Goal: Task Accomplishment & Management: Use online tool/utility

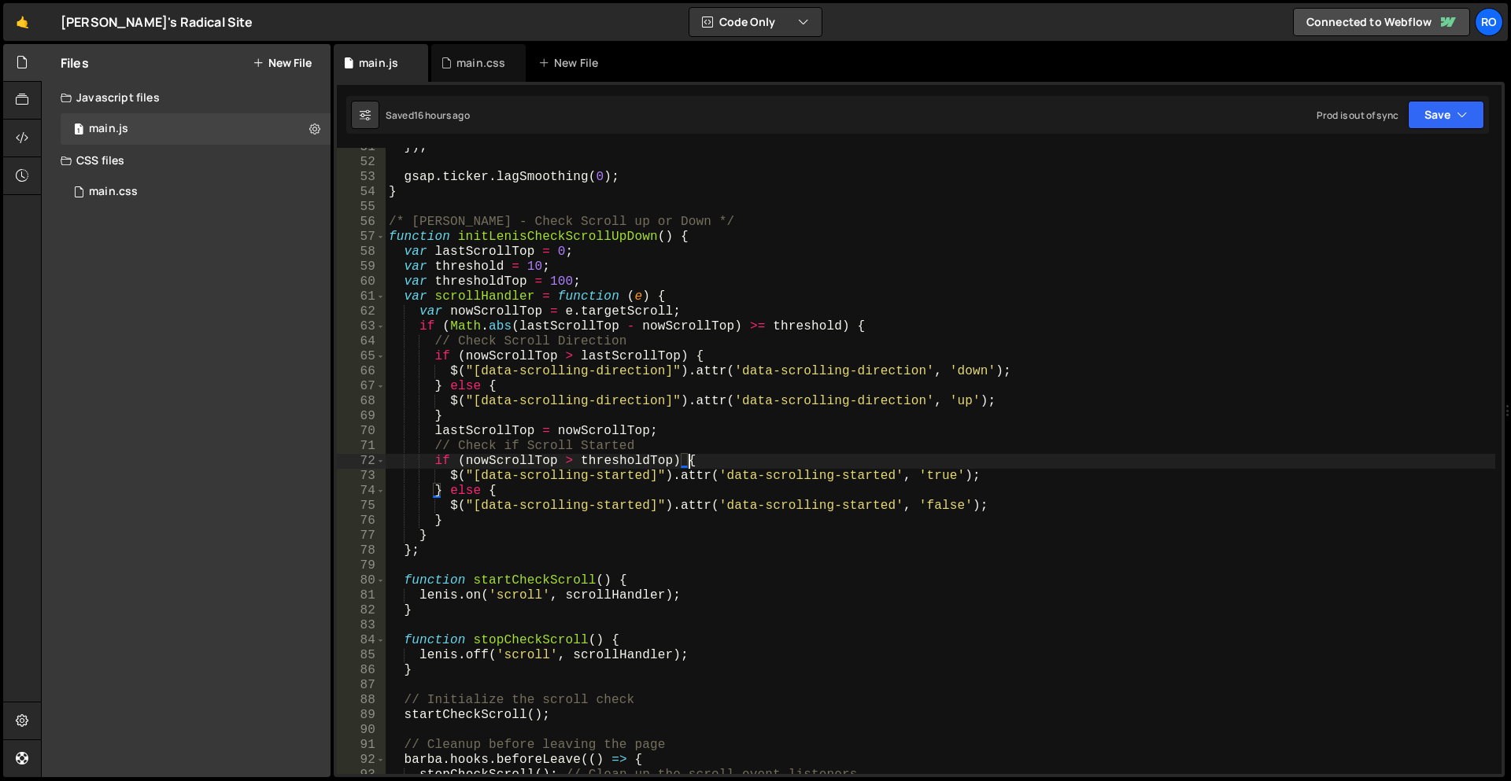
scroll to position [1578, 0]
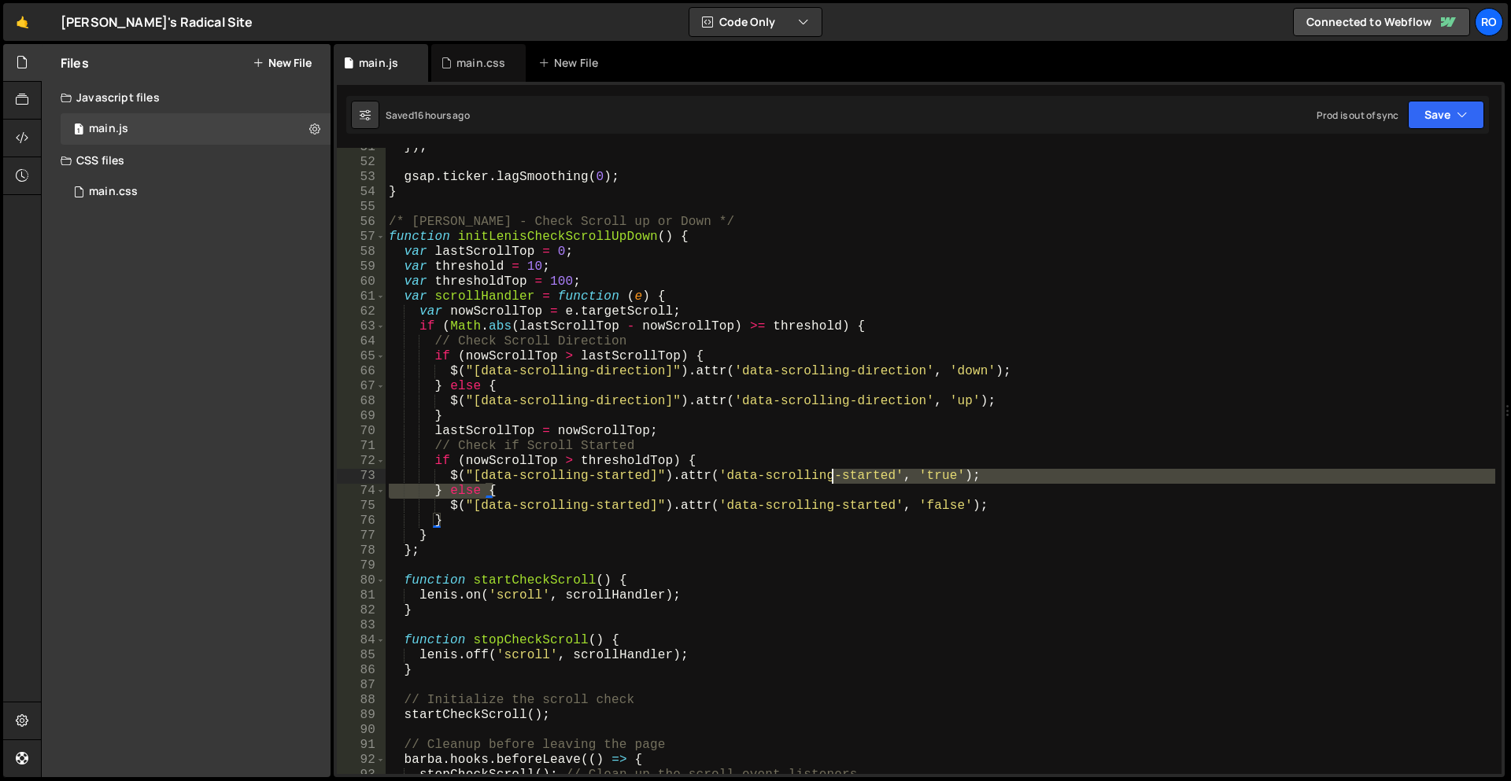
drag, startPoint x: 1091, startPoint y: 487, endPoint x: 829, endPoint y: 472, distance: 262.4
click at [829, 472] on div "}) ; gsap . ticker . lagSmoothing ( 0 ) ; } /* [PERSON_NAME] - Check Scroll up …" at bounding box center [940, 468] width 1109 height 656
type textarea "$("[data-scrolling-started]").attr('data-scrolling-started', 'true'); } else {"
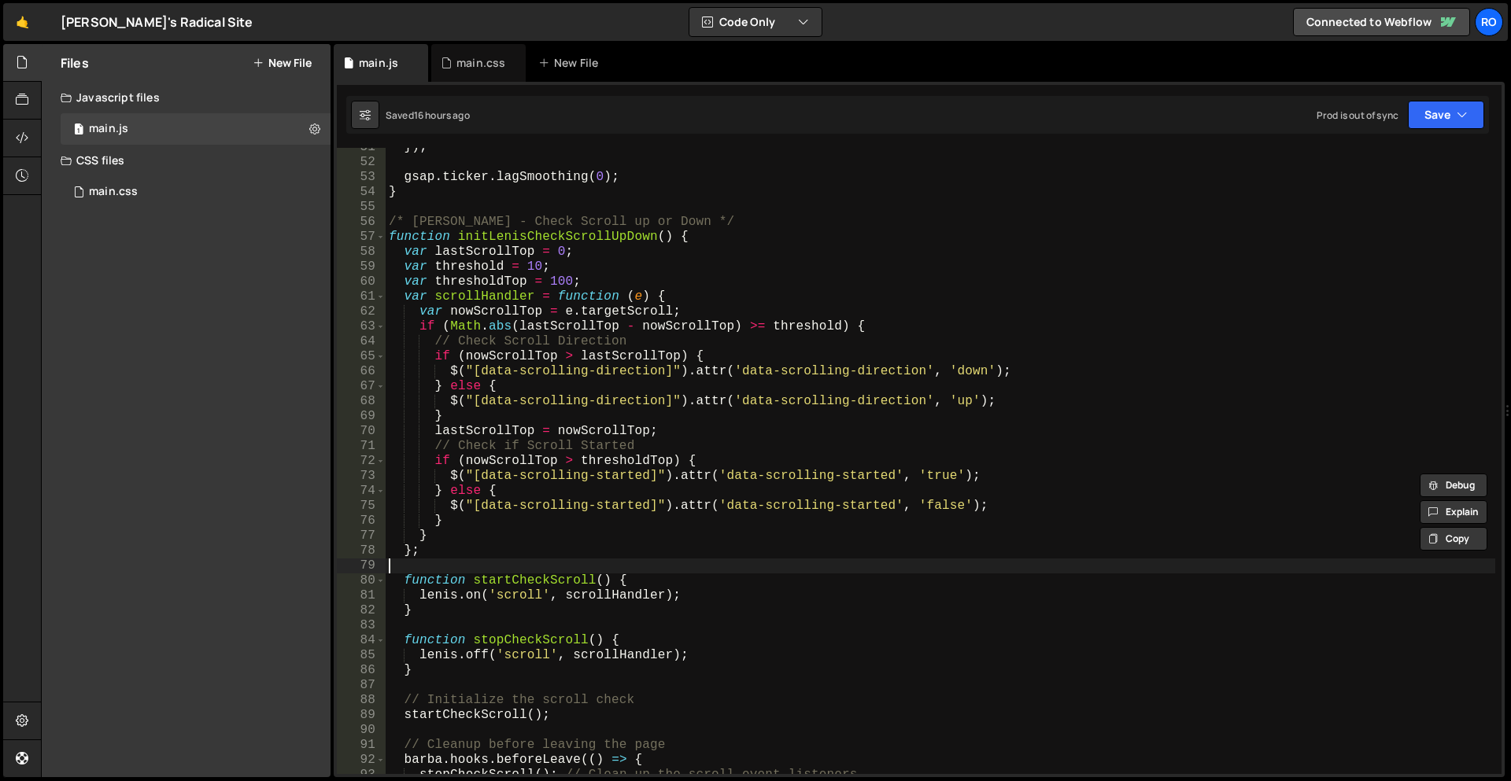
click at [1149, 562] on div "}) ; gsap . ticker . lagSmoothing ( 0 ) ; } /* [PERSON_NAME] - Check Scroll up …" at bounding box center [940, 468] width 1109 height 656
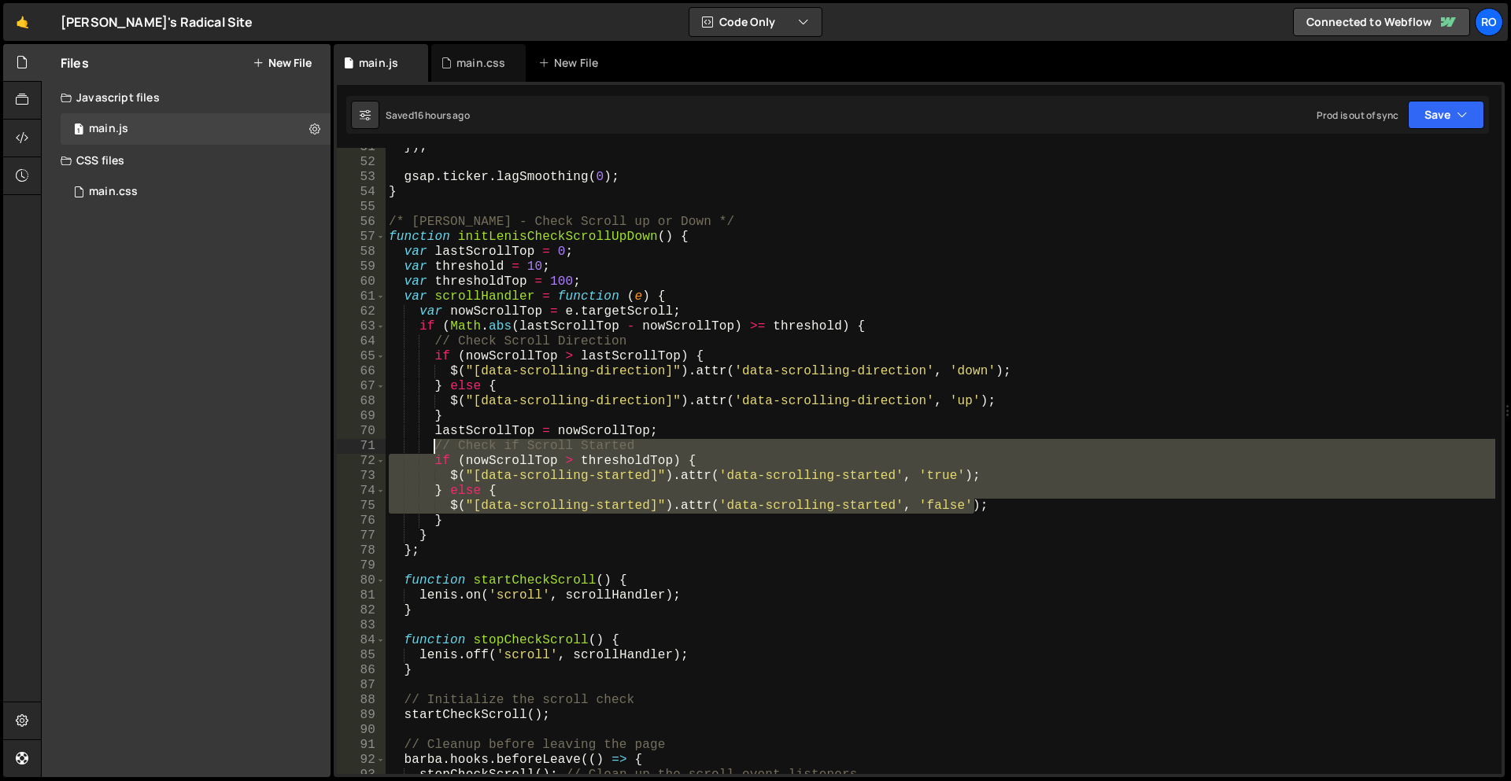
drag, startPoint x: 1028, startPoint y: 500, endPoint x: 432, endPoint y: 451, distance: 598.4
click at [432, 451] on div "}) ; gsap . ticker . lagSmoothing ( 0 ) ; } /* [PERSON_NAME] - Check Scroll up …" at bounding box center [940, 468] width 1109 height 656
click at [432, 456] on div "}) ; gsap . ticker . lagSmoothing ( 0 ) ; } /* [PERSON_NAME] - Check Scroll up …" at bounding box center [940, 461] width 1109 height 626
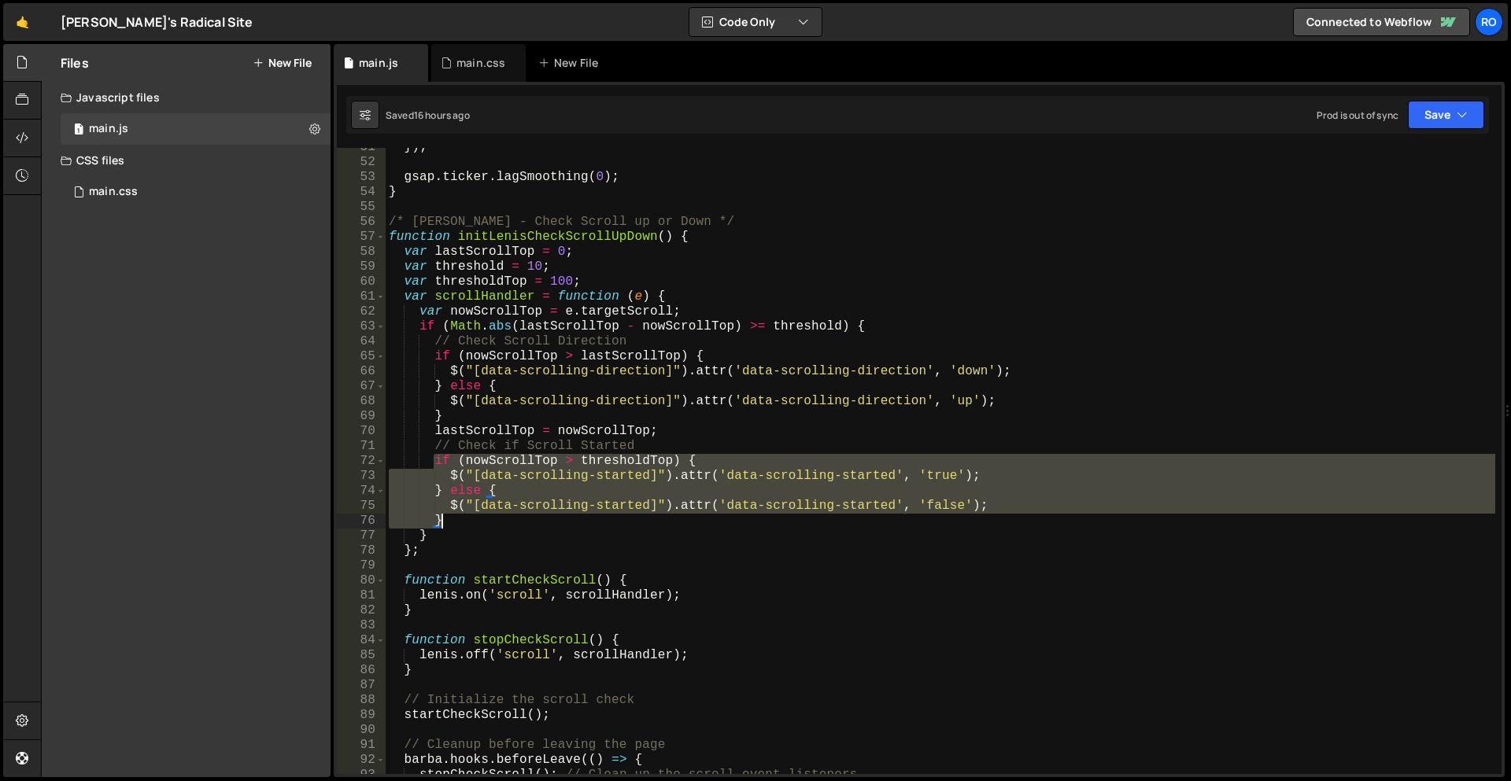
drag, startPoint x: 434, startPoint y: 465, endPoint x: 544, endPoint y: 525, distance: 125.3
click at [544, 525] on div "}) ; gsap . ticker . lagSmoothing ( 0 ) ; } /* [PERSON_NAME] - Check Scroll up …" at bounding box center [940, 468] width 1109 height 656
click at [506, 513] on div "}) ; gsap . ticker . lagSmoothing ( 0 ) ; } /* [PERSON_NAME] - Check Scroll up …" at bounding box center [940, 461] width 1109 height 626
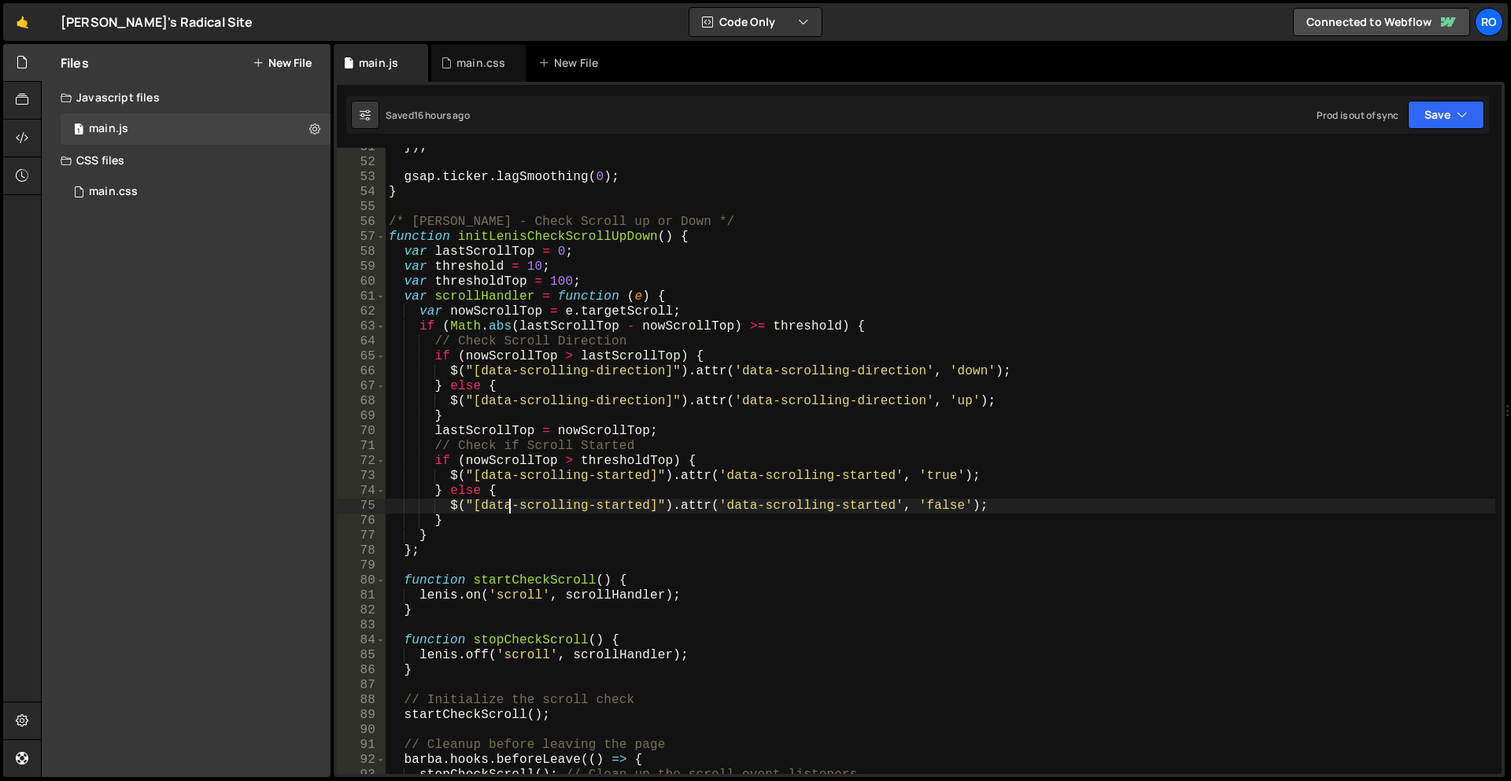
click at [499, 462] on div "}) ; gsap . ticker . lagSmoothing ( 0 ) ; } /* [PERSON_NAME] - Check Scroll up …" at bounding box center [940, 468] width 1109 height 656
type textarea "if (nowScrollTop > thresholdTop) {"
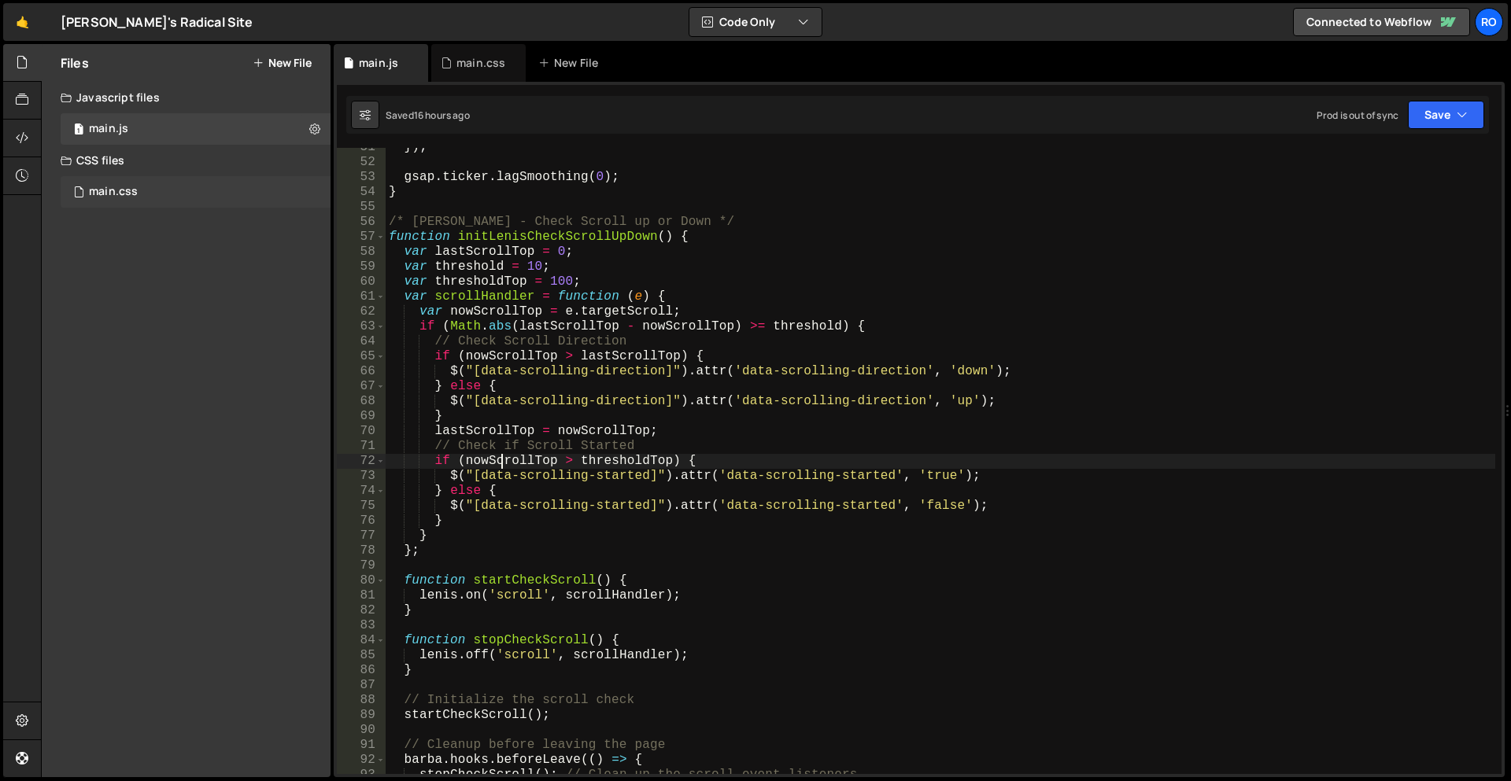
click at [127, 195] on div "main.css" at bounding box center [113, 192] width 49 height 14
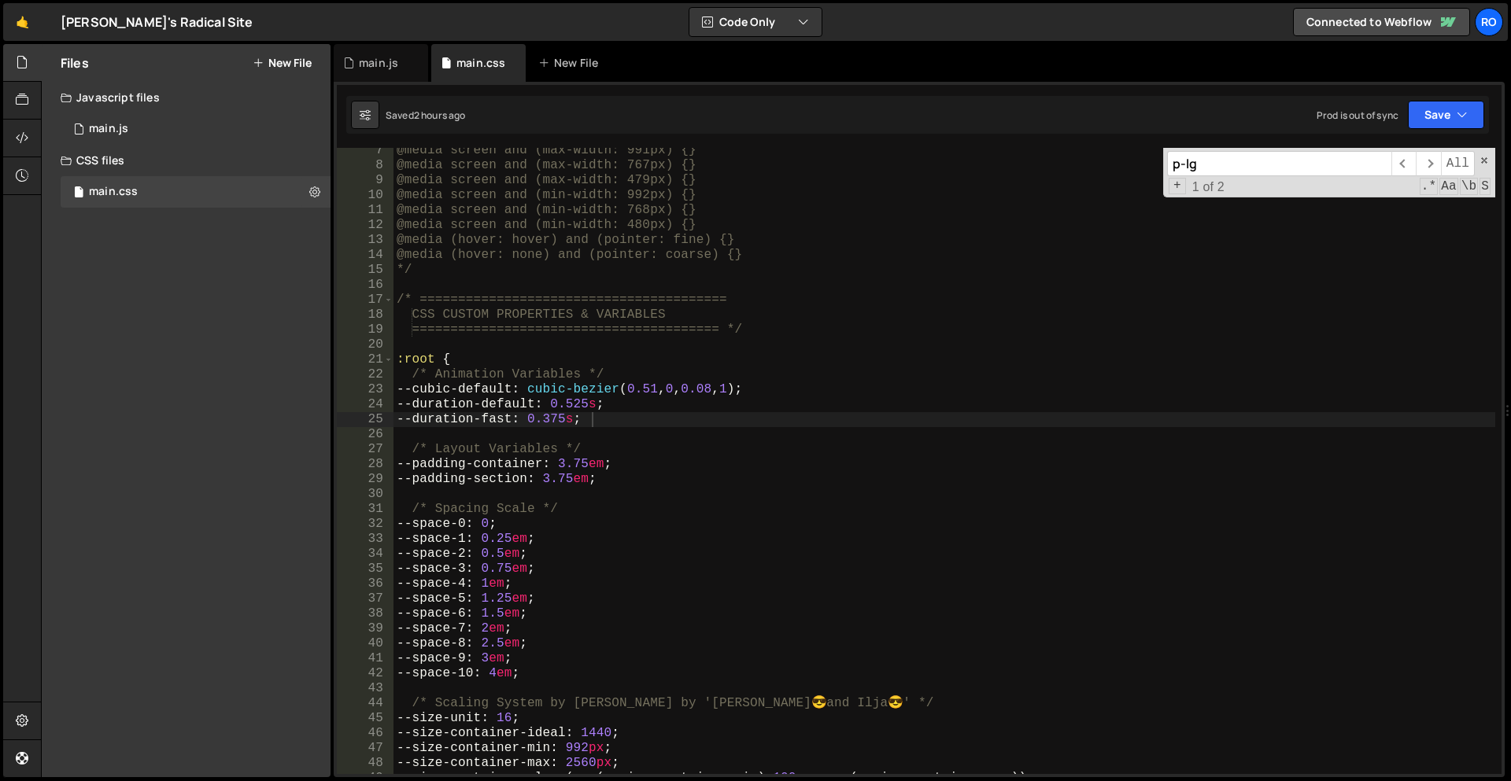
scroll to position [91, 0]
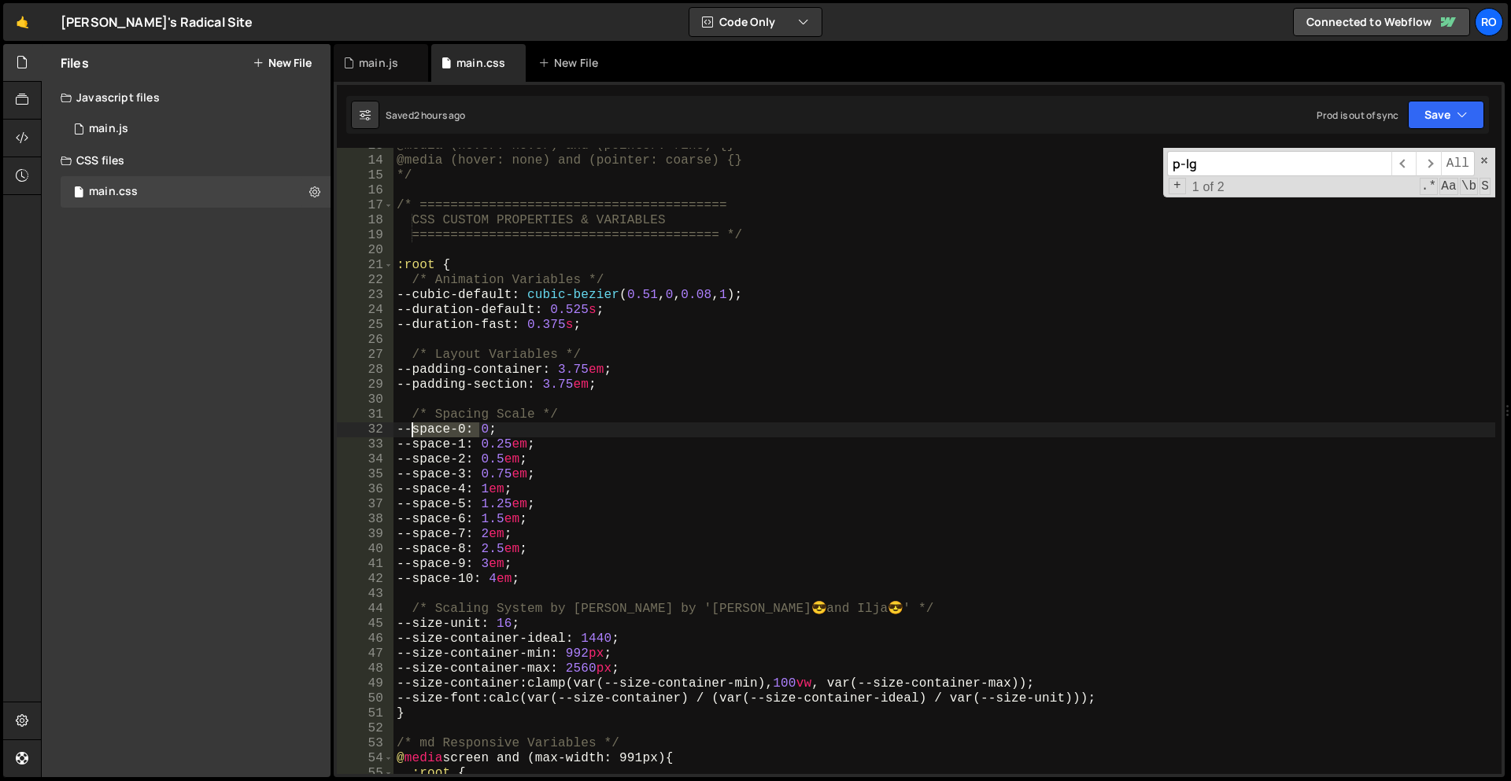
drag, startPoint x: 477, startPoint y: 430, endPoint x: 413, endPoint y: 431, distance: 63.7
click at [413, 431] on div "@media (hover: hover) and (pointer: fine) {} @media (hover: none) and (pointer:…" at bounding box center [944, 466] width 1102 height 656
drag, startPoint x: 1238, startPoint y: 168, endPoint x: 1050, endPoint y: 161, distance: 188.2
click at [1050, 161] on div "@media (hover: hover) and (pointer: fine) {} @media (hover: none) and (pointer:…" at bounding box center [944, 461] width 1102 height 626
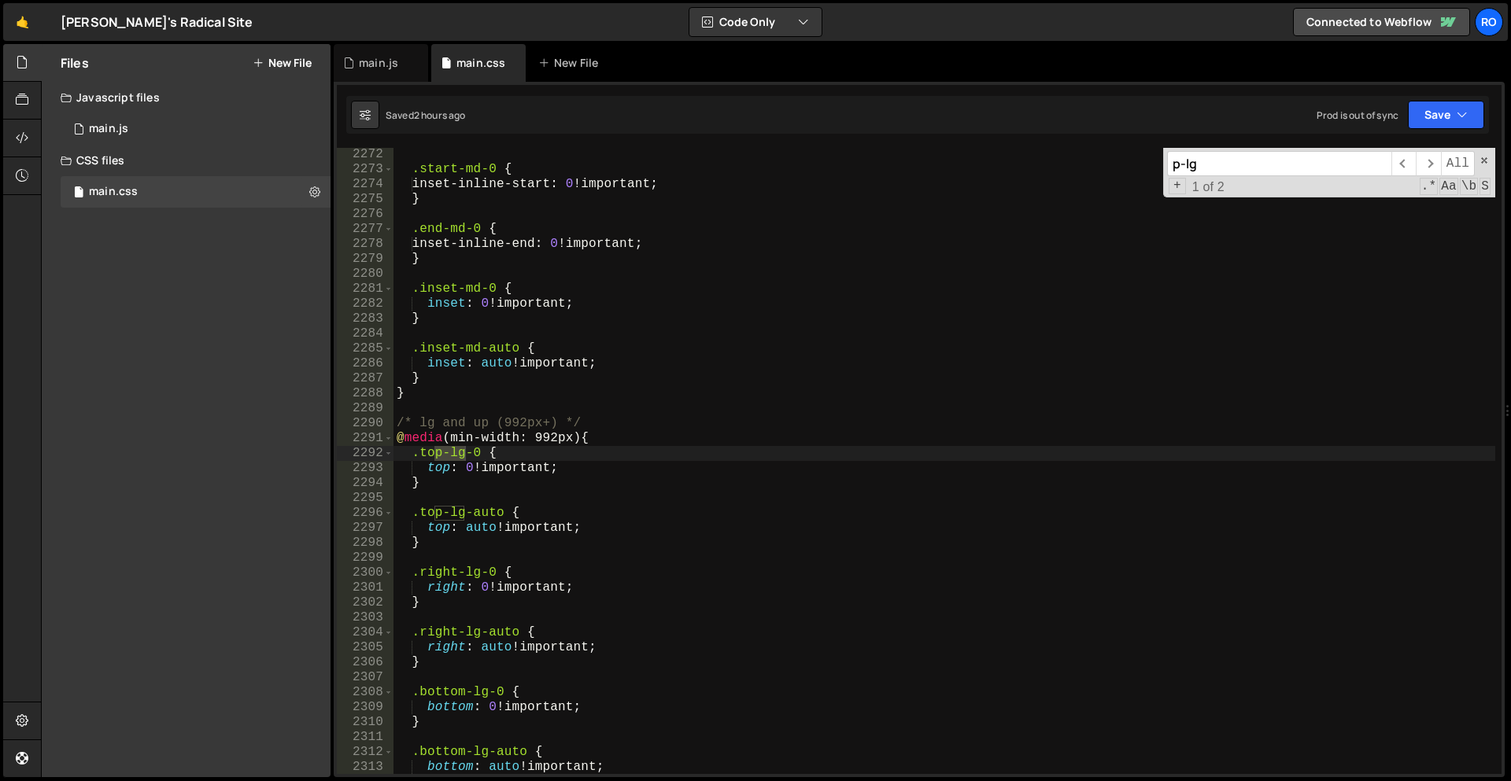
scroll to position [16466, 0]
type textarea "top: auto !important;"
click at [744, 528] on div ".start-md-0 { inset-inline-start : 0 !important ; } .end-md-0 { inset-inline-en…" at bounding box center [944, 475] width 1102 height 656
click at [822, 493] on div ".start-md-0 { inset-inline-start : 0 !important ; } .end-md-0 { inset-inline-en…" at bounding box center [944, 475] width 1102 height 656
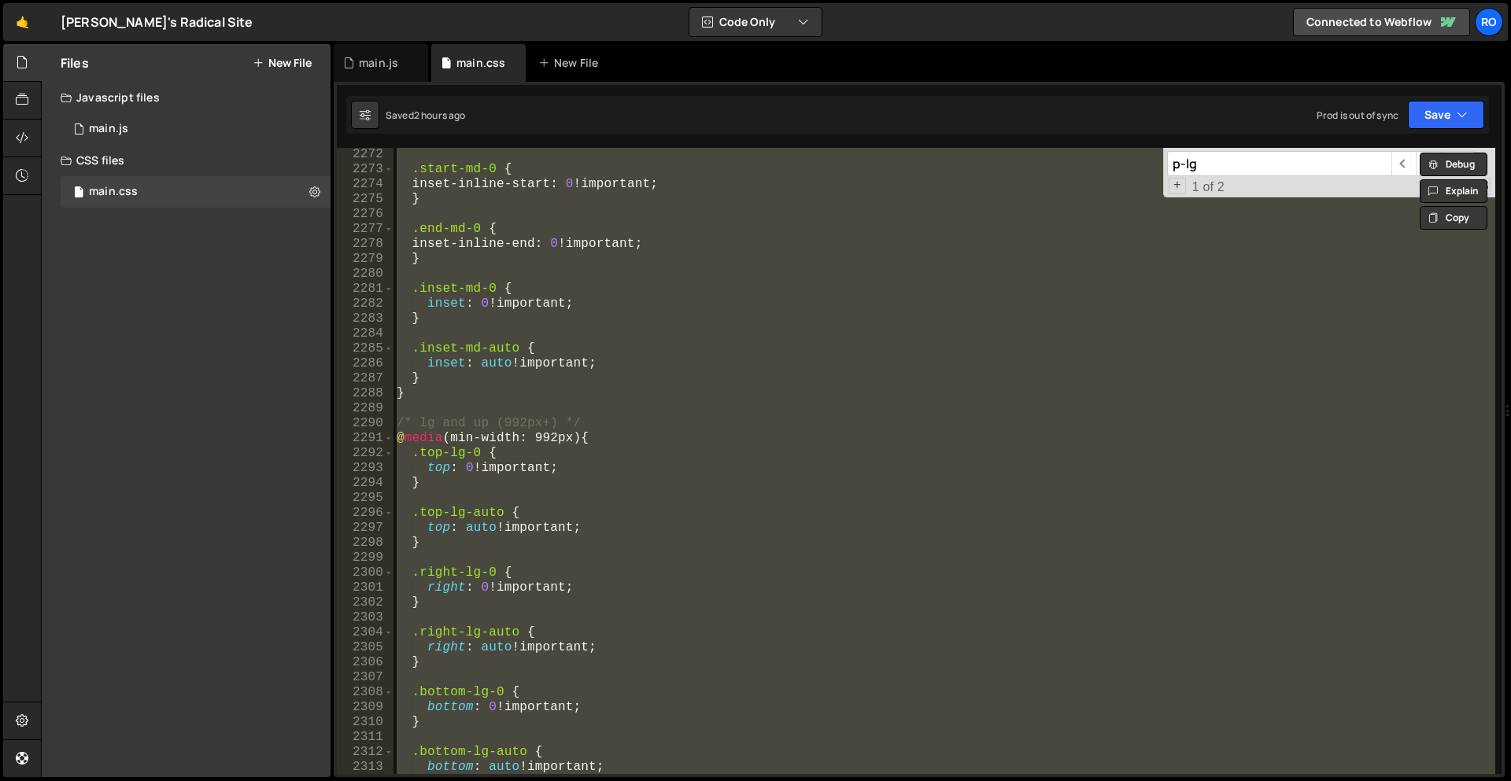
click at [463, 527] on div ".start-md-0 { inset-inline-start : 0 !important ; } .end-md-0 { inset-inline-en…" at bounding box center [944, 461] width 1102 height 626
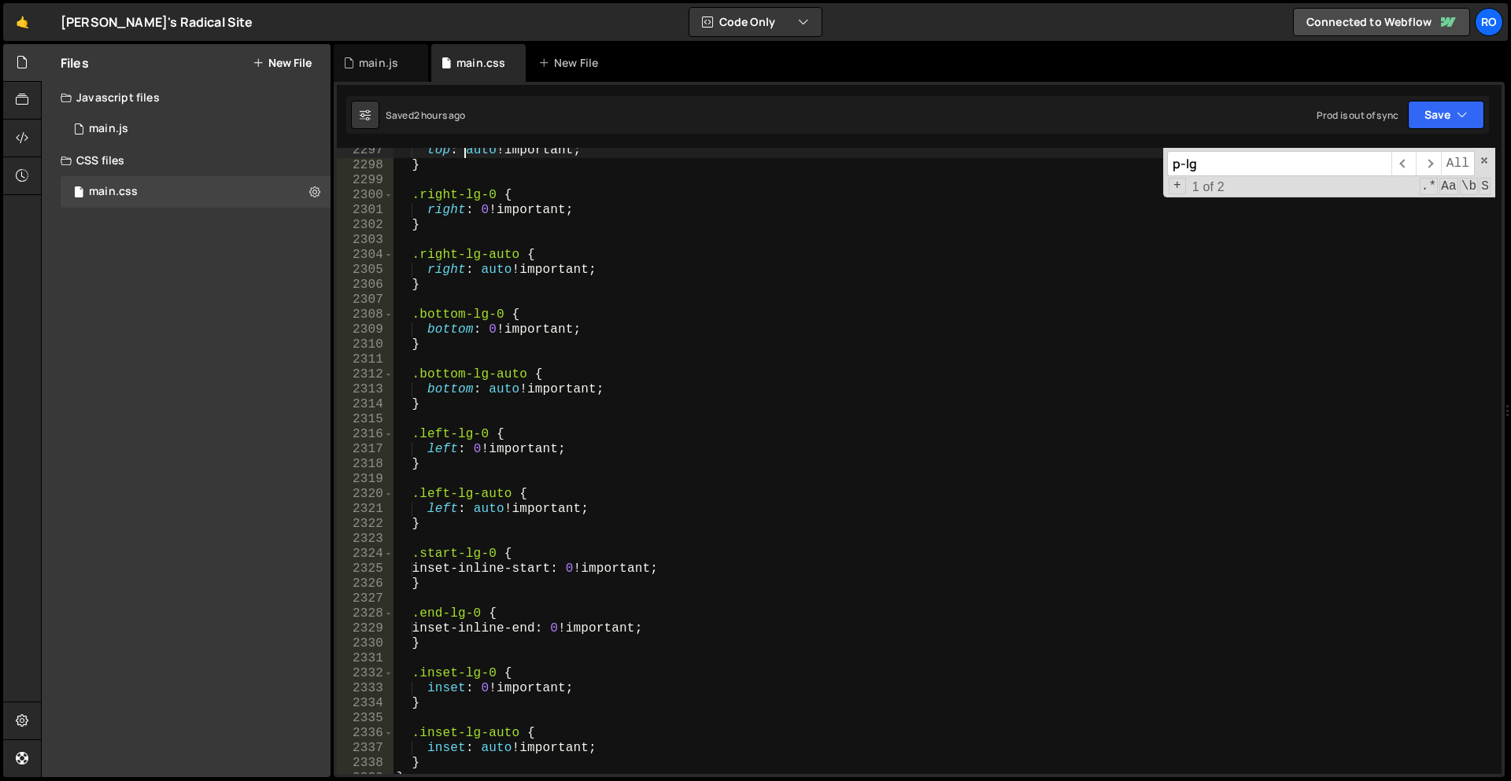
scroll to position [16649, 0]
drag, startPoint x: 481, startPoint y: 551, endPoint x: 467, endPoint y: 551, distance: 14.2
click at [467, 551] on div "top : auto !important ; } .right-lg-0 { right : 0 !important ; } .right-lg-auto…" at bounding box center [944, 471] width 1102 height 656
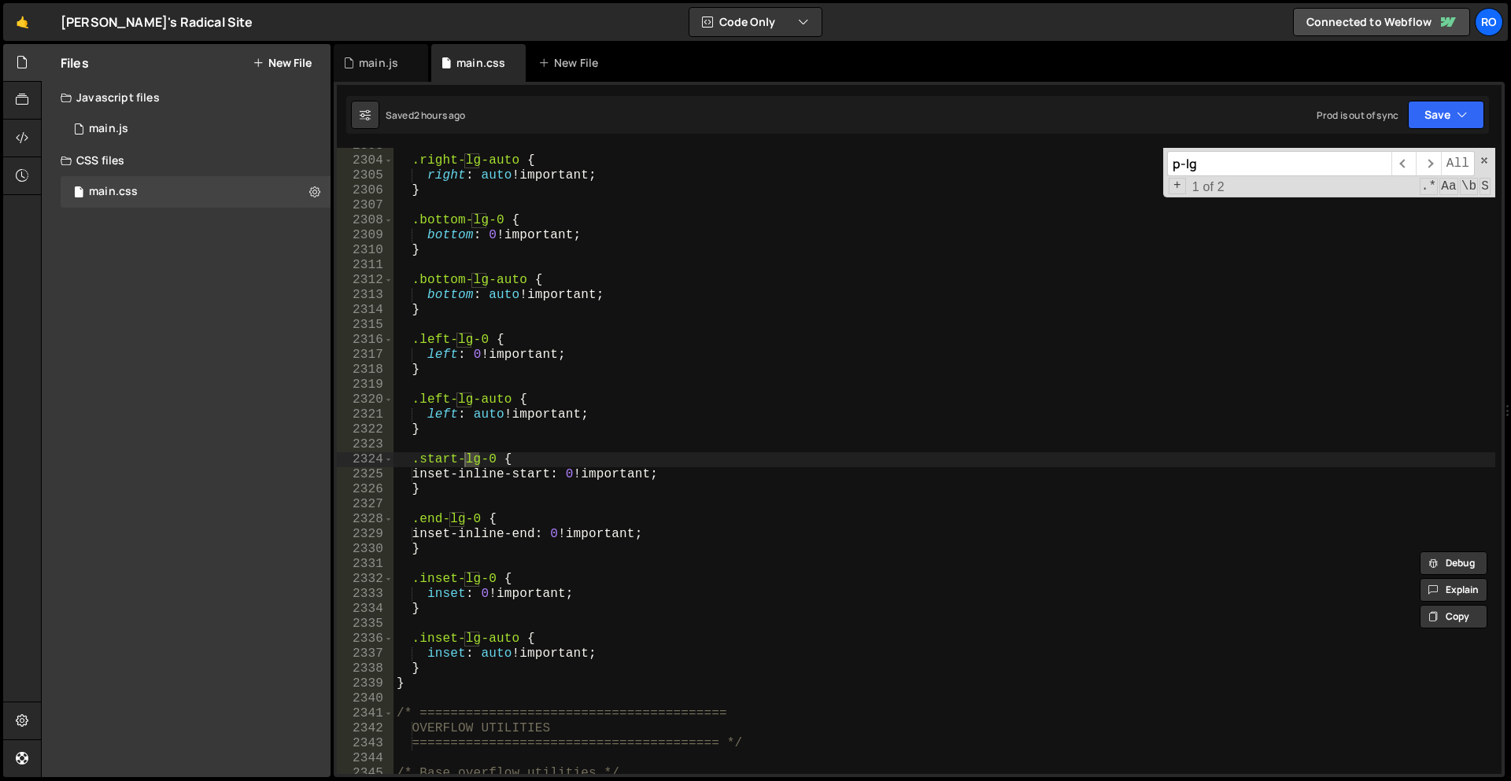
scroll to position [16741, 0]
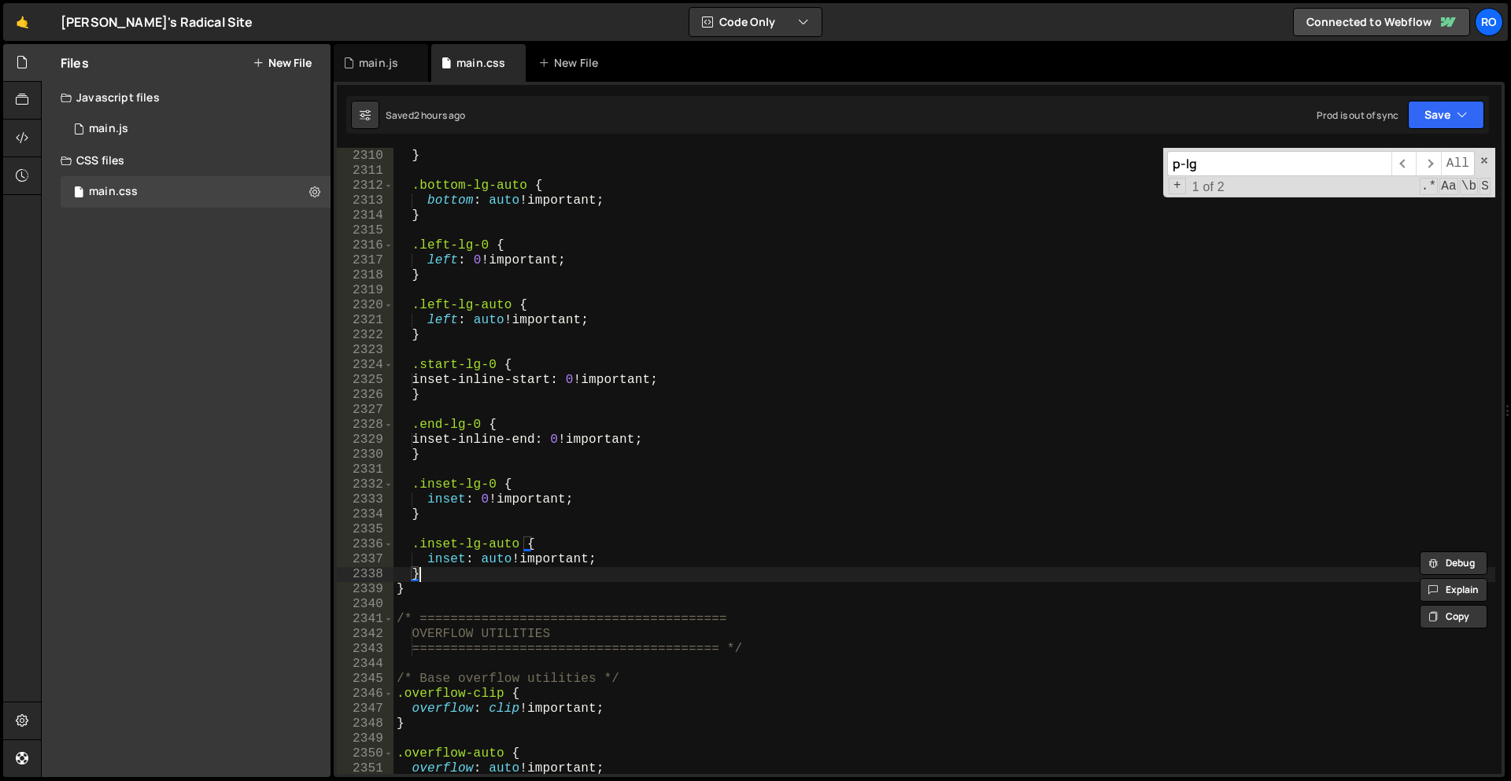
click at [452, 581] on div "bottom : 0 !important ; } .bottom-lg-auto { bottom : auto !important ; } .left-…" at bounding box center [944, 462] width 1102 height 656
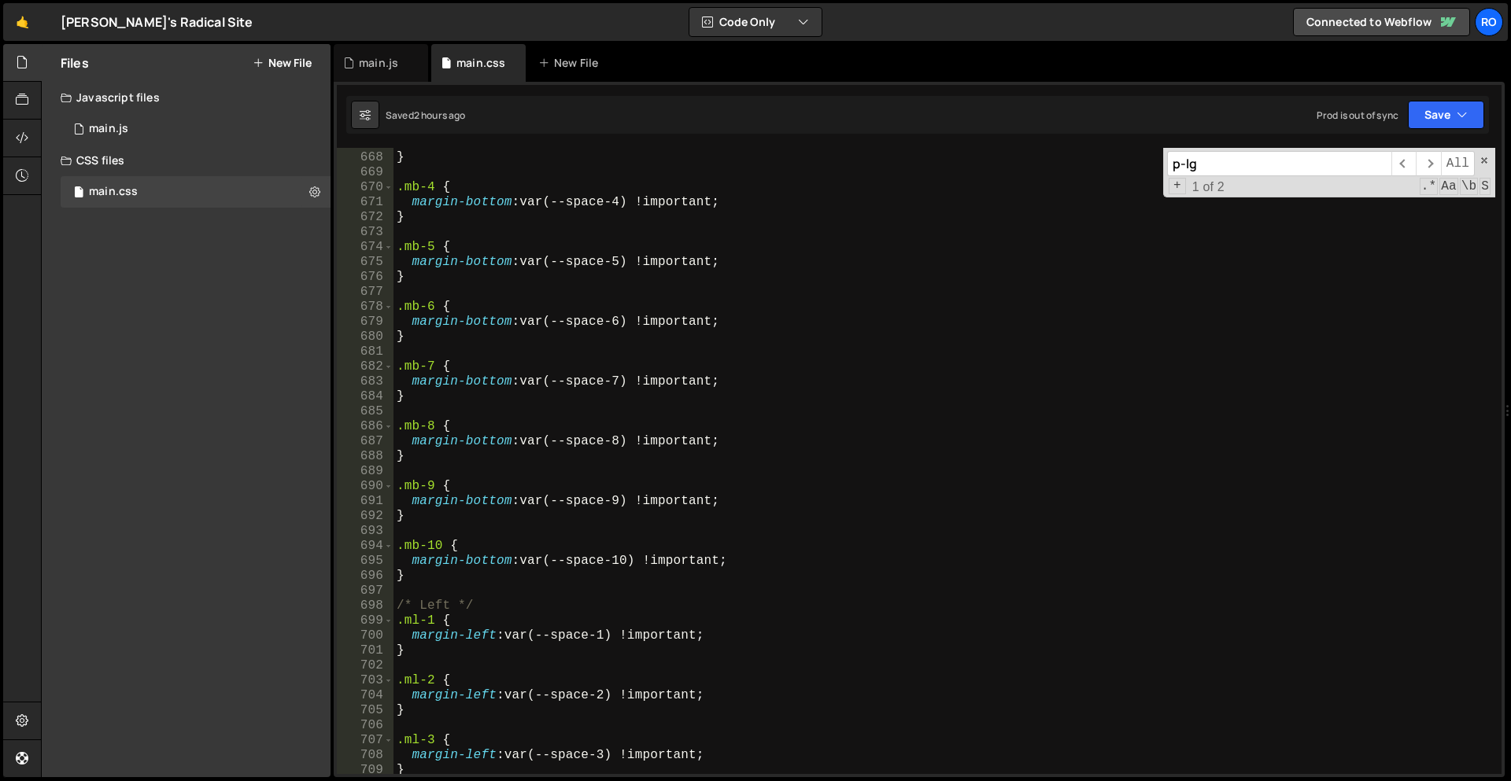
scroll to position [4835, 0]
click at [526, 573] on div "margin-bottom : var(--space-3) !important ; } .mb-4 { margin-bottom : var(--spa…" at bounding box center [944, 463] width 1102 height 656
type textarea "}"
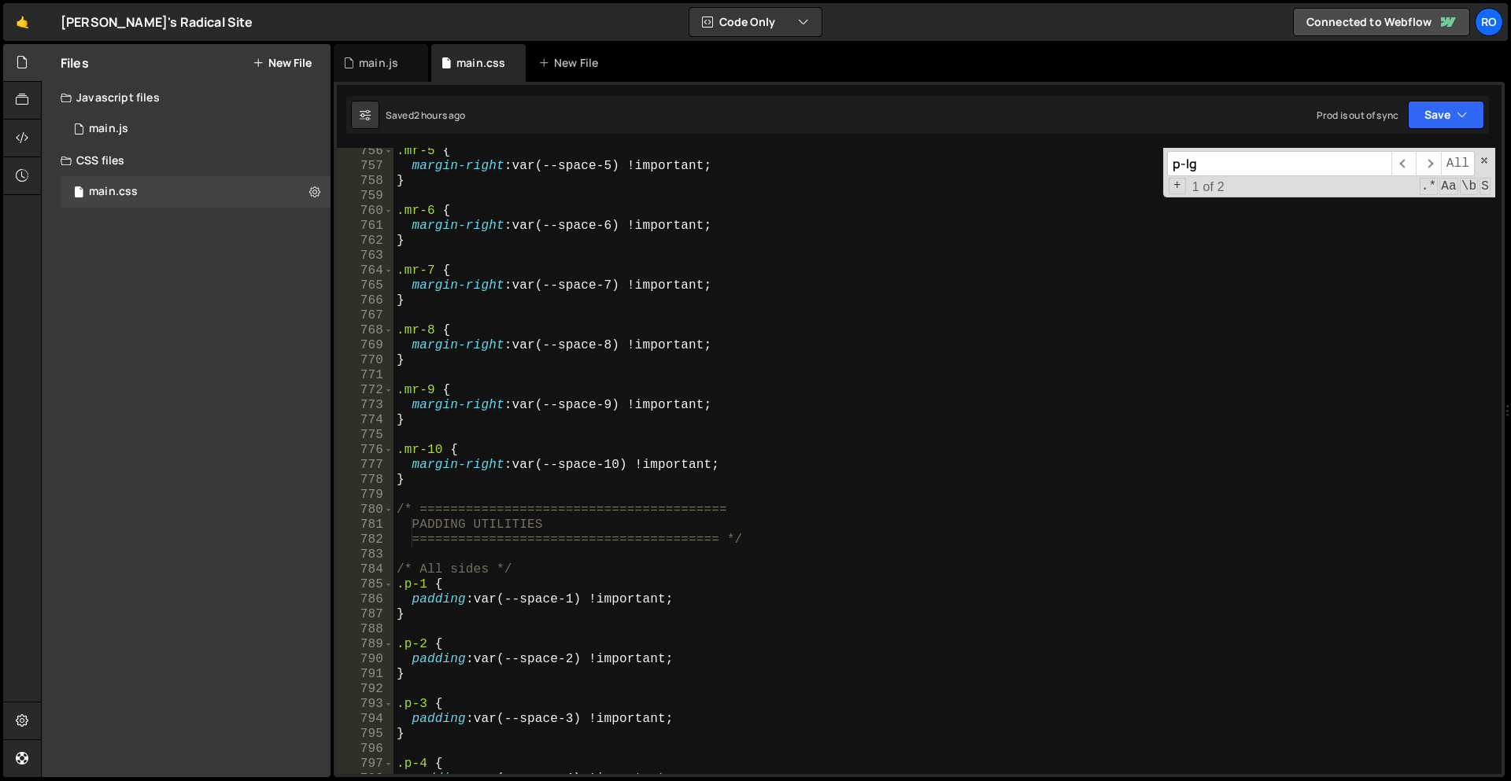
click at [483, 480] on div ".mr-5 { margin-right : var(--space-5) !important ; } .mr-6 { margin-right : var…" at bounding box center [944, 472] width 1102 height 656
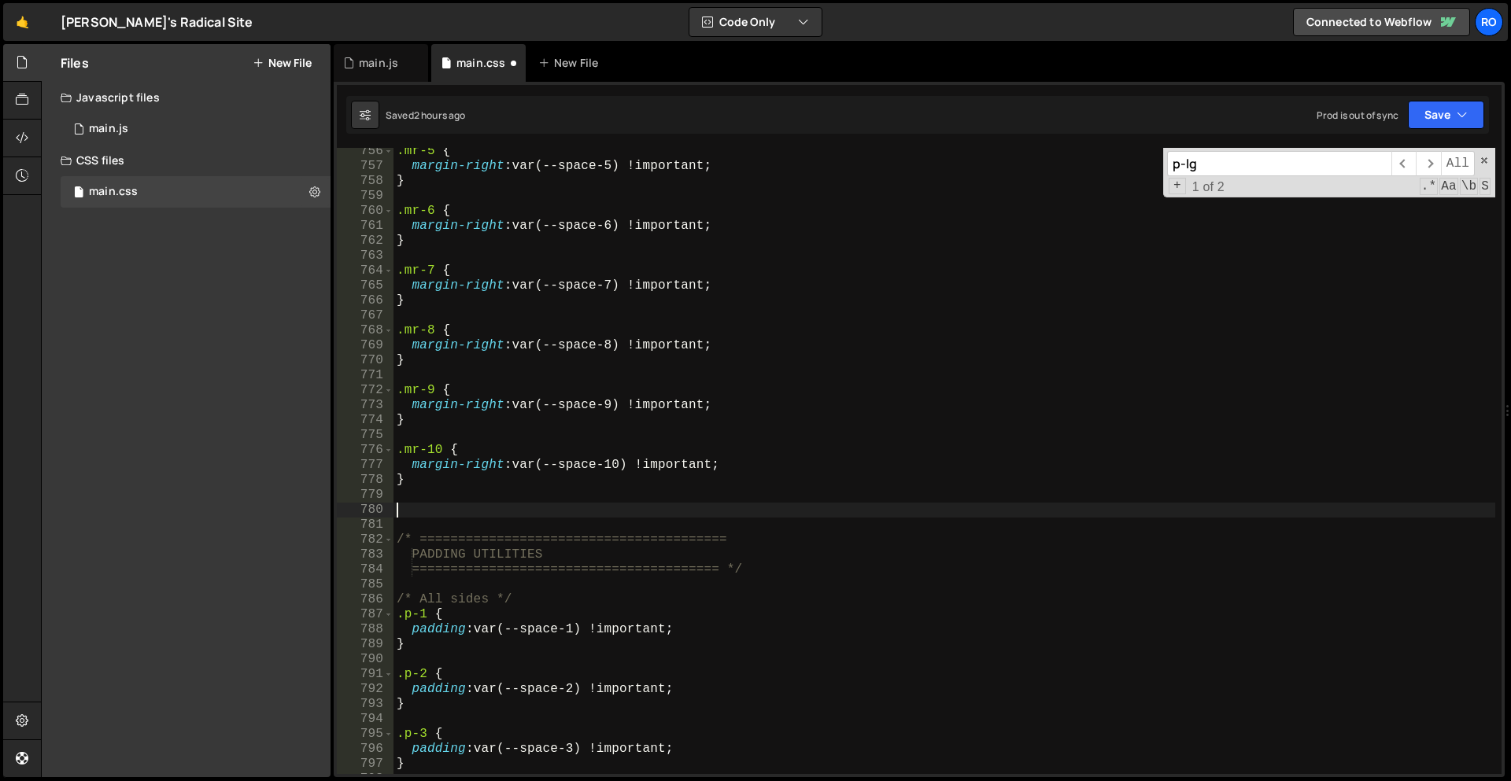
paste textarea "}"
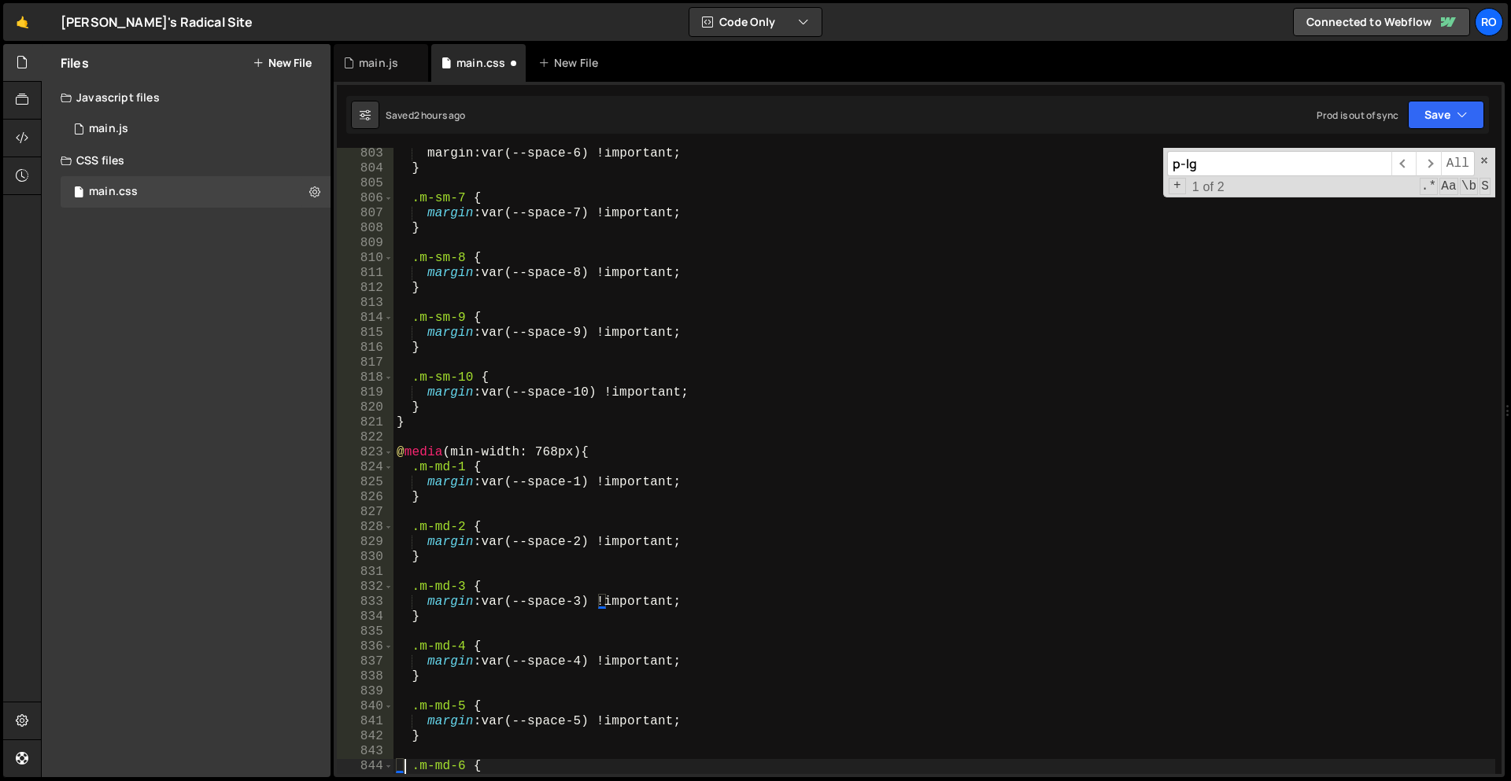
type textarea ".m-md-6 {"
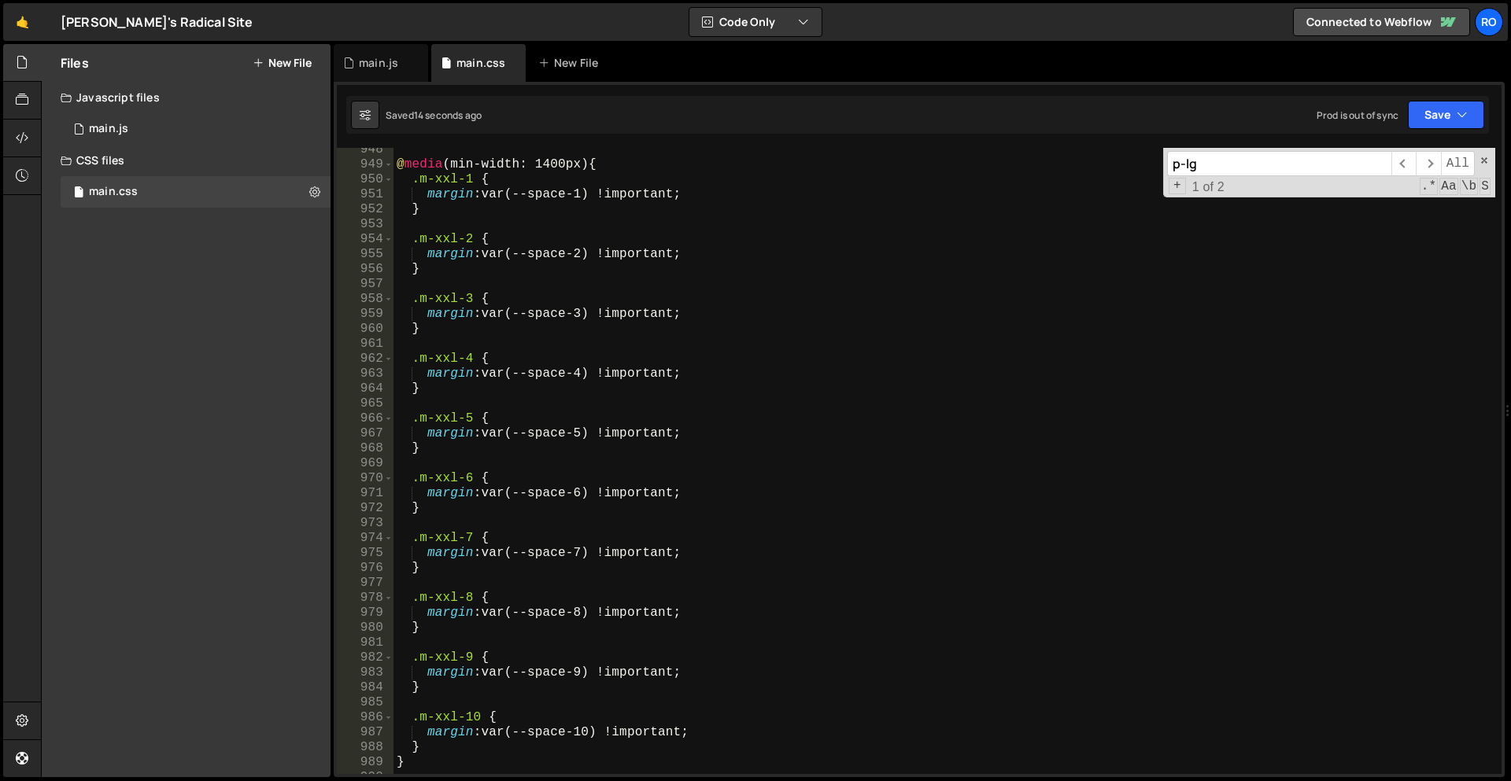
scroll to position [6528, 0]
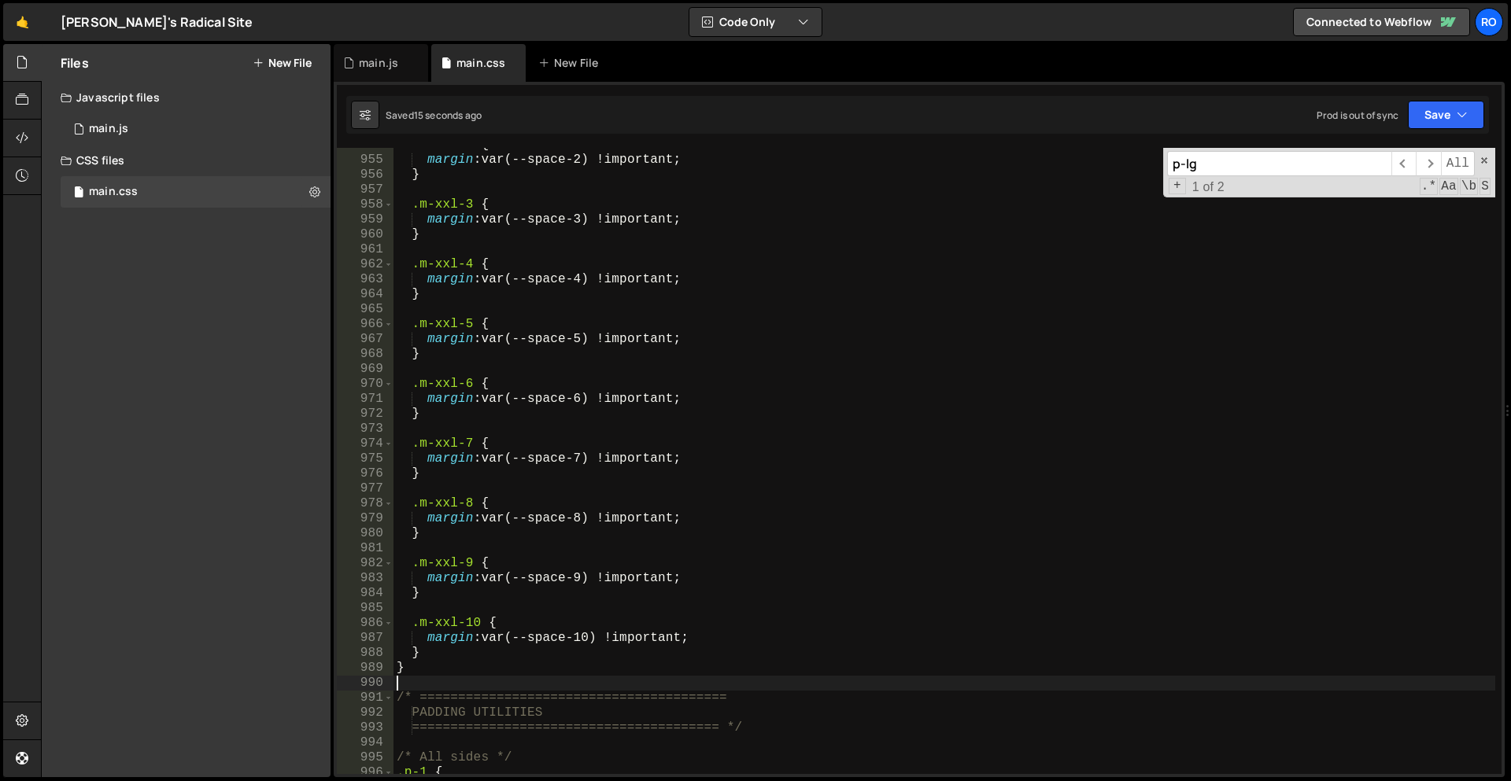
click at [441, 681] on div ".m-xxl-2 { margin : var(--space-2) !important ; } .m-xxl-3 { margin : var(--spa…" at bounding box center [944, 466] width 1102 height 656
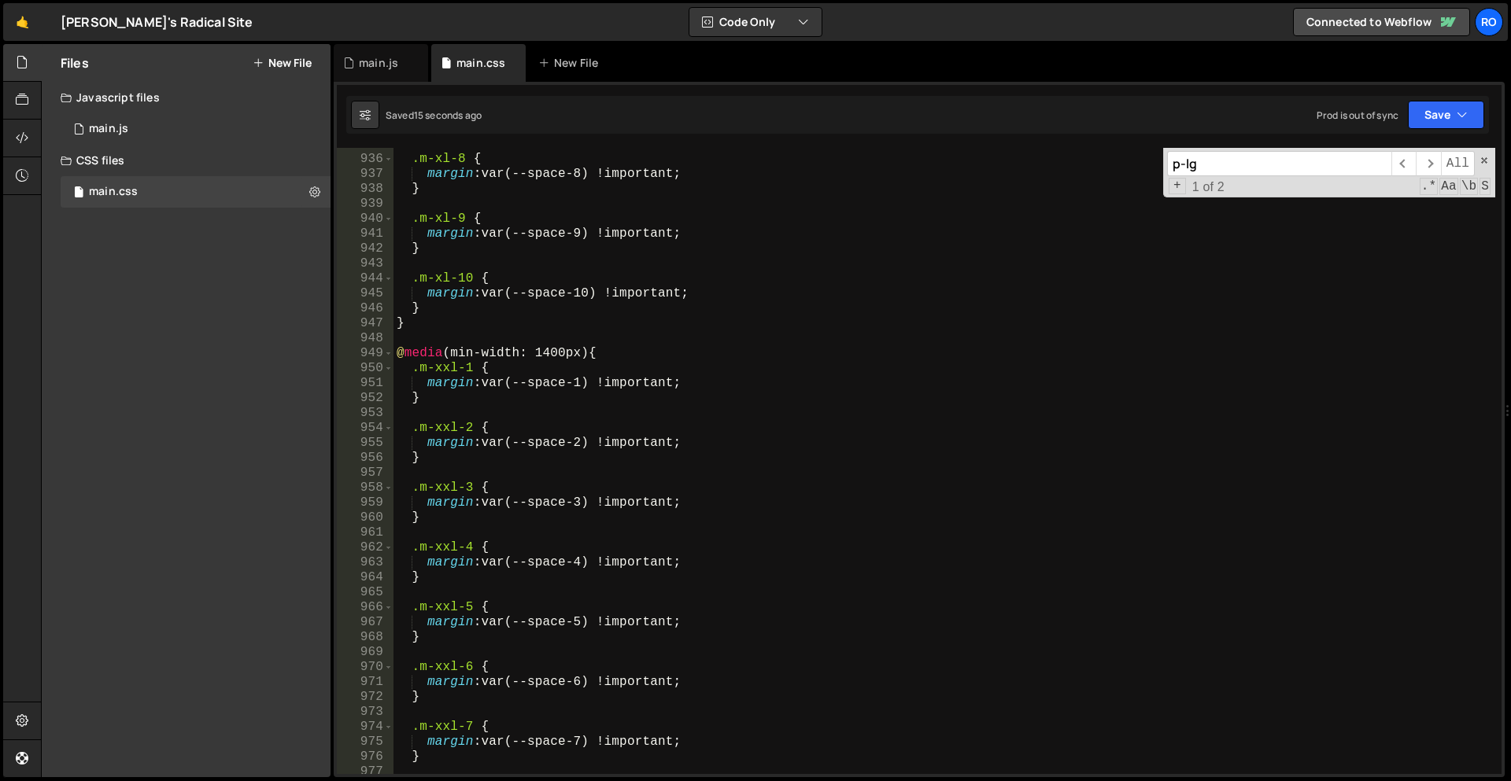
scroll to position [6354, 0]
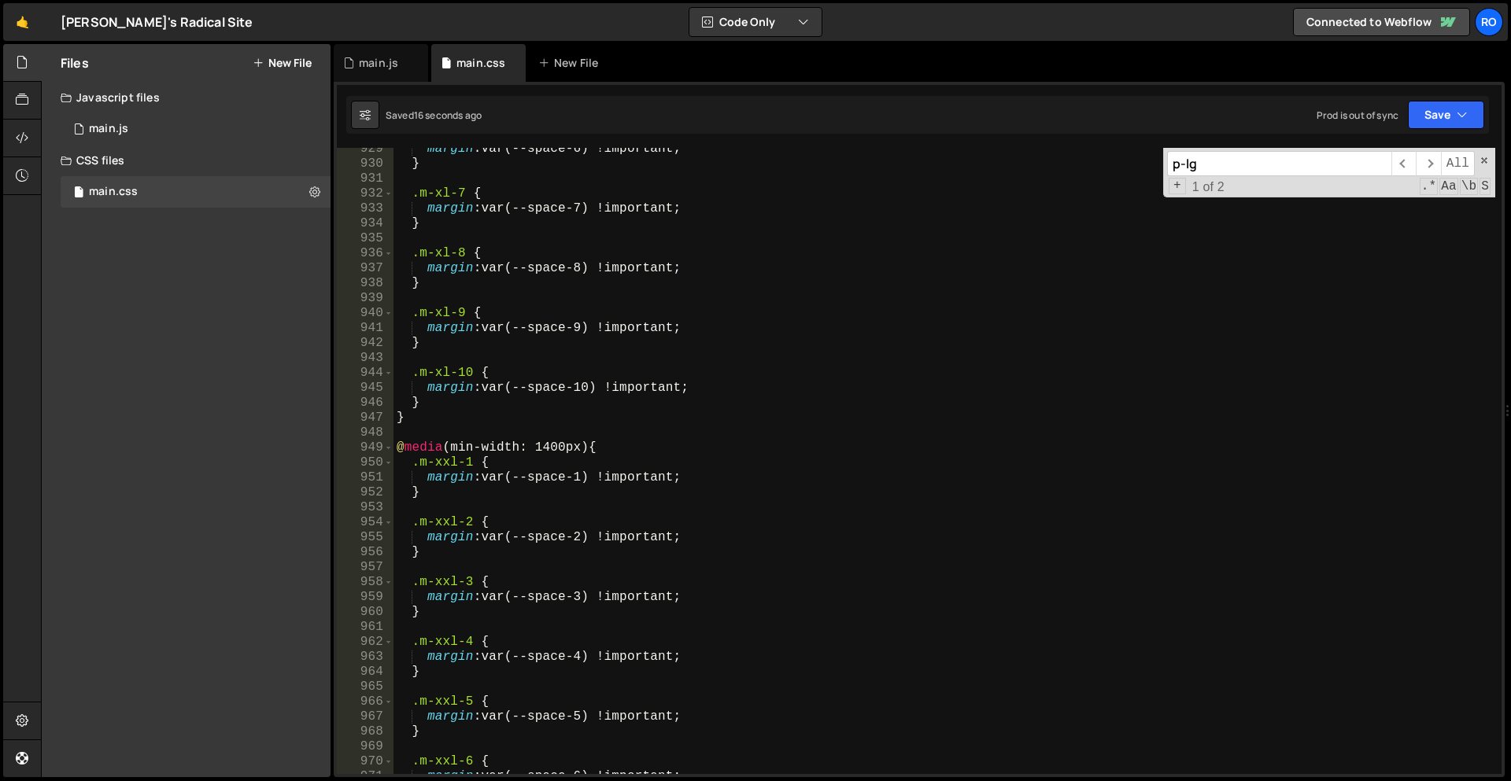
click at [457, 415] on div "margin : var(--space-6) !important ; } .m-xl-7 { margin : var(--space-7) !impor…" at bounding box center [944, 470] width 1102 height 656
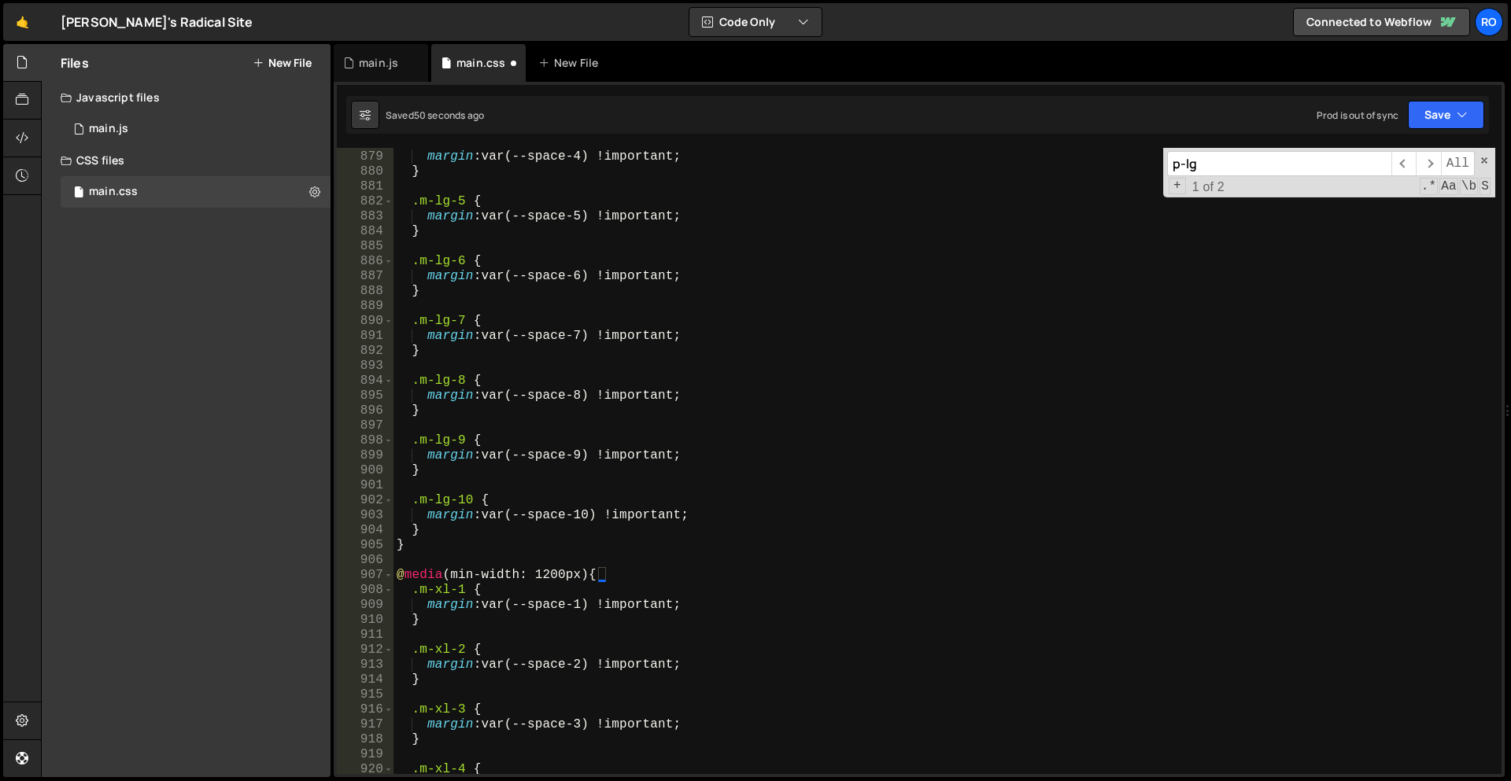
scroll to position [6078, 0]
click at [504, 548] on div ".m-lg-4 { margin : var(--space-4) !important ; } .m-lg-5 { margin : var(--space…" at bounding box center [944, 463] width 1102 height 656
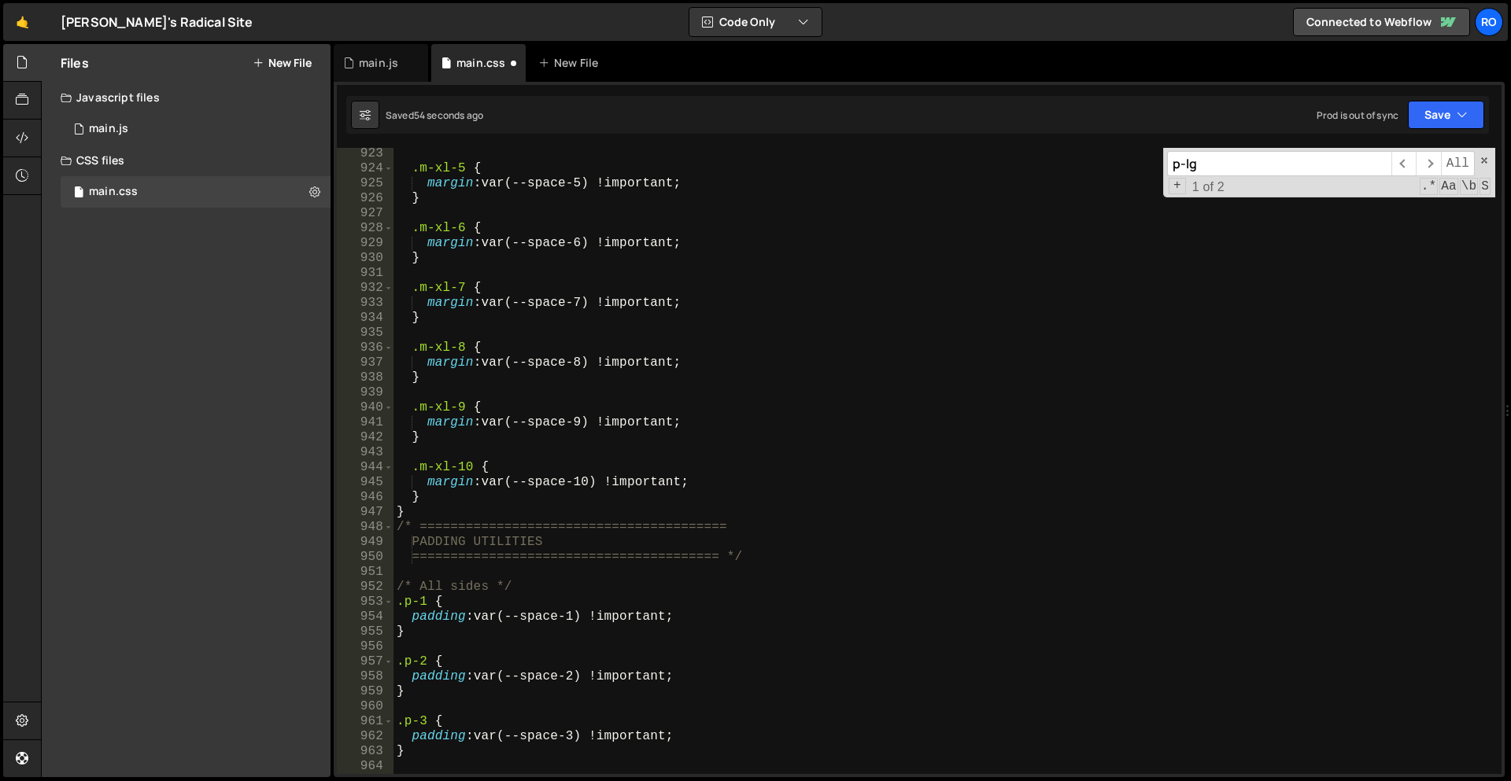
scroll to position [6384, 0]
click at [511, 509] on div ".m-xl-5 { margin : var(--space-5) !important ; } .m-xl-6 { margin : var(--space…" at bounding box center [944, 474] width 1102 height 656
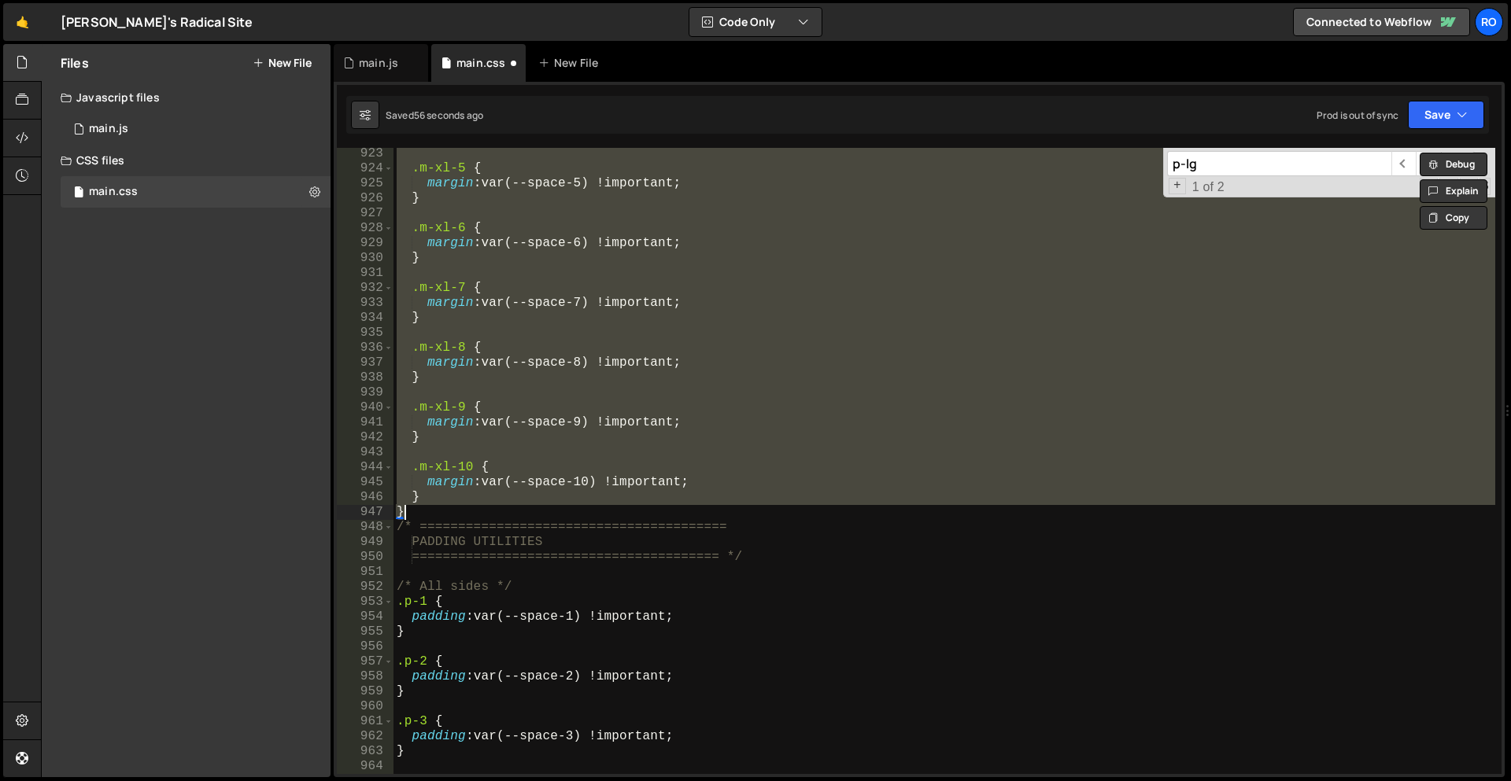
type textarea "}"
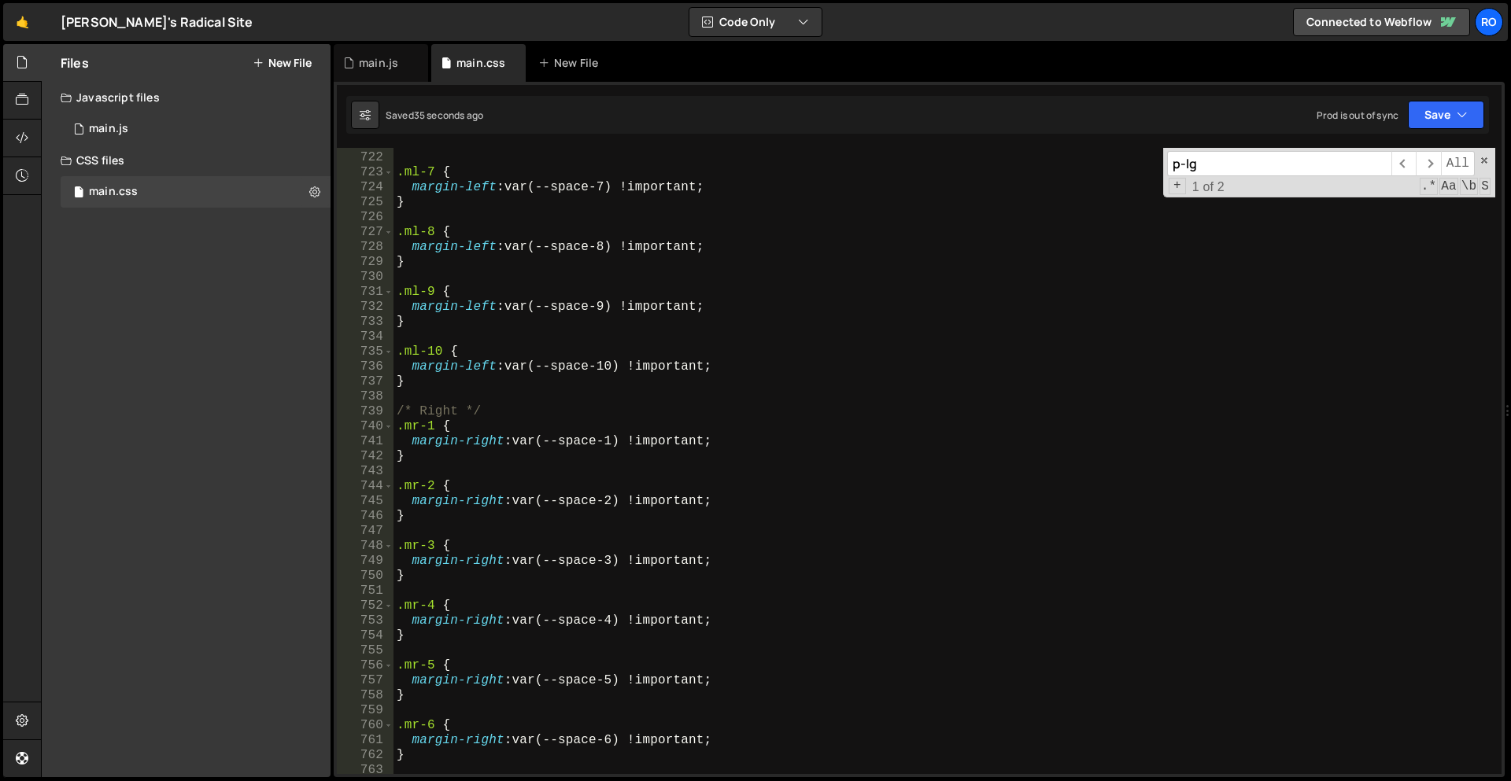
scroll to position [5135, 0]
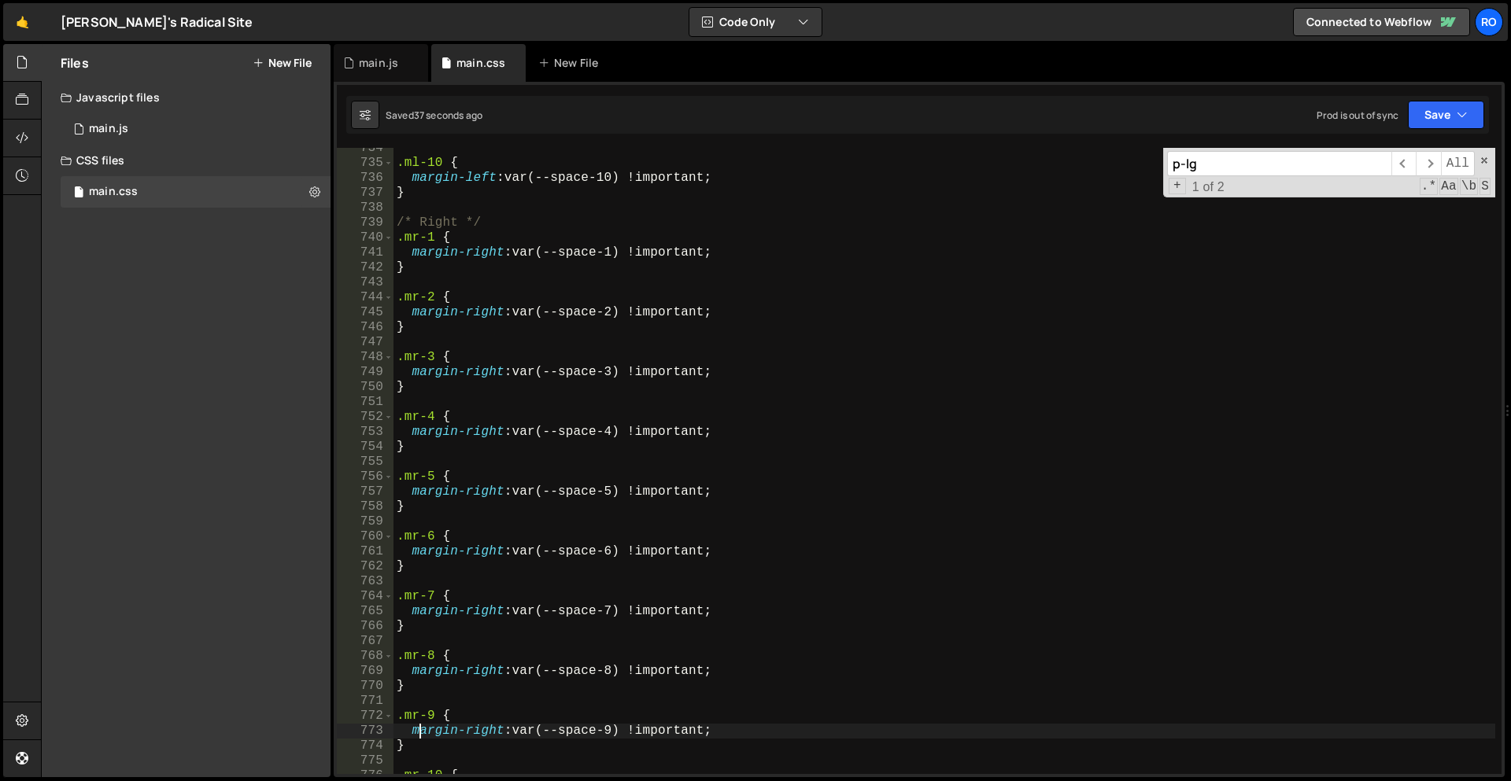
click at [417, 736] on div ".ml-10 { margin-left : var(--space-10) !important ; } /* Right */ .mr-1 { margi…" at bounding box center [944, 469] width 1102 height 656
click at [422, 743] on div ".ml-10 { margin-left : var(--space-10) !important ; } /* Right */ .mr-1 { margi…" at bounding box center [944, 469] width 1102 height 656
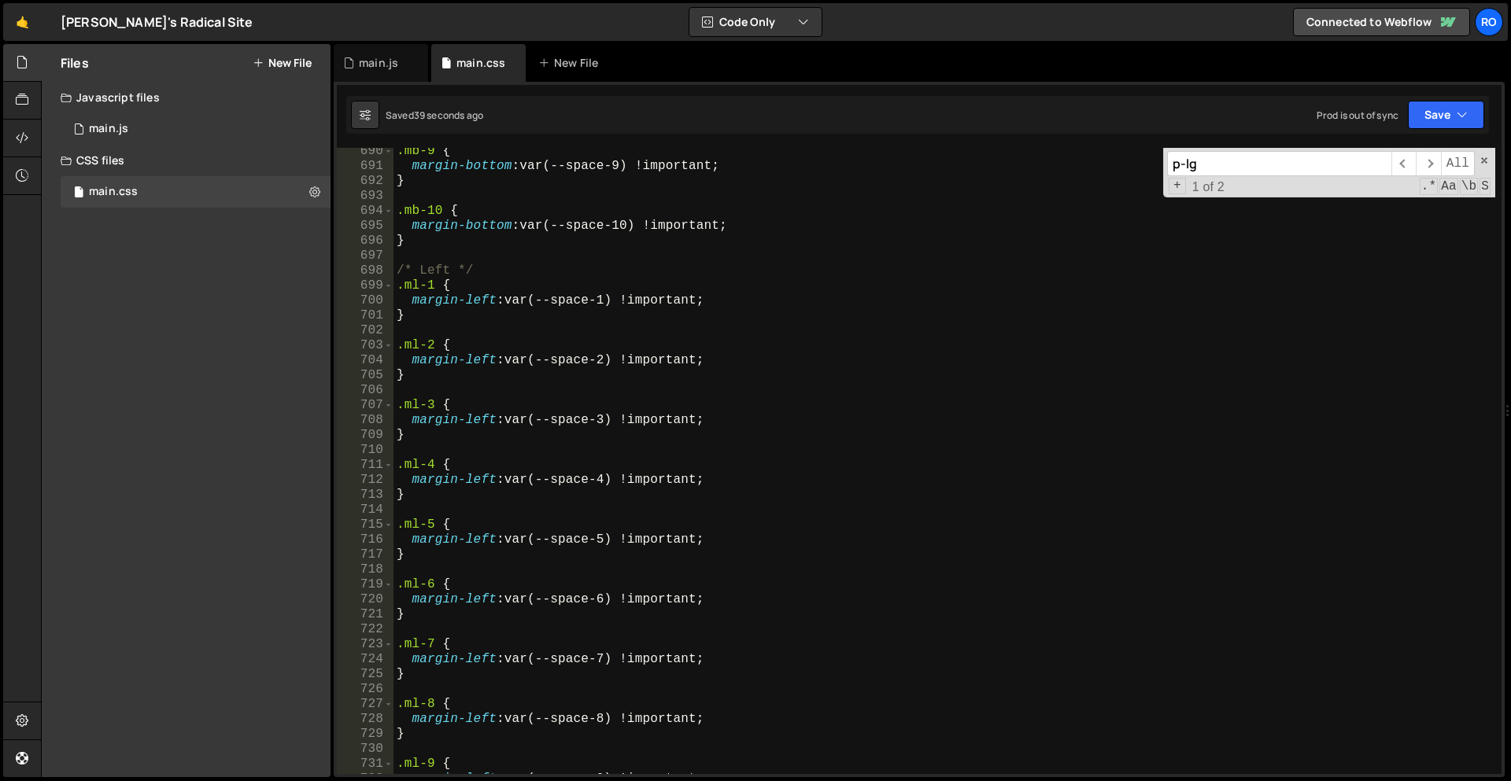
scroll to position [4825, 0]
click at [412, 706] on div ".mb-9 { margin-bottom : var(--space-9) !important ; } .mb-10 { margin-bottom : …" at bounding box center [944, 472] width 1102 height 656
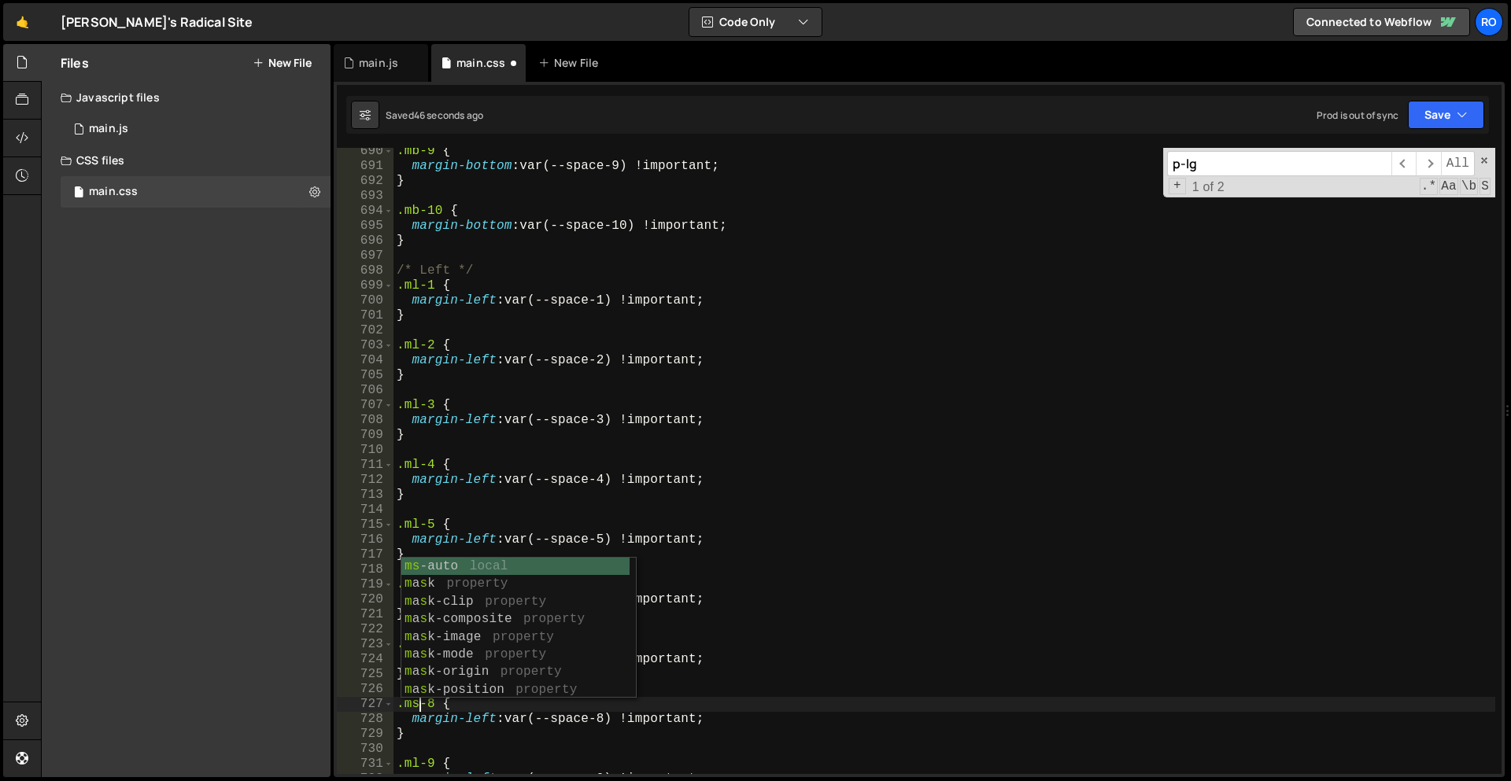
scroll to position [0, 1]
click at [430, 460] on div ".mb-9 { margin-bottom : var(--space-9) !important ; } .mb-10 { margin-bottom : …" at bounding box center [944, 472] width 1102 height 656
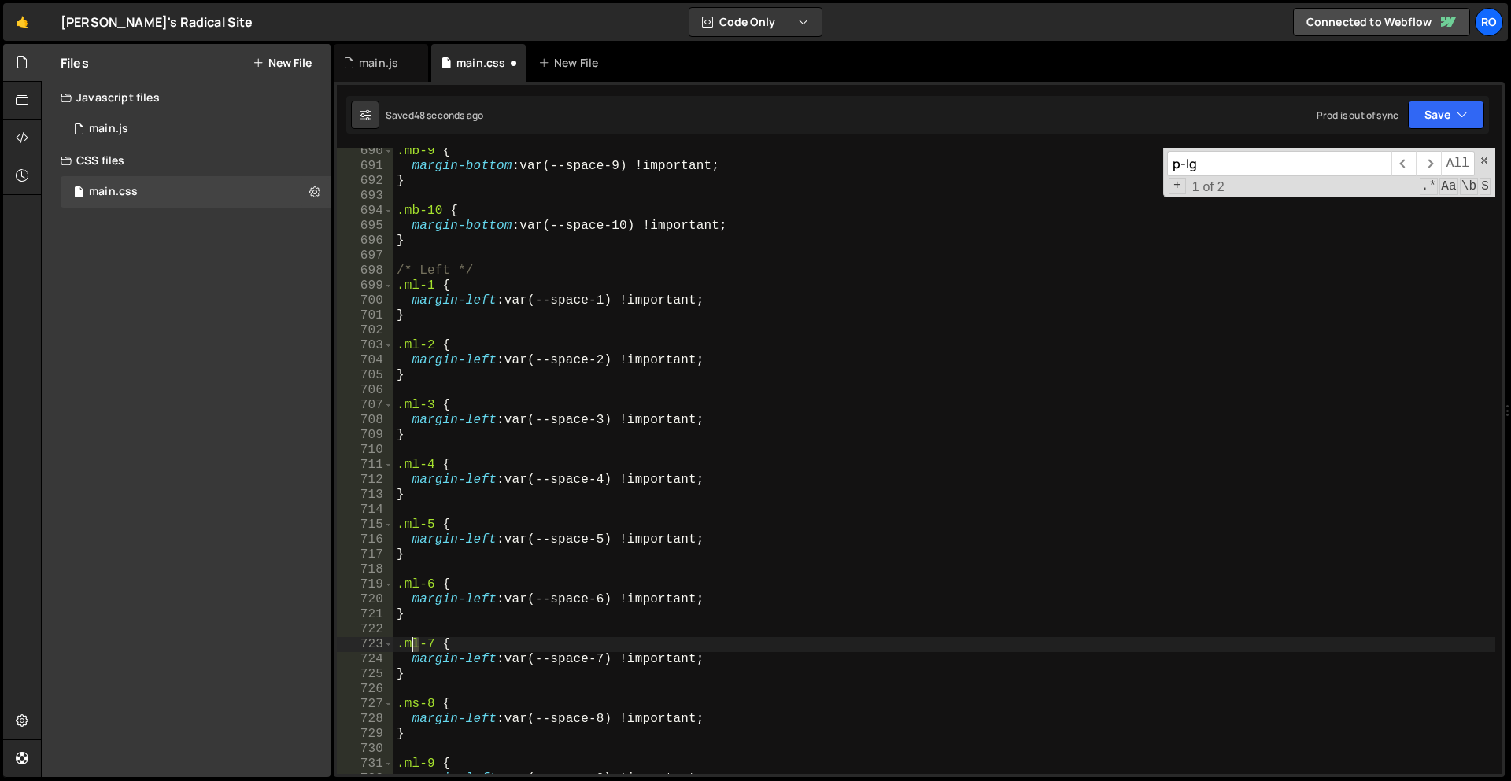
click at [412, 642] on div ".mb-9 { margin-bottom : var(--space-9) !important ; } .mb-10 { margin-bottom : …" at bounding box center [944, 472] width 1102 height 656
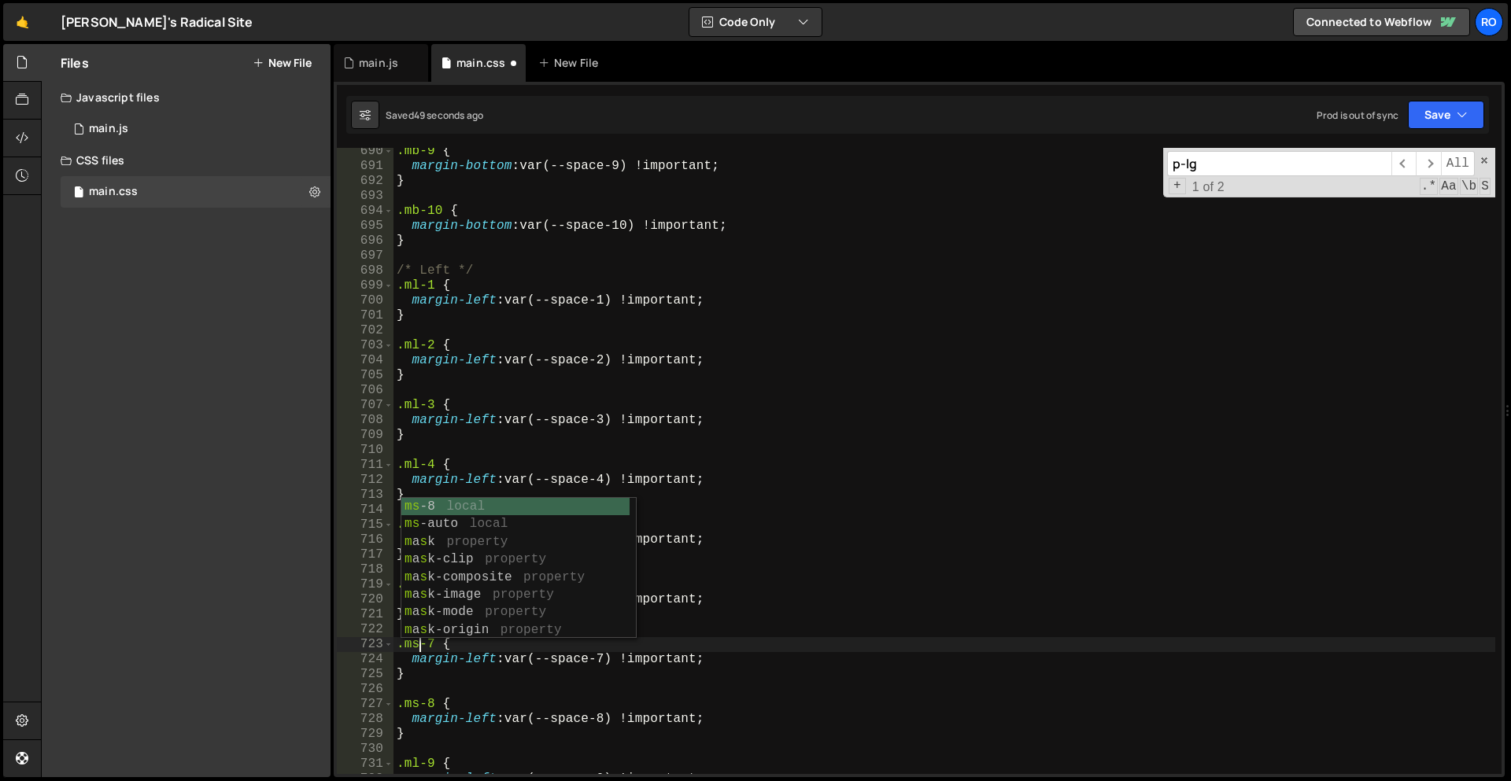
click at [448, 436] on div ".mb-9 { margin-bottom : var(--space-9) !important ; } .mb-10 { margin-bottom : …" at bounding box center [944, 472] width 1102 height 656
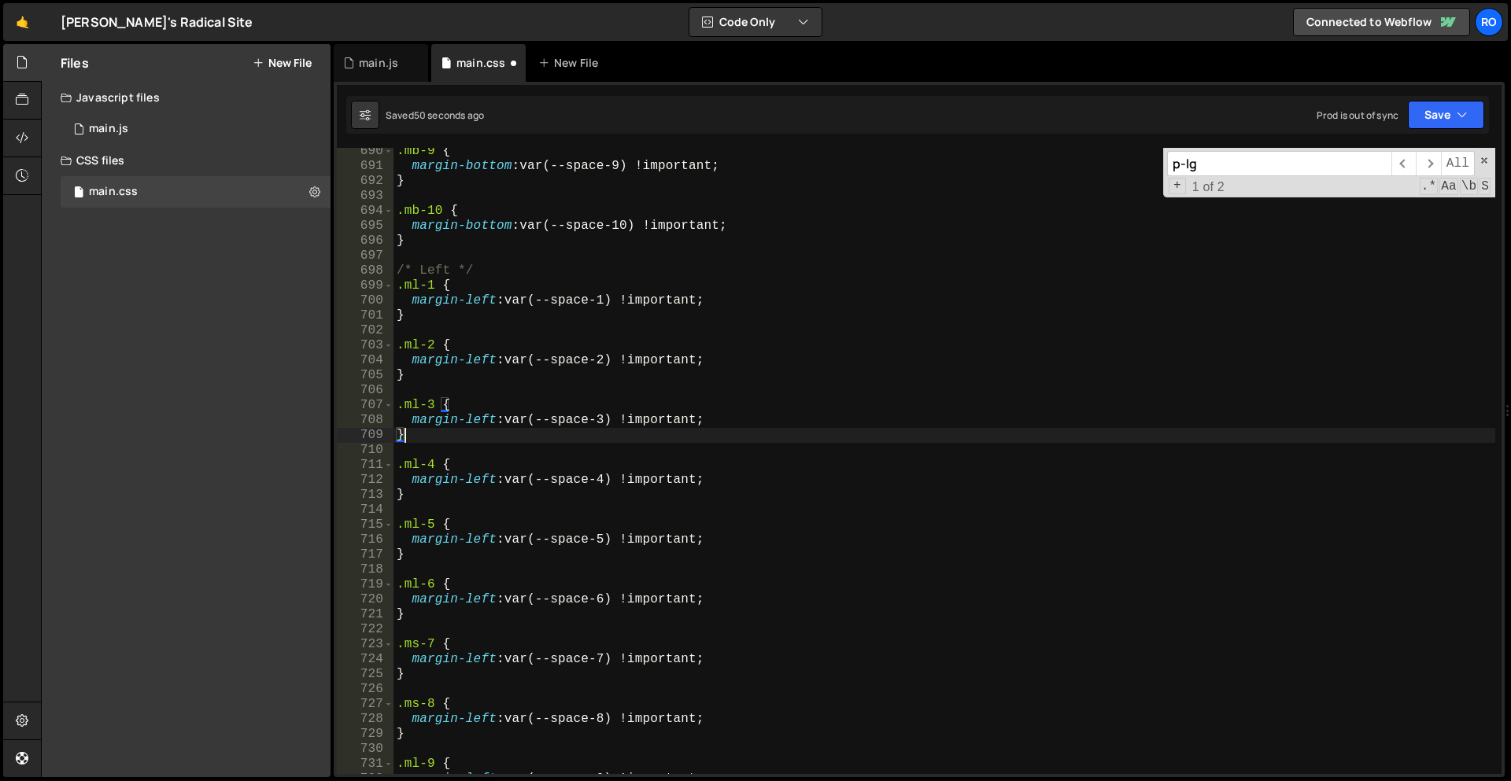
click at [406, 643] on div ".mb-9 { margin-bottom : var(--space-9) !important ; } .mb-10 { margin-bottom : …" at bounding box center [944, 472] width 1102 height 656
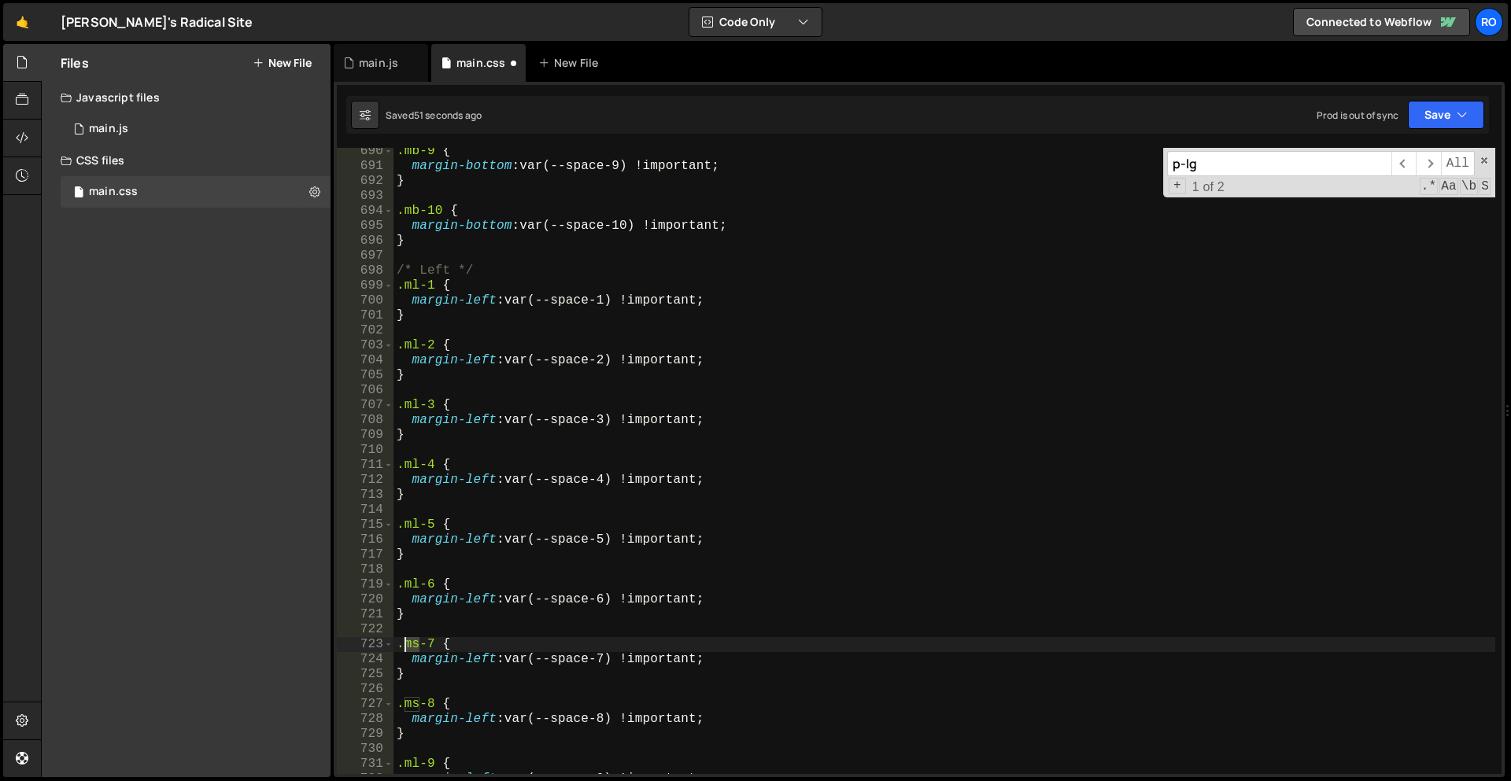
click at [406, 643] on div ".mb-9 { margin-bottom : var(--space-9) !important ; } .mb-10 { margin-bottom : …" at bounding box center [944, 472] width 1102 height 656
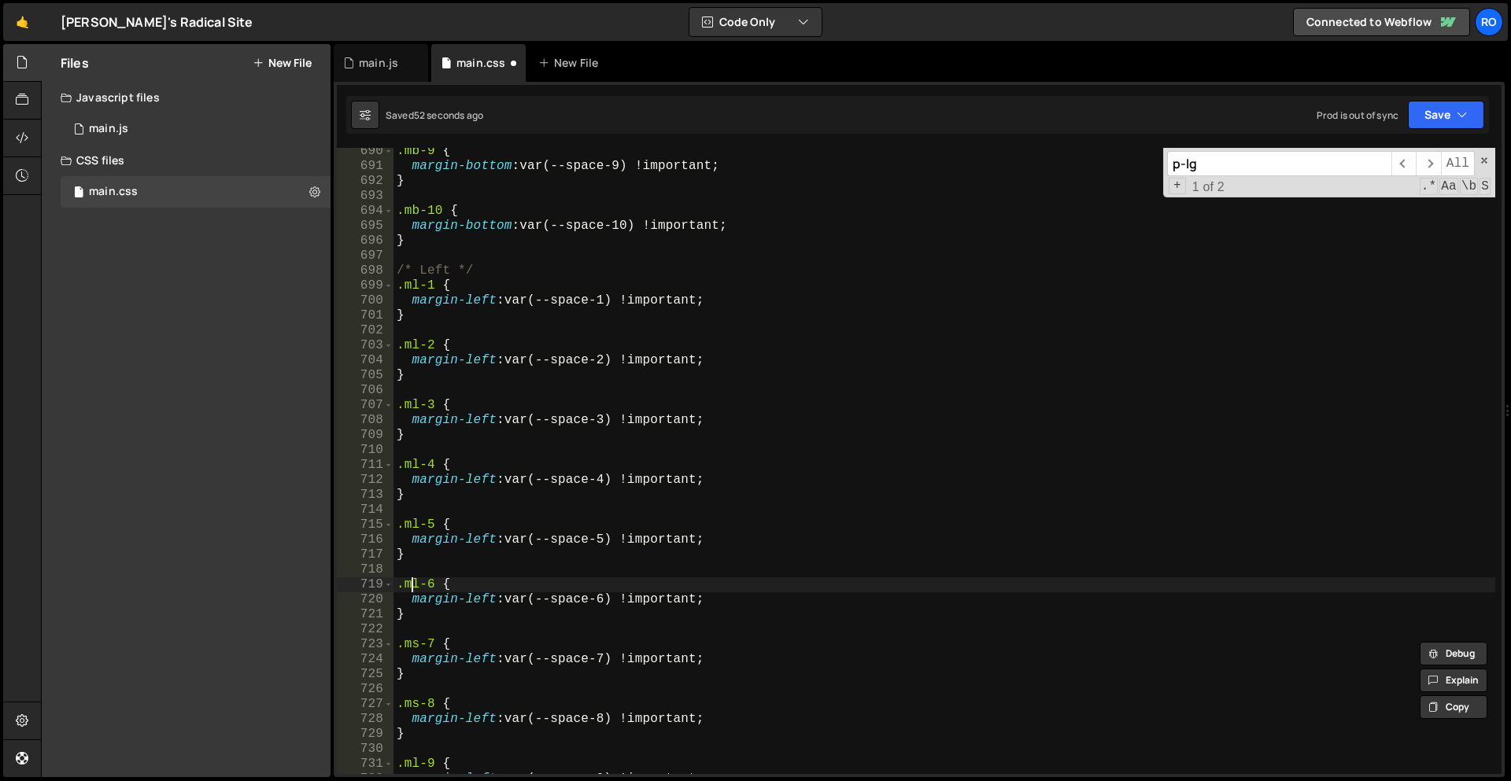
click at [409, 586] on div ".mb-9 { margin-bottom : var(--space-9) !important ; } .mb-10 { margin-bottom : …" at bounding box center [944, 472] width 1102 height 656
paste textarea "s"
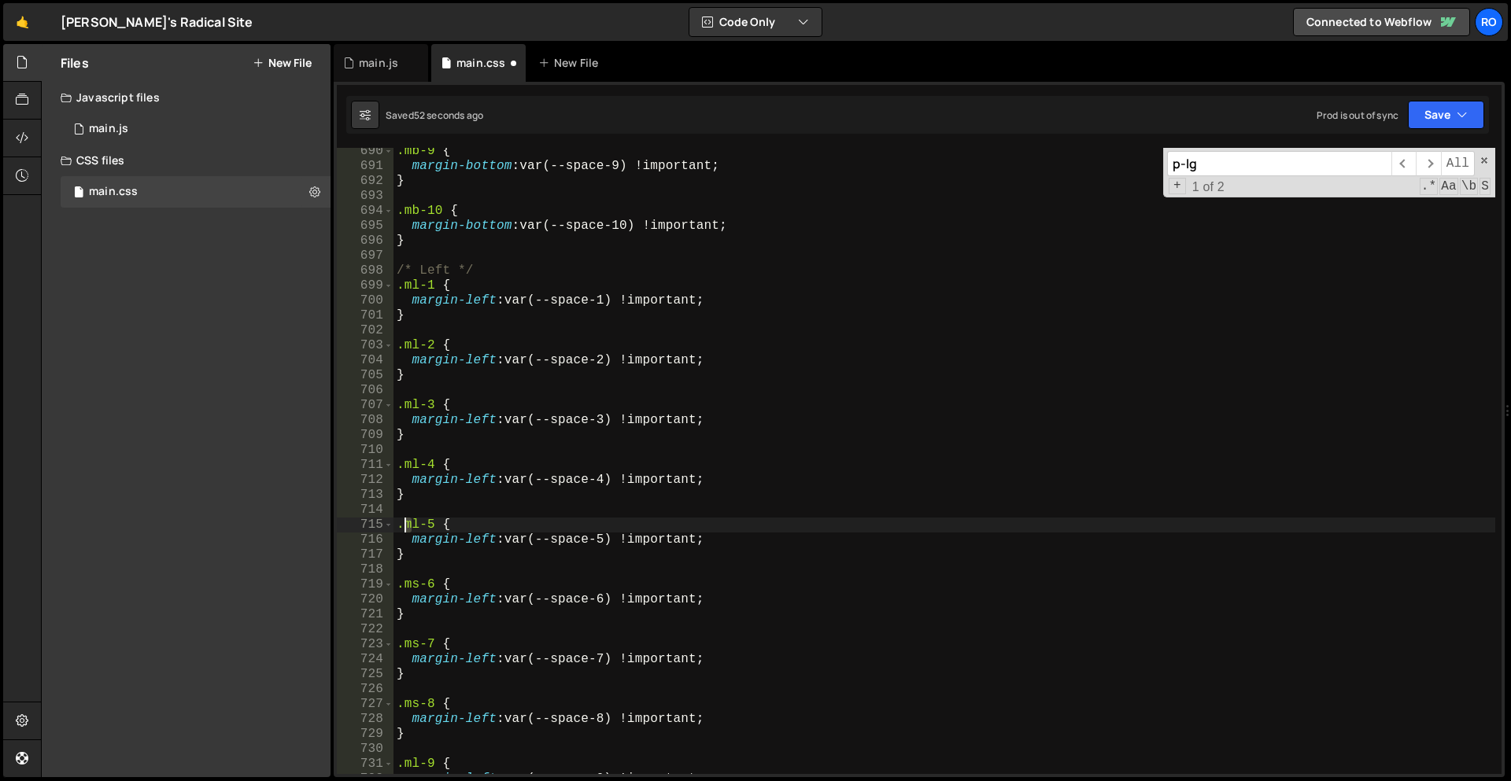
click at [408, 526] on div ".mb-9 { margin-bottom : var(--space-9) !important ; } .mb-10 { margin-bottom : …" at bounding box center [944, 472] width 1102 height 656
paste textarea "s"
click at [410, 462] on div ".mb-9 { margin-bottom : var(--space-9) !important ; } .mb-10 { margin-bottom : …" at bounding box center [944, 472] width 1102 height 656
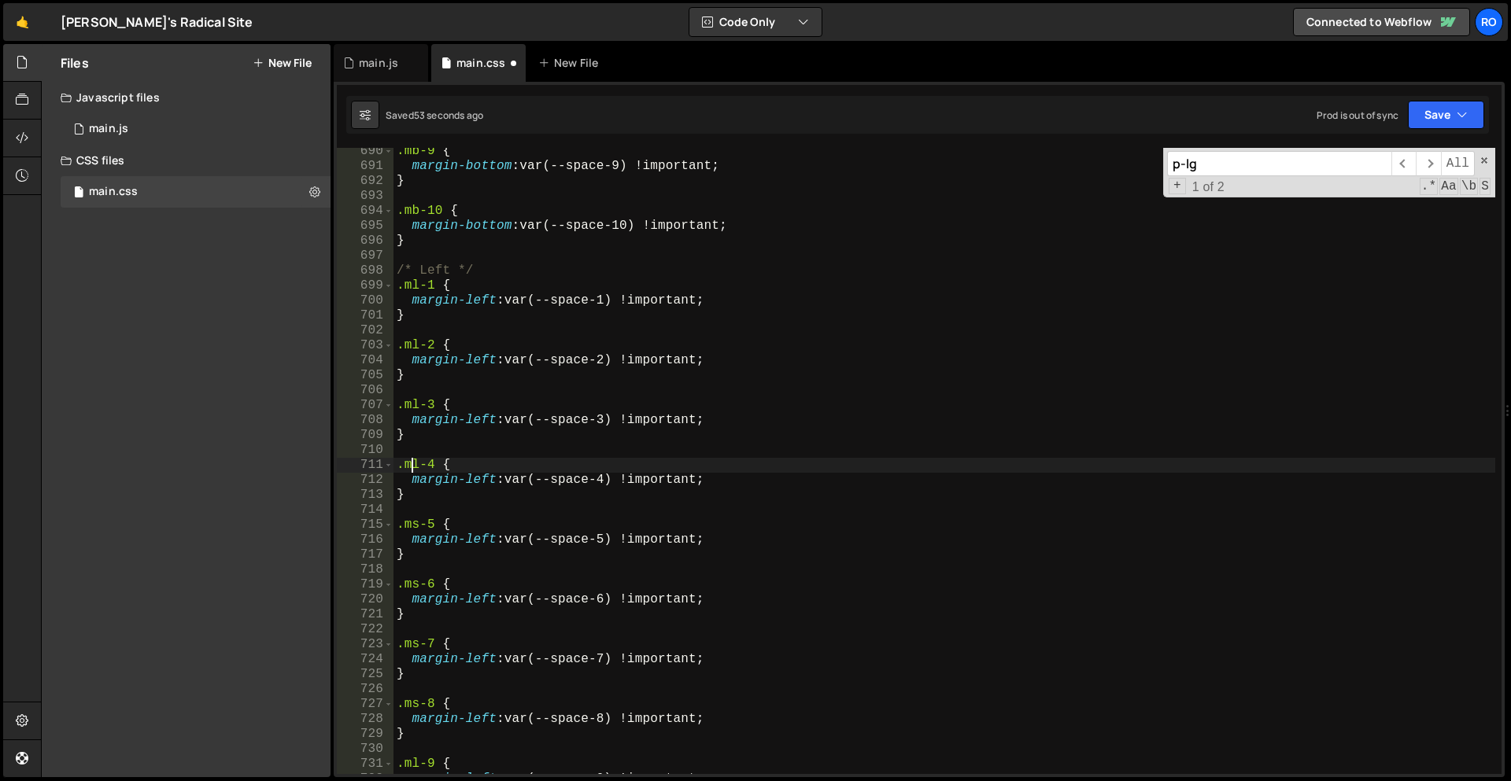
drag, startPoint x: 410, startPoint y: 462, endPoint x: 416, endPoint y: 410, distance: 52.3
click at [410, 463] on div ".mb-9 { margin-bottom : var(--space-9) !important ; } .mb-10 { margin-bottom : …" at bounding box center [944, 472] width 1102 height 656
paste textarea "s"
click at [412, 407] on div ".mb-9 { margin-bottom : var(--space-9) !important ; } .mb-10 { margin-bottom : …" at bounding box center [944, 472] width 1102 height 656
click at [410, 407] on div ".mb-9 { margin-bottom : var(--space-9) !important ; } .mb-10 { margin-bottom : …" at bounding box center [944, 472] width 1102 height 656
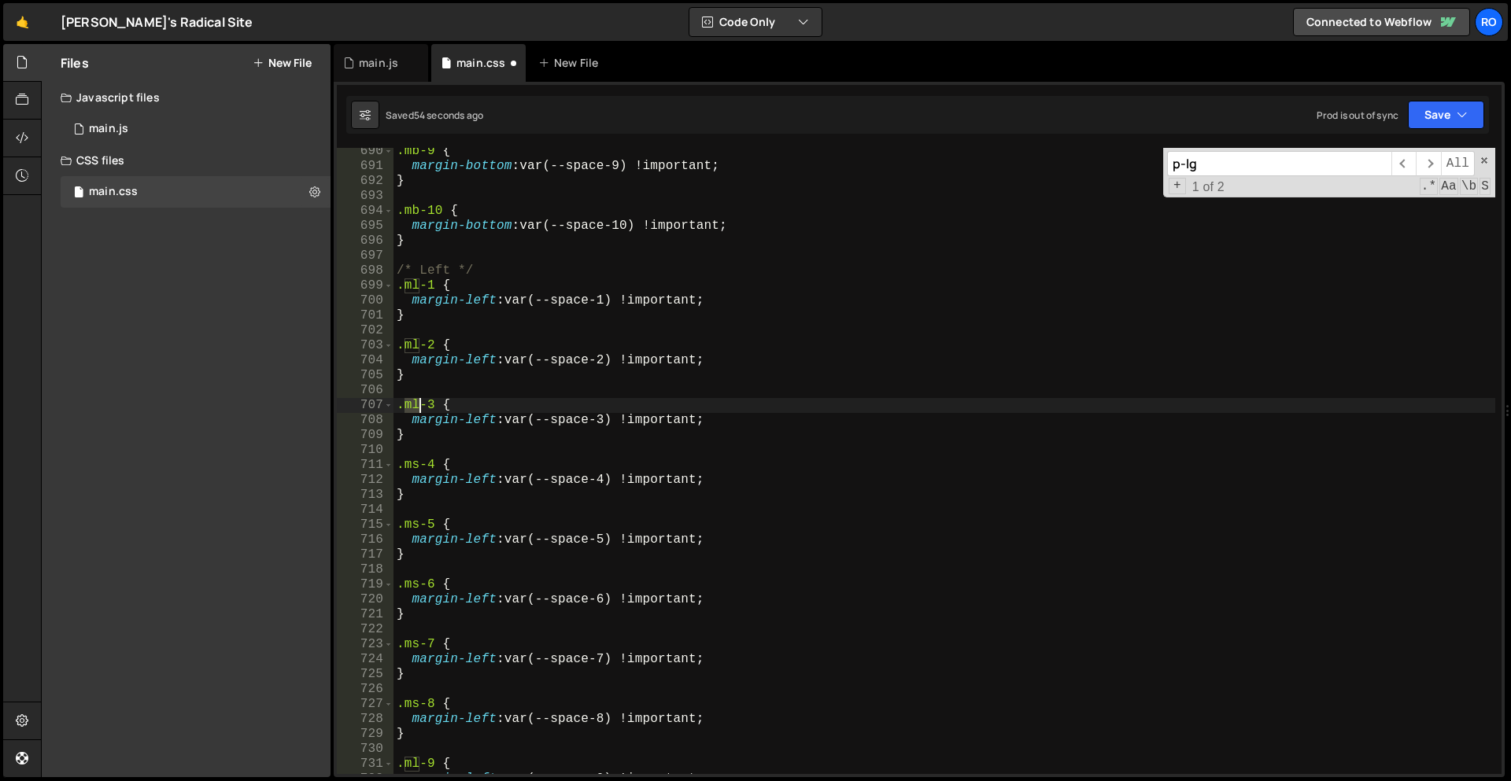
click at [410, 407] on div ".mb-9 { margin-bottom : var(--space-9) !important ; } .mb-10 { margin-bottom : …" at bounding box center [944, 472] width 1102 height 656
paste textarea "s"
click at [412, 345] on div ".mb-9 { margin-bottom : var(--space-9) !important ; } .mb-10 { margin-bottom : …" at bounding box center [944, 472] width 1102 height 656
paste textarea "s"
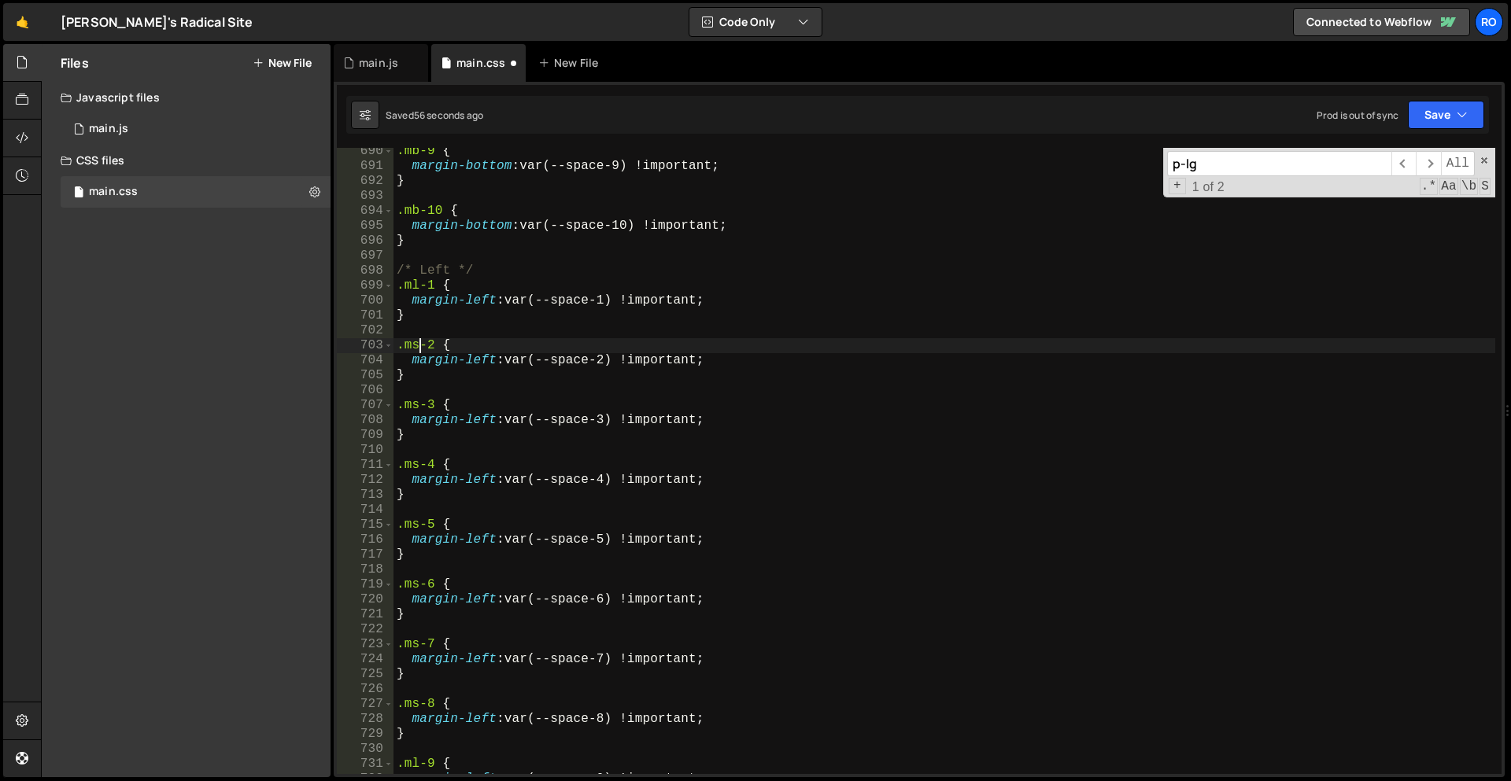
click at [413, 288] on div ".mb-9 { margin-bottom : var(--space-9) !important ; } .mb-10 { margin-bottom : …" at bounding box center [944, 472] width 1102 height 656
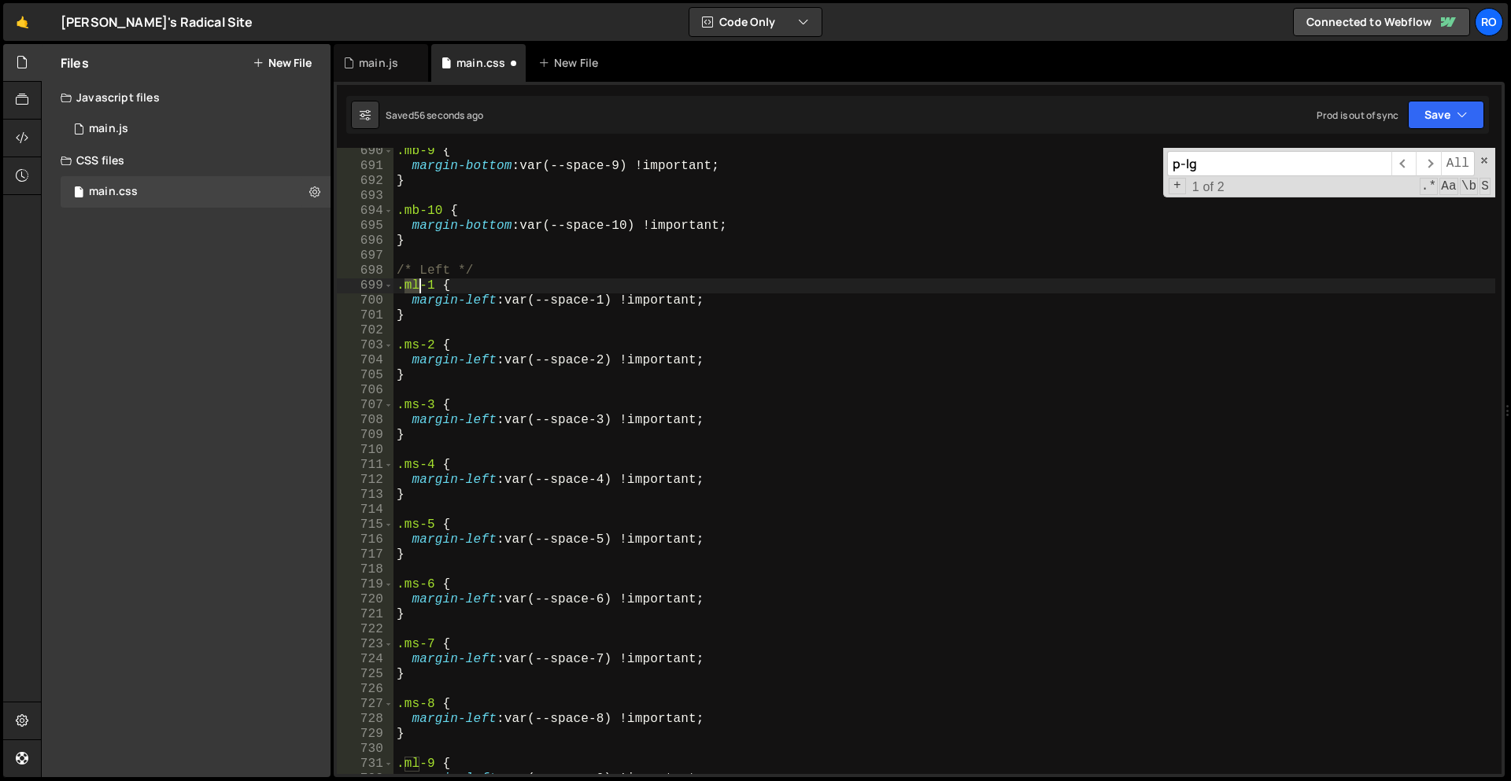
click at [413, 288] on div ".mb-9 { margin-bottom : var(--space-9) !important ; } .mb-10 { margin-bottom : …" at bounding box center [944, 472] width 1102 height 656
paste textarea "s"
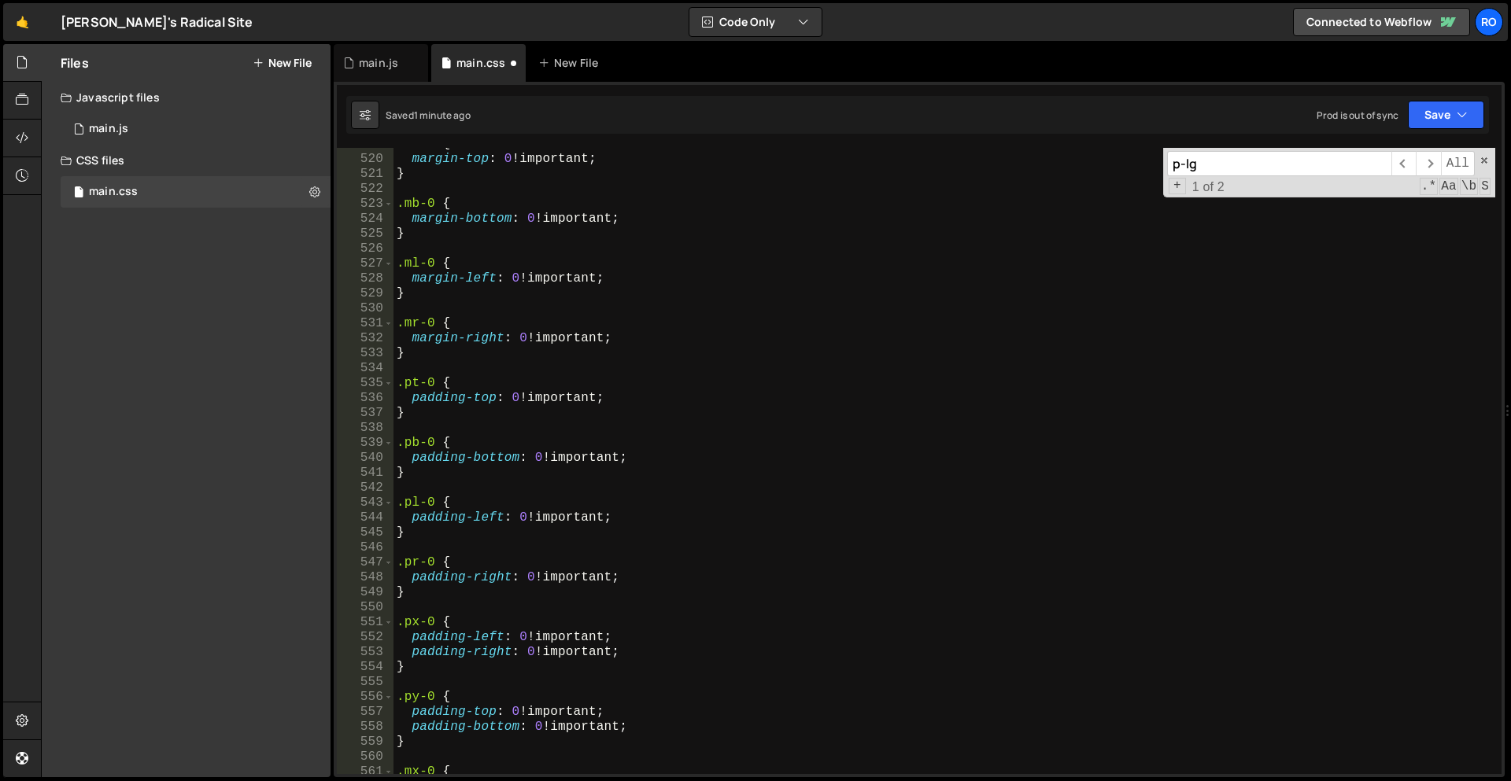
scroll to position [3587, 0]
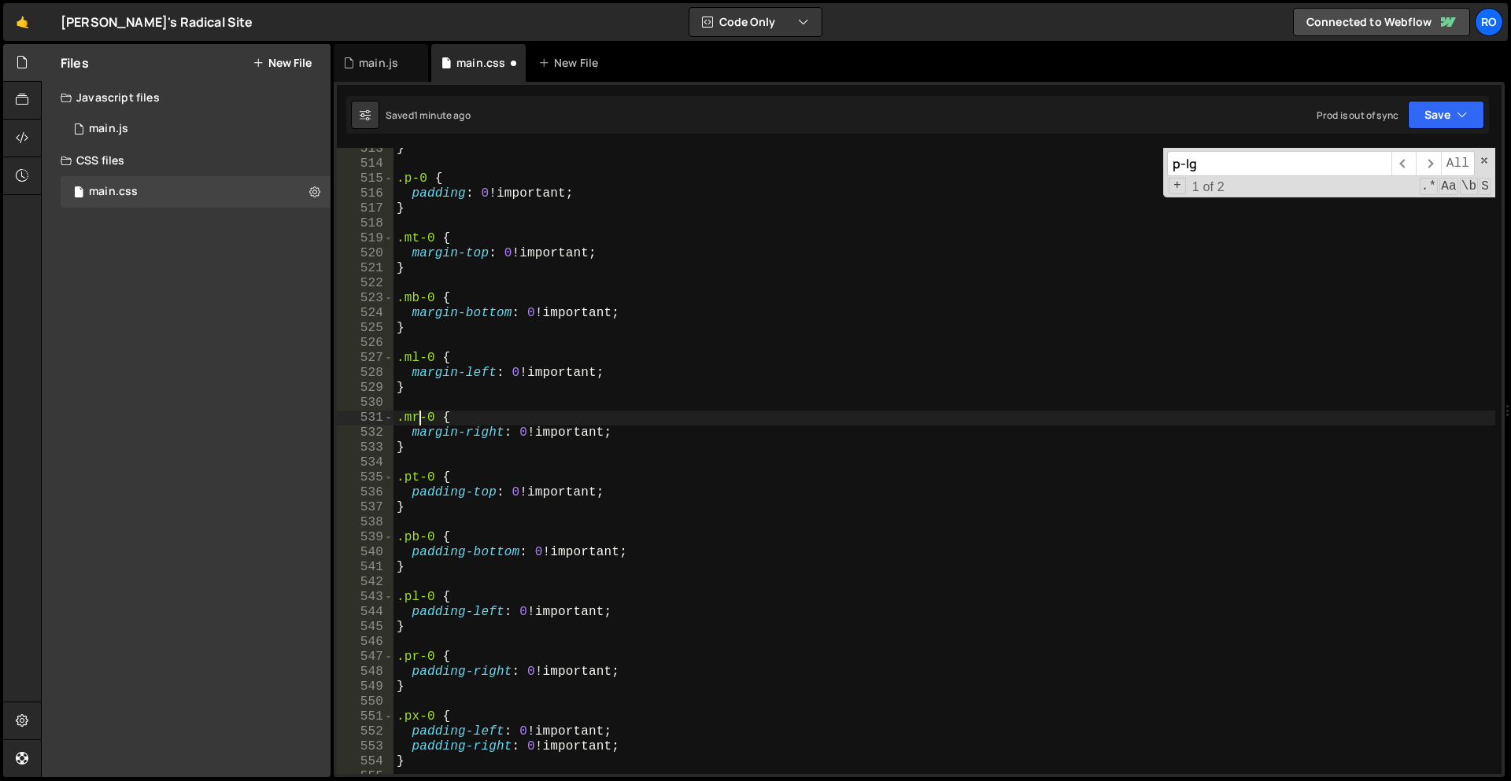
click at [417, 420] on div "} .p-0 { padding : 0 !important ; } .mt-0 { margin-top : 0 !important ; } .mb-0…" at bounding box center [944, 470] width 1102 height 656
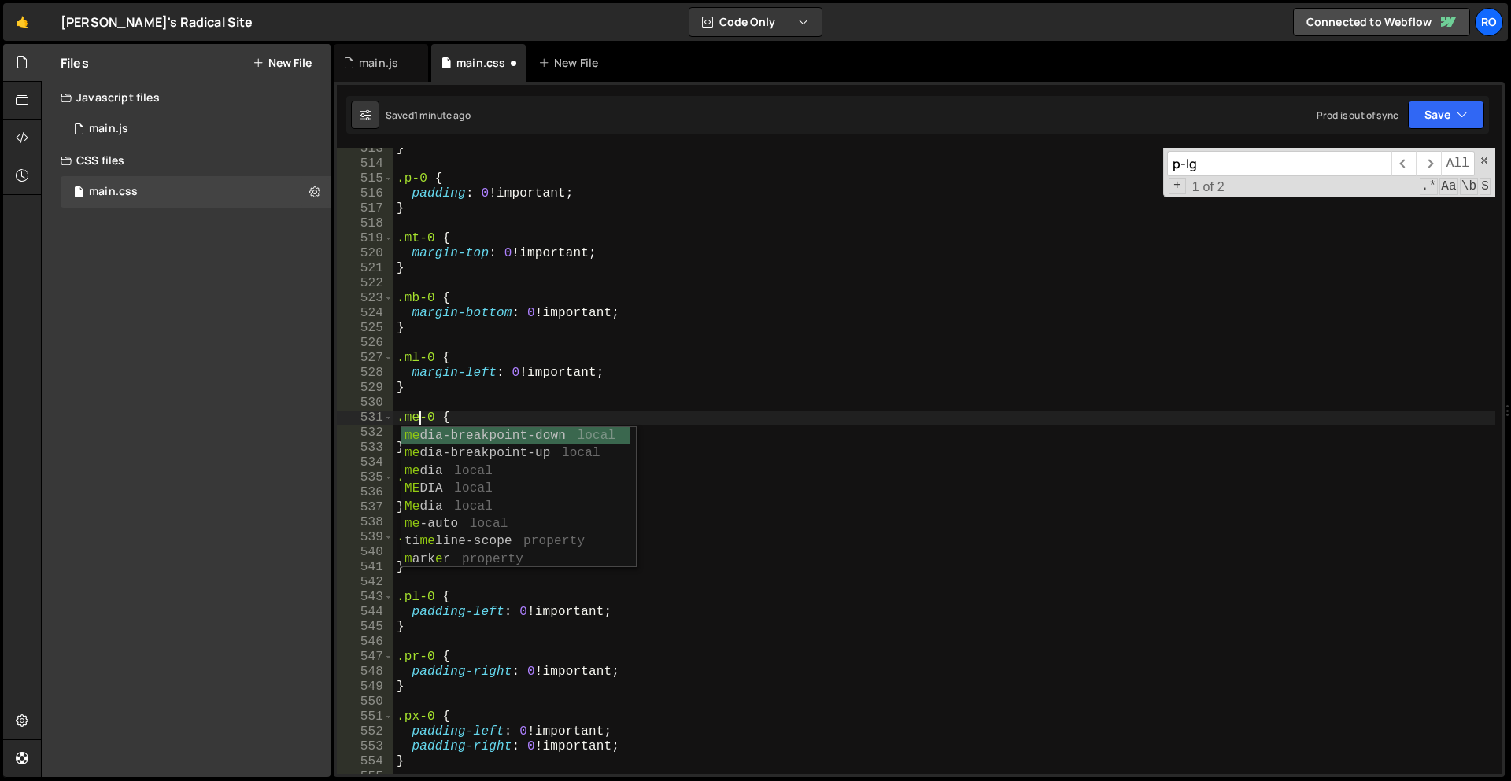
scroll to position [0, 1]
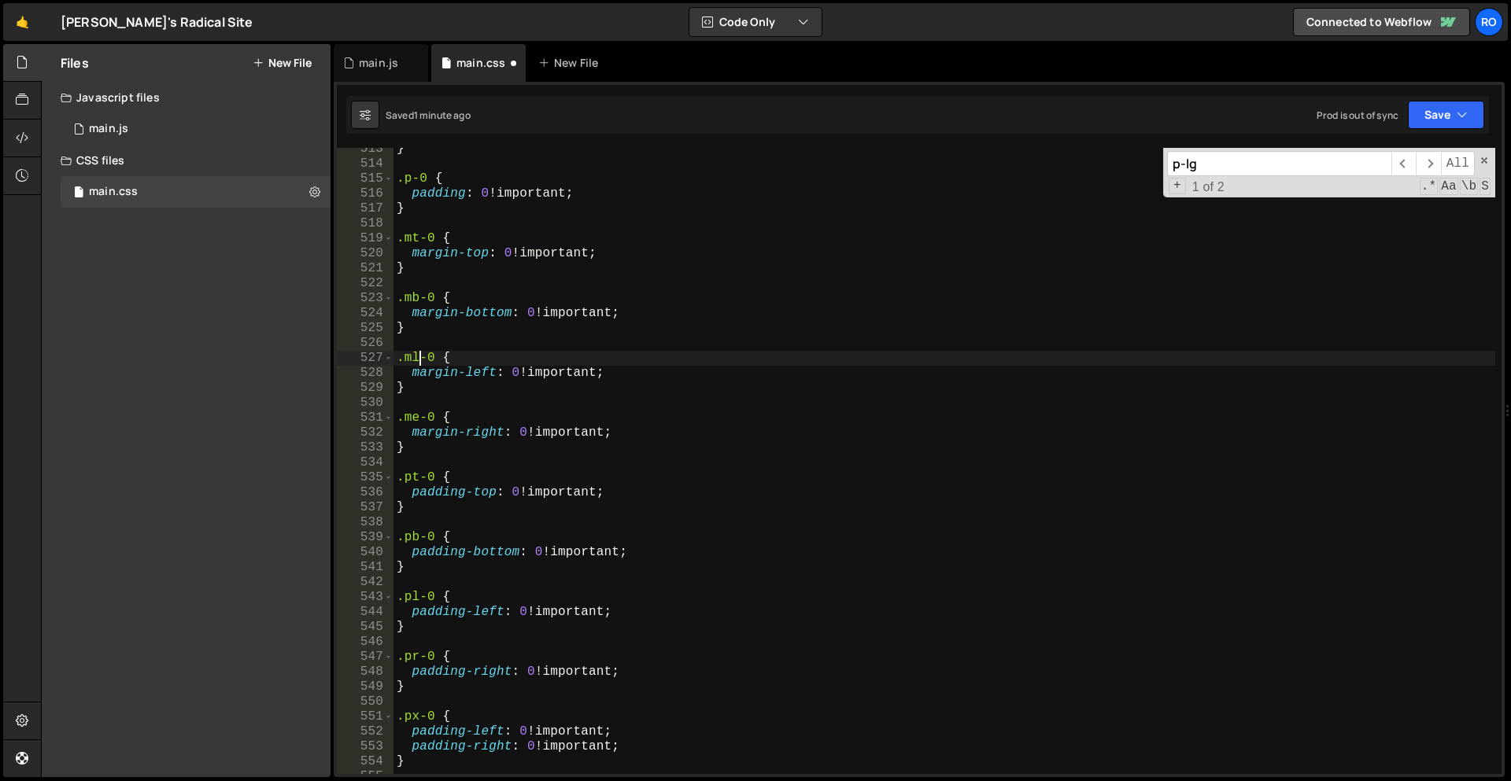
click at [420, 364] on div "} .p-0 { padding : 0 !important ; } .mt-0 { margin-top : 0 !important ; } .mb-0…" at bounding box center [944, 470] width 1102 height 656
type textarea ".me-0 {"
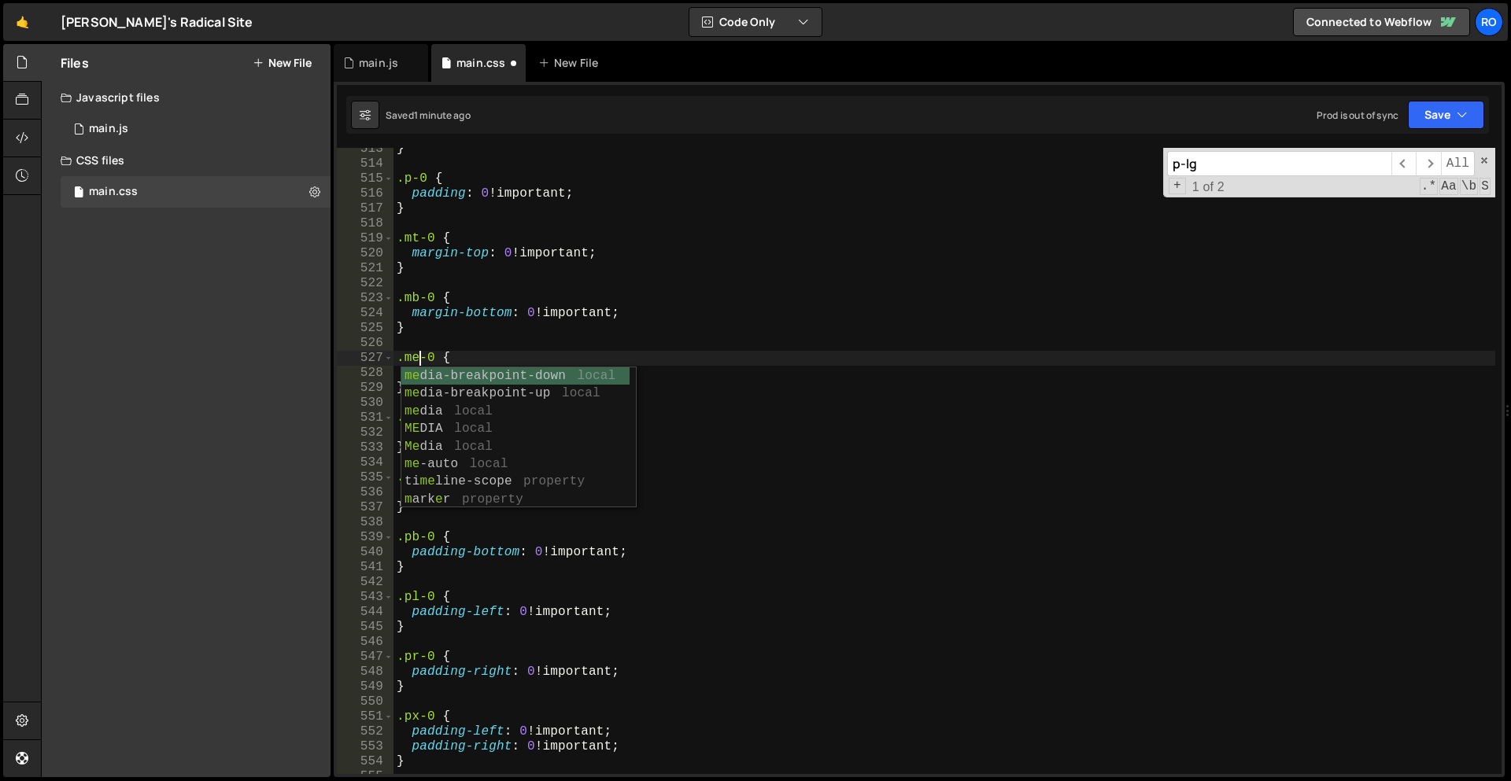
click at [847, 223] on div "} .p-0 { padding : 0 !important ; } .mt-0 { margin-top : 0 !important ; } .mb-0…" at bounding box center [944, 470] width 1102 height 656
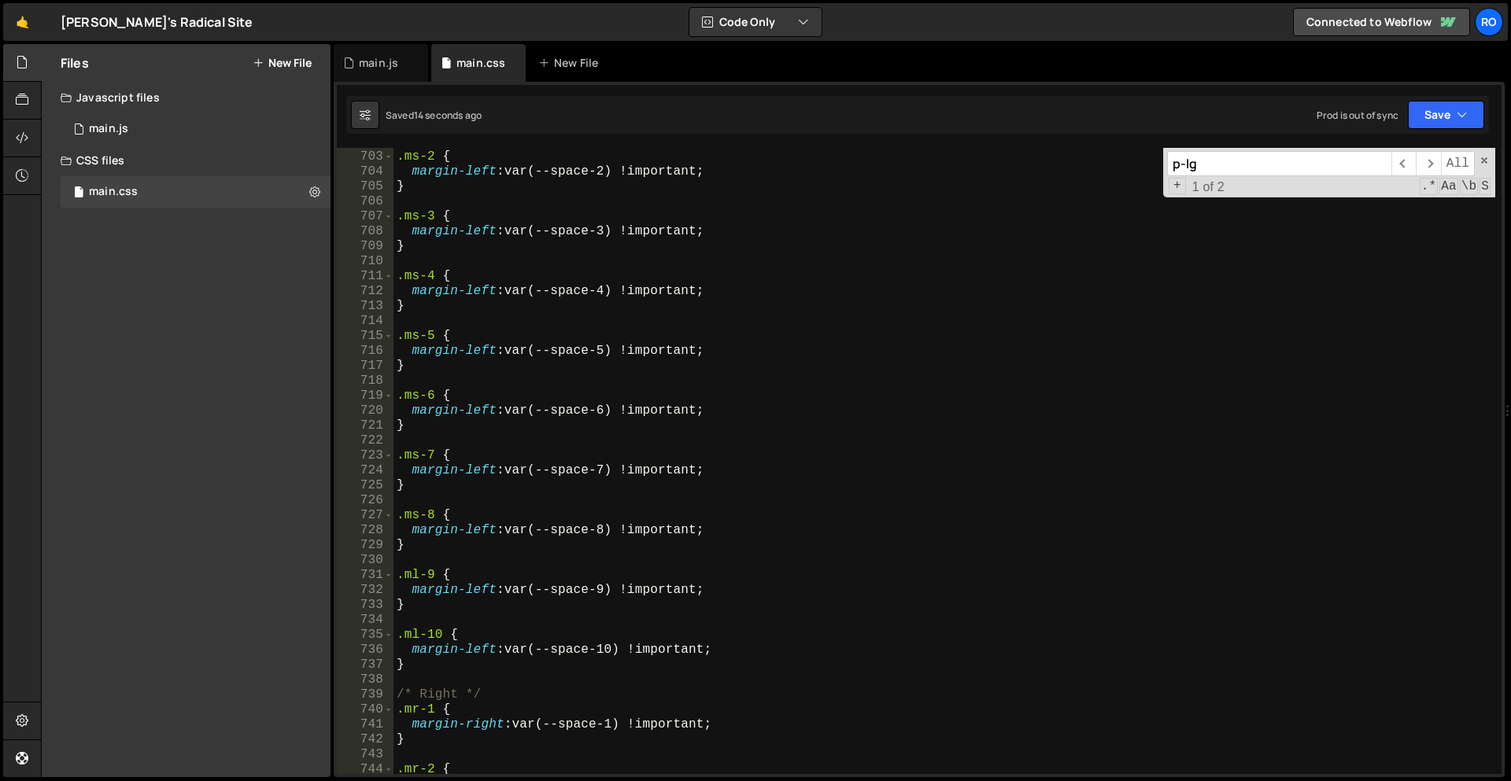
scroll to position [4958, 0]
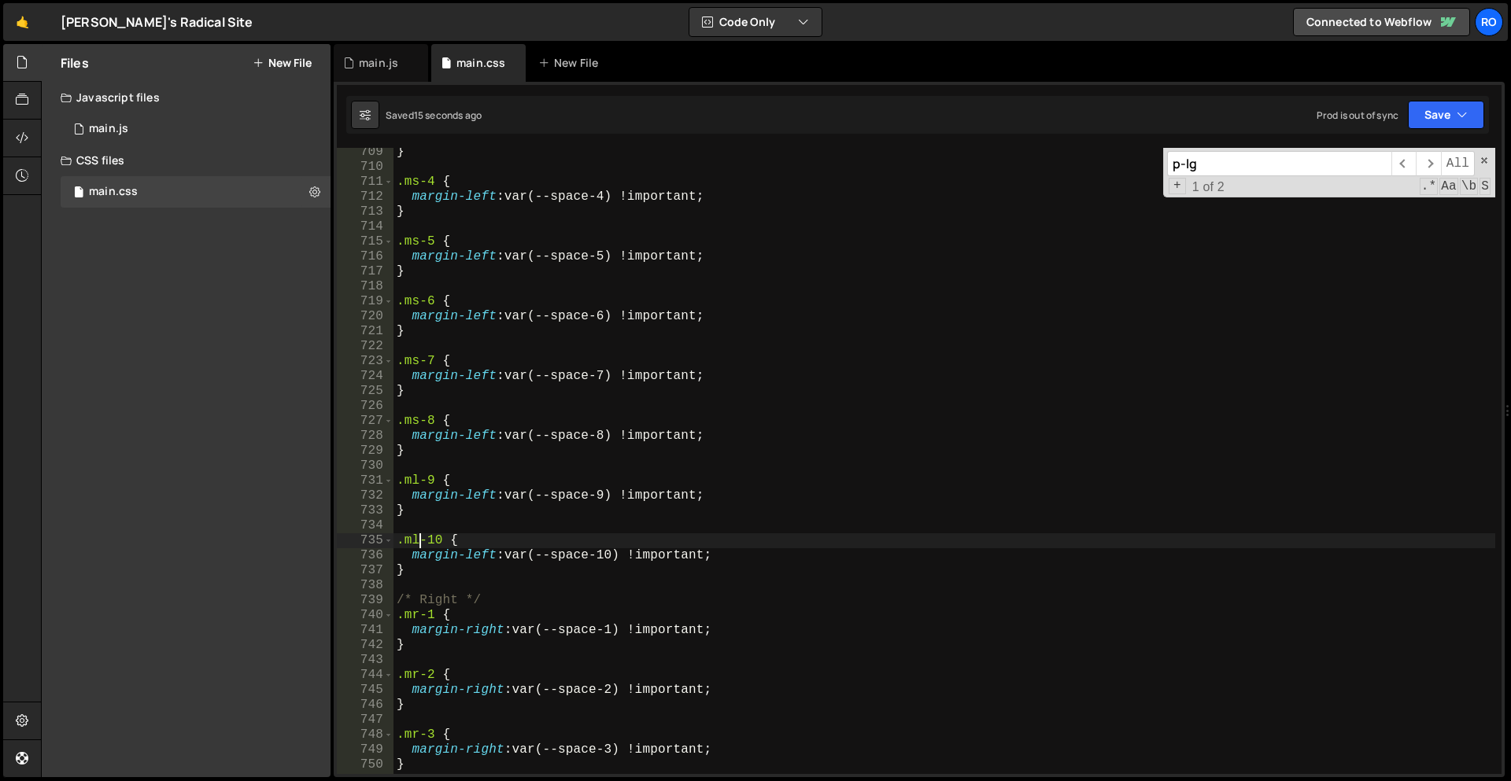
click at [420, 541] on div "} .ms-4 { margin-left : var(--space-4) !important ; } .ms-5 { margin-left : var…" at bounding box center [944, 473] width 1102 height 656
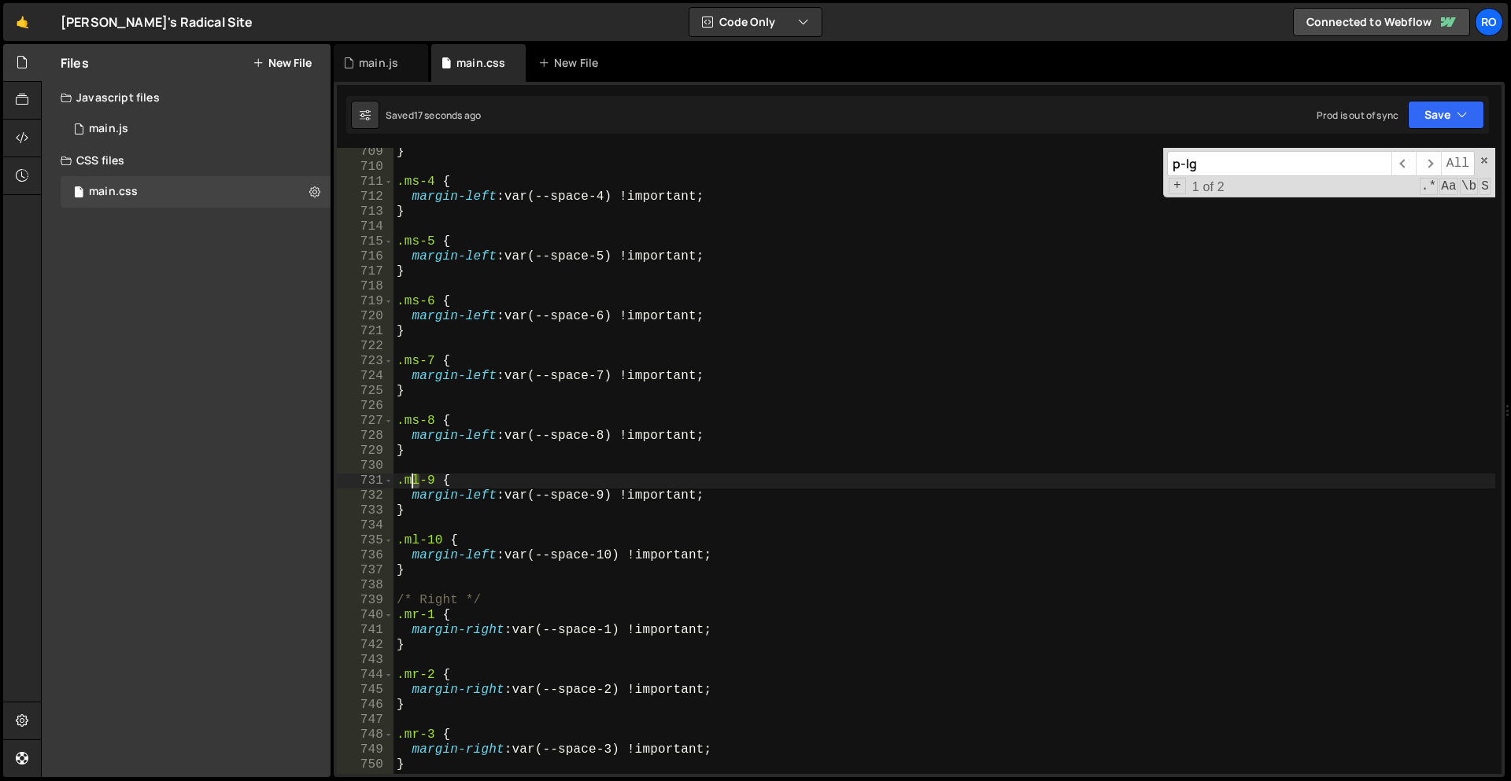
click at [411, 482] on div "} .ms-4 { margin-left : var(--space-4) !important ; } .ms-5 { margin-left : var…" at bounding box center [944, 473] width 1102 height 656
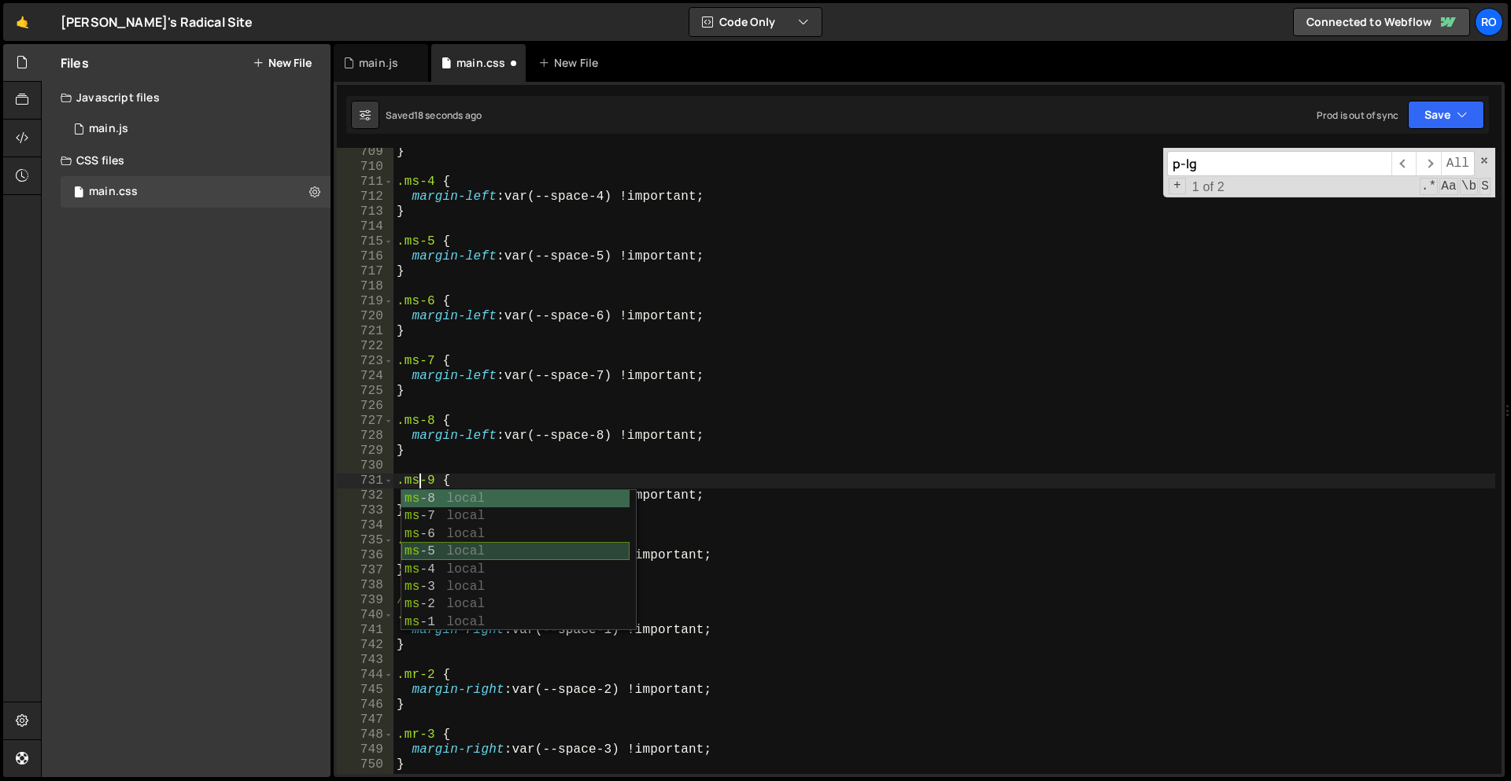
scroll to position [0, 1]
click at [478, 442] on div "} .ms-4 { margin-left : var(--space-4) !important ; } .ms-5 { margin-left : var…" at bounding box center [944, 473] width 1102 height 656
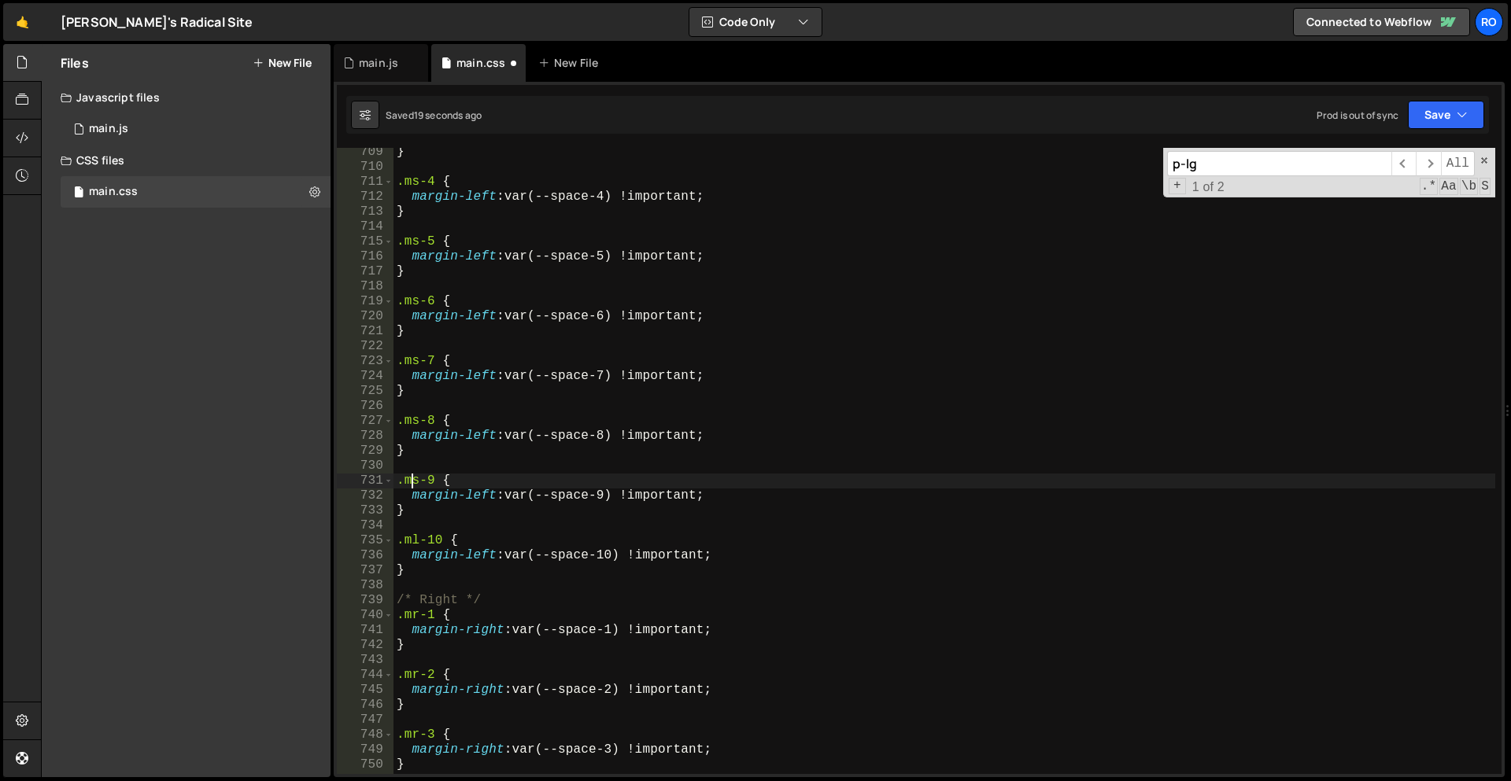
click at [411, 484] on div "} .ms-4 { margin-left : var(--space-4) !important ; } .ms-5 { margin-left : var…" at bounding box center [944, 473] width 1102 height 656
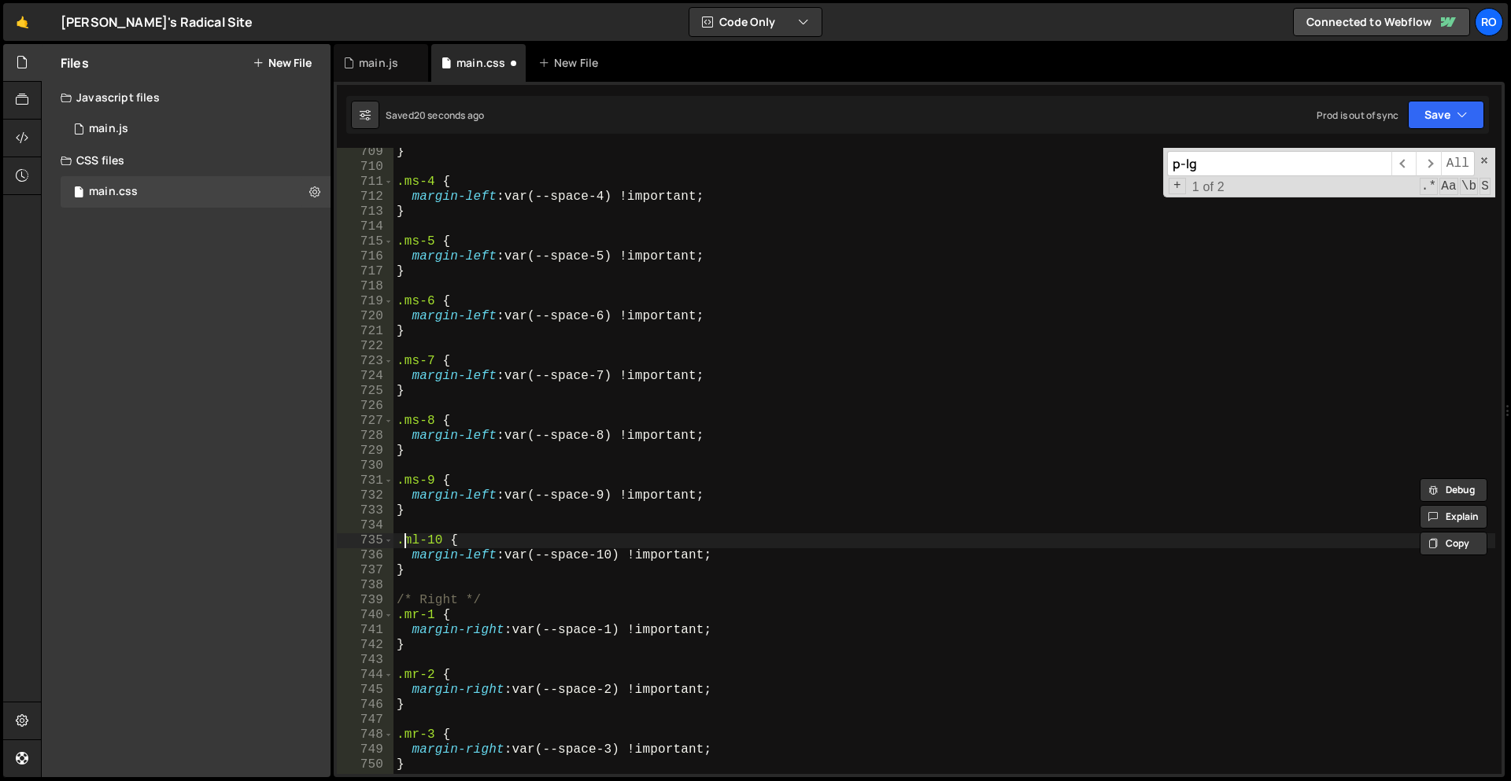
click at [408, 547] on div "} .ms-4 { margin-left : var(--space-4) !important ; } .ms-5 { margin-left : var…" at bounding box center [944, 473] width 1102 height 656
paste textarea "s"
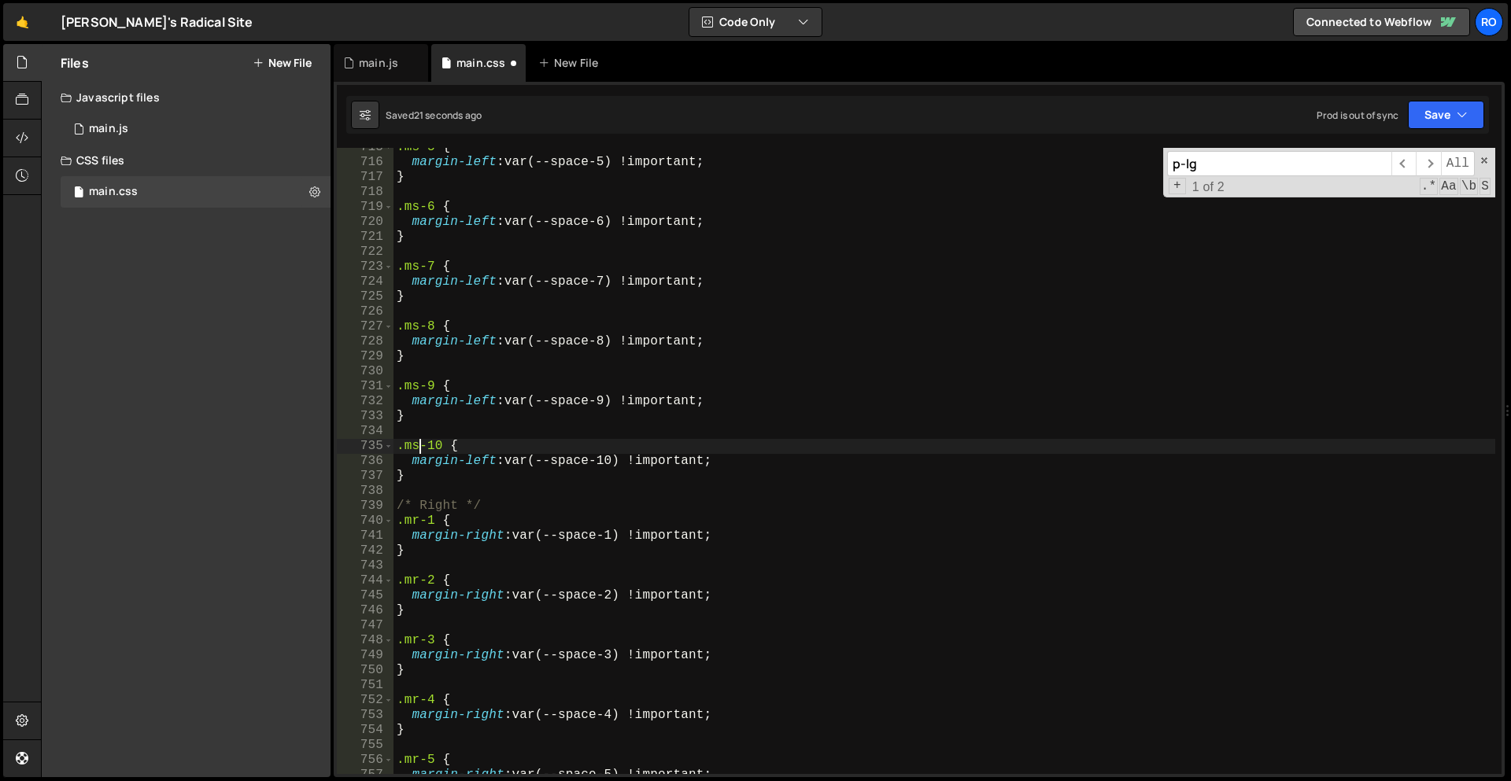
scroll to position [5002, 0]
click at [413, 522] on div ".ms-5 { margin-left : var(--space-5) !important ; } .ms-6 { margin-left : var(-…" at bounding box center [944, 468] width 1102 height 656
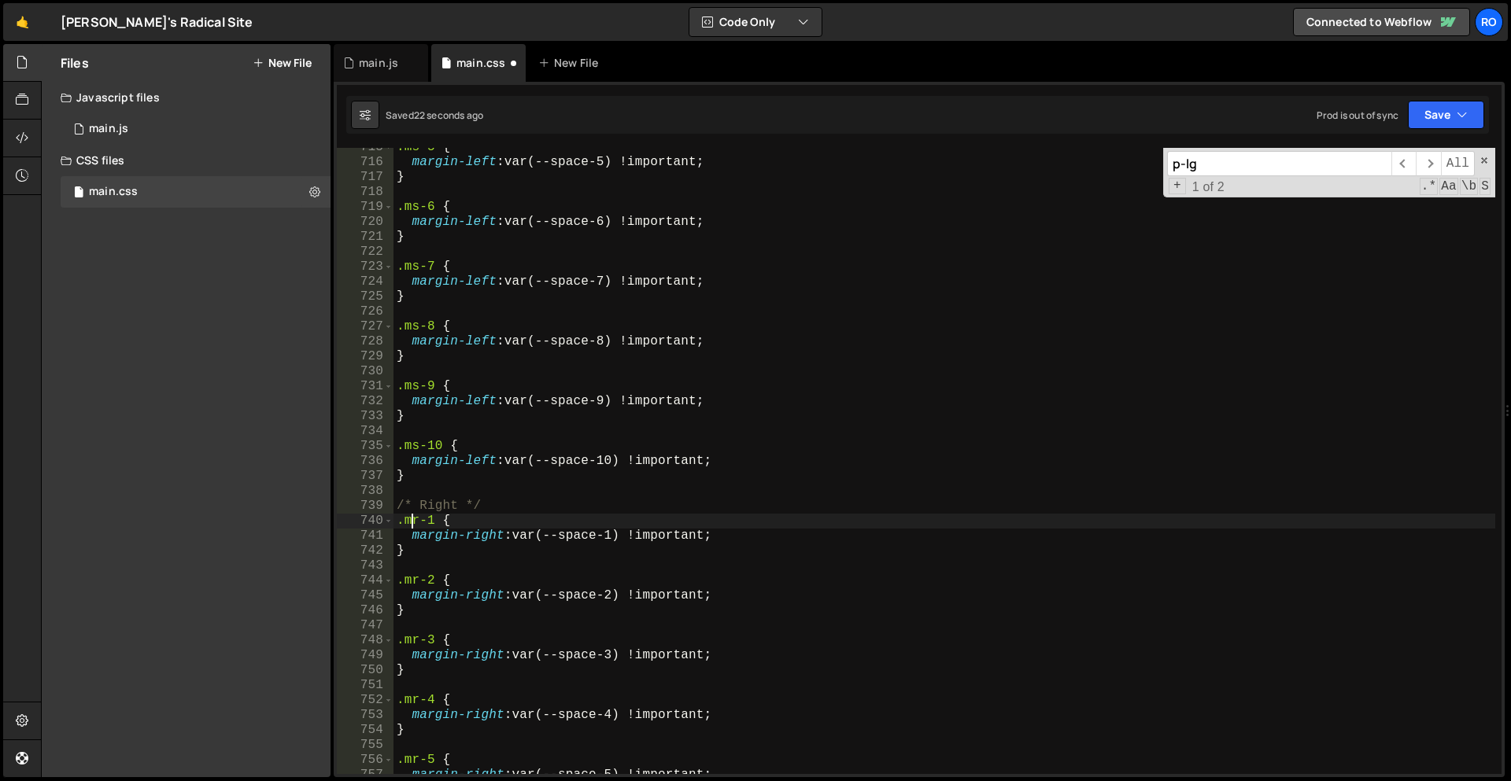
click at [413, 522] on div ".ms-5 { margin-left : var(--space-5) !important ; } .ms-6 { margin-left : var(-…" at bounding box center [944, 468] width 1102 height 656
paste textarea "s"
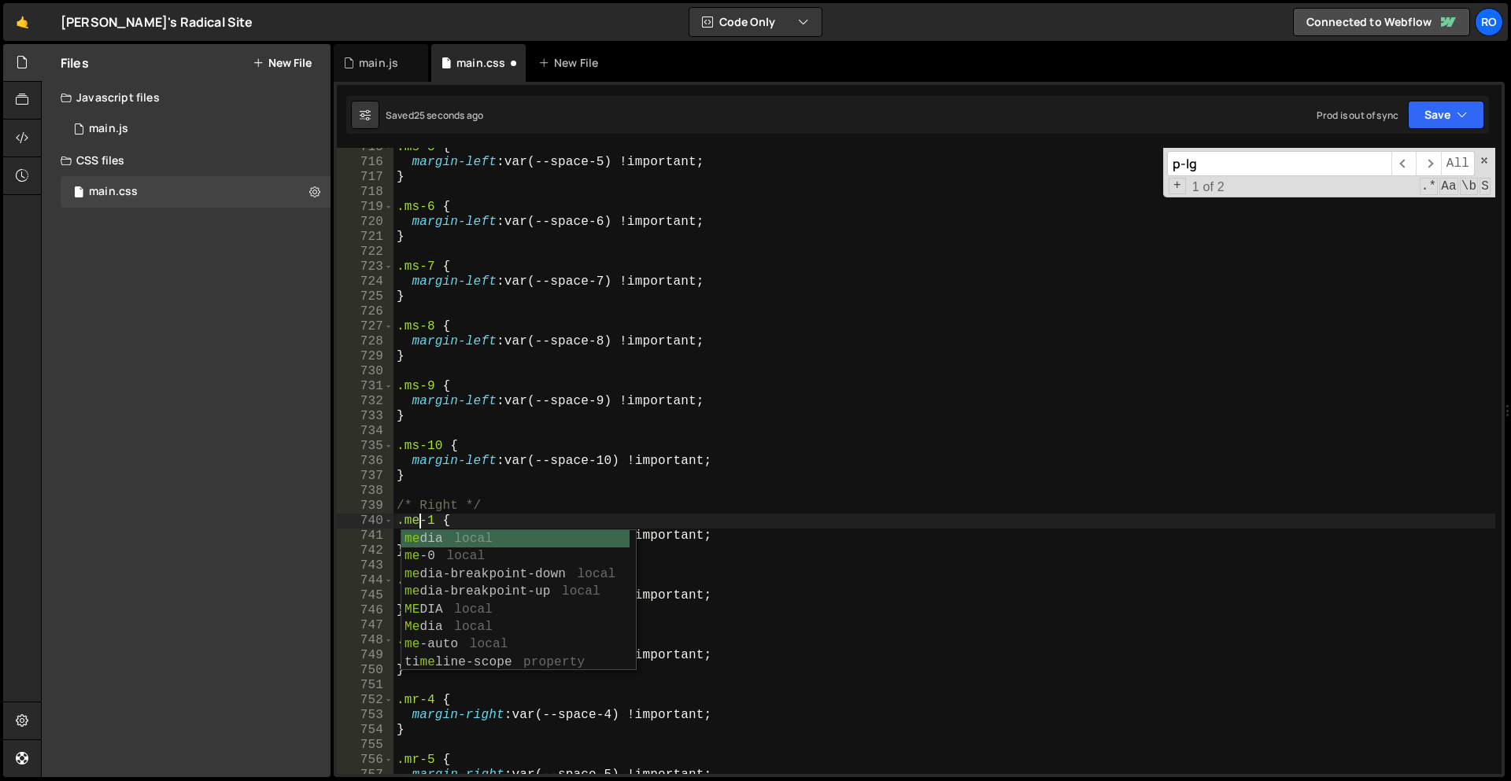
click at [414, 517] on div ".ms-5 { margin-left : var(--space-5) !important ; } .ms-6 { margin-left : var(-…" at bounding box center [944, 468] width 1102 height 656
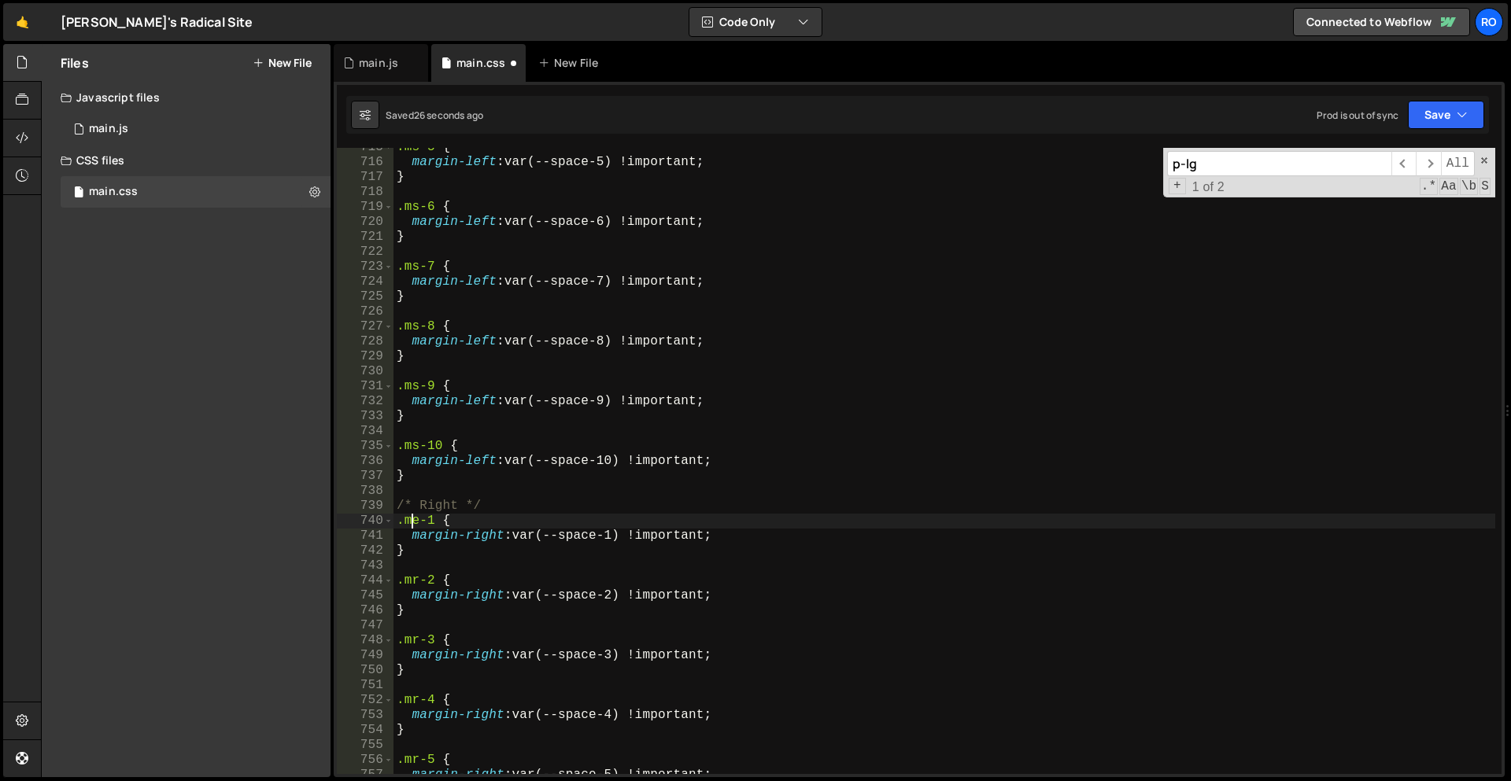
click at [414, 517] on div ".ms-5 { margin-left : var(--space-5) !important ; } .ms-6 { margin-left : var(-…" at bounding box center [944, 468] width 1102 height 656
click at [410, 581] on div ".ms-5 { margin-left : var(--space-5) !important ; } .ms-6 { margin-left : var(-…" at bounding box center [944, 468] width 1102 height 656
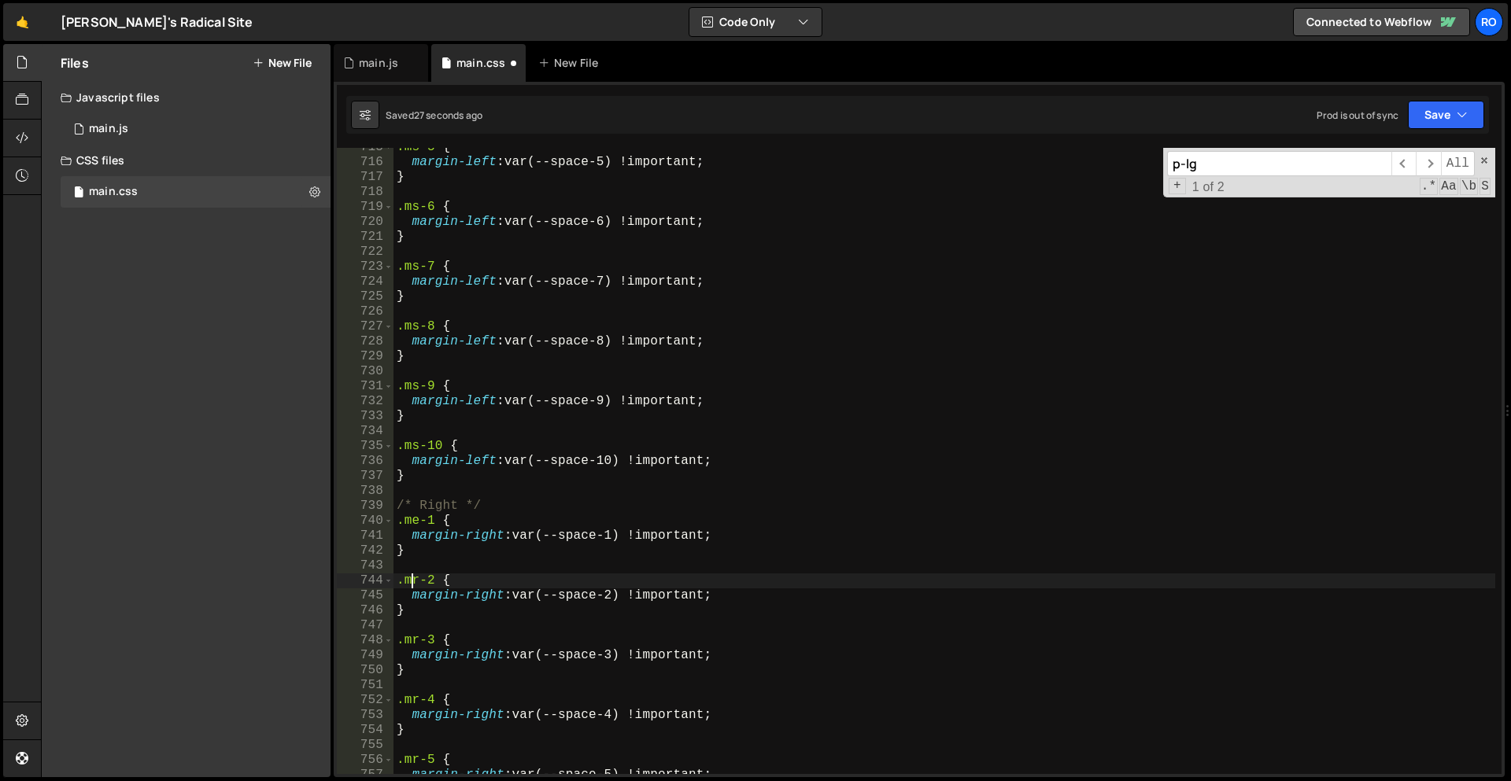
click at [410, 581] on div ".ms-5 { margin-left : var(--space-5) !important ; } .ms-6 { margin-left : var(-…" at bounding box center [944, 468] width 1102 height 656
paste textarea "e"
click at [412, 644] on div ".ms-5 { margin-left : var(--space-5) !important ; } .ms-6 { margin-left : var(-…" at bounding box center [944, 468] width 1102 height 656
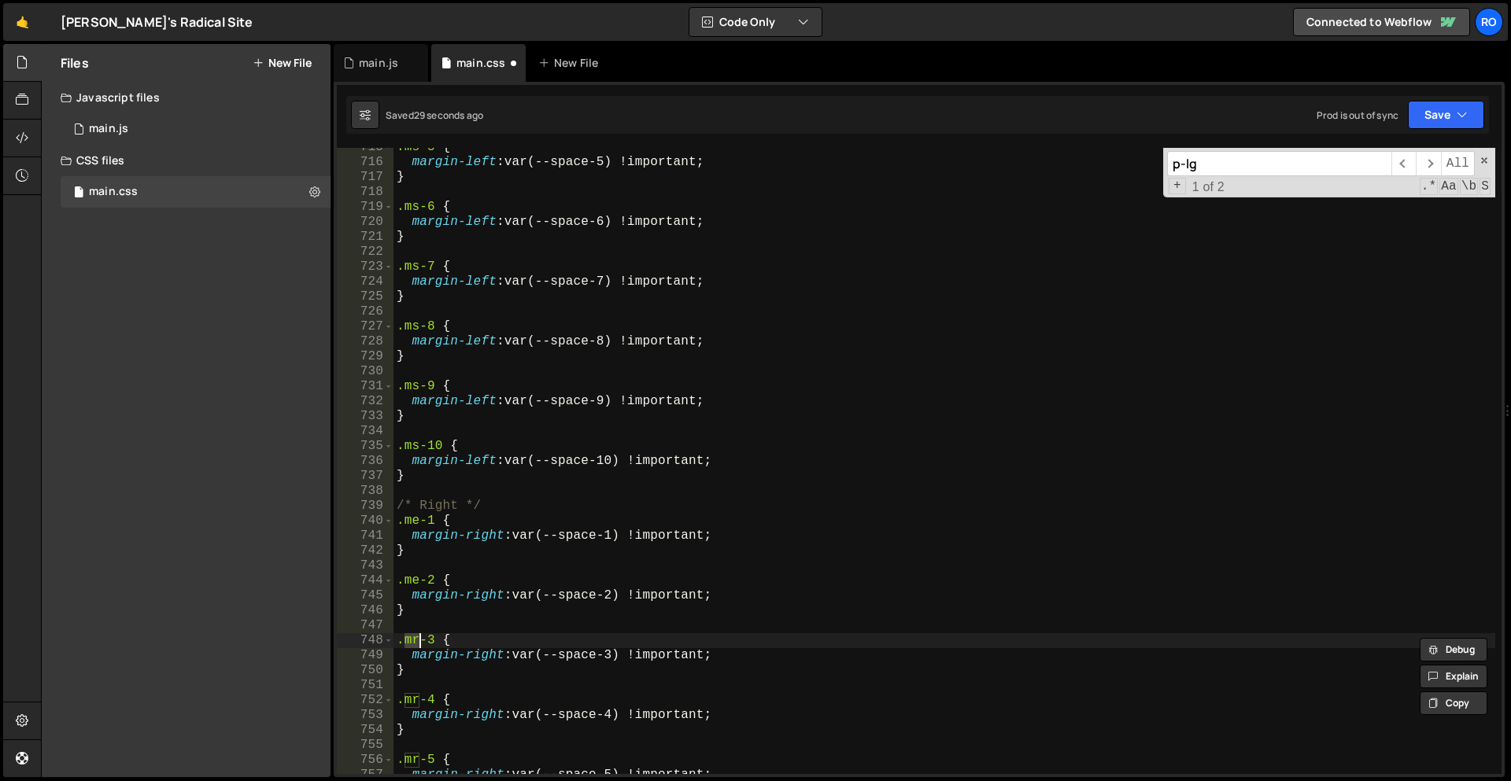
paste textarea "e"
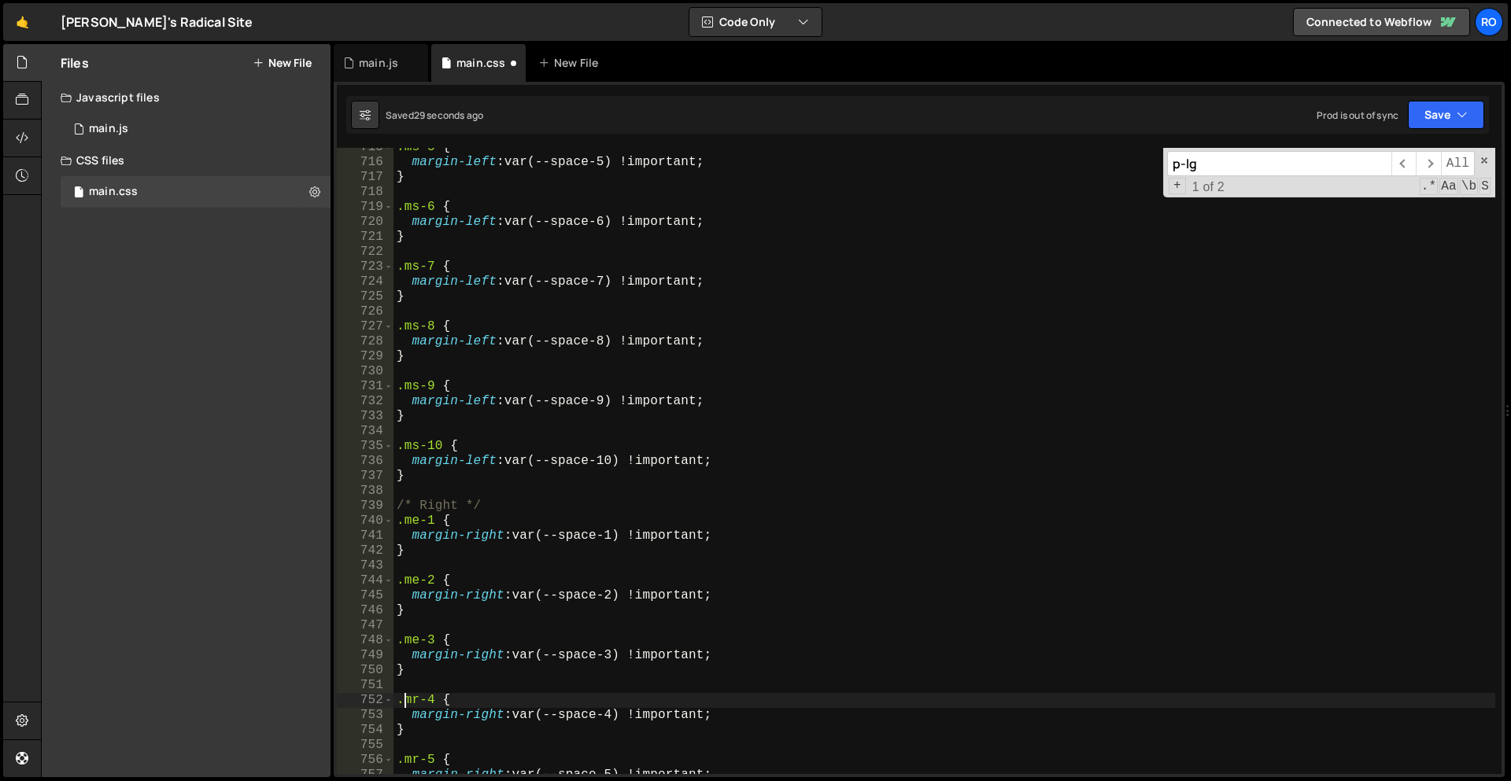
click at [407, 699] on div ".ms-5 { margin-left : var(--space-5) !important ; } .ms-6 { margin-left : var(-…" at bounding box center [944, 468] width 1102 height 656
paste textarea "e"
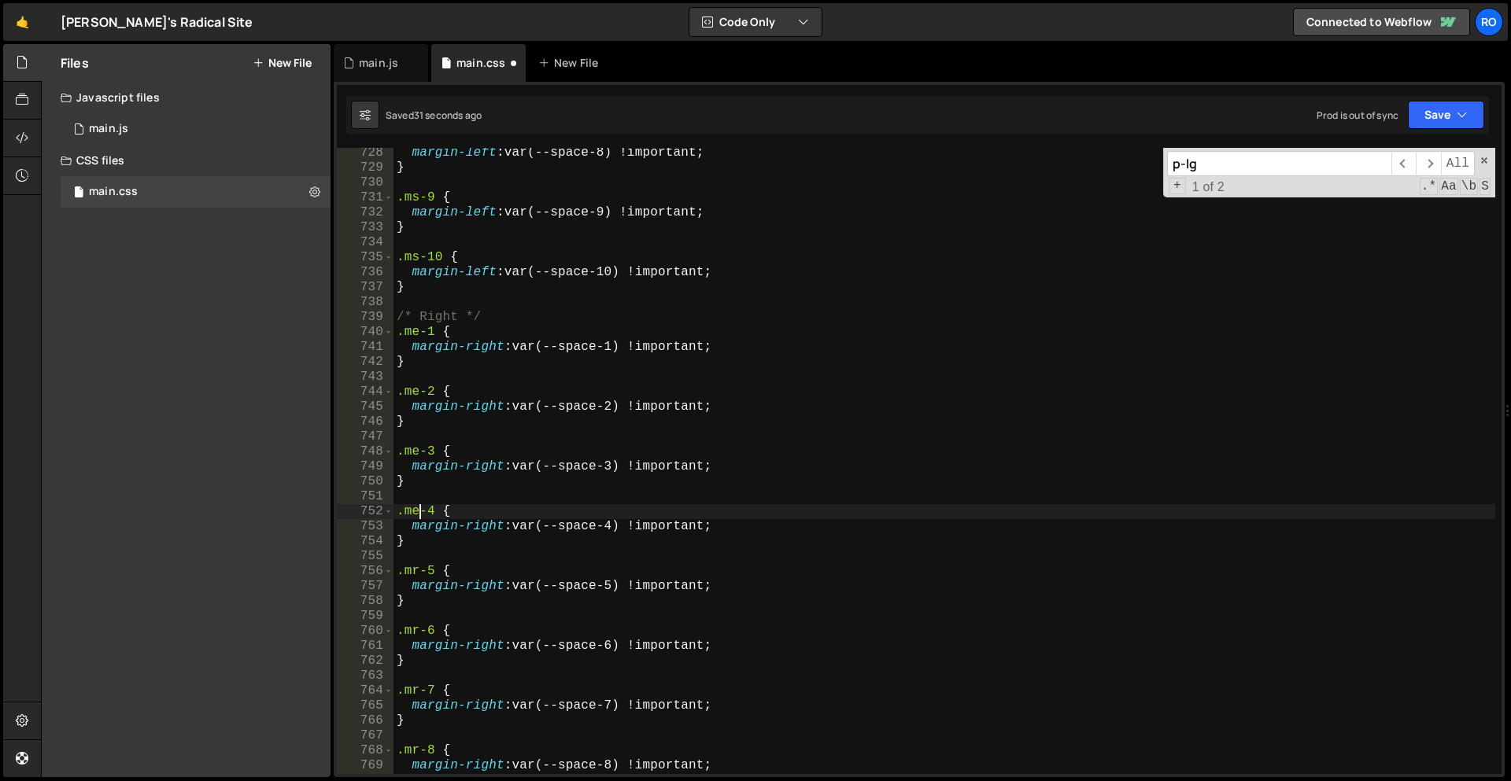
click at [412, 574] on div "margin-left : var(--space-8) !important ; } .ms-9 { margin-left : var(--space-9…" at bounding box center [944, 474] width 1102 height 656
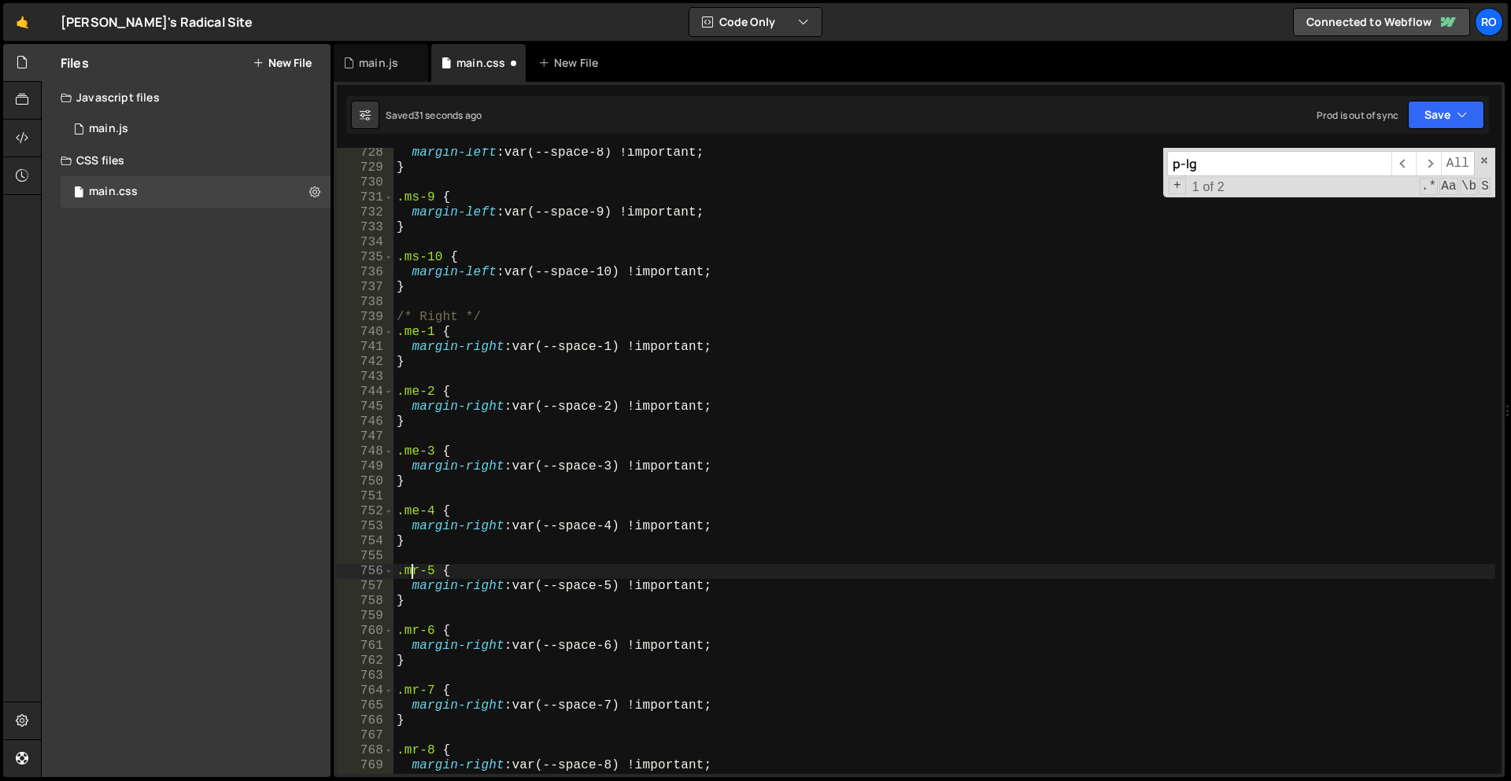
click at [412, 574] on div "margin-left : var(--space-8) !important ; } .ms-9 { margin-left : var(--space-9…" at bounding box center [944, 474] width 1102 height 656
paste textarea "e"
click at [408, 634] on div "margin-left : var(--space-8) !important ; } .ms-9 { margin-left : var(--space-9…" at bounding box center [944, 474] width 1102 height 656
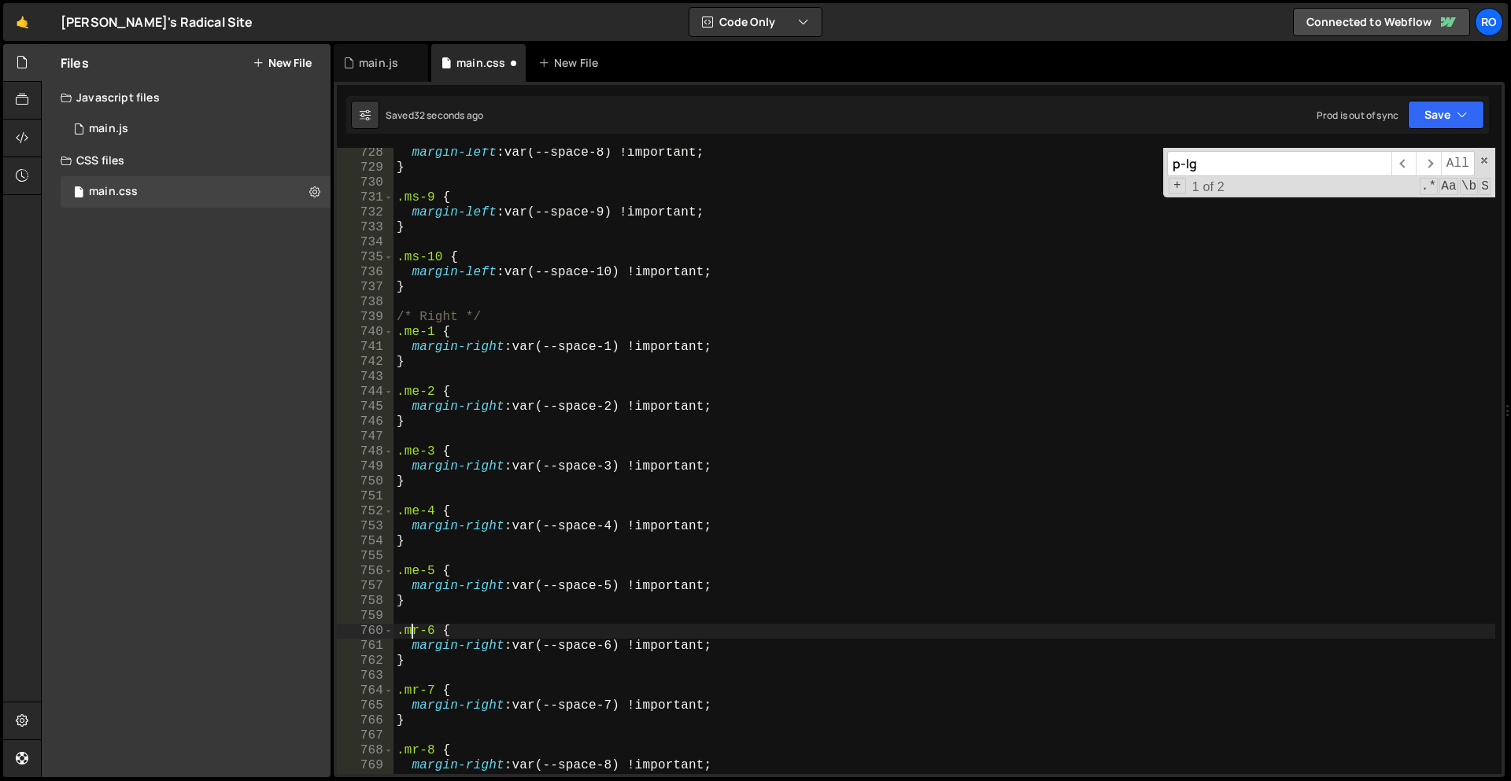
click at [408, 634] on div "margin-left : var(--space-8) !important ; } .ms-9 { margin-left : var(--space-9…" at bounding box center [944, 474] width 1102 height 656
paste textarea "e"
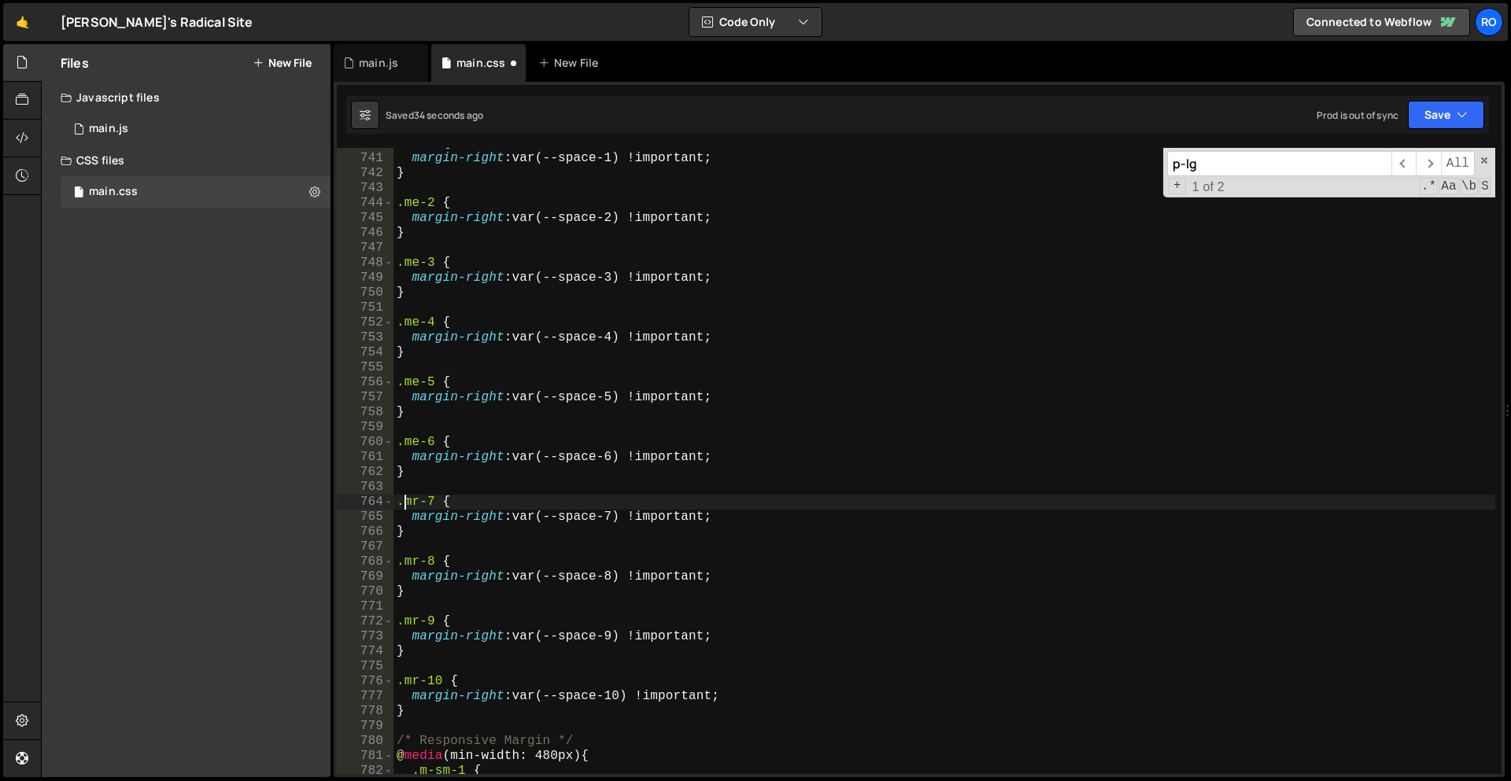
click at [406, 506] on div ".me-1 { margin-right : var(--space-1) !important ; } .me-2 { margin-right : var…" at bounding box center [944, 464] width 1102 height 656
click at [412, 504] on div ".me-1 { margin-right : var(--space-1) !important ; } .me-2 { margin-right : var…" at bounding box center [944, 464] width 1102 height 656
paste textarea "e"
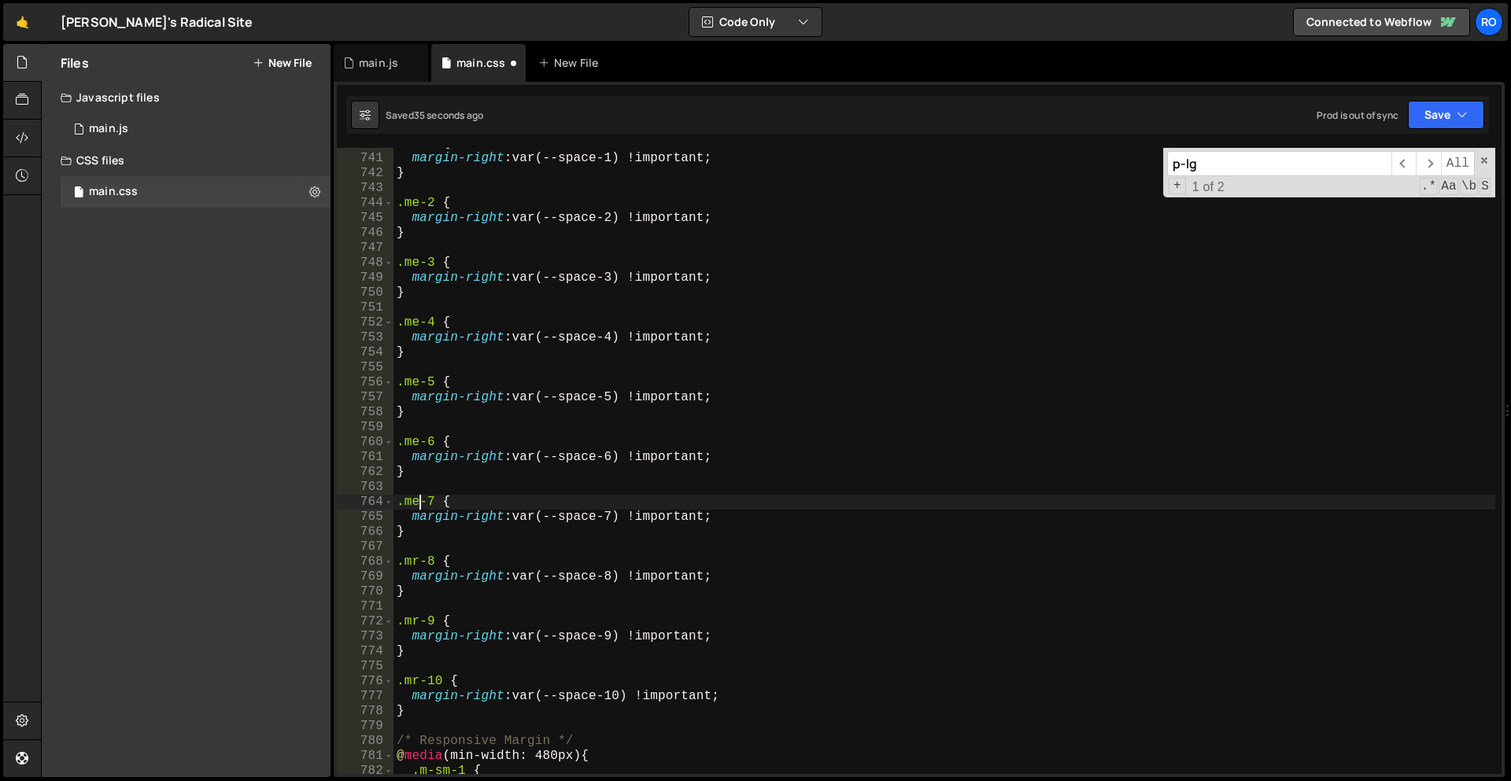
click at [411, 564] on div ".me-1 { margin-right : var(--space-1) !important ; } .me-2 { margin-right : var…" at bounding box center [944, 464] width 1102 height 656
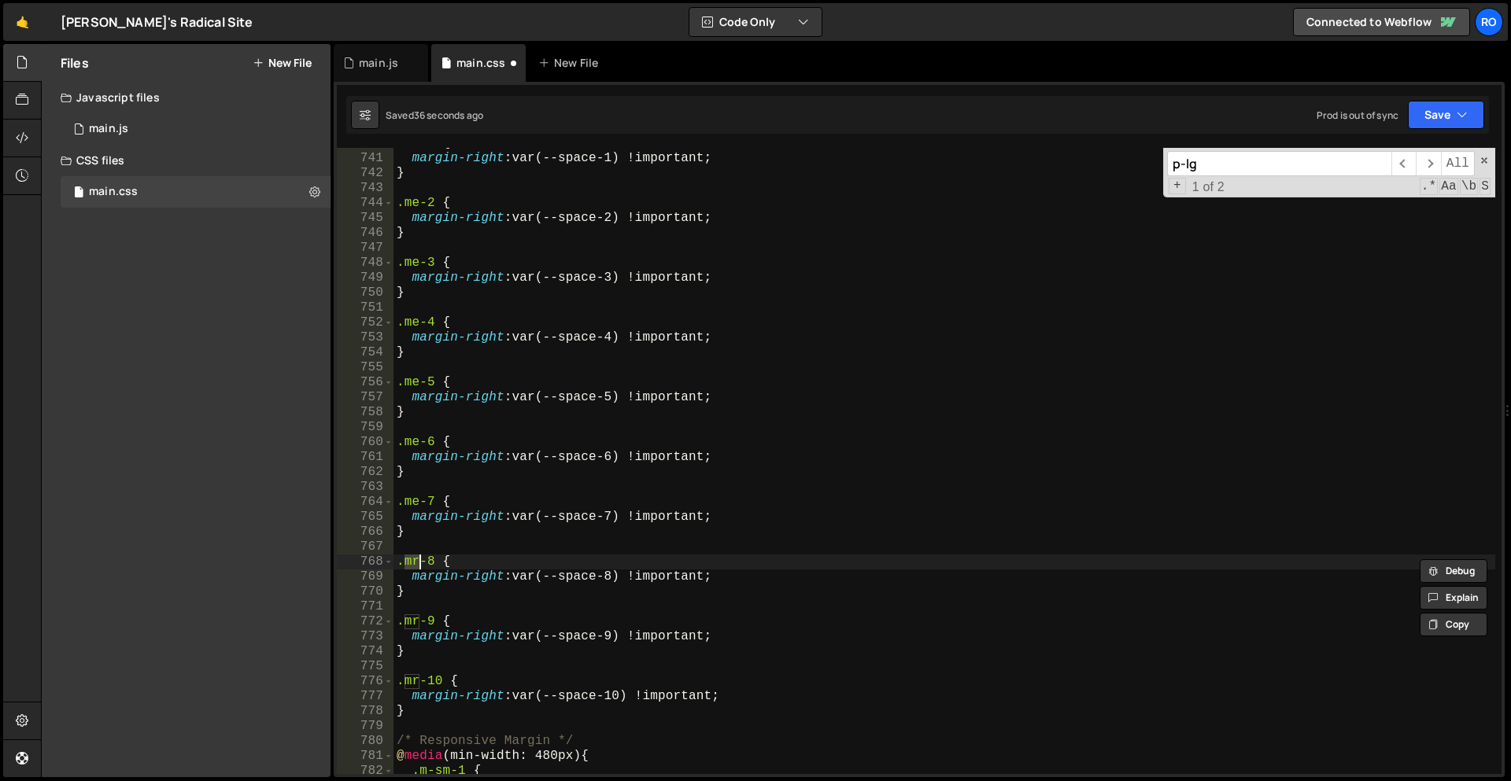
paste textarea "e"
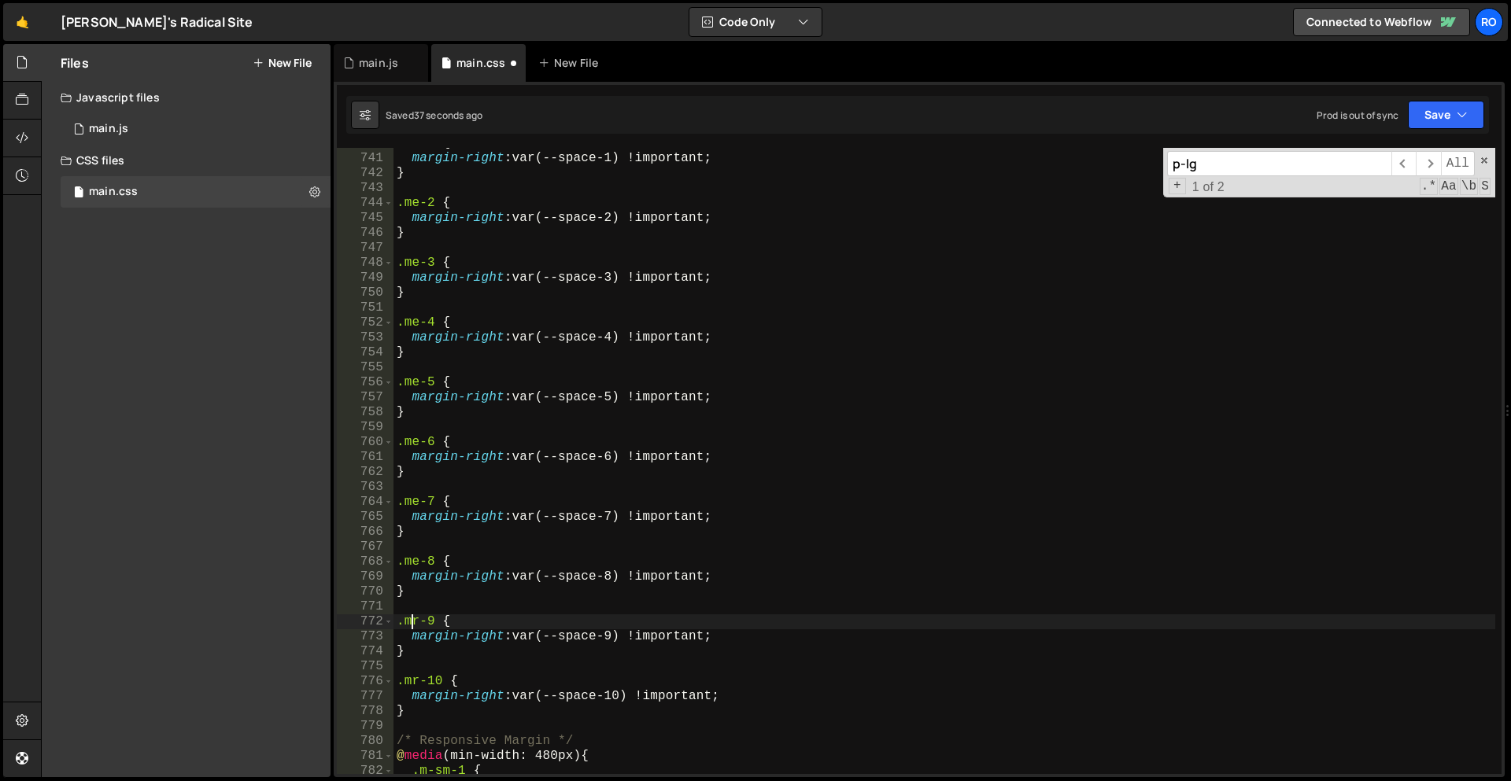
click at [410, 624] on div ".me-1 { margin-right : var(--space-1) !important ; } .me-2 { margin-right : var…" at bounding box center [944, 464] width 1102 height 656
paste textarea "e"
click at [413, 681] on div ".me-1 { margin-right : var(--space-1) !important ; } .me-2 { margin-right : var…" at bounding box center [944, 464] width 1102 height 656
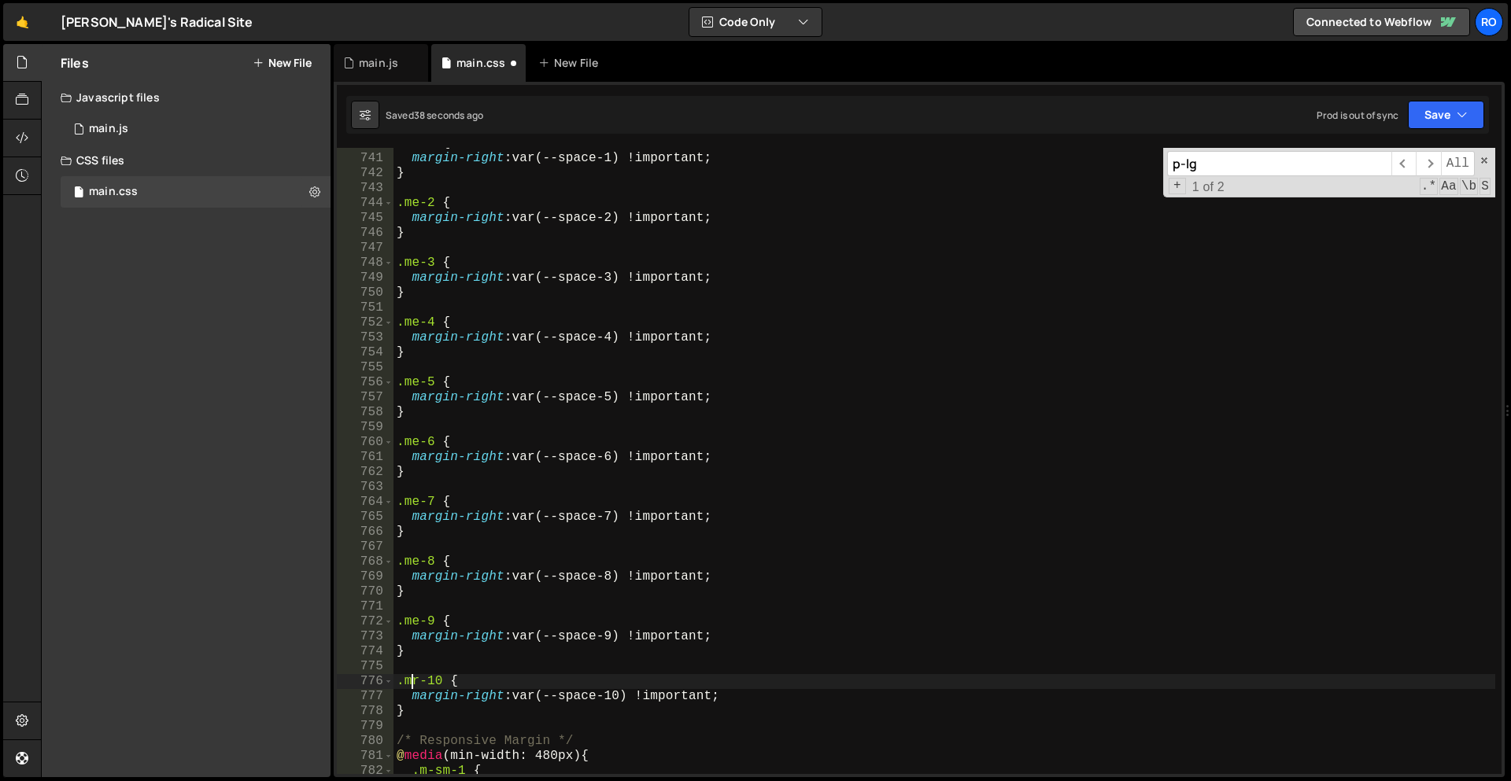
click at [413, 681] on div ".me-1 { margin-right : var(--space-1) !important ; } .me-2 { margin-right : var…" at bounding box center [944, 464] width 1102 height 656
paste textarea "e"
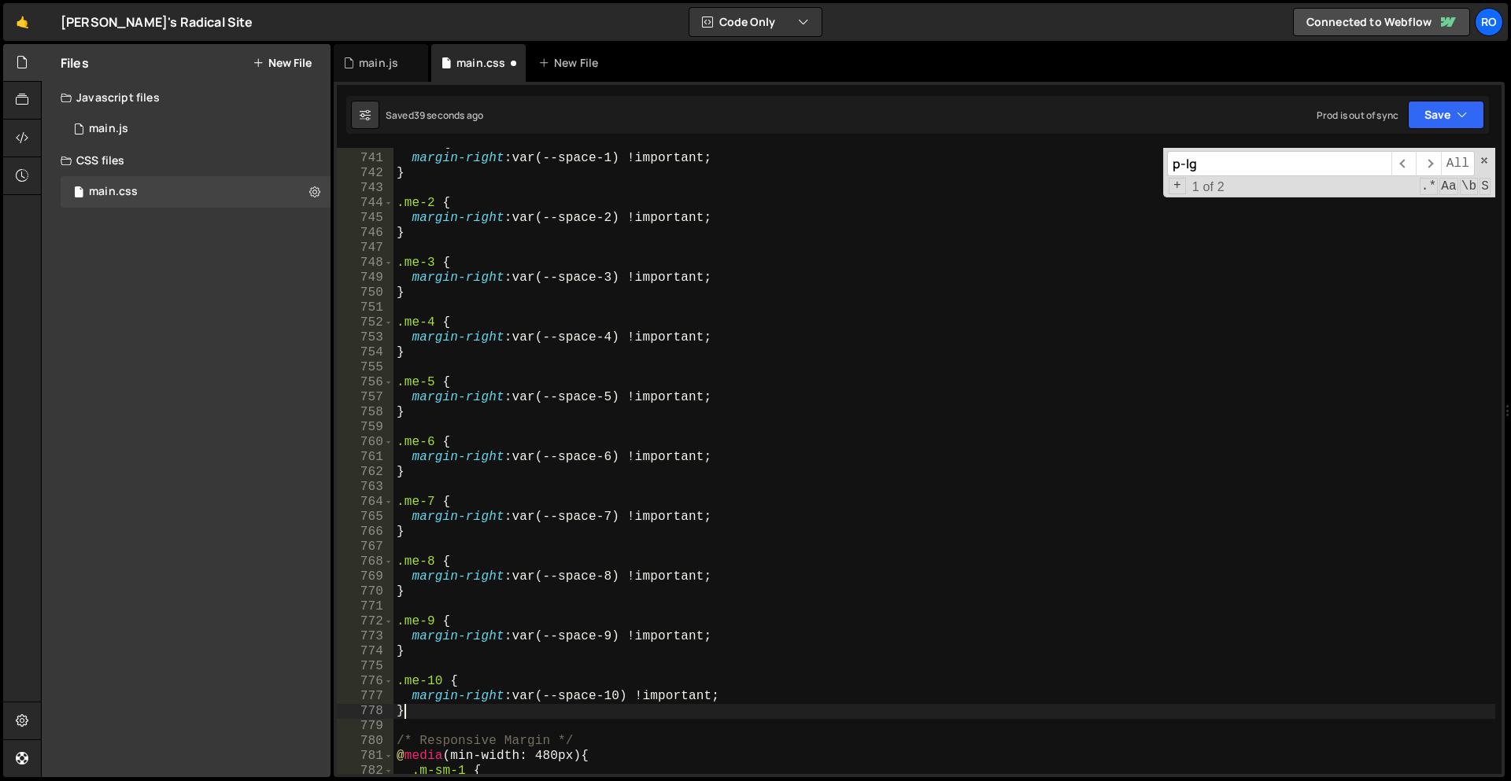
click at [422, 710] on div ".me-1 { margin-right : var(--space-1) !important ; } .me-2 { margin-right : var…" at bounding box center [944, 464] width 1102 height 656
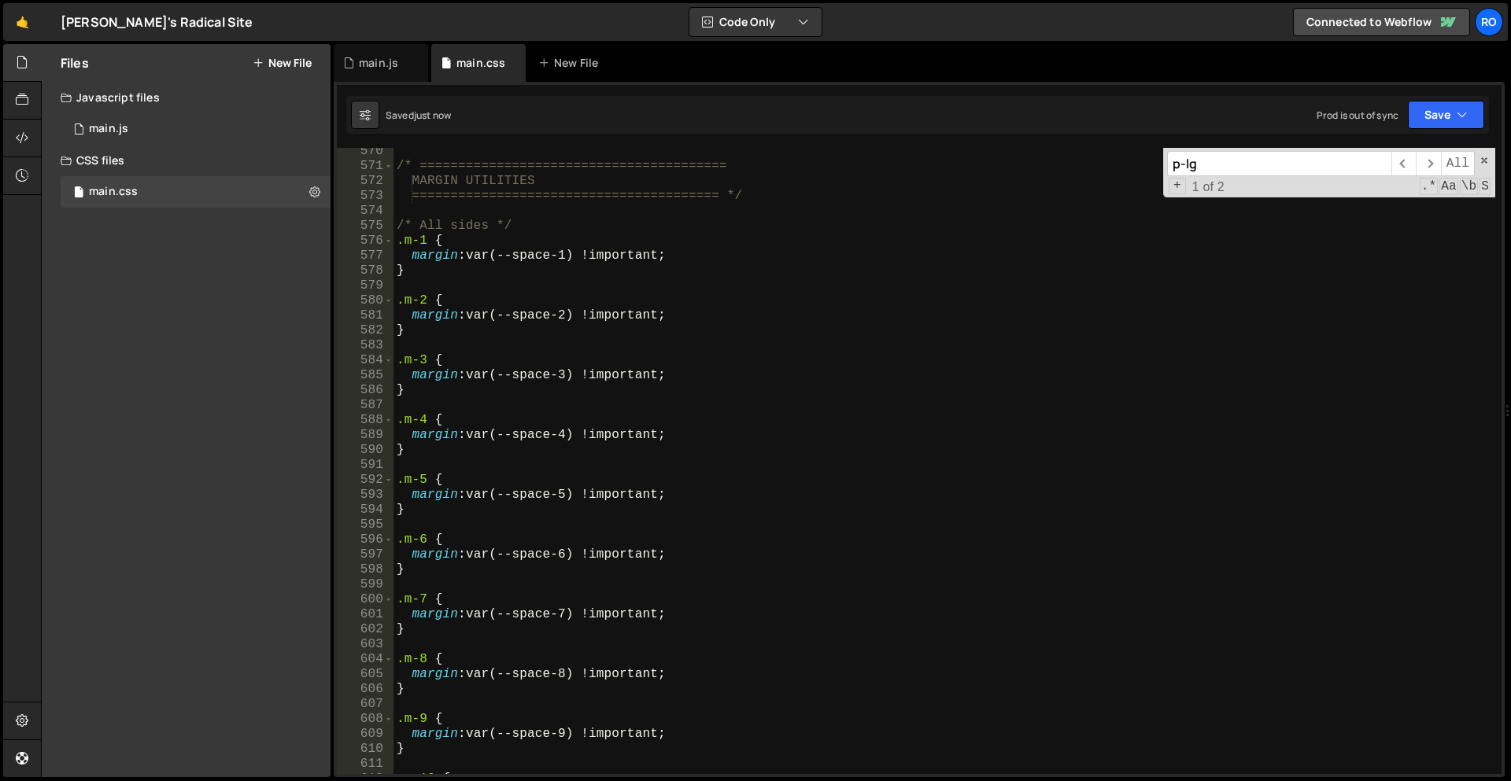
scroll to position [3941, 0]
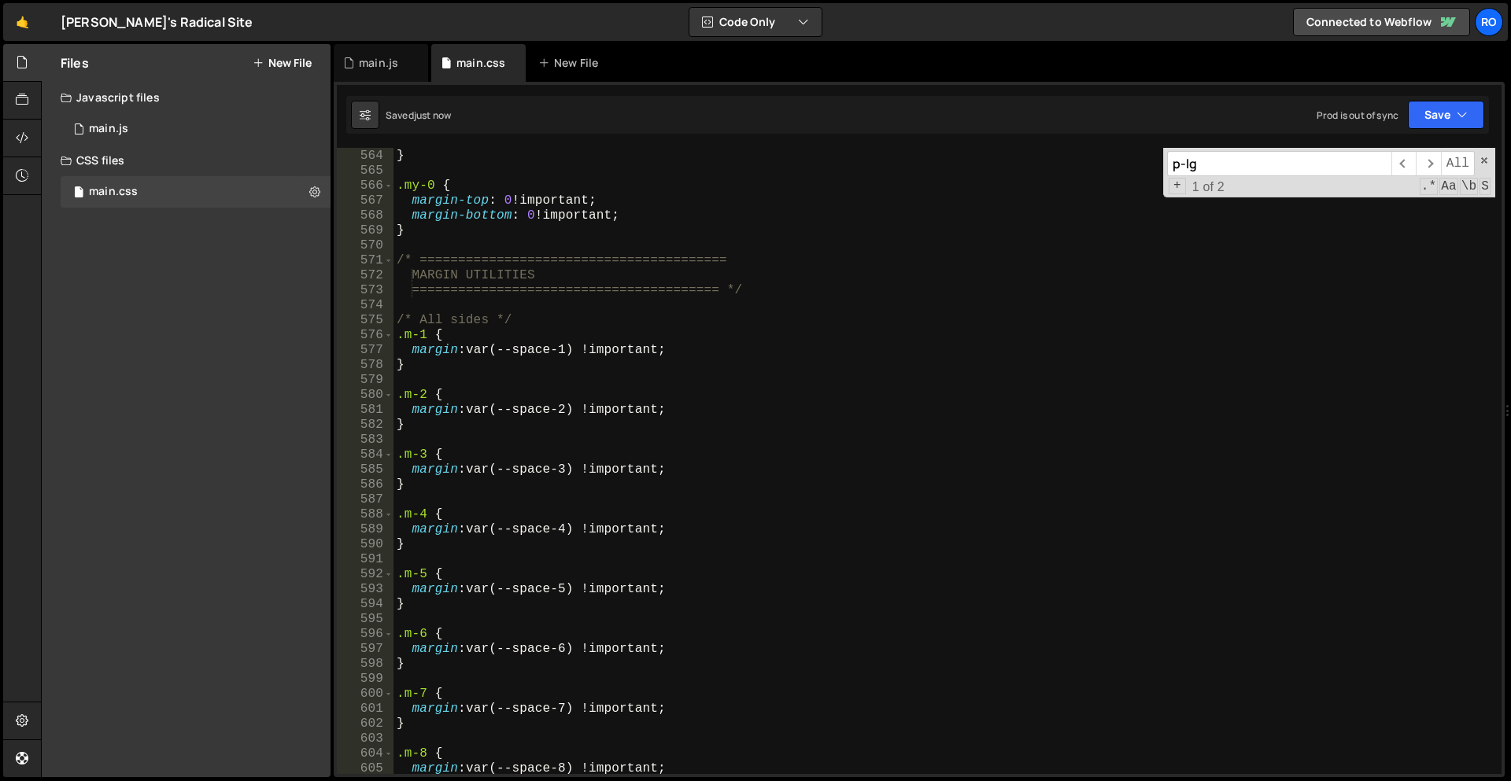
click at [398, 320] on div "margin-right : 0 !important ; } .my-0 { margin-top : 0 !important ; margin-bott…" at bounding box center [944, 462] width 1102 height 656
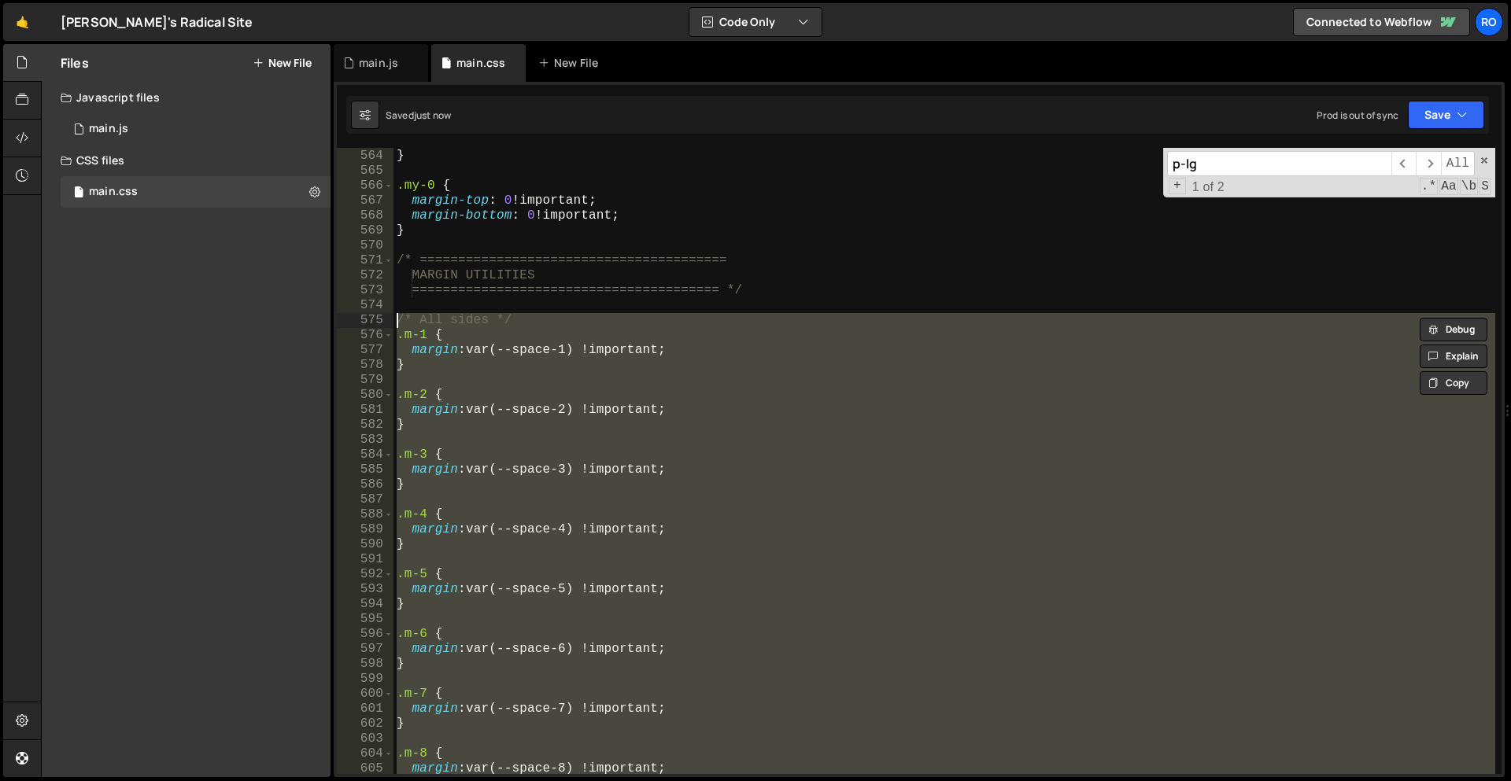
type textarea "/* All sides */ .m-1 {"
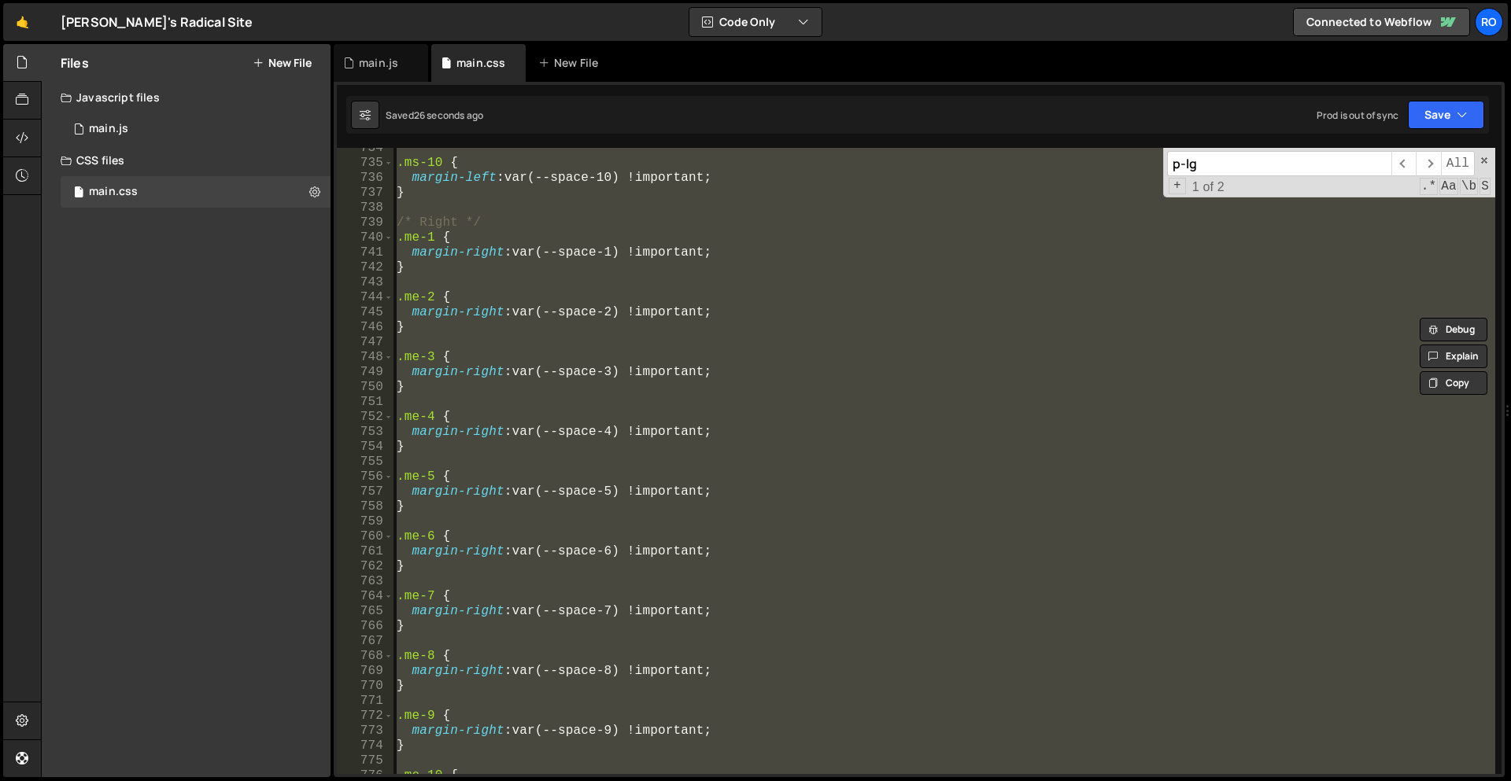
scroll to position [5356, 0]
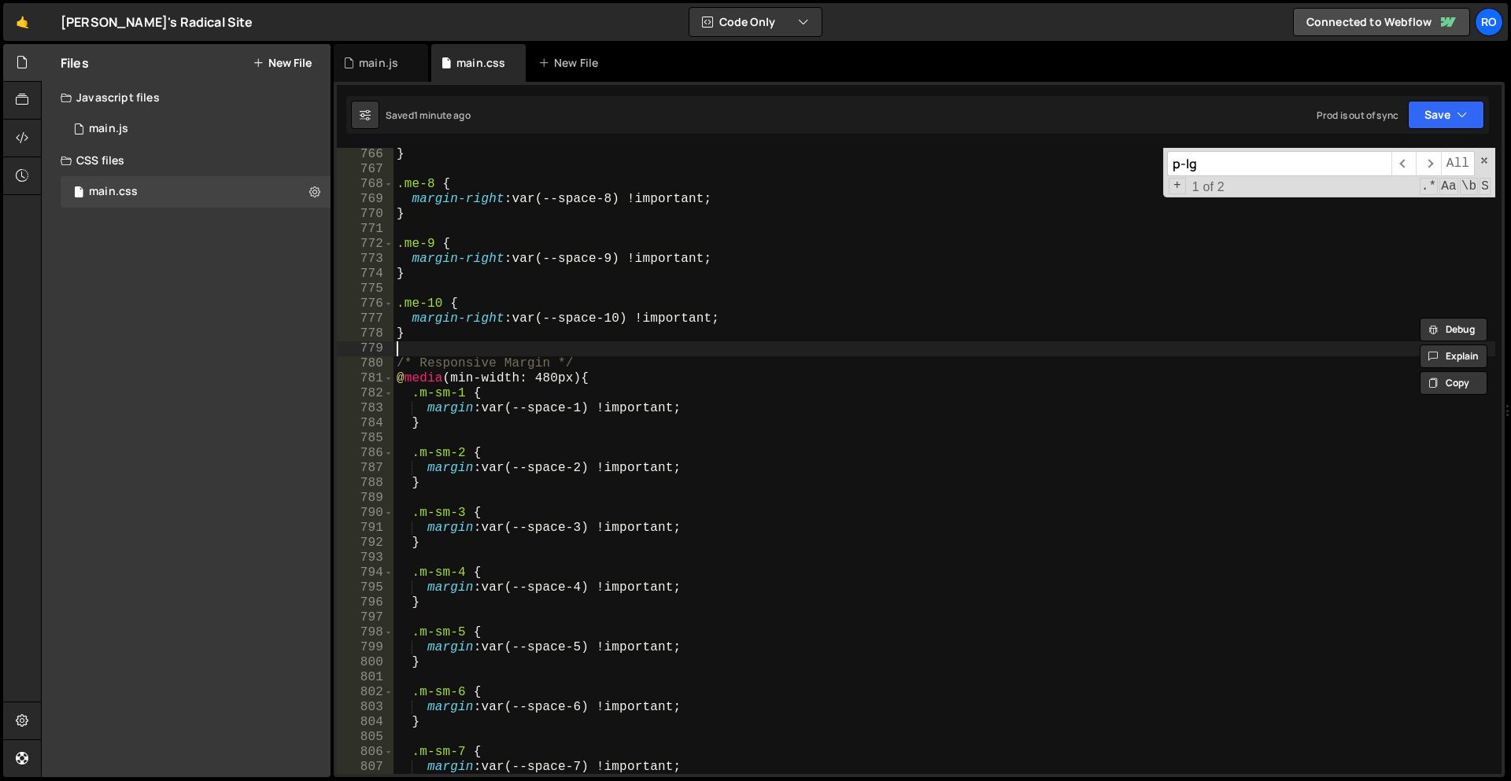
click at [467, 350] on div "} .me-8 { margin-right : var(--space-8) !important ; } .me-9 { margin-right : v…" at bounding box center [944, 475] width 1102 height 656
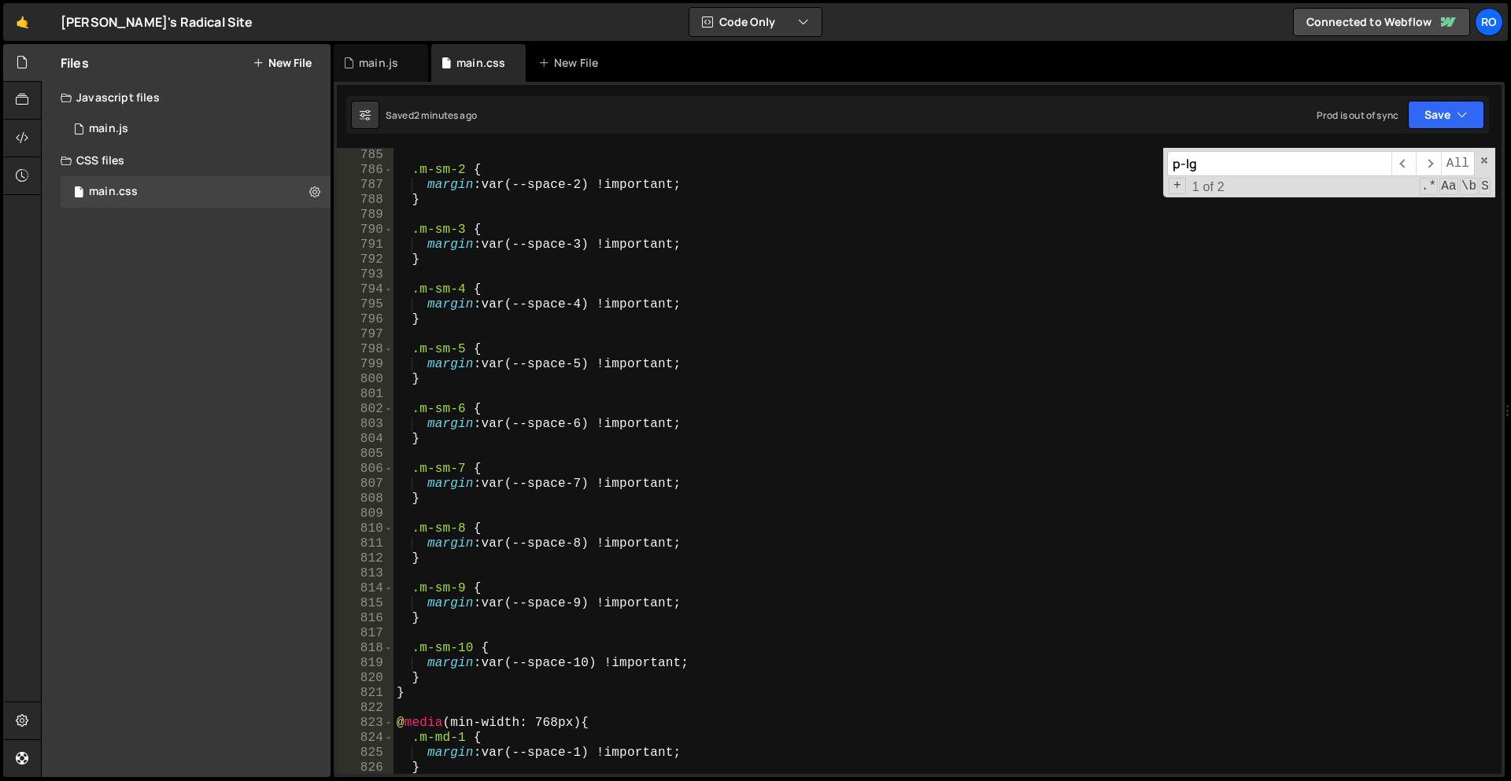
scroll to position [5577, 0]
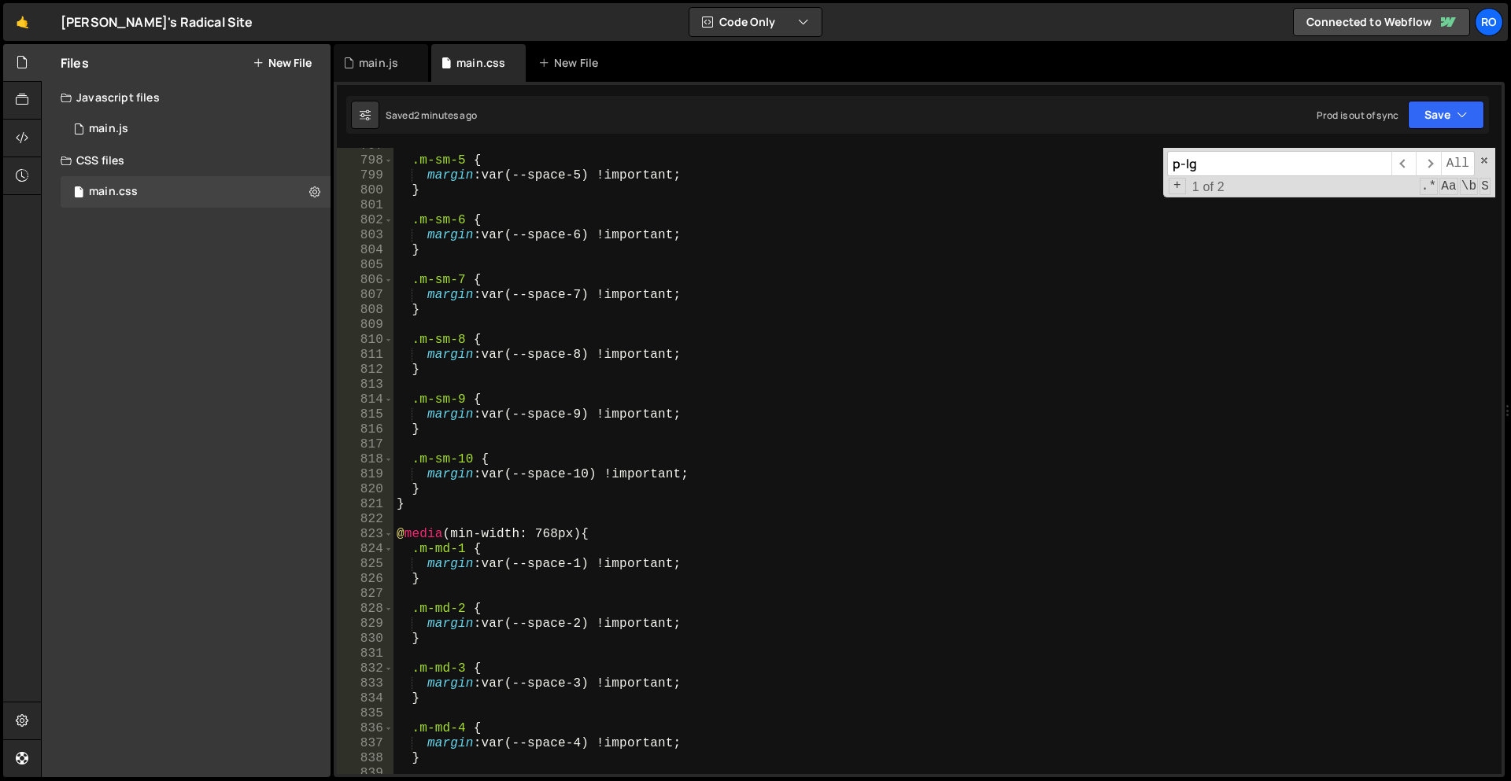
click at [548, 511] on div ".m-sm-5 { margin : var(--space-5) !important ; } .m-sm-6 { margin : var(--space…" at bounding box center [944, 466] width 1102 height 656
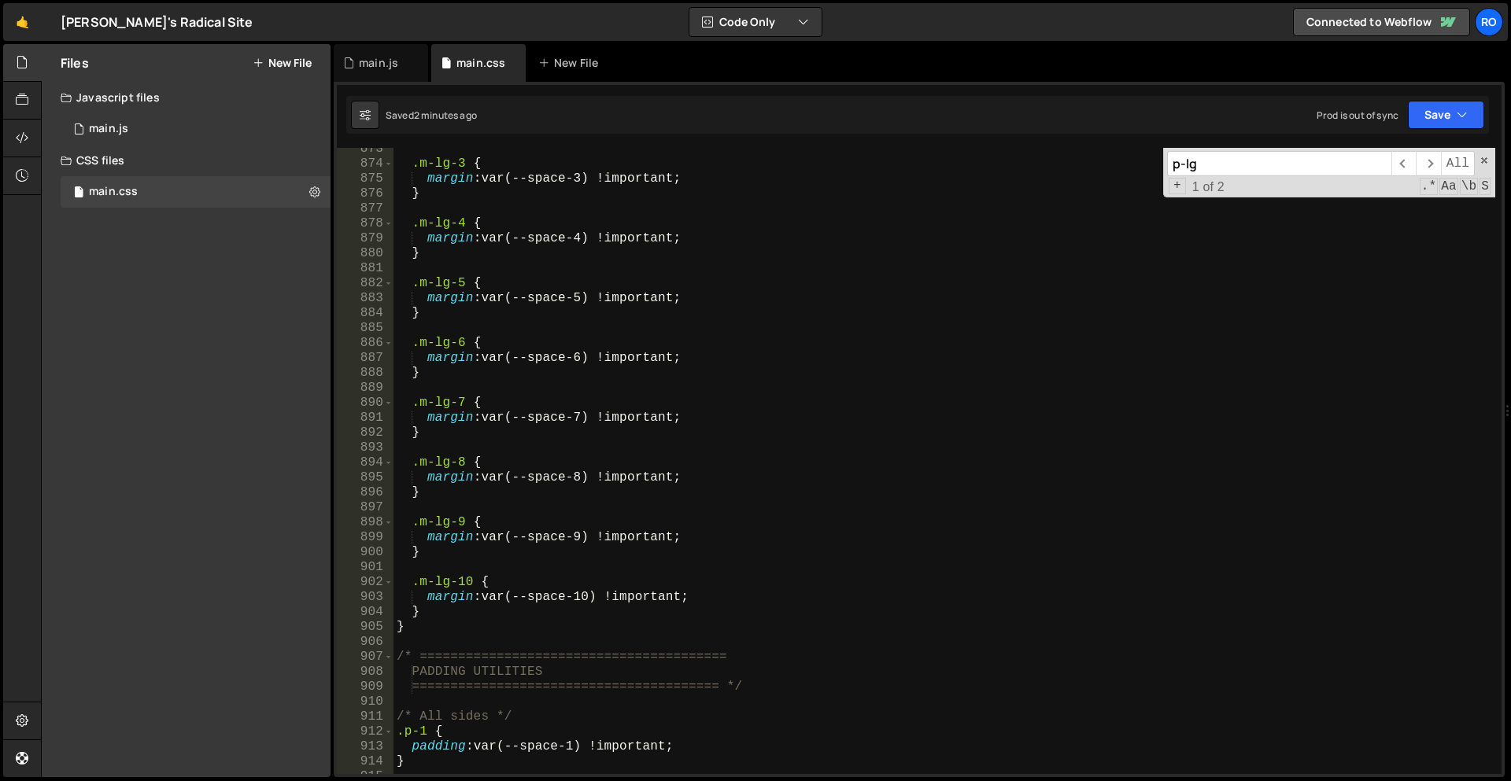
scroll to position [6196, 0]
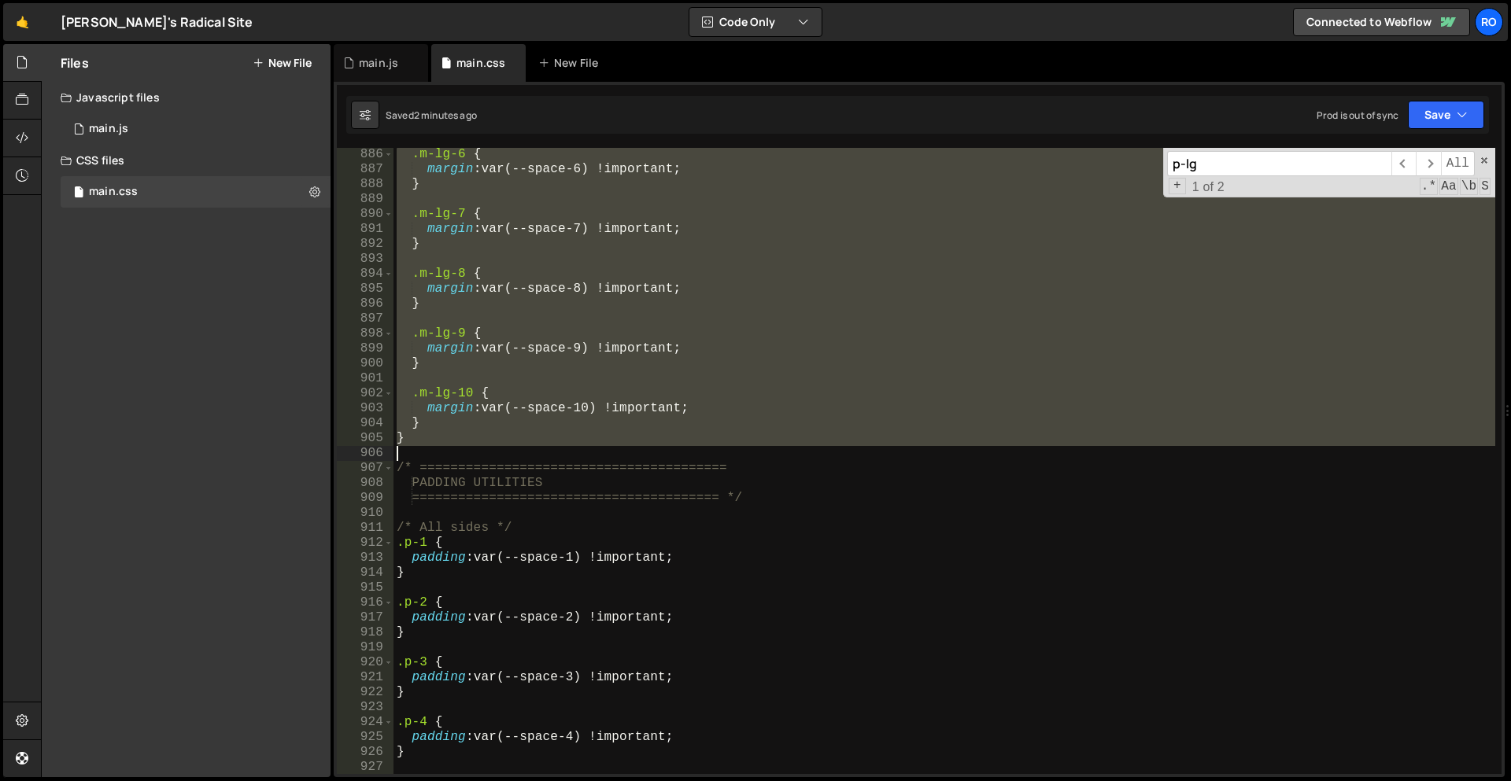
click at [520, 447] on div ".m-lg-6 { margin : var(--space-6) !important ; } .m-lg-7 { margin : var(--space…" at bounding box center [944, 475] width 1102 height 656
type textarea "}"
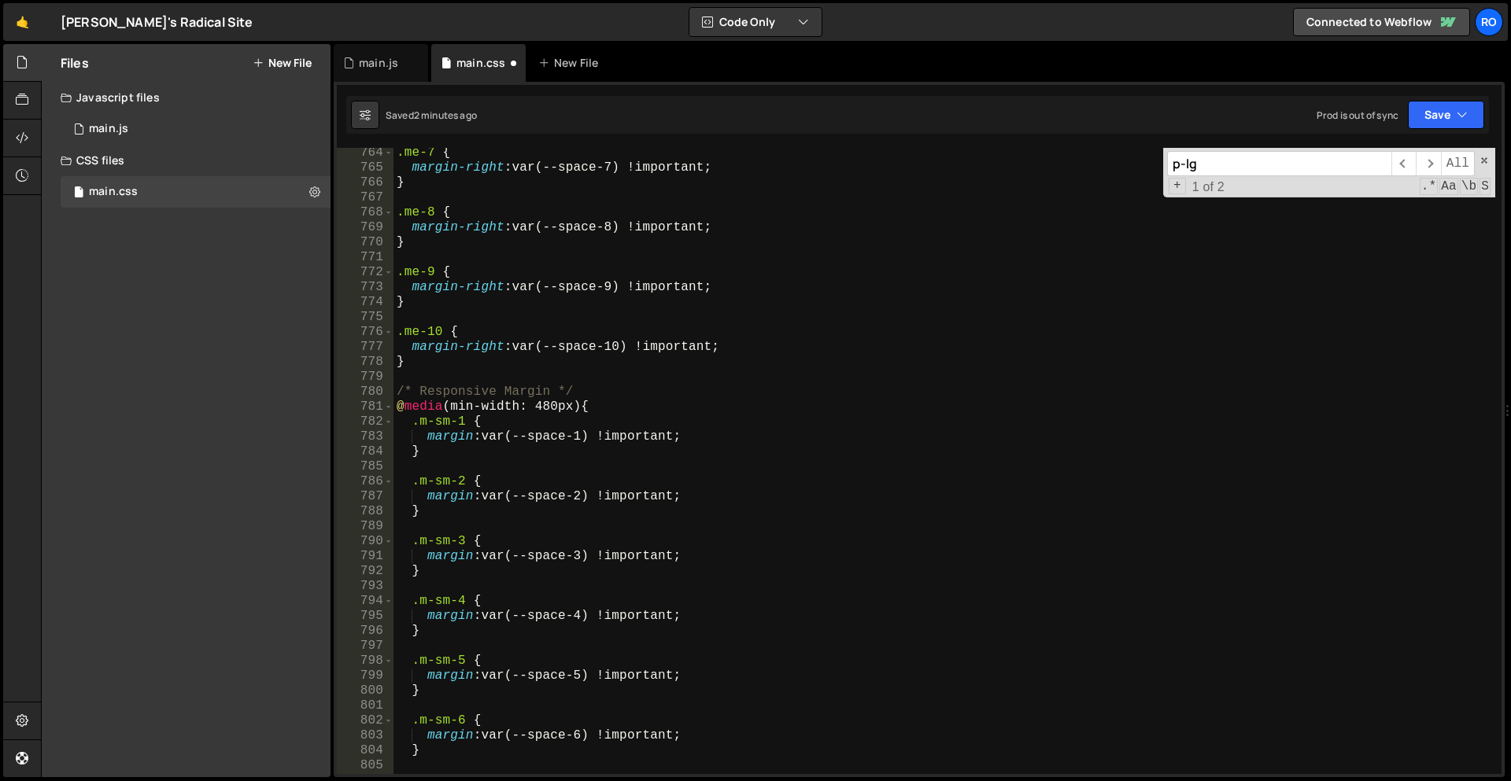
scroll to position [5422, 0]
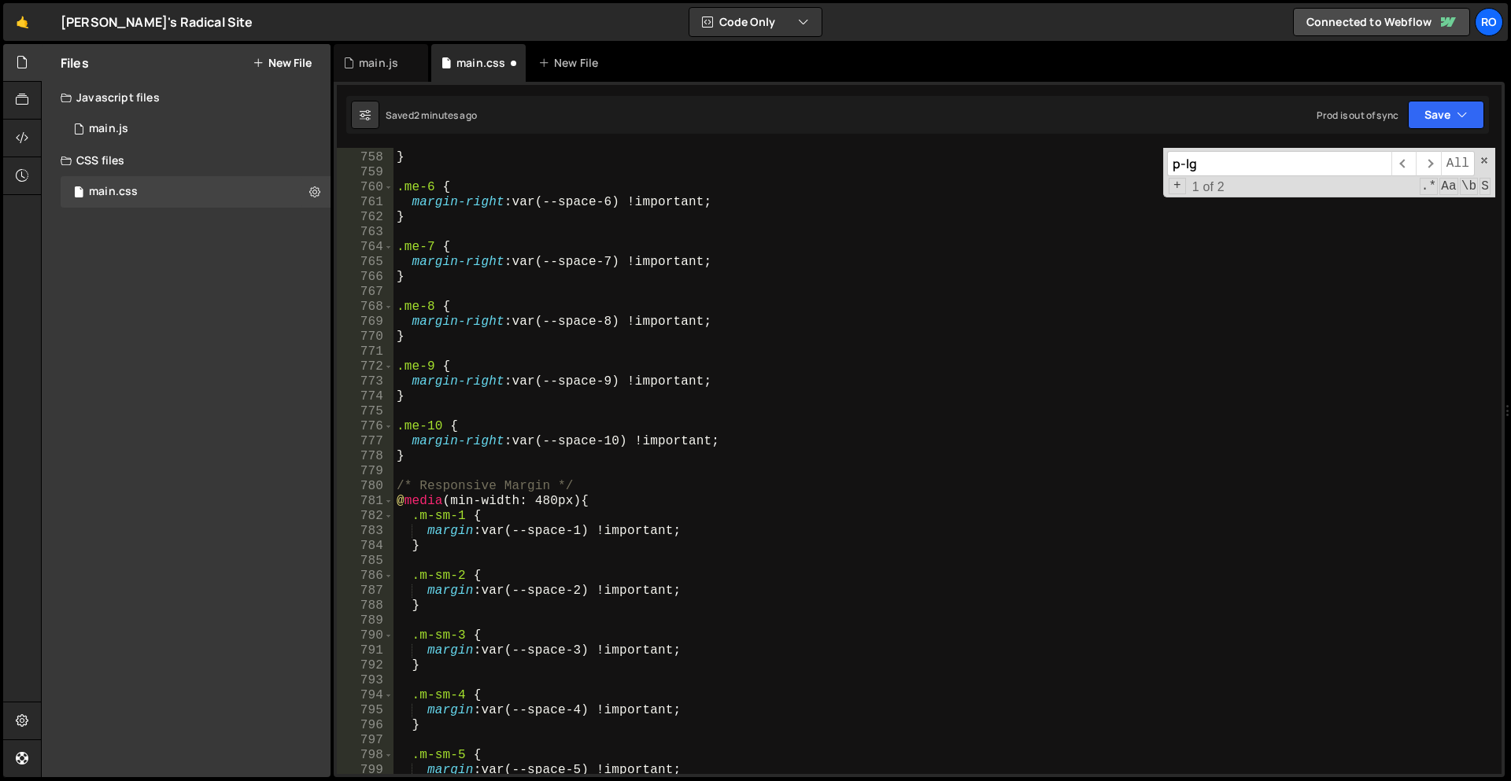
click at [429, 452] on div "margin-right : var(--space-5) !important ; } .me-6 { margin-right : var(--space…" at bounding box center [944, 463] width 1102 height 656
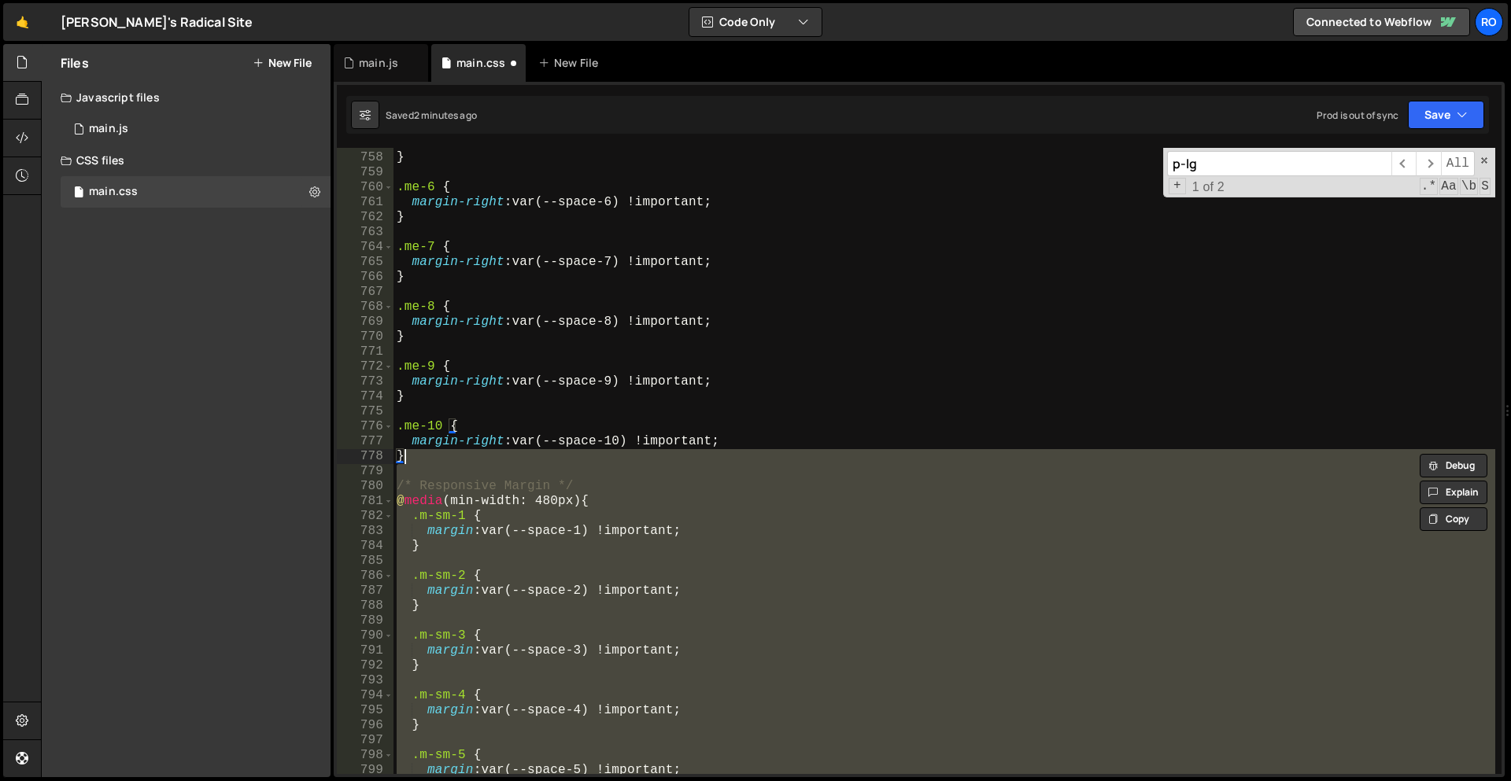
type textarea "}"
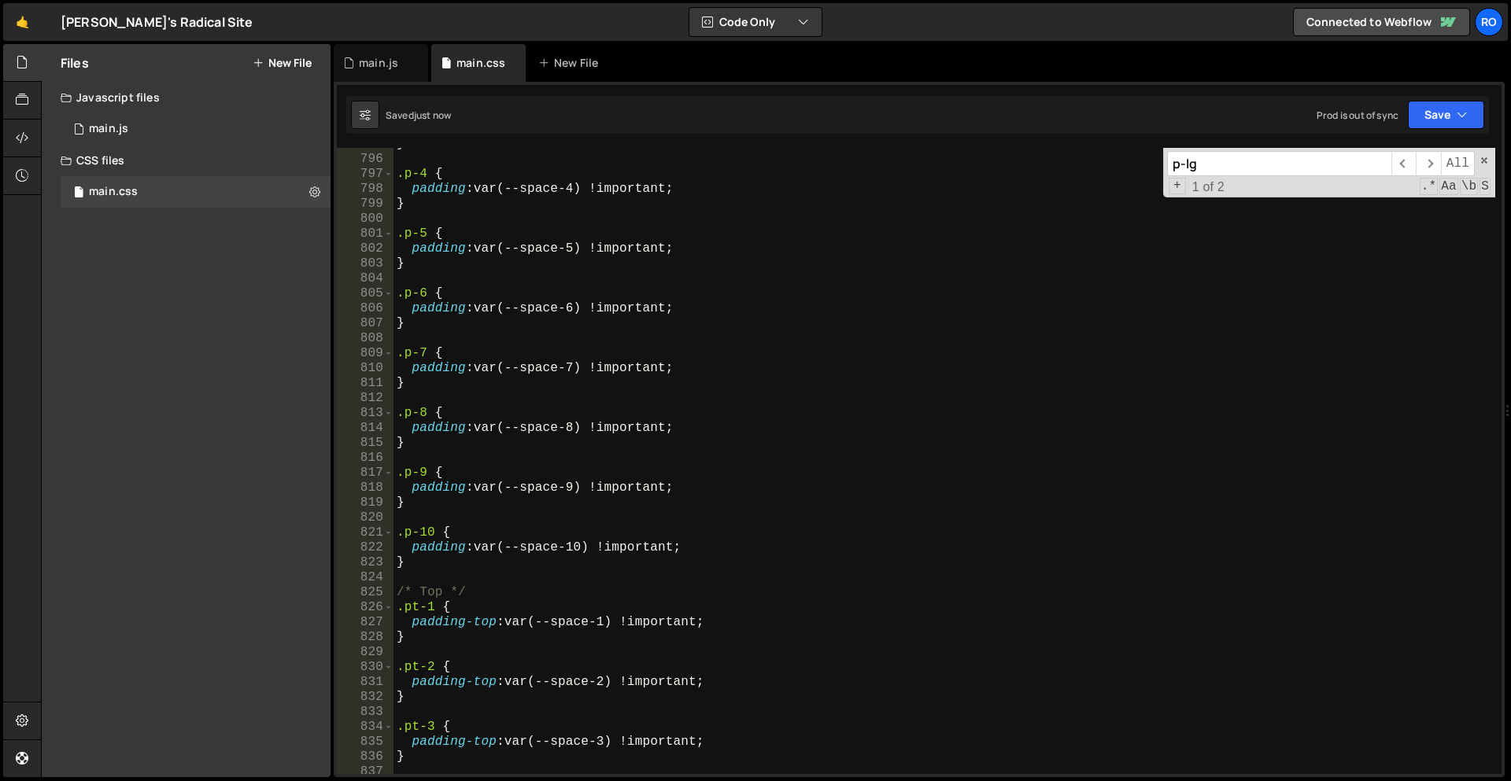
scroll to position [5762, 0]
click at [576, 420] on div "} .p-4 { padding : var(--space-4) !important ; } .p-5 { padding : var(--space-5…" at bounding box center [944, 465] width 1102 height 656
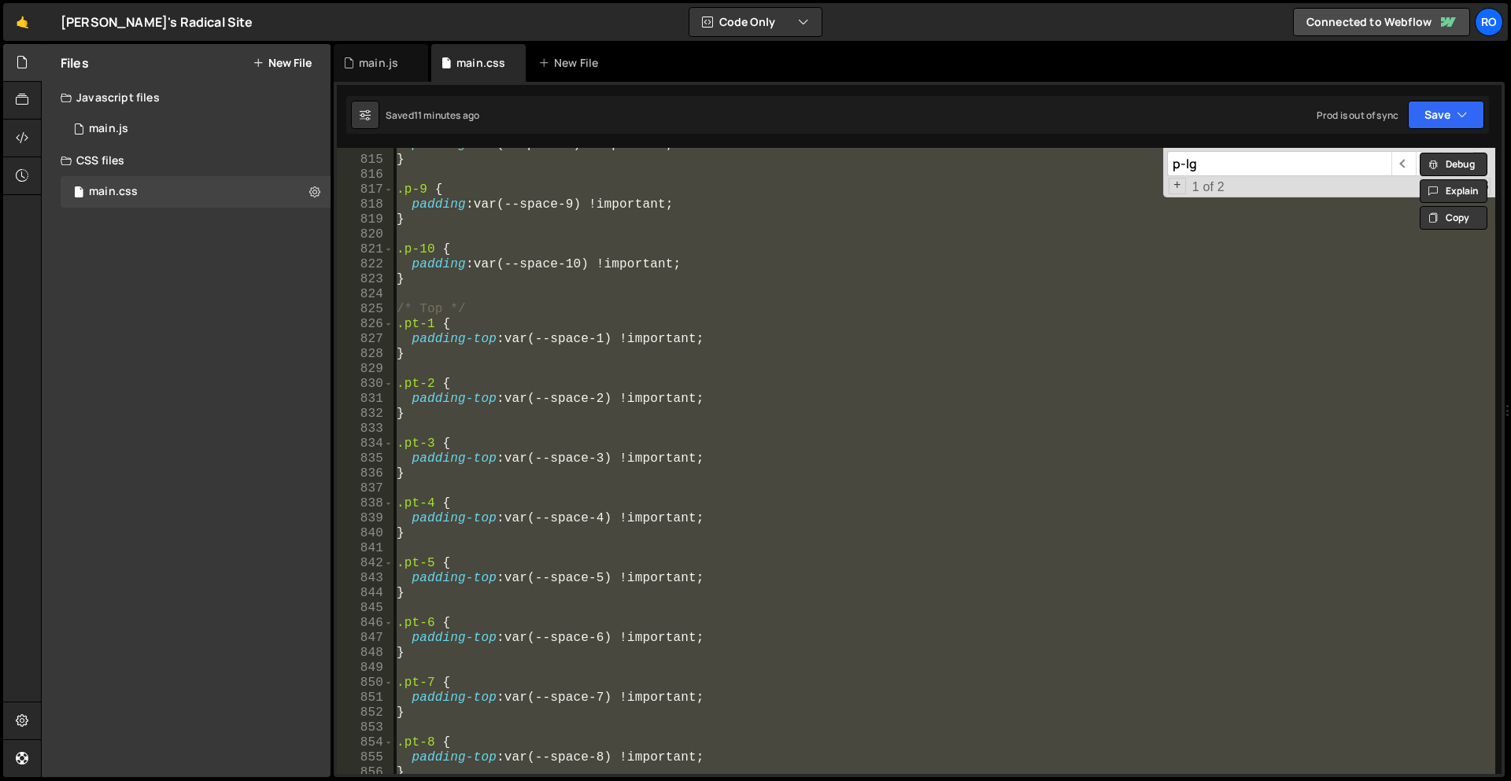
click at [592, 499] on div "padding : var(--space-8) !important ; } .p-9 { padding : var(--space-9) !import…" at bounding box center [944, 461] width 1102 height 626
type textarea ".pt-4 {"
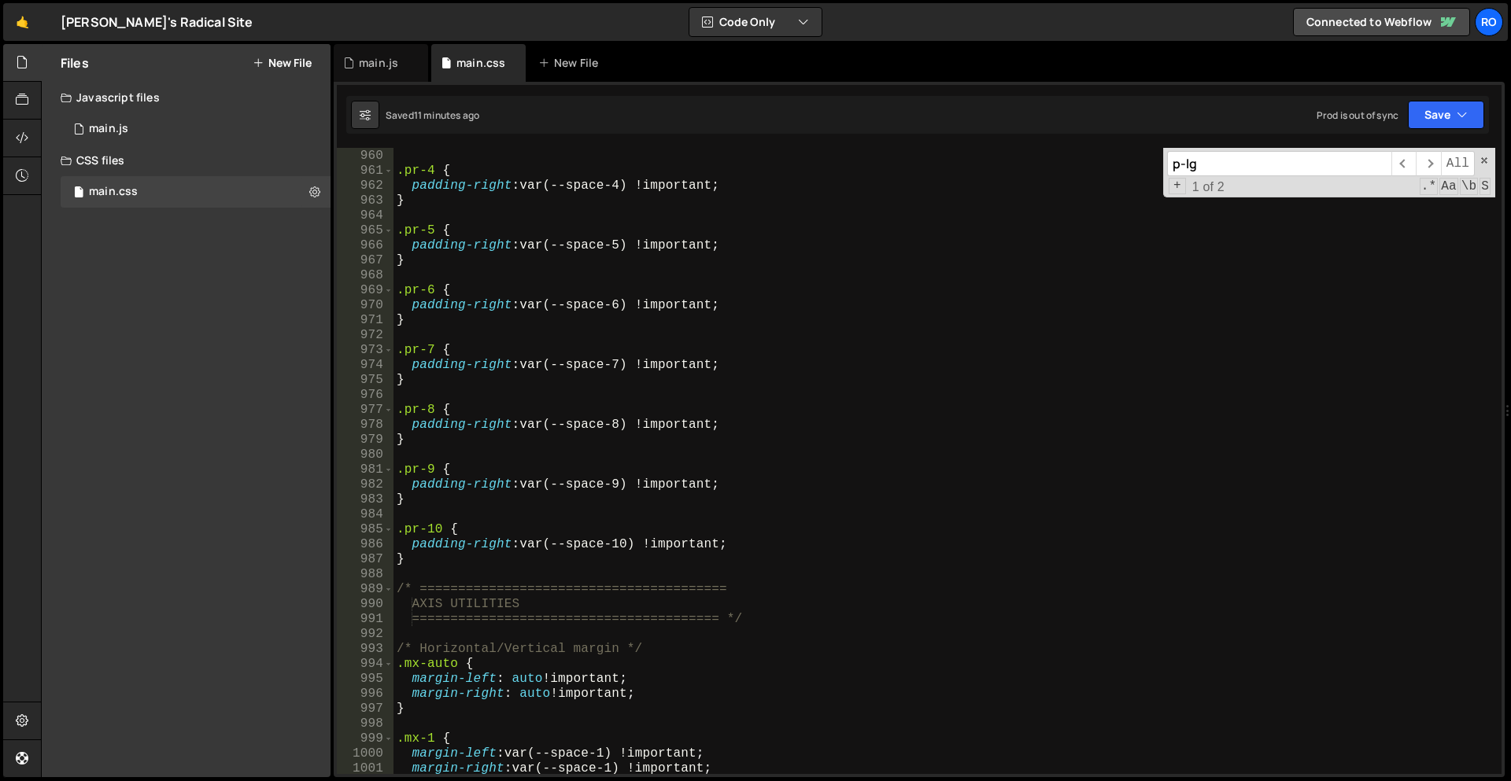
scroll to position [6999, 0]
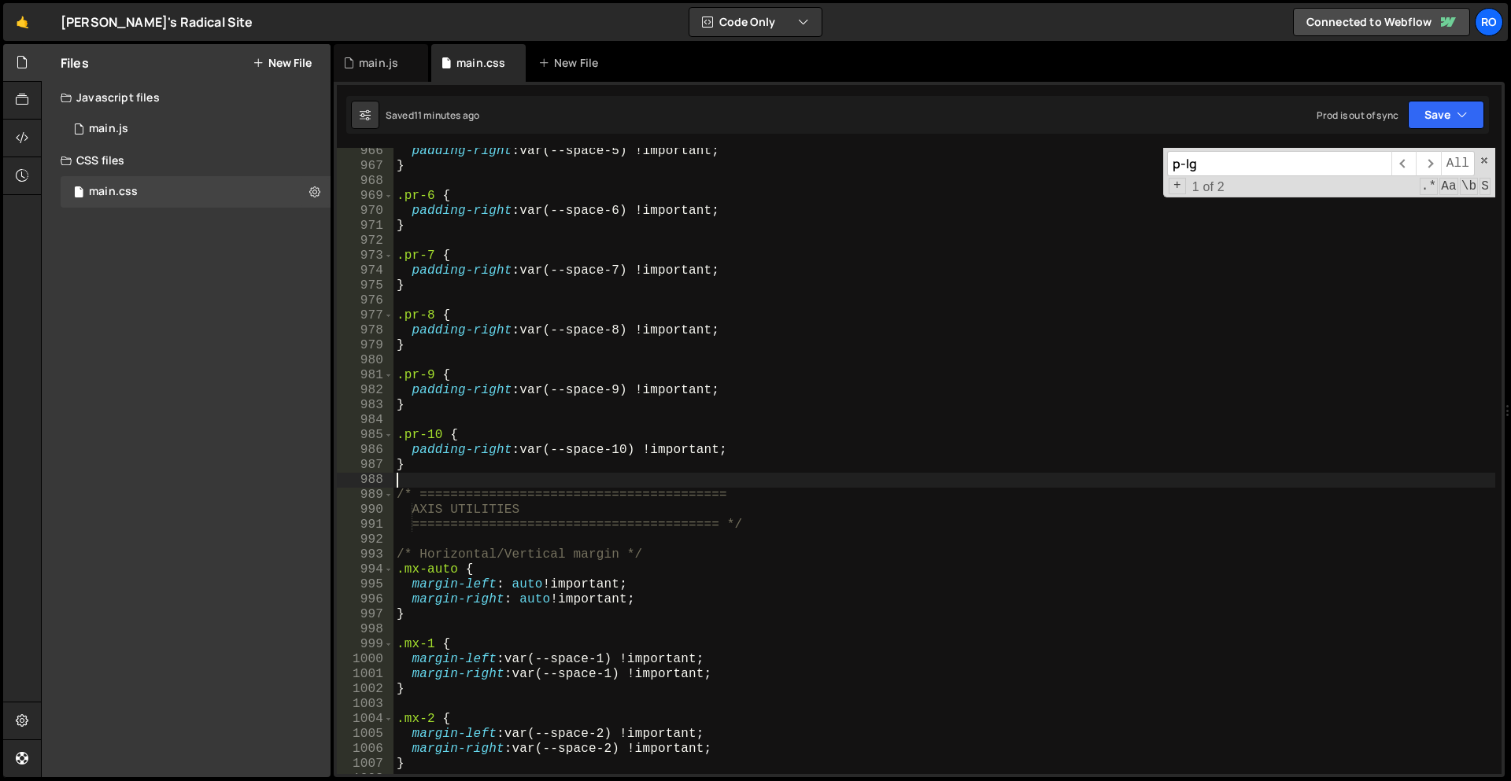
click at [464, 475] on div "padding-right : var(--space-5) !important ; } .pr-6 { padding-right : var(--spa…" at bounding box center [944, 472] width 1102 height 656
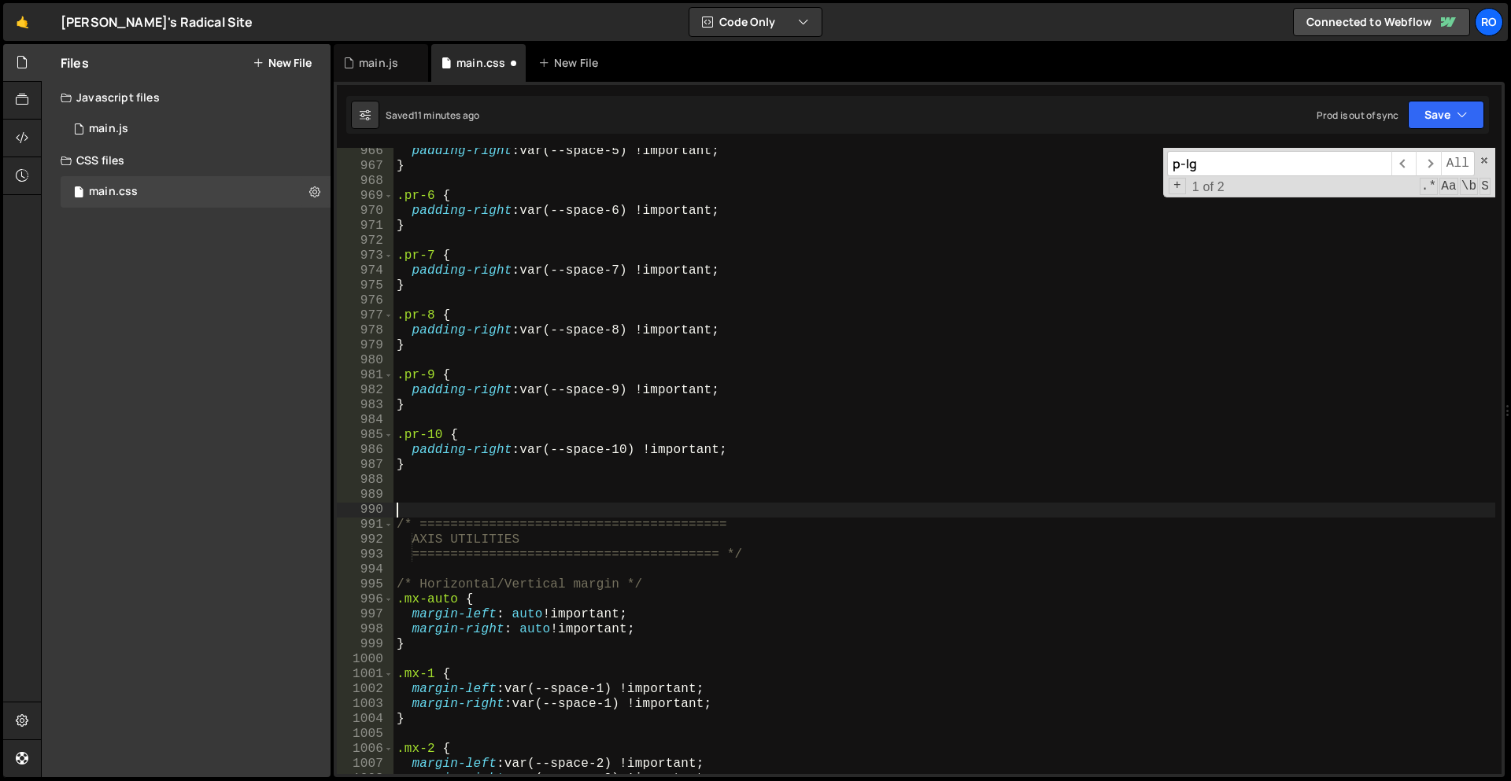
paste textarea "}"
type textarea "}"
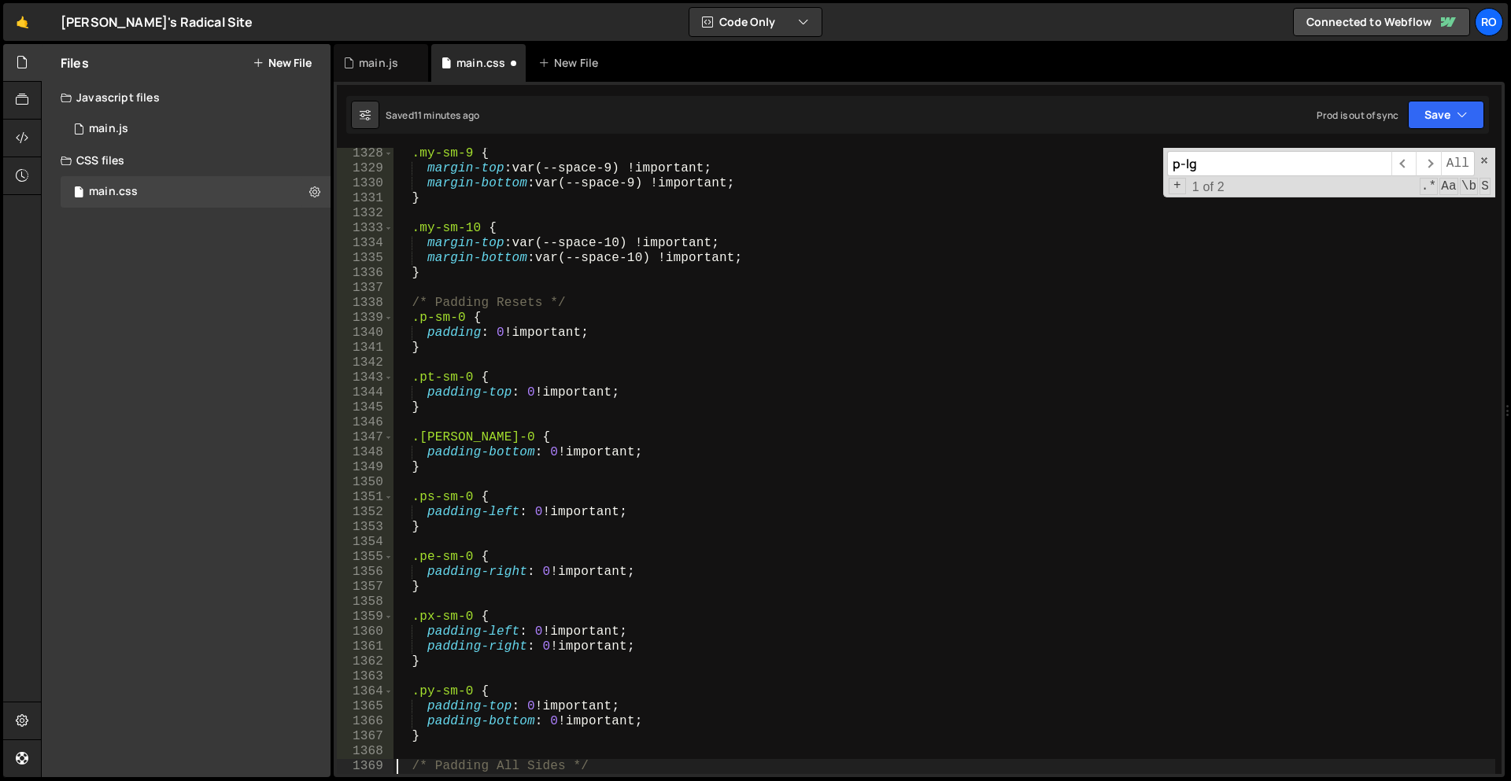
scroll to position [7005, 0]
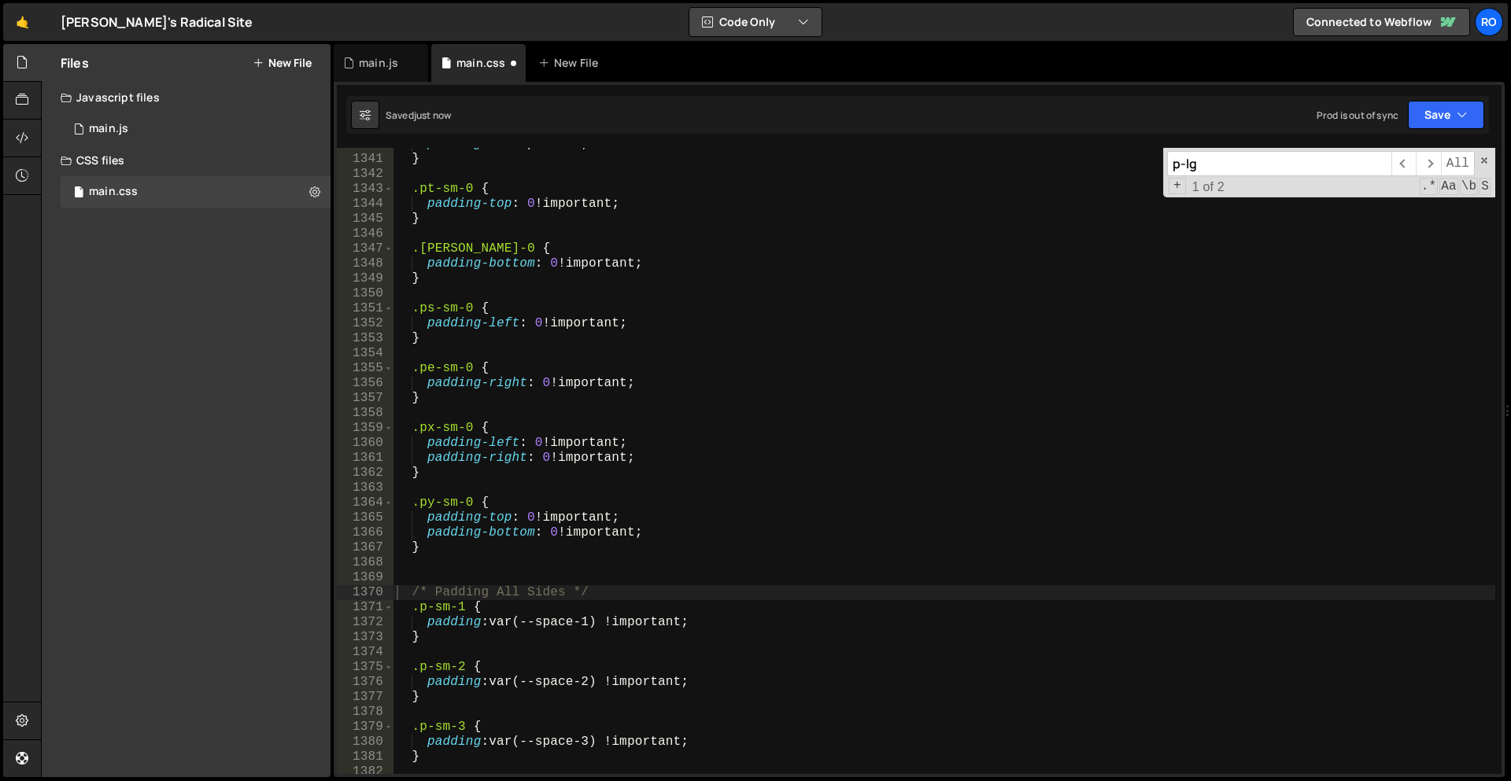
click at [775, 26] on button "Code Only" at bounding box center [755, 22] width 132 height 28
click at [765, 90] on button "Code + Tools" at bounding box center [756, 85] width 132 height 28
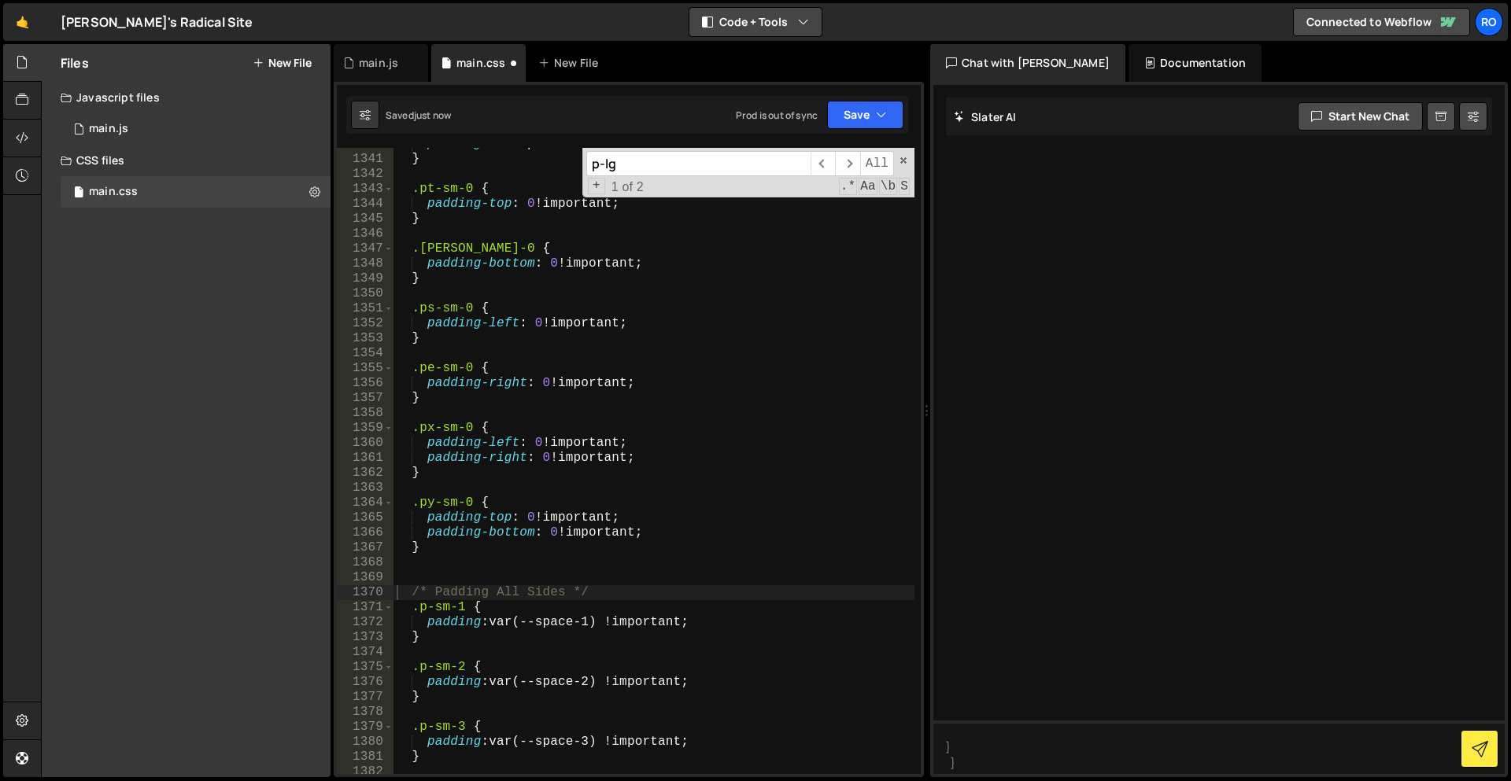
scroll to position [7015, 0]
type textarea "}"
click at [548, 549] on div "padding : 0 !important ; } .pt-sm-0 { padding-top : 0 !important ; } .[PERSON_N…" at bounding box center [653, 465] width 521 height 656
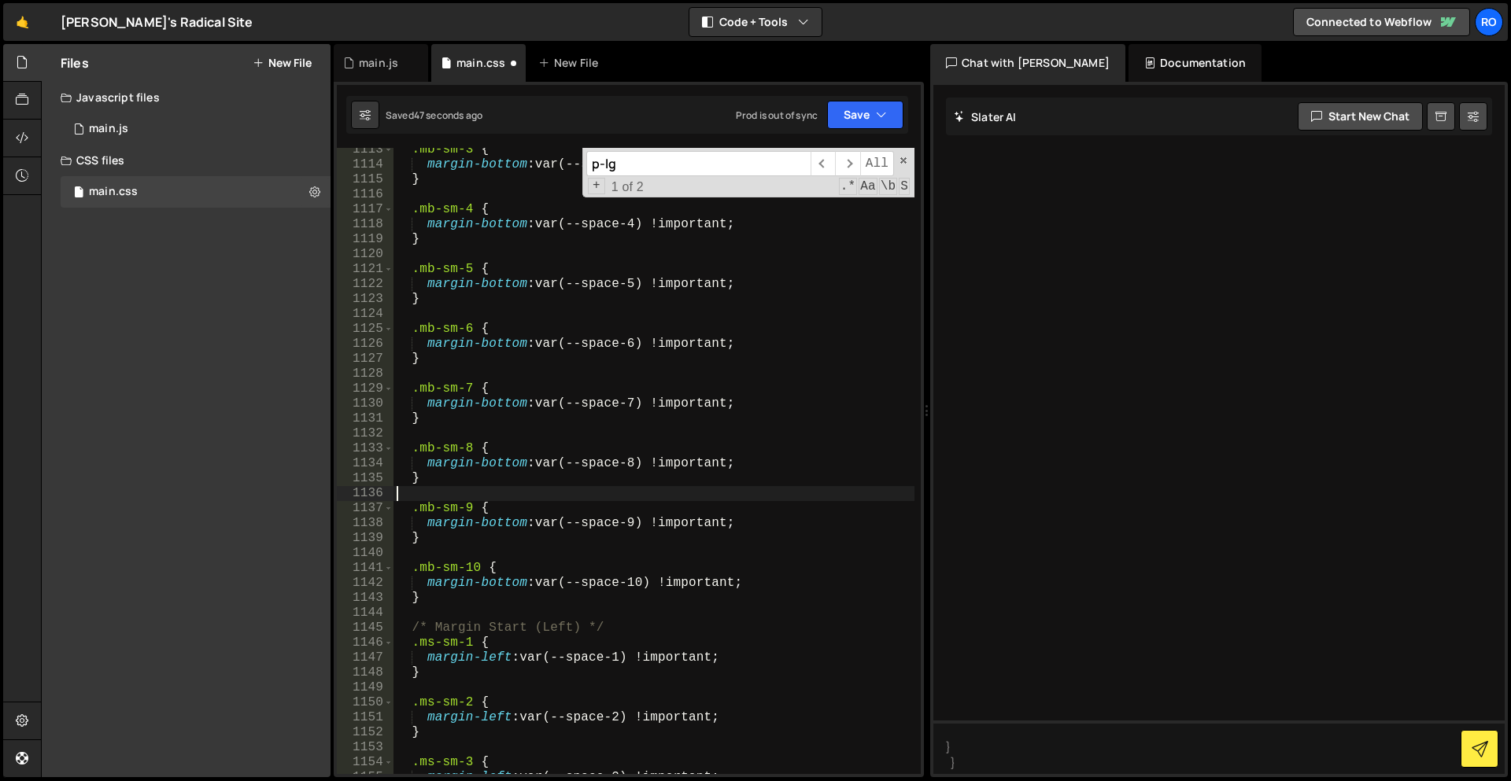
click at [563, 500] on div ".mb-sm-3 { margin-bottom : var(--space-3) !important ; } .mb-sm-4 { margin-bott…" at bounding box center [653, 470] width 521 height 656
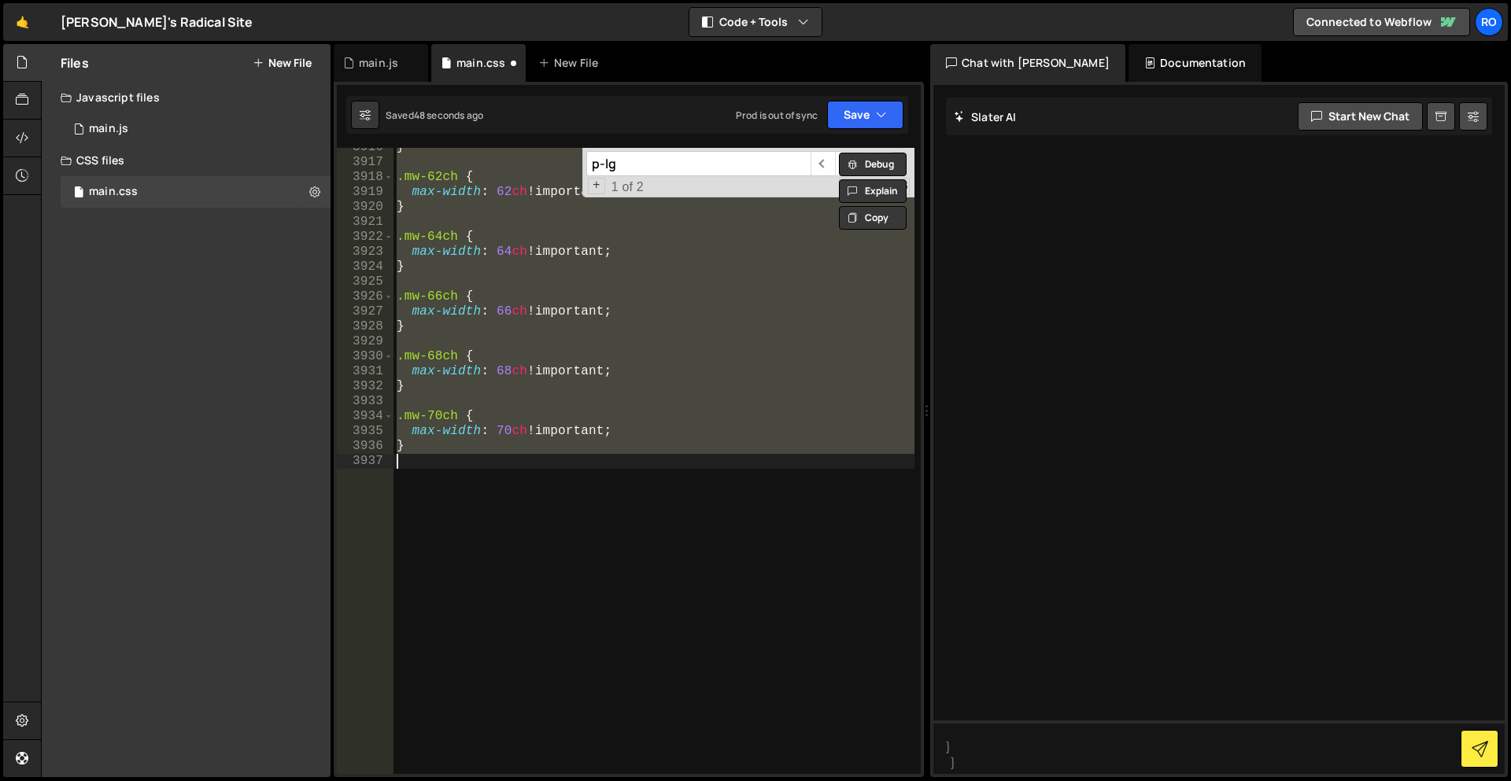
scroll to position [25157, 0]
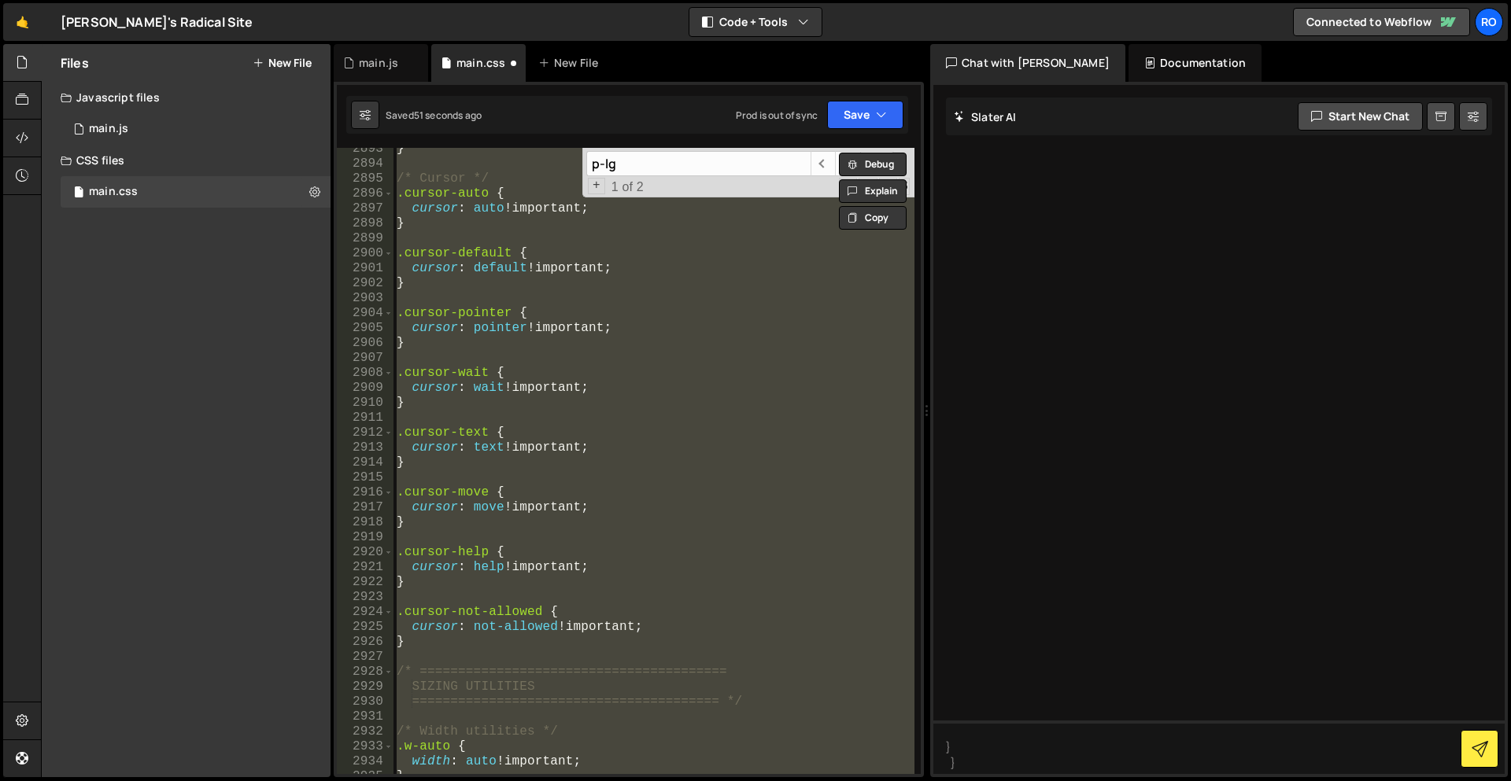
click at [629, 507] on div "} /* Cursor */ .cursor-auto { cursor : auto !important ; } .cursor-default { cu…" at bounding box center [653, 461] width 521 height 626
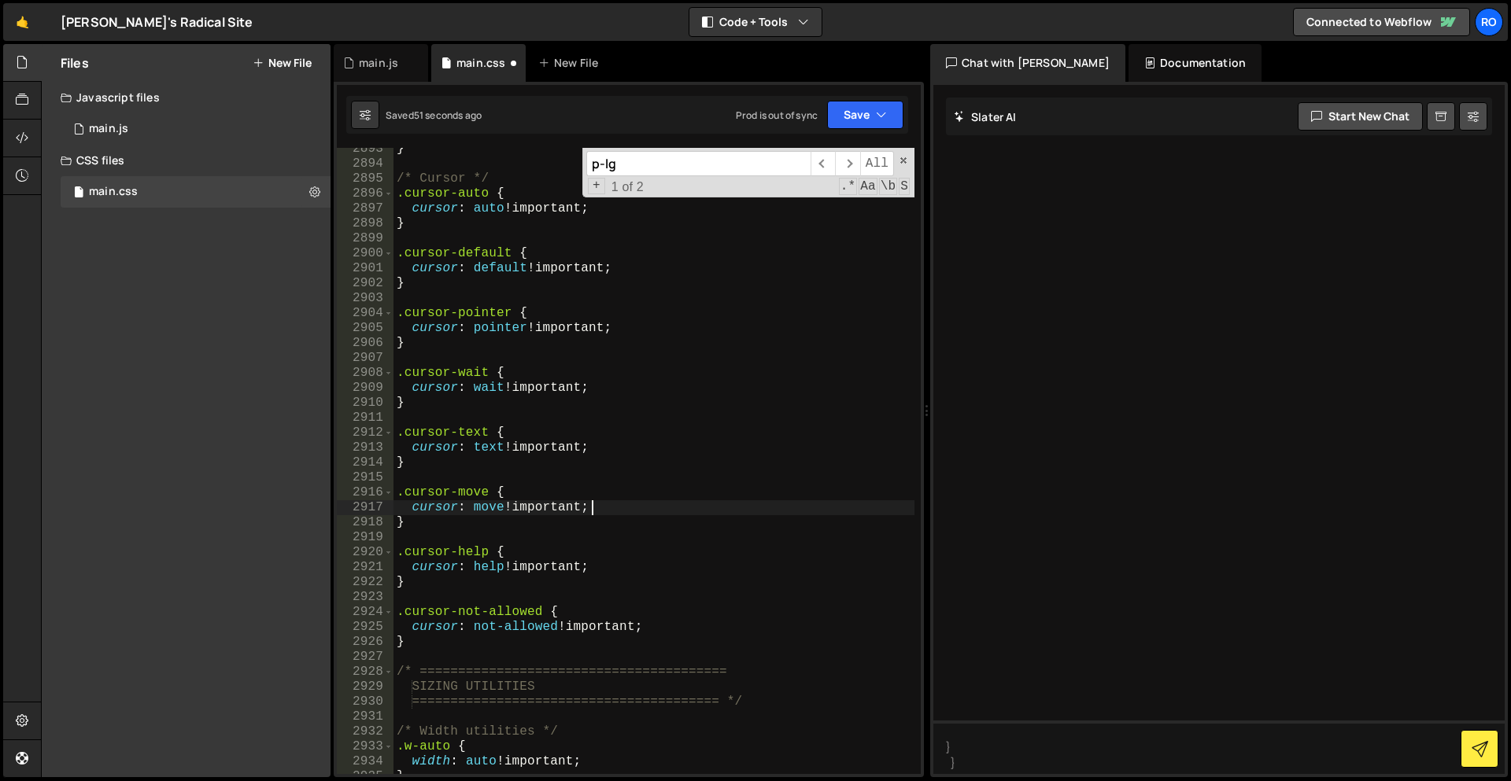
type textarea "}"
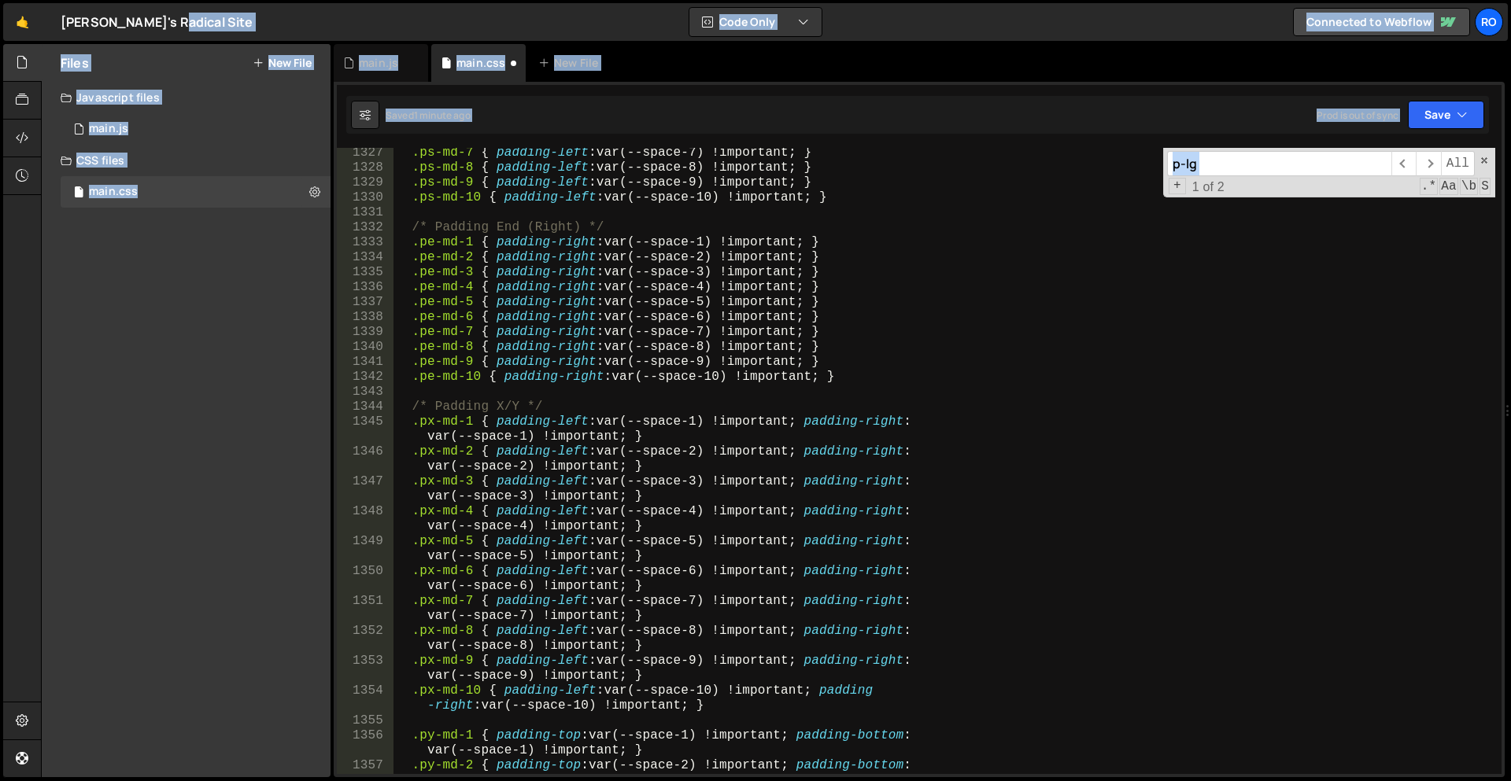
scroll to position [8689, 0]
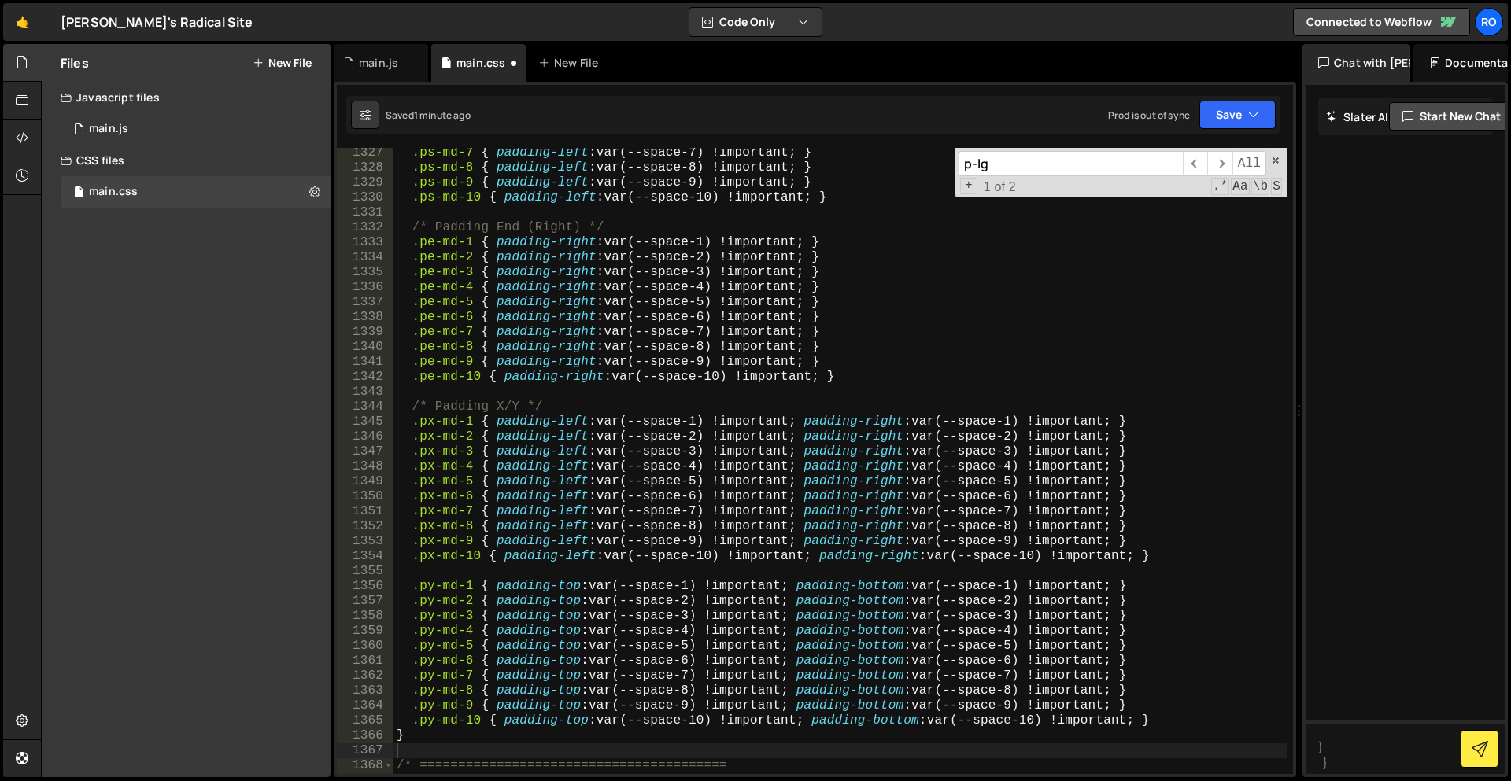
drag, startPoint x: 925, startPoint y: 336, endPoint x: 1290, endPoint y: 429, distance: 376.7
click at [1290, 429] on div "Files New File Javascript files 1 main.js 0 CSS files main.css 0 Copy share lin…" at bounding box center [776, 411] width 1470 height 734
click at [774, 25] on button "Code + Tools" at bounding box center [755, 22] width 132 height 28
click at [773, 65] on button "Code Only" at bounding box center [756, 56] width 132 height 28
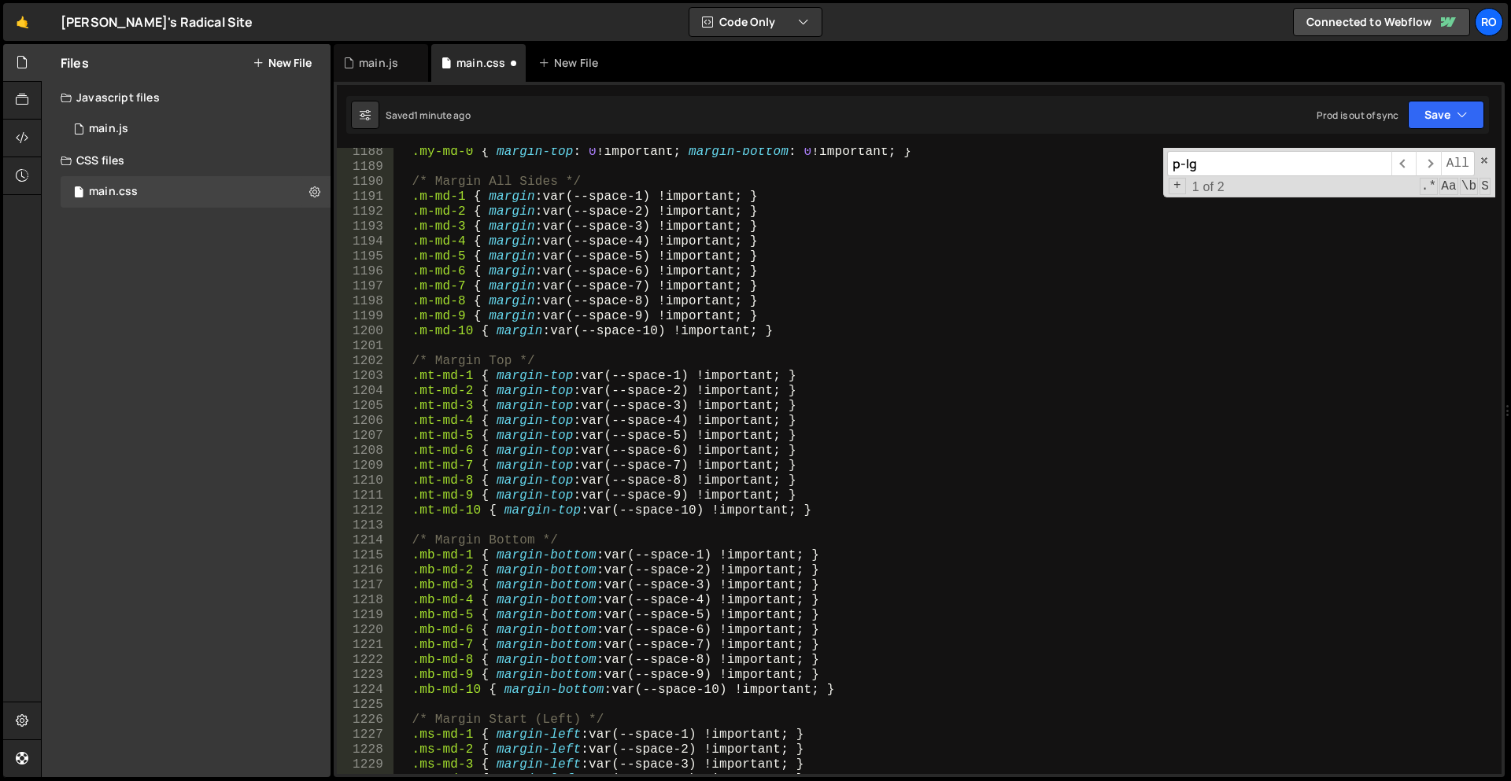
scroll to position [7572, 0]
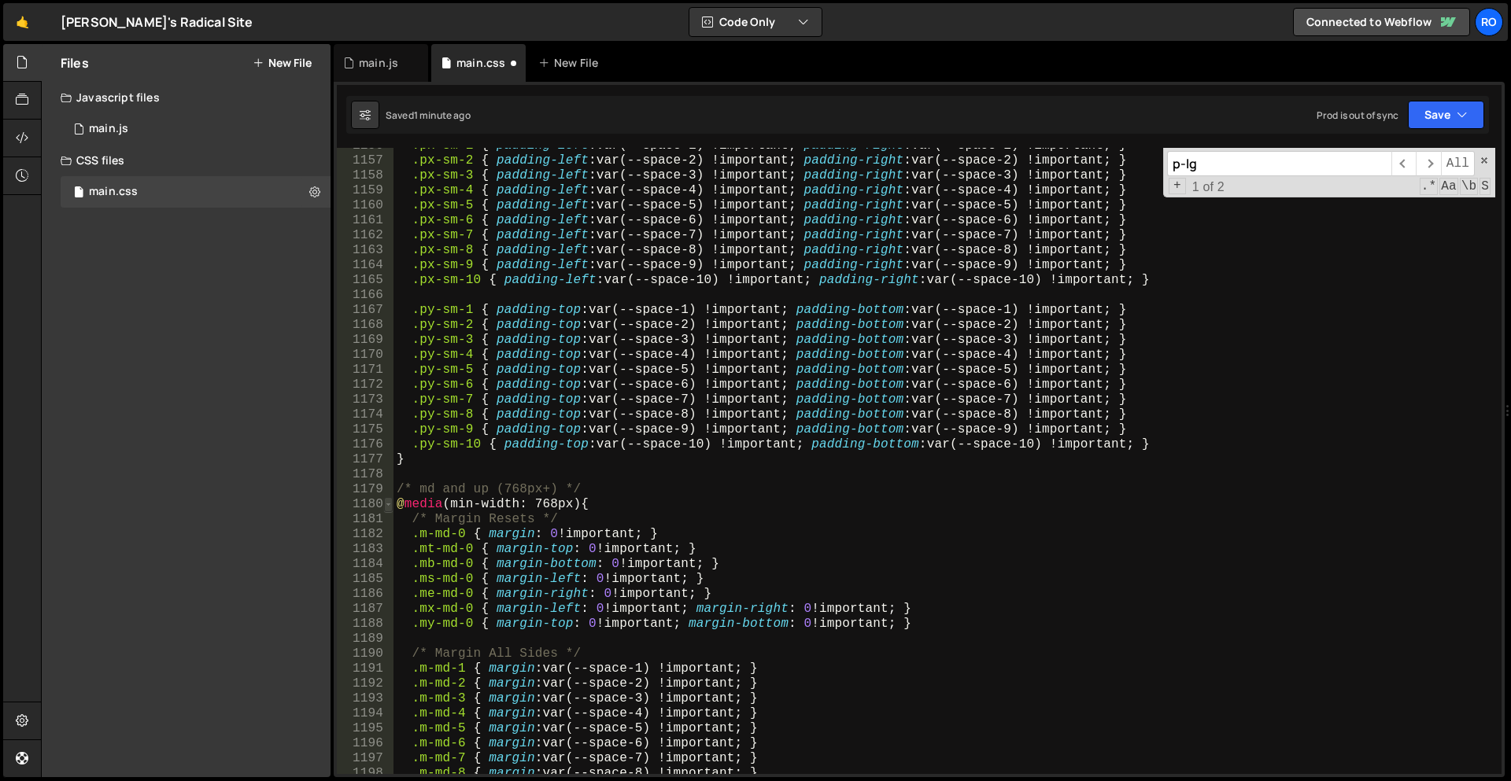
click at [387, 506] on span at bounding box center [388, 504] width 9 height 15
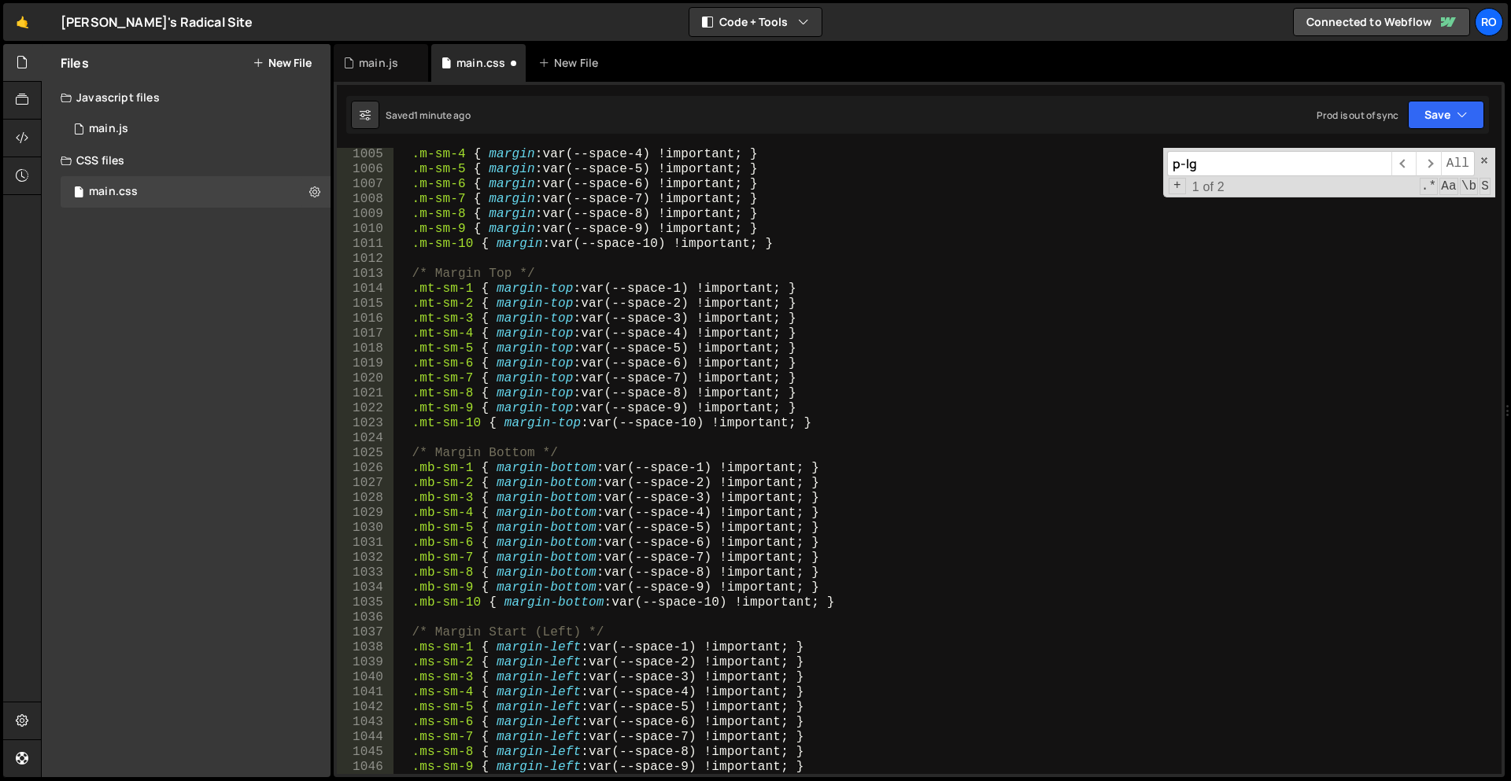
scroll to position [6775, 0]
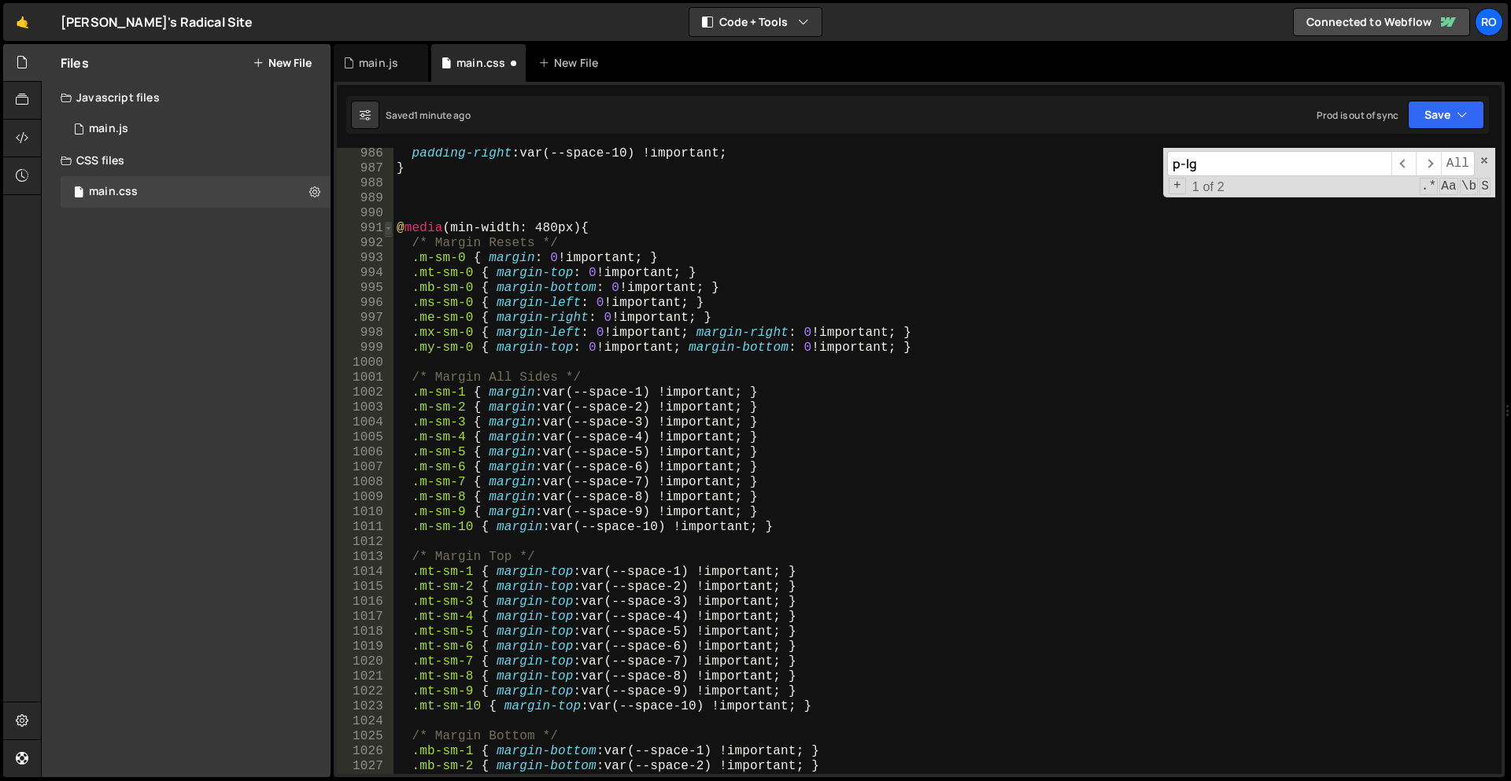
click at [388, 228] on span at bounding box center [388, 228] width 9 height 15
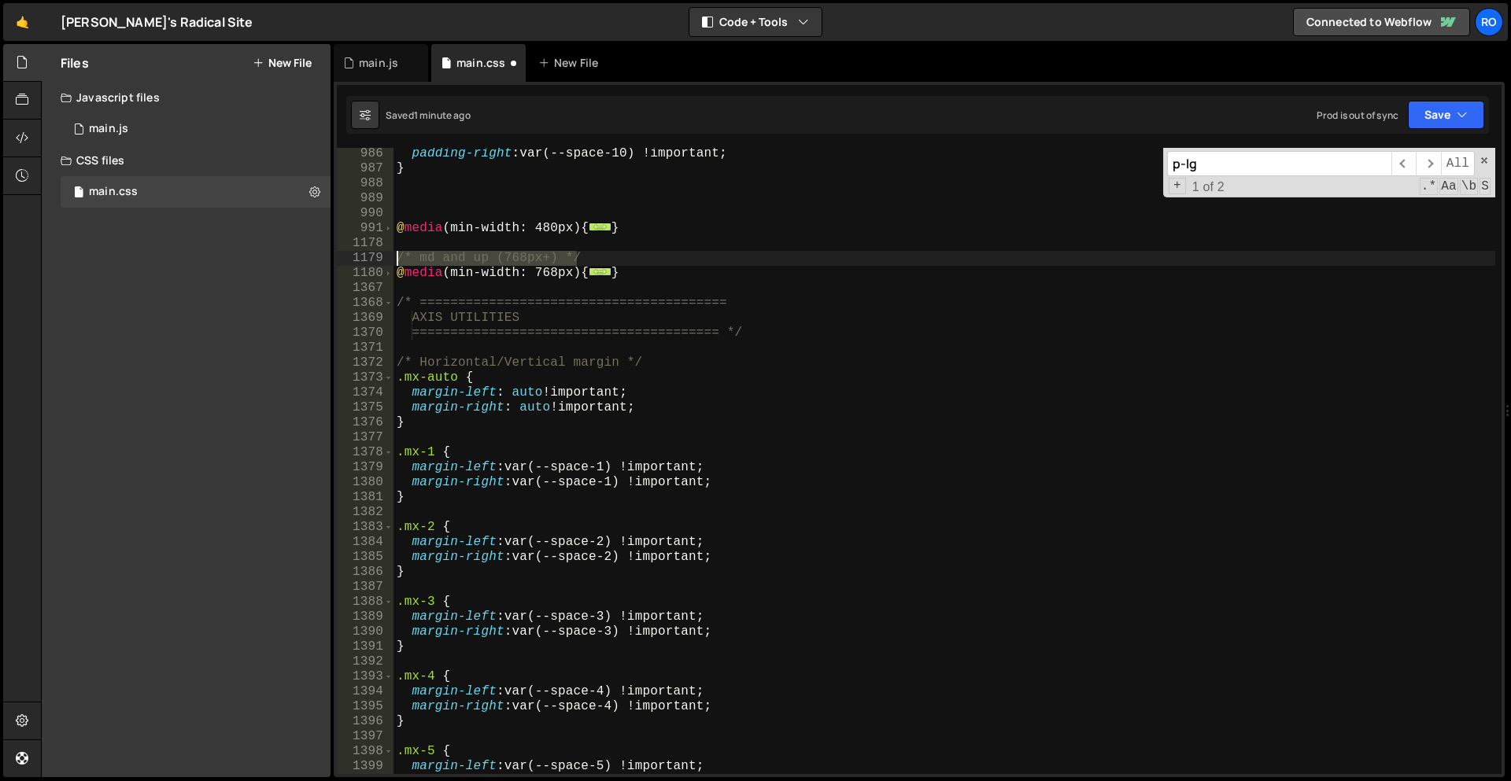
drag, startPoint x: 651, startPoint y: 251, endPoint x: 367, endPoint y: 258, distance: 284.1
click at [367, 258] on div "986 987 988 989 990 991 1178 1179 1180 1367 1368 1369 1370 1371 1372 1373 1374 …" at bounding box center [919, 461] width 1165 height 626
type textarea "/* md and up (768px+) */"
click at [755, 269] on div "padding-right : var(--space-10) !important ; } @ media (min-width: 480px) { ...…" at bounding box center [944, 474] width 1102 height 656
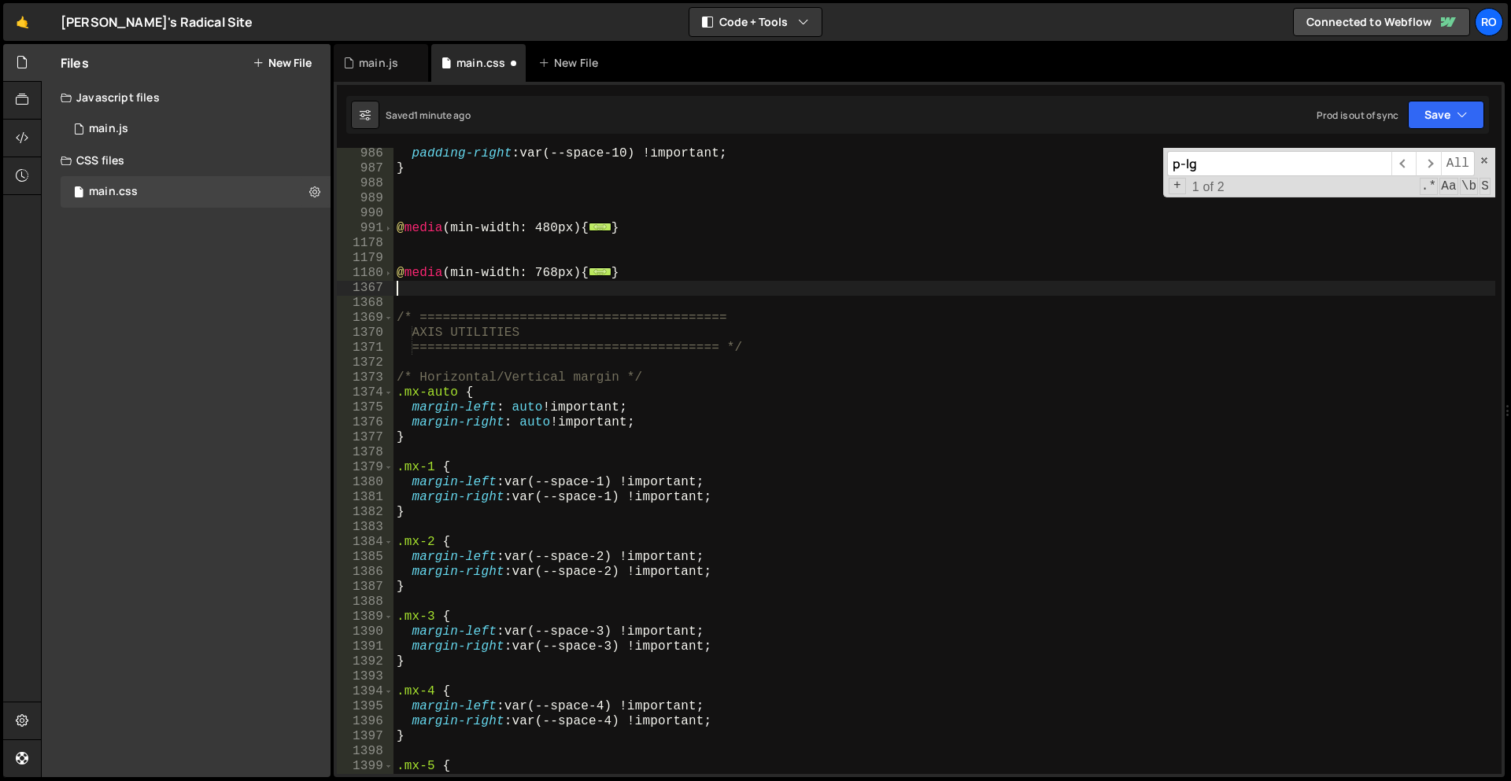
scroll to position [7125, 0]
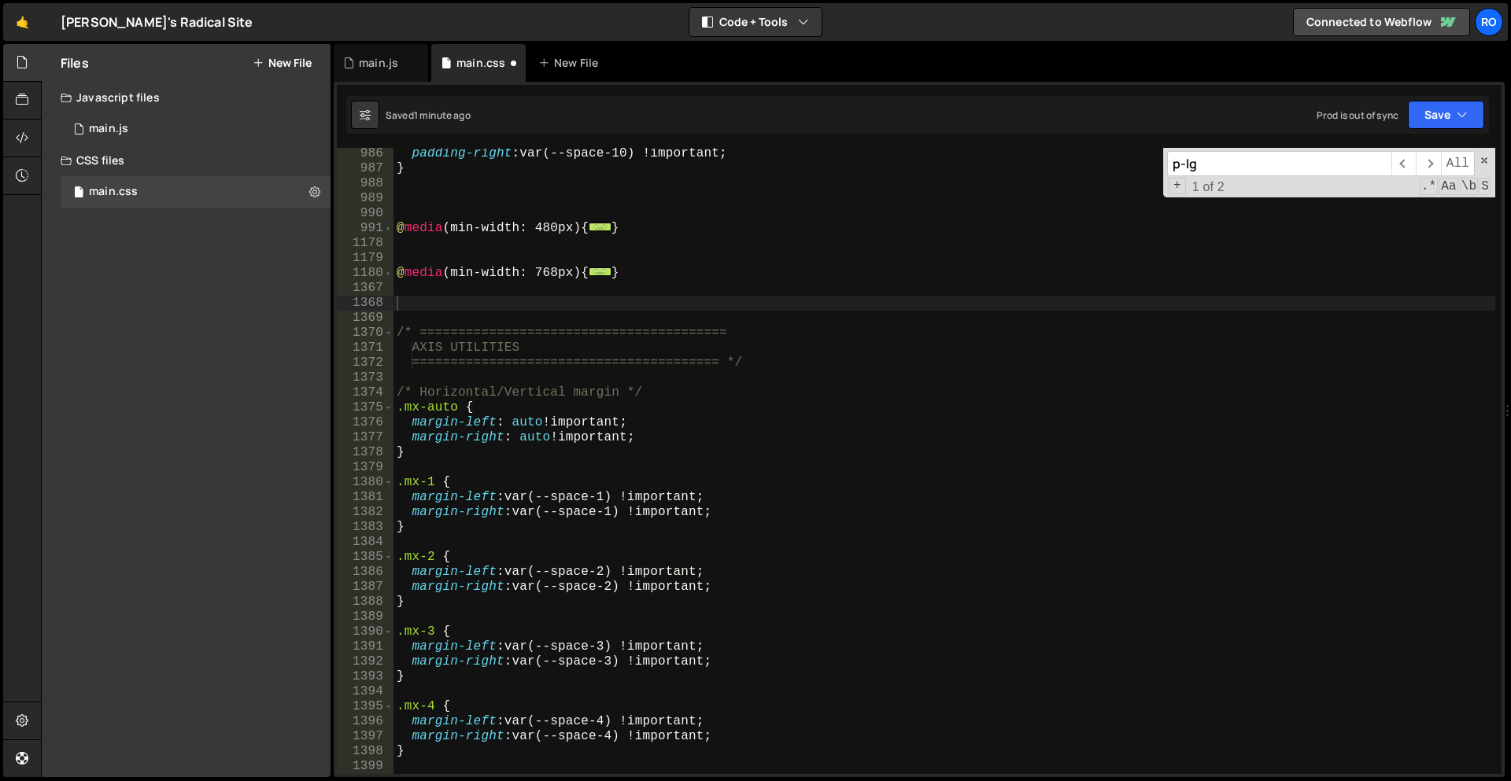
click at [432, 298] on div "padding-right : var(--space-10) !important ; } @ media (min-width: 480px) { ...…" at bounding box center [944, 474] width 1102 height 656
paste textarea "}"
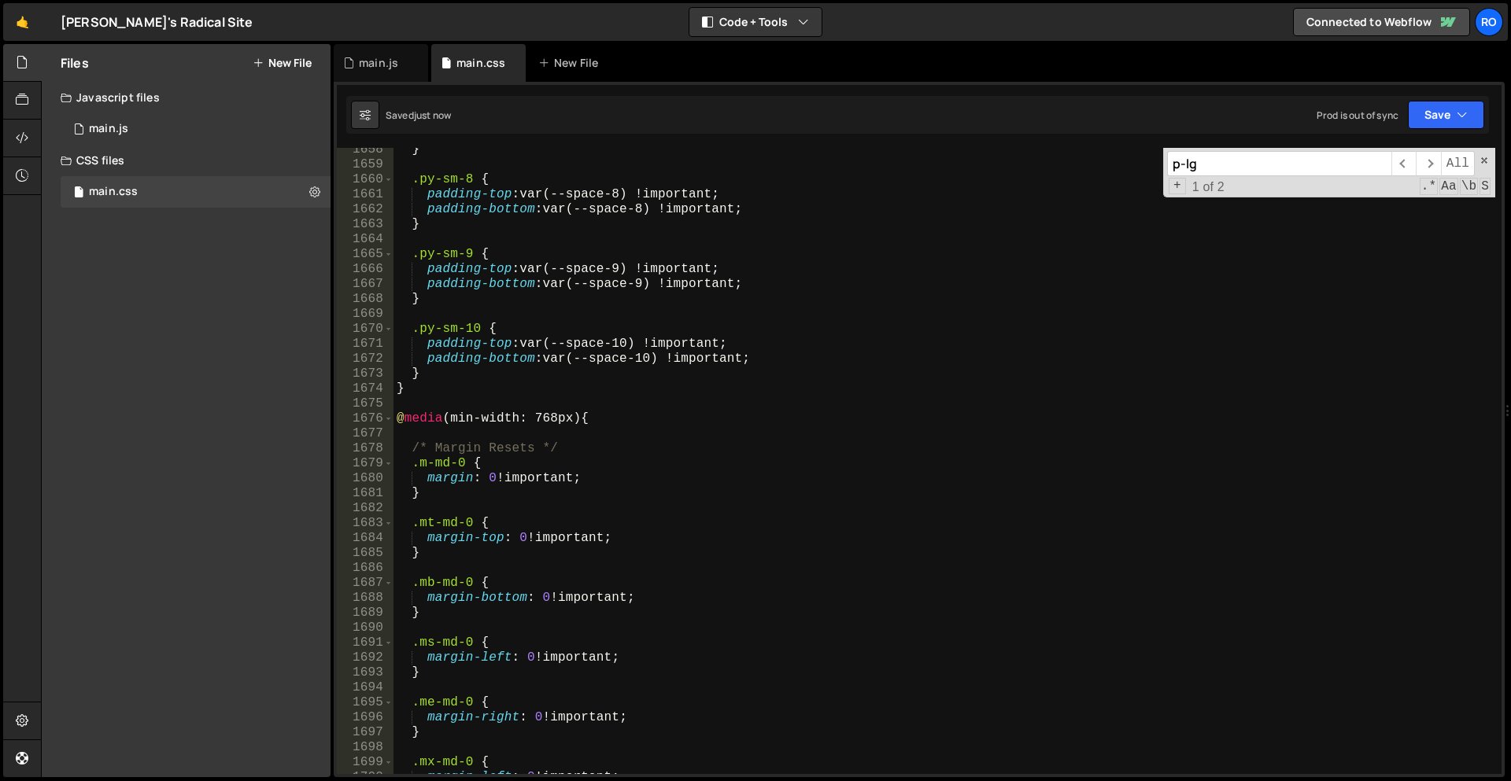
scroll to position [7636, 0]
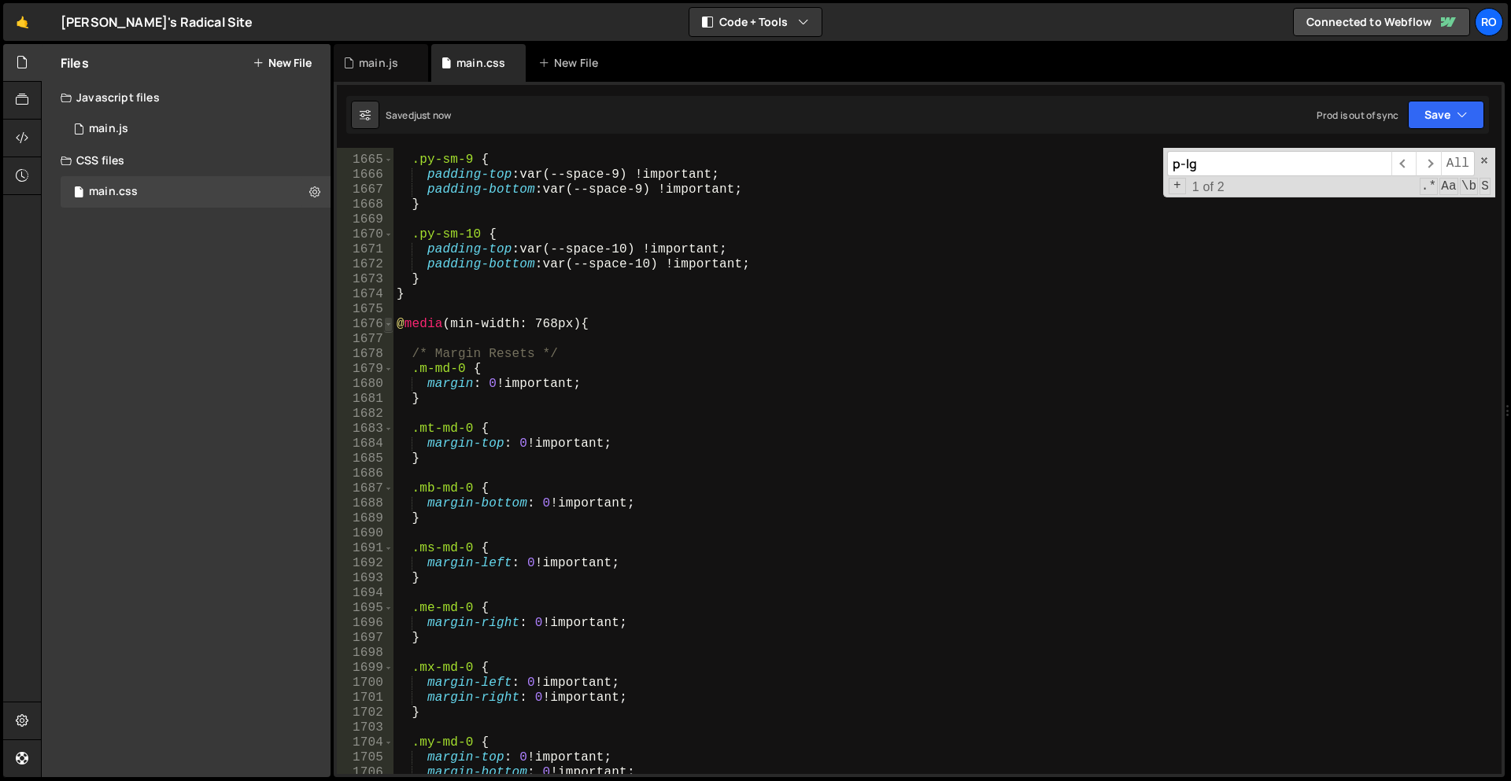
click at [390, 321] on span at bounding box center [388, 324] width 9 height 15
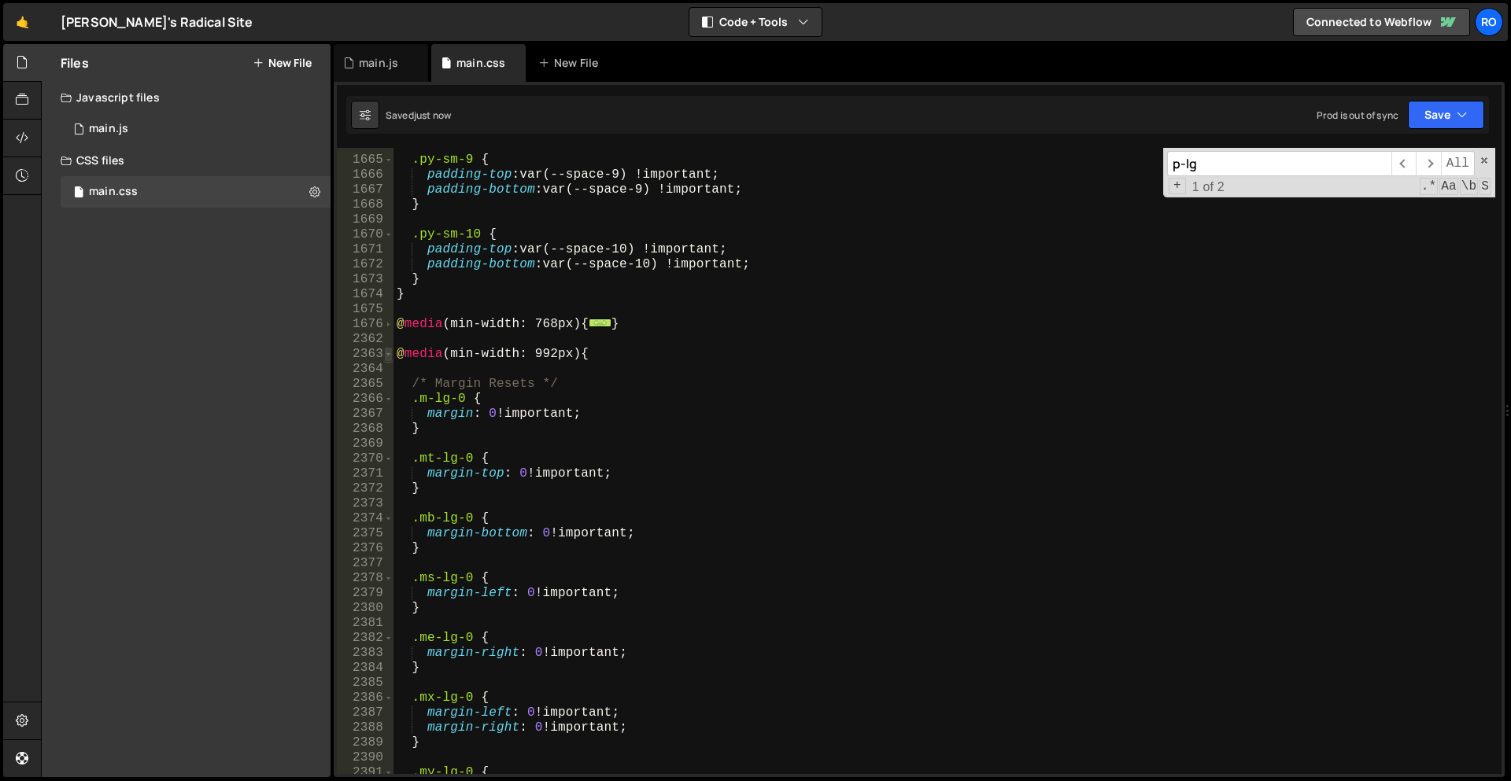
click at [390, 356] on span at bounding box center [388, 354] width 9 height 15
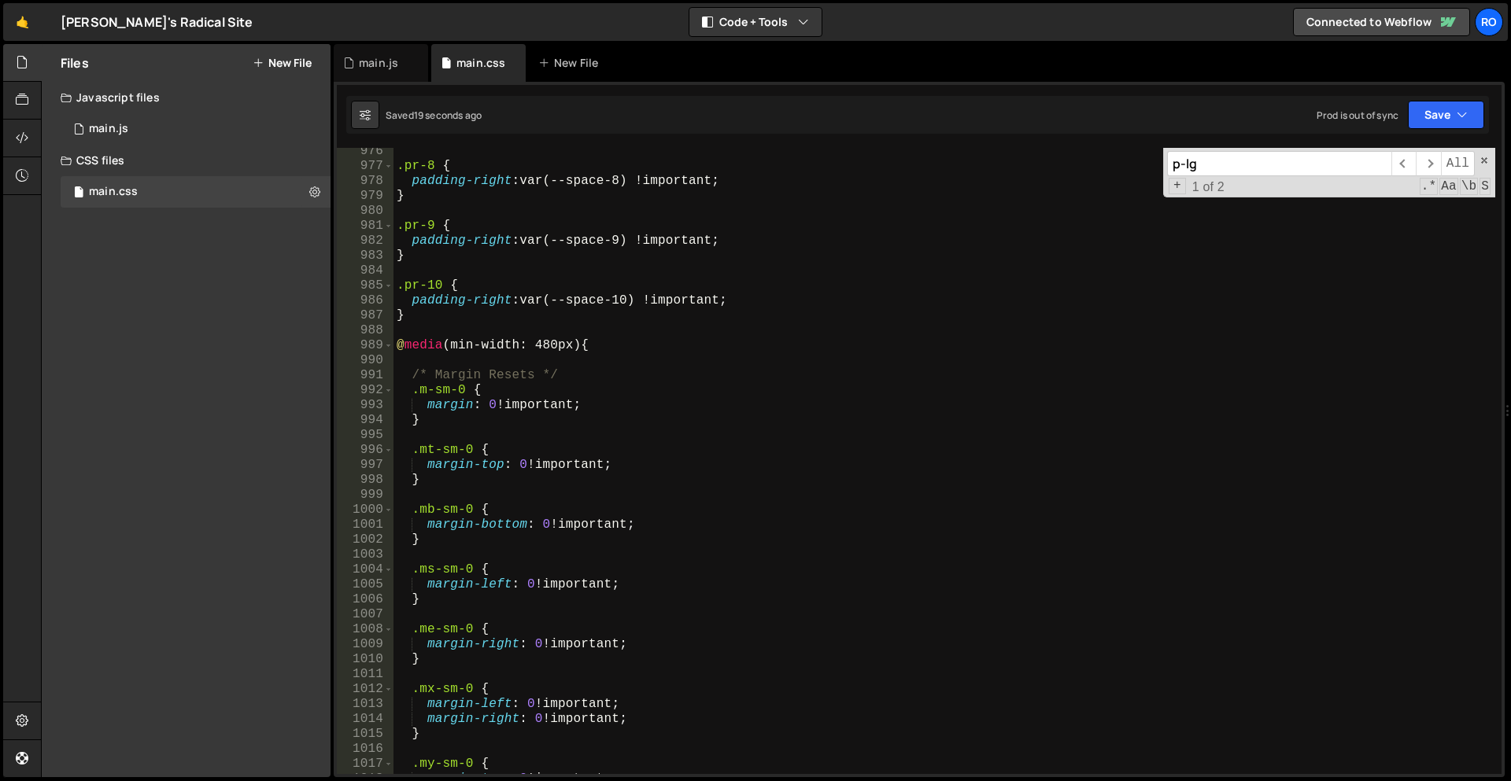
scroll to position [5882, 0]
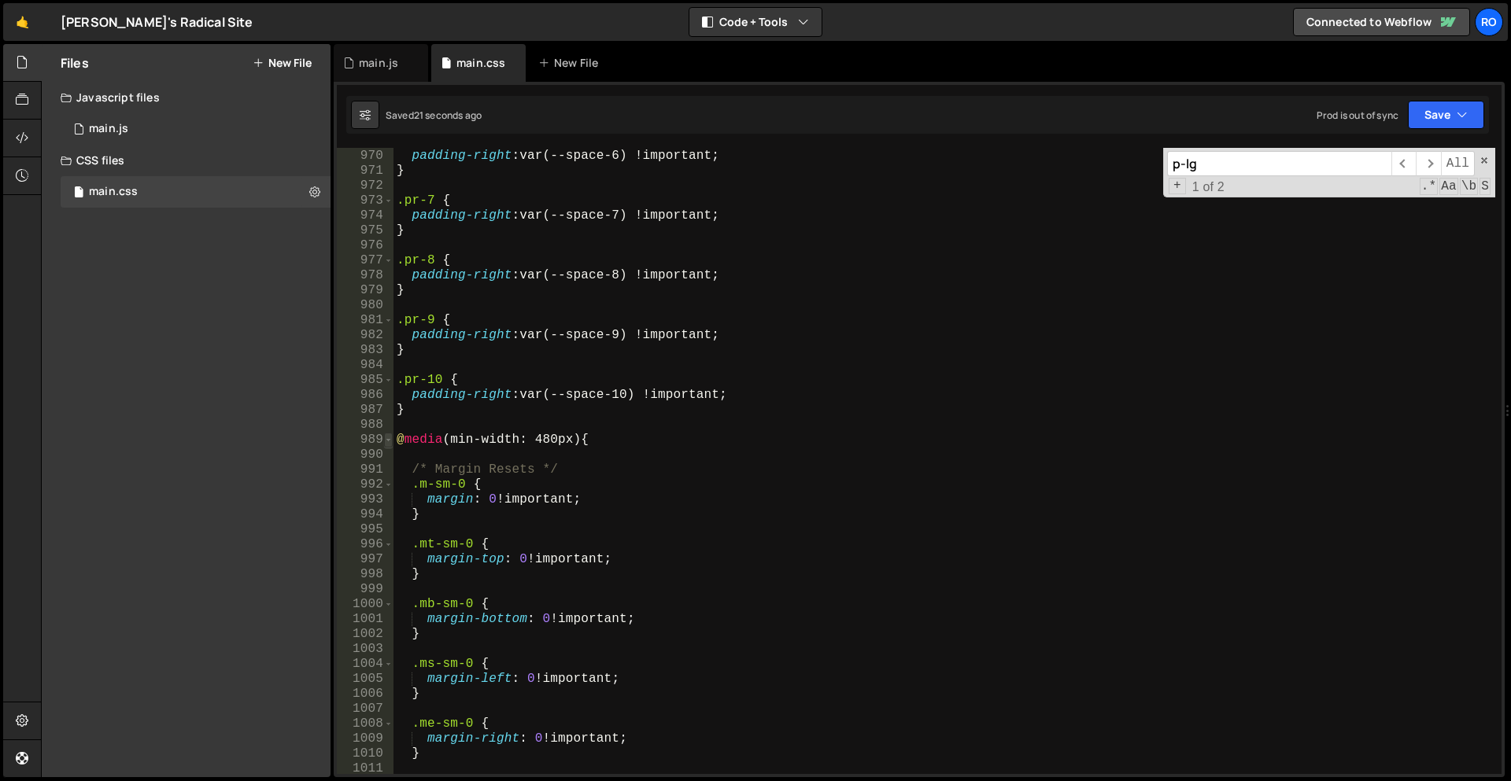
click at [384, 437] on span at bounding box center [388, 440] width 9 height 15
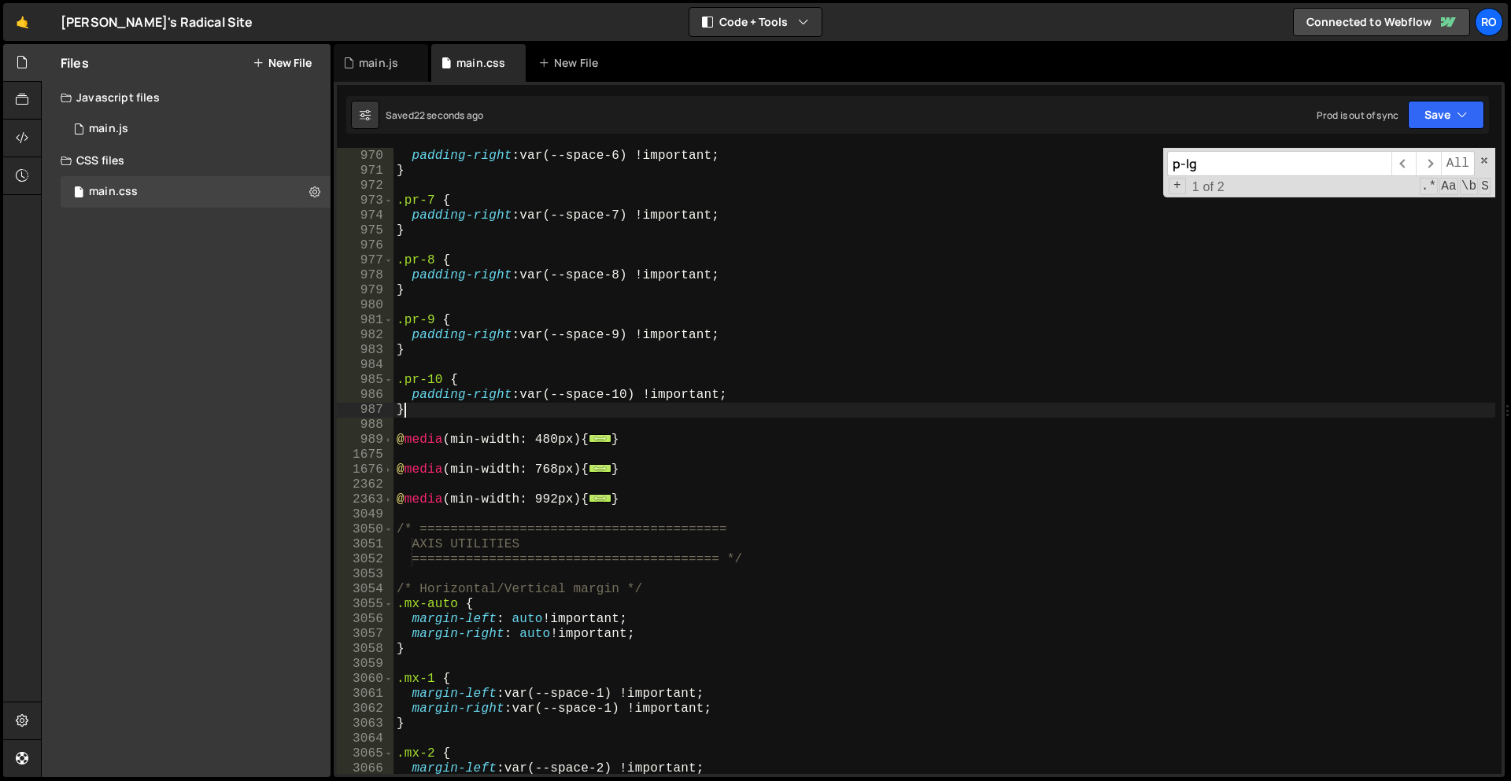
click at [436, 404] on div ".pr-6 { padding-right : var(--space-6) !important ; } .pr-7 { padding-right : v…" at bounding box center [944, 462] width 1102 height 656
click at [474, 412] on div ".pr-6 { padding-right : var(--space-6) !important ; } .pr-7 { padding-right : v…" at bounding box center [944, 462] width 1102 height 656
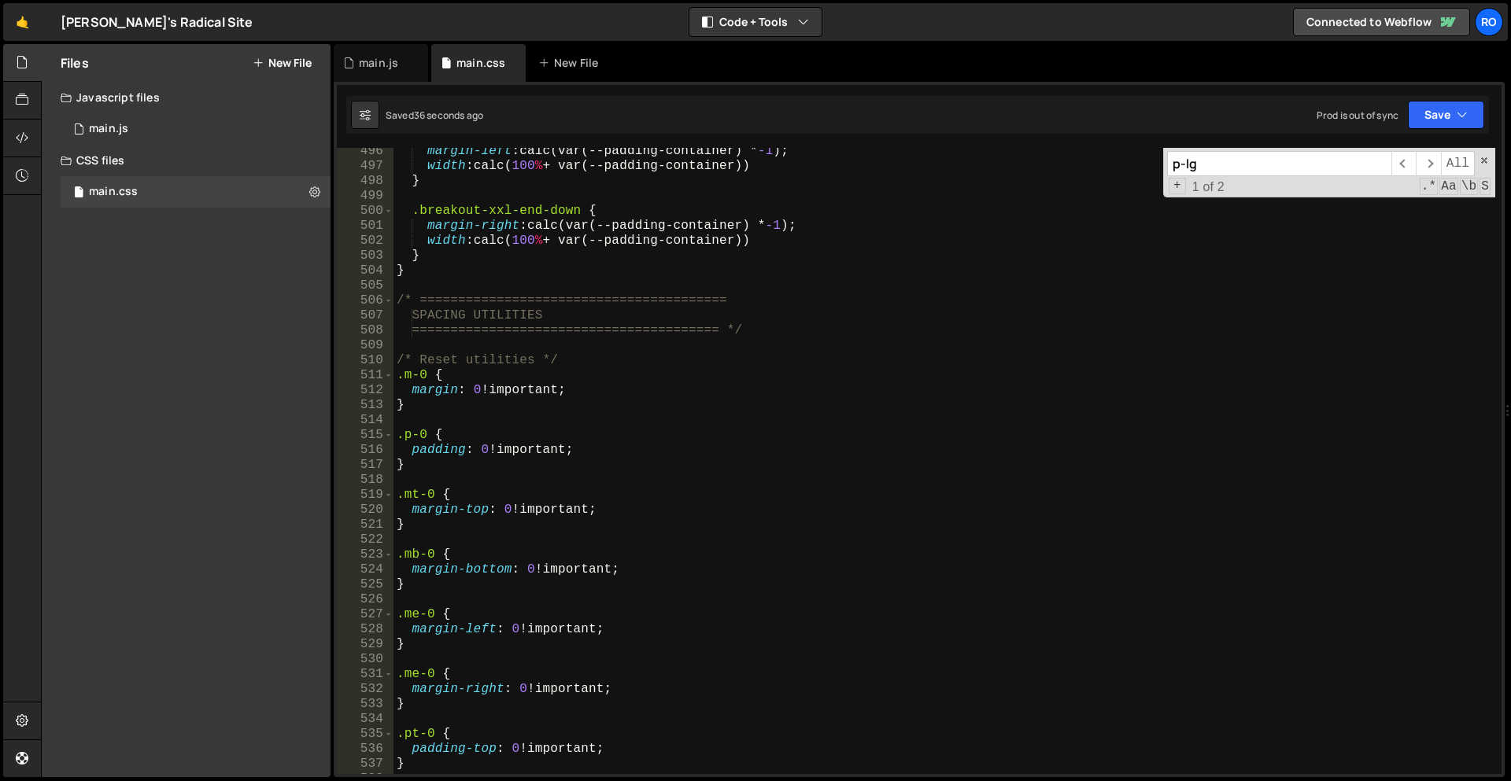
scroll to position [3539, 0]
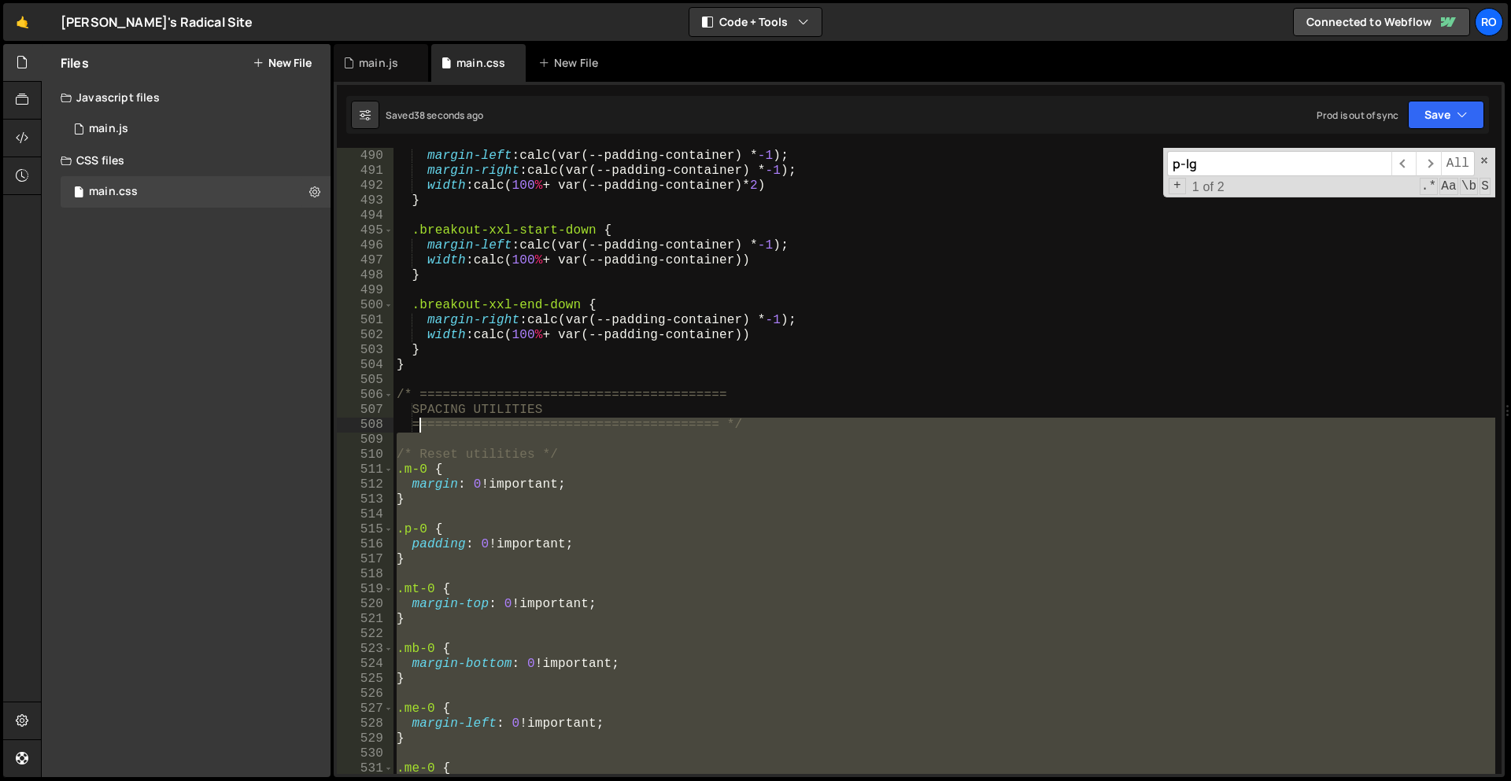
click at [416, 431] on div ".breakout-xxl-down { margin-left : calc(var(--padding-container) * -1 ) ; margi…" at bounding box center [944, 462] width 1102 height 656
click at [485, 439] on div ".breakout-xxl-down { margin-left : calc(var(--padding-container) * -1 ) ; margi…" at bounding box center [944, 461] width 1102 height 626
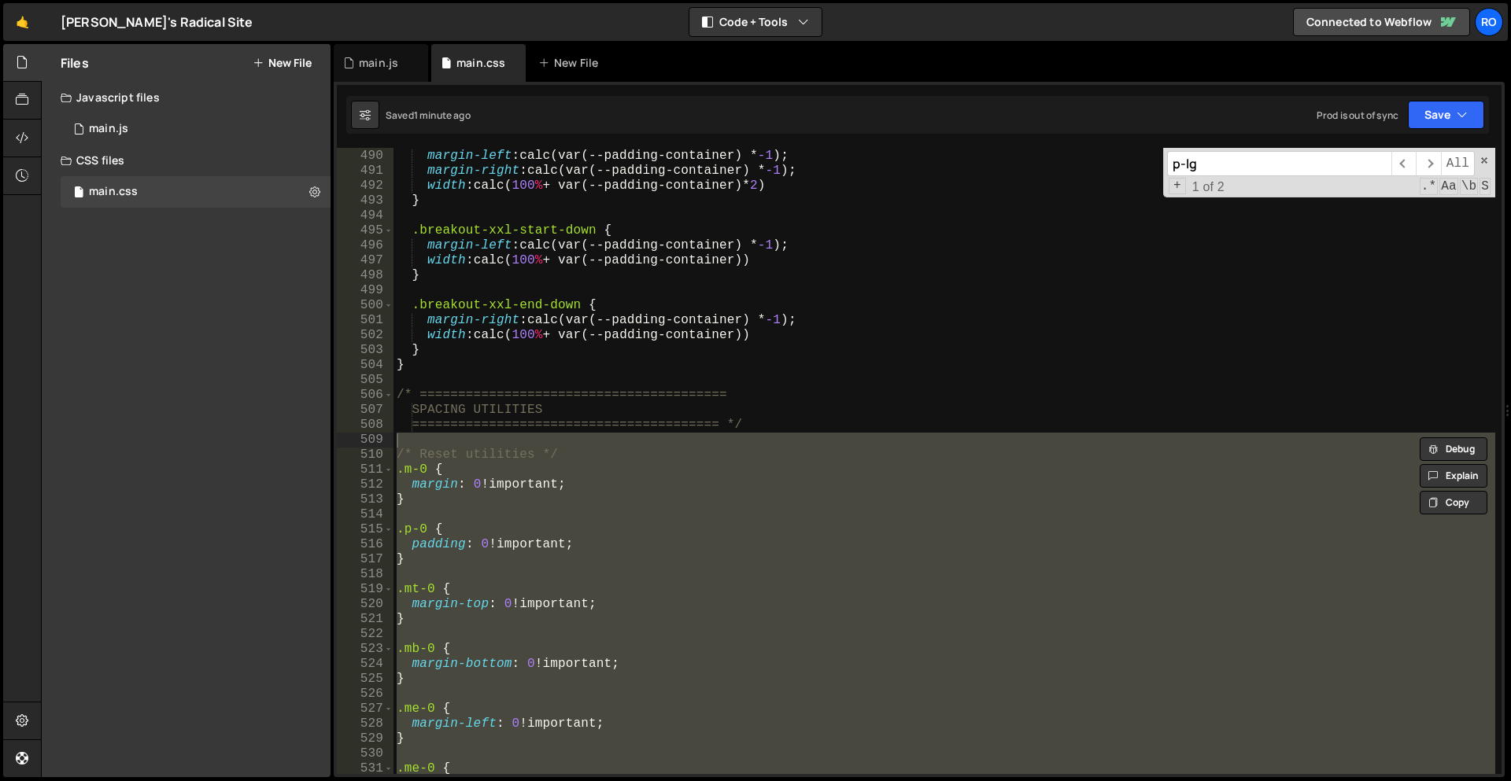
click at [464, 422] on div ".breakout-xxl-down { margin-left : calc(var(--padding-container) * -1 ) ; margi…" at bounding box center [944, 462] width 1102 height 656
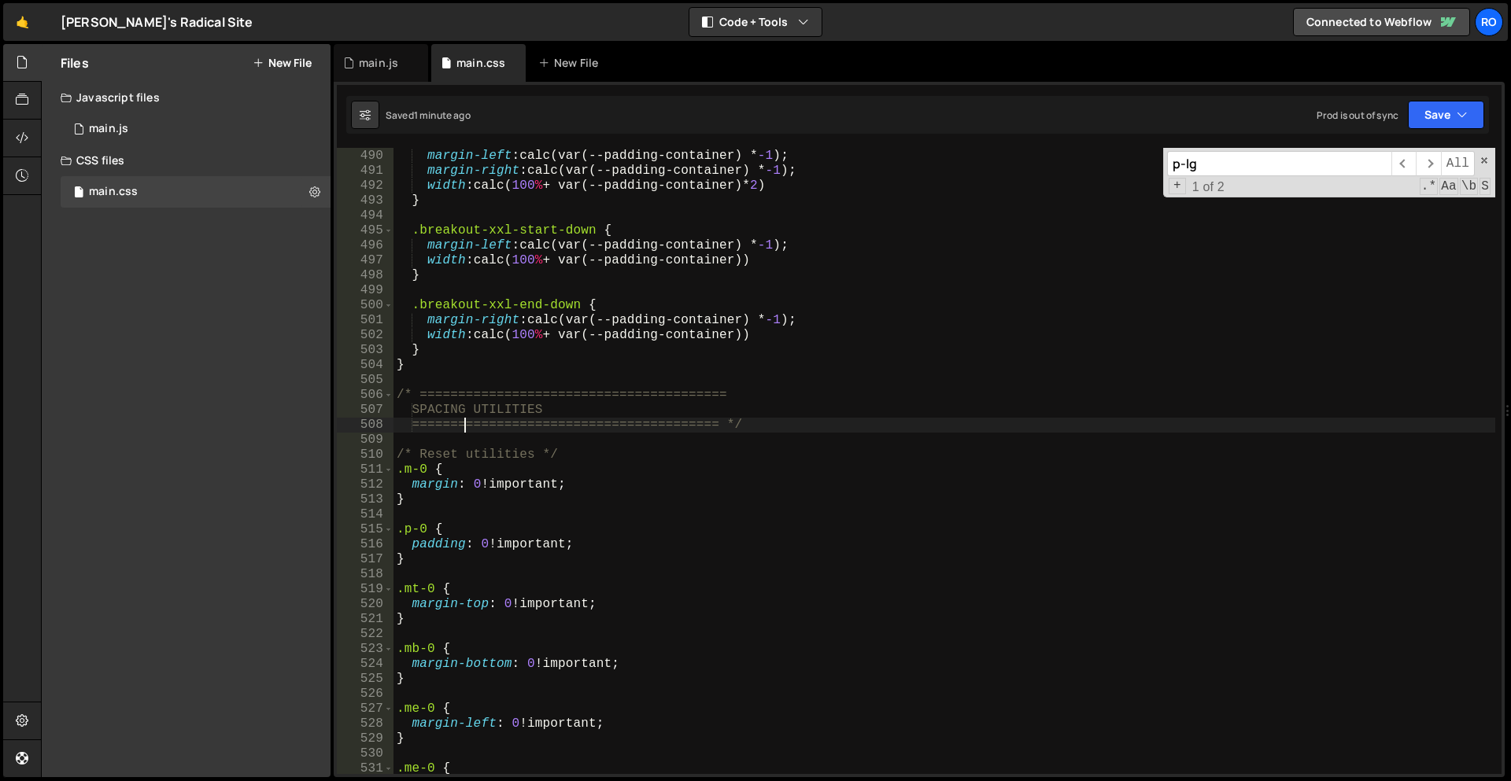
scroll to position [2244, 0]
click at [871, 480] on div ".breakout-xxl-down { margin-left : calc(var(--padding-container) * -1 ) ; margi…" at bounding box center [944, 462] width 1102 height 656
type textarea "}"
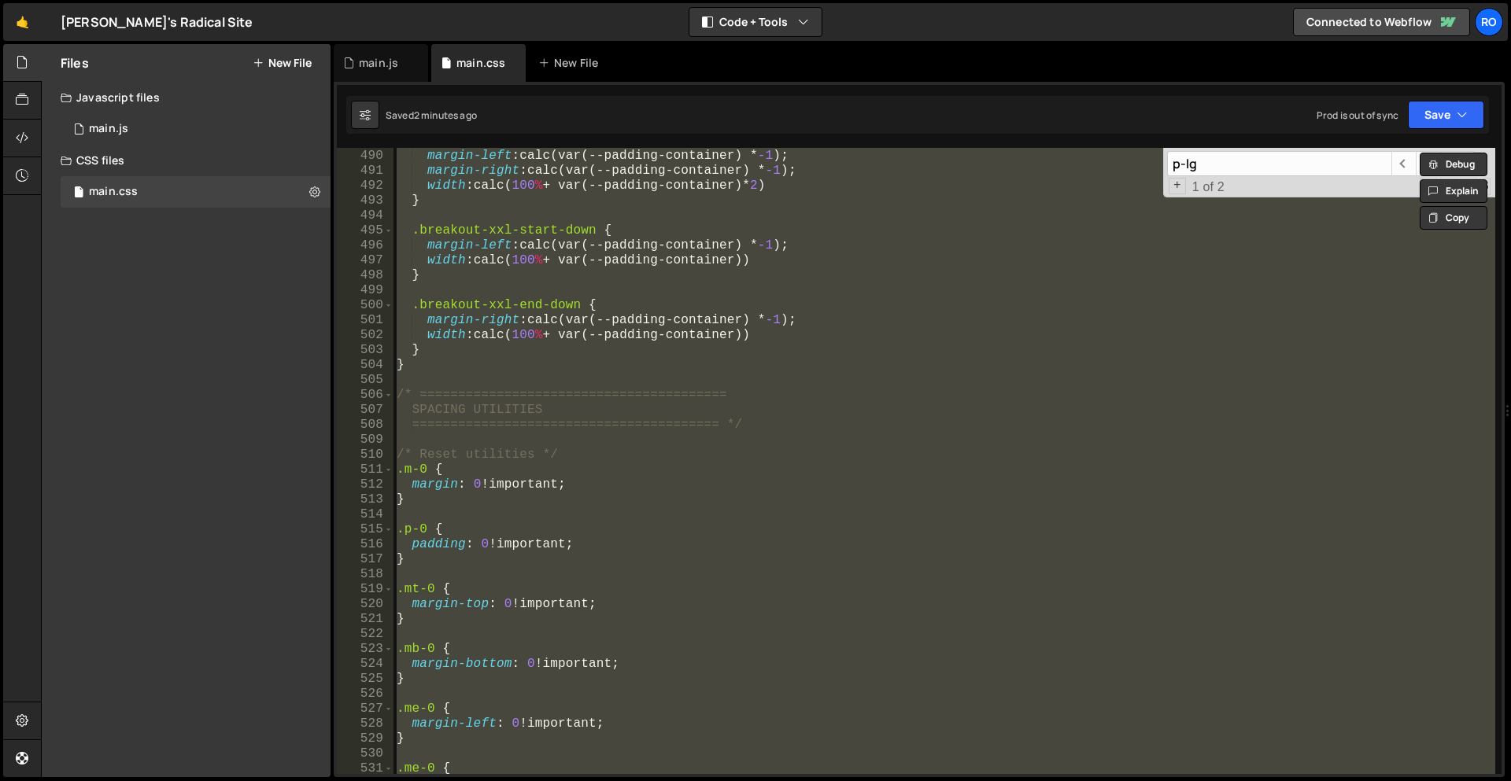
click at [500, 440] on div ".breakout-xxl-down { margin-left : calc(var(--padding-container) * -1 ) ; margi…" at bounding box center [944, 461] width 1102 height 626
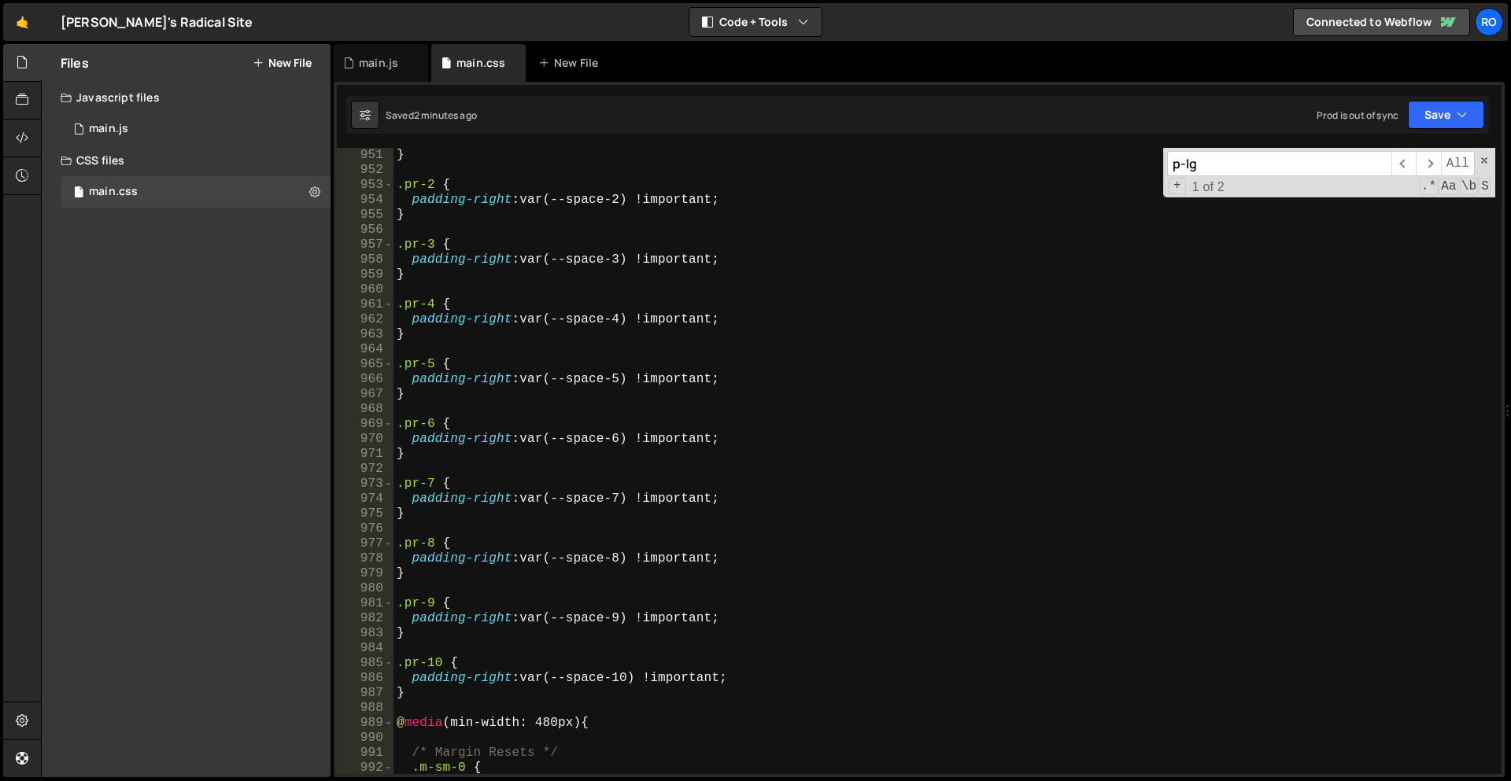
scroll to position [4448, 0]
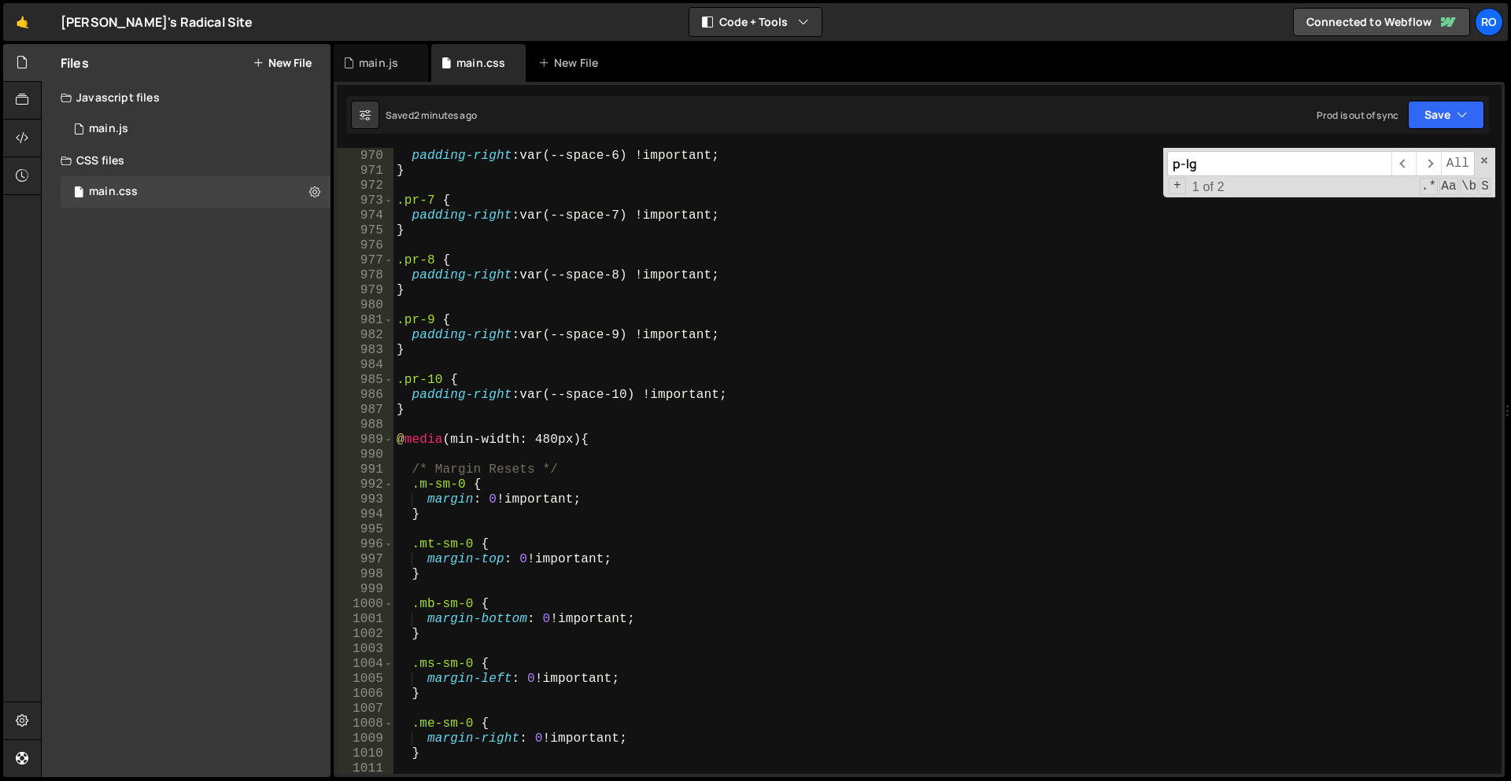
click at [463, 406] on div ".pr-6 { padding-right : var(--space-6) !important ; } .pr-7 { padding-right : v…" at bounding box center [944, 462] width 1102 height 656
type textarea "padding-right: var(--space-10) !important; }"
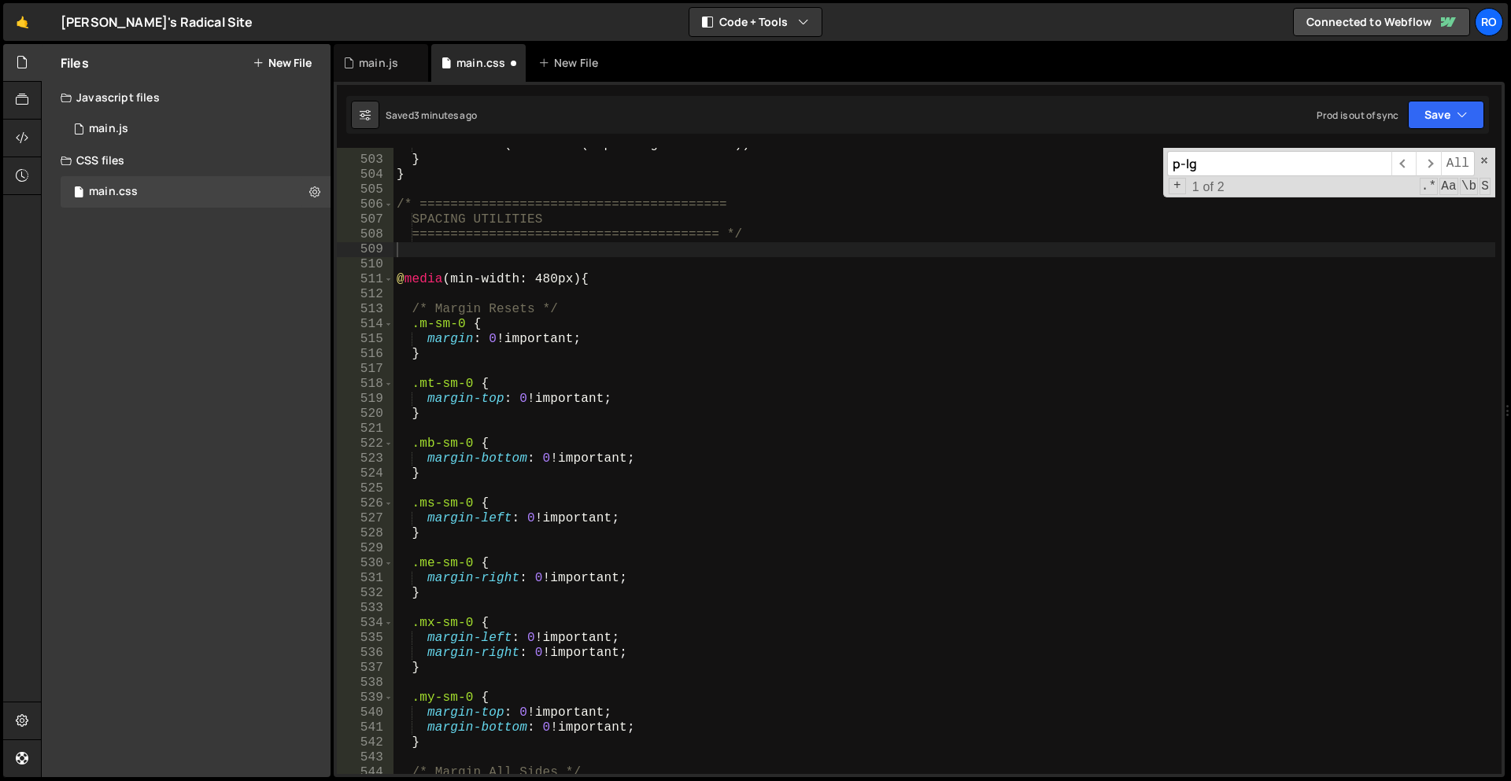
scroll to position [2517, 0]
click at [452, 243] on div "width : calc( 100 % + var(--padding-container)) } } /* ========================…" at bounding box center [944, 466] width 1102 height 656
paste textarea ".mb-auto { margin-bottom: auto !important; }"
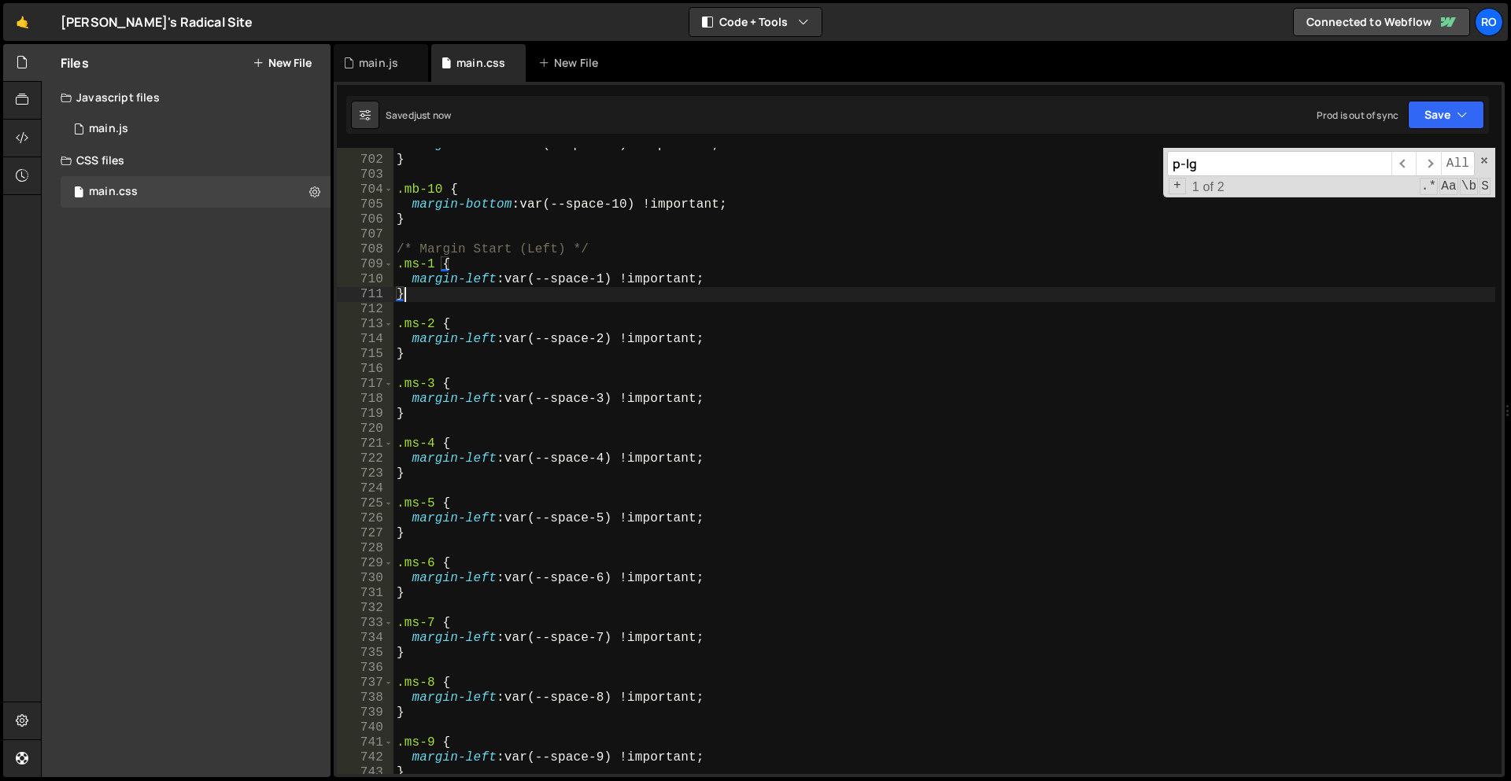
scroll to position [3115, 0]
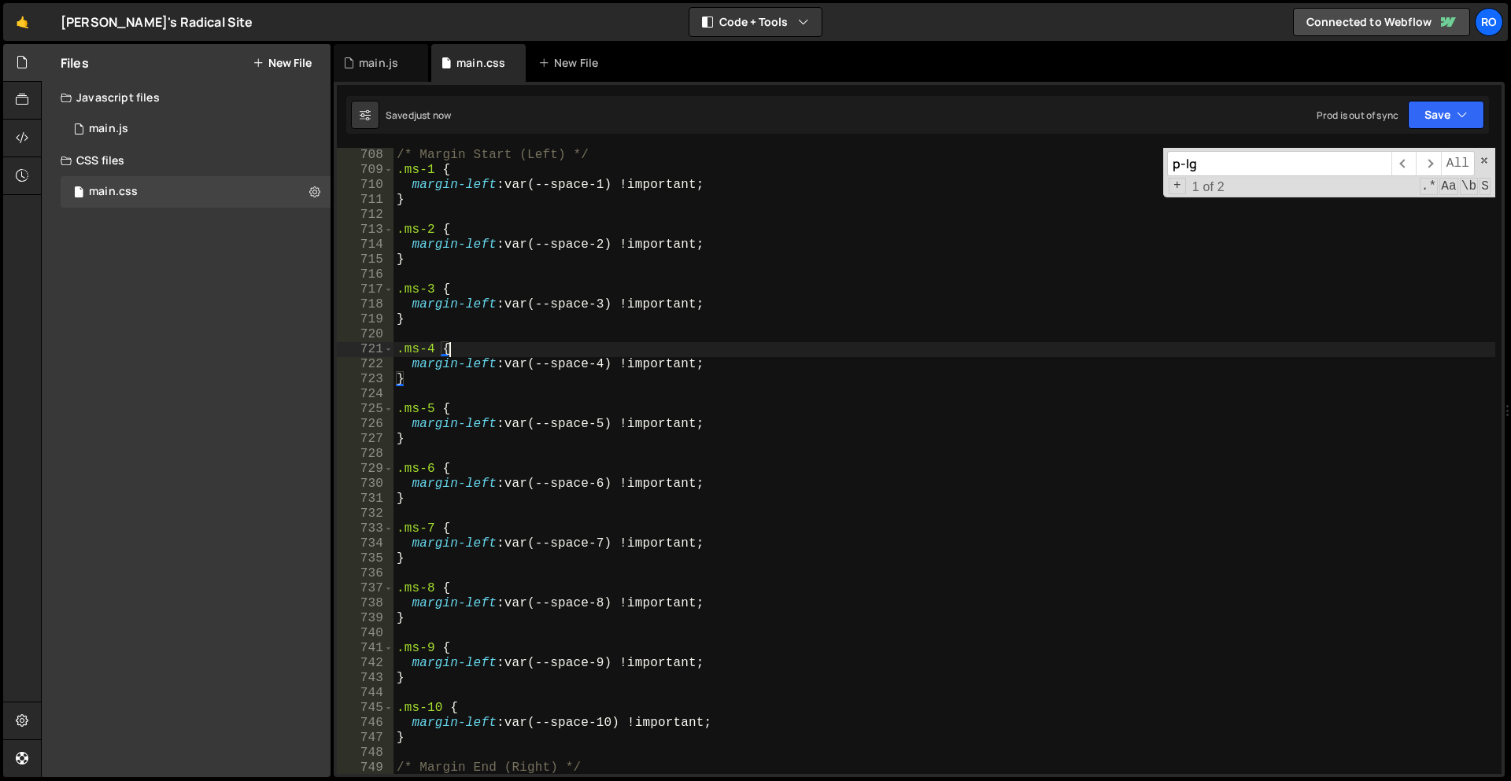
click at [1069, 354] on div "/* Margin Start (Left) */ .ms-1 { margin-left : var(--space-1) !important ; } .…" at bounding box center [944, 476] width 1102 height 656
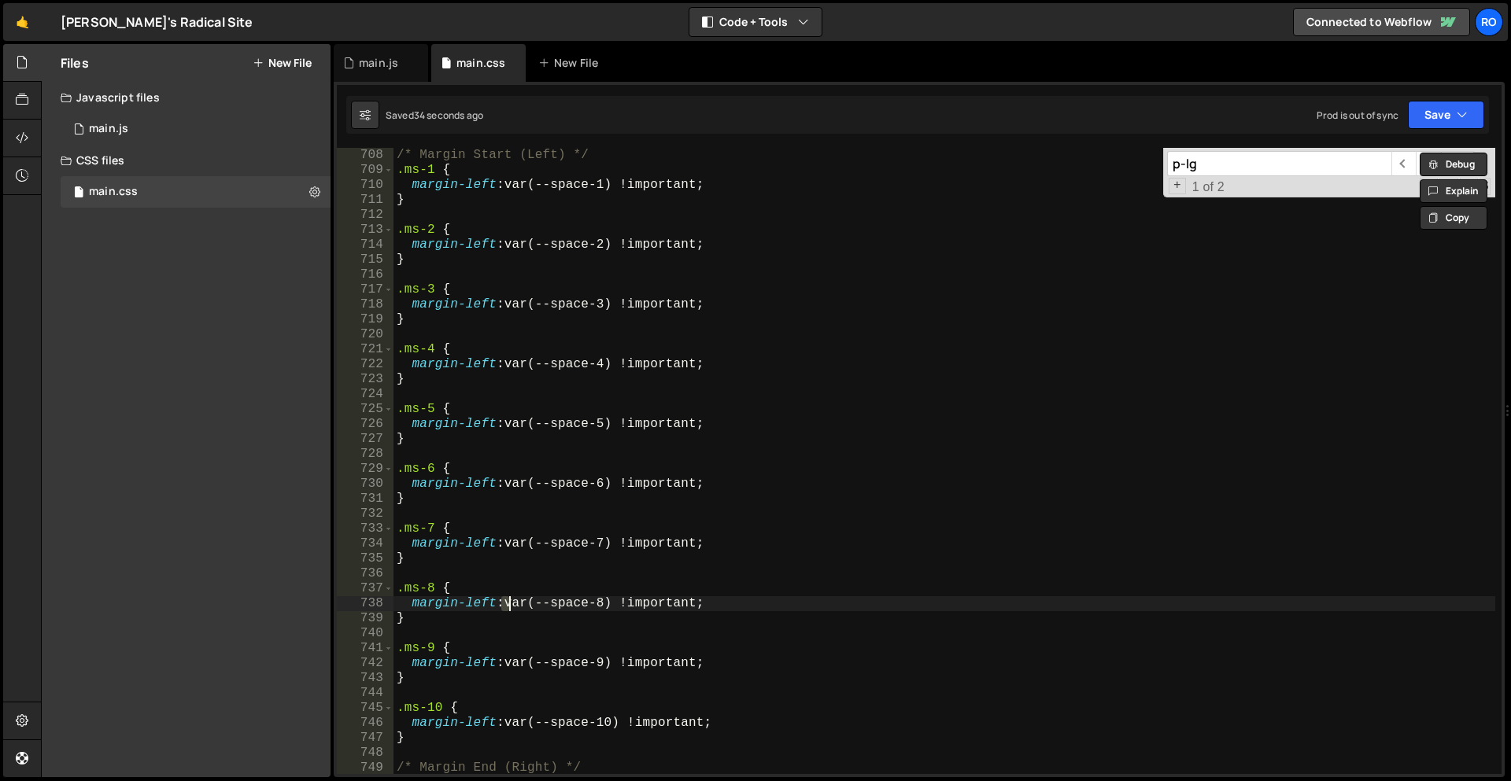
click at [506, 600] on div "/* Margin Start (Left) */ .ms-1 { margin-left : var(--space-1) !important ; } .…" at bounding box center [944, 476] width 1102 height 656
type textarea "margin-left: var(--space-8) !important;"
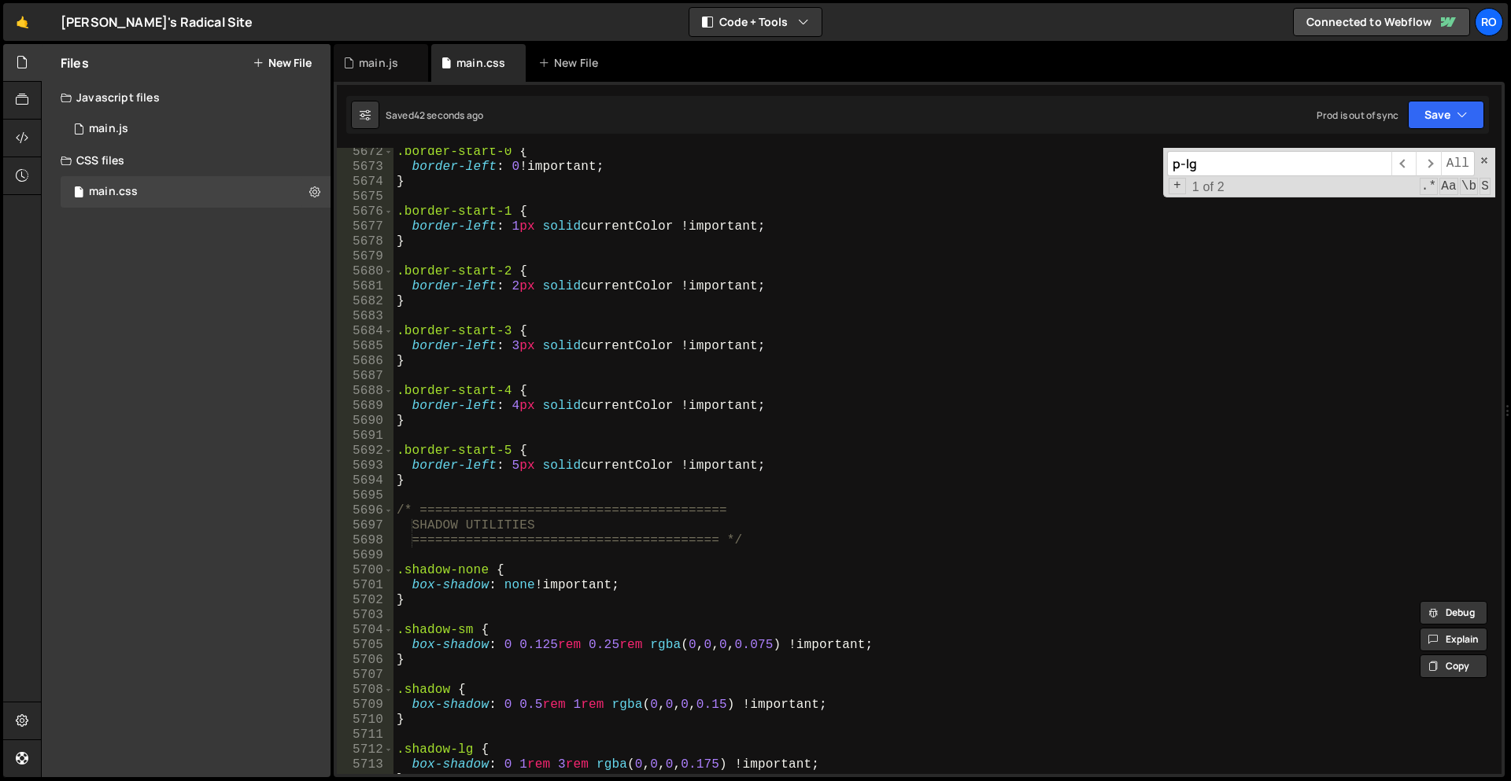
scroll to position [25157, 0]
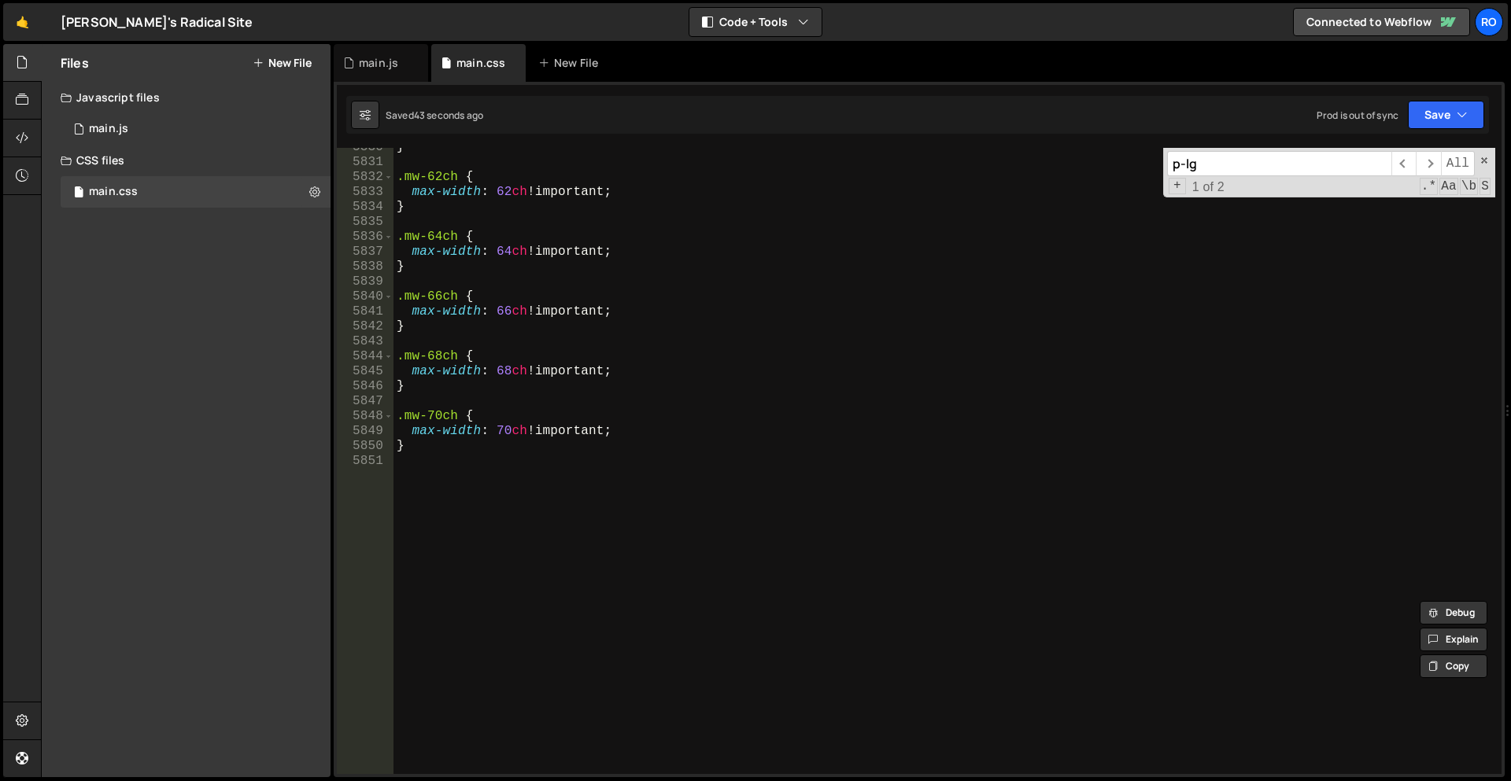
click at [819, 642] on div "} .mw-62ch { max-width : 62 ch !important ; } .mw-64ch { max-width : 64 ch !imp…" at bounding box center [944, 468] width 1102 height 656
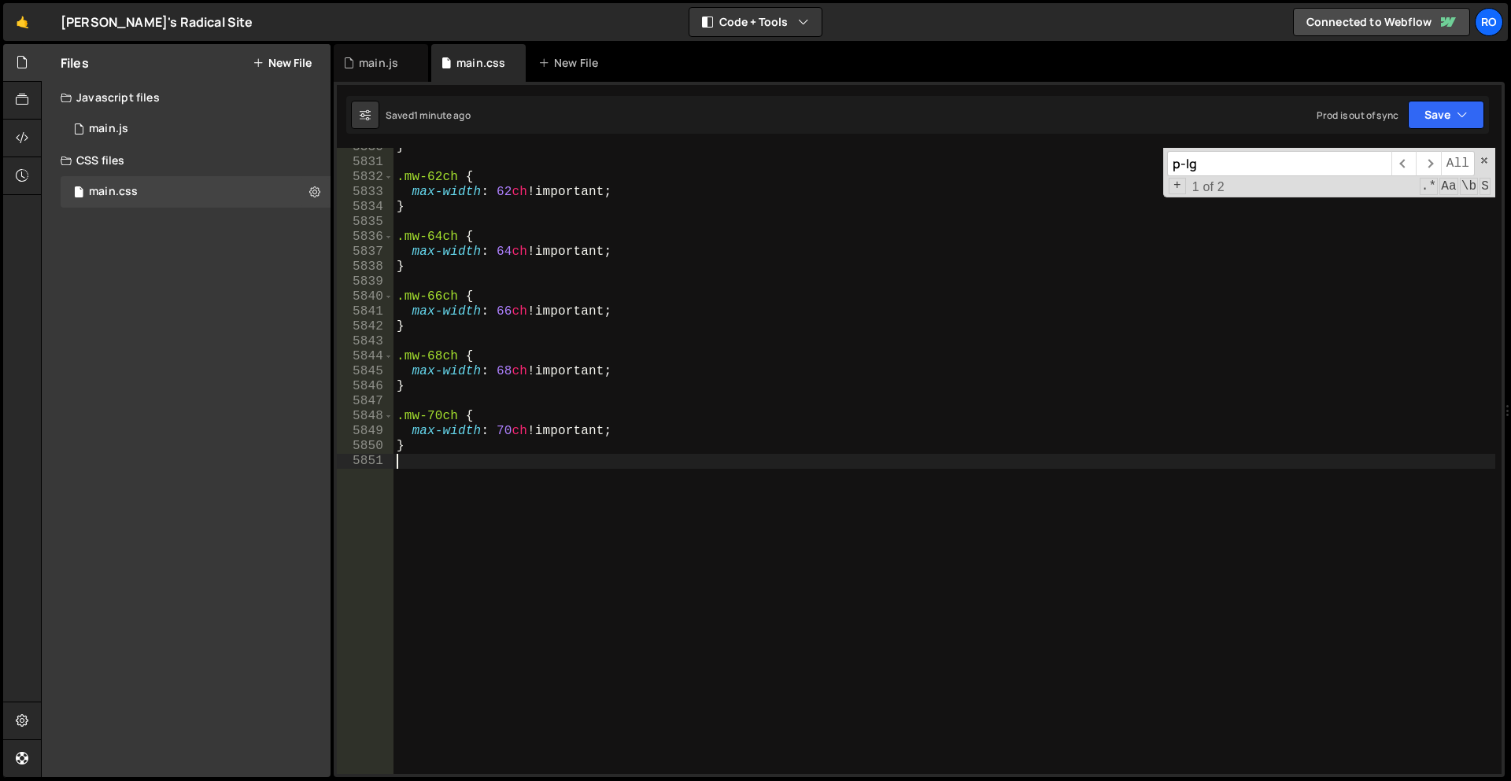
click at [699, 381] on div "} .mw-62ch { max-width : 62 ch !important ; } .mw-64ch { max-width : 64 ch !imp…" at bounding box center [944, 468] width 1102 height 656
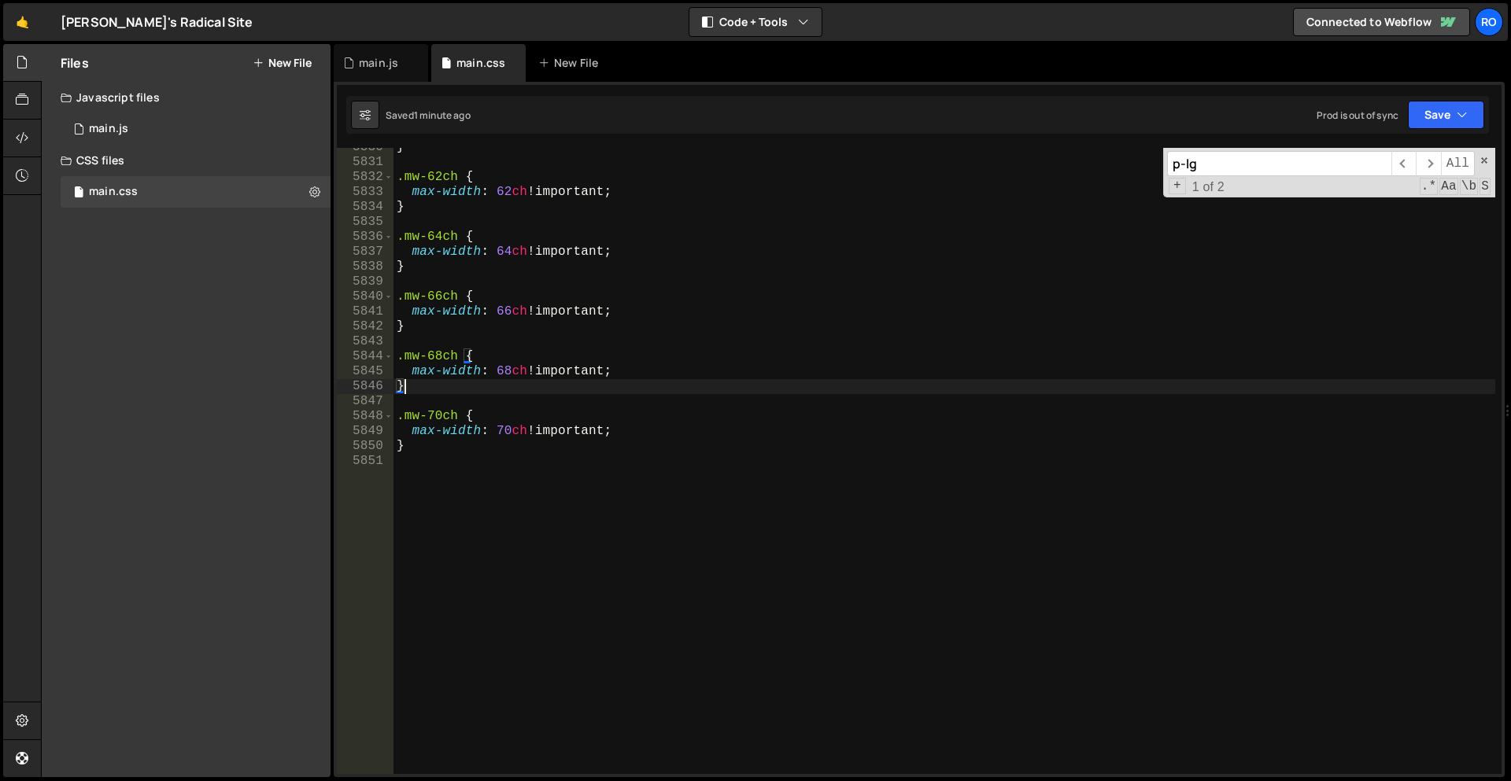
type textarea "}"
paste input "up(sm"
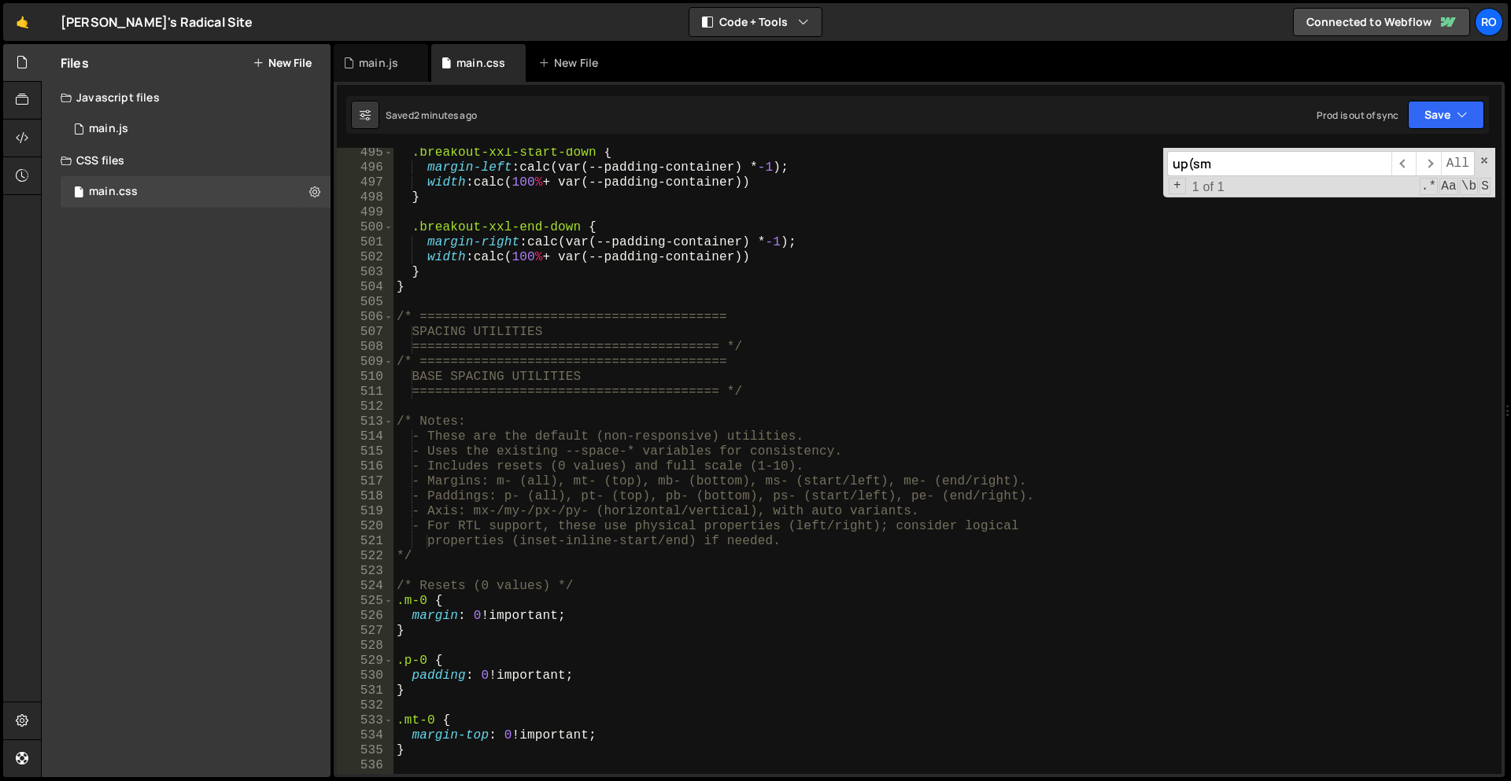
scroll to position [2177, 0]
type input "up(sm"
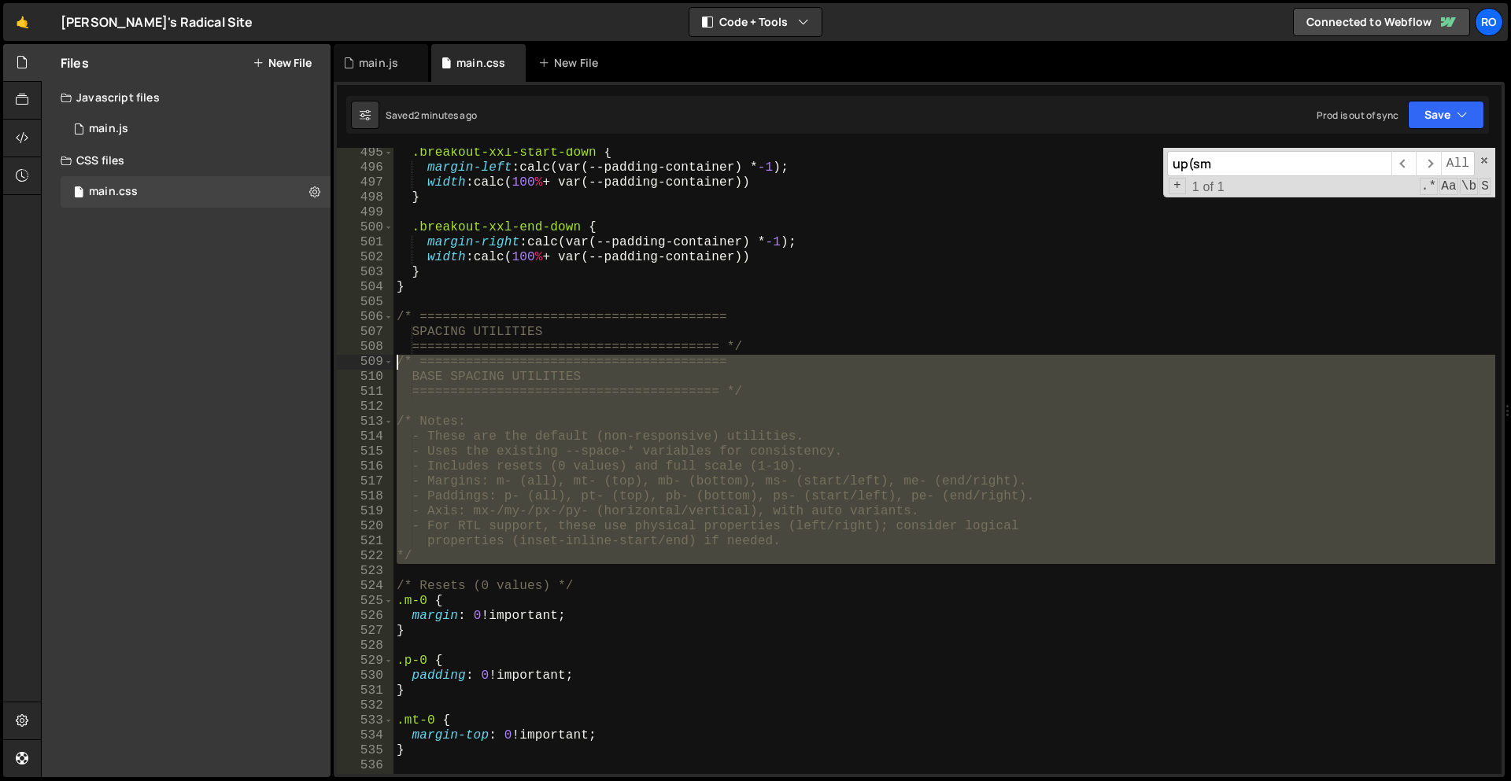
drag, startPoint x: 462, startPoint y: 564, endPoint x: 309, endPoint y: 364, distance: 251.5
click at [309, 364] on div "Files New File Javascript files 1 main.js 0 CSS files main.css 0 Copy share lin…" at bounding box center [776, 411] width 1470 height 734
type textarea "/* ======================================== BASE SPACING UTILITIES"
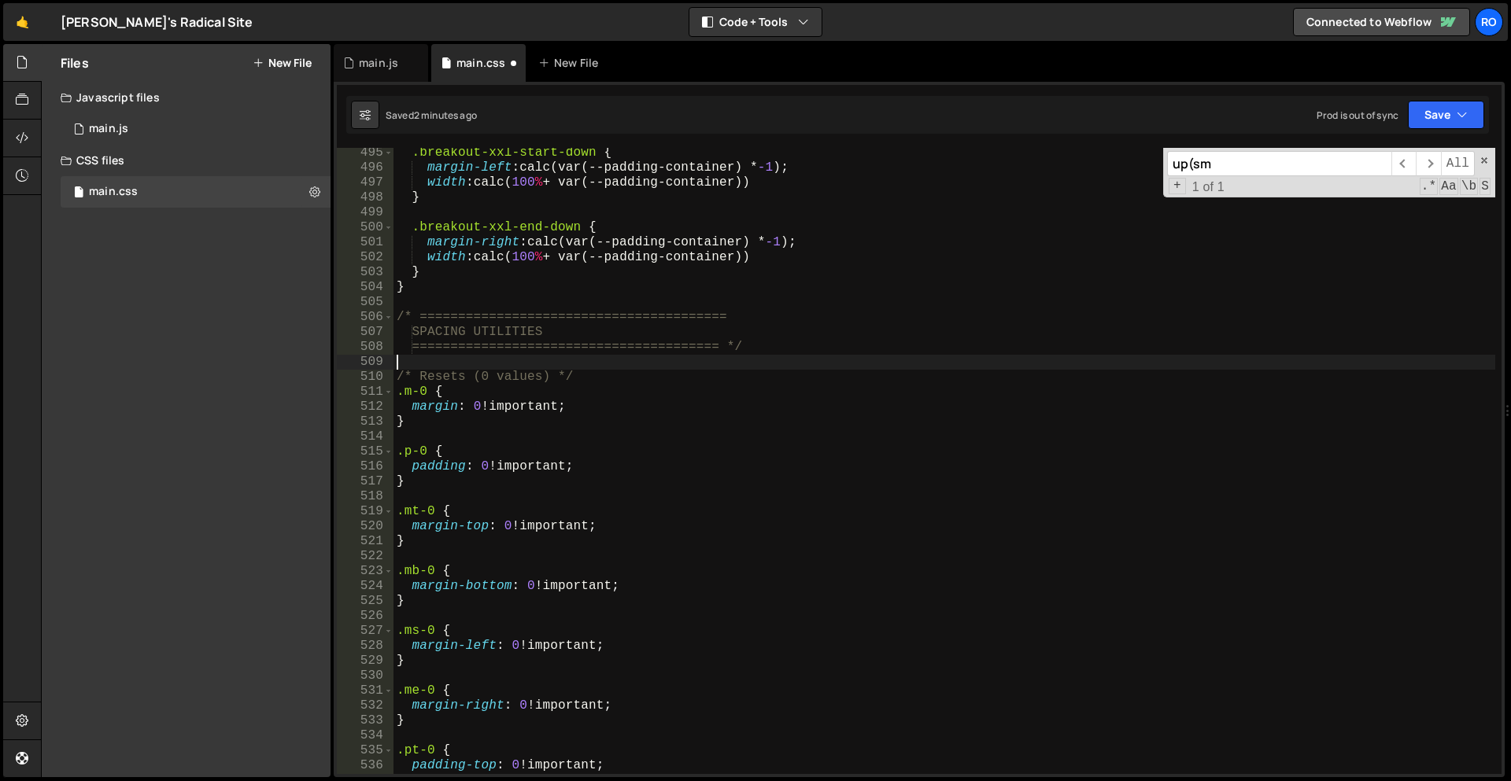
type textarea "/* Resets (0 values) */"
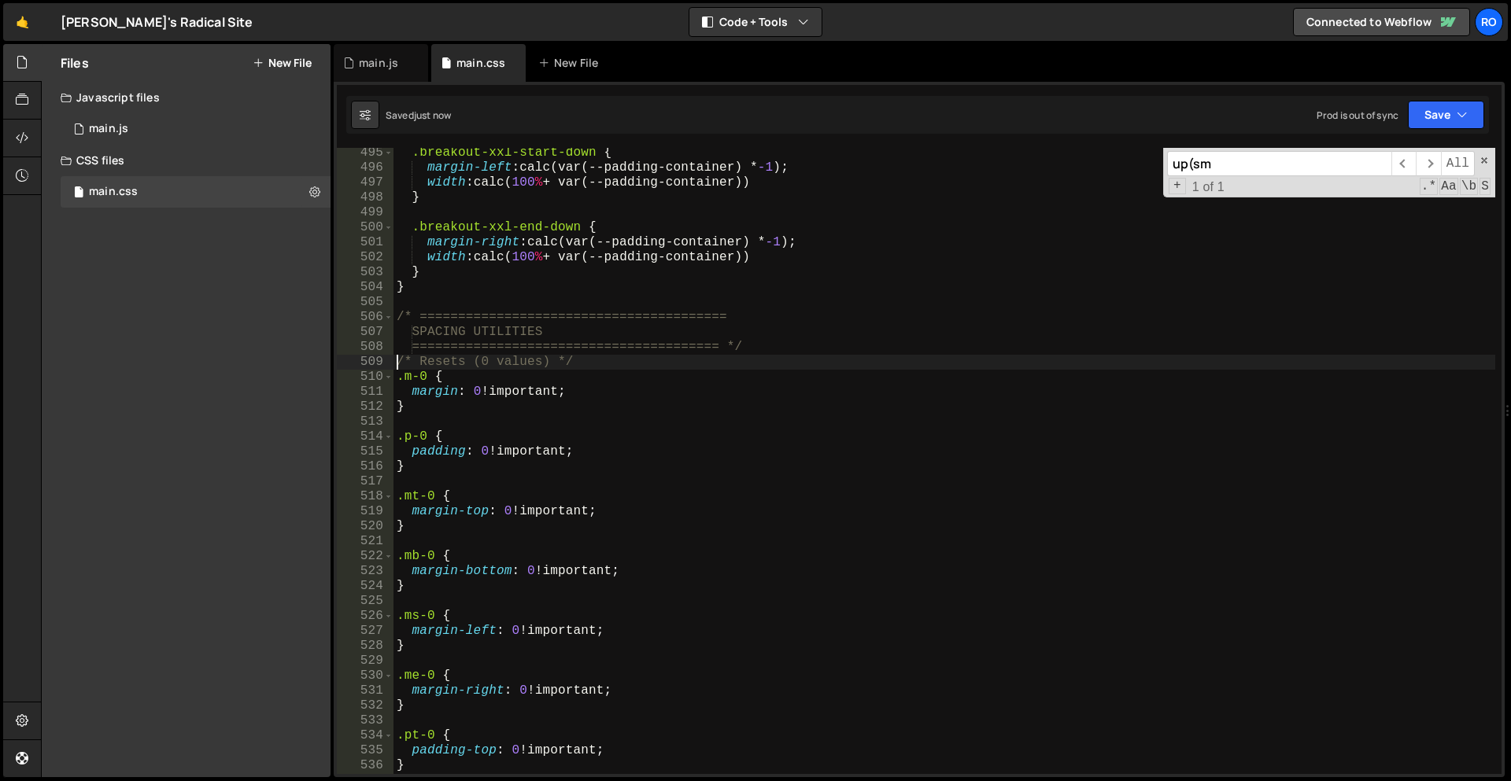
scroll to position [2155, 0]
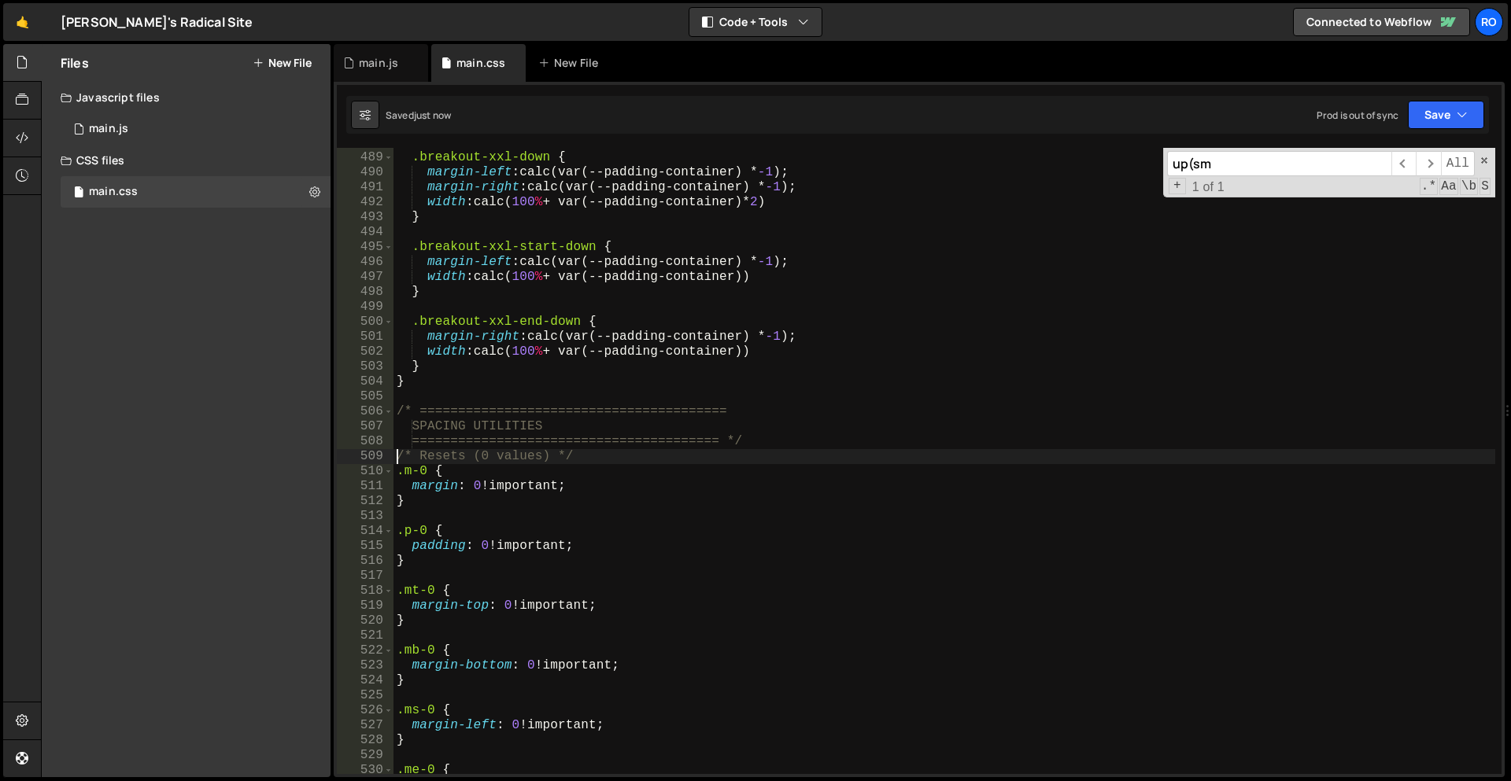
click at [633, 389] on div "@ include media -breakpoint-down(xxl) { .breakout-xxl-down { margin-left : calc…" at bounding box center [944, 463] width 1102 height 656
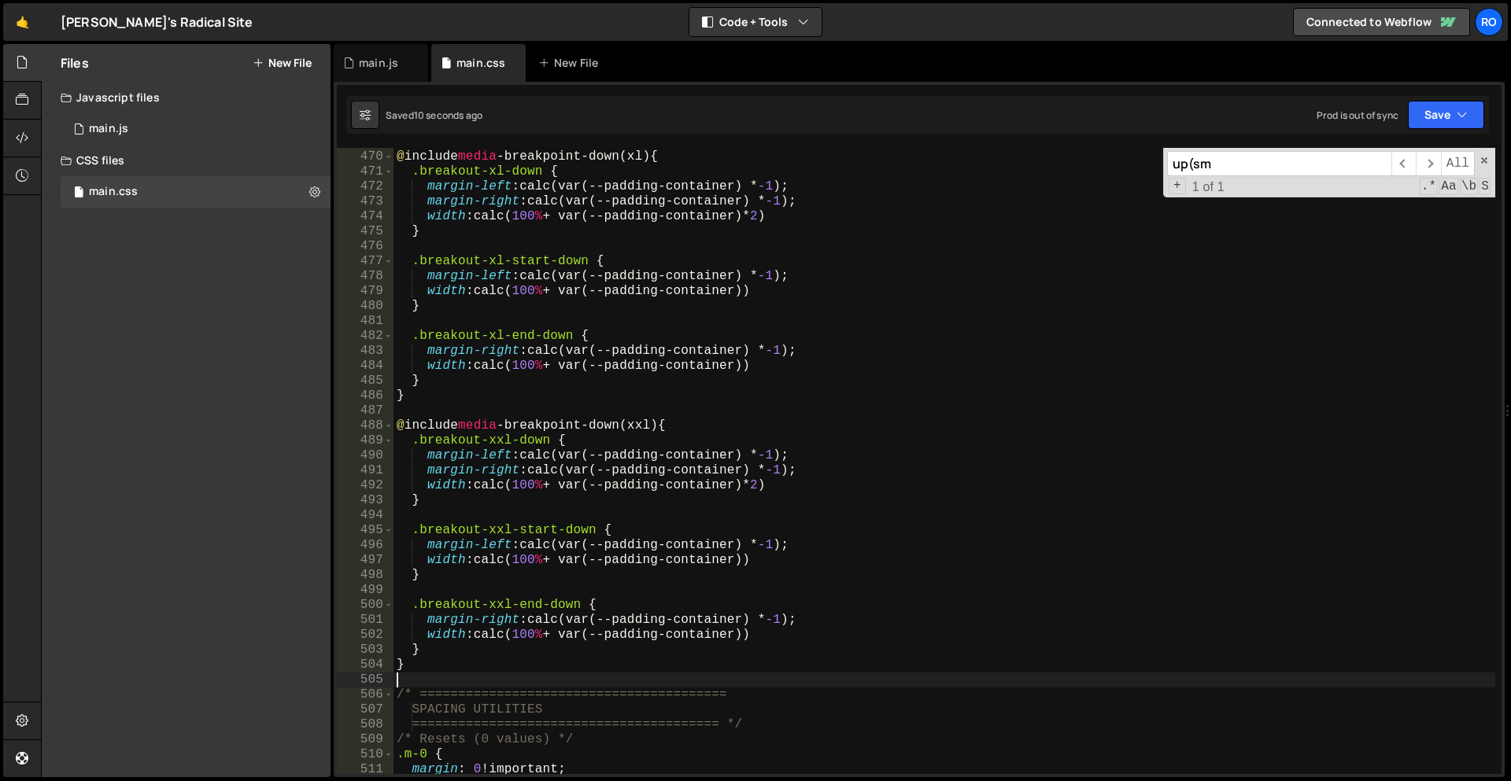
scroll to position [2016, 0]
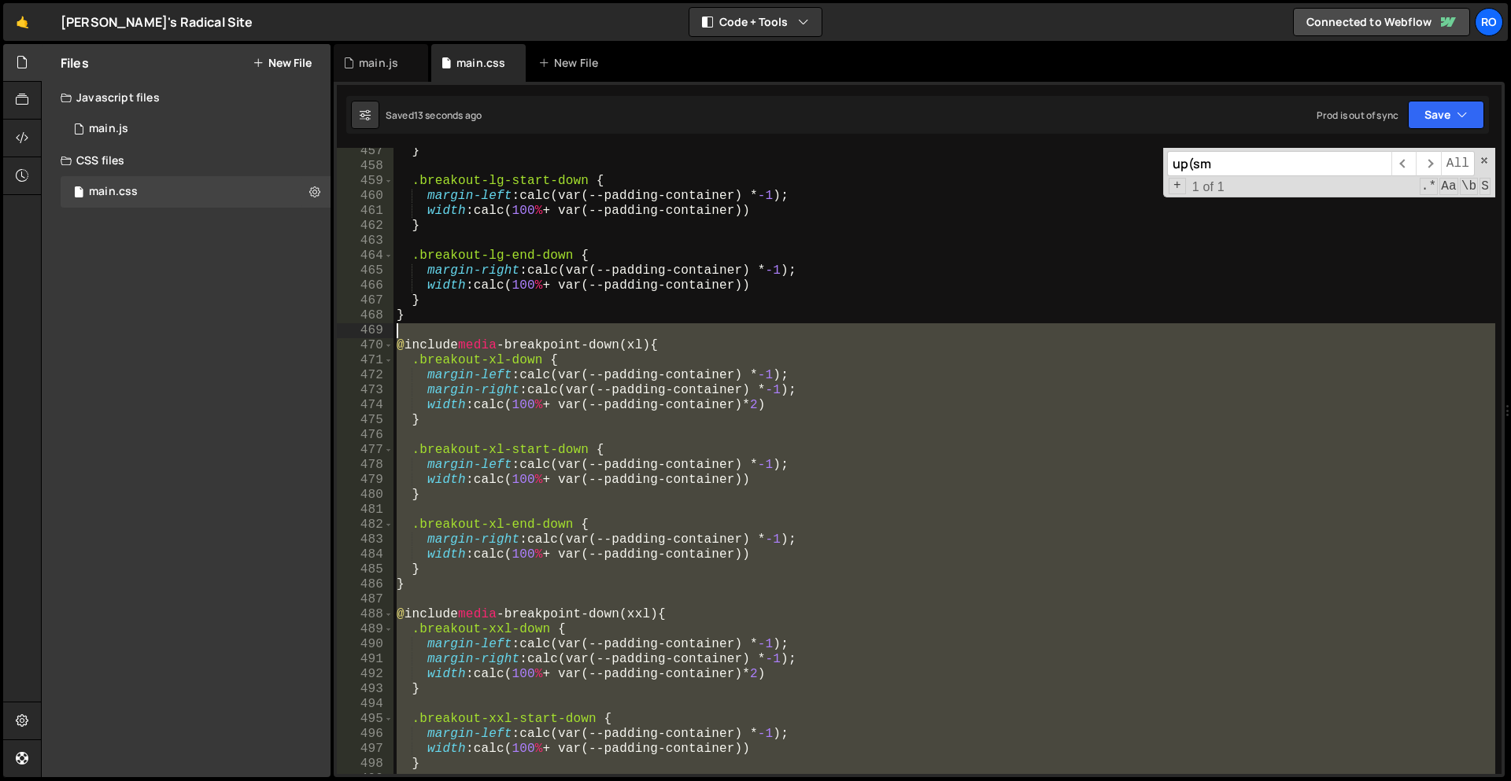
click at [566, 325] on div "} .breakout-lg-start-down { margin-left : calc(var(--padding-container) * -1 ) …" at bounding box center [944, 472] width 1102 height 656
type textarea "@include media-breakpoint-down(xl) {"
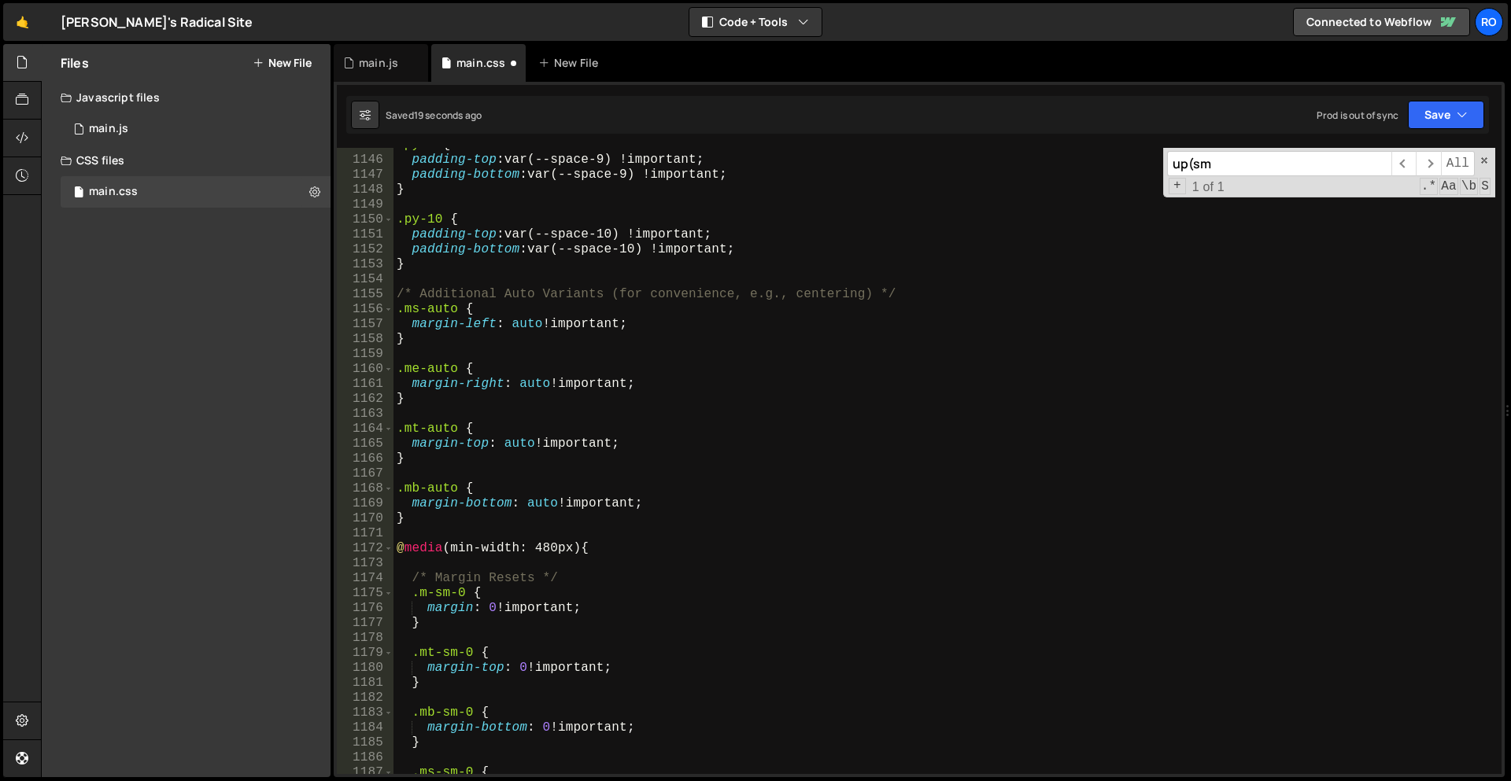
scroll to position [5117, 0]
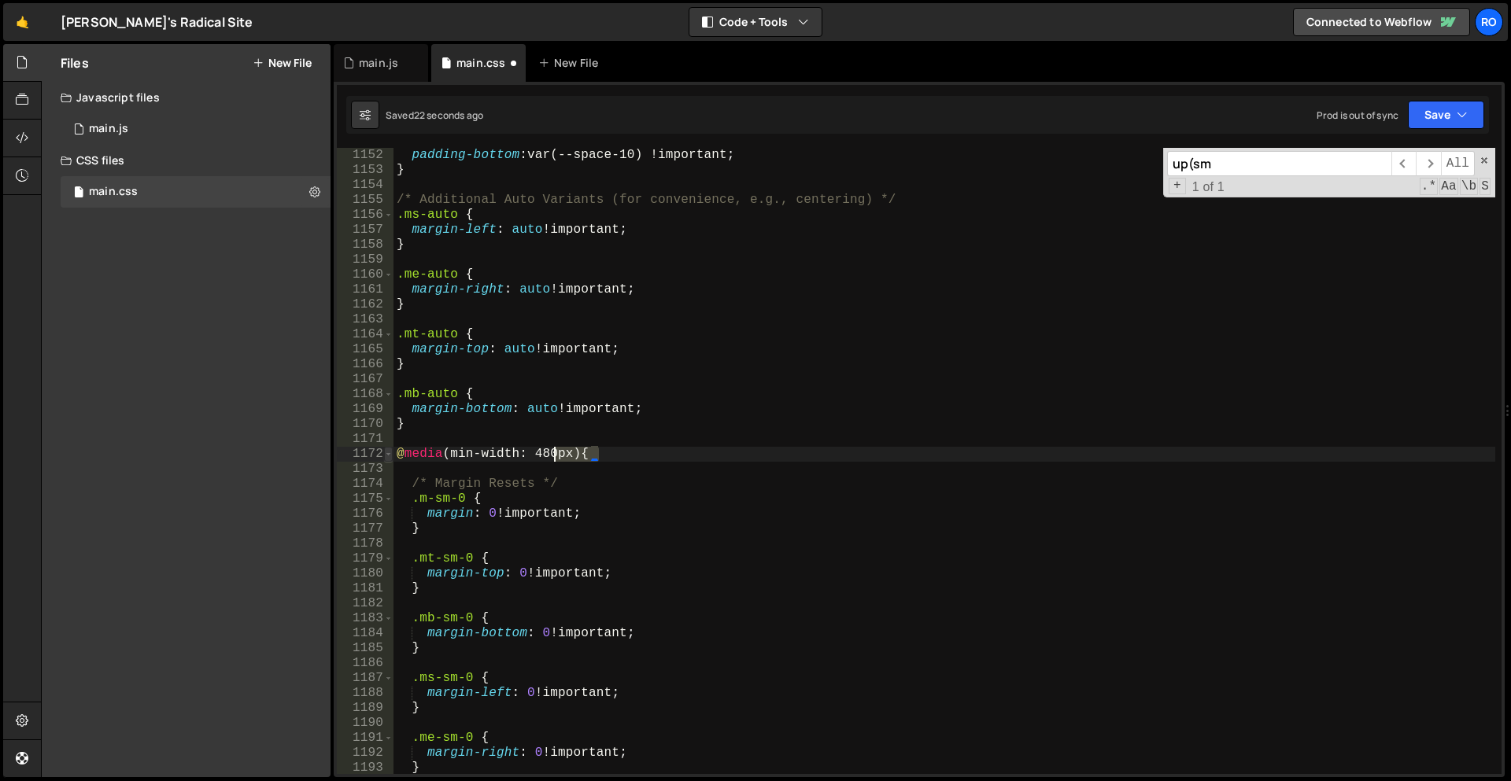
drag, startPoint x: 615, startPoint y: 452, endPoint x: 386, endPoint y: 459, distance: 228.3
click at [386, 459] on div "1151 1152 1153 1154 1155 1156 1157 1158 1159 1160 1161 1162 1163 1164 1165 1166…" at bounding box center [919, 461] width 1165 height 626
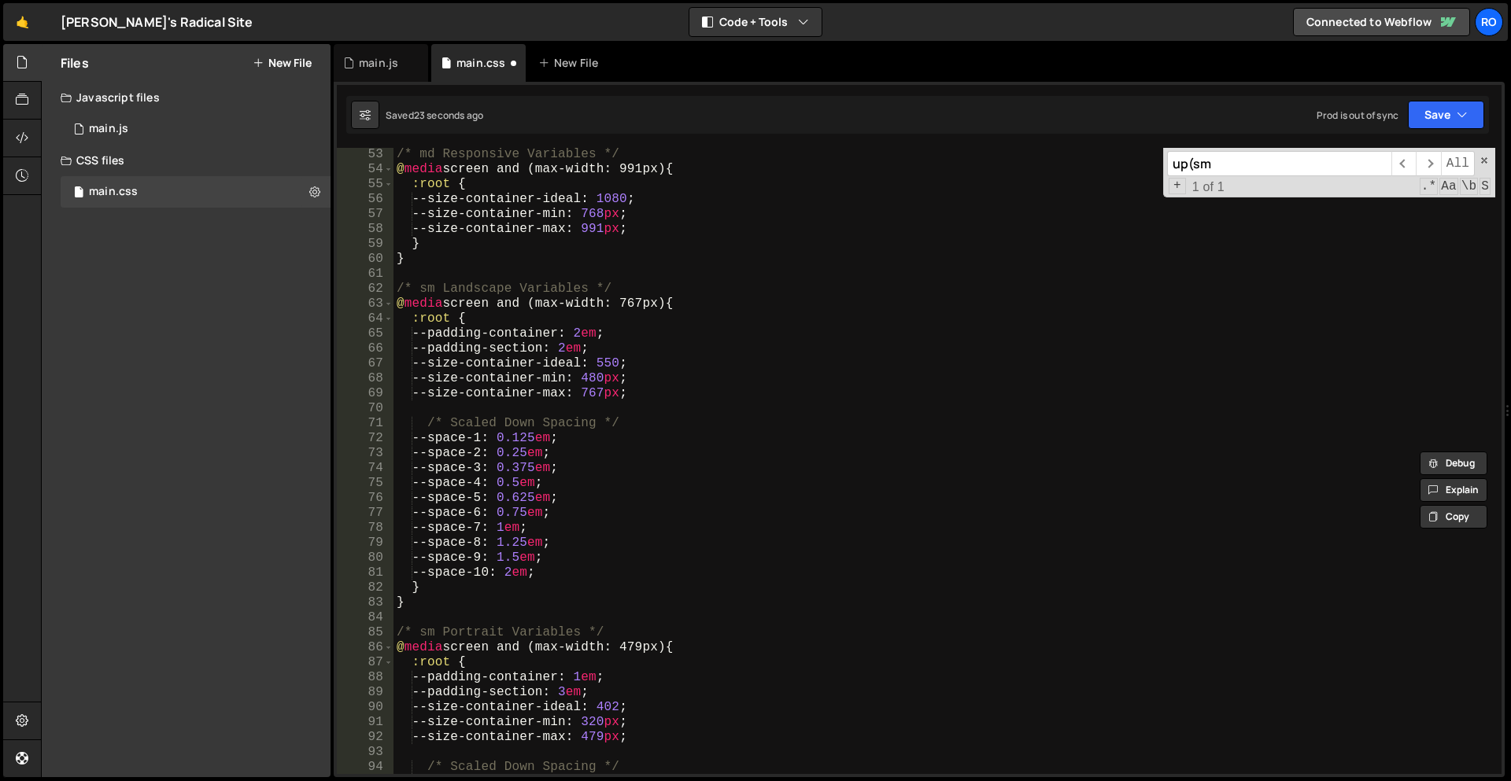
scroll to position [0, 0]
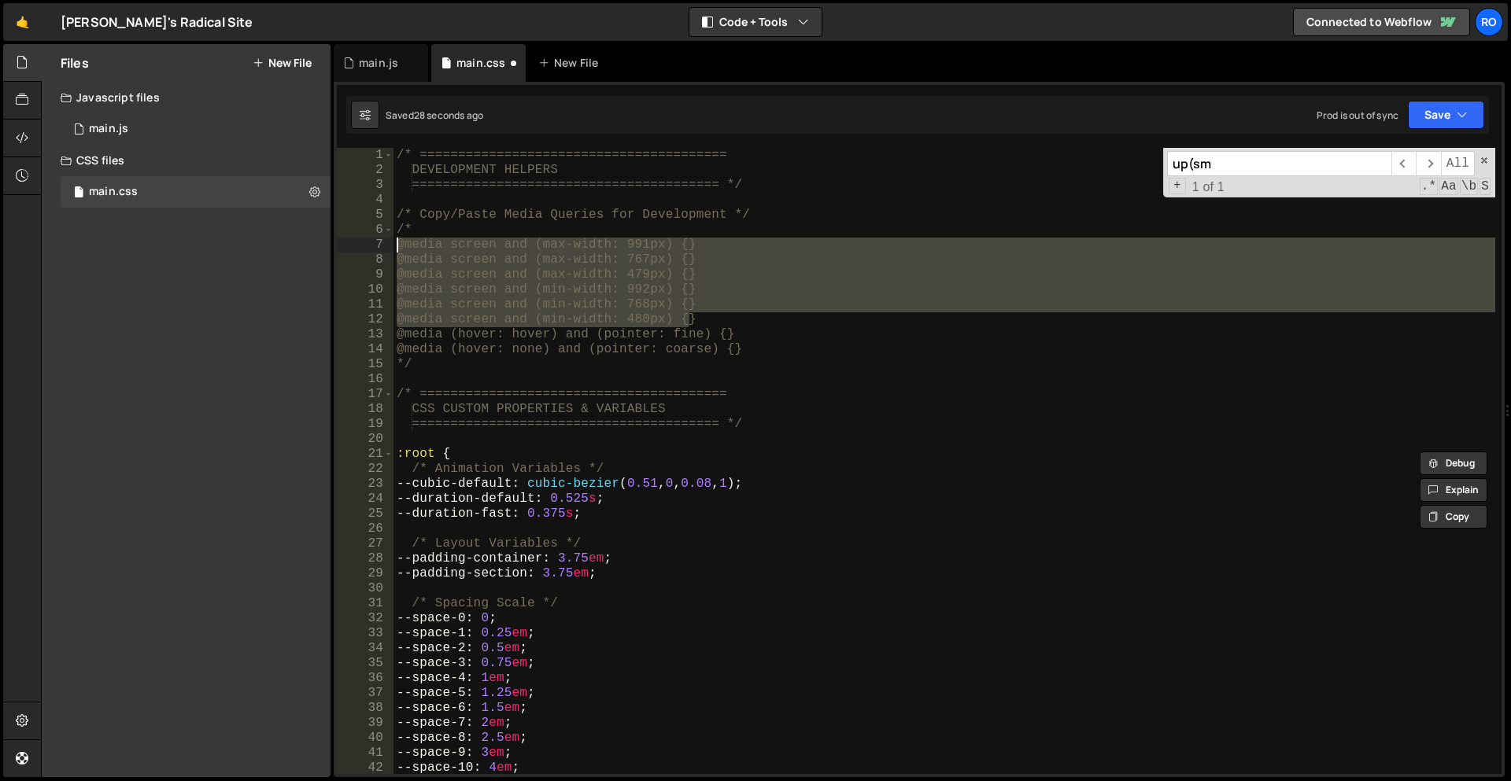
drag, startPoint x: 717, startPoint y: 325, endPoint x: 320, endPoint y: 244, distance: 404.8
click at [320, 244] on div "Files New File Javascript files 1 main.js 0 CSS files main.css 0 Copy share lin…" at bounding box center [776, 411] width 1470 height 734
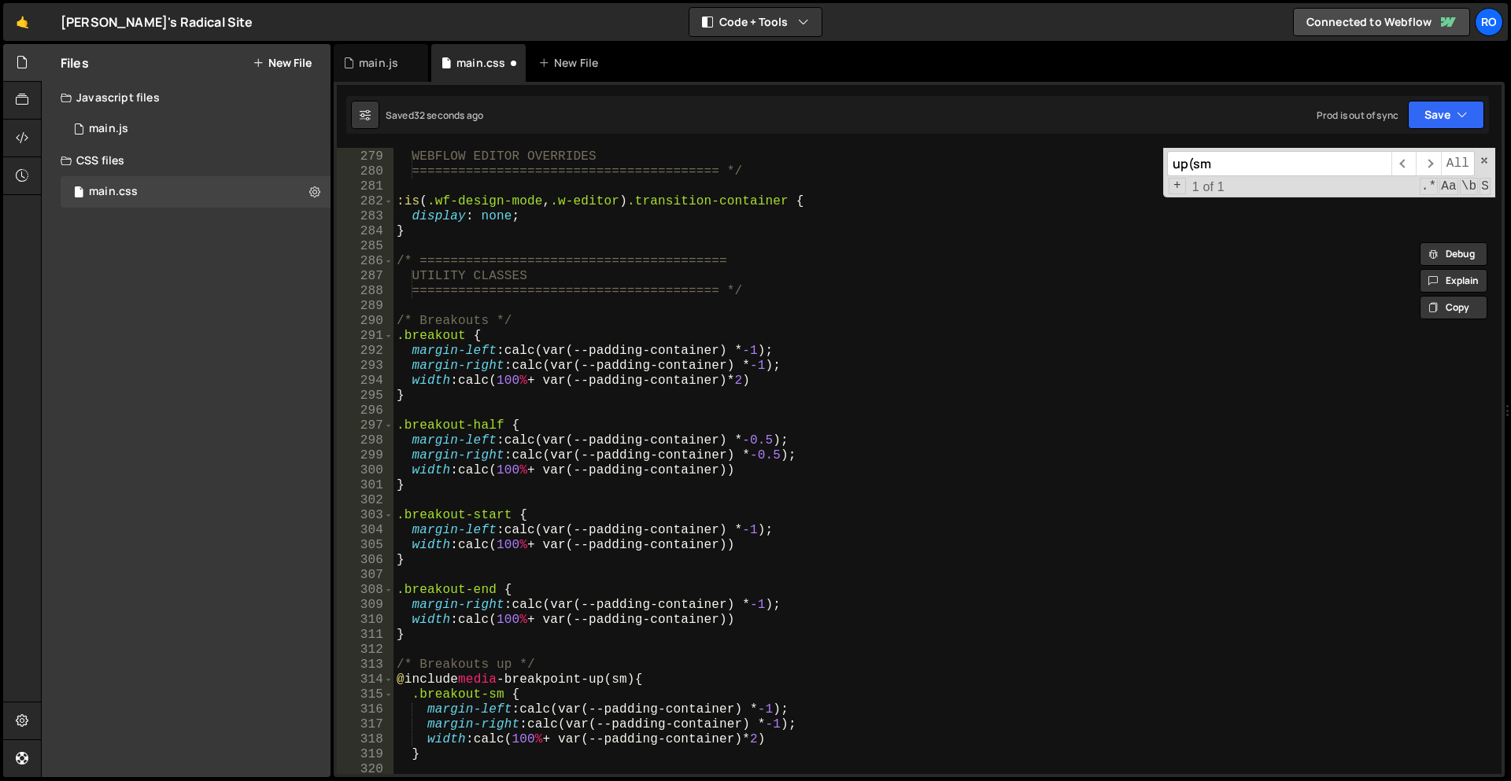
scroll to position [1264, 0]
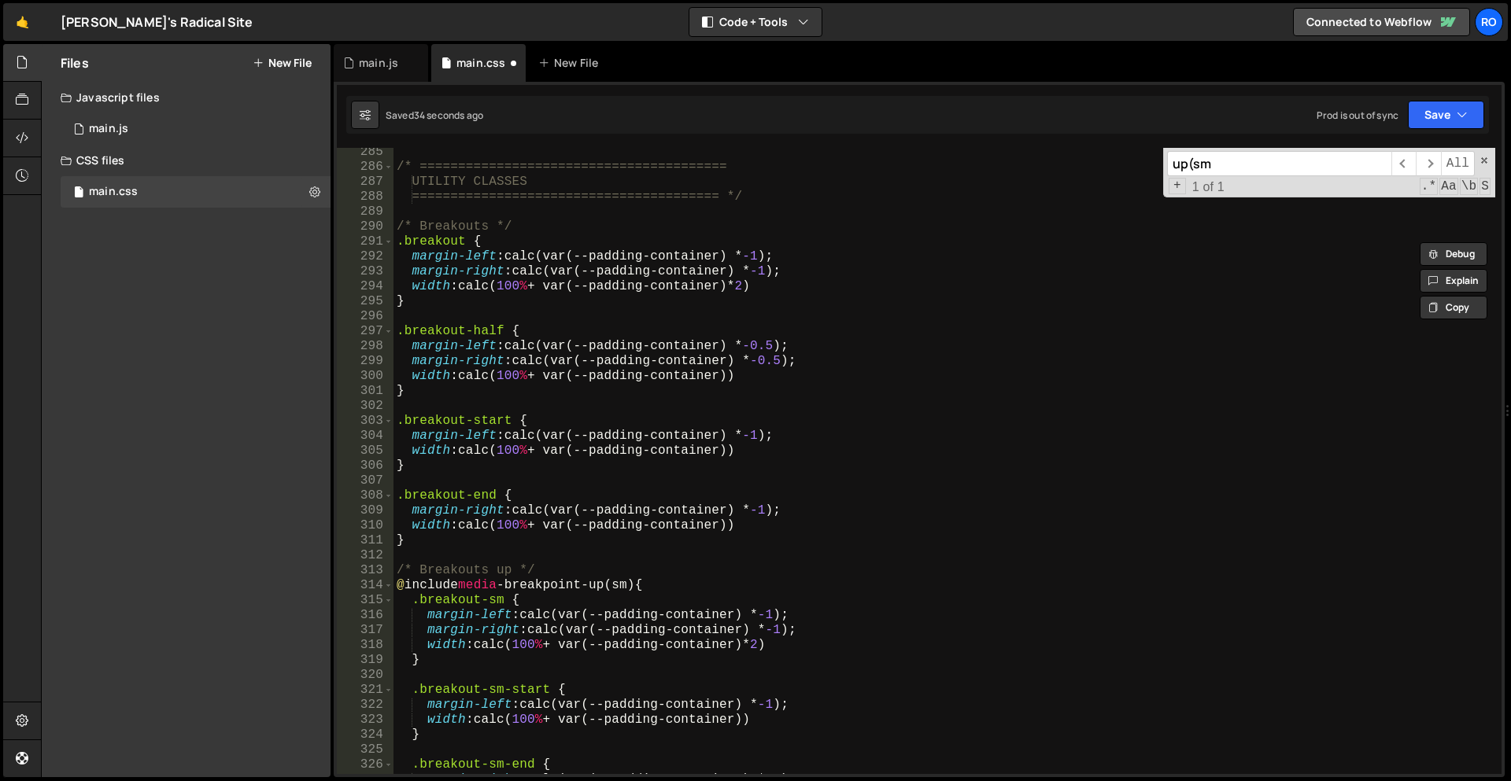
click at [641, 569] on div "/* ======================================== UTILITY CLASSES ===================…" at bounding box center [944, 473] width 1102 height 656
type textarea "/* Breakouts up */"
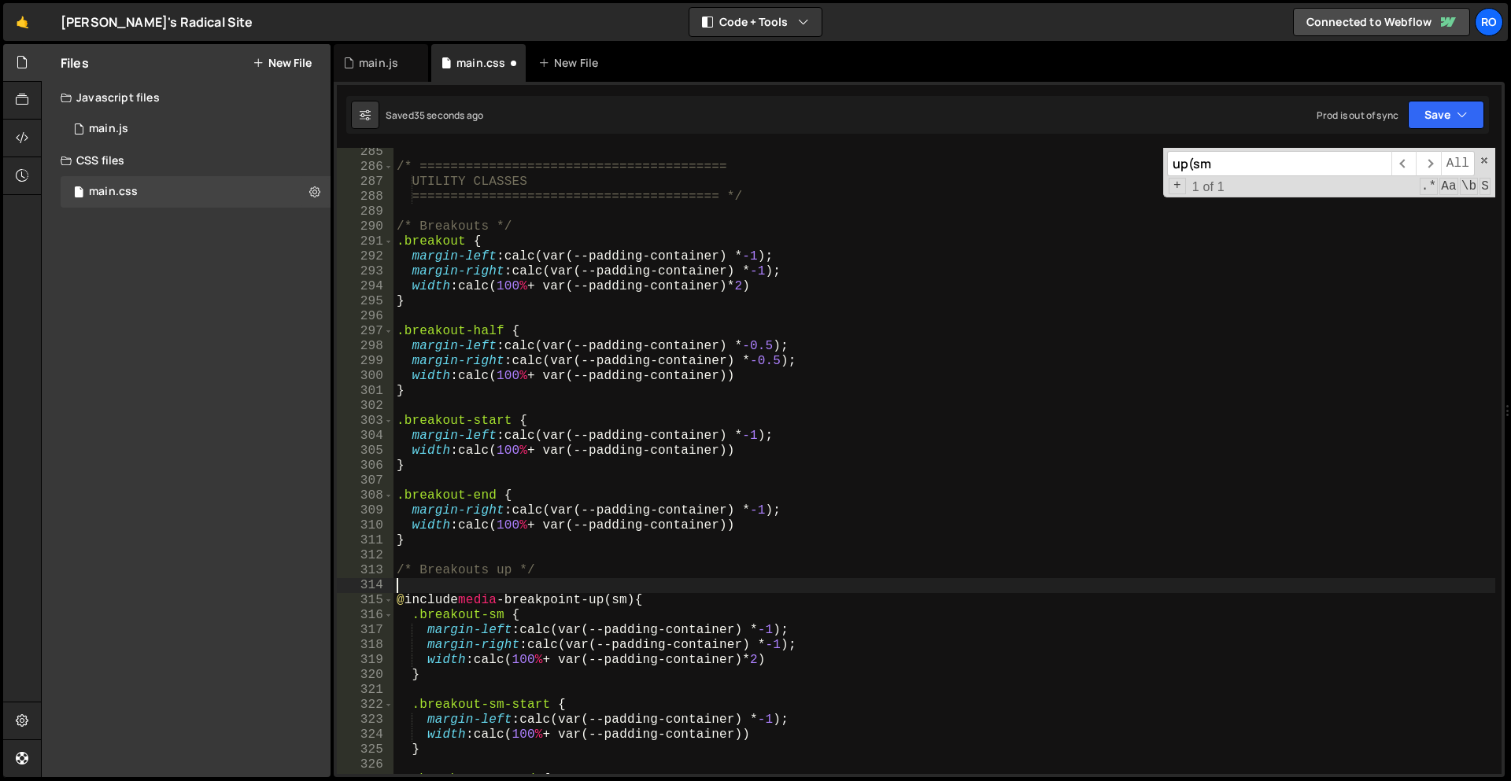
scroll to position [1263, 0]
paste textarea "@media screen and (min-width: 480px) {}"
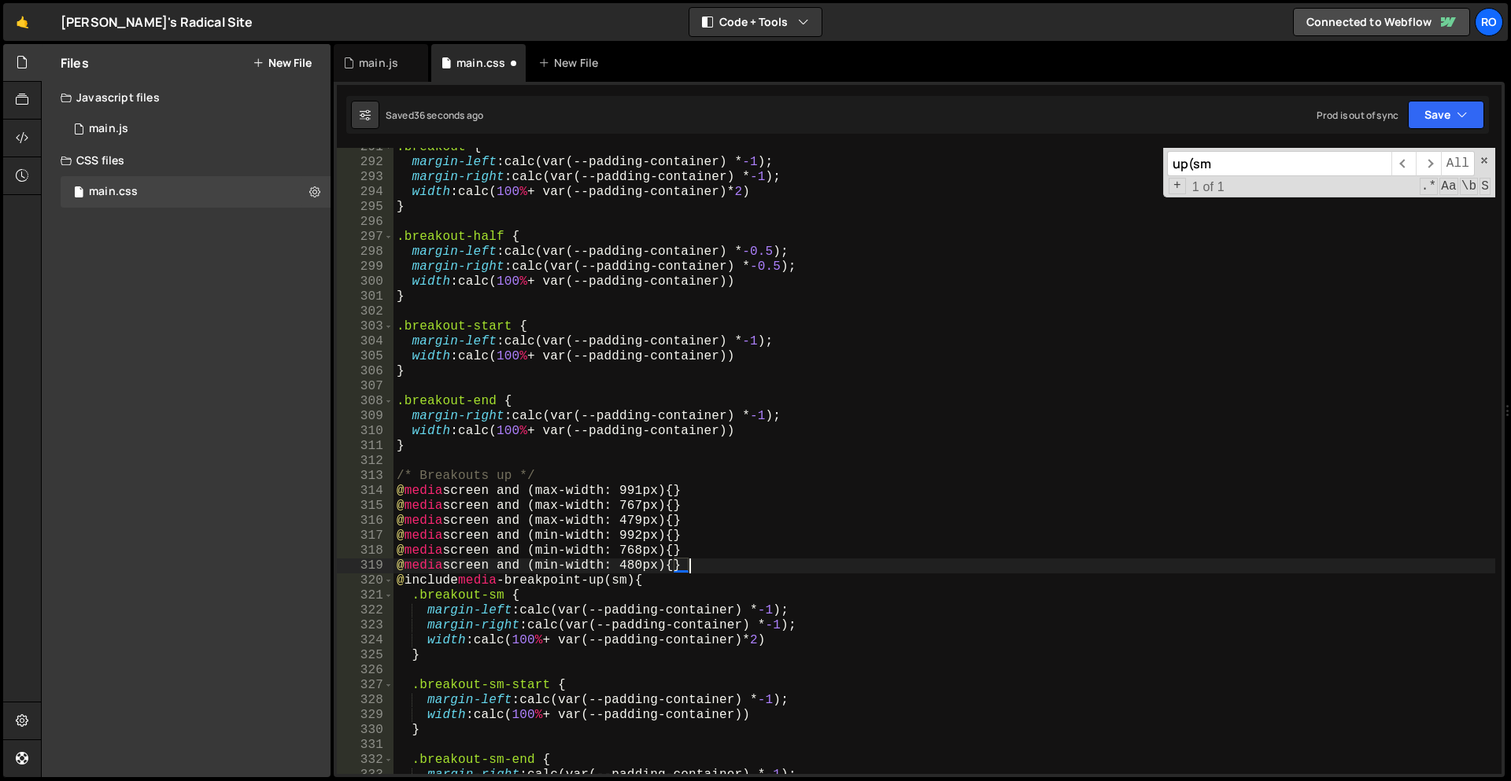
scroll to position [1290, 0]
drag, startPoint x: 681, startPoint y: 570, endPoint x: 378, endPoint y: 563, distance: 302.2
click at [378, 563] on div "@media screen and (min-width: 480px) {} 291 292 293 294 295 296 297 298 299 300…" at bounding box center [919, 461] width 1165 height 626
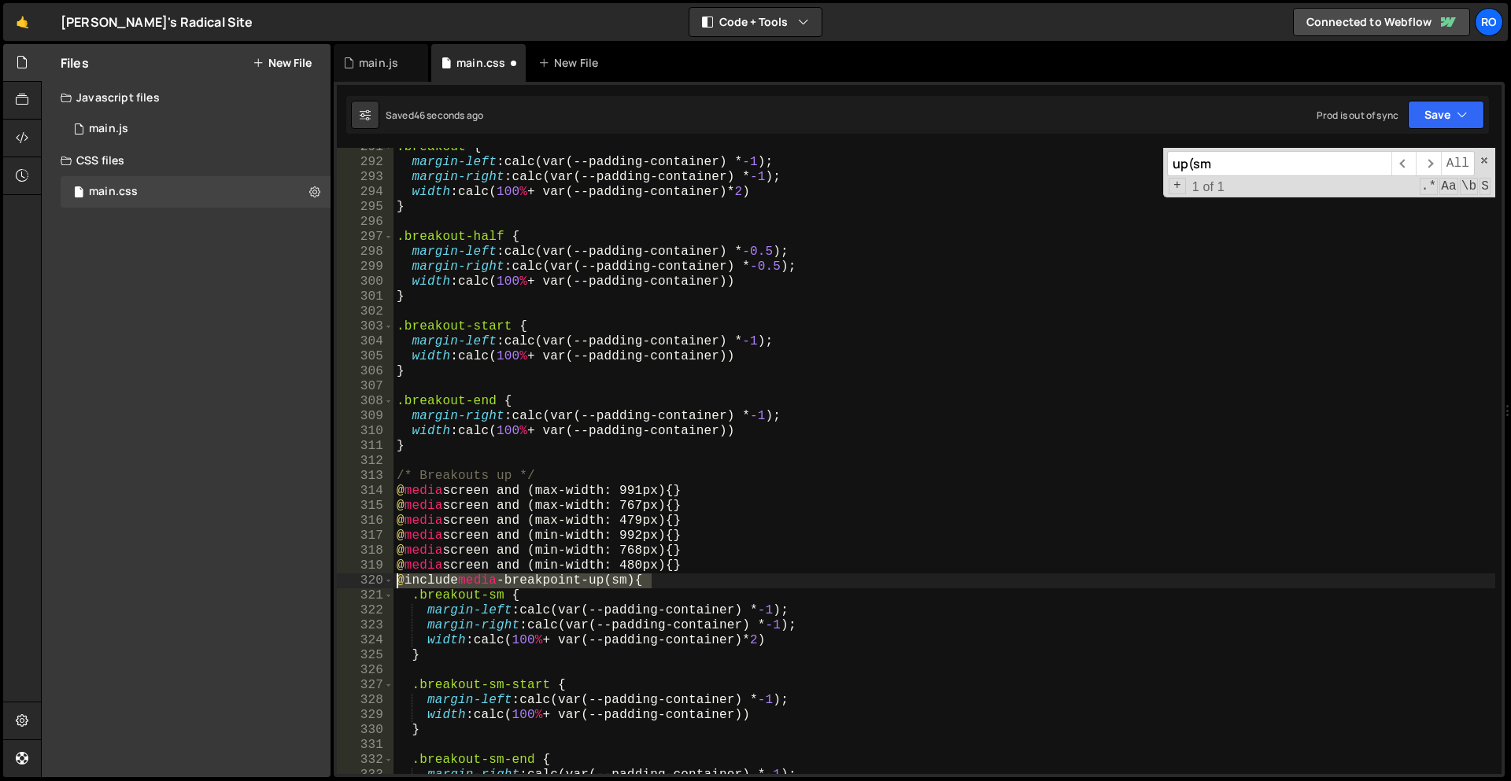
drag, startPoint x: 712, startPoint y: 578, endPoint x: 330, endPoint y: 586, distance: 381.7
click at [330, 586] on div "Files New File Javascript files 1 main.js 0 CSS files main.css 0 Copy share lin…" at bounding box center [776, 411] width 1470 height 734
paste textarea "media screen and (min-width: 480px"
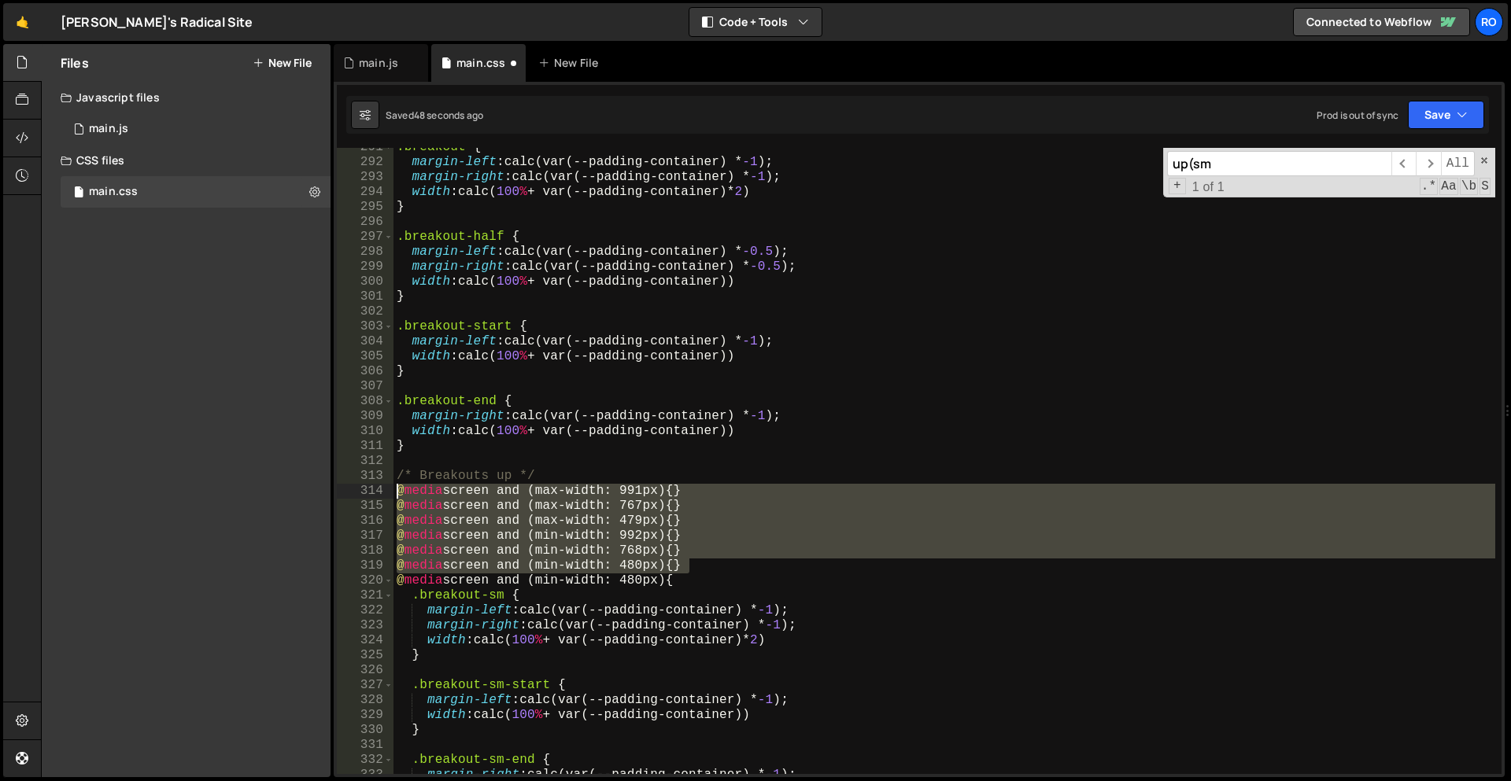
drag, startPoint x: 690, startPoint y: 568, endPoint x: 209, endPoint y: 489, distance: 488.1
click at [209, 489] on div "Files New File Javascript files 1 main.js 0 CSS files main.css 0 Copy share lin…" at bounding box center [776, 411] width 1470 height 734
type textarea "@media screen and (max-width: 991px) {} @media screen and (max-width: 767px) {}"
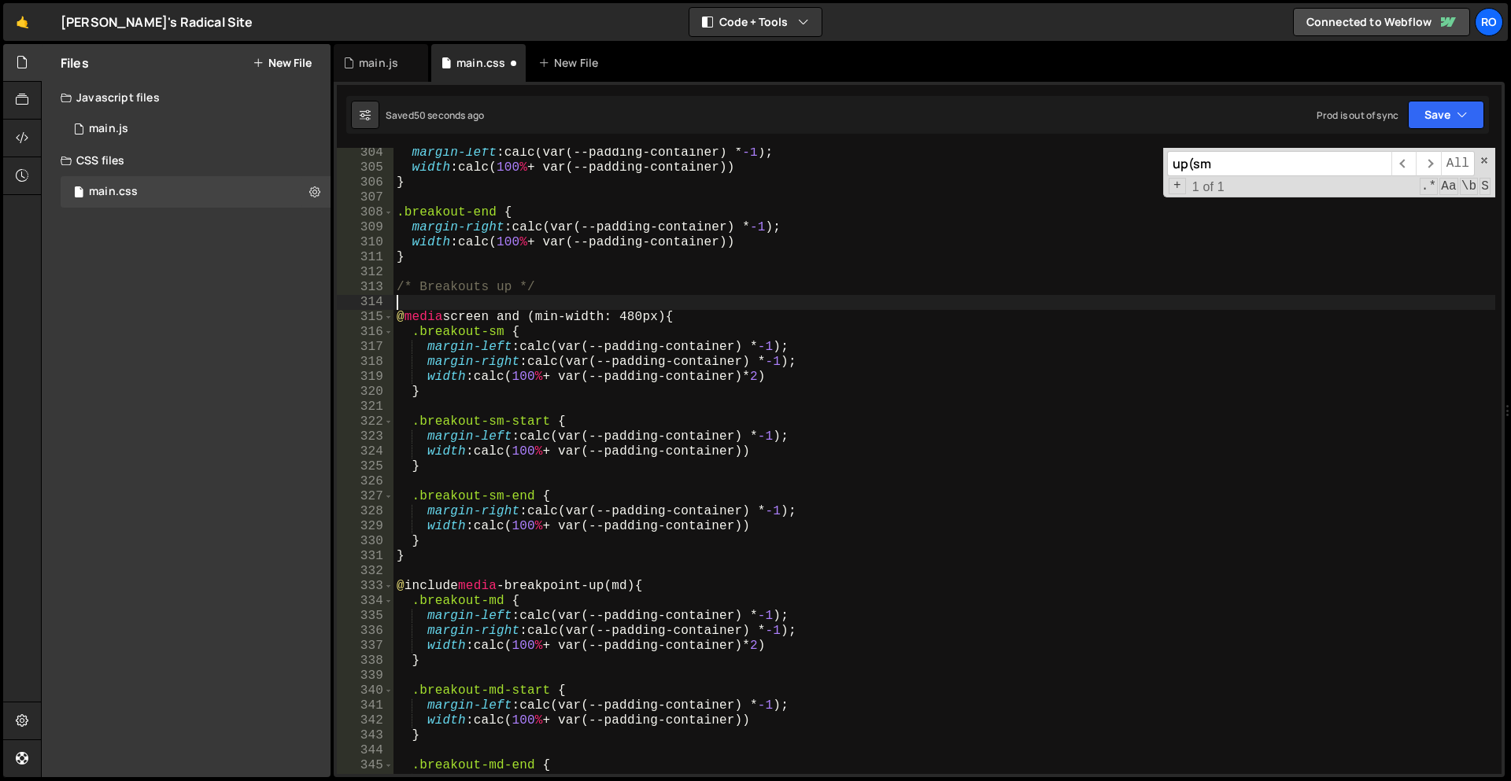
scroll to position [1375, 0]
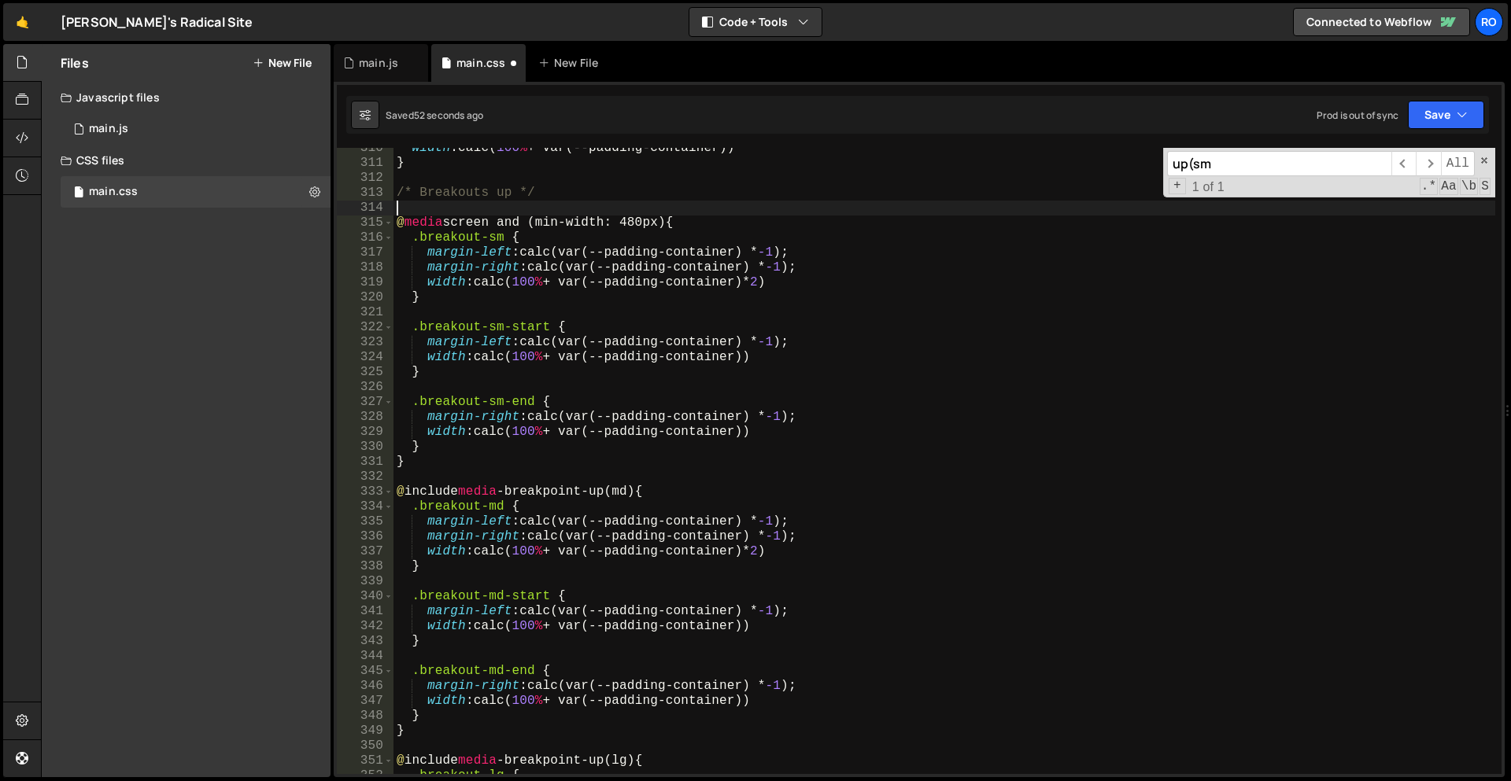
click at [453, 466] on div "width : calc( 100 % + var(--padding-container)) } /* Breakouts up */ @ media sc…" at bounding box center [944, 469] width 1102 height 656
type textarea "}"
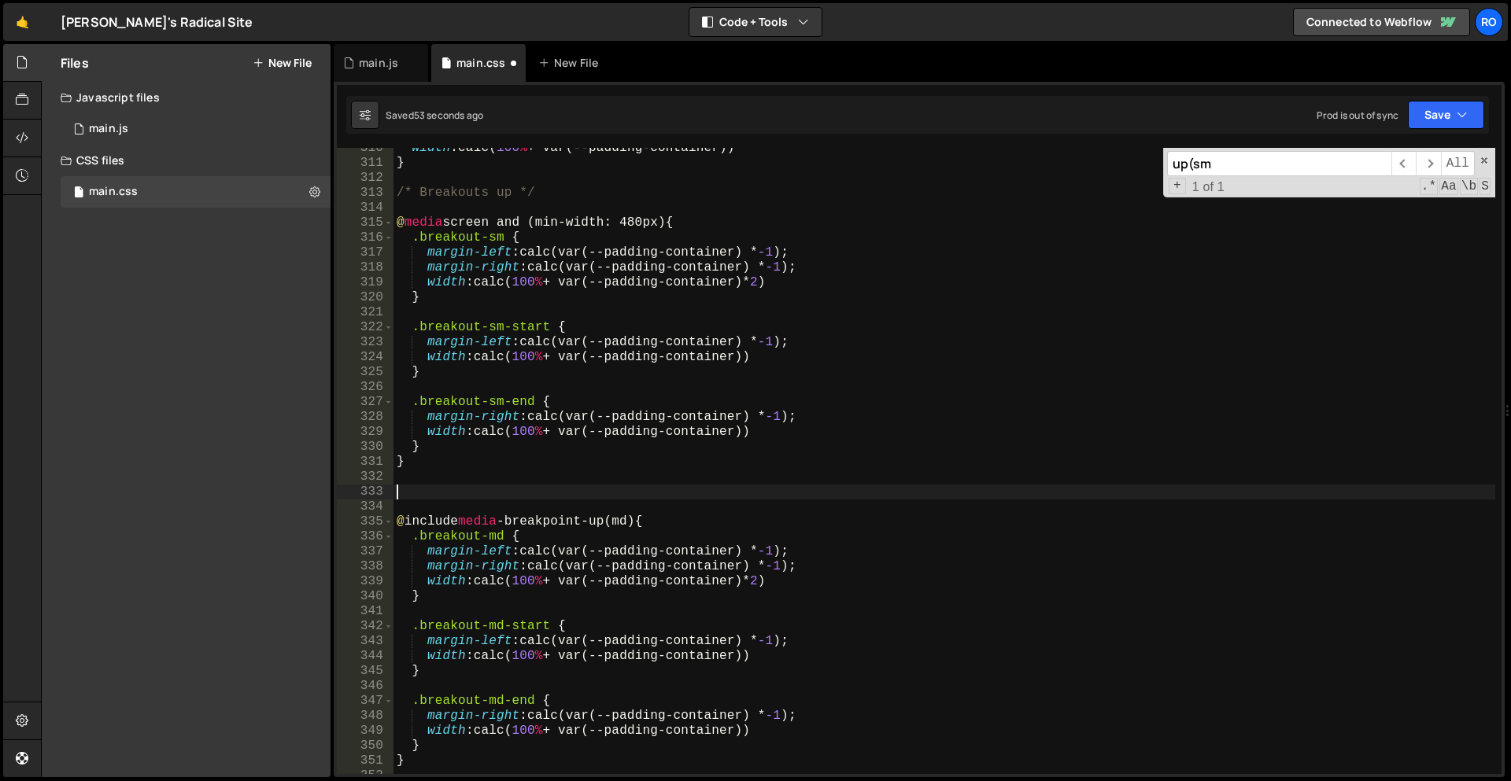
paste textarea "@media screen and (min-width: 480px) {}"
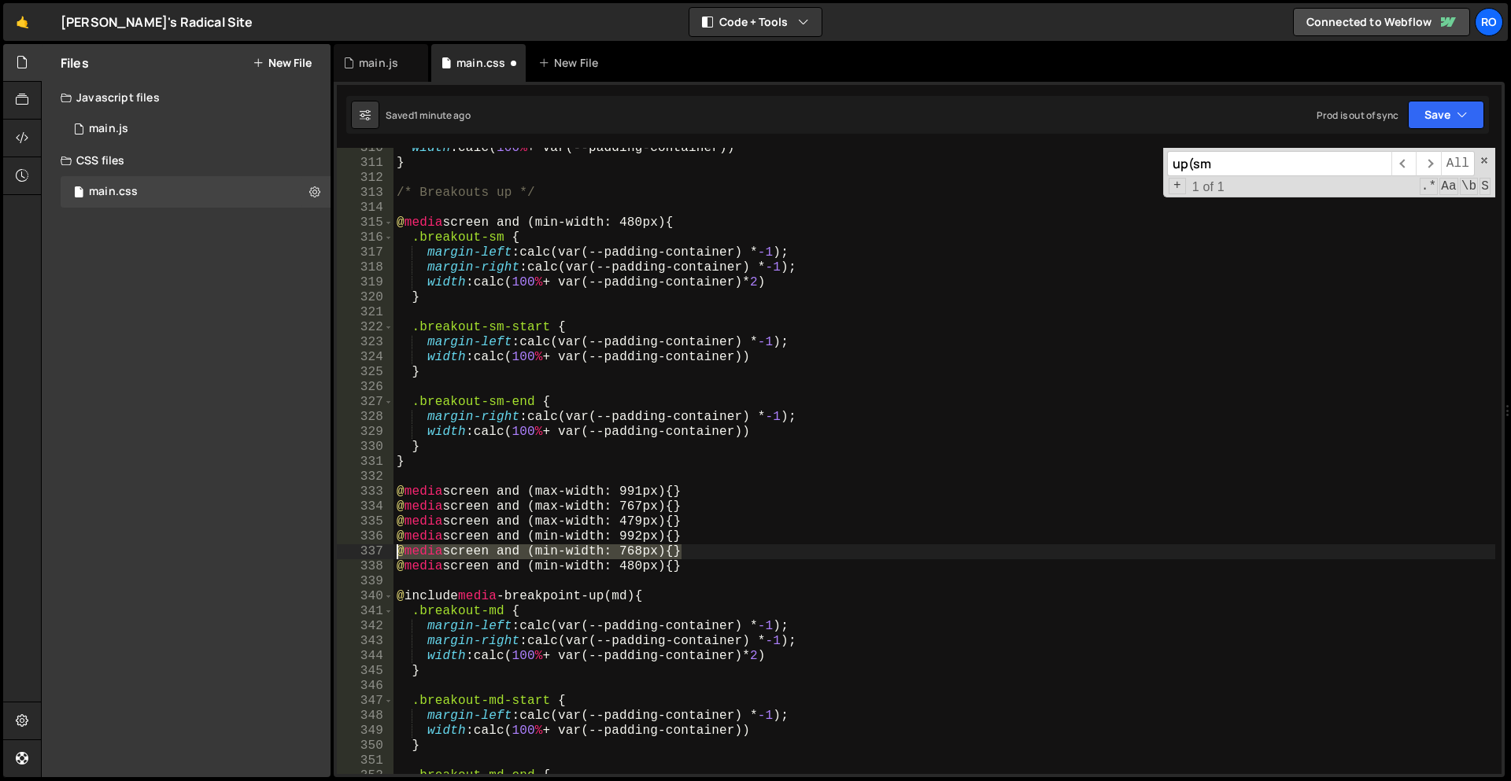
drag, startPoint x: 680, startPoint y: 555, endPoint x: 341, endPoint y: 552, distance: 339.1
click at [341, 552] on div "@media screen and (min-width: 480px) {} 310 311 312 313 314 315 316 317 318 319…" at bounding box center [919, 461] width 1165 height 626
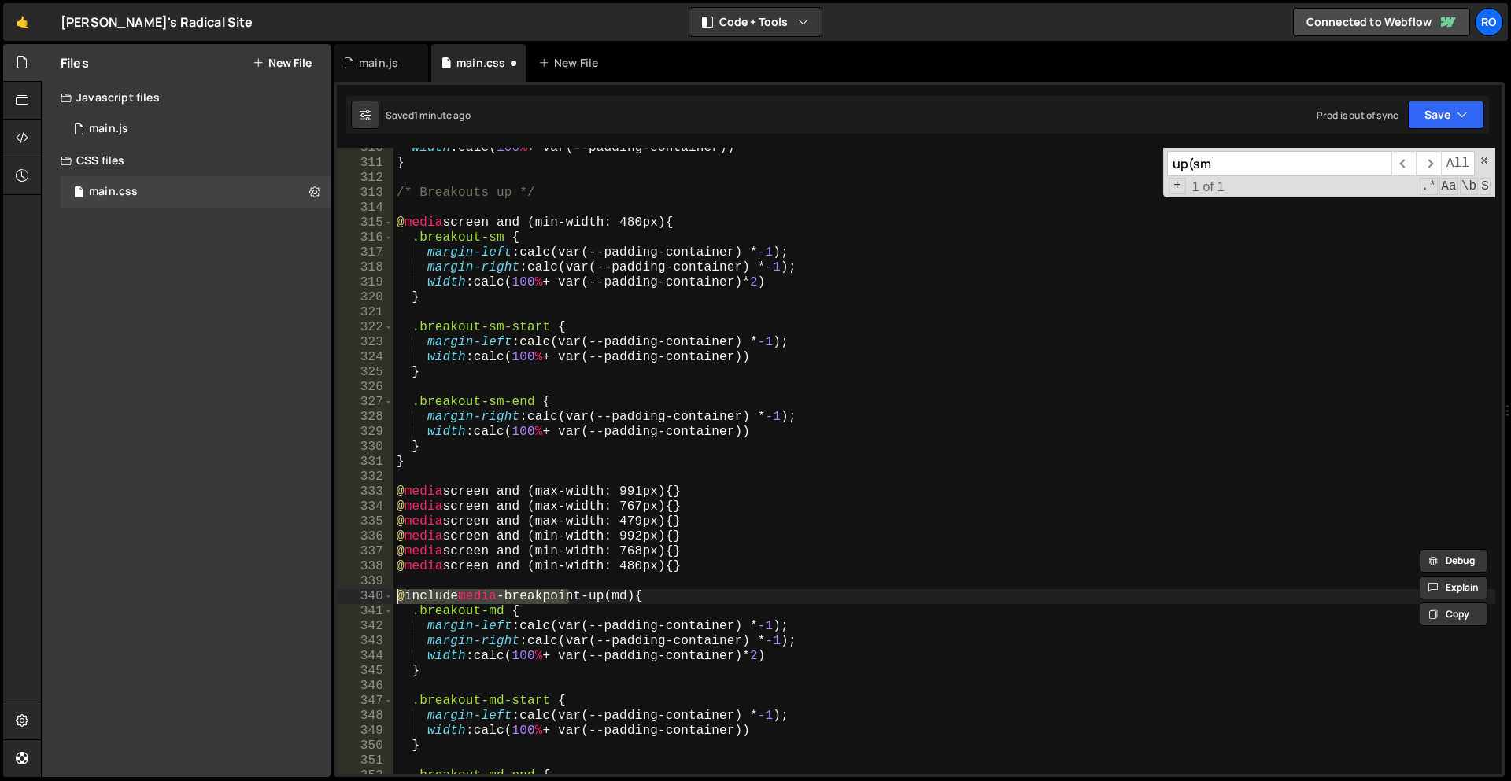
drag, startPoint x: 565, startPoint y: 604, endPoint x: 358, endPoint y: 592, distance: 207.2
click at [358, 592] on div "@media screen and (min-width: 768px) {} 310 311 312 313 314 315 316 317 318 319…" at bounding box center [919, 461] width 1165 height 626
paste textarea "media screen and (min-width: 768px) {"
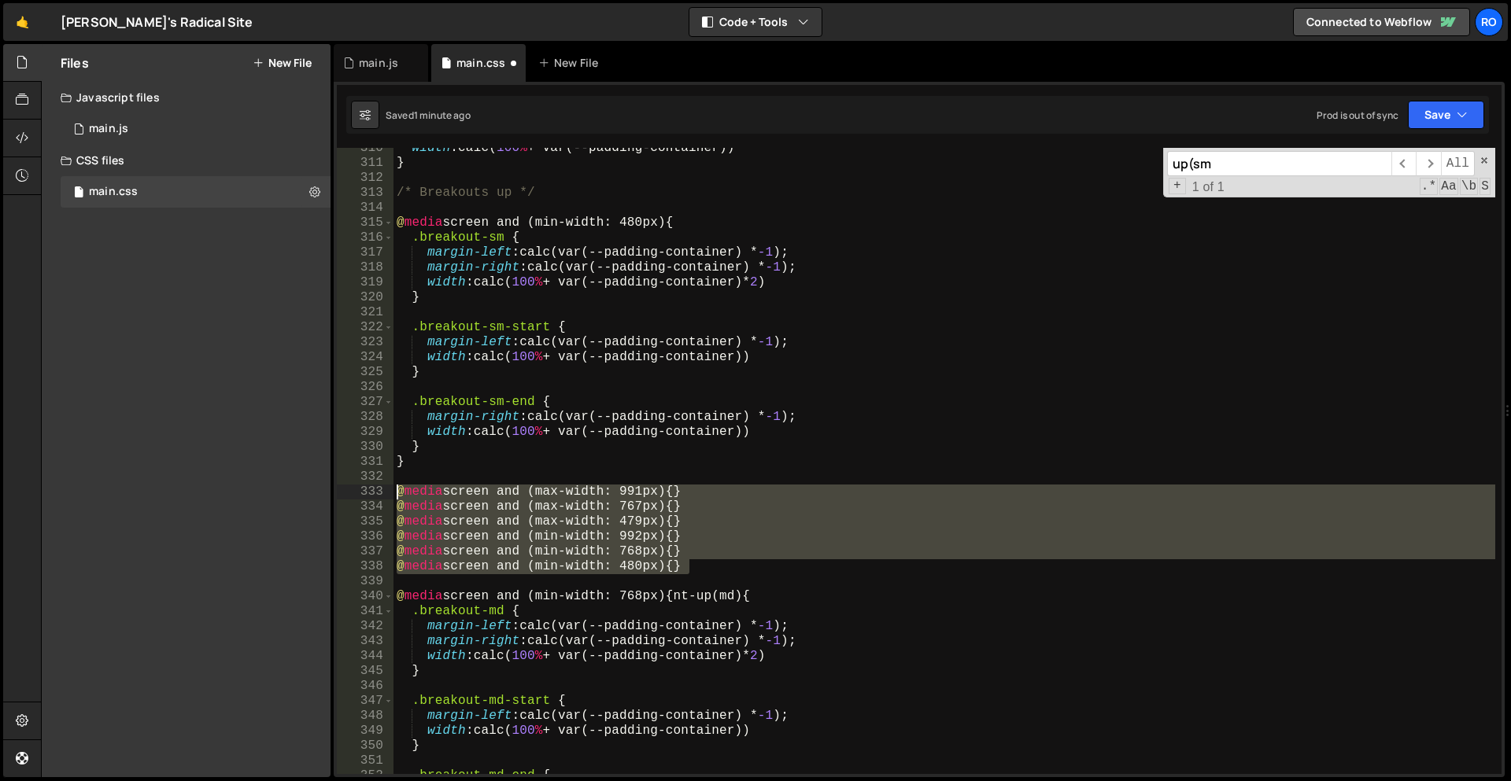
drag, startPoint x: 718, startPoint y: 564, endPoint x: 328, endPoint y: 489, distance: 397.5
click at [328, 489] on div "Files New File Javascript files 1 main.js 0 CSS files main.css 0 Copy share lin…" at bounding box center [776, 411] width 1470 height 734
type textarea "@media screen and (max-width: 991px) {} @media screen and (max-width: 767px) {}"
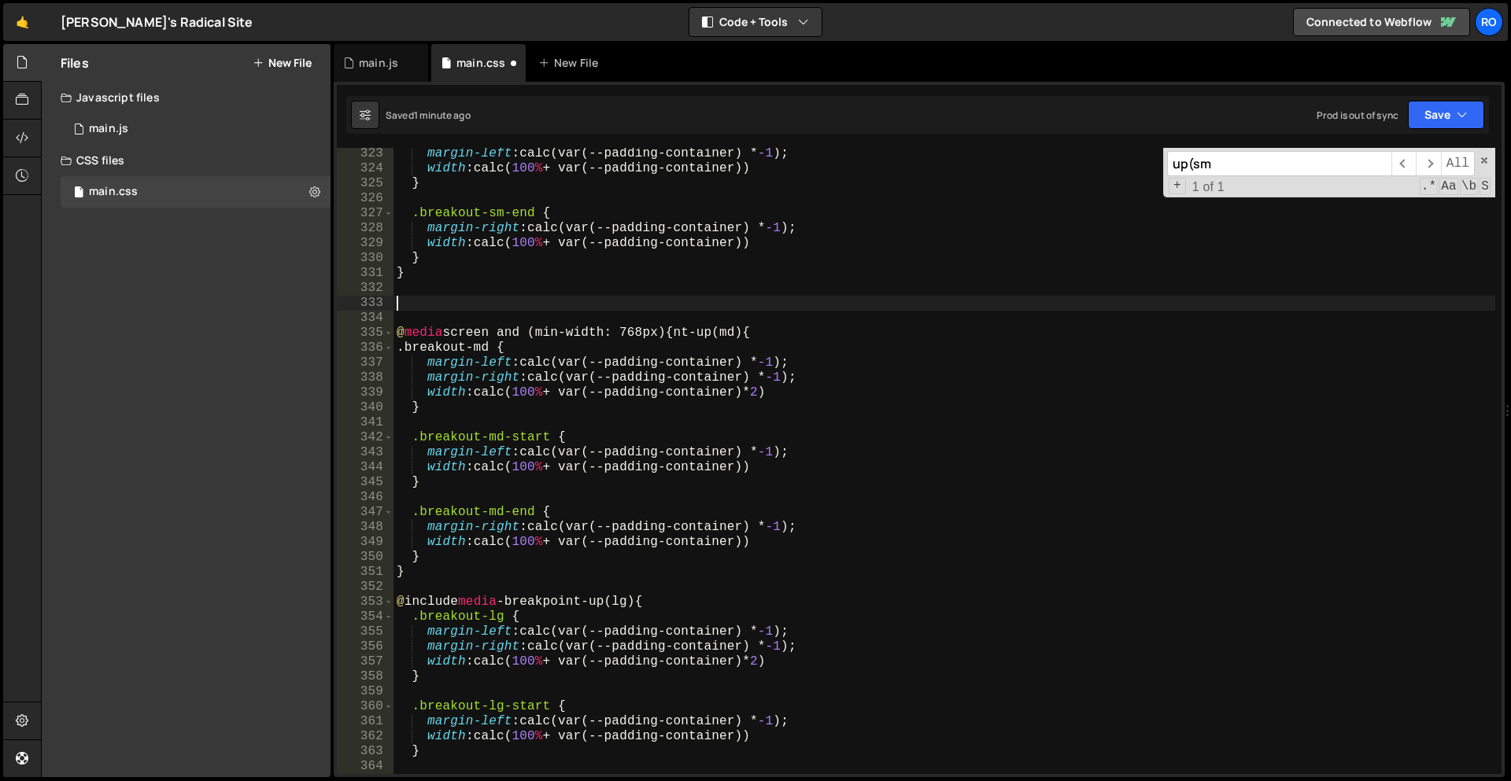
scroll to position [1431, 0]
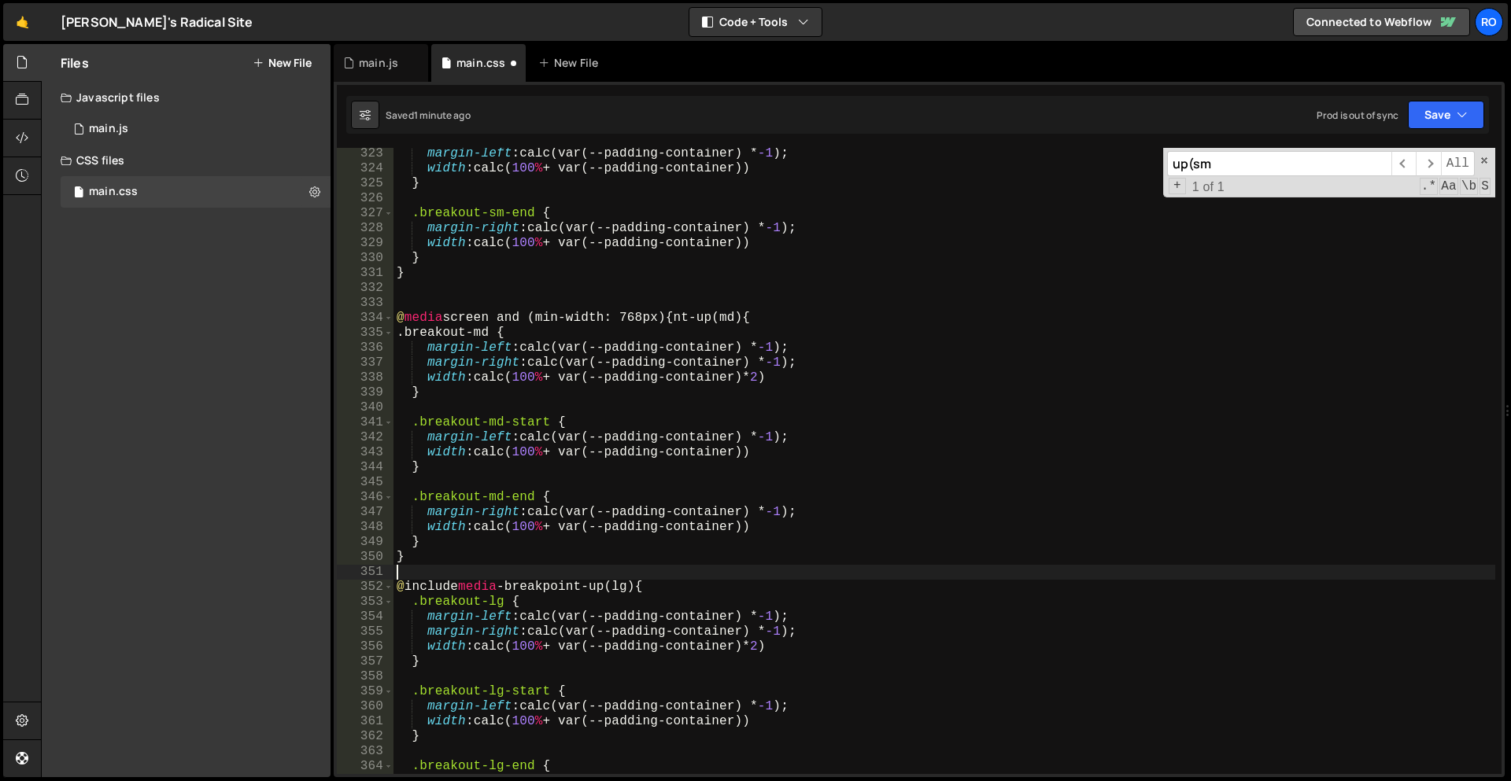
click at [466, 568] on div "margin-left : calc(var(--padding-container) * -1 ) ; width : calc( 100 % + var(…" at bounding box center [944, 474] width 1102 height 656
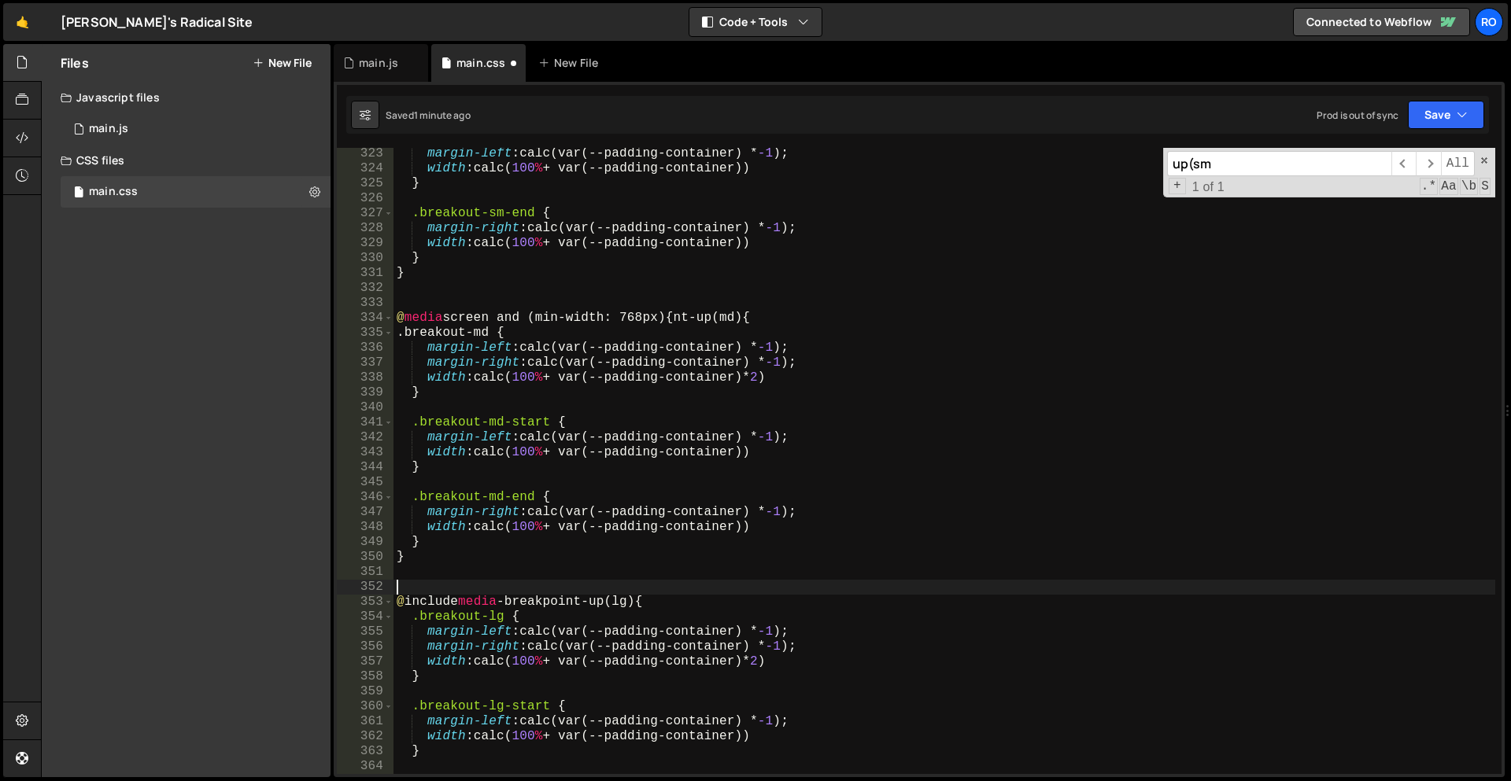
paste textarea "@media screen and (min-width: 480px) {}"
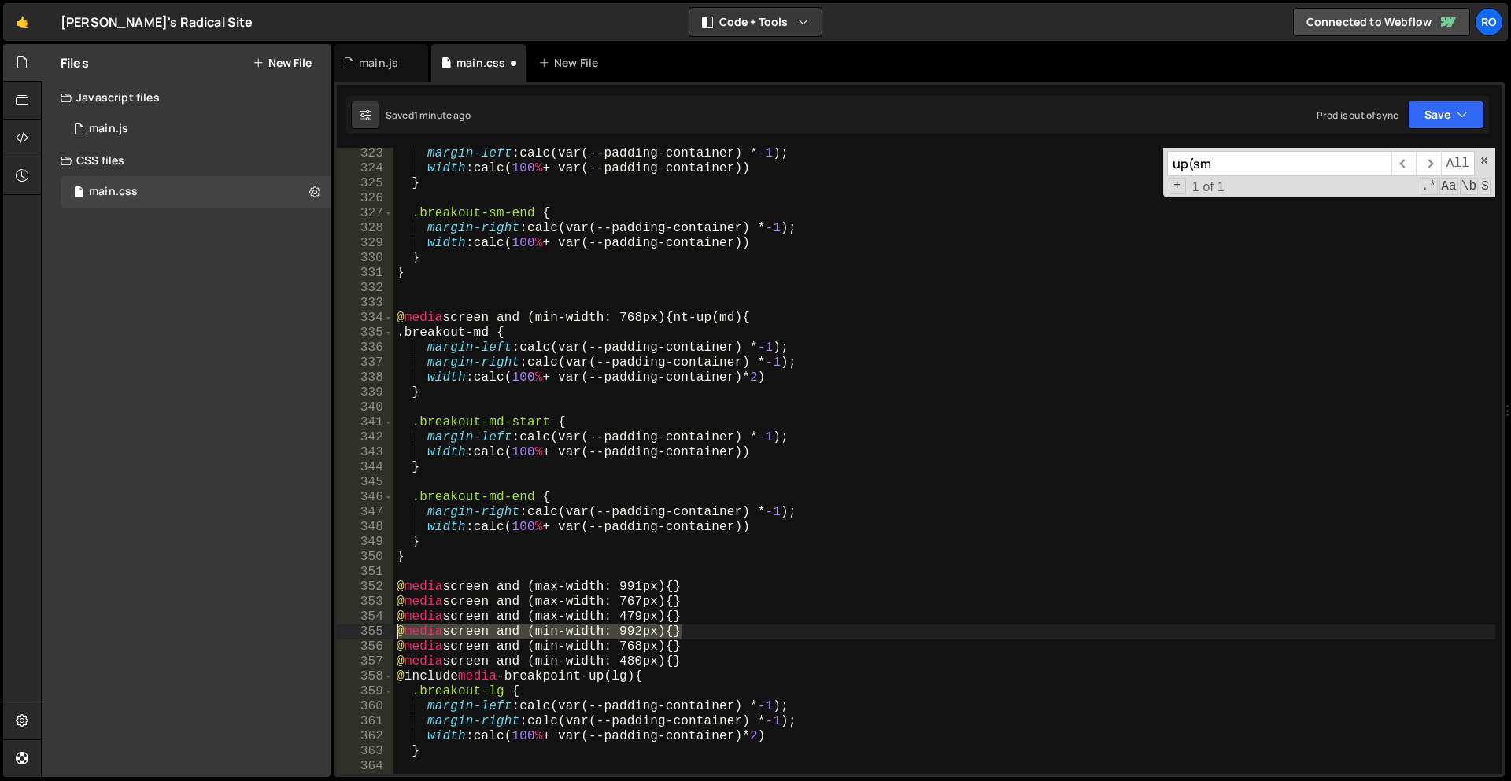
drag, startPoint x: 681, startPoint y: 631, endPoint x: 393, endPoint y: 638, distance: 288.1
click at [393, 638] on div "@media screen and (min-width: 480px) {} 323 324 325 326 327 328 329 330 331 332…" at bounding box center [919, 461] width 1165 height 626
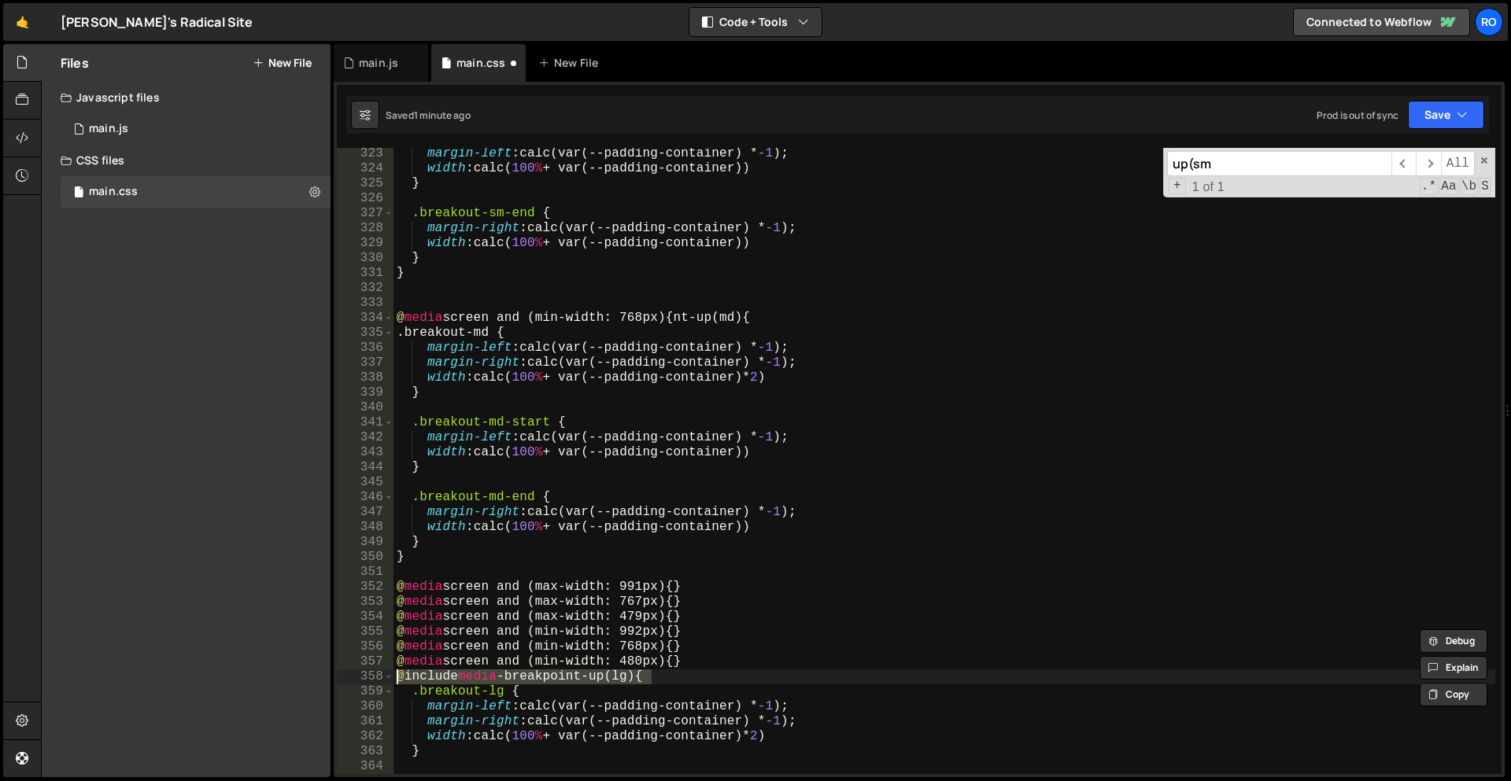
drag, startPoint x: 668, startPoint y: 675, endPoint x: 301, endPoint y: 675, distance: 367.5
click at [301, 675] on div "Files New File Javascript files 1 main.js 0 CSS files main.css 0 Copy share lin…" at bounding box center [776, 411] width 1470 height 734
paste textarea "media screen and (min-width: 992px"
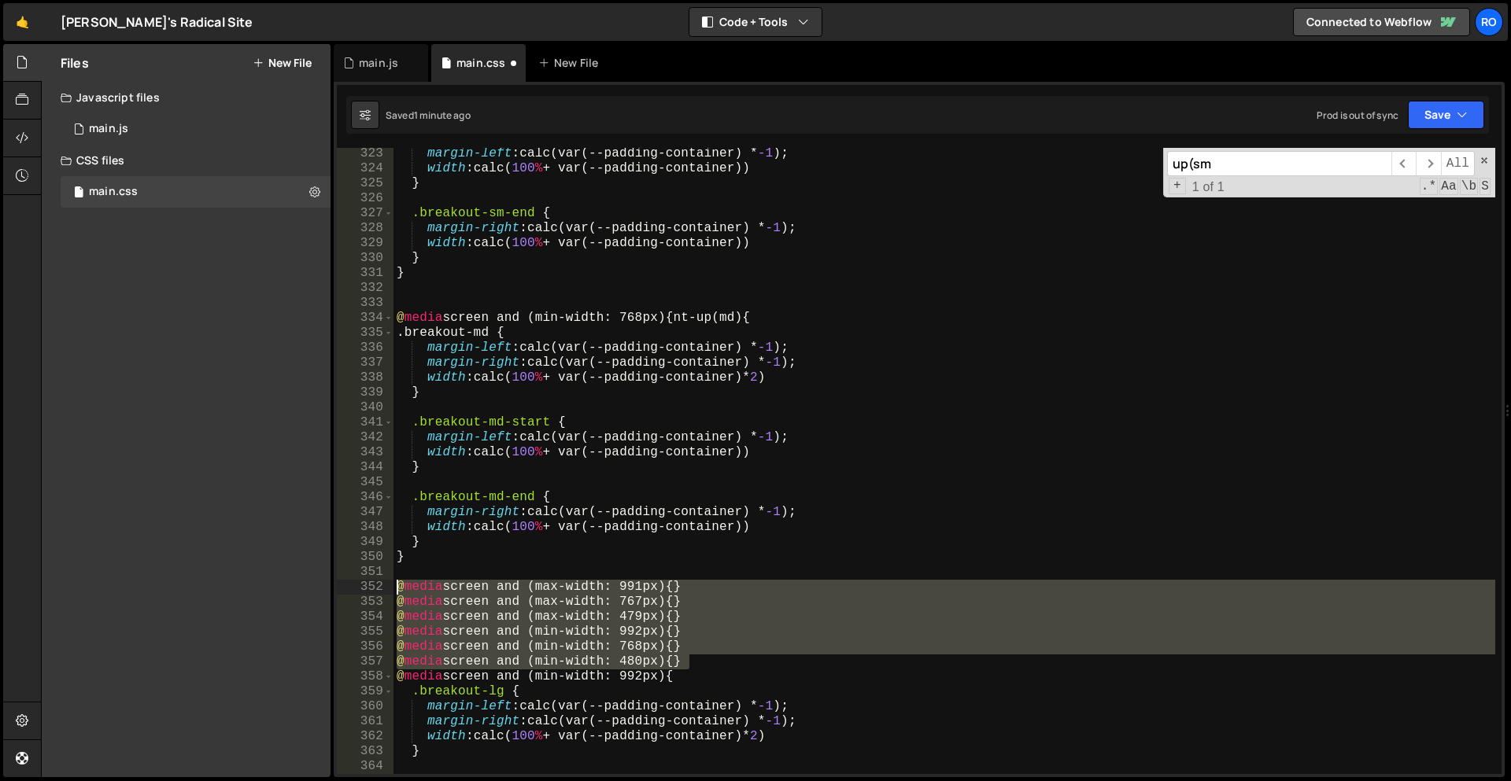
drag, startPoint x: 733, startPoint y: 655, endPoint x: 337, endPoint y: 585, distance: 401.9
click at [337, 585] on div "@media screen and (min-width: 992px) { 323 324 325 326 327 328 329 330 331 332 …" at bounding box center [919, 461] width 1165 height 626
type textarea "@media screen and (max-width: 991px) {} @media screen and (max-width: 767px) {}"
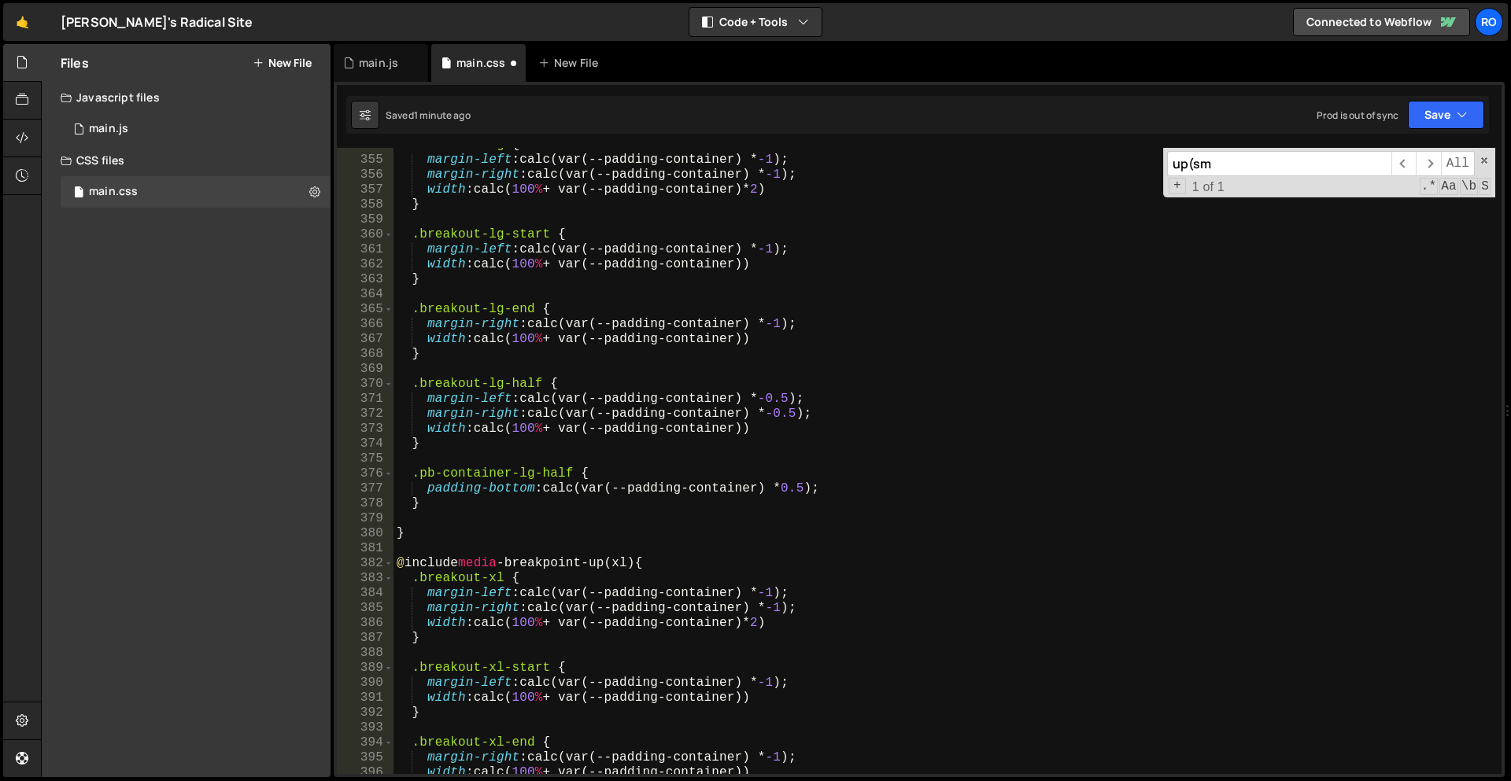
scroll to position [1600, 0]
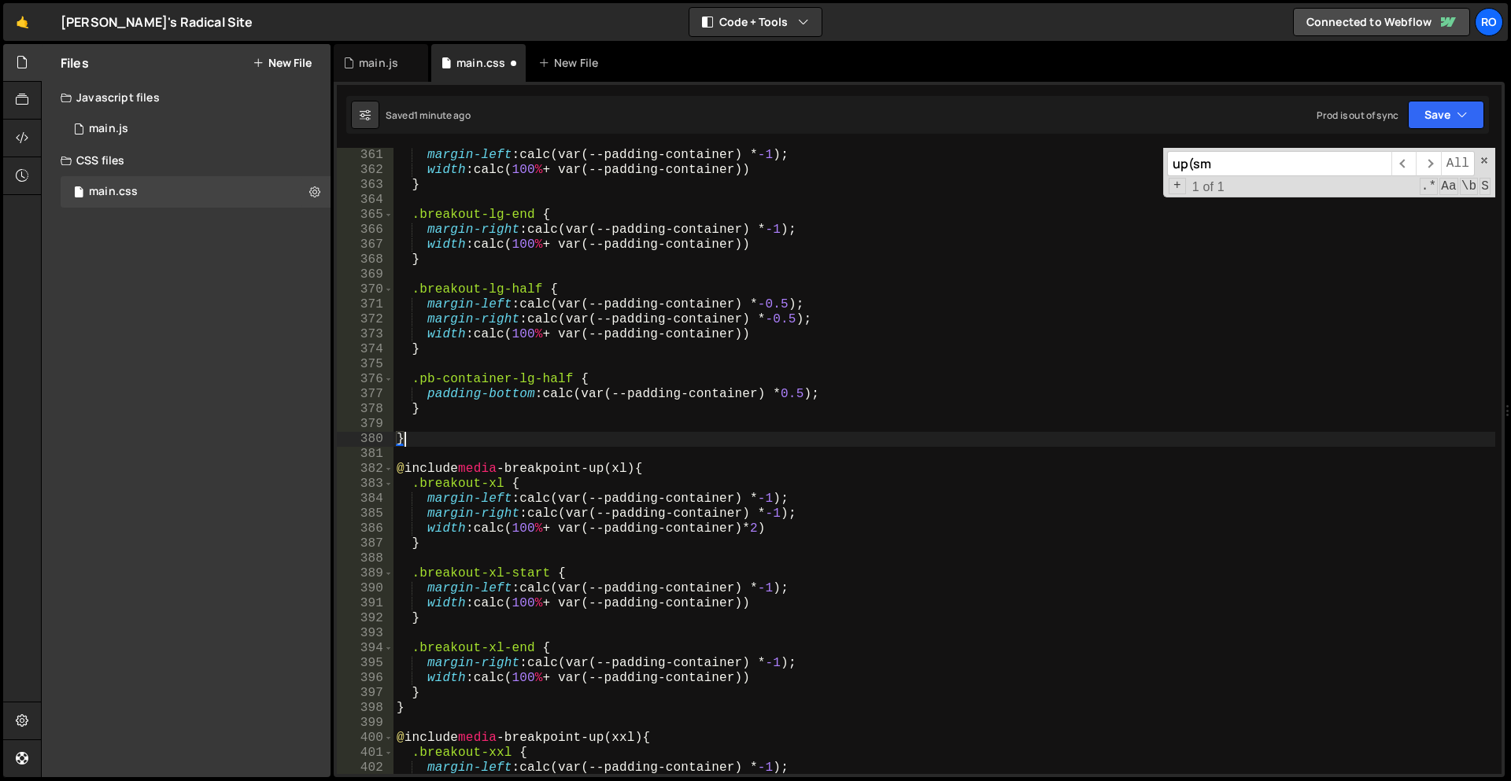
click at [499, 436] on div "margin-left : calc(var(--padding-container) * -1 ) ; width : calc( 100 % + var(…" at bounding box center [944, 476] width 1102 height 656
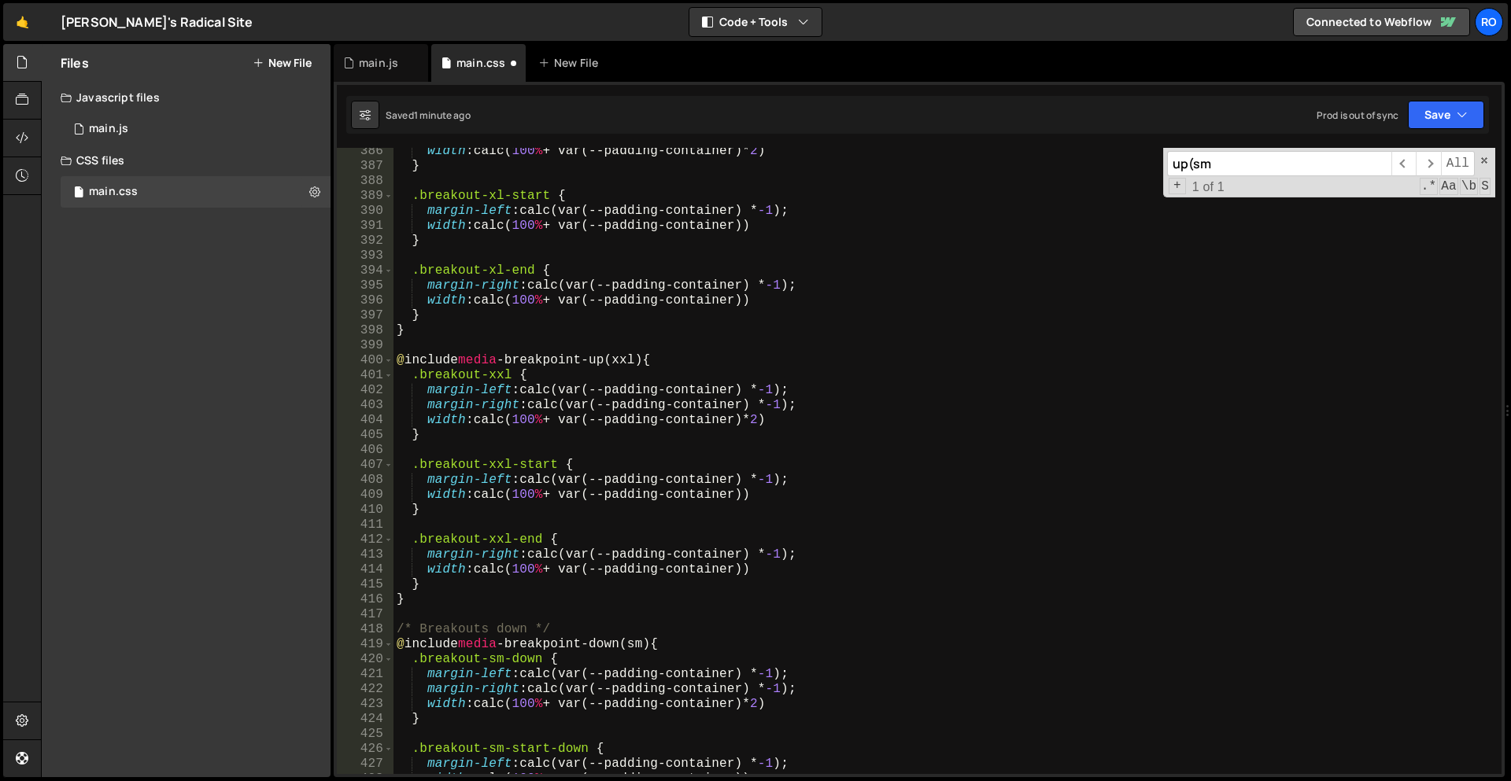
scroll to position [1711, 0]
click at [476, 609] on div "width : calc( 100 % + var(--padding-container)* 2 ) } .breakout-xl-start { marg…" at bounding box center [944, 472] width 1102 height 656
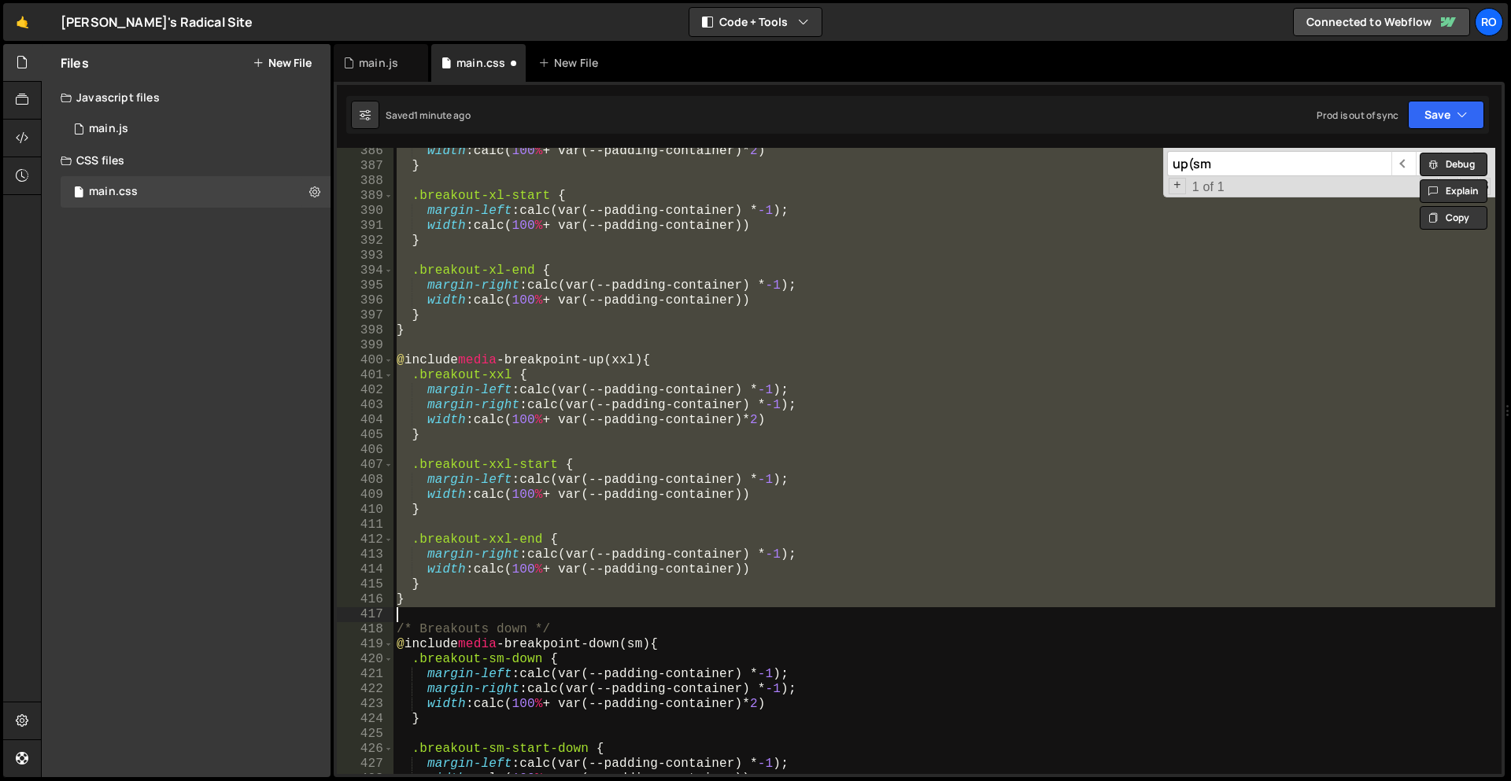
type textarea "}"
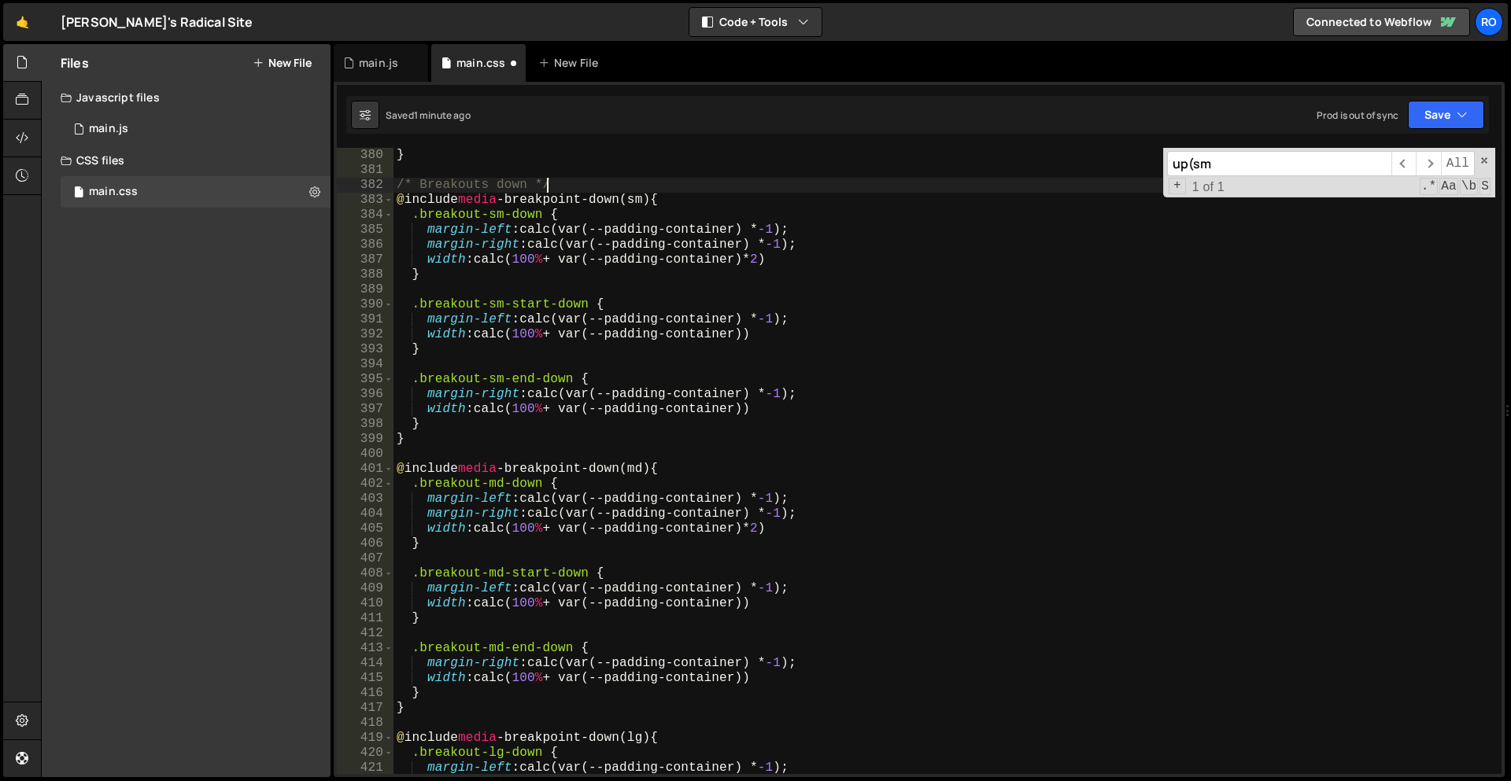
click at [566, 184] on div "} /* Breakouts down */ @ include media -breakpoint-down(sm) { .breakout-sm-down…" at bounding box center [944, 476] width 1102 height 656
type textarea "/* Breakouts down */"
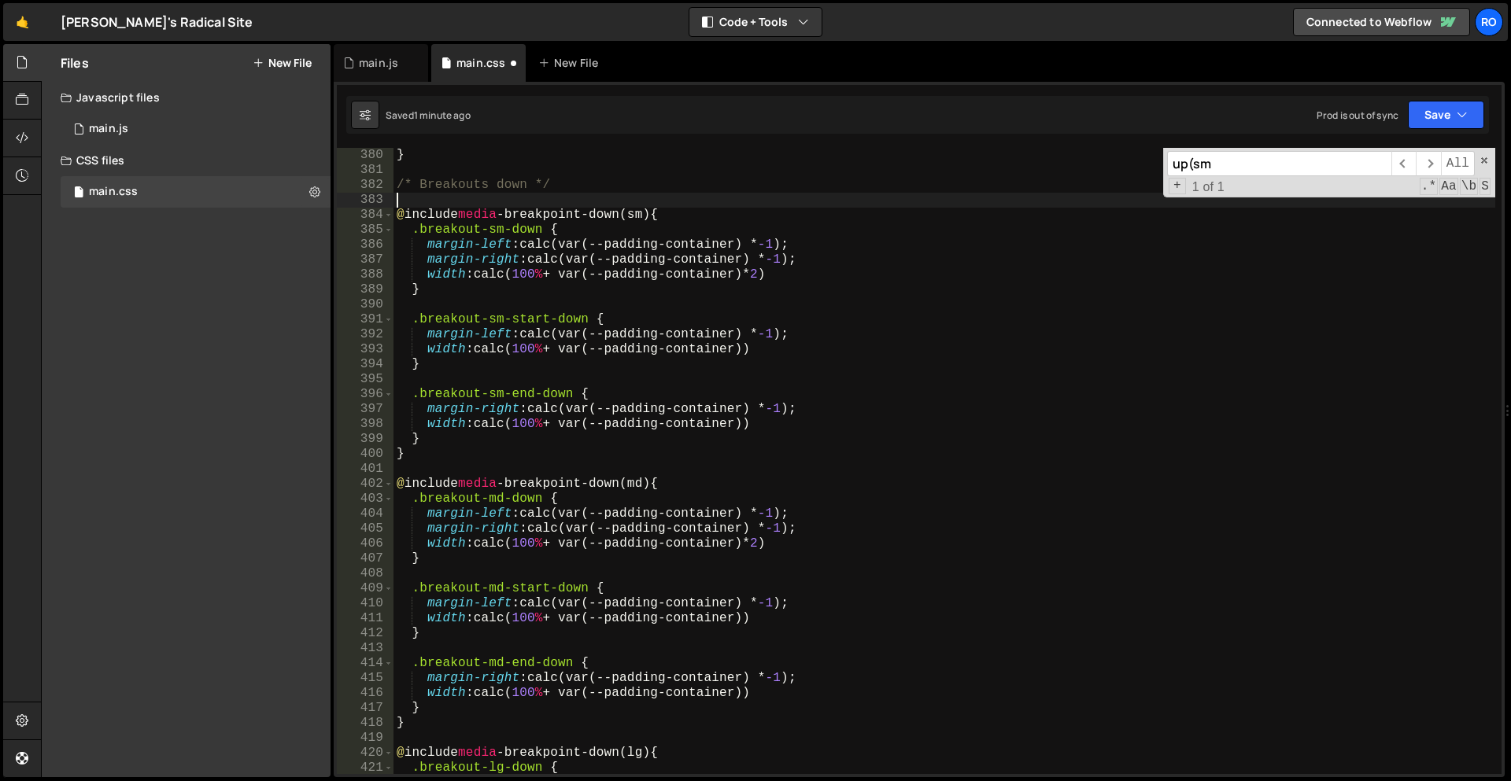
paste textarea "@media screen and (min-width: 480px) {}"
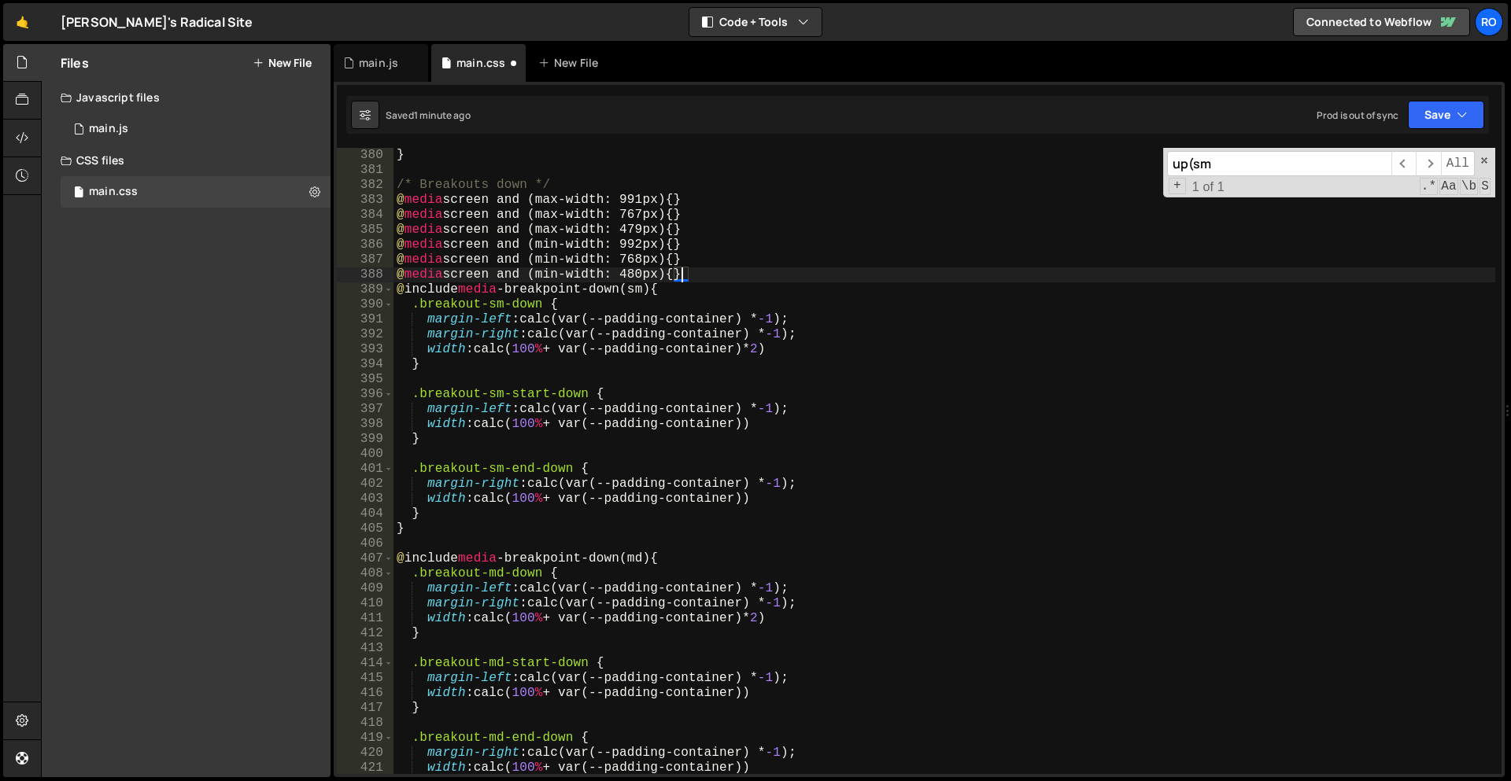
click at [683, 270] on div "} /* Breakouts down */ @ media screen and (max-width: 991px) { } @ media screen…" at bounding box center [944, 476] width 1102 height 656
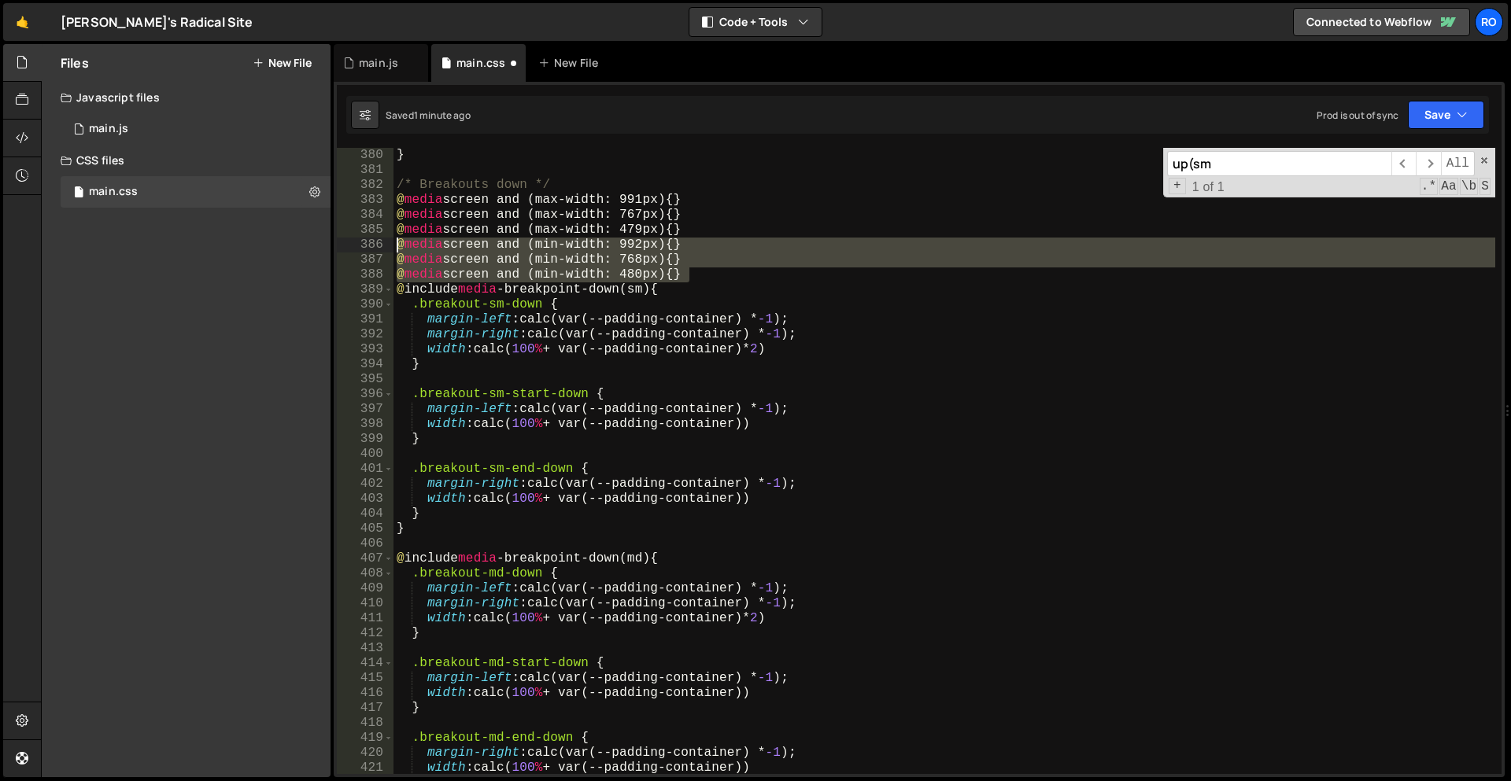
drag, startPoint x: 723, startPoint y: 277, endPoint x: 238, endPoint y: 248, distance: 486.3
click at [238, 248] on div "Files New File Javascript files 1 main.js 0 CSS files main.css 0 Copy share lin…" at bounding box center [776, 411] width 1470 height 734
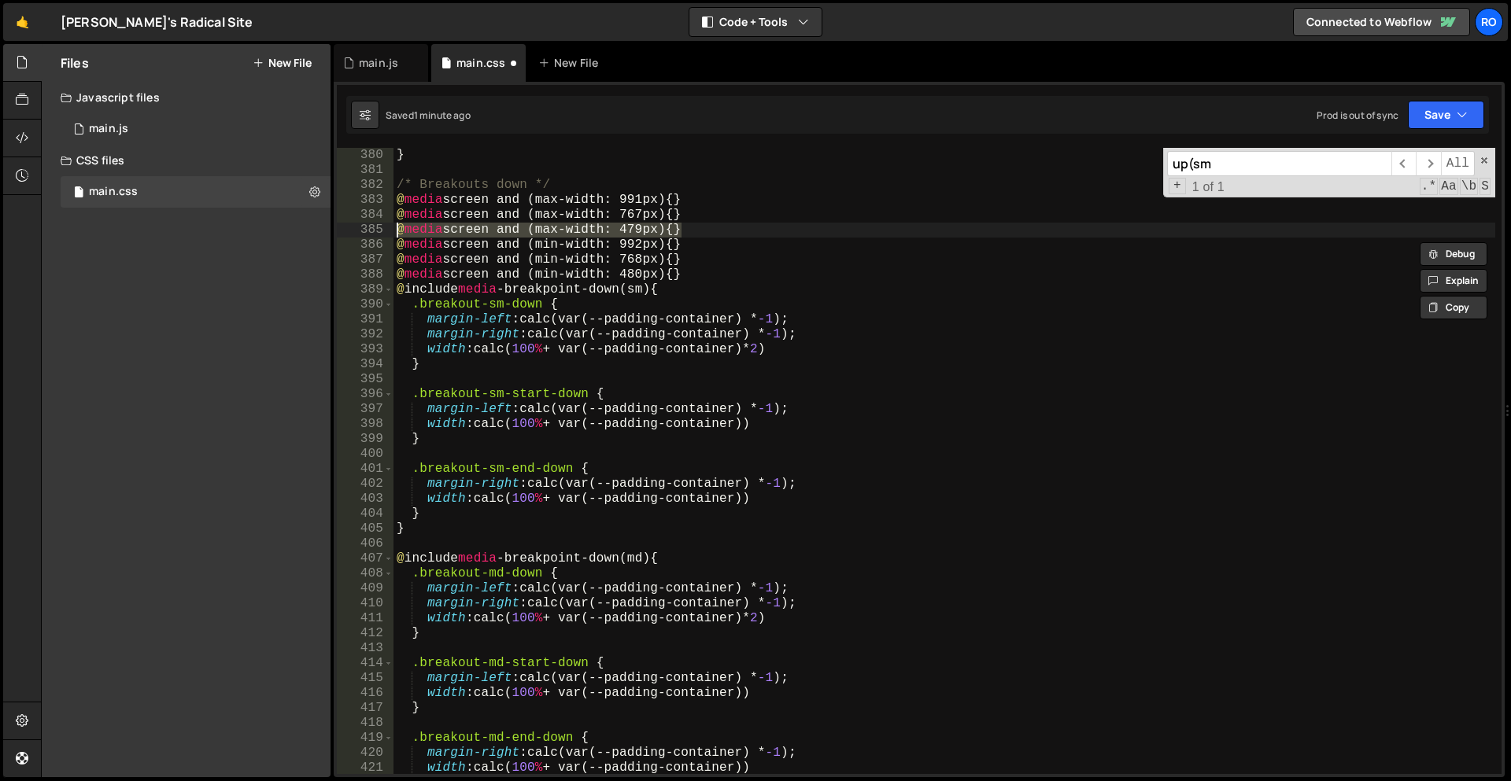
drag, startPoint x: 685, startPoint y: 231, endPoint x: 287, endPoint y: 229, distance: 397.4
click at [287, 229] on div "Files New File Javascript files 1 main.js 0 CSS files main.css 0 Copy share lin…" at bounding box center [776, 411] width 1470 height 734
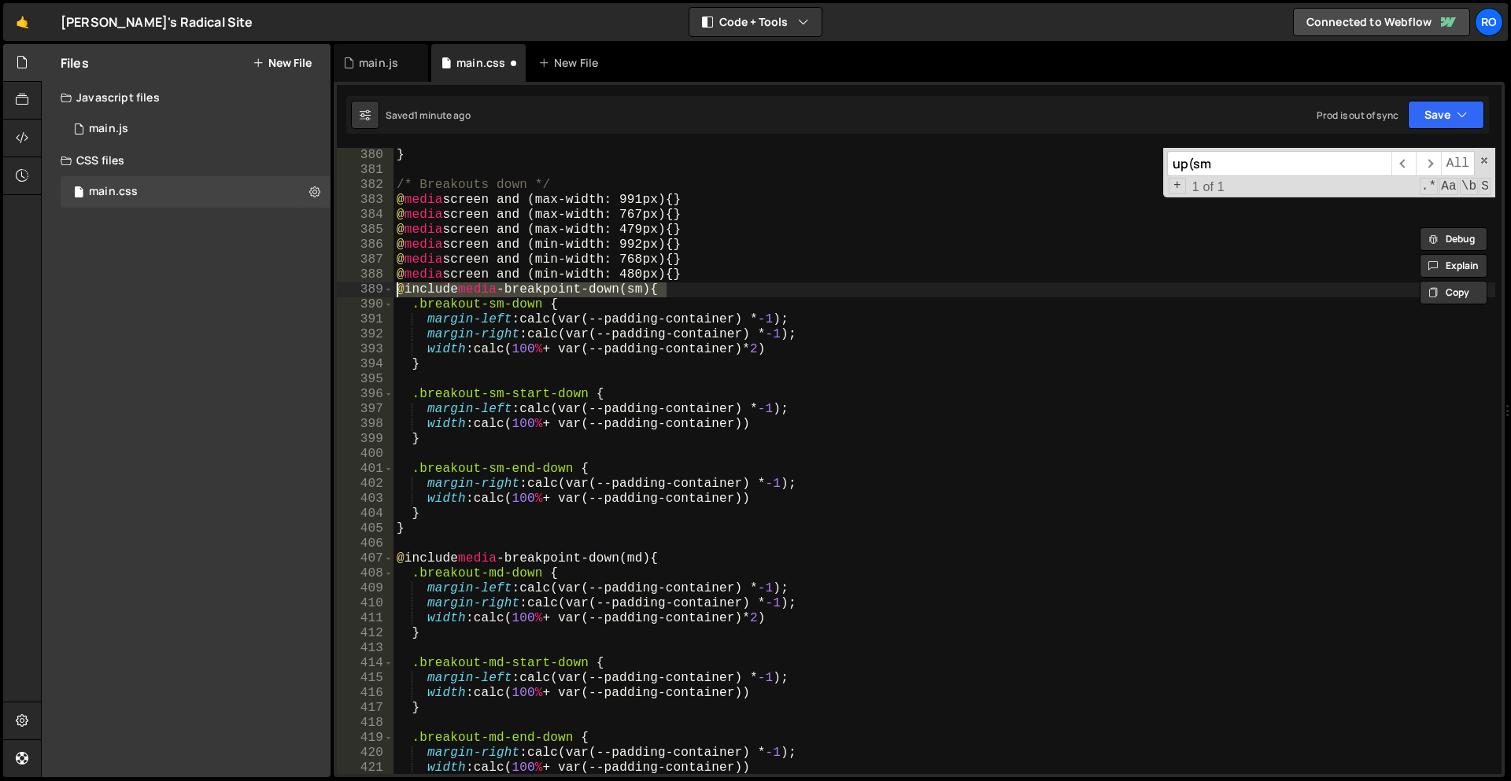
drag, startPoint x: 707, startPoint y: 293, endPoint x: 305, endPoint y: 282, distance: 402.2
click at [305, 282] on div "Files New File Javascript files 1 main.js 0 CSS files main.css 0 Copy share lin…" at bounding box center [776, 411] width 1470 height 734
paste textarea "media screen and (max-width: 479px"
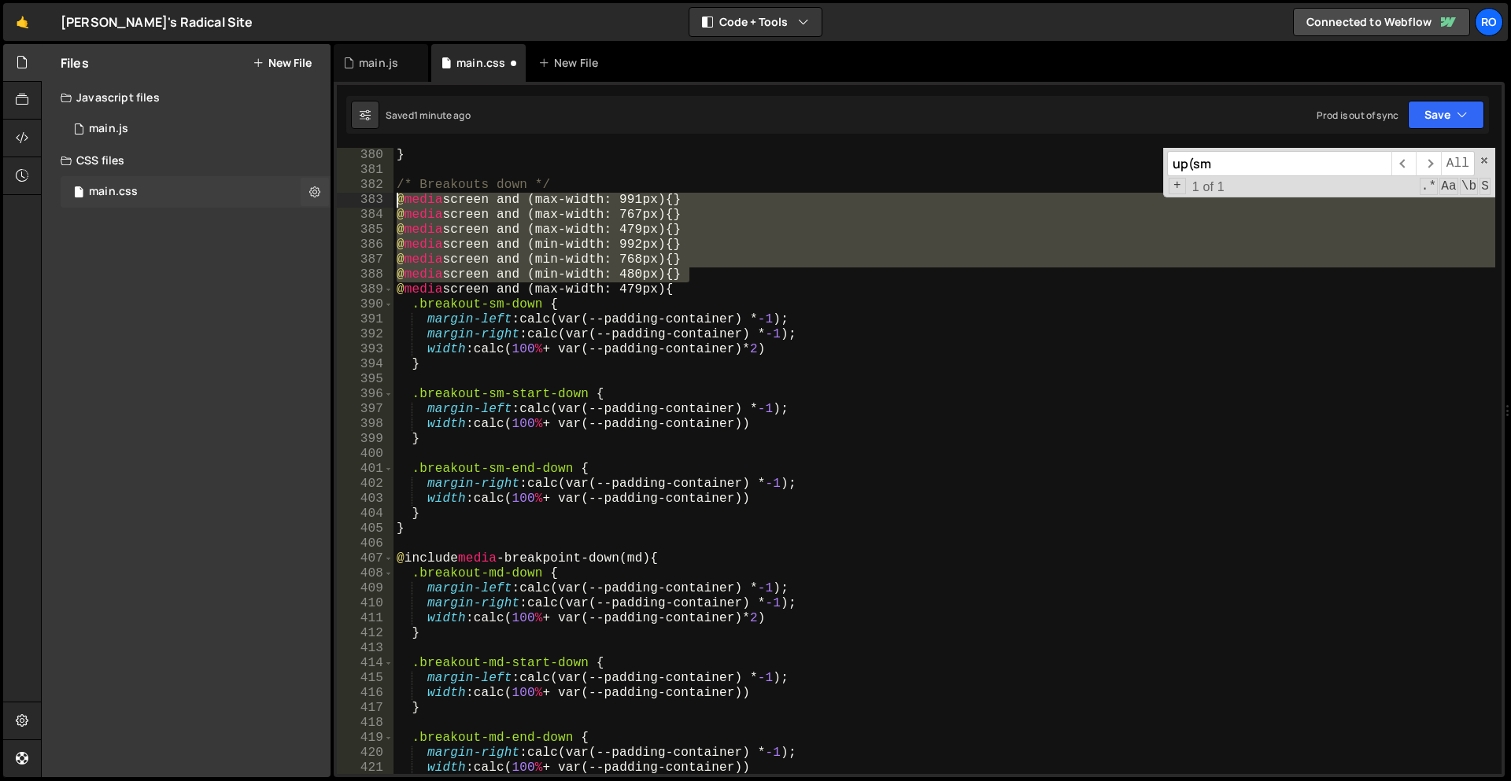
drag, startPoint x: 701, startPoint y: 268, endPoint x: 227, endPoint y: 196, distance: 479.8
click at [227, 196] on div "Files New File Javascript files 1 main.js 0 CSS files main.css 0 Copy share lin…" at bounding box center [776, 411] width 1470 height 734
type textarea "@media screen and (max-width: 991px) {} @media screen and (max-width: 767px) {}"
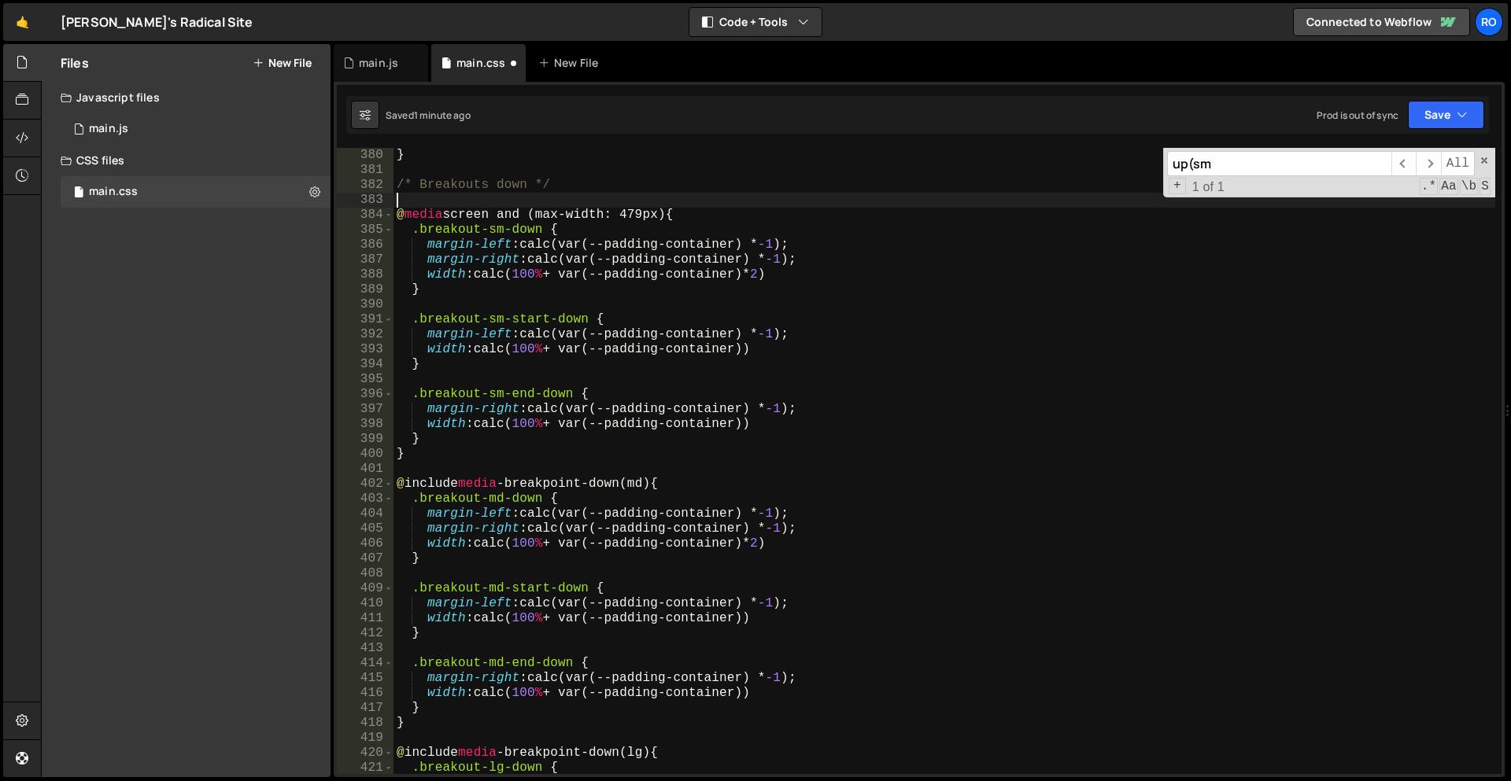
scroll to position [1694, 0]
type textarea "@media screen and (max-width: 479px) {"
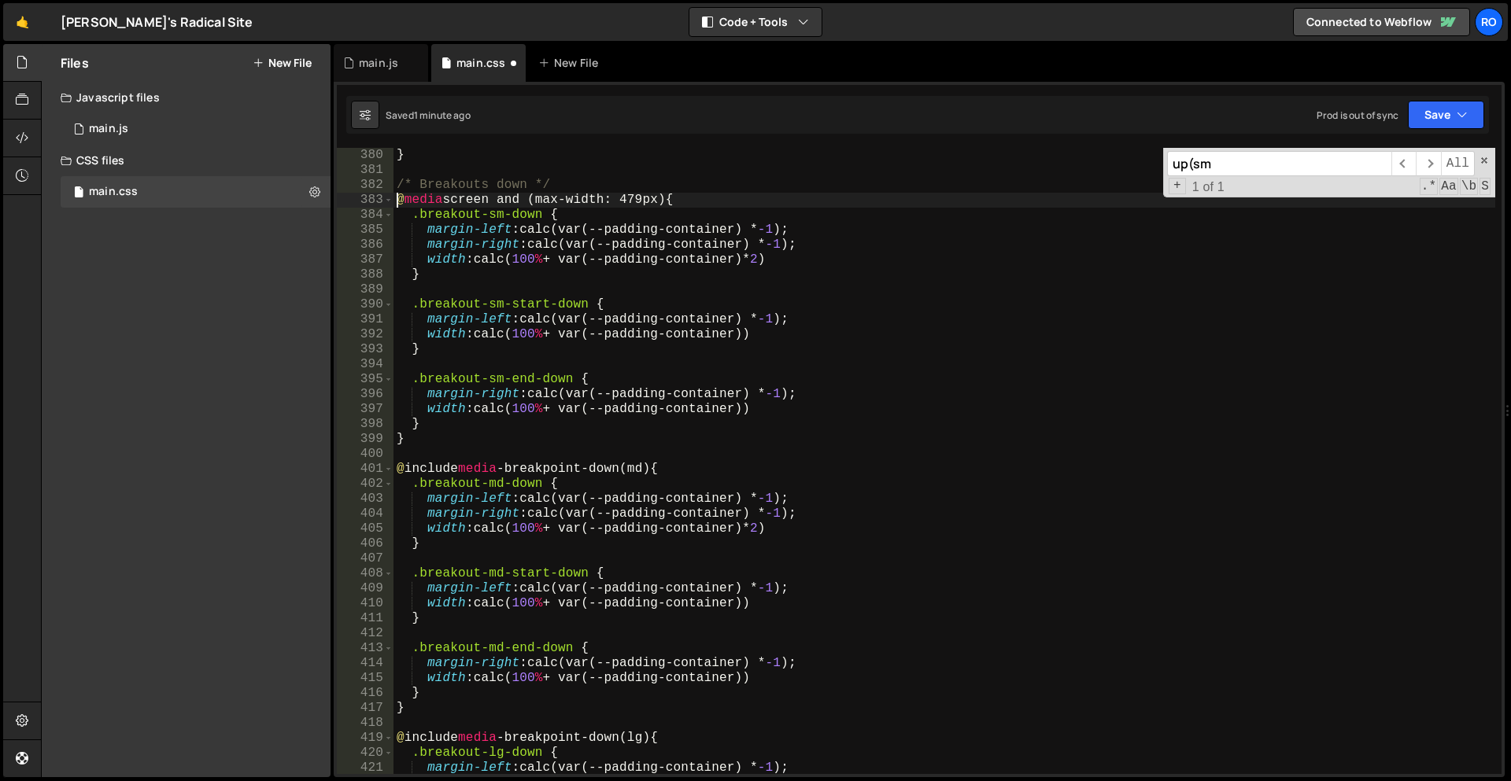
click at [531, 459] on div "} /* Breakouts down */ @ media screen and (max-width: 479px) { .breakout-sm-dow…" at bounding box center [944, 476] width 1102 height 656
paste textarea "@media screen and (min-width: 480px) {}"
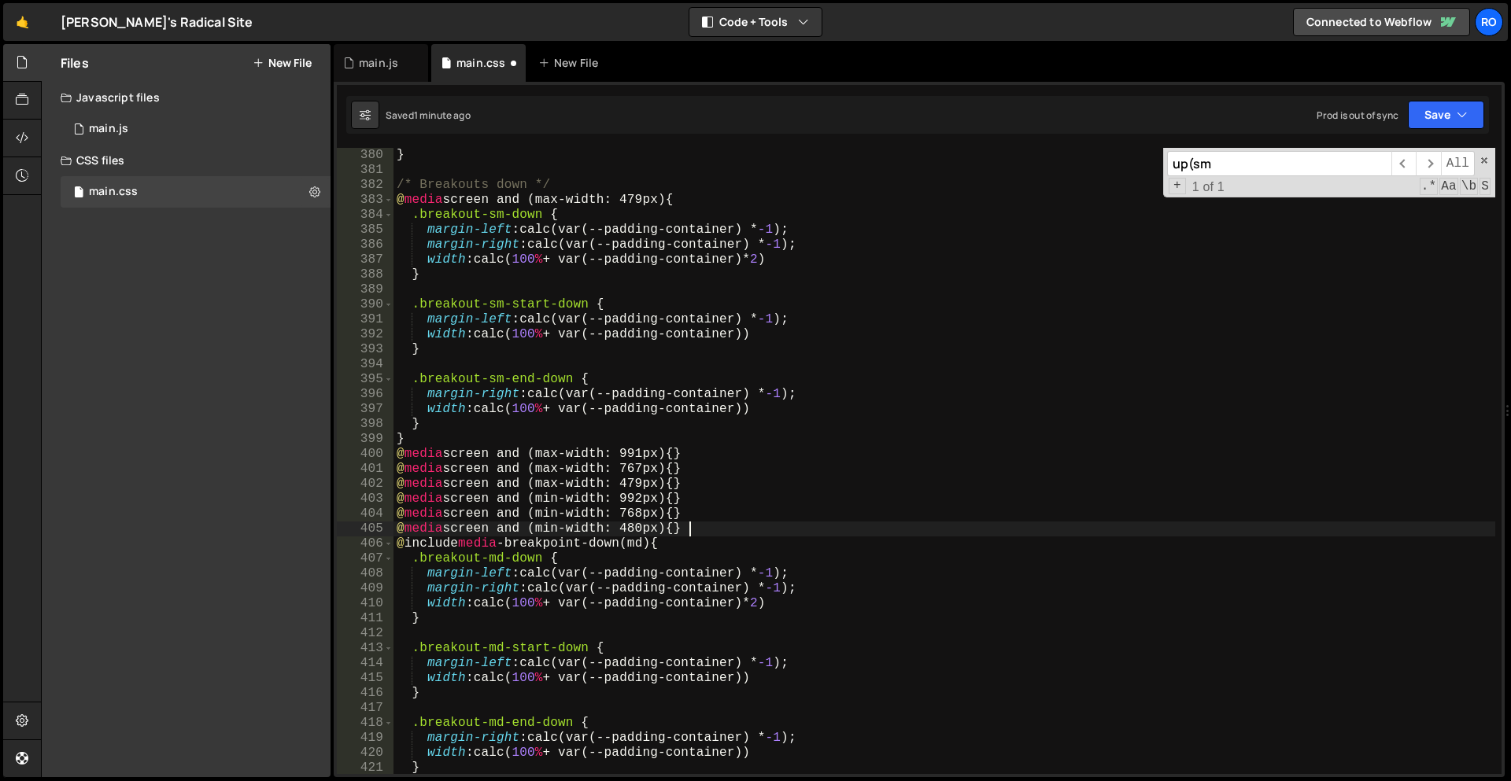
scroll to position [1693, 0]
drag, startPoint x: 681, startPoint y: 466, endPoint x: 293, endPoint y: 465, distance: 387.1
click at [293, 465] on div "Files New File Javascript files 1 main.js 0 CSS files main.css 0 Copy share lin…" at bounding box center [776, 411] width 1470 height 734
drag, startPoint x: 721, startPoint y: 537, endPoint x: 165, endPoint y: 544, distance: 555.6
click at [165, 544] on div "Files New File Javascript files 1 main.js 0 CSS files main.css 0 Copy share lin…" at bounding box center [776, 411] width 1470 height 734
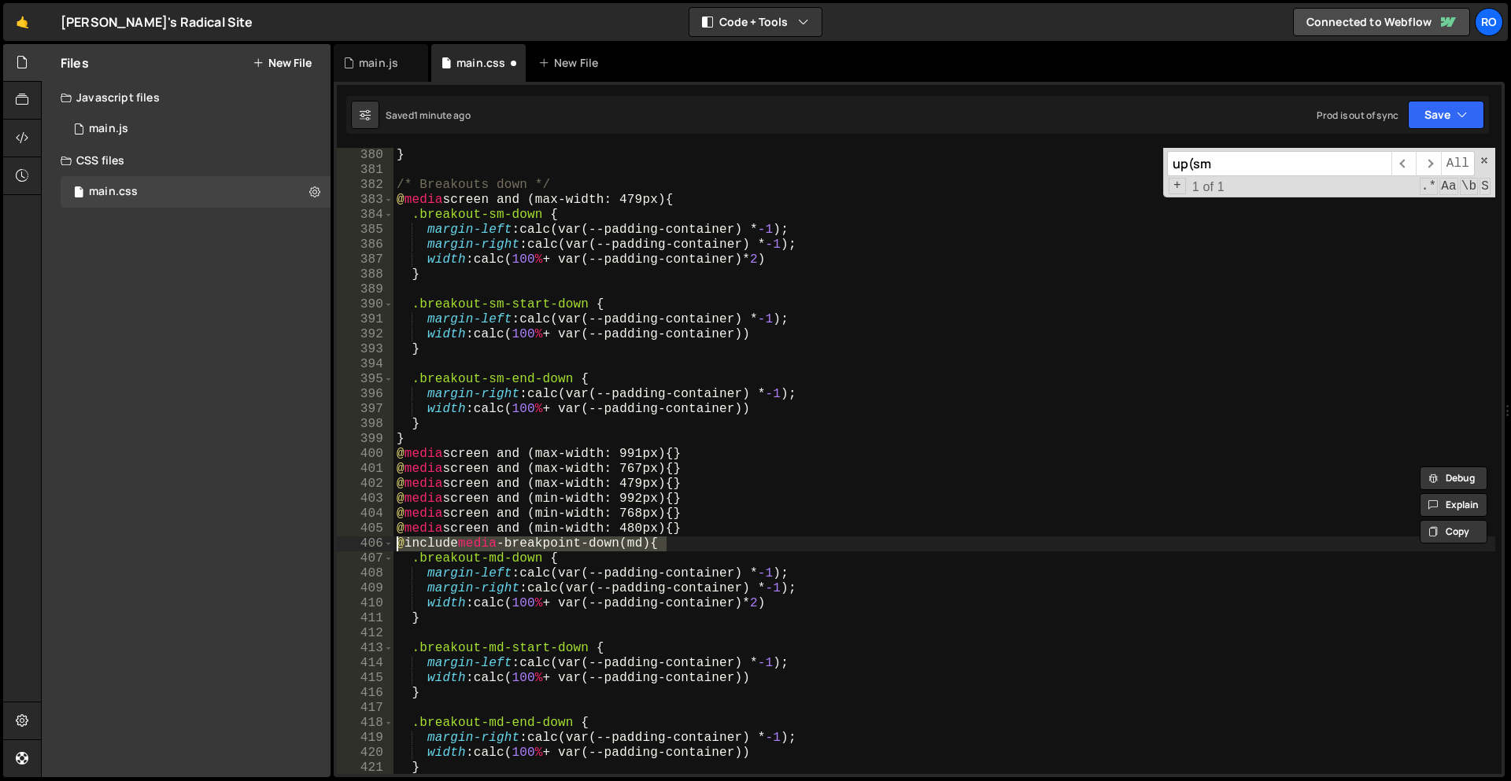
paste textarea "media screen and (max-width: 767px"
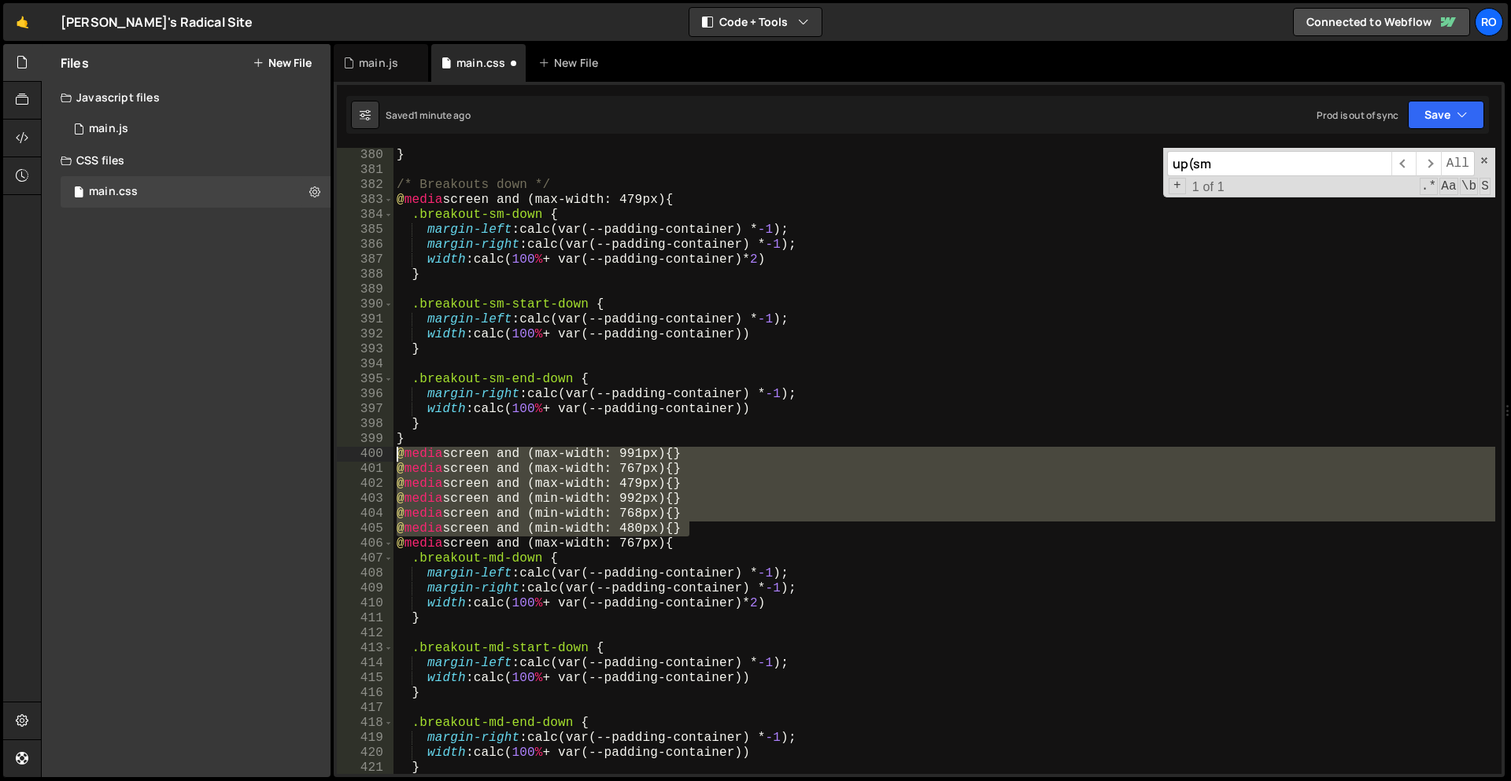
drag, startPoint x: 719, startPoint y: 523, endPoint x: 166, endPoint y: 454, distance: 557.5
click at [166, 454] on div "Files New File Javascript files 1 main.js 0 CSS files main.css 0 Copy share lin…" at bounding box center [776, 411] width 1470 height 734
type textarea "@media screen and (max-width: 991px) {} @media screen and (max-width: 767px) {}"
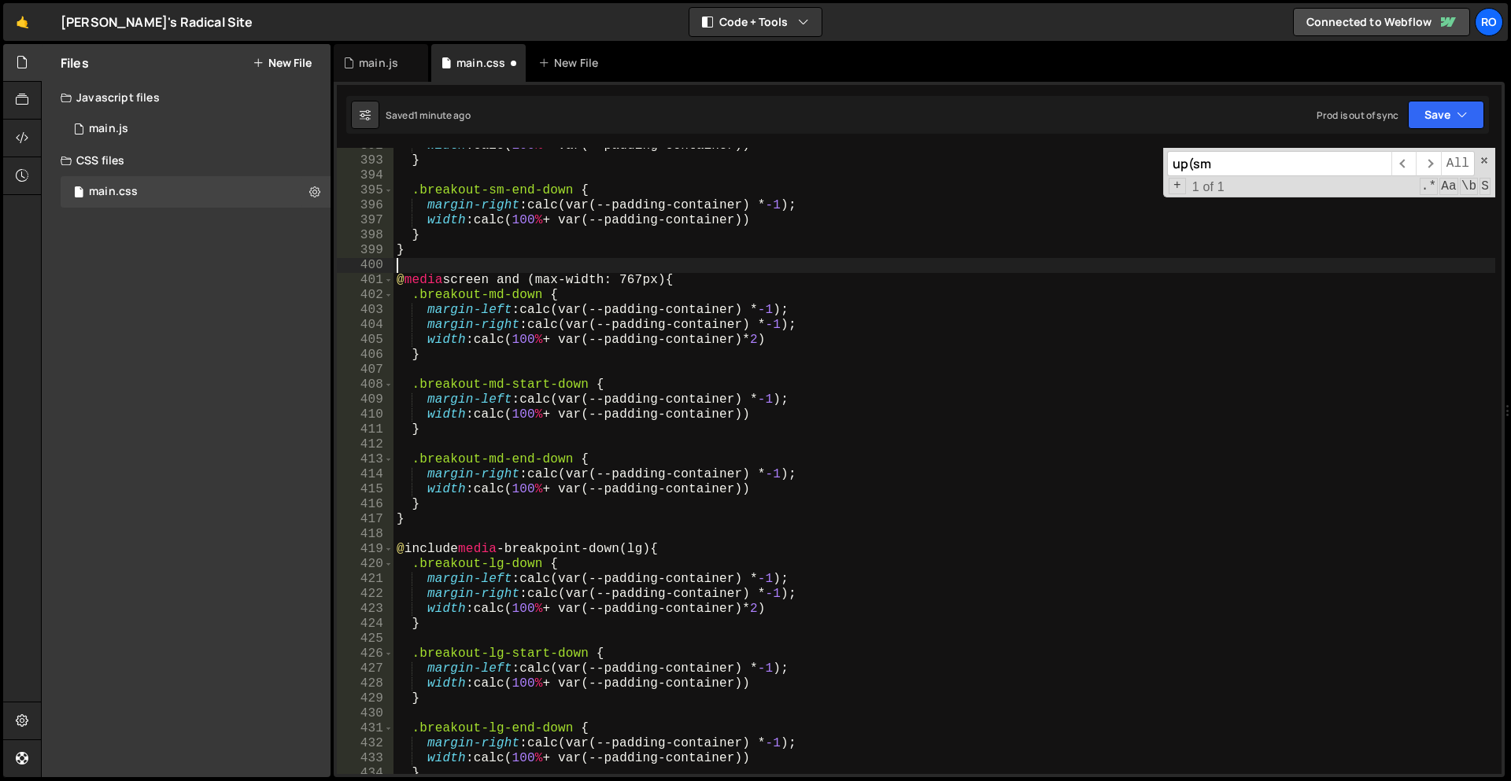
scroll to position [1779, 0]
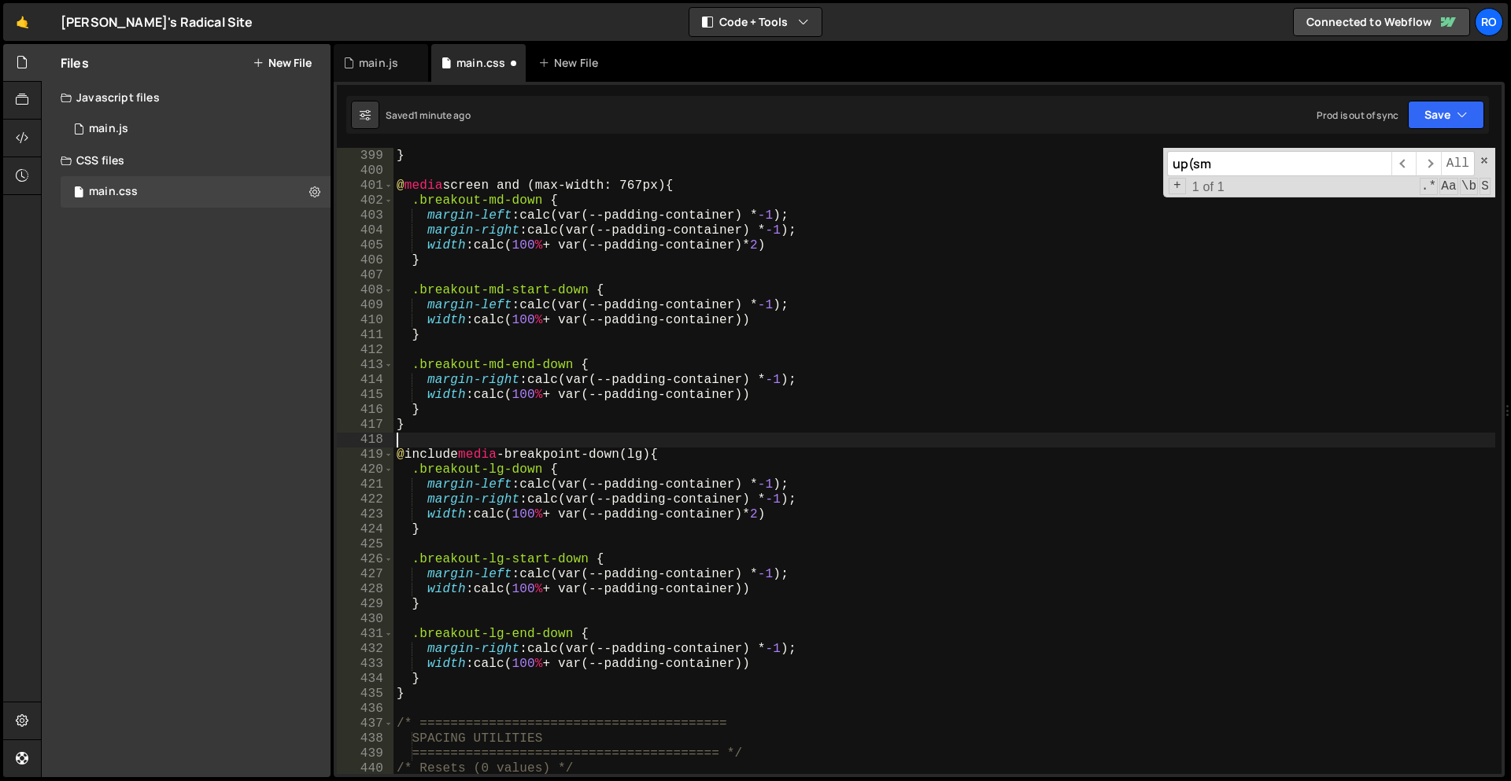
click at [581, 443] on div "} } @ media screen and (max-width: 767px) { .breakout-md-down { margin-left : c…" at bounding box center [944, 462] width 1102 height 656
paste textarea "@media screen and (min-width: 480px) {}"
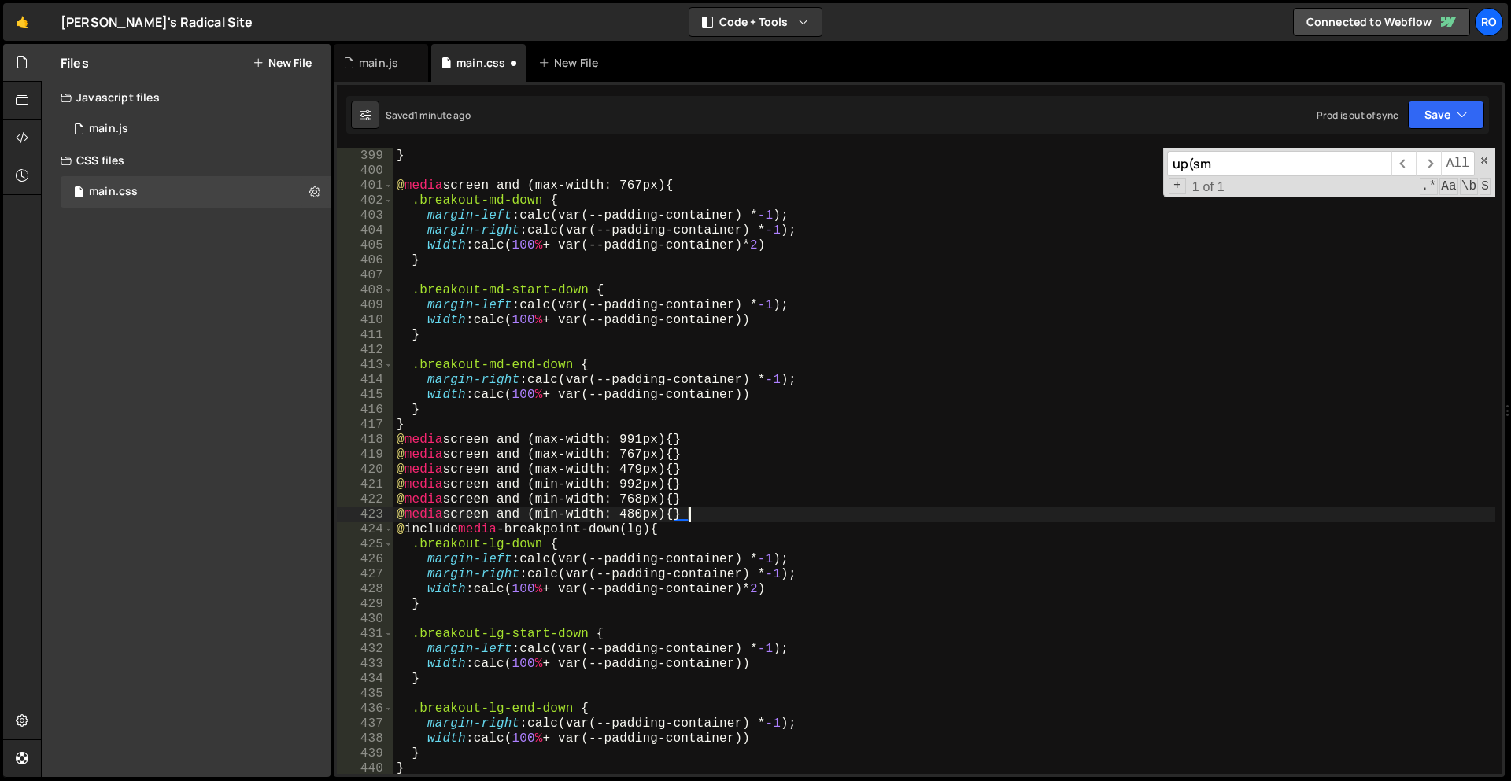
scroll to position [1777, 0]
drag, startPoint x: 681, startPoint y: 438, endPoint x: 334, endPoint y: 436, distance: 346.2
click at [334, 436] on div "@media screen and (min-width: 480px) {} 398 399 400 401 402 403 404 405 406 407…" at bounding box center [919, 430] width 1171 height 696
drag, startPoint x: 687, startPoint y: 526, endPoint x: 304, endPoint y: 527, distance: 383.2
click at [304, 527] on div "Files New File Javascript files 1 main.js 0 CSS files main.css 0 Copy share lin…" at bounding box center [776, 411] width 1470 height 734
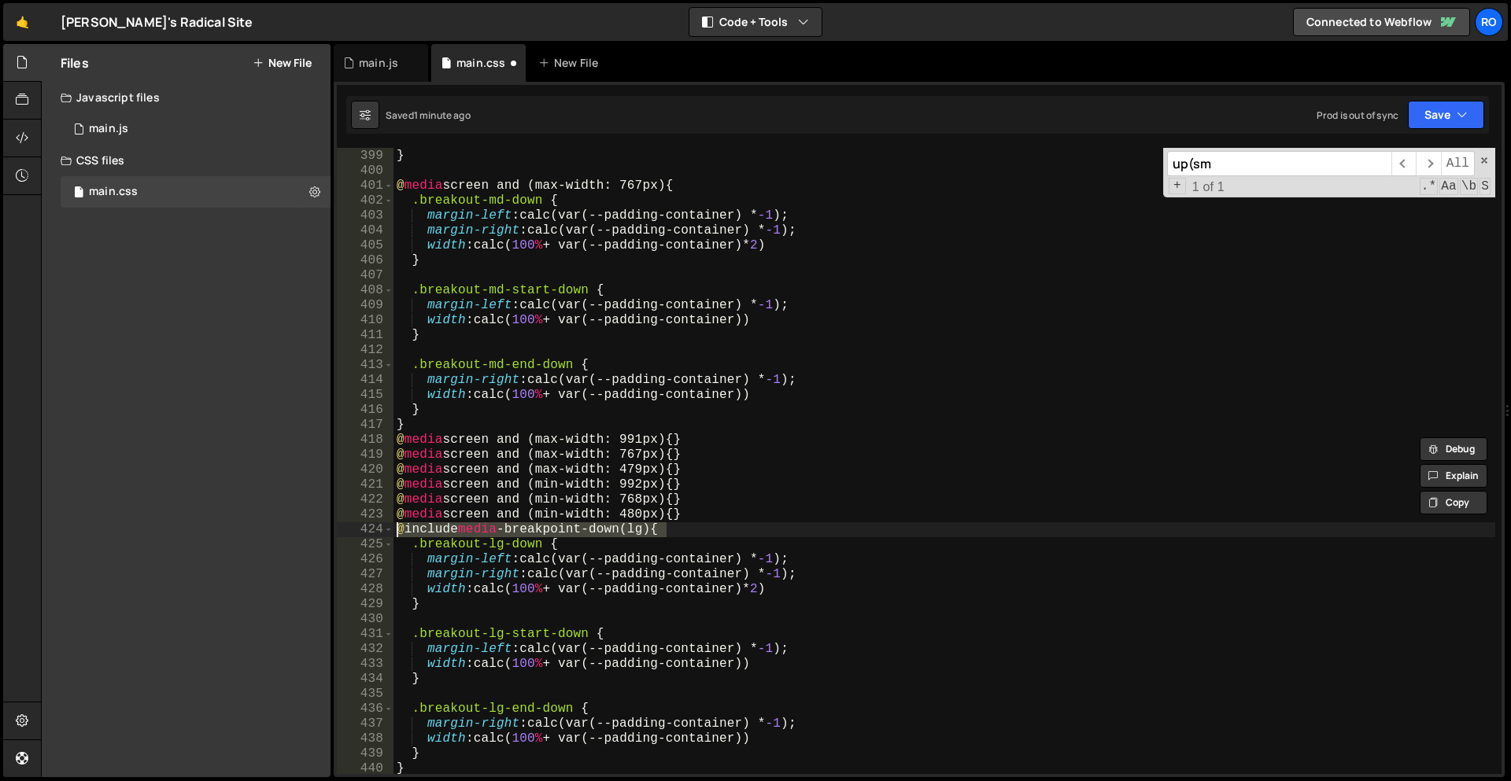
paste textarea "media screen and (max-width: 991px"
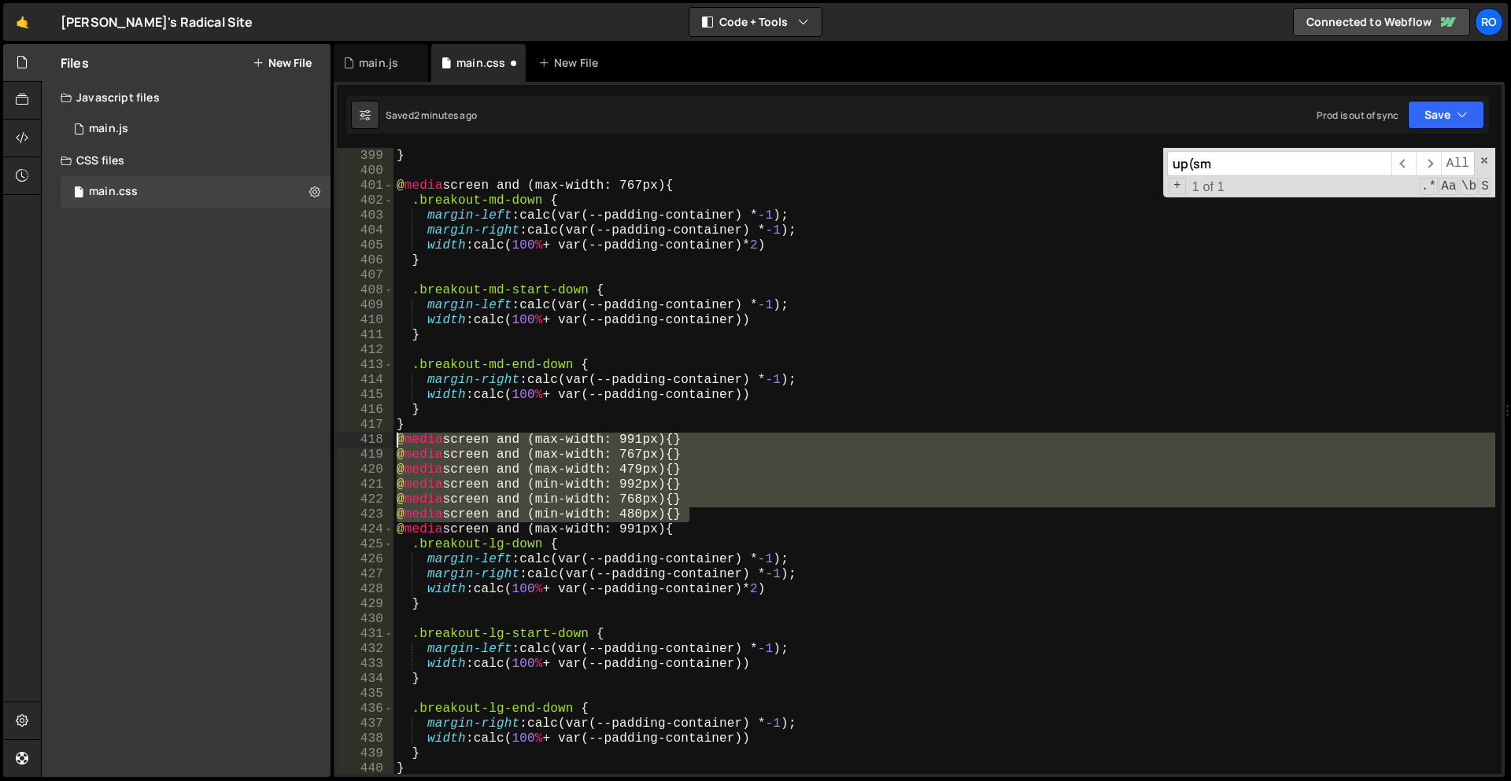
drag, startPoint x: 716, startPoint y: 511, endPoint x: 249, endPoint y: 437, distance: 472.4
click at [249, 437] on div "Files New File Javascript files 1 main.js 0 CSS files main.css 0 Copy share lin…" at bounding box center [776, 411] width 1470 height 734
type textarea "@media screen and (max-width: 991px) {} @media screen and (max-width: 767px) {}"
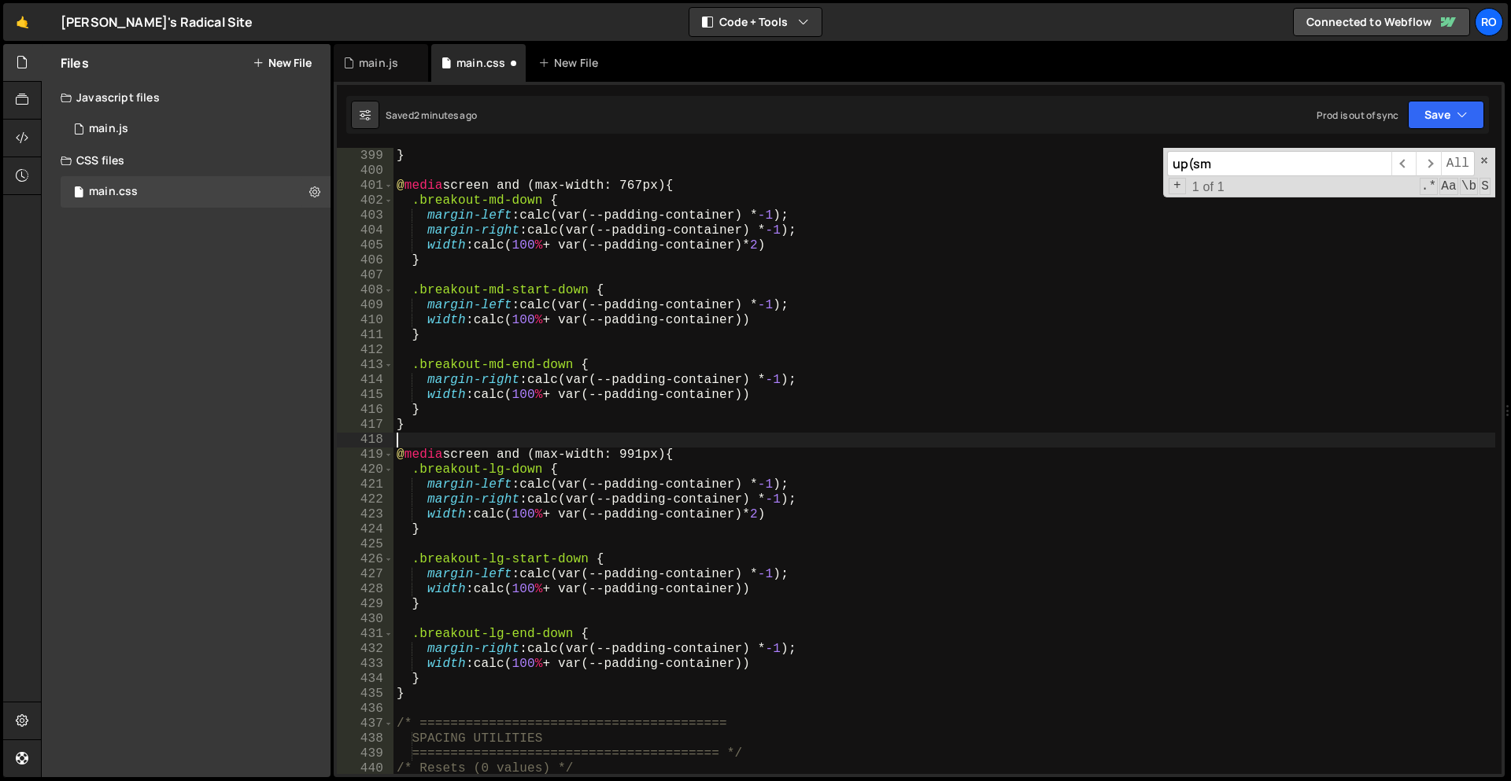
type textarea "@media screen and (max-width: 991px) {"
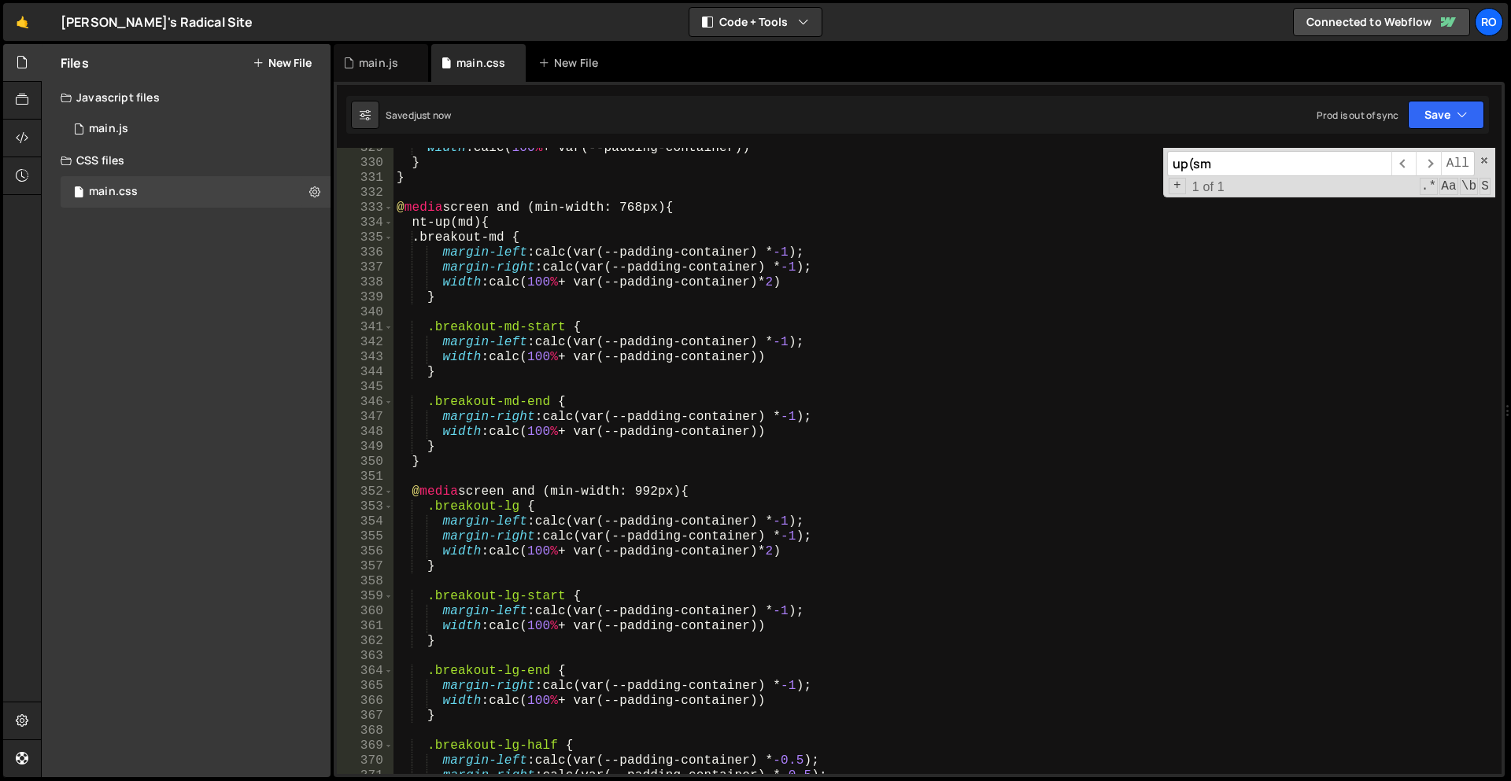
scroll to position [1441, 0]
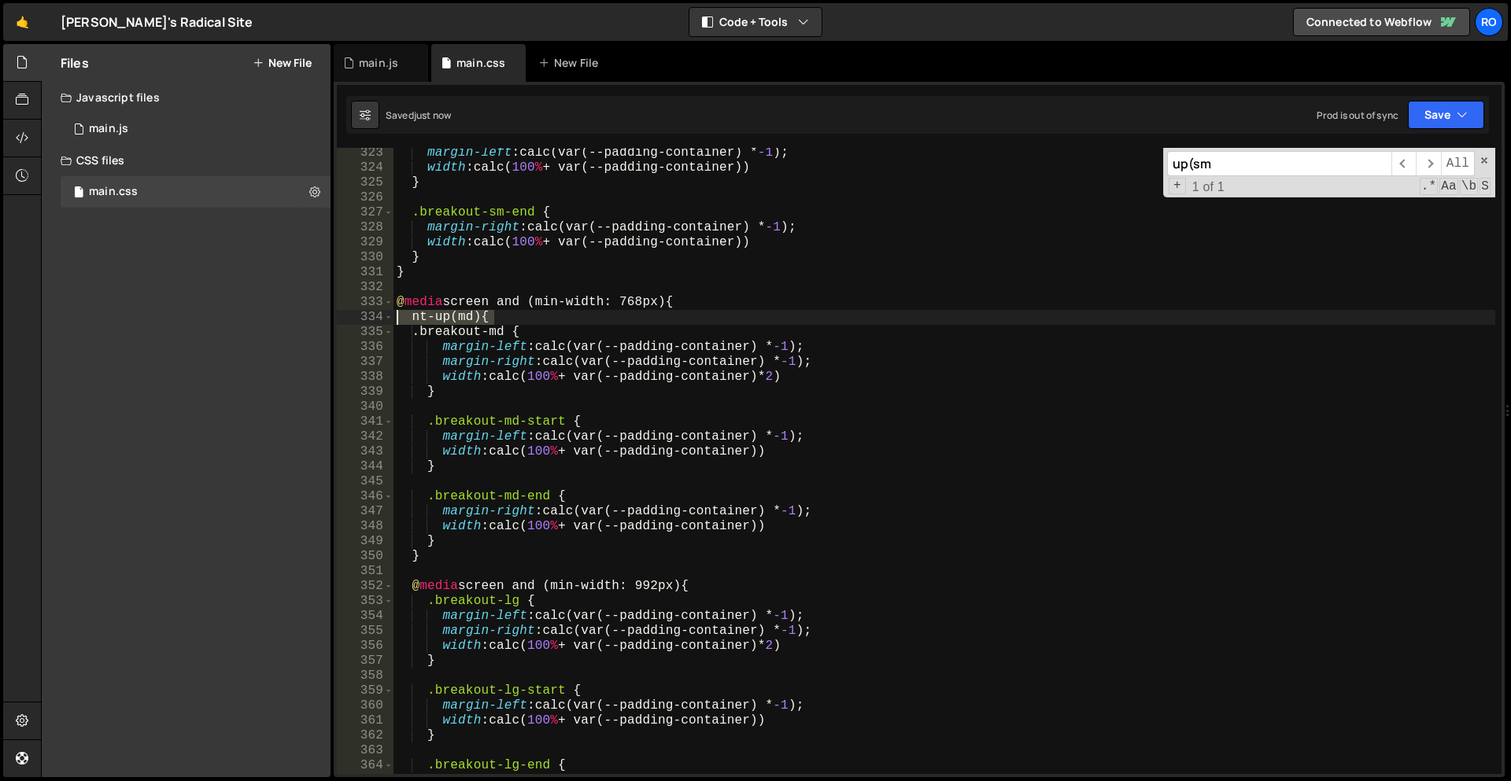
drag, startPoint x: 537, startPoint y: 315, endPoint x: 302, endPoint y: 313, distance: 235.3
click at [302, 313] on div "Files New File Javascript files 1 main.js 0 CSS files main.css 0 Copy share lin…" at bounding box center [776, 411] width 1470 height 734
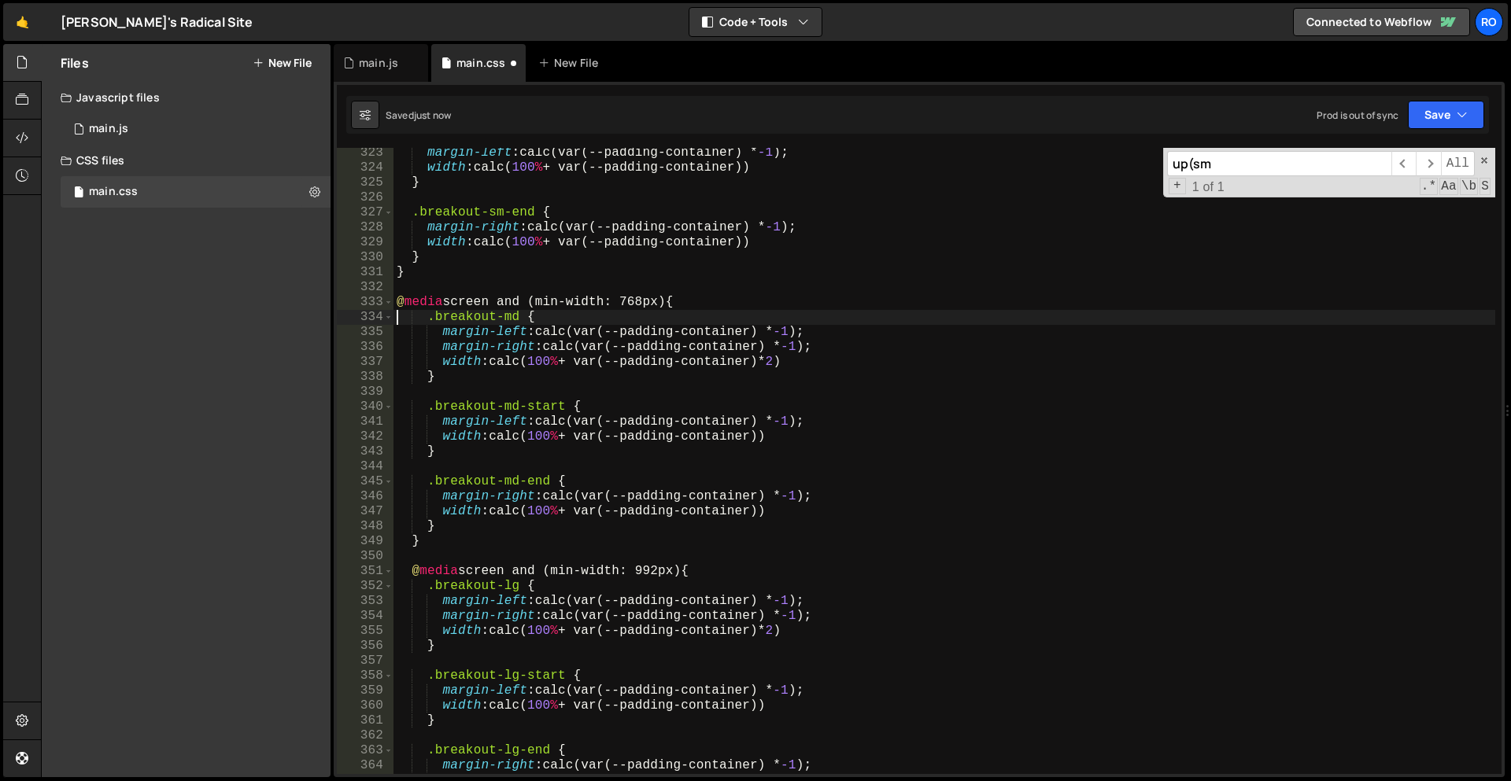
click at [659, 349] on div "margin-left : calc(var(--padding-container) * -1 ) ; width : calc( 100 % + var(…" at bounding box center [944, 474] width 1102 height 656
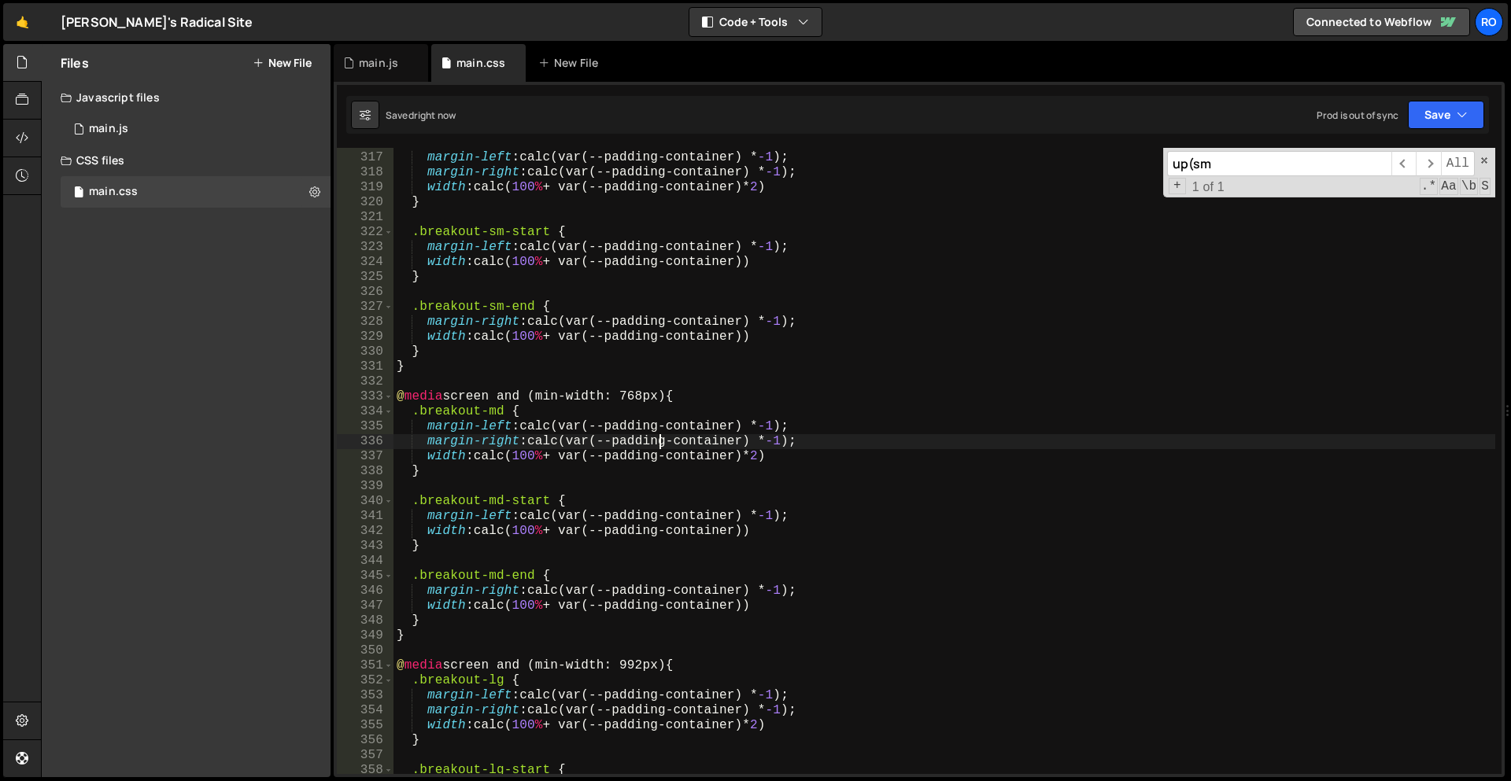
scroll to position [1412, 0]
type textarea "margin-right: calc(var(--padding-container) * -1);"
click at [386, 398] on span at bounding box center [388, 396] width 9 height 15
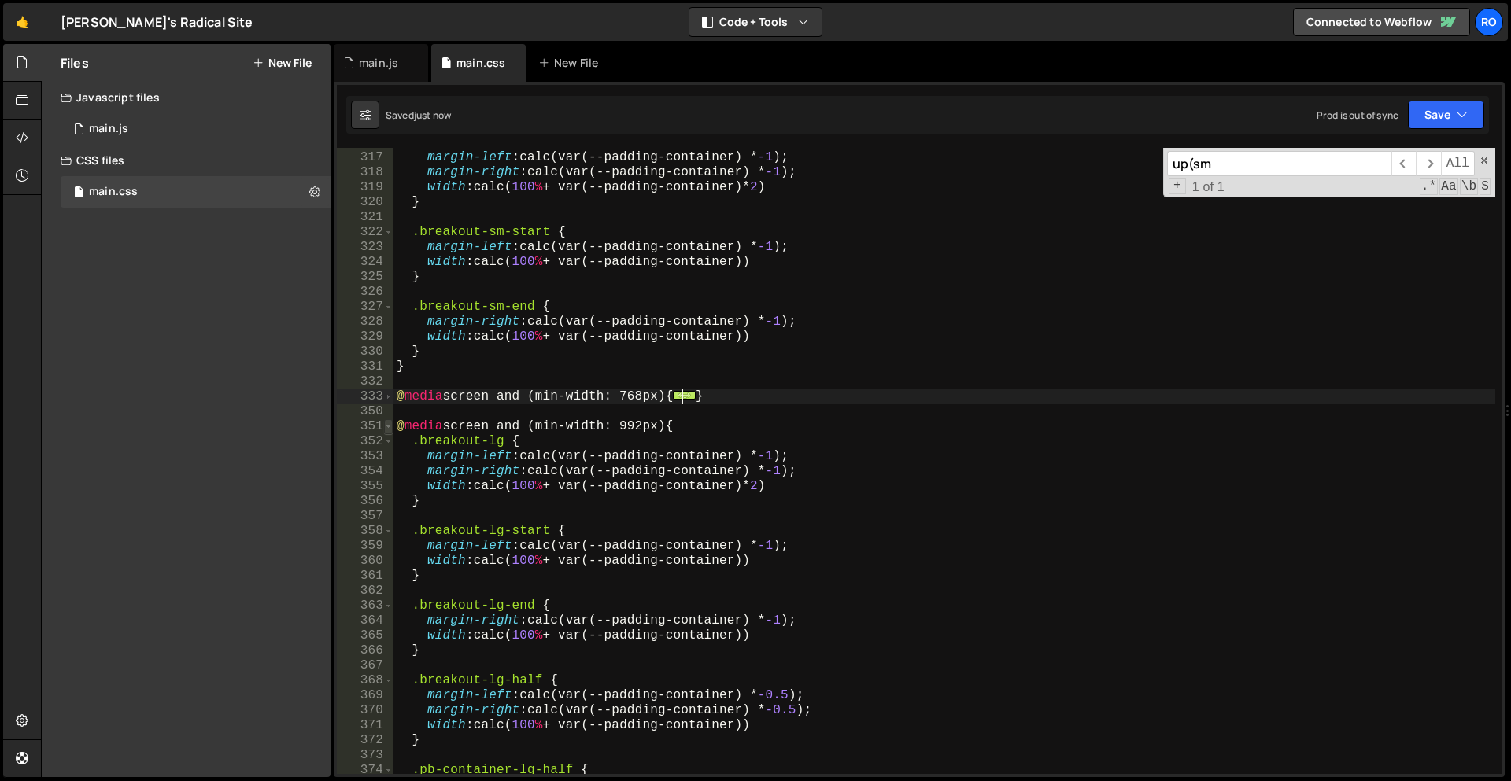
click at [388, 424] on span at bounding box center [388, 426] width 9 height 15
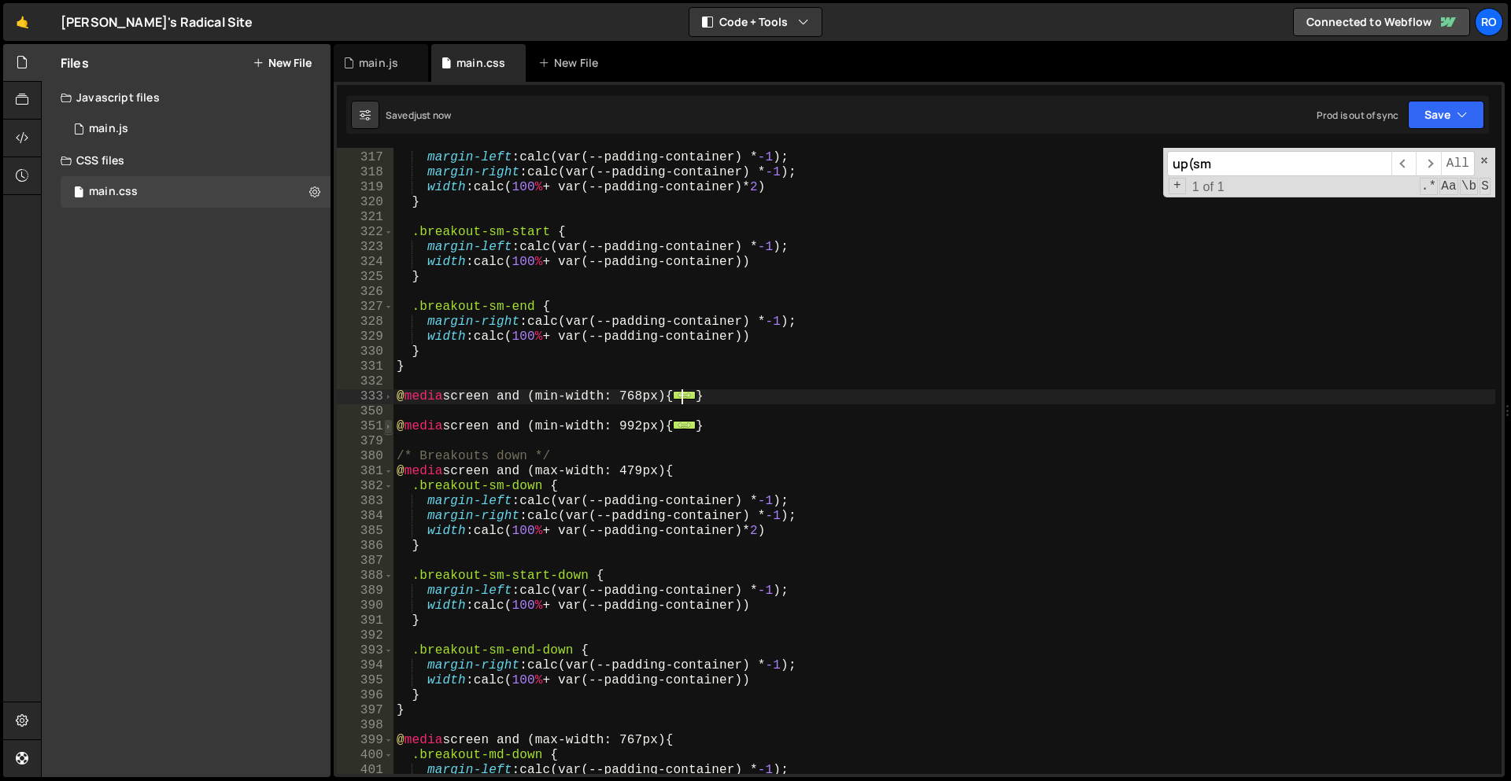
scroll to position [1423, 0]
click at [386, 475] on span at bounding box center [388, 471] width 9 height 15
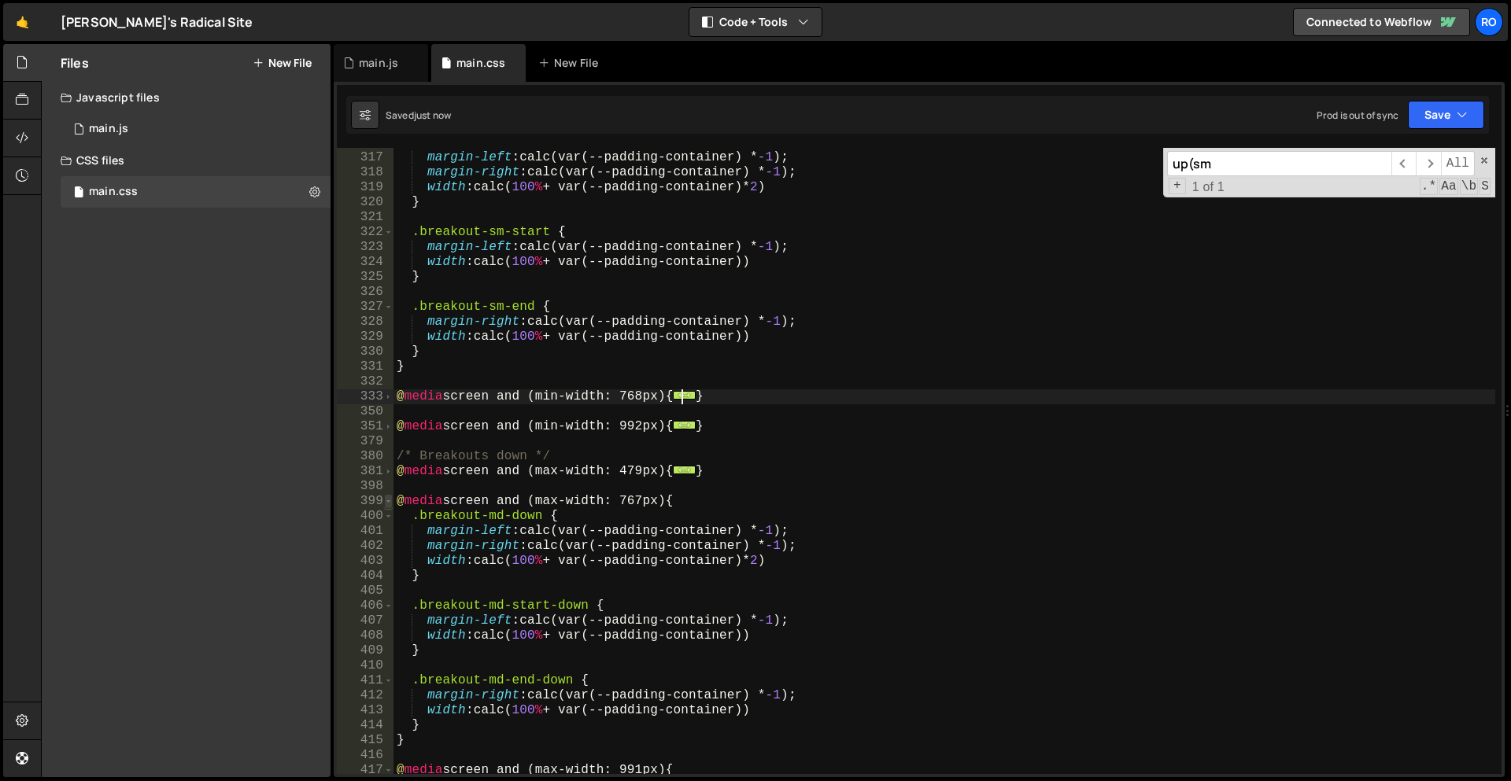
click at [392, 502] on span at bounding box center [388, 501] width 9 height 15
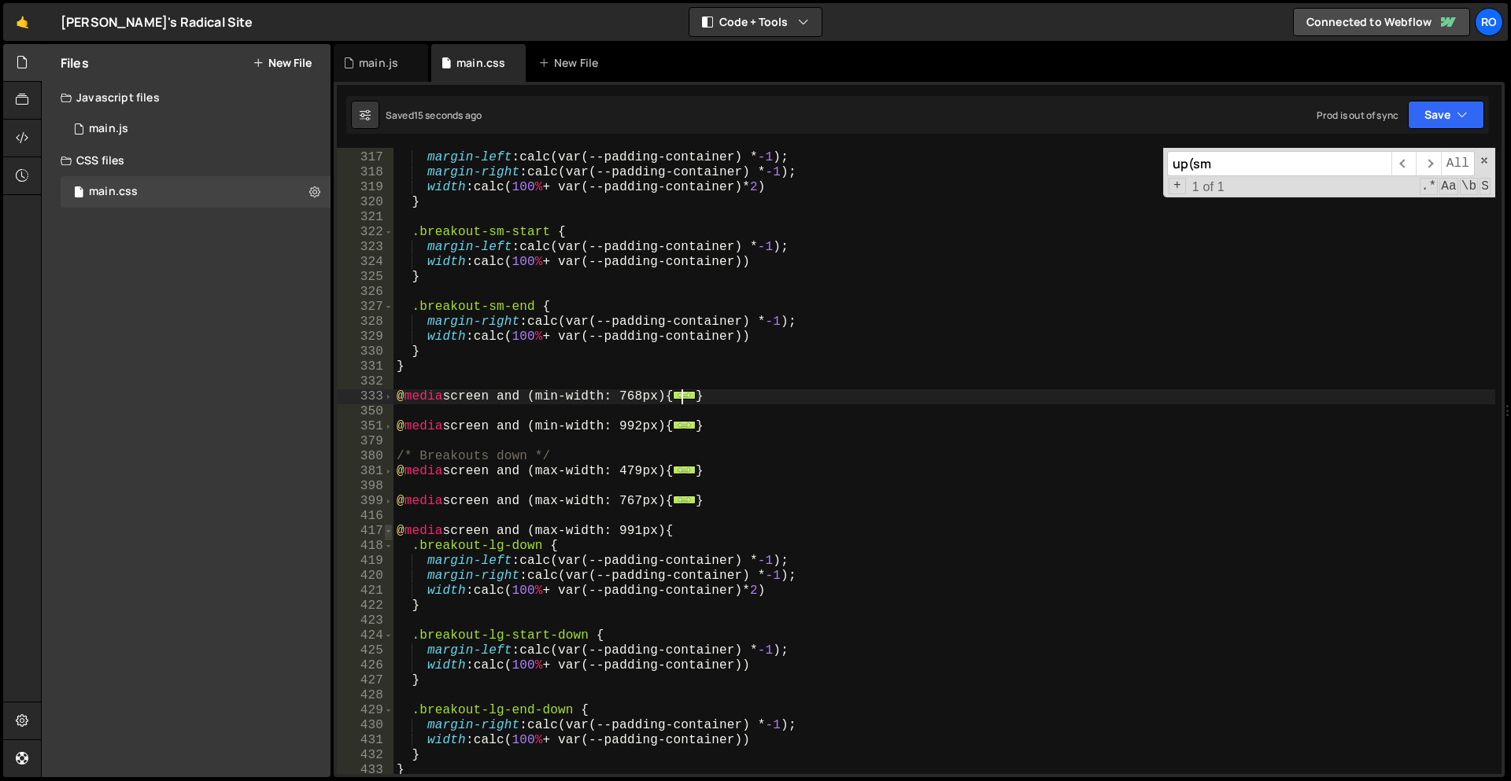
click at [389, 528] on span at bounding box center [388, 531] width 9 height 15
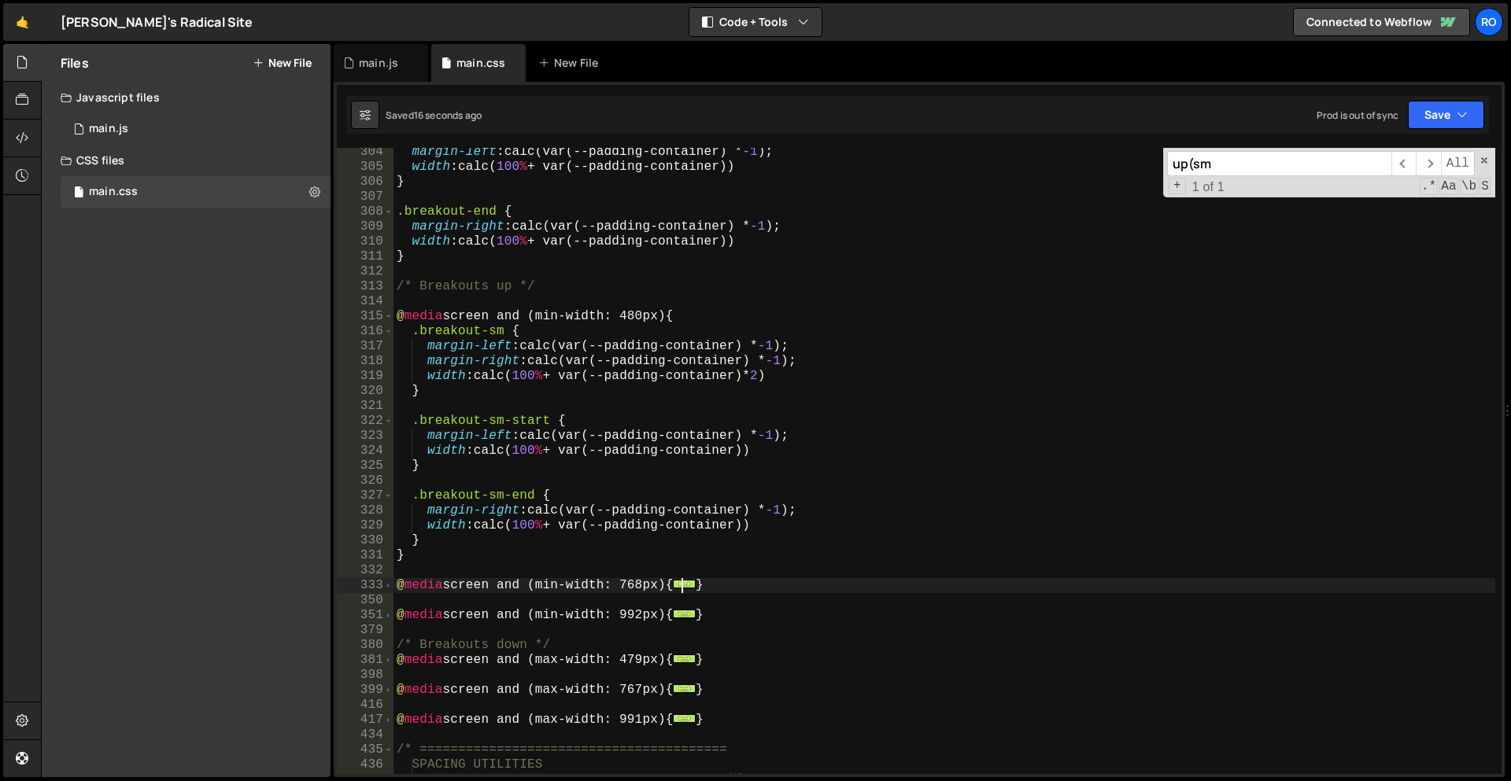
scroll to position [1349, 0]
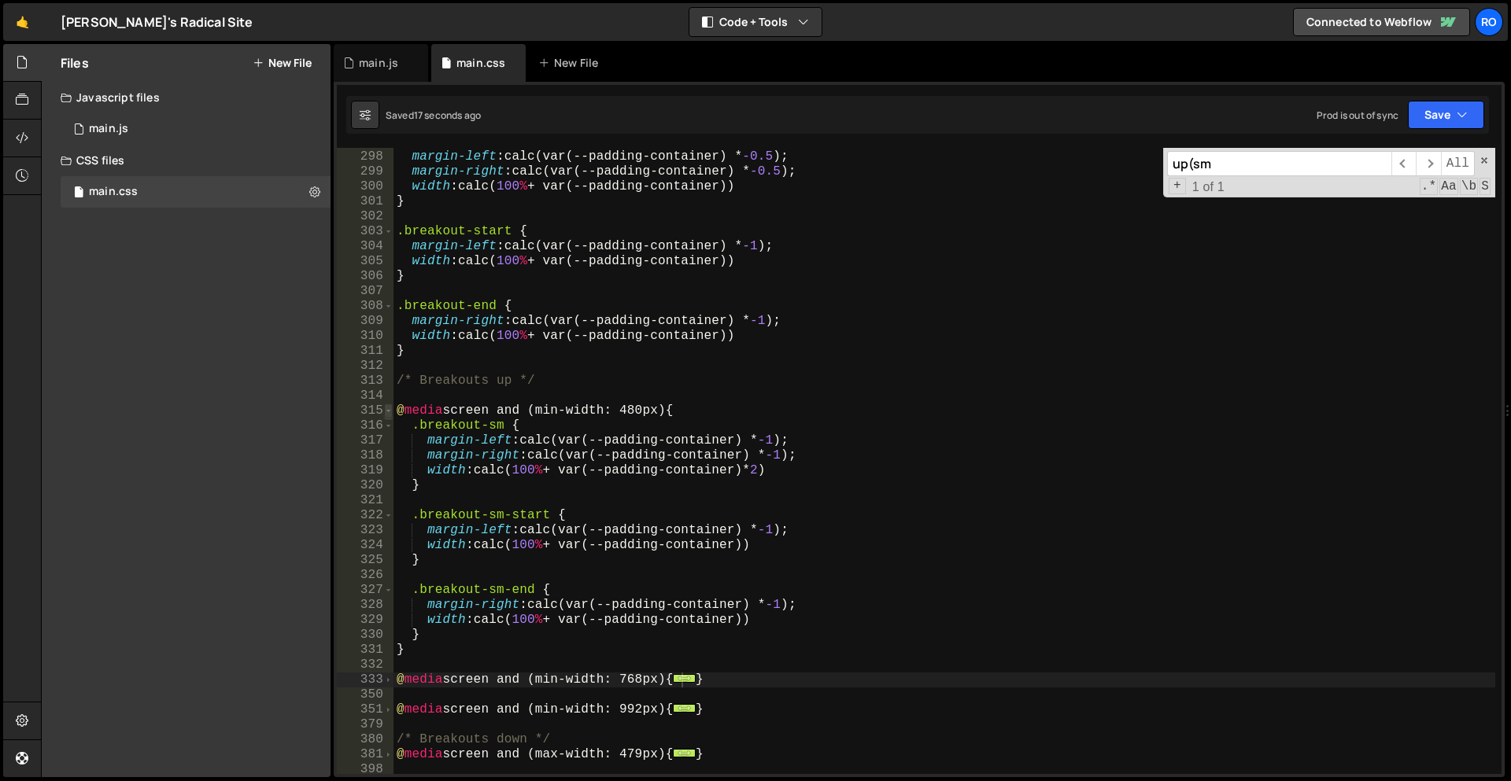
click at [389, 415] on span at bounding box center [388, 411] width 9 height 15
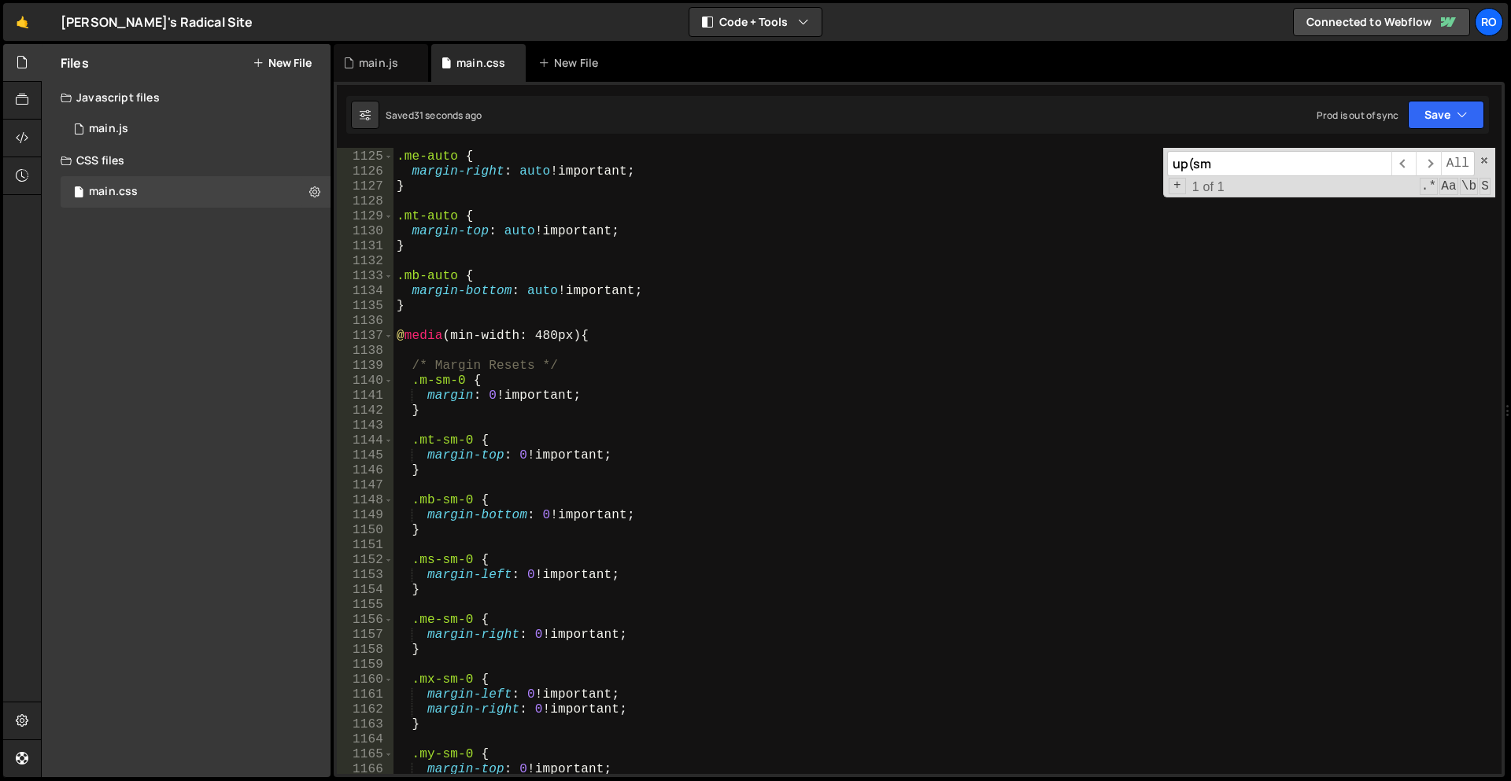
scroll to position [4605, 0]
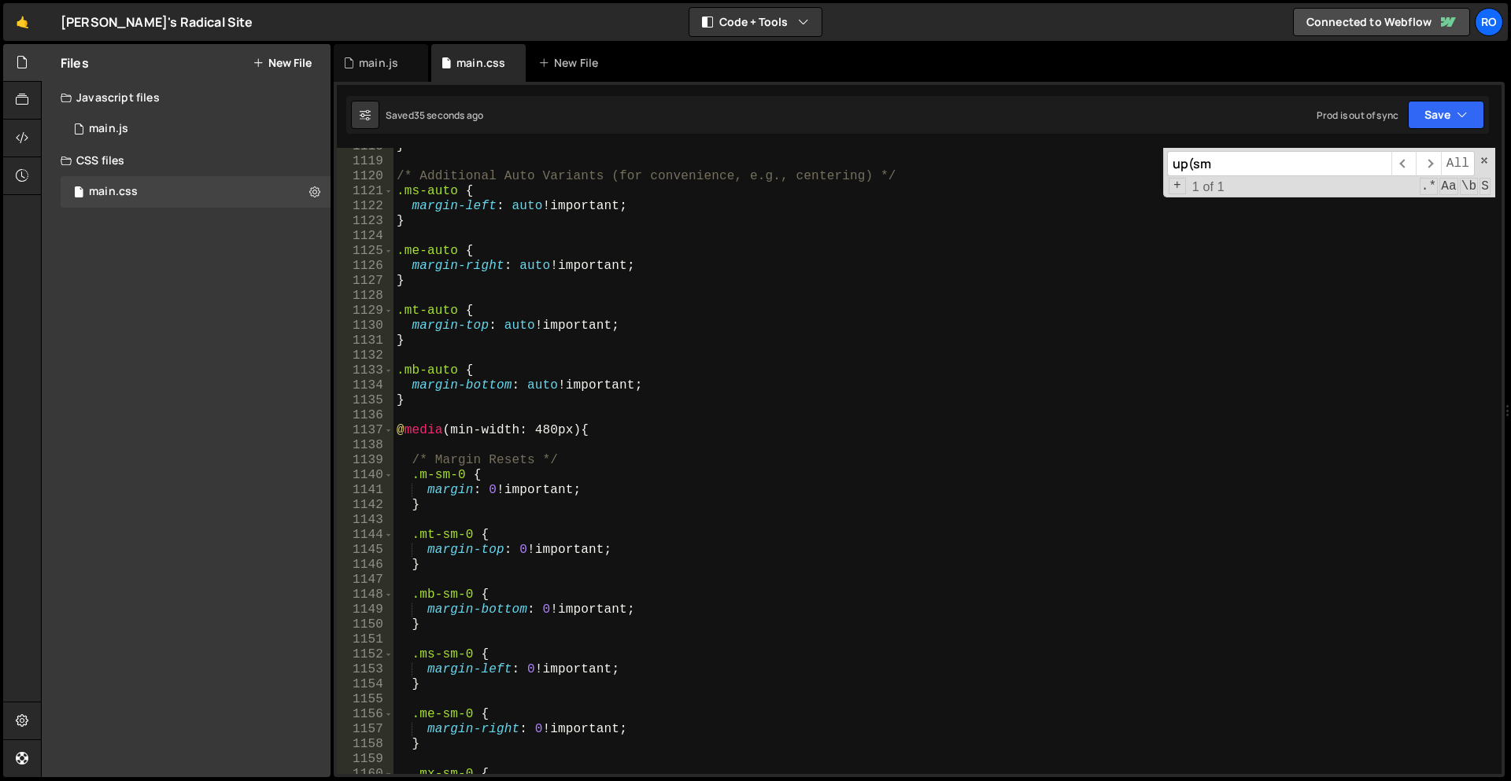
click at [589, 415] on div "} /* Additional Auto Variants (for convenience, e.g., centering) */ .ms-auto { …" at bounding box center [944, 467] width 1102 height 656
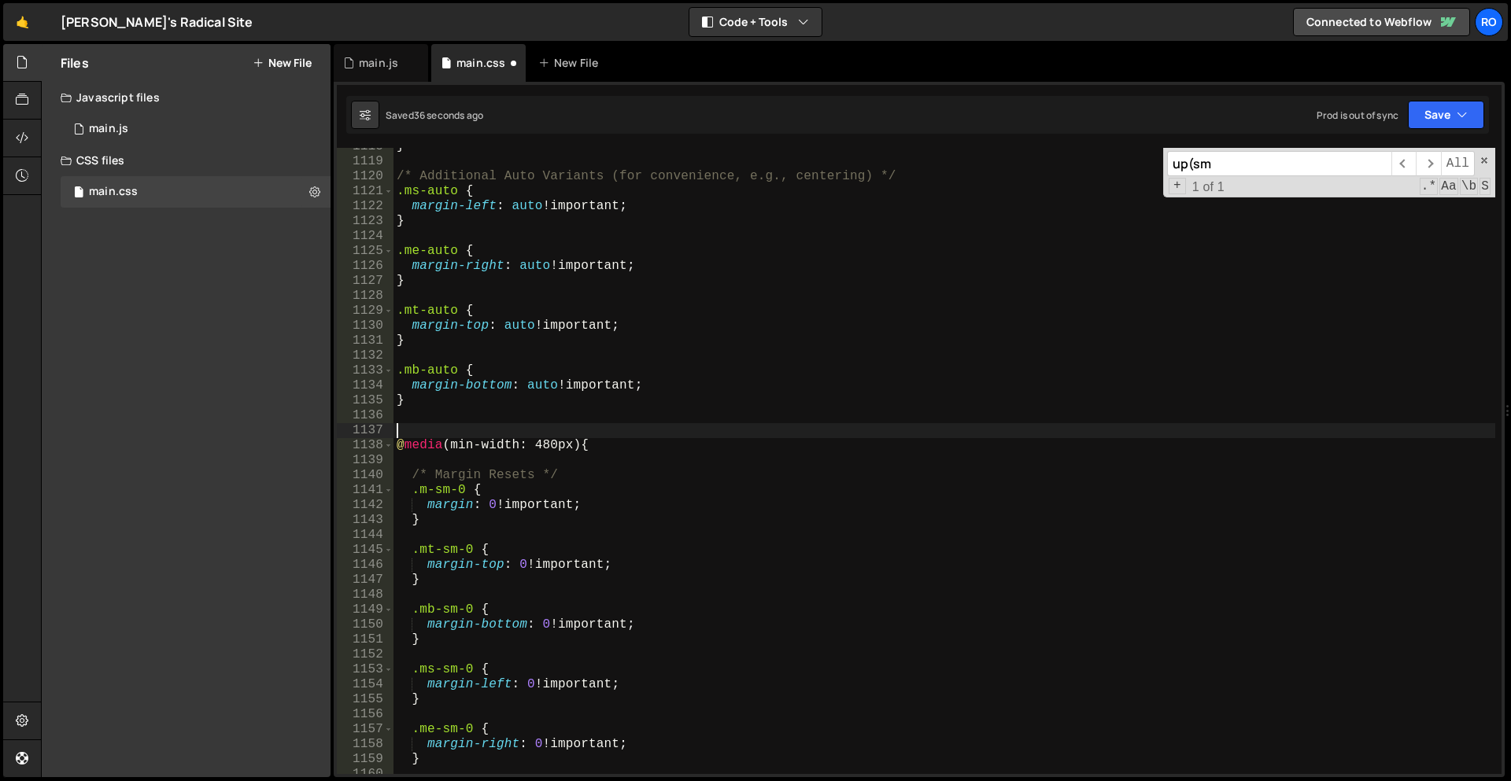
scroll to position [4605, 0]
paste textarea "@media screen and (min-width: 480px) {}"
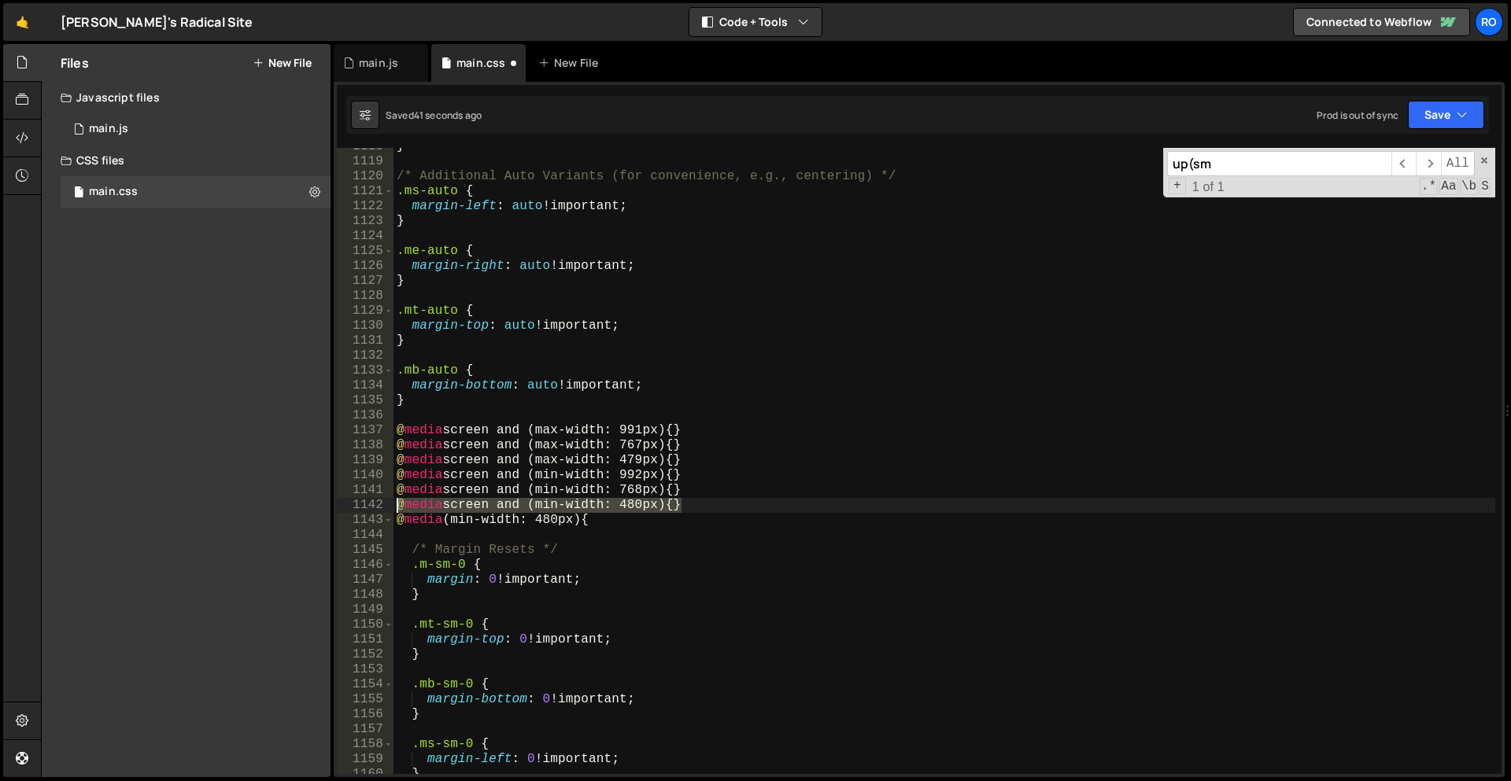
drag, startPoint x: 681, startPoint y: 503, endPoint x: 232, endPoint y: 507, distance: 449.3
click at [232, 507] on div "Files New File Javascript files 1 main.js 0 CSS files main.css 0 Copy share lin…" at bounding box center [776, 411] width 1470 height 734
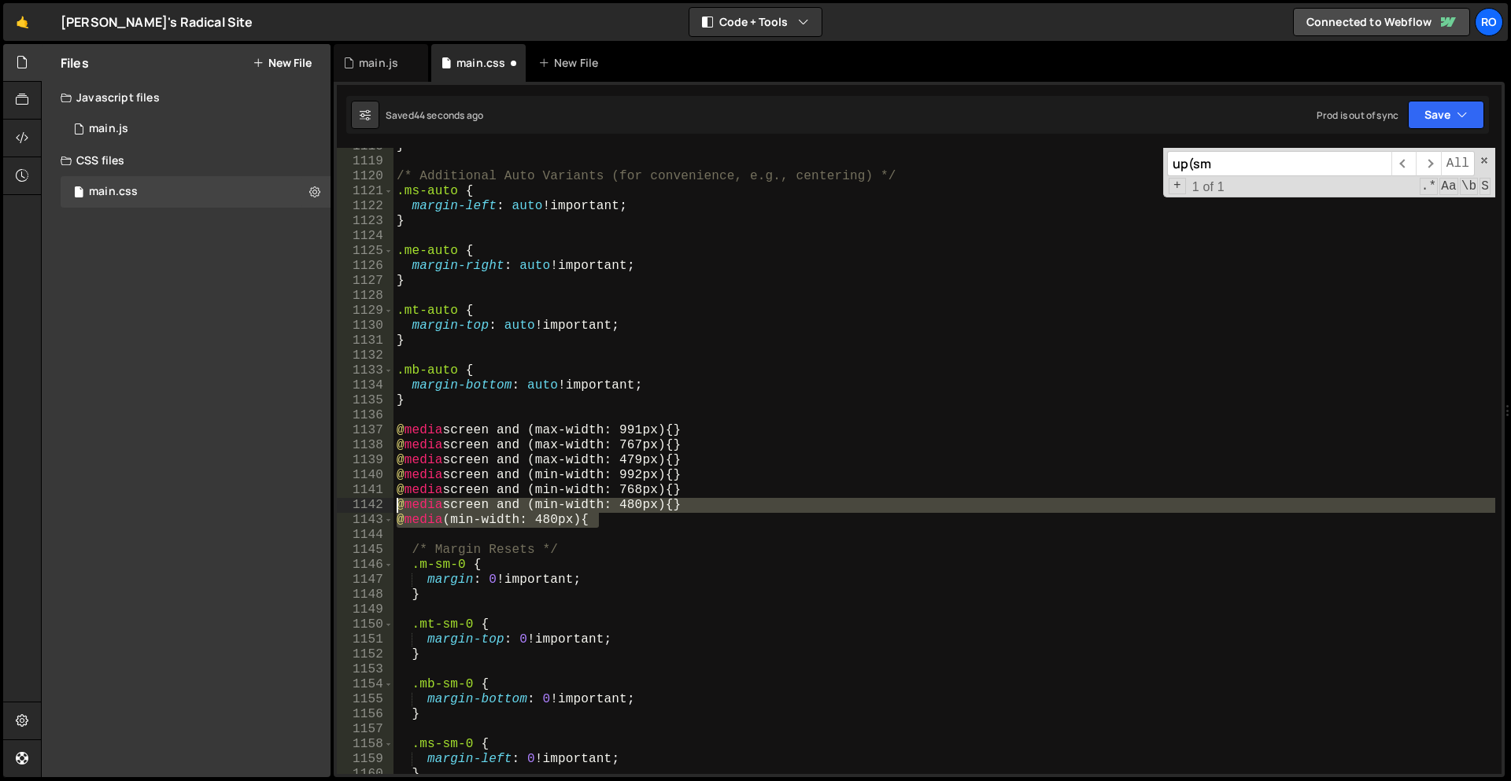
drag, startPoint x: 637, startPoint y: 515, endPoint x: 340, endPoint y: 515, distance: 297.4
click at [340, 513] on div "@media screen and (min-width: 480px) {} 1118 1119 1120 1121 1122 1123 1124 1125…" at bounding box center [919, 461] width 1165 height 626
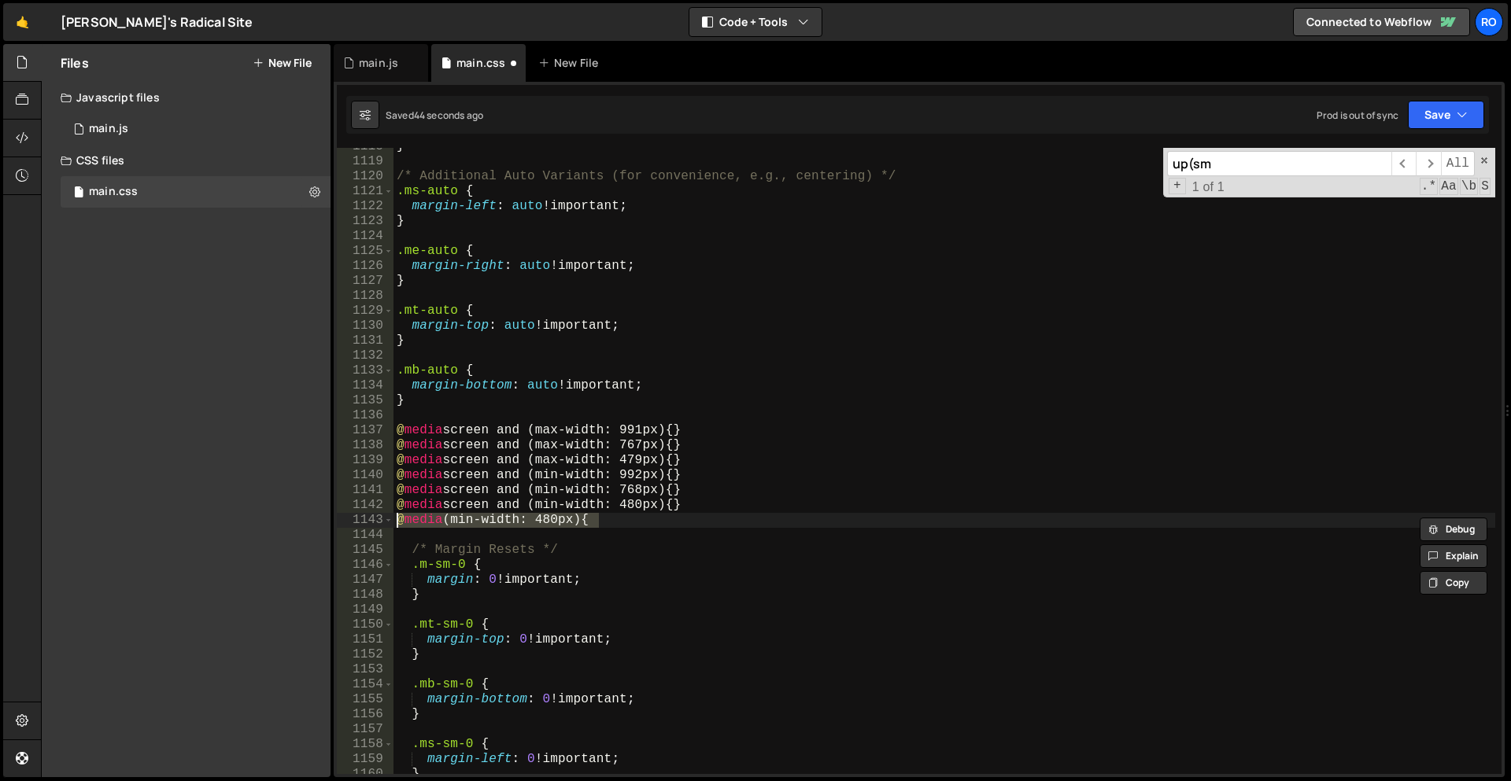
drag, startPoint x: 630, startPoint y: 541, endPoint x: 622, endPoint y: 556, distance: 16.9
click at [622, 556] on div "} /* Additional Auto Variants (for convenience, e.g., centering) */ .ms-auto { …" at bounding box center [944, 467] width 1102 height 656
drag, startPoint x: 629, startPoint y: 518, endPoint x: 308, endPoint y: 518, distance: 321.0
click at [308, 518] on div "Files New File Javascript files 1 main.js 0 CSS files main.css 0 Copy share lin…" at bounding box center [776, 411] width 1470 height 734
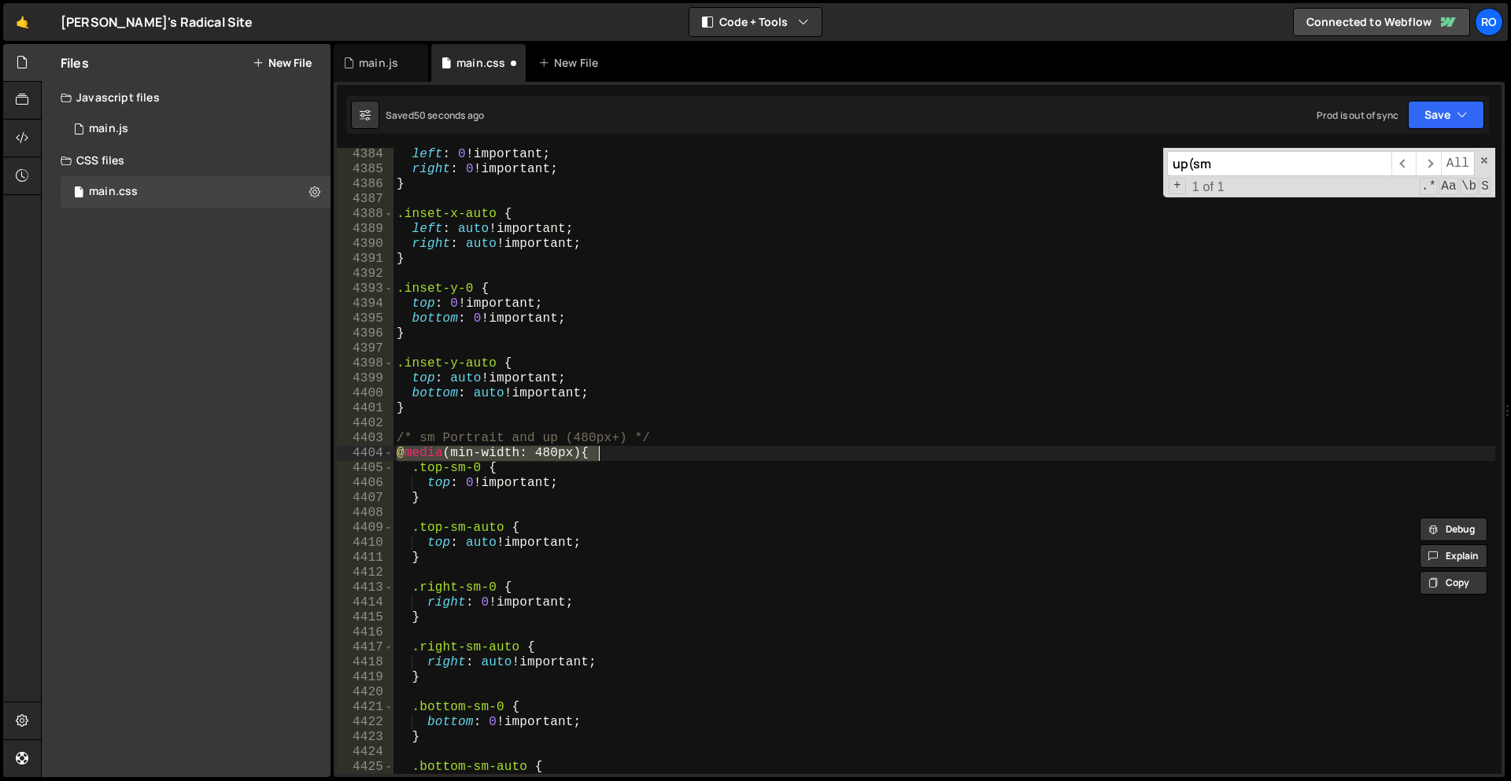
scroll to position [19465, 0]
paste textarea "screen and"
drag, startPoint x: 705, startPoint y: 450, endPoint x: 360, endPoint y: 452, distance: 345.4
click at [360, 452] on div "@media screen and (min-width: 480px) { 4384 4385 4386 4387 4388 4389 4390 4391 …" at bounding box center [919, 461] width 1165 height 626
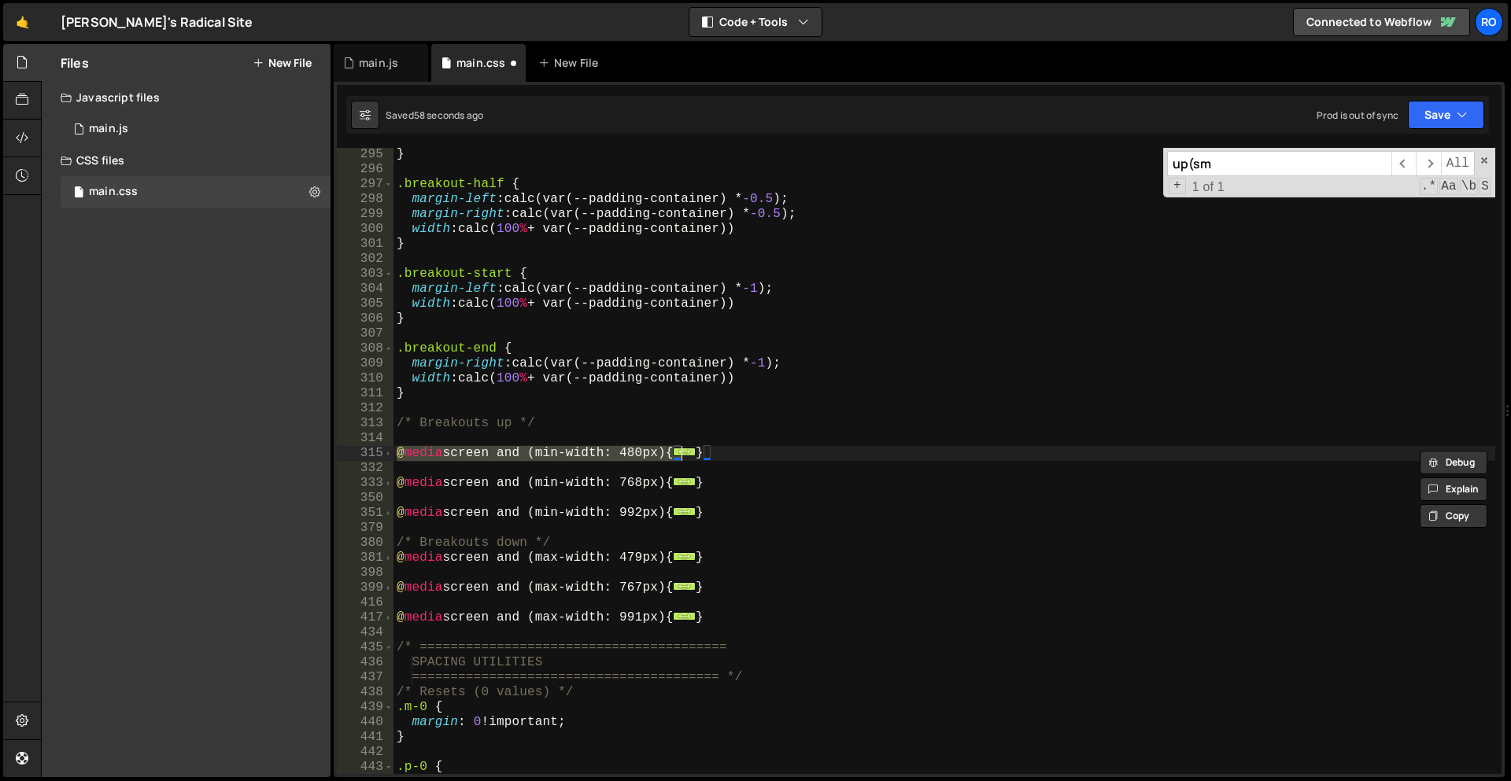
scroll to position [4616, 0]
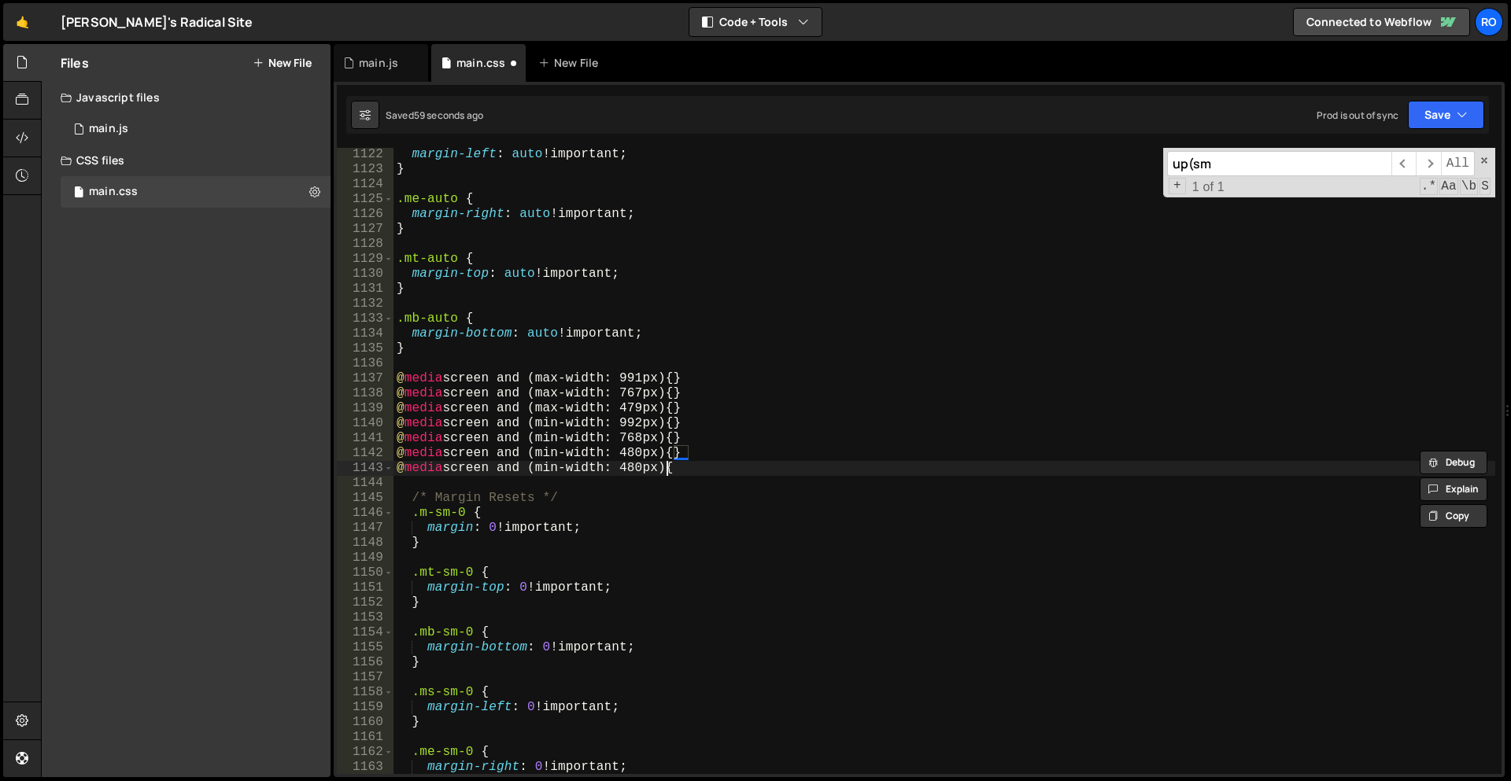
click at [663, 463] on div "margin-left : auto !important ; } .me-auto { margin-right : auto !important ; }…" at bounding box center [944, 475] width 1102 height 656
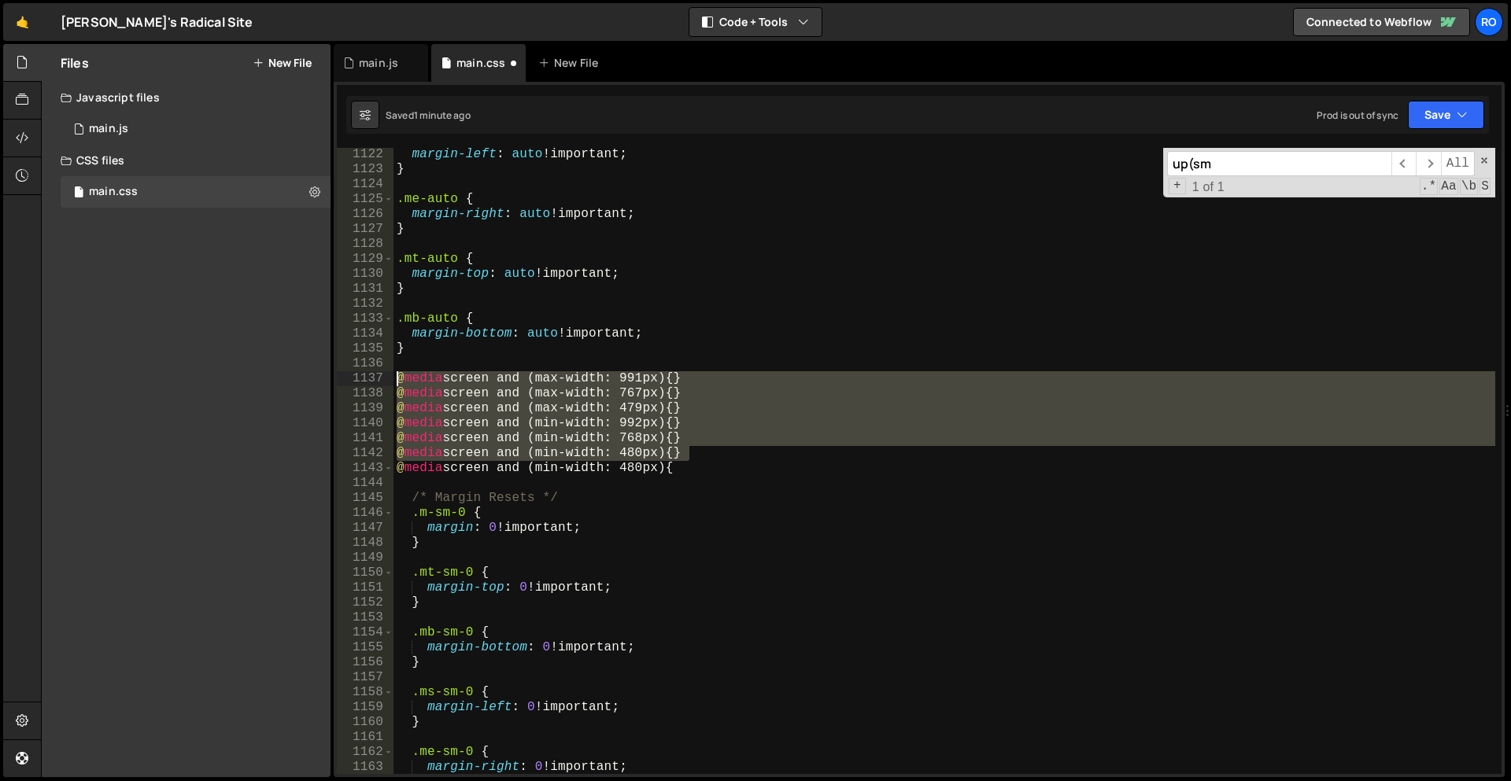
drag, startPoint x: 692, startPoint y: 449, endPoint x: 186, endPoint y: 377, distance: 511.9
click at [186, 377] on div "Files New File Javascript files 1 main.js 0 CSS files main.css 0 Copy share lin…" at bounding box center [776, 411] width 1470 height 734
type textarea "@media screen and (max-width: 991px) {} @media screen and (max-width: 767px) {}"
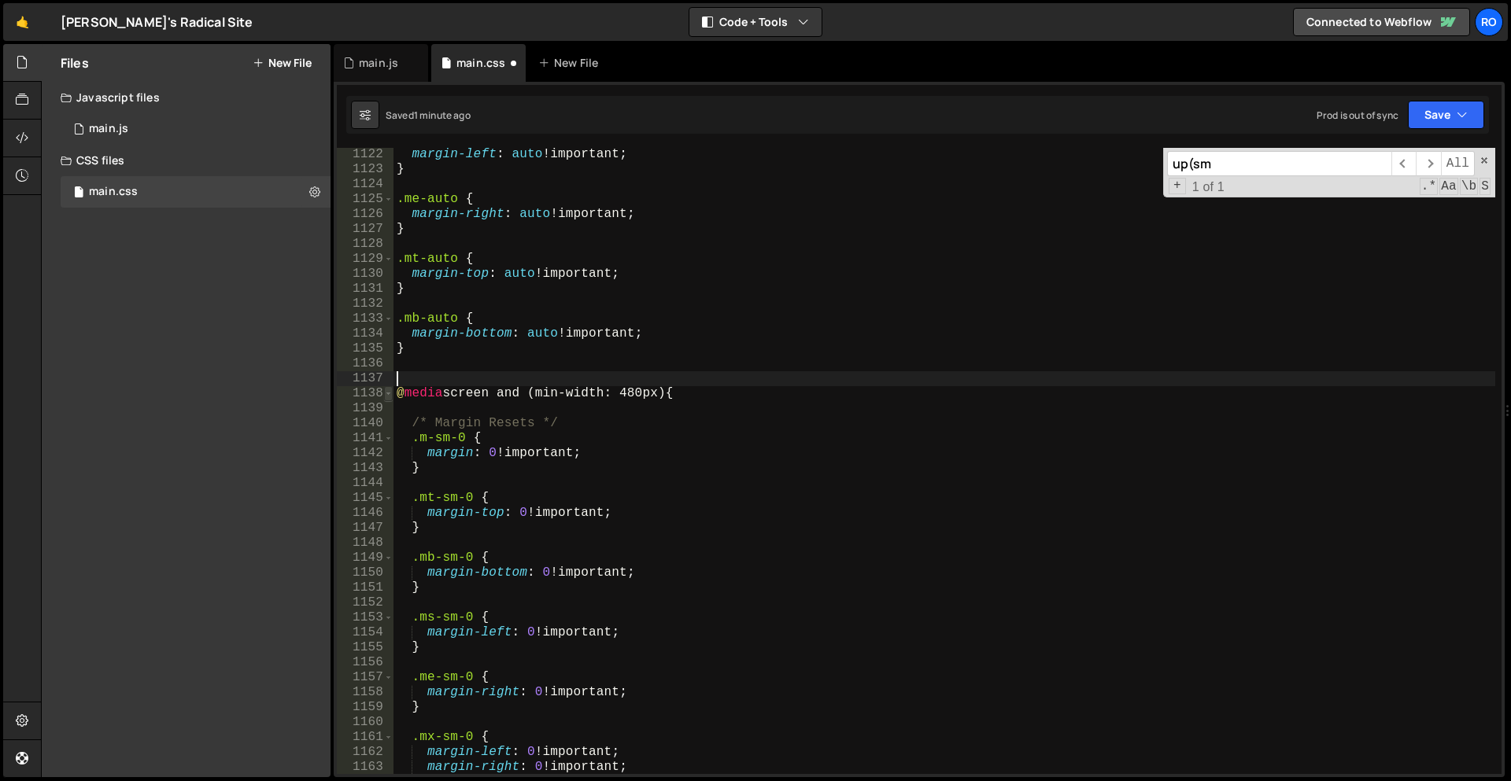
click at [386, 397] on span at bounding box center [388, 393] width 9 height 15
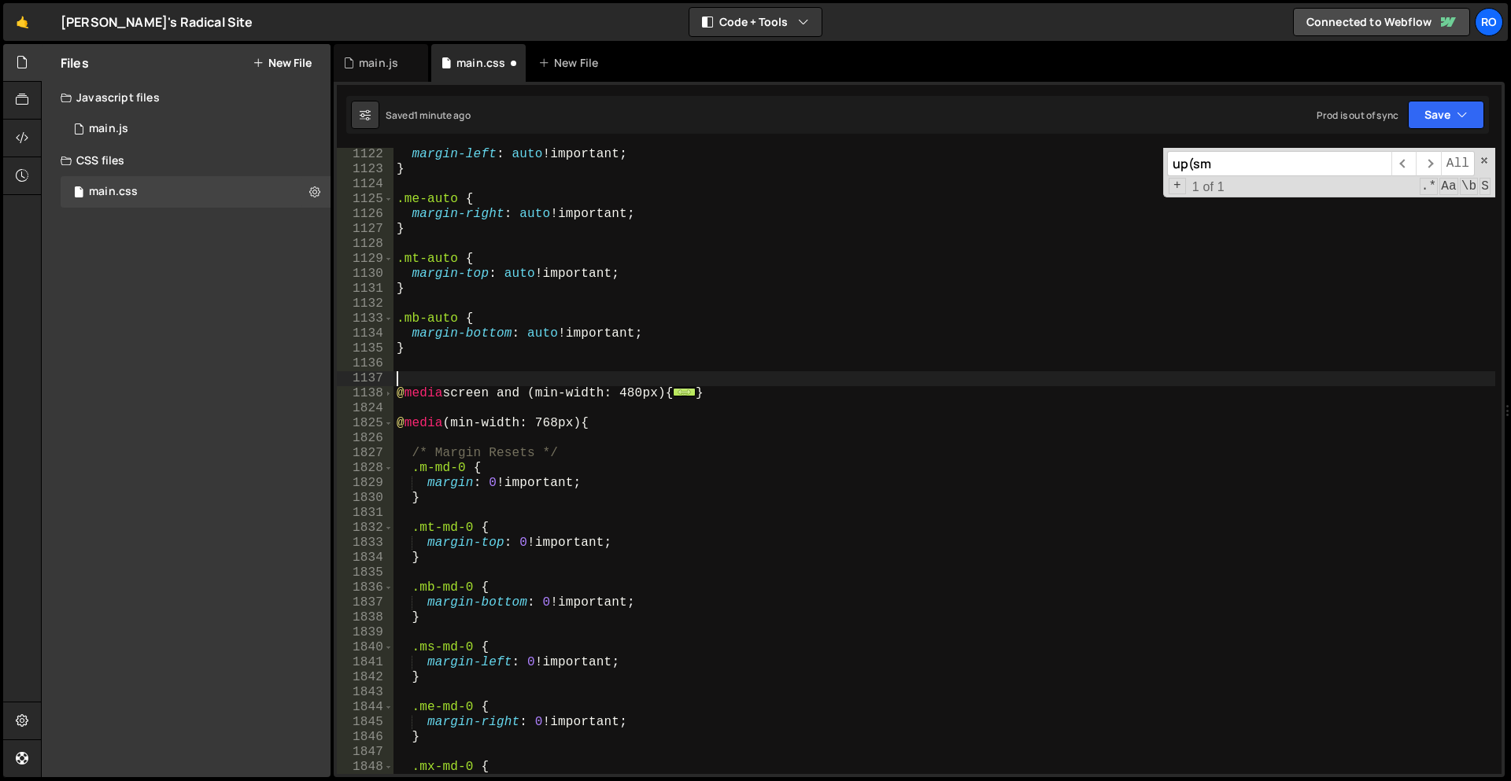
click at [474, 415] on div "margin-left : auto !important ; } .me-auto { margin-right : auto !important ; }…" at bounding box center [944, 475] width 1102 height 656
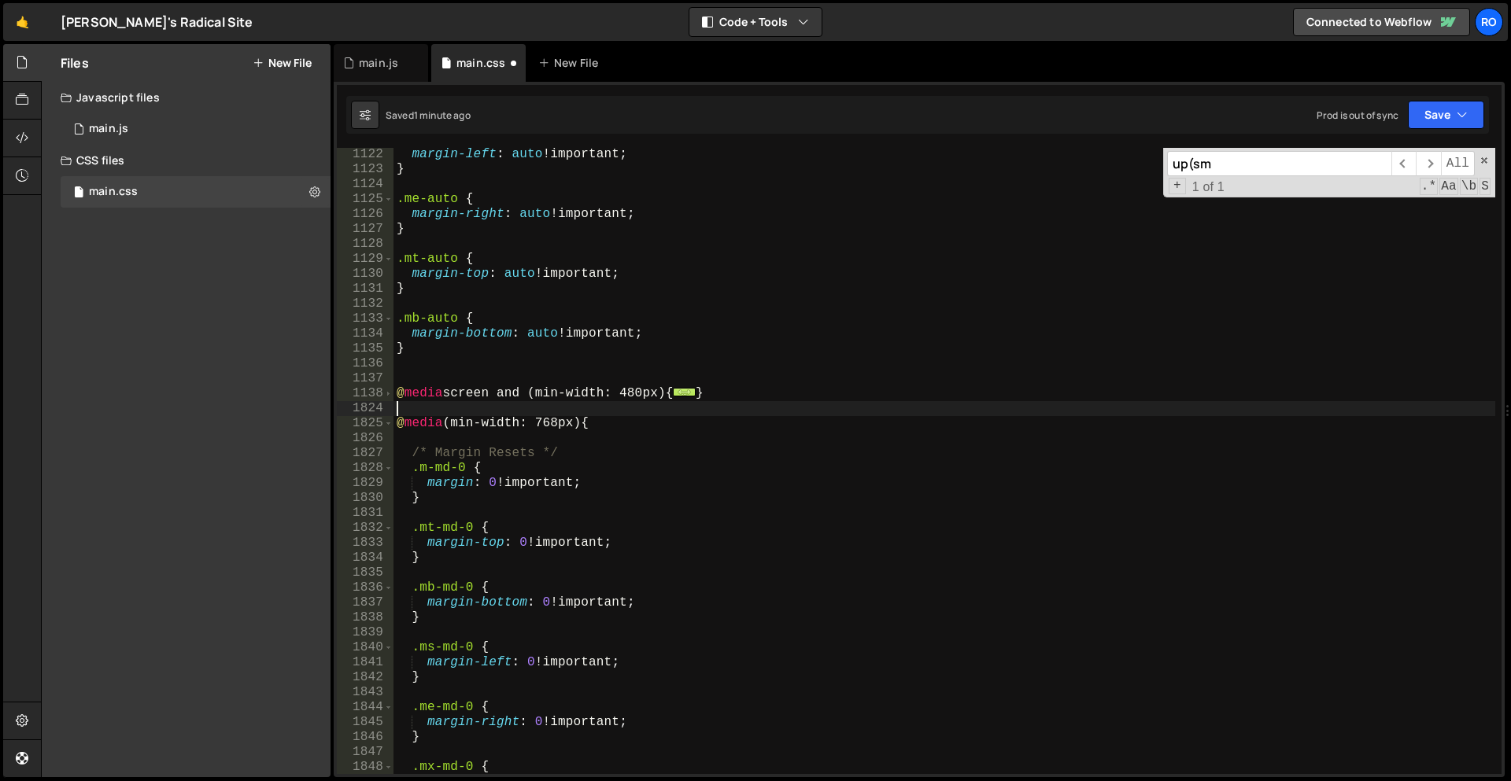
paste textarea "@media screen and (min-width: 480px) {}"
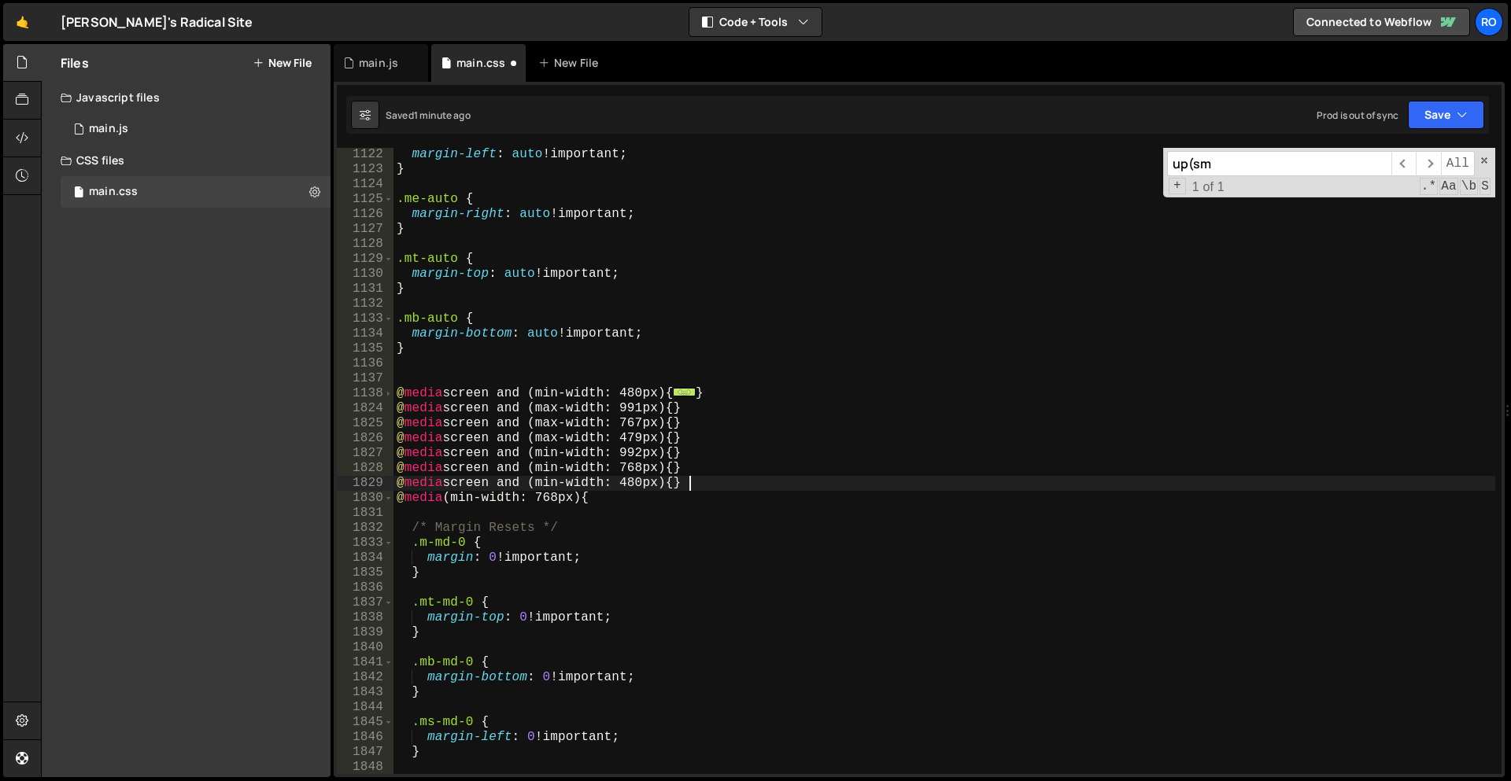
scroll to position [5251, 0]
drag, startPoint x: 680, startPoint y: 467, endPoint x: 324, endPoint y: 462, distance: 355.7
click at [324, 462] on div "Files New File Javascript files 1 main.js 0 CSS files main.css 0 Copy share lin…" at bounding box center [776, 411] width 1470 height 734
drag, startPoint x: 637, startPoint y: 492, endPoint x: 211, endPoint y: 496, distance: 425.7
click at [211, 496] on div "Files New File Javascript files 1 main.js 0 CSS files main.css 0 Copy share lin…" at bounding box center [776, 411] width 1470 height 734
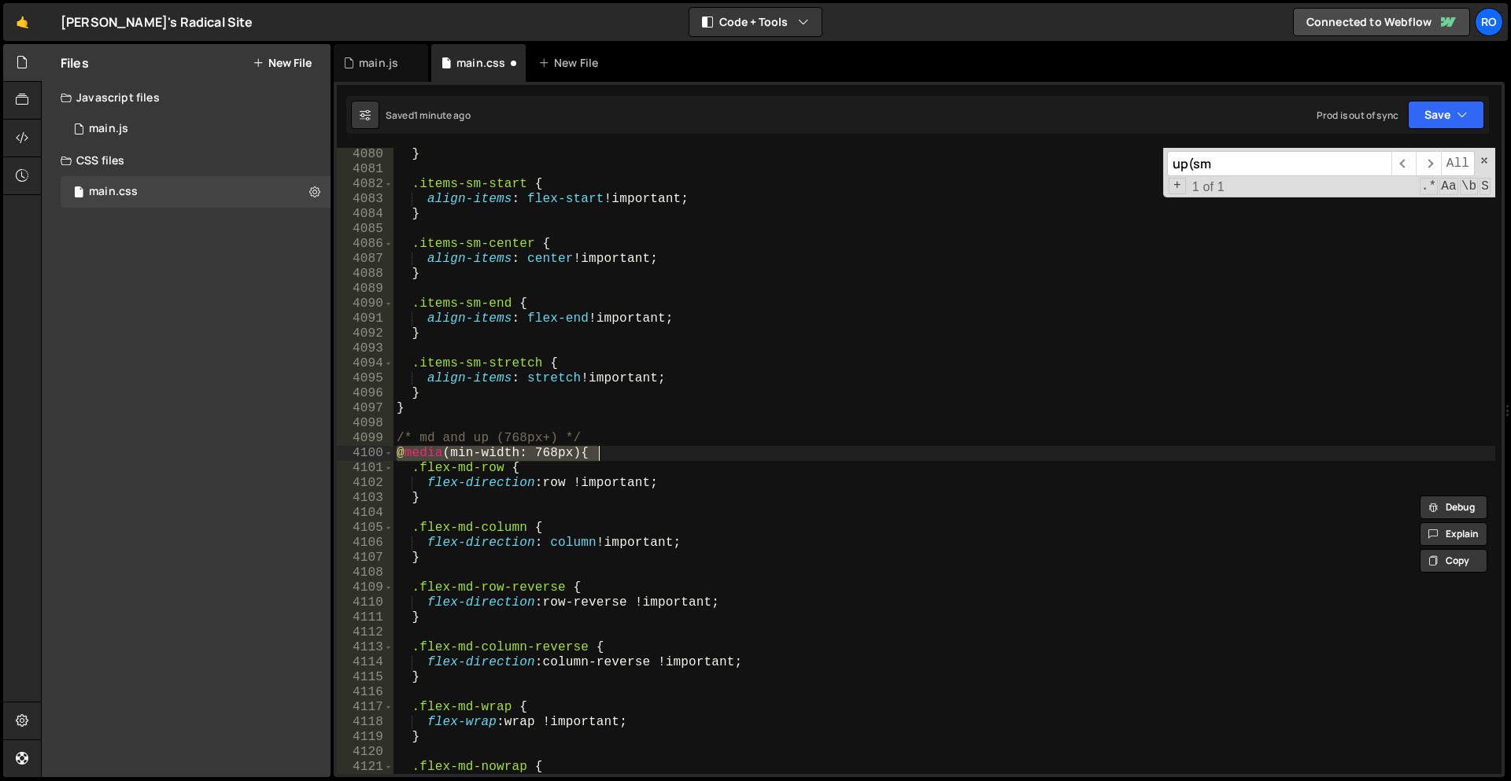
scroll to position [17022, 0]
paste textarea "screen and"
click at [434, 452] on div "} .items-sm-start { align-items : flex-start !important ; } .items-sm-center { …" at bounding box center [944, 475] width 1102 height 656
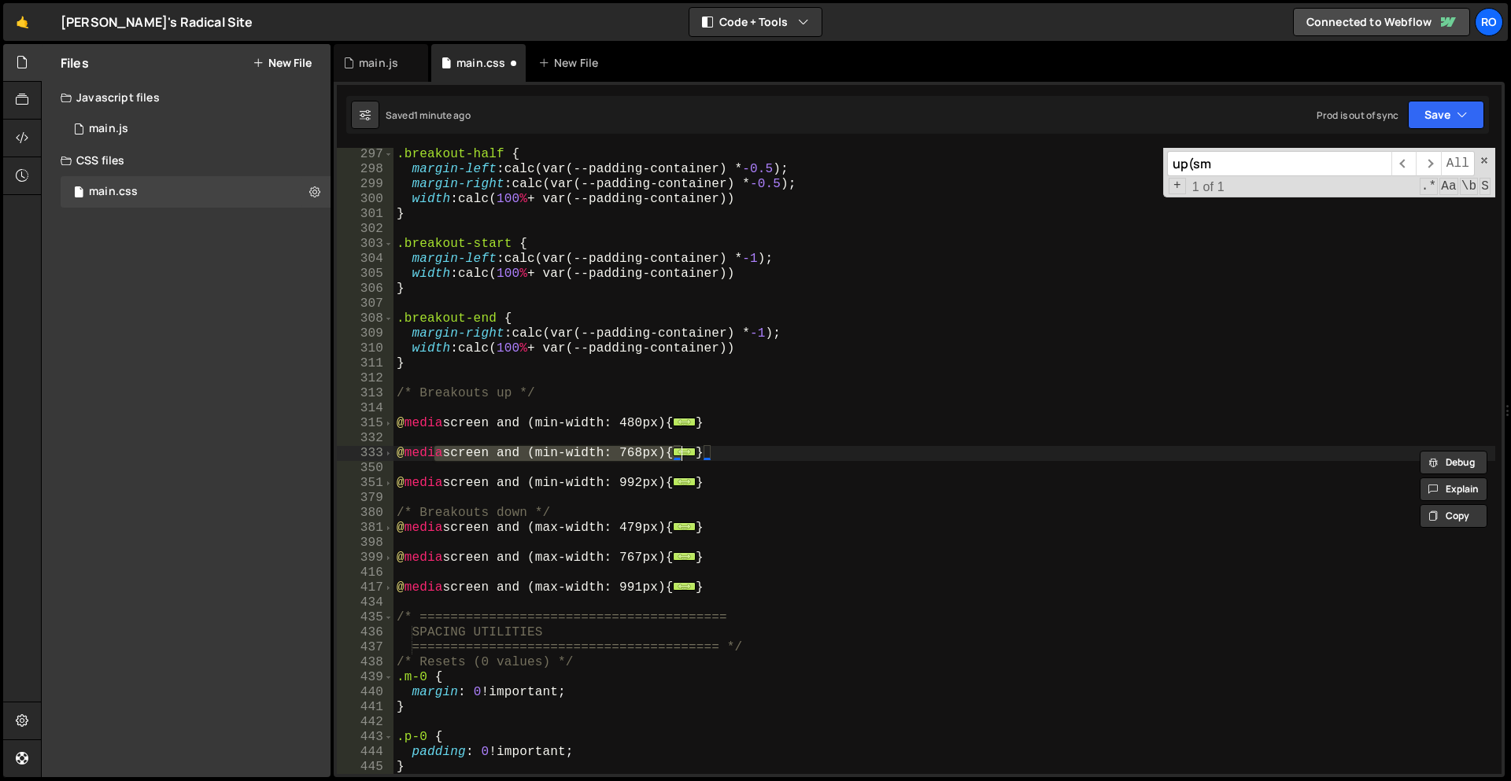
scroll to position [5256, 0]
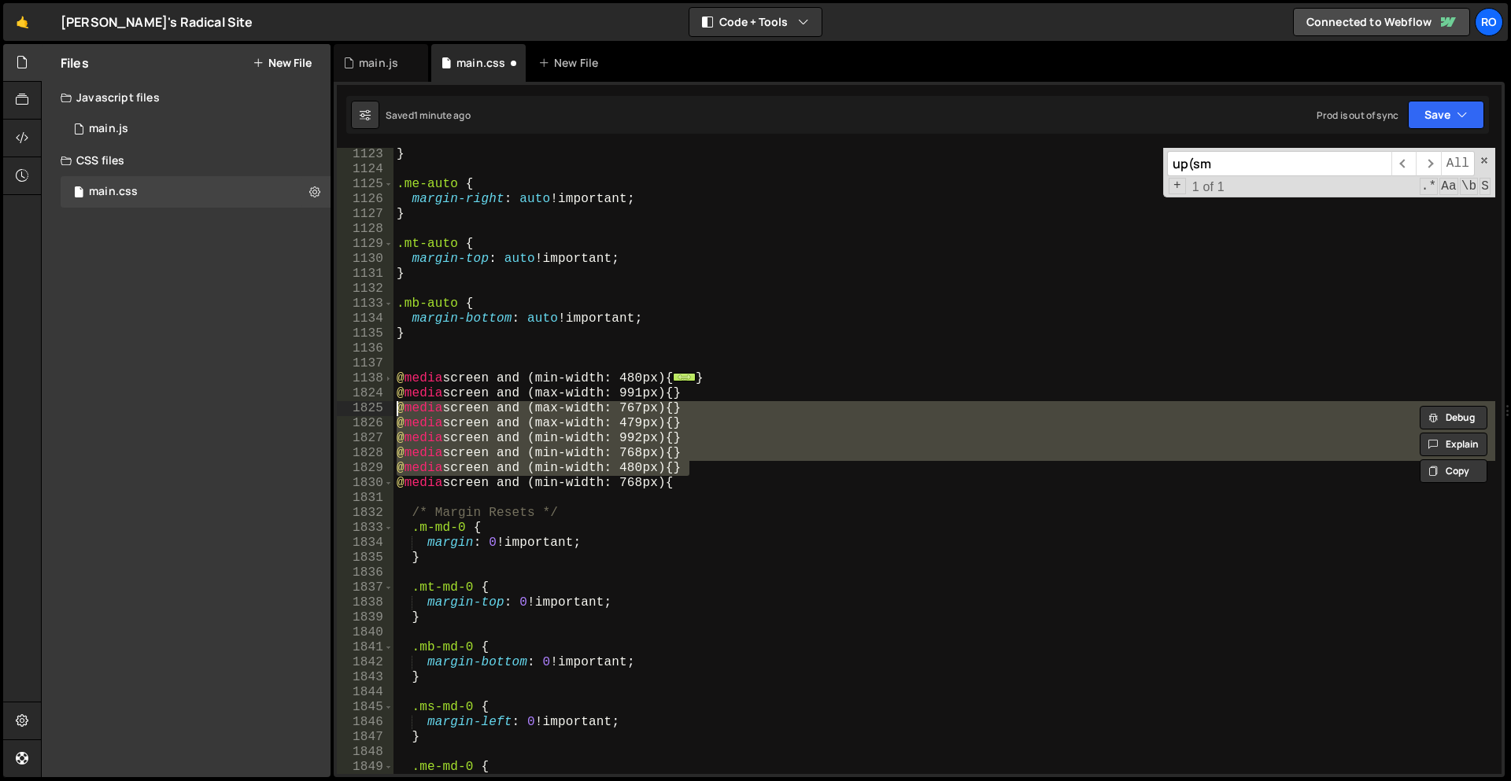
type textarea "@media screen and (max-width: 991px) {} @media screen and (max-width: 767px) {}"
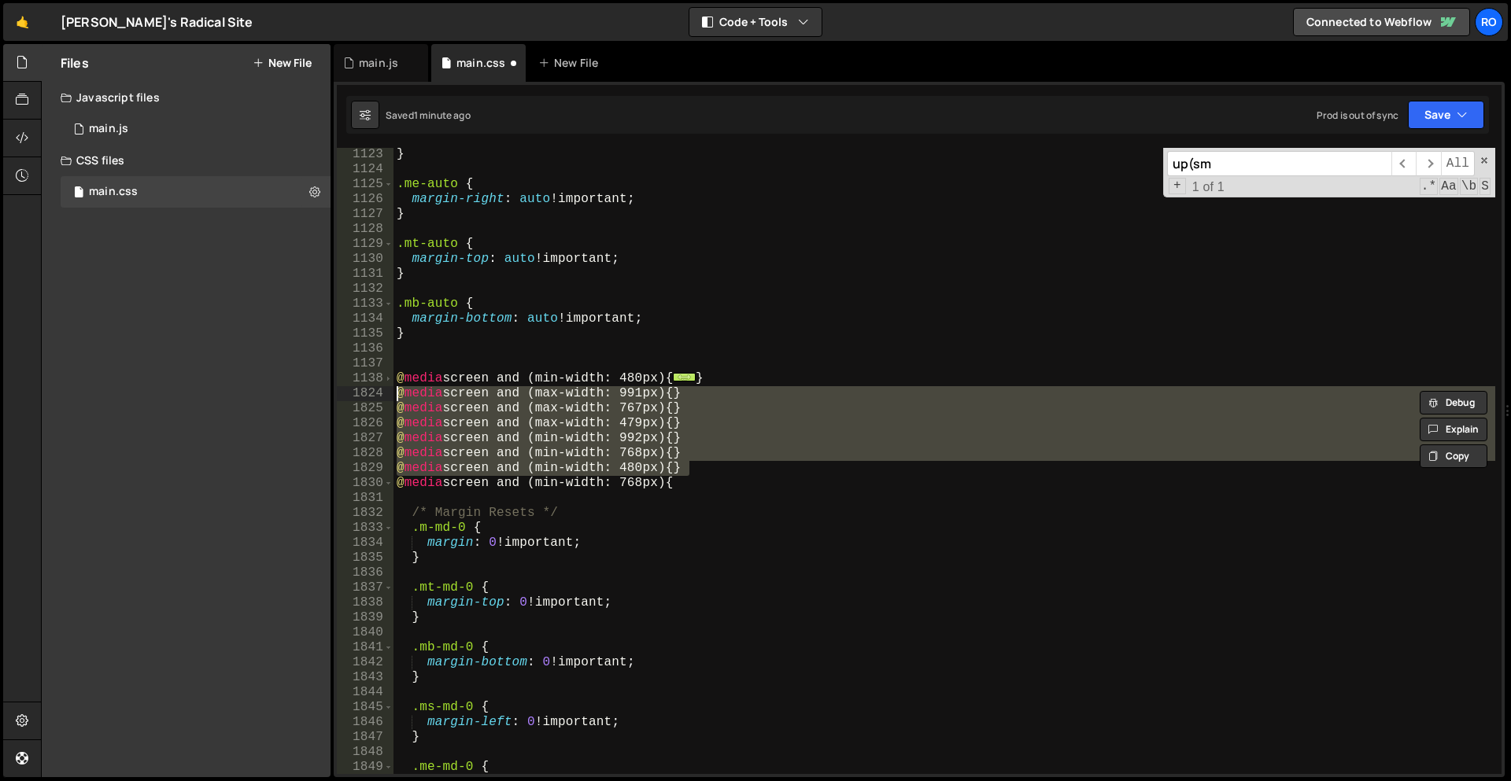
drag, startPoint x: 691, startPoint y: 463, endPoint x: 300, endPoint y: 397, distance: 396.6
click at [300, 397] on div "Files New File Javascript files 1 main.js 0 CSS files main.css 0 Copy share lin…" at bounding box center [776, 411] width 1470 height 734
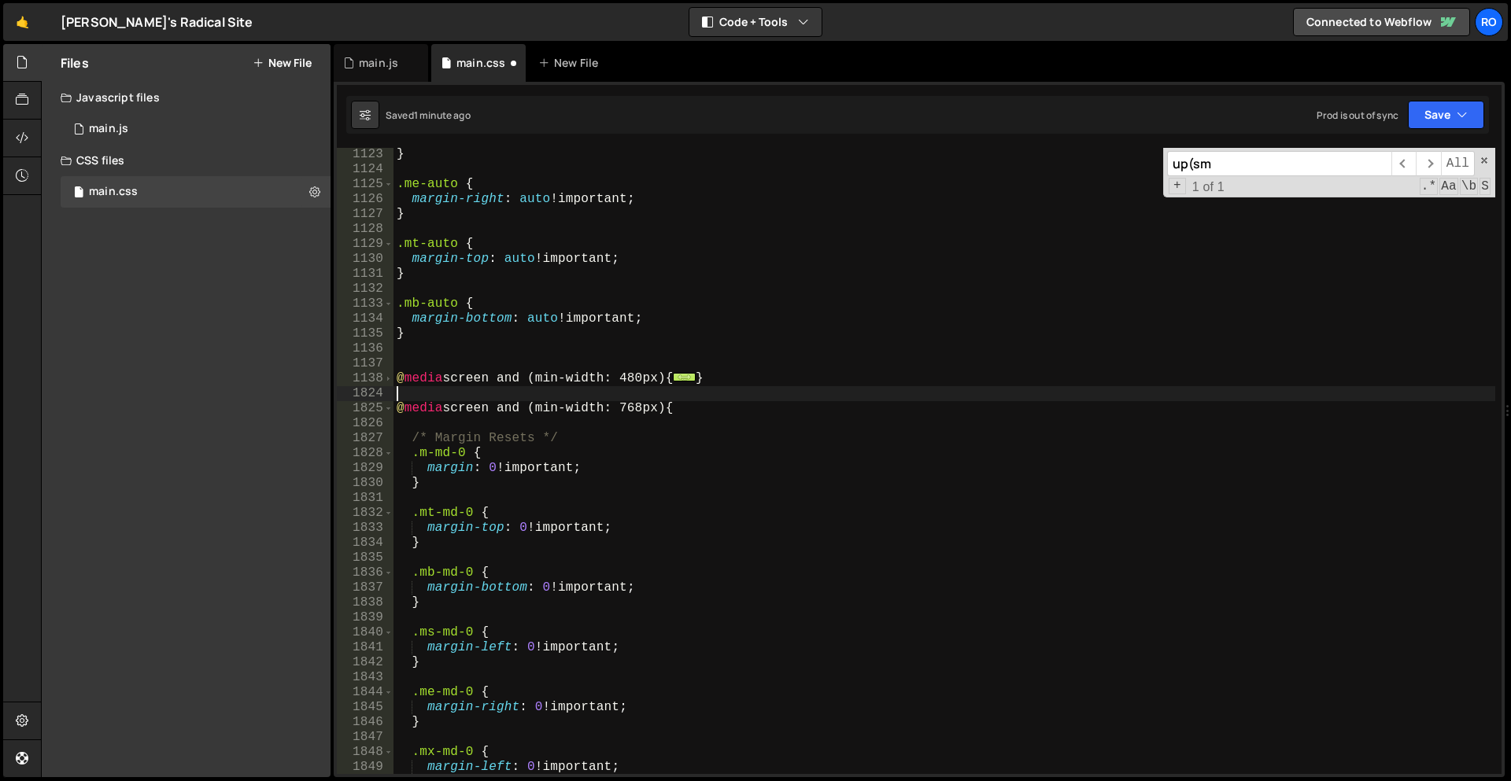
scroll to position [5262, 0]
click at [386, 409] on span at bounding box center [388, 408] width 9 height 15
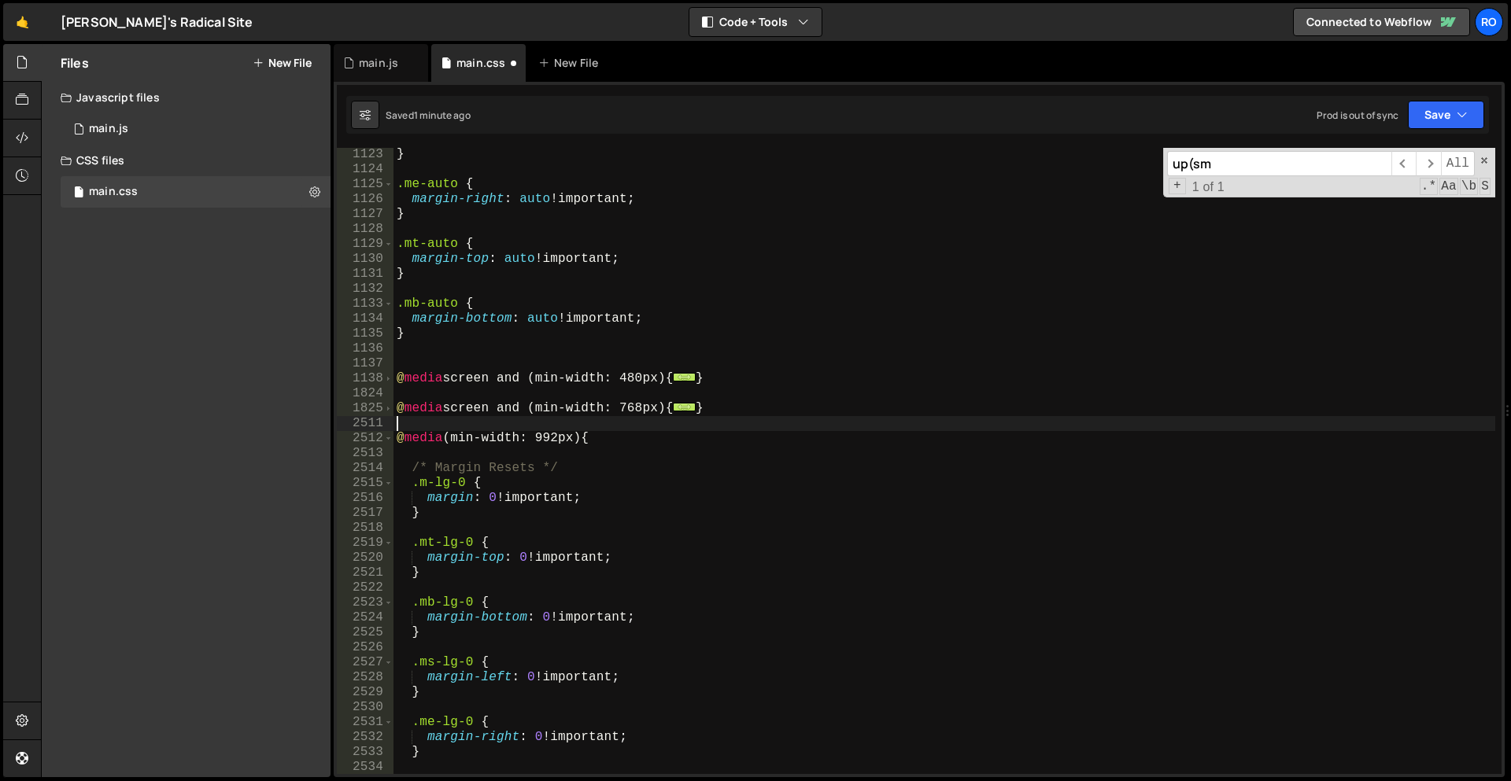
click at [490, 427] on div "} .me-auto { margin-right : auto !important ; } .mt-auto { margin-top : auto !i…" at bounding box center [944, 475] width 1102 height 656
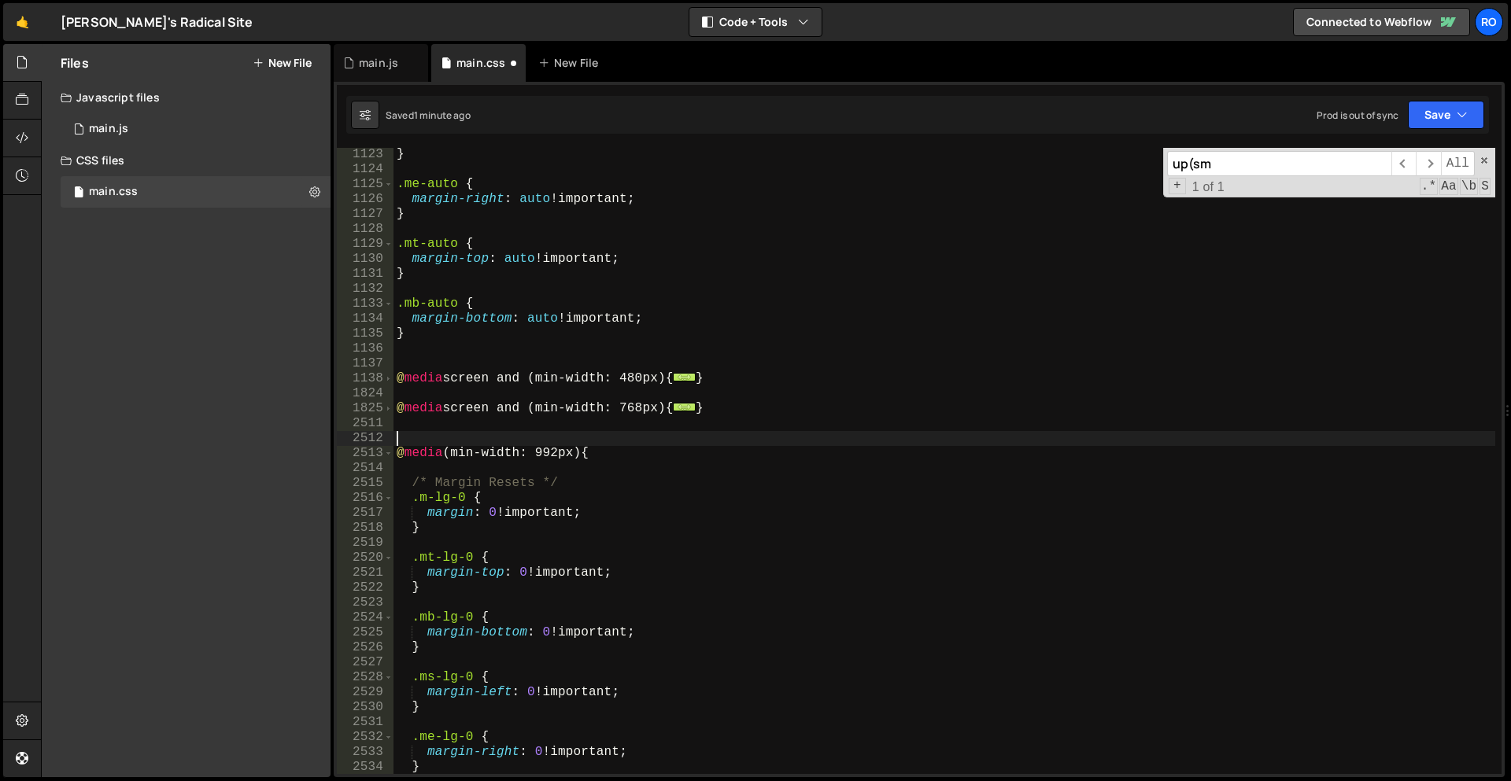
paste textarea "@media screen and (min-width: 480px) {}"
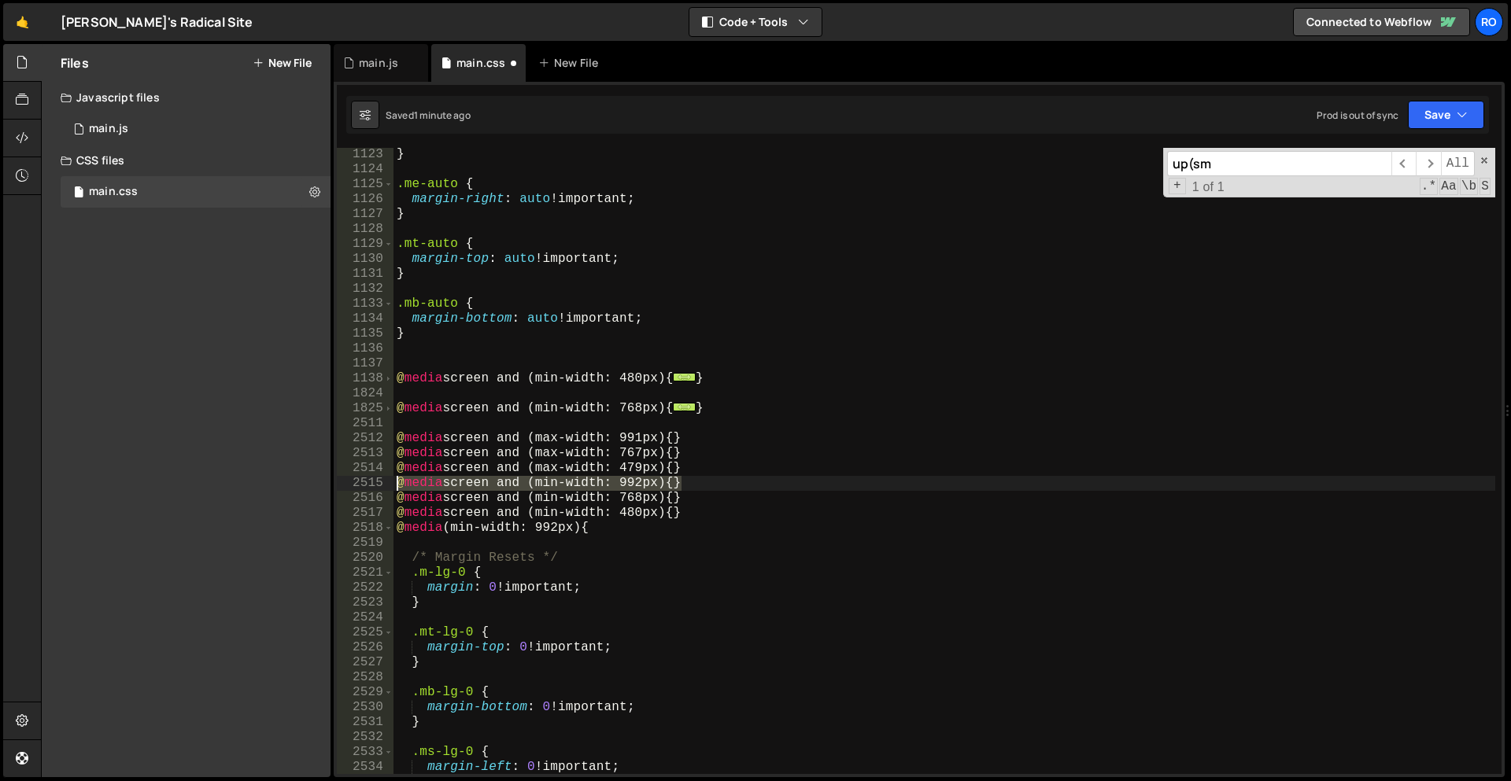
drag, startPoint x: 681, startPoint y: 483, endPoint x: 367, endPoint y: 483, distance: 313.9
click at [367, 483] on div "@media screen and (min-width: 480px) {} 1123 1124 1125 1126 1127 1128 1129 1130…" at bounding box center [919, 461] width 1165 height 626
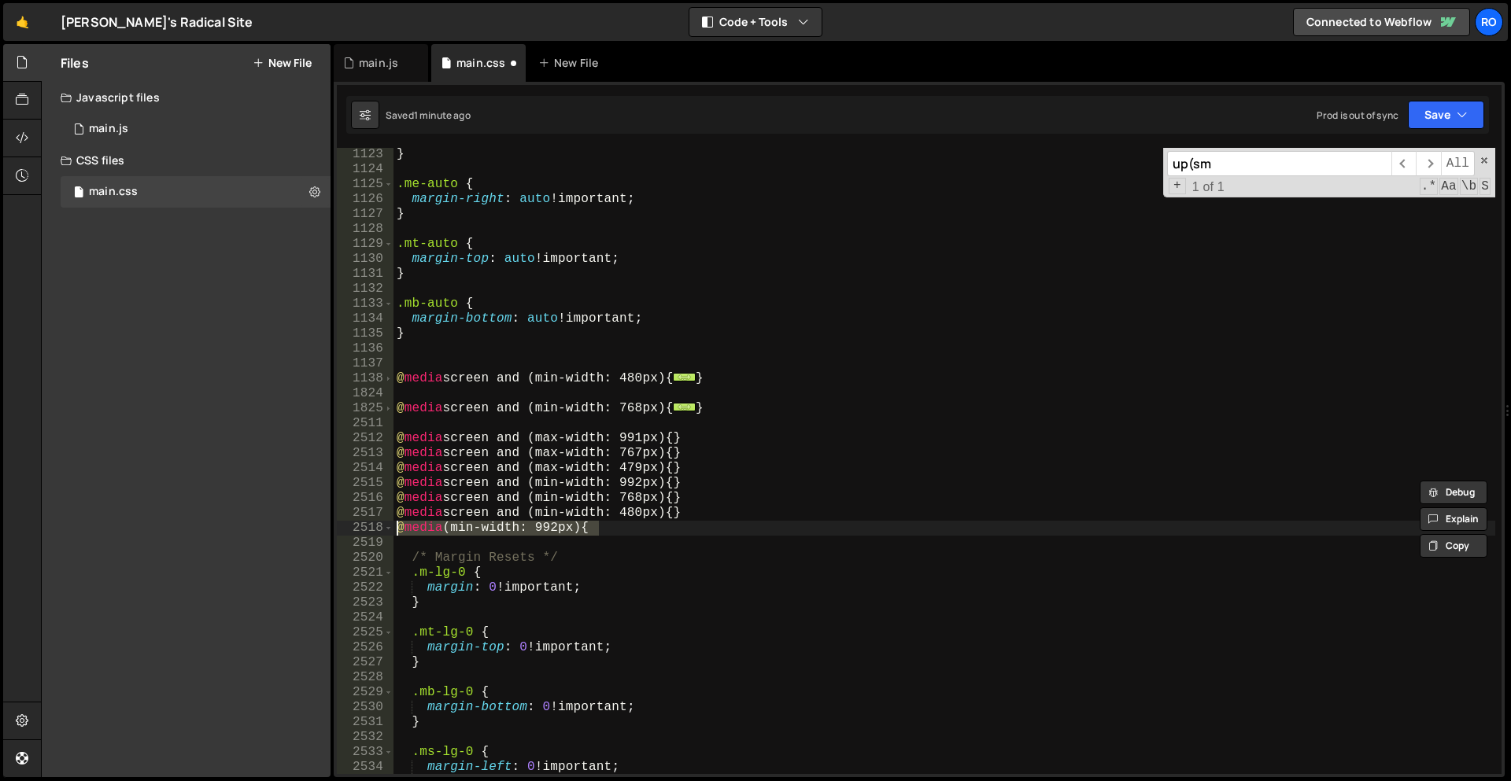
drag, startPoint x: 648, startPoint y: 531, endPoint x: 322, endPoint y: 523, distance: 326.6
click at [322, 523] on div "Files New File Javascript files 1 main.js 0 CSS files main.css 0 Copy share lin…" at bounding box center [776, 411] width 1470 height 734
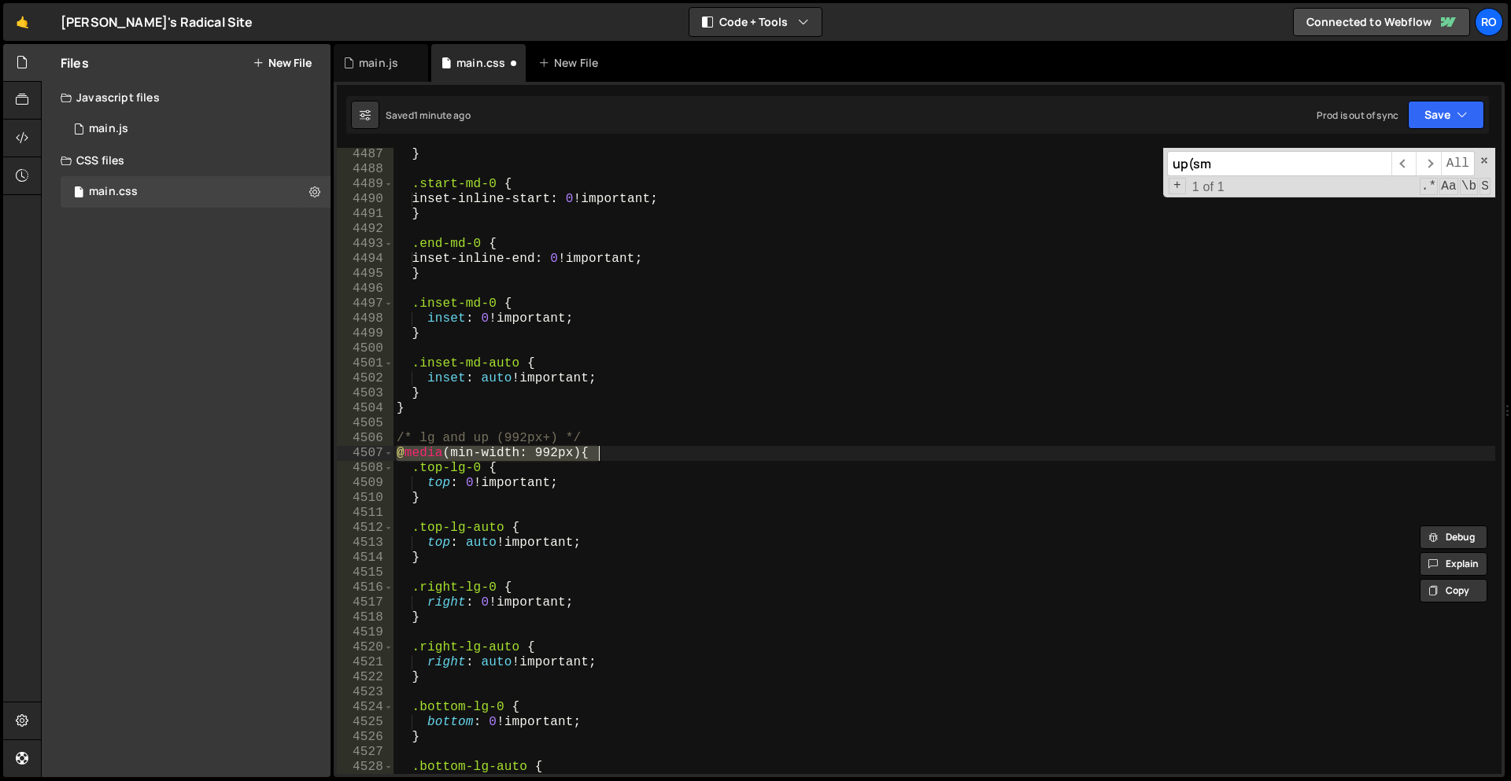
scroll to position [18063, 0]
paste textarea "screen and"
click at [434, 458] on div "} .start-md-0 { inset-inline-start : 0 !important ; } .end-md-0 { inset-inline-…" at bounding box center [944, 475] width 1102 height 656
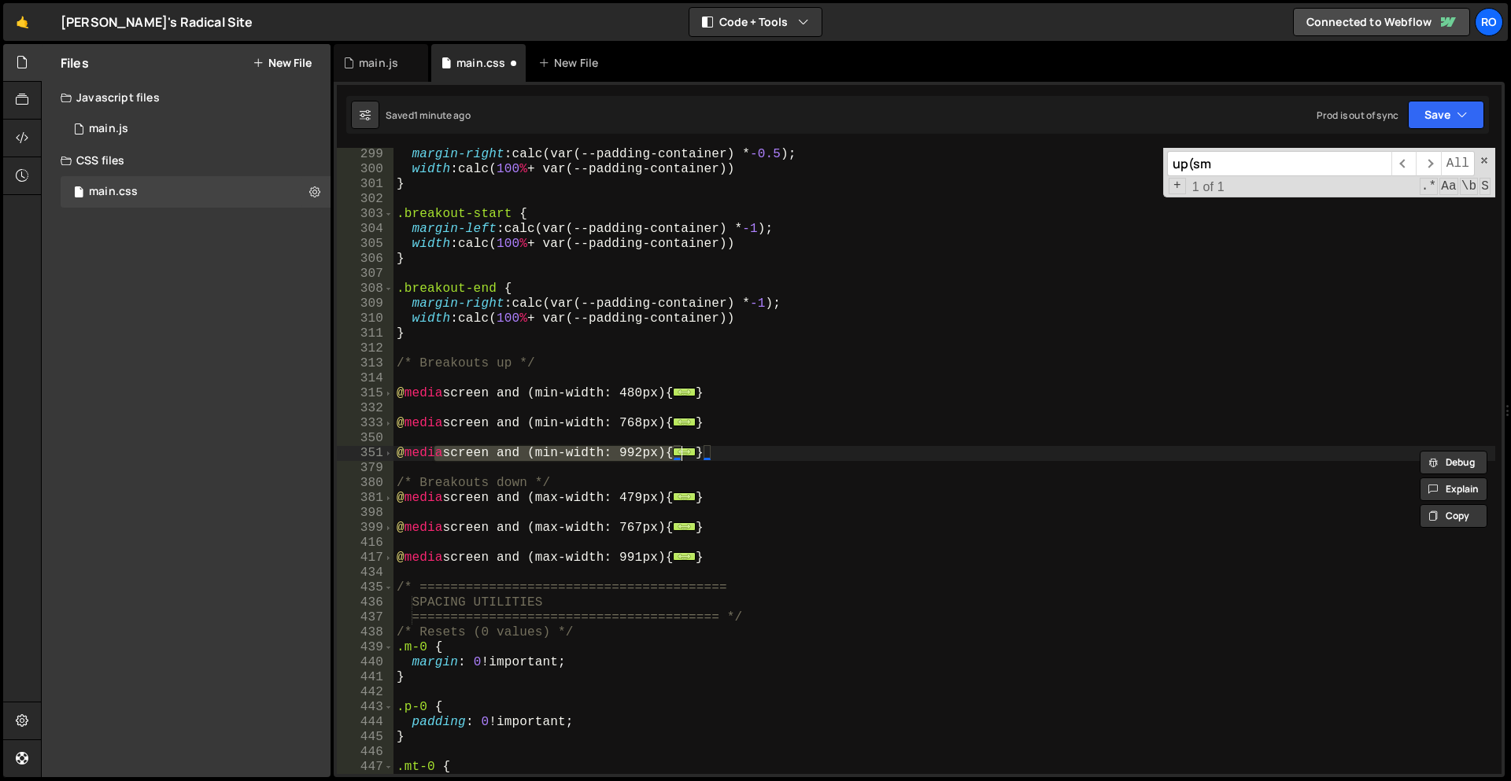
scroll to position [6105, 0]
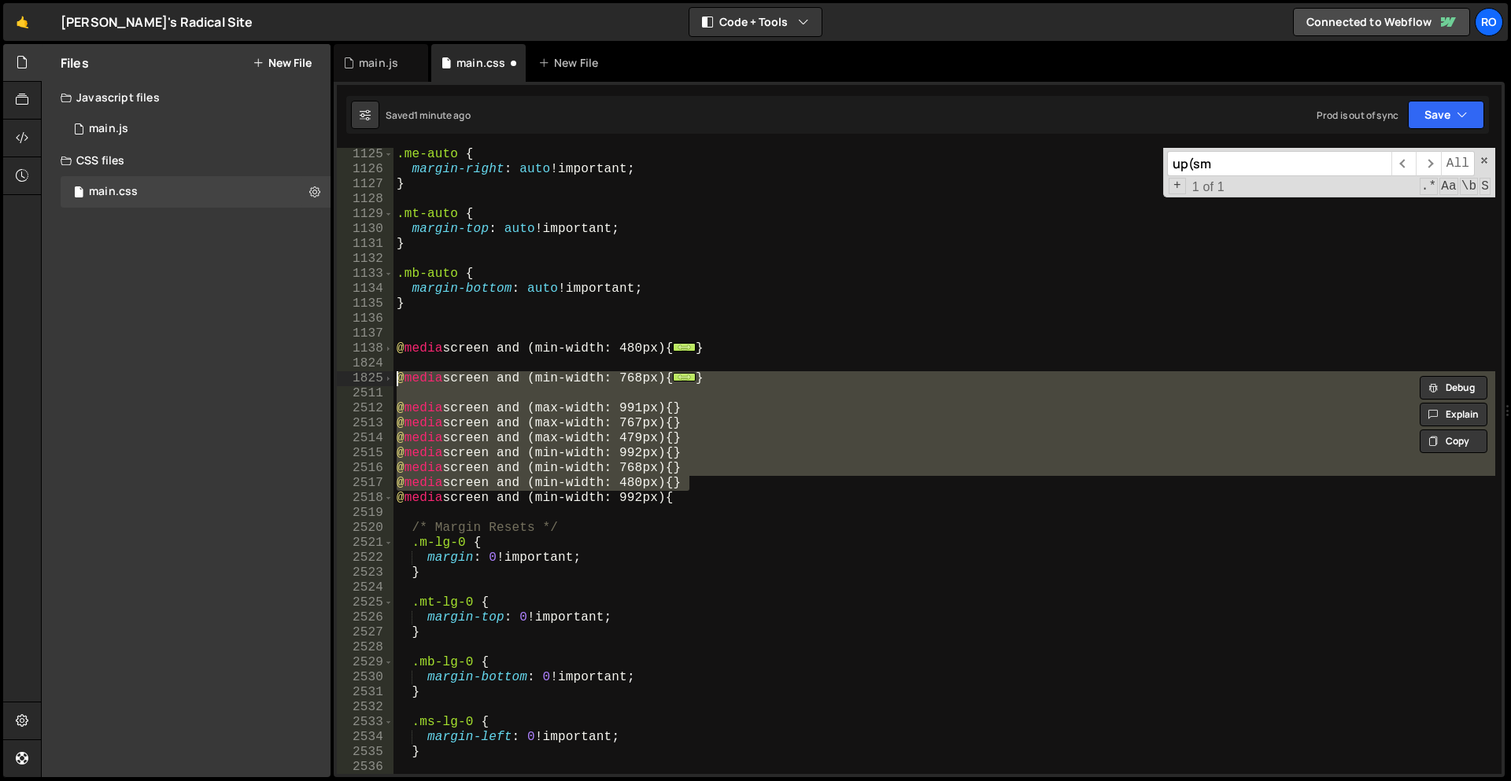
type textarea "@media screen and (max-width: 991px) {} @media screen and (max-width: 767px) {}"
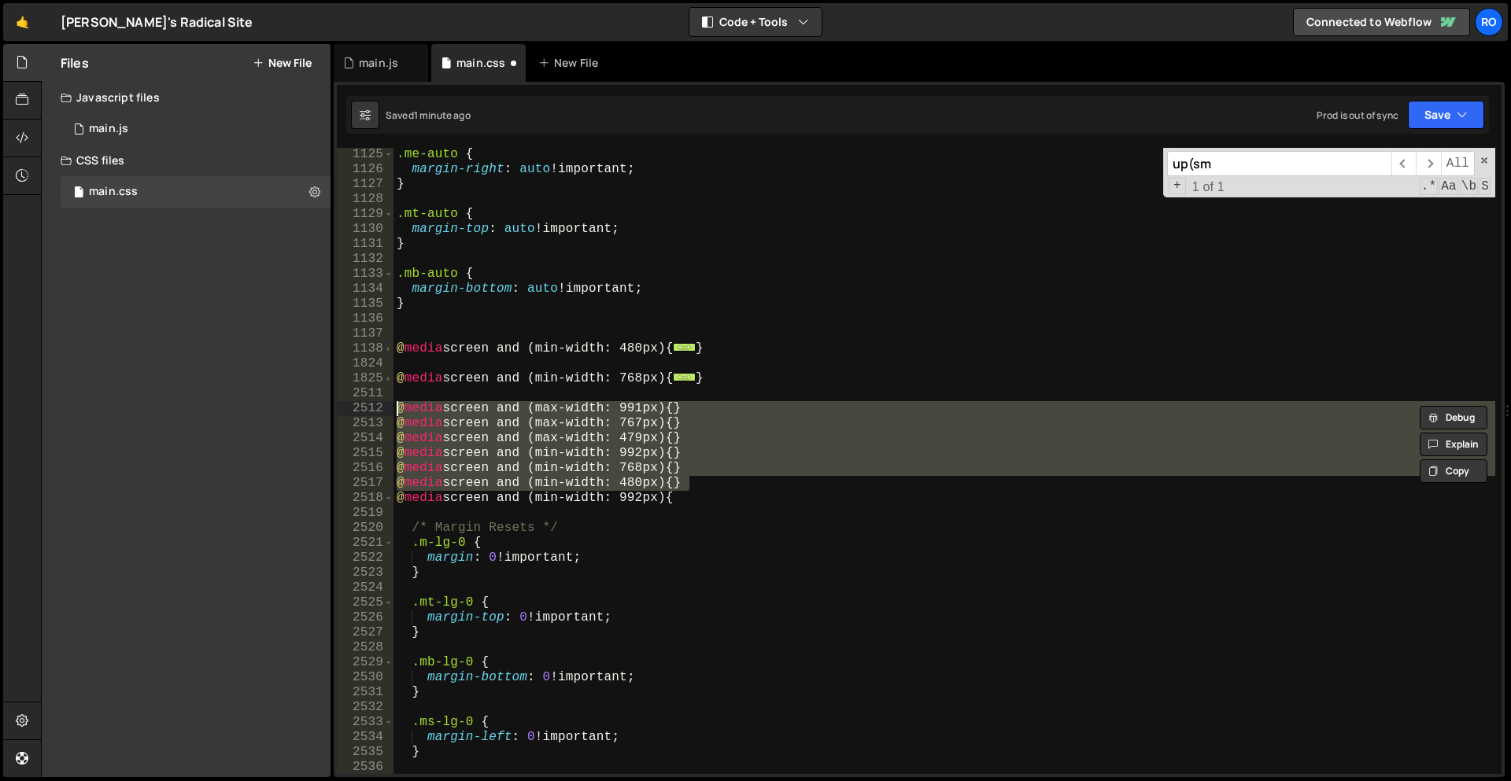
drag, startPoint x: 718, startPoint y: 478, endPoint x: 250, endPoint y: 406, distance: 473.7
click at [250, 406] on div "Files New File Javascript files 1 main.js 0 CSS files main.css 0 Copy share lin…" at bounding box center [776, 411] width 1470 height 734
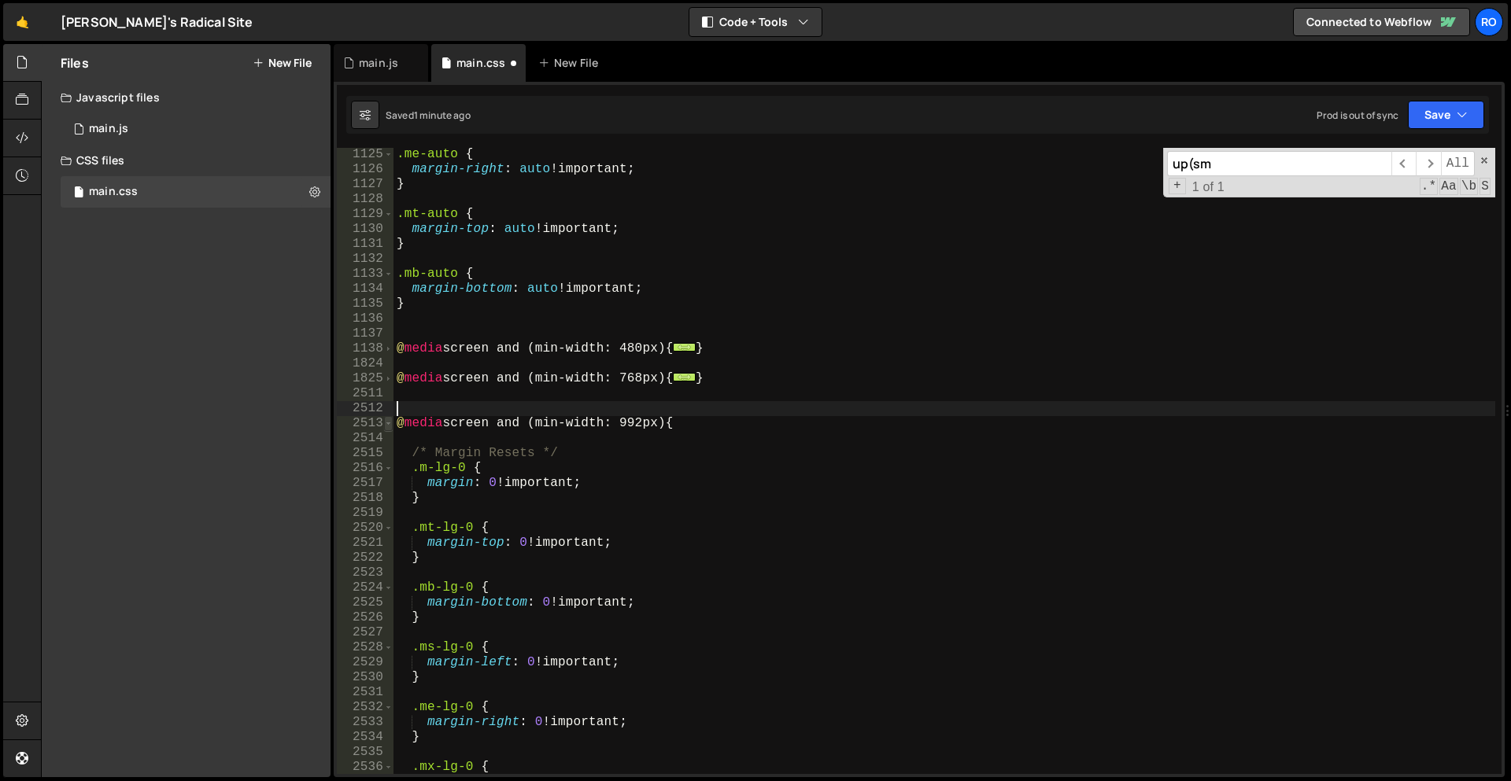
drag, startPoint x: 386, startPoint y: 423, endPoint x: 397, endPoint y: 423, distance: 11.0
click at [389, 423] on span at bounding box center [388, 423] width 9 height 15
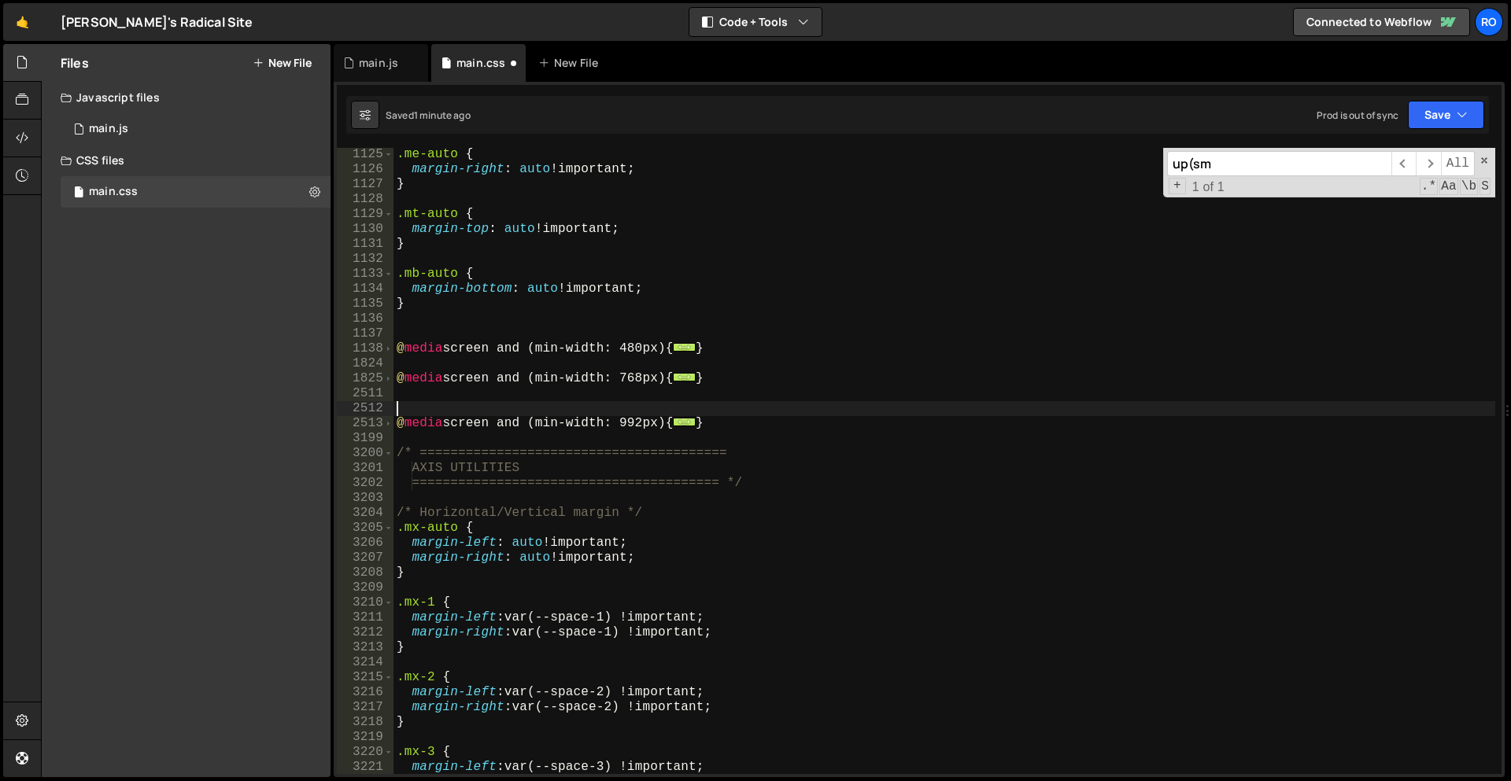
click at [423, 398] on div ".me-auto { margin-right : auto !important ; } .mt-auto { margin-top : auto !imp…" at bounding box center [944, 475] width 1102 height 656
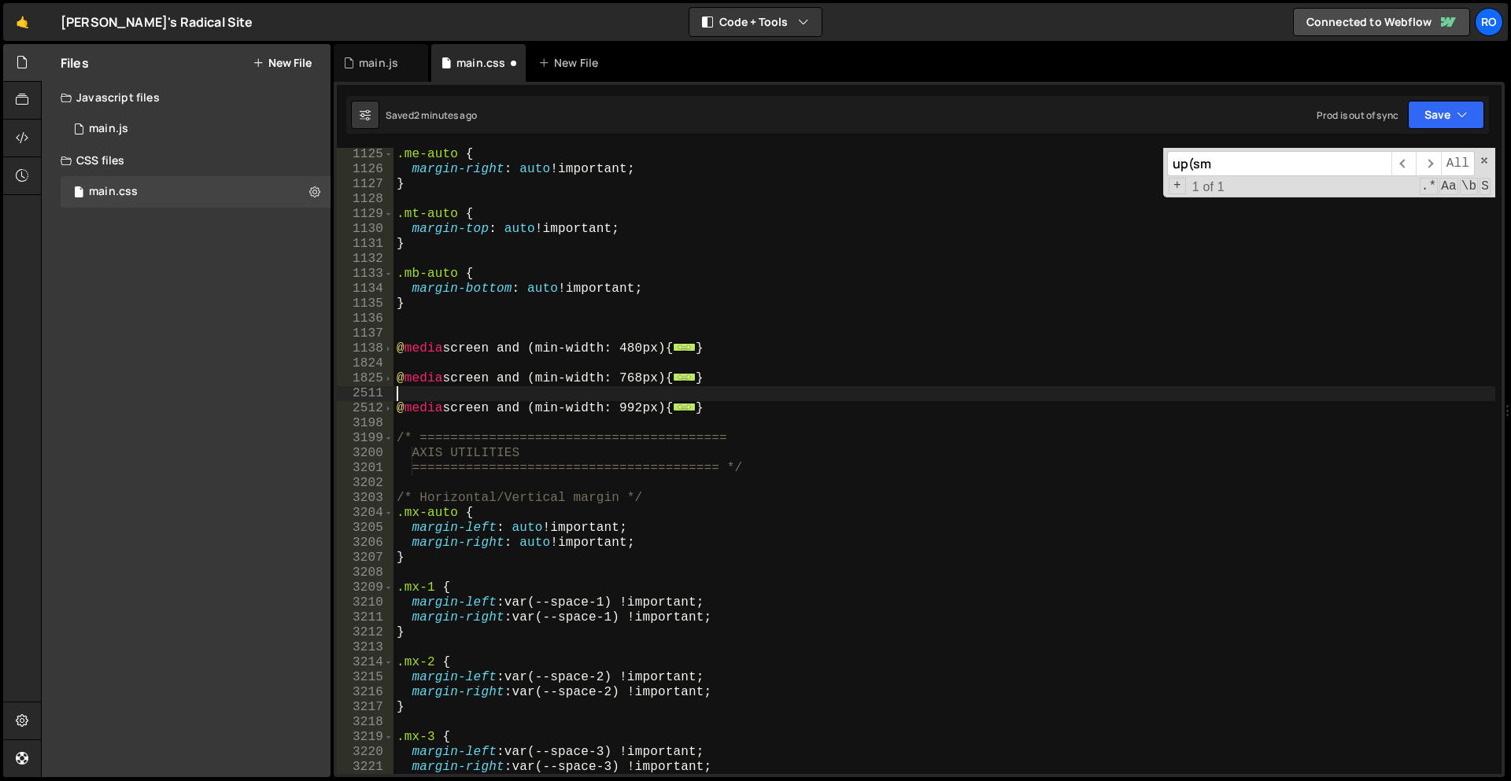
scroll to position [7276, 0]
click at [434, 478] on div ".me-auto { margin-right : auto !important ; } .mt-auto { margin-top : auto !imp…" at bounding box center [944, 475] width 1102 height 656
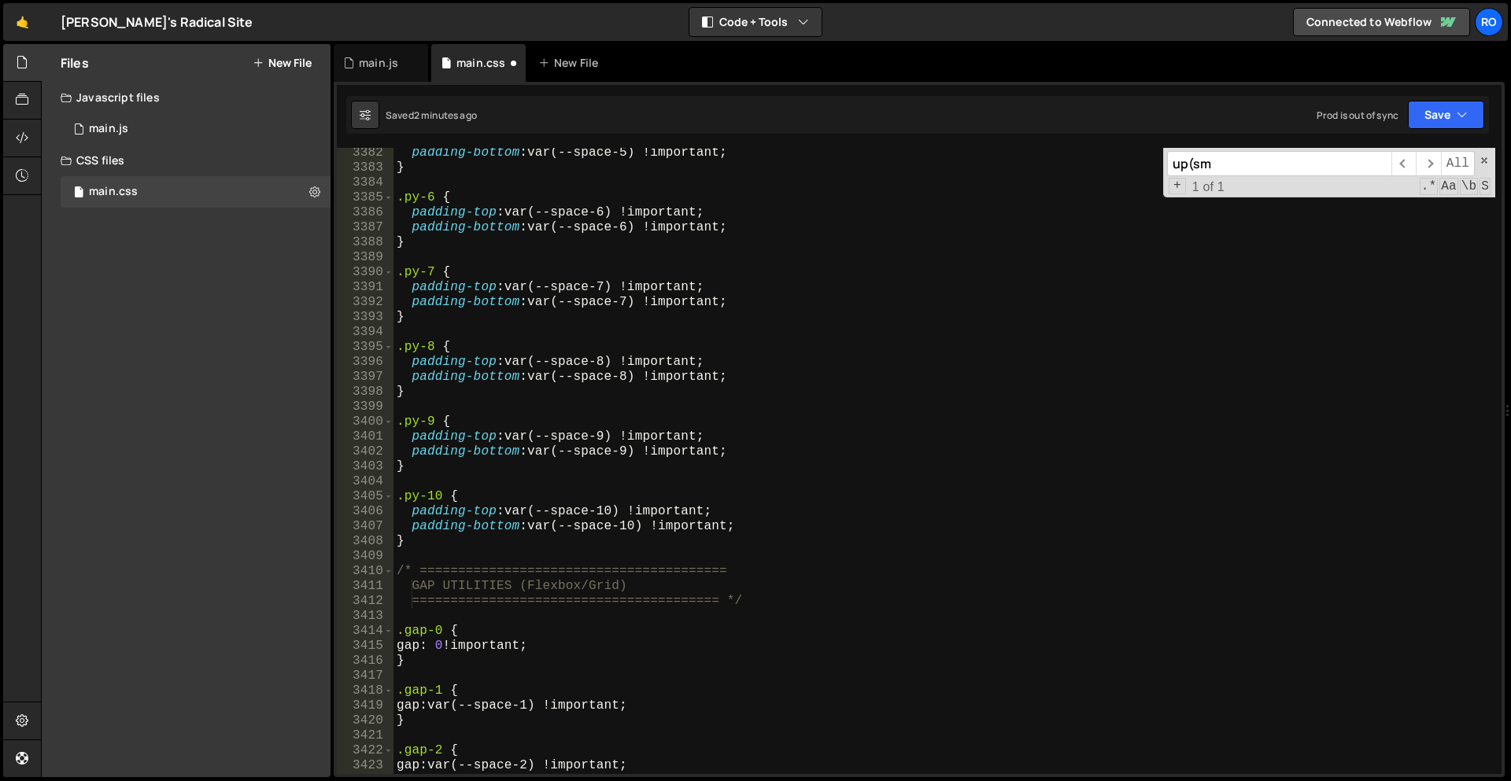
scroll to position [8813, 0]
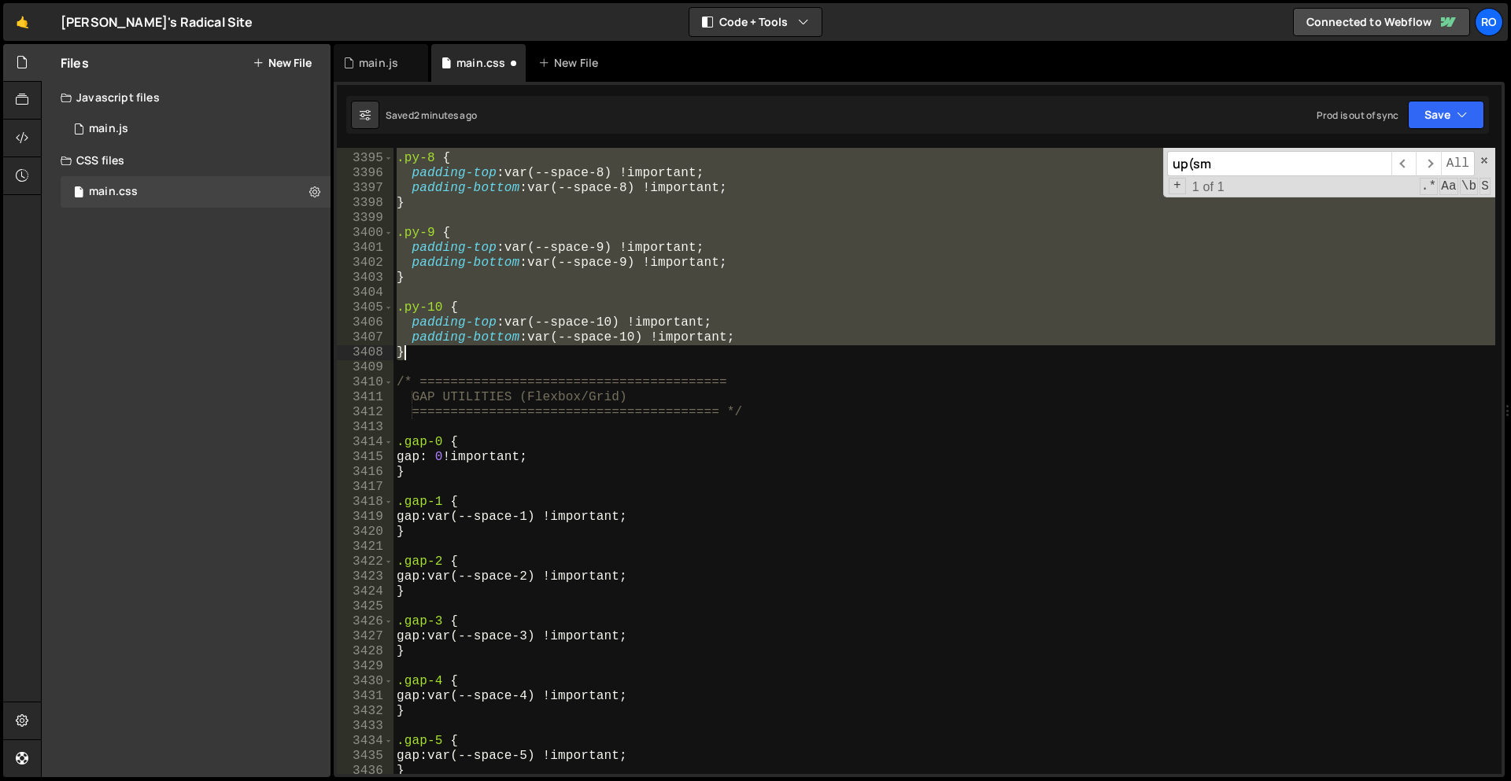
click at [492, 351] on div ".py-8 { padding-top : var(--space-8) !important ; padding-bottom : var(--space-…" at bounding box center [944, 464] width 1102 height 656
type textarea "padding-bottom: var(--space-10) !important; }"
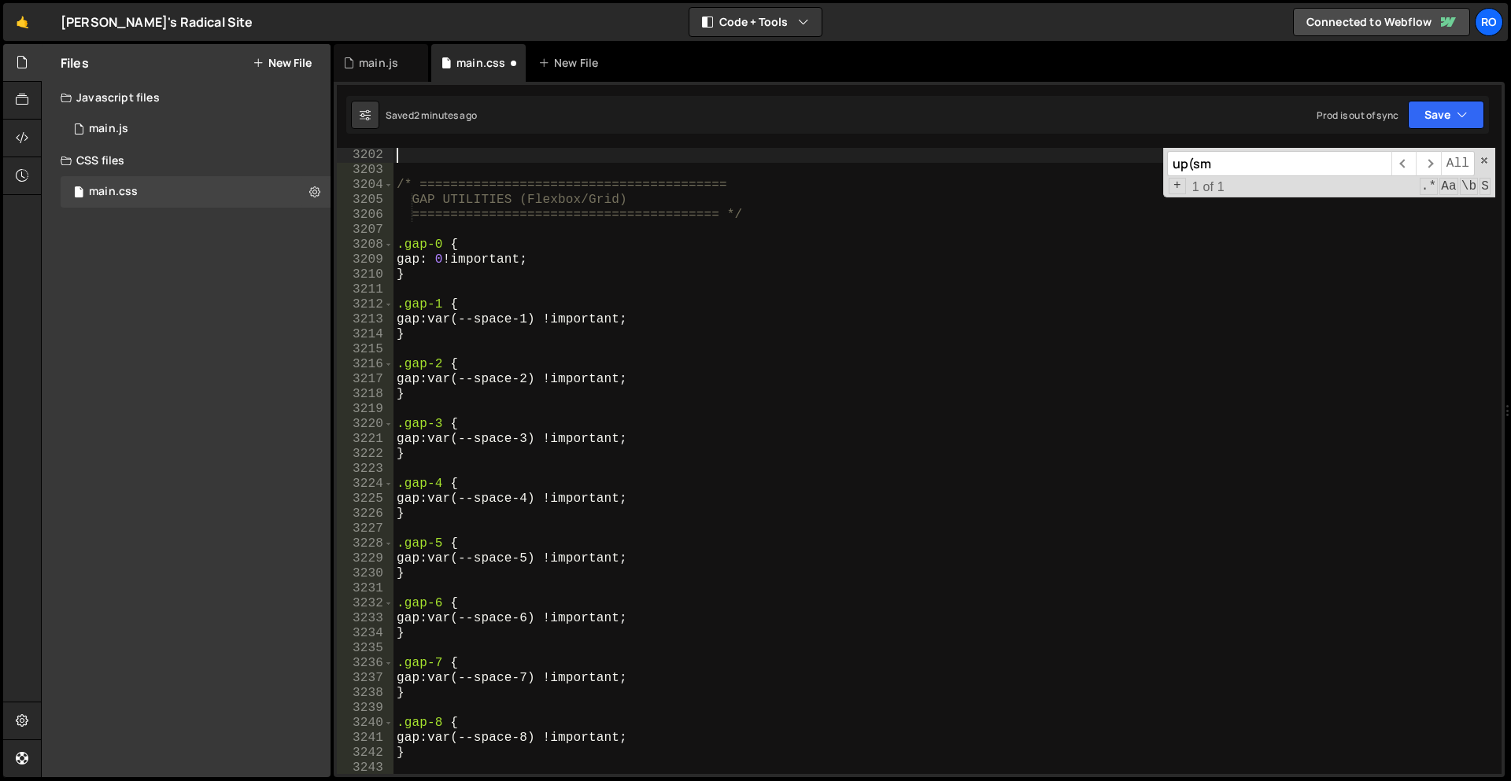
scroll to position [7740, 0]
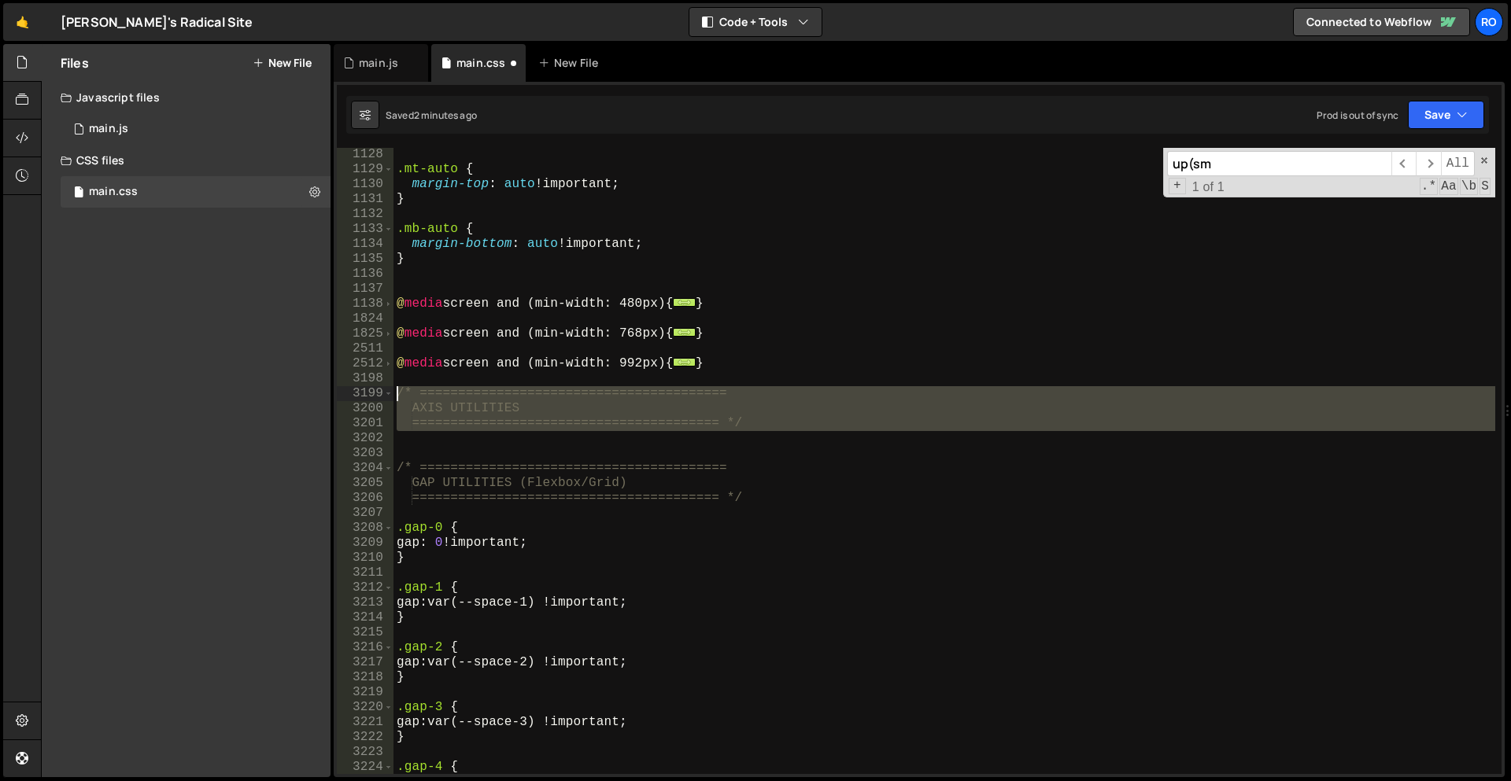
drag, startPoint x: 431, startPoint y: 445, endPoint x: 329, endPoint y: 389, distance: 116.2
click at [329, 389] on div "Files New File Javascript files 1 main.js 0 CSS files main.css 0 Copy share lin…" at bounding box center [776, 411] width 1470 height 734
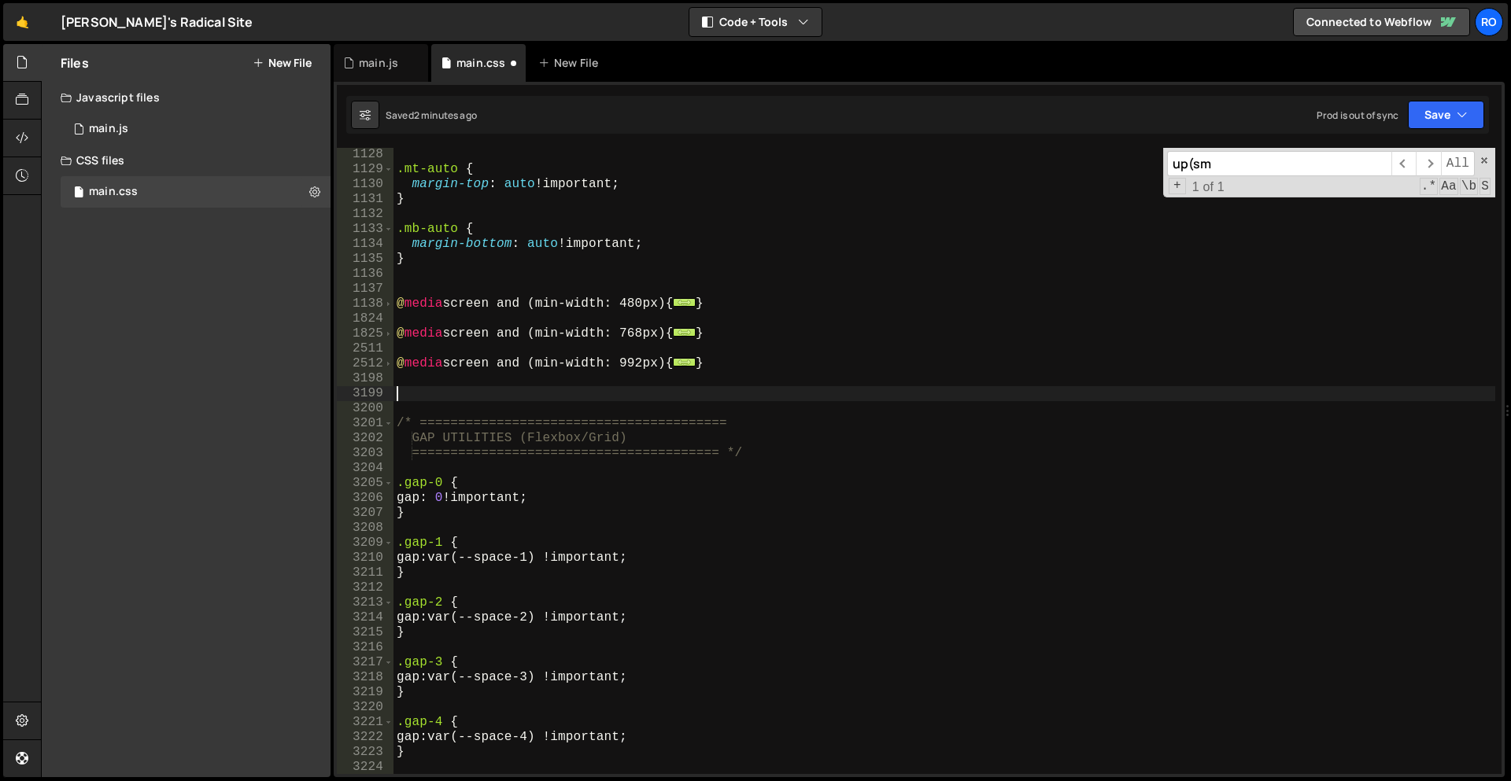
scroll to position [7749, 0]
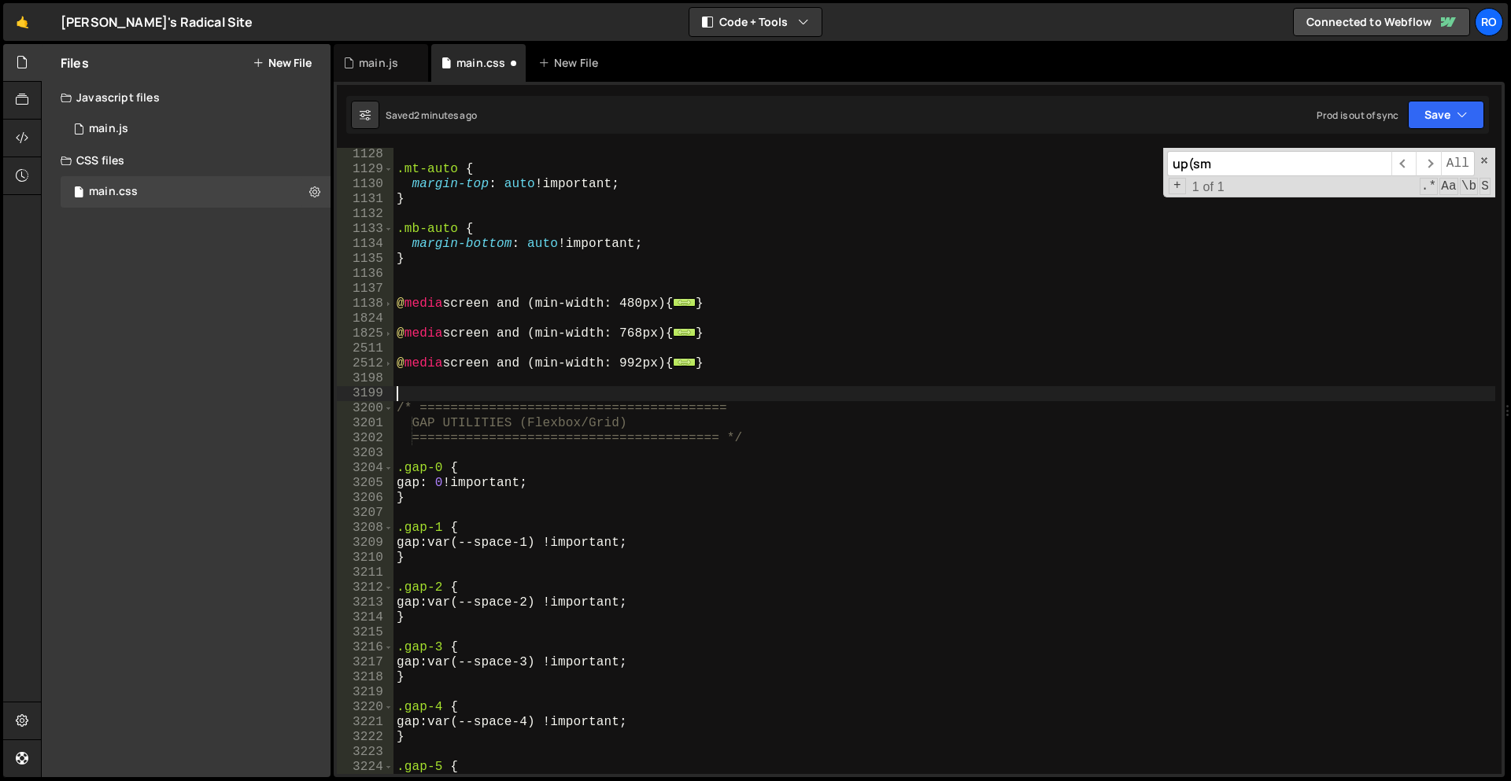
type textarea "/* ========================================"
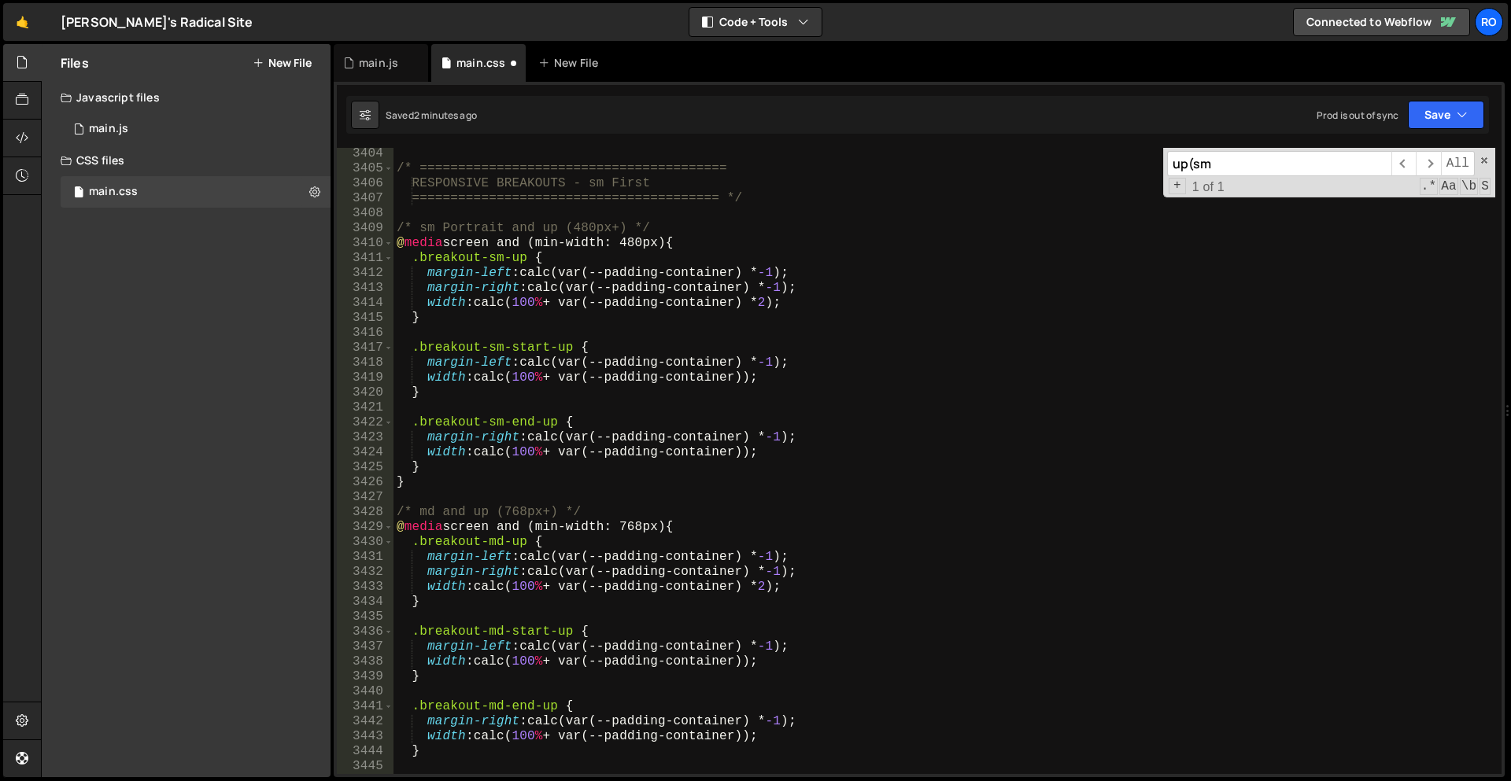
scroll to position [9479, 0]
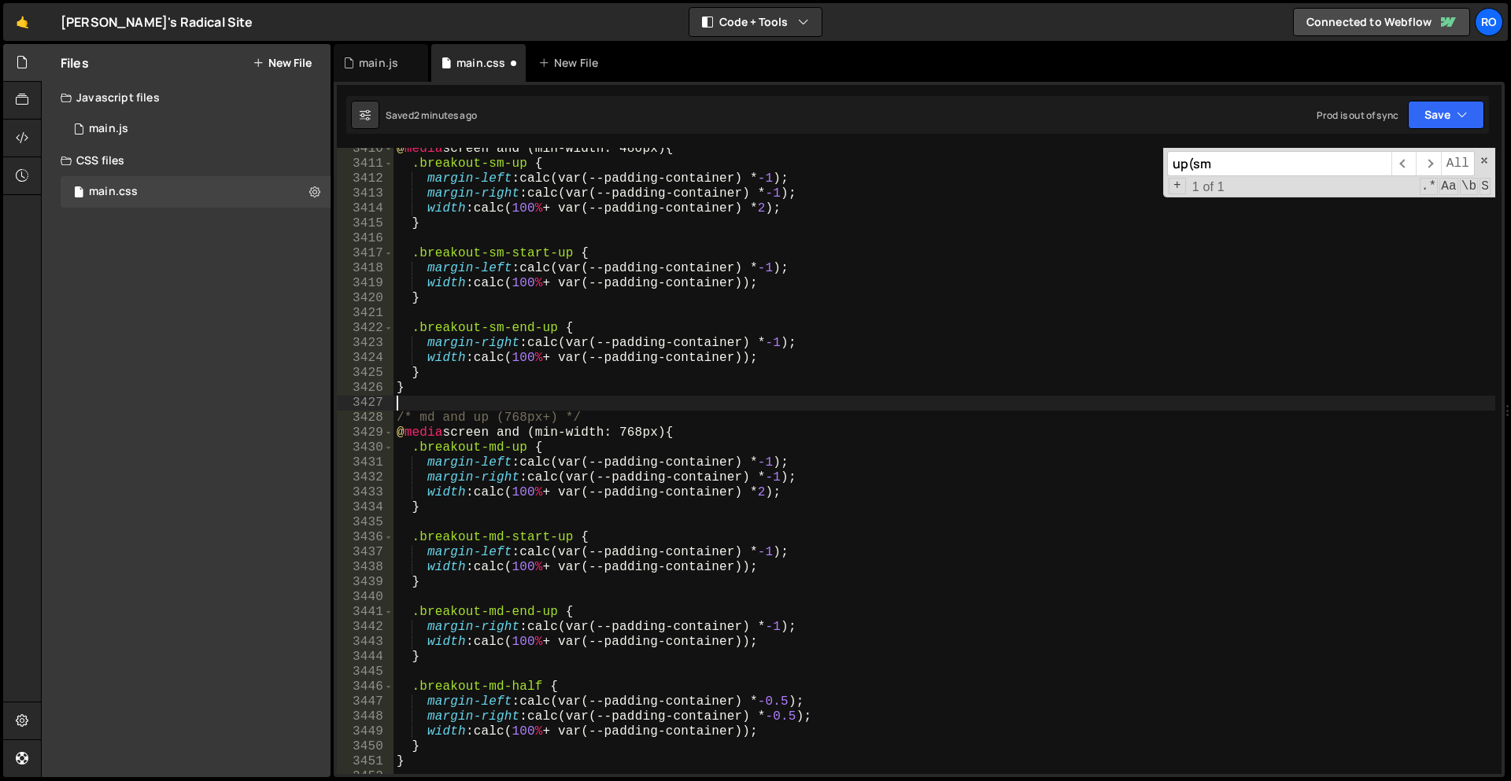
click at [581, 400] on div "@ media screen and (min-width: 480px) { .breakout-sm-up { margin-left : calc(va…" at bounding box center [944, 470] width 1102 height 656
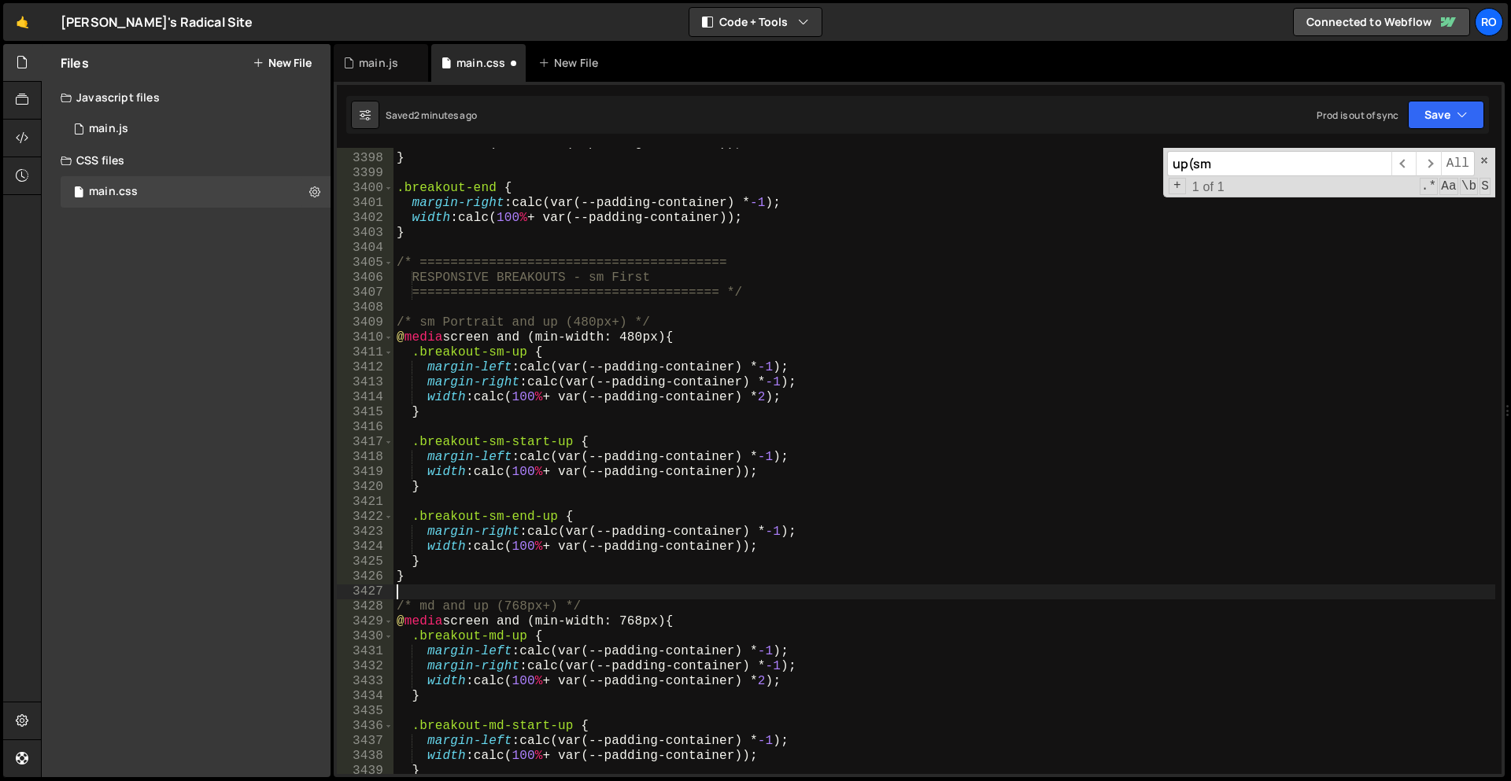
scroll to position [9383, 0]
click at [543, 301] on div "width : calc( 100 % + var(--padding-container)) ; } .breakout-end { margin-righ…" at bounding box center [944, 464] width 1102 height 656
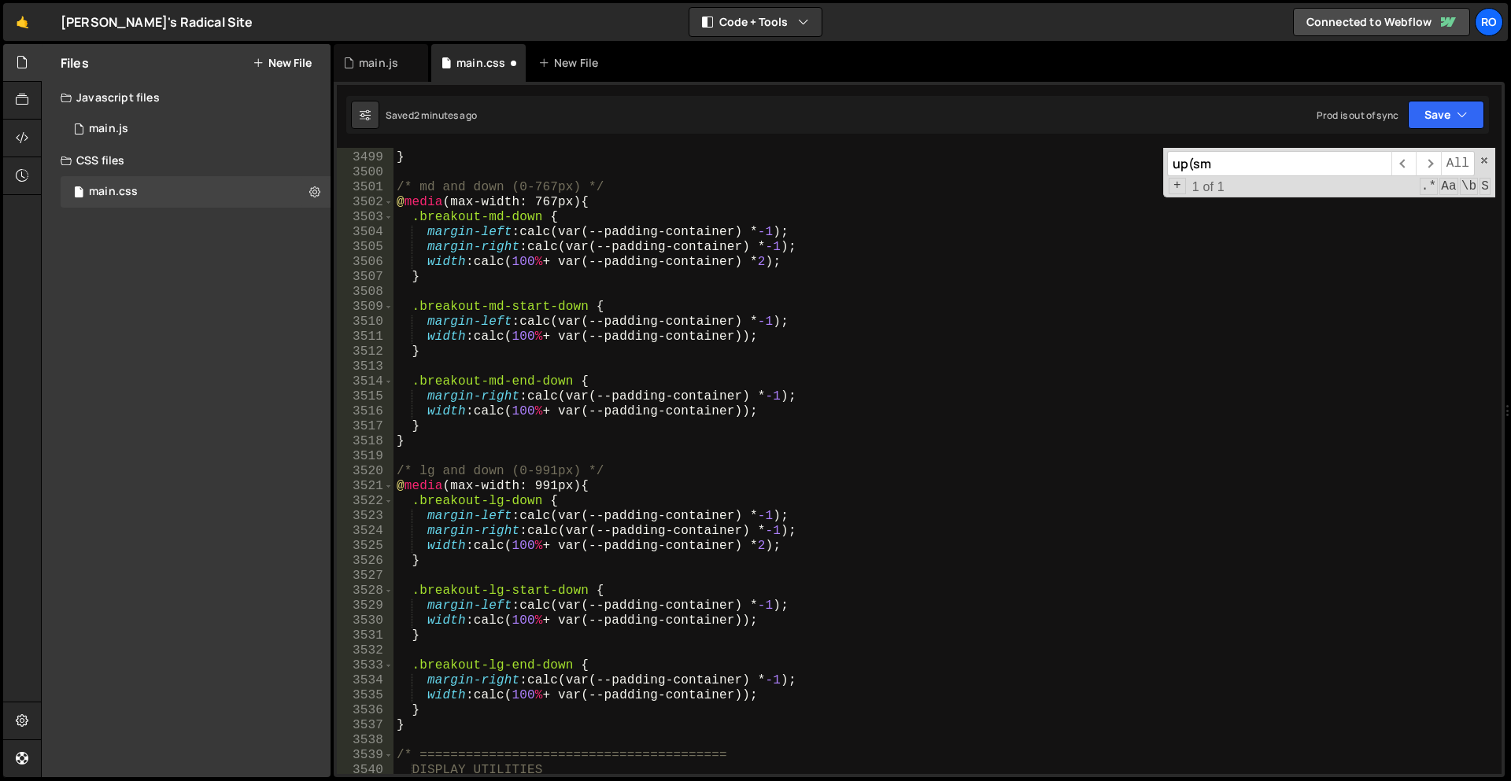
scroll to position [10247, 0]
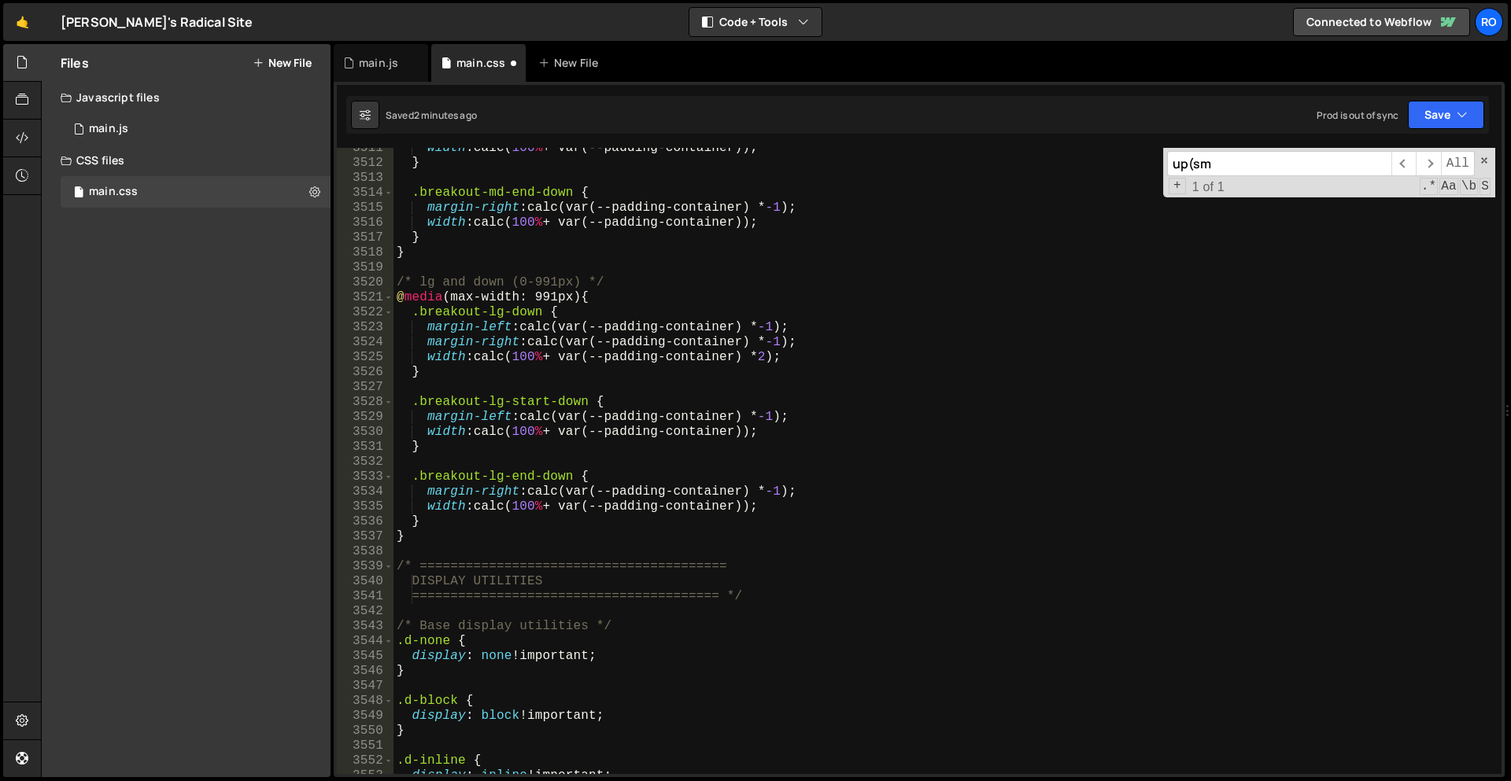
click at [595, 530] on div "width : calc( 100 % + var(--padding-container)) ; } .breakout-md-end-down { mar…" at bounding box center [944, 469] width 1102 height 656
type textarea "} }"
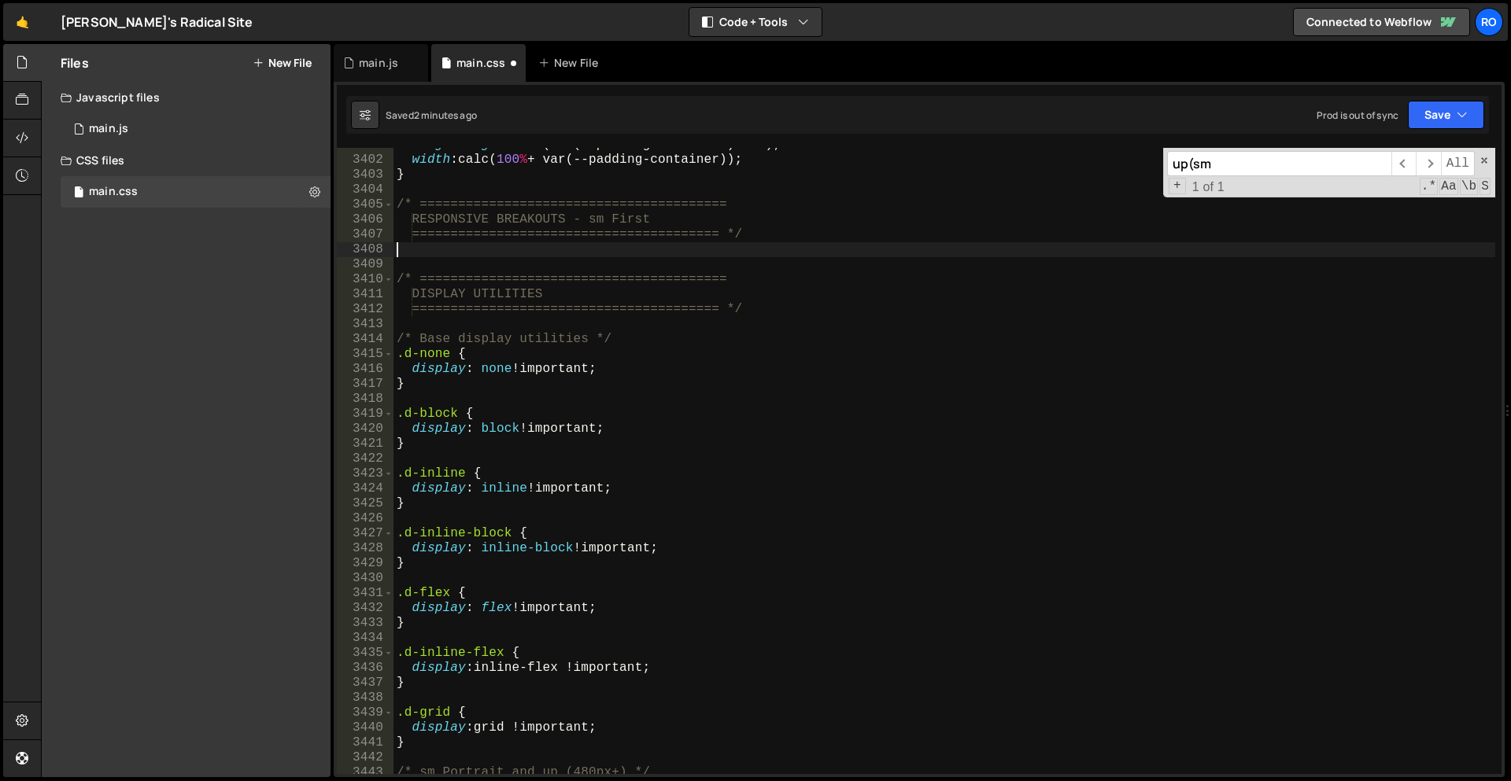
scroll to position [9735, 0]
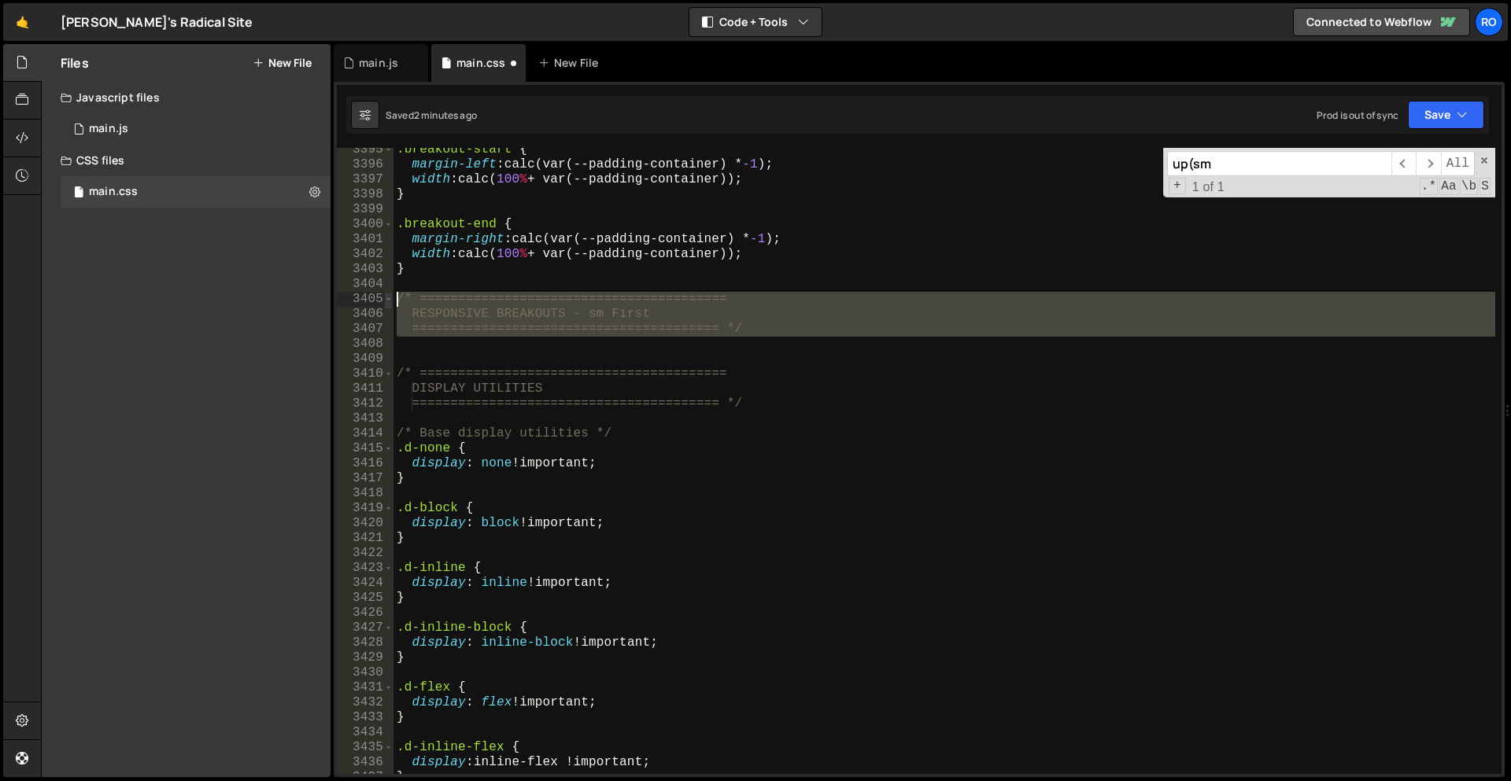
drag, startPoint x: 419, startPoint y: 350, endPoint x: 386, endPoint y: 297, distance: 62.2
click at [386, 297] on div "3395 3396 3397 3398 3399 3400 3401 3402 3403 3404 3405 3406 3407 3408 3409 3410…" at bounding box center [919, 461] width 1165 height 626
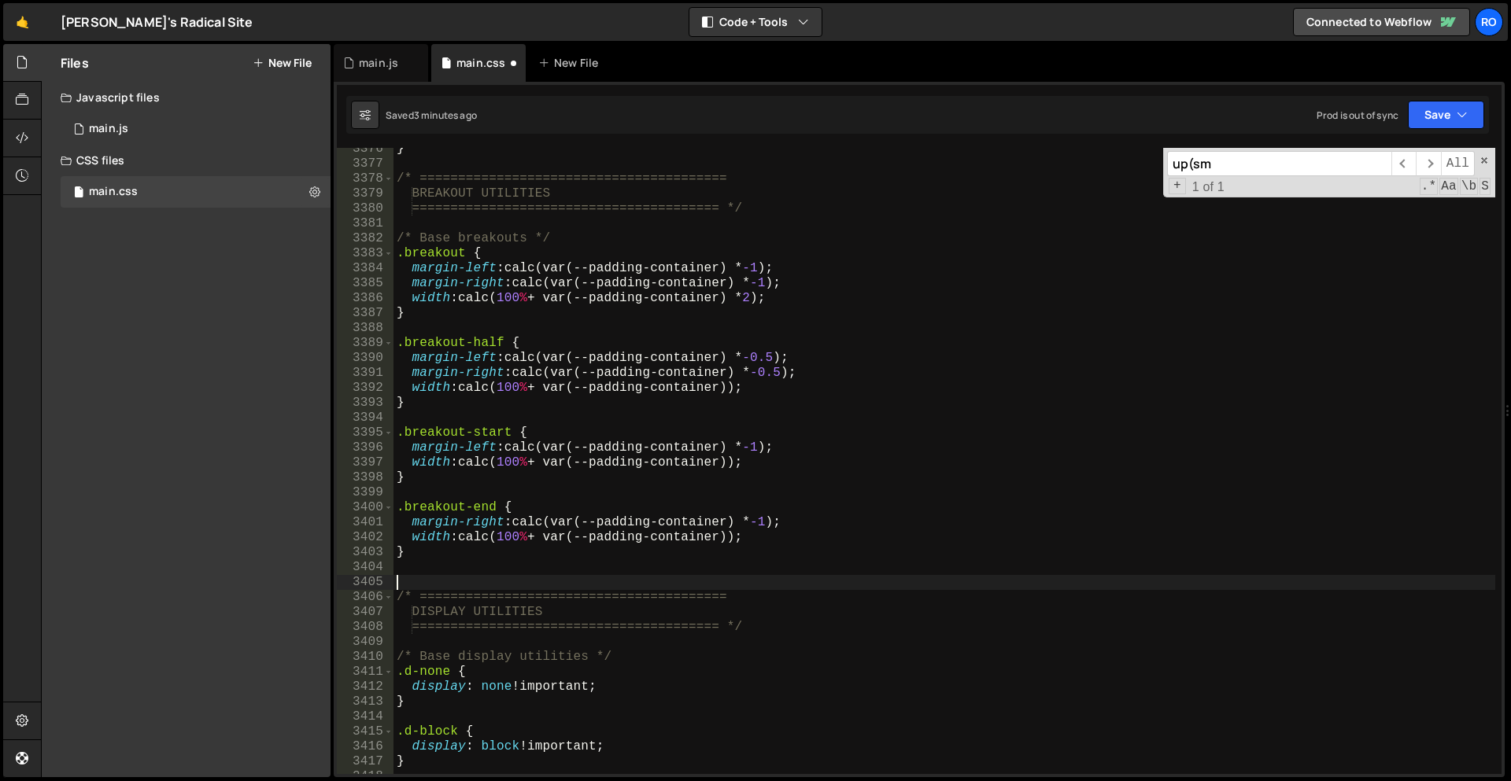
scroll to position [9547, 0]
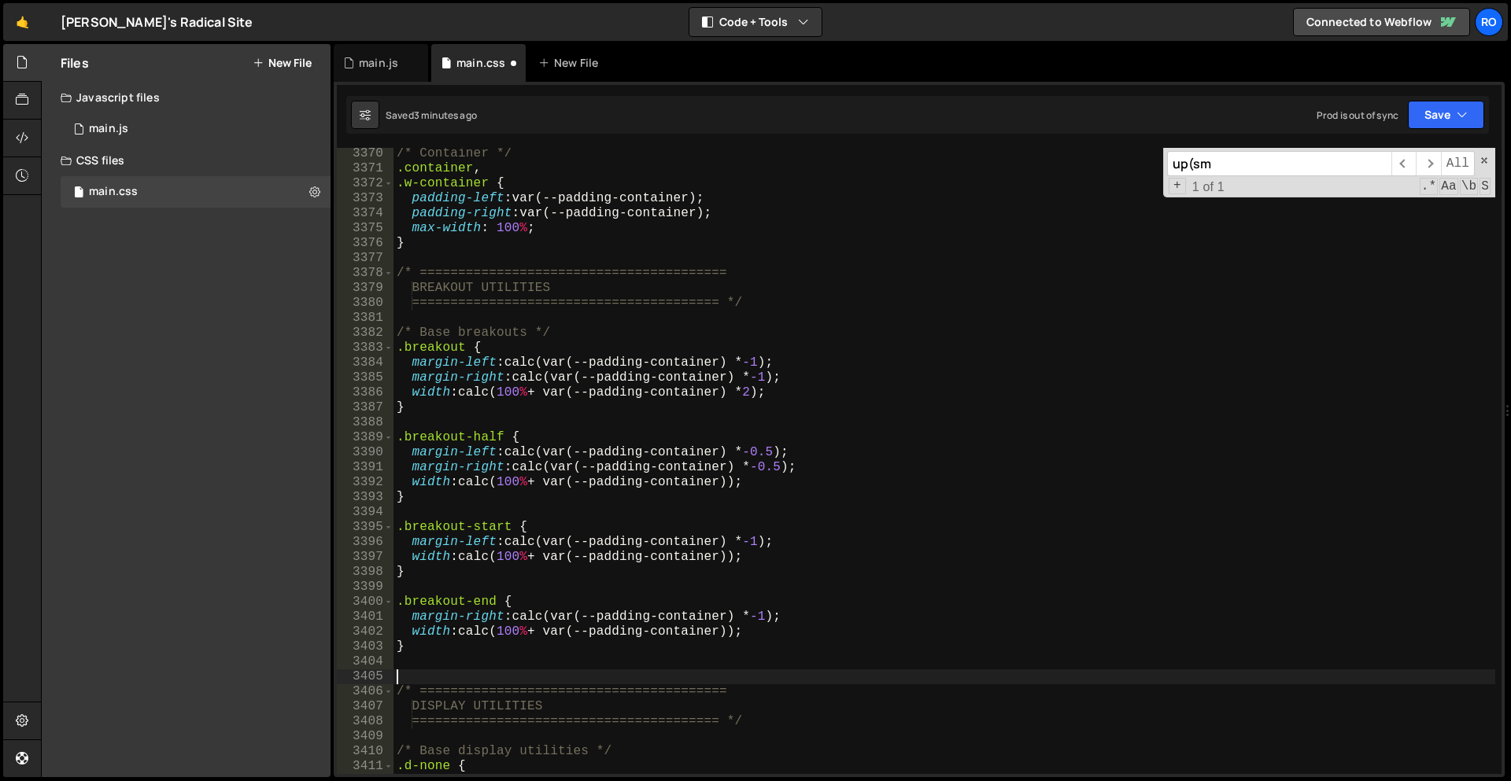
click at [473, 253] on div "/* Container */ .container , .w-container { padding-left : var(--padding-contai…" at bounding box center [944, 474] width 1102 height 656
type textarea "/* ========================================"
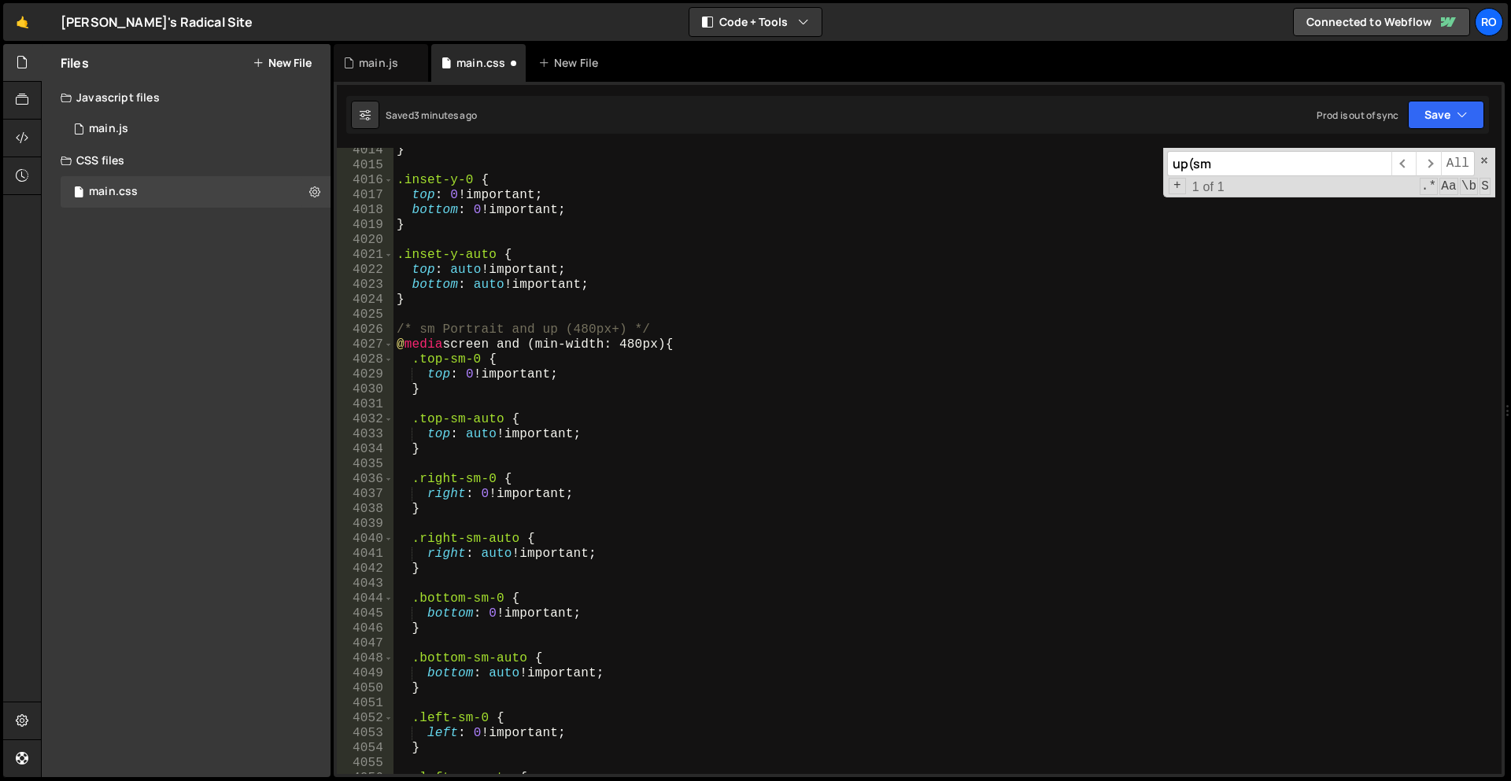
scroll to position [14769, 0]
click at [626, 301] on div "} .inset-y-0 { top : 0 !important ; bottom : 0 !important ; } .inset-y-auto { t…" at bounding box center [944, 471] width 1102 height 656
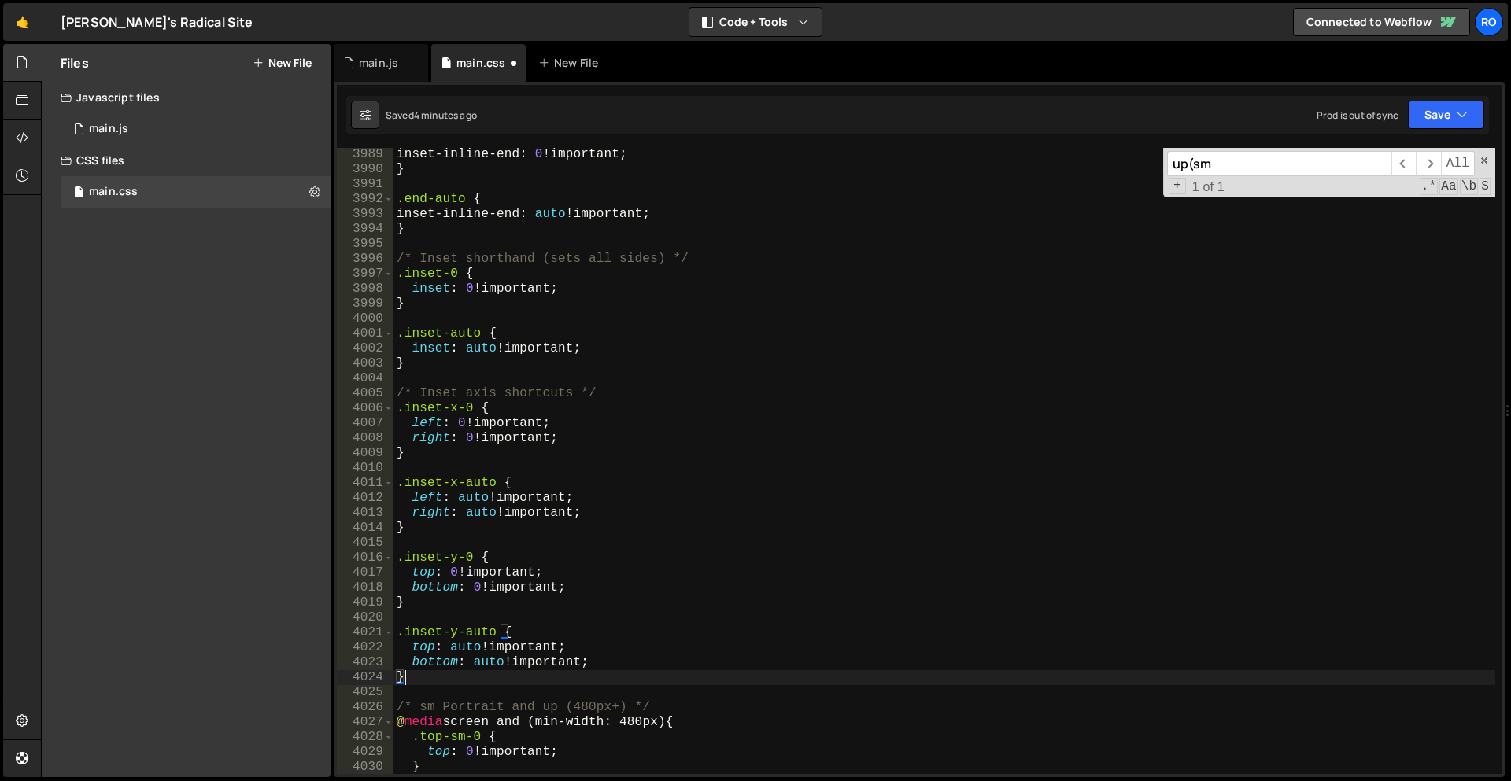
scroll to position [14567, 0]
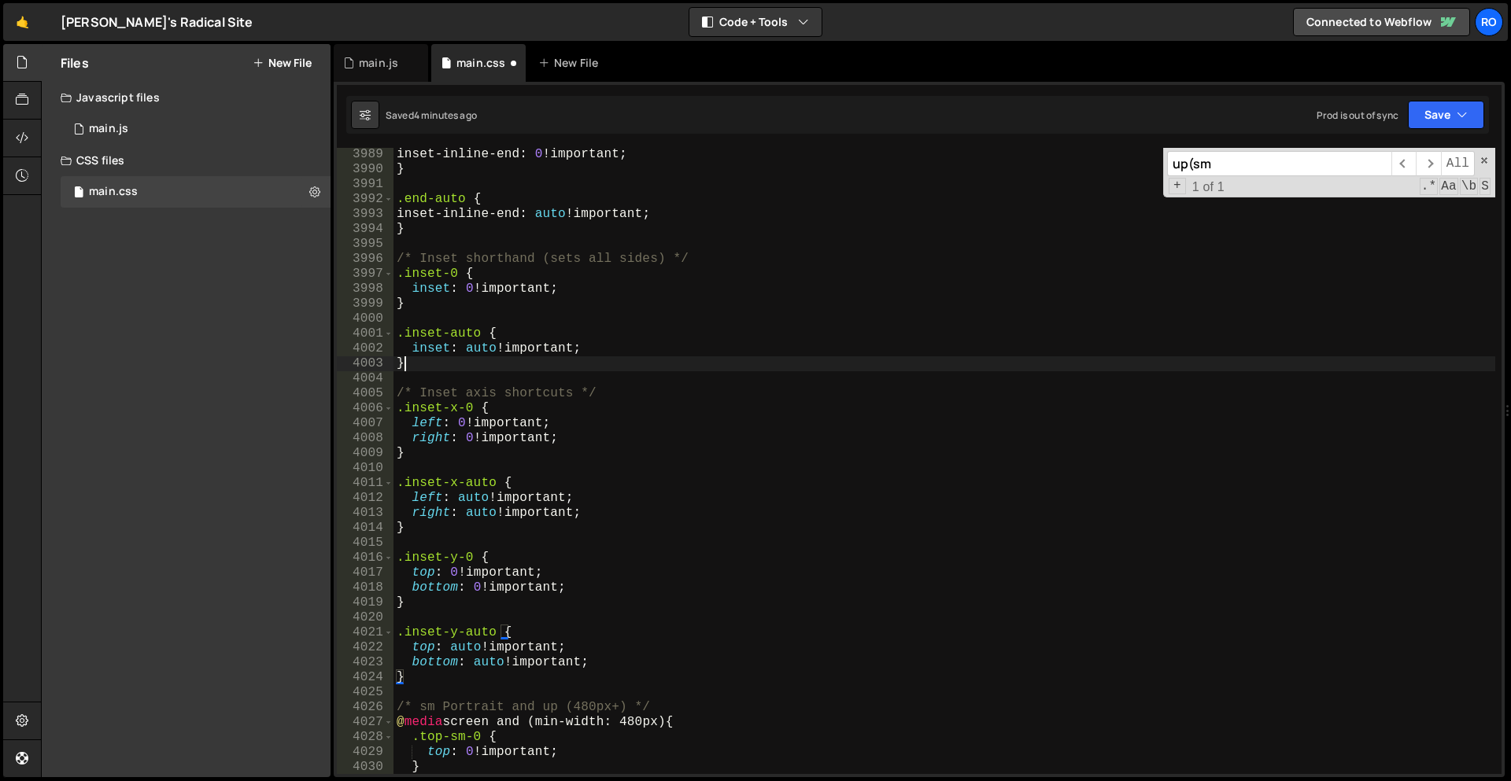
click at [596, 369] on div "inset-inline-end : 0 !important ; } .end-auto { inset-inline-end : auto !import…" at bounding box center [944, 475] width 1102 height 656
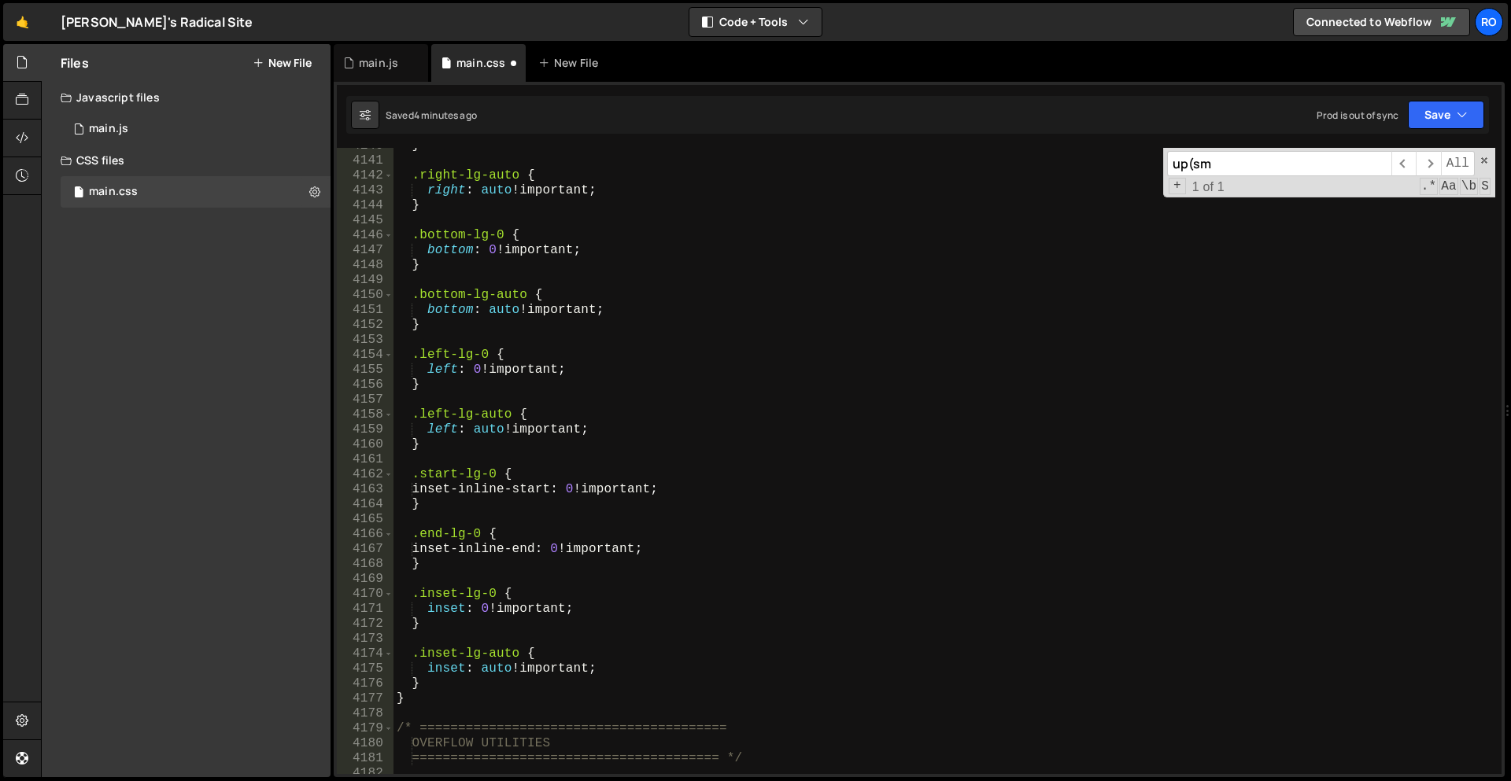
scroll to position [15928, 0]
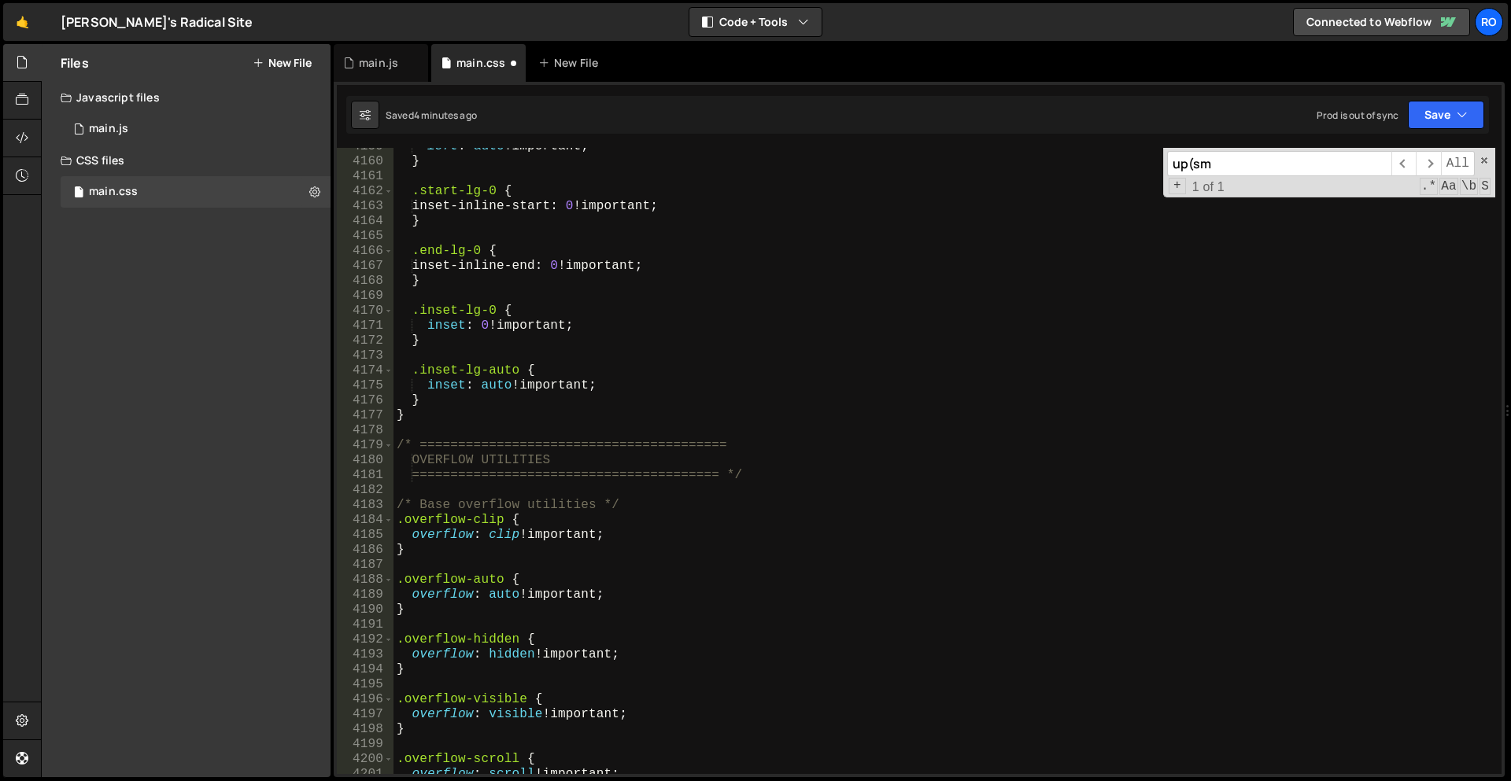
click at [467, 421] on div "left : auto !important ; } .start-lg-0 { inset-inline-start : 0 !important ; } …" at bounding box center [944, 467] width 1102 height 656
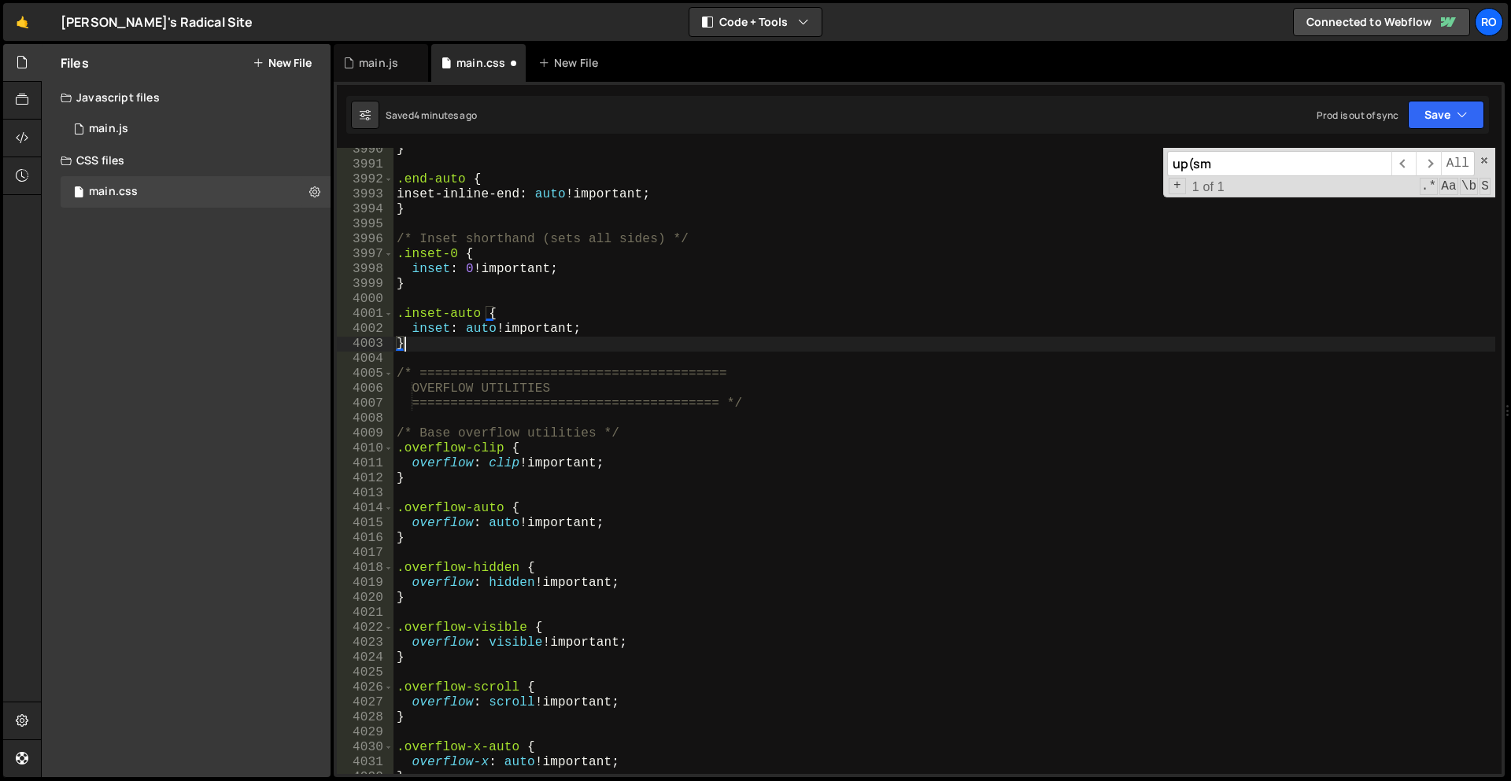
scroll to position [15354, 0]
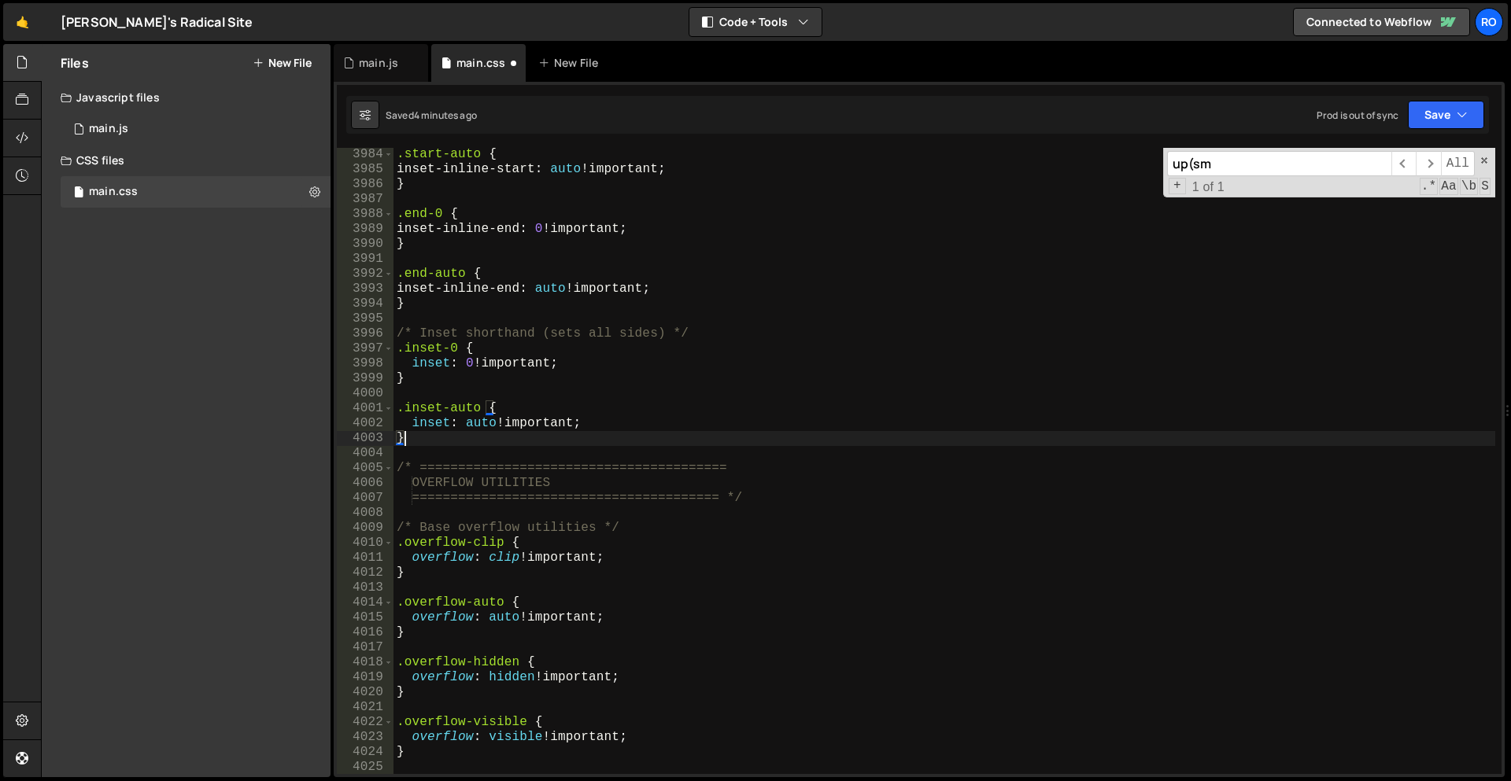
click at [537, 411] on div ".start-auto { inset-inline-start : auto !important ; } .end-0 { inset-inline-en…" at bounding box center [944, 475] width 1102 height 656
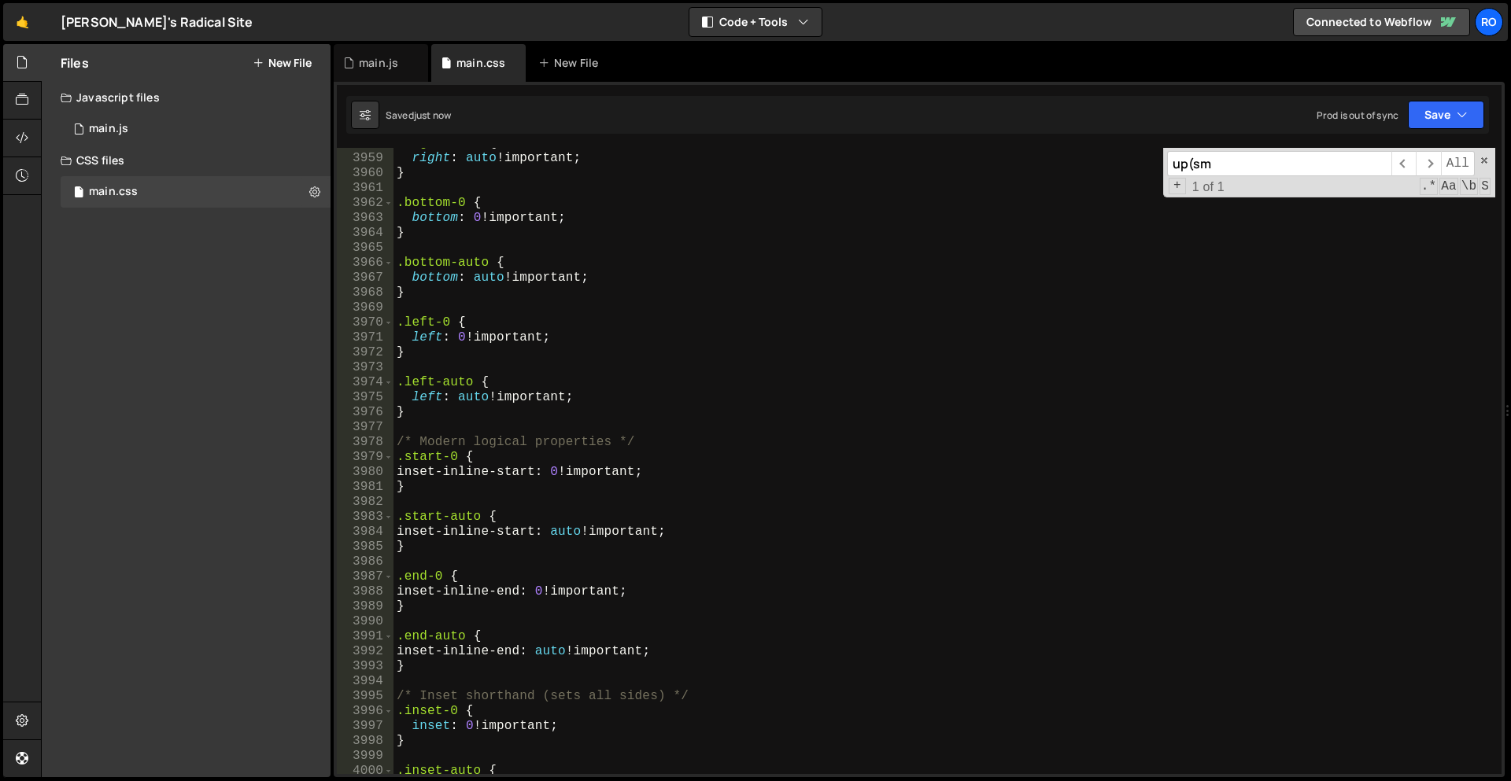
scroll to position [19521, 0]
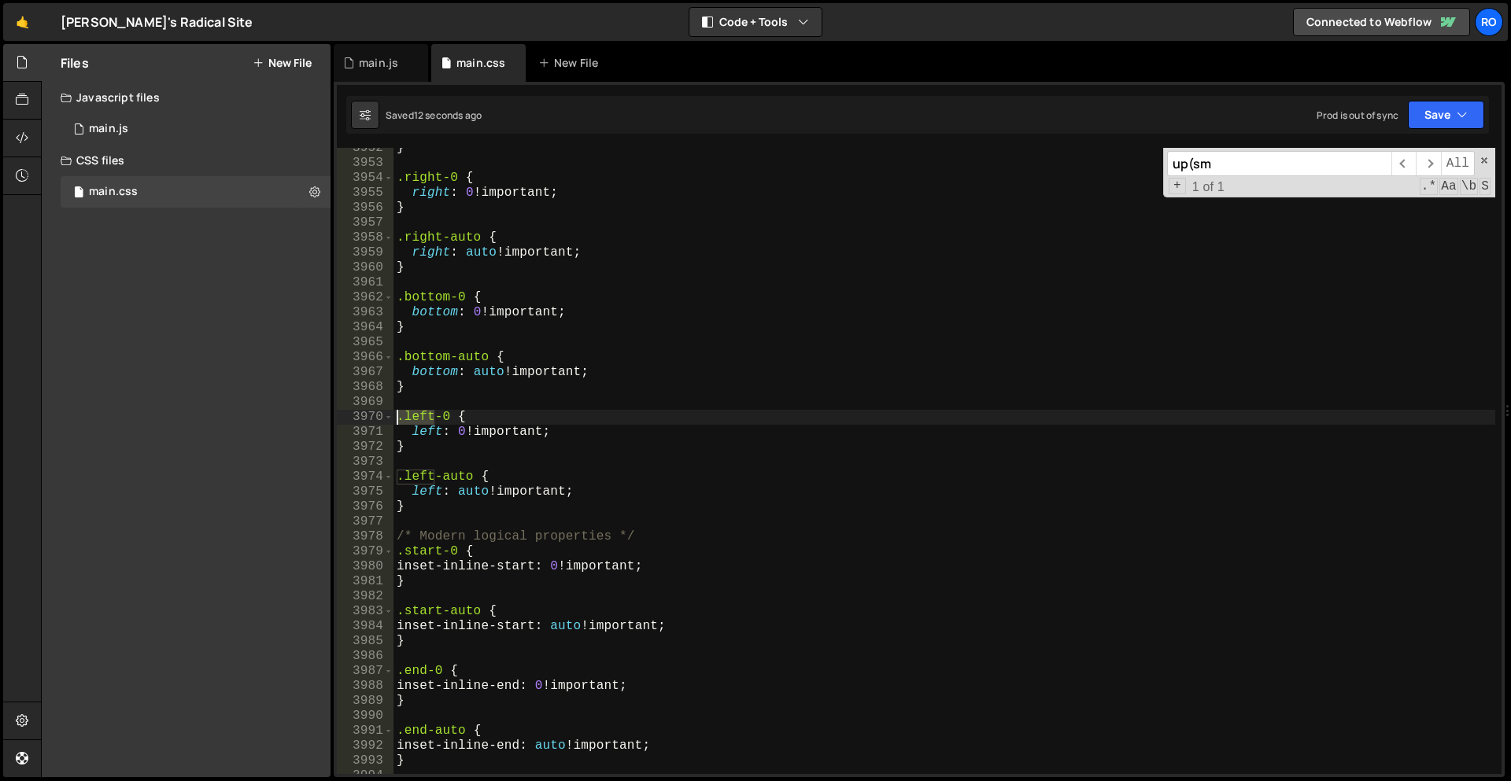
drag, startPoint x: 434, startPoint y: 415, endPoint x: 378, endPoint y: 414, distance: 55.9
click at [378, 414] on div "inset: auto !important; 3952 3953 3954 3955 3956 3957 3958 3959 3960 3961 3962 …" at bounding box center [919, 461] width 1165 height 626
type textarea ".left-auto {"
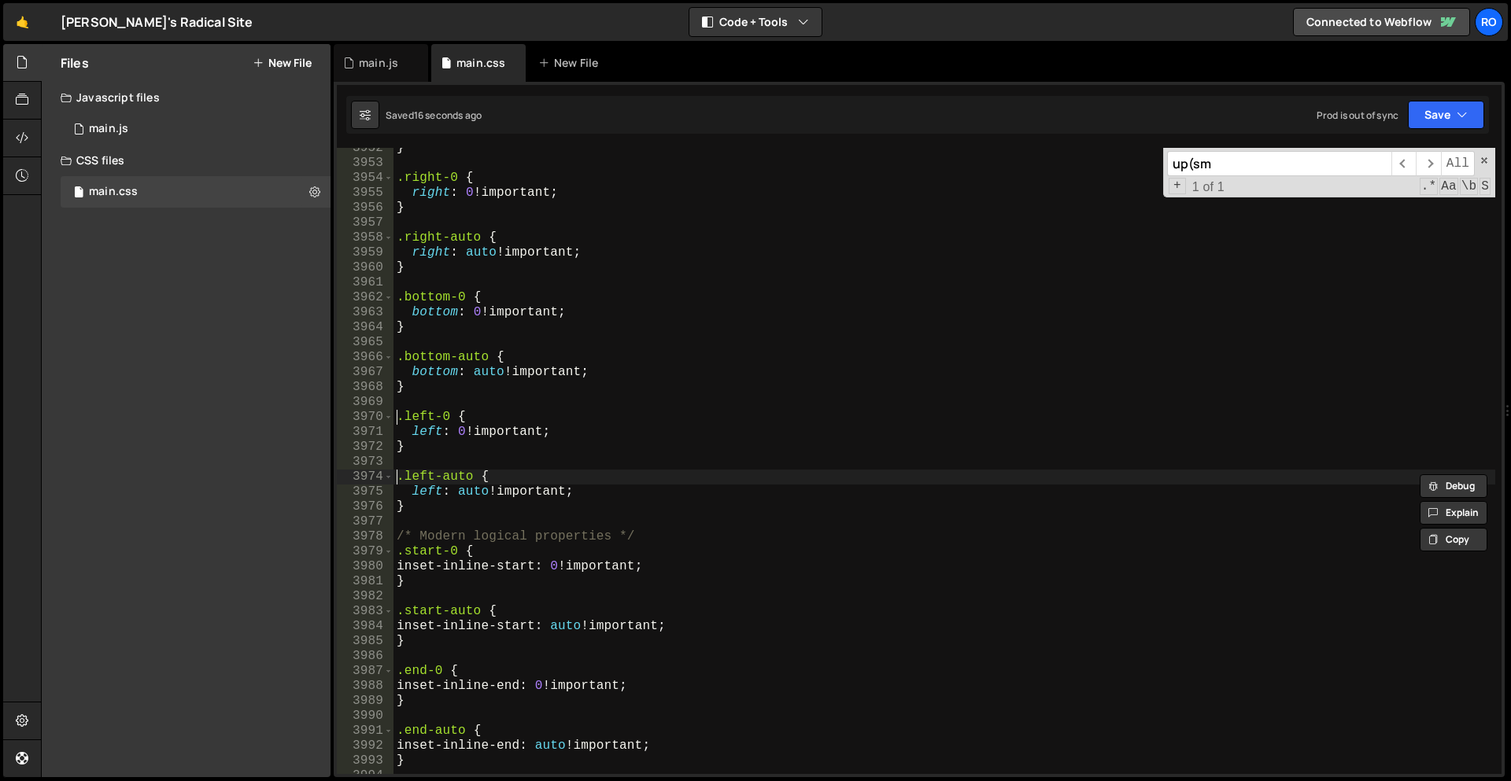
click at [427, 411] on div "} .right-0 { right : 0 !important ; } .right-auto { right : auto !important ; }…" at bounding box center [944, 469] width 1102 height 656
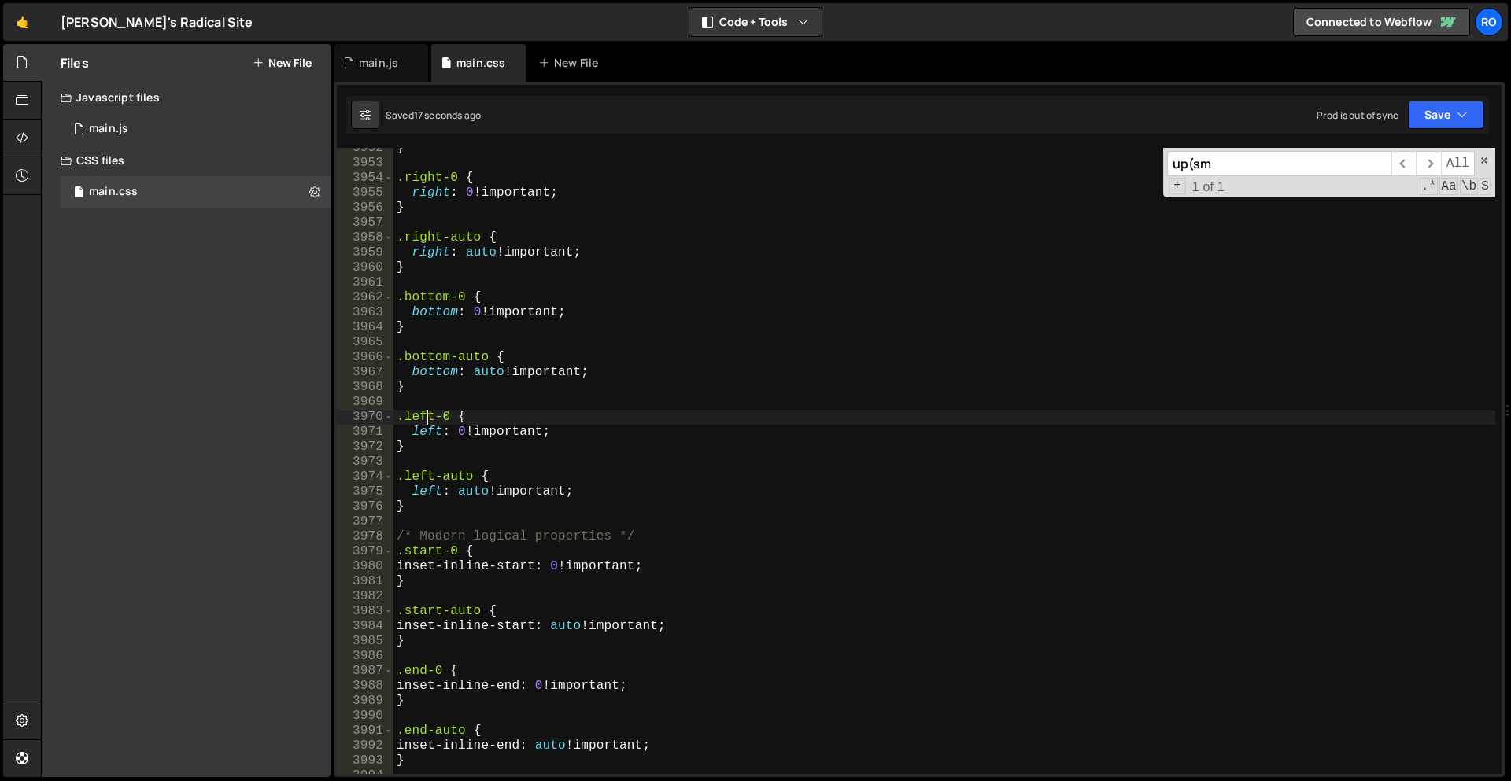
click at [427, 411] on div "} .right-0 { right : 0 !important ; } .right-auto { right : auto !important ; }…" at bounding box center [944, 469] width 1102 height 656
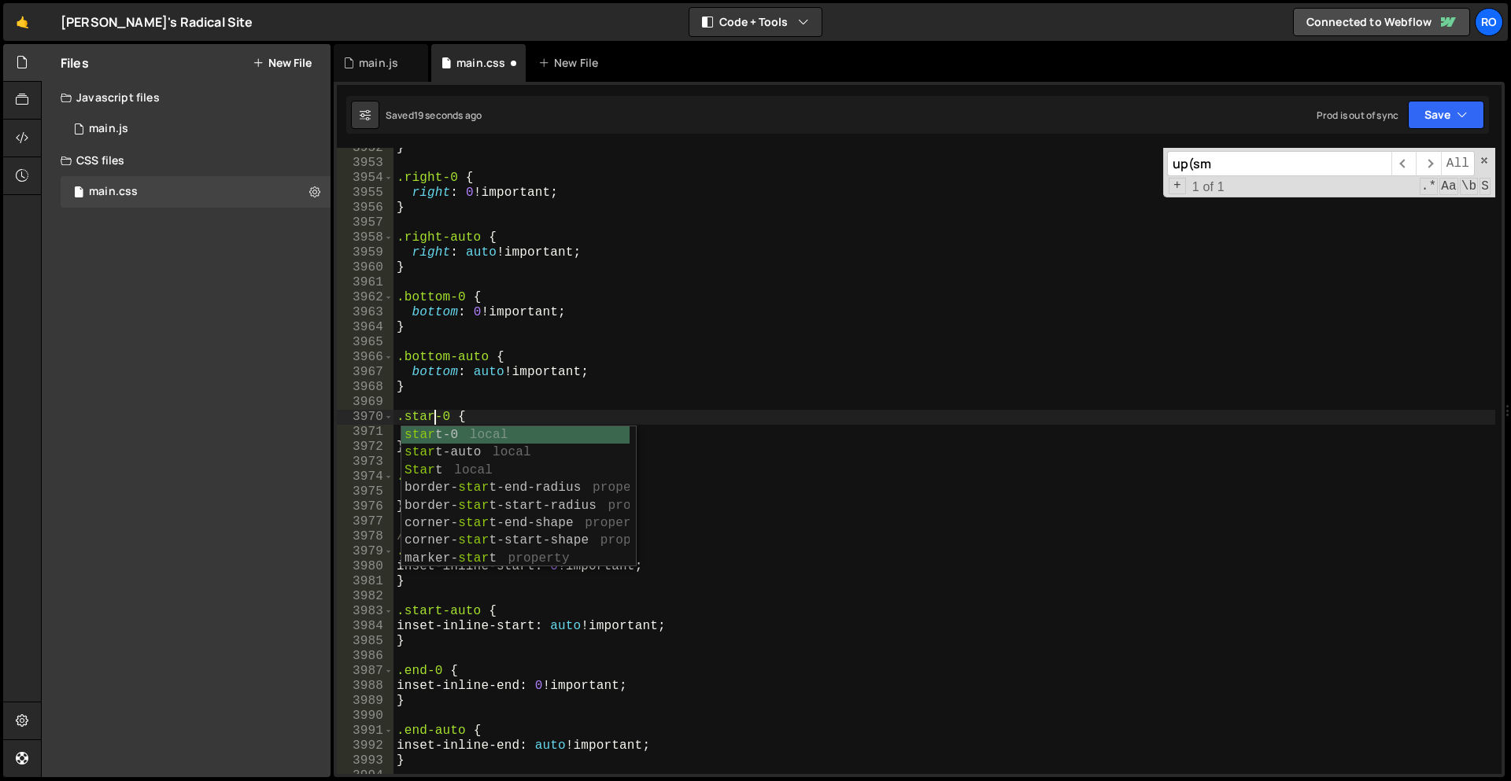
scroll to position [0, 2]
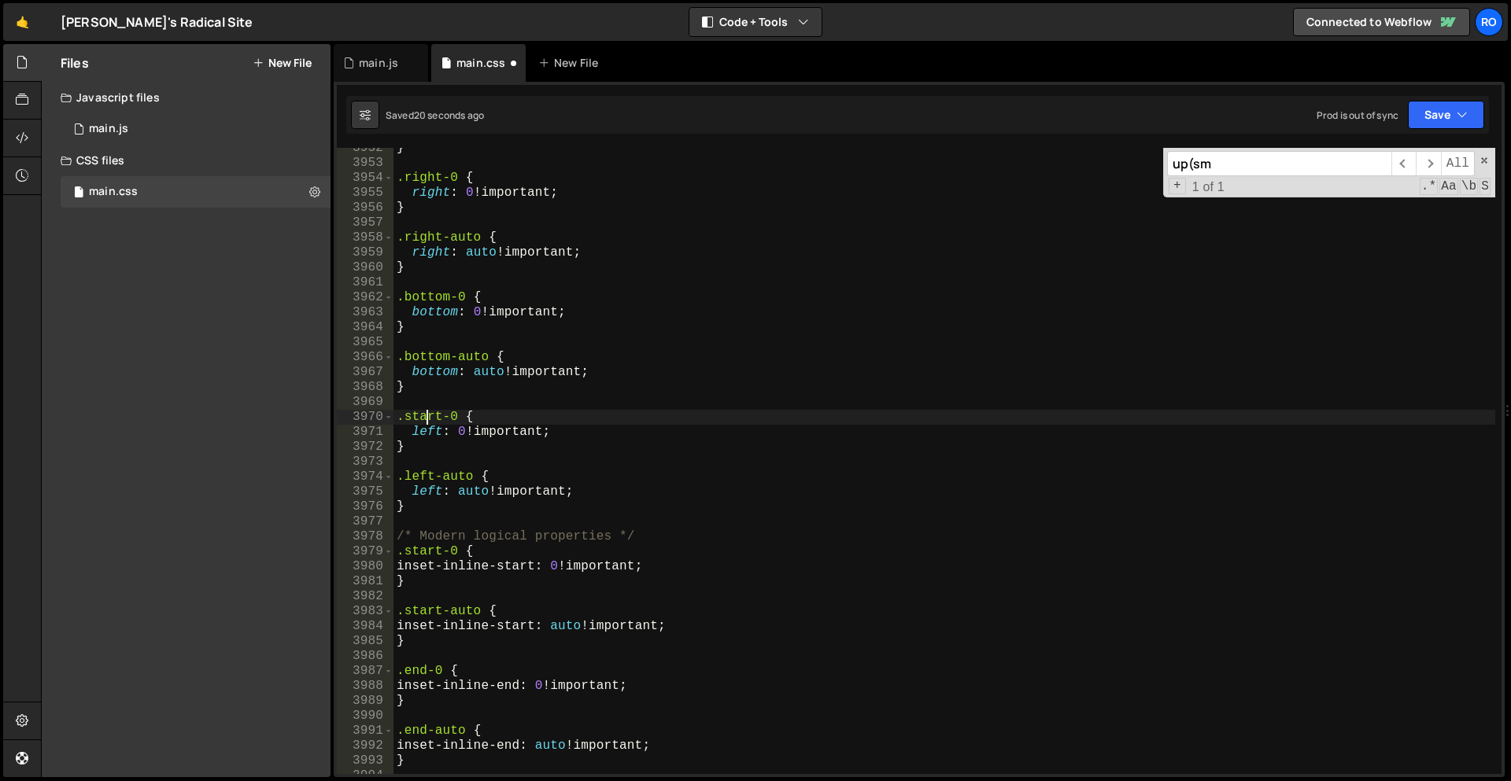
click at [427, 411] on div "} .right-0 { right : 0 !important ; } .right-auto { right : auto !important ; }…" at bounding box center [944, 469] width 1102 height 656
click at [424, 476] on div "} .right-0 { right : 0 !important ; } .right-auto { right : auto !important ; }…" at bounding box center [944, 469] width 1102 height 656
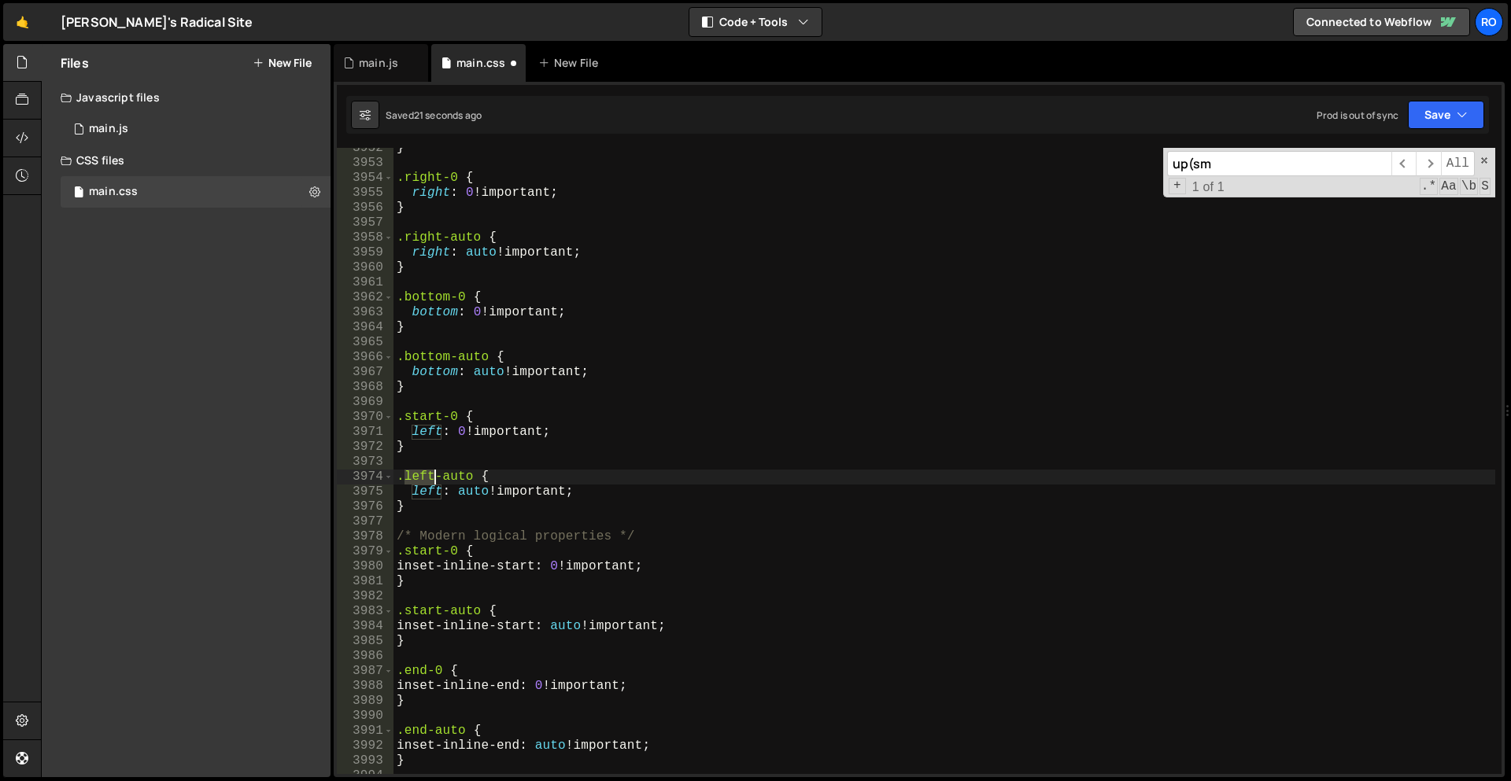
click at [424, 475] on div "} .right-0 { right : 0 !important ; } .right-auto { right : auto !important ; }…" at bounding box center [944, 469] width 1102 height 656
paste textarea "star"
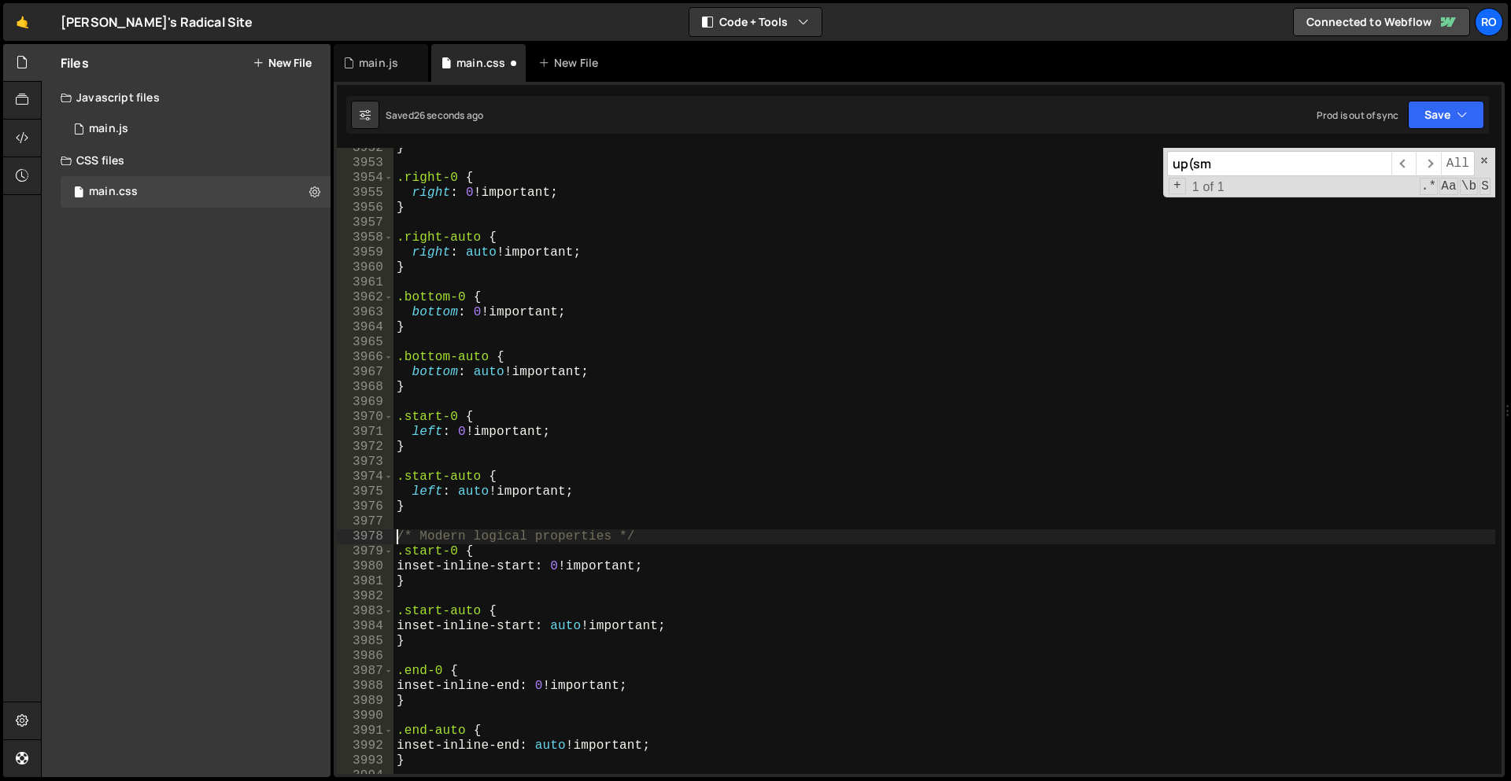
click at [400, 533] on div "} .right-0 { right : 0 !important ; } .right-auto { right : auto !important ; }…" at bounding box center [944, 469] width 1102 height 656
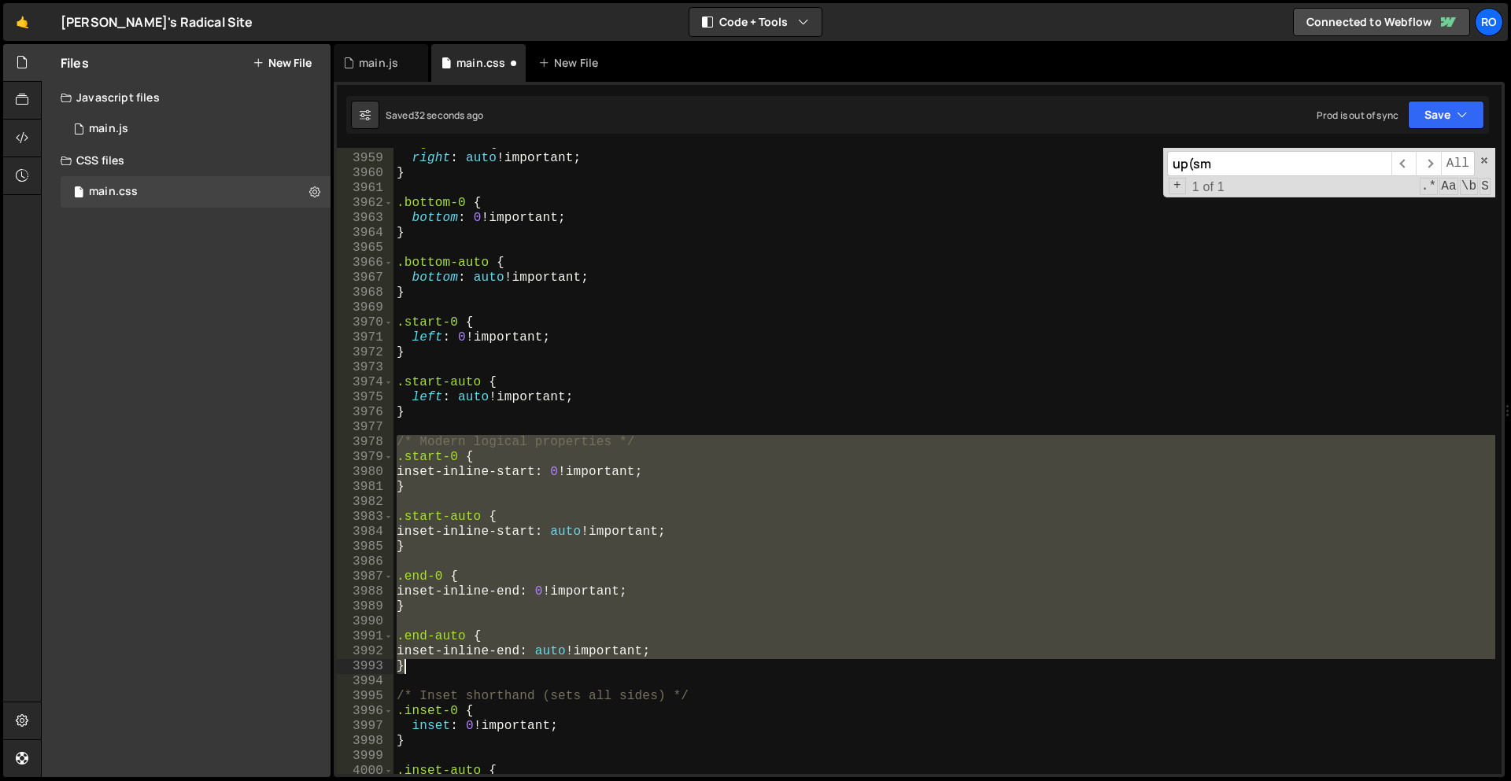
click at [448, 674] on div ".right-auto { right : auto !important ; } .bottom-0 { bottom : 0 !important ; }…" at bounding box center [944, 464] width 1102 height 656
type textarea "inset-inline-end: auto !important; }"
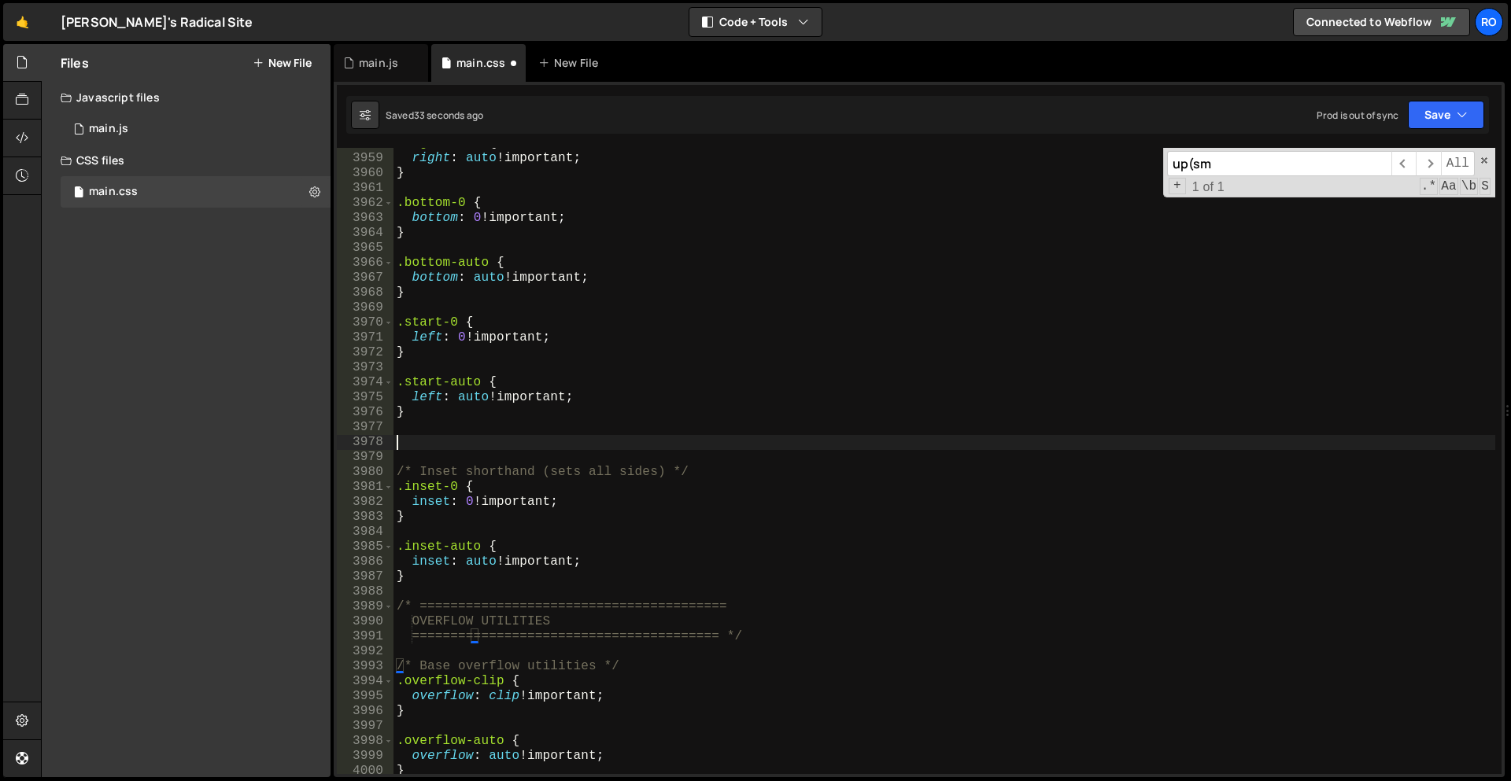
scroll to position [19609, 0]
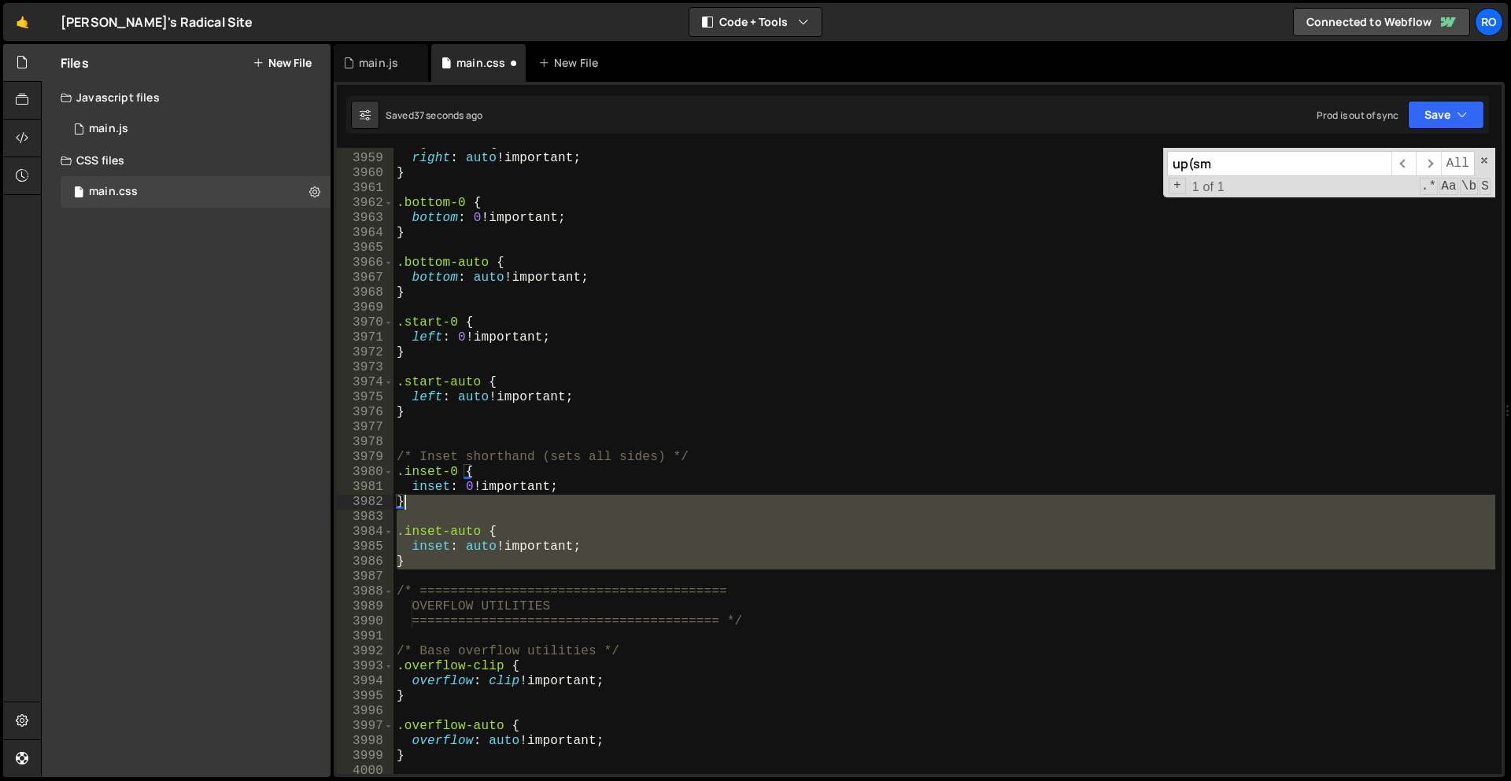
drag, startPoint x: 427, startPoint y: 577, endPoint x: 423, endPoint y: 501, distance: 75.7
click at [423, 501] on div ".right-auto { right : auto !important ; } .bottom-0 { bottom : 0 !important ; }…" at bounding box center [944, 464] width 1102 height 656
type textarea "}"
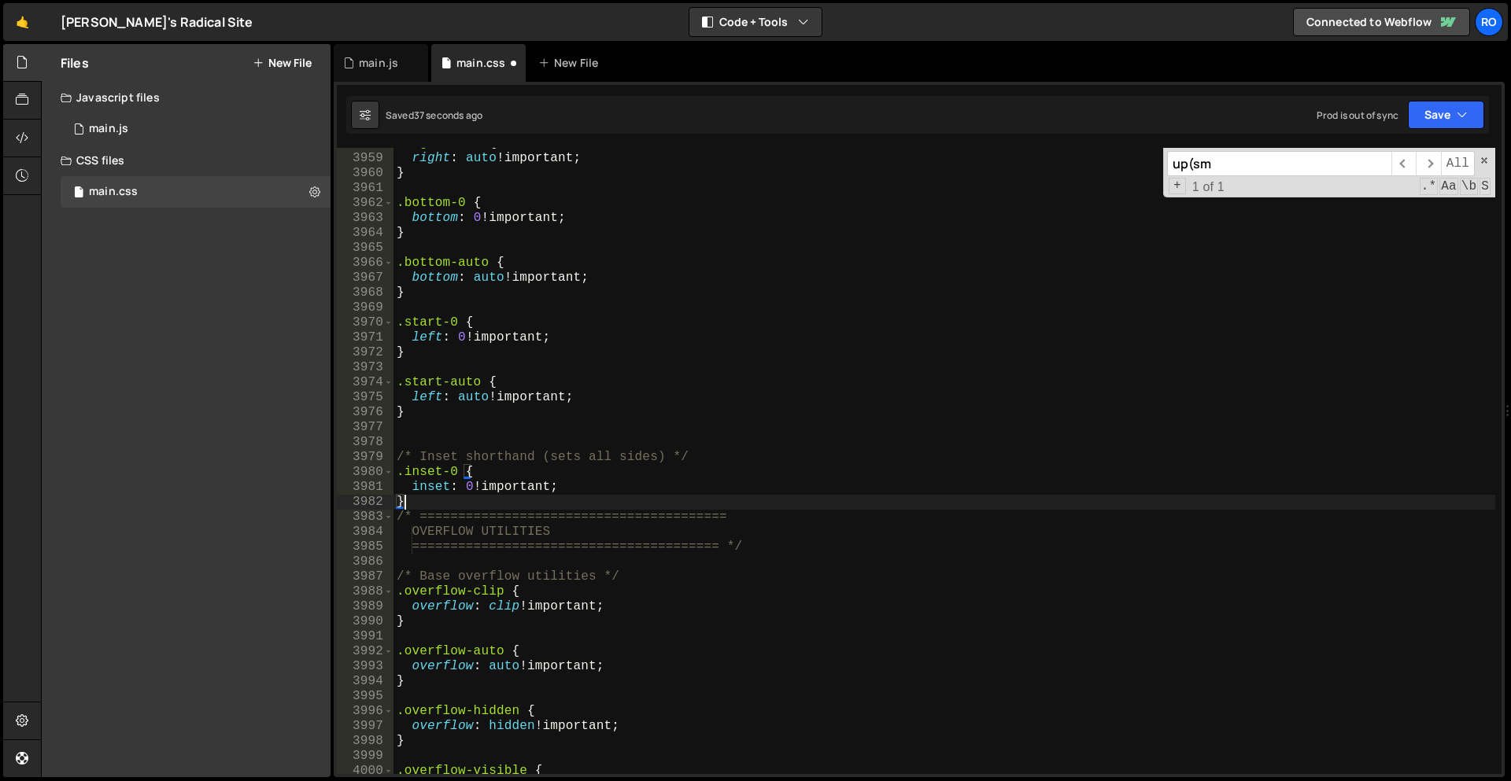
scroll to position [19632, 0]
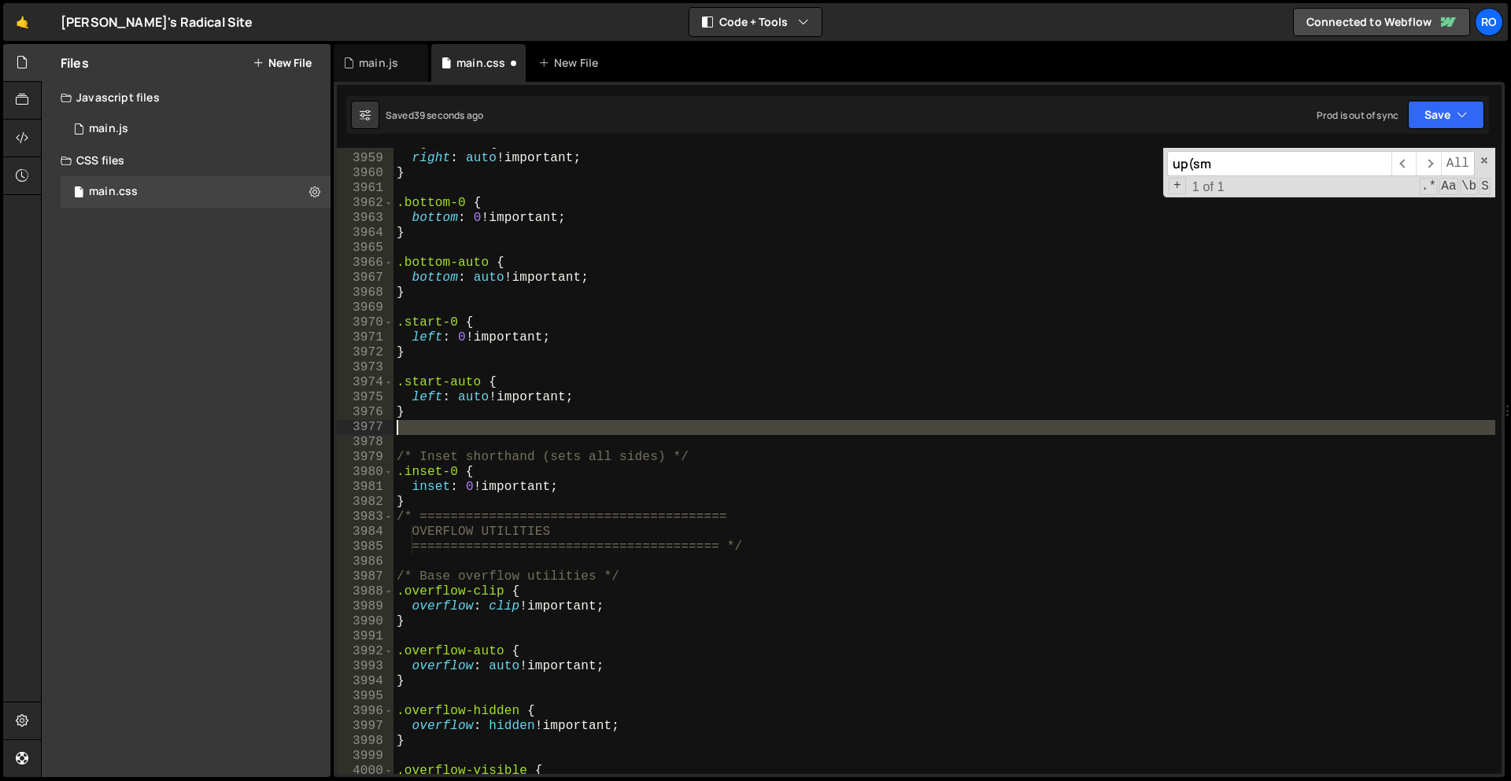
drag, startPoint x: 748, startPoint y: 447, endPoint x: 741, endPoint y: 430, distance: 18.0
click at [741, 430] on div ".right-auto { right : auto !important ; } .bottom-0 { bottom : 0 !important ; }…" at bounding box center [944, 464] width 1102 height 656
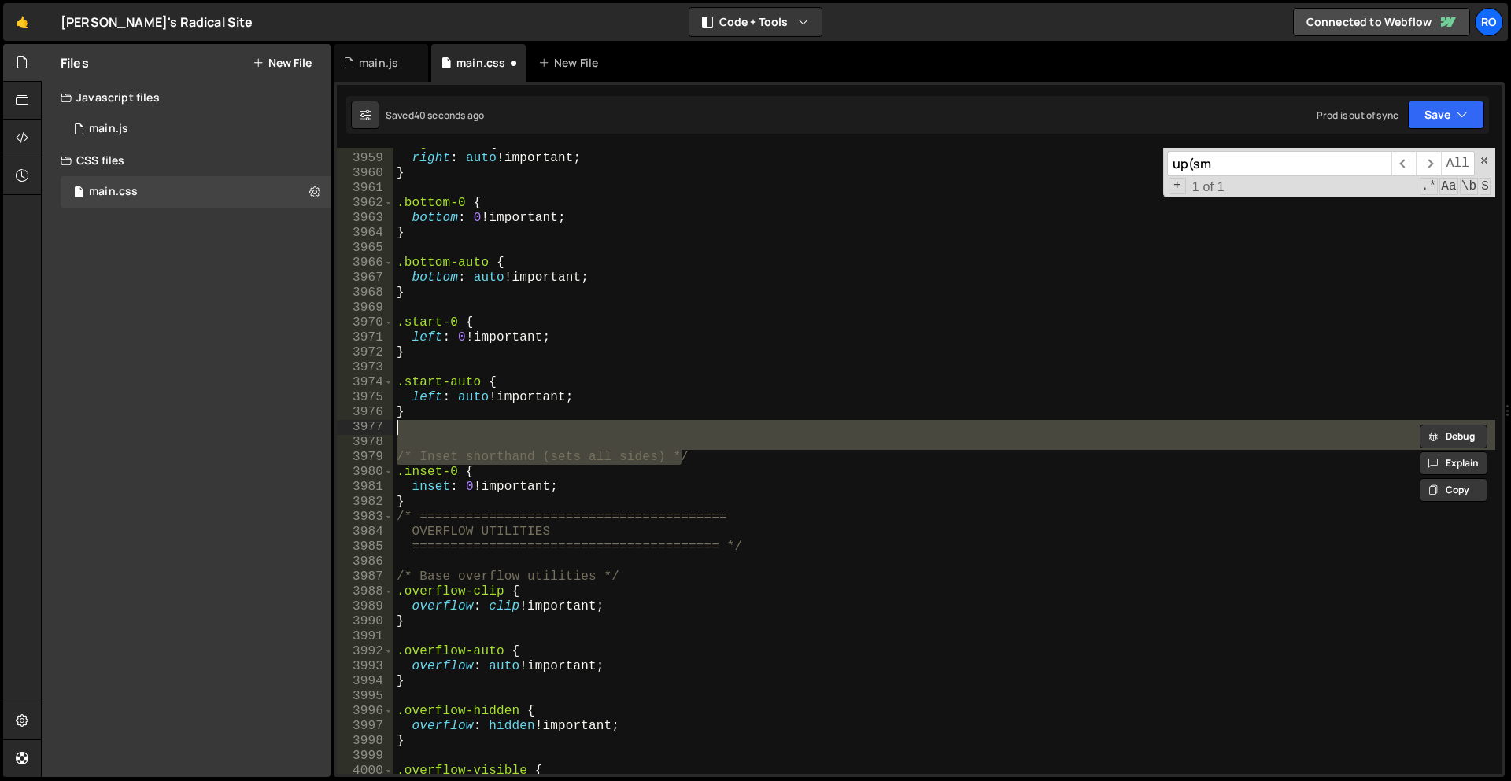
drag, startPoint x: 730, startPoint y: 457, endPoint x: 716, endPoint y: 431, distance: 29.6
click at [716, 431] on div ".right-auto { right : auto !important ; } .bottom-0 { bottom : 0 !important ; }…" at bounding box center [944, 464] width 1102 height 656
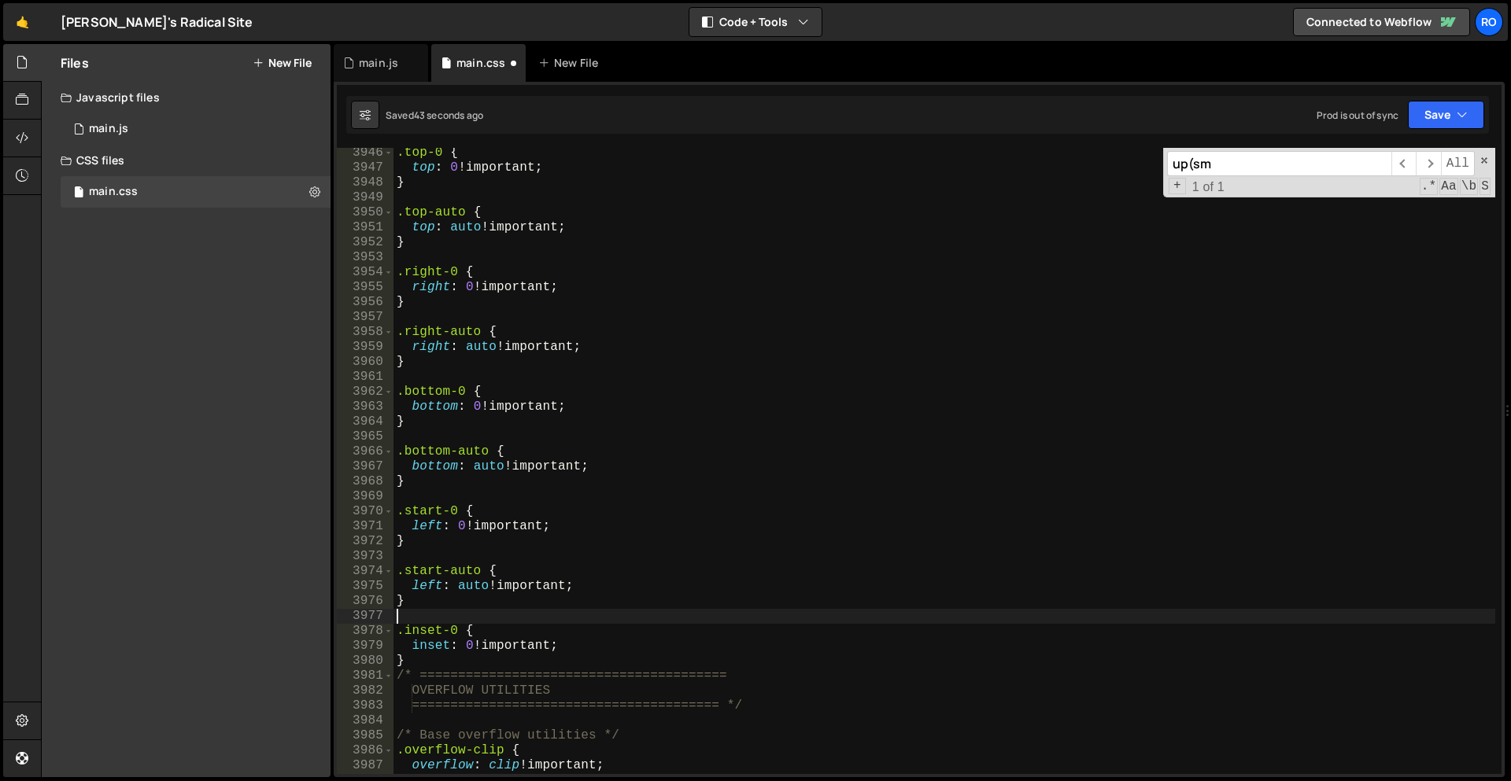
scroll to position [19545, 0]
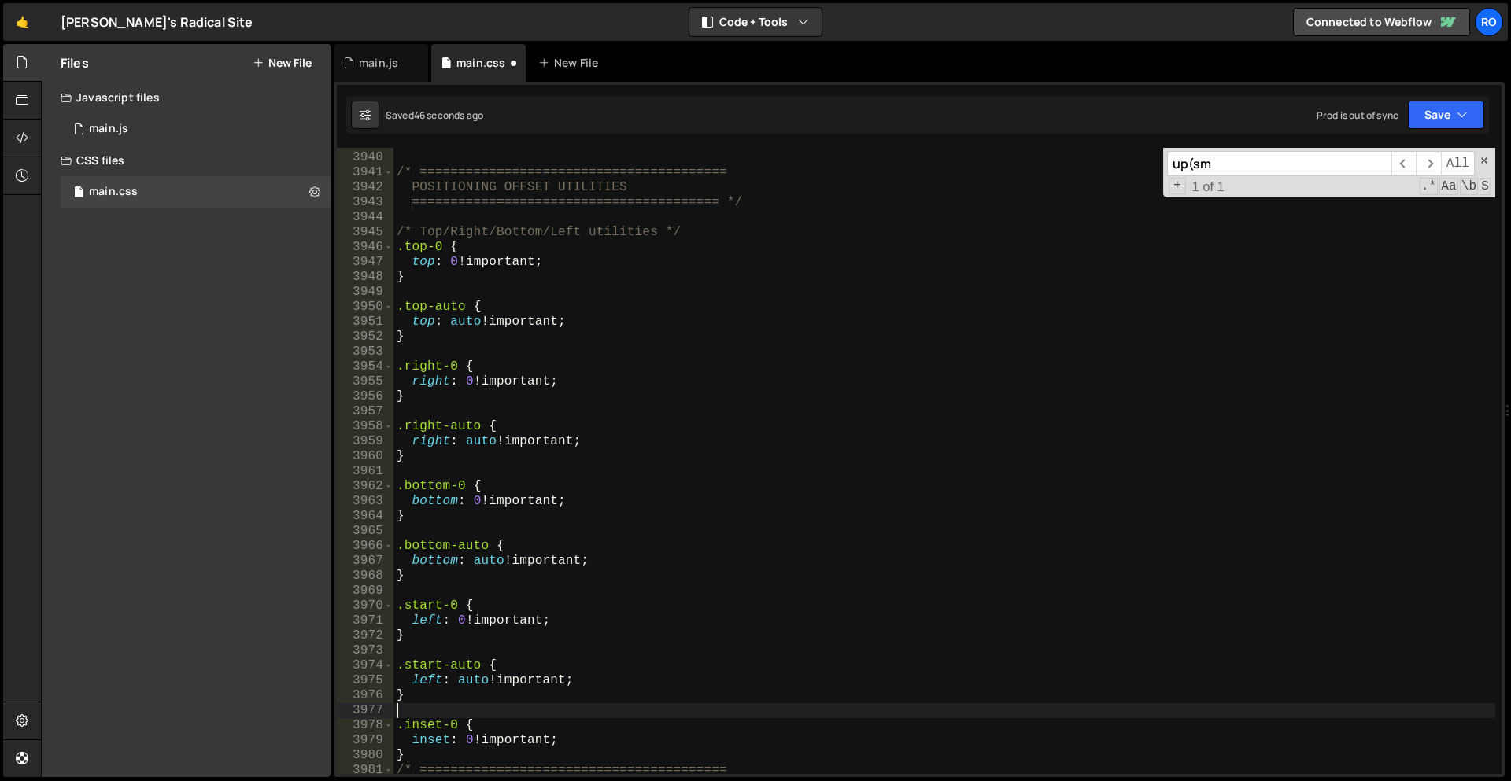
click at [430, 364] on div "} /* ======================================== POSITIONING OFFSET UTILITIES ====…" at bounding box center [944, 463] width 1102 height 656
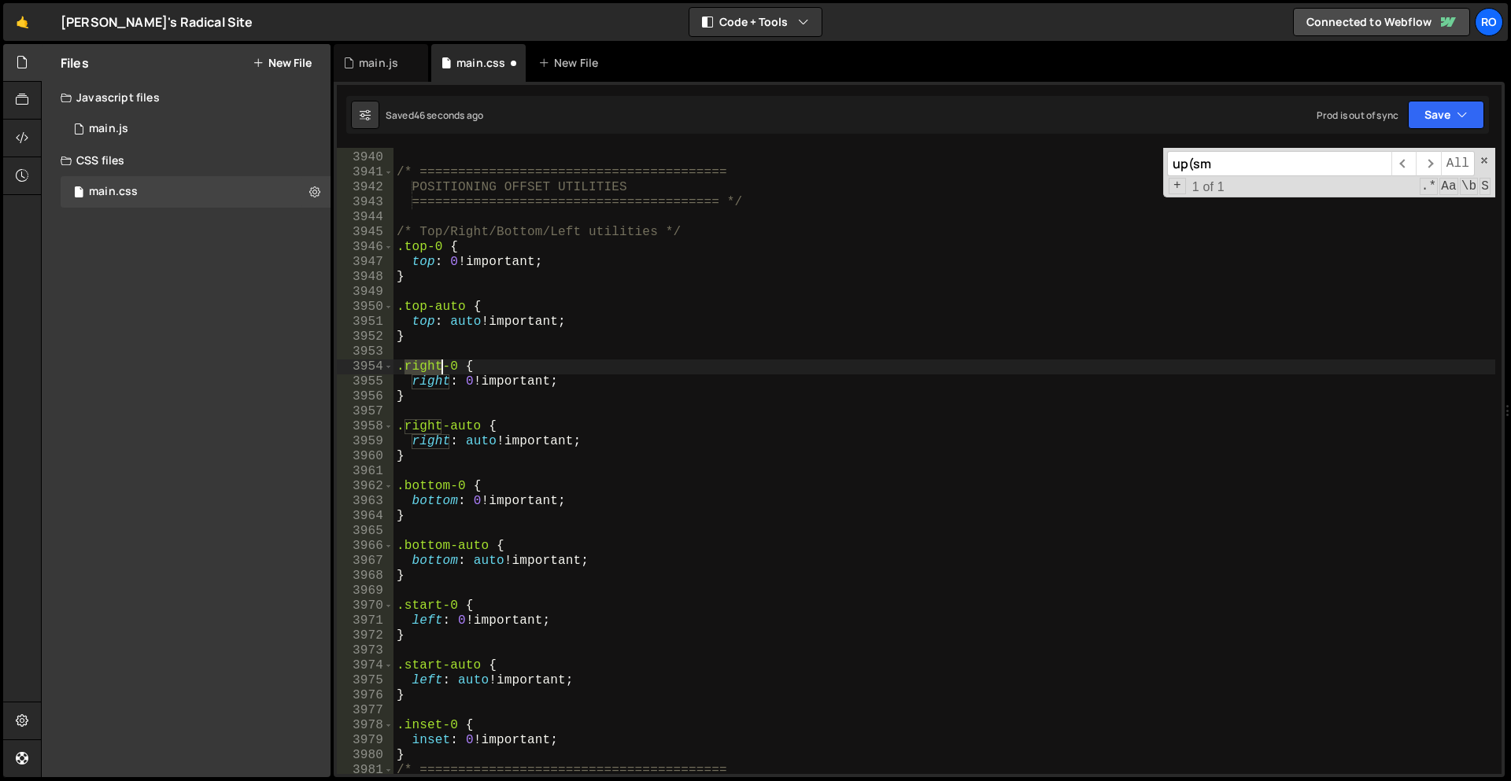
click at [430, 364] on div "} /* ======================================== POSITIONING OFFSET UTILITIES ====…" at bounding box center [944, 463] width 1102 height 656
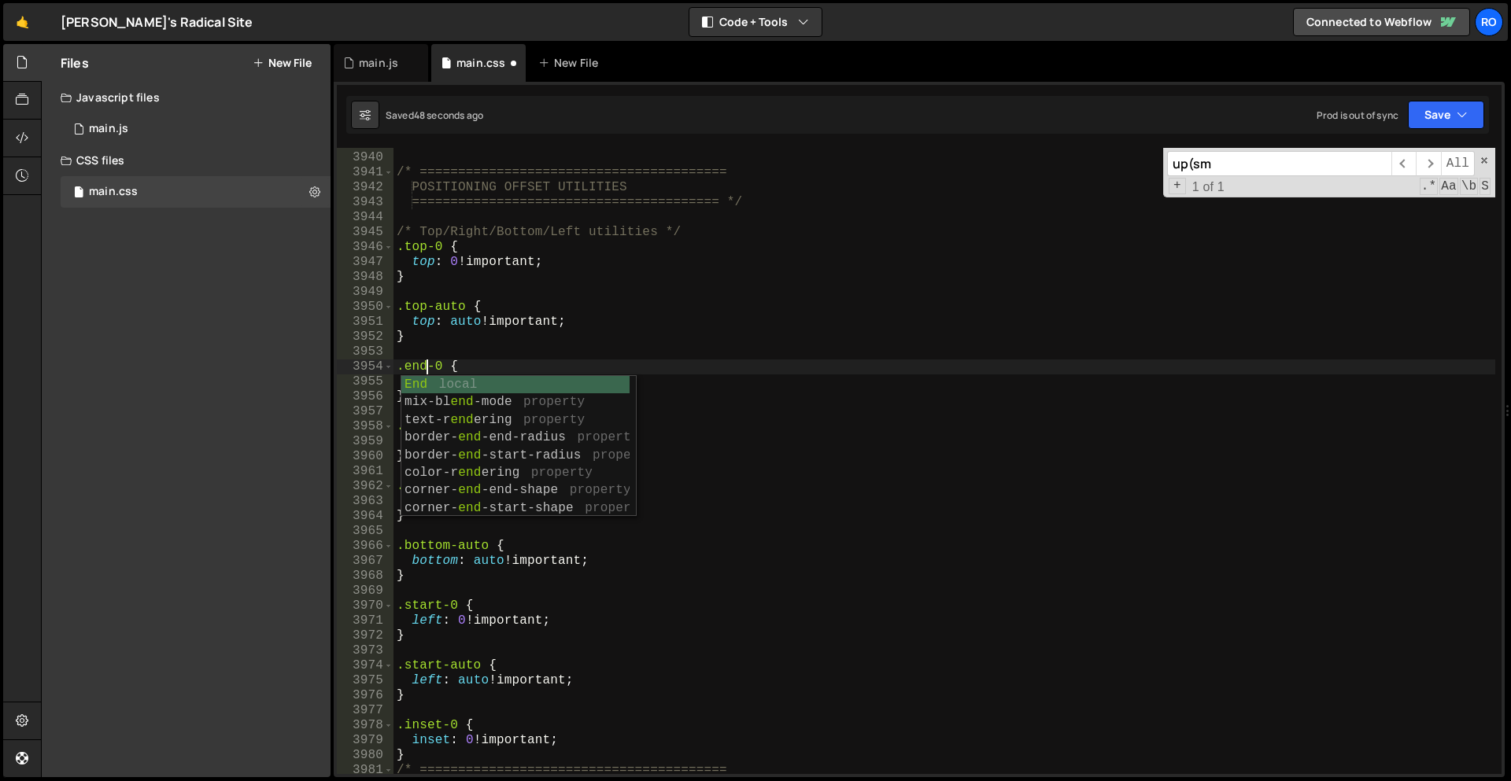
scroll to position [0, 2]
click at [430, 364] on div "} /* ======================================== POSITIONING OFFSET UTILITIES ====…" at bounding box center [944, 463] width 1102 height 656
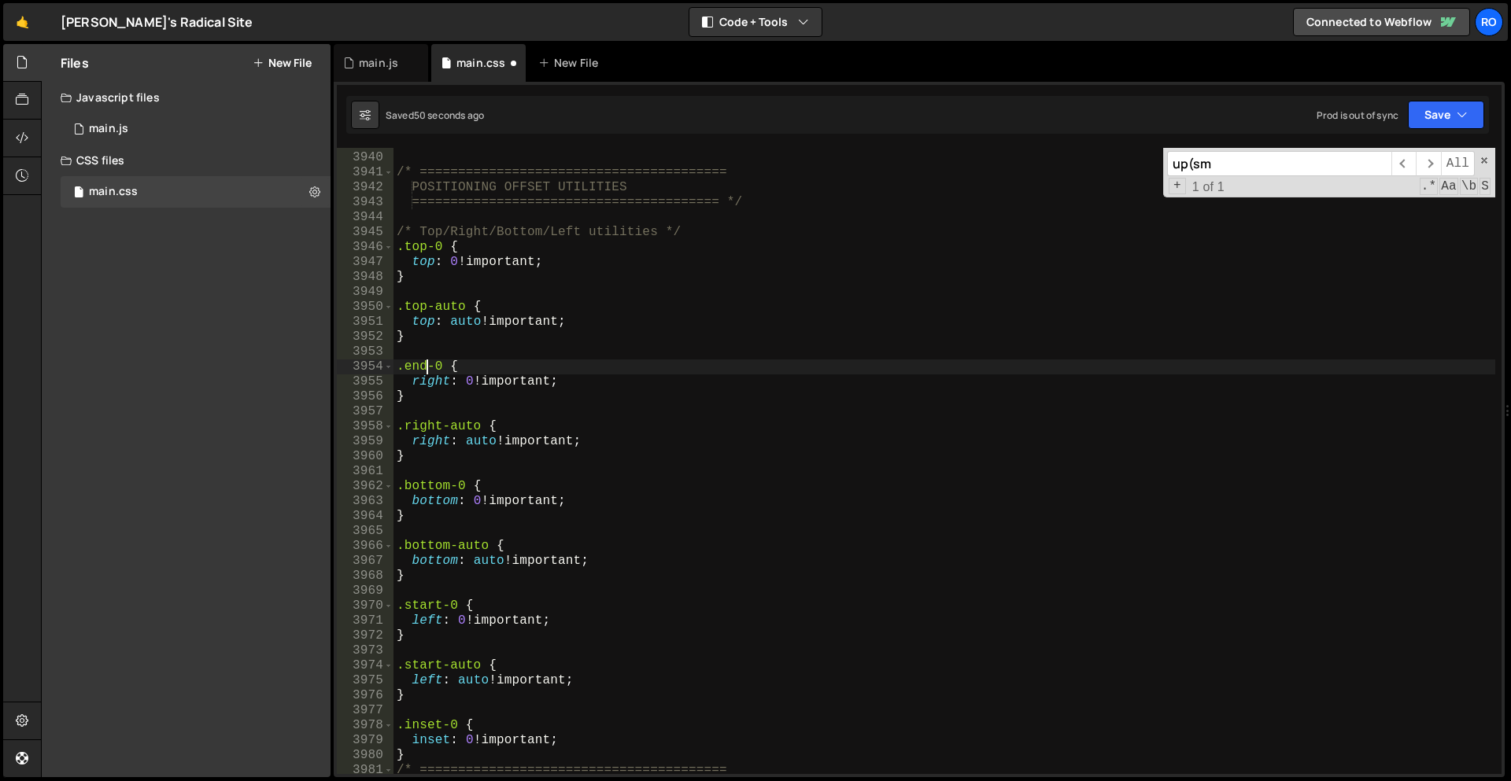
click at [418, 369] on div "} /* ======================================== POSITIONING OFFSET UTILITIES ====…" at bounding box center [944, 463] width 1102 height 656
click at [427, 427] on div "} /* ======================================== POSITIONING OFFSET UTILITIES ====…" at bounding box center [944, 463] width 1102 height 656
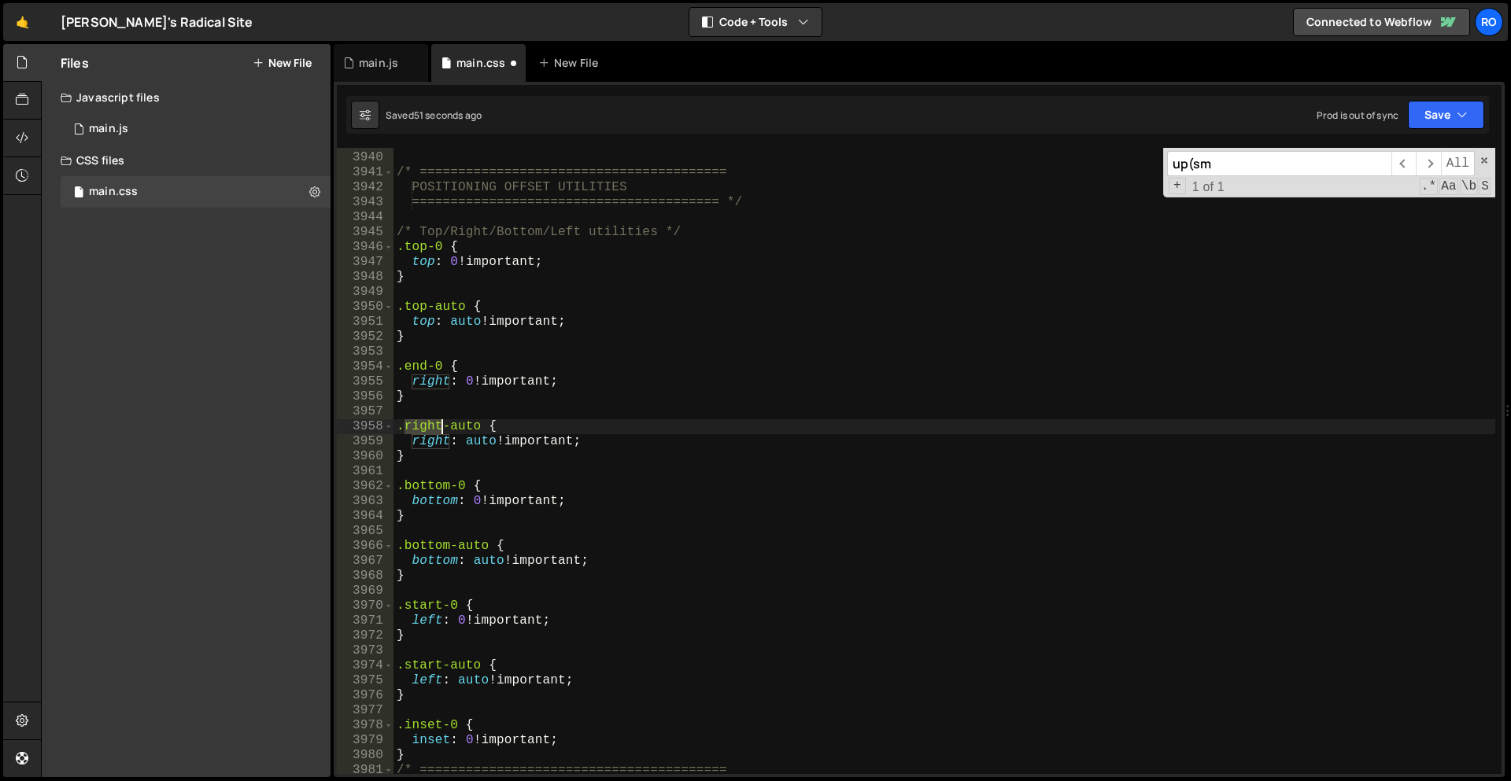
click at [427, 427] on div "} /* ======================================== POSITIONING OFFSET UTILITIES ====…" at bounding box center [944, 463] width 1102 height 656
paste textarea "end"
type textarea ".end-auto {"
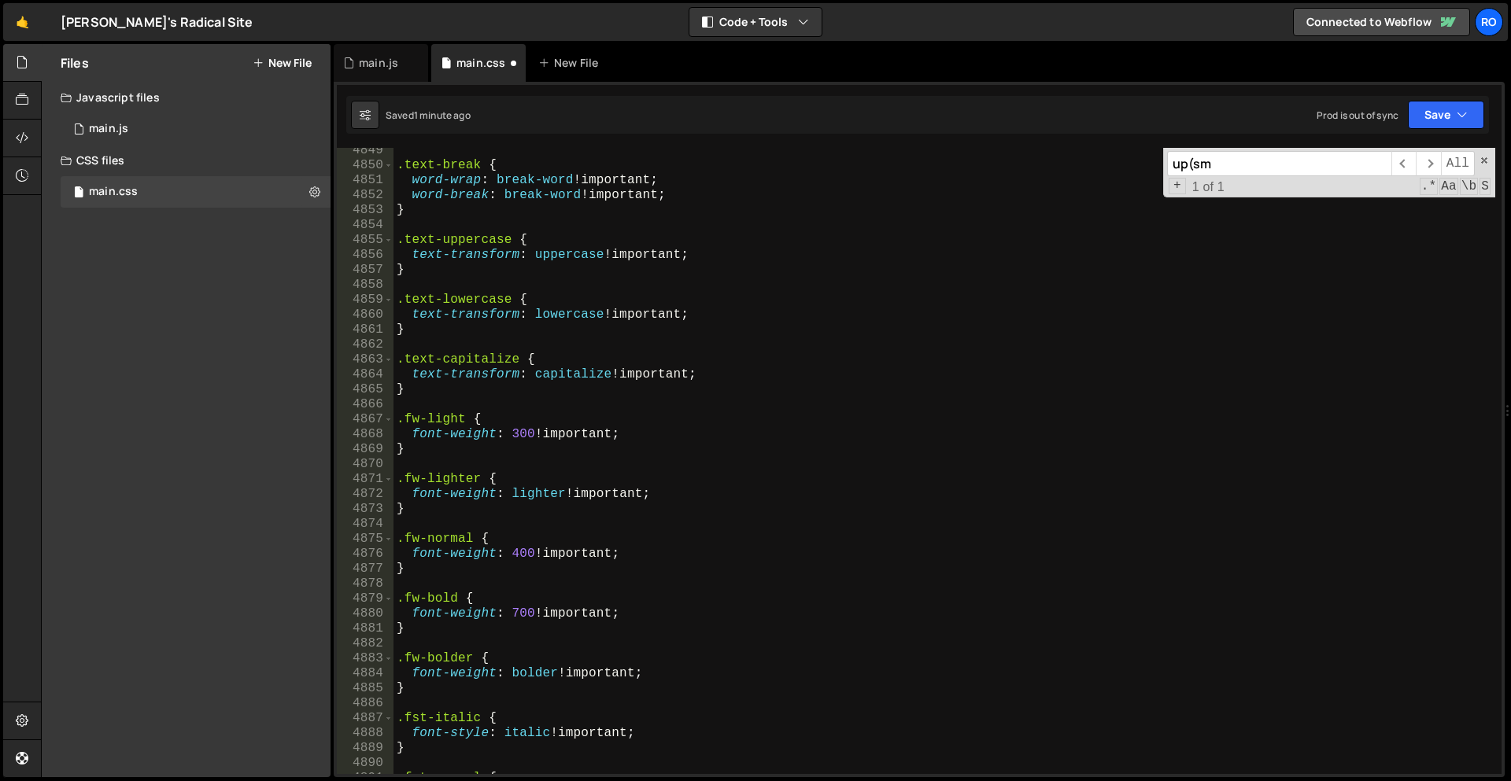
scroll to position [24089, 0]
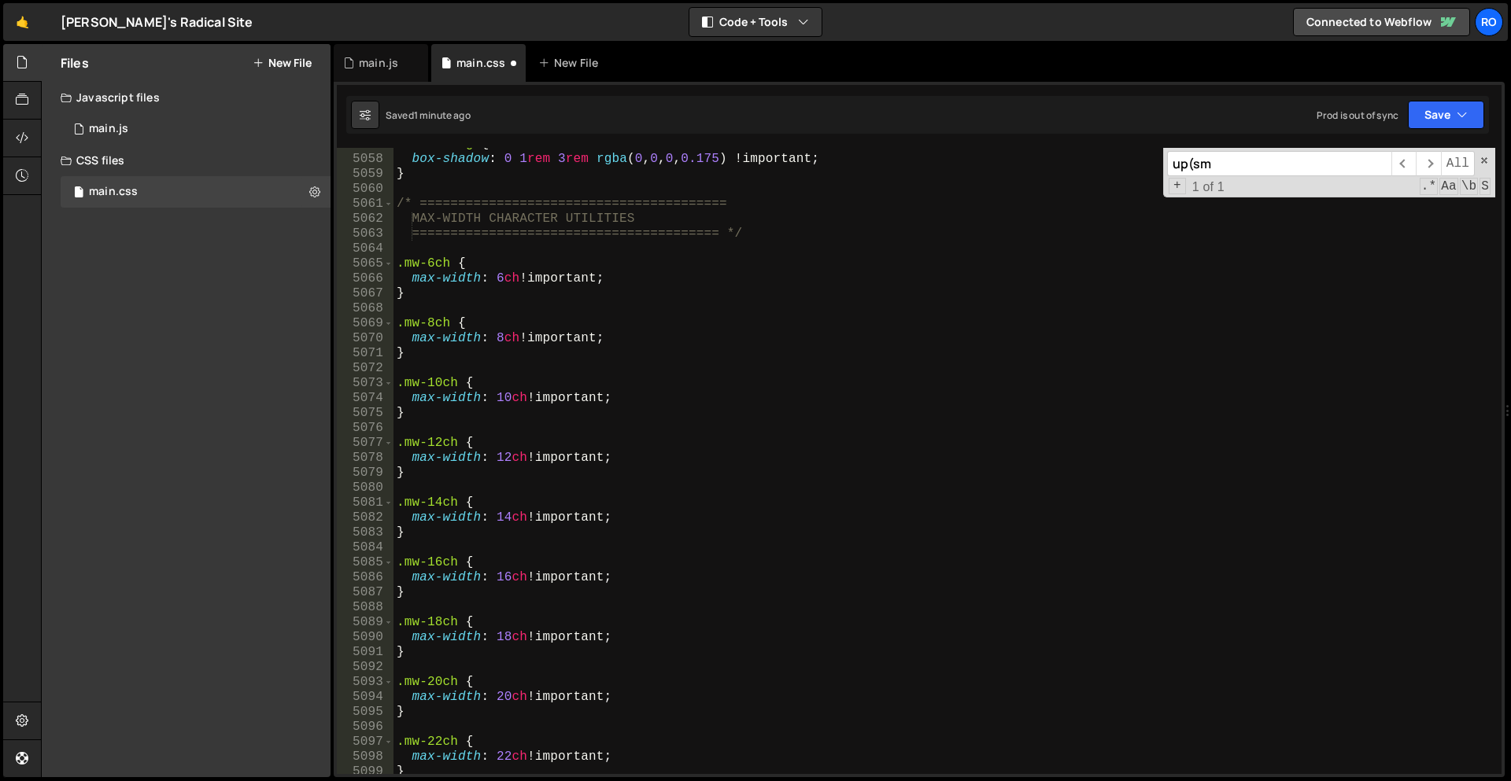
scroll to position [25157, 0]
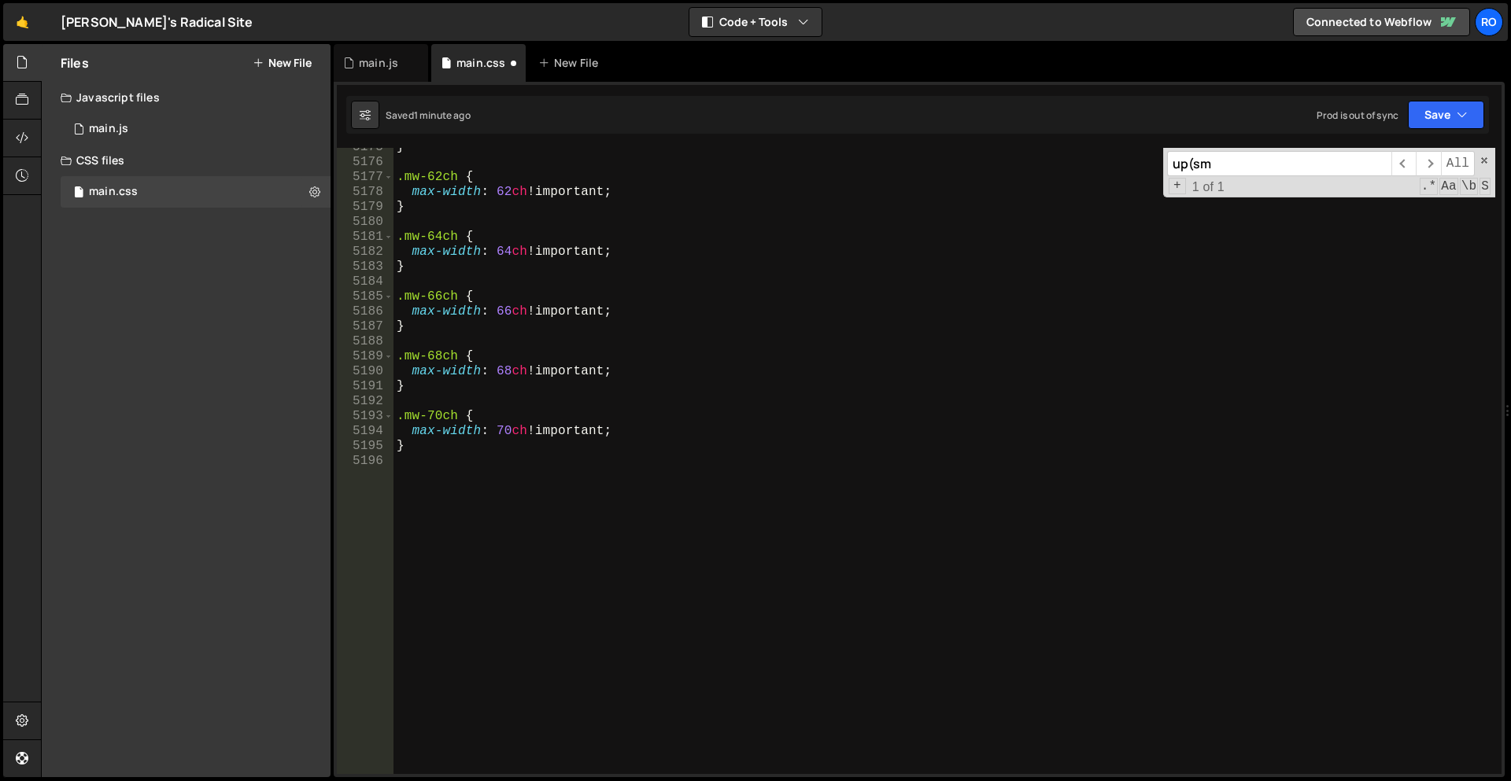
click at [706, 611] on div "} .mw-62ch { max-width : 62 ch !important ; } .mw-64ch { max-width : 64 ch !imp…" at bounding box center [944, 468] width 1102 height 656
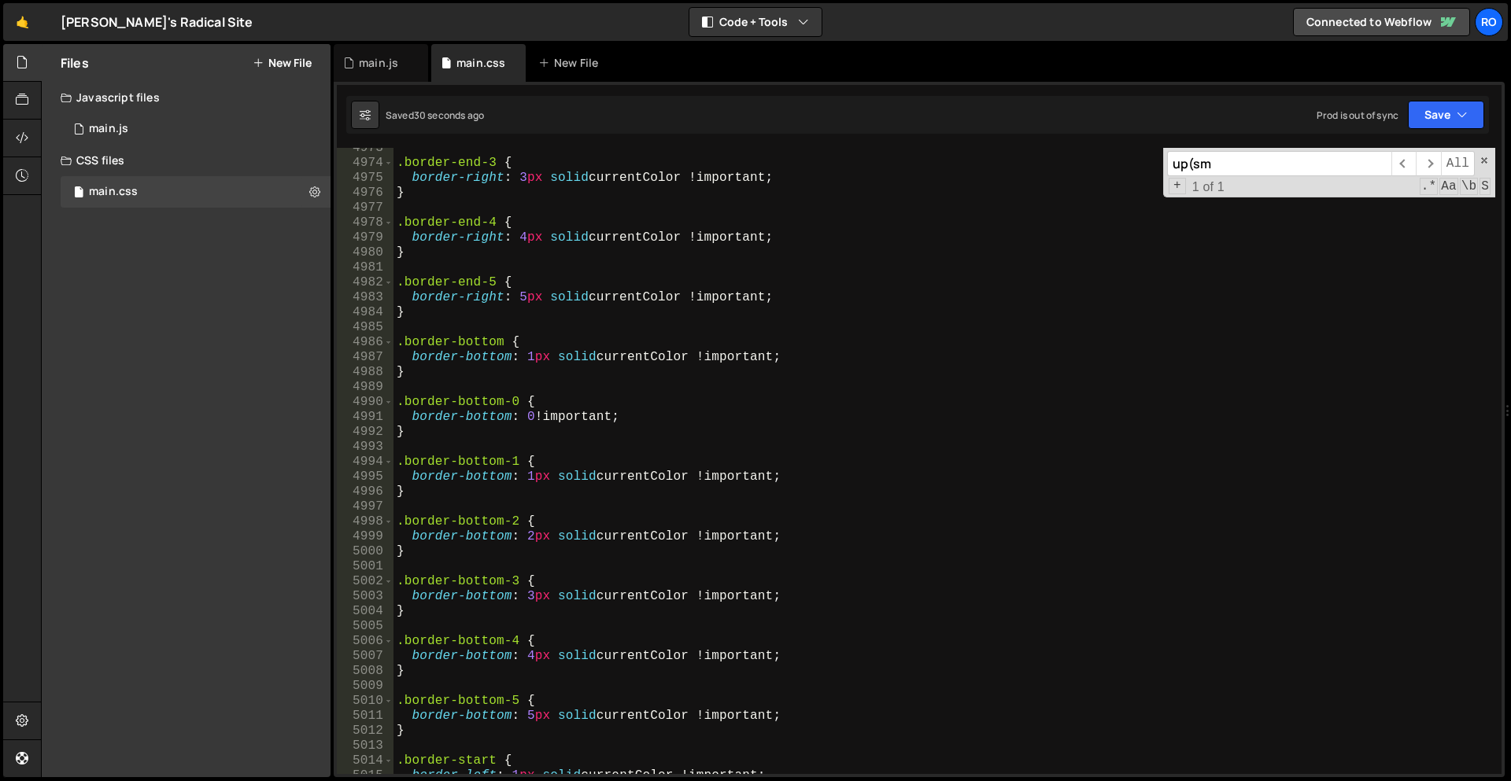
scroll to position [24700, 0]
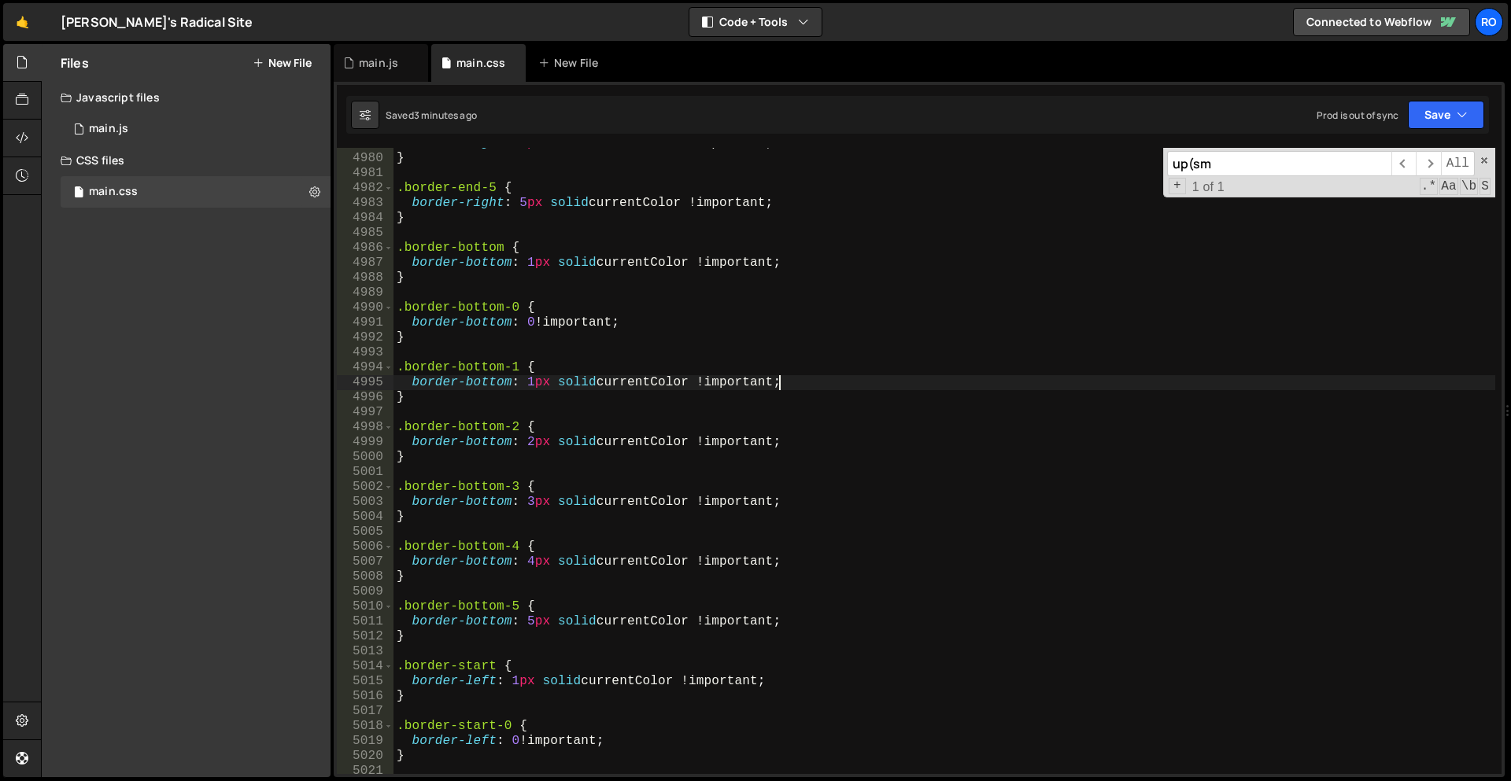
click at [1027, 389] on div "border-right : 4 px solid currentColor !important ; } .border-end-5 { border-ri…" at bounding box center [944, 464] width 1102 height 656
type textarea "border-bottom: 1px solid currentColor !important;"
drag, startPoint x: 1260, startPoint y: 166, endPoint x: 1165, endPoint y: 157, distance: 94.9
click at [1165, 157] on div "up(sm ​ ​ All Replace All + 1 of 1 .* Aa \b S" at bounding box center [1329, 173] width 332 height 50
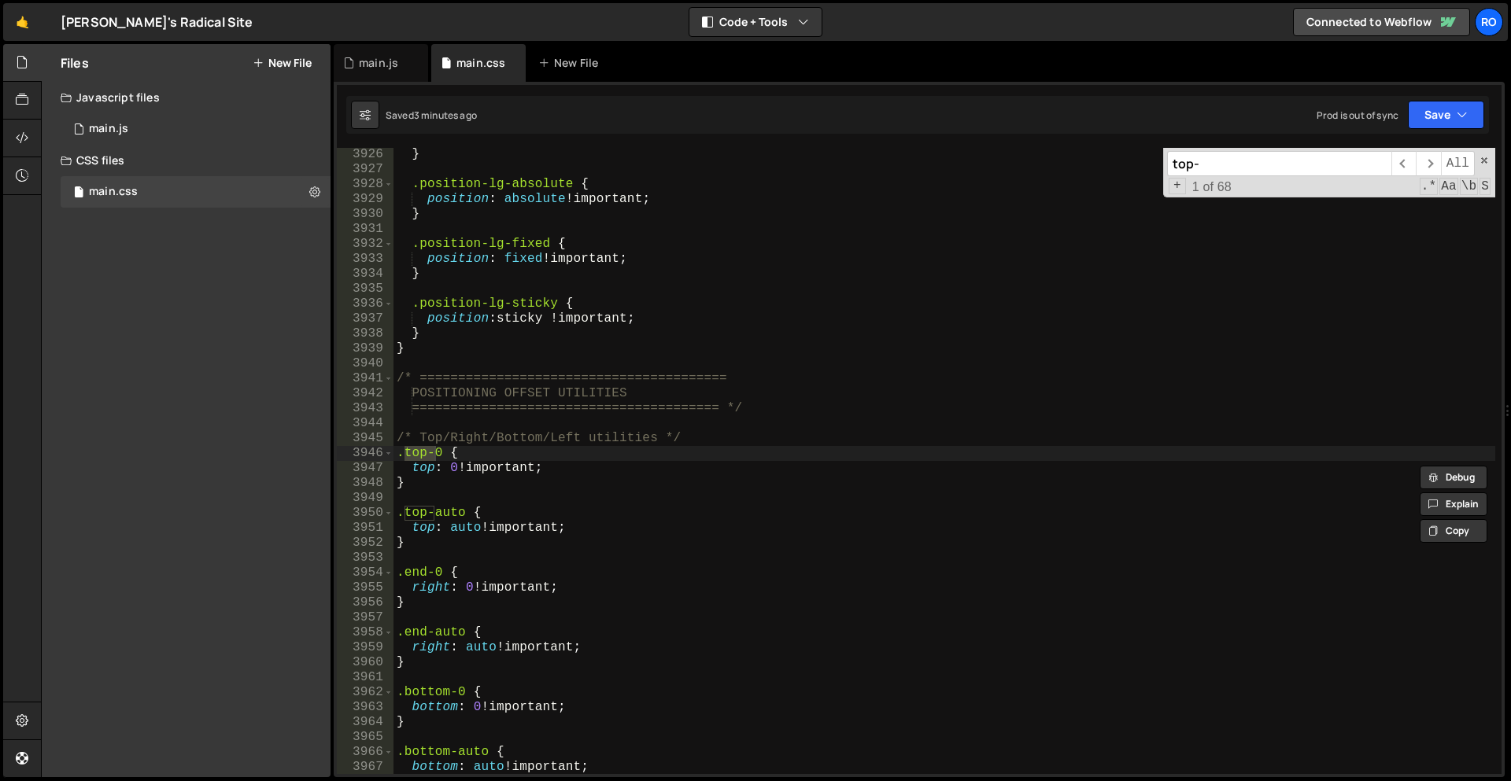
scroll to position [19473, 0]
type input "top-"
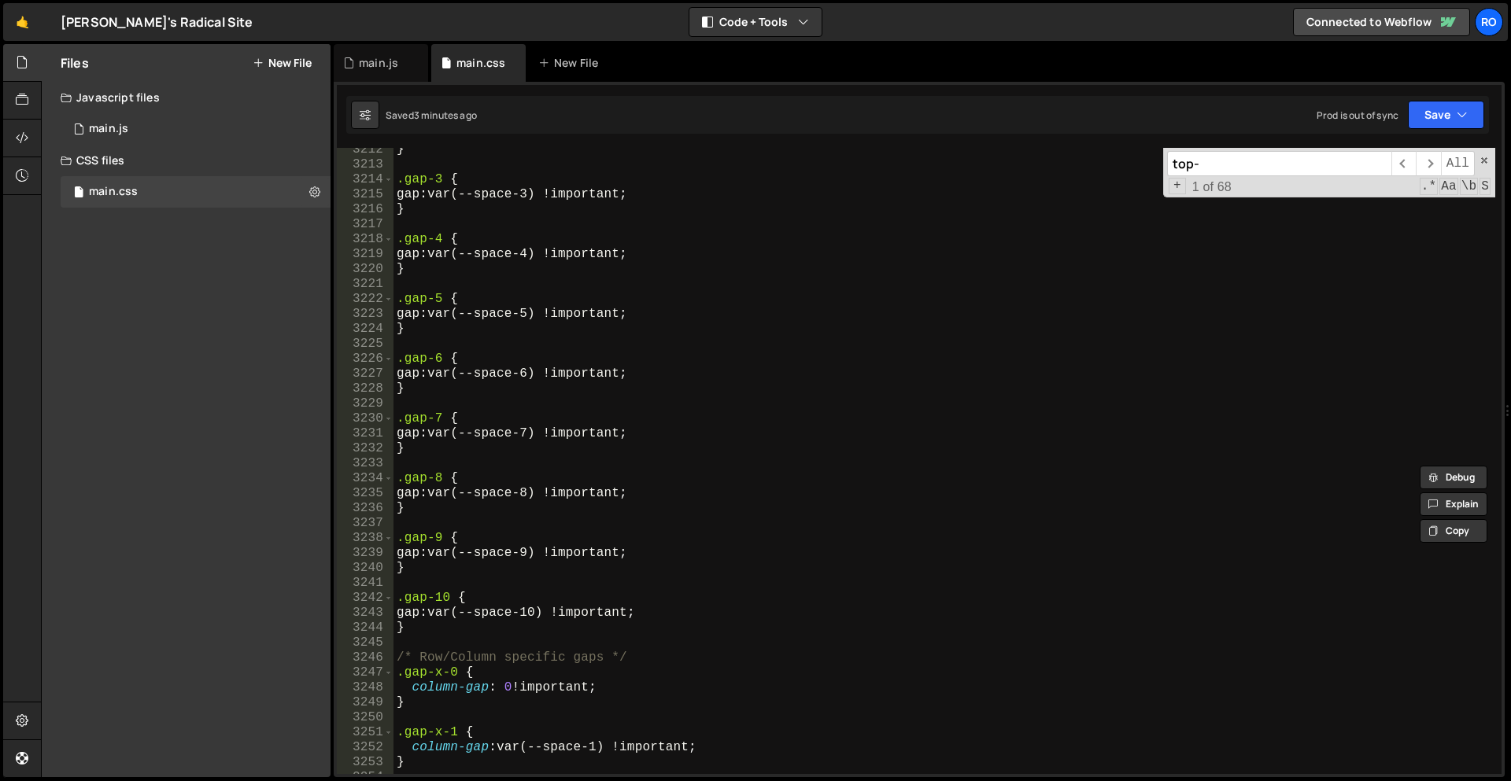
scroll to position [15807, 0]
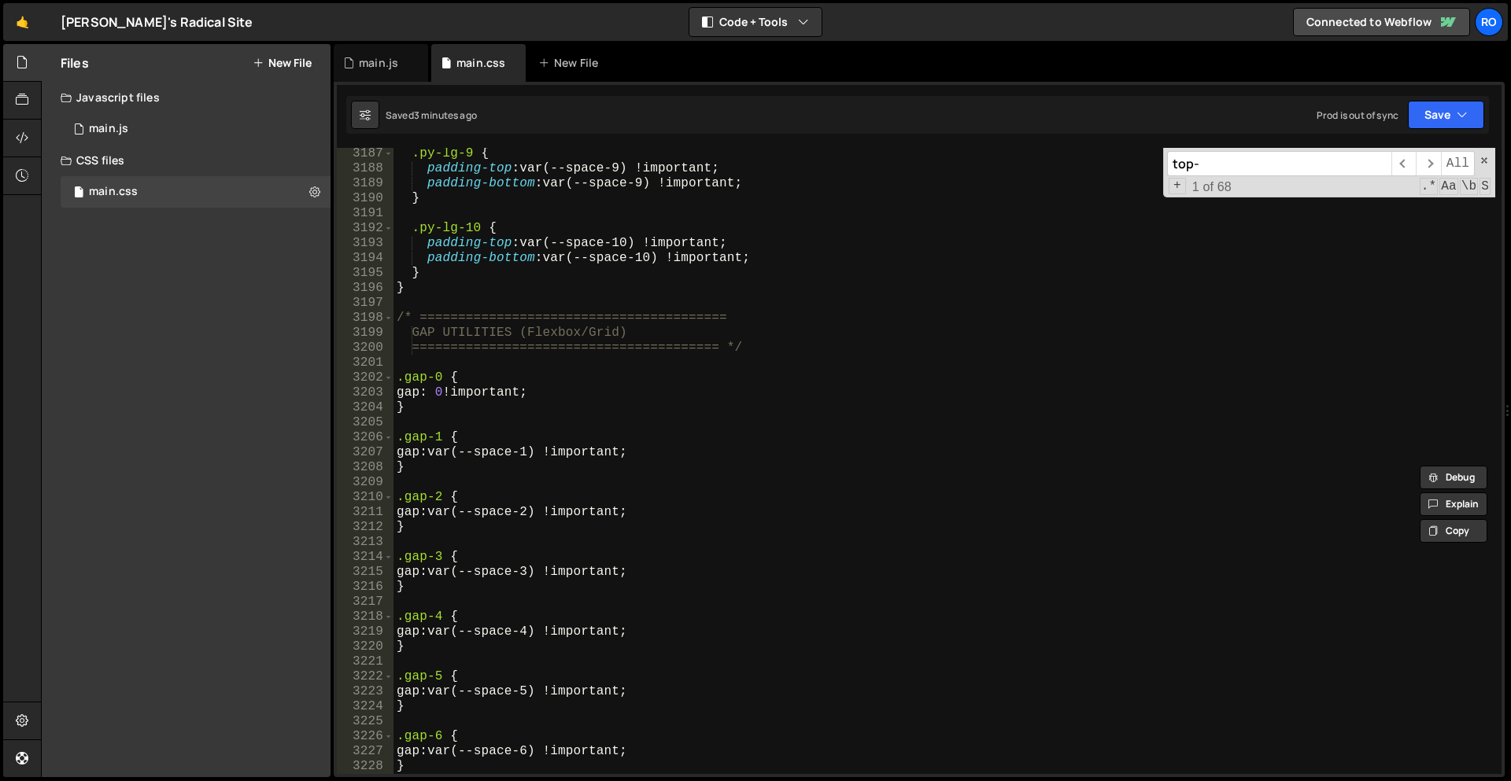
click at [938, 486] on div ".py-lg-9 { padding-top : var(--space-9) !important ; padding-bottom : var(--spa…" at bounding box center [944, 474] width 1102 height 656
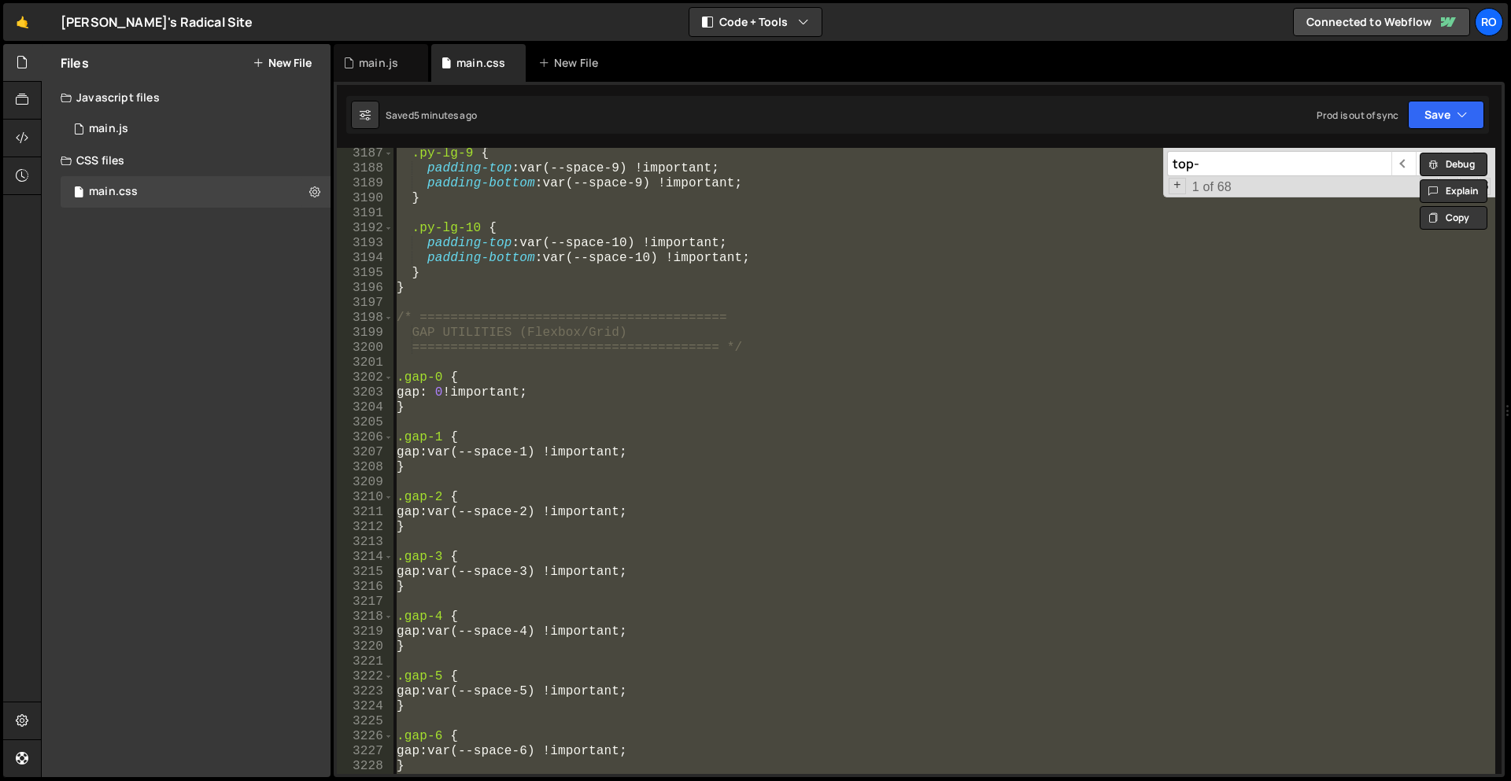
click at [845, 264] on div ".py-lg-9 { padding-top : var(--space-9) !important ; padding-bottom : var(--spa…" at bounding box center [944, 461] width 1102 height 626
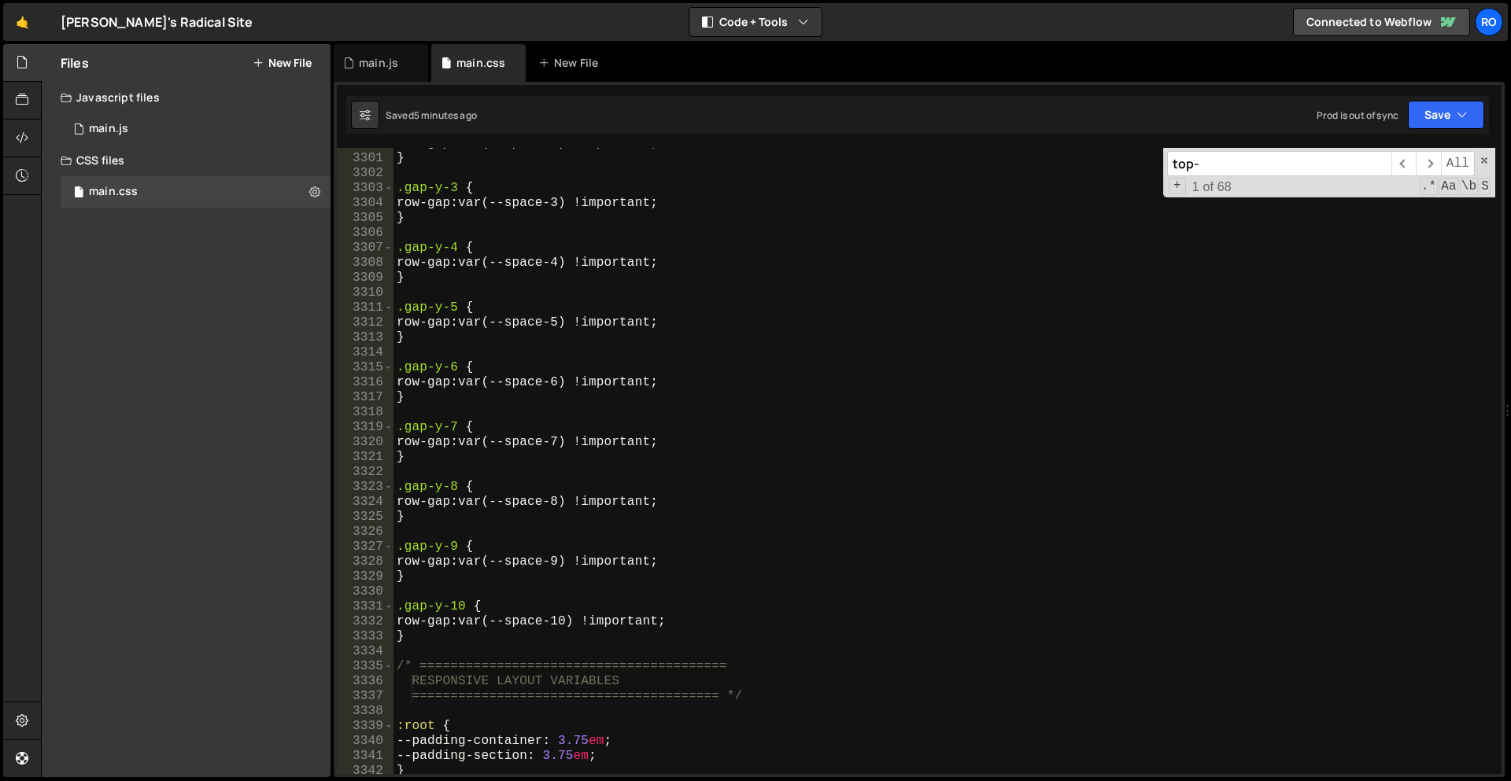
scroll to position [16402, 0]
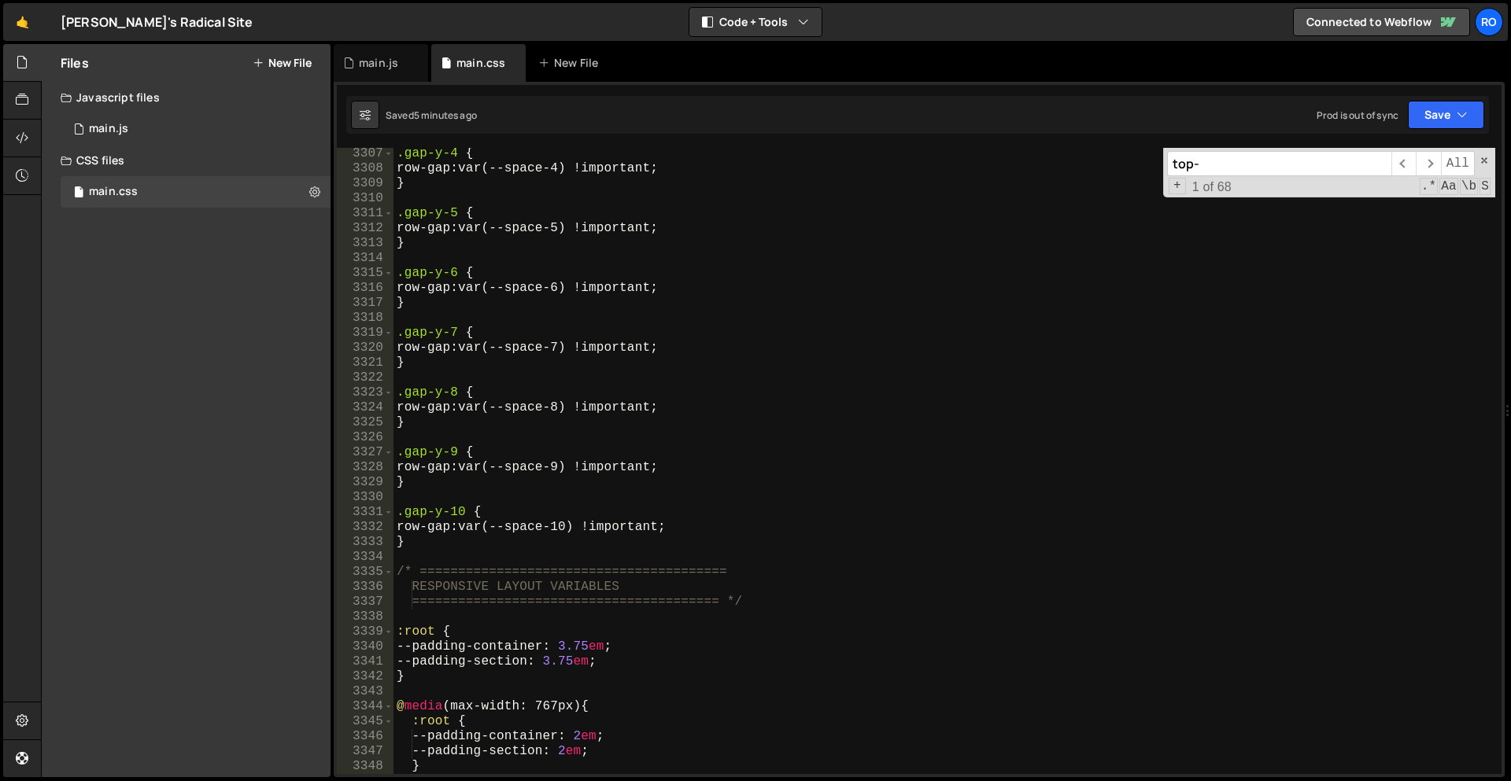
click at [494, 549] on div ".gap-y-4 { row-gap : var(--space-4) !important ; } .gap-y-5 { row-gap : var(--s…" at bounding box center [944, 474] width 1102 height 656
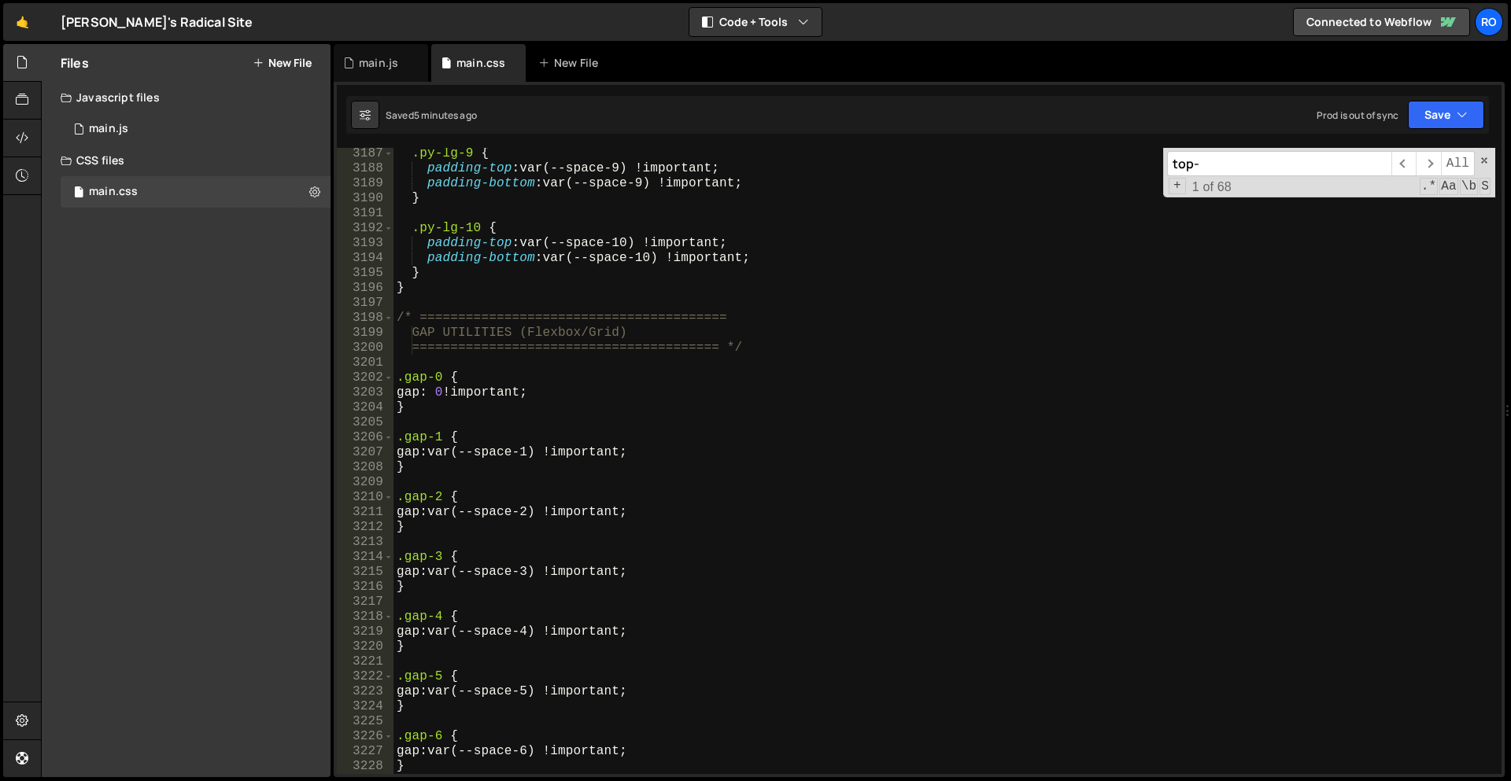
scroll to position [15775, 0]
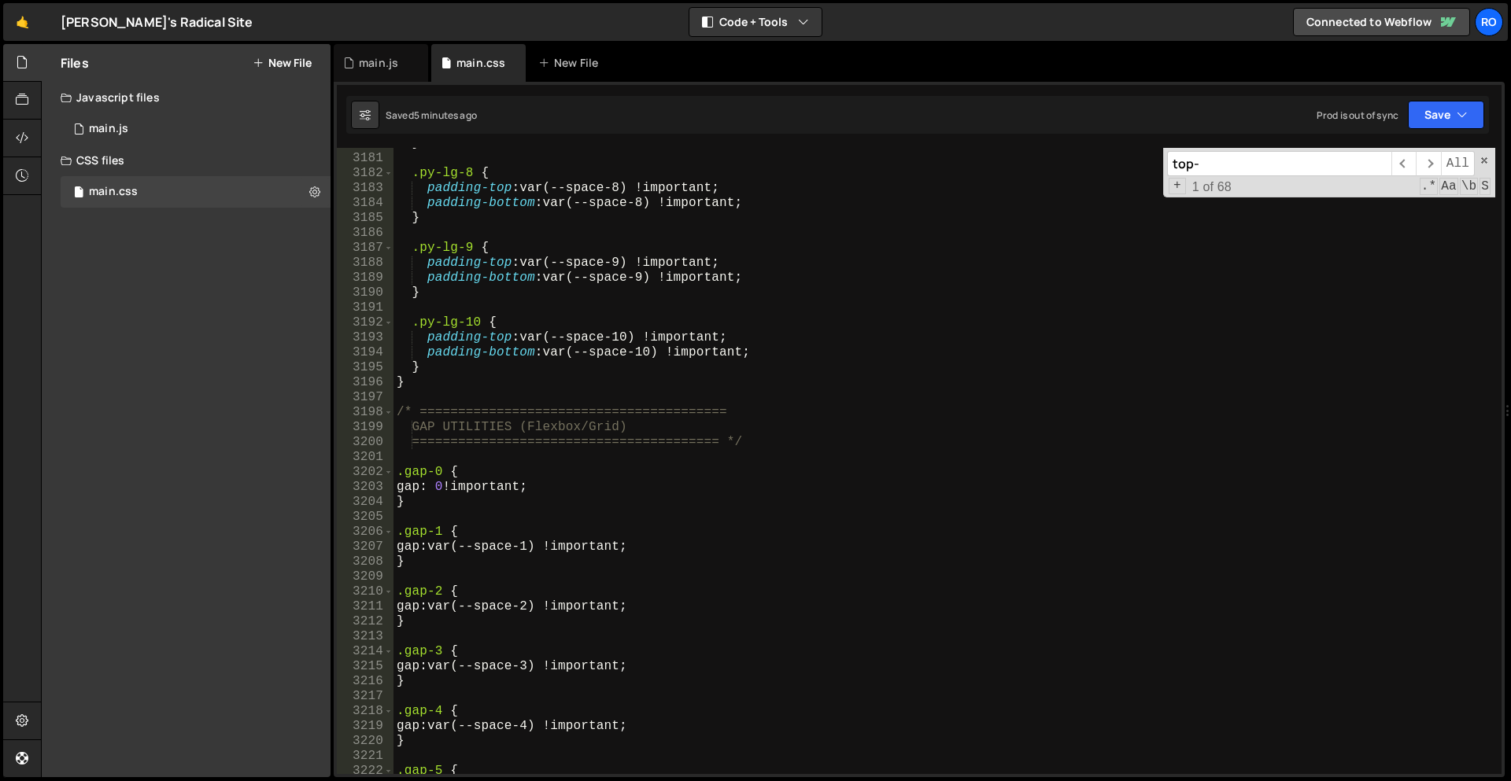
click at [461, 457] on div "} .py-lg-8 { padding-top : var(--space-8) !important ; padding-bottom : var(--s…" at bounding box center [944, 464] width 1102 height 656
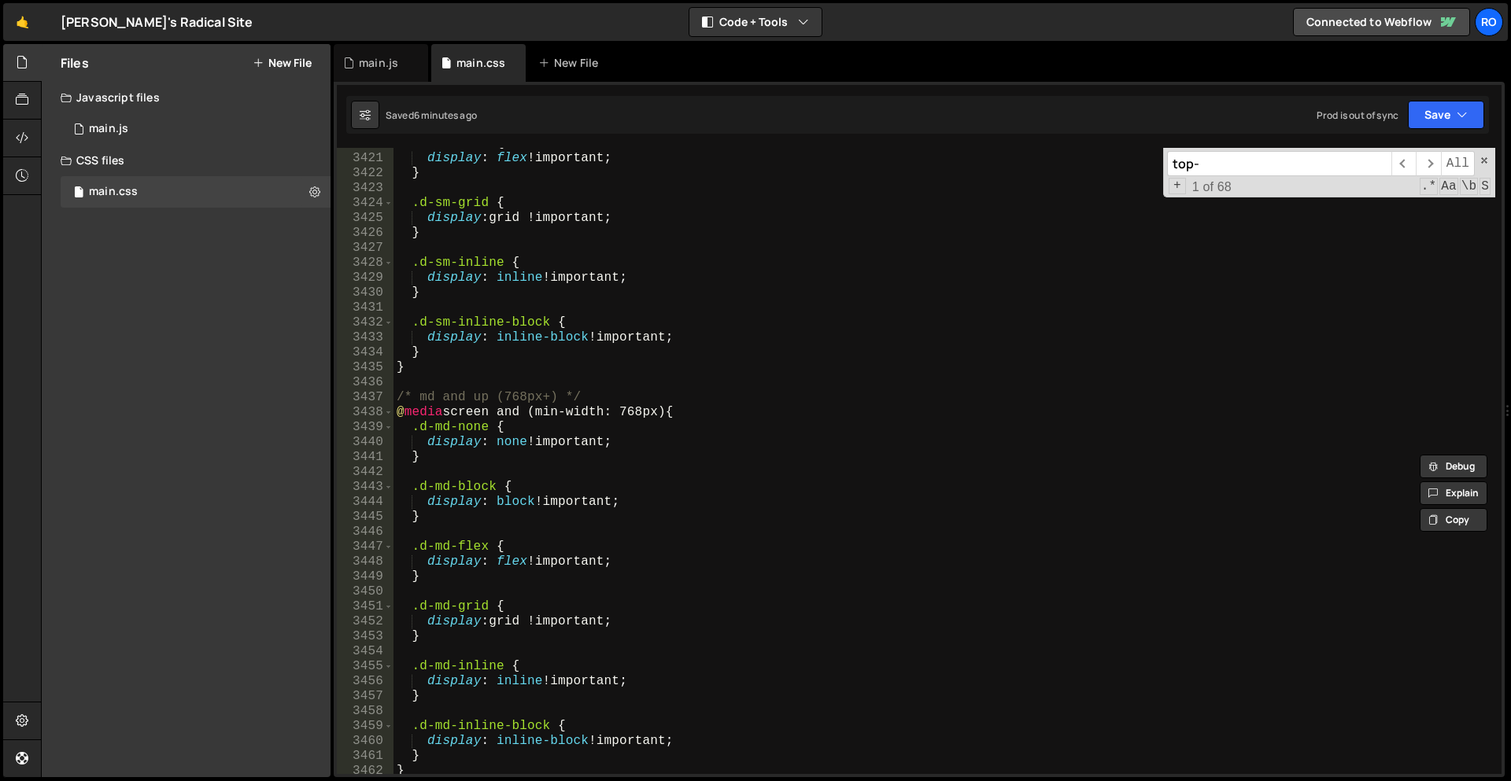
scroll to position [16935, 0]
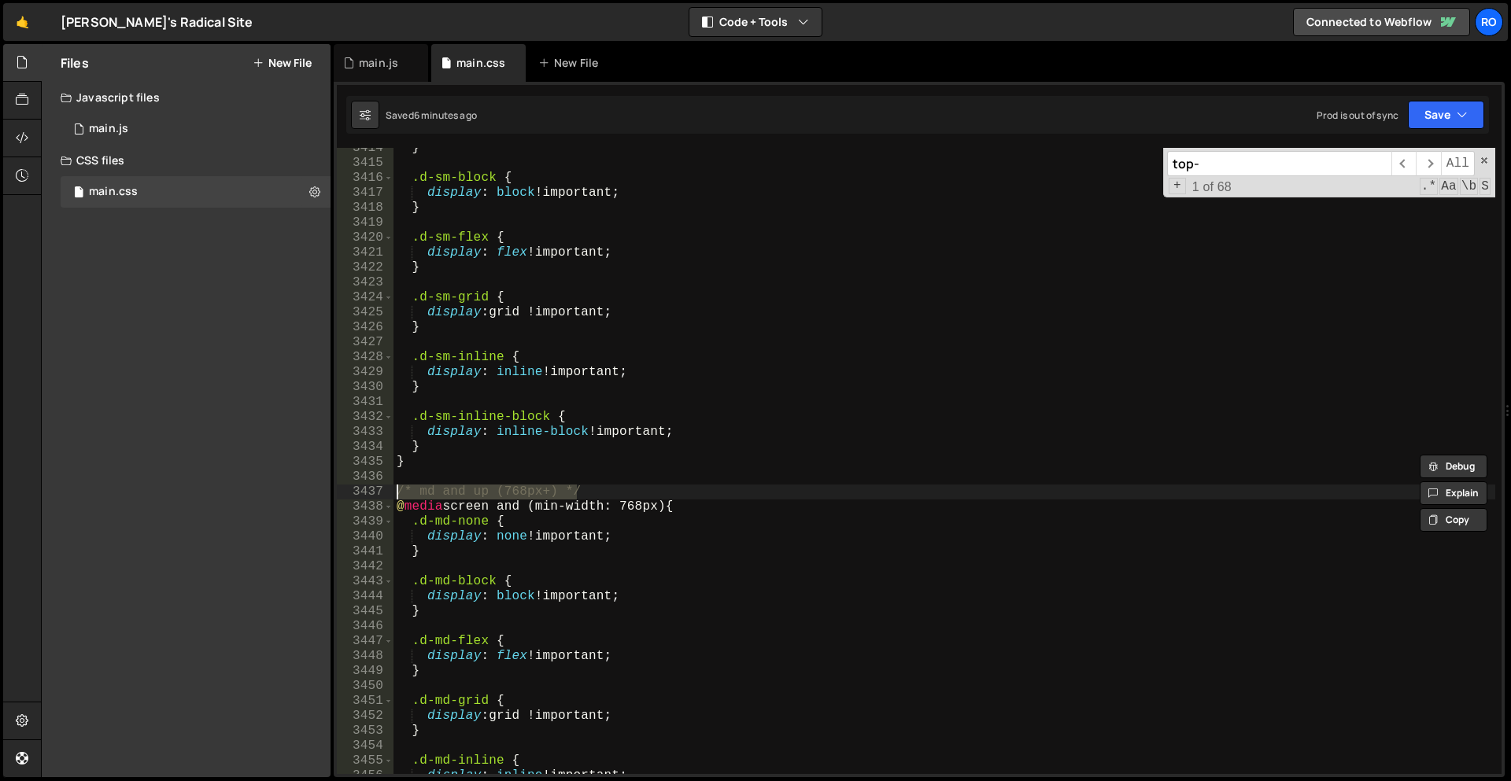
drag, startPoint x: 621, startPoint y: 491, endPoint x: 397, endPoint y: 494, distance: 223.5
click at [397, 494] on div "} .d-sm-block { display : block !important ; } .d-sm-flex { display : flex !imp…" at bounding box center [944, 469] width 1102 height 656
type textarea "/* md and up (768px+) */"
type textarea "@media screen and (min-width: 768px) {"
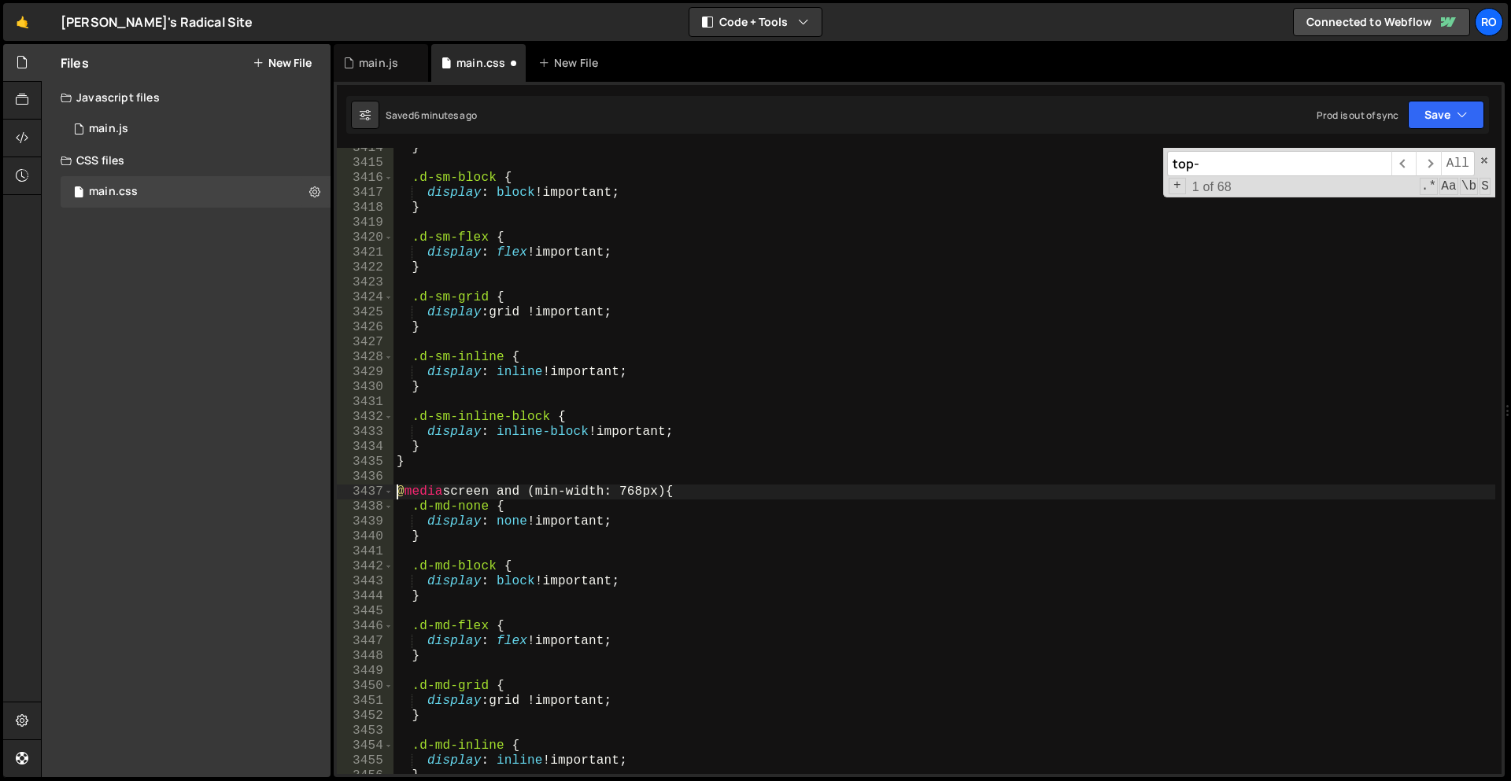
scroll to position [17000, 0]
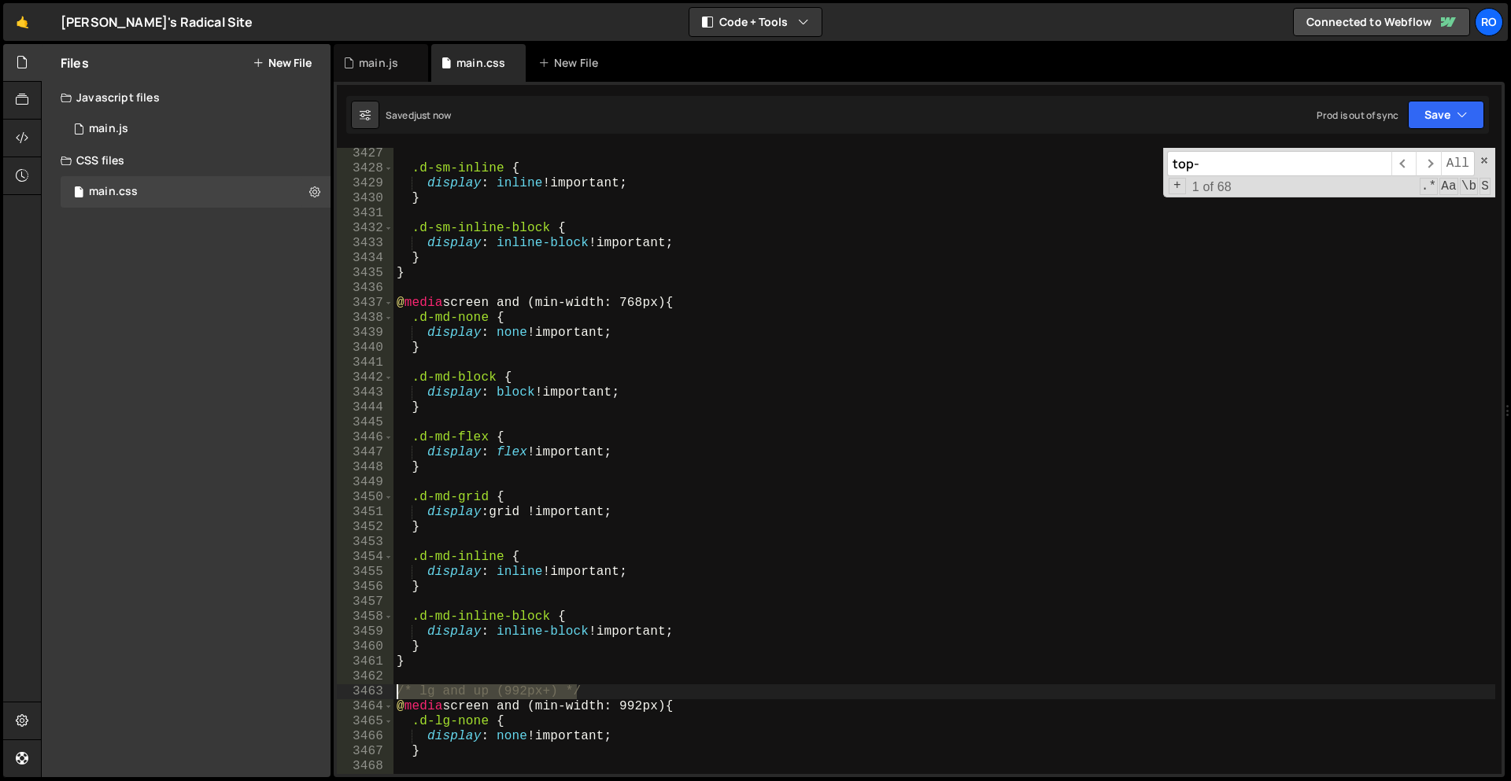
drag, startPoint x: 587, startPoint y: 685, endPoint x: 377, endPoint y: 688, distance: 210.1
click at [377, 688] on div "3427 3428 3429 3430 3431 3432 3433 3434 3435 3436 3437 3438 3439 3440 3441 3442…" at bounding box center [919, 461] width 1165 height 626
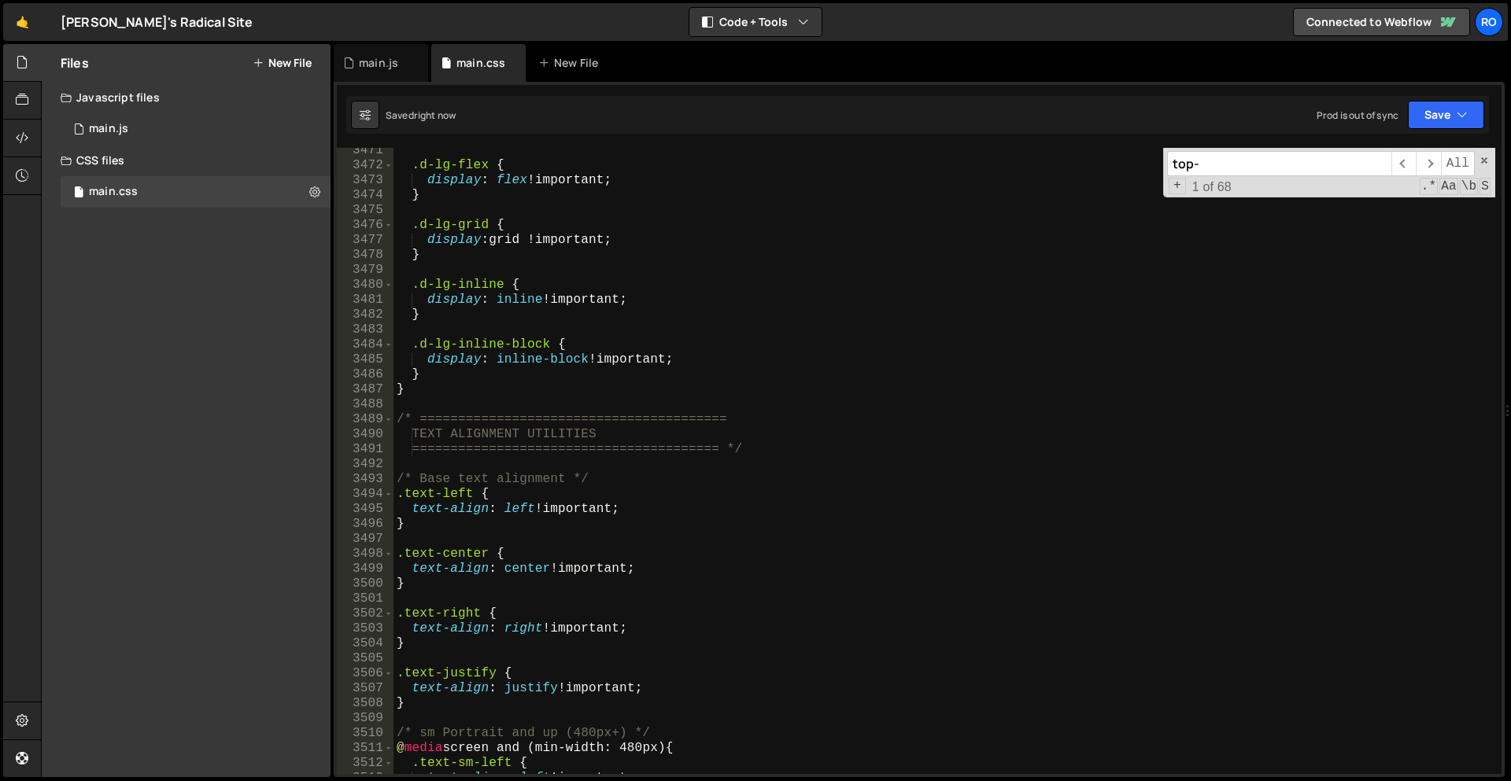
scroll to position [17223, 0]
drag, startPoint x: 623, startPoint y: 469, endPoint x: 502, endPoint y: 478, distance: 121.5
click at [502, 478] on div ".d-lg-flex { display : flex !important ; } .d-lg-grid { display : grid !importa…" at bounding box center [944, 471] width 1102 height 656
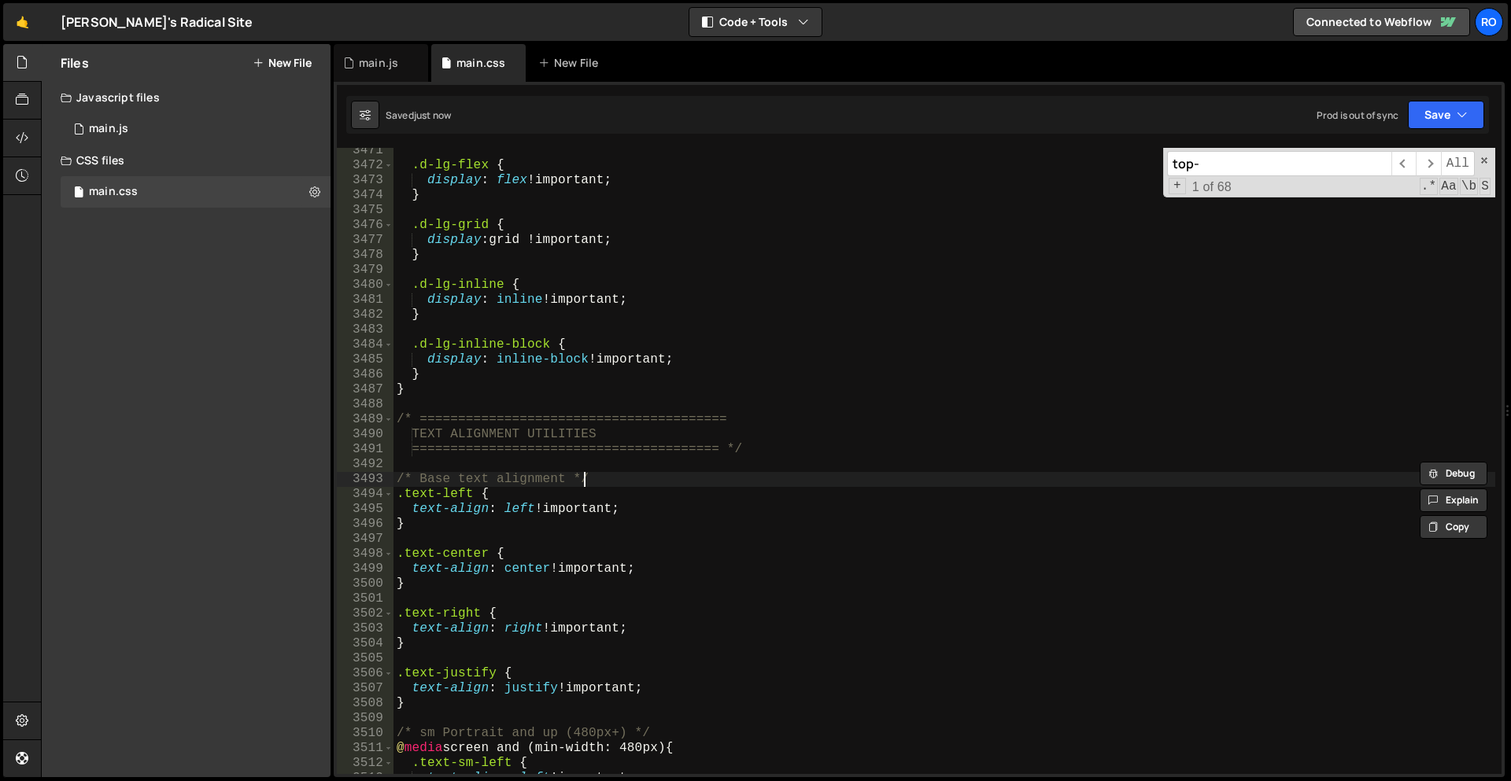
click at [581, 478] on div ".d-lg-flex { display : flex !important ; } .d-lg-grid { display : grid !importa…" at bounding box center [944, 471] width 1102 height 656
type textarea "/* Base text alignment */"
drag, startPoint x: 597, startPoint y: 478, endPoint x: 388, endPoint y: 480, distance: 209.3
click at [388, 480] on div "/* Base text alignment */ 3471 3472 3473 3474 3475 3476 3477 3478 3479 3480 348…" at bounding box center [919, 461] width 1165 height 626
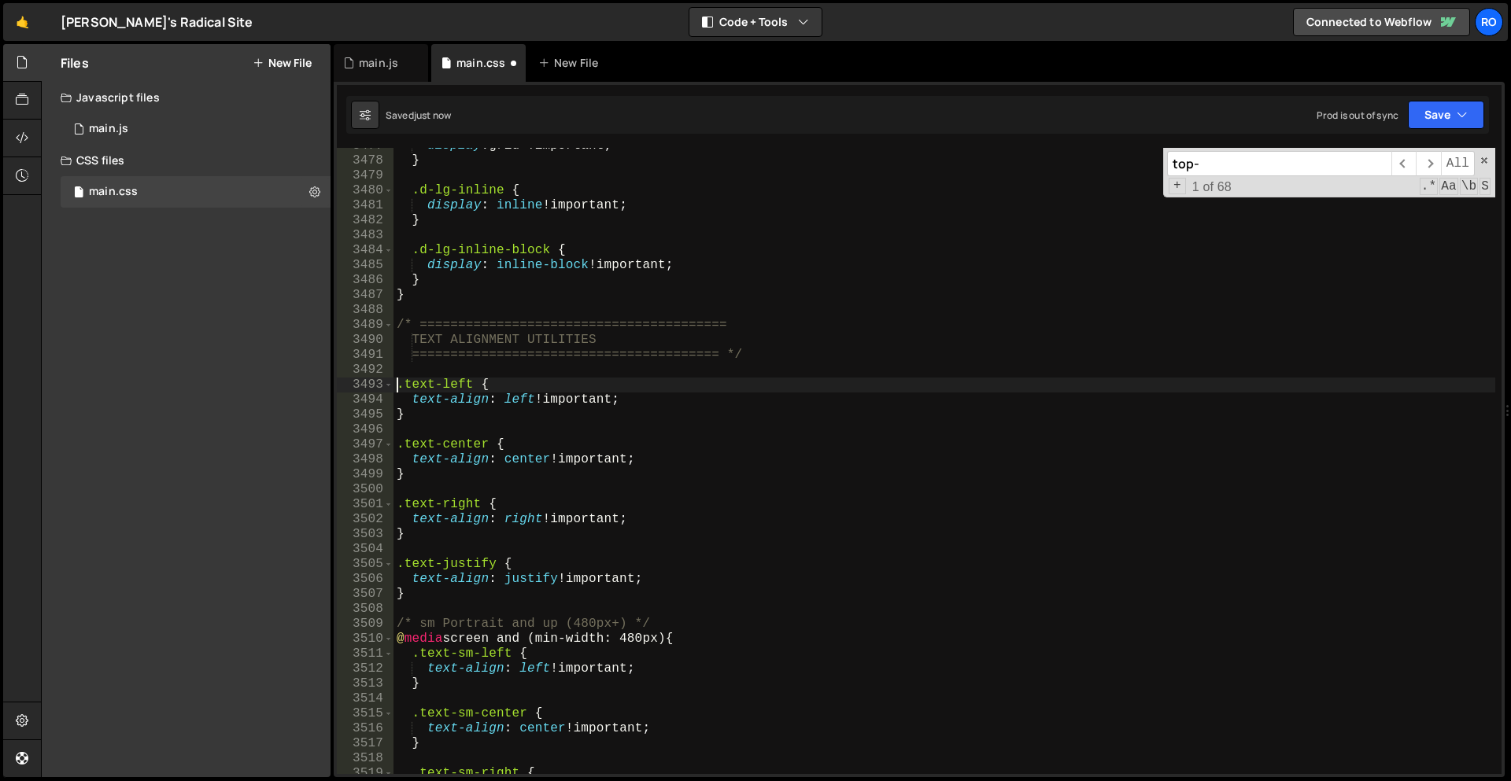
scroll to position [17352, 0]
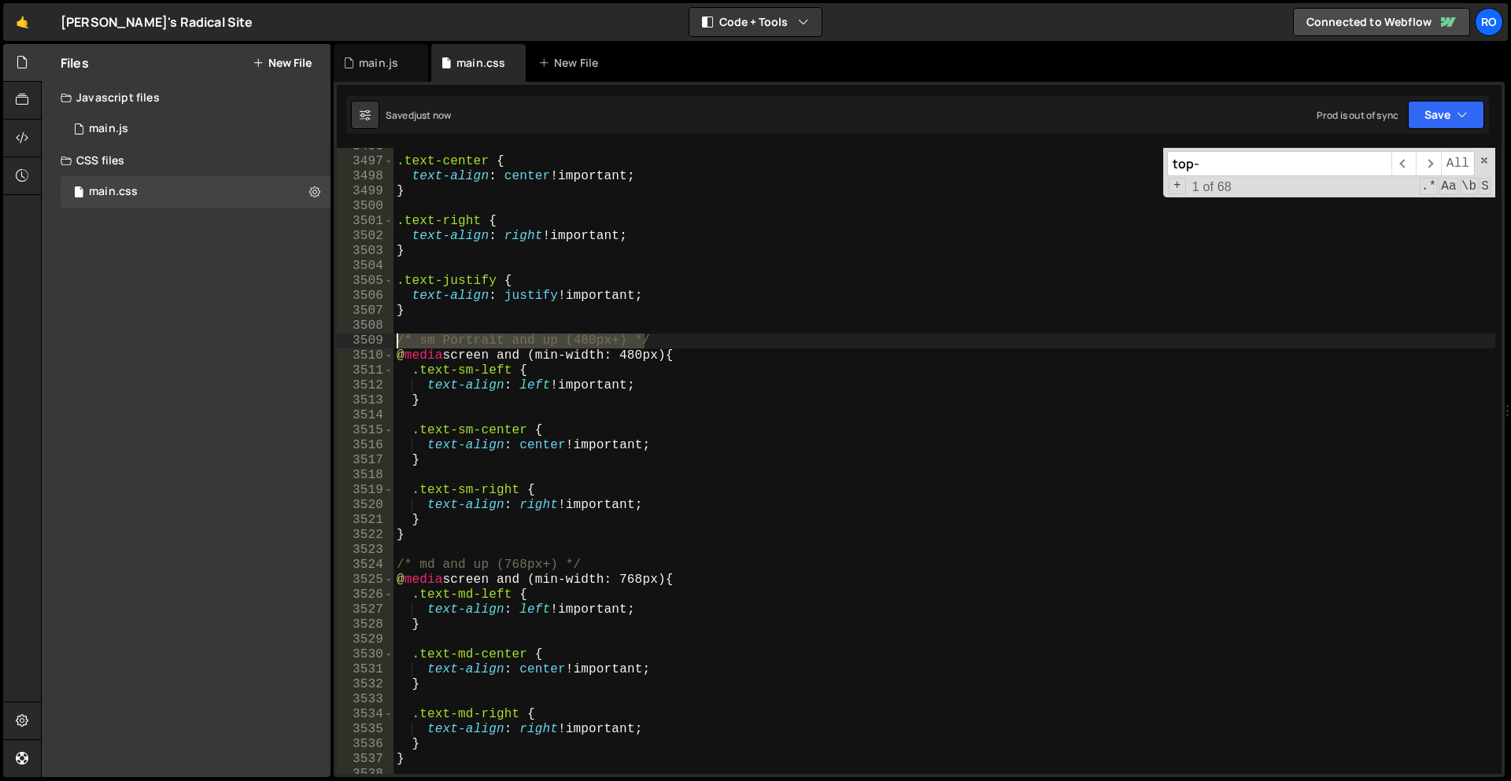
drag, startPoint x: 581, startPoint y: 338, endPoint x: 398, endPoint y: 341, distance: 182.6
click at [398, 341] on div ".text-center { text-align : center !important ; } .text-right { text-align : ri…" at bounding box center [944, 467] width 1102 height 656
type textarea "/* sm Portrait and up (480px+) */"
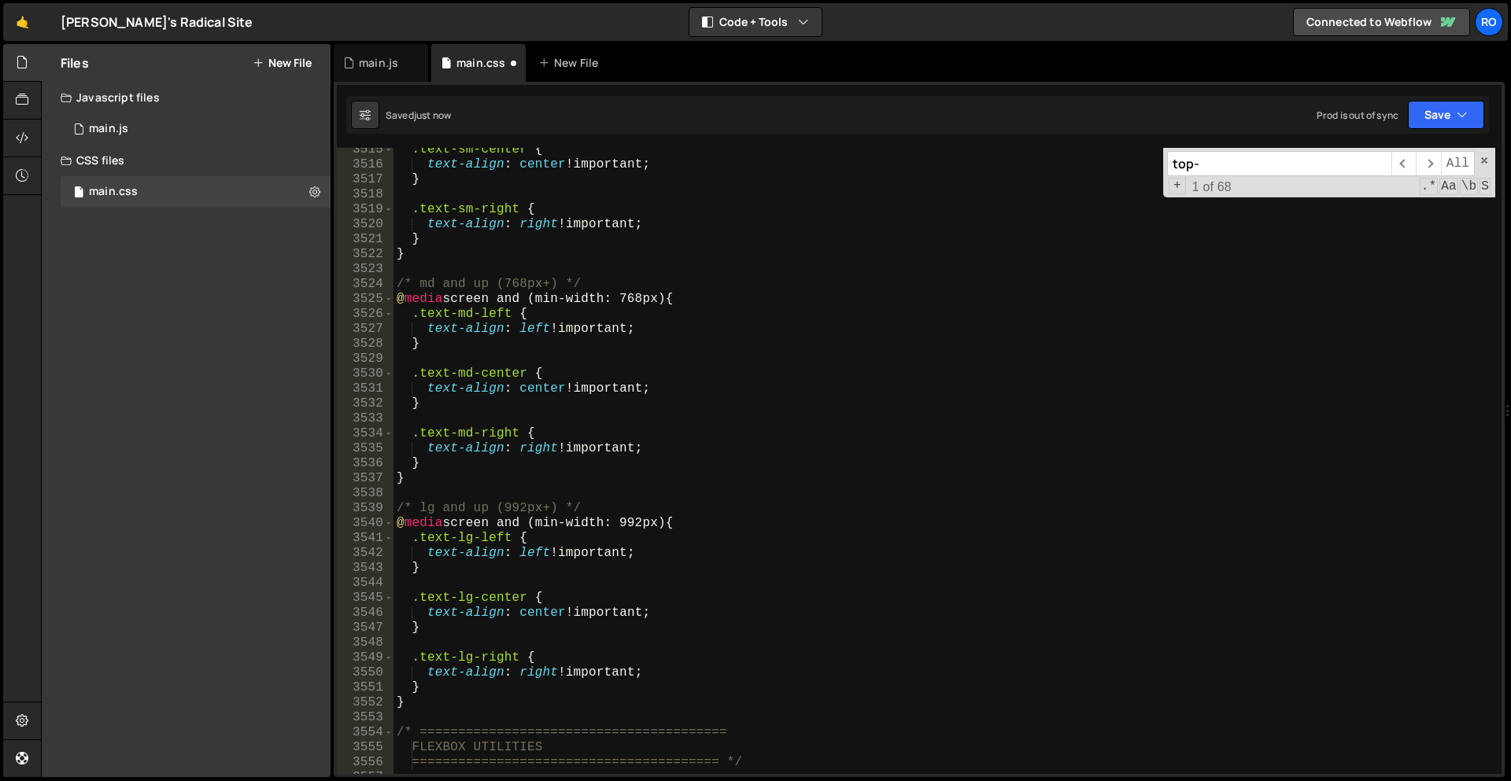
scroll to position [17446, 0]
type textarea "/* lg and up (992px+) */"
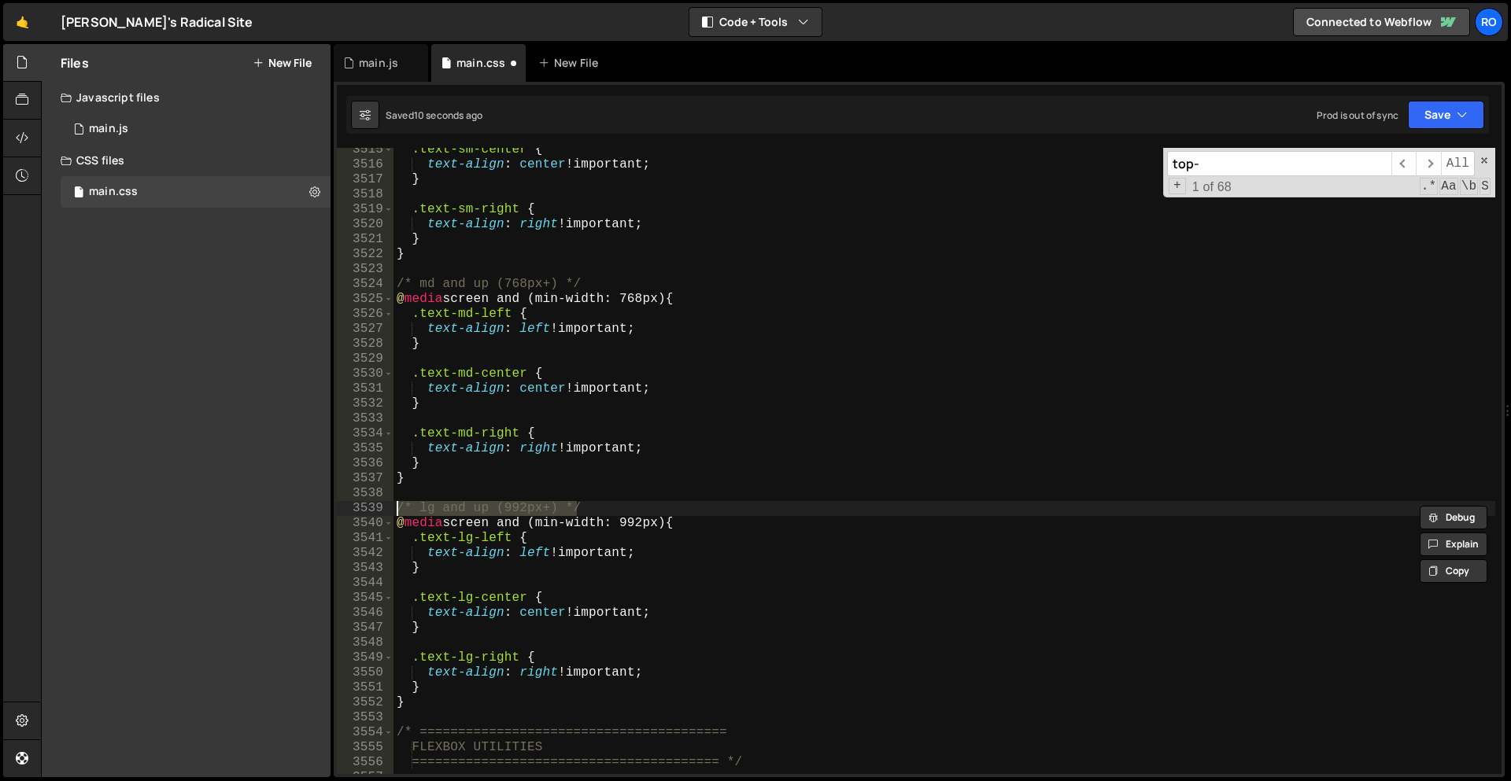
drag, startPoint x: 598, startPoint y: 507, endPoint x: 394, endPoint y: 508, distance: 203.8
click at [394, 508] on div ".text-sm-center { text-align : center !important ; } .text-sm-right { text-alig…" at bounding box center [944, 470] width 1102 height 656
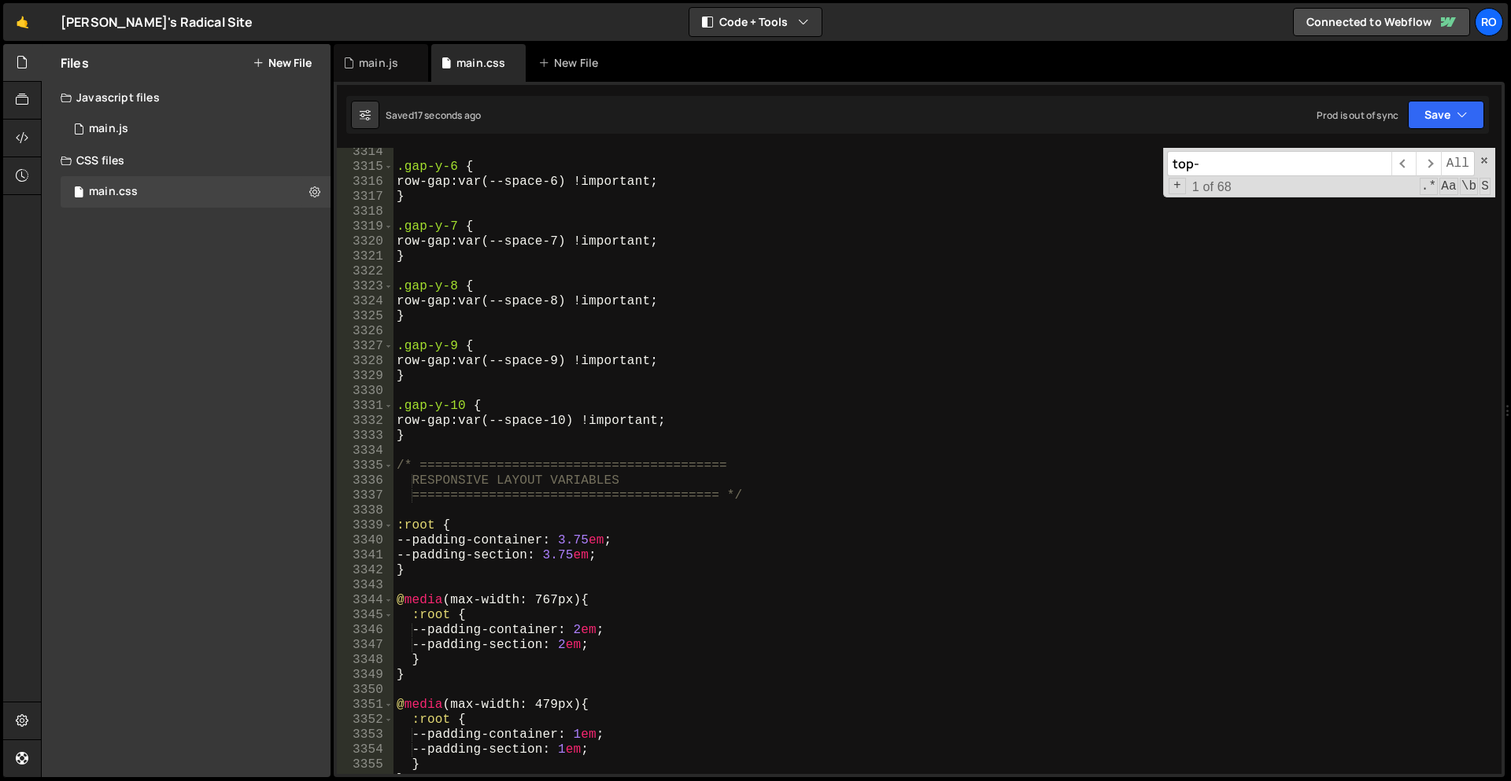
scroll to position [16476, 0]
click at [496, 441] on div ".gap-y-6 { row-gap : var(--space-6) !important ; } .gap-y-7 { row-gap : var(--s…" at bounding box center [944, 473] width 1102 height 656
type textarea "}"
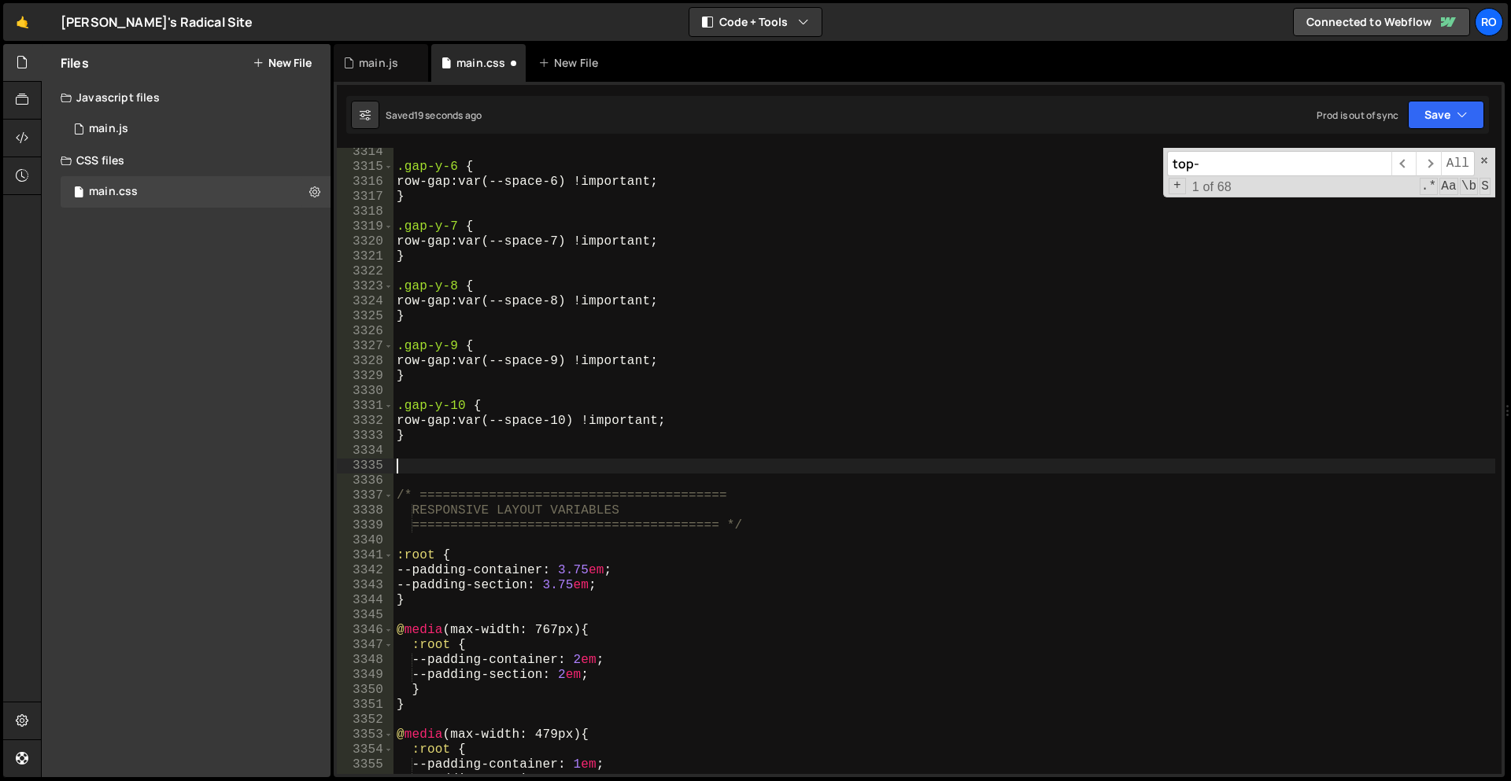
paste textarea "}"
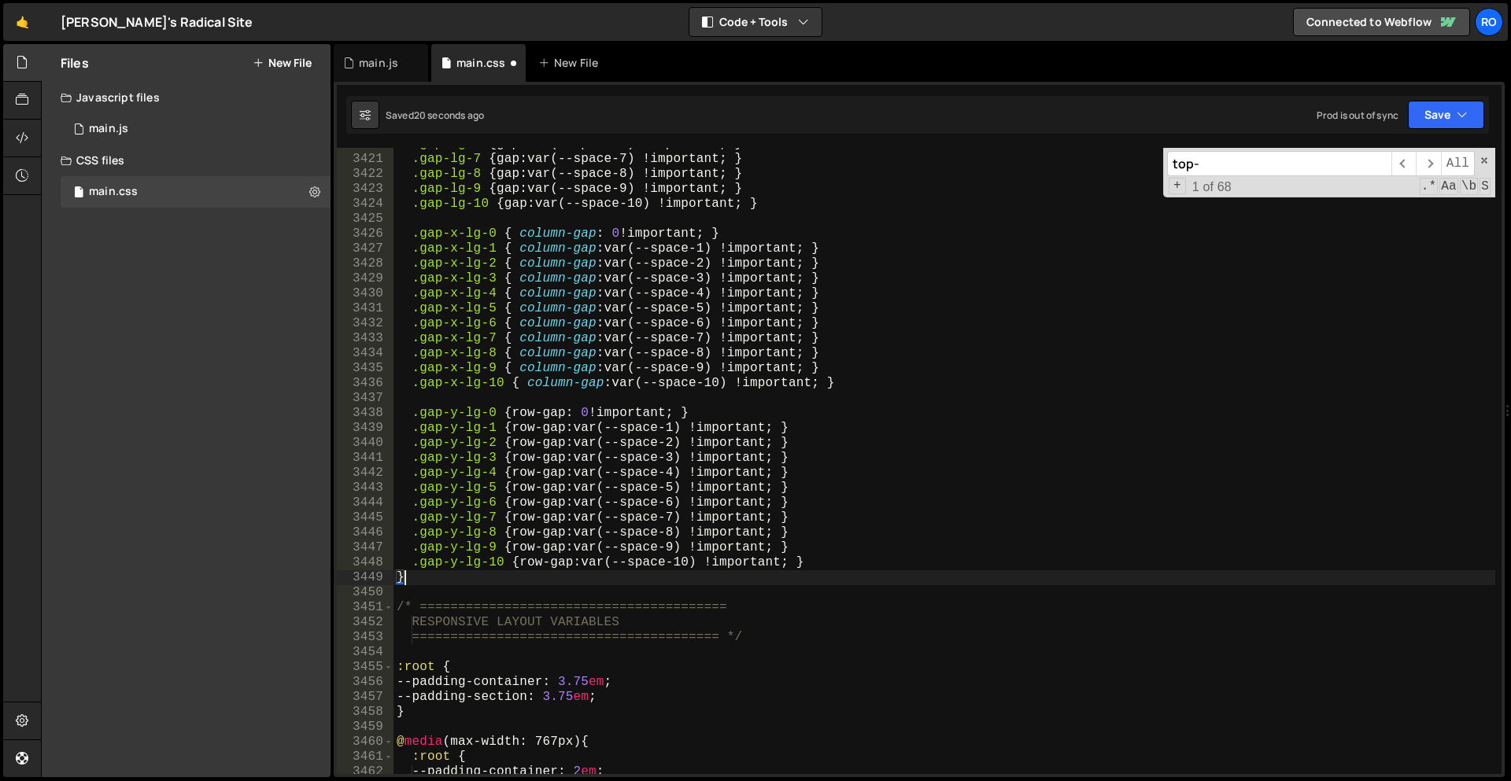
scroll to position [16572, 0]
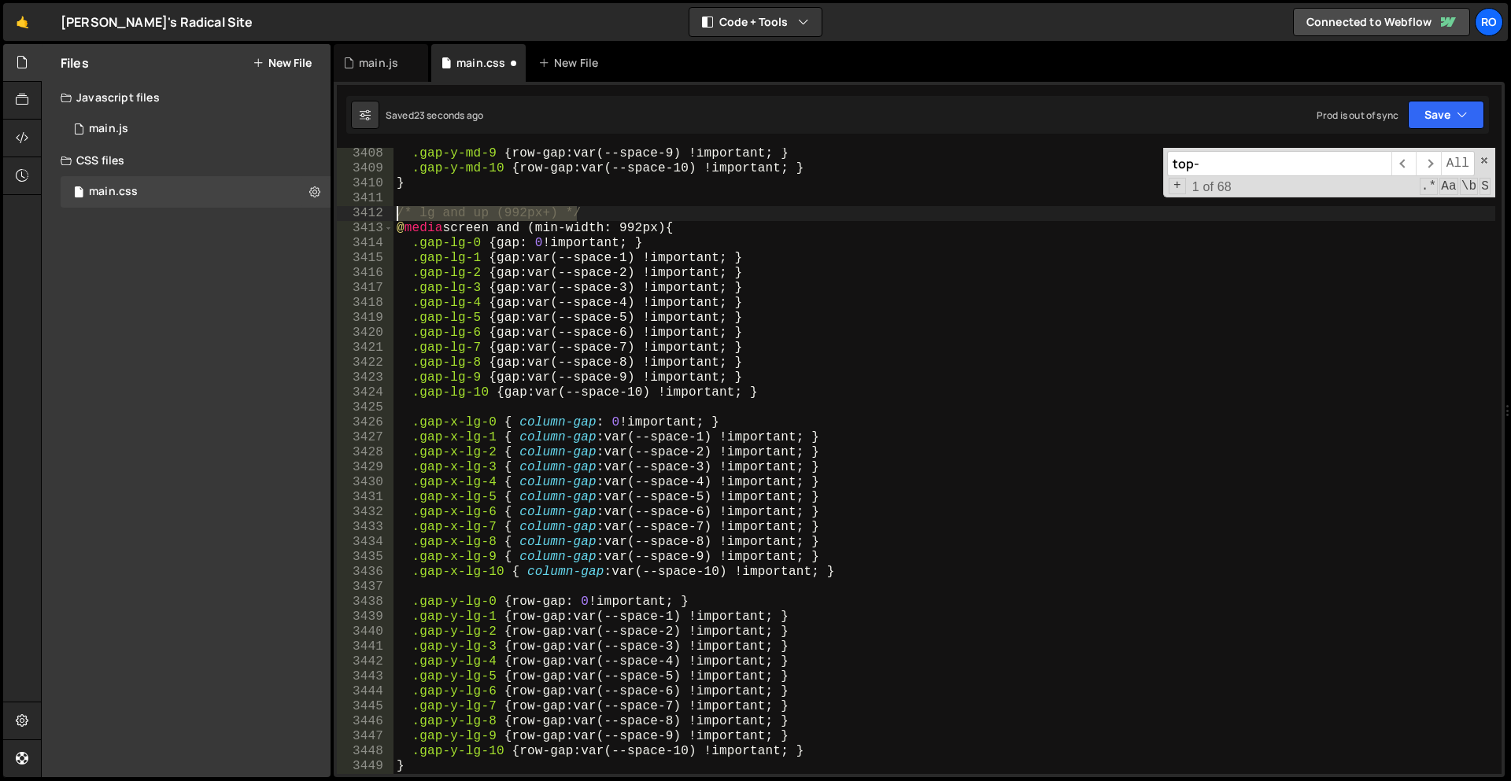
drag, startPoint x: 608, startPoint y: 207, endPoint x: 383, endPoint y: 212, distance: 225.1
click at [383, 212] on div "} 3408 3409 3410 3411 3412 3413 3414 3415 3416 3417 3418 3419 3420 3421 3422 34…" at bounding box center [919, 461] width 1165 height 626
type textarea "/* lg and up (992px+) */"
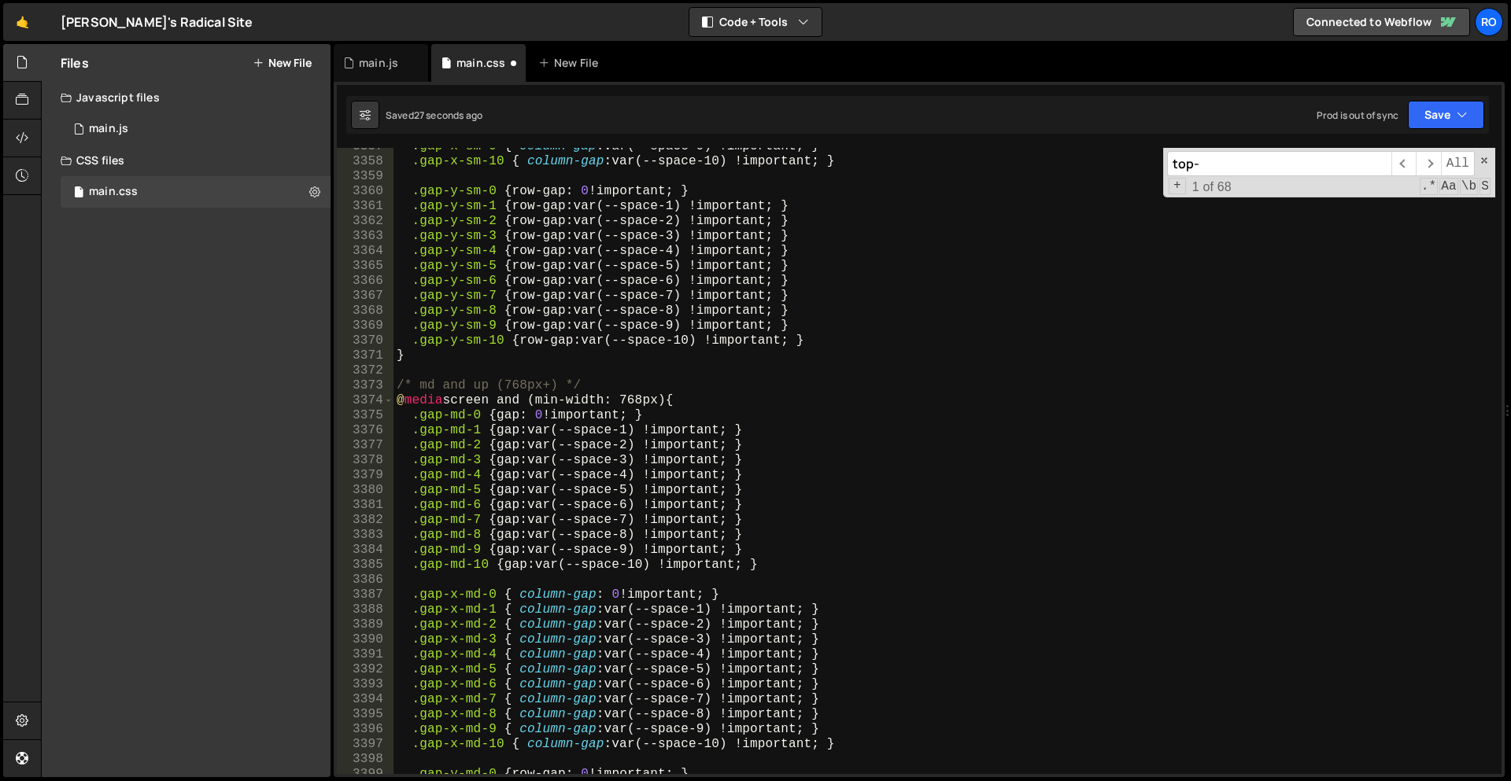
scroll to position [16329, 0]
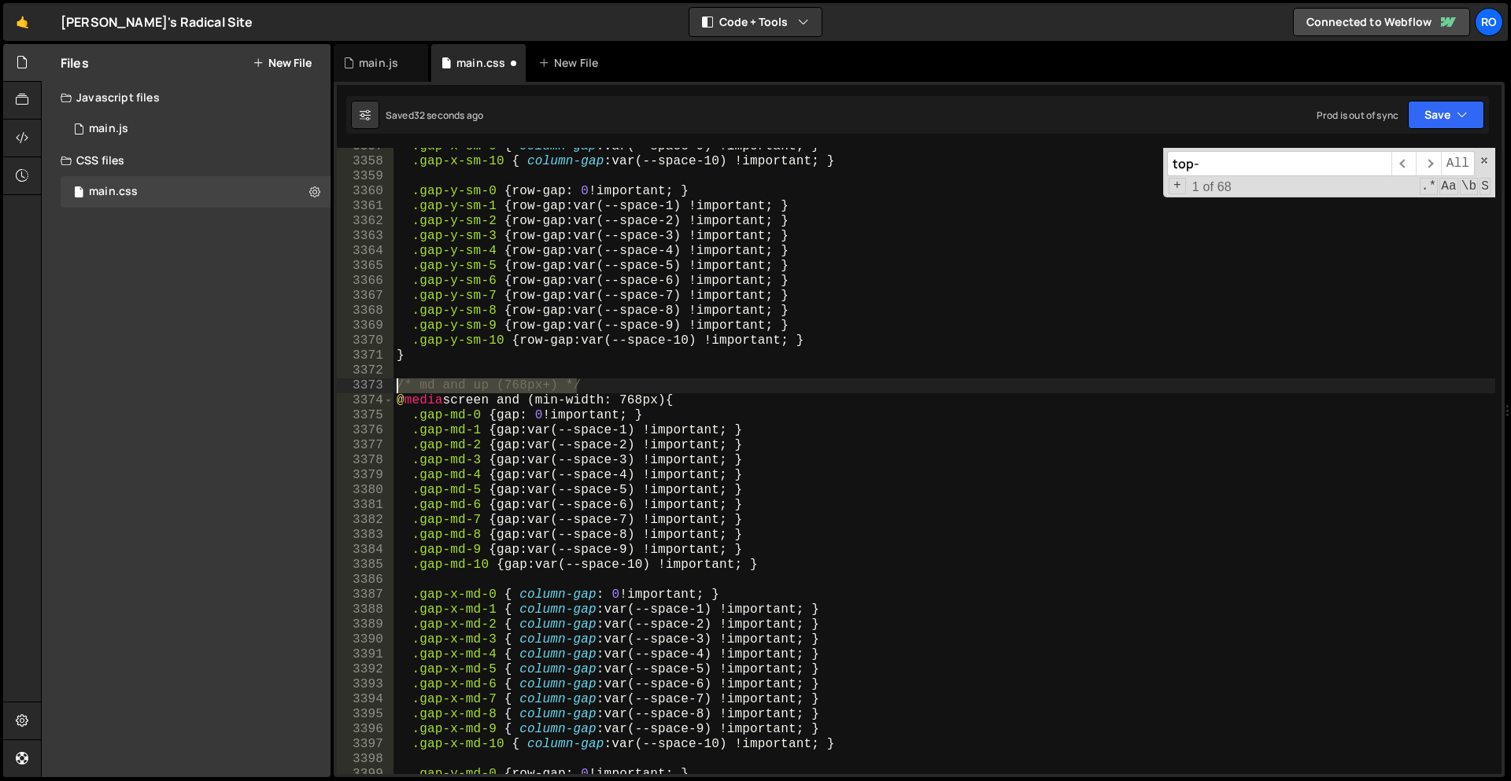
drag, startPoint x: 585, startPoint y: 382, endPoint x: 378, endPoint y: 388, distance: 207.8
click at [378, 388] on div "@media screen and (min-width: 992px) { 3357 3358 3359 3360 3361 3362 3363 3364 …" at bounding box center [919, 461] width 1165 height 626
type textarea "/* md and up (768px+) */"
type textarea "@media screen and (min-width: 768px) {"
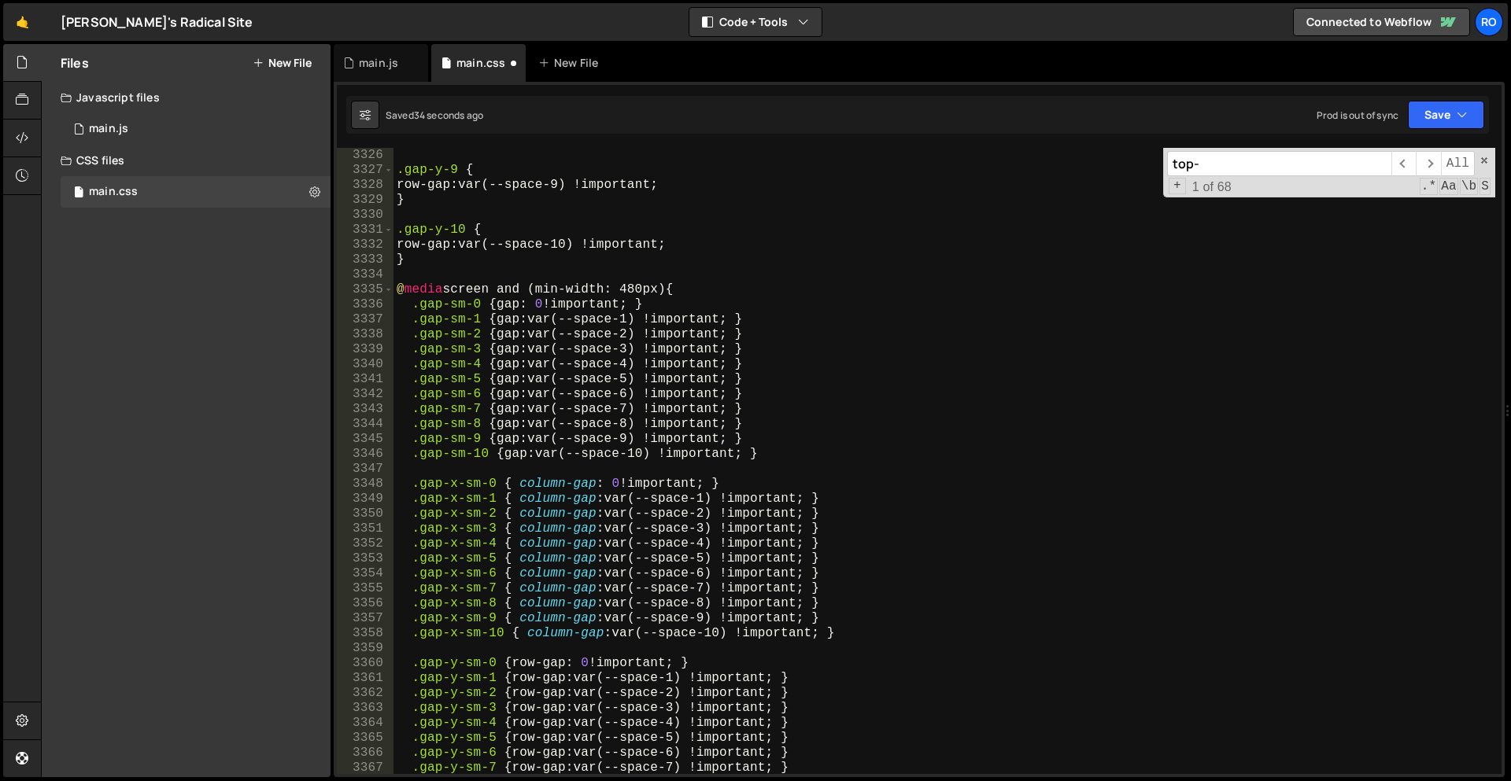
scroll to position [16178, 0]
click at [498, 271] on div ".gap-y-9 { row-gap : var(--space-9) !important ; } .gap-y-10 { row-gap : var(--…" at bounding box center [944, 476] width 1102 height 656
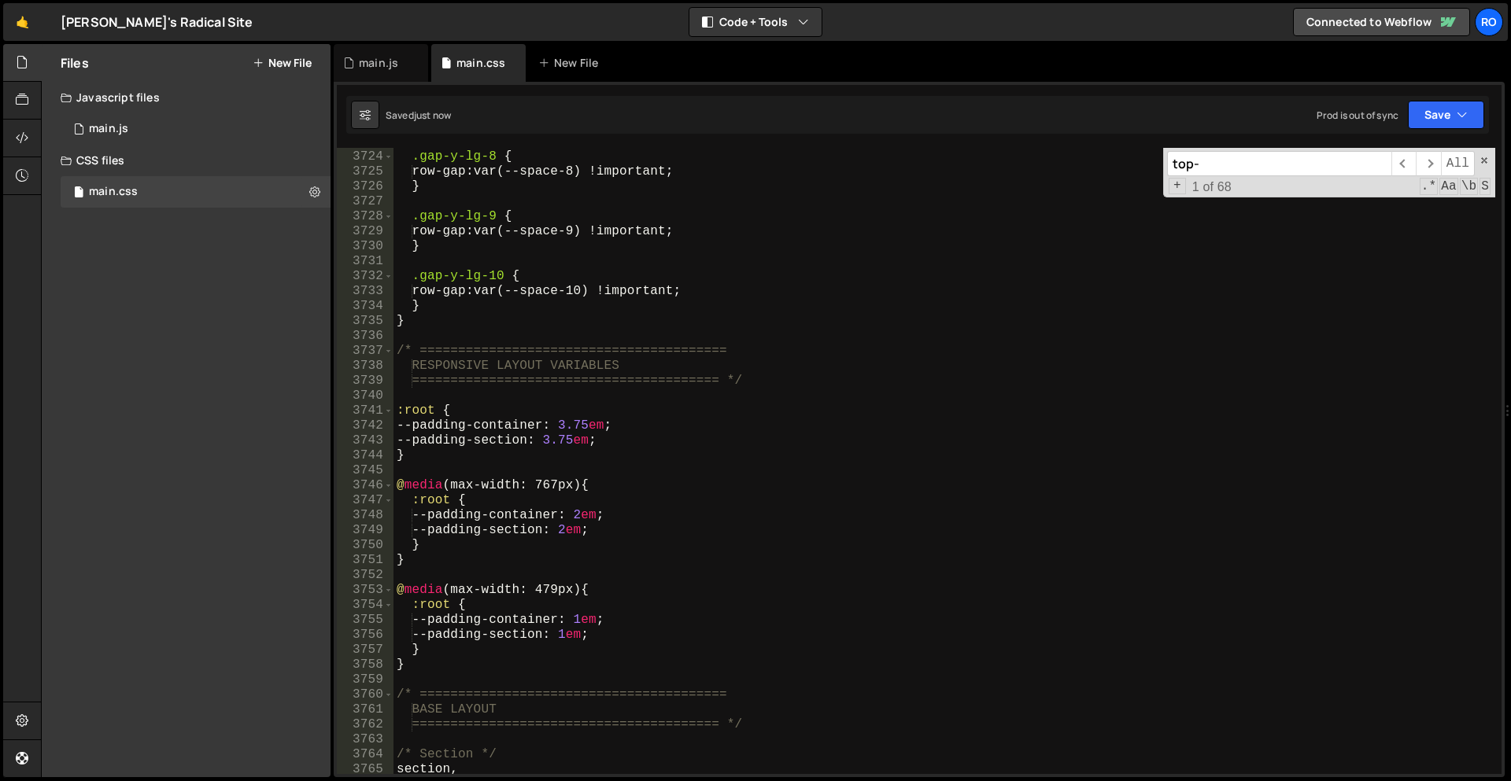
scroll to position [17181, 0]
click at [511, 337] on div ".gap-y-lg-8 { row-gap : var(--space-8) !important ; } .gap-y-lg-9 { row-gap : v…" at bounding box center [944, 463] width 1102 height 656
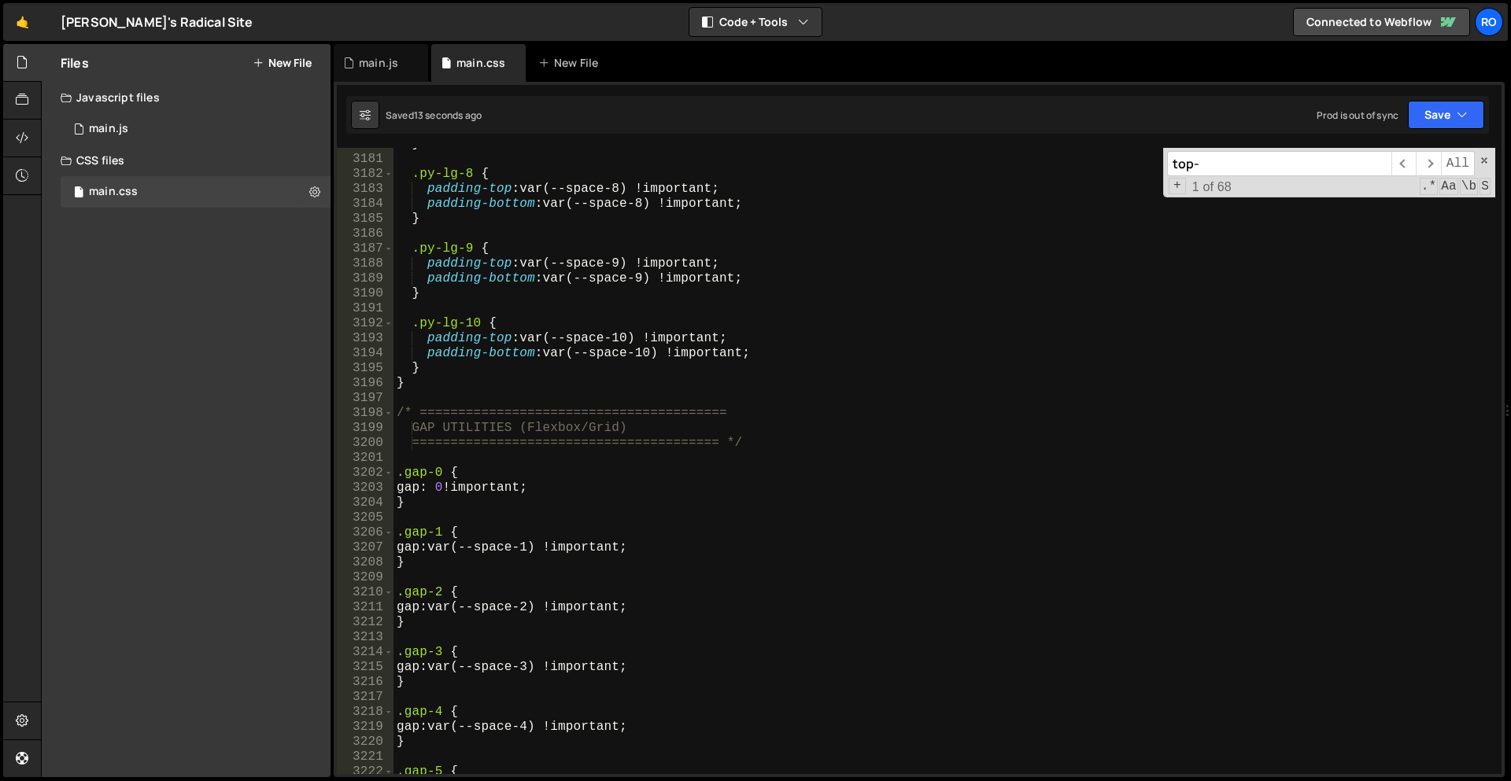
scroll to position [14674, 0]
click at [451, 448] on div "} .py-lg-8 { padding-top : var(--space-8) !important ; padding-bottom : var(--s…" at bounding box center [944, 465] width 1102 height 656
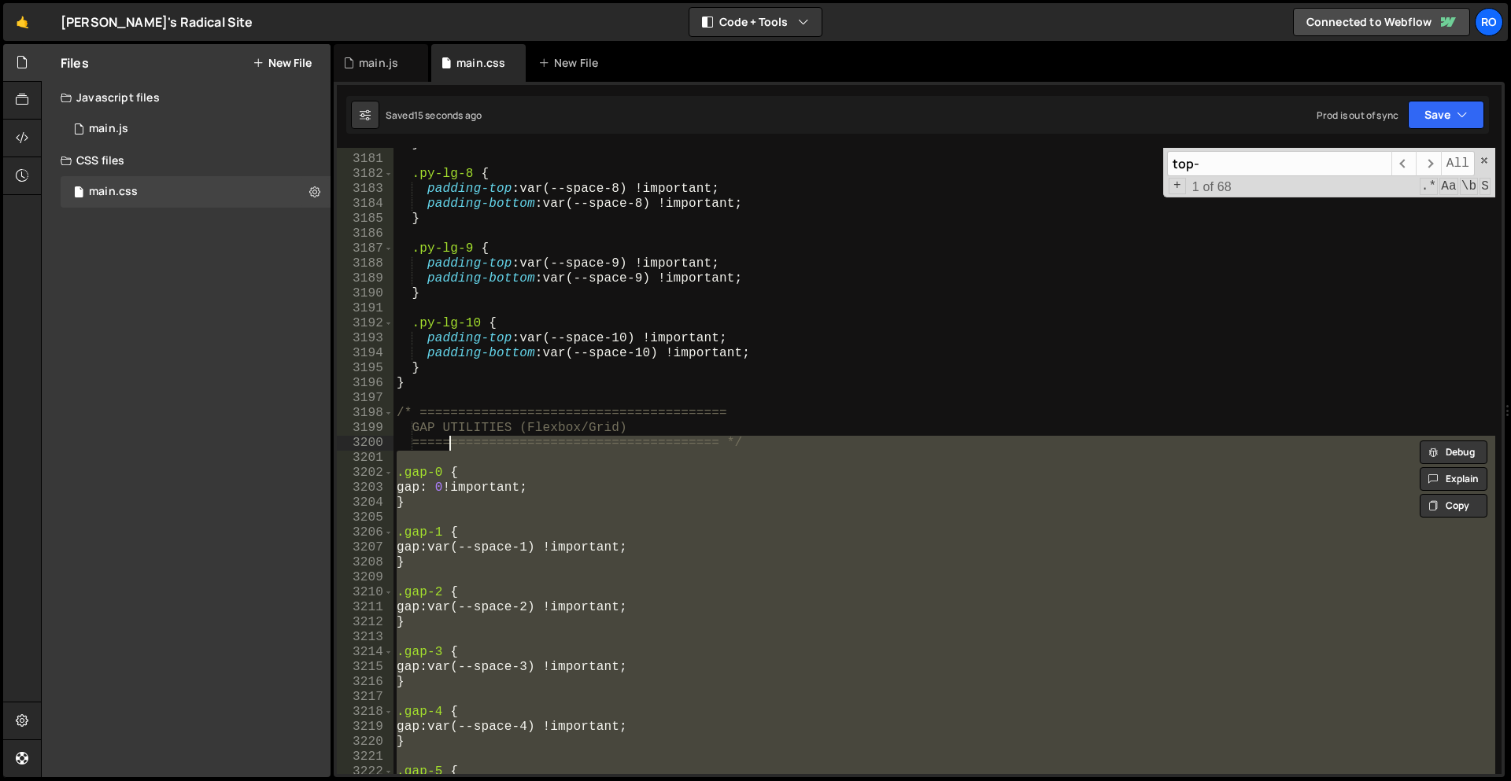
click at [452, 457] on div "} .py-lg-8 { padding-top : var(--space-8) !important ; padding-bottom : var(--s…" at bounding box center [944, 461] width 1102 height 626
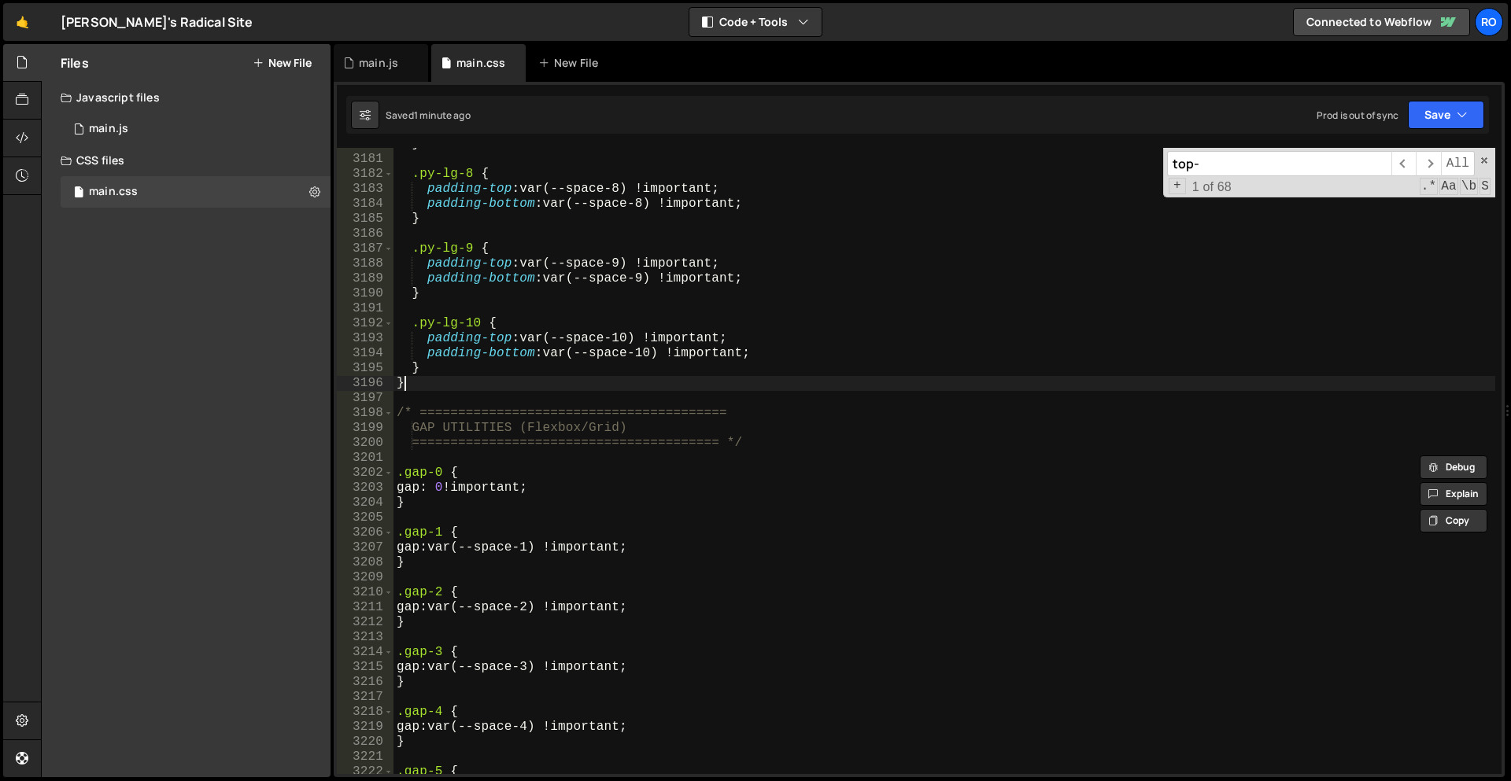
click at [859, 377] on div "} .py-lg-8 { padding-top : var(--space-8) !important ; padding-bottom : var(--s…" at bounding box center [944, 465] width 1102 height 656
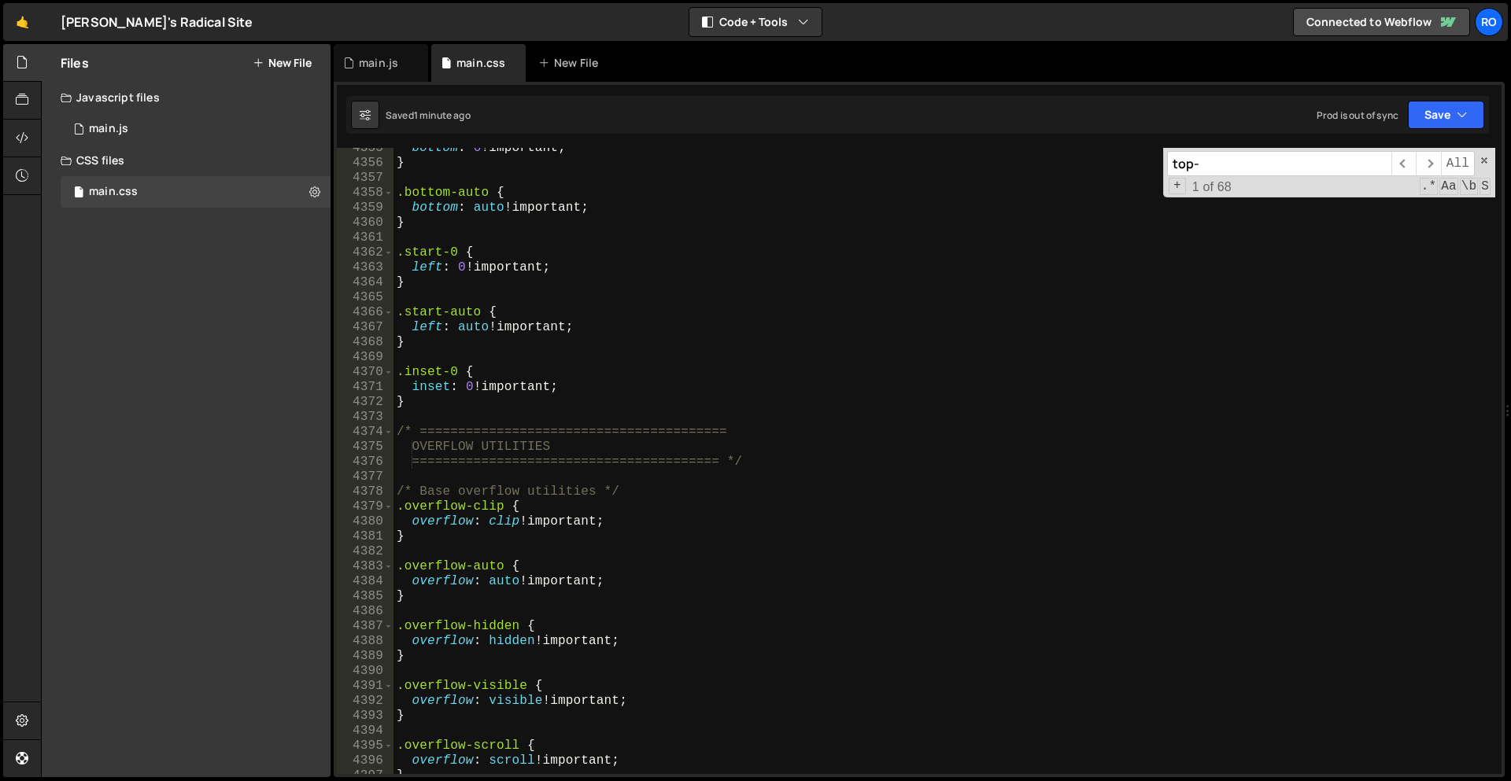
scroll to position [20620, 0]
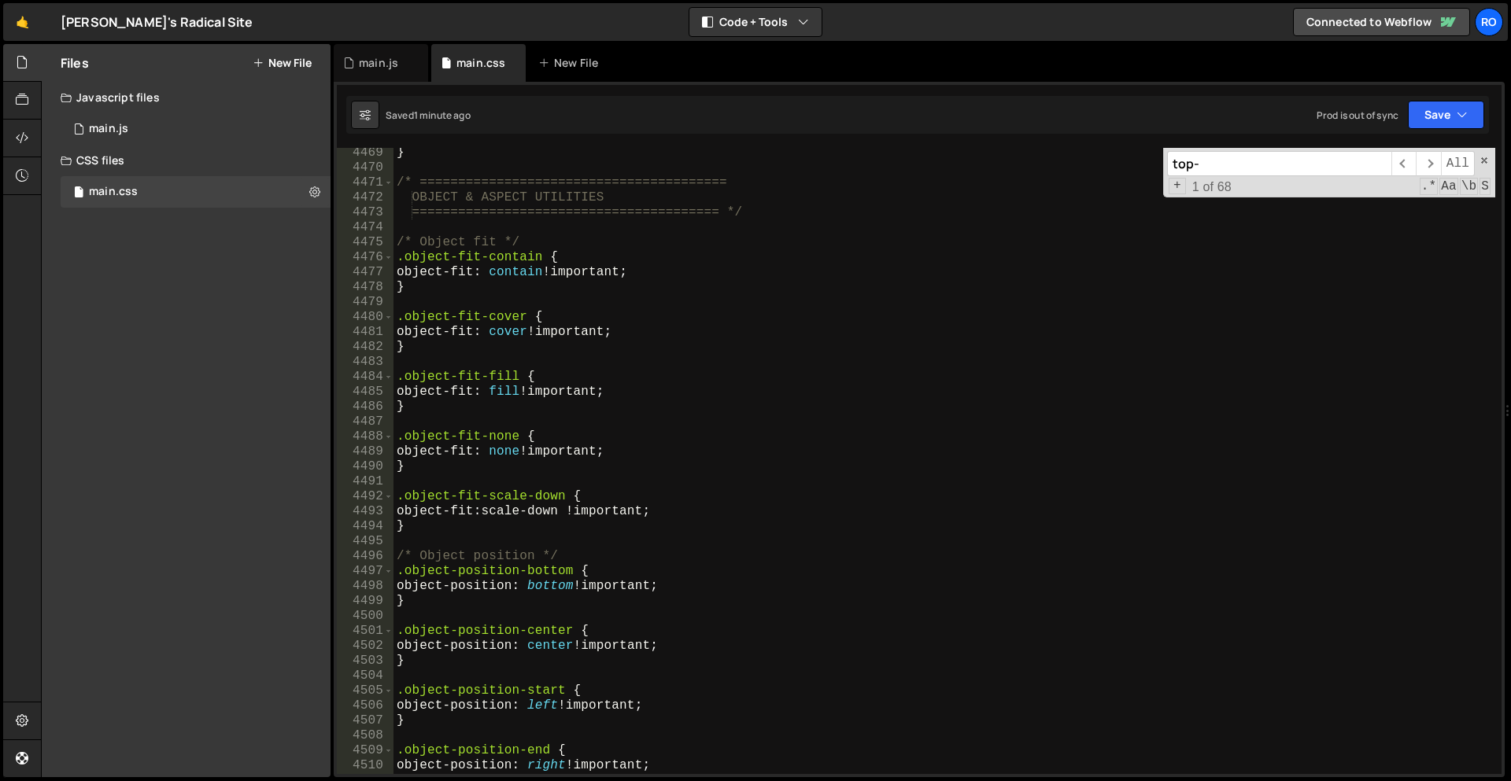
click at [747, 388] on div "} /* ======================================== OBJECT & ASPECT UTILITIES =======…" at bounding box center [944, 474] width 1102 height 656
click at [945, 567] on div "} /* ======================================== OBJECT & ASPECT UTILITIES =======…" at bounding box center [944, 474] width 1102 height 656
type textarea "}"
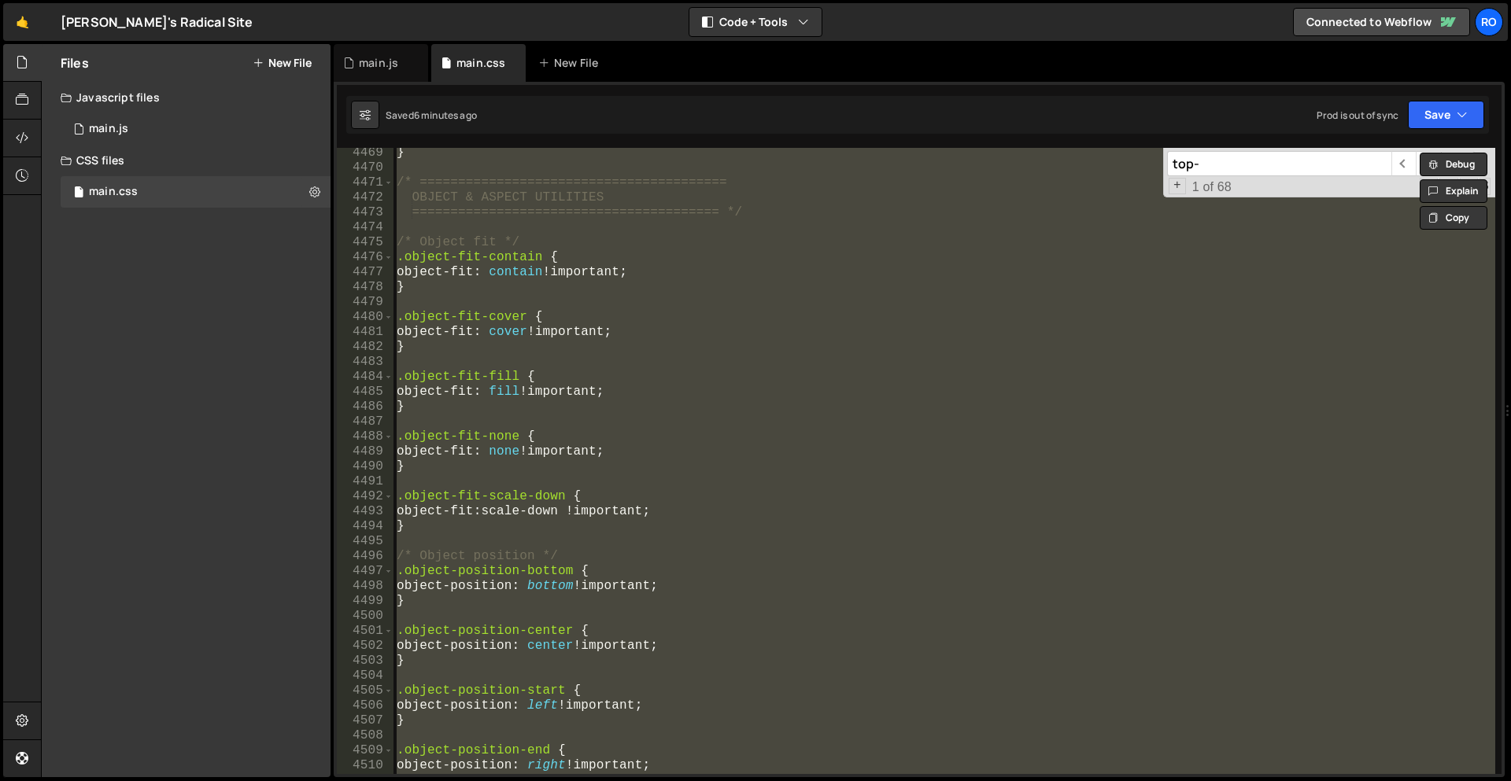
click at [1283, 368] on div "} /* ======================================== OBJECT & ASPECT UTILITIES =======…" at bounding box center [944, 461] width 1102 height 626
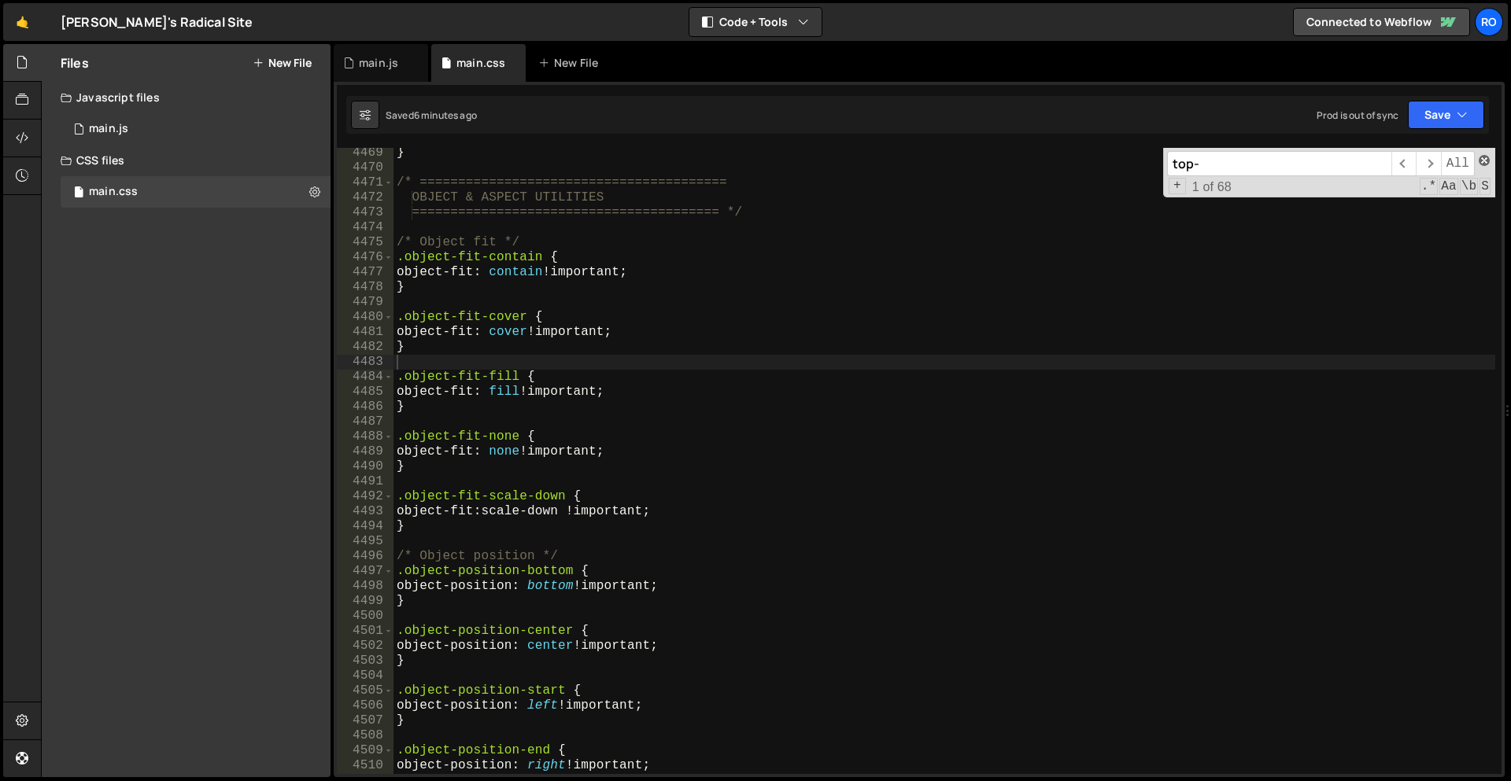
click at [1484, 159] on span at bounding box center [1483, 160] width 11 height 11
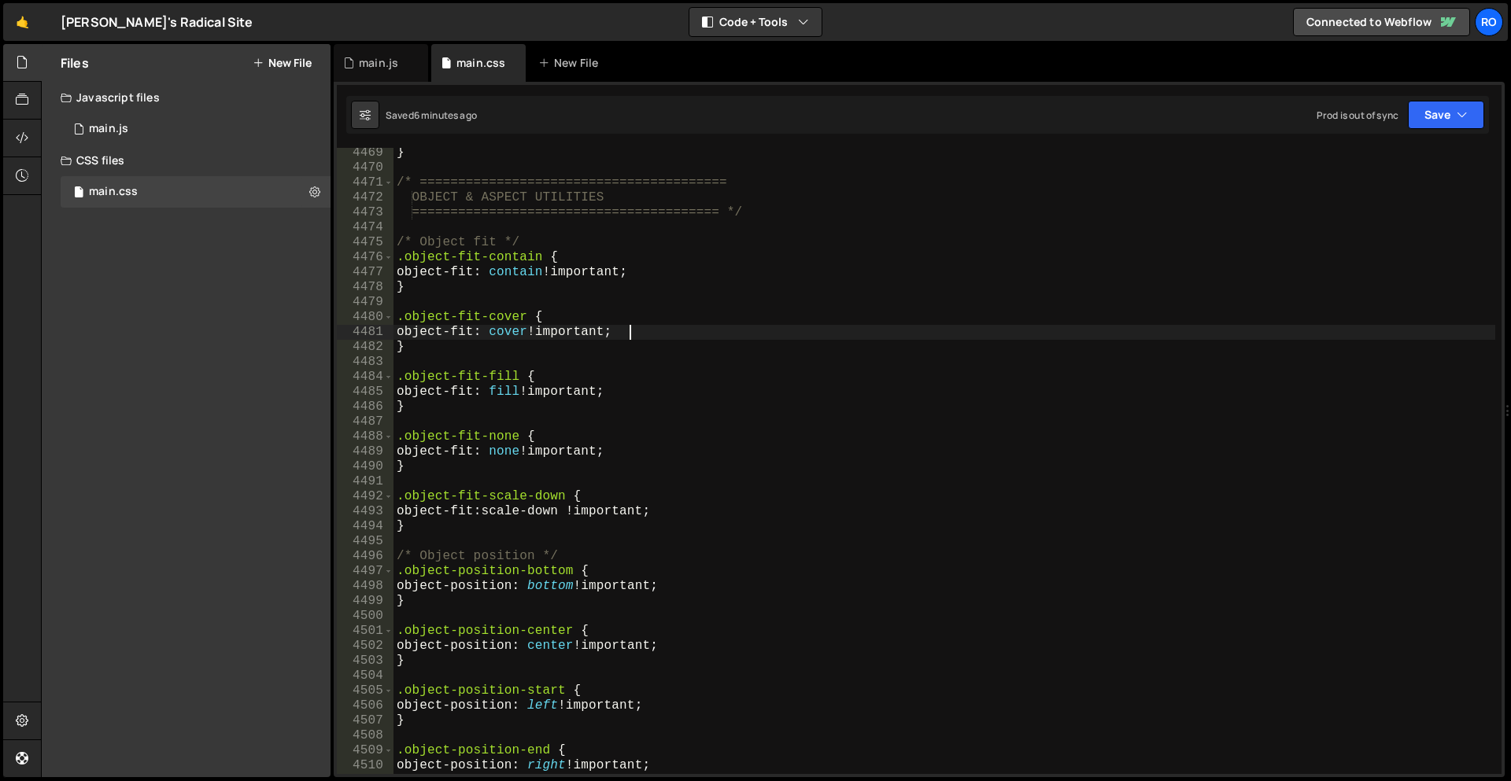
click at [1359, 326] on div "} /* ======================================== OBJECT & ASPECT UTILITIES =======…" at bounding box center [944, 474] width 1102 height 656
click at [1366, 312] on div "} /* ======================================== OBJECT & ASPECT UTILITIES =======…" at bounding box center [944, 474] width 1102 height 656
type textarea ".object-fit-cover {"
click at [1166, 303] on div "} /* ======================================== OBJECT & ASPECT UTILITIES =======…" at bounding box center [944, 474] width 1102 height 656
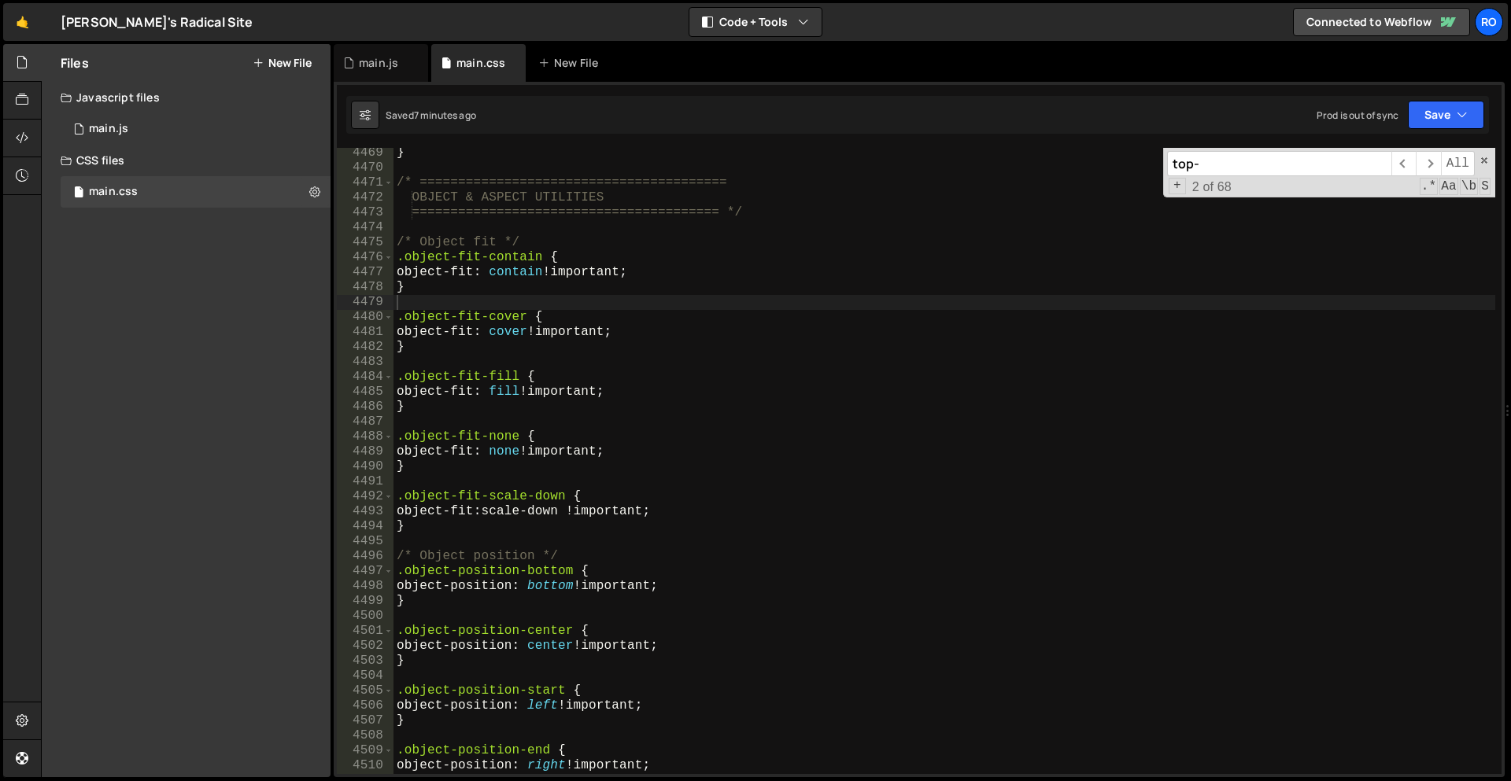
paste input "::-webkit-scrollb"
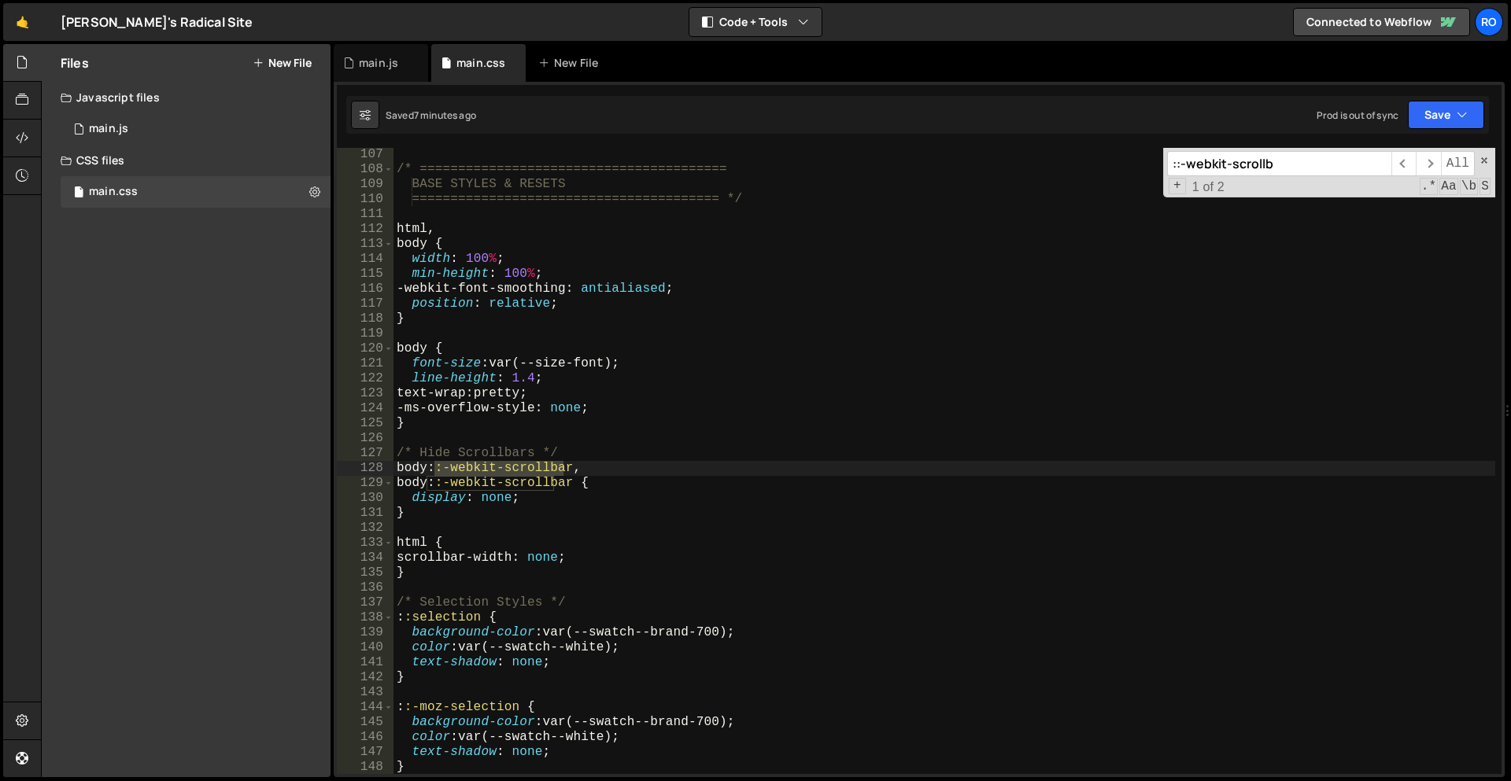
scroll to position [489, 0]
type input "::-webkit-scrollb"
click at [560, 503] on div "/* ======================================== BASE STYLES & RESETS ==============…" at bounding box center [944, 475] width 1102 height 656
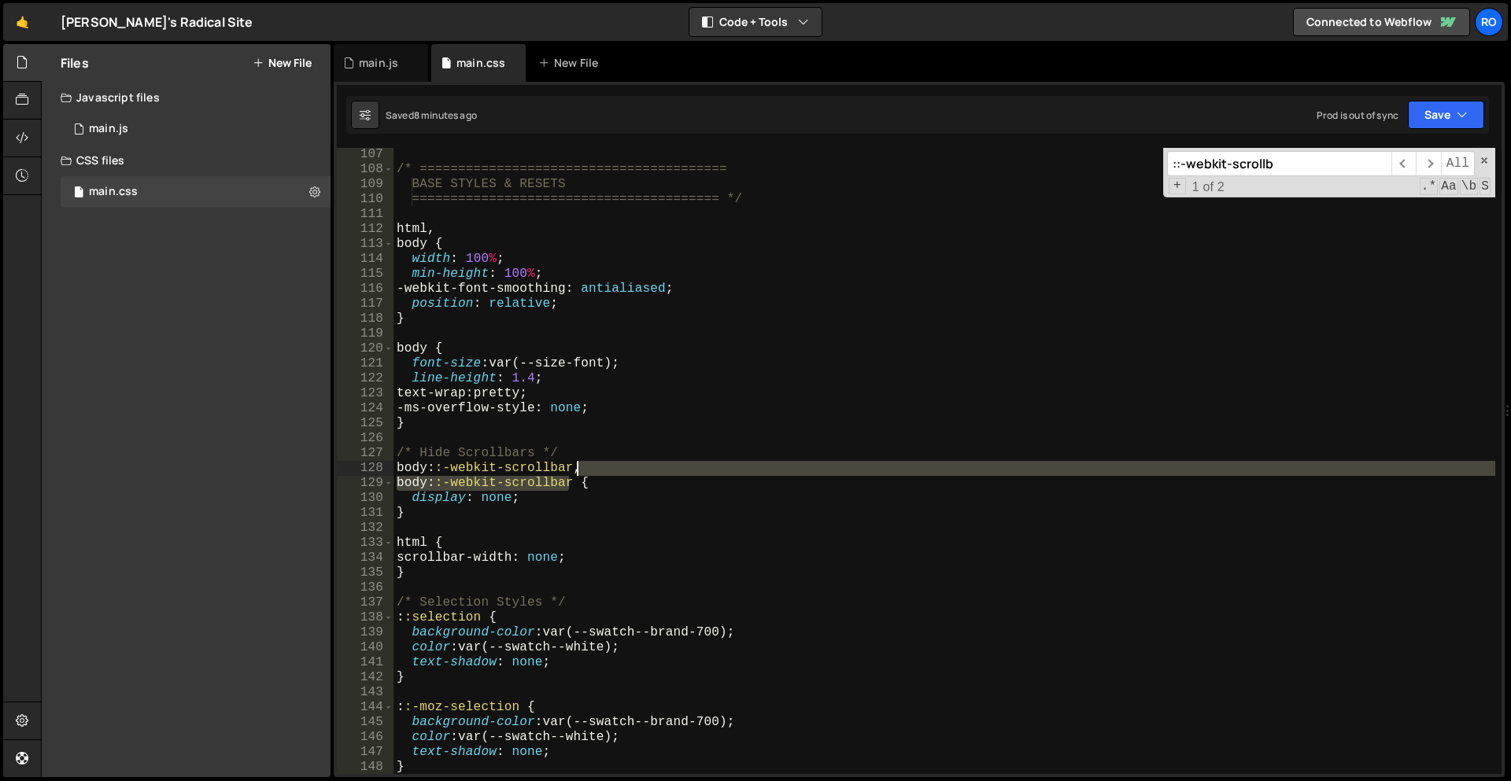
drag, startPoint x: 570, startPoint y: 484, endPoint x: 578, endPoint y: 473, distance: 14.0
click at [578, 473] on div "/* ======================================== BASE STYLES & RESETS ==============…" at bounding box center [944, 475] width 1102 height 656
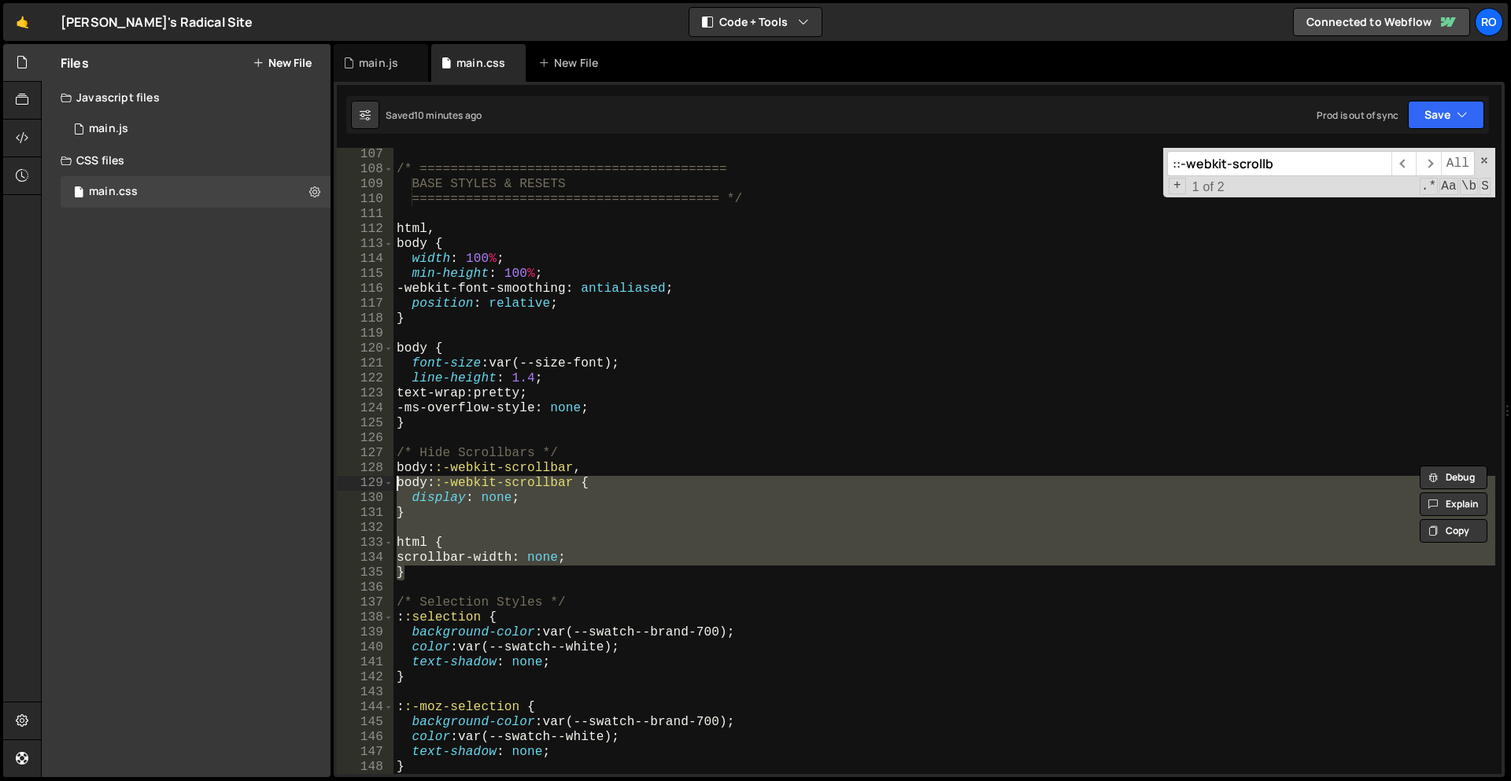
drag, startPoint x: 414, startPoint y: 570, endPoint x: 366, endPoint y: 487, distance: 95.5
click at [366, 487] on div "body ::-webkit-scrollbar, body::-webkit-scrollbar { 107 108 109 110 111 112 113…" at bounding box center [919, 461] width 1165 height 626
click at [426, 574] on div "/* ======================================== BASE STYLES & RESETS ==============…" at bounding box center [944, 461] width 1102 height 626
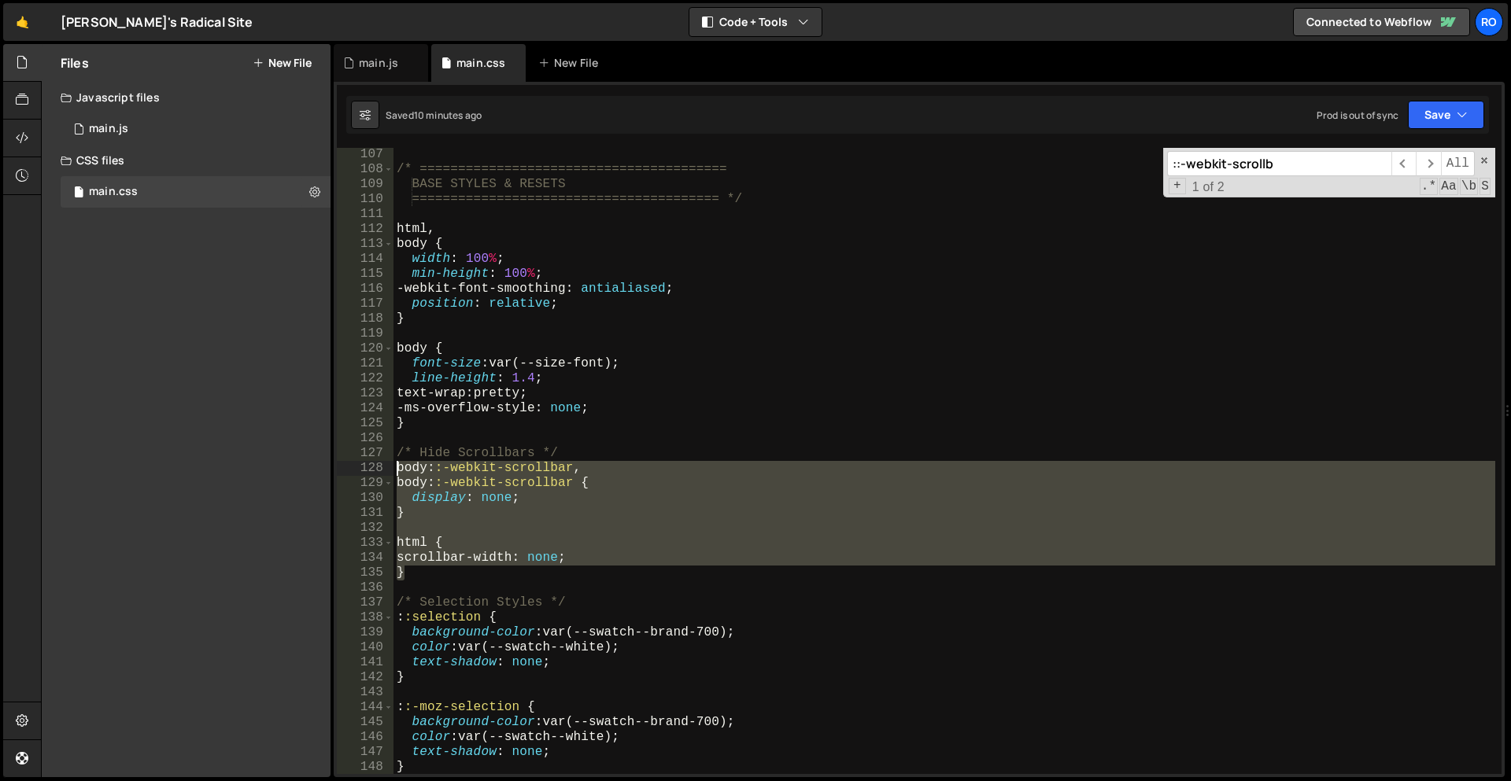
click at [399, 469] on div "/* ======================================== BASE STYLES & RESETS ==============…" at bounding box center [944, 475] width 1102 height 656
paste textarea "}"
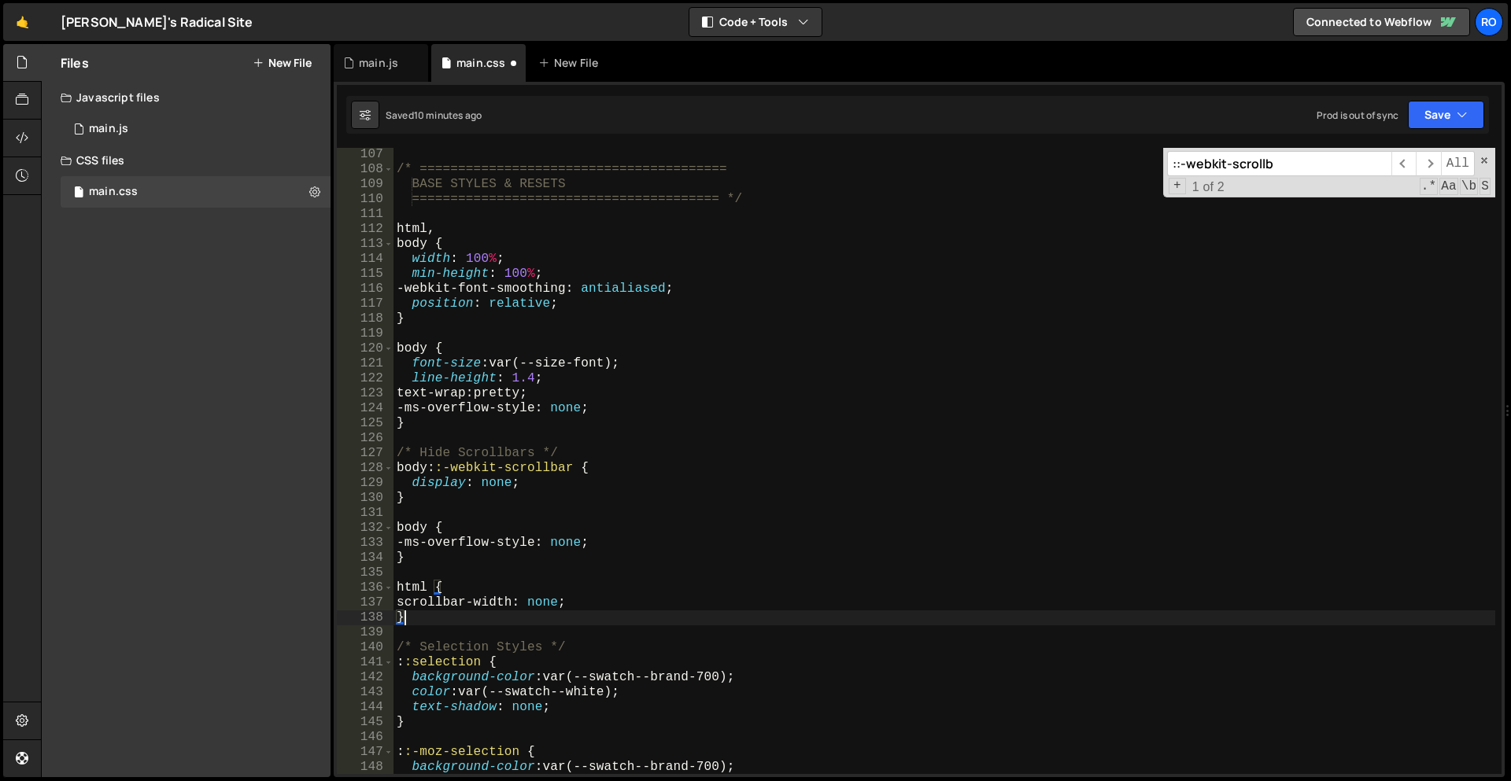
click at [647, 482] on div "/* ======================================== BASE STYLES & RESETS ==============…" at bounding box center [944, 475] width 1102 height 656
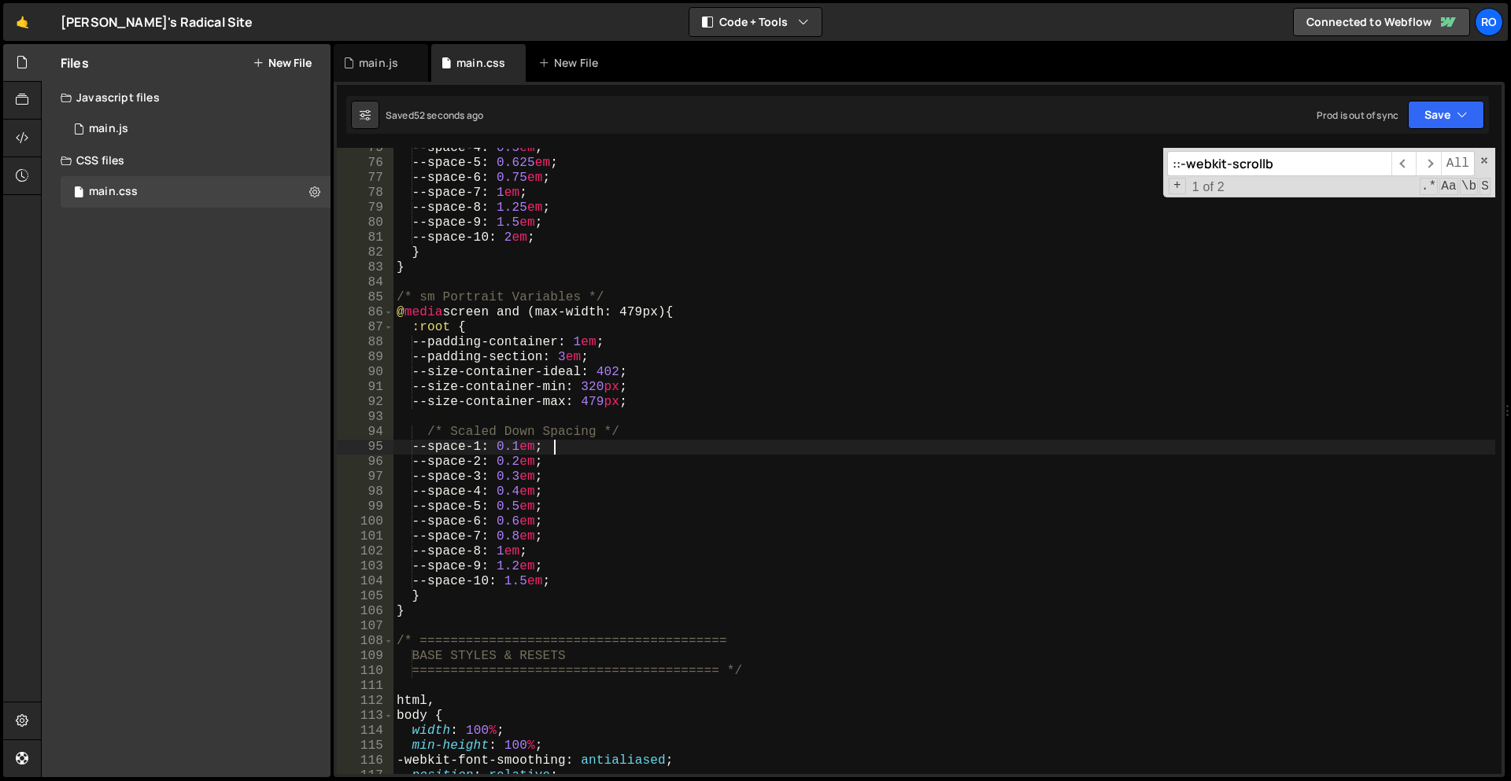
scroll to position [344, 0]
click at [975, 448] on div "--space-4 : 0.5 em ; --space-5 : 0.625 em ; --space-6 : 0.75 em ; --space-7 : 1…" at bounding box center [944, 469] width 1102 height 656
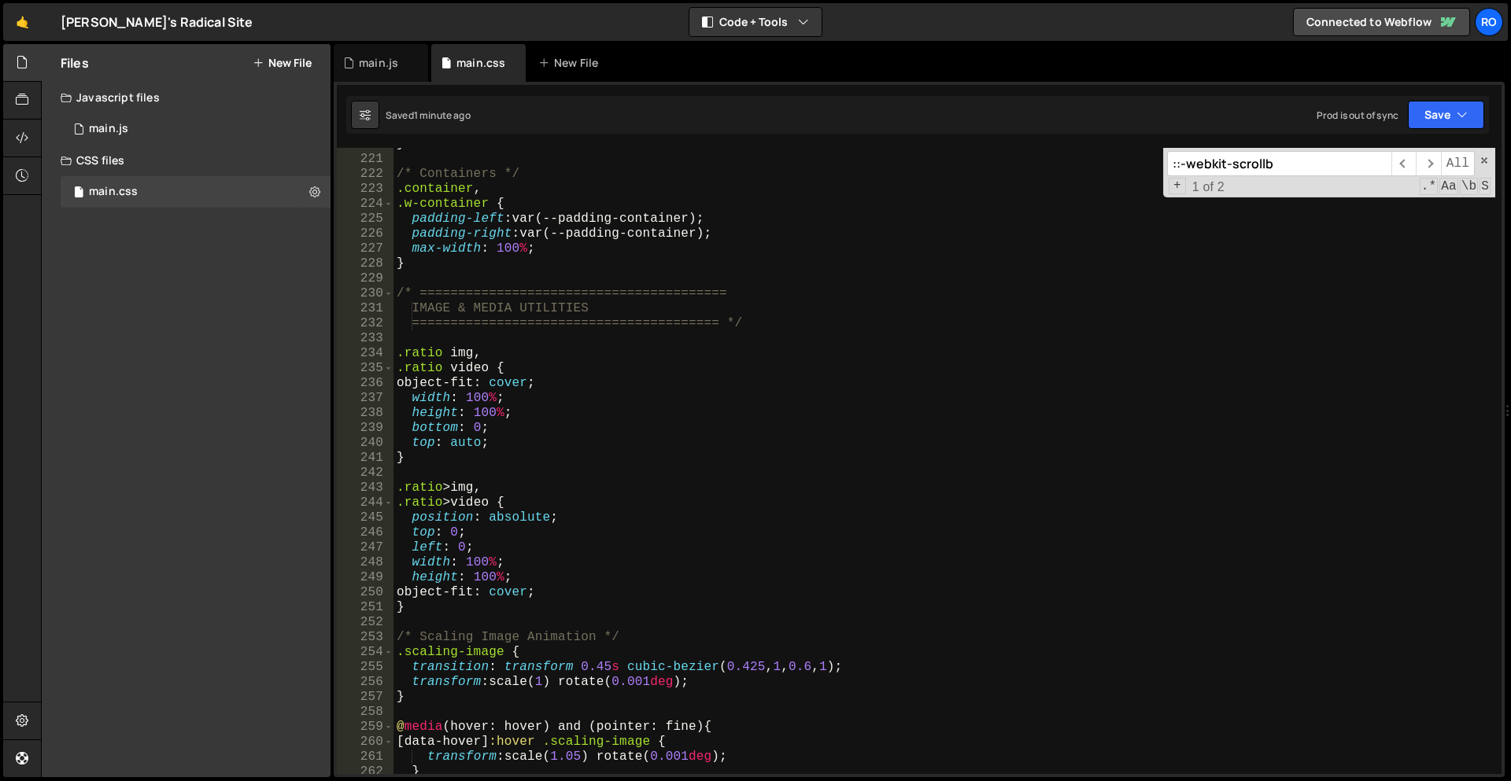
scroll to position [984, 0]
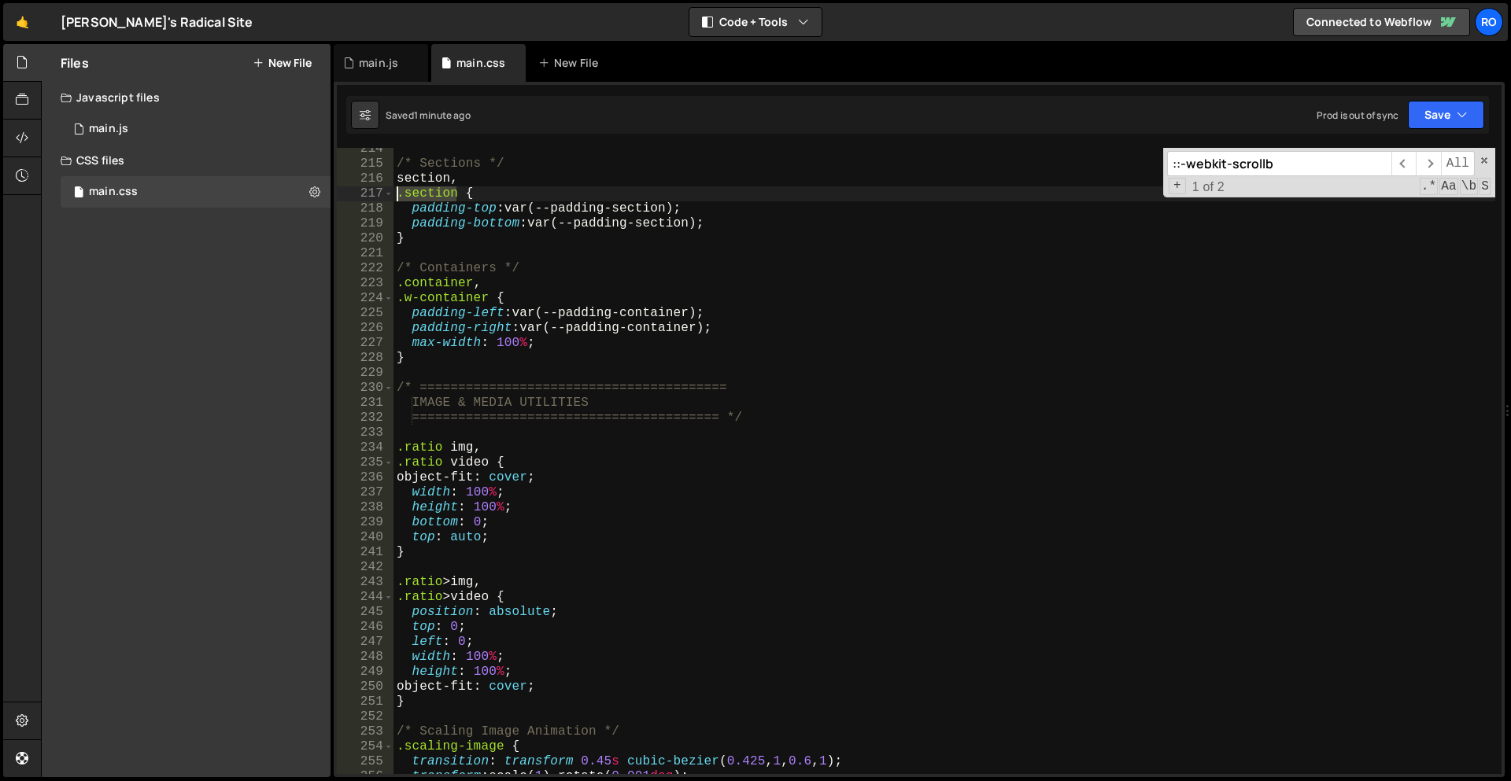
drag, startPoint x: 457, startPoint y: 197, endPoint x: 394, endPoint y: 194, distance: 63.0
click at [394, 194] on div "/* Sections */ section , .section { padding-top : var(--padding-section) ; padd…" at bounding box center [944, 470] width 1102 height 656
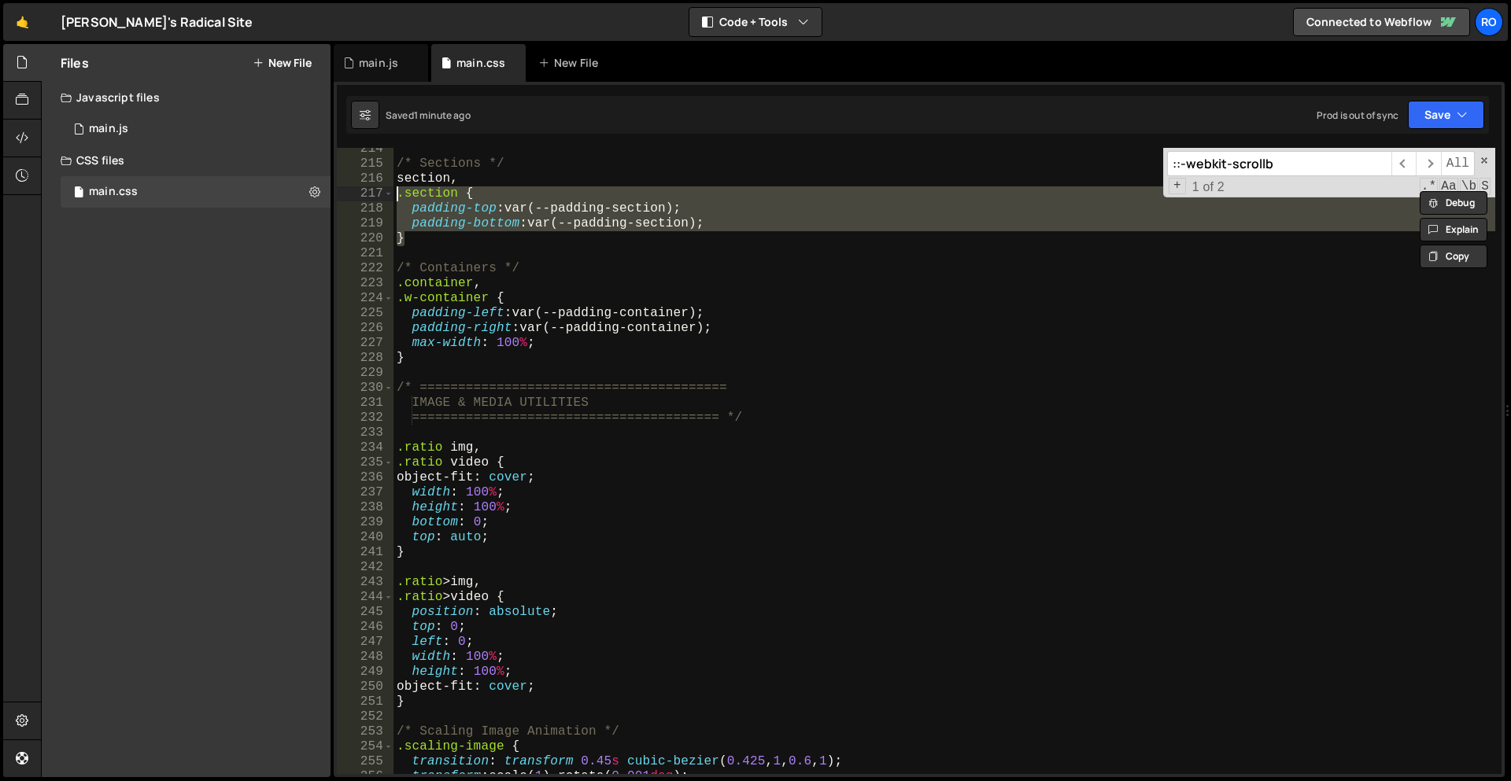
drag, startPoint x: 421, startPoint y: 224, endPoint x: 373, endPoint y: 196, distance: 55.7
click at [373, 196] on div ".section { 214 215 216 217 218 219 220 221 222 223 224 225 226 227 228 229 230 …" at bounding box center [919, 461] width 1165 height 626
type textarea ".section { padding-top: var(--padding-section);"
click at [436, 247] on div "/* Sections */ section , .section { padding-top : var(--padding-section) ; padd…" at bounding box center [944, 470] width 1102 height 656
drag, startPoint x: 443, startPoint y: 243, endPoint x: 375, endPoint y: 198, distance: 81.8
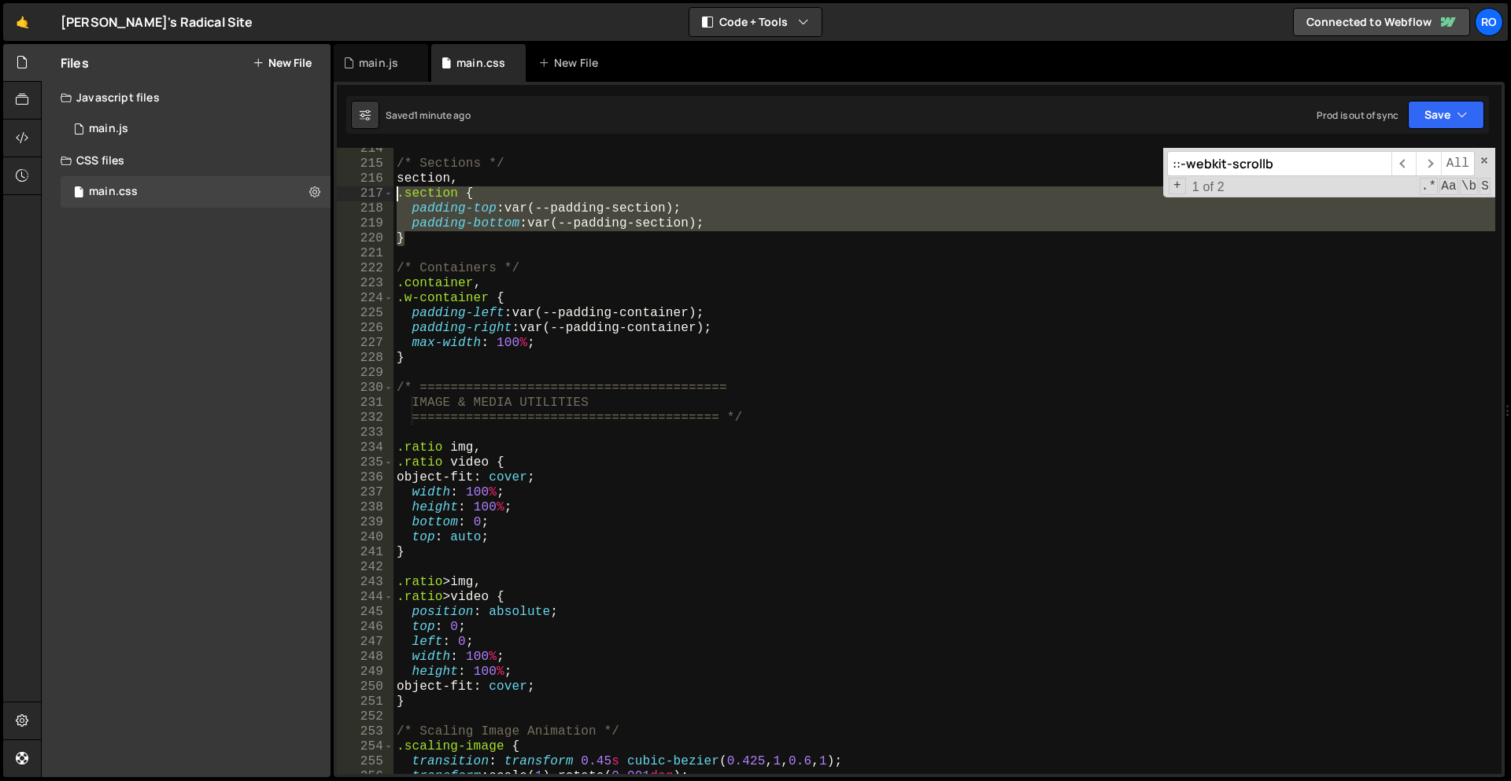
click at [375, 198] on div "214 215 216 217 218 219 220 221 222 223 224 225 226 227 228 229 230 231 232 233…" at bounding box center [919, 461] width 1165 height 626
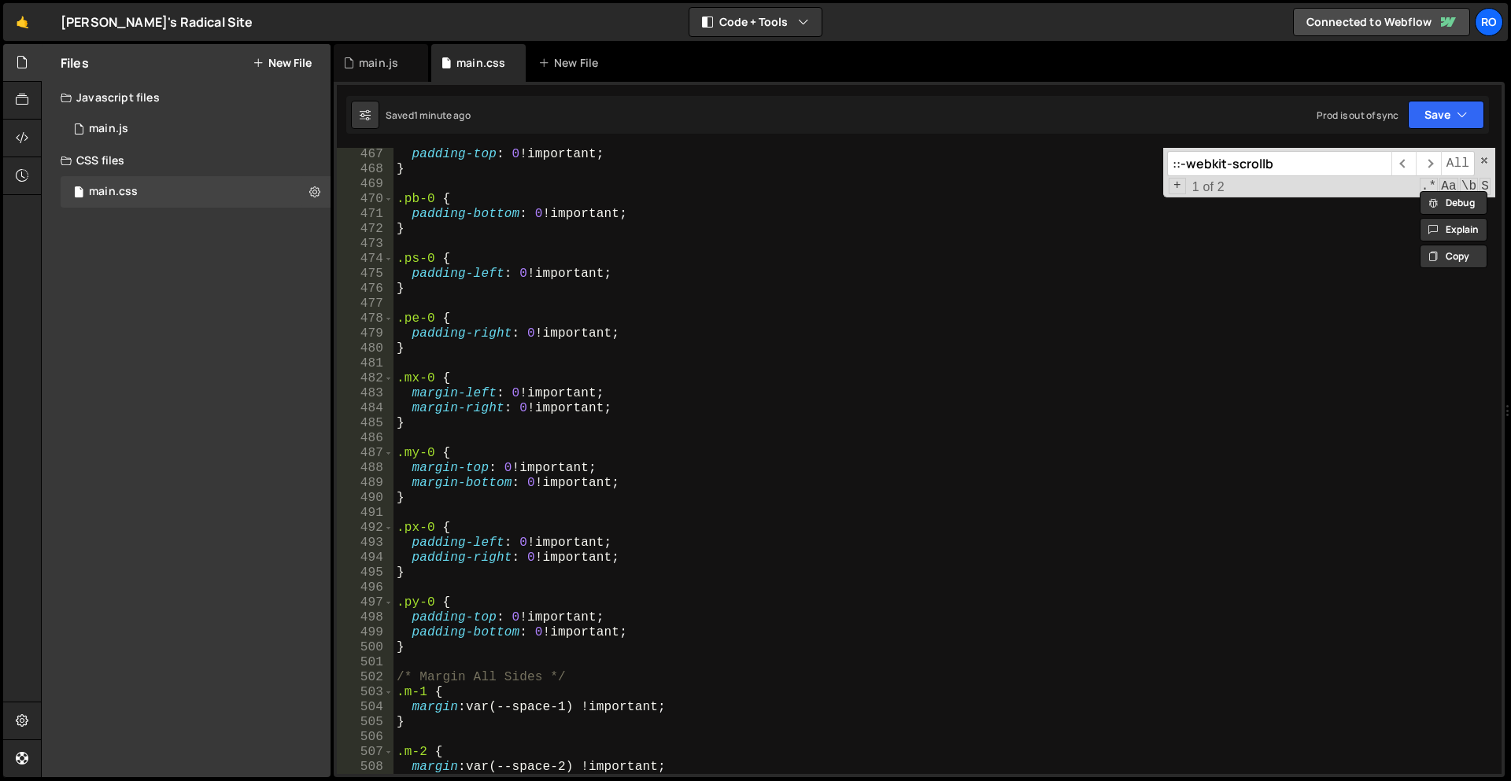
scroll to position [2179, 0]
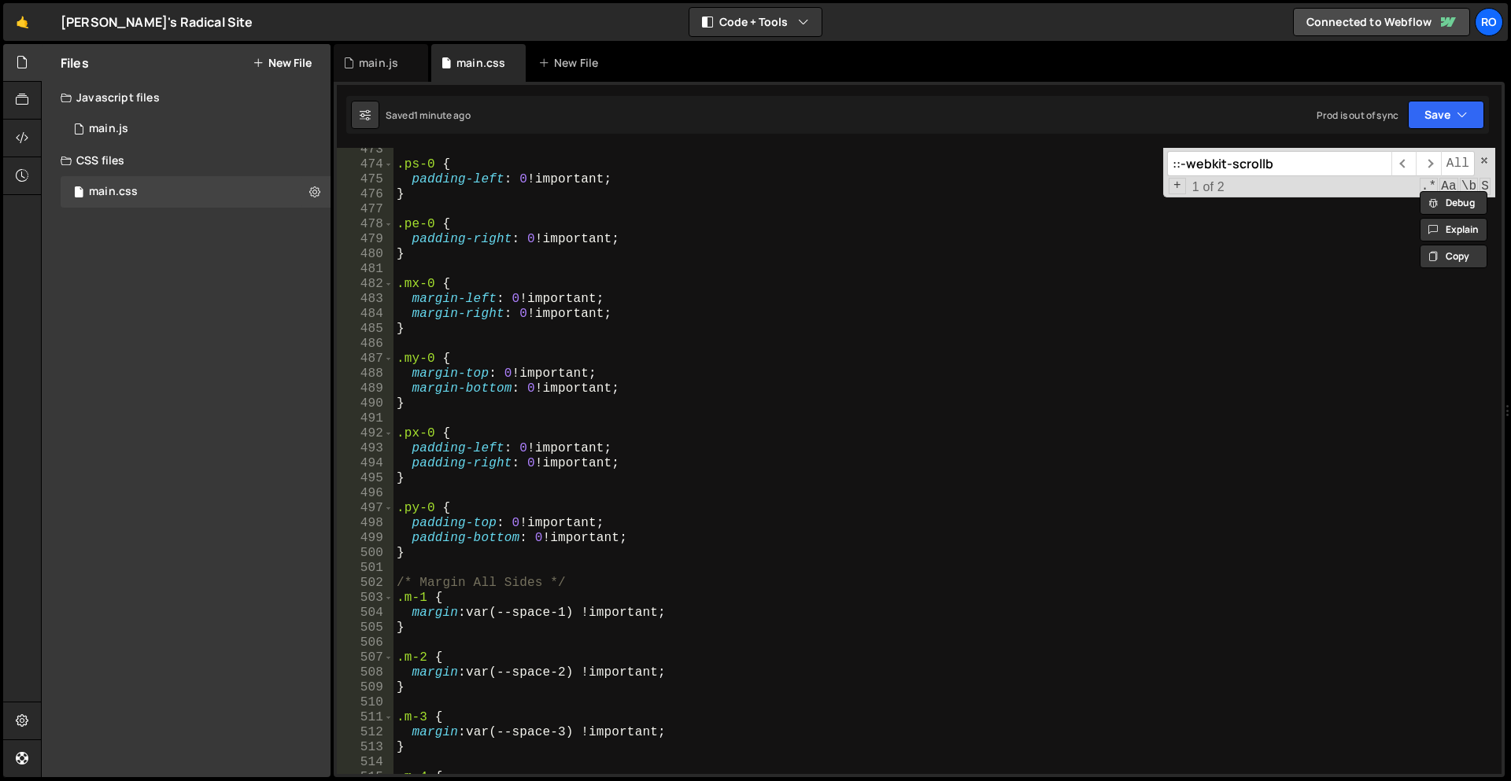
click at [499, 556] on div ".ps-0 { padding-left : 0 !important ; } .pe-0 { padding-right : 0 !important ; …" at bounding box center [944, 470] width 1102 height 656
type textarea "}"
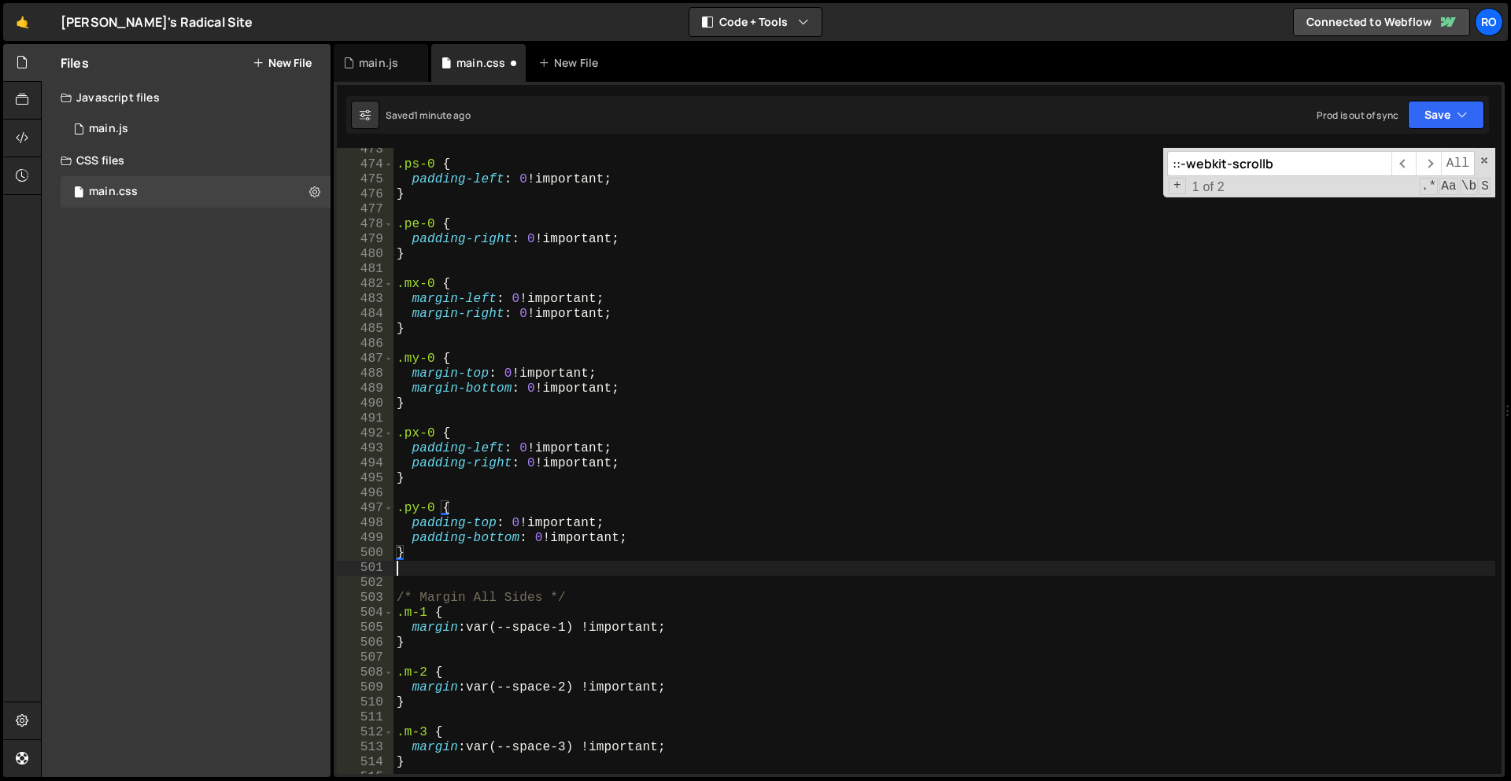
scroll to position [2178, 0]
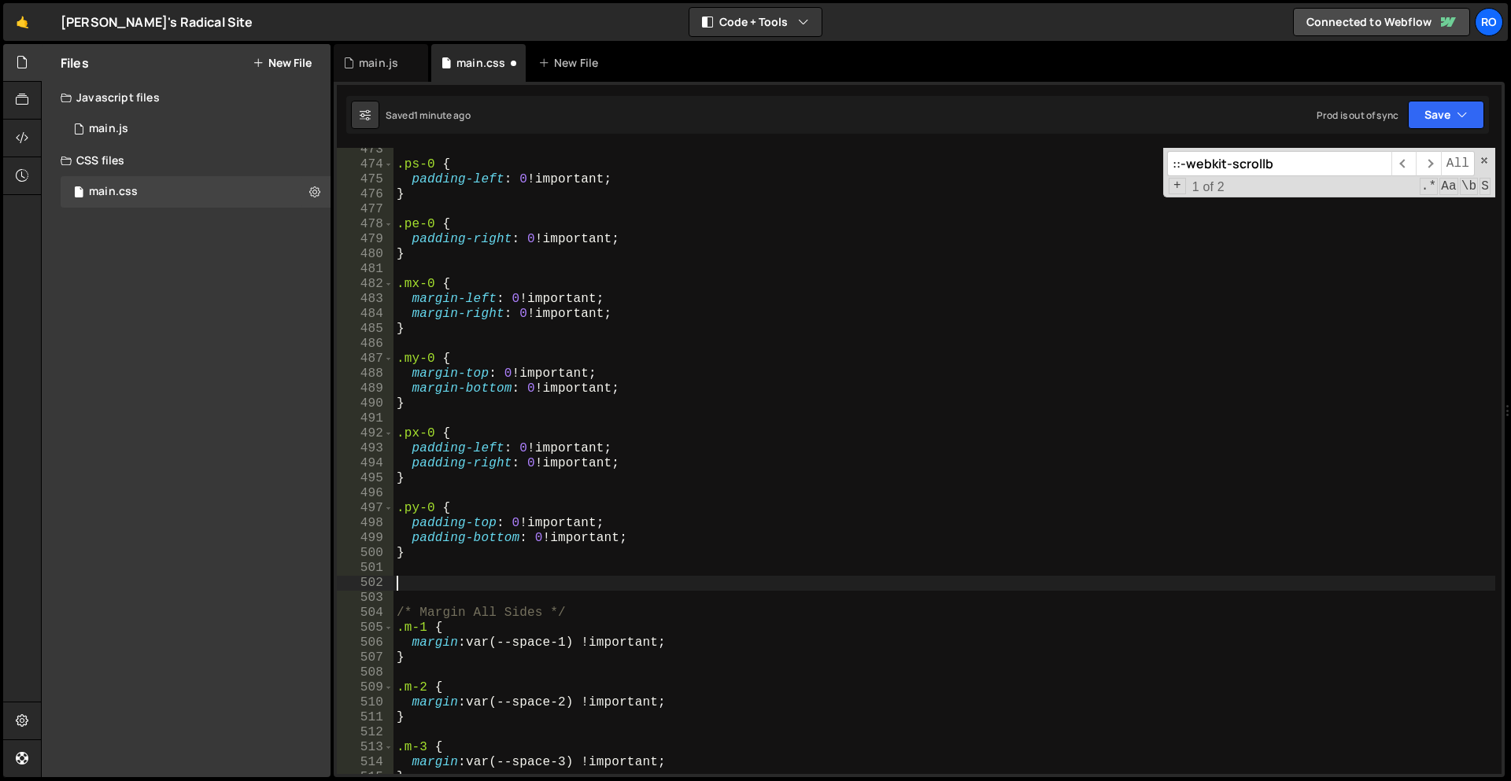
paste textarea "}"
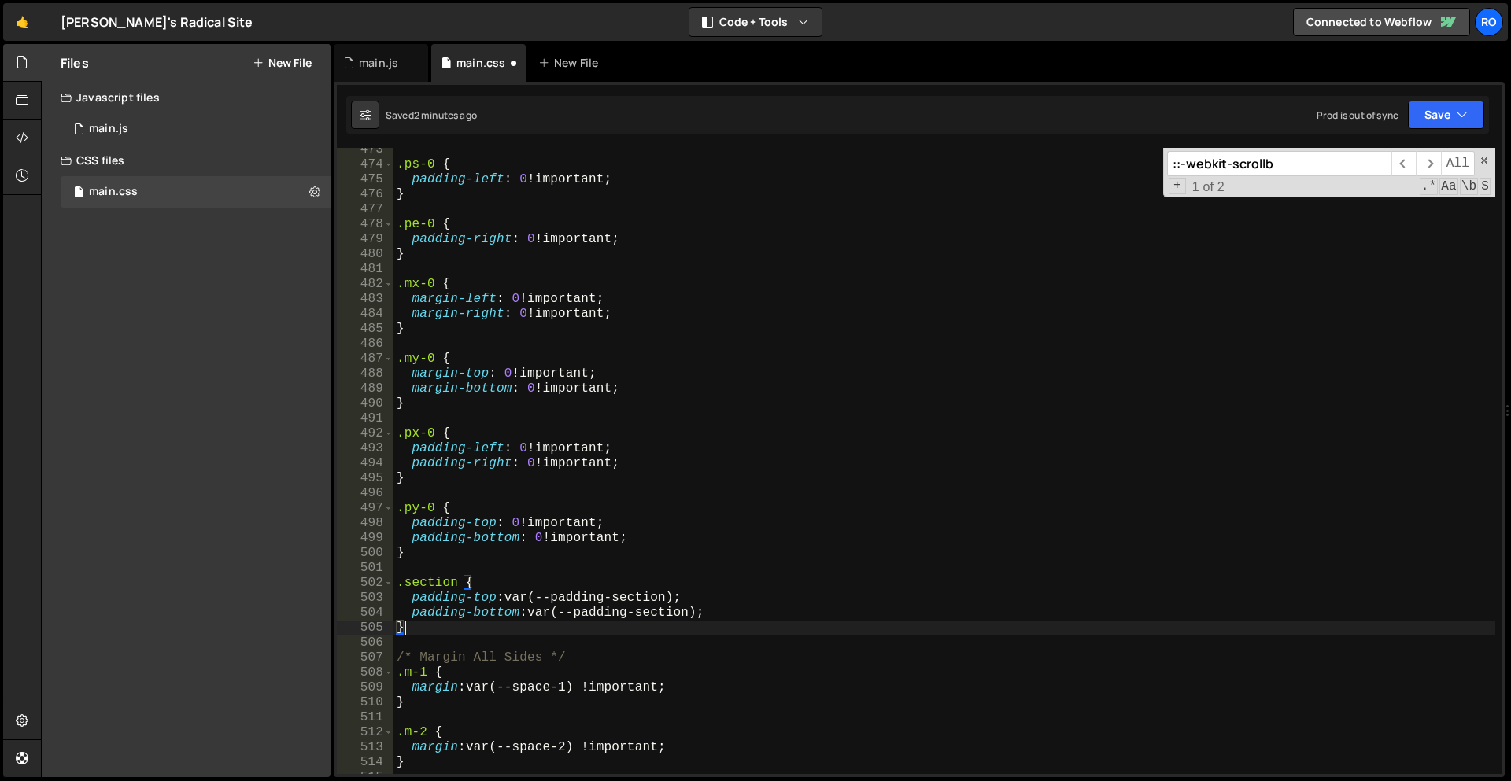
click at [404, 587] on div ".ps-0 { padding-left : 0 !important ; } .pe-0 { padding-right : 0 !important ; …" at bounding box center [944, 470] width 1102 height 656
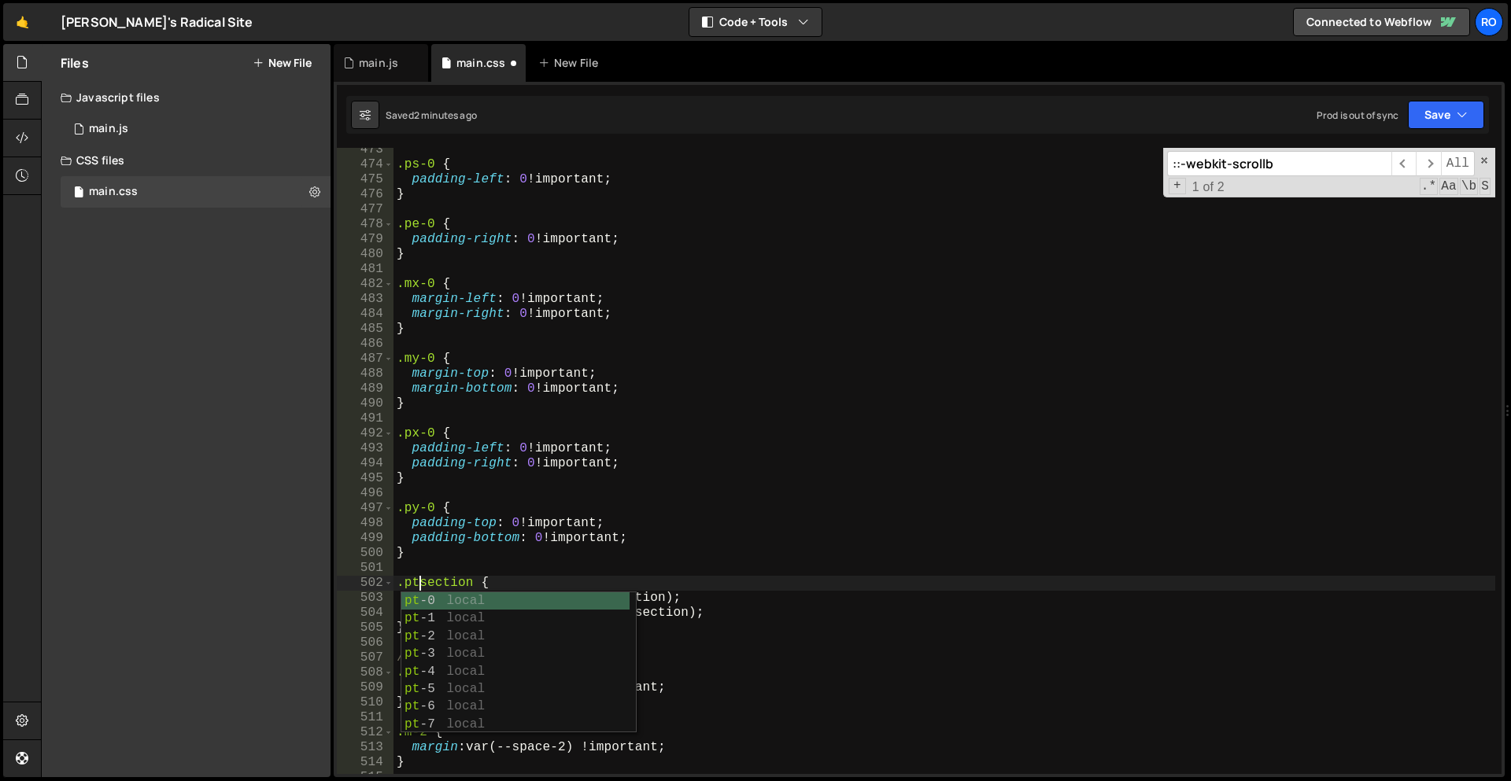
scroll to position [0, 2]
click at [568, 517] on div ".ps-0 { padding-left : 0 !important ; } .pe-0 { padding-right : 0 !important ; …" at bounding box center [944, 470] width 1102 height 656
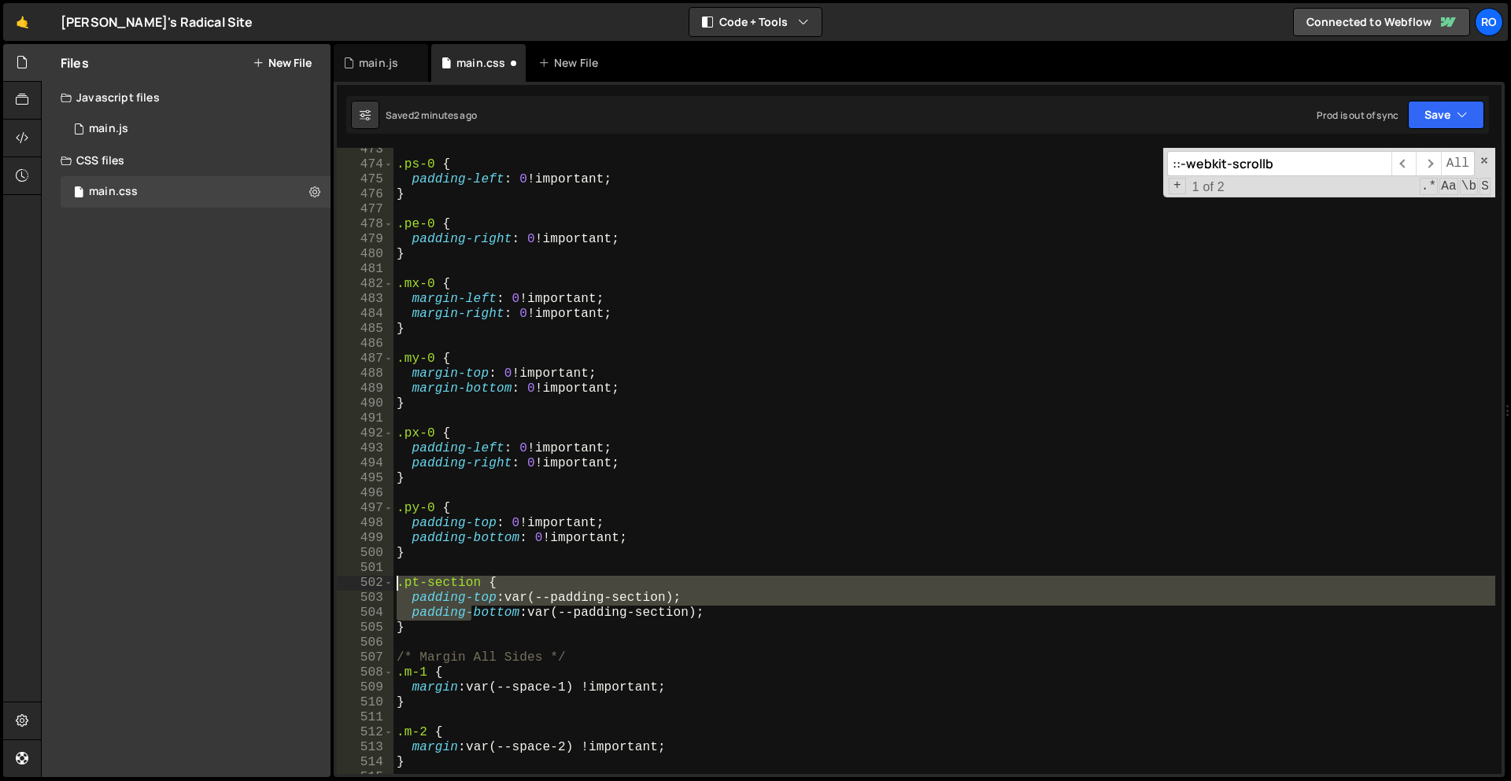
drag, startPoint x: 469, startPoint y: 620, endPoint x: 375, endPoint y: 588, distance: 99.8
click at [375, 588] on div "padding-top: 0 !important; 473 474 475 476 477 478 479 480 481 482 483 484 485 …" at bounding box center [919, 461] width 1165 height 626
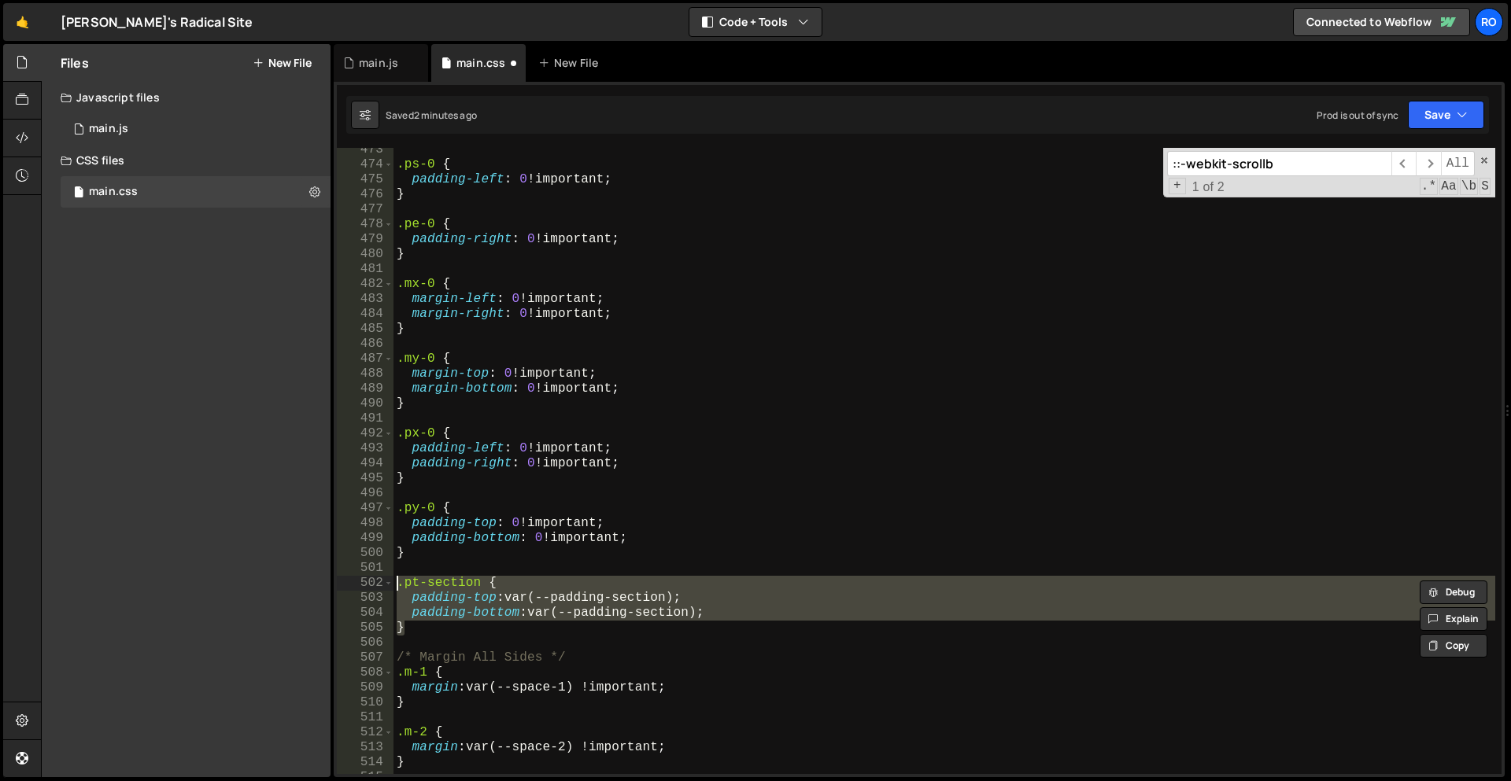
drag, startPoint x: 444, startPoint y: 632, endPoint x: 378, endPoint y: 586, distance: 79.7
click at [378, 586] on div ".pt-section { padding-top: var(--padding-section); 473 474 475 476 477 478 479 …" at bounding box center [919, 461] width 1165 height 626
click at [461, 633] on div ".ps-0 { padding-left : 0 !important ; } .pe-0 { padding-right : 0 !important ; …" at bounding box center [944, 461] width 1102 height 626
type textarea "}"
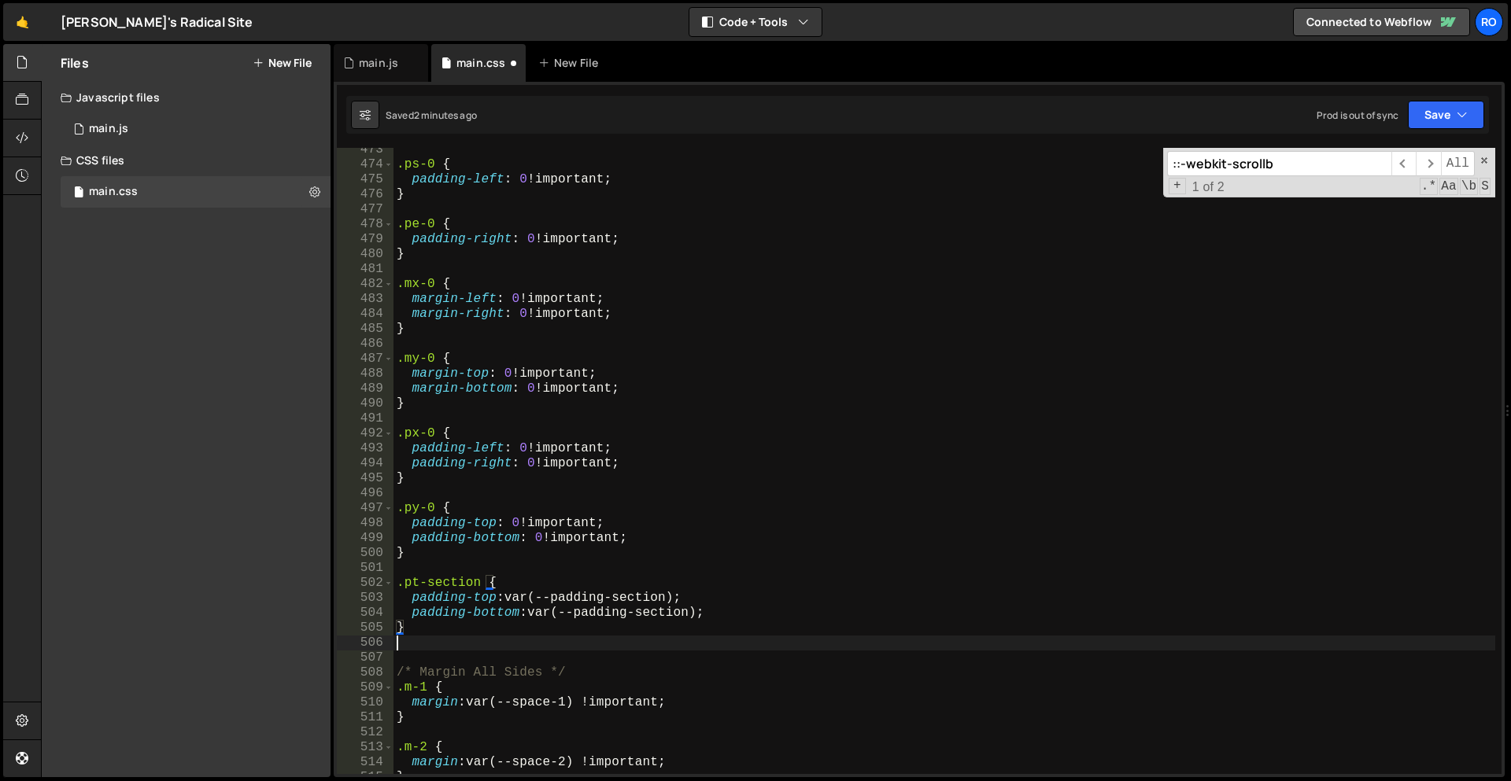
scroll to position [2176, 0]
paste textarea "}"
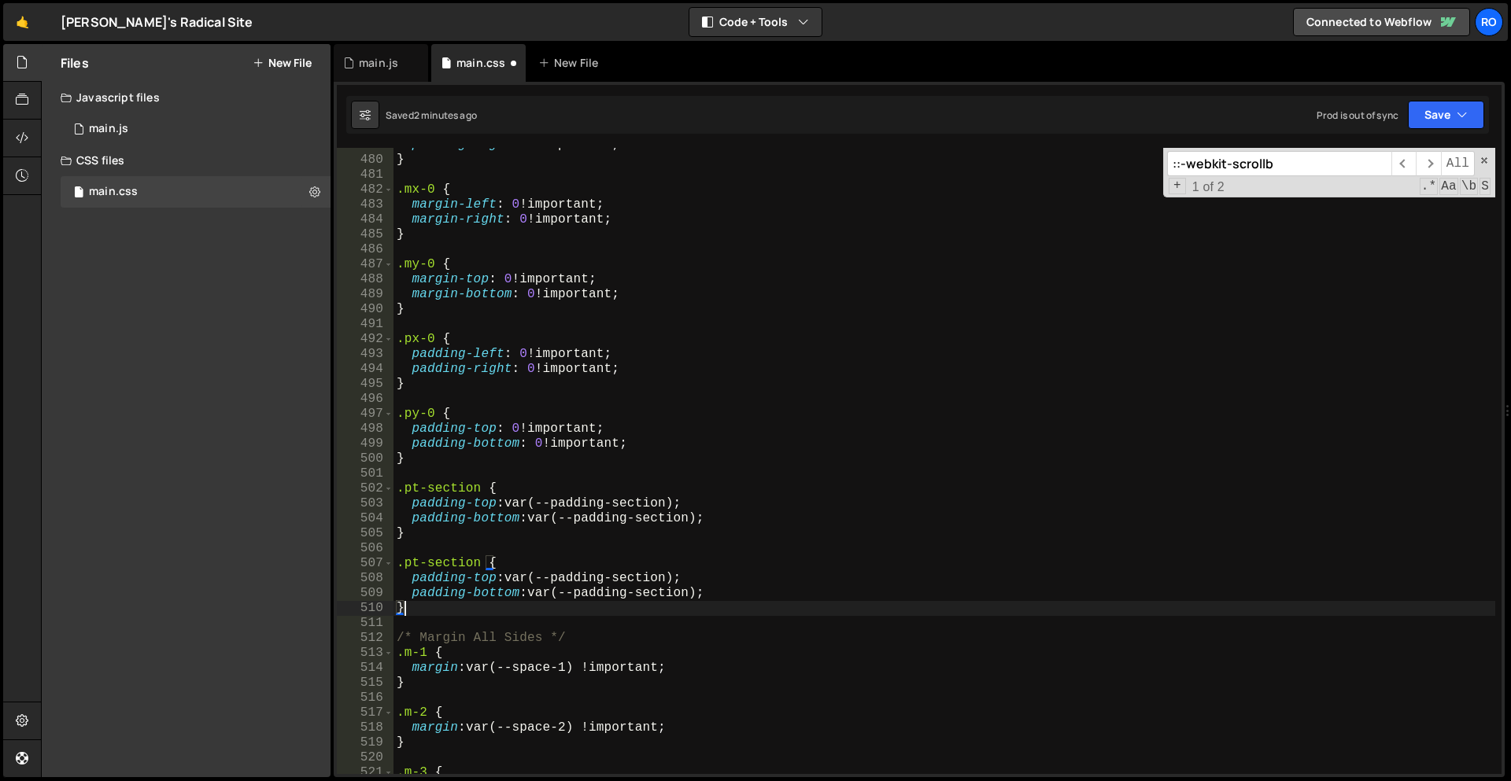
scroll to position [2204, 0]
click at [481, 592] on div "padding-right : 0 !important ; } .mx-0 { margin-left : 0 !important ; margin-ri…" at bounding box center [944, 466] width 1102 height 656
click at [470, 558] on div "padding-right : 0 !important ; } .mx-0 { margin-left : 0 !important ; margin-ri…" at bounding box center [944, 466] width 1102 height 656
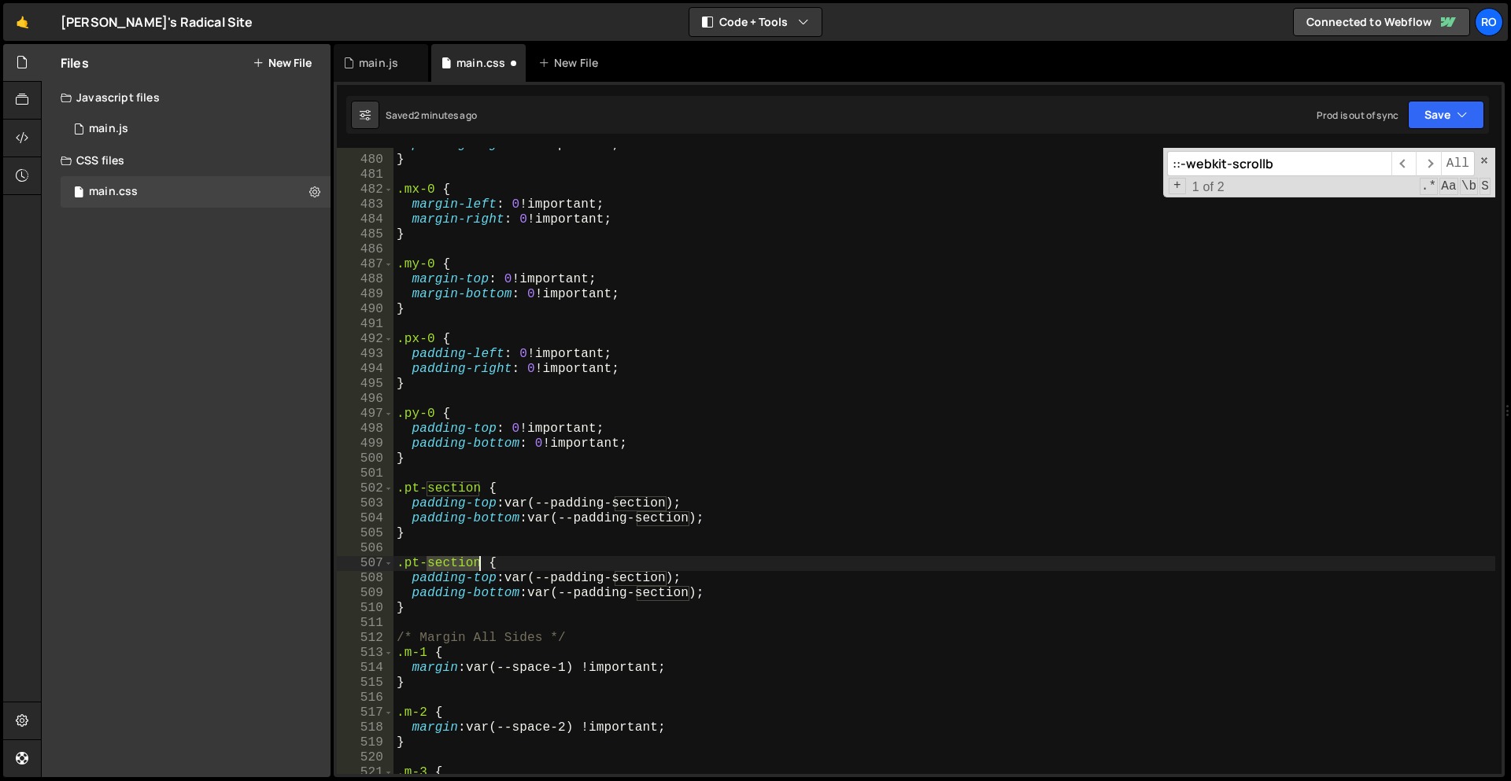
paste textarea "bottom"
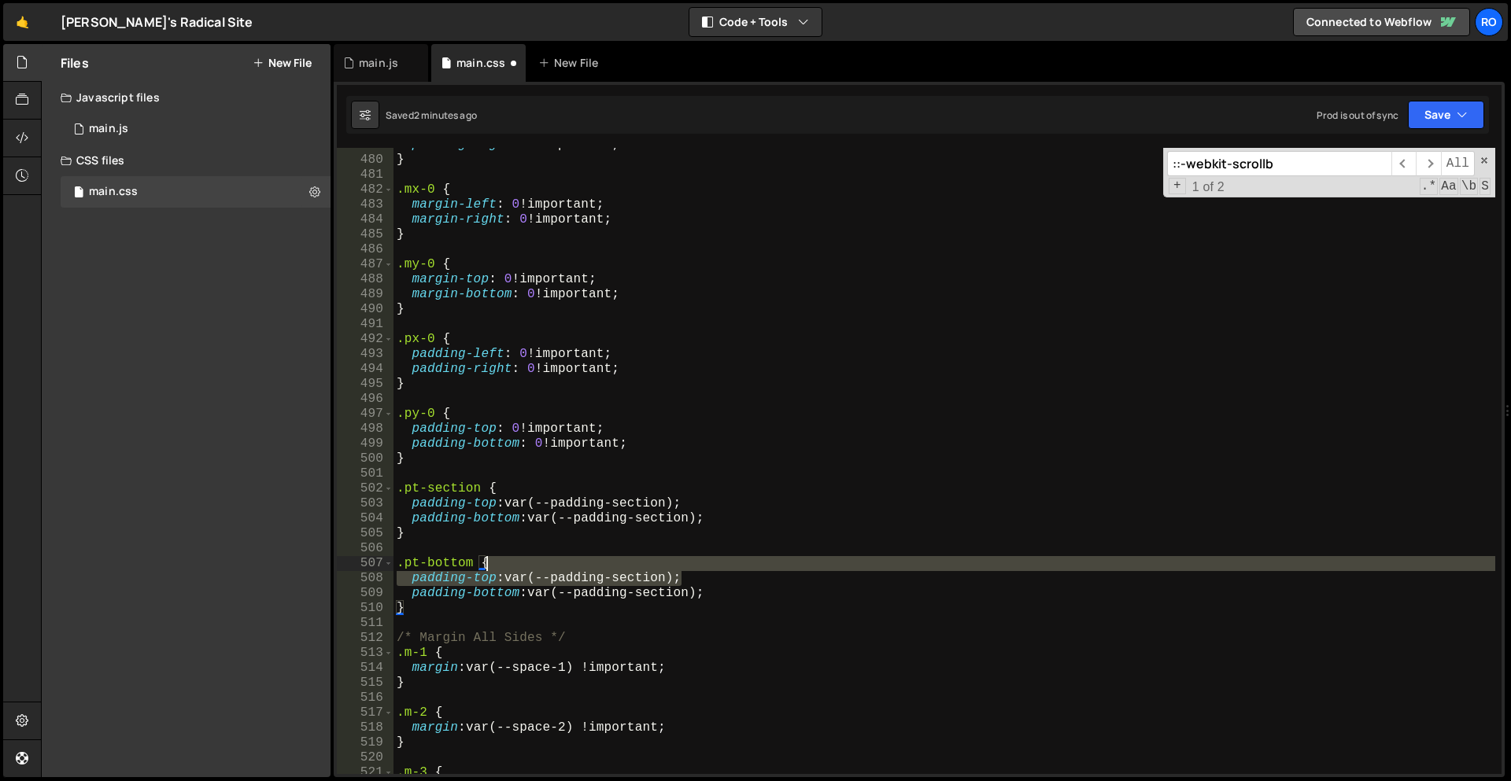
drag, startPoint x: 715, startPoint y: 576, endPoint x: 713, endPoint y: 567, distance: 9.7
click at [713, 567] on div "padding-right : 0 !important ; } .mx-0 { margin-left : 0 !important ; margin-ri…" at bounding box center [944, 466] width 1102 height 656
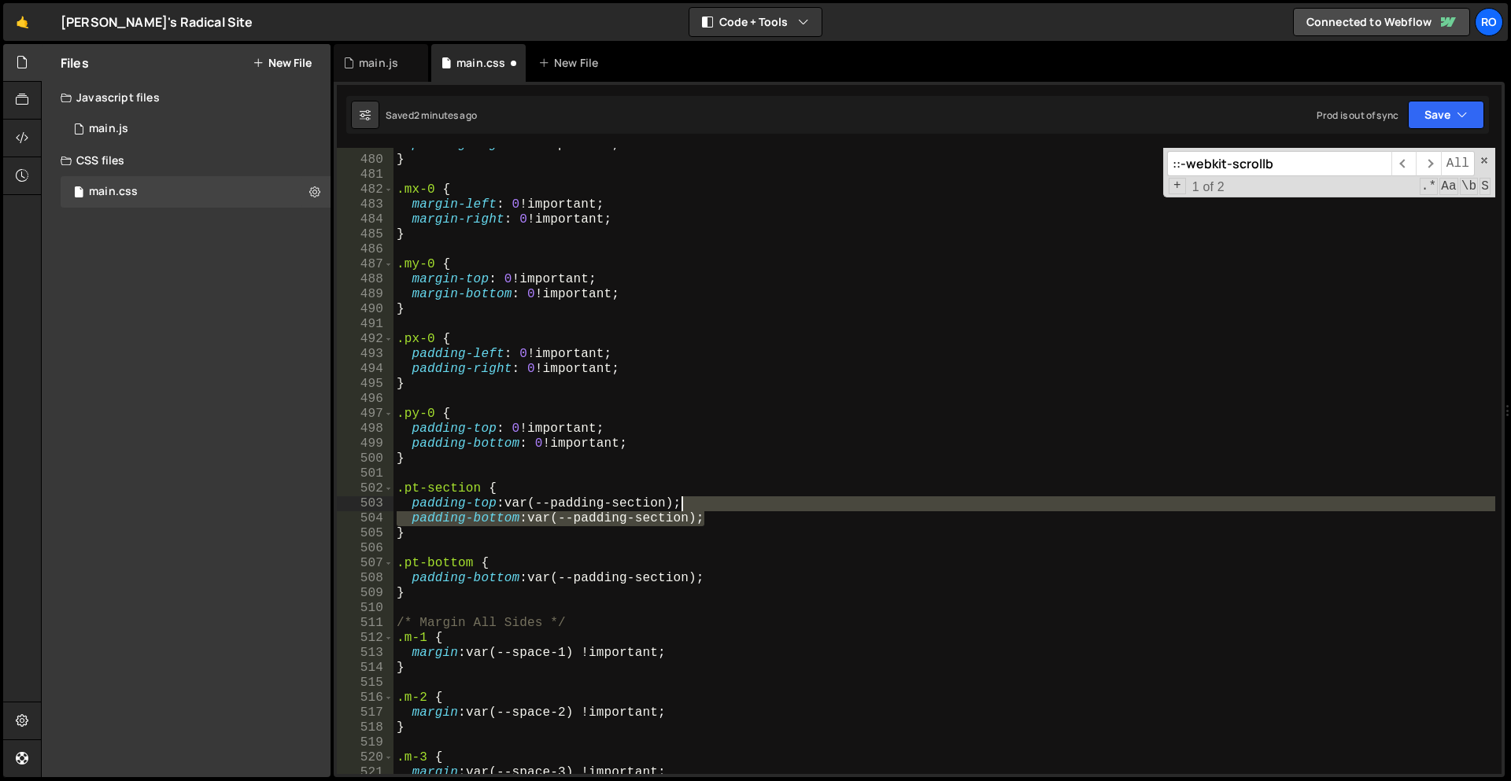
click at [741, 509] on div "padding-right : 0 !important ; } .mx-0 { margin-left : 0 !important ; margin-ri…" at bounding box center [944, 466] width 1102 height 656
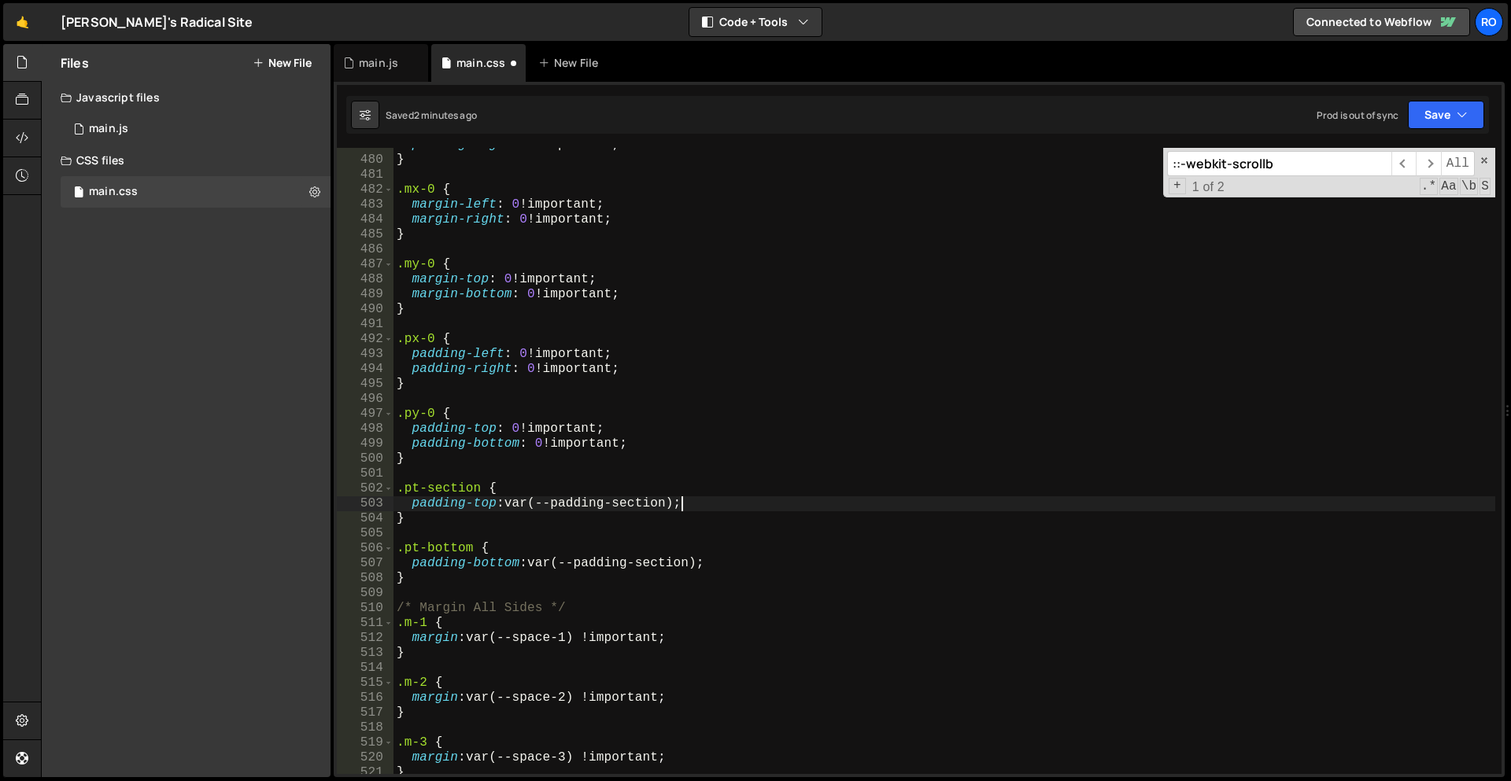
click at [741, 509] on div "padding-right : 0 !important ; } .mx-0 { margin-left : 0 !important ; margin-ri…" at bounding box center [944, 466] width 1102 height 656
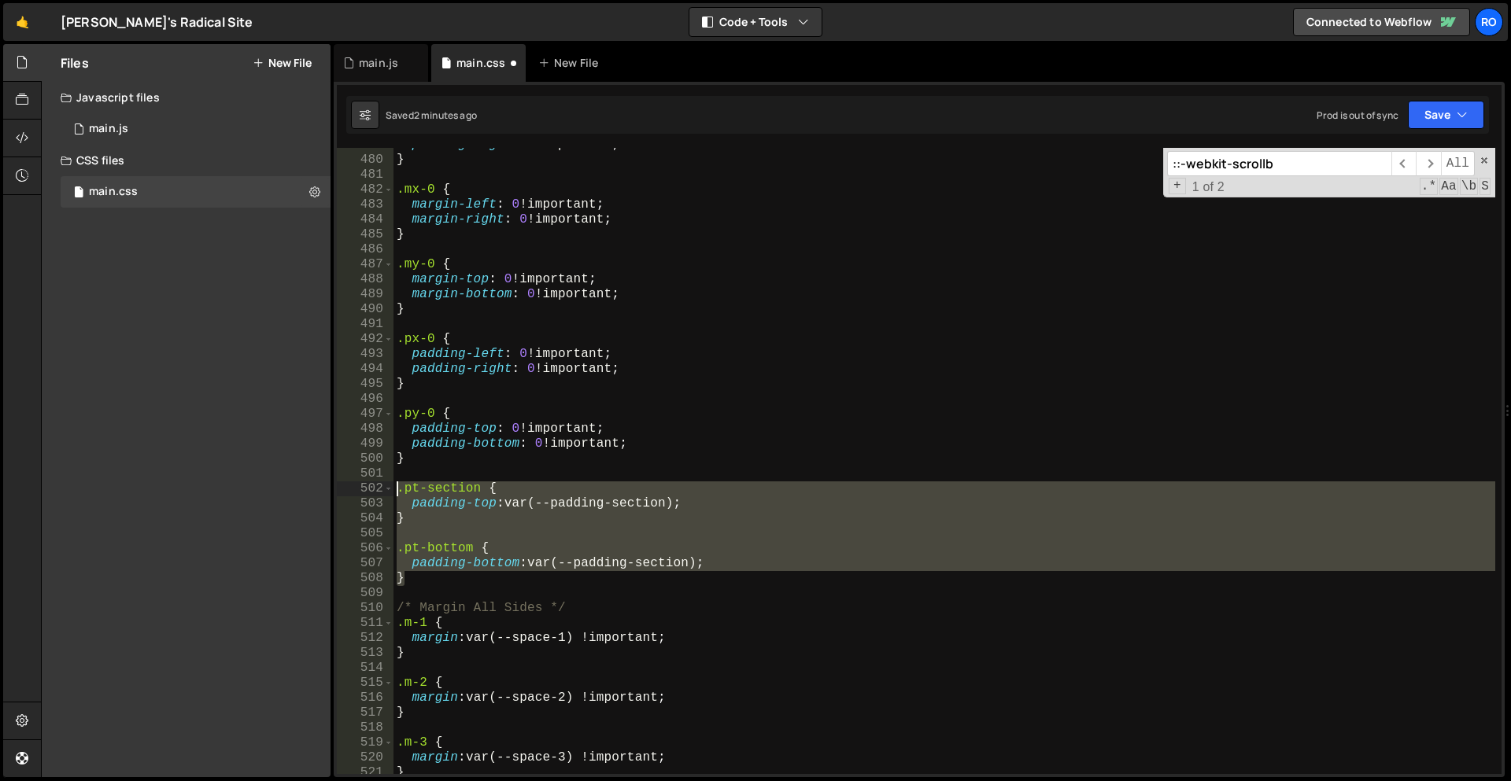
drag, startPoint x: 469, startPoint y: 578, endPoint x: 397, endPoint y: 494, distance: 110.5
click at [397, 494] on div "padding-right : 0 !important ; } .mx-0 { margin-left : 0 !important ; margin-ri…" at bounding box center [944, 466] width 1102 height 656
type textarea ".pt-section { padding-top: var(--padding-section);"
click at [444, 541] on div "padding-right : 0 !important ; } .mx-0 { margin-left : 0 !important ; margin-ri…" at bounding box center [944, 461] width 1102 height 626
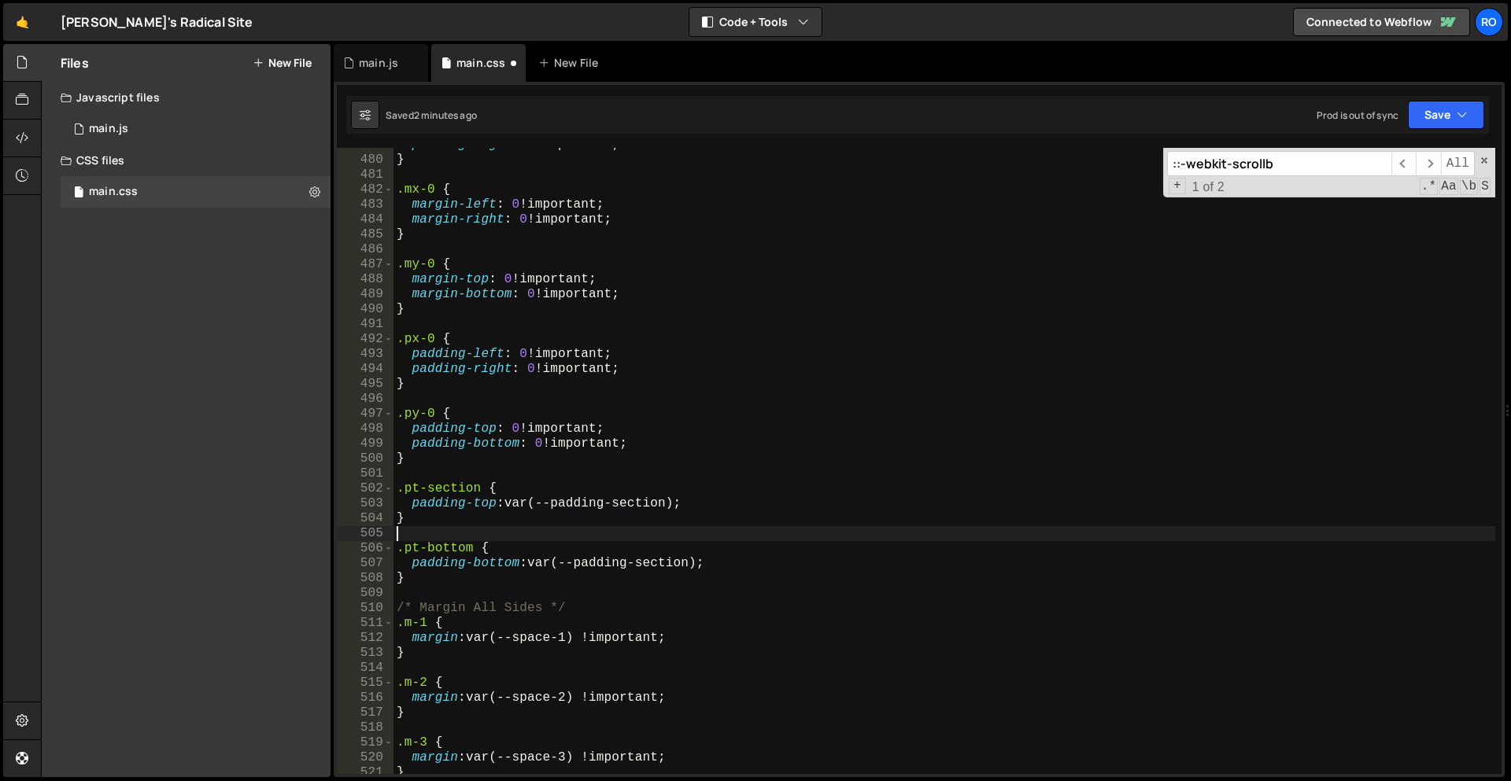
click at [444, 541] on div "padding-right : 0 !important ; } .mx-0 { margin-left : 0 !important ; margin-ri…" at bounding box center [944, 466] width 1102 height 656
click at [444, 549] on div "padding-right : 0 !important ; } .mx-0 { margin-left : 0 !important ; margin-ri…" at bounding box center [944, 466] width 1102 height 656
click at [419, 551] on div "padding-right : 0 !important ; } .mx-0 { margin-left : 0 !important ; margin-ri…" at bounding box center [944, 466] width 1102 height 656
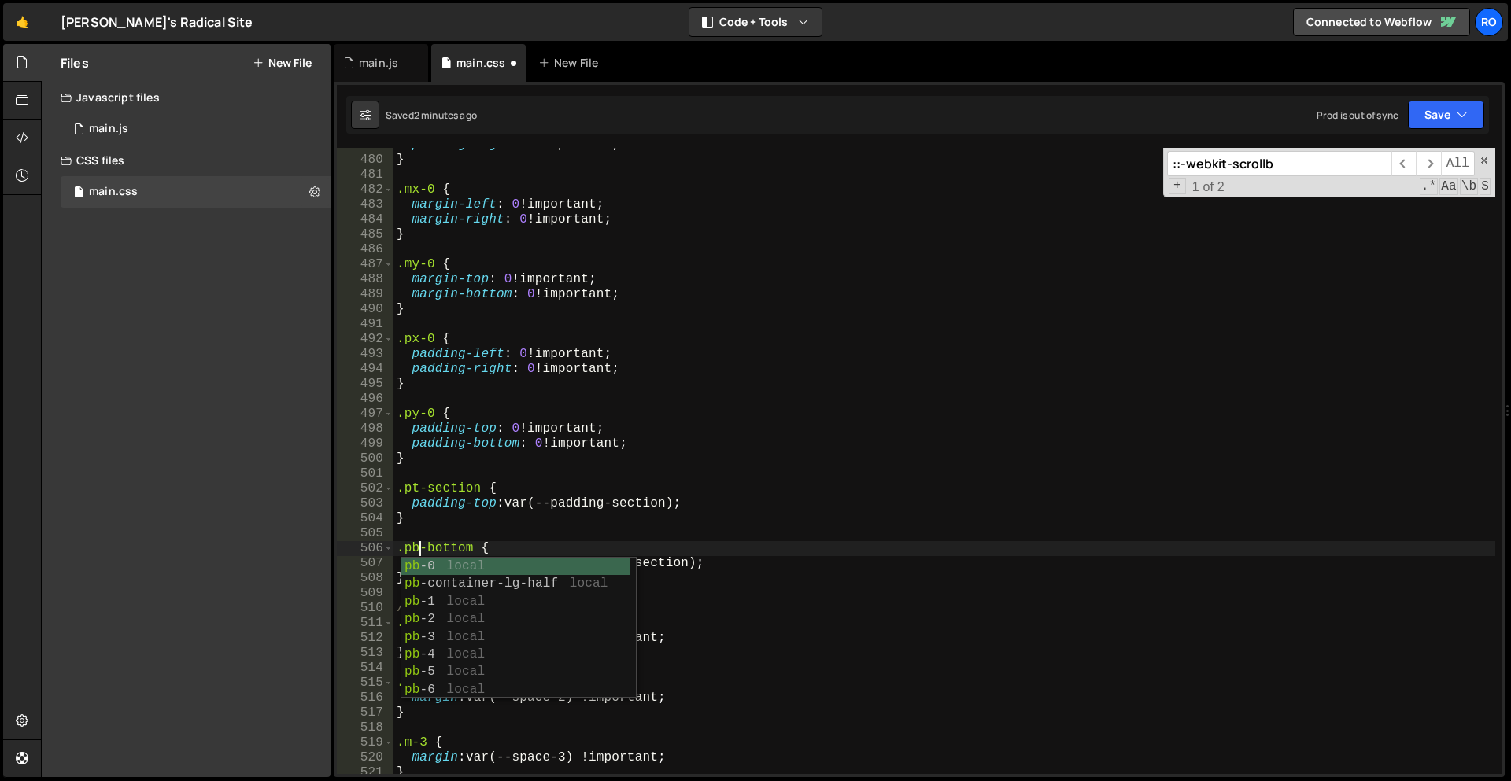
scroll to position [0, 1]
click at [452, 491] on div "padding-right : 0 !important ; } .mx-0 { margin-left : 0 !important ; margin-ri…" at bounding box center [944, 466] width 1102 height 656
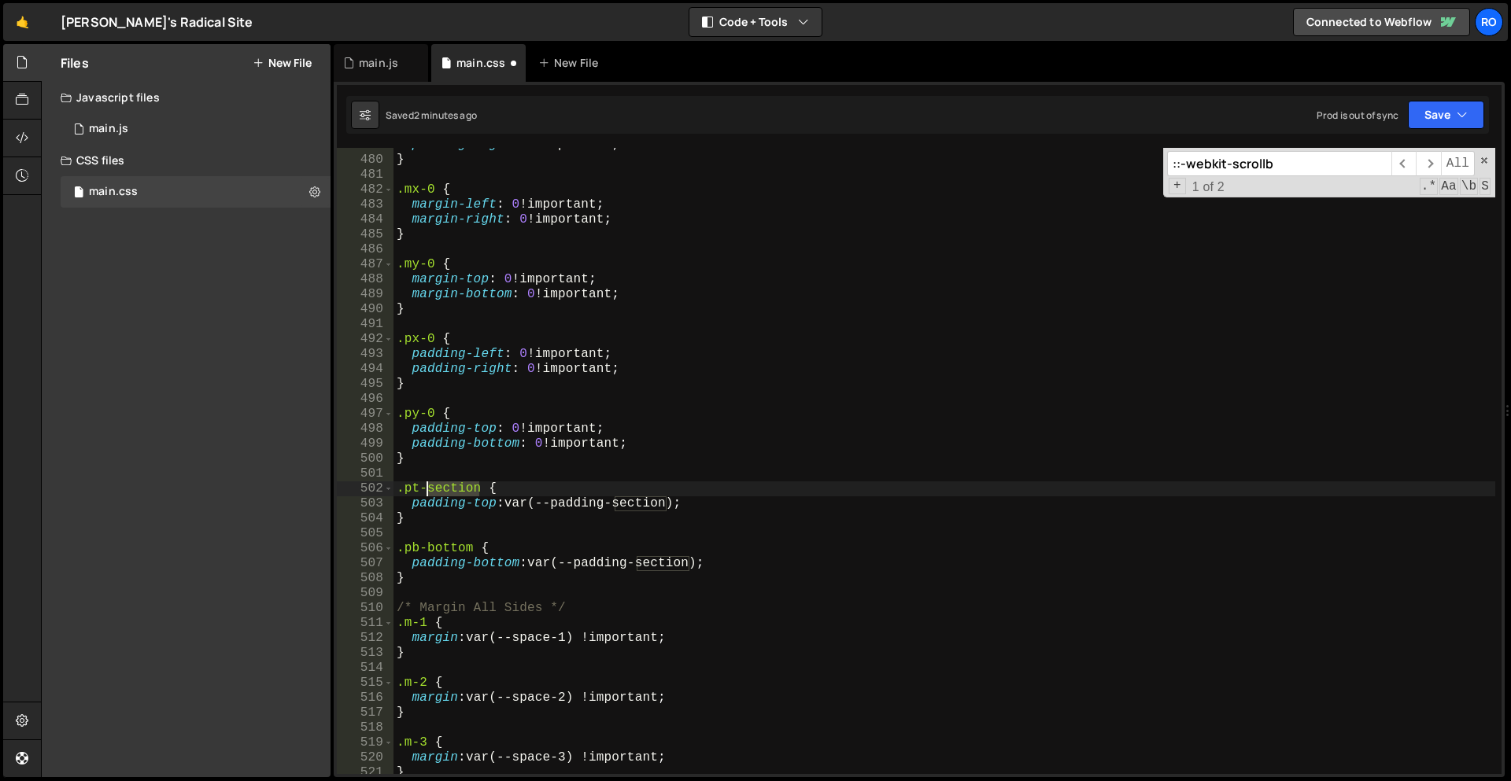
click at [452, 491] on div "padding-right : 0 !important ; } .mx-0 { margin-left : 0 !important ; margin-ri…" at bounding box center [944, 466] width 1102 height 656
click at [448, 550] on div "padding-right : 0 !important ; } .mx-0 { margin-left : 0 !important ; margin-ri…" at bounding box center [944, 466] width 1102 height 656
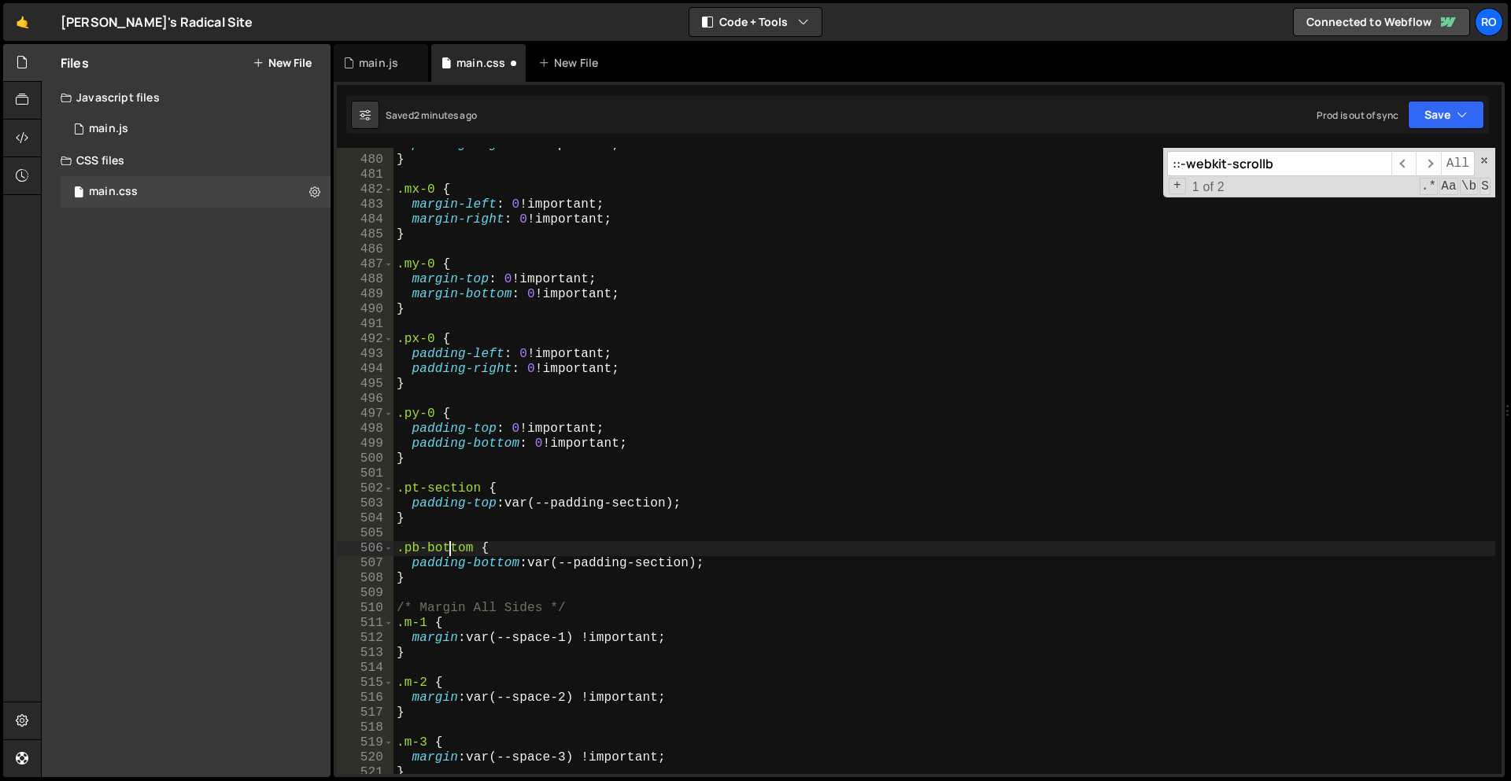
click at [448, 550] on div "padding-right : 0 !important ; } .mx-0 { margin-left : 0 !important ; margin-ri…" at bounding box center [944, 466] width 1102 height 656
paste textarea "section"
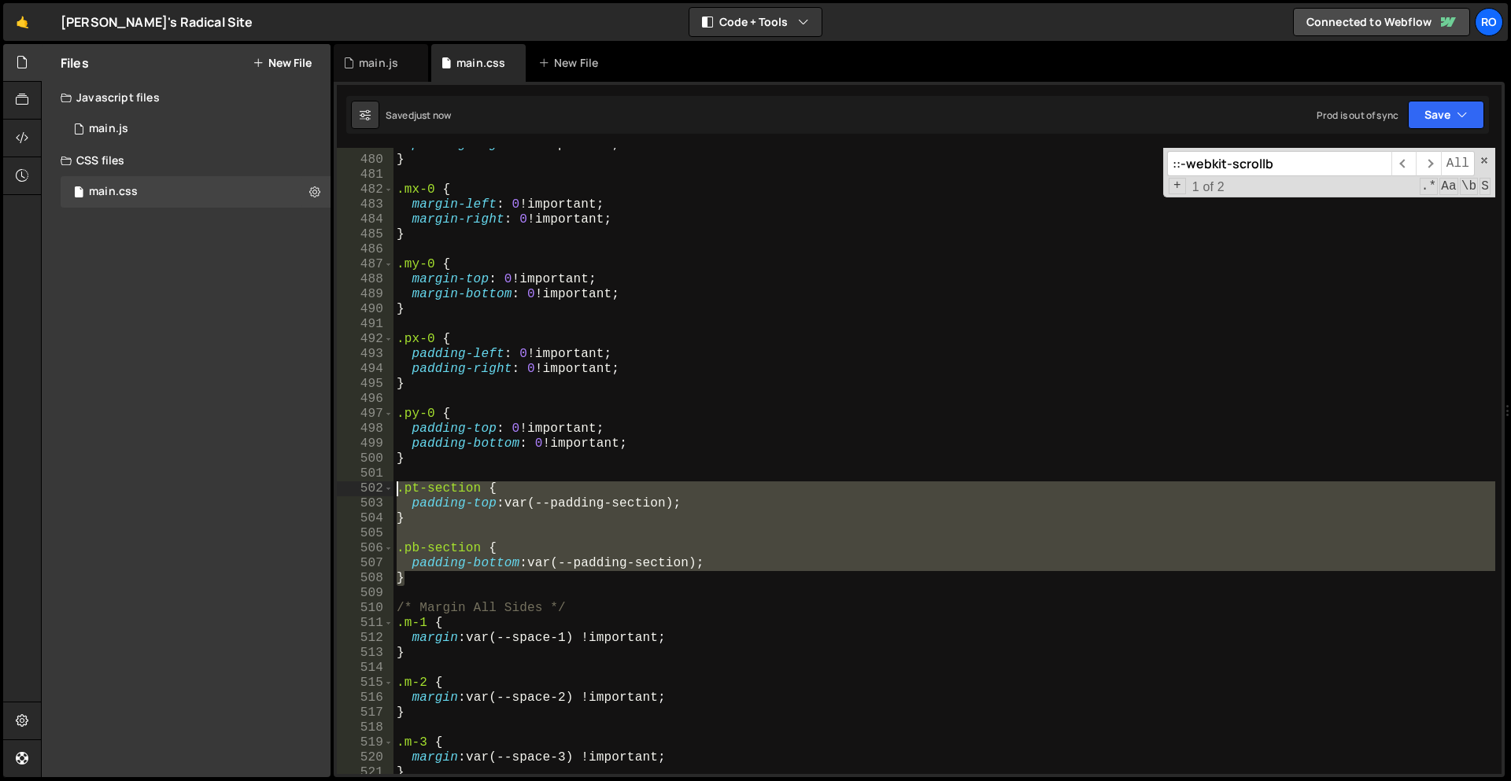
drag, startPoint x: 423, startPoint y: 581, endPoint x: 362, endPoint y: 493, distance: 107.4
click at [362, 493] on div ".pb-section { 479 480 481 482 483 484 485 486 487 488 489 490 491 492 493 494 4…" at bounding box center [919, 461] width 1165 height 626
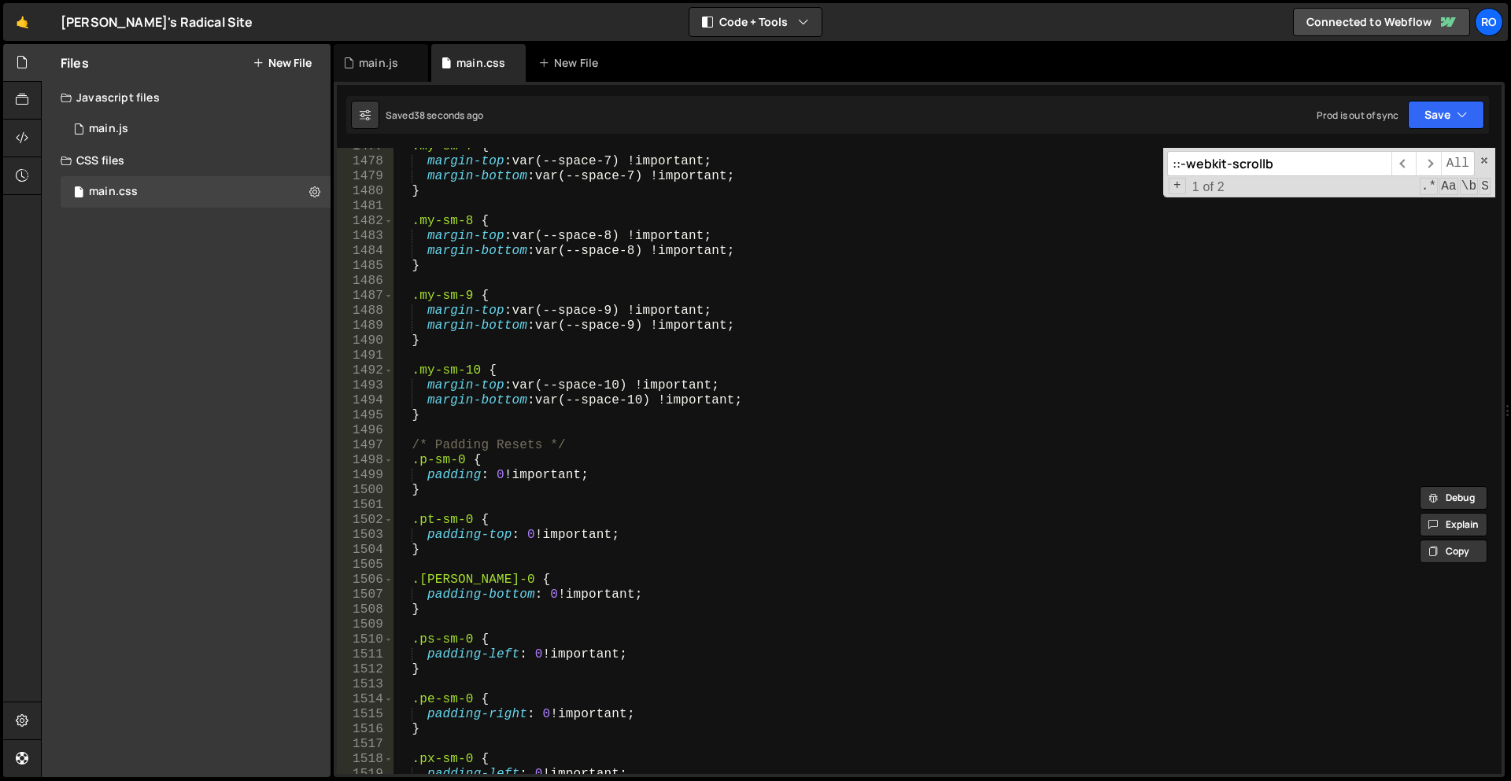
scroll to position [6830, 0]
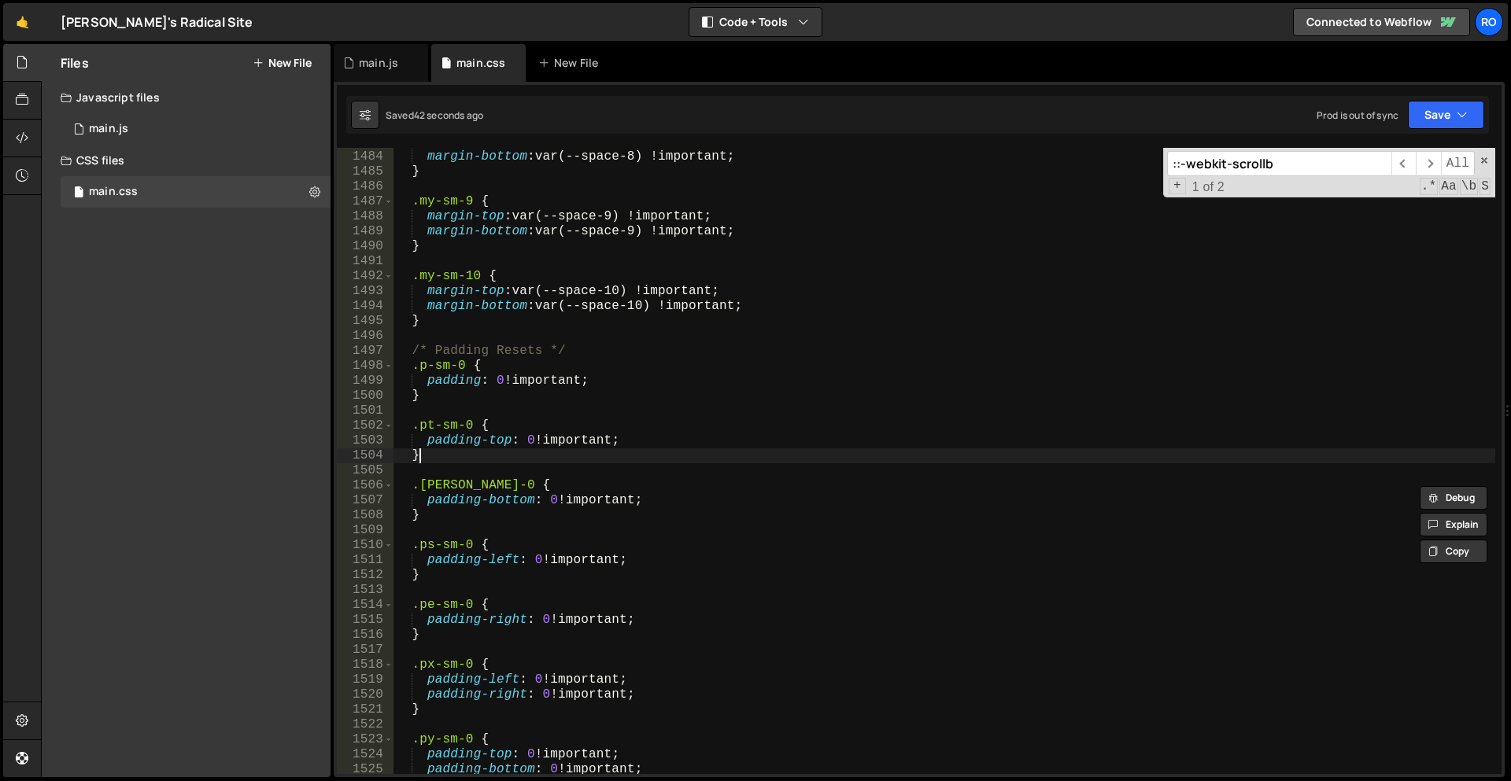
click at [527, 460] on div "margin-top : var(--space-8) !important ; margin-bottom : var(--space-8) !import…" at bounding box center [944, 463] width 1102 height 656
type textarea "}"
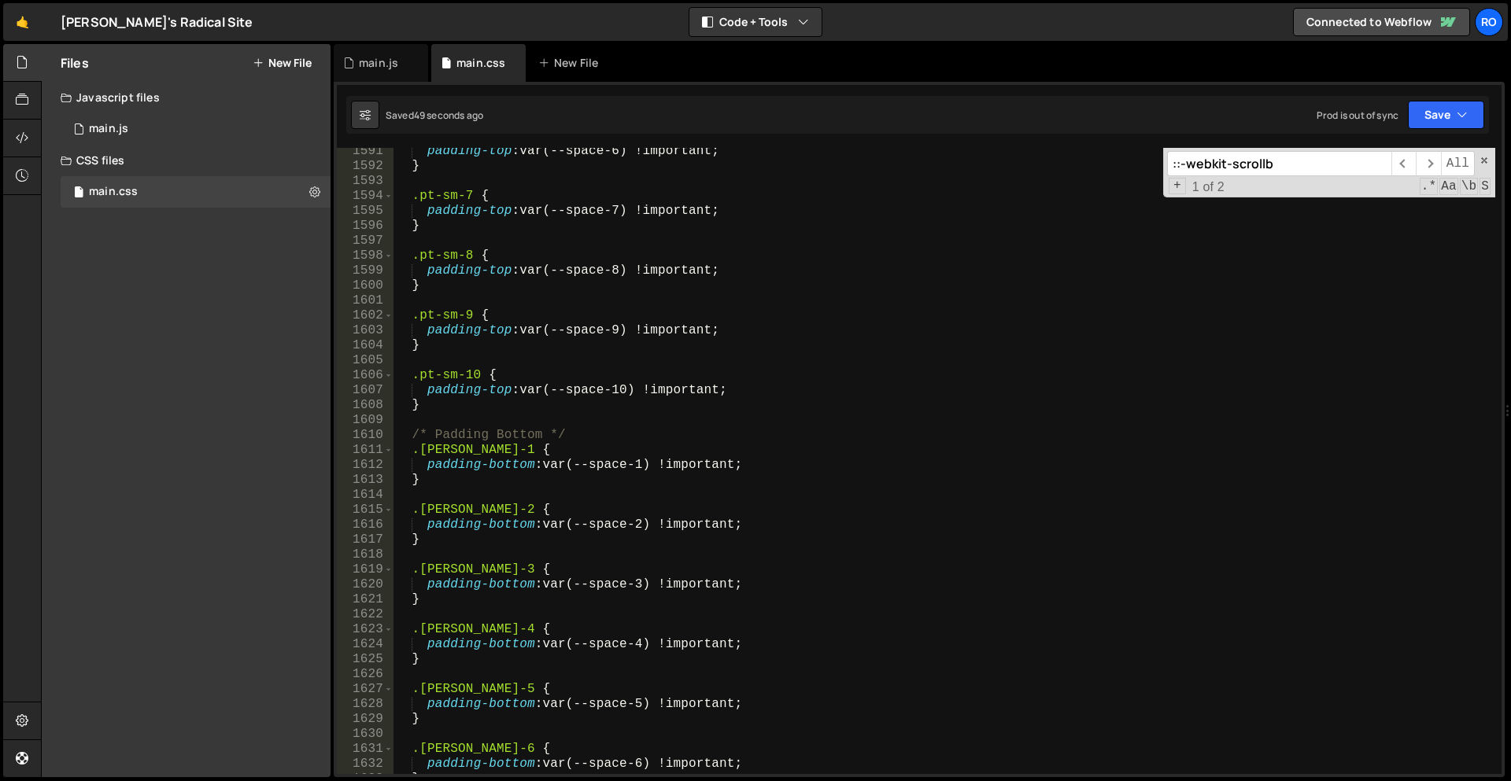
scroll to position [7325, 0]
click at [524, 415] on div "padding-top : var(--space-6) !important ; } .pt-sm-7 { padding-top : var(--spac…" at bounding box center [944, 472] width 1102 height 656
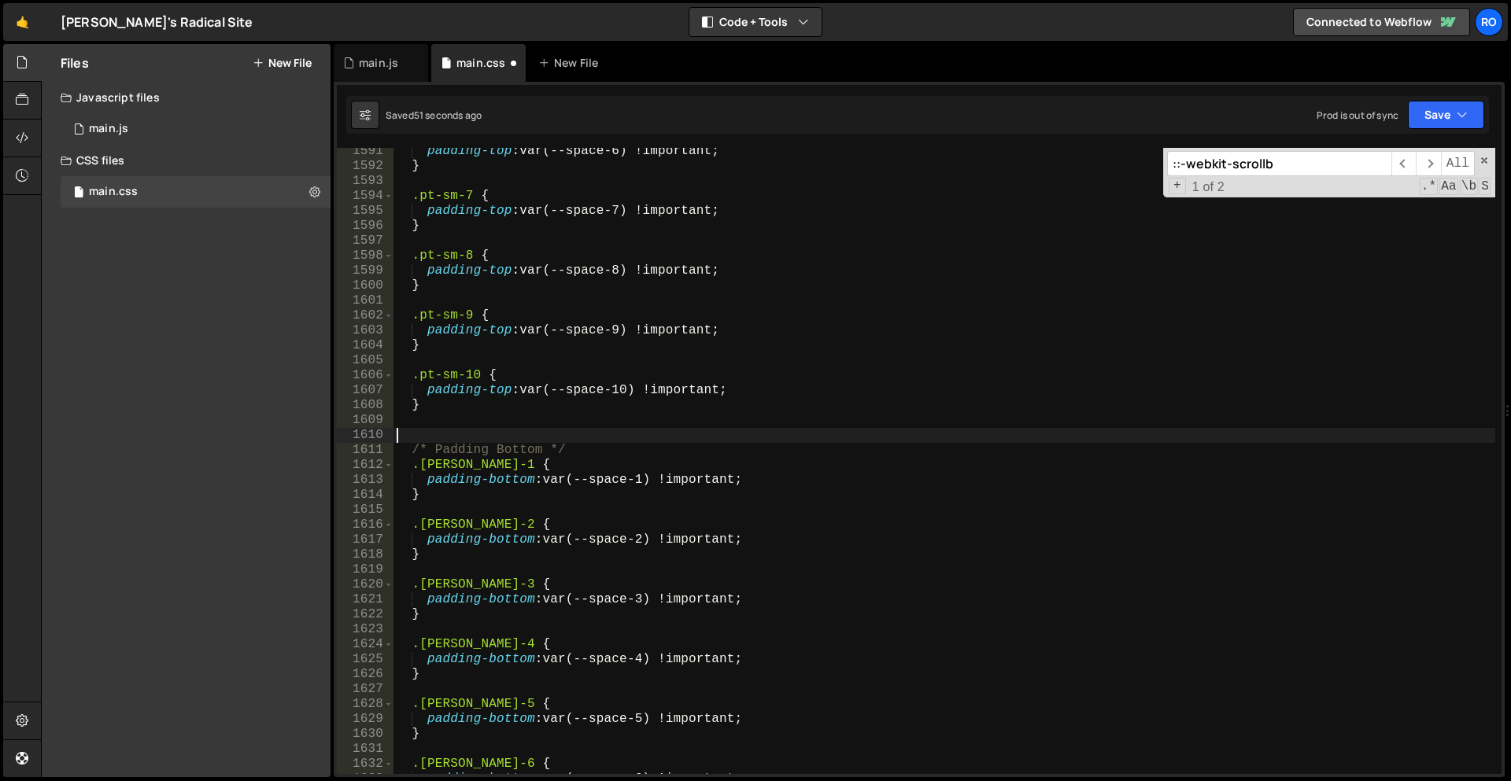
scroll to position [7323, 0]
paste textarea "}"
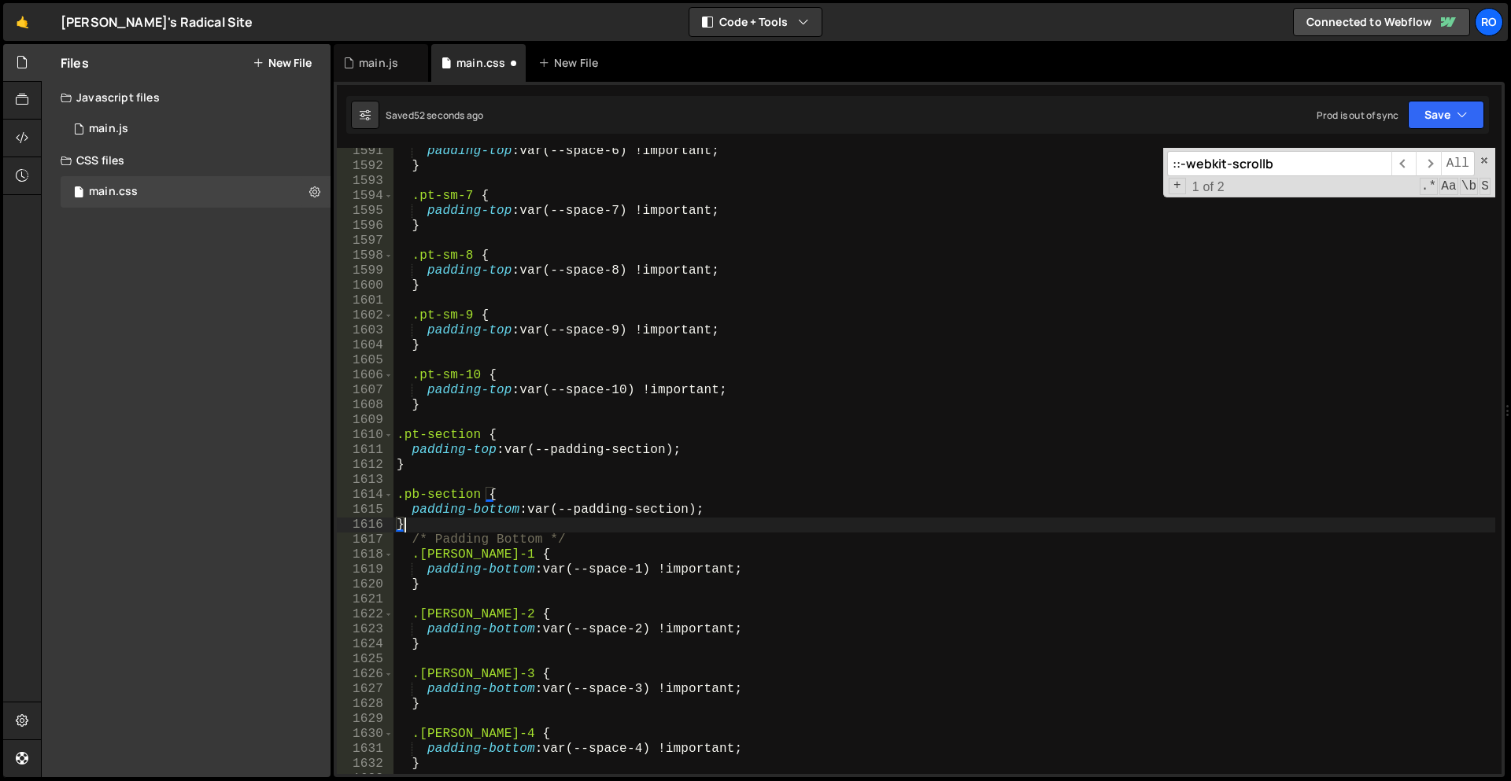
click at [422, 441] on div "padding-top : var(--space-6) !important ; } .pt-sm-7 { padding-top : var(--spac…" at bounding box center [944, 472] width 1102 height 656
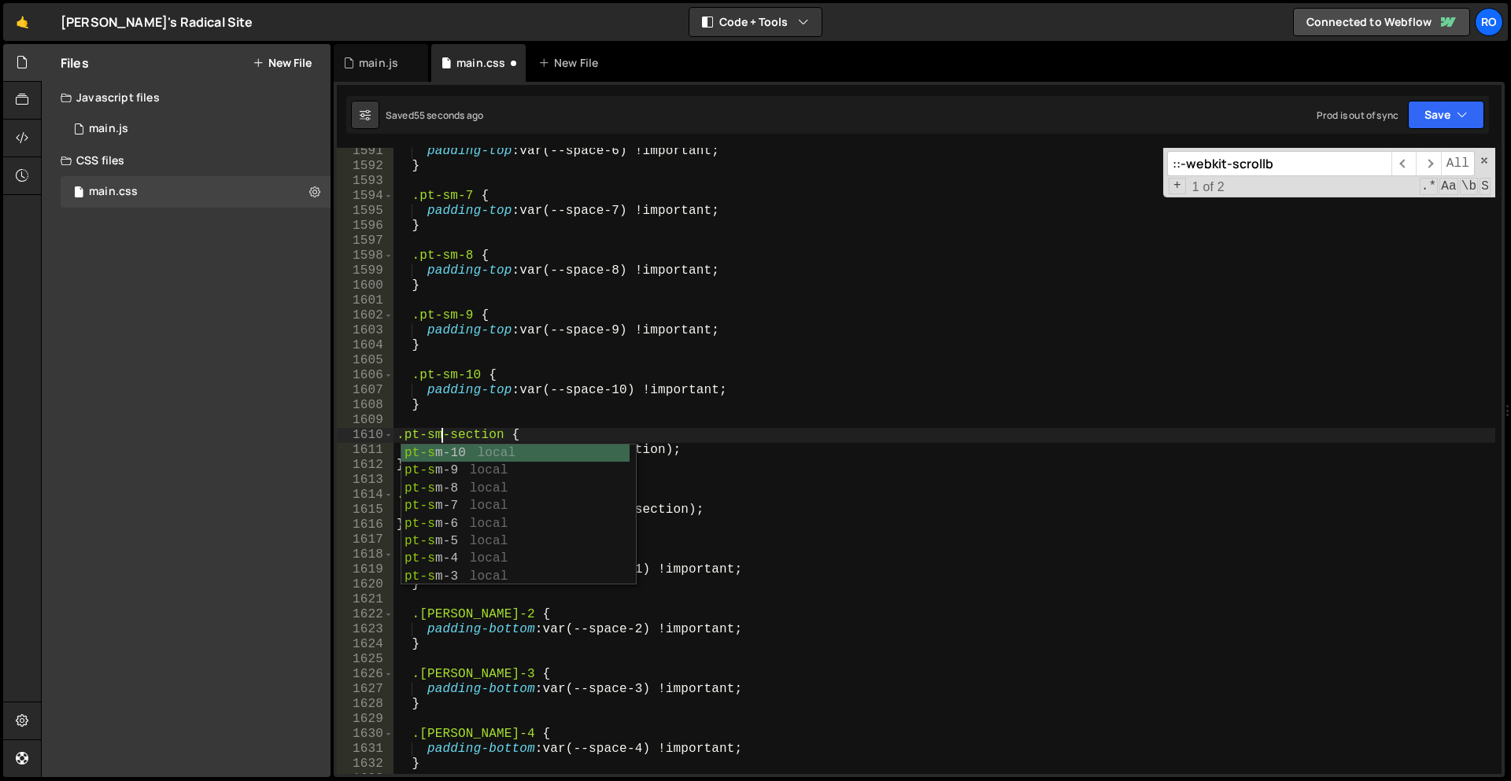
scroll to position [0, 2]
click at [525, 412] on div "padding-top : var(--space-6) !important ; } .pt-sm-7 { padding-top : var(--spac…" at bounding box center [944, 472] width 1102 height 656
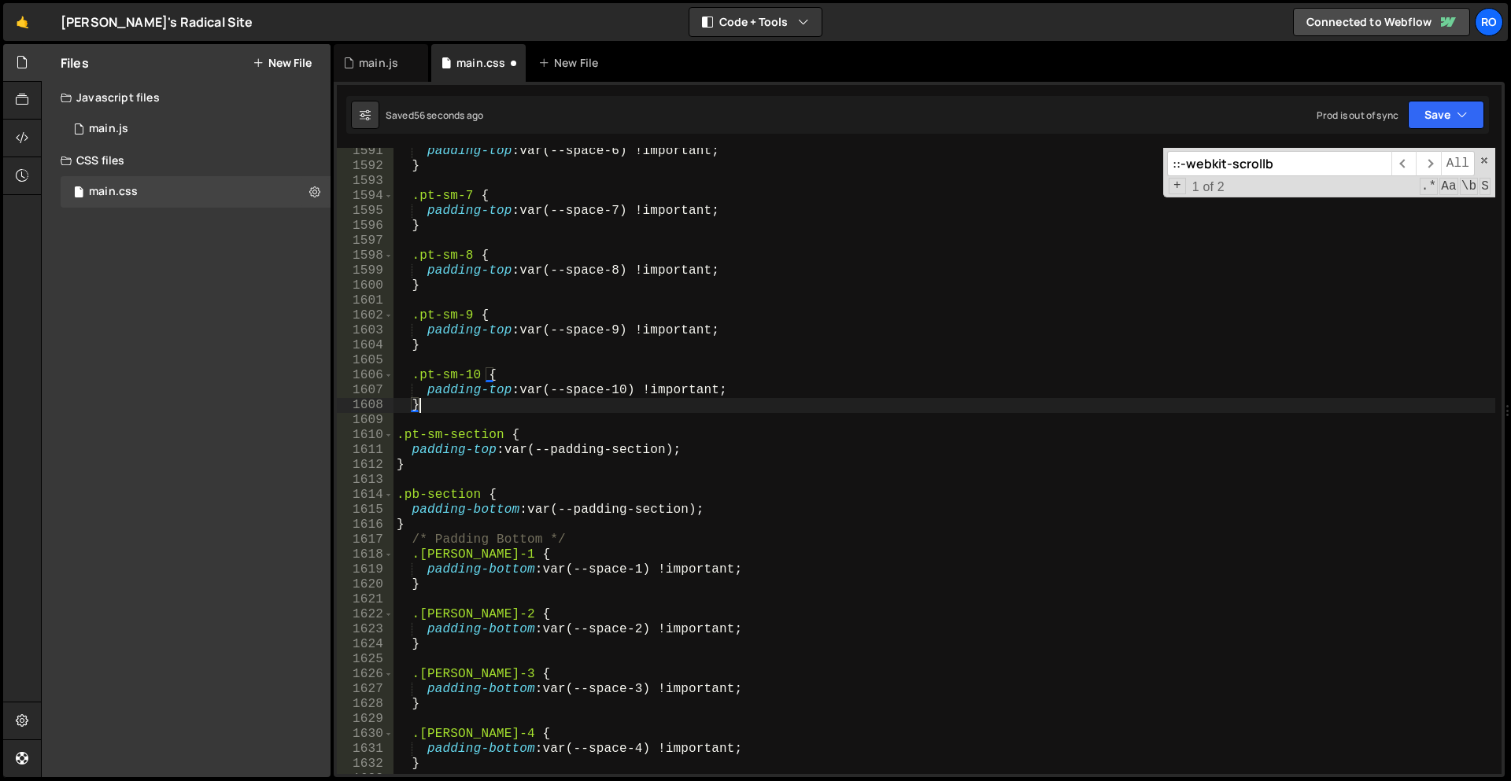
scroll to position [0, 1]
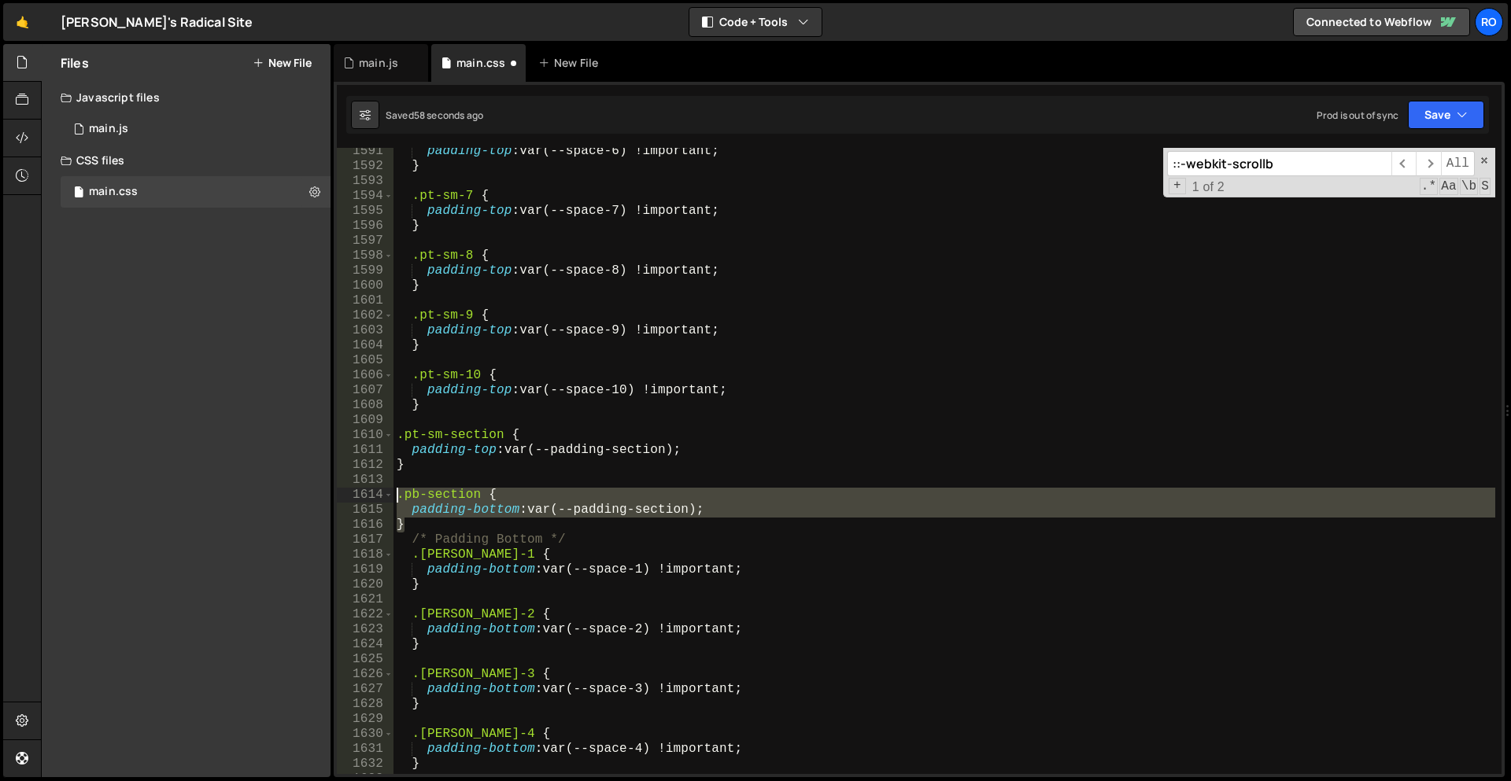
drag, startPoint x: 433, startPoint y: 528, endPoint x: 353, endPoint y: 494, distance: 87.1
click at [353, 494] on div "} 1591 1592 1593 1594 1595 1596 1597 1598 1599 1600 1601 1602 1603 1604 1605 16…" at bounding box center [919, 461] width 1165 height 626
click at [417, 497] on div "padding-top : var(--space-6) !important ; } .pt-sm-7 { padding-top : var(--spac…" at bounding box center [944, 461] width 1102 height 626
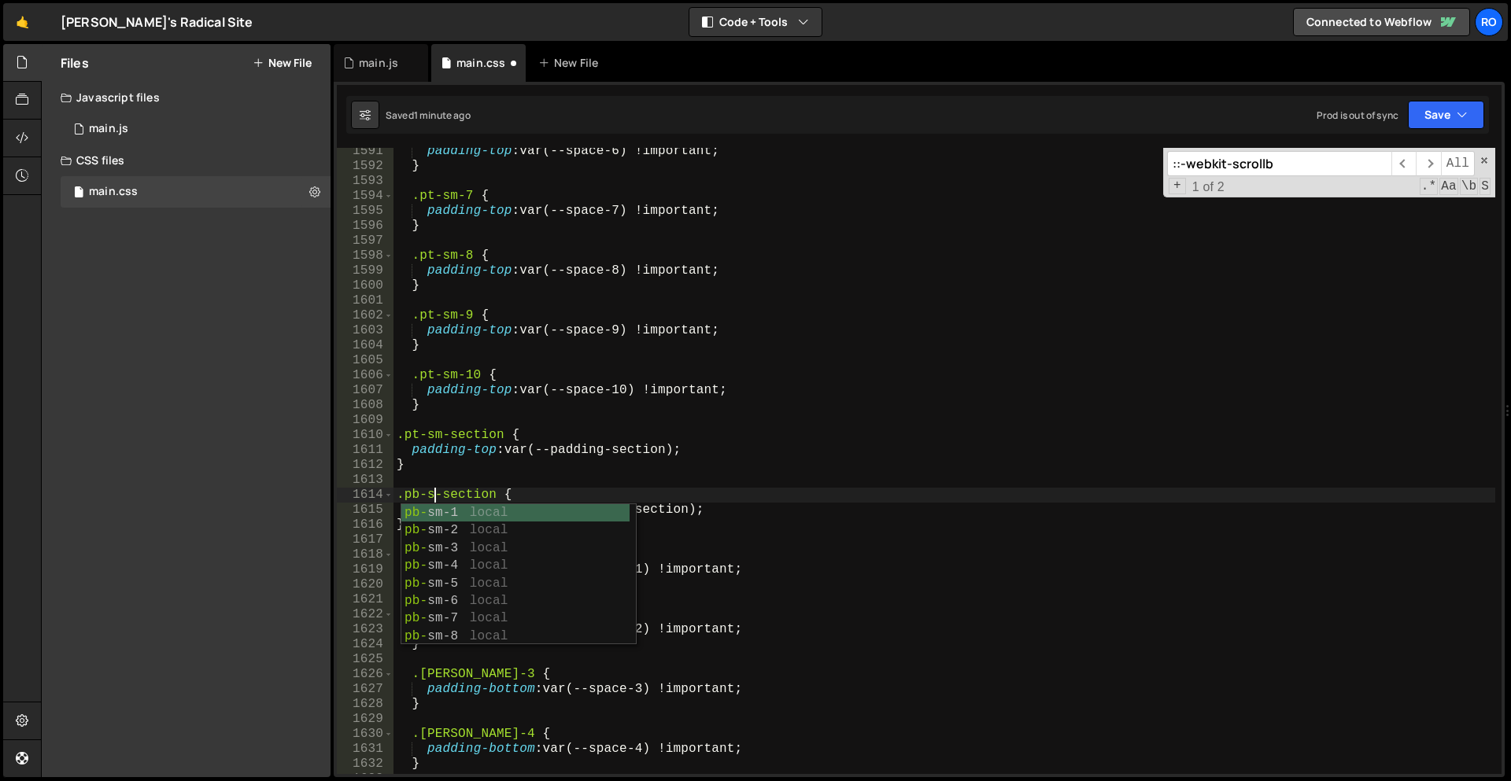
scroll to position [0, 2]
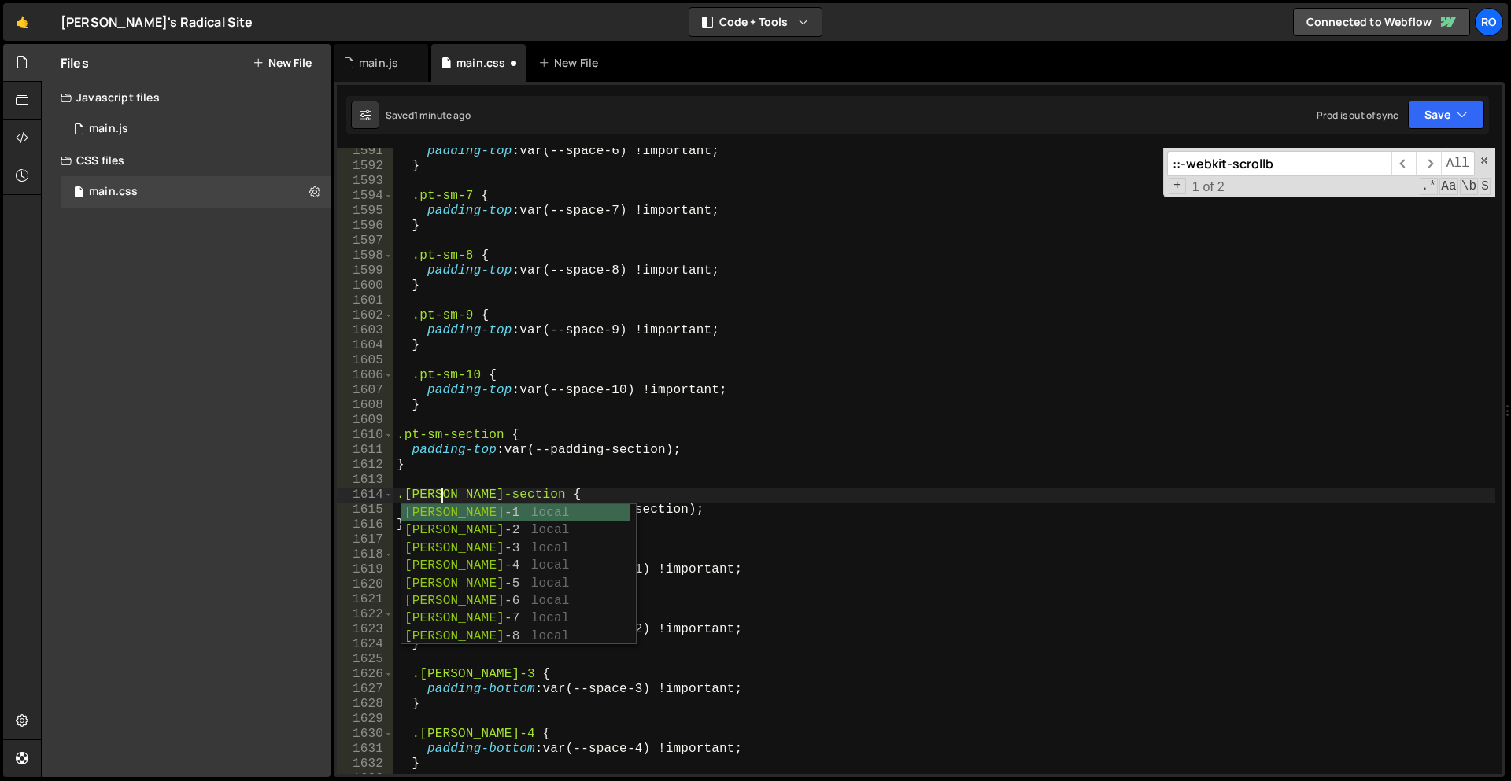
click at [463, 460] on div "padding-top : var(--space-6) !important ; } .pt-sm-7 { padding-top : var(--spac…" at bounding box center [944, 472] width 1102 height 656
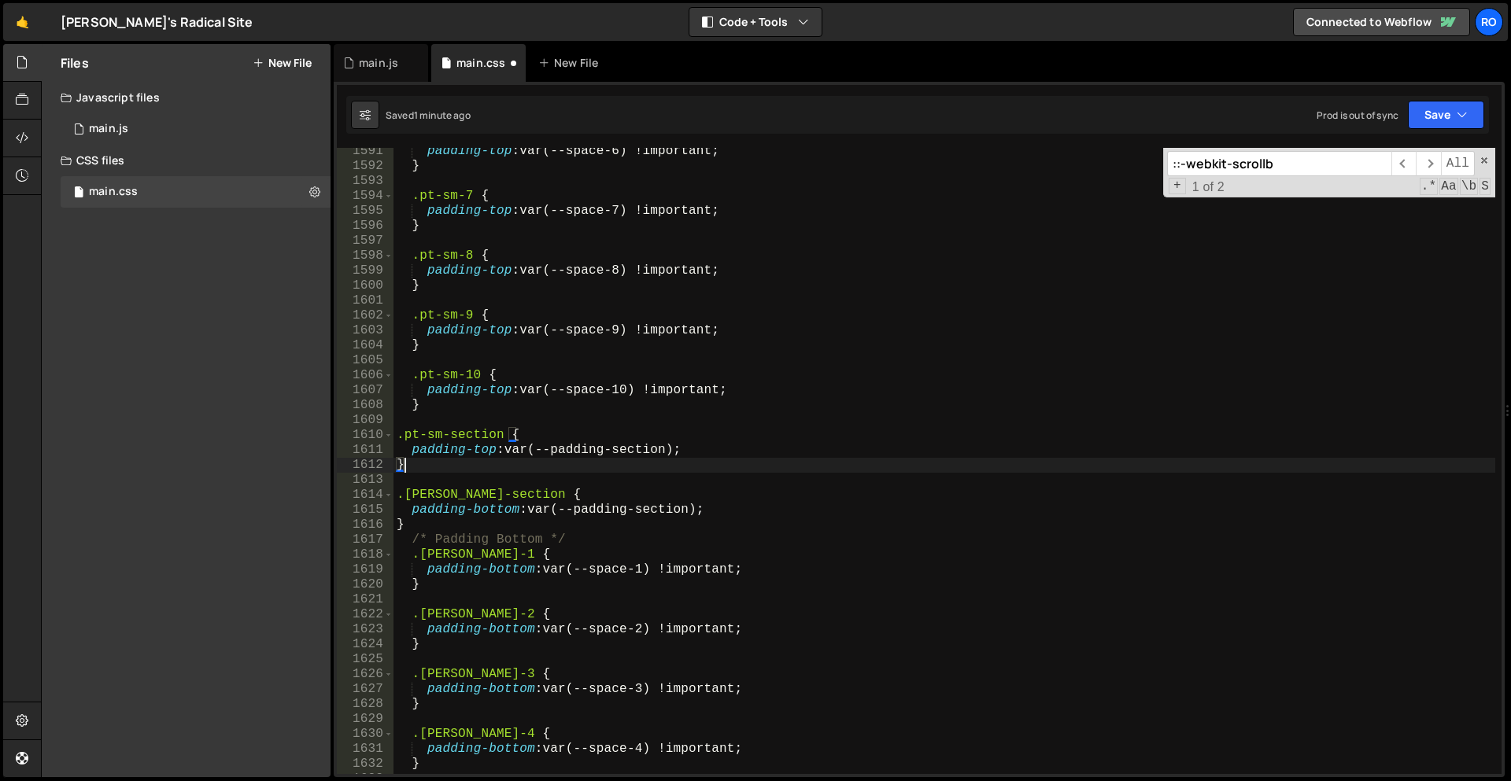
scroll to position [0, 0]
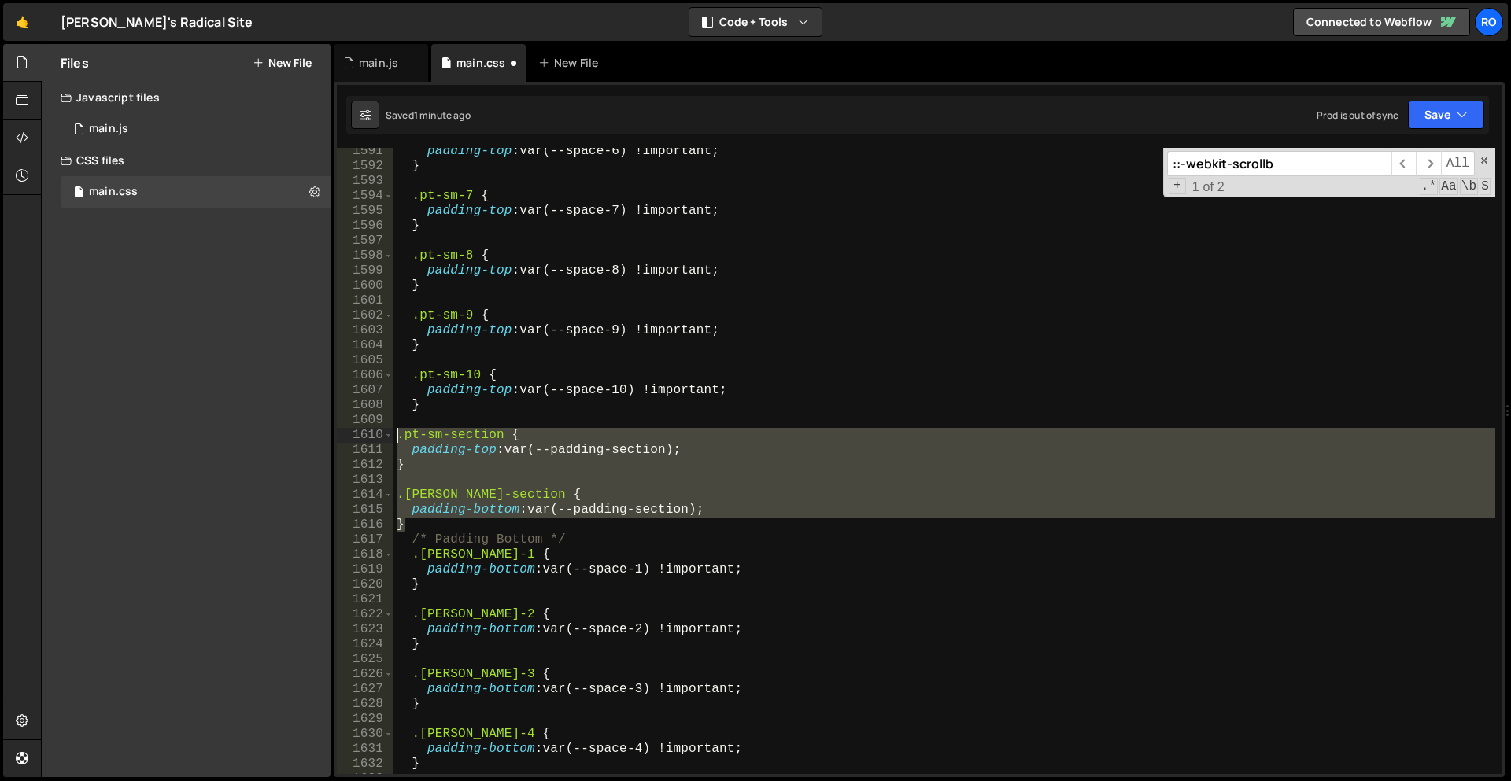
drag, startPoint x: 441, startPoint y: 522, endPoint x: 368, endPoint y: 434, distance: 114.7
click at [368, 434] on div "} 1591 1592 1593 1594 1595 1596 1597 1598 1599 1600 1601 1602 1603 1604 1605 16…" at bounding box center [919, 461] width 1165 height 626
type textarea ".pt-sm-section { padding-top: var(--padding-section);"
click at [450, 476] on div "padding-top : var(--space-6) !important ; } .pt-sm-7 { padding-top : var(--spac…" at bounding box center [944, 461] width 1102 height 626
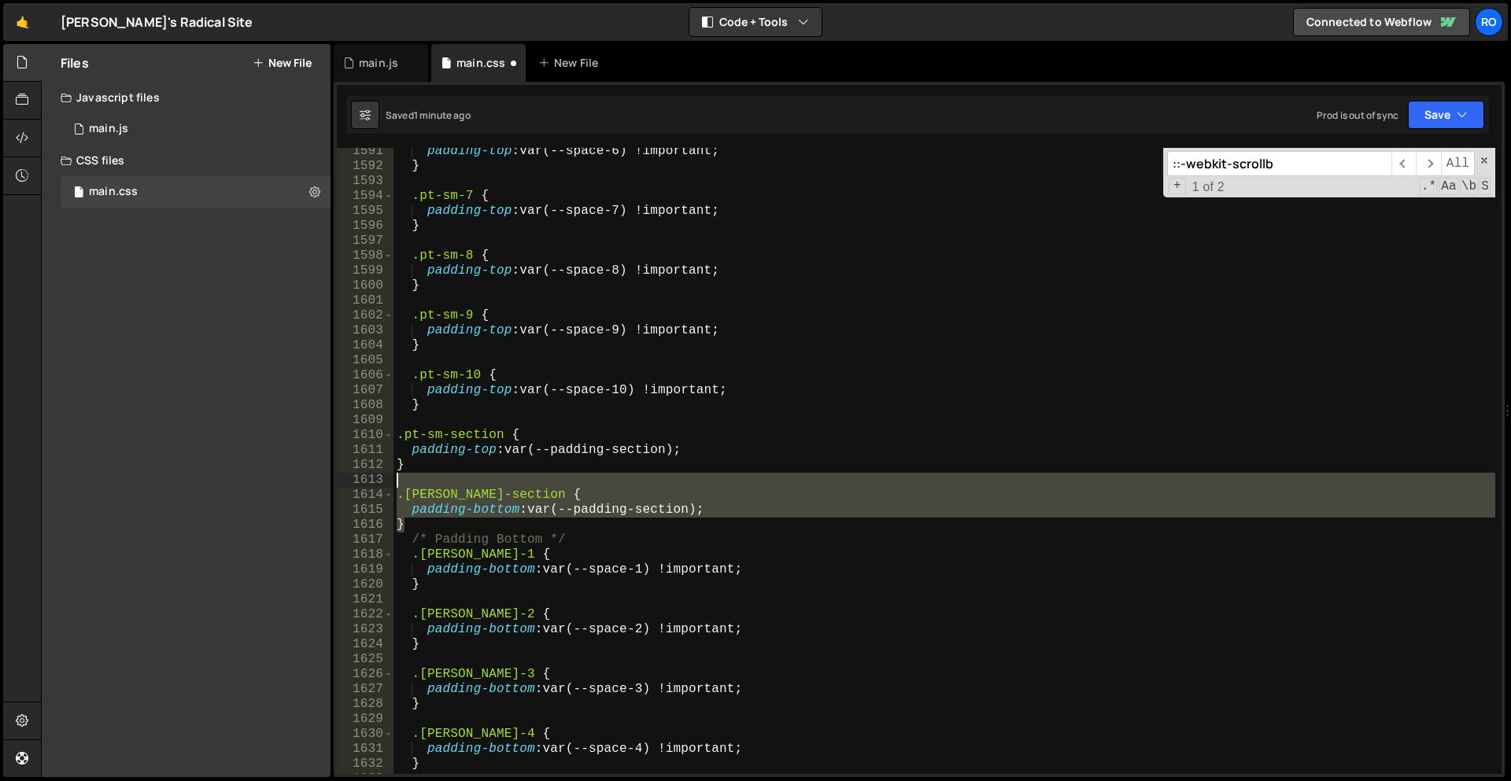
drag, startPoint x: 427, startPoint y: 526, endPoint x: 432, endPoint y: 478, distance: 47.4
click at [432, 478] on div "padding-top : var(--space-6) !important ; } .pt-sm-7 { padding-top : var(--spac…" at bounding box center [944, 472] width 1102 height 656
type textarea ".pb-sm-section {"
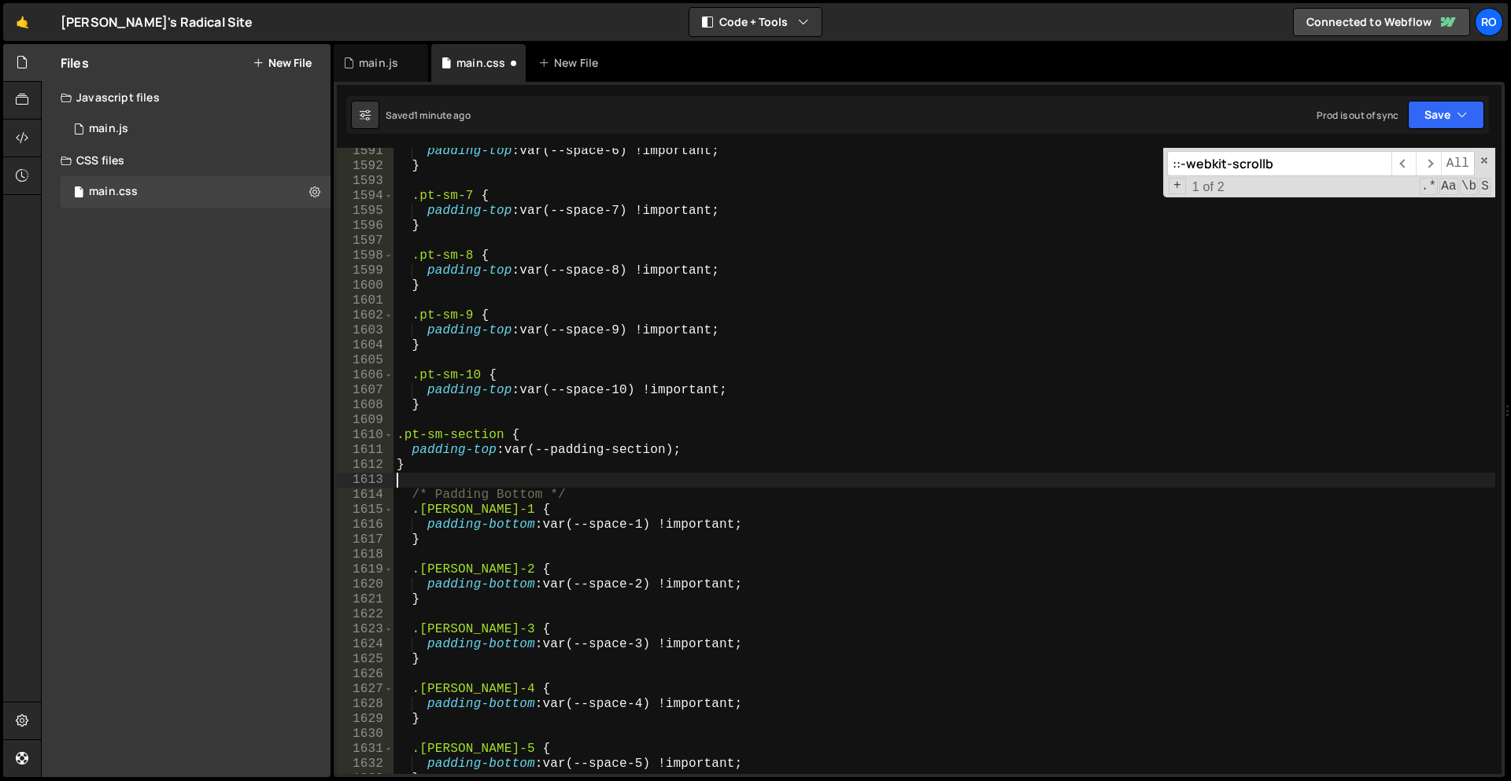
click at [525, 453] on div "padding-top : var(--space-6) !important ; } .pt-sm-7 { padding-top : var(--spac…" at bounding box center [944, 472] width 1102 height 656
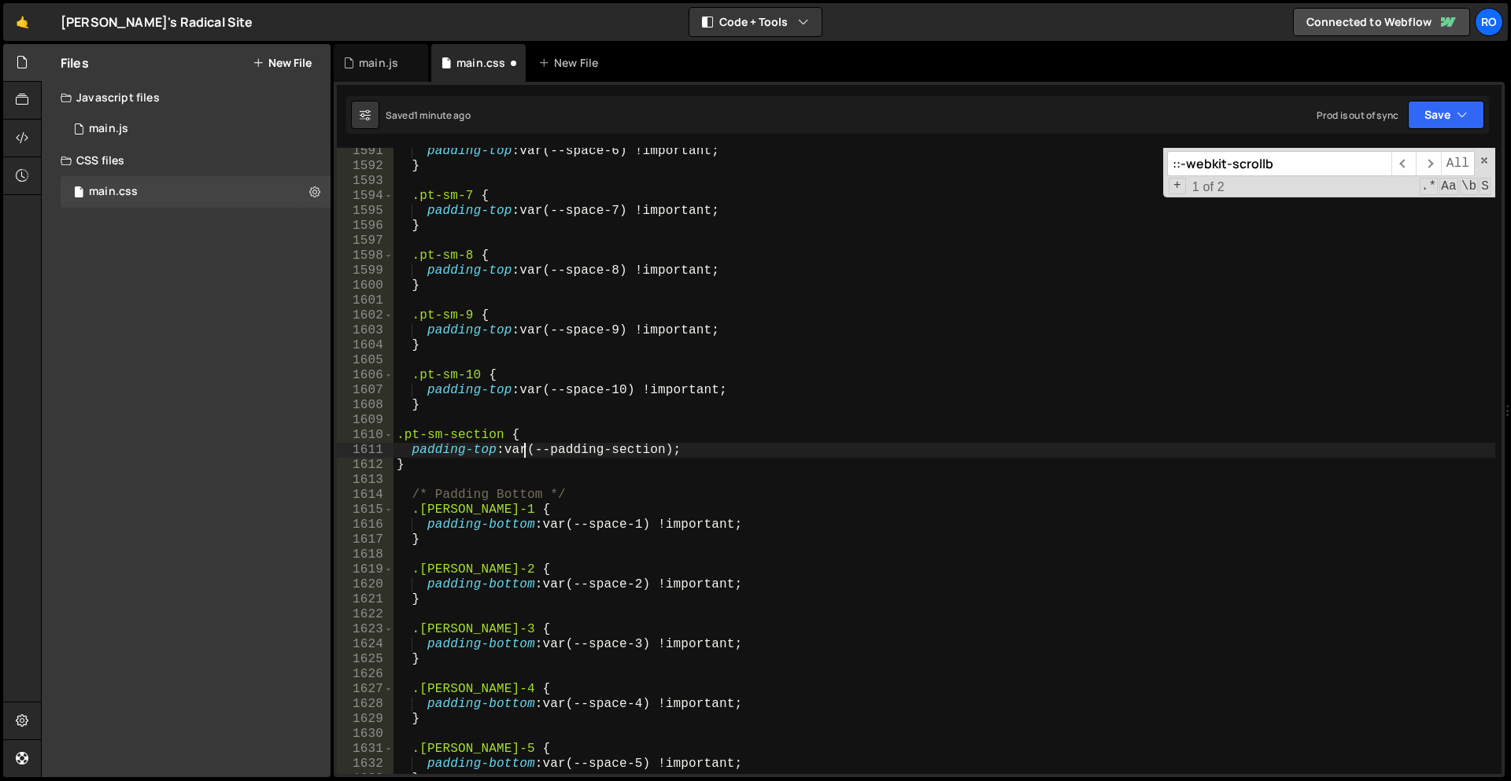
type textarea "padding-top: var(--padding-section);"
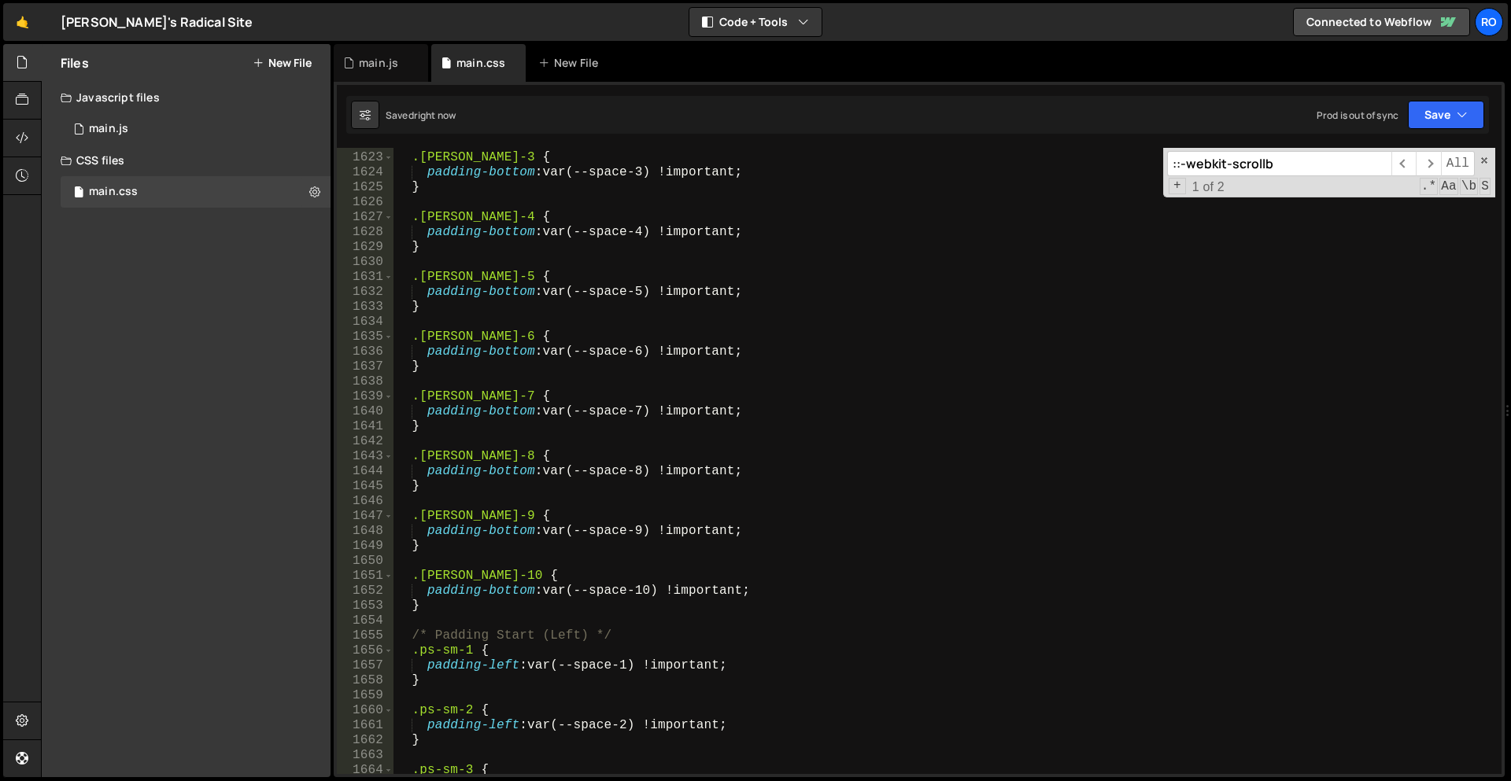
scroll to position [7494, 0]
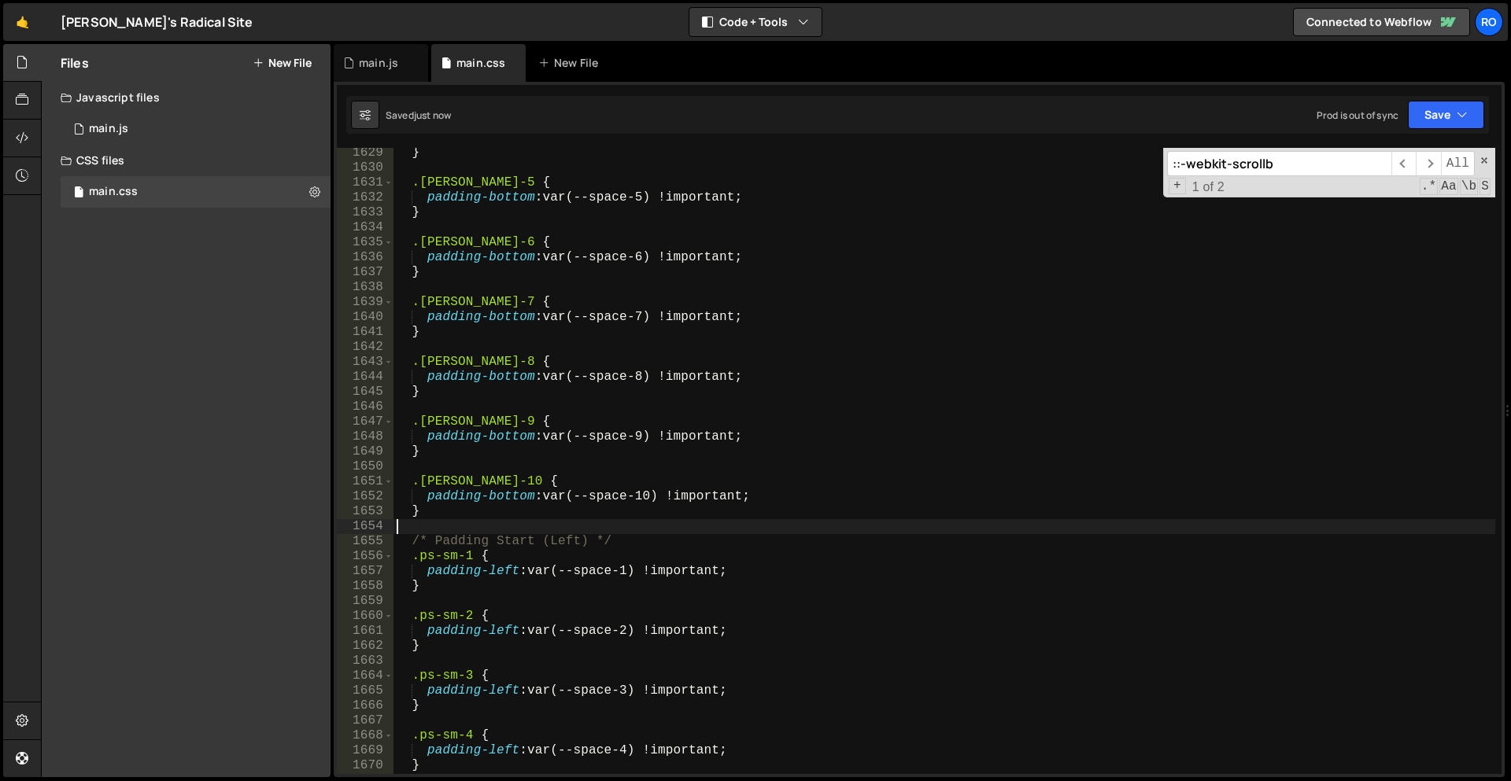
click at [499, 522] on div "} .pb-sm-5 { padding-bottom : var(--space-5) !important ; } .pb-sm-6 { padding-…" at bounding box center [944, 474] width 1102 height 656
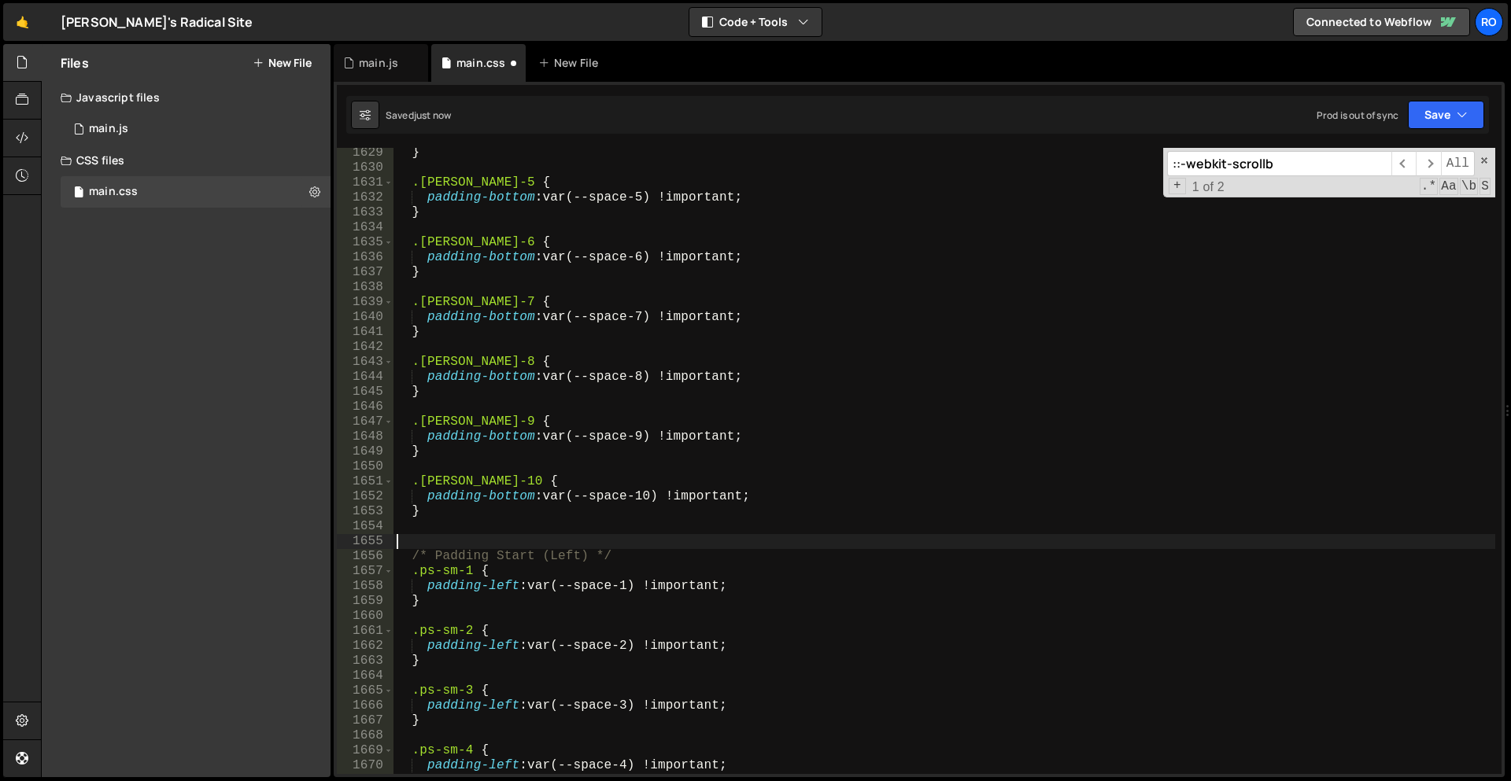
scroll to position [7492, 0]
paste textarea "}"
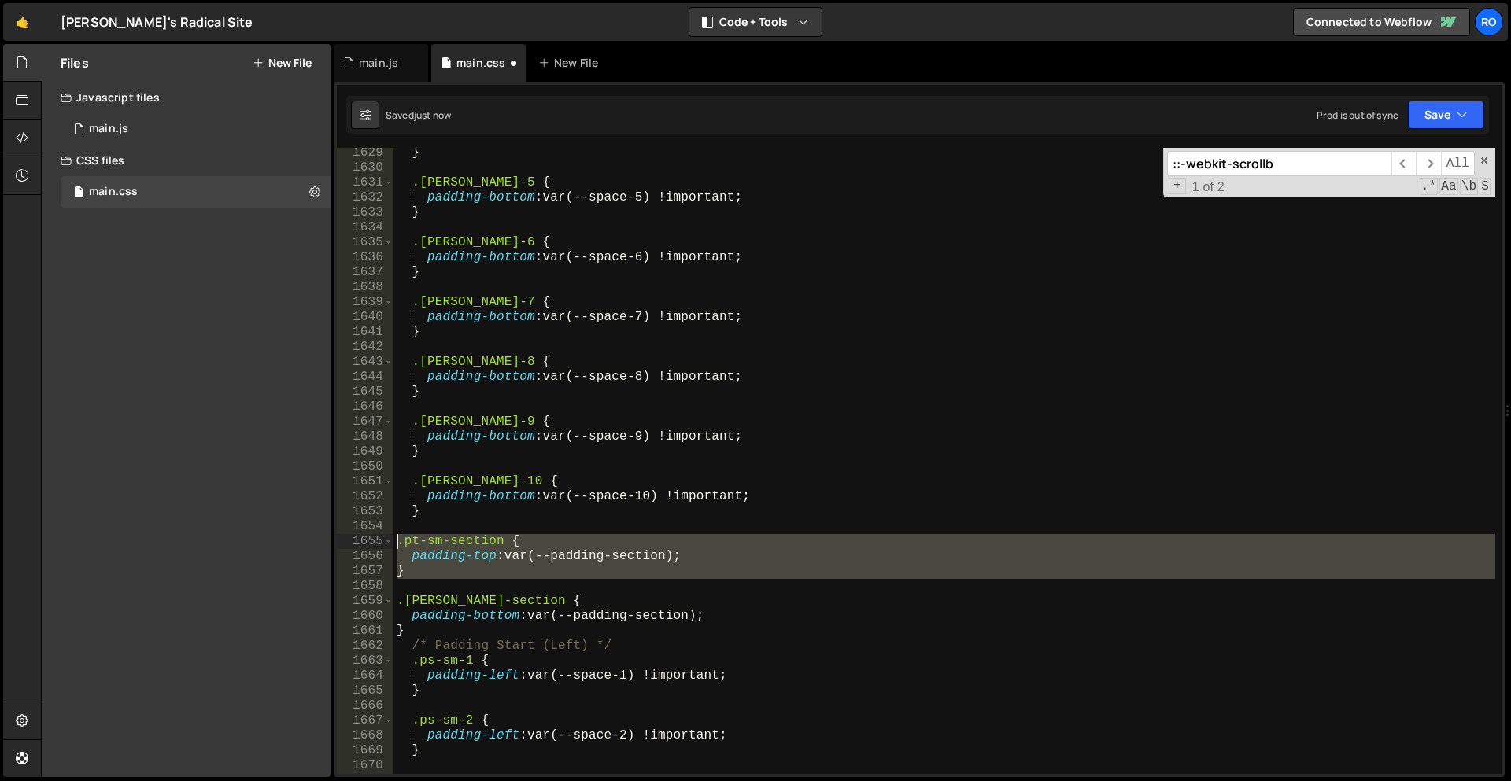
drag, startPoint x: 454, startPoint y: 584, endPoint x: 377, endPoint y: 541, distance: 88.0
click at [377, 541] on div "} 1629 1630 1631 1632 1633 1634 1635 1636 1637 1638 1639 1640 1641 1642 1643 16…" at bounding box center [919, 461] width 1165 height 626
type textarea ".pt-sm-section { padding-top: var(--padding-section);"
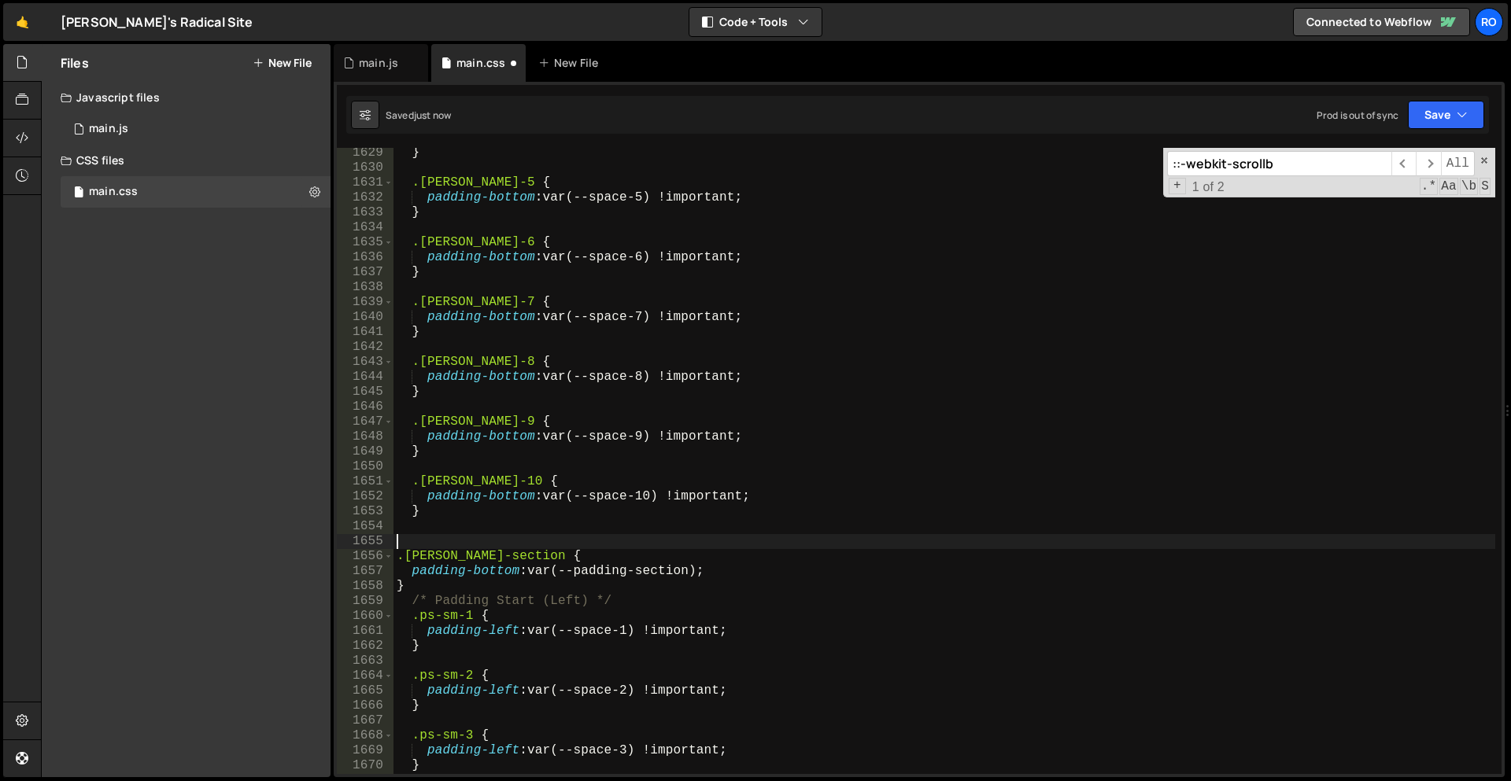
type textarea ".pb-sm-section {"
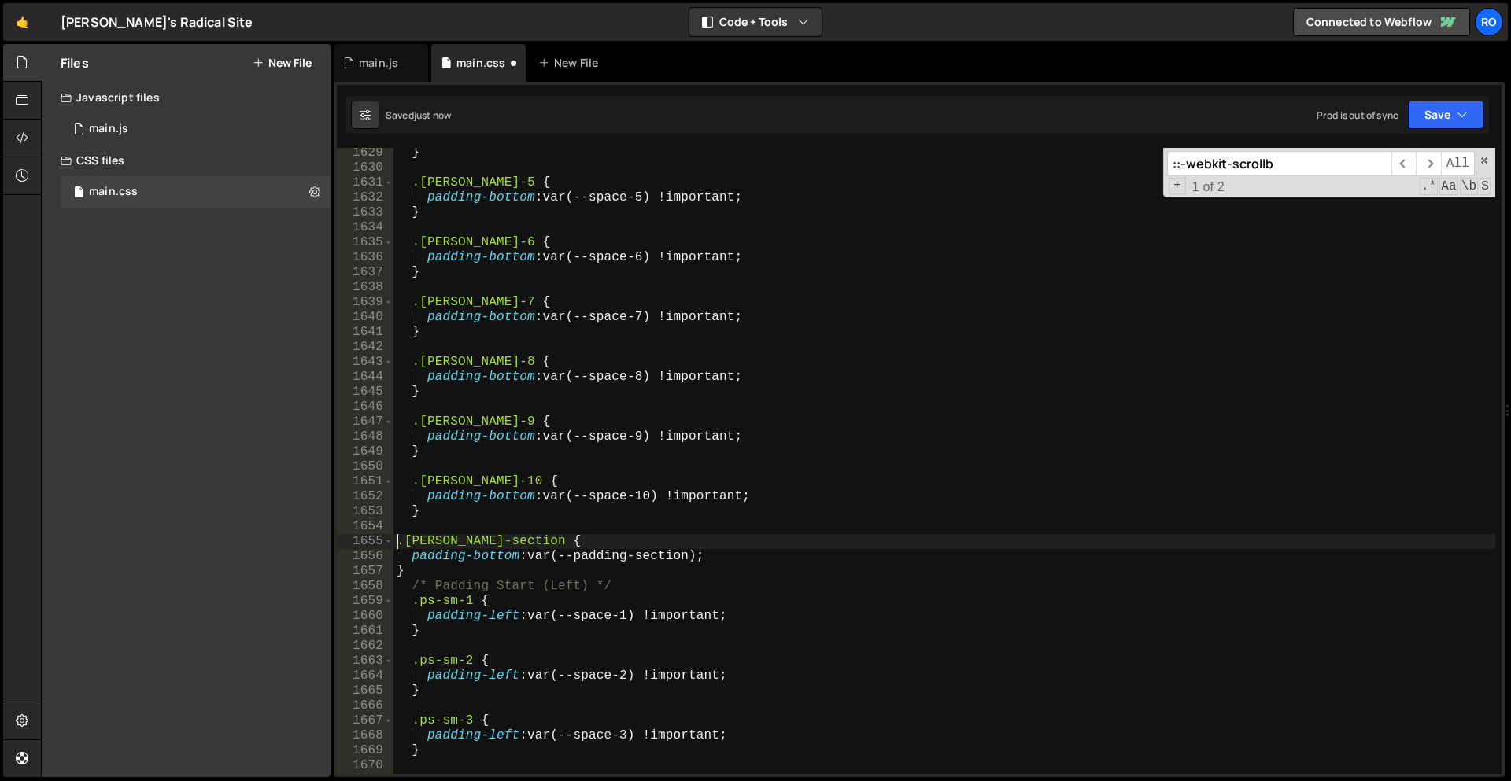
click at [704, 532] on div "} .pb-sm-5 { padding-bottom : var(--space-5) !important ; } .pb-sm-6 { padding-…" at bounding box center [944, 474] width 1102 height 656
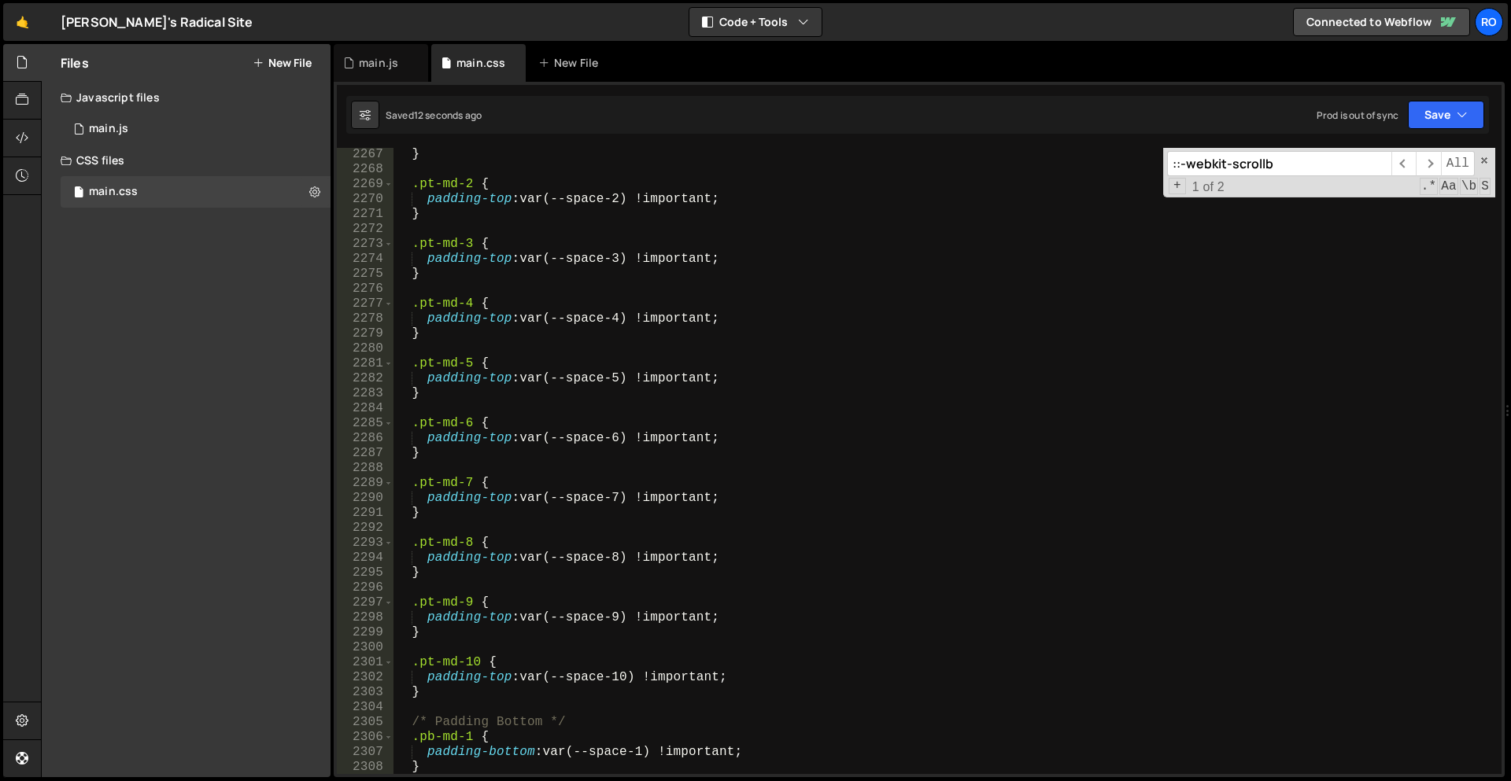
scroll to position [10451, 0]
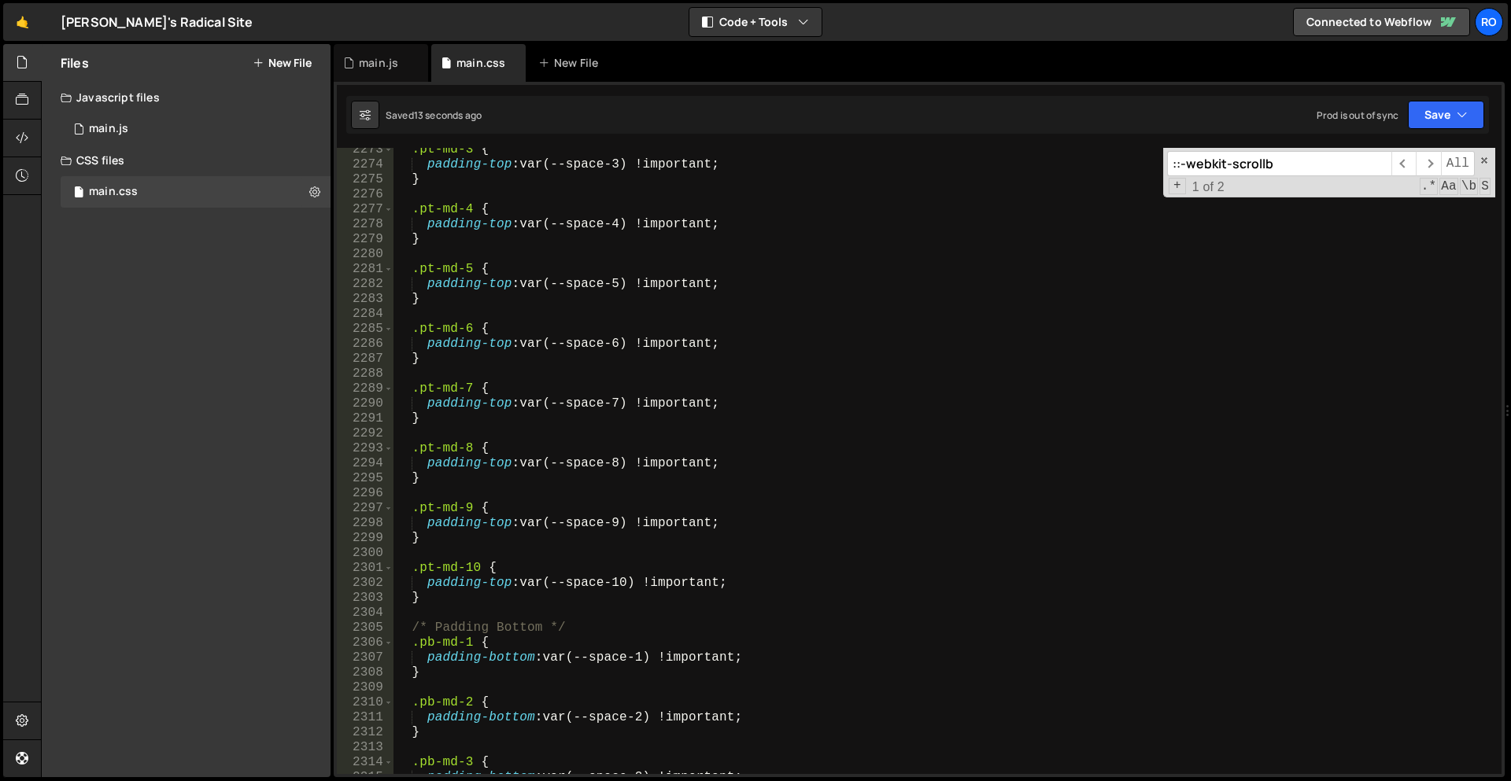
click at [495, 611] on div ".pt-md-3 { padding-top : var(--space-3) !important ; } .pt-md-4 { padding-top :…" at bounding box center [944, 470] width 1102 height 656
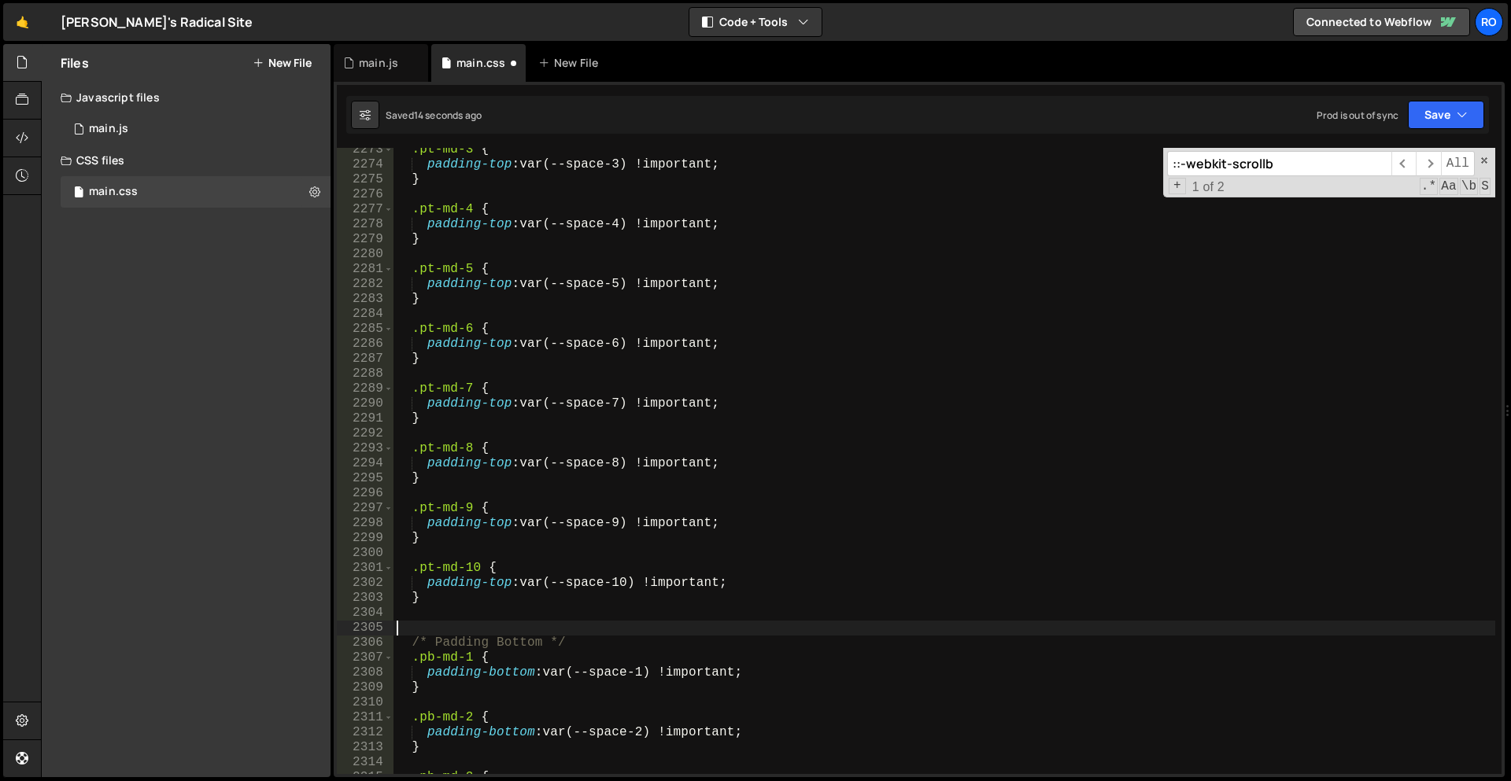
scroll to position [10449, 0]
paste textarea "}"
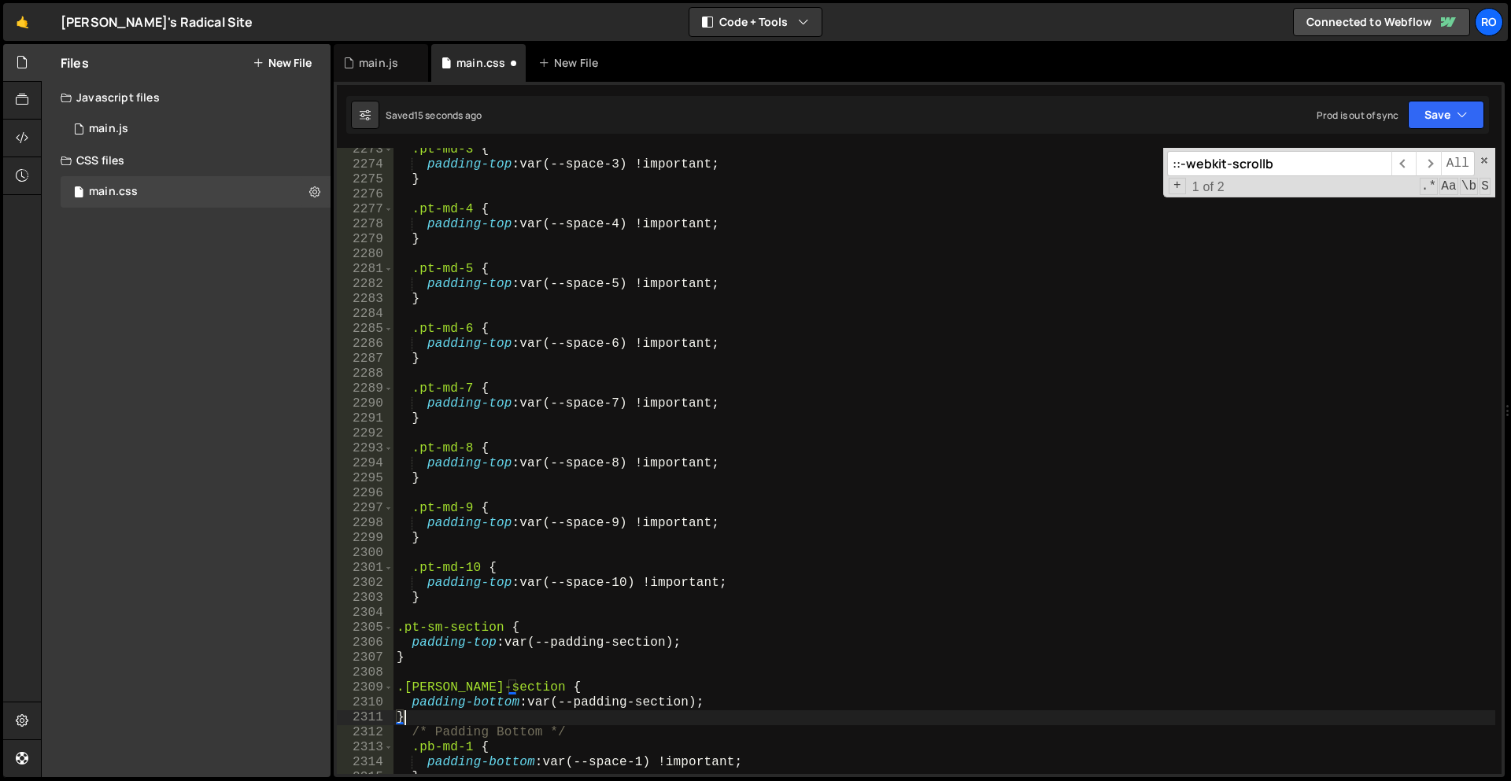
click at [431, 691] on div ".pt-md-3 { padding-top : var(--space-3) !important ; } .pt-md-4 { padding-top :…" at bounding box center [944, 470] width 1102 height 656
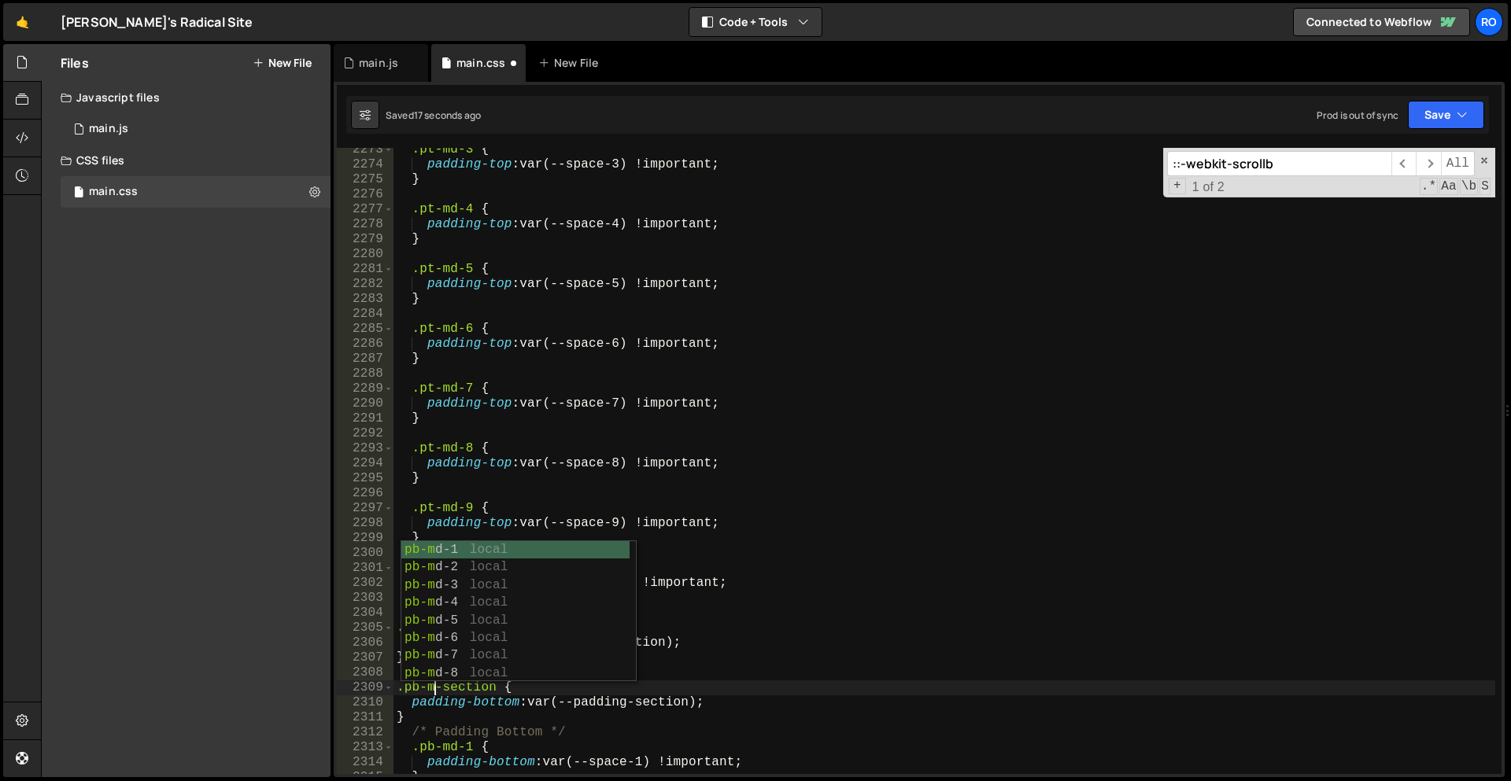
scroll to position [0, 2]
click at [433, 687] on div ".pt-md-3 { padding-top : var(--space-3) !important ; } .pt-md-4 { padding-top :…" at bounding box center [944, 470] width 1102 height 656
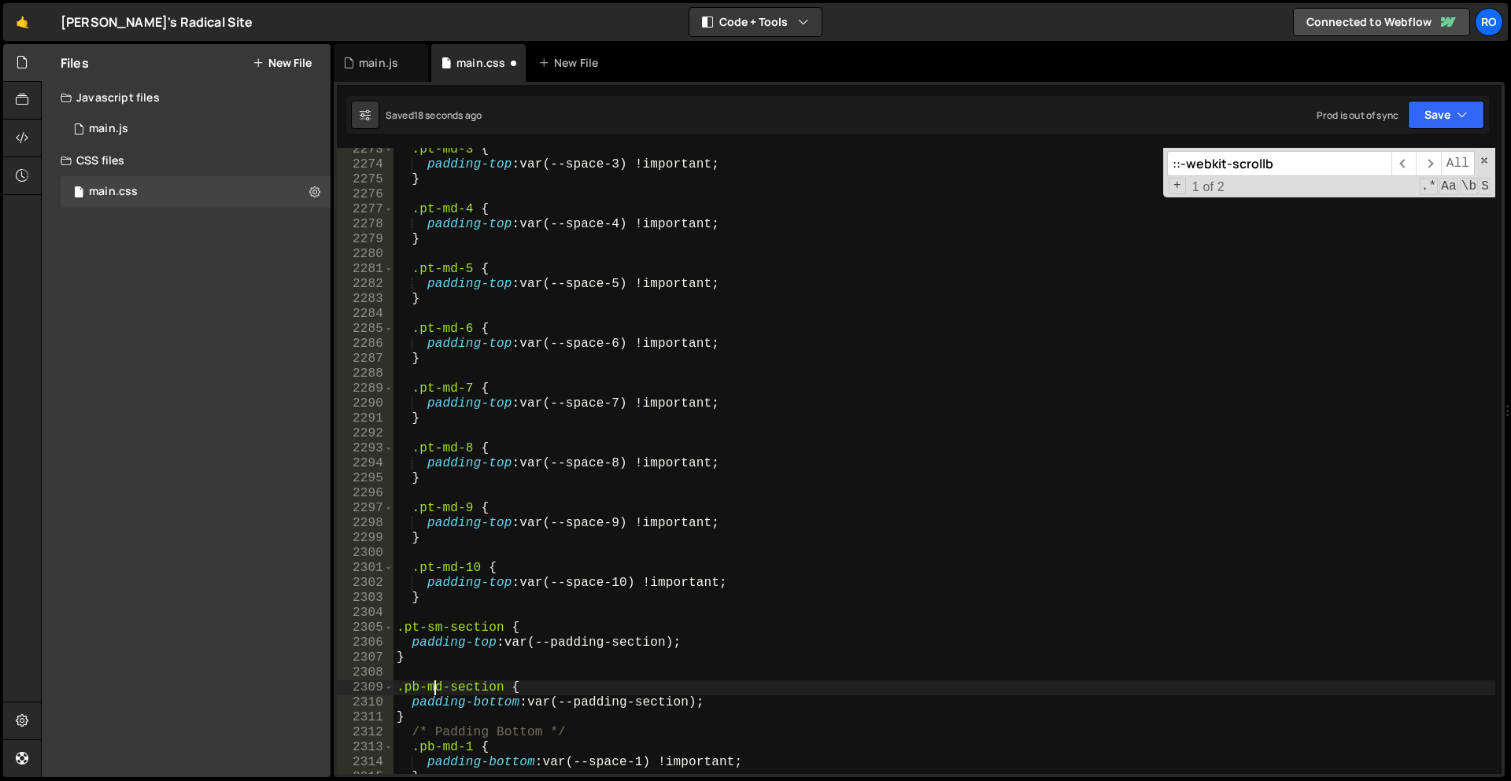
click at [433, 687] on div ".pt-md-3 { padding-top : var(--space-3) !important ; } .pt-md-4 { padding-top :…" at bounding box center [944, 470] width 1102 height 656
click at [434, 633] on div ".pt-md-3 { padding-top : var(--space-3) !important ; } .pt-md-4 { padding-top :…" at bounding box center [944, 470] width 1102 height 656
paste textarea "md"
click at [432, 696] on div ".pt-md-3 { padding-top : var(--space-3) !important ; } .pt-md-4 { padding-top :…" at bounding box center [944, 470] width 1102 height 656
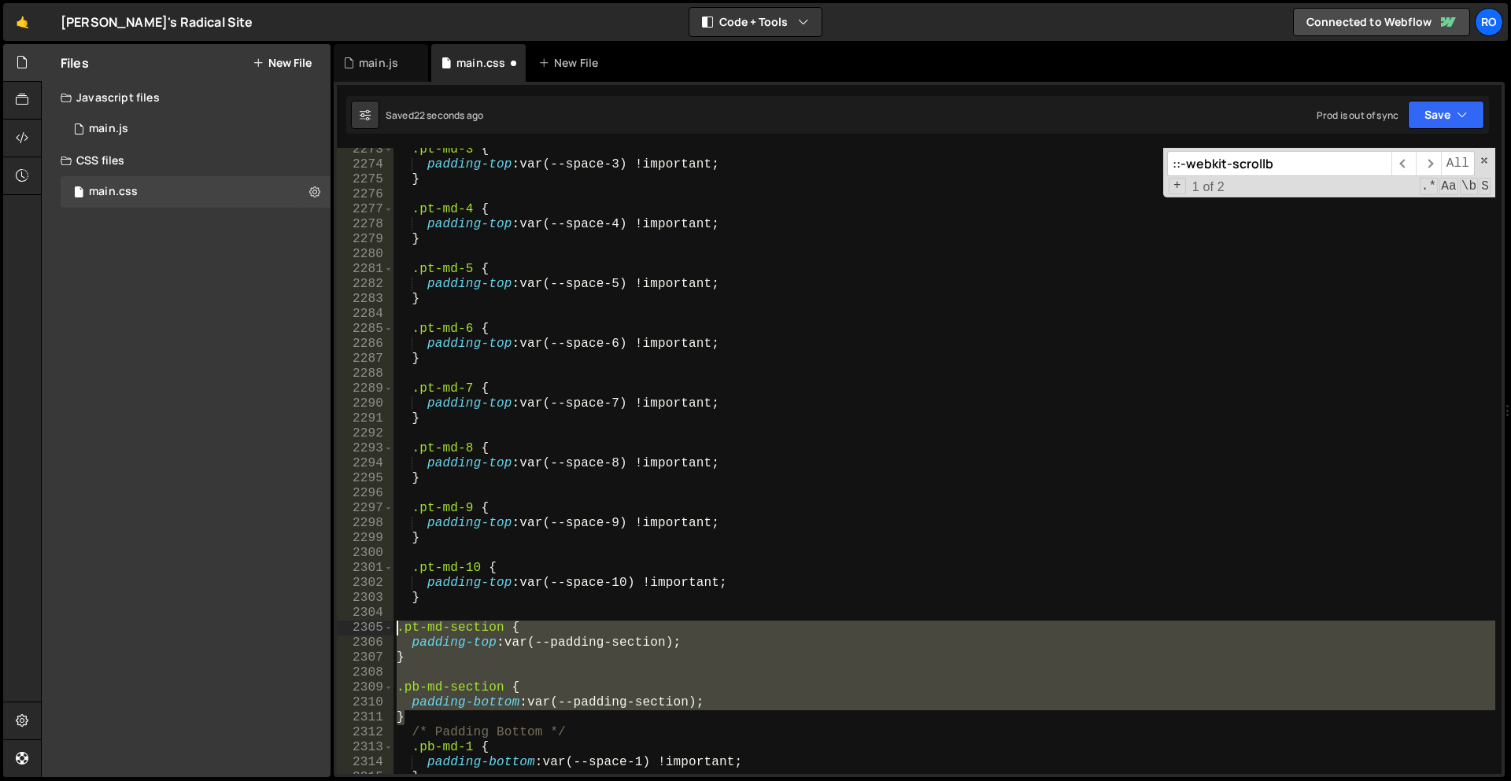
drag, startPoint x: 406, startPoint y: 716, endPoint x: 380, endPoint y: 631, distance: 88.9
click at [380, 631] on div "padding-bottom: var(--padding-section); 2273 2274 2275 2276 2277 2278 2279 2280…" at bounding box center [919, 461] width 1165 height 626
click at [406, 658] on div ".pt-md-3 { padding-top : var(--space-3) !important ; } .pt-md-4 { padding-top :…" at bounding box center [944, 461] width 1102 height 626
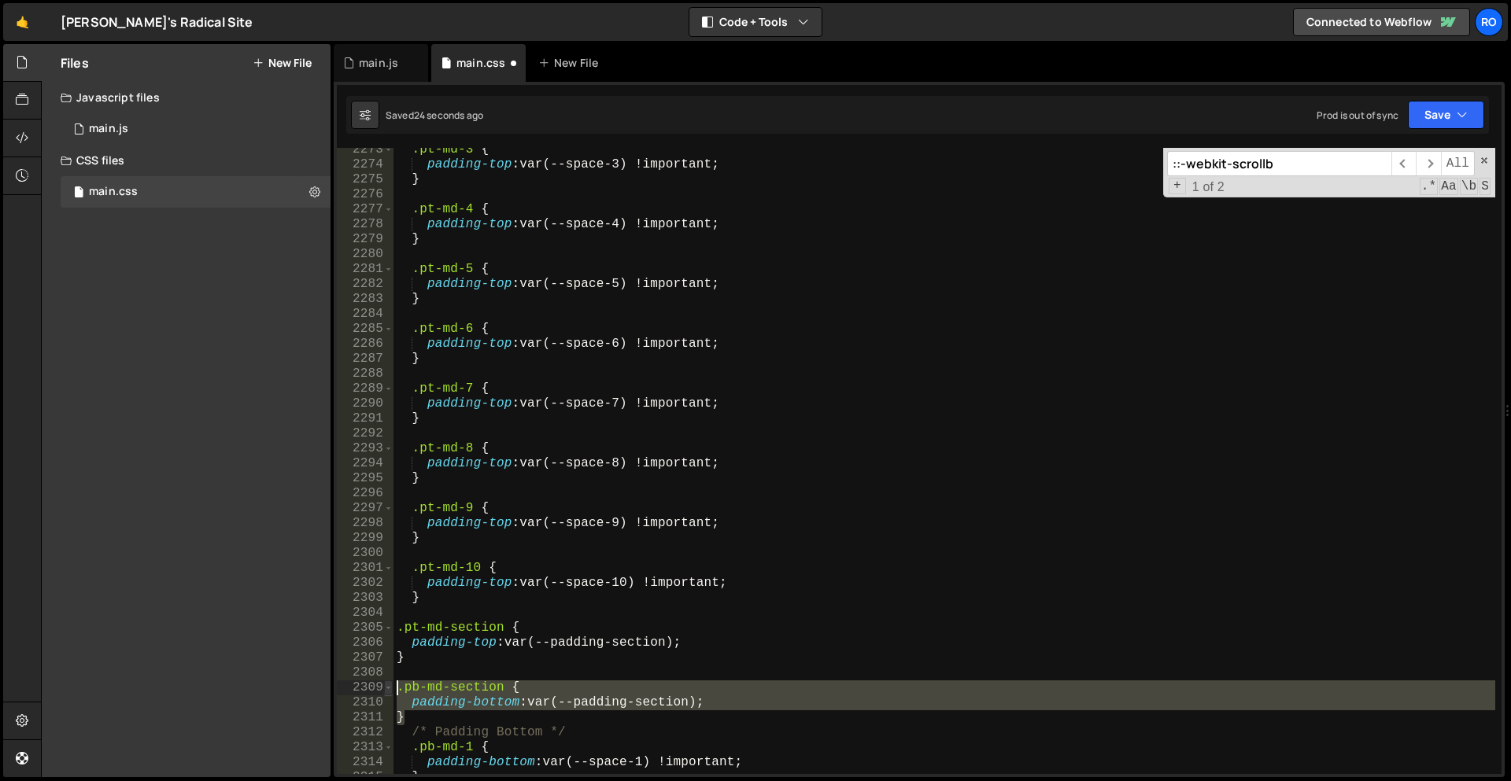
drag, startPoint x: 414, startPoint y: 720, endPoint x: 390, endPoint y: 681, distance: 45.9
click at [390, 681] on div "} 2273 2274 2275 2276 2277 2278 2279 2280 2281 2282 2283 2284 2285 2286 2287 22…" at bounding box center [919, 461] width 1165 height 626
type textarea ".pb-md-section { padding-bottom: var(--padding-section);"
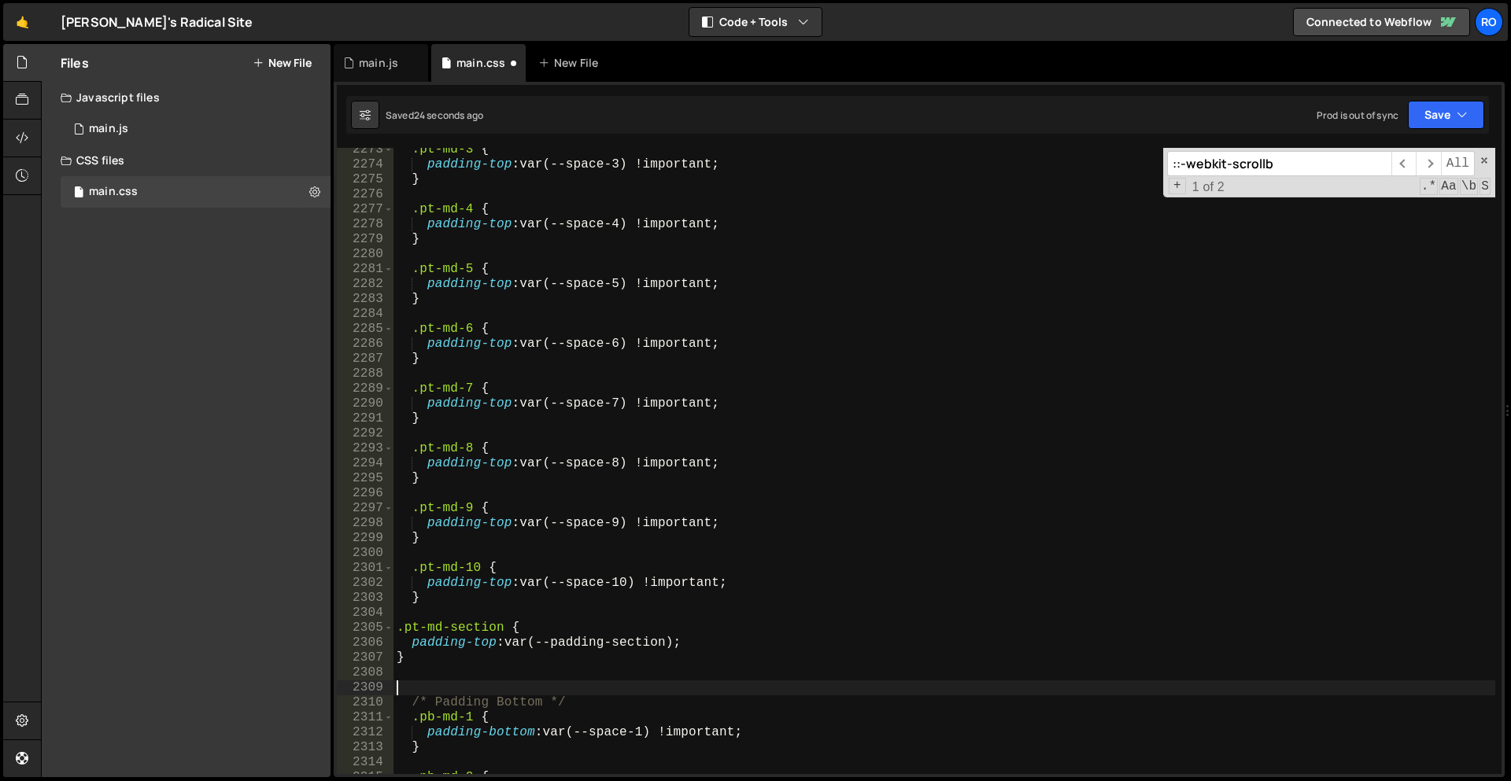
type textarea "/* Padding Bottom */"
click at [541, 672] on div ".pt-md-3 { padding-top : var(--space-3) !important ; } .pt-md-4 { padding-top :…" at bounding box center [944, 470] width 1102 height 656
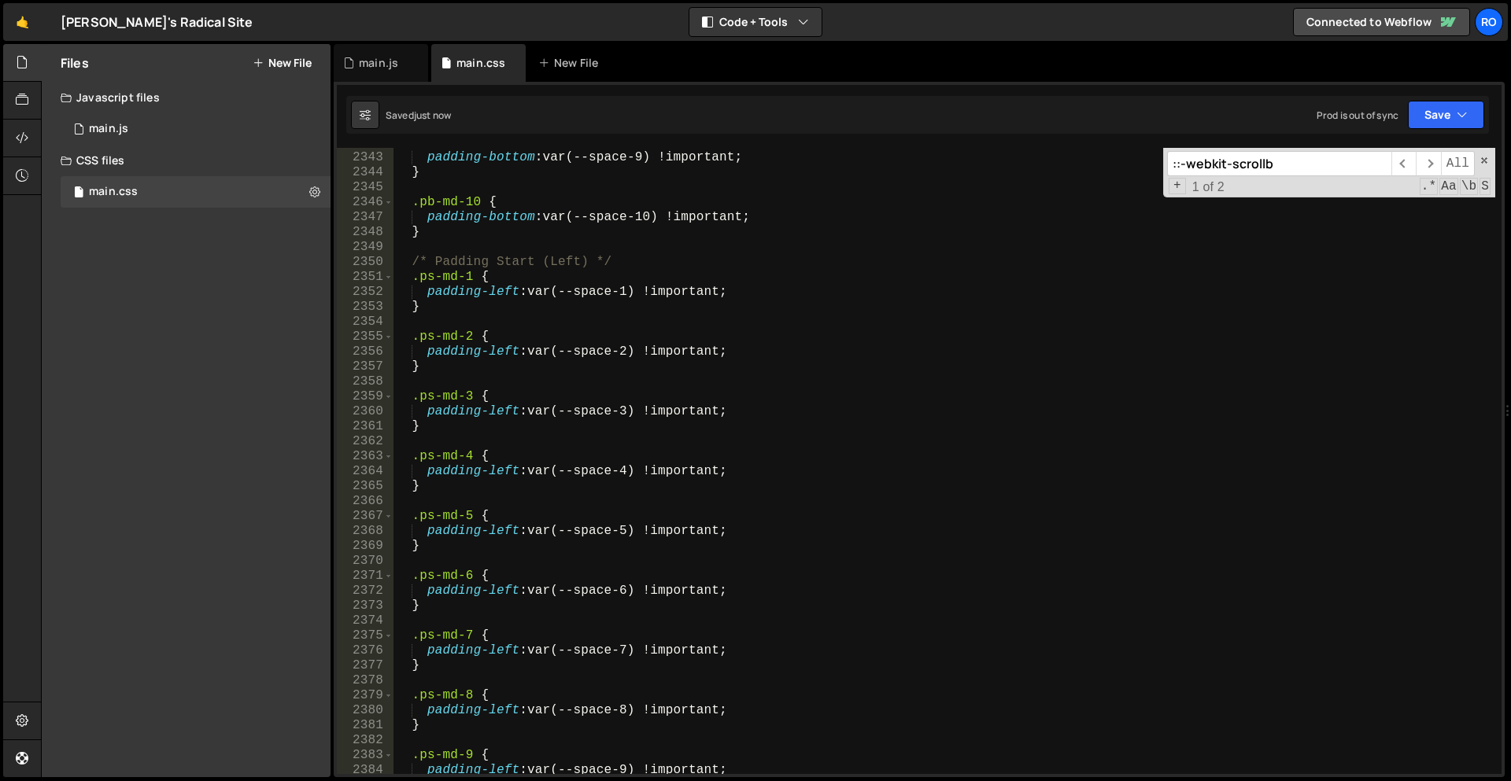
scroll to position [10705, 0]
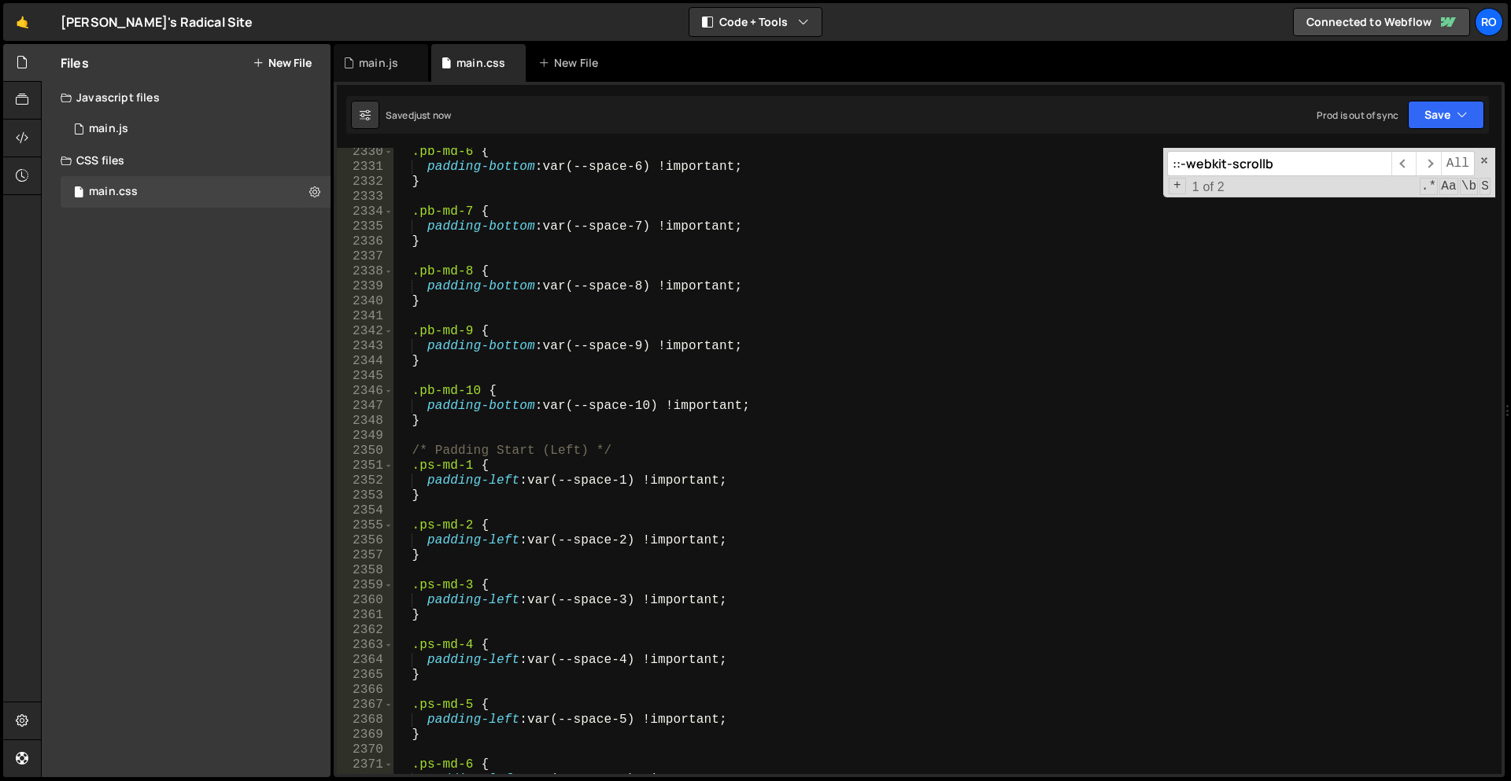
click at [465, 425] on div ".pb-md-6 { padding-bottom : var(--space-6) !important ; } .pb-md-7 { padding-bo…" at bounding box center [944, 473] width 1102 height 656
type textarea "}"
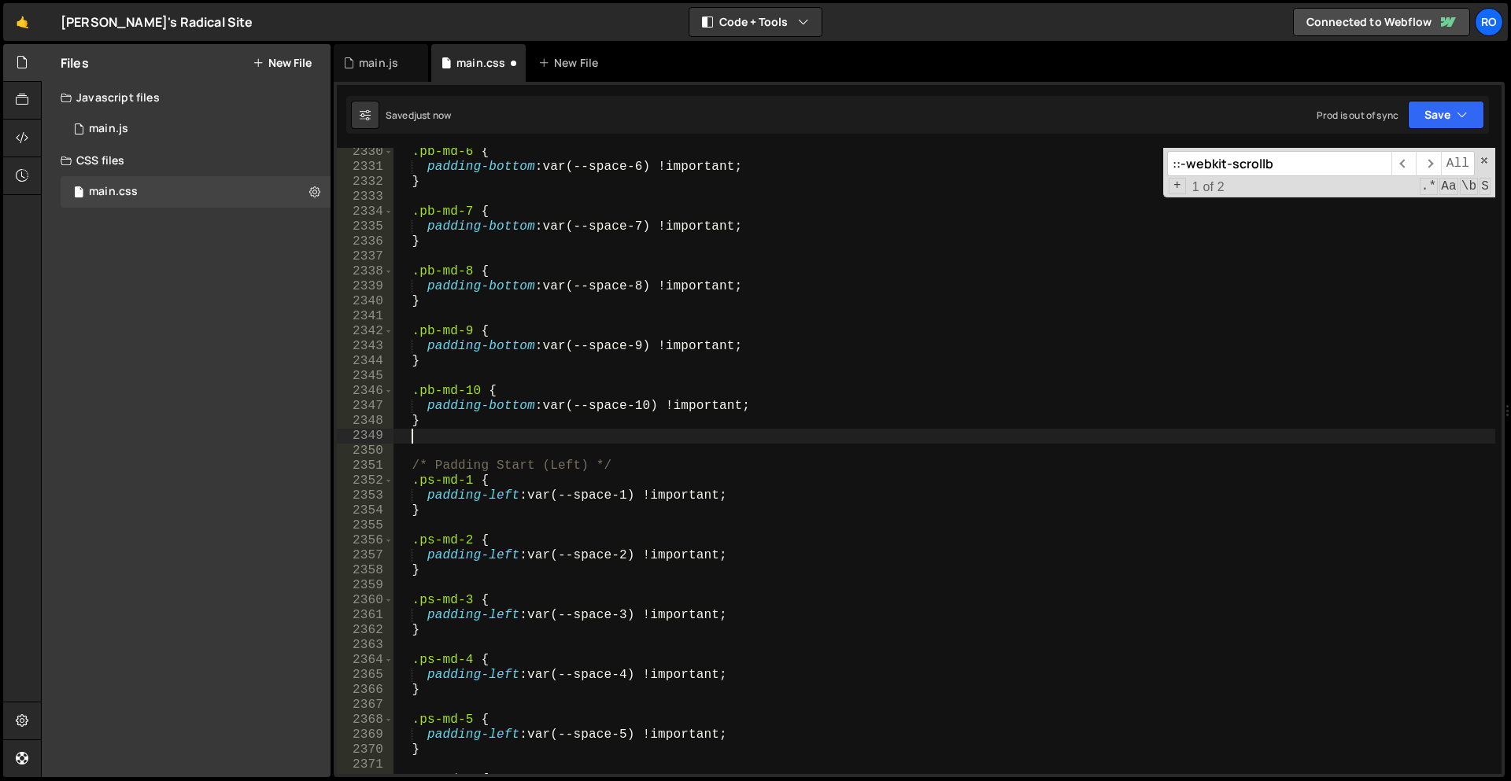
scroll to position [10703, 0]
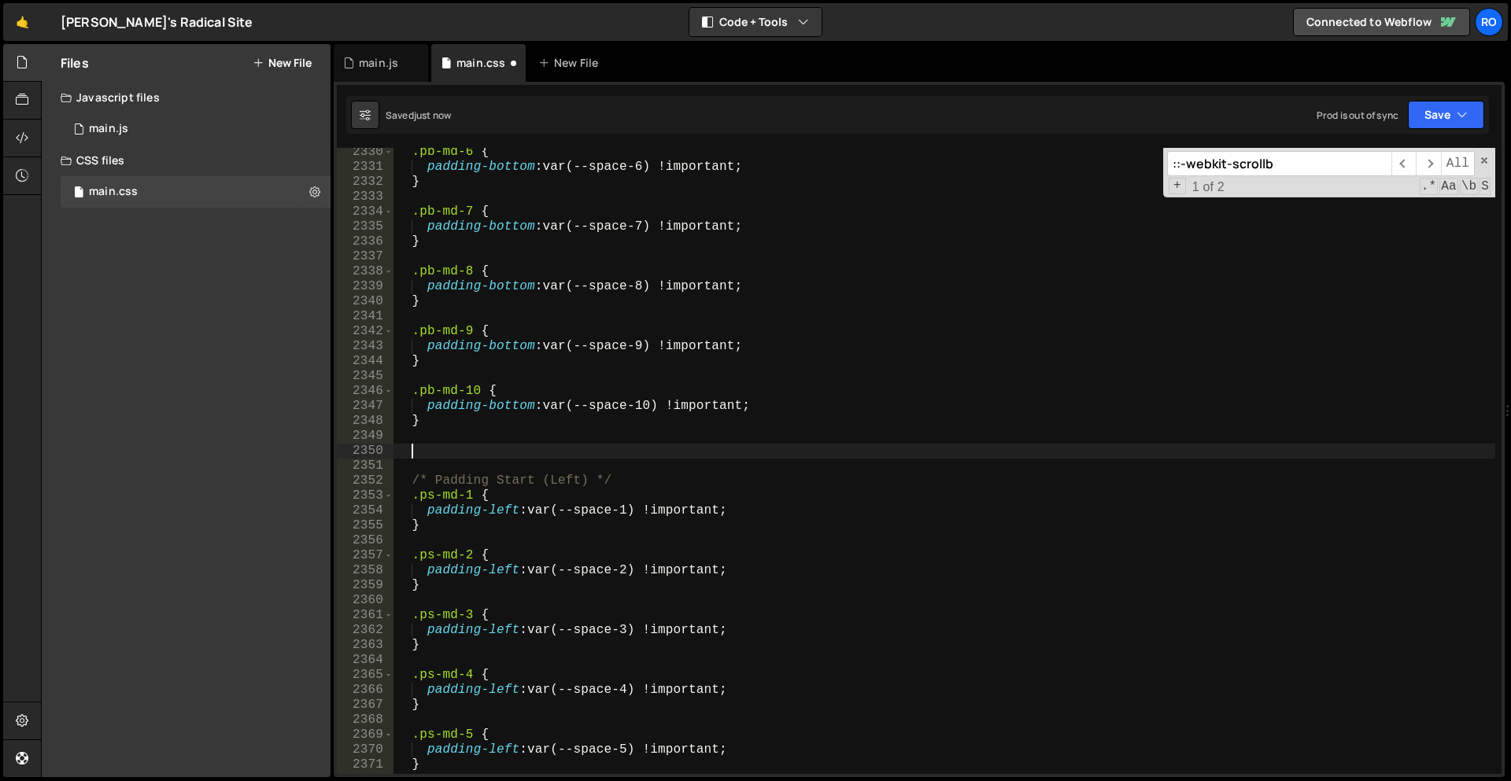
paste textarea "}"
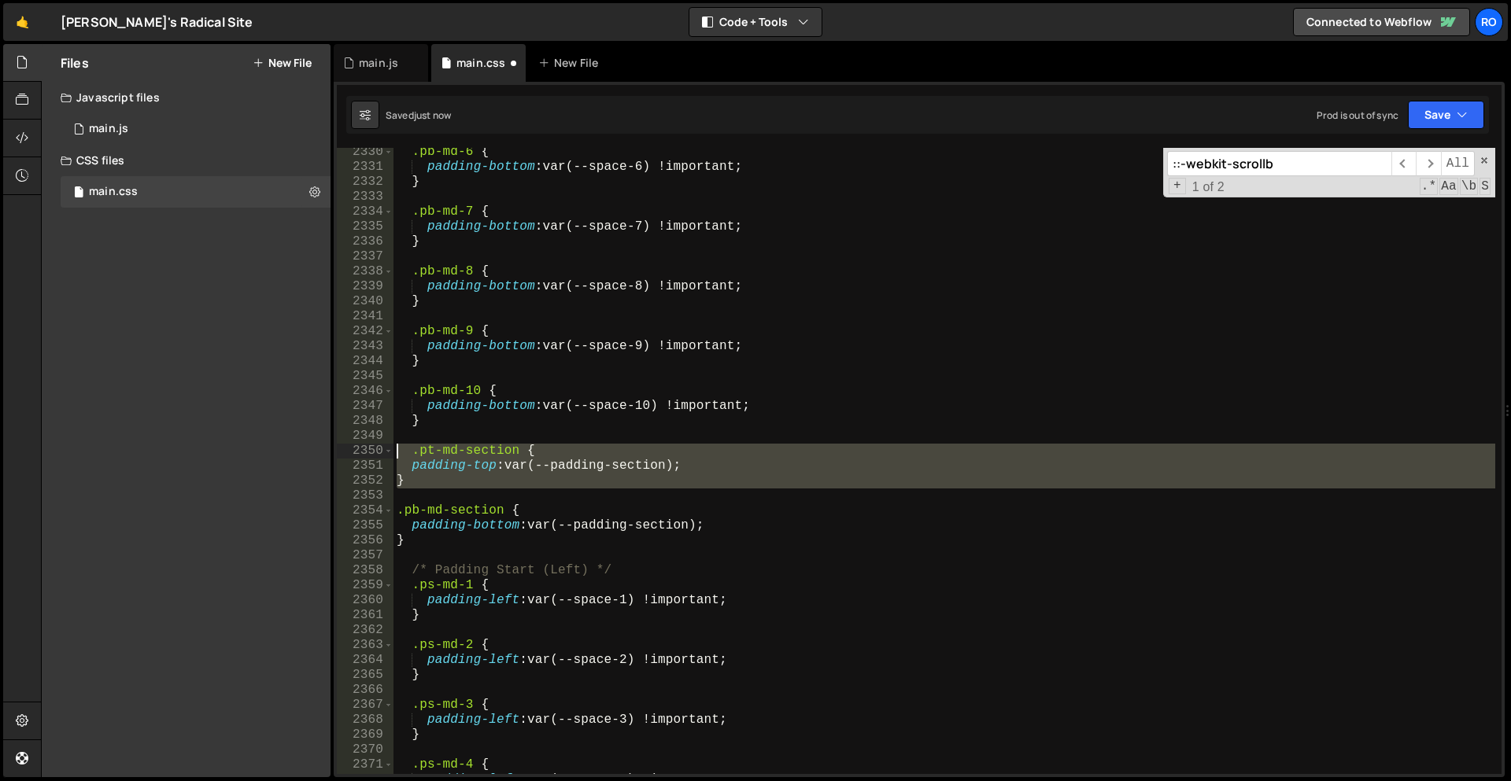
drag, startPoint x: 438, startPoint y: 490, endPoint x: 382, endPoint y: 448, distance: 70.3
click at [382, 448] on div "} 2330 2331 2332 2333 2334 2335 2336 2337 2338 2339 2340 2341 2342 2343 2344 23…" at bounding box center [919, 461] width 1165 height 626
type textarea ".pt-md-section { padding-top: var(--padding-section);"
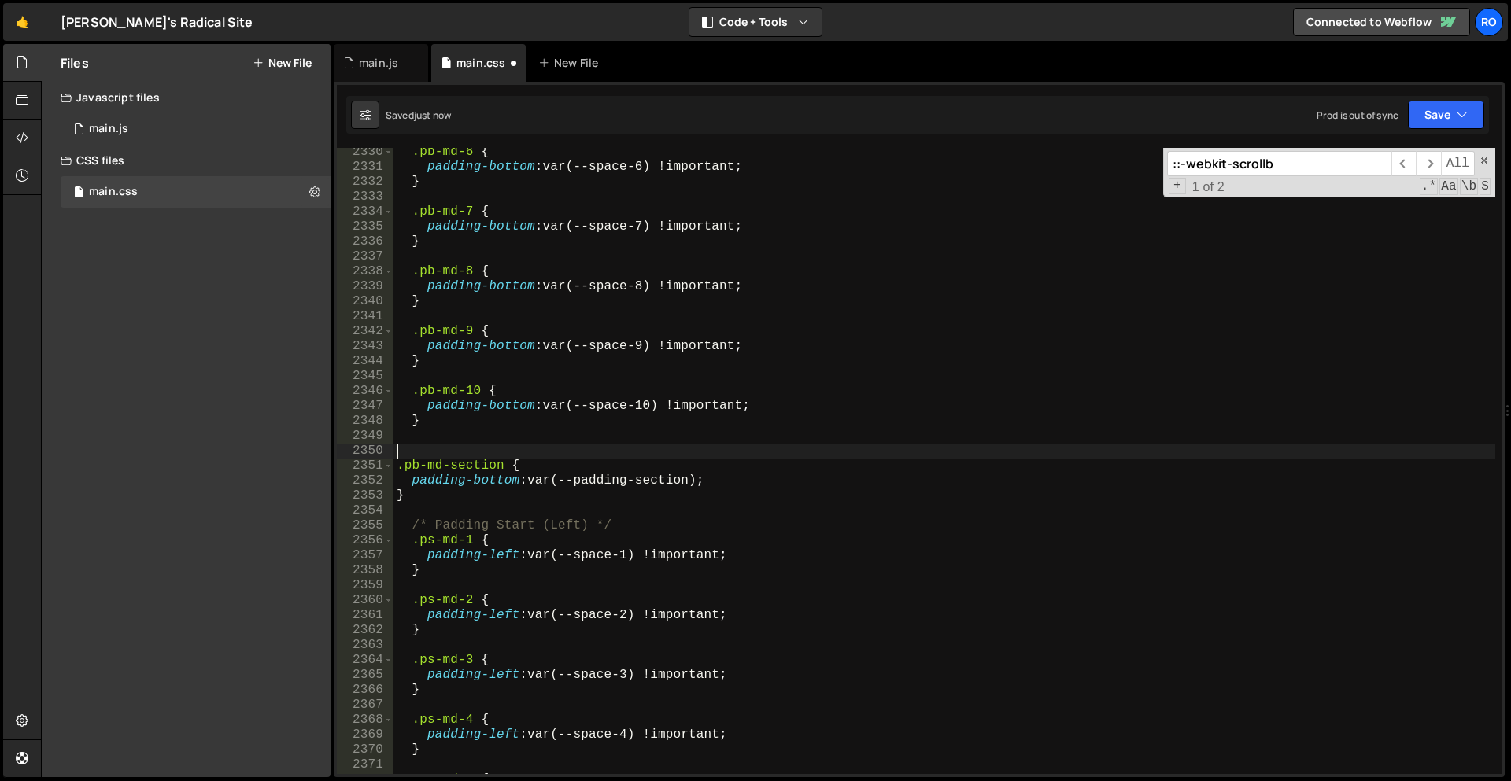
scroll to position [10697, 0]
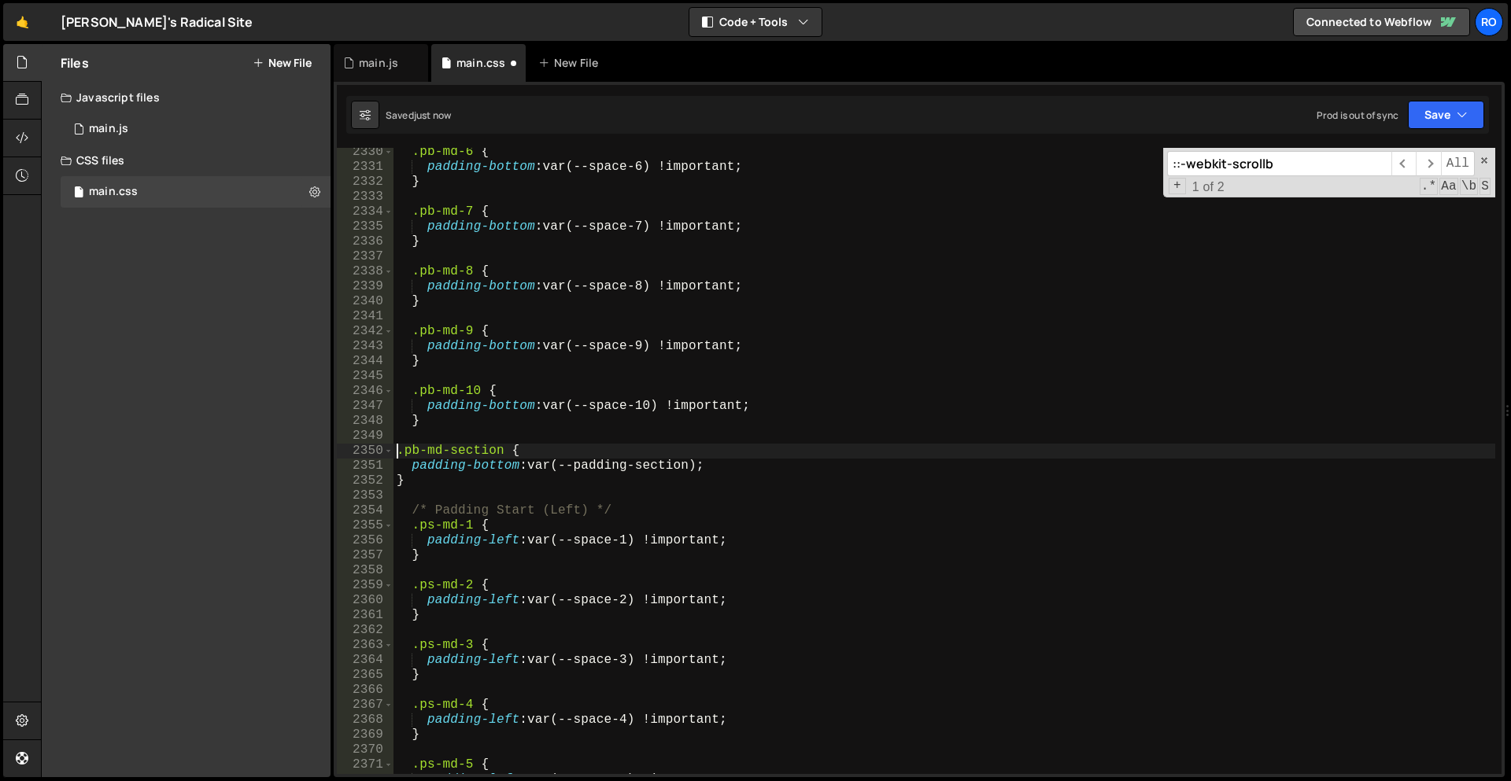
click at [681, 446] on div ".pb-md-6 { padding-bottom : var(--space-6) !important ; } .pb-md-7 { padding-bo…" at bounding box center [944, 473] width 1102 height 656
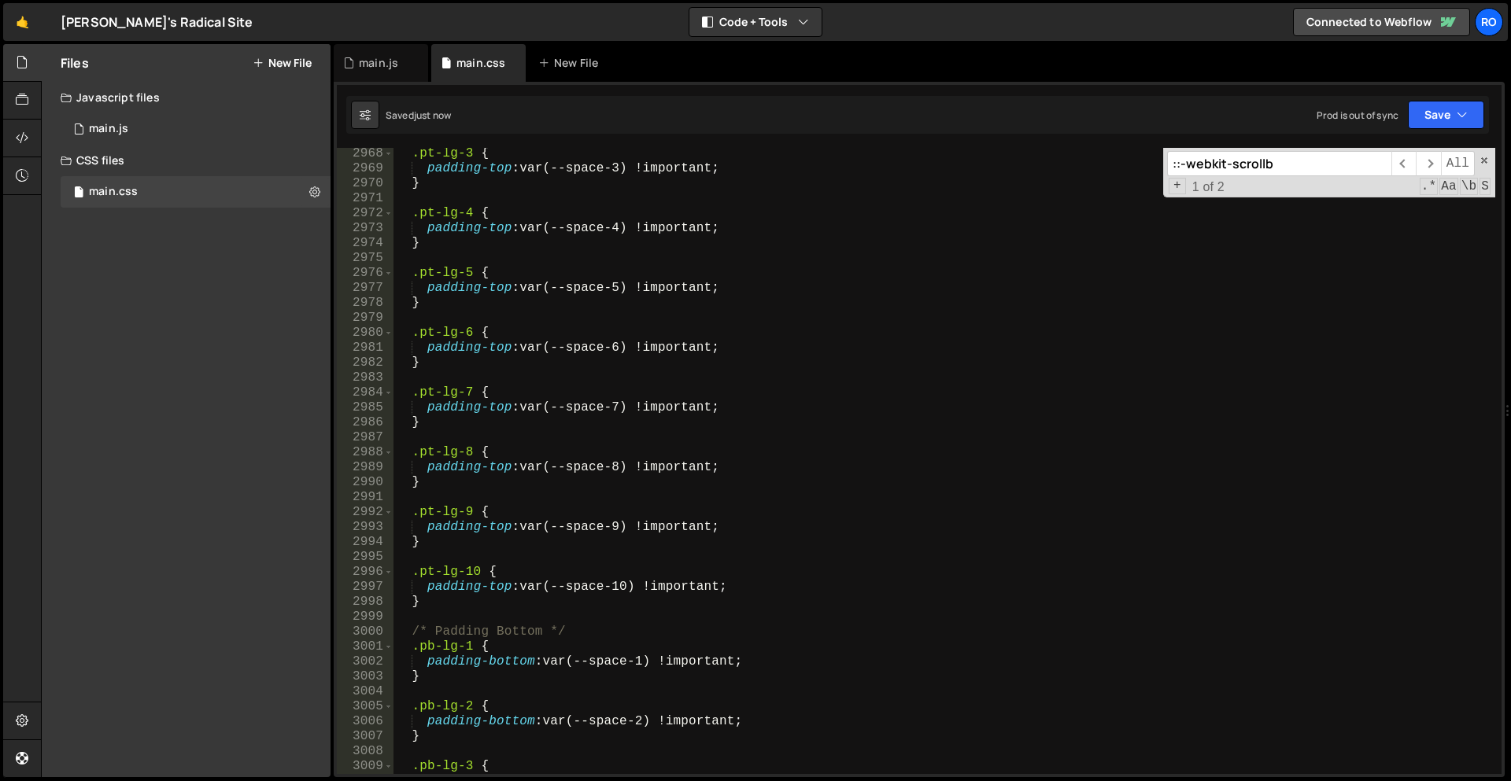
scroll to position [13656, 0]
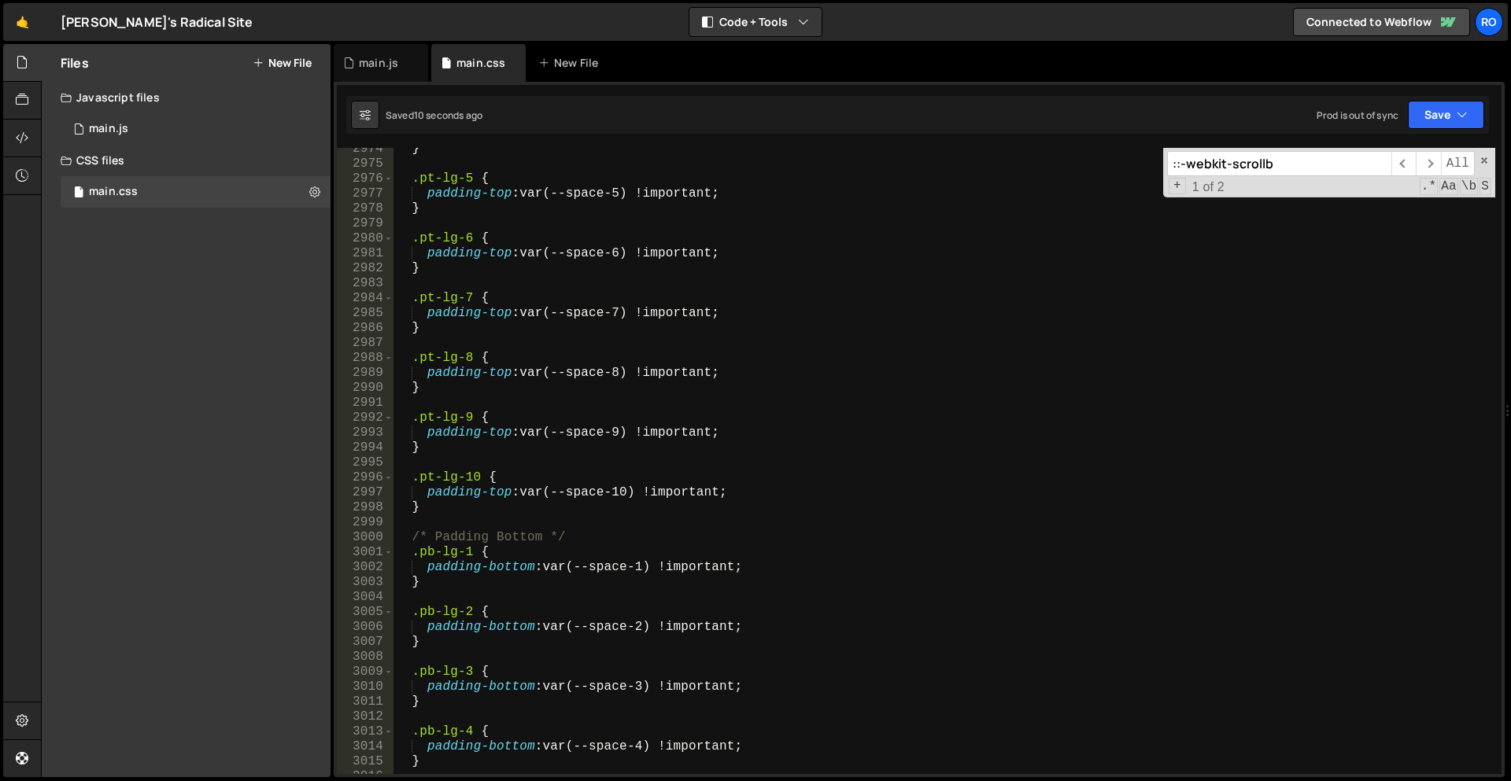
click at [524, 509] on div "} .pt-lg-5 { padding-top : var(--space-5) !important ; } .pt-lg-6 { padding-top…" at bounding box center [944, 470] width 1102 height 656
type textarea "}"
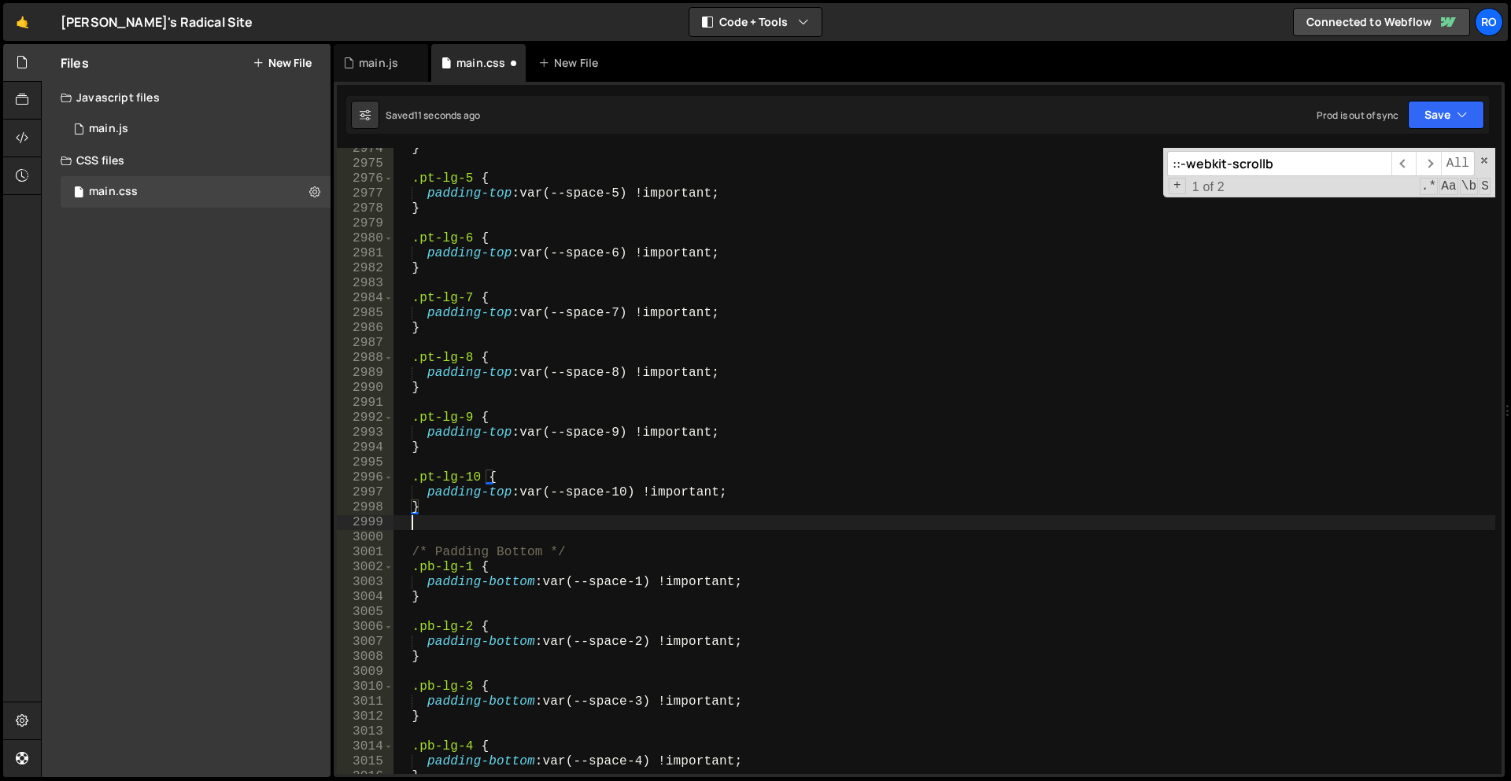
scroll to position [13653, 0]
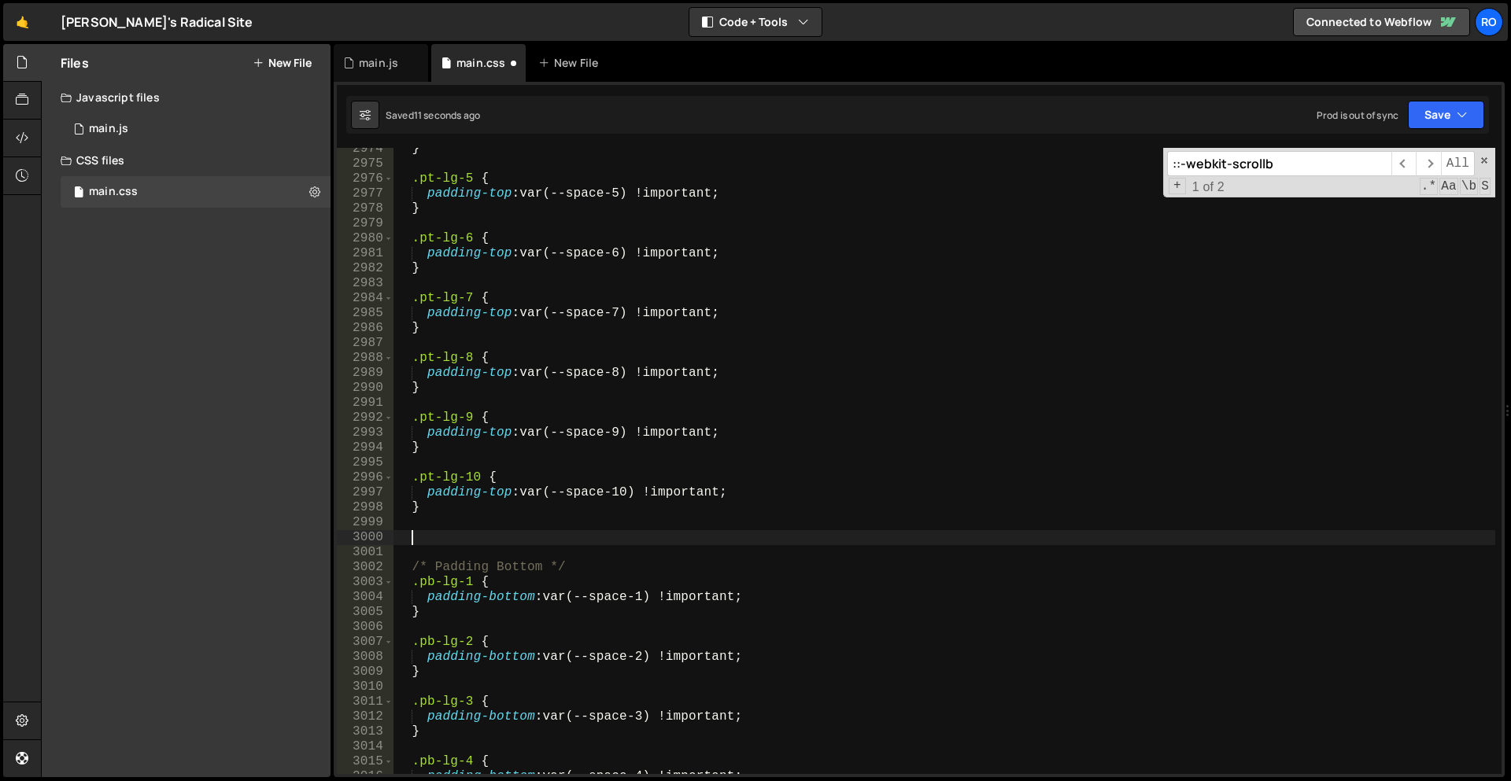
paste textarea "}"
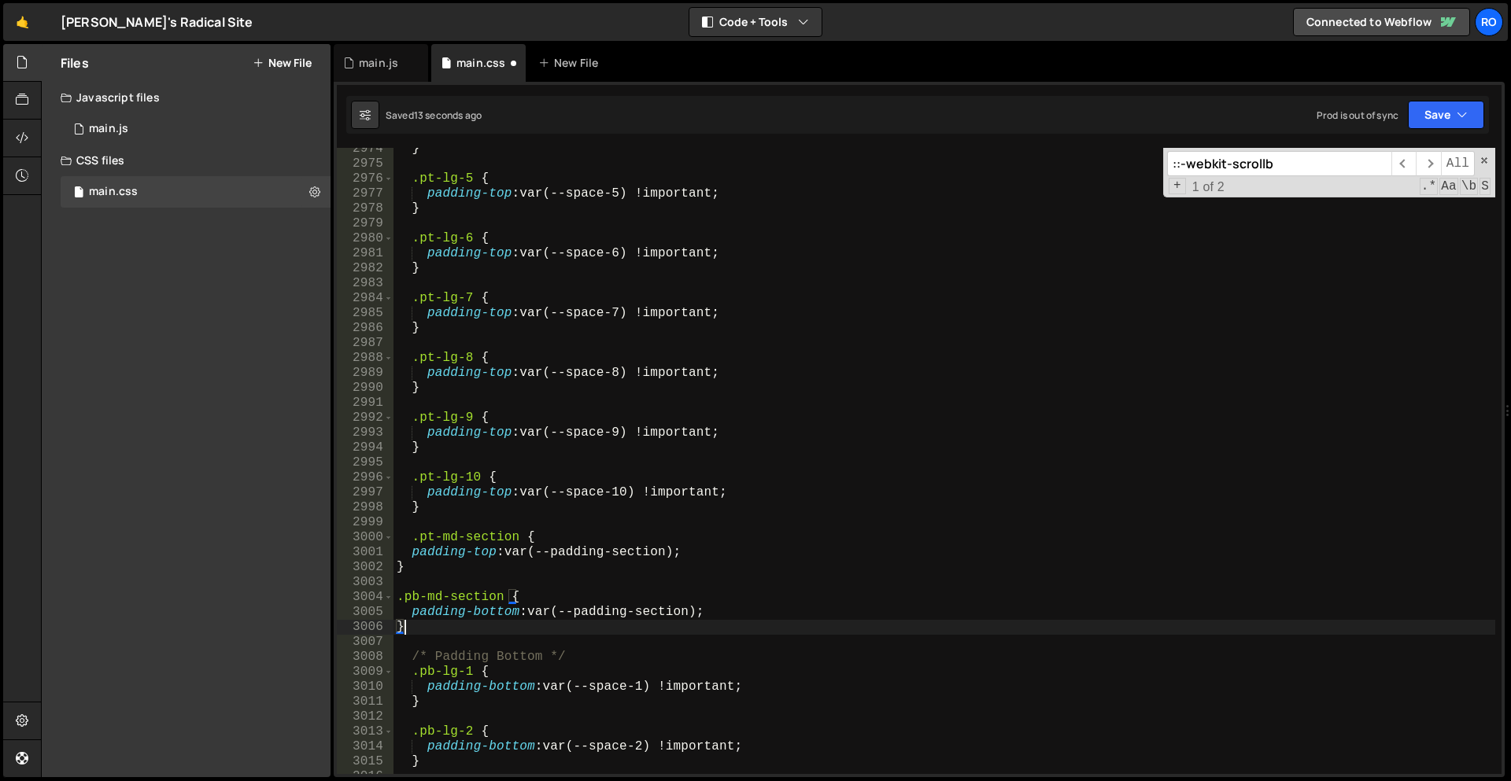
click at [448, 537] on div "} .pt-lg-5 { padding-top : var(--space-5) !important ; } .pt-lg-6 { padding-top…" at bounding box center [944, 470] width 1102 height 656
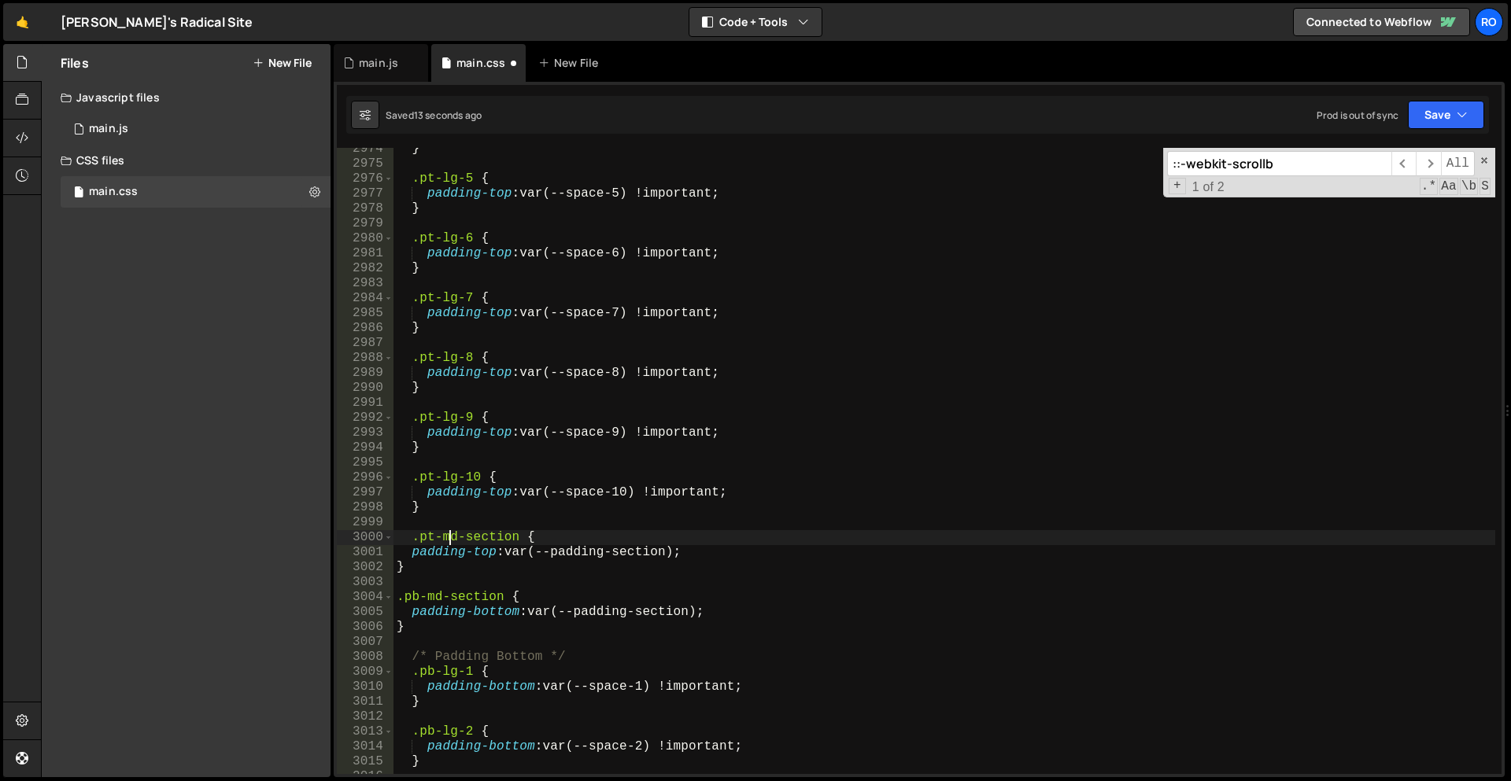
click at [447, 538] on div "} .pt-lg-5 { padding-top : var(--space-5) !important ; } .pt-lg-6 { padding-top…" at bounding box center [944, 470] width 1102 height 656
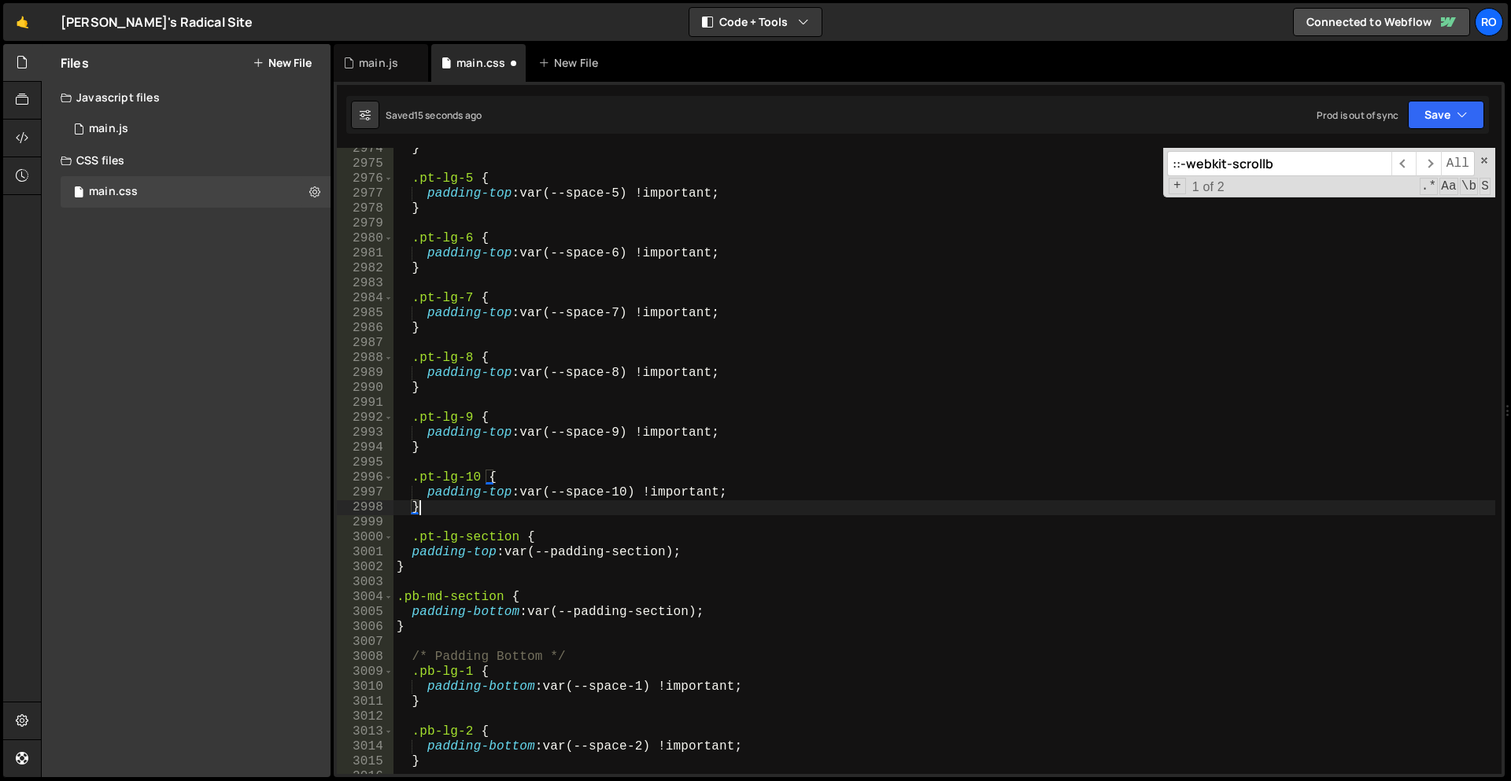
click at [475, 507] on div "} .pt-lg-5 { padding-top : var(--space-5) !important ; } .pt-lg-6 { padding-top…" at bounding box center [944, 470] width 1102 height 656
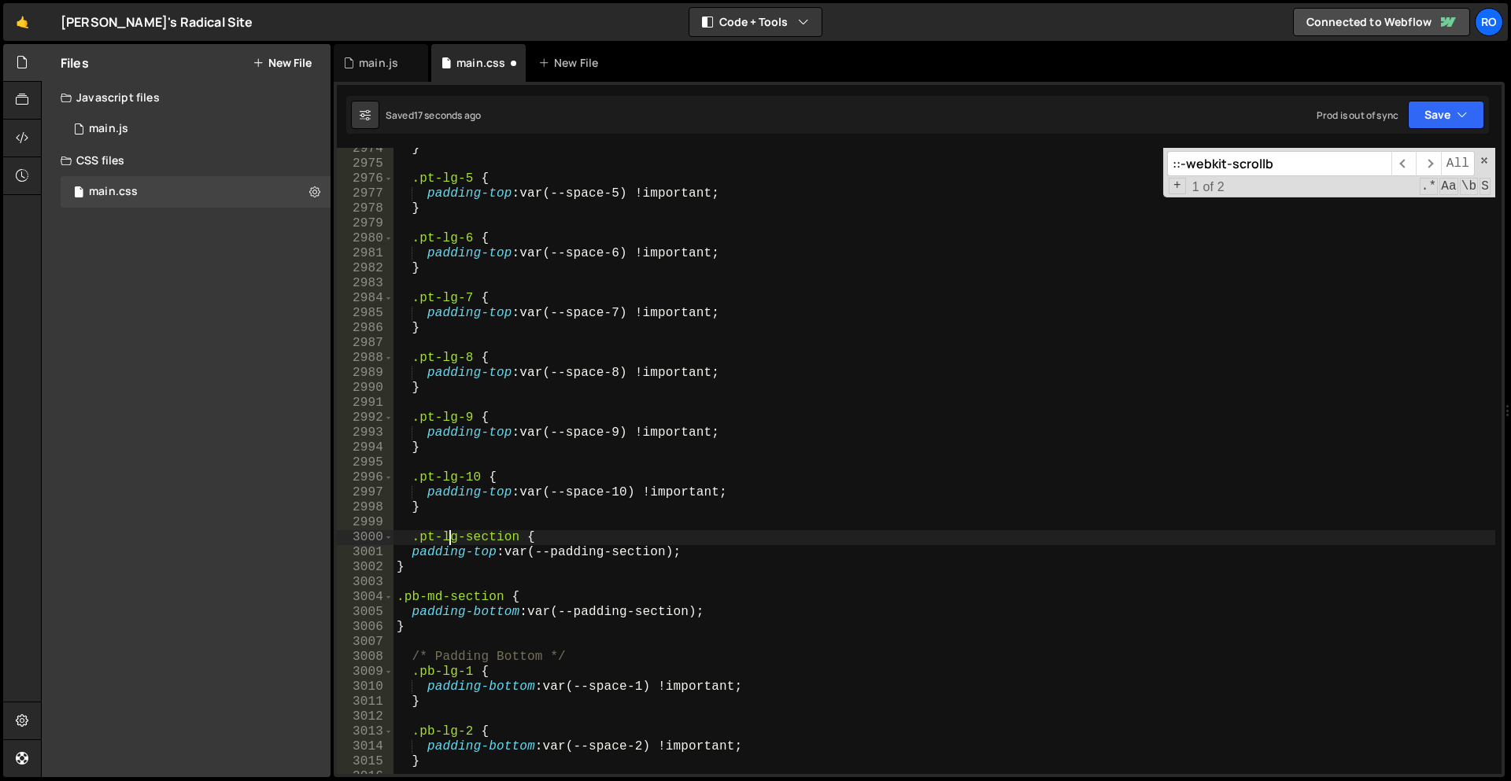
click at [448, 537] on div "} .pt-lg-5 { padding-top : var(--space-5) !important ; } .pt-lg-6 { padding-top…" at bounding box center [944, 470] width 1102 height 656
click at [434, 599] on div "} .pt-lg-5 { padding-top : var(--space-5) !important ; } .pt-lg-6 { padding-top…" at bounding box center [944, 470] width 1102 height 656
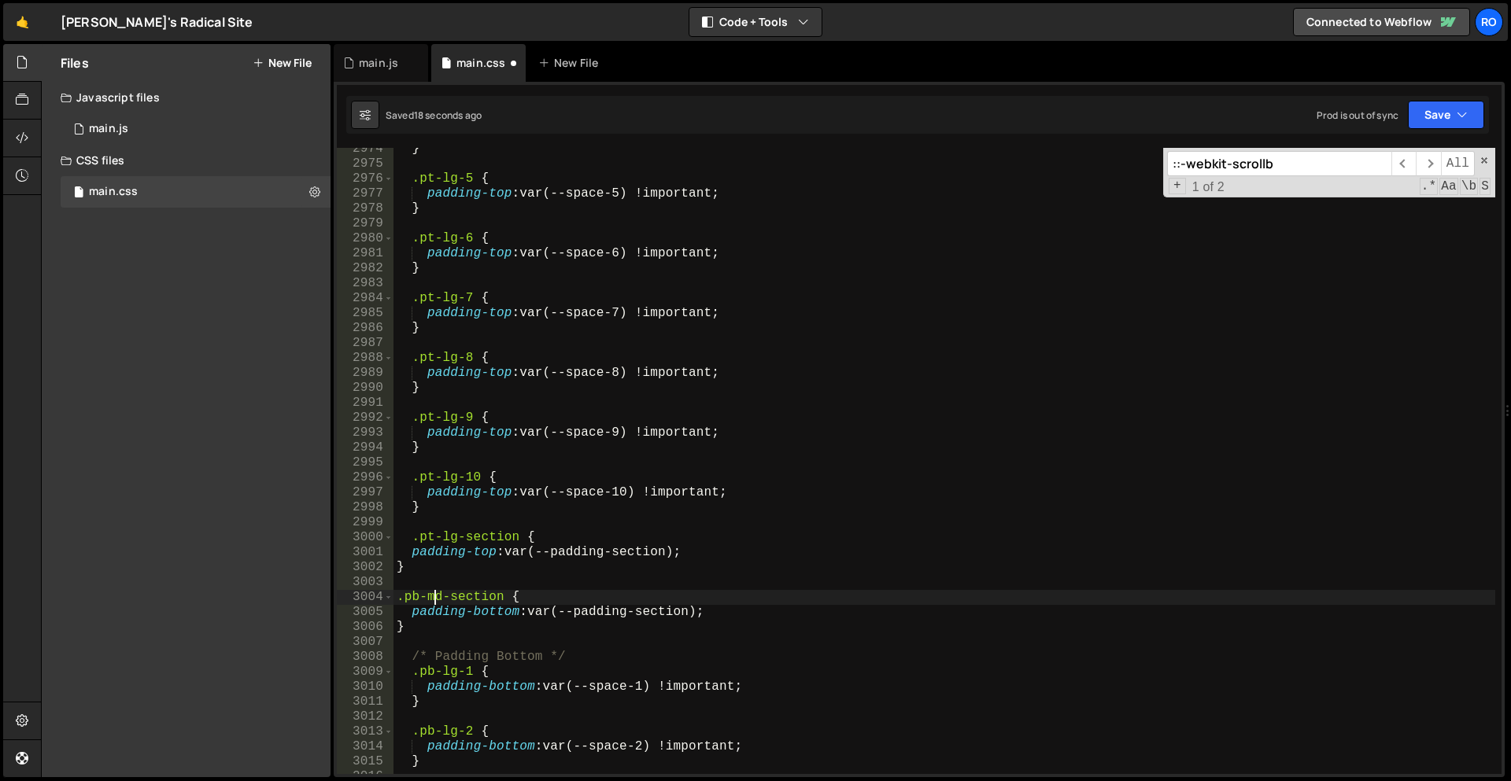
click at [434, 599] on div "} .pt-lg-5 { padding-top : var(--space-5) !important ; } .pt-lg-6 { padding-top…" at bounding box center [944, 470] width 1102 height 656
paste textarea "lg"
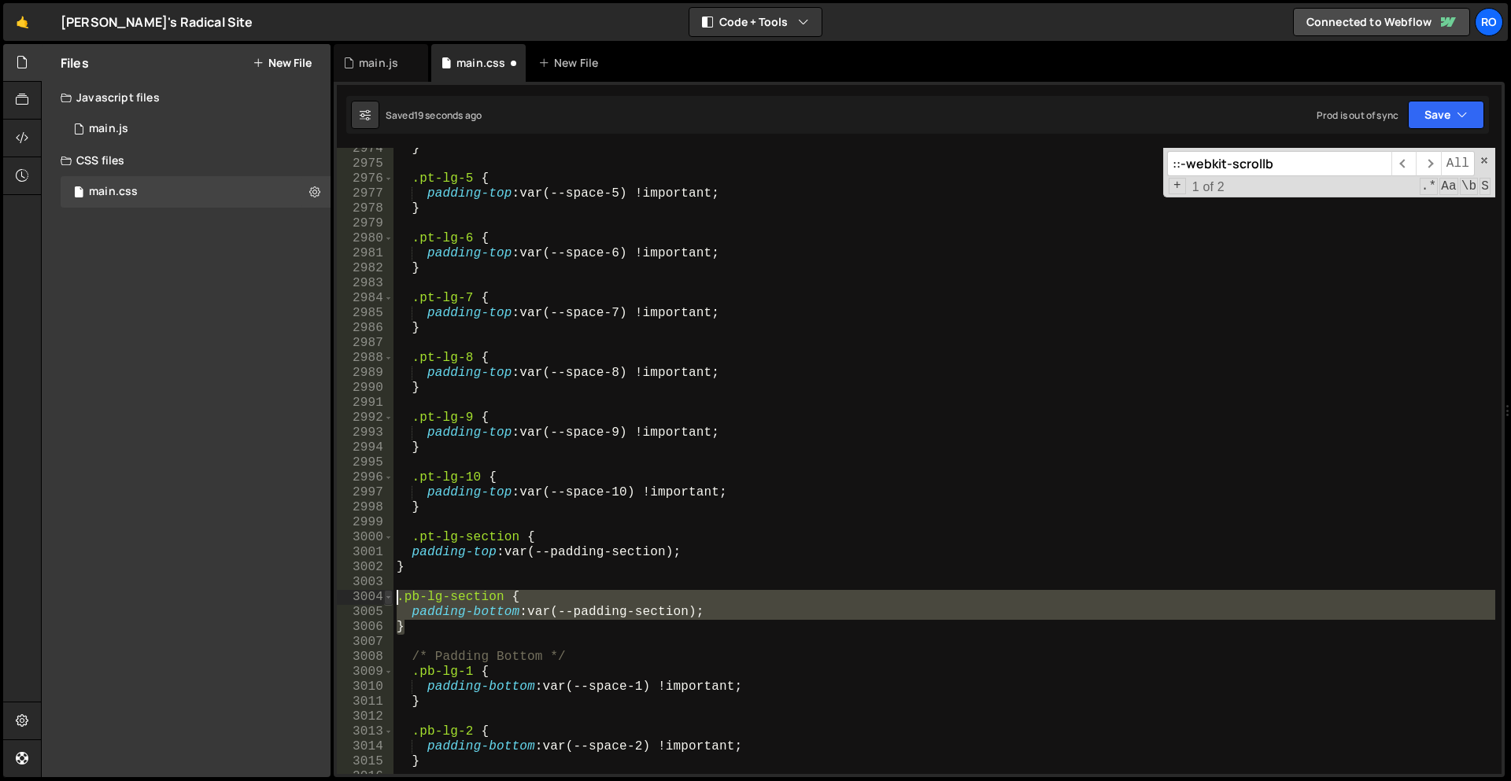
drag, startPoint x: 428, startPoint y: 627, endPoint x: 388, endPoint y: 593, distance: 52.5
click at [388, 593] on div ".pb-lg-section { 2974 2975 2976 2977 2978 2979 2980 2981 2982 2983 2984 2985 29…" at bounding box center [919, 461] width 1165 height 626
type textarea ".pb-lg-section { padding-bottom: var(--padding-section);"
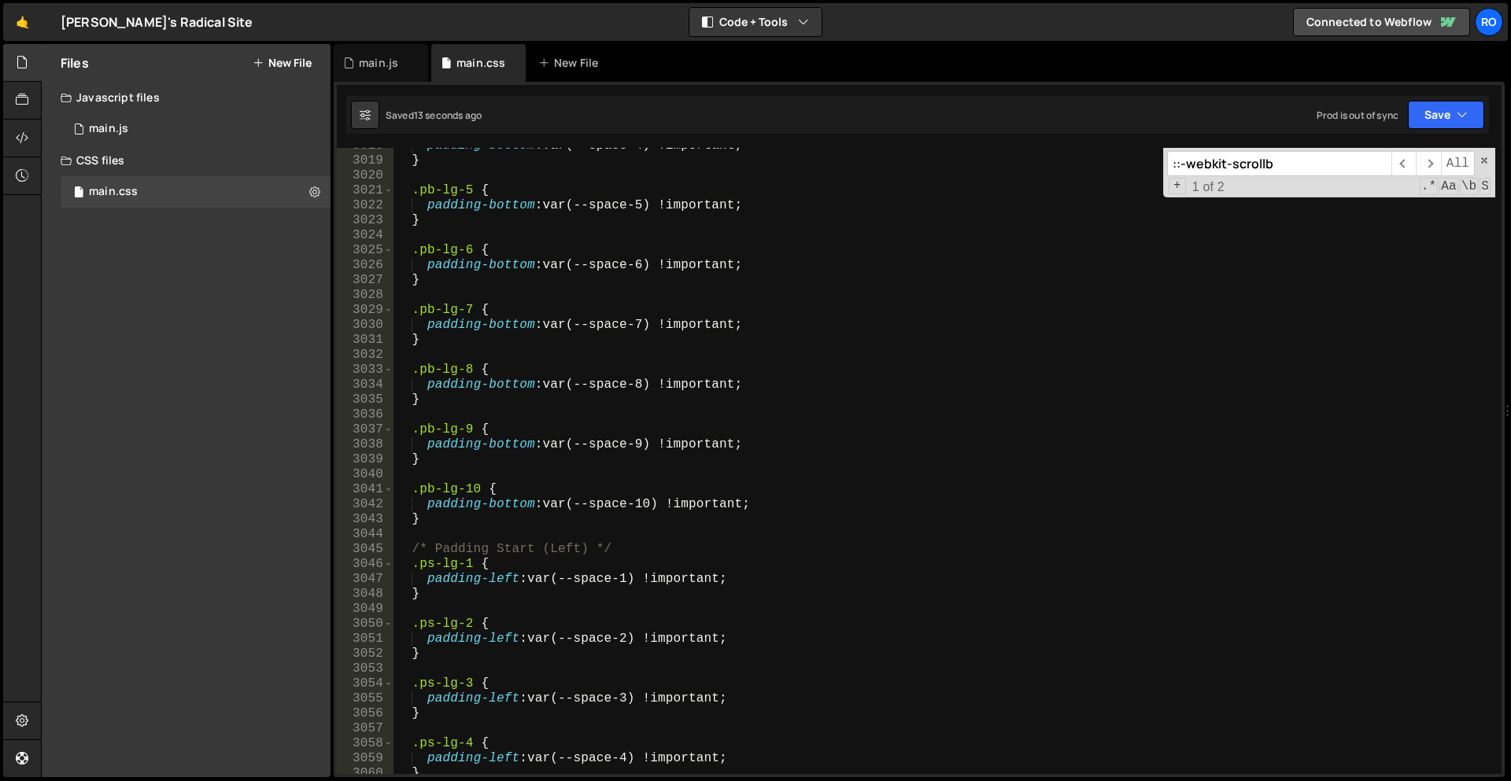
scroll to position [13849, 0]
click at [471, 526] on div "padding-bottom : var(--space-4) !important ; } .pb-lg-5 { padding-bottom : var(…" at bounding box center [944, 466] width 1102 height 656
type textarea "}"
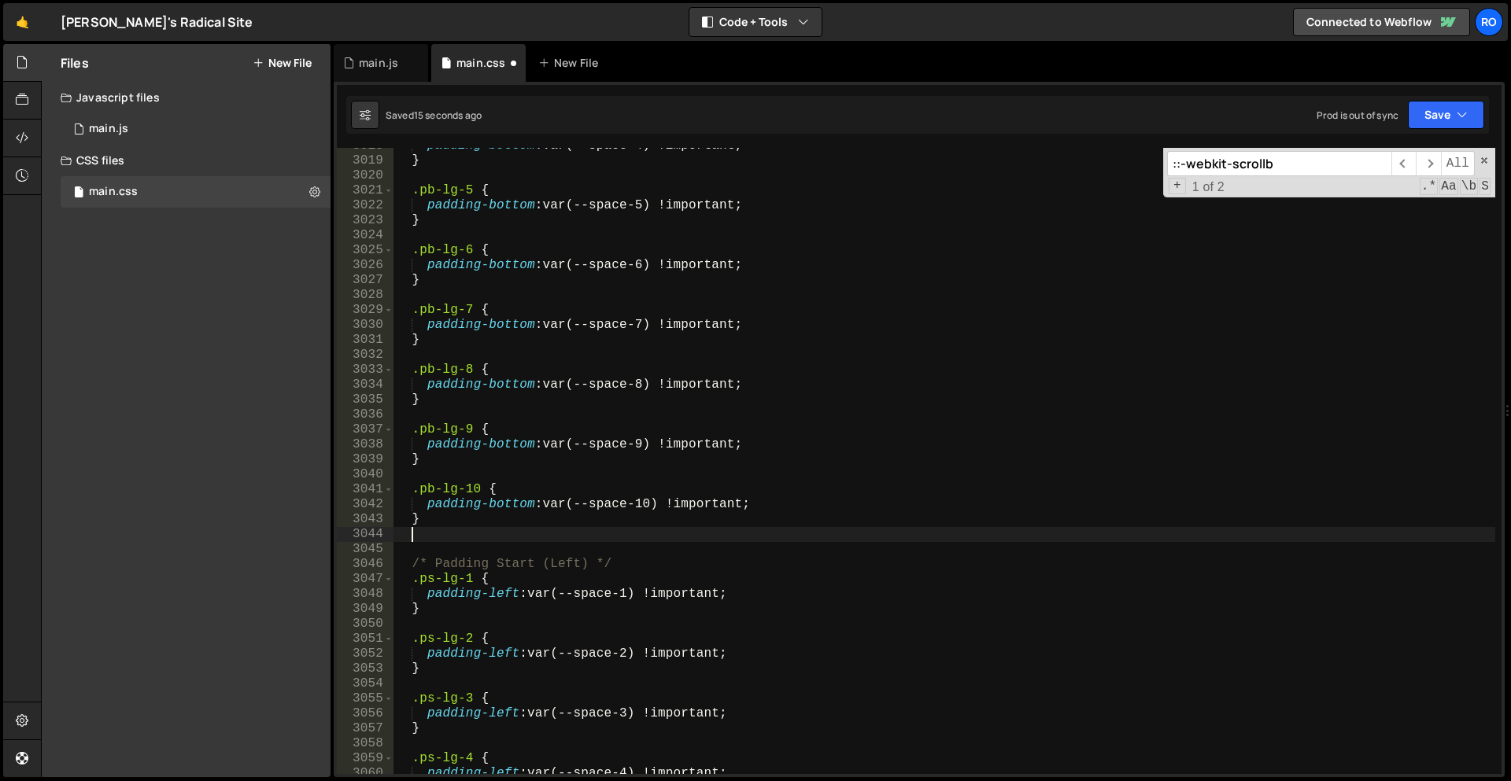
scroll to position [13847, 0]
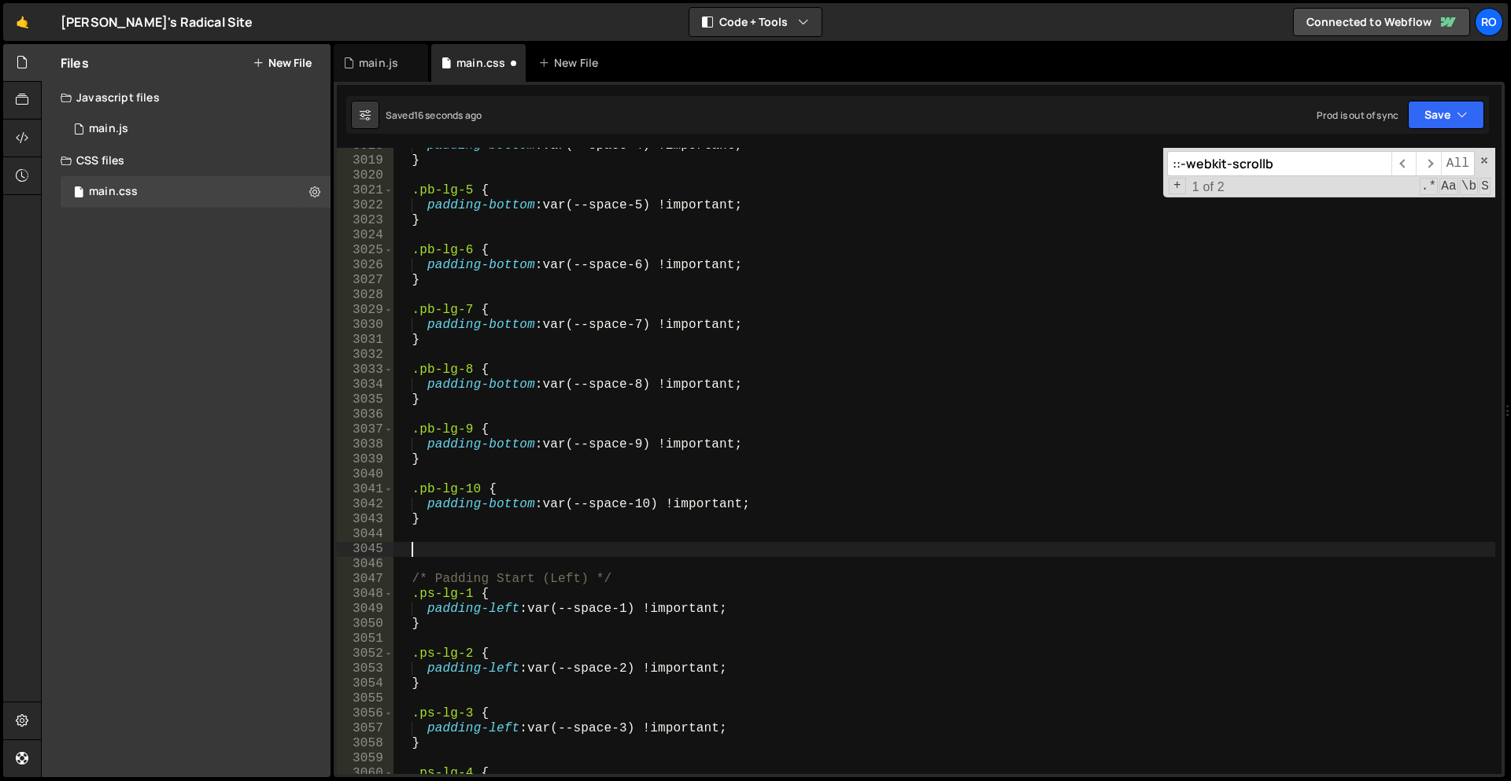
paste textarea "}"
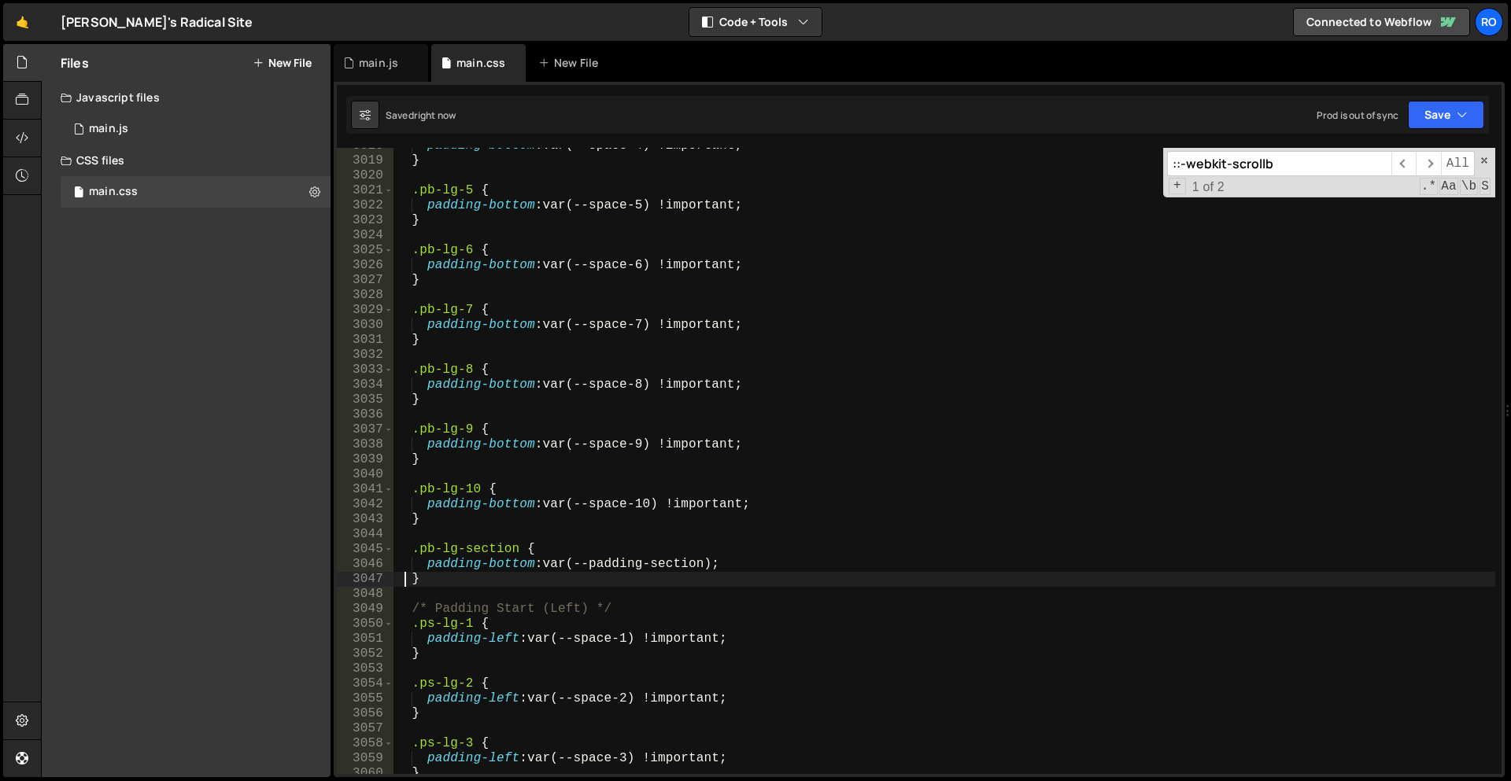
click at [588, 503] on div "padding-bottom : var(--space-4) !important ; } .pb-lg-5 { padding-bottom : var(…" at bounding box center [944, 466] width 1102 height 656
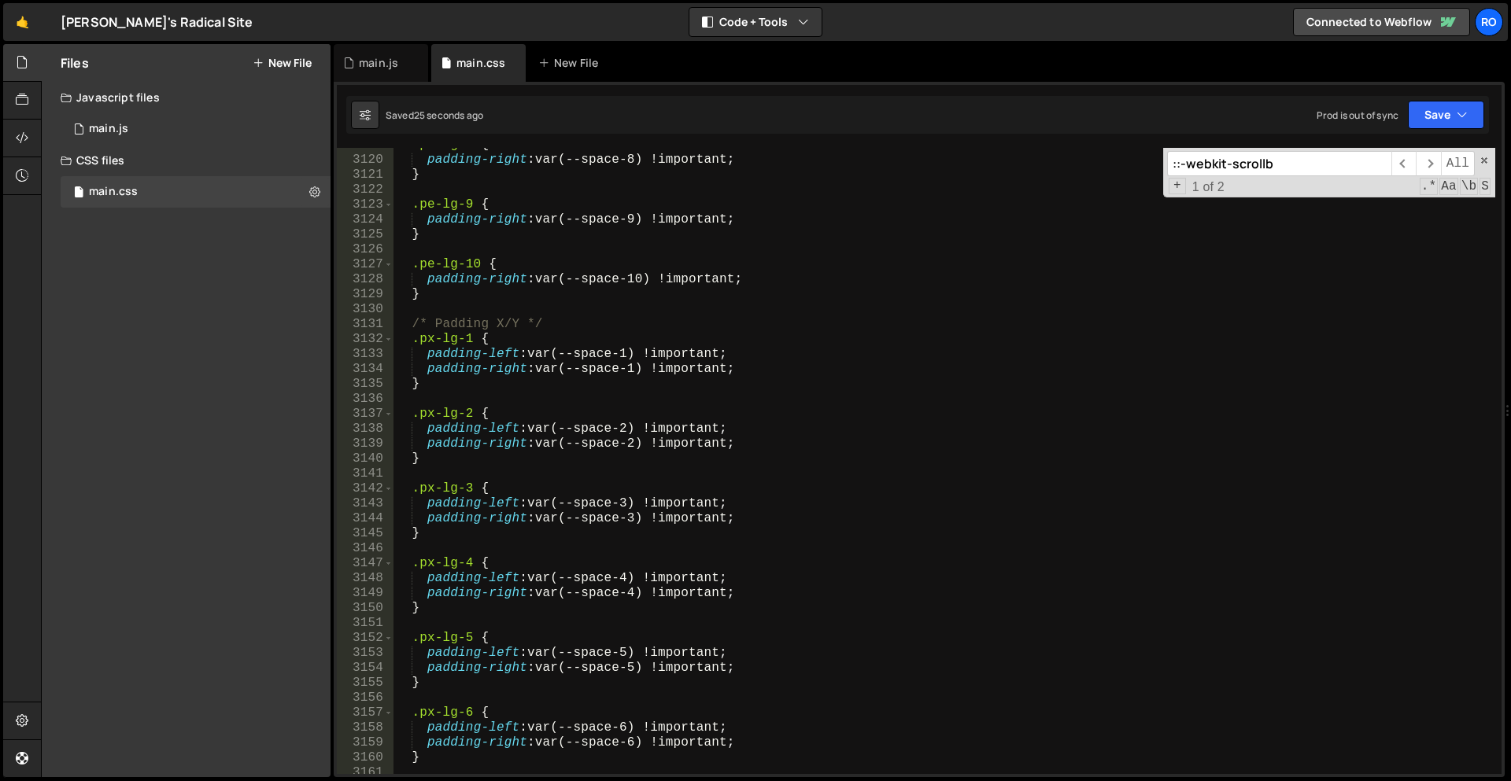
scroll to position [14274, 0]
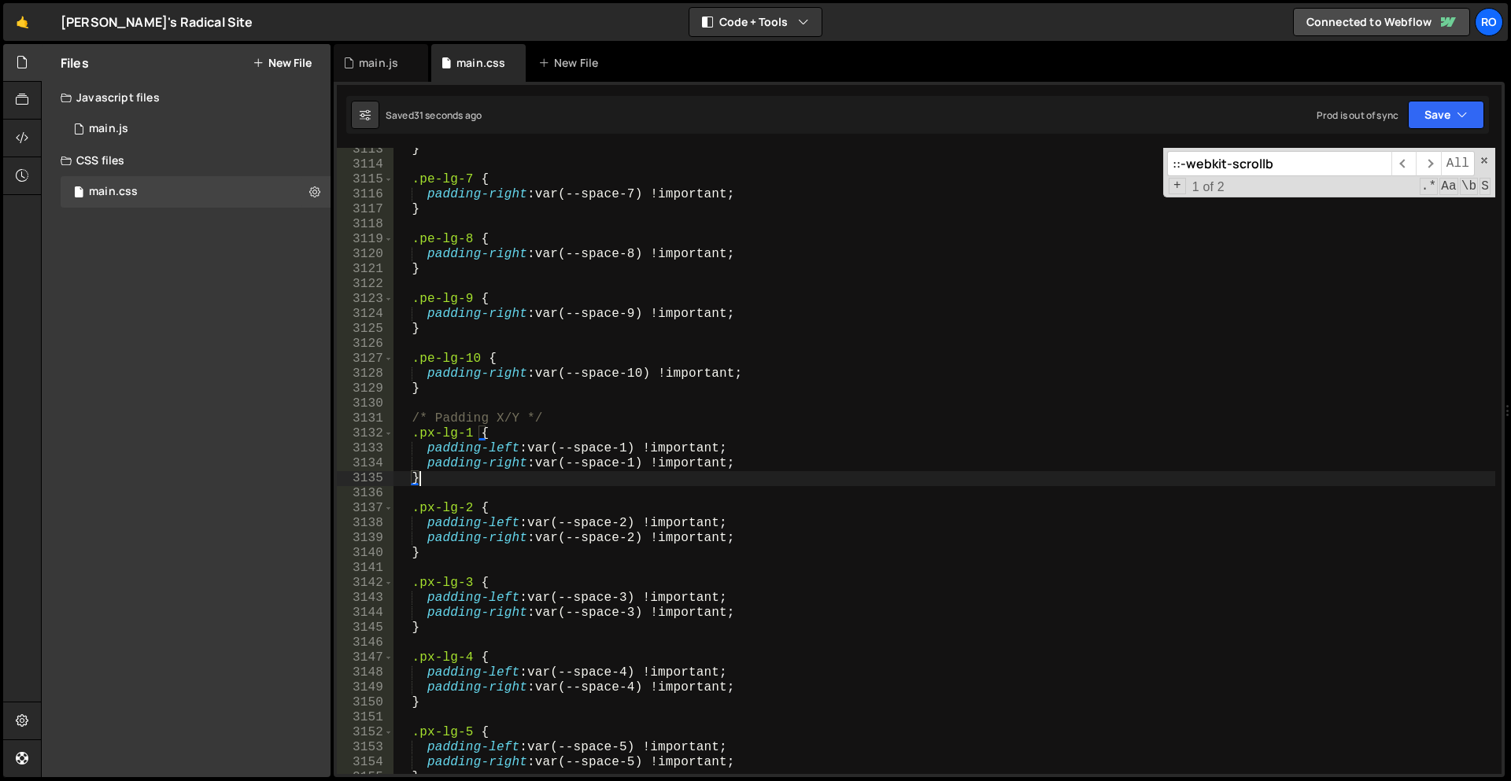
click at [457, 480] on div "} .pe-lg-7 { padding-right : var(--space-7) !important ; } .pe-lg-8 { padding-r…" at bounding box center [944, 470] width 1102 height 656
type textarea "}"
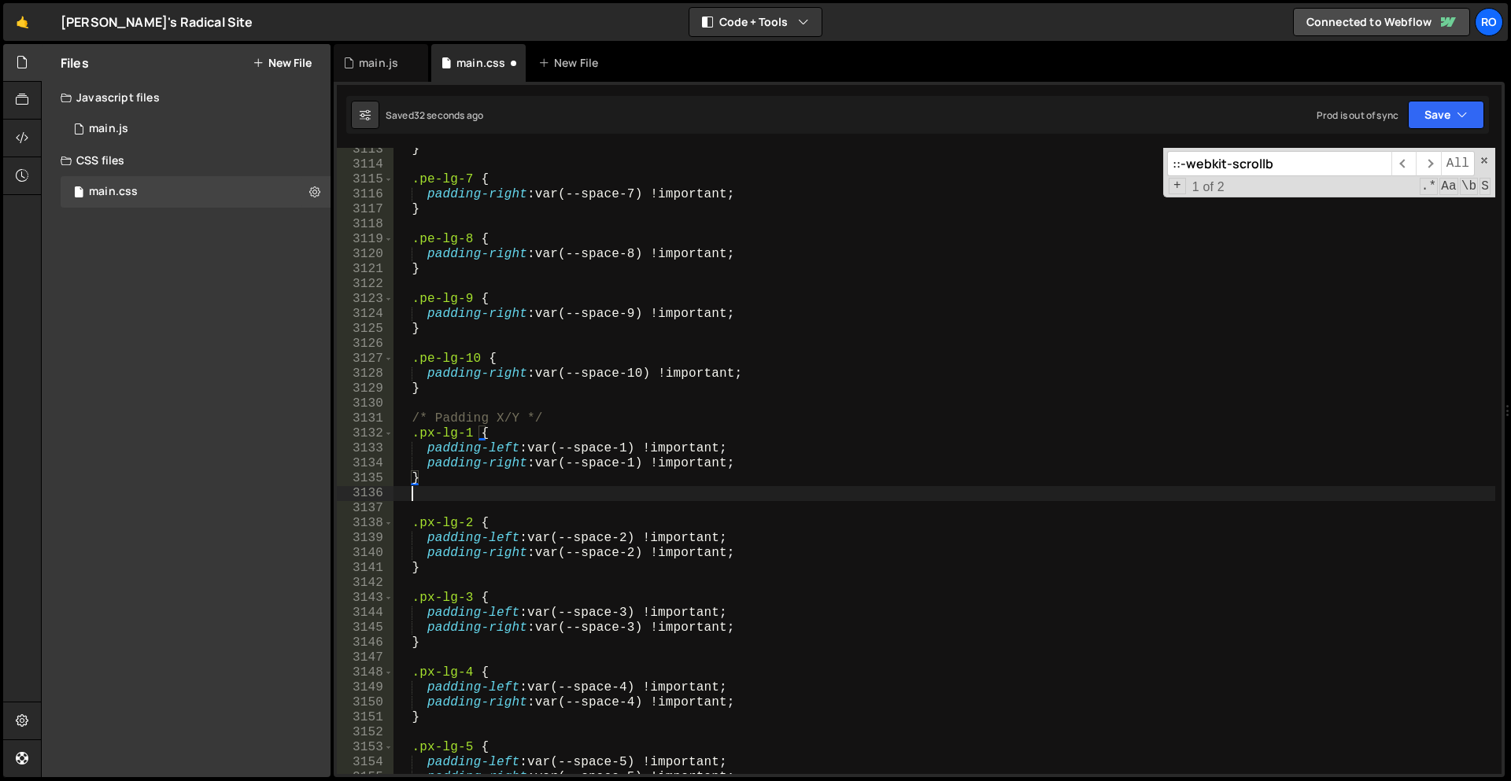
scroll to position [14271, 0]
paste textarea "}"
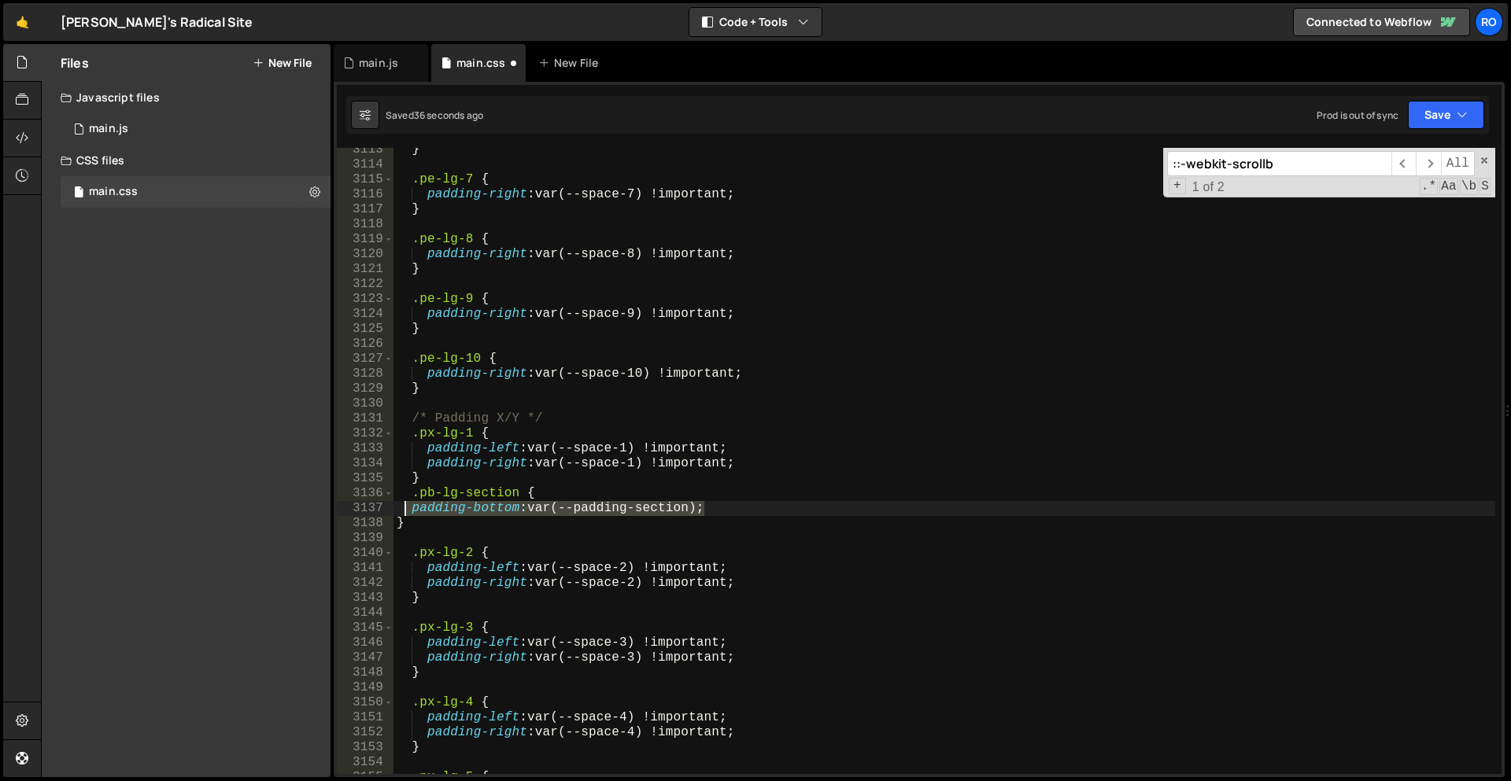
drag, startPoint x: 714, startPoint y: 504, endPoint x: 403, endPoint y: 505, distance: 310.8
click at [403, 505] on div "} .pe-lg-7 { padding-right : var(--space-7) !important ; } .pe-lg-8 { padding-r…" at bounding box center [944, 470] width 1102 height 656
click at [418, 519] on div "} .pe-lg-7 { padding-right : var(--space-7) !important ; } .pe-lg-8 { padding-r…" at bounding box center [944, 470] width 1102 height 656
type textarea "}"
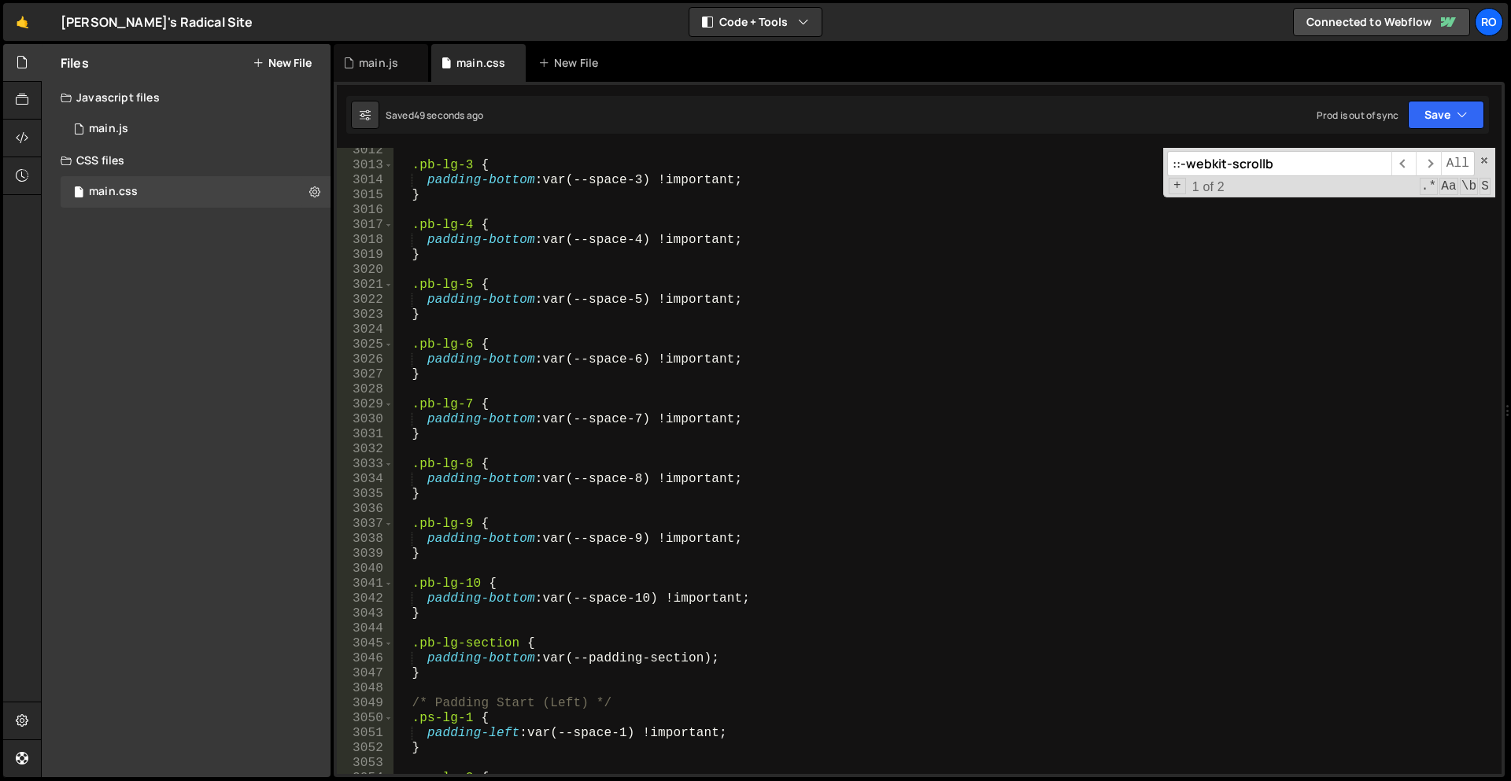
scroll to position [13811, 0]
click at [598, 495] on div ".pb-lg-3 { padding-bottom : var(--space-3) !important ; } .pb-lg-4 { padding-bo…" at bounding box center [944, 471] width 1102 height 656
click at [1235, 536] on div ".pb-lg-3 { padding-bottom : var(--space-3) !important ; } .pb-lg-4 { padding-bo…" at bounding box center [944, 471] width 1102 height 656
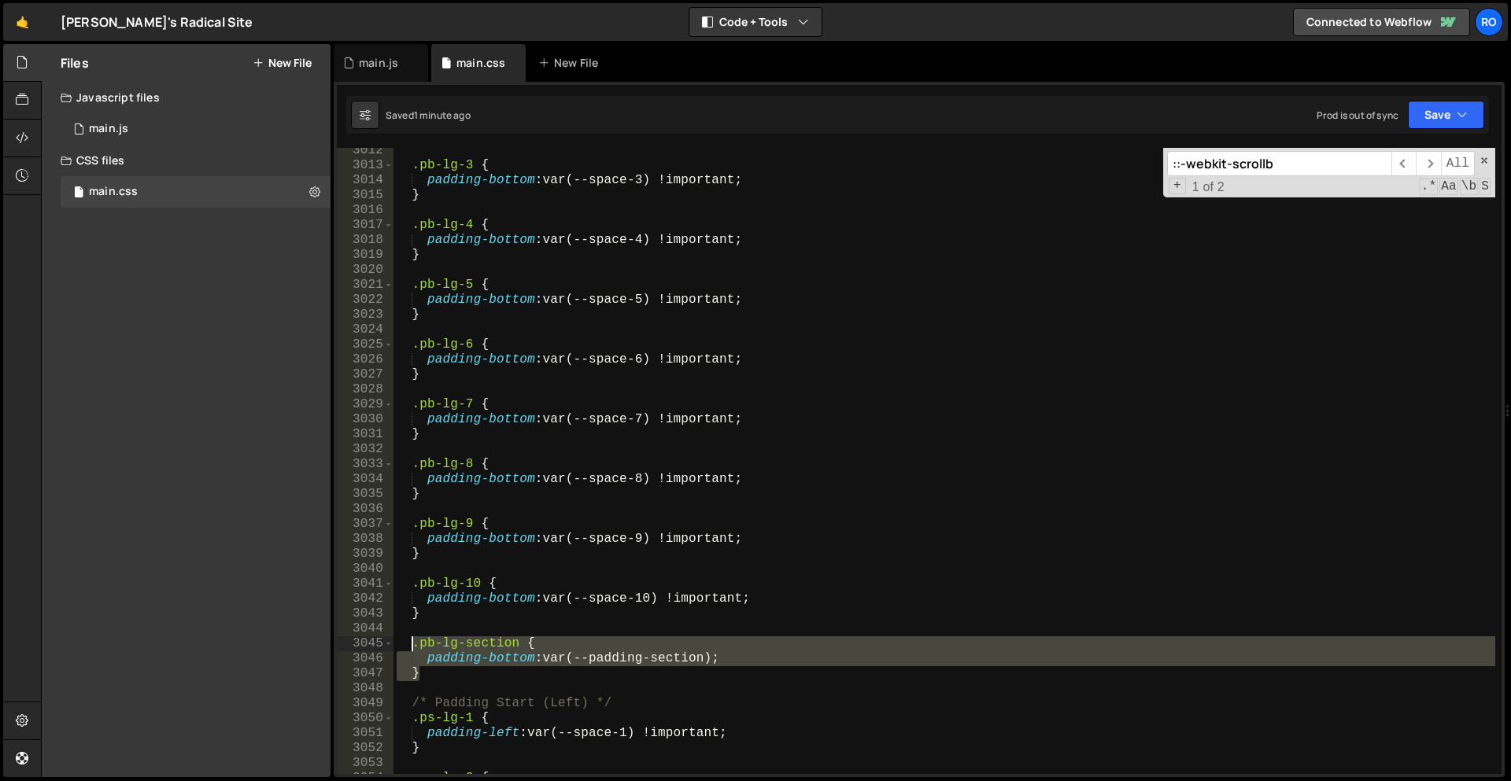
drag, startPoint x: 449, startPoint y: 667, endPoint x: 409, endPoint y: 647, distance: 45.0
click at [409, 647] on div ".pb-lg-3 { padding-bottom : var(--space-3) !important ; } .pb-lg-4 { padding-bo…" at bounding box center [944, 471] width 1102 height 656
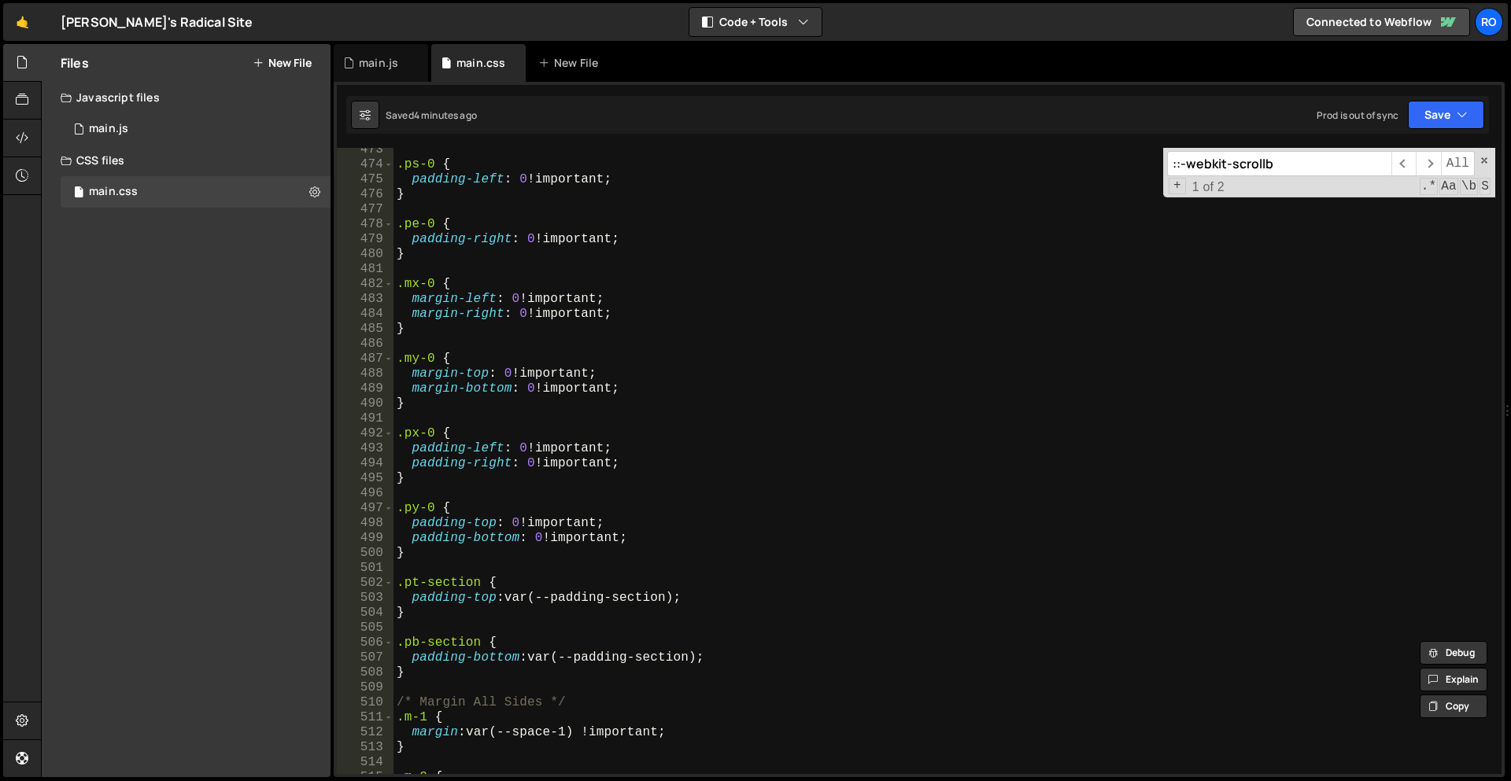
scroll to position [2224, 0]
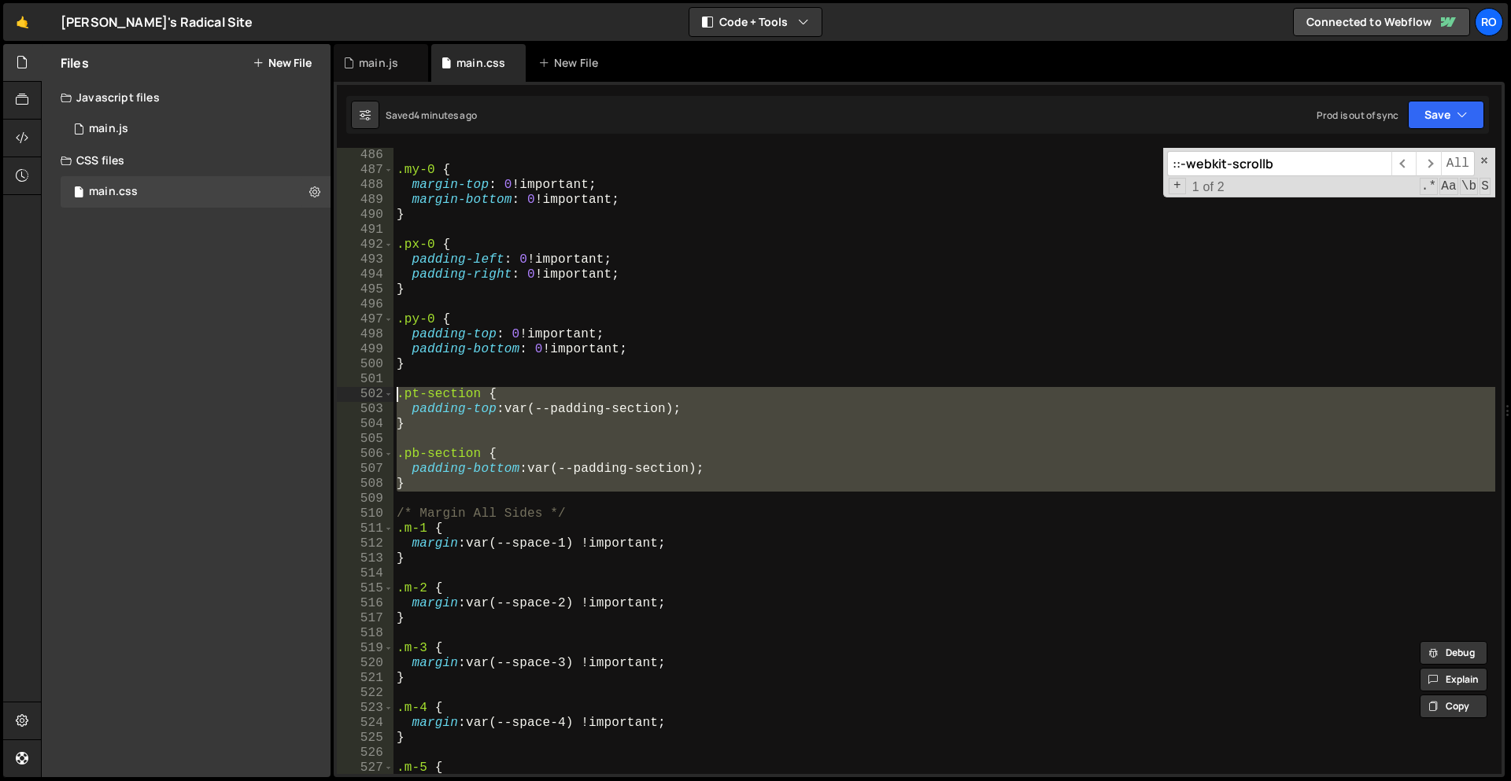
drag, startPoint x: 426, startPoint y: 494, endPoint x: 341, endPoint y: 393, distance: 132.3
click at [341, 393] on div ".pb-lg-section { padding-bottom: var(--padding-section); 486 487 488 489 490 49…" at bounding box center [919, 461] width 1165 height 626
type textarea ".pt-section { padding-top: var(--padding-section);"
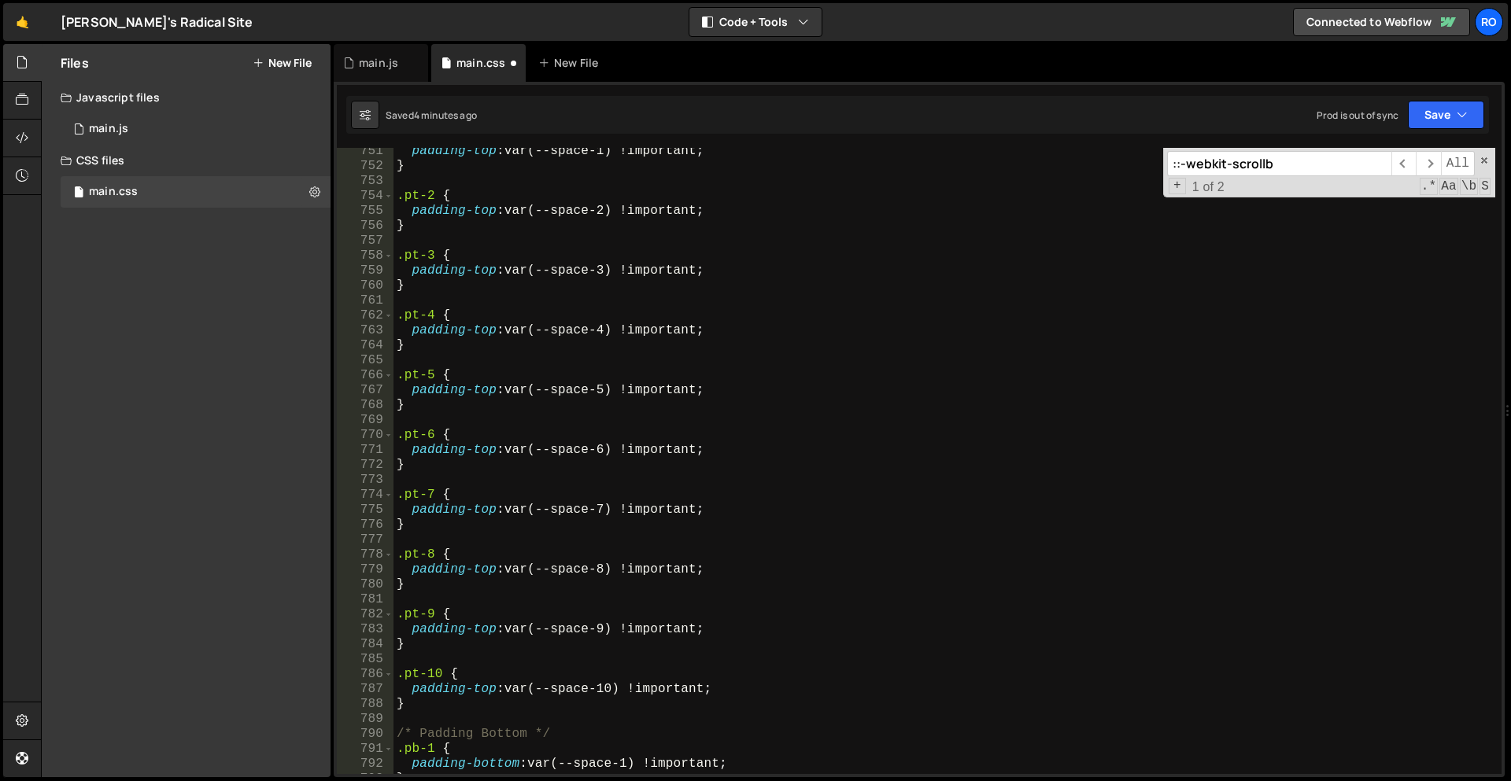
scroll to position [3503, 0]
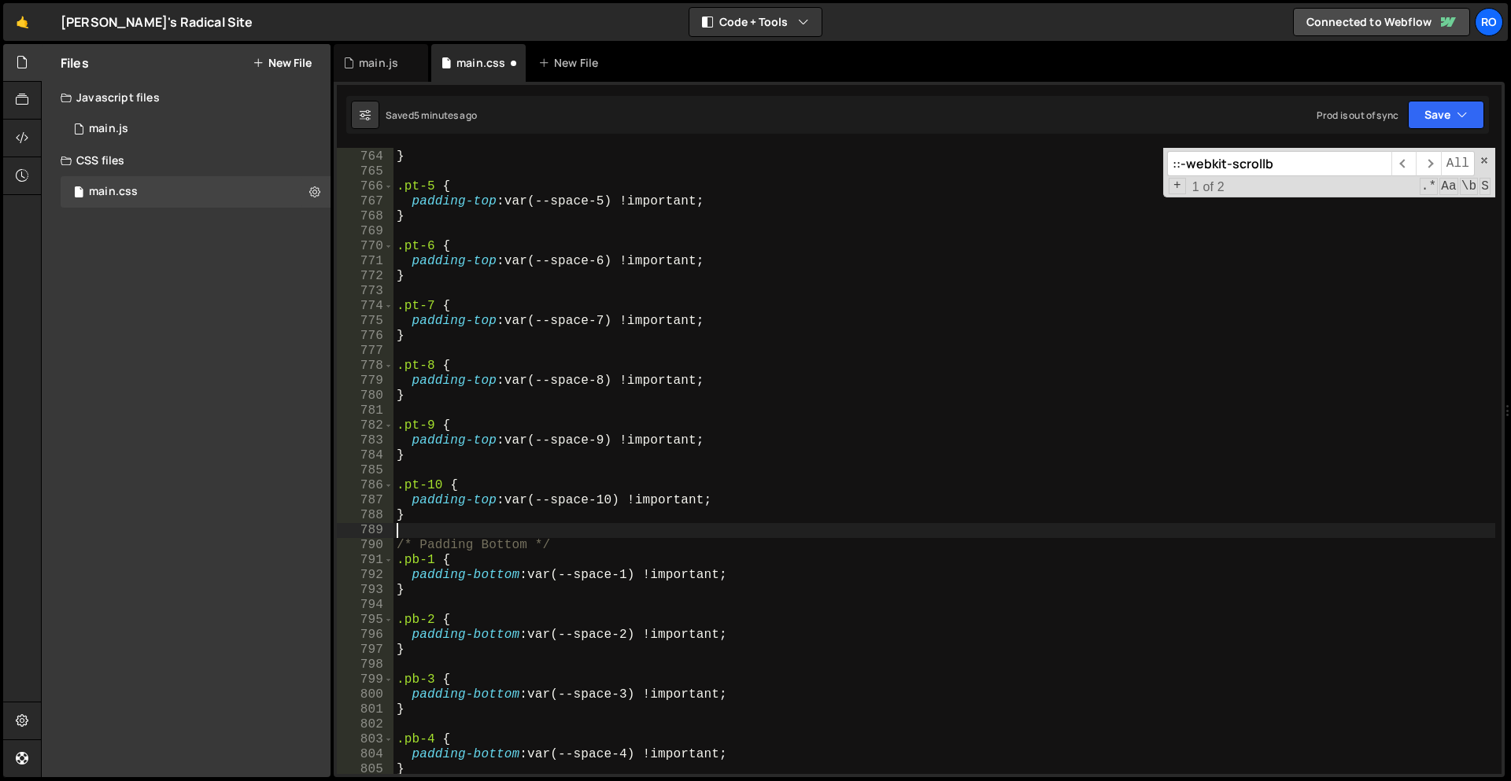
click at [478, 525] on div "padding-top : var(--space-4) !important ; } .pt-5 { padding-top : var(--space-5…" at bounding box center [944, 463] width 1102 height 656
paste textarea ".pb-section {"
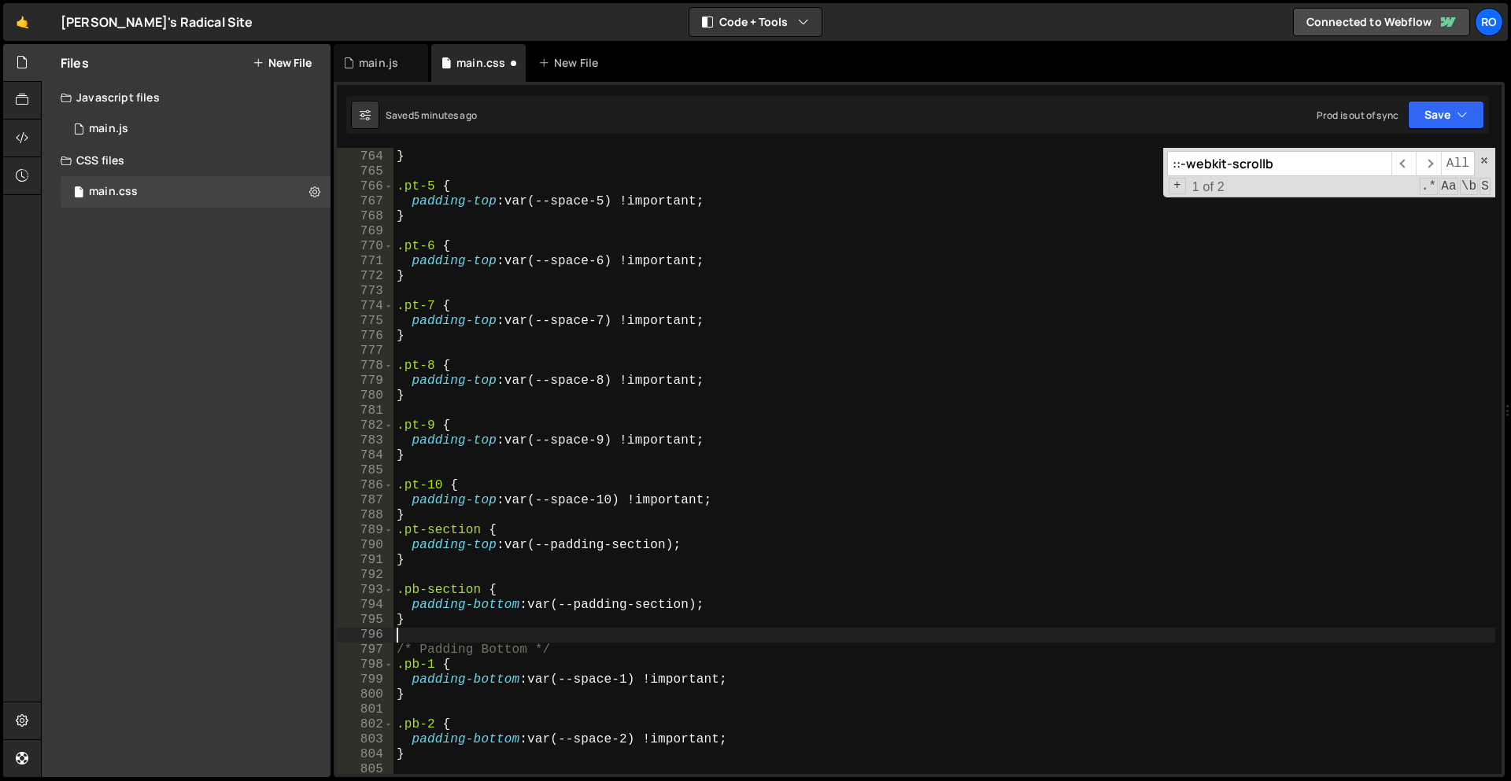
scroll to position [3499, 0]
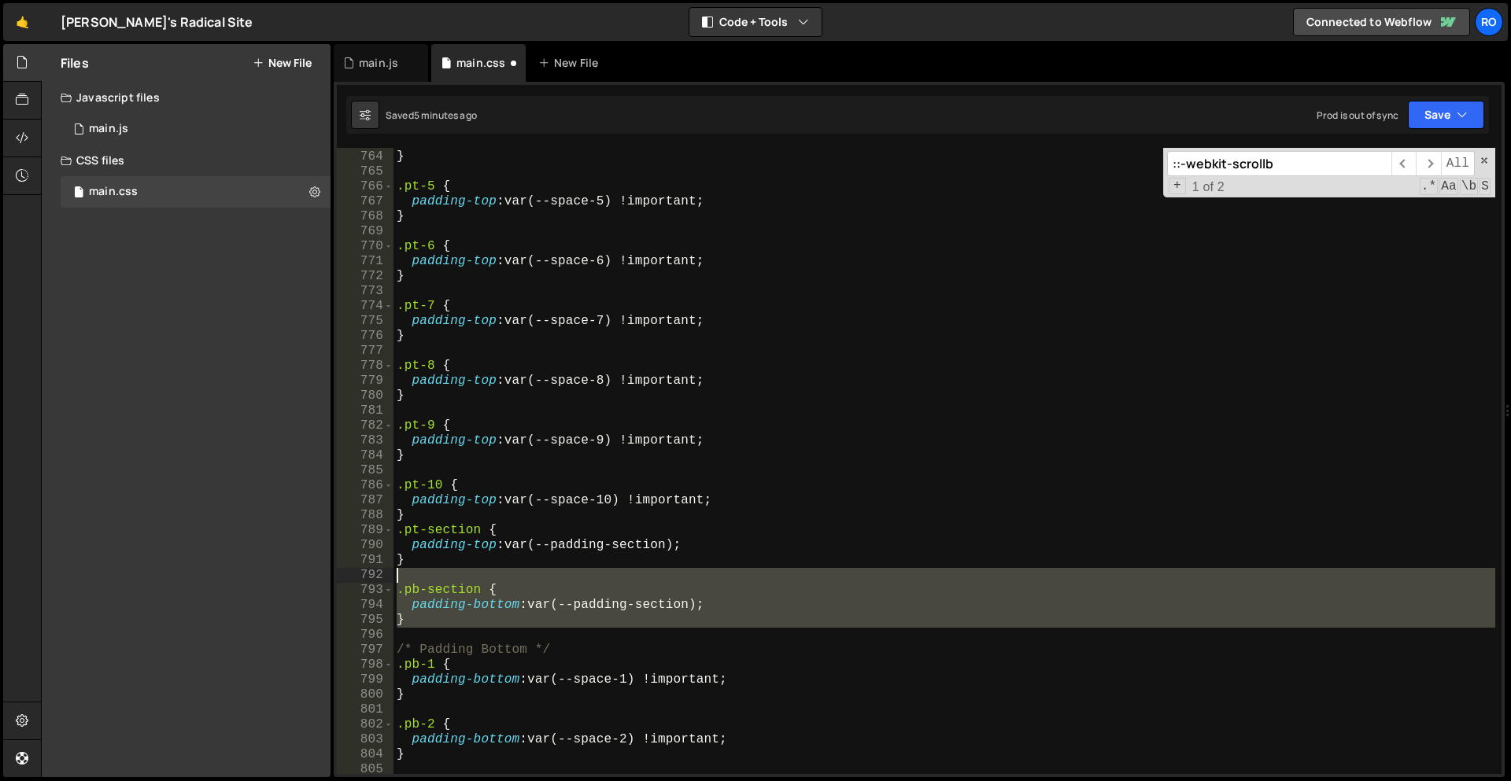
click at [467, 574] on div "padding-top : var(--space-4) !important ; } .pt-5 { padding-top : var(--space-5…" at bounding box center [944, 463] width 1102 height 656
type textarea ".pb-section {"
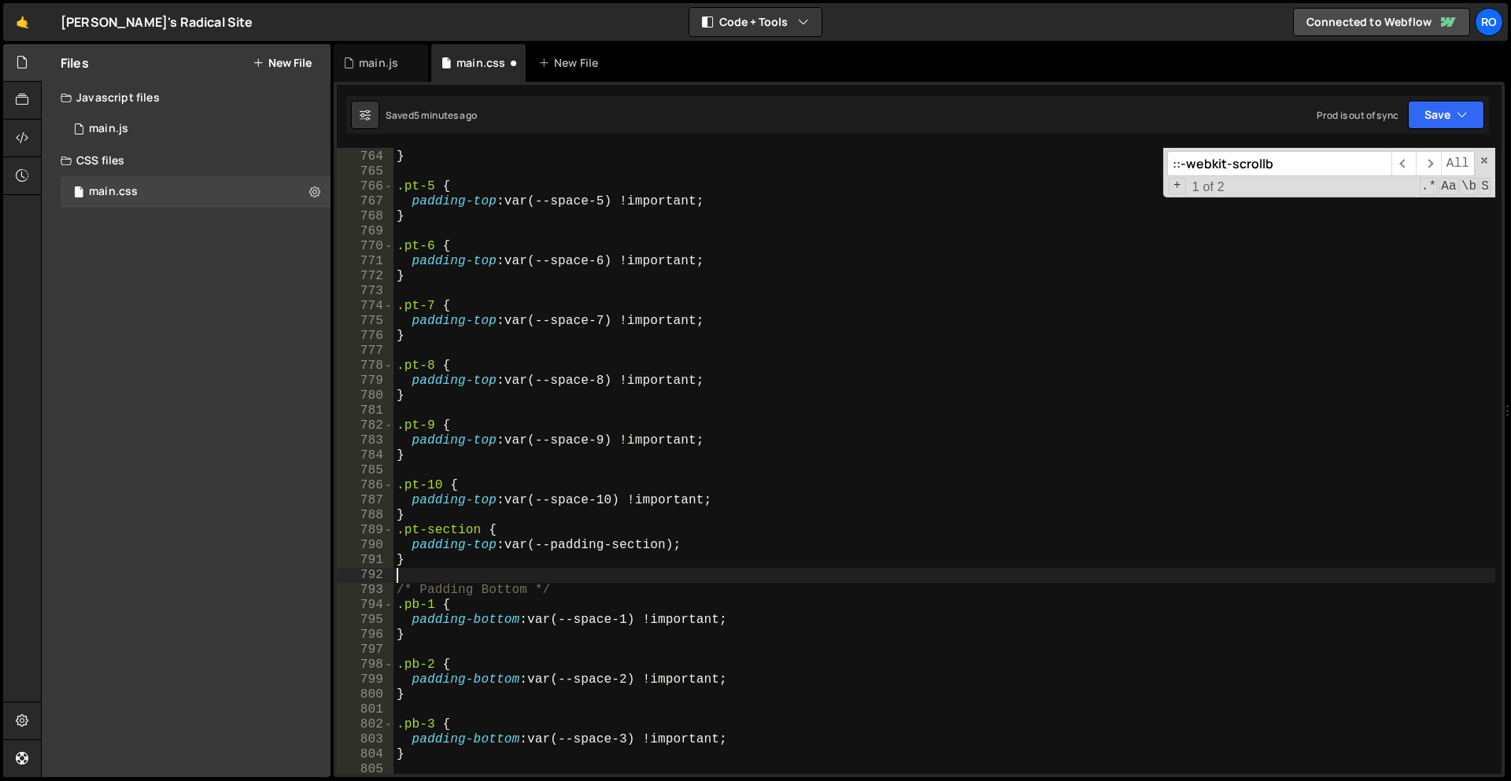
scroll to position [3501, 0]
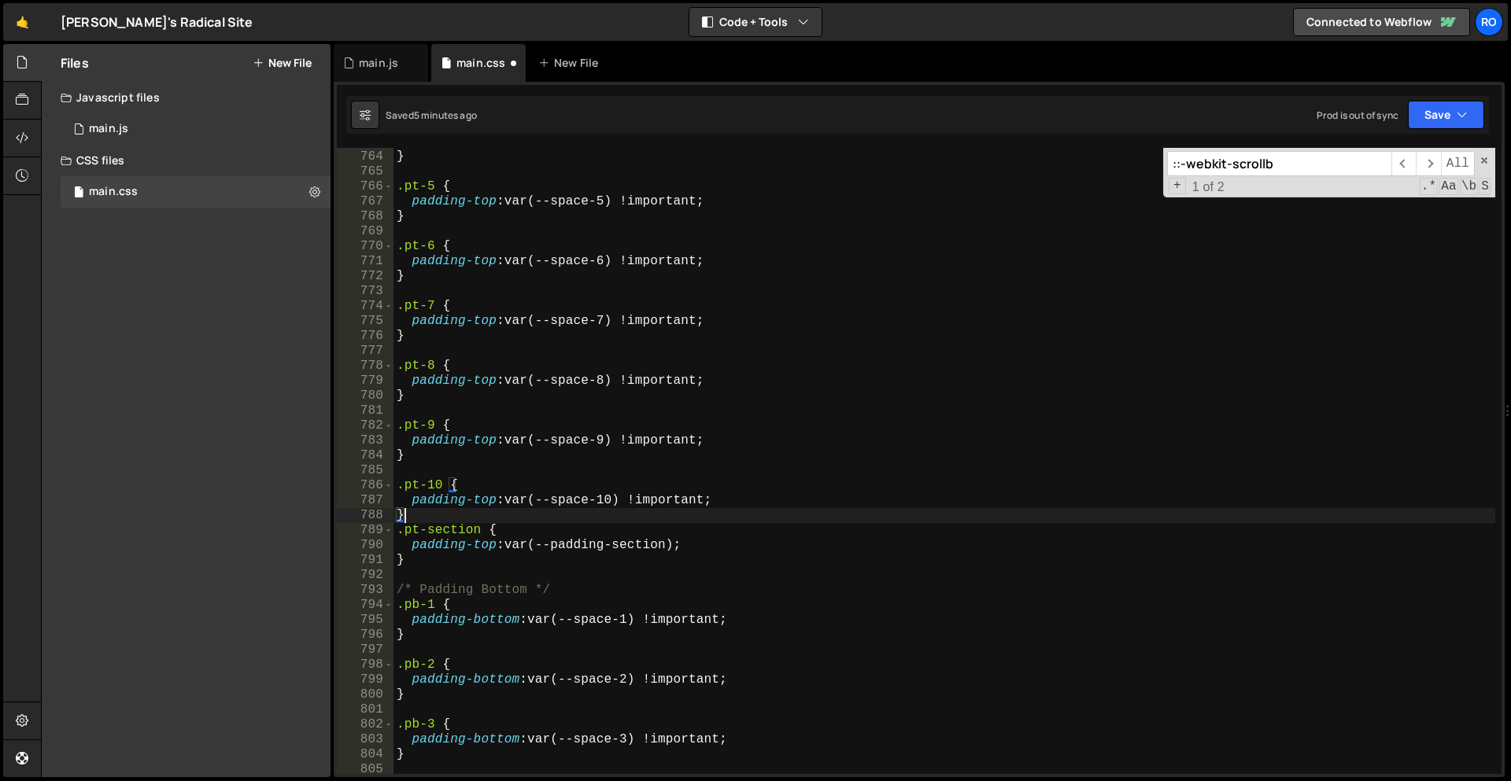
click at [427, 516] on div "padding-top : var(--space-4) !important ; } .pt-5 { padding-top : var(--space-5…" at bounding box center [944, 463] width 1102 height 656
type textarea "}"
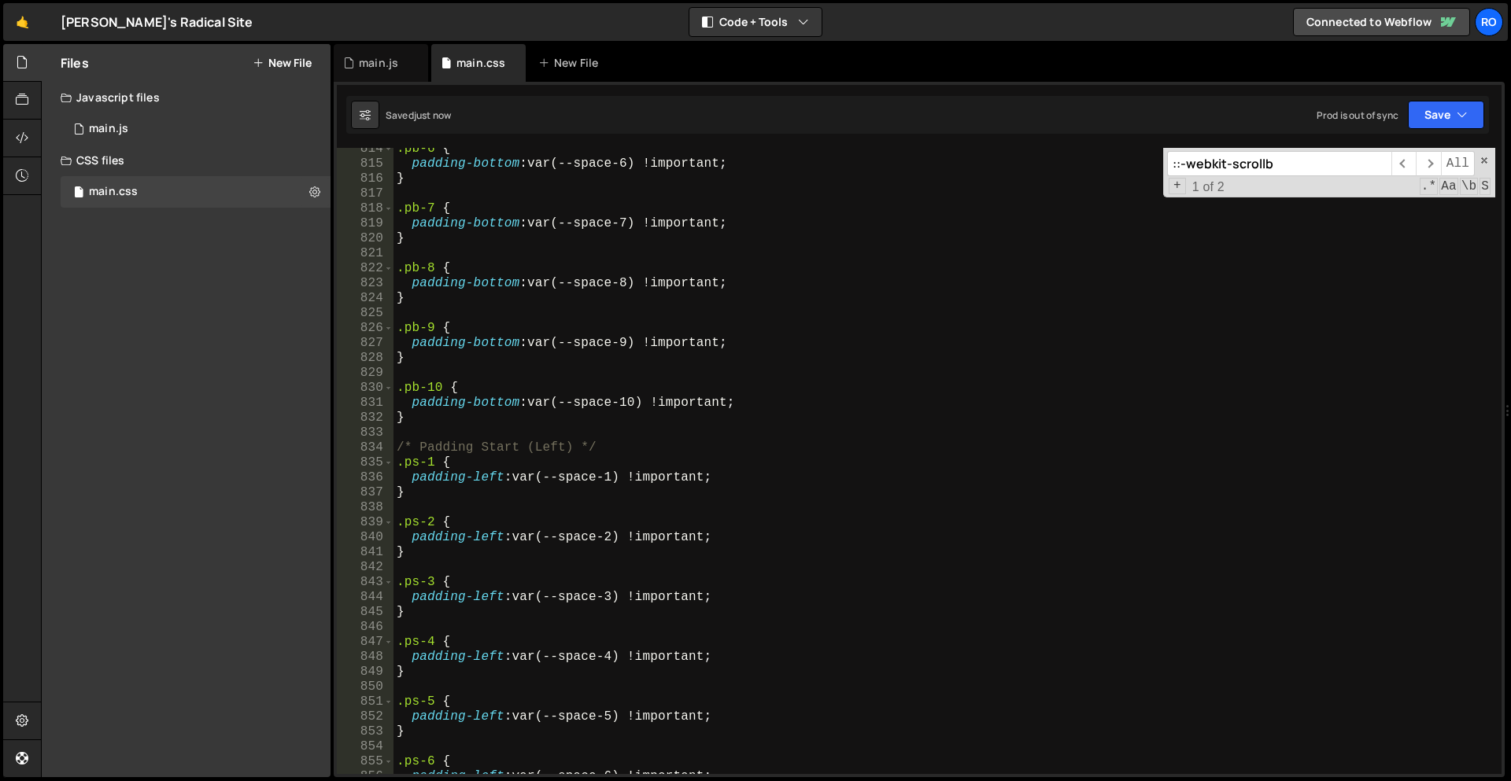
scroll to position [3733, 0]
click at [475, 419] on div ".pb-6 { padding-bottom : var(--space-6) !important ; } .pb-7 { padding-bottom :…" at bounding box center [944, 470] width 1102 height 656
type textarea "}"
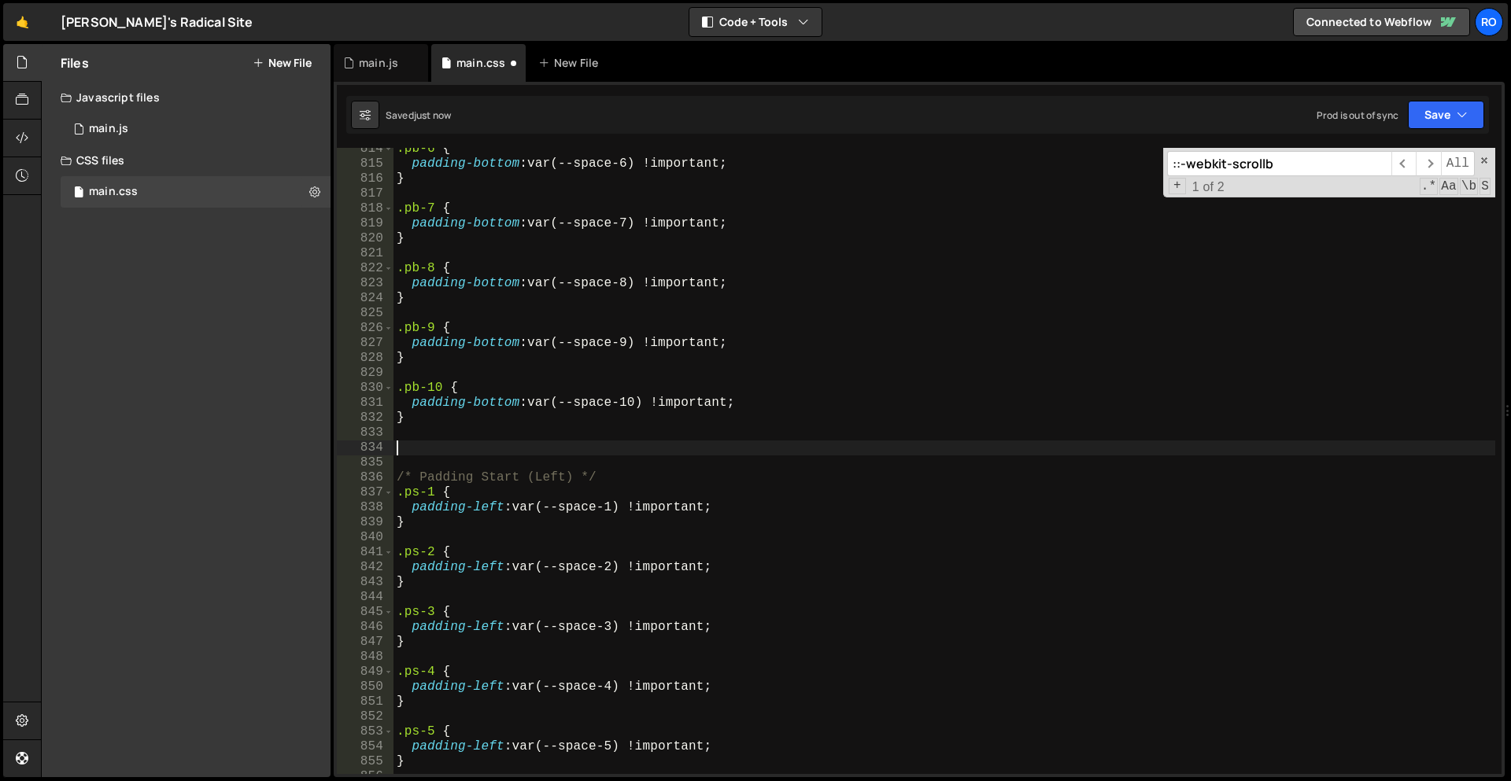
paste textarea "/* Padding Start (Left) */"
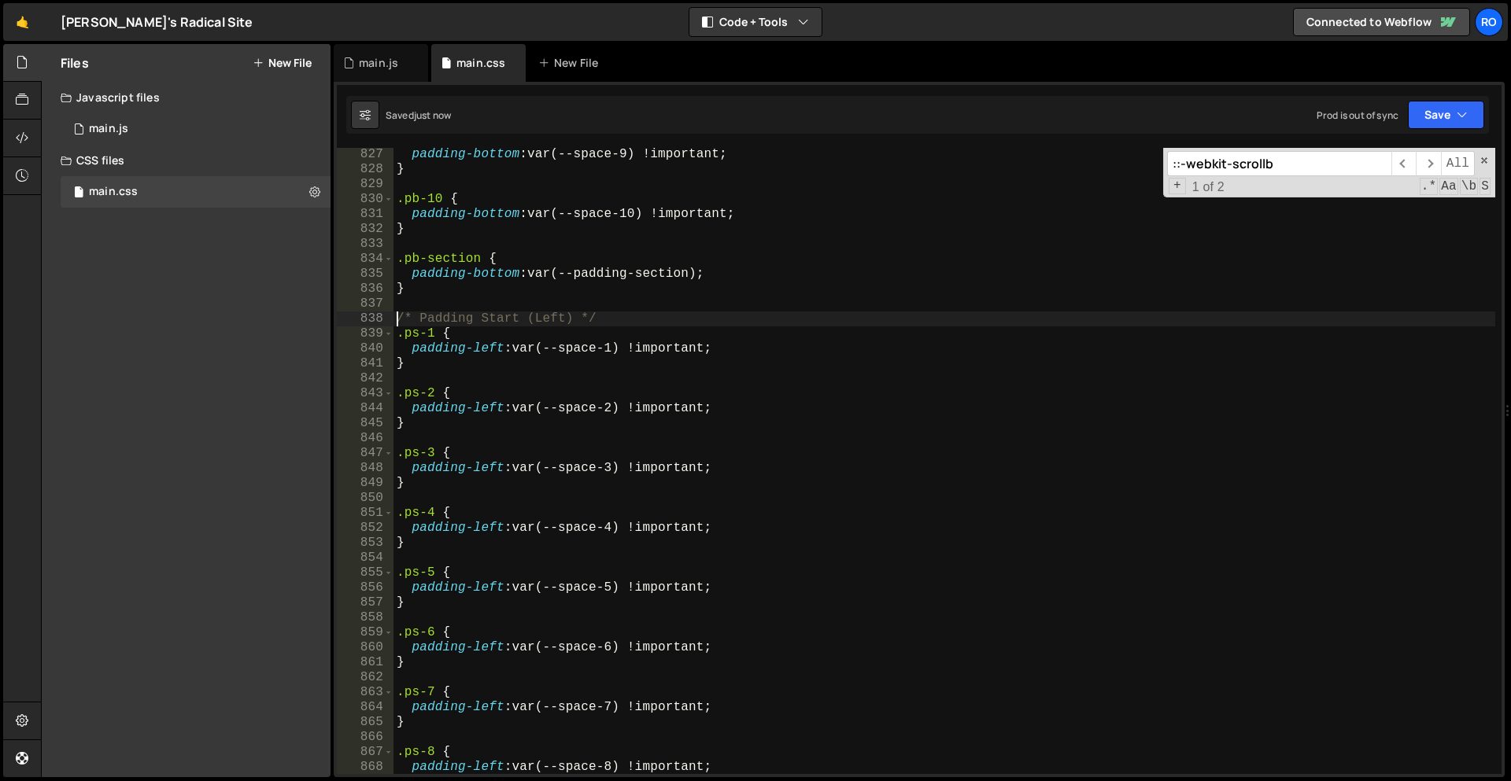
scroll to position [3789, 0]
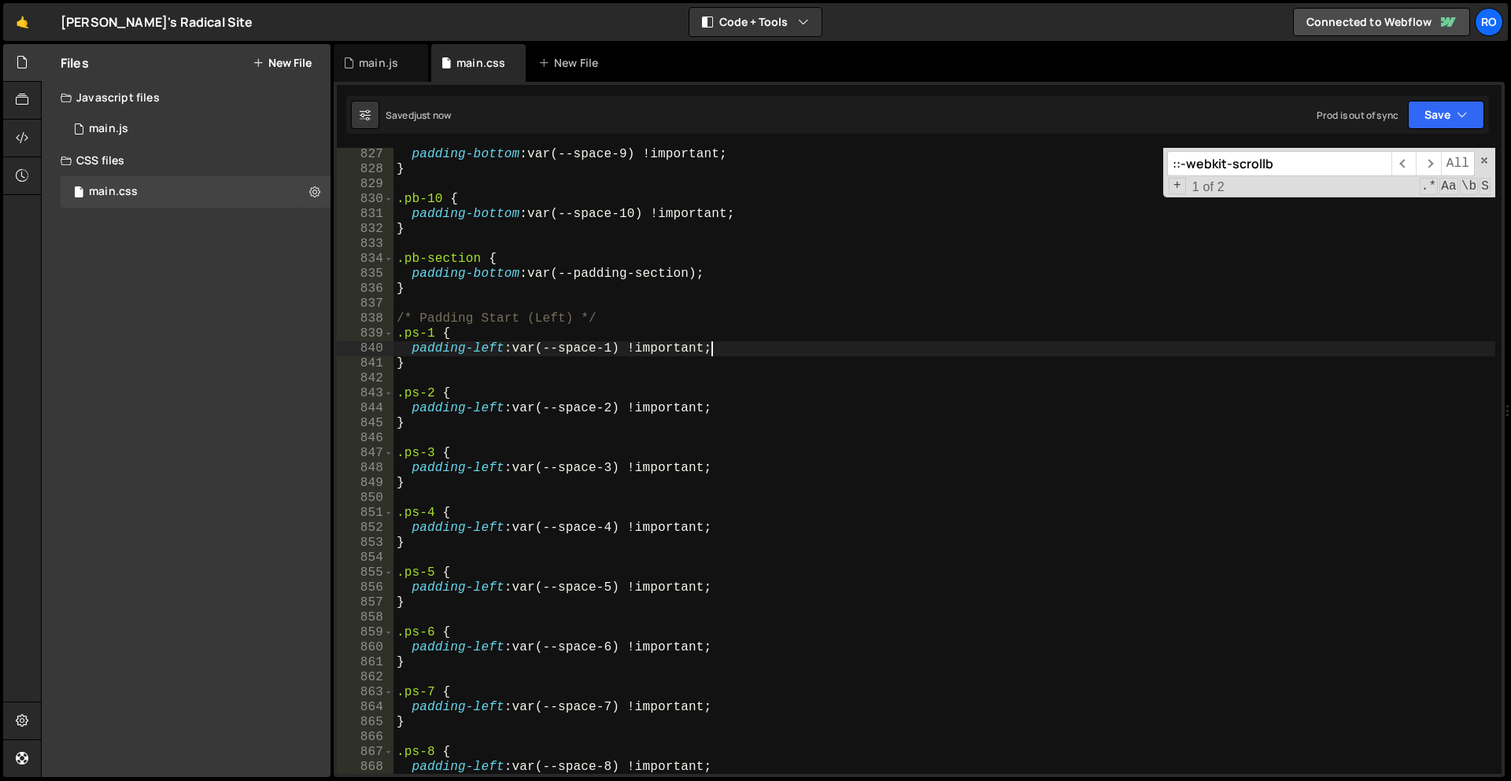
click at [718, 349] on div "padding-bottom : var(--space-9) !important ; } .pb-10 { padding-bottom : var(--…" at bounding box center [944, 475] width 1102 height 656
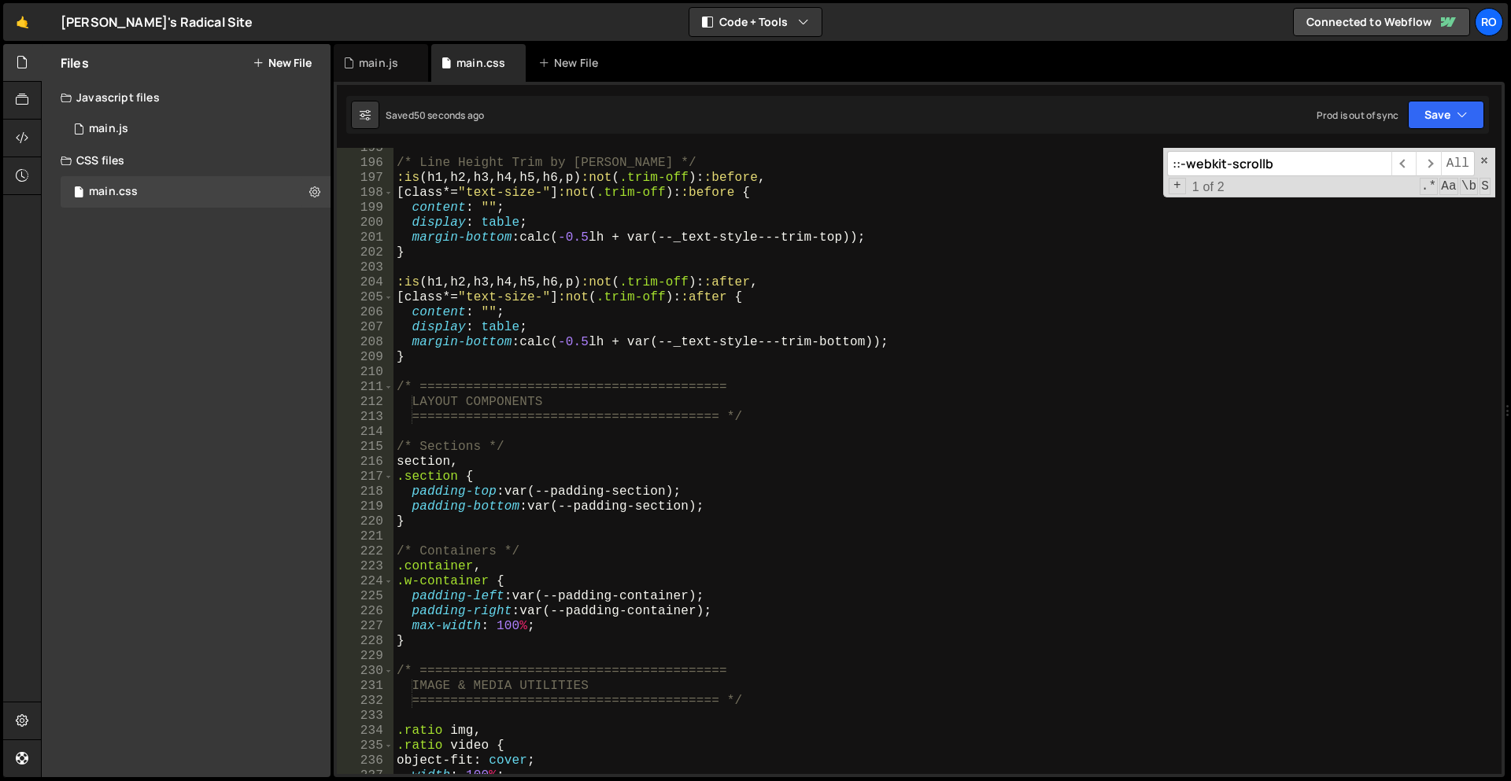
scroll to position [921, 0]
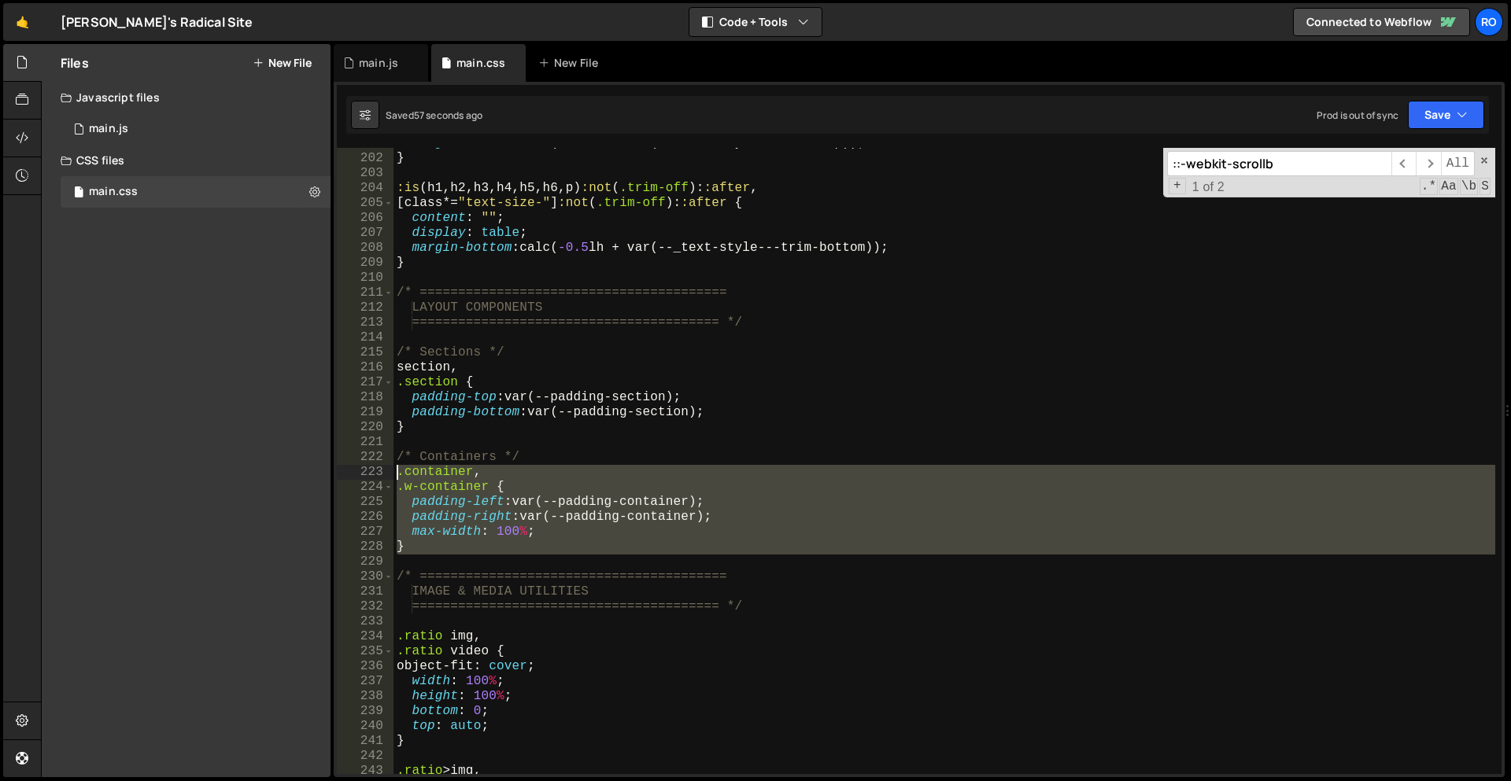
drag, startPoint x: 494, startPoint y: 560, endPoint x: 376, endPoint y: 479, distance: 143.2
click at [376, 479] on div "padding-left: var(--space-1) !important; 201 202 203 204 205 206 207 208 209 21…" at bounding box center [919, 461] width 1165 height 626
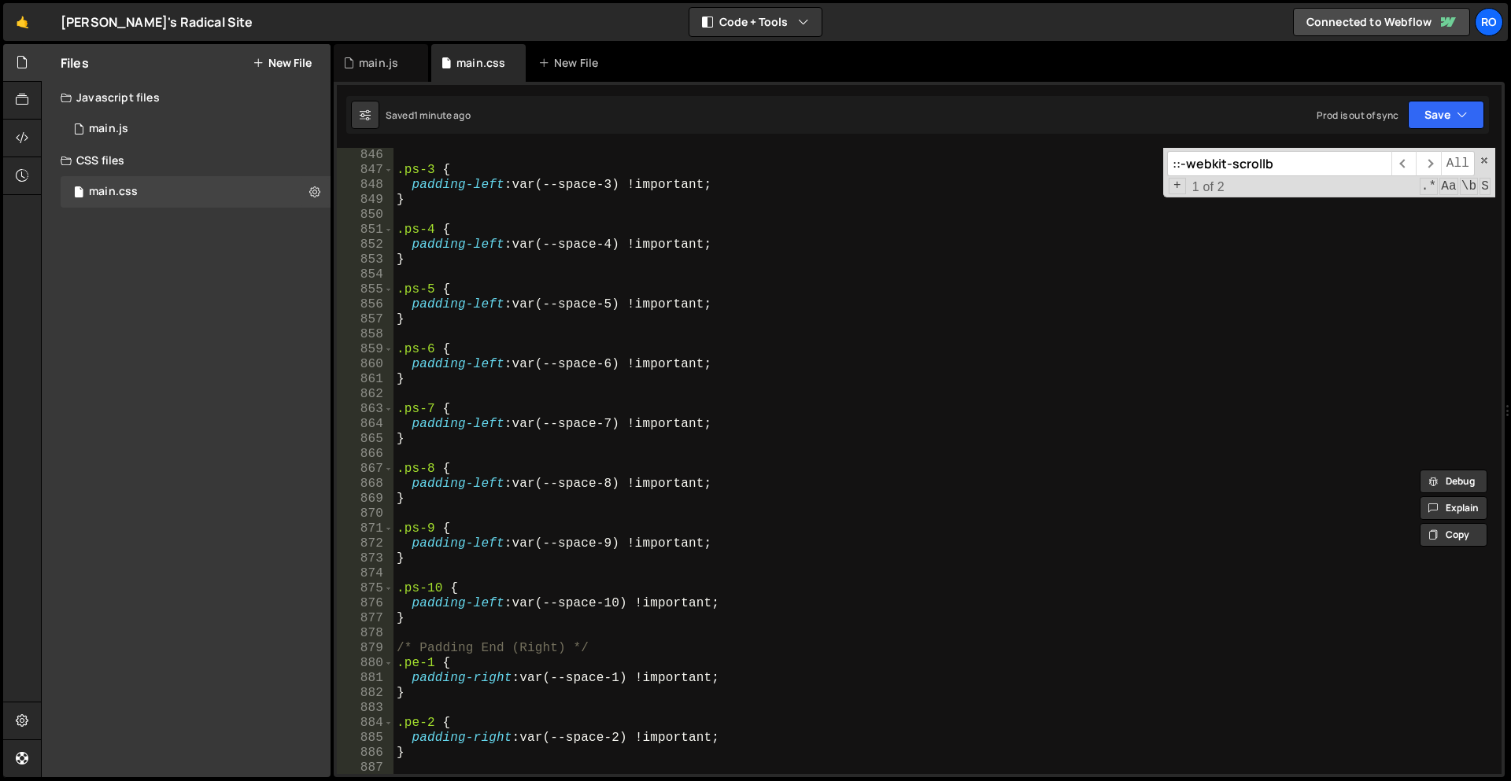
scroll to position [3875, 0]
click at [508, 620] on div ".ps-3 { padding-left : var(--space-3) !important ; } .ps-4 { padding-left : var…" at bounding box center [944, 476] width 1102 height 656
type textarea "}"
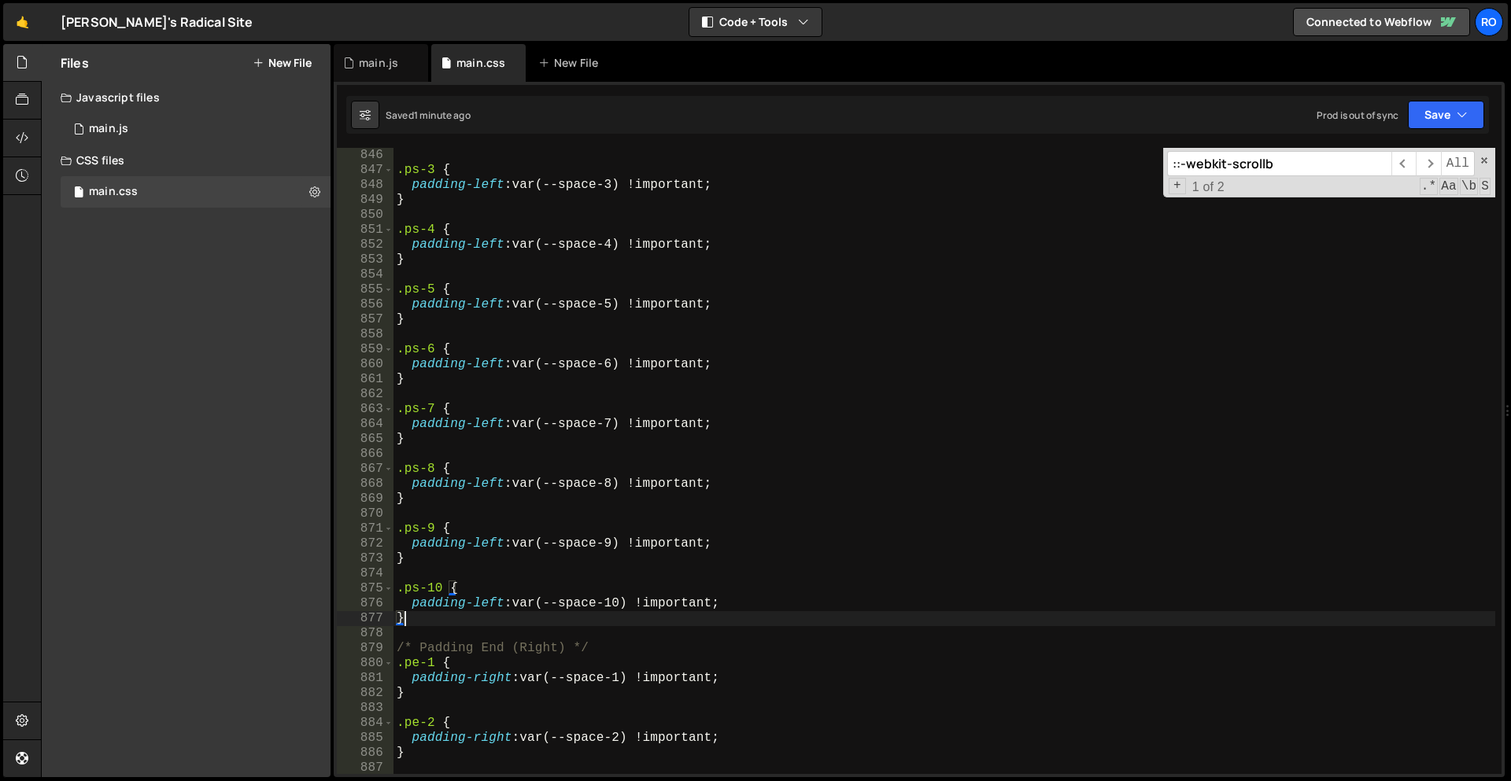
scroll to position [3874, 0]
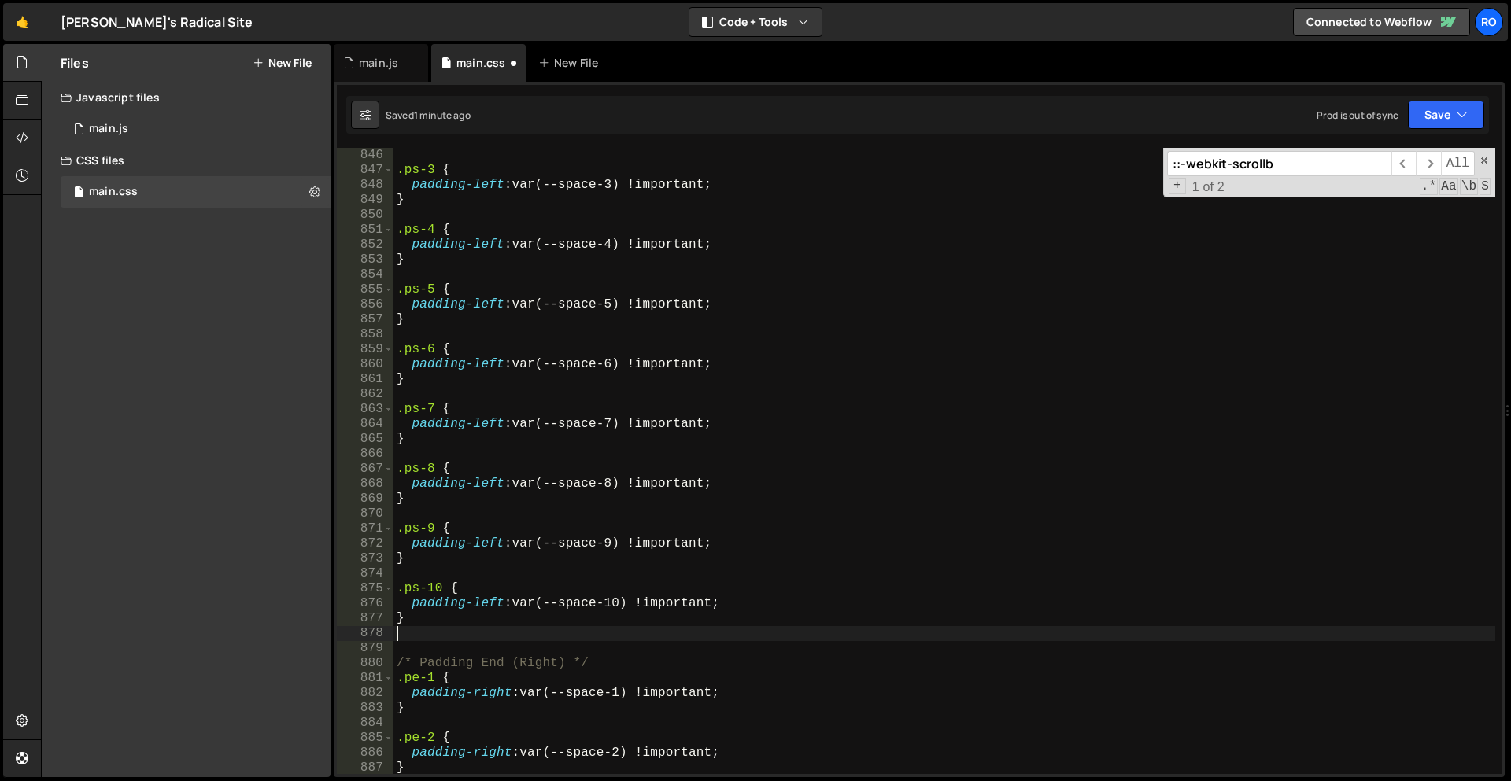
paste textarea ".ps-10 {"
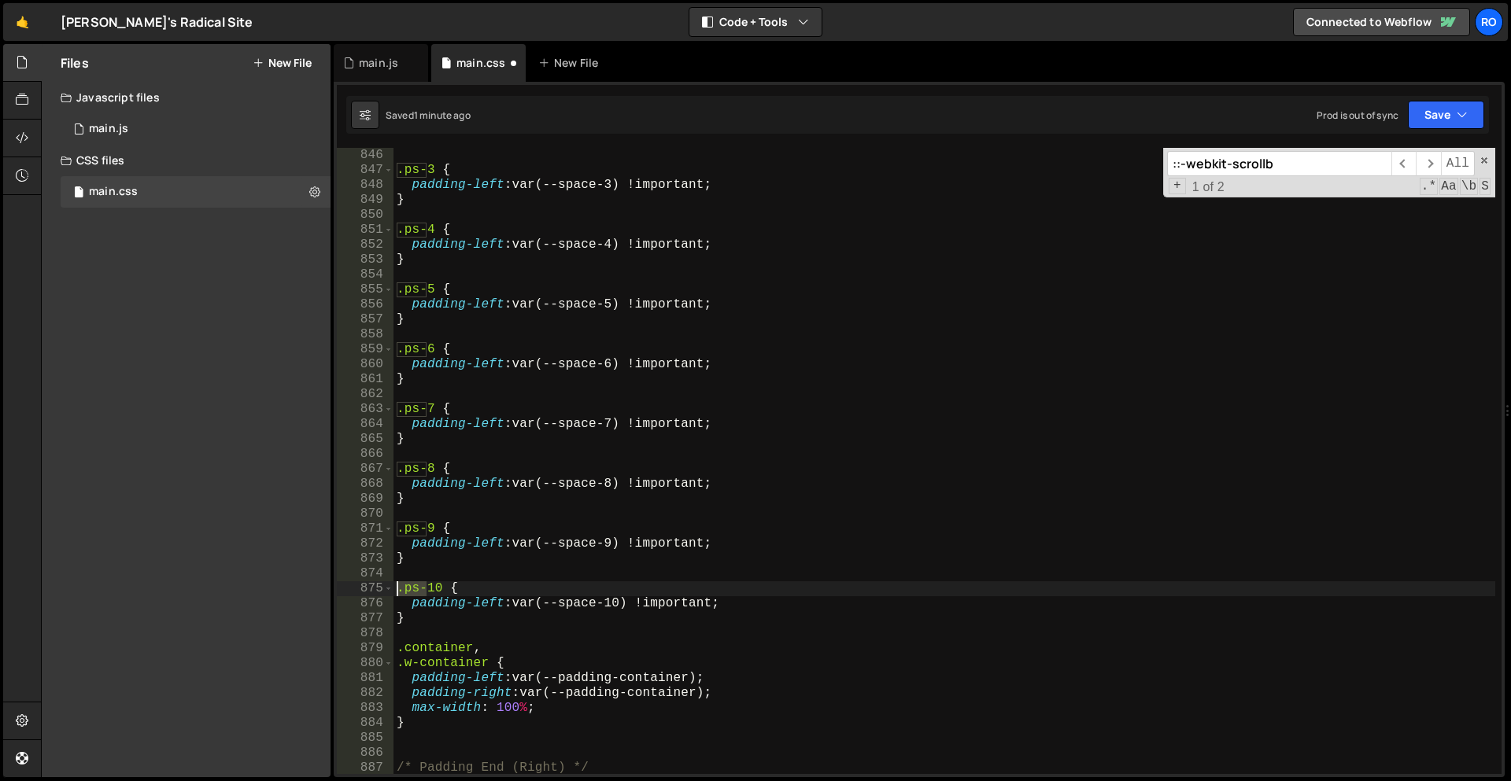
drag, startPoint x: 424, startPoint y: 594, endPoint x: 382, endPoint y: 596, distance: 42.5
click at [380, 596] on div "846 847 848 849 850 851 852 853 854 855 856 857 858 859 860 861 862 863 864 865…" at bounding box center [919, 461] width 1165 height 626
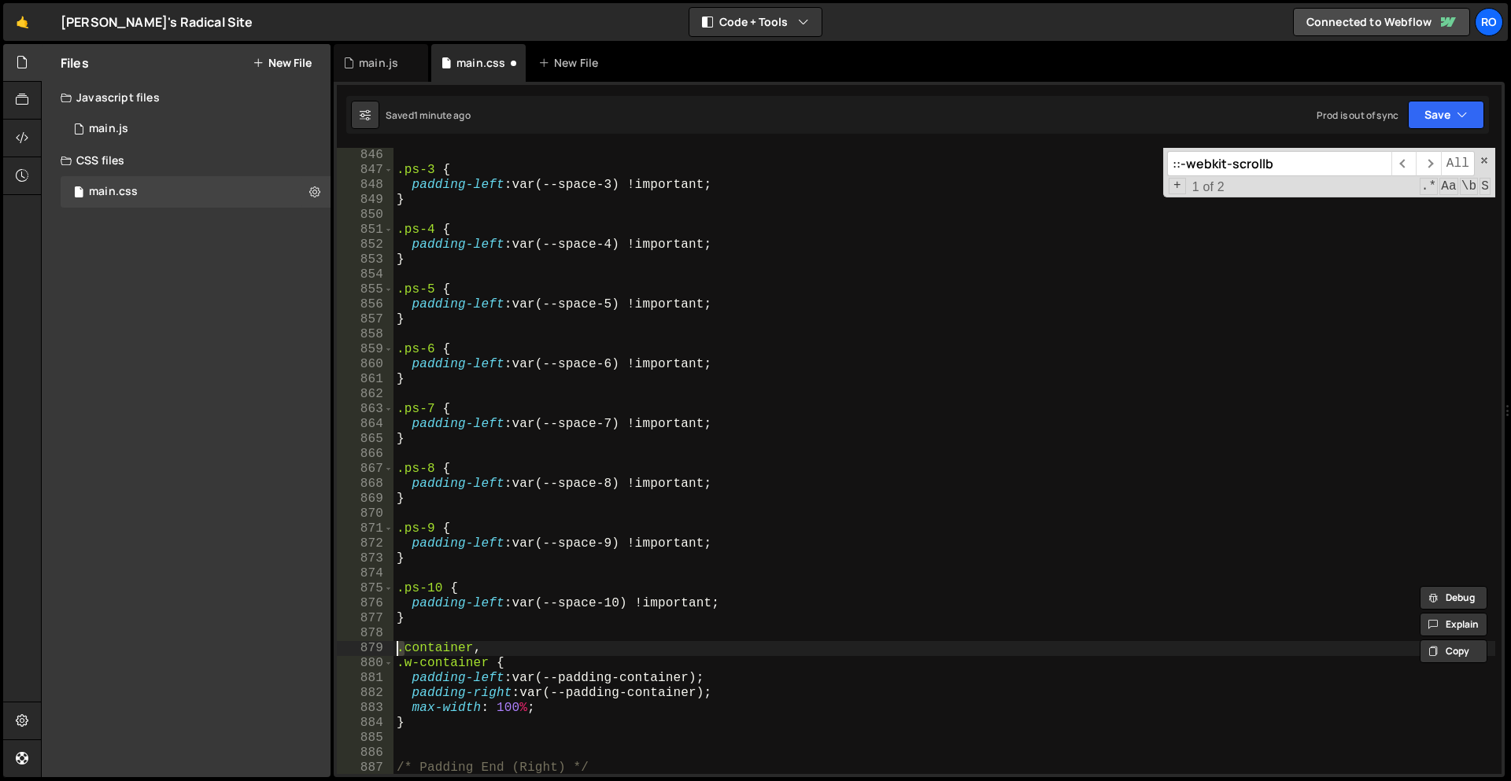
drag, startPoint x: 404, startPoint y: 653, endPoint x: 394, endPoint y: 651, distance: 9.6
click at [394, 651] on div ".ps-3 { padding-left : var(--space-3) !important ; } .ps-4 { padding-left : var…" at bounding box center [944, 476] width 1102 height 656
paste textarea "ps-"
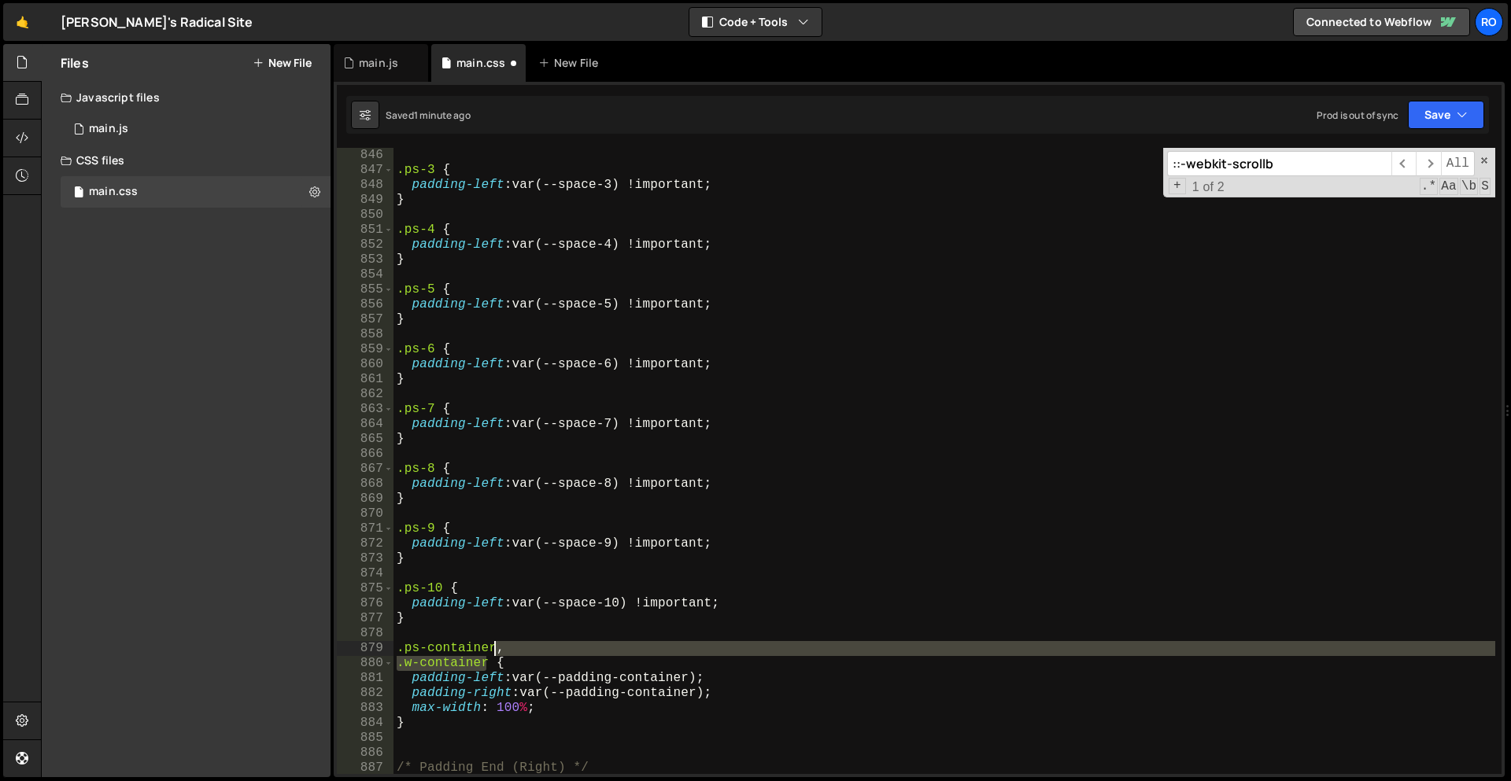
drag, startPoint x: 489, startPoint y: 666, endPoint x: 495, endPoint y: 652, distance: 14.5
click at [495, 652] on div ".ps-3 { padding-left : var(--space-3) !important ; } .ps-4 { padding-left : var…" at bounding box center [944, 476] width 1102 height 656
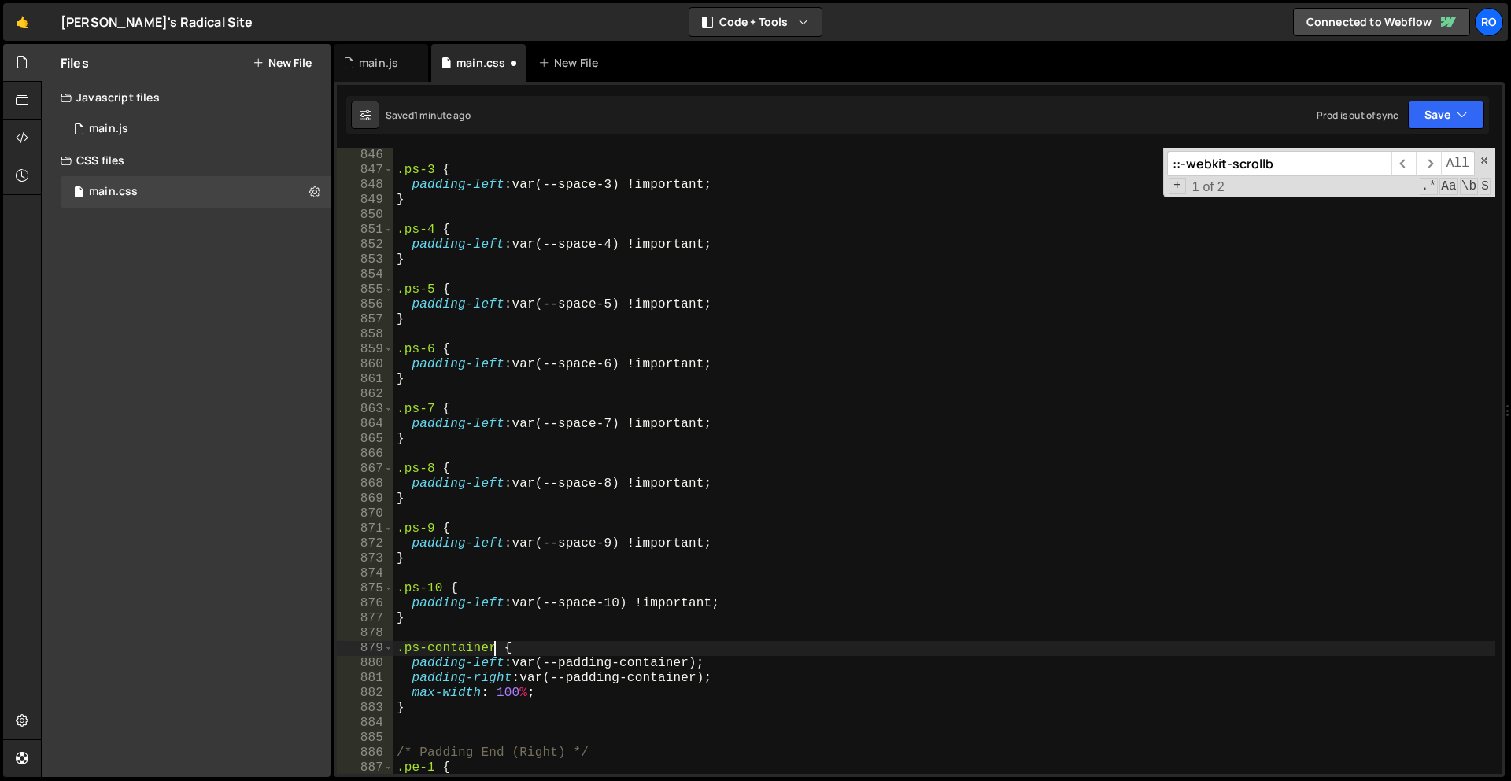
scroll to position [3870, 0]
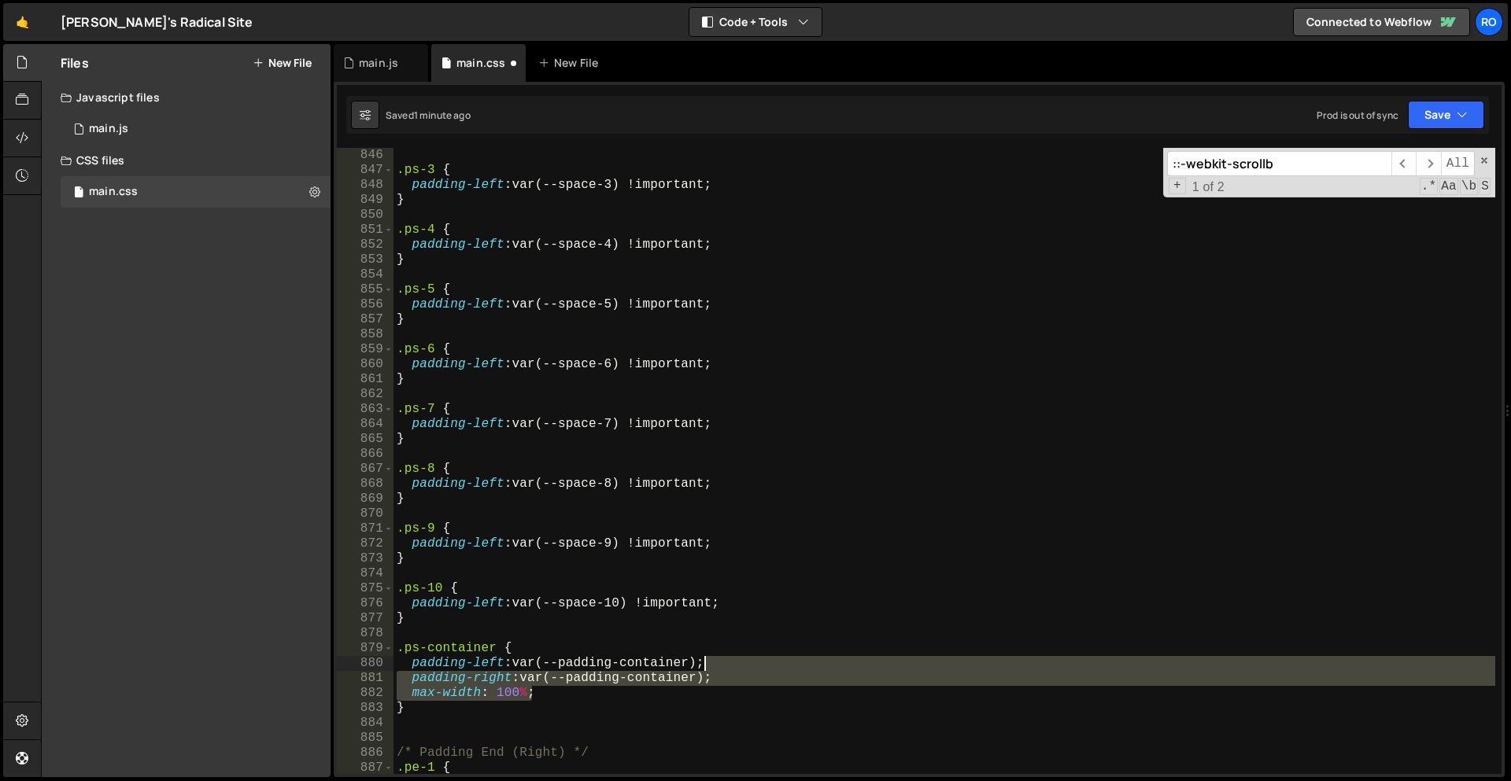
drag, startPoint x: 618, startPoint y: 691, endPoint x: 763, endPoint y: 664, distance: 147.2
click at [763, 664] on div ".ps-3 { padding-left : var(--space-3) !important ; } .ps-4 { padding-left : var…" at bounding box center [944, 476] width 1102 height 656
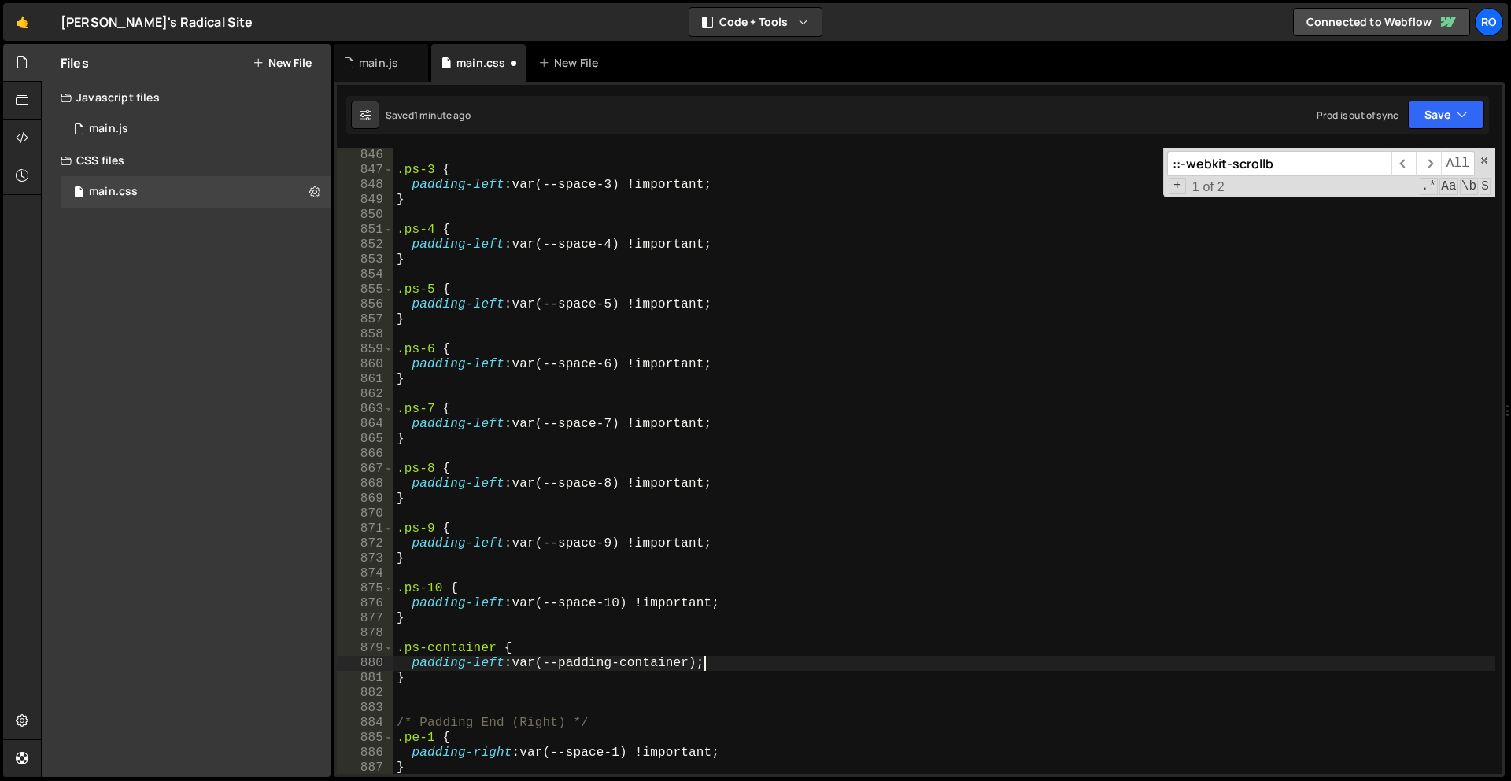
scroll to position [3872, 0]
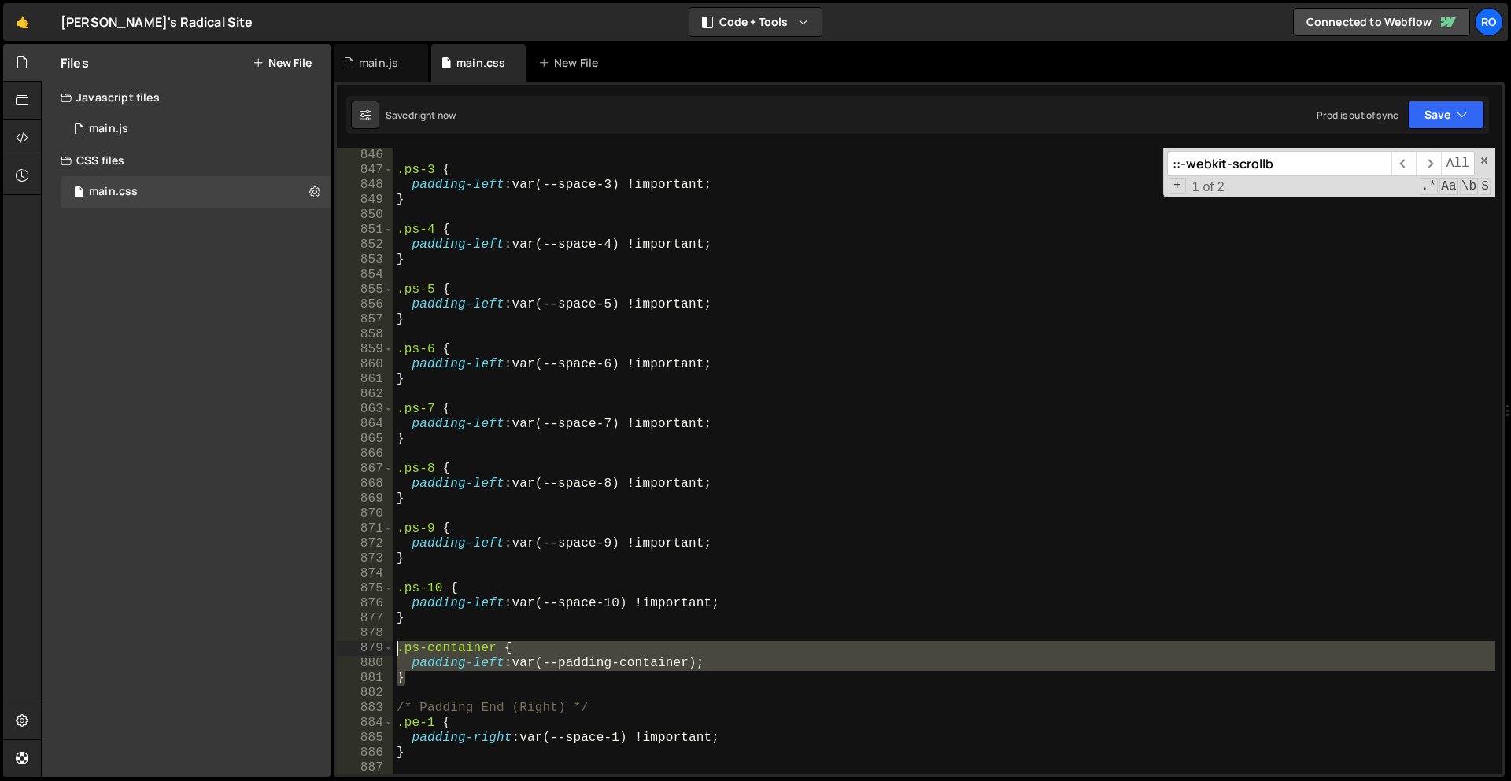
drag, startPoint x: 456, startPoint y: 685, endPoint x: 375, endPoint y: 641, distance: 92.2
click at [375, 641] on div "padding-left: var(--padding-container); 846 847 848 849 850 851 852 853 854 855…" at bounding box center [919, 461] width 1165 height 626
type textarea ".ps-container { padding-left: var(--padding-container);"
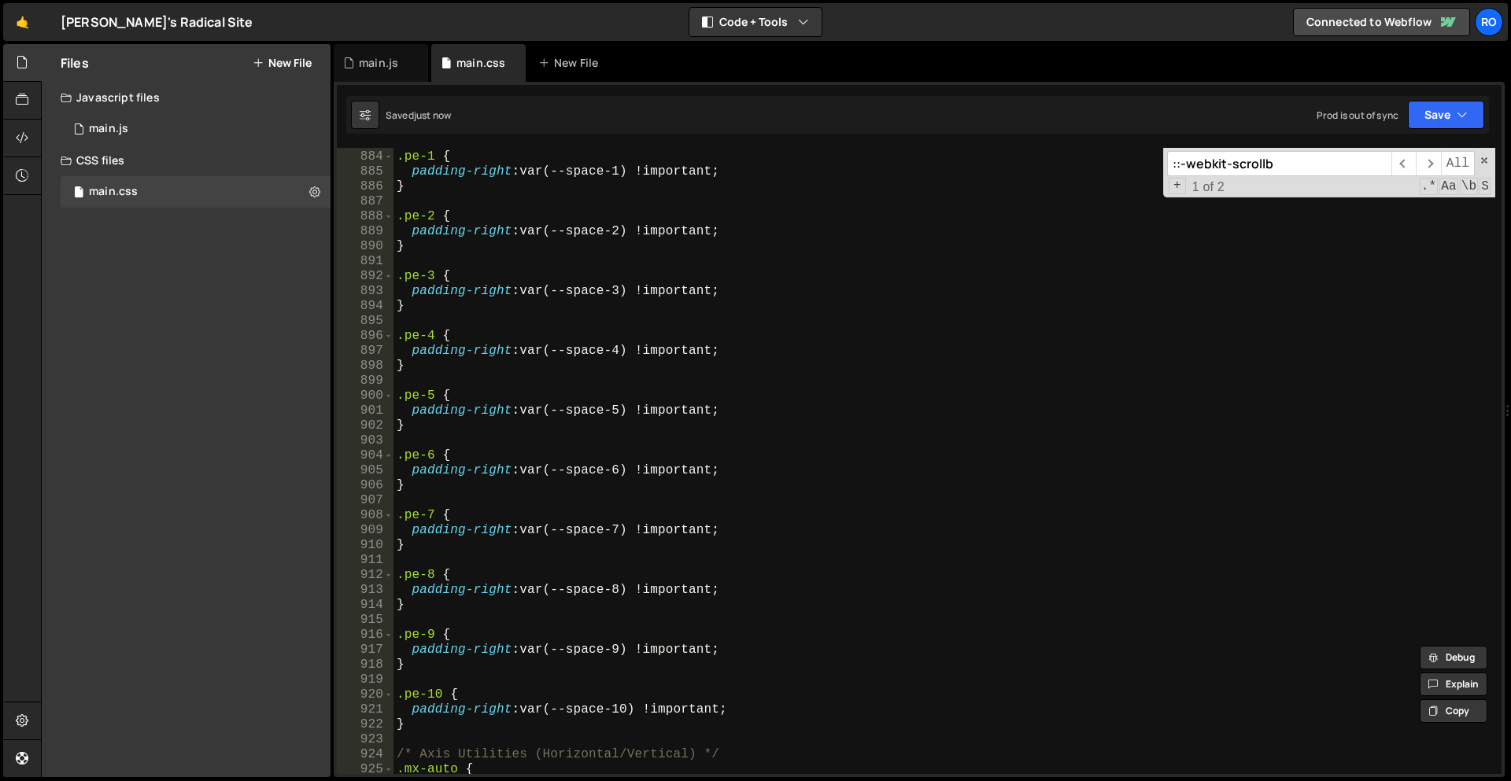
scroll to position [4075, 0]
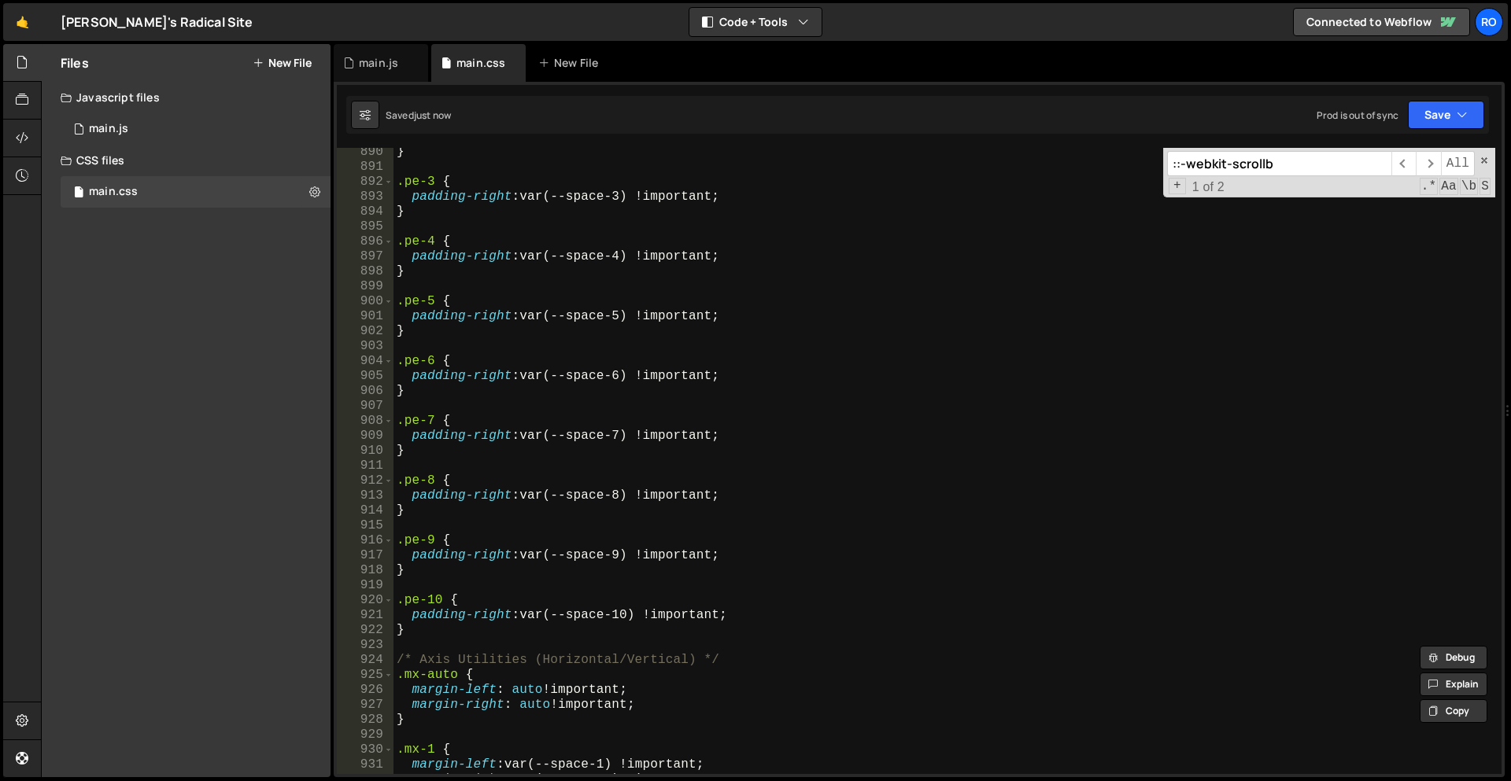
click at [482, 640] on div "} .pe-3 { padding-right : var(--space-3) !important ; } .pe-4 { padding-right :…" at bounding box center [944, 473] width 1102 height 656
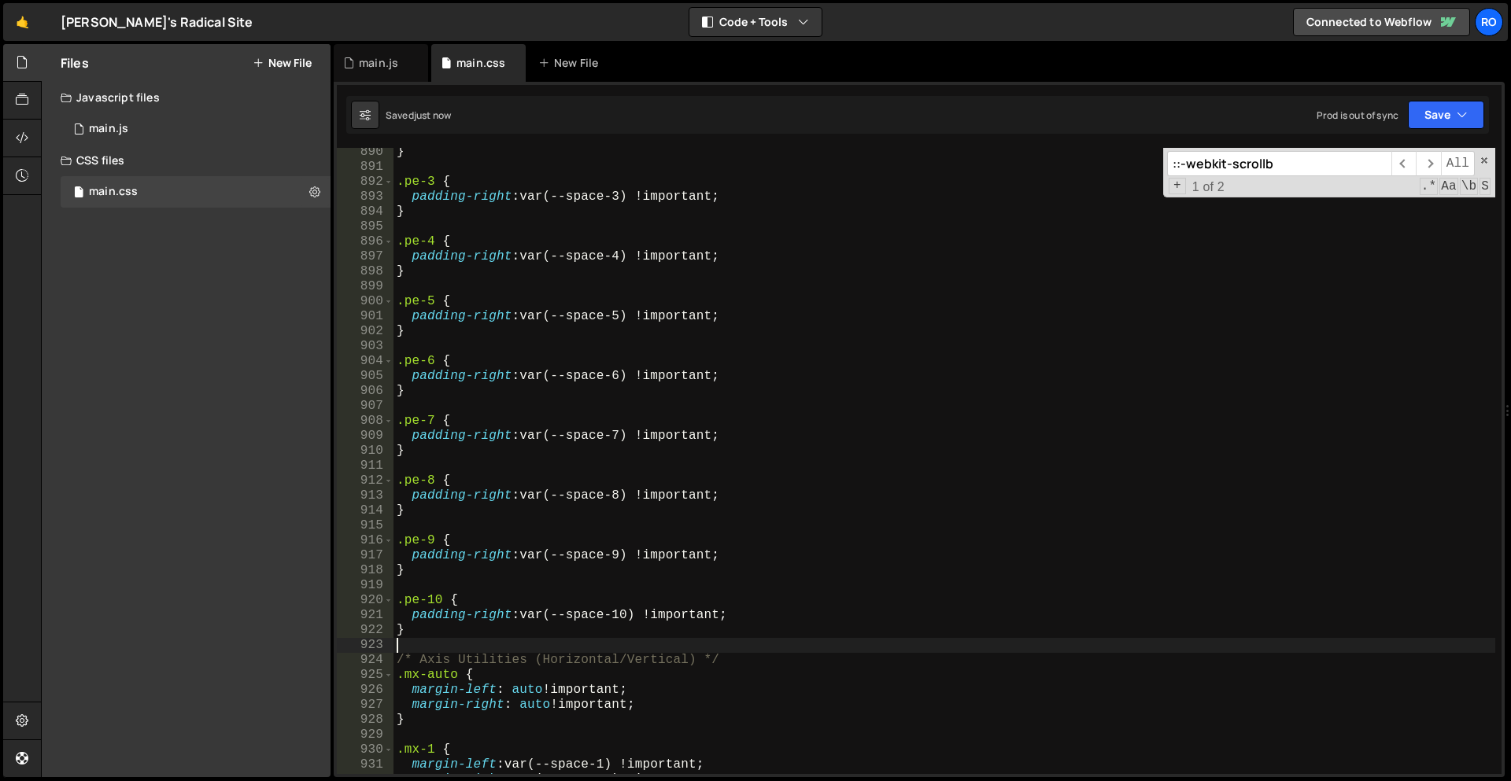
scroll to position [4074, 0]
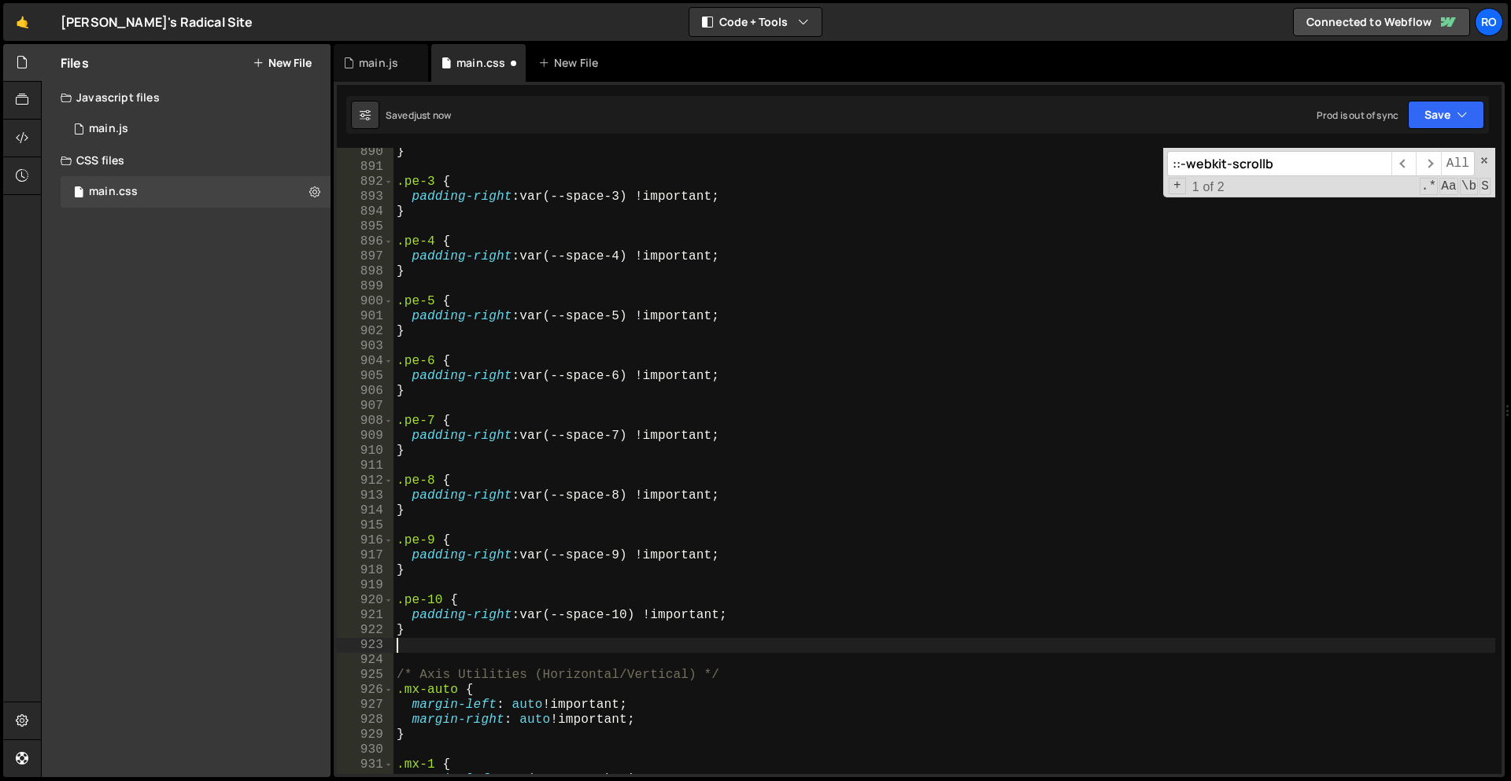
paste textarea "}"
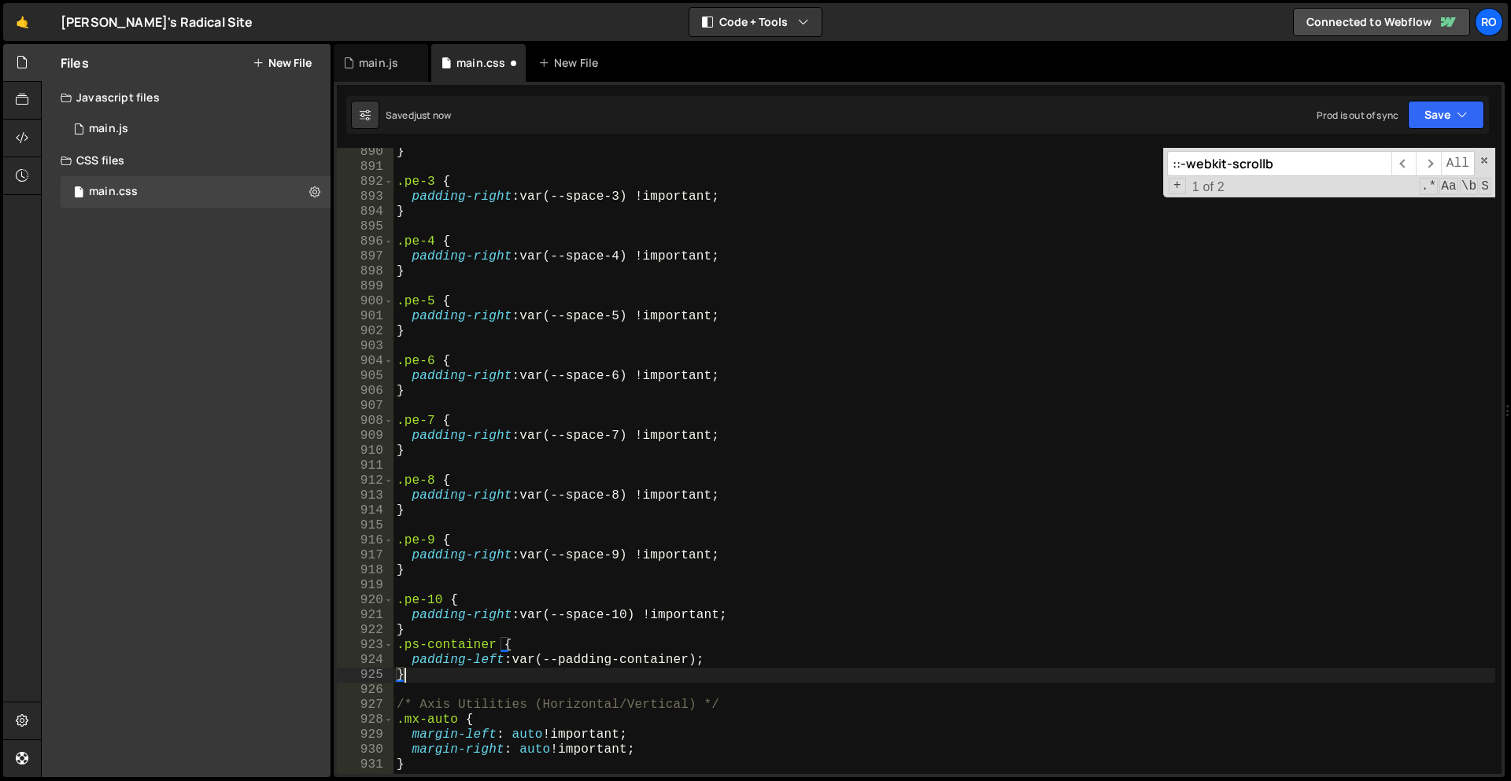
click at [518, 622] on div "} .pe-3 { padding-right : var(--space-3) !important ; } .pe-4 { padding-right :…" at bounding box center [944, 473] width 1102 height 656
click at [523, 620] on div "} .pe-3 { padding-right : var(--space-3) !important ; } .pe-4 { padding-right :…" at bounding box center [944, 473] width 1102 height 656
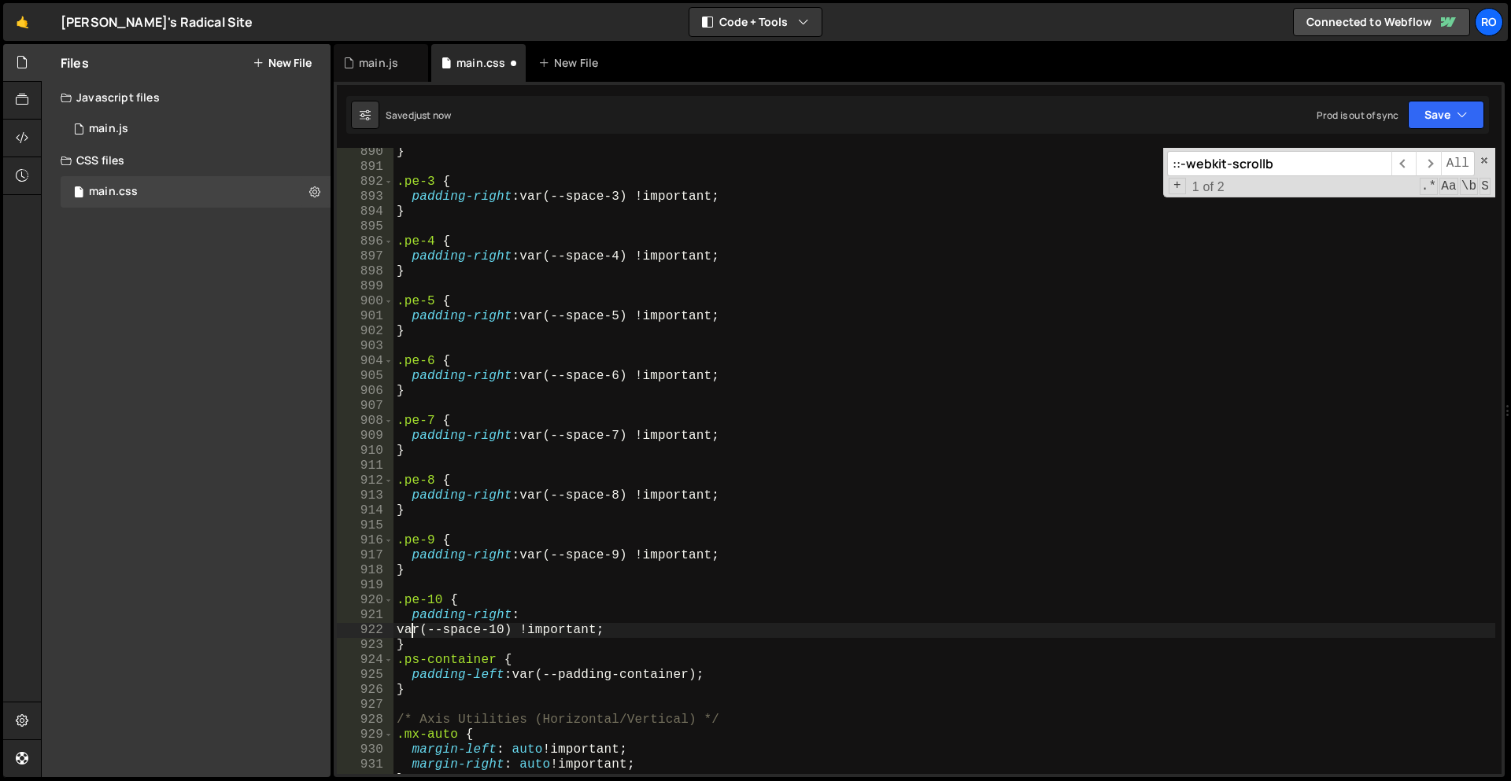
click at [434, 650] on div "} .pe-3 { padding-right : var(--space-3) !important ; } .pe-4 { padding-right :…" at bounding box center [944, 473] width 1102 height 656
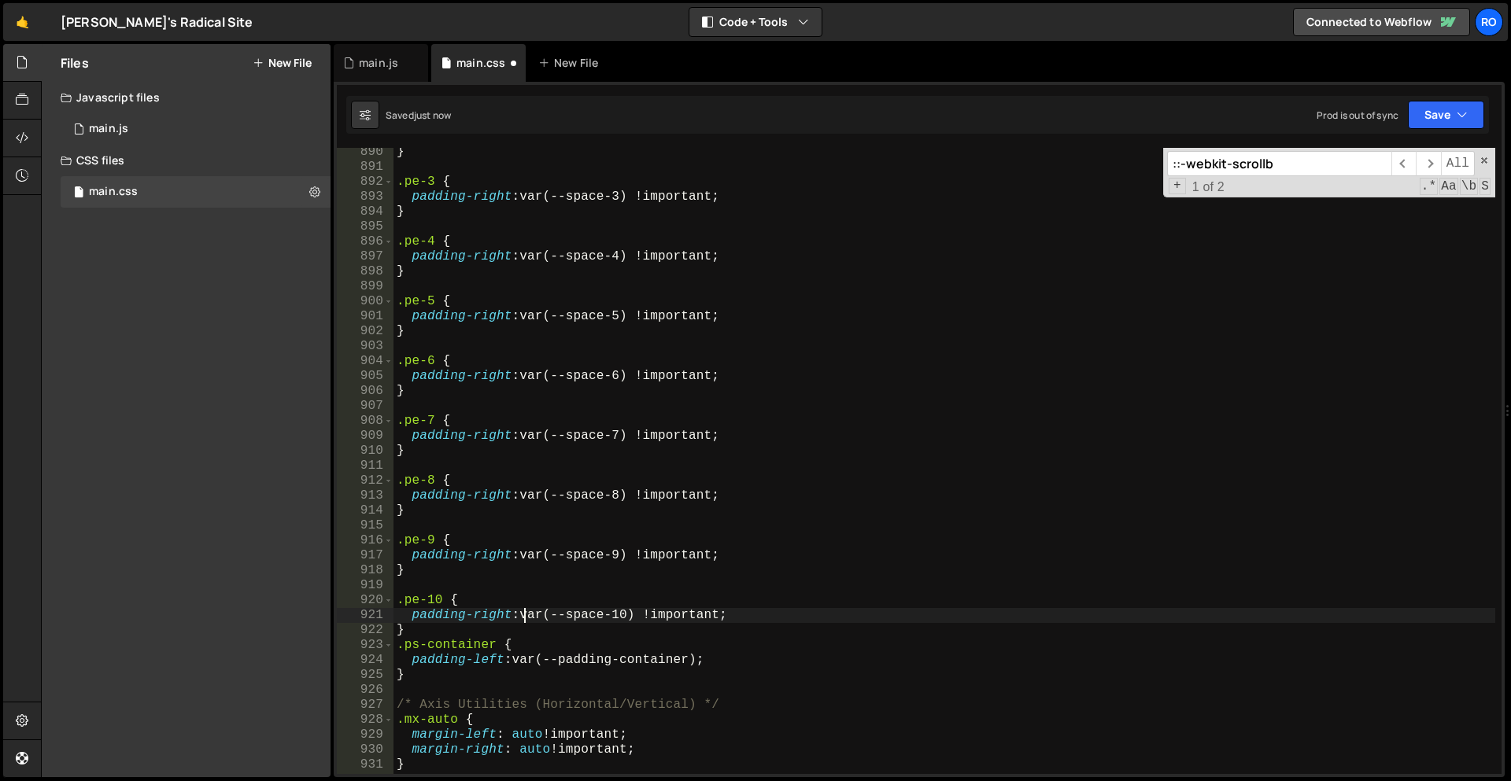
scroll to position [4073, 0]
click at [448, 637] on div "} .pe-3 { padding-right : var(--space-3) !important ; } .pe-4 { padding-right :…" at bounding box center [944, 473] width 1102 height 656
type textarea "}"
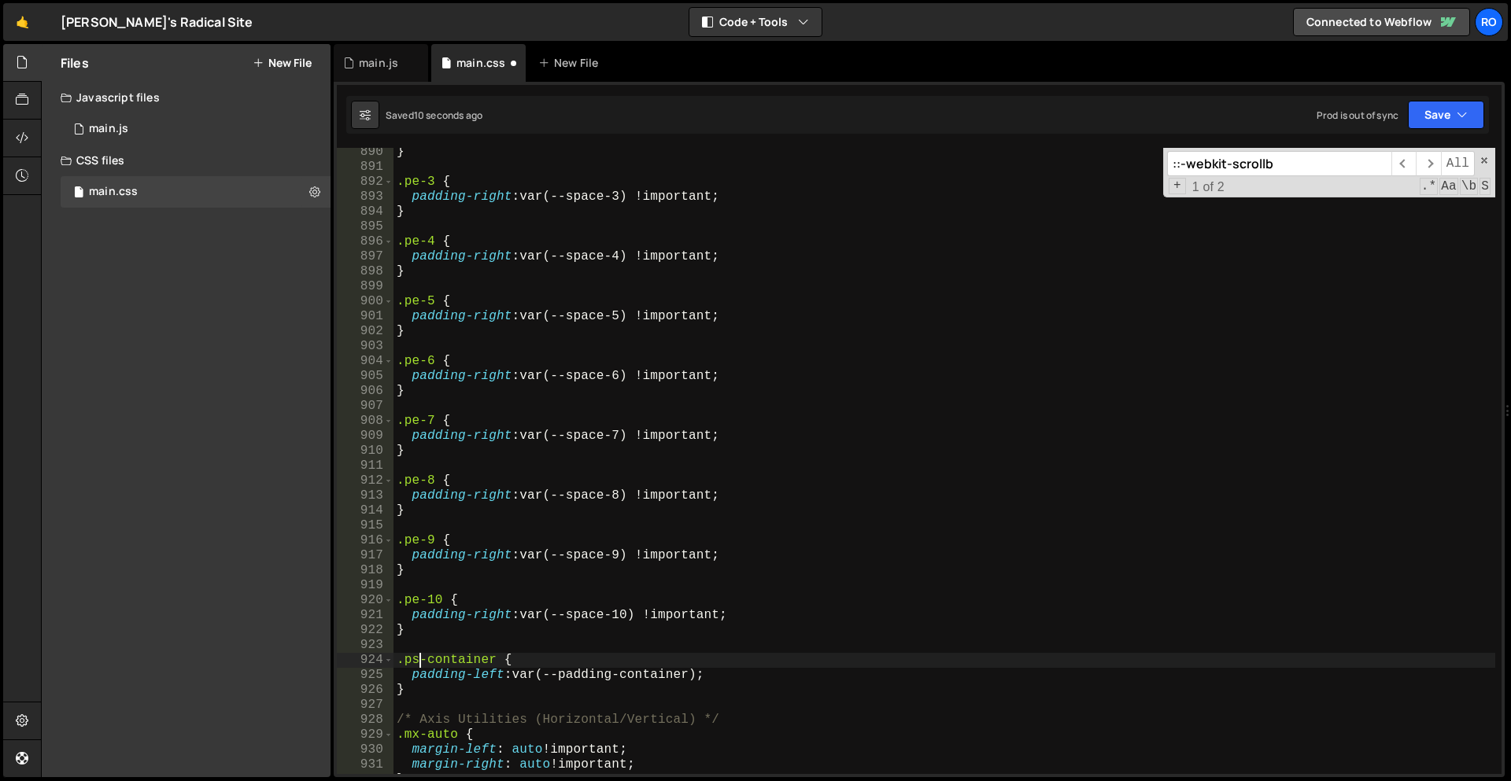
click at [418, 663] on div "} .pe-3 { padding-right : var(--space-3) !important ; } .pe-4 { padding-right :…" at bounding box center [944, 473] width 1102 height 656
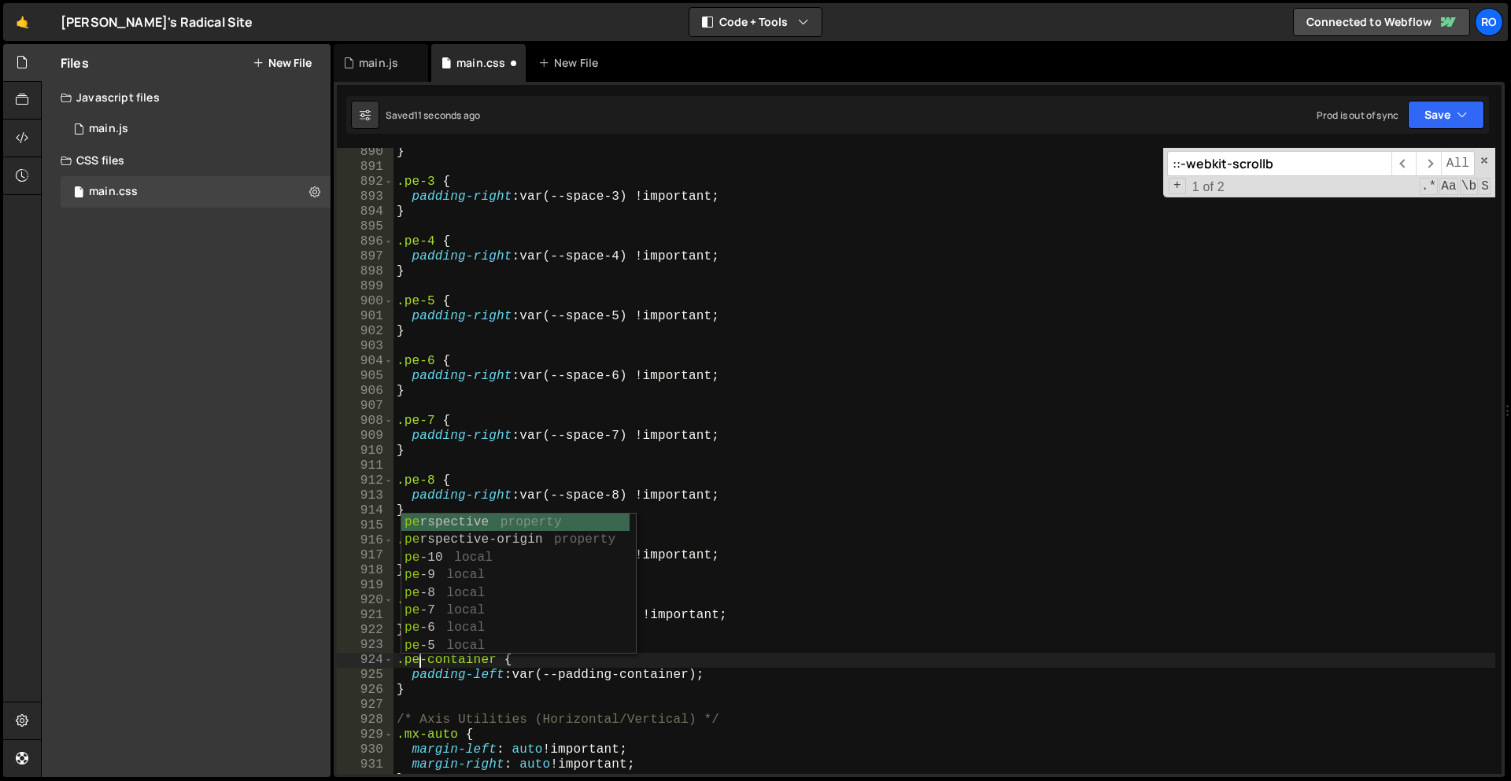
scroll to position [0, 1]
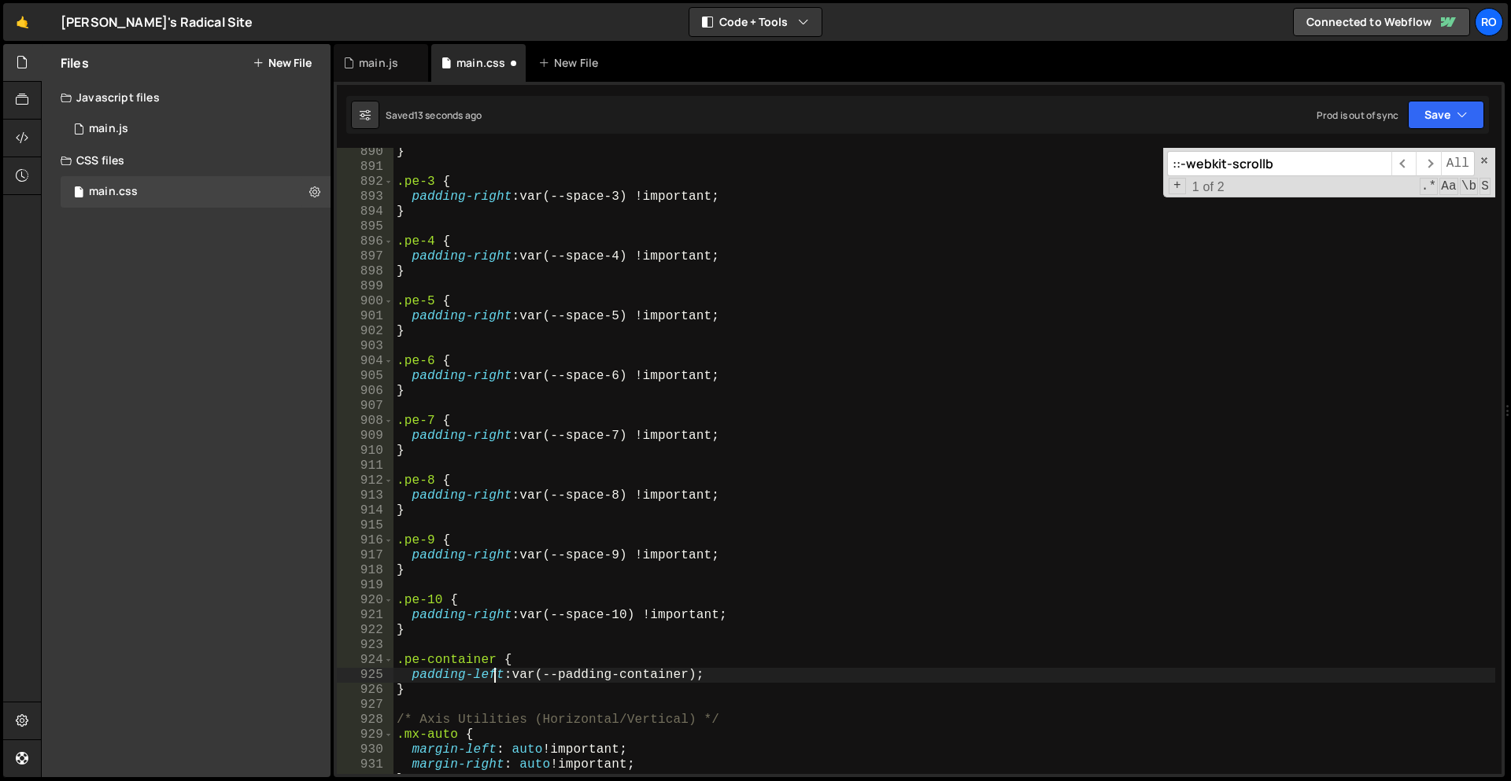
click at [493, 670] on div "} .pe-3 { padding-right : var(--space-3) !important ; } .pe-4 { padding-right :…" at bounding box center [944, 473] width 1102 height 656
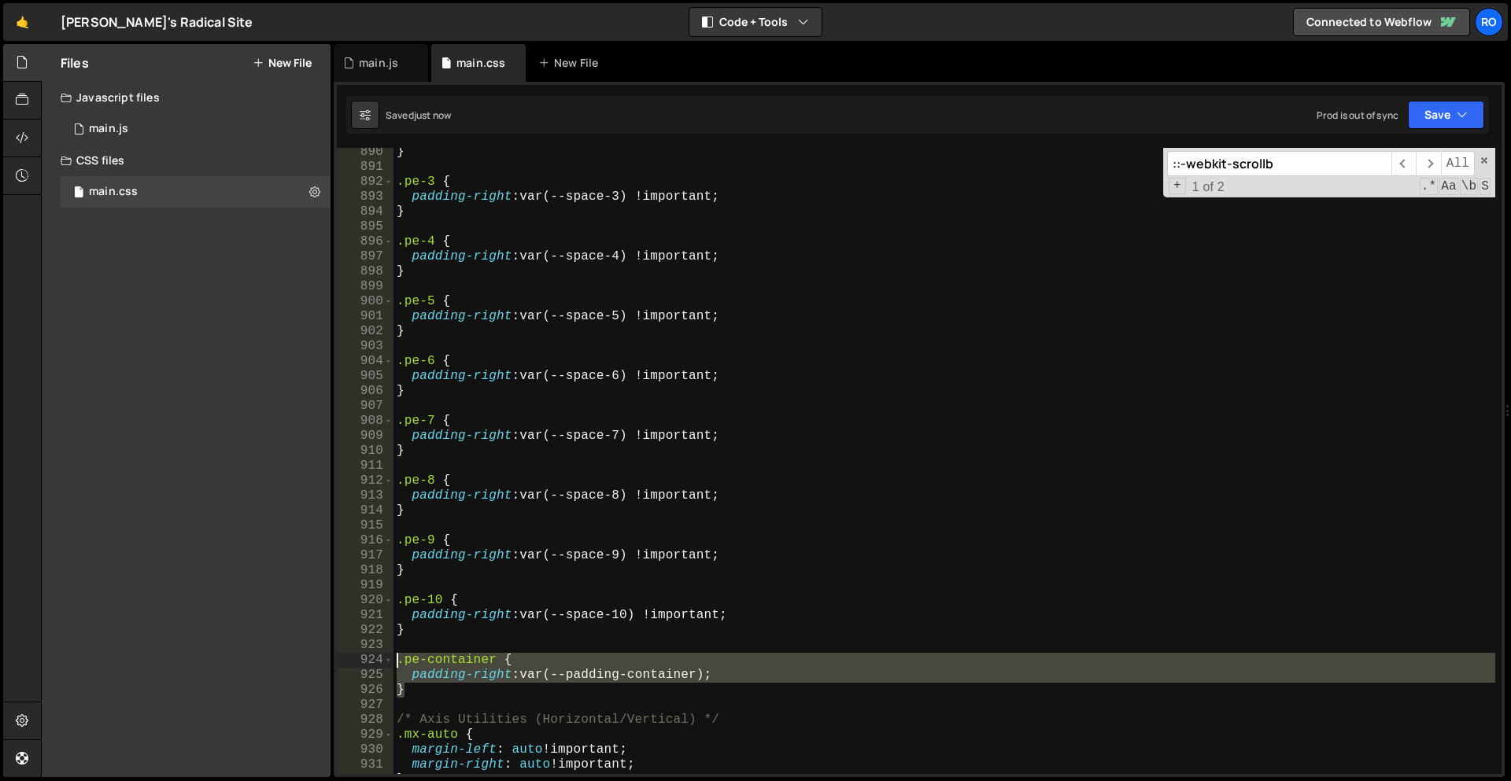
drag, startPoint x: 409, startPoint y: 689, endPoint x: 394, endPoint y: 653, distance: 39.2
click at [394, 653] on div "} .pe-3 { padding-right : var(--space-3) !important ; } .pe-4 { padding-right :…" at bounding box center [944, 473] width 1102 height 656
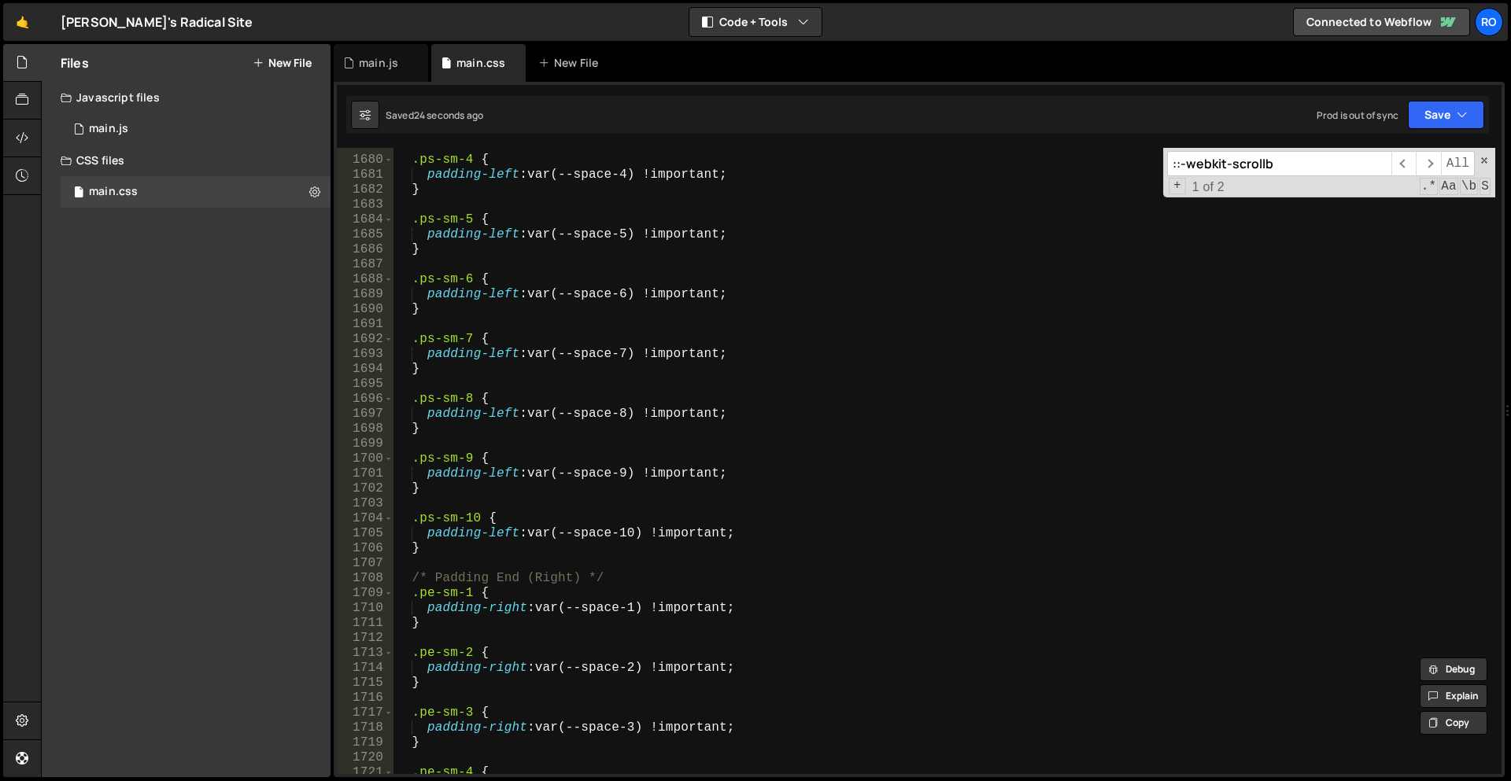
scroll to position [7687, 0]
click at [463, 552] on div ".ps-sm-4 { padding-left : var(--space-4) !important ; } .ps-sm-5 { padding-left…" at bounding box center [944, 466] width 1102 height 656
type textarea "}"
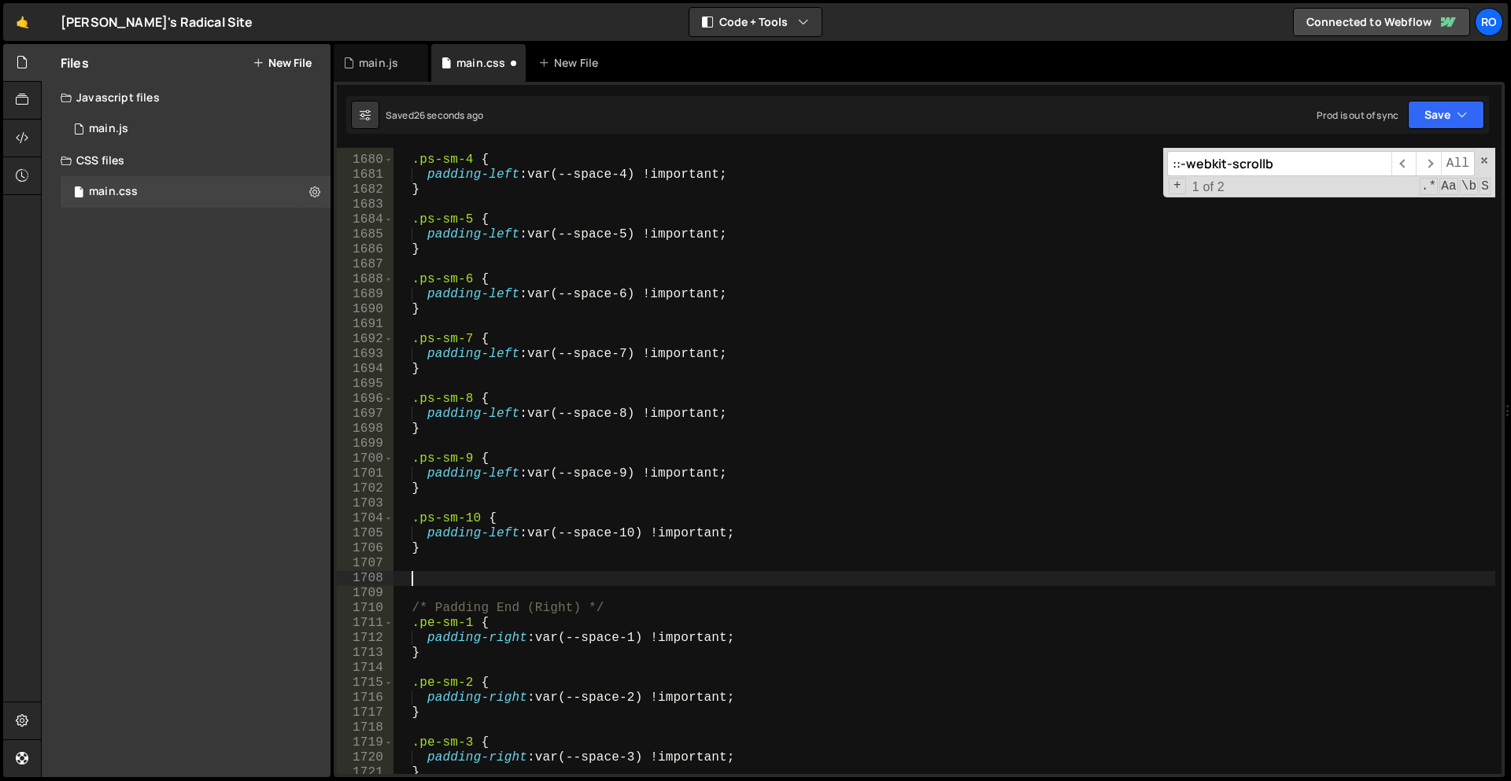
paste textarea "}"
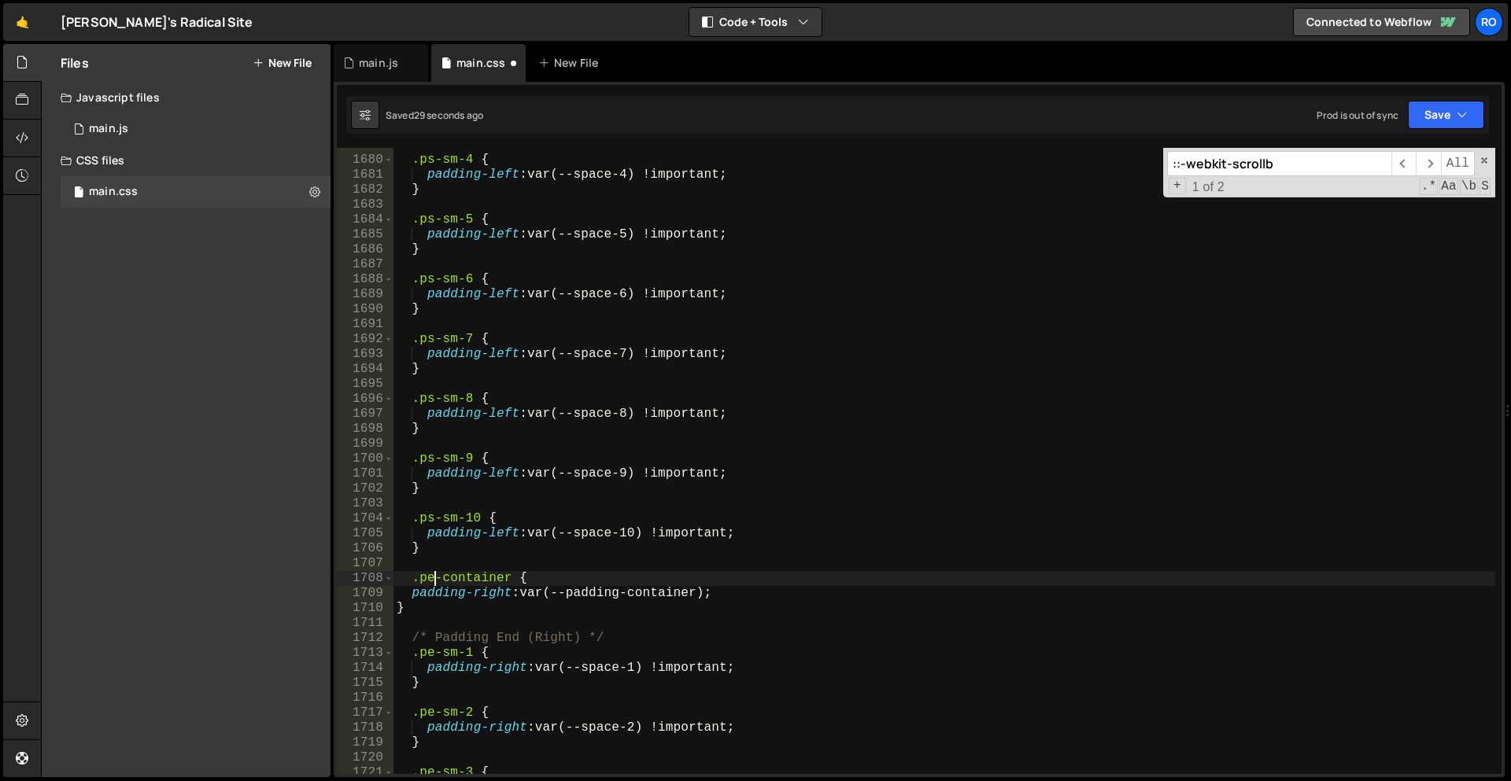
click at [433, 580] on div ".ps-sm-4 { padding-left : var(--space-4) !important ; } .ps-sm-5 { padding-left…" at bounding box center [944, 466] width 1102 height 656
click at [495, 532] on div ".ps-sm-4 { padding-left : var(--space-4) !important ; } .ps-sm-5 { padding-left…" at bounding box center [944, 466] width 1102 height 656
click at [490, 594] on div ".ps-sm-4 { padding-left : var(--space-4) !important ; } .ps-sm-5 { padding-left…" at bounding box center [944, 466] width 1102 height 656
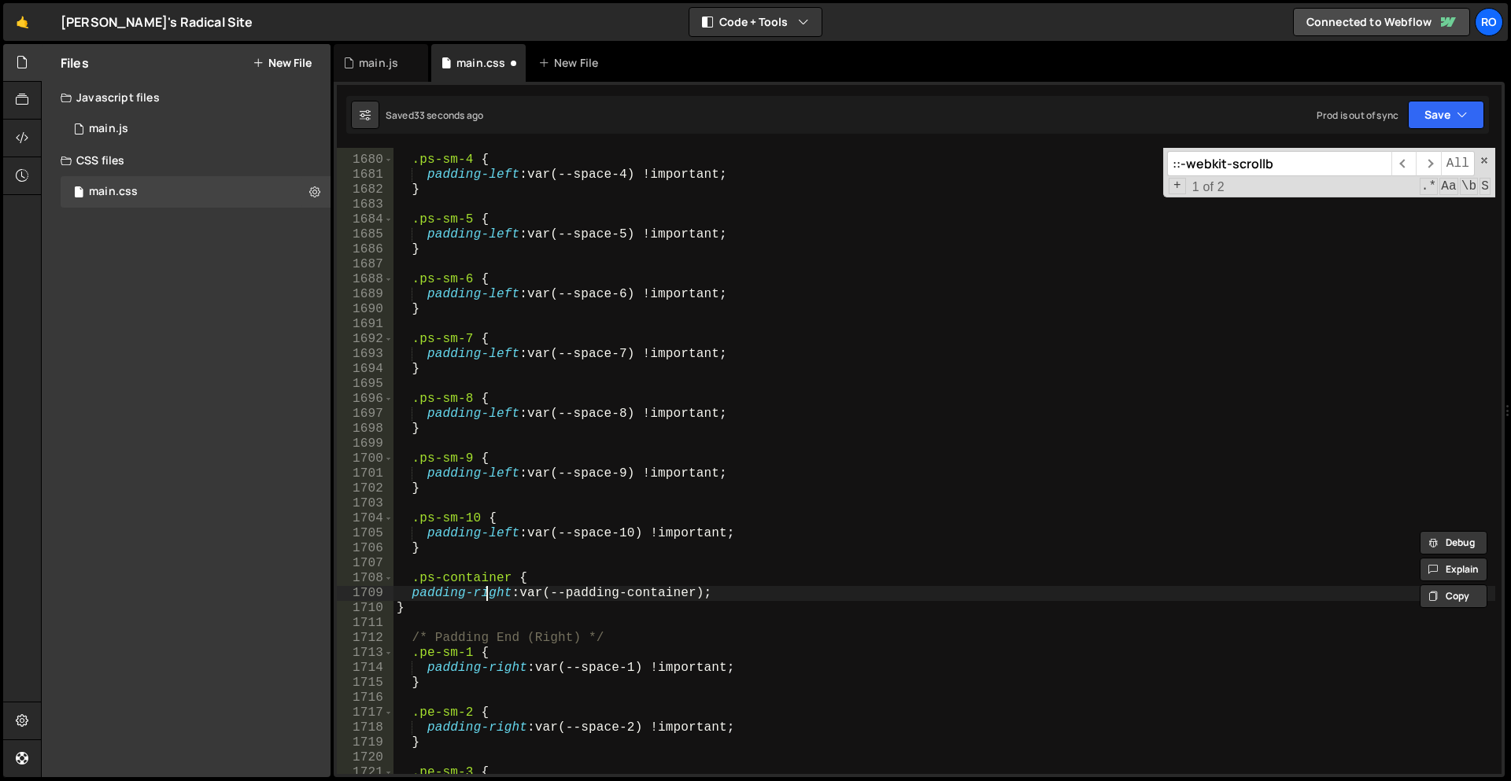
click at [490, 594] on div ".ps-sm-4 { padding-left : var(--space-4) !important ; } .ps-sm-5 { padding-left…" at bounding box center [944, 466] width 1102 height 656
paste textarea "lef"
click at [435, 583] on div ".ps-sm-4 { padding-left : var(--space-4) !important ; } .ps-sm-5 { padding-left…" at bounding box center [944, 466] width 1102 height 656
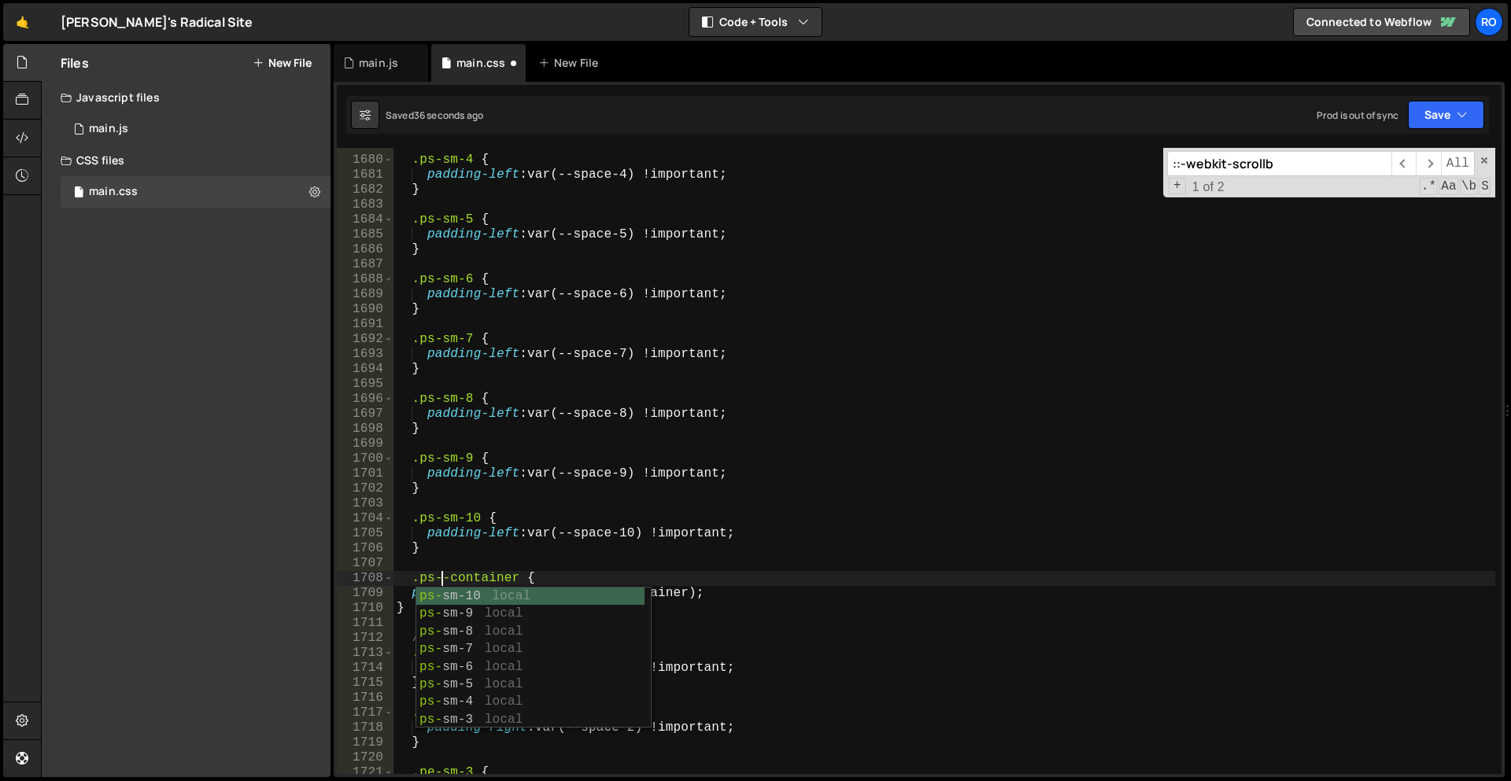
scroll to position [0, 3]
click at [470, 476] on div ".ps-sm-4 { padding-left : var(--space-4) !important ; } .ps-sm-5 { padding-left…" at bounding box center [944, 466] width 1102 height 656
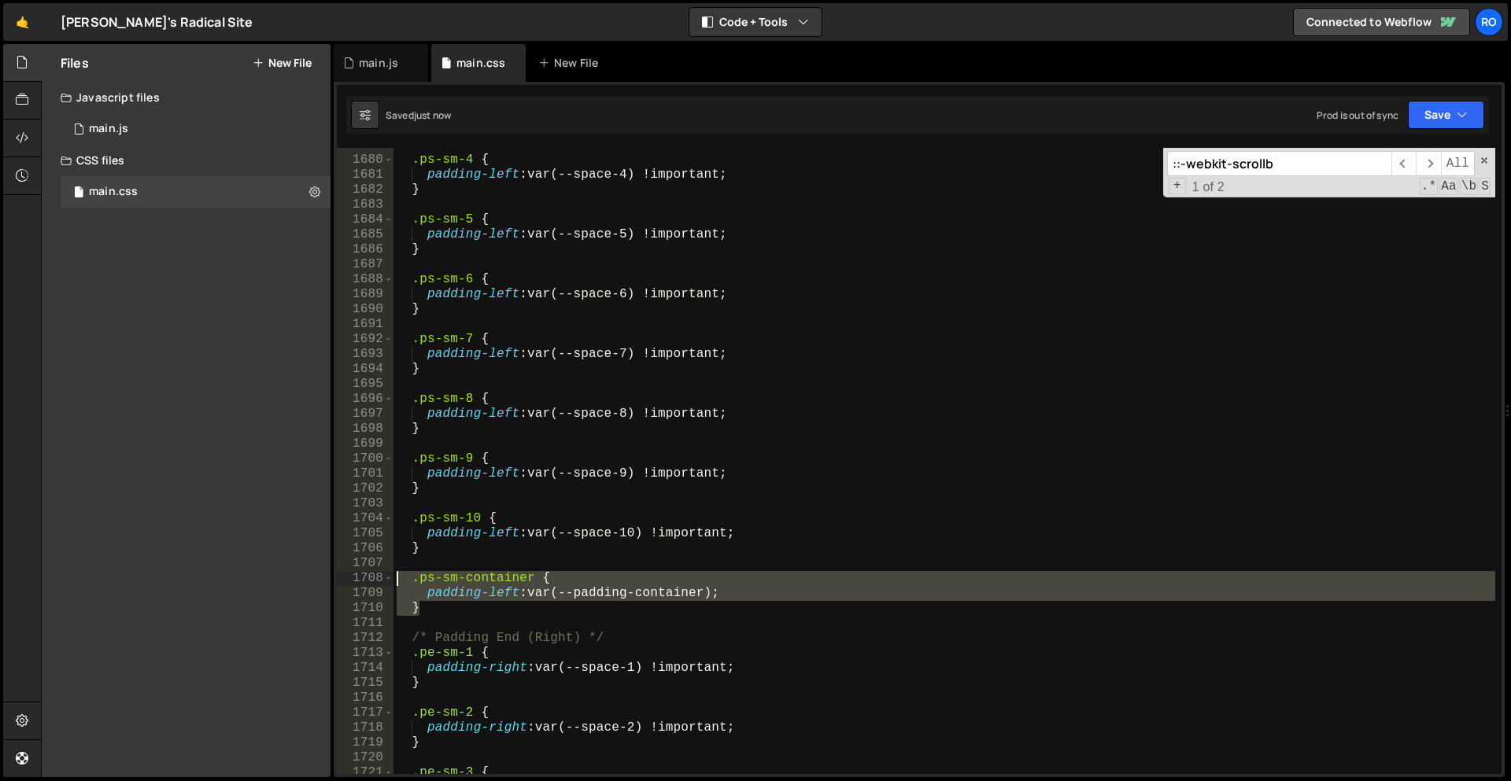
drag, startPoint x: 461, startPoint y: 607, endPoint x: 373, endPoint y: 577, distance: 93.1
click at [373, 577] on div "padding-left: var(--space-9) !important; 1679 1680 1681 1682 1683 1684 1685 168…" at bounding box center [919, 461] width 1165 height 626
click at [437, 599] on div ".ps-sm-4 { padding-left : var(--space-4) !important ; } .ps-sm-5 { padding-left…" at bounding box center [944, 461] width 1102 height 626
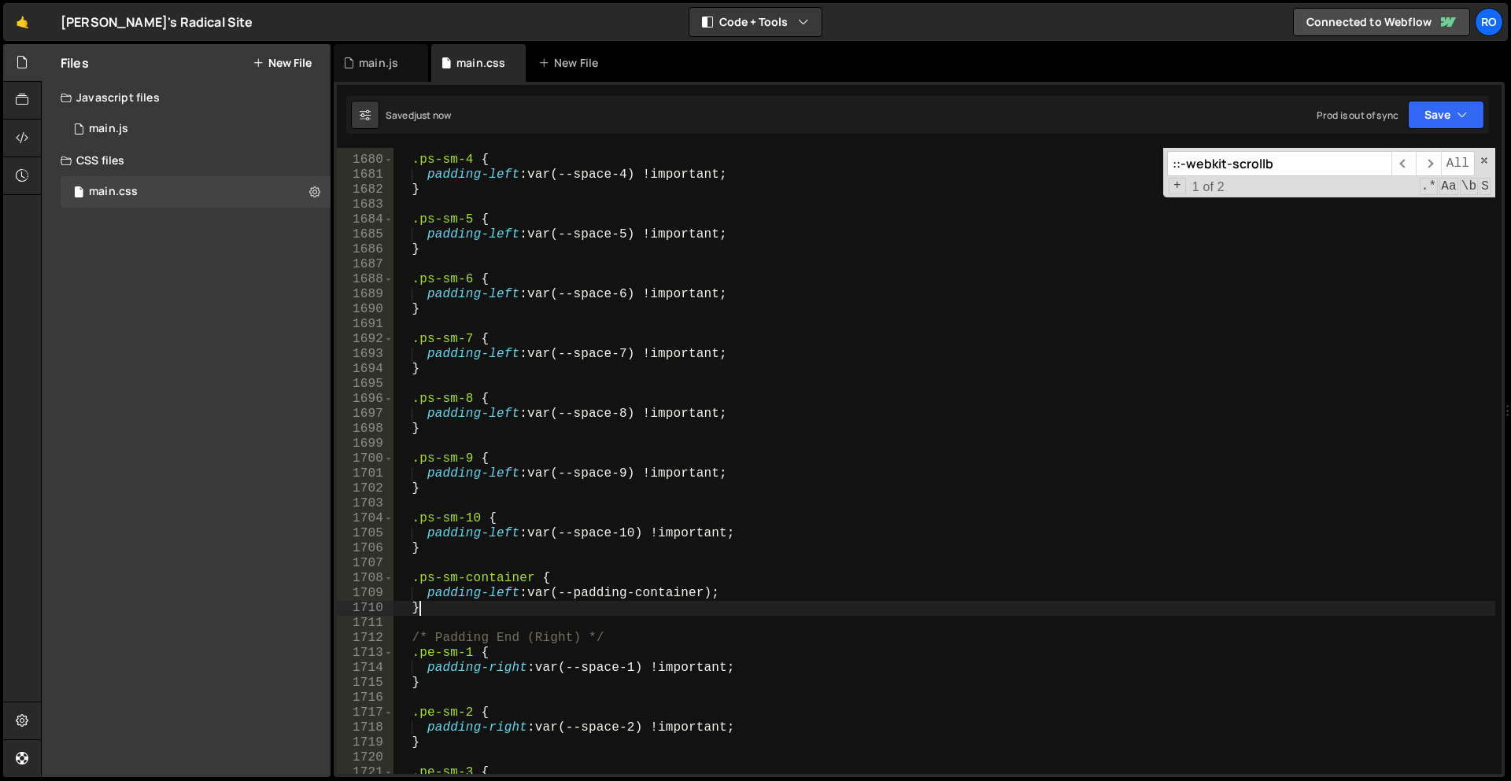
click at [445, 606] on div ".ps-sm-4 { padding-left : var(--space-4) !important ; } .ps-sm-5 { padding-left…" at bounding box center [944, 466] width 1102 height 656
type textarea "}"
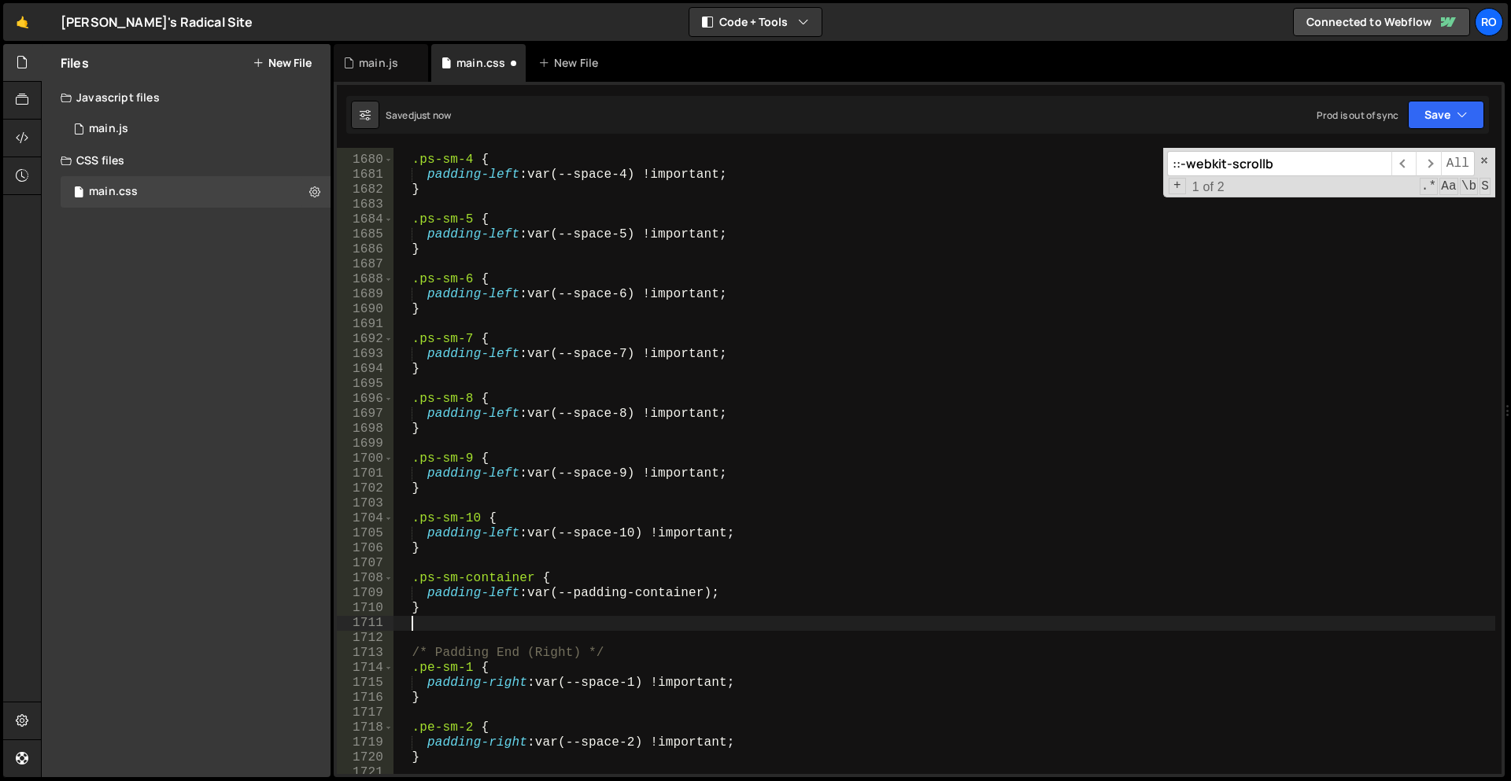
paste textarea "}"
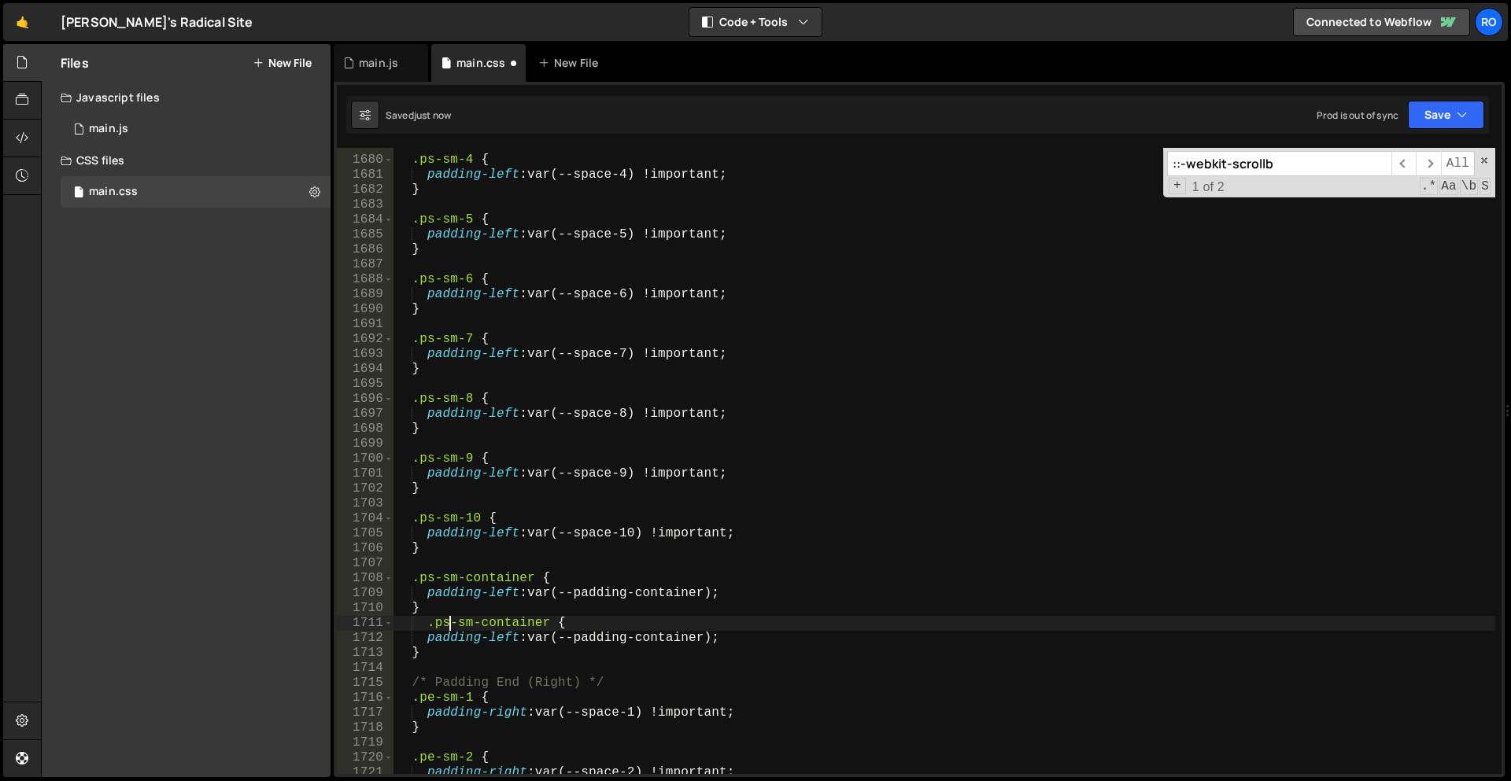
click at [449, 626] on div ".ps-sm-4 { padding-left : var(--space-4) !important ; } .ps-sm-5 { padding-left…" at bounding box center [944, 466] width 1102 height 656
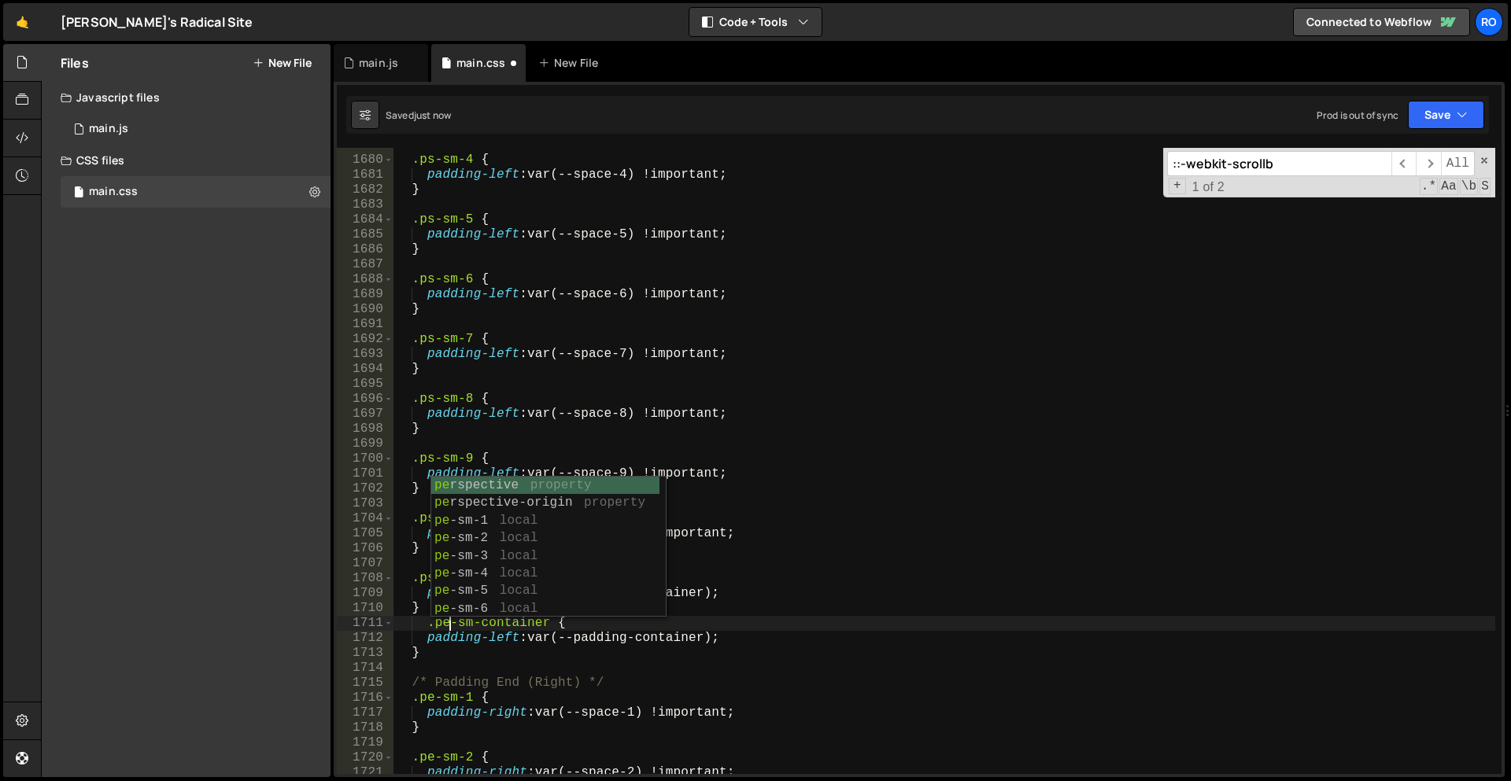
scroll to position [0, 3]
click at [534, 652] on div ".ps-sm-4 { padding-left : var(--space-4) !important ; } .ps-sm-5 { padding-left…" at bounding box center [944, 466] width 1102 height 656
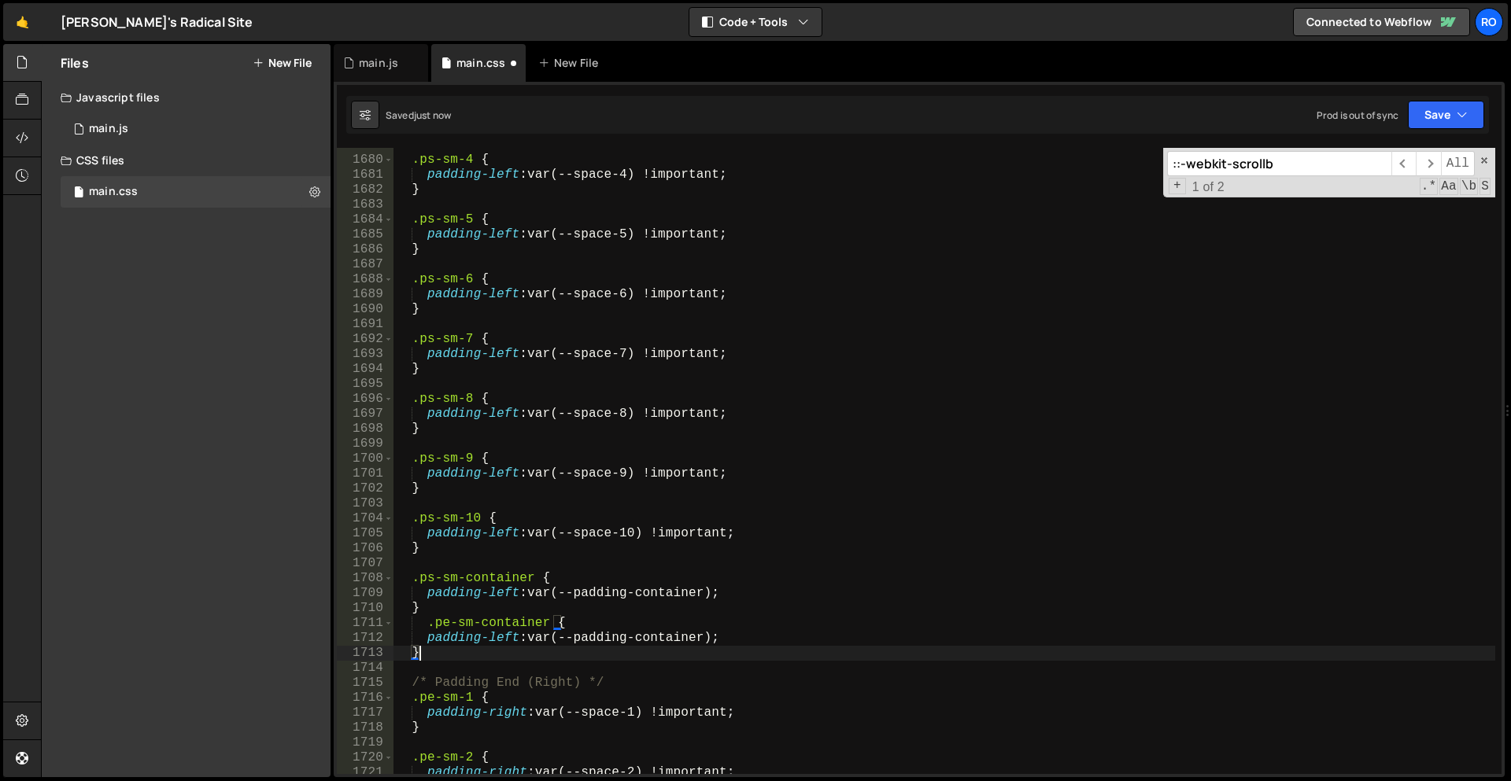
scroll to position [0, 1]
click at [499, 641] on div ".ps-sm-4 { padding-left : var(--space-4) !important ; } .ps-sm-5 { padding-left…" at bounding box center [944, 466] width 1102 height 656
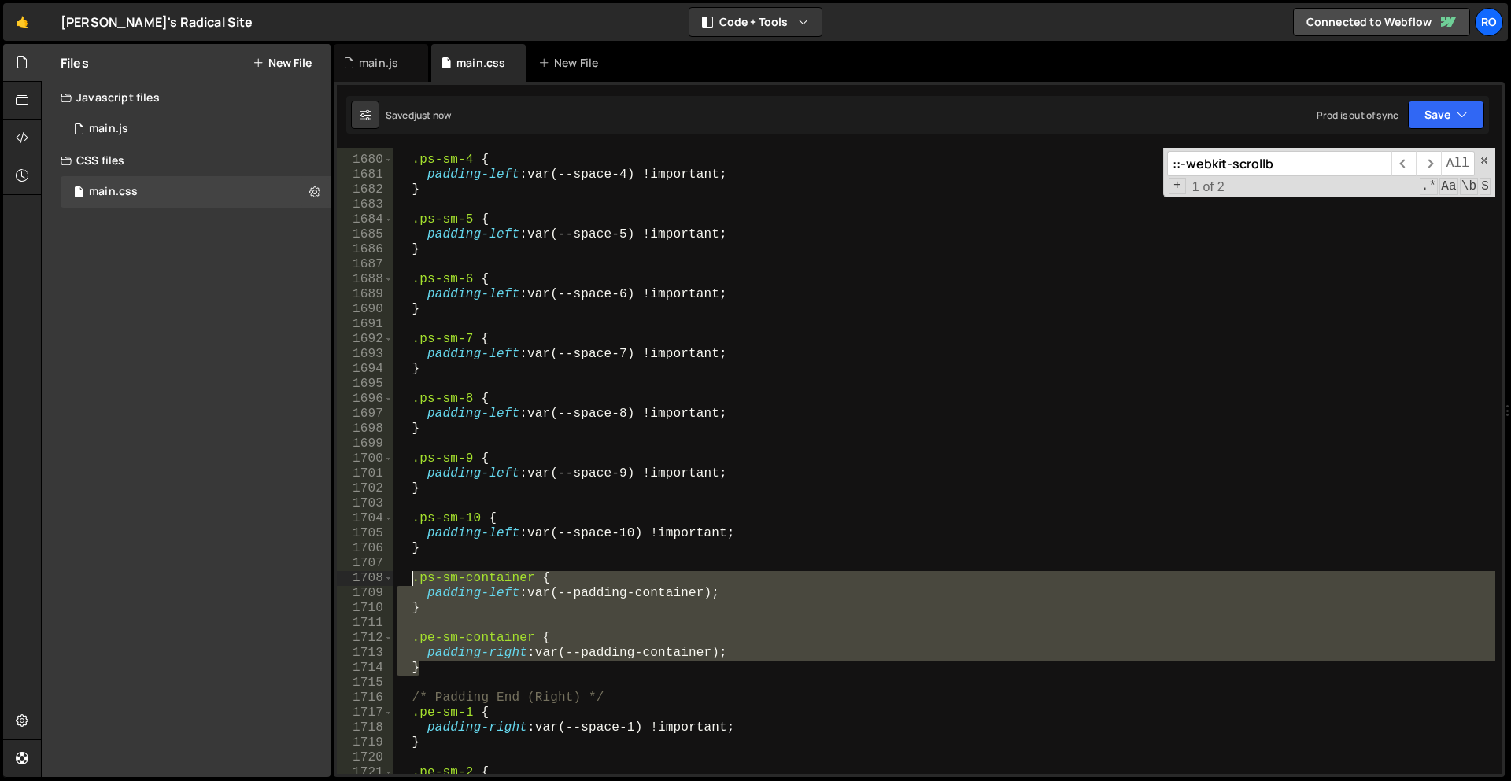
drag, startPoint x: 480, startPoint y: 666, endPoint x: 415, endPoint y: 585, distance: 103.5
click at [415, 585] on div ".ps-sm-4 { padding-left : var(--space-4) !important ; } .ps-sm-5 { padding-left…" at bounding box center [944, 466] width 1102 height 656
click at [444, 663] on div ".ps-sm-4 { padding-left : var(--space-4) !important ; } .ps-sm-5 { padding-left…" at bounding box center [944, 461] width 1102 height 626
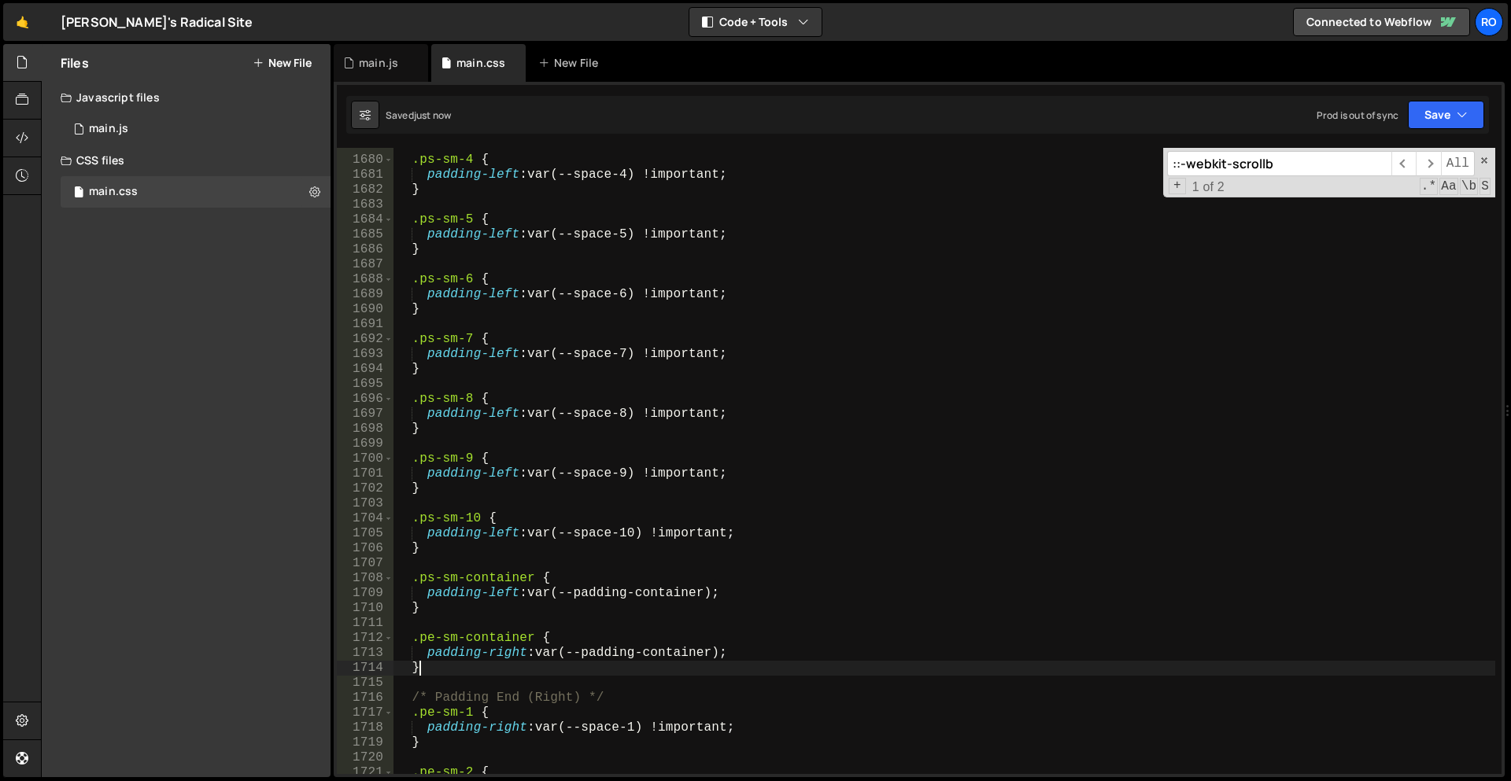
scroll to position [0, 1]
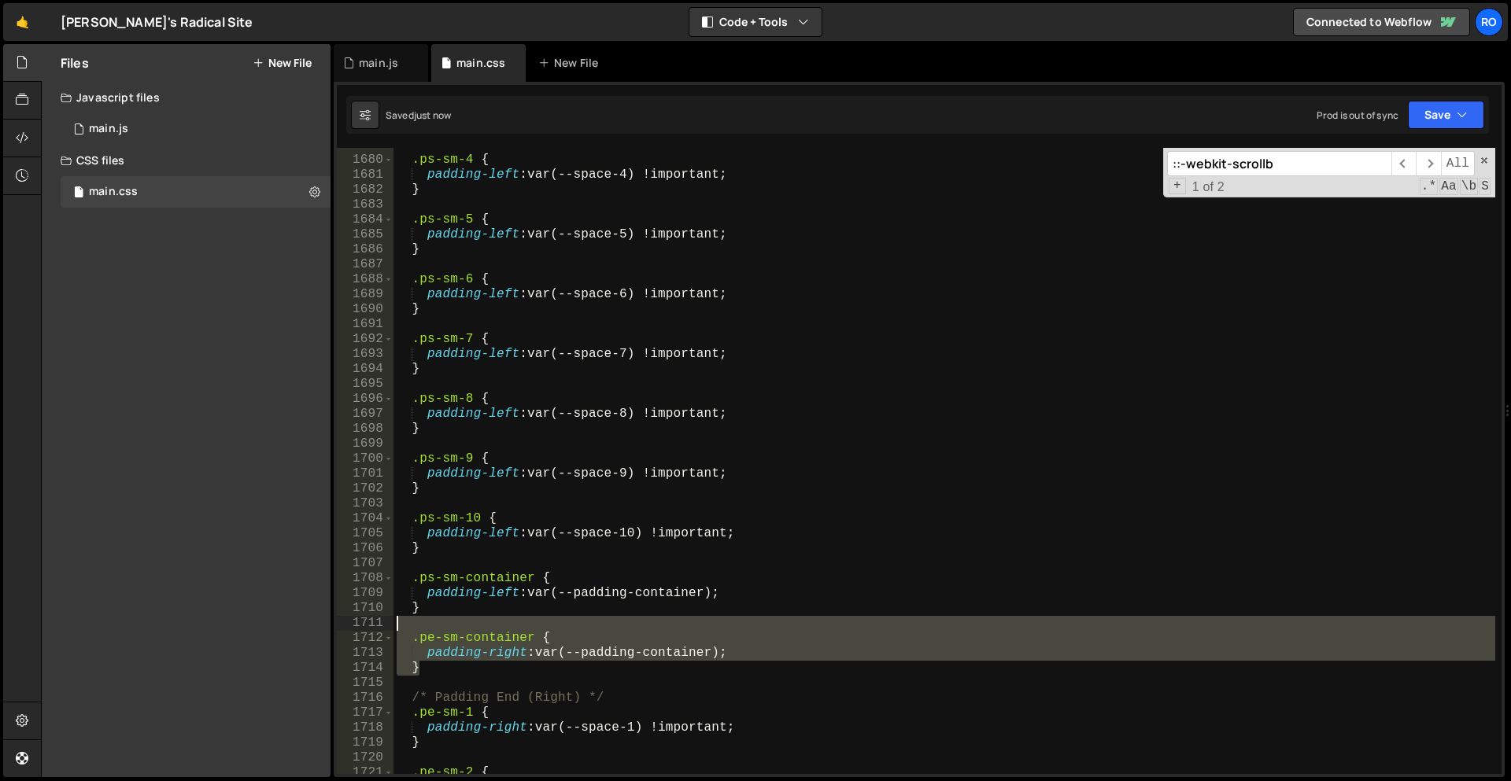
drag, startPoint x: 441, startPoint y: 666, endPoint x: 444, endPoint y: 616, distance: 50.5
click at [444, 616] on div ".ps-sm-4 { padding-left : var(--space-4) !important ; } .ps-sm-5 { padding-left…" at bounding box center [944, 466] width 1102 height 656
type textarea ".pe-sm-container {"
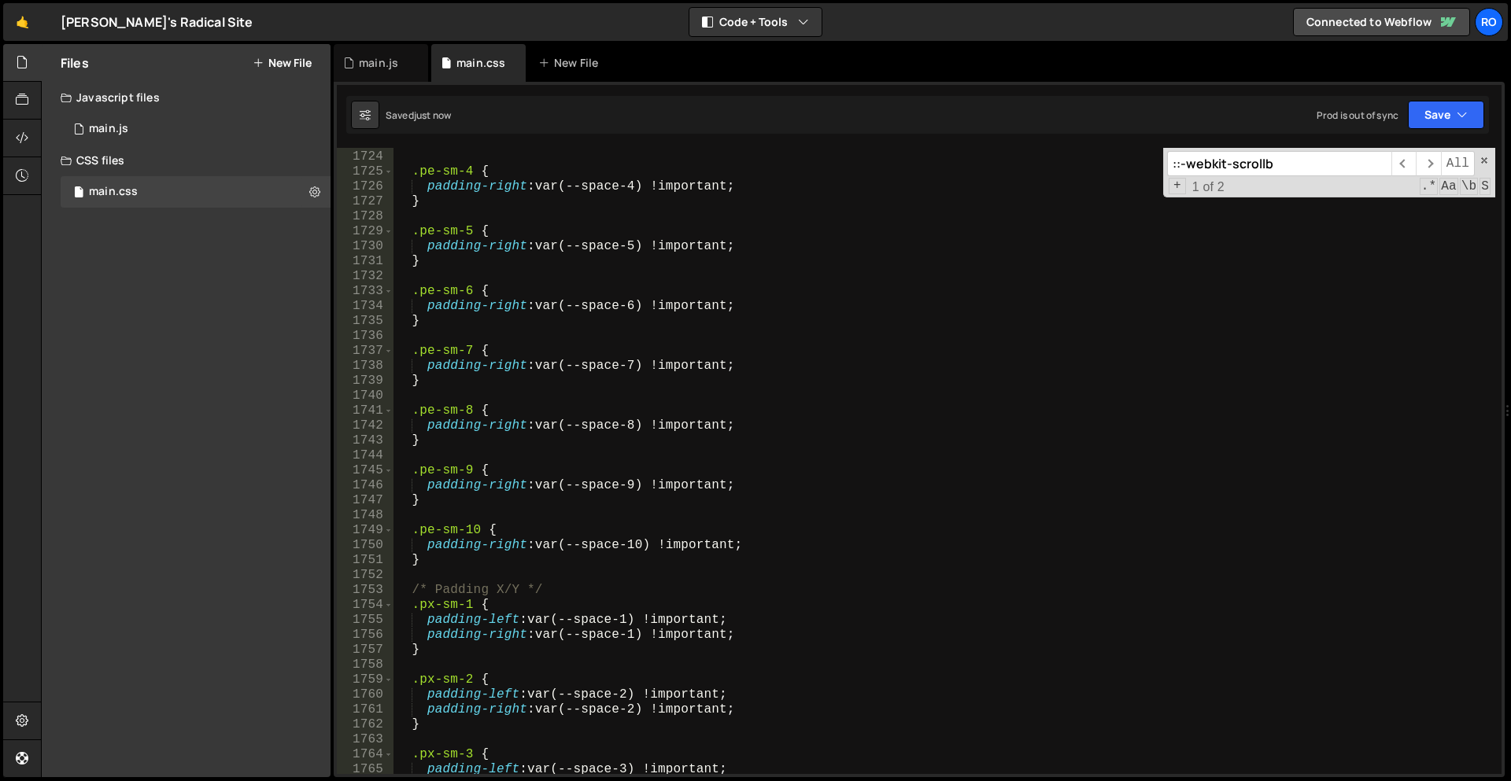
scroll to position [7885, 0]
click at [544, 558] on div "} .pe-sm-4 { padding-right : var(--space-4) !important ; } .pe-sm-5 { padding-r…" at bounding box center [944, 463] width 1102 height 656
type textarea "}"
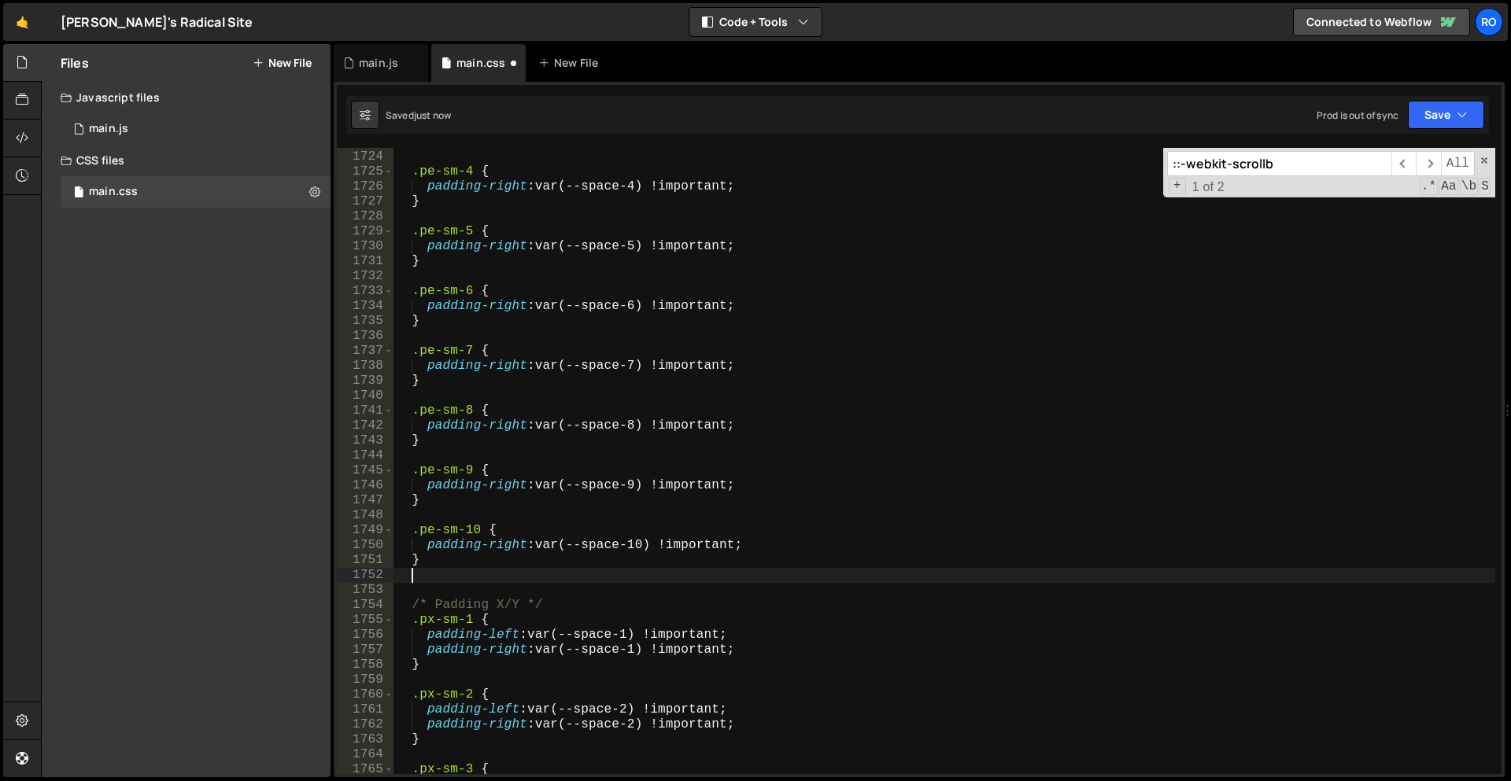
scroll to position [7883, 0]
paste textarea "}"
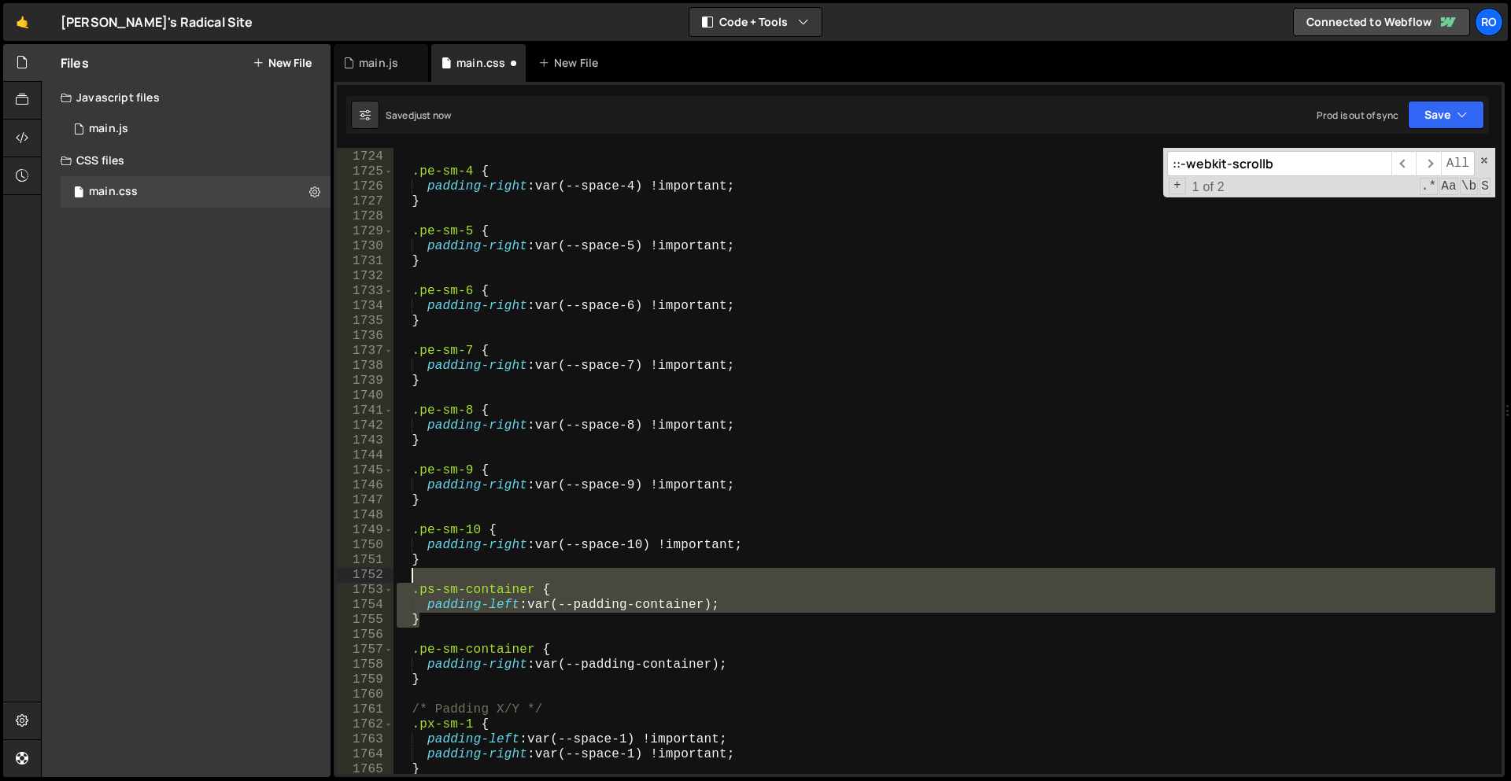
drag, startPoint x: 439, startPoint y: 624, endPoint x: 454, endPoint y: 576, distance: 50.3
click at [454, 576] on div "} .pe-sm-4 { padding-right : var(--space-4) !important ; } .pe-sm-5 { padding-r…" at bounding box center [944, 463] width 1102 height 656
type textarea ".ps-sm-container {"
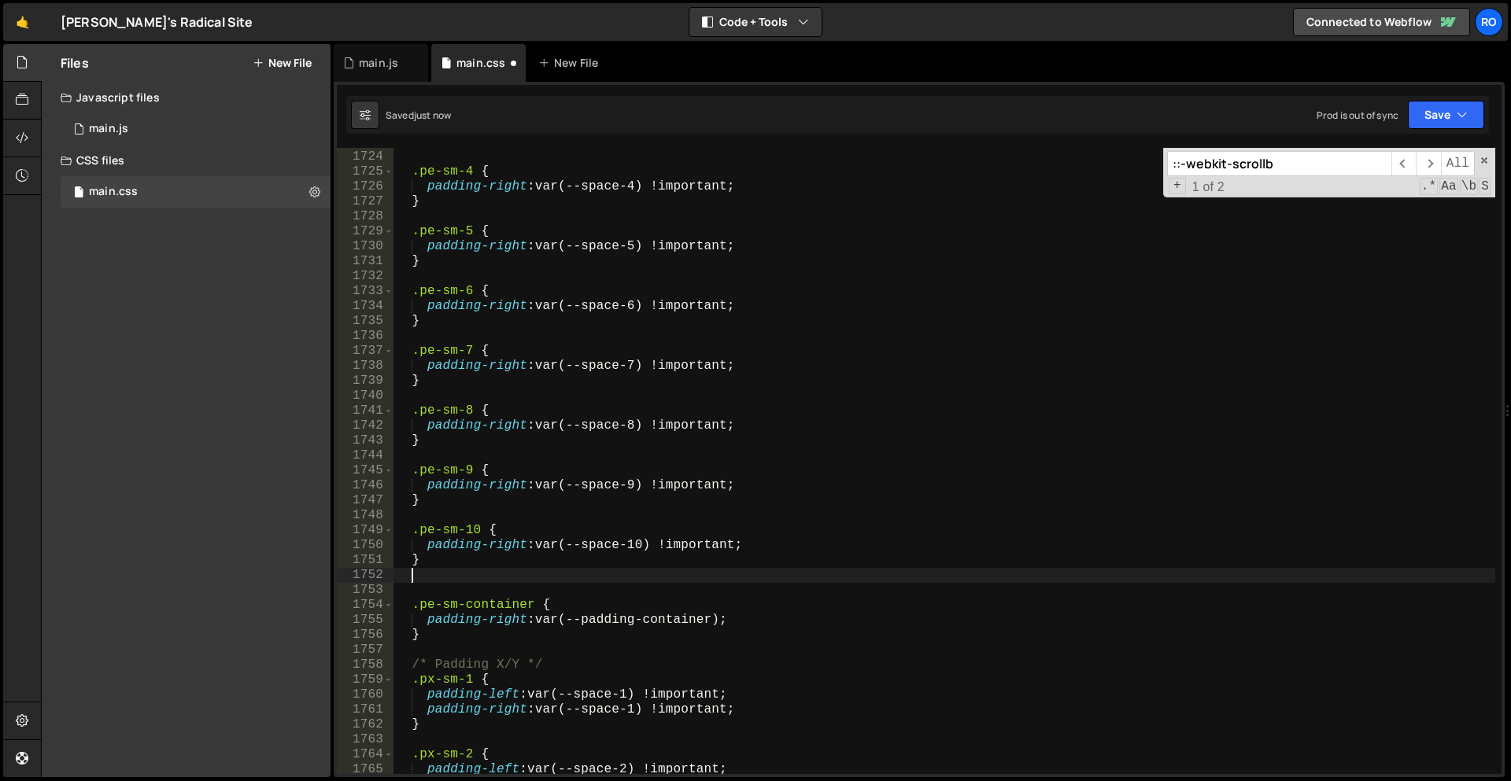
scroll to position [7879, 0]
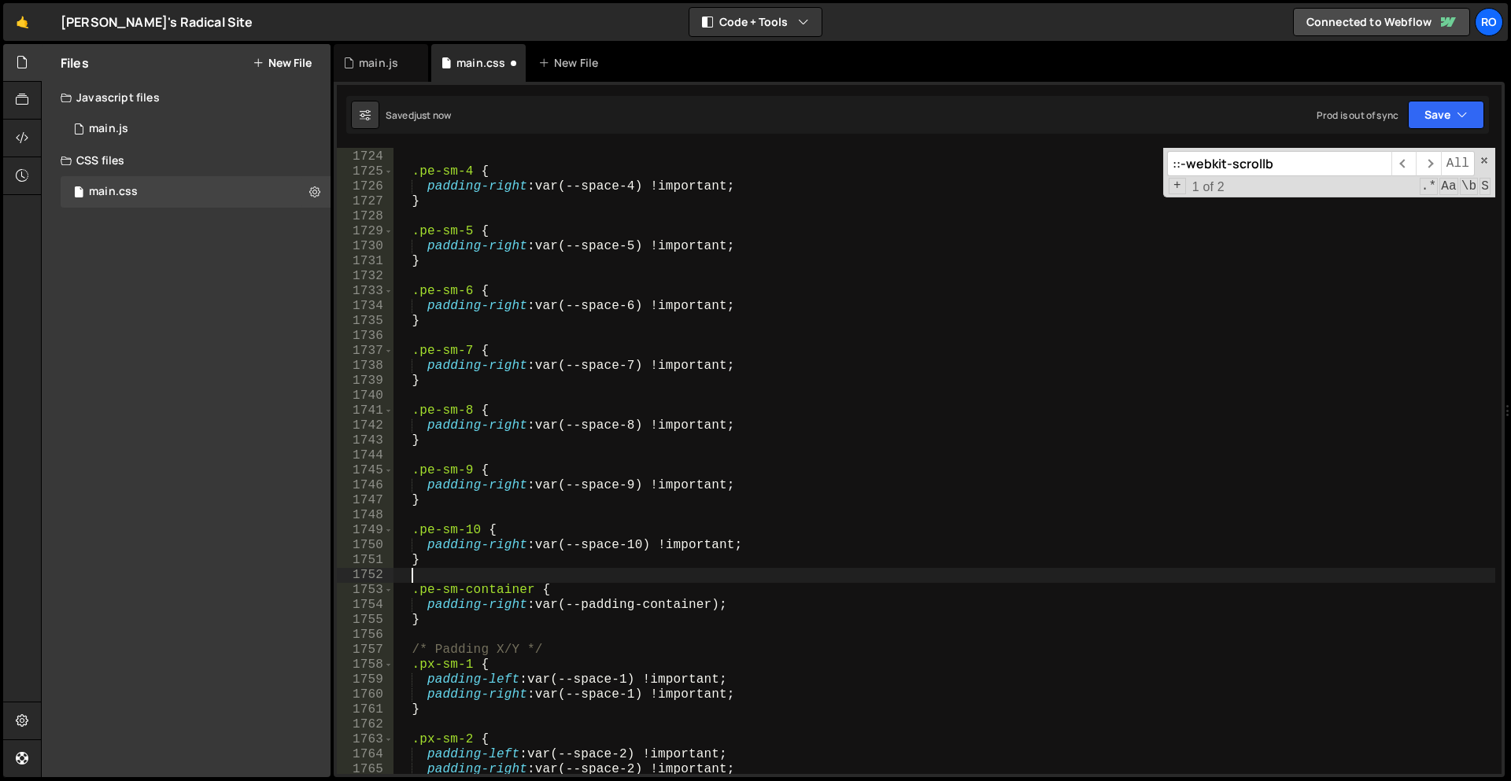
click at [651, 573] on div "} .pe-sm-4 { padding-right : var(--space-4) !important ; } .pe-sm-5 { padding-r…" at bounding box center [944, 463] width 1102 height 656
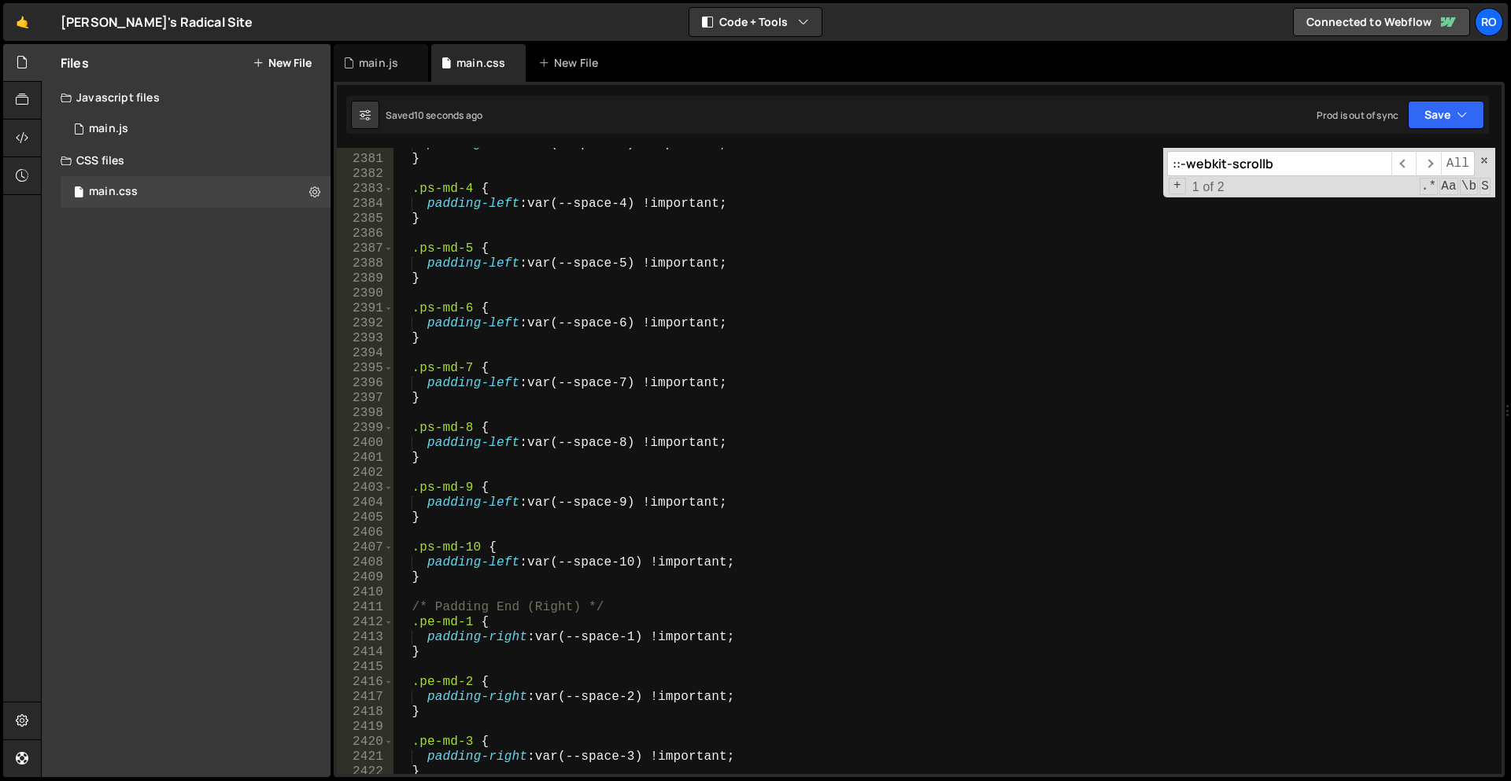
scroll to position [10883, 0]
click at [458, 583] on div "padding-left : var(--space-3) !important ; } .ps-md-4 { padding-left : var(--sp…" at bounding box center [944, 465] width 1102 height 656
type textarea "}"
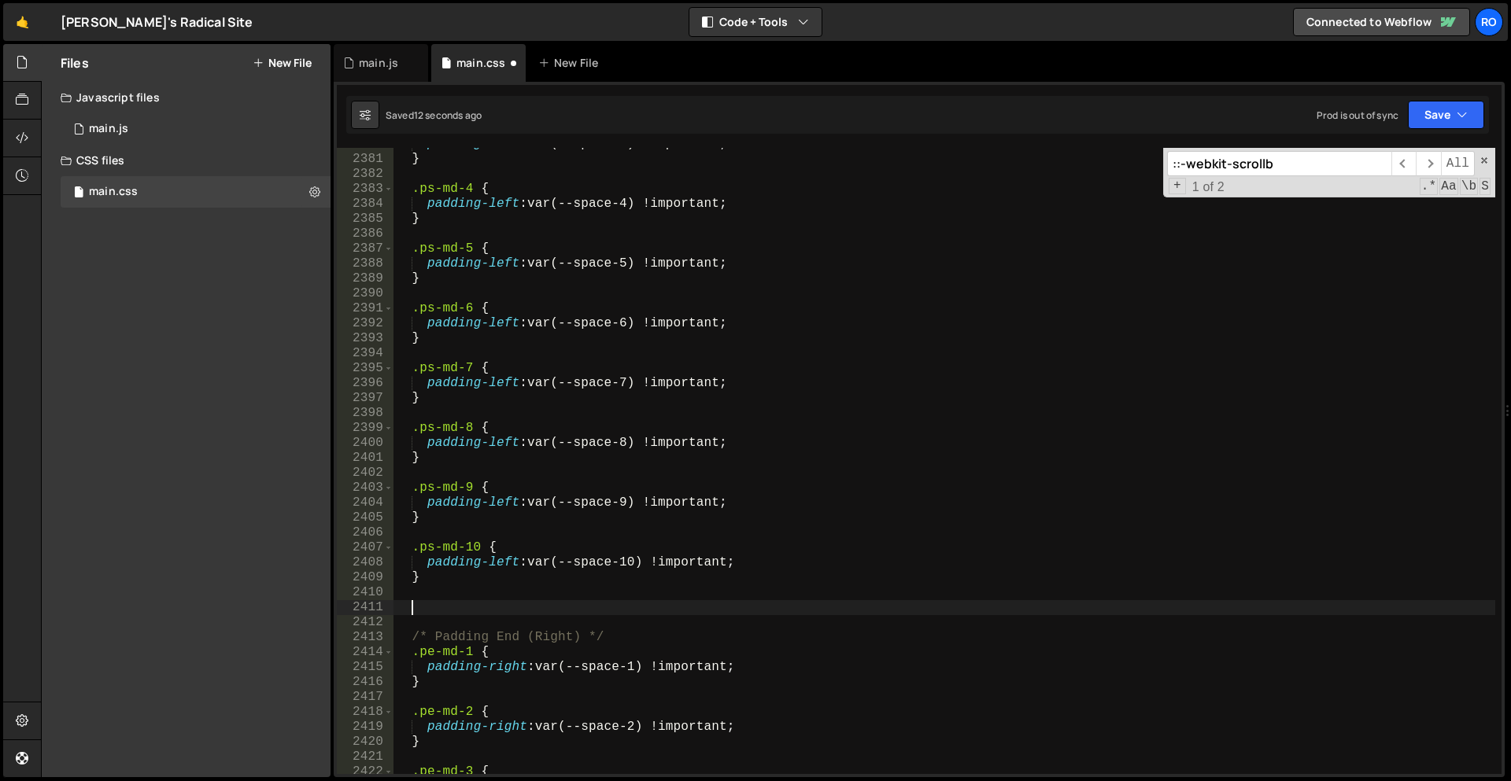
paste textarea "}"
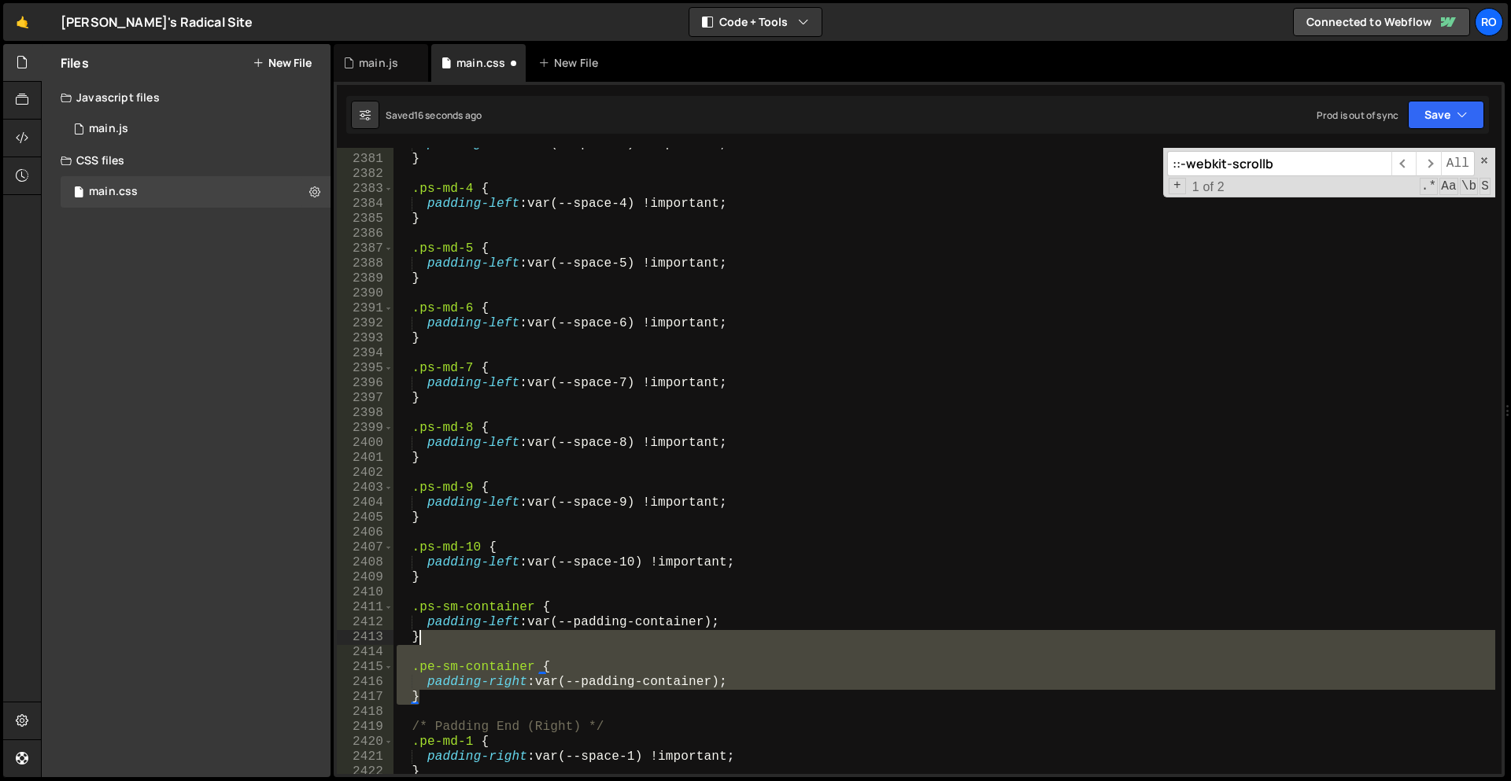
click at [451, 640] on div "padding-left : var(--space-3) !important ; } .ps-md-4 { padding-left : var(--sp…" at bounding box center [944, 465] width 1102 height 656
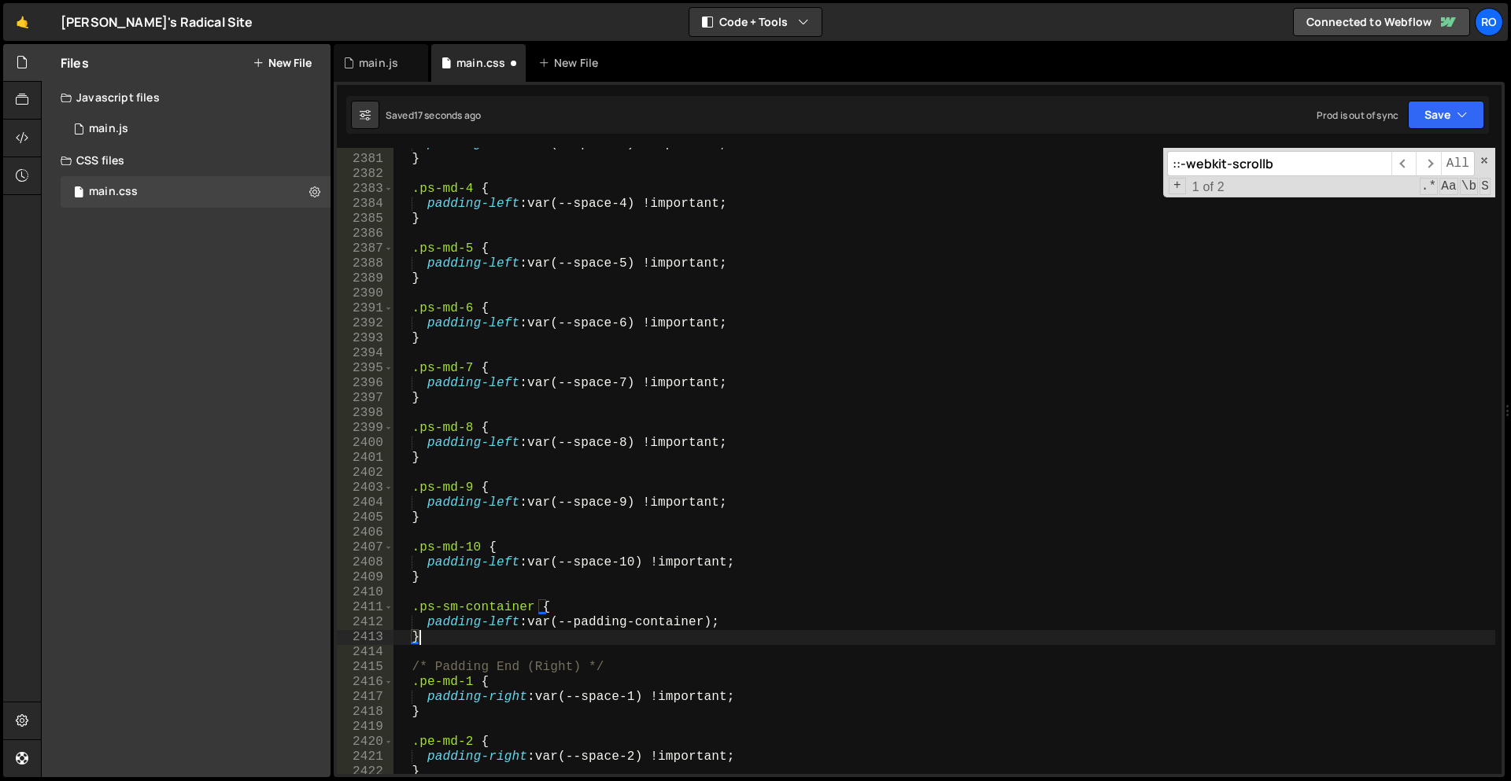
click at [451, 609] on div "padding-left : var(--space-3) !important ; } .ps-md-4 { padding-left : var(--sp…" at bounding box center [944, 465] width 1102 height 656
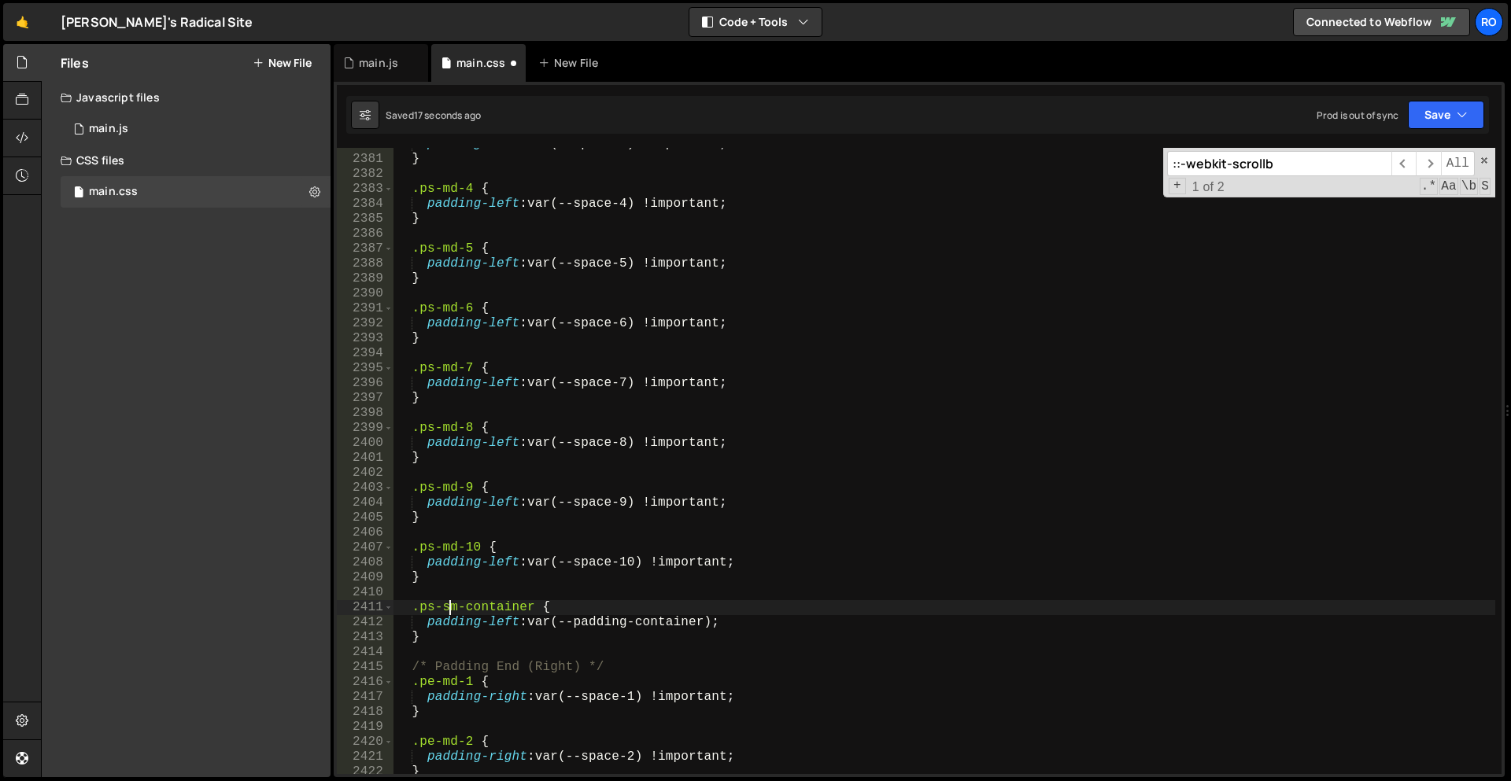
click at [451, 609] on div "padding-left : var(--space-3) !important ; } .ps-md-4 { padding-left : var(--sp…" at bounding box center [944, 465] width 1102 height 656
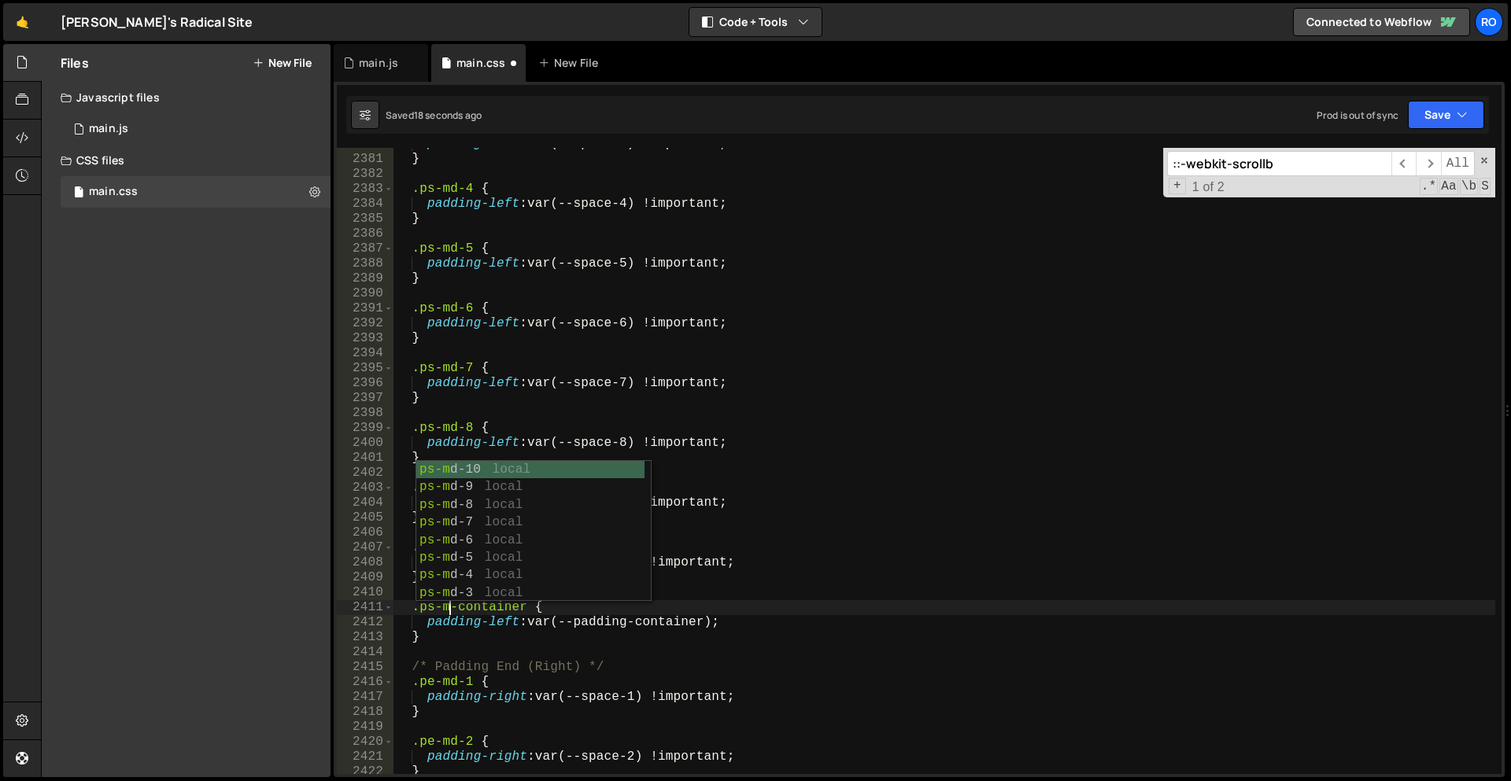
scroll to position [0, 3]
type textarea ".ps-md-container {"
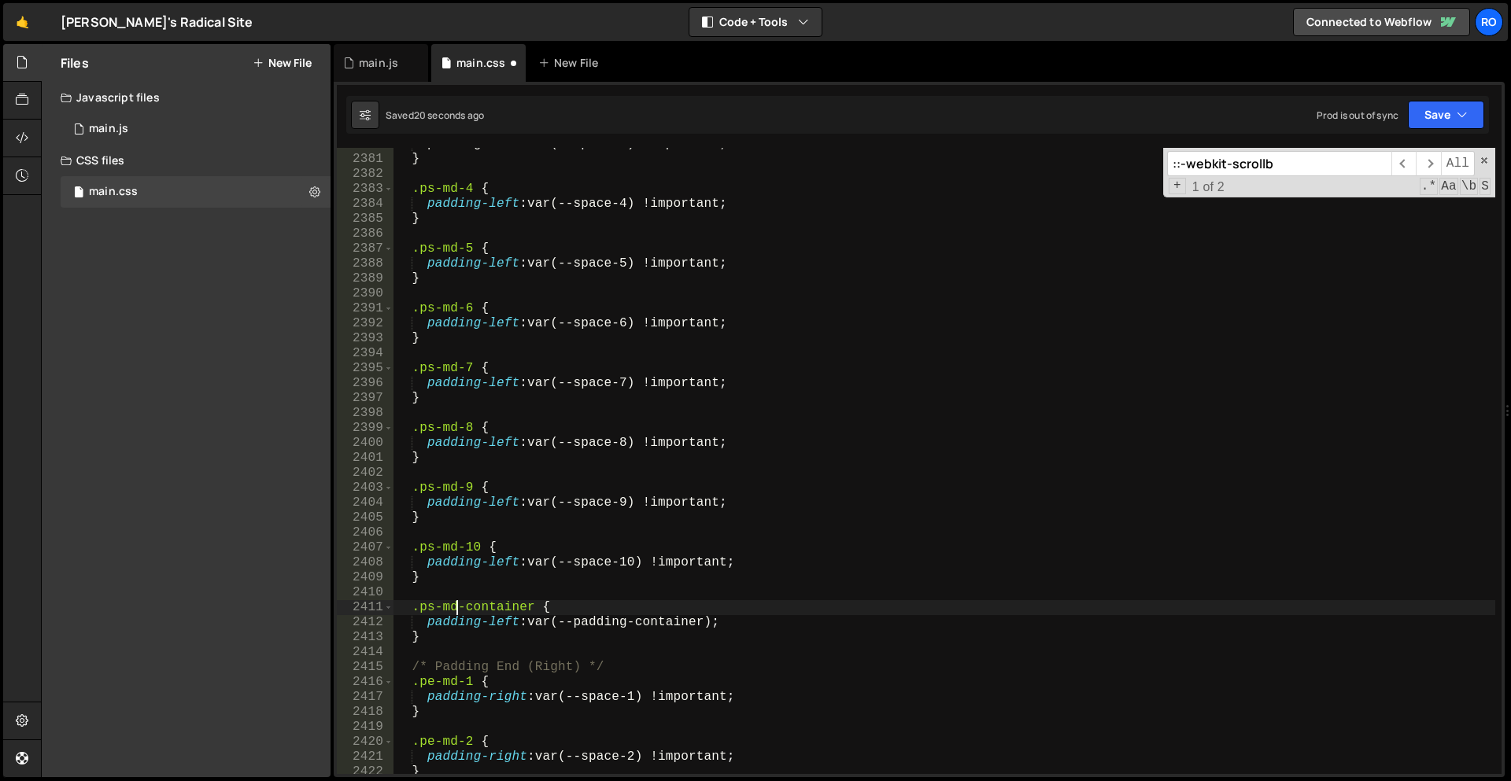
click at [761, 474] on div "padding-left : var ( --space-3 ) ! important ; } .ps-md-4 { padding-left : var(…" at bounding box center [944, 465] width 1102 height 656
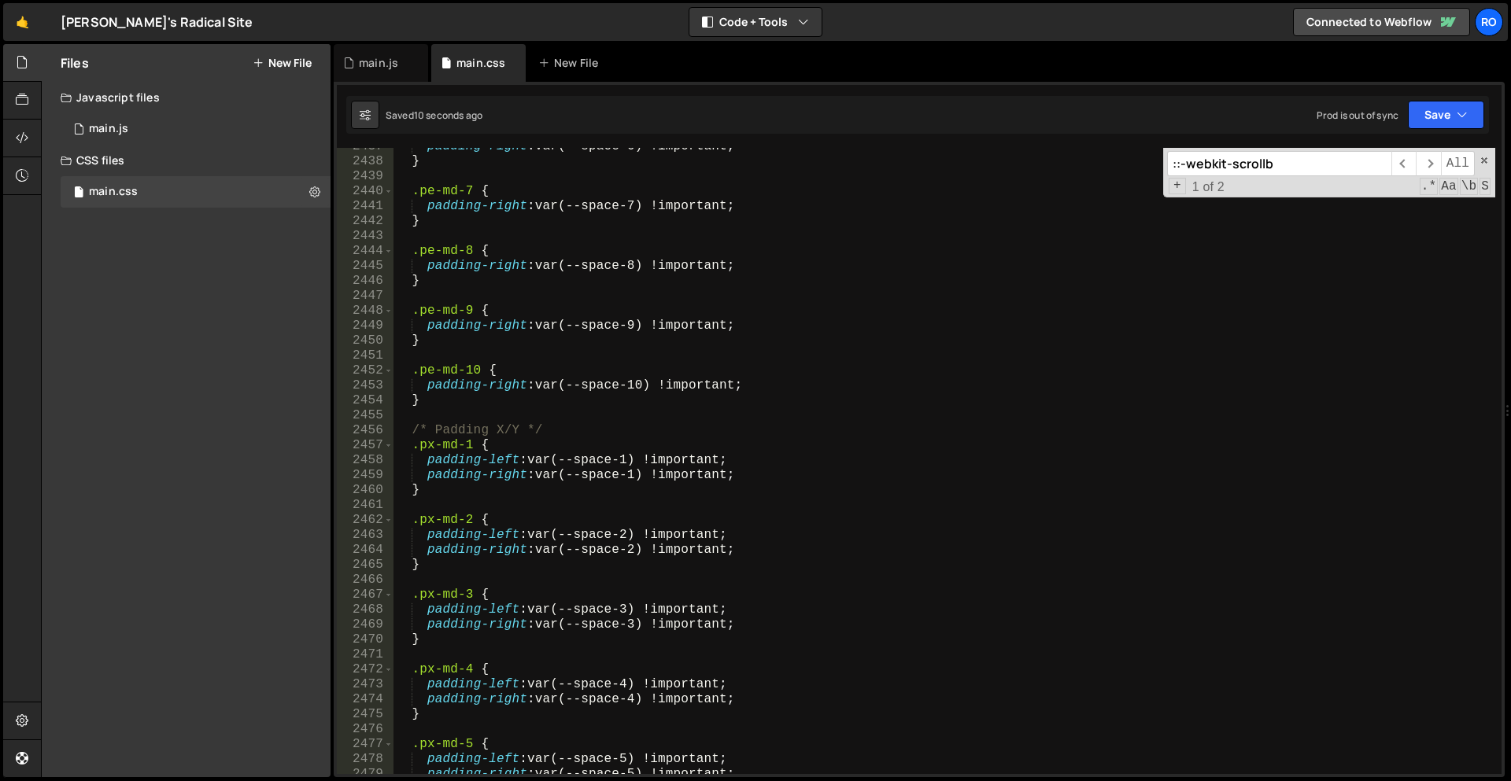
scroll to position [11106, 0]
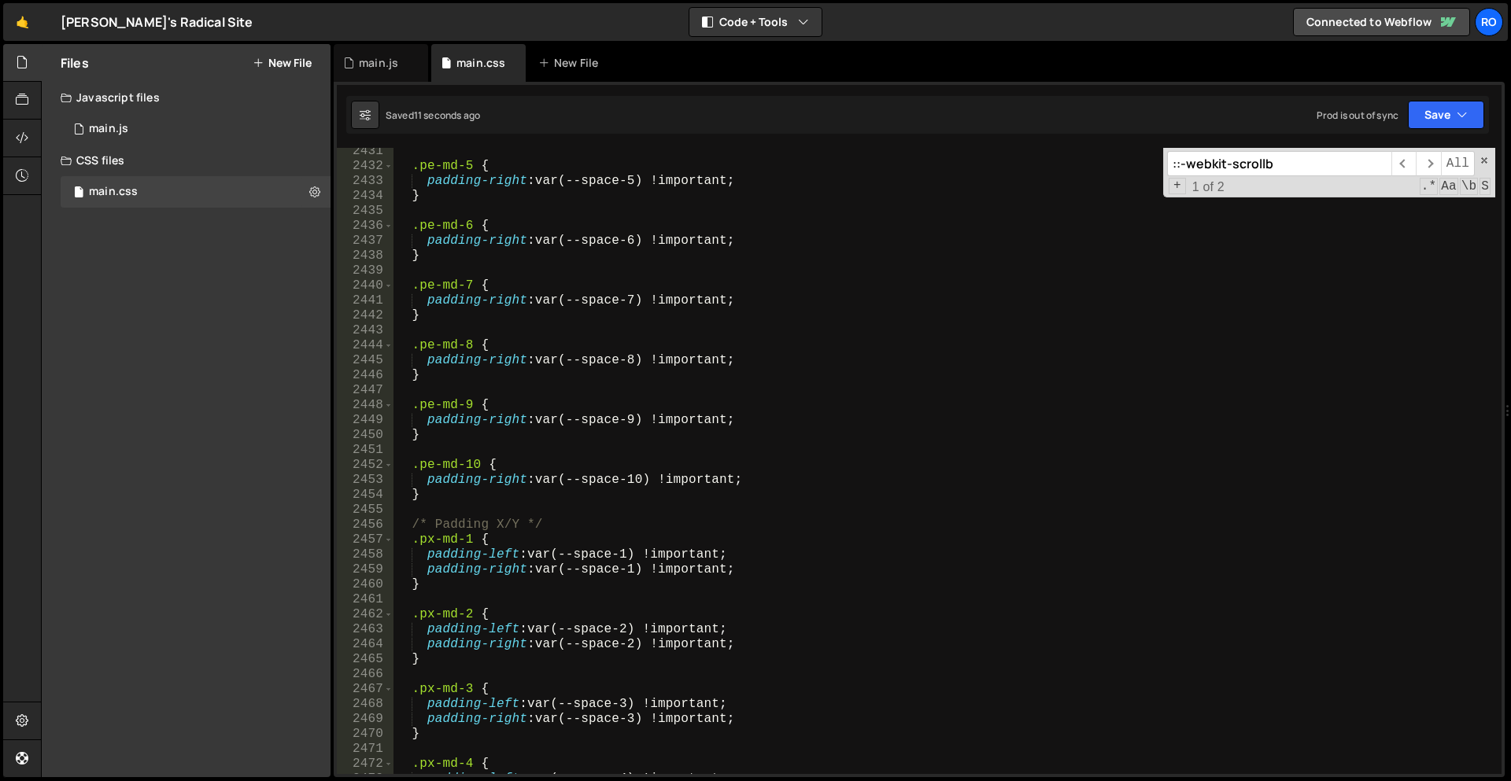
click at [469, 508] on div ".pe-md-5 { padding-right : var(--space-5) !important ; } .pe-md-6 { padding-rig…" at bounding box center [944, 472] width 1102 height 656
click at [485, 497] on div ".pe-md-5 { padding-right : var(--space-5) !important ; } .pe-md-6 { padding-rig…" at bounding box center [944, 472] width 1102 height 656
type textarea "}"
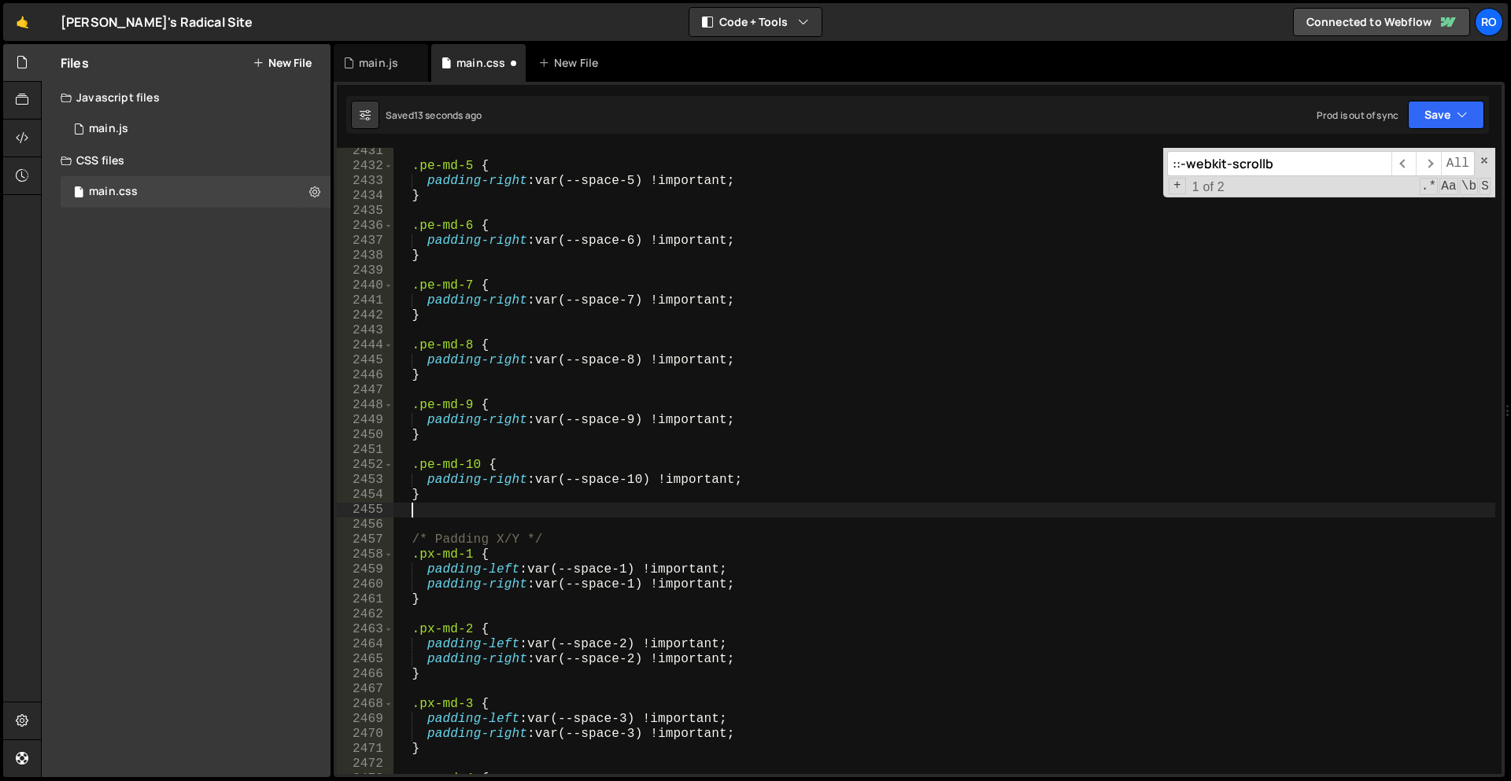
paste textarea "}"
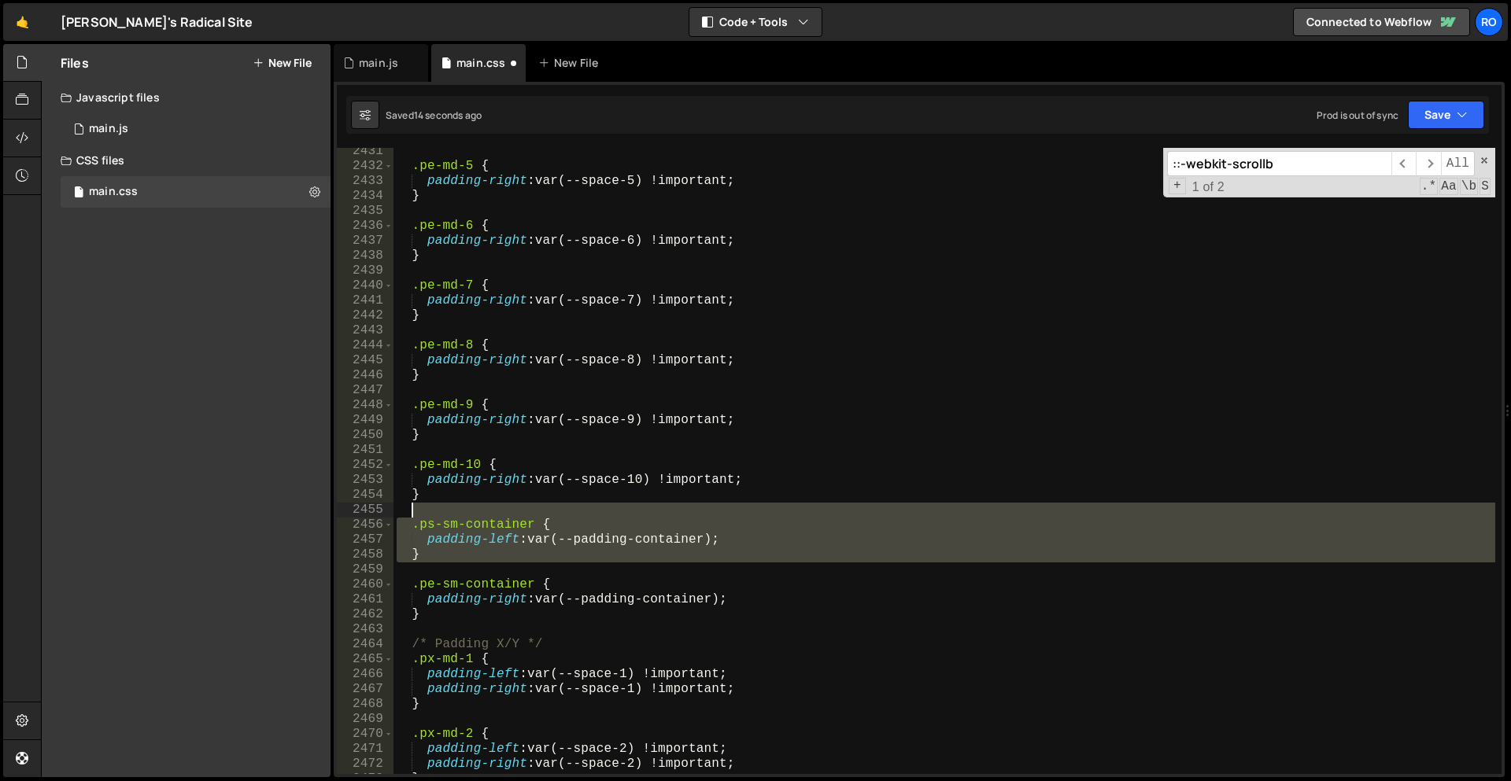
drag, startPoint x: 441, startPoint y: 538, endPoint x: 444, endPoint y: 503, distance: 35.5
click at [444, 503] on div ".pe-md-5 { padding-right : var(--space-5) !important ; } .pe-md-6 { padding-rig…" at bounding box center [944, 472] width 1102 height 656
type textarea ".ps-sm-container {"
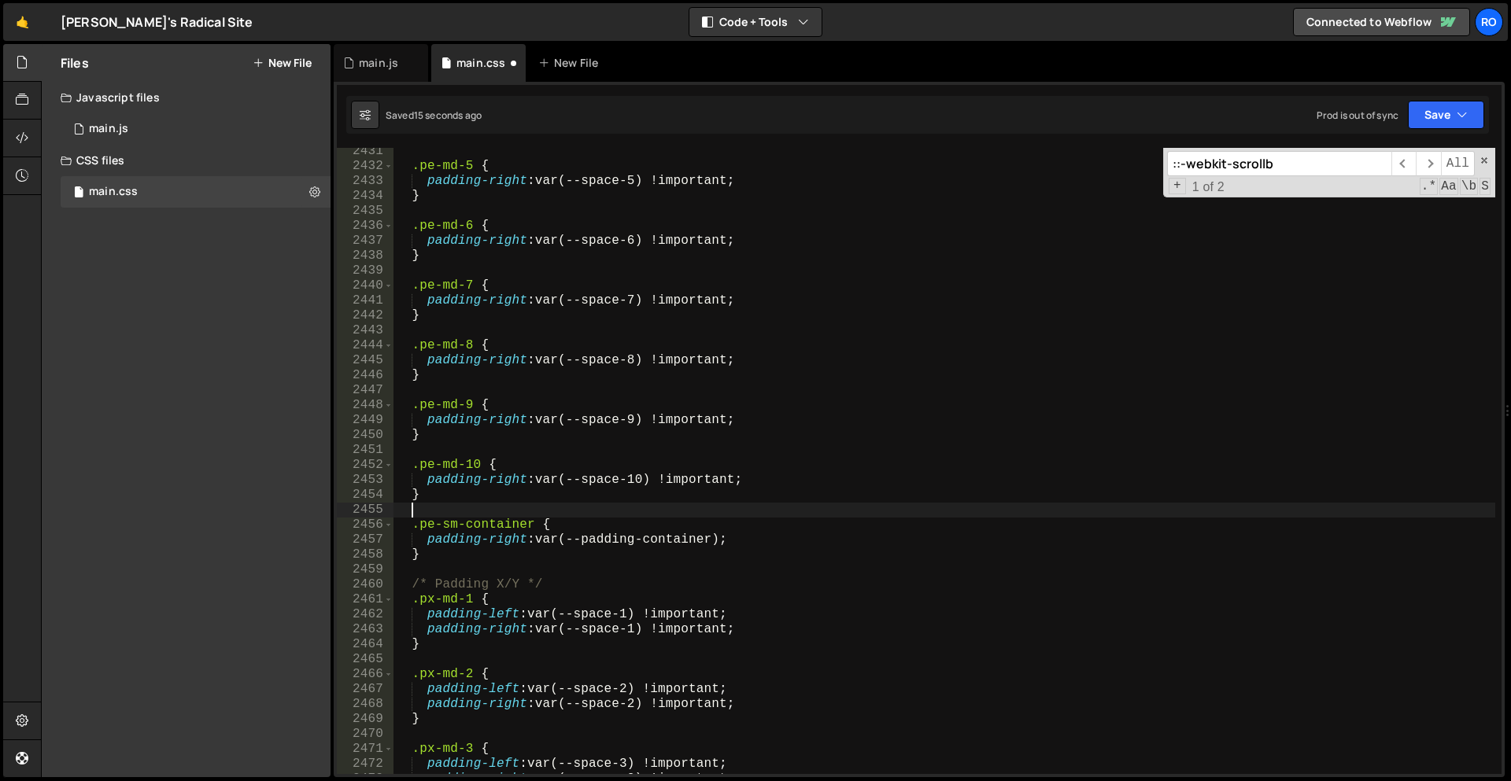
scroll to position [11098, 0]
click at [450, 523] on div ".pe-md-5 { padding-right : var(--space-5) !important ; } .pe-md-6 { padding-rig…" at bounding box center [944, 472] width 1102 height 656
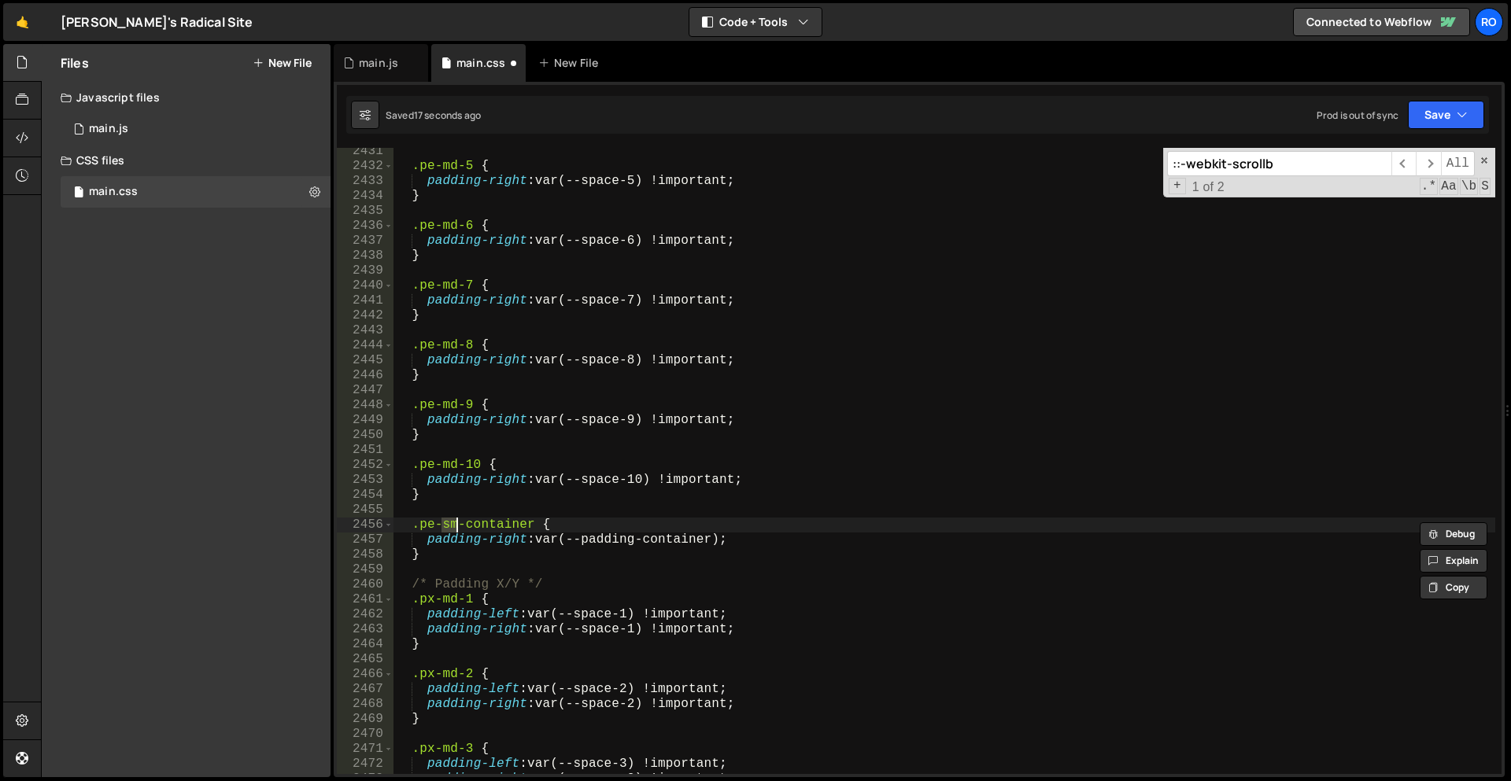
scroll to position [0, 3]
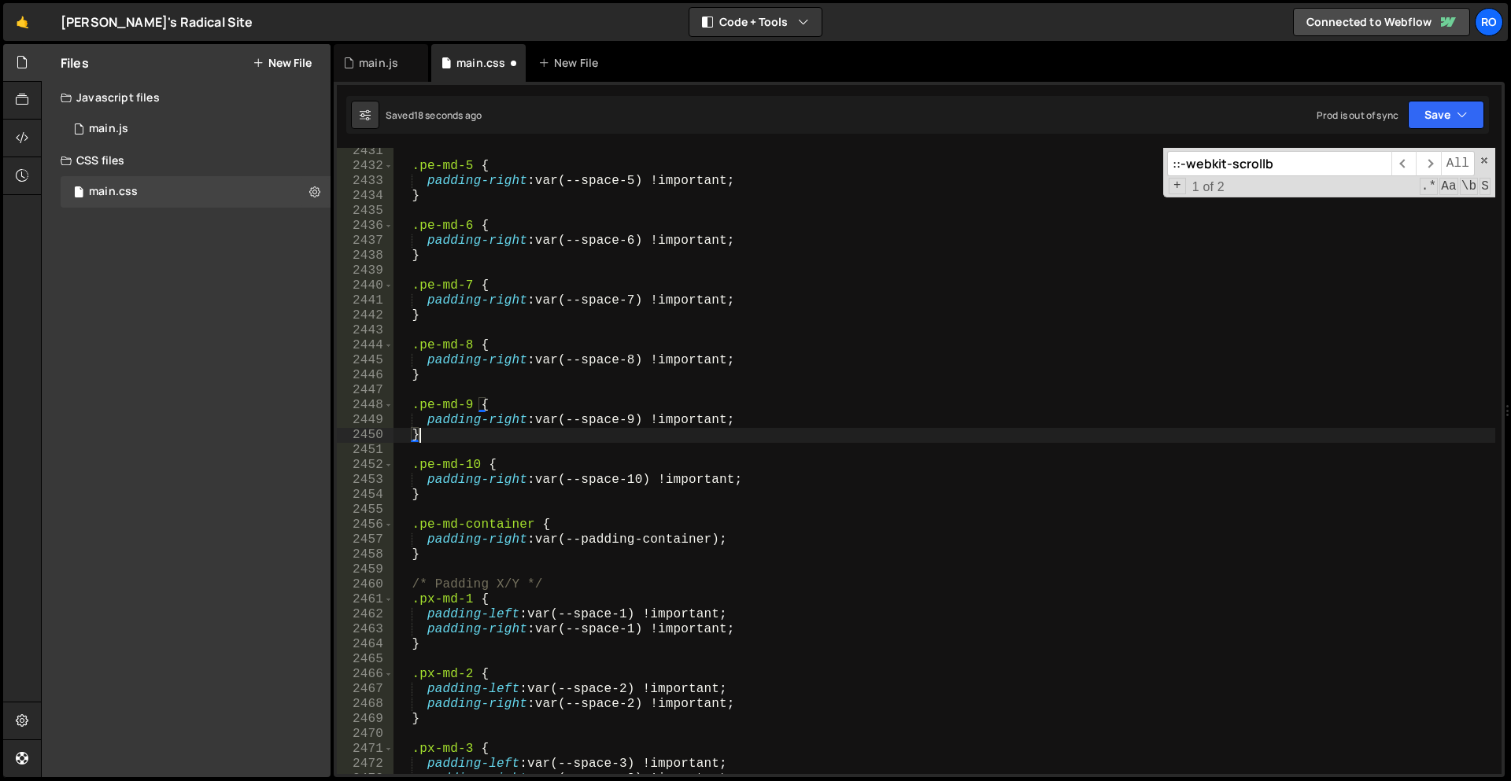
click at [677, 441] on div ".pe-md-5 { padding-right : var(--space-5) !important ; } .pe-md-6 { padding-rig…" at bounding box center [944, 472] width 1102 height 656
type textarea "}"
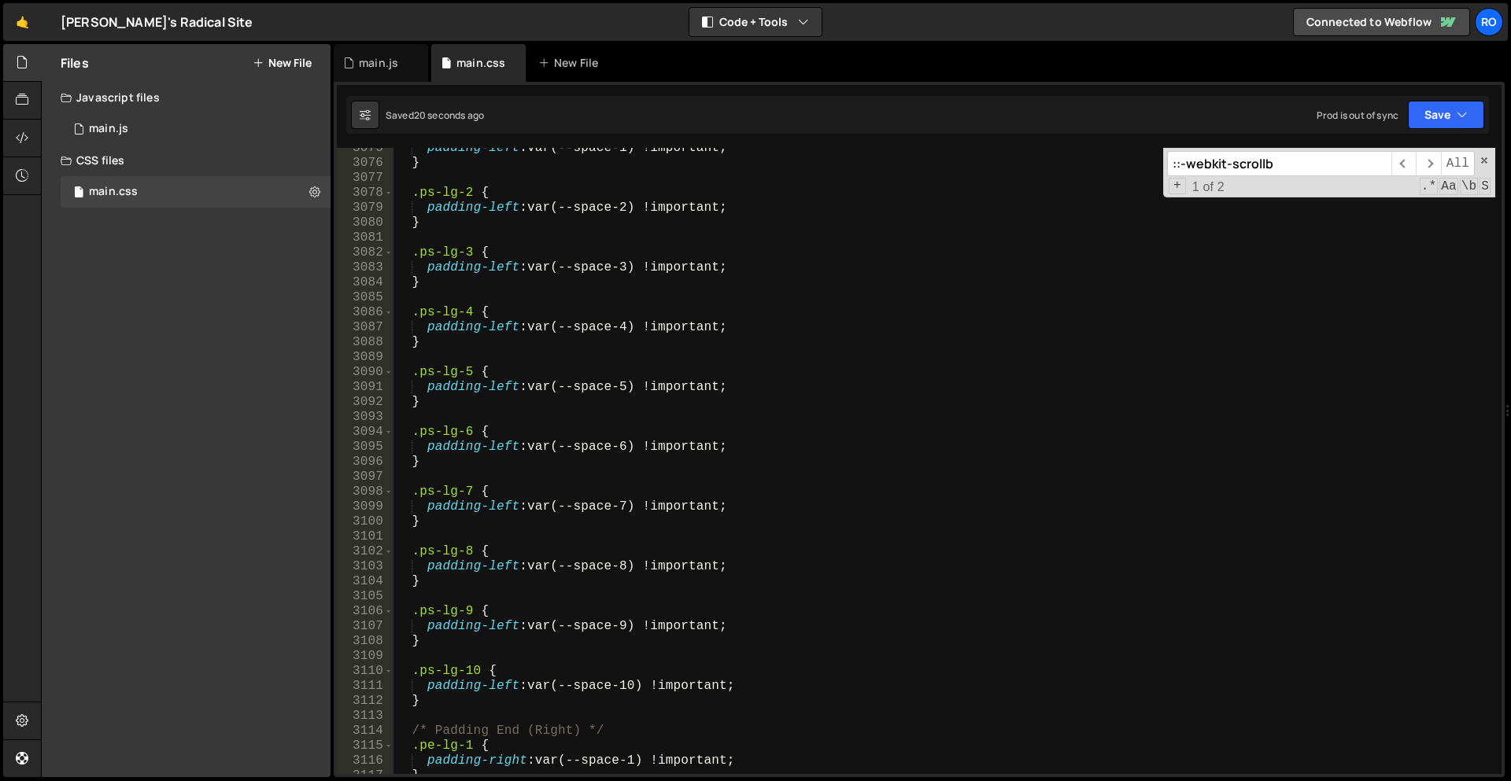
scroll to position [14098, 0]
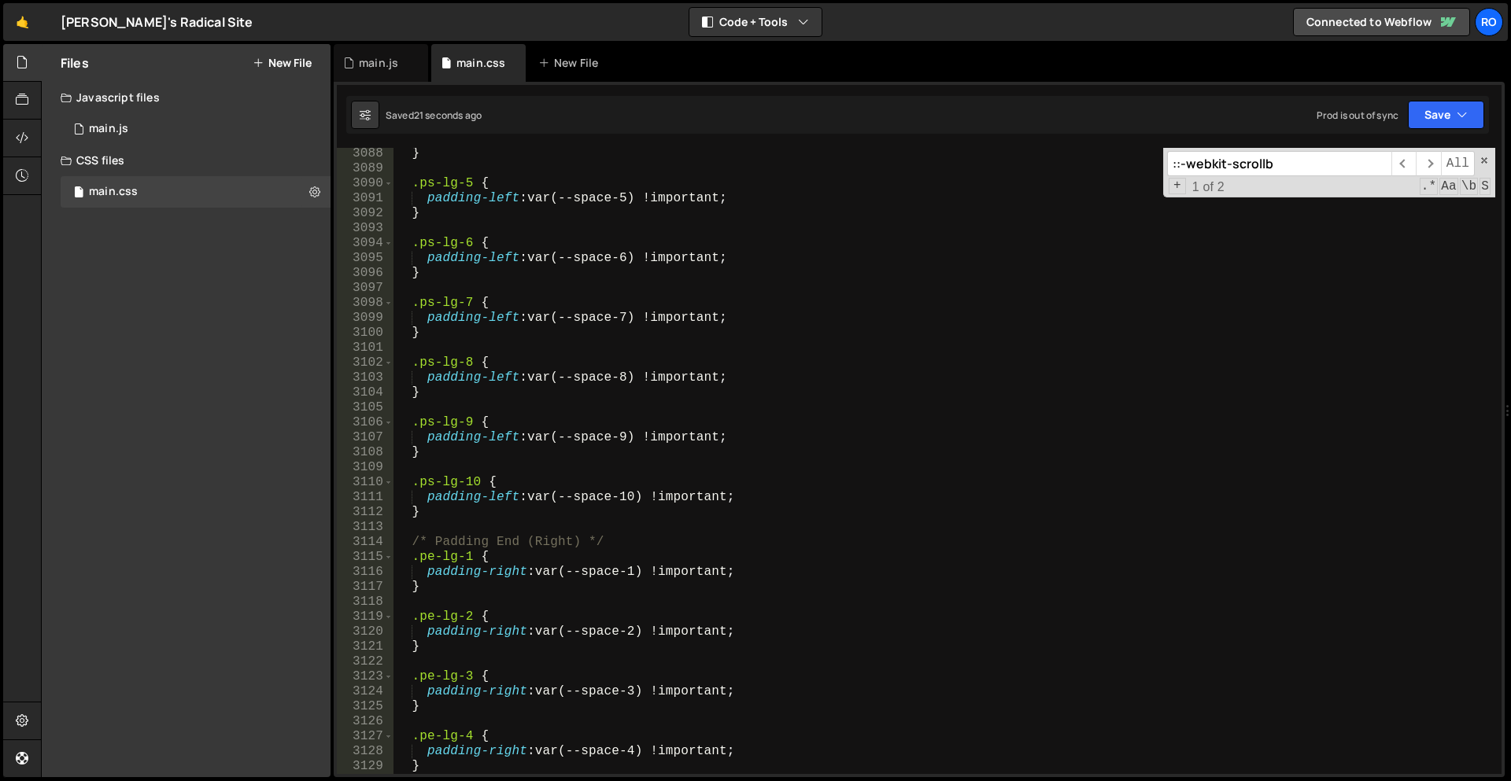
click at [489, 522] on div "} .ps-lg-5 { padding-left : var(--space-5) !important ; } .ps-lg-6 { padding-le…" at bounding box center [944, 474] width 1102 height 656
click at [500, 515] on div "} .ps-lg-5 { padding-left : var(--space-5) !important ; } .ps-lg-6 { padding-le…" at bounding box center [944, 474] width 1102 height 656
type textarea "}"
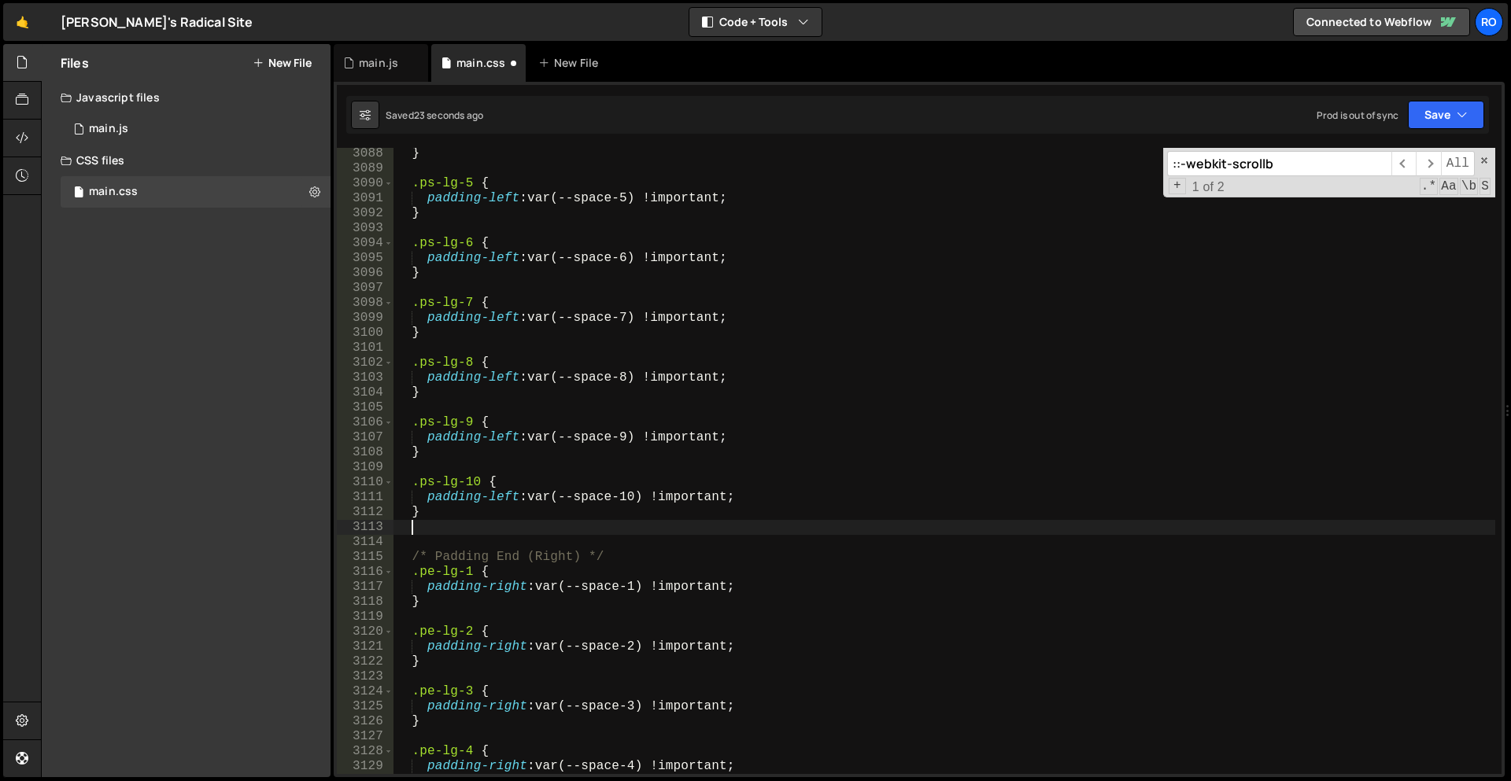
paste textarea "}"
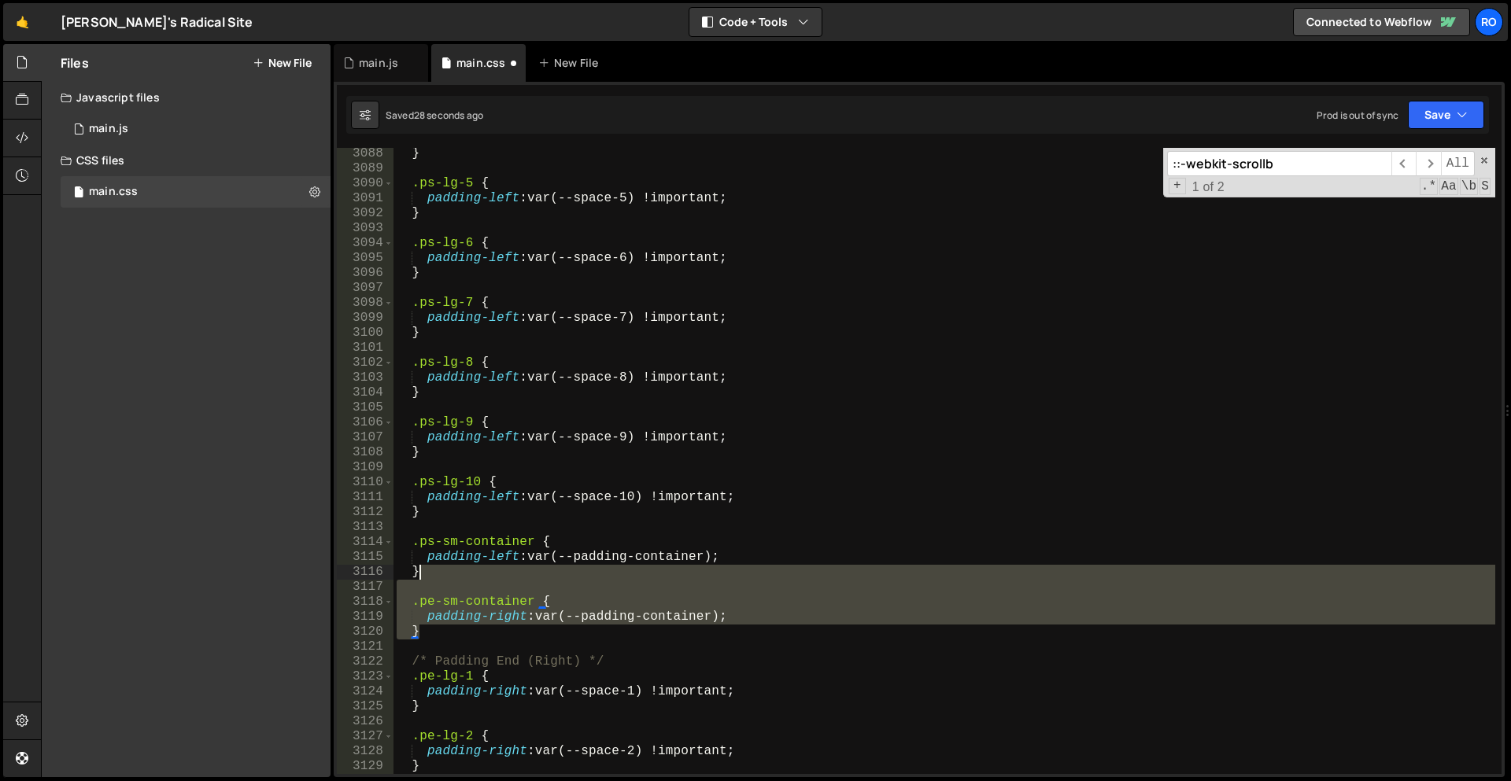
click at [448, 573] on div "} .ps-lg-5 { padding-left : var(--space-5) !important ; } .ps-lg-6 { padding-le…" at bounding box center [944, 474] width 1102 height 656
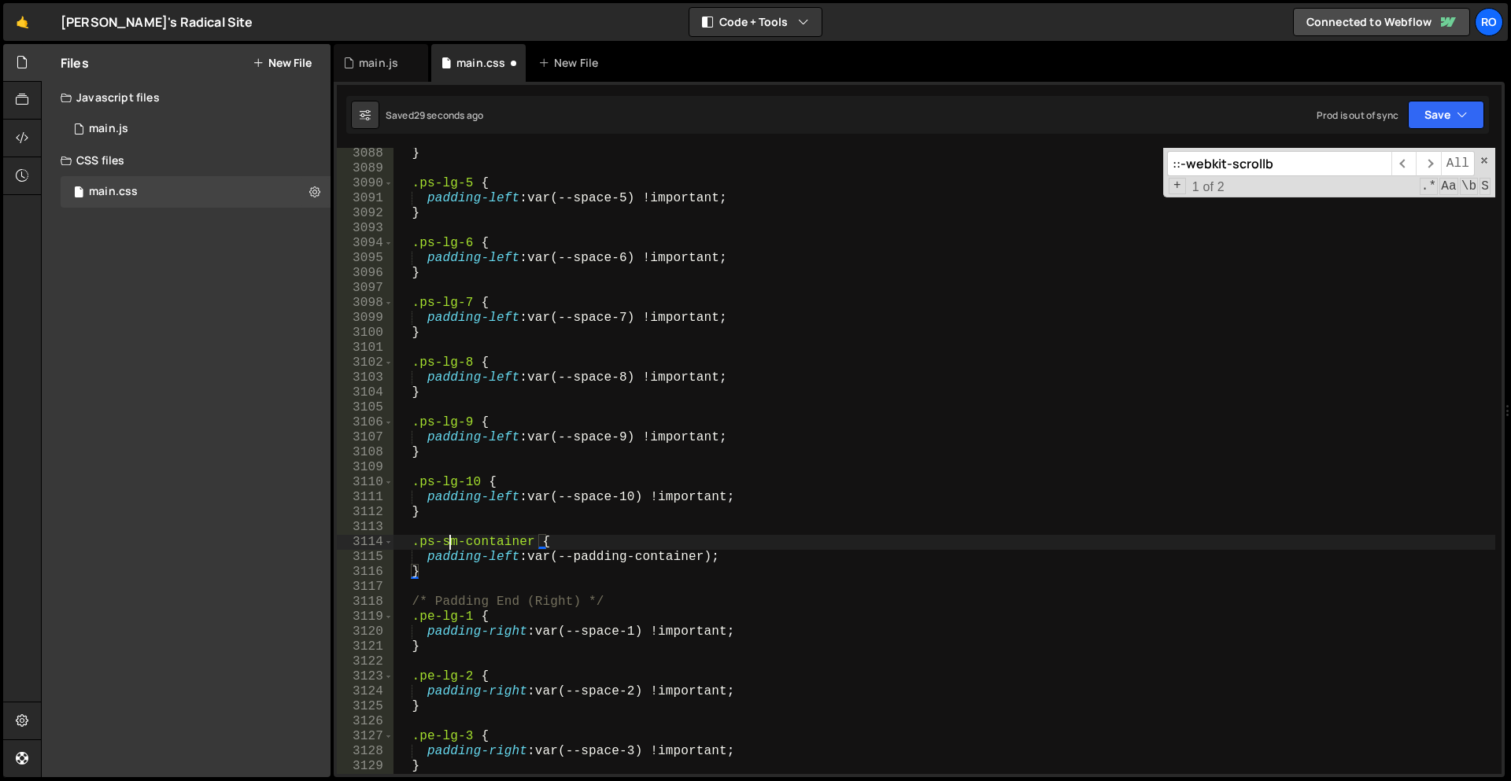
click at [448, 542] on div "} .ps-lg-5 { padding-left : var(--space-5) !important ; } .ps-lg-6 { padding-le…" at bounding box center [944, 474] width 1102 height 656
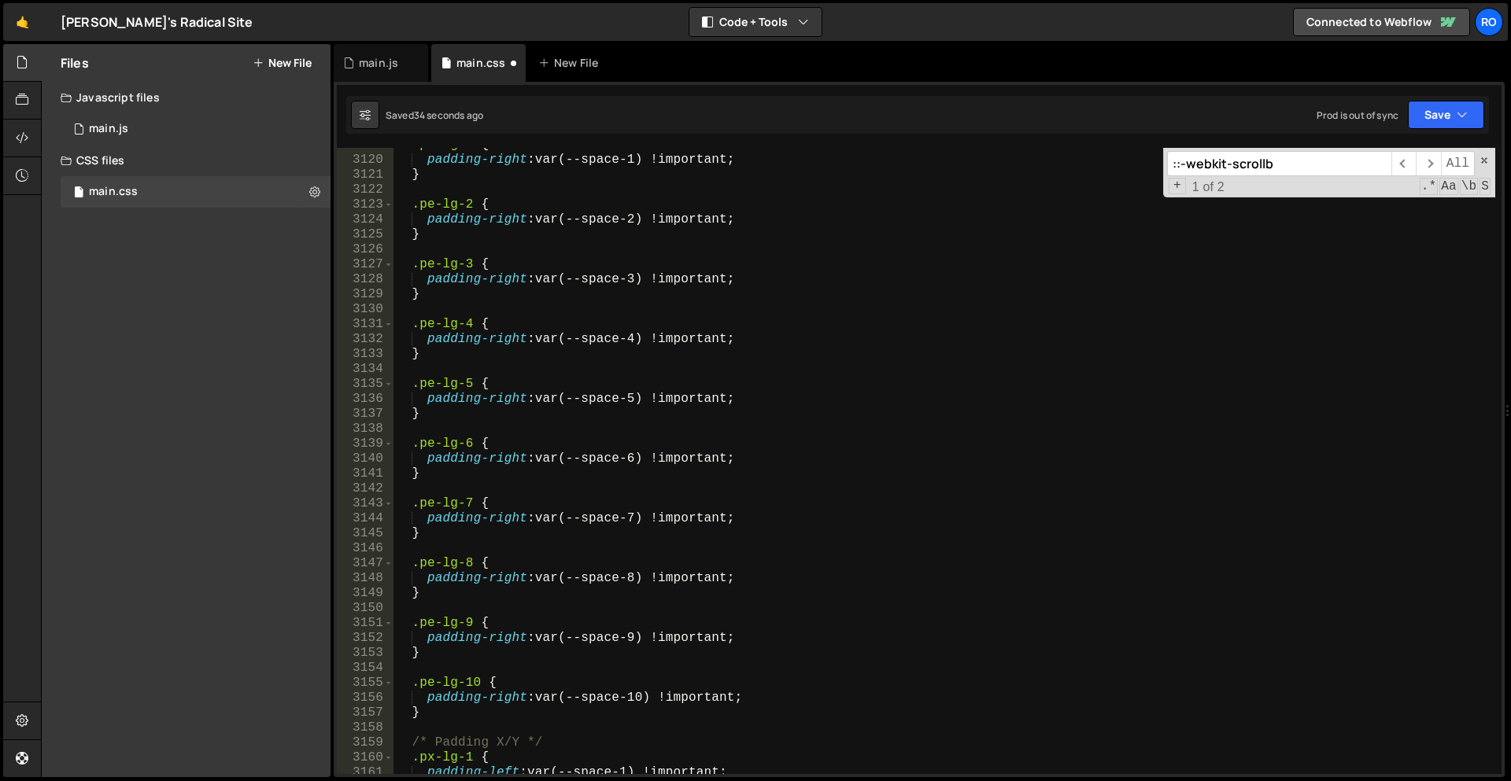
scroll to position [14290, 0]
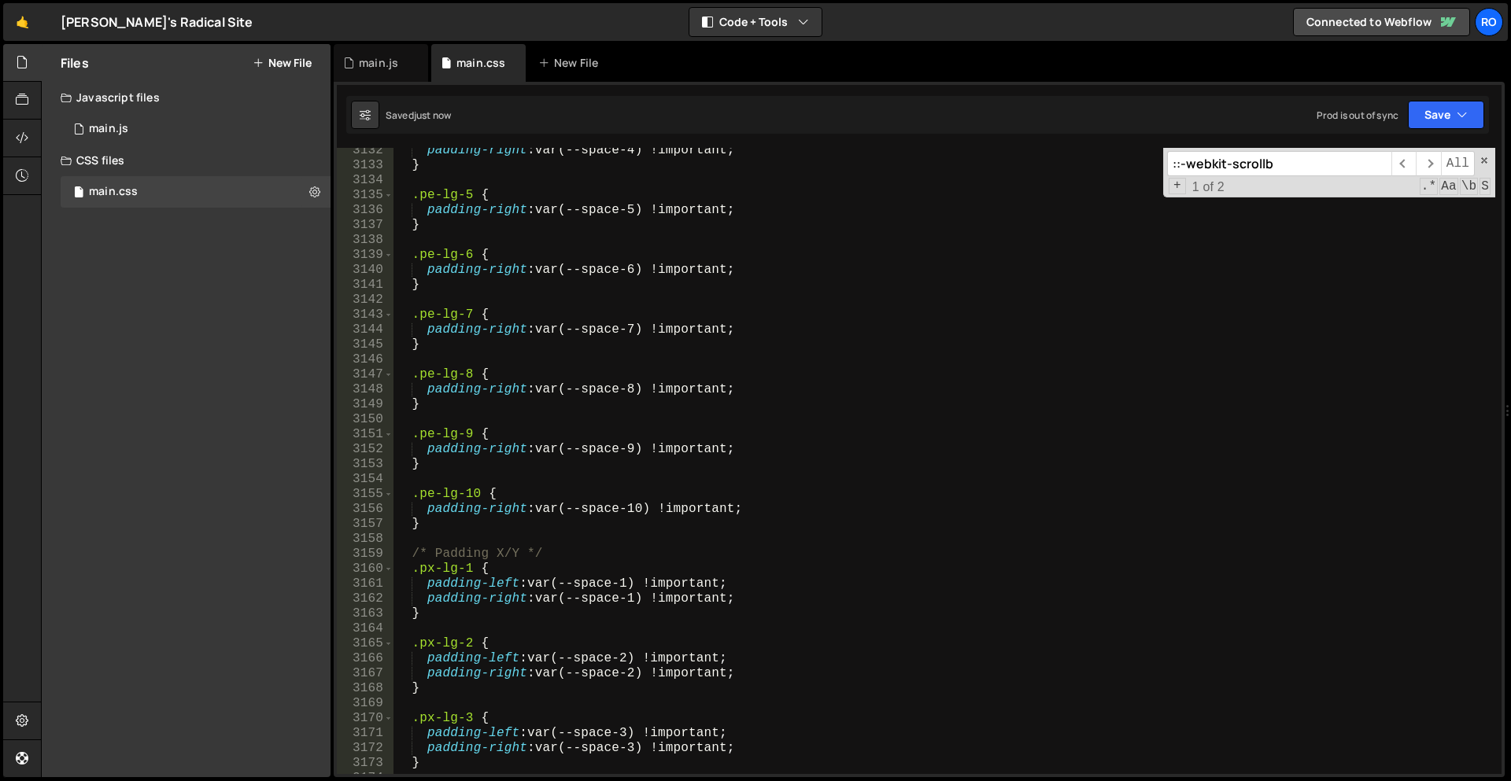
click at [528, 524] on div "padding-right : var(--space-4) !important ; } .pe-lg-5 { padding-right : var(--…" at bounding box center [944, 471] width 1102 height 656
type textarea "}"
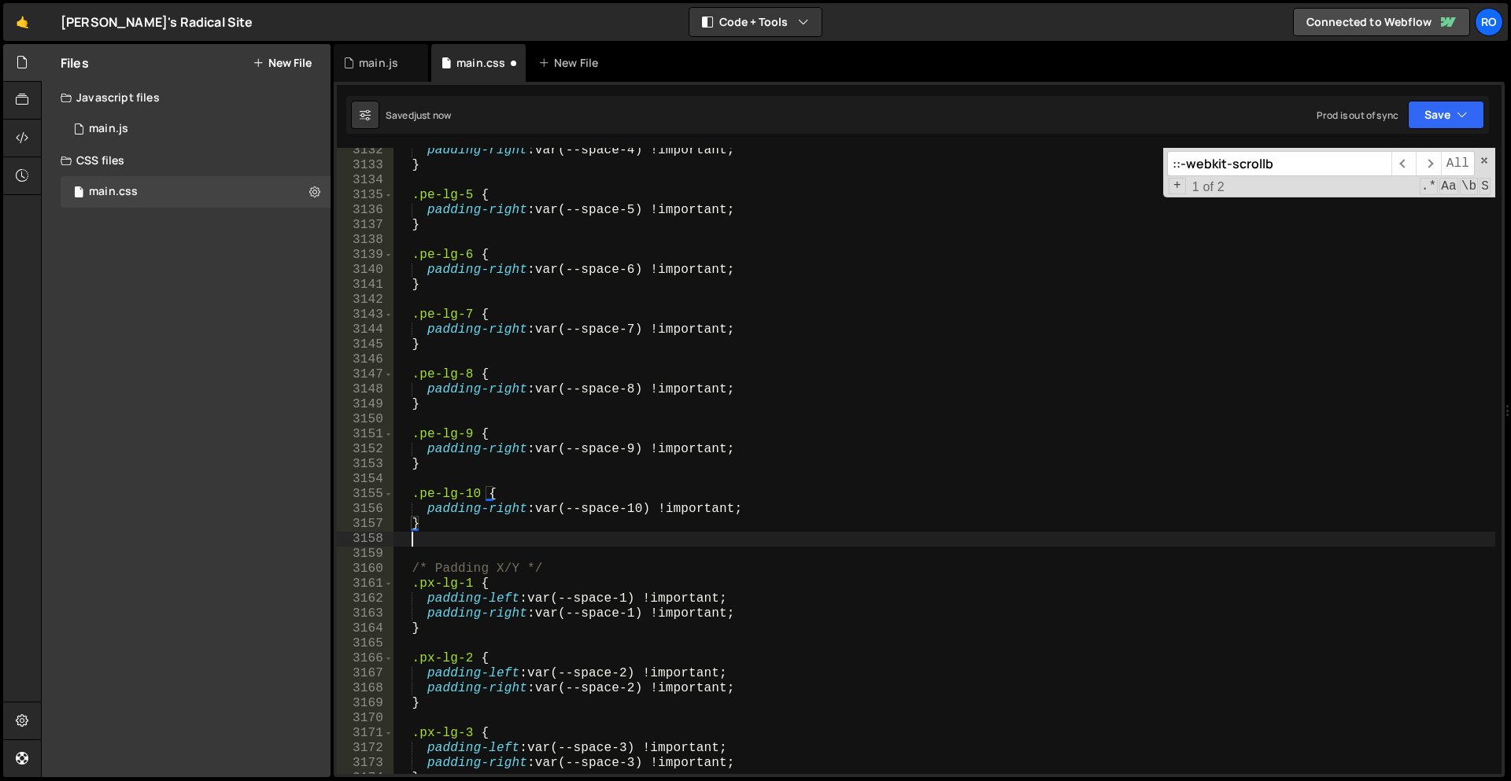
scroll to position [14287, 0]
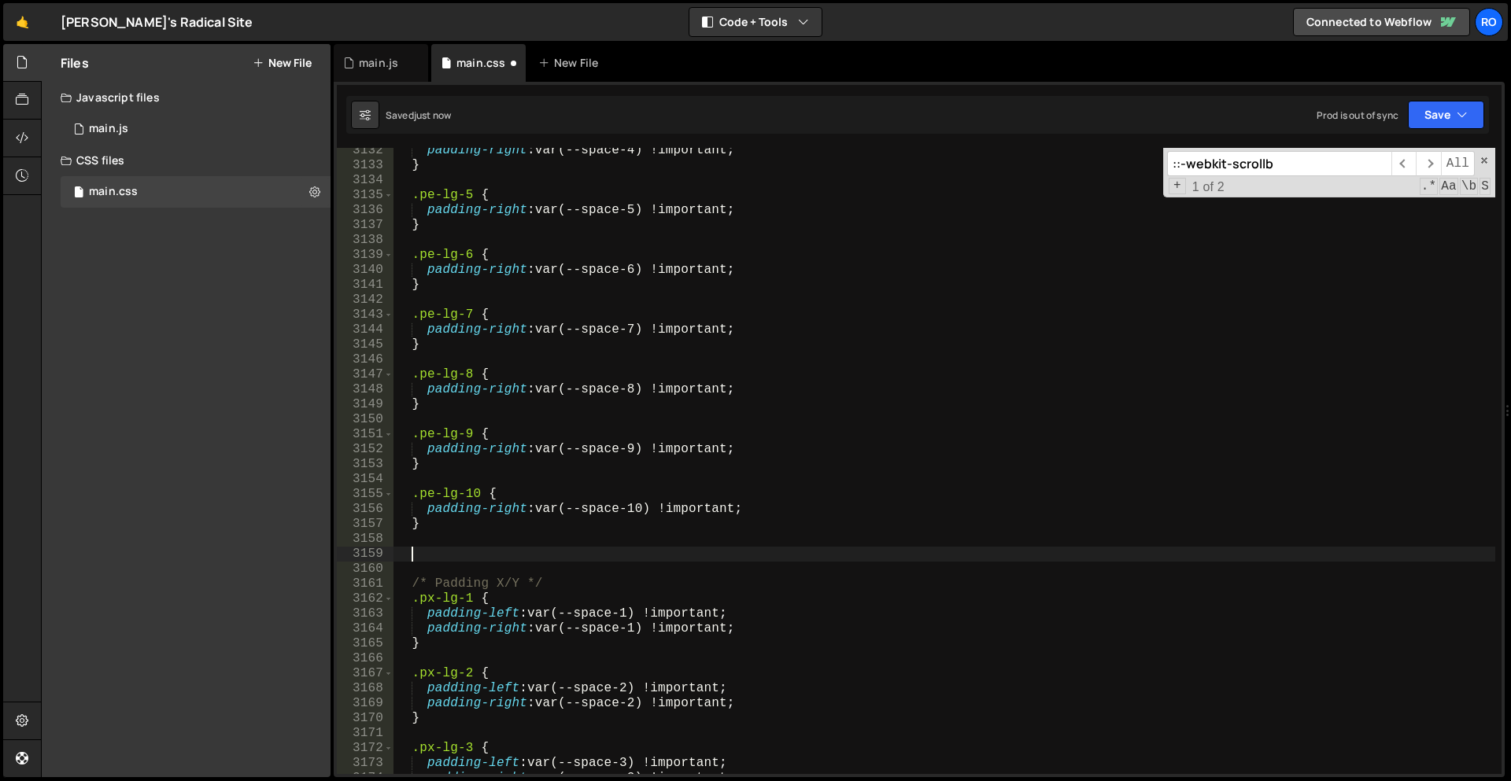
paste textarea "}"
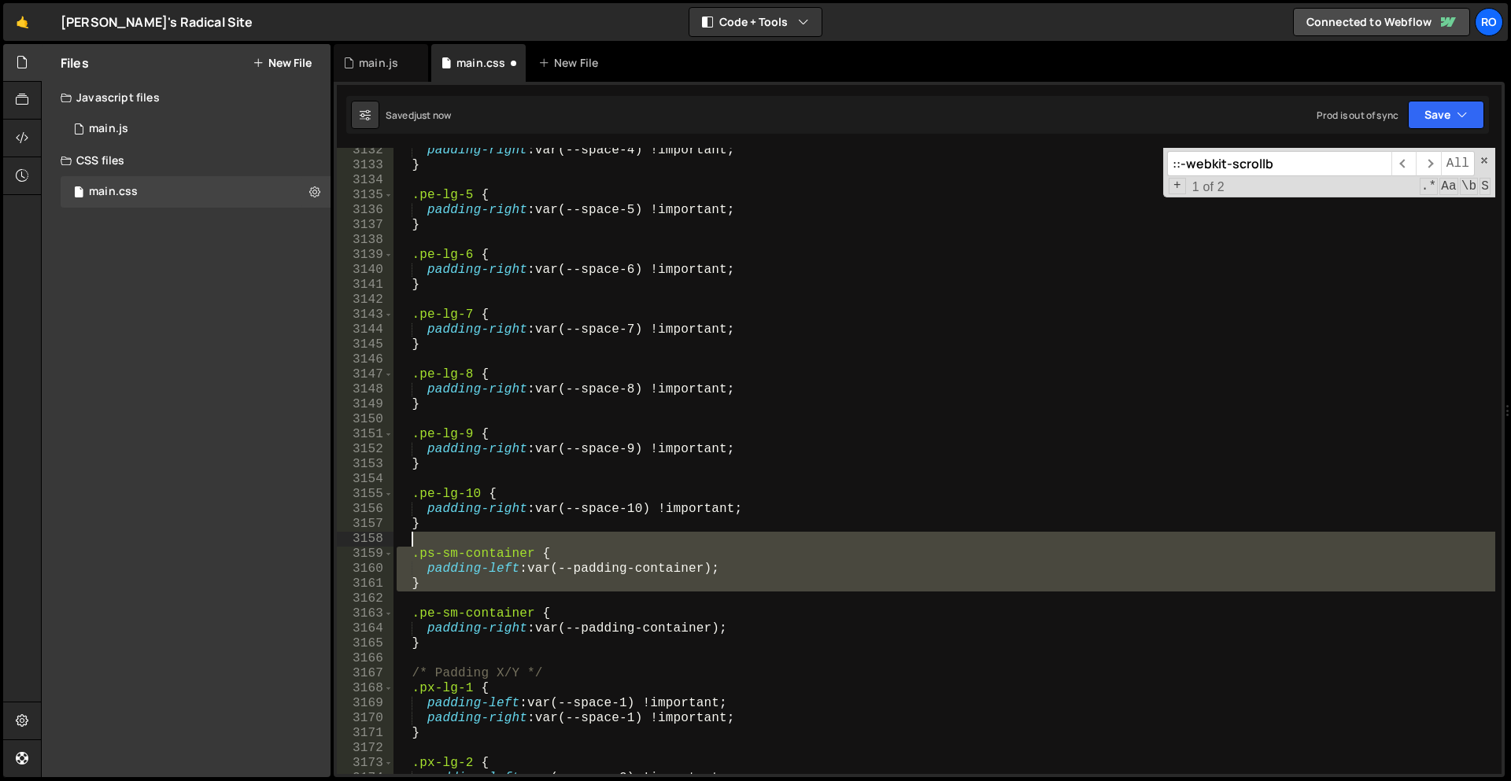
drag, startPoint x: 475, startPoint y: 594, endPoint x: 475, endPoint y: 537, distance: 57.4
click at [475, 537] on div "padding-right : var(--space-4) !important ; } .pe-lg-5 { padding-right : var(--…" at bounding box center [944, 471] width 1102 height 656
type textarea ".ps-sm-container {"
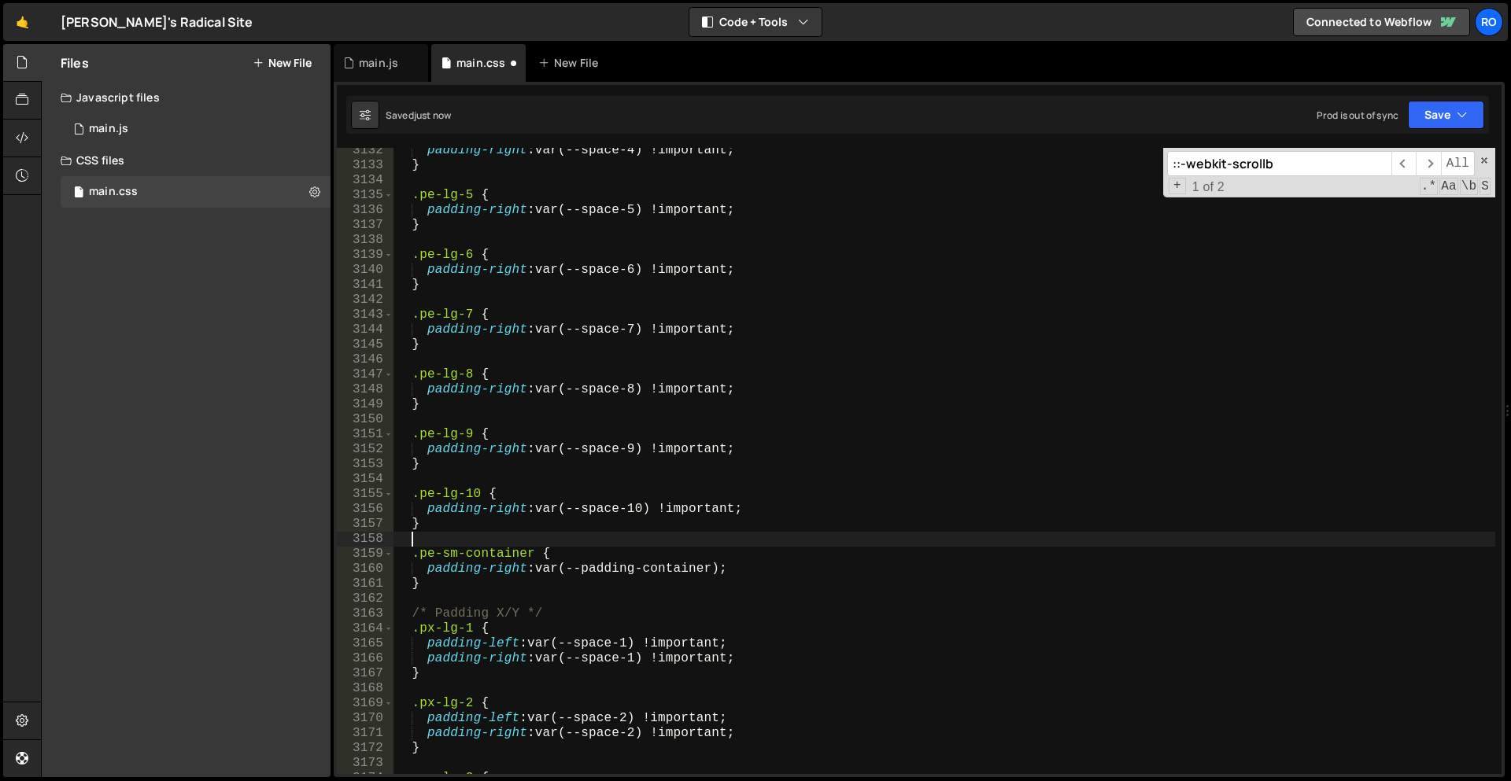
scroll to position [14279, 0]
click at [446, 554] on div "padding-right : var(--space-4) !important ; } .pe-lg-5 { padding-right : var(--…" at bounding box center [944, 471] width 1102 height 656
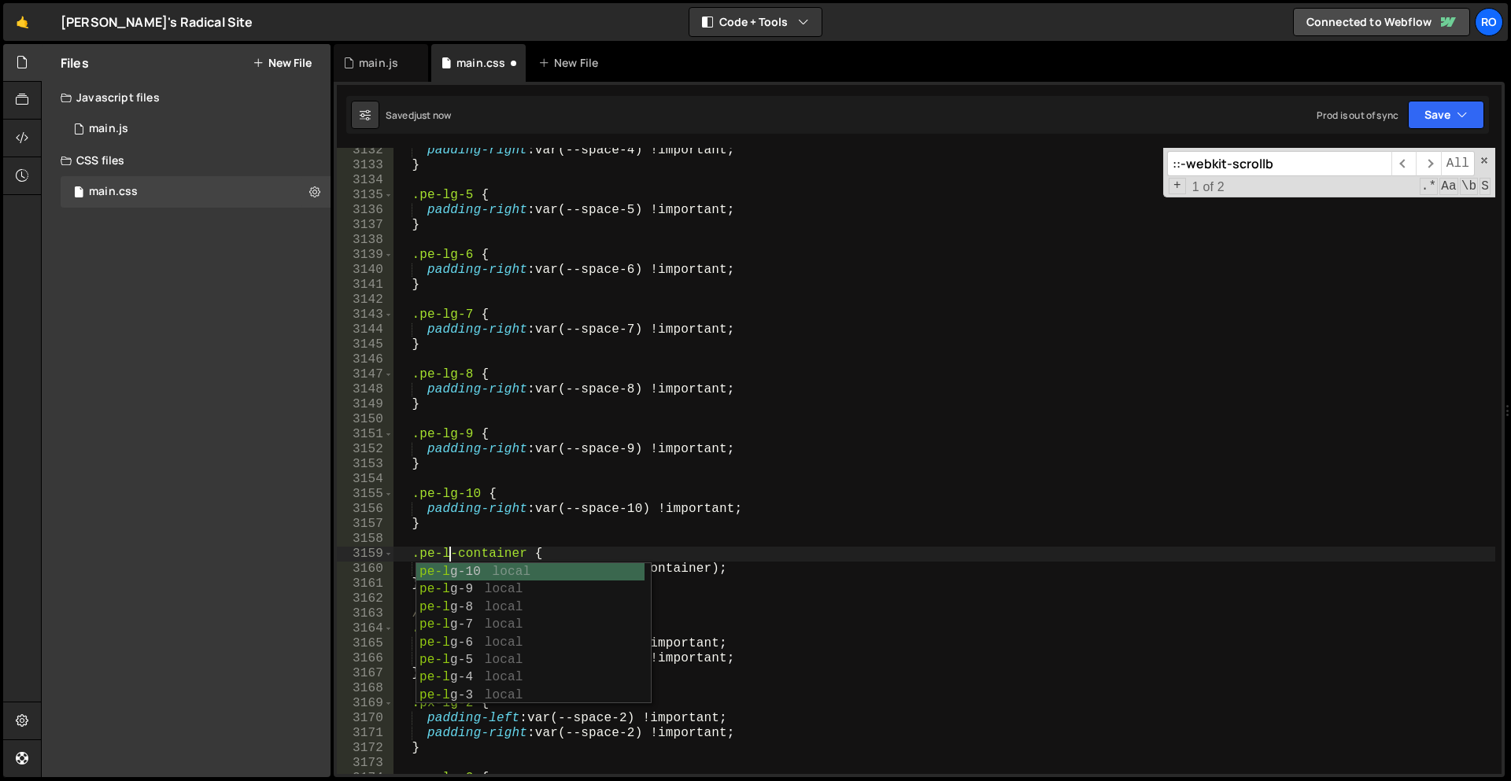
scroll to position [0, 3]
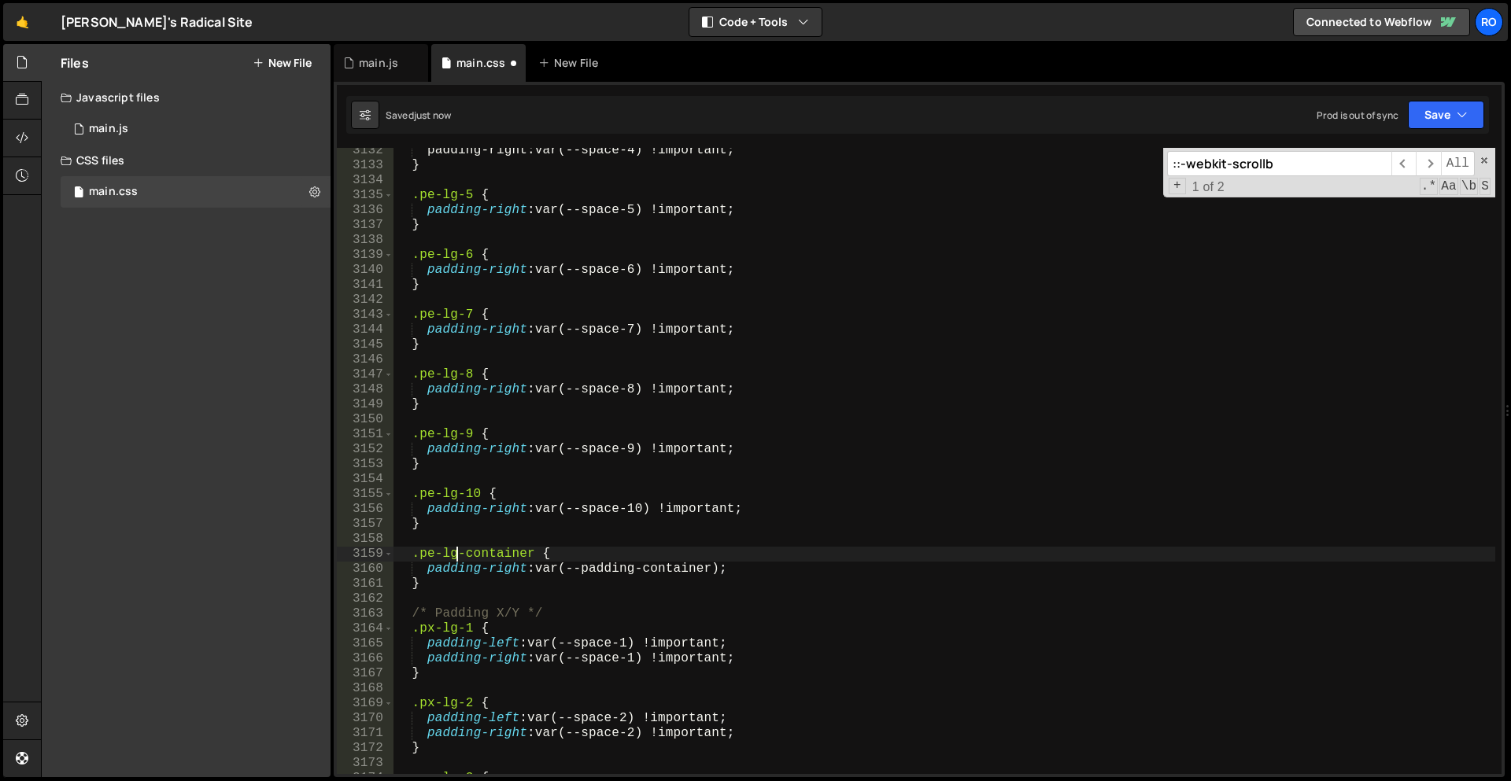
click at [663, 430] on div "padding-right : var ( --space-4 ) ! important ; } .pe-lg-5 { padding-right : va…" at bounding box center [944, 471] width 1102 height 656
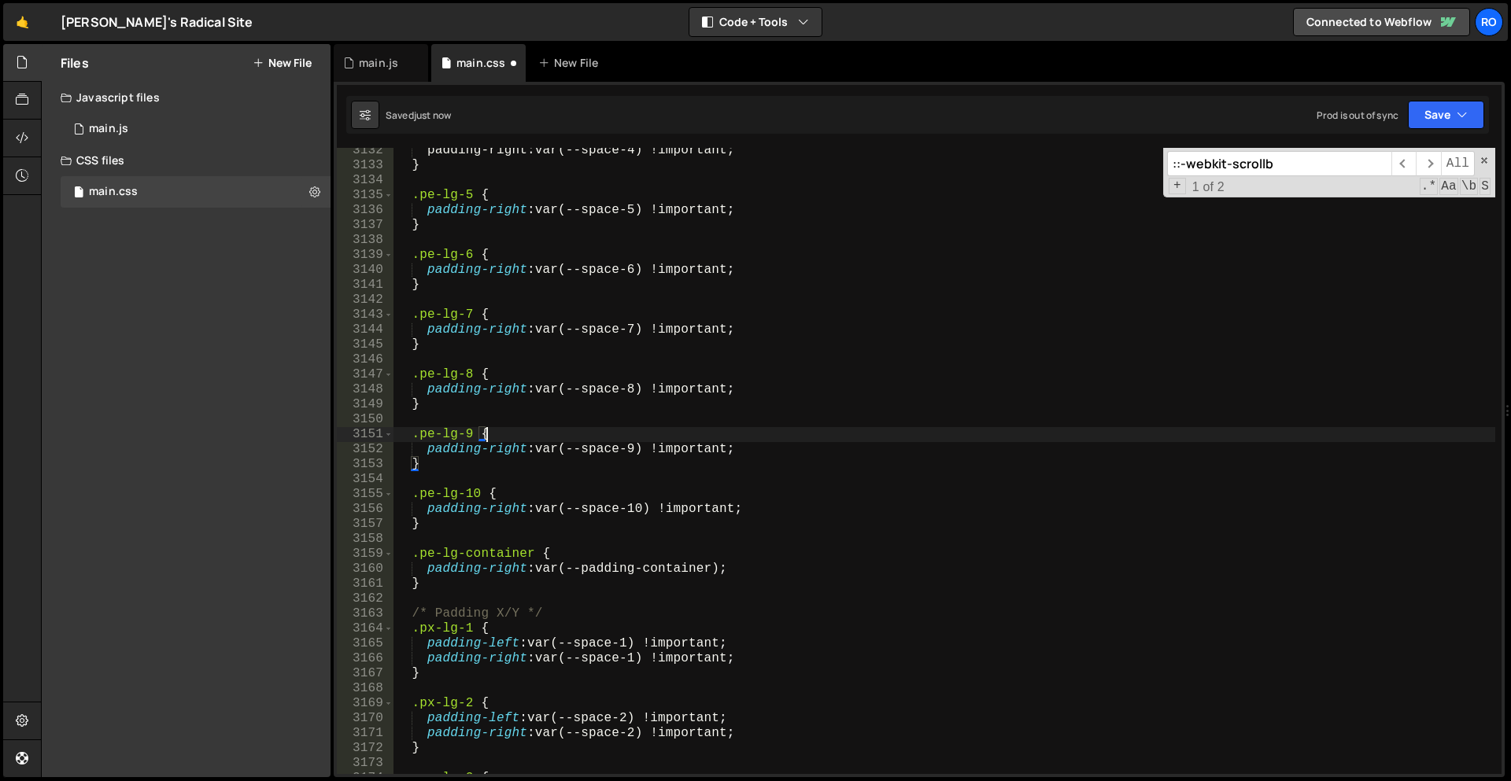
scroll to position [0, 0]
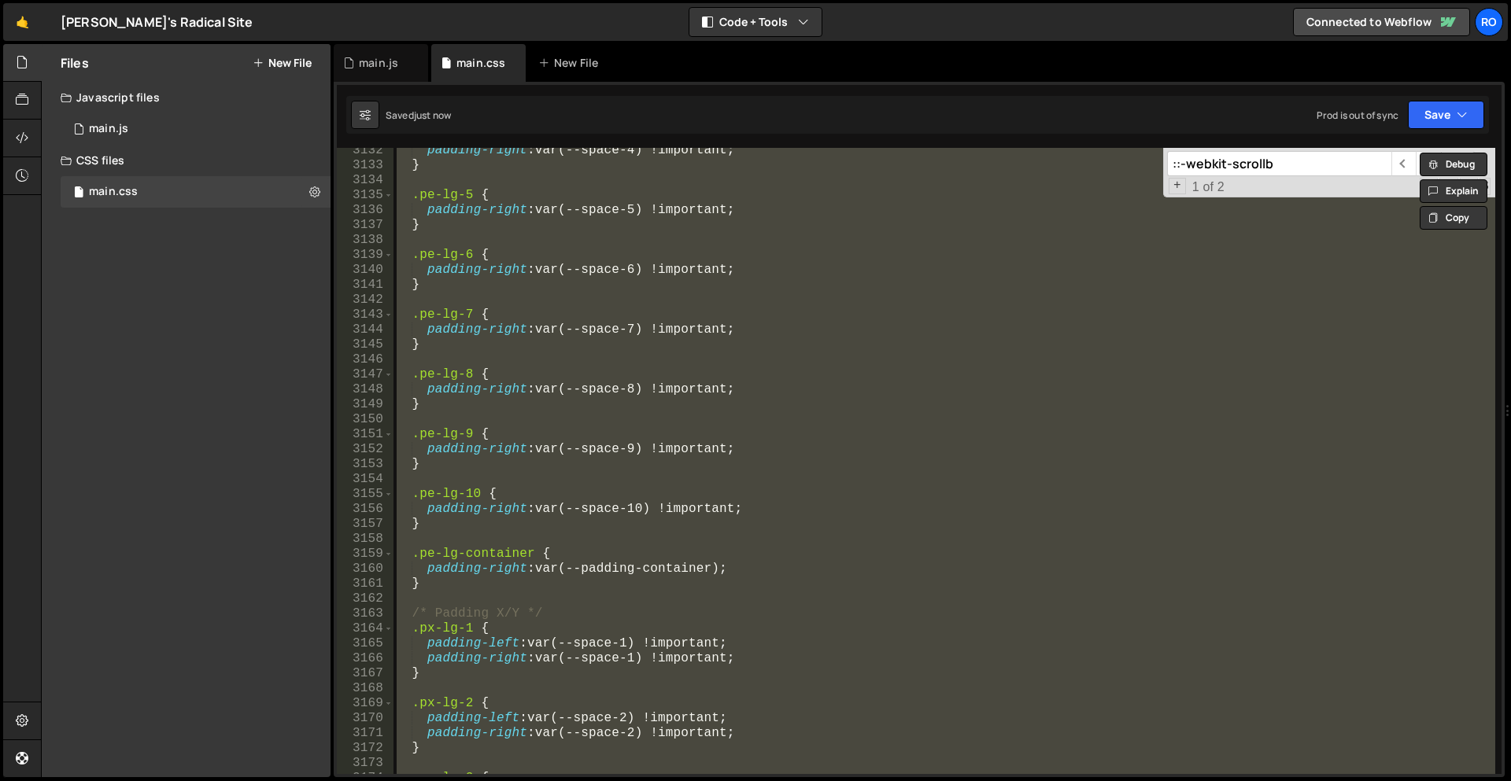
type textarea "}"
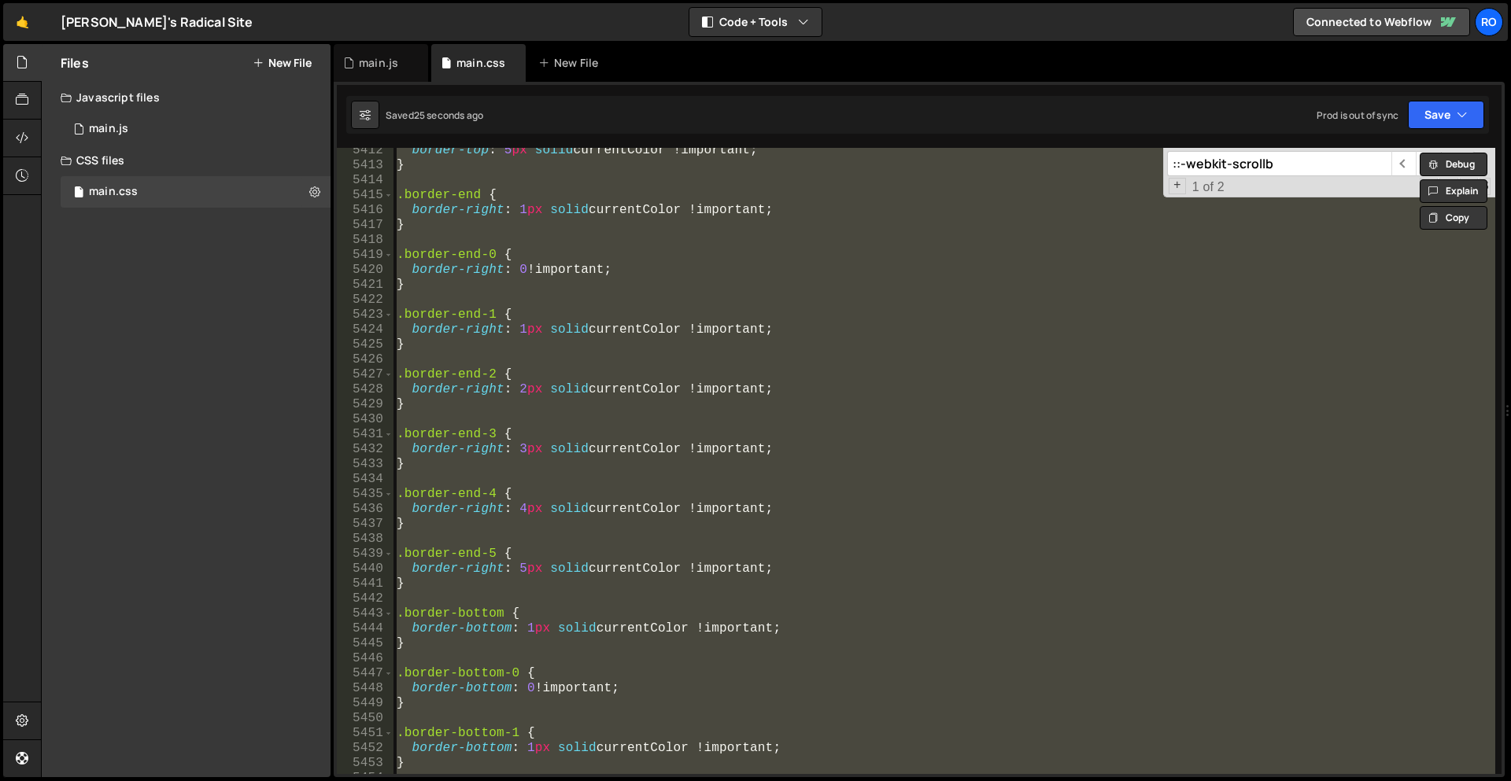
scroll to position [25157, 0]
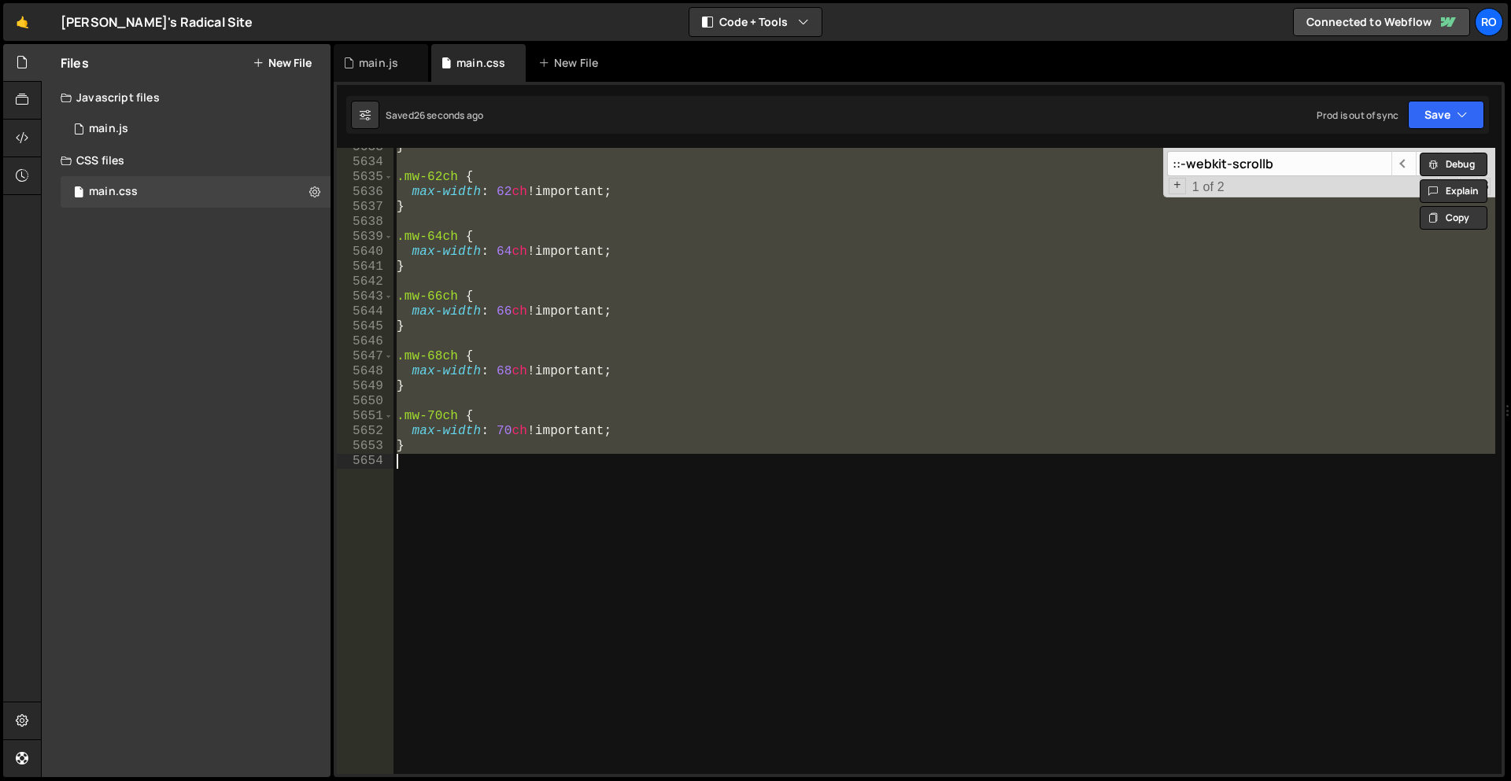
click at [1032, 641] on div "} .mw-62ch { max-width : 62 ch !important ; } .mw-64ch { max-width : 64 ch !imp…" at bounding box center [944, 461] width 1102 height 626
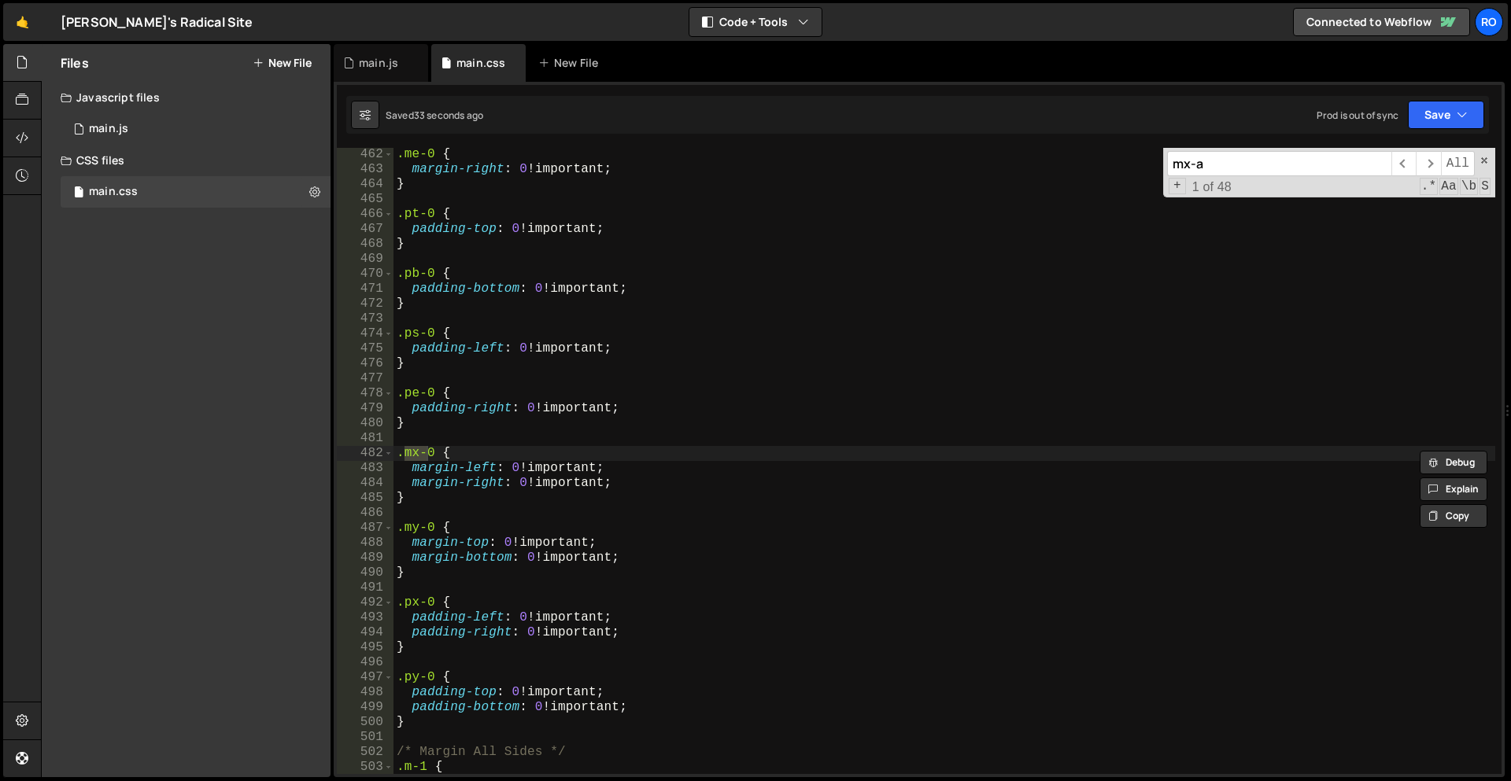
scroll to position [4141, 0]
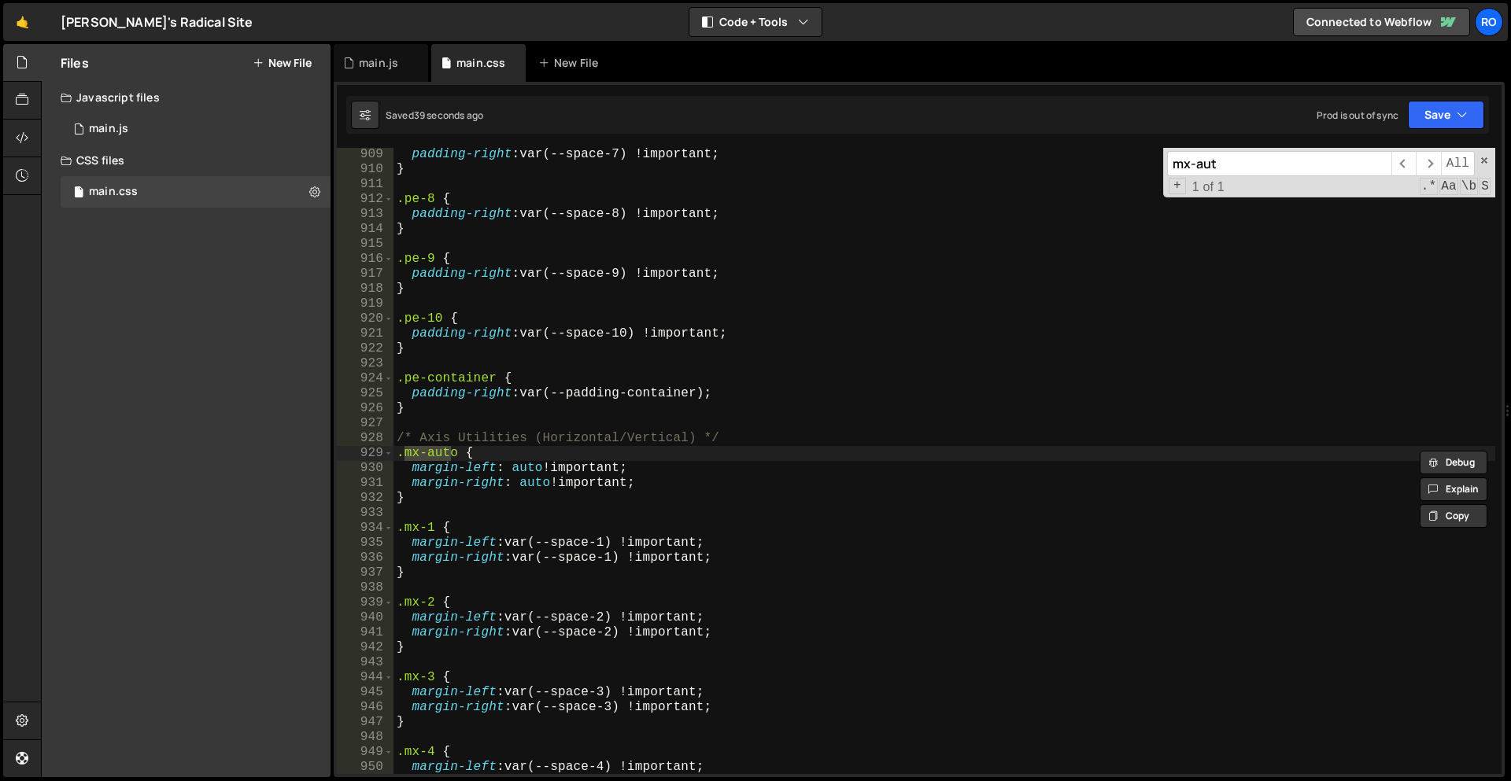
type input "mx-aut"
click at [987, 458] on div "padding-right : var(--space-7) !important ; } .pe-8 { padding-right : var(--spa…" at bounding box center [944, 475] width 1102 height 656
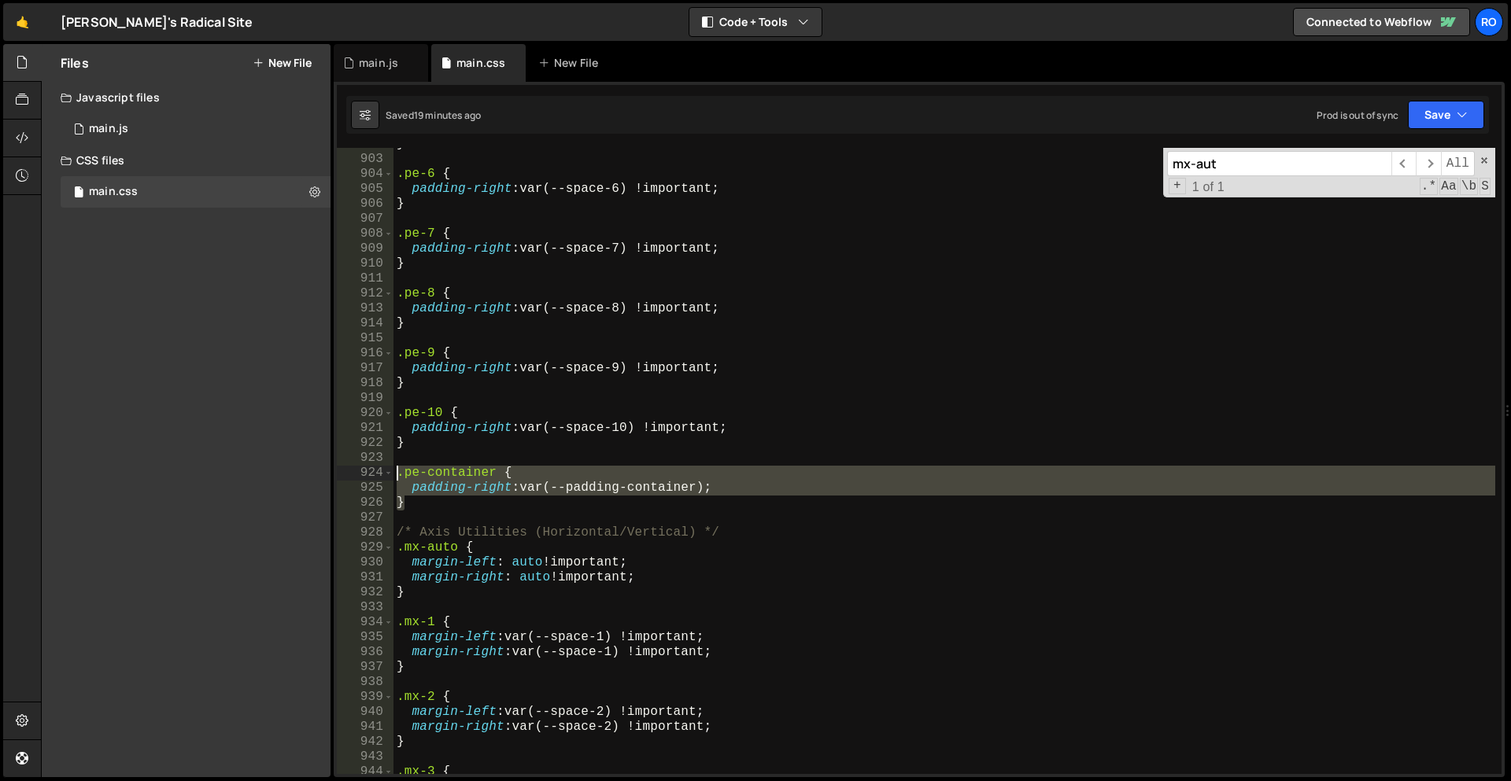
drag, startPoint x: 433, startPoint y: 505, endPoint x: 308, endPoint y: 467, distance: 130.2
click at [308, 467] on div "Files New File Javascript files 1 main.js 0 CSS files main.css 0 Copy share lin…" at bounding box center [776, 411] width 1470 height 734
type textarea ".pe-container { padding-right: var(--padding-container);"
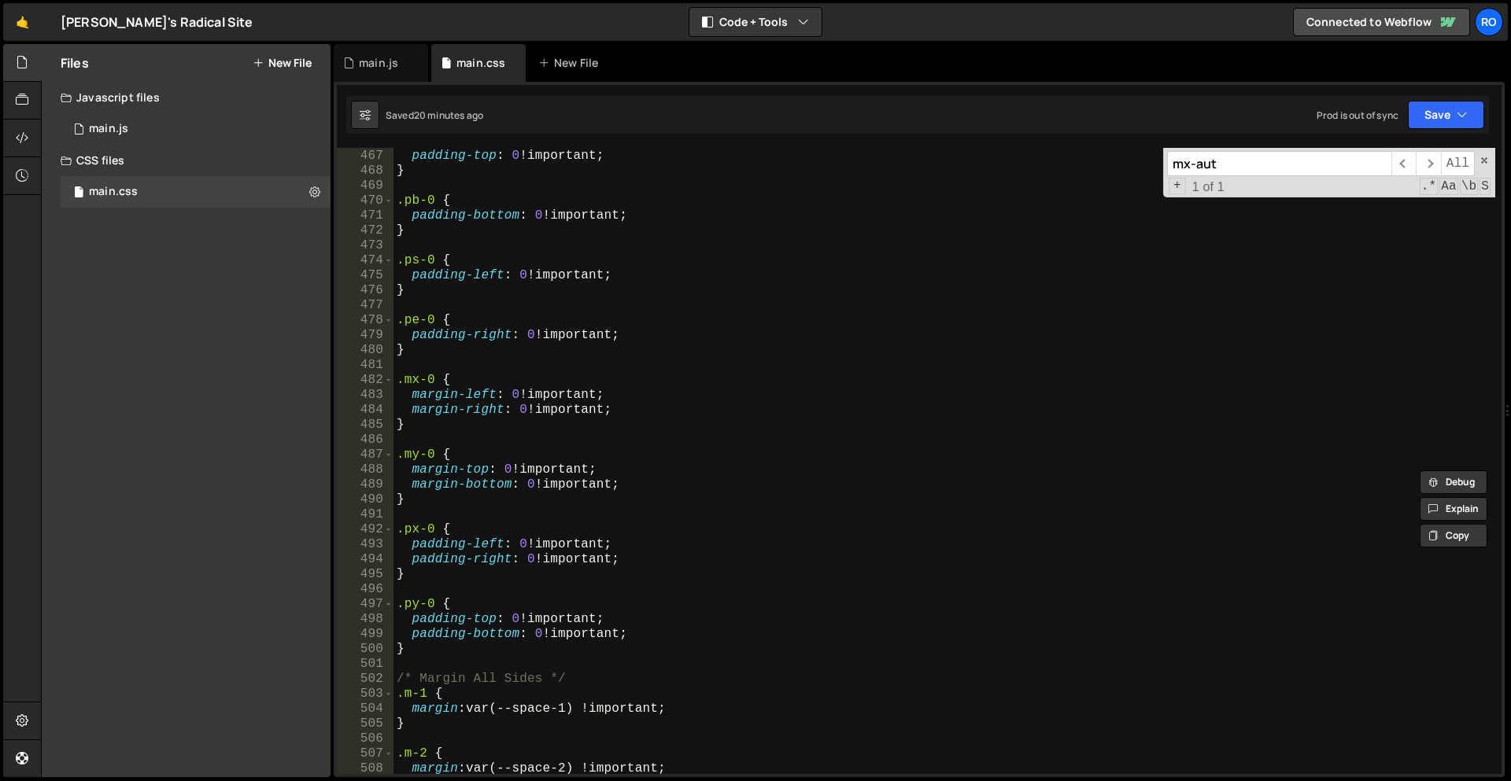
scroll to position [2154, 0]
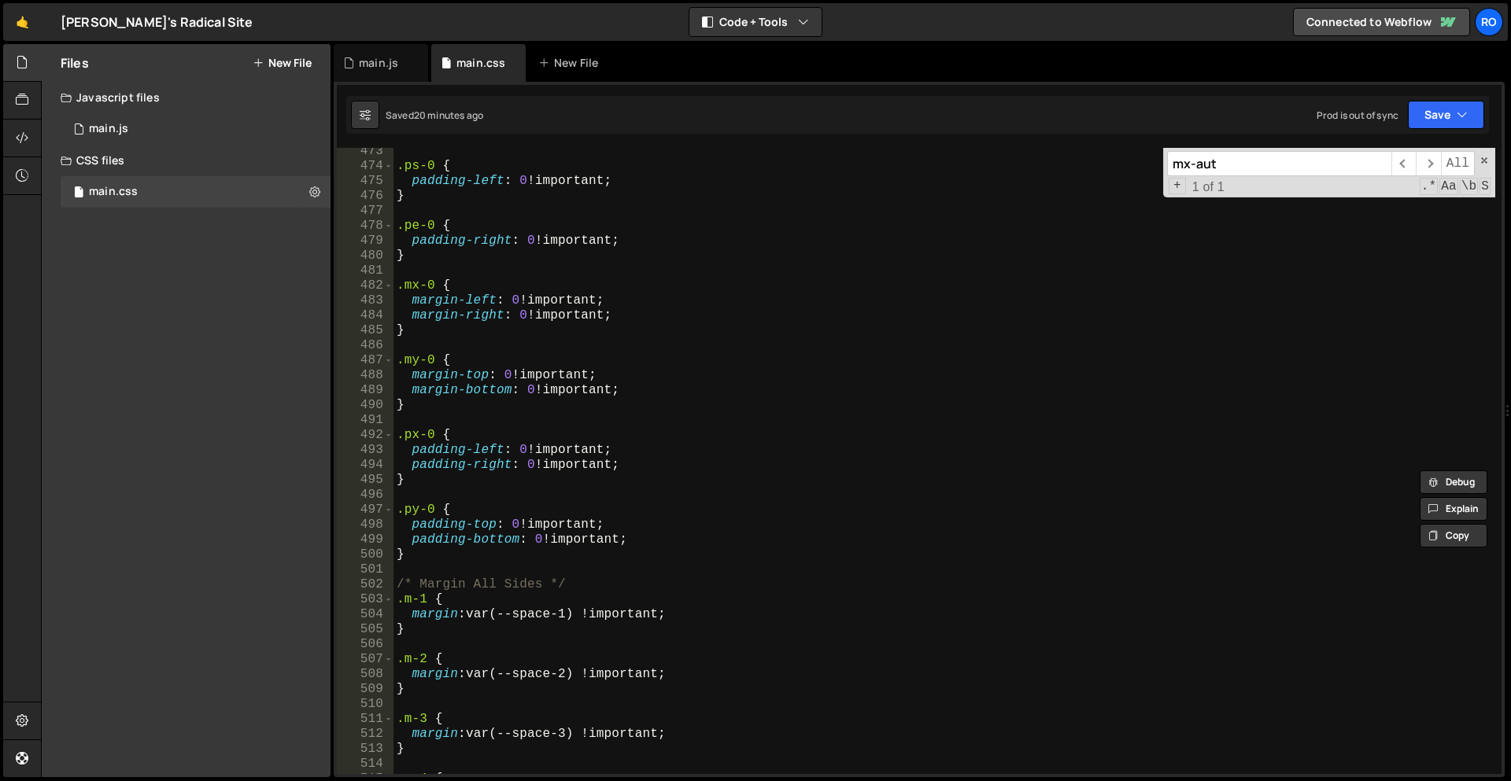
click at [471, 489] on div ".ps-0 { padding-left : 0 !important ; } .pe-0 { padding-right : 0 !important ; …" at bounding box center [944, 472] width 1102 height 656
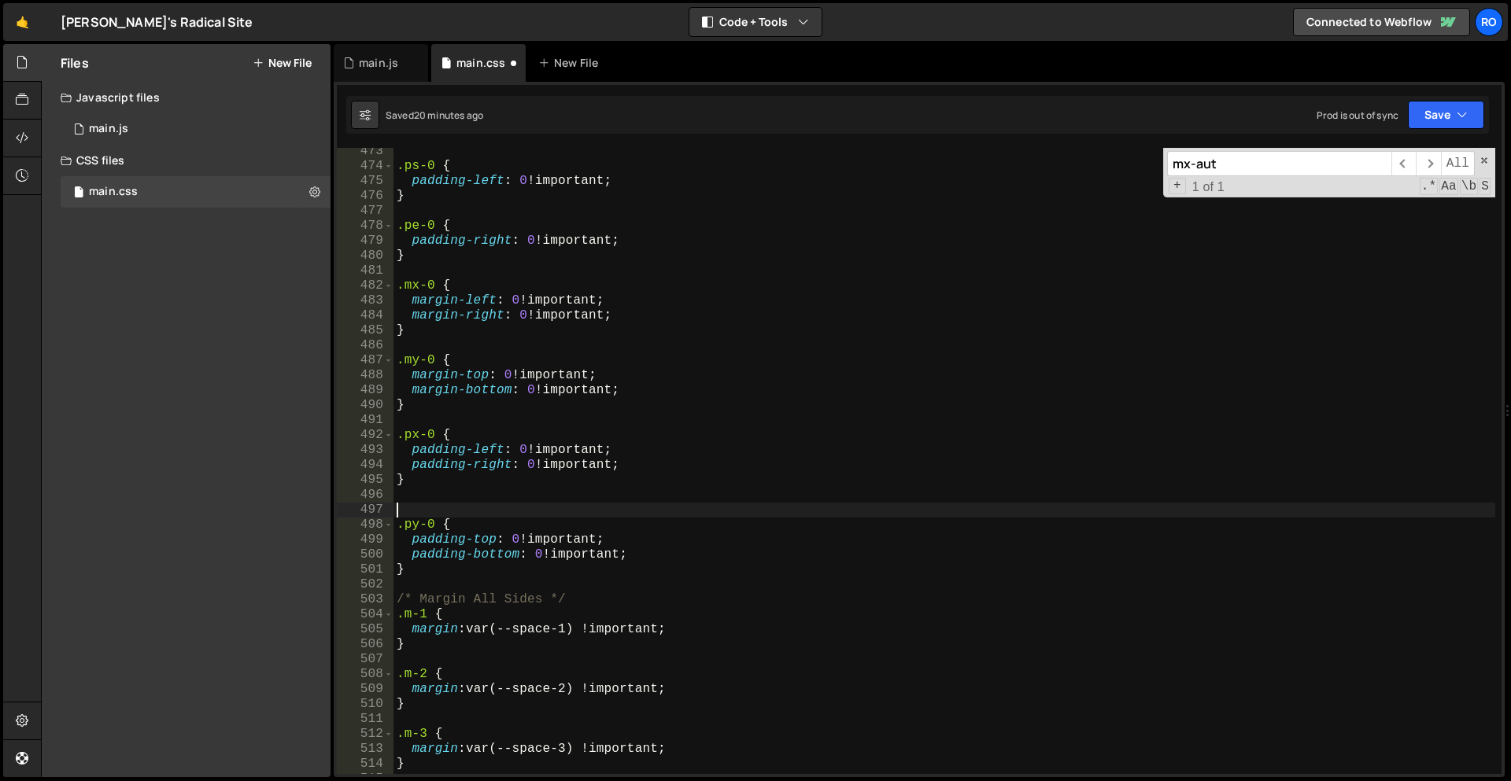
paste textarea "}"
type textarea "}"
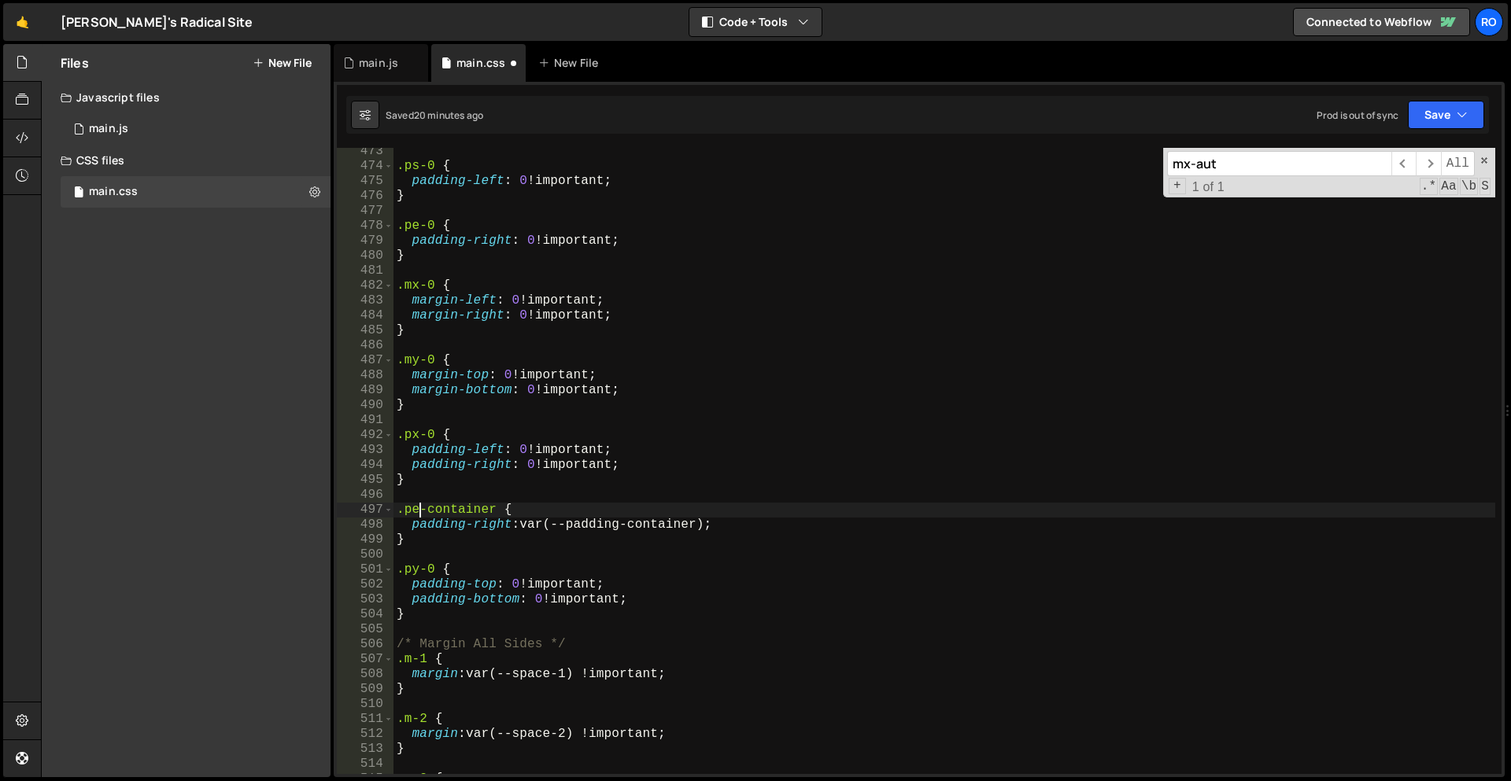
click at [419, 514] on div ".ps-0 { padding-left : 0 !important ; } .pe-0 { padding-right : 0 !important ; …" at bounding box center [944, 472] width 1102 height 656
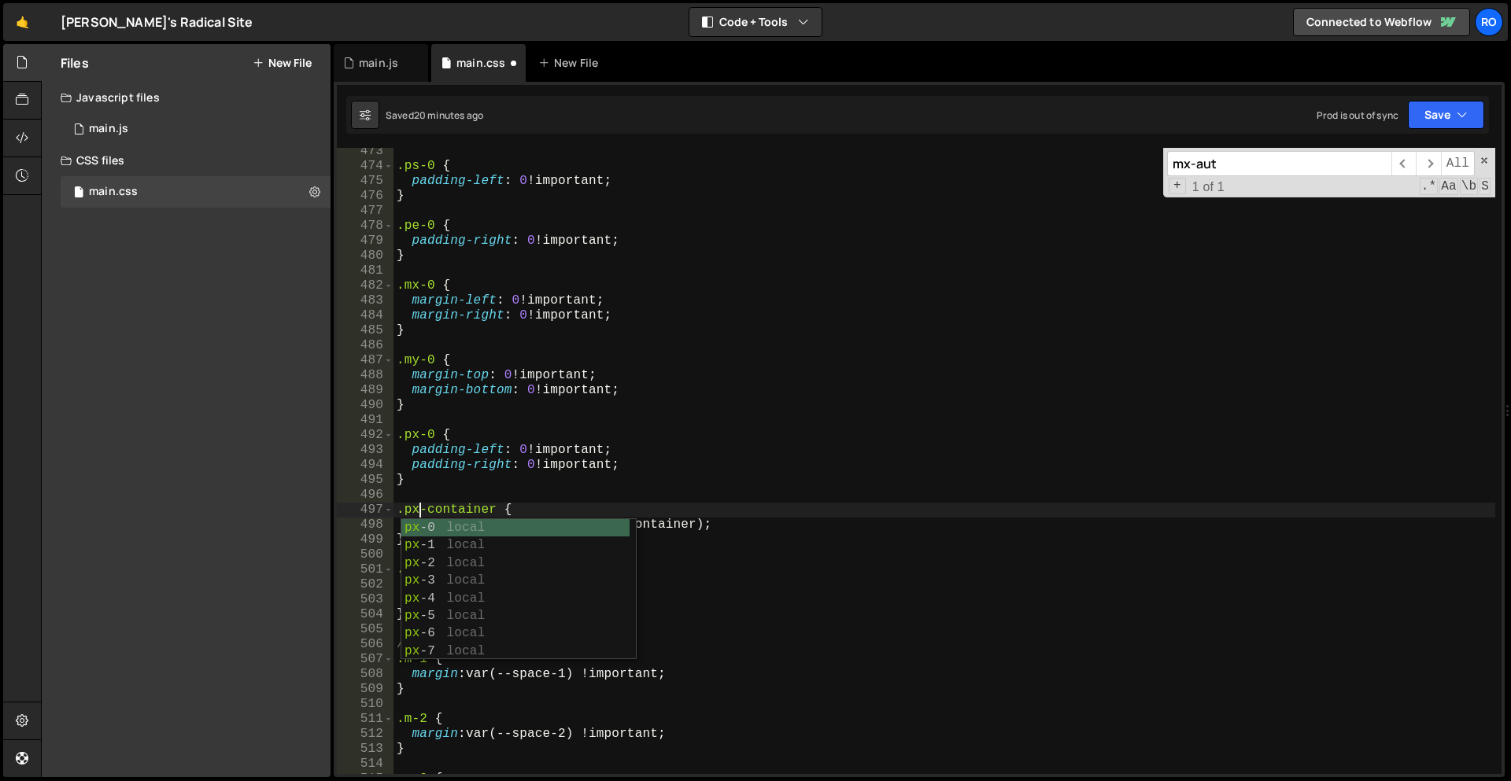
click at [733, 526] on div ".ps-0 { padding-left : 0 !important ; } .pe-0 { padding-right : 0 !important ; …" at bounding box center [944, 472] width 1102 height 656
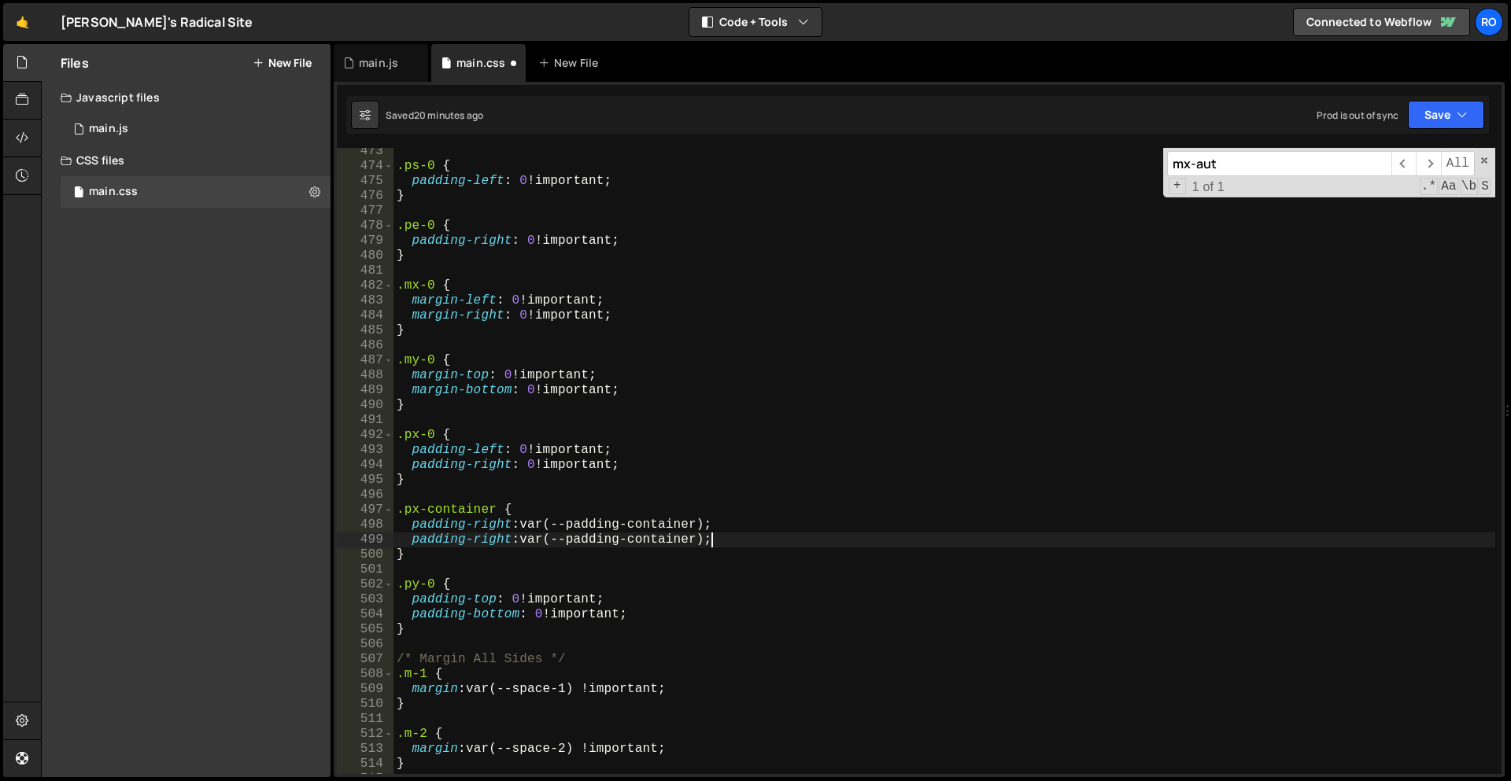
click at [484, 546] on div ".ps-0 { padding-left : 0 !important ; } .pe-0 { padding-right : 0 !important ; …" at bounding box center [944, 472] width 1102 height 656
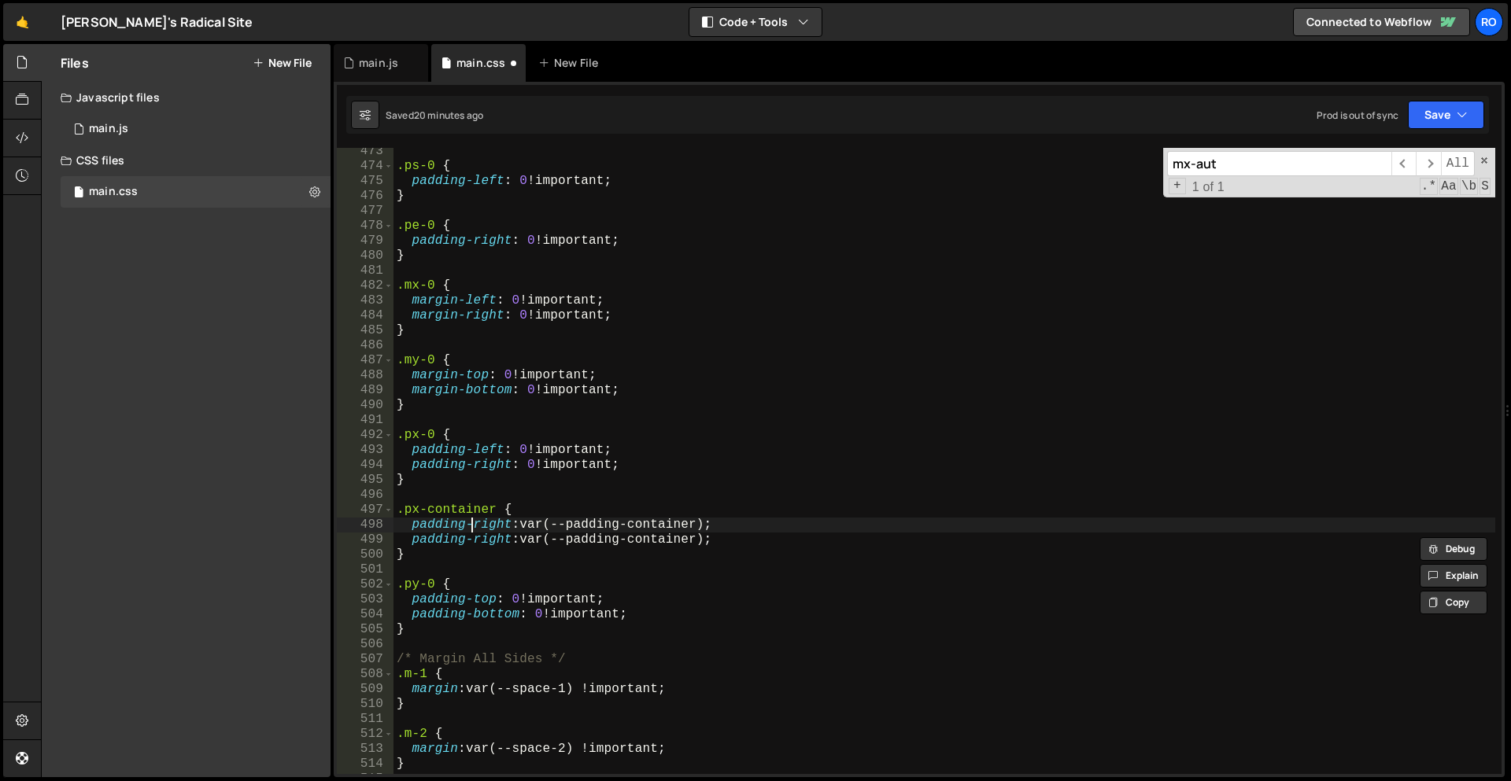
click at [487, 455] on div ".ps-0 { padding-left : 0 !important ; } .pe-0 { padding-right : 0 !important ; …" at bounding box center [944, 472] width 1102 height 656
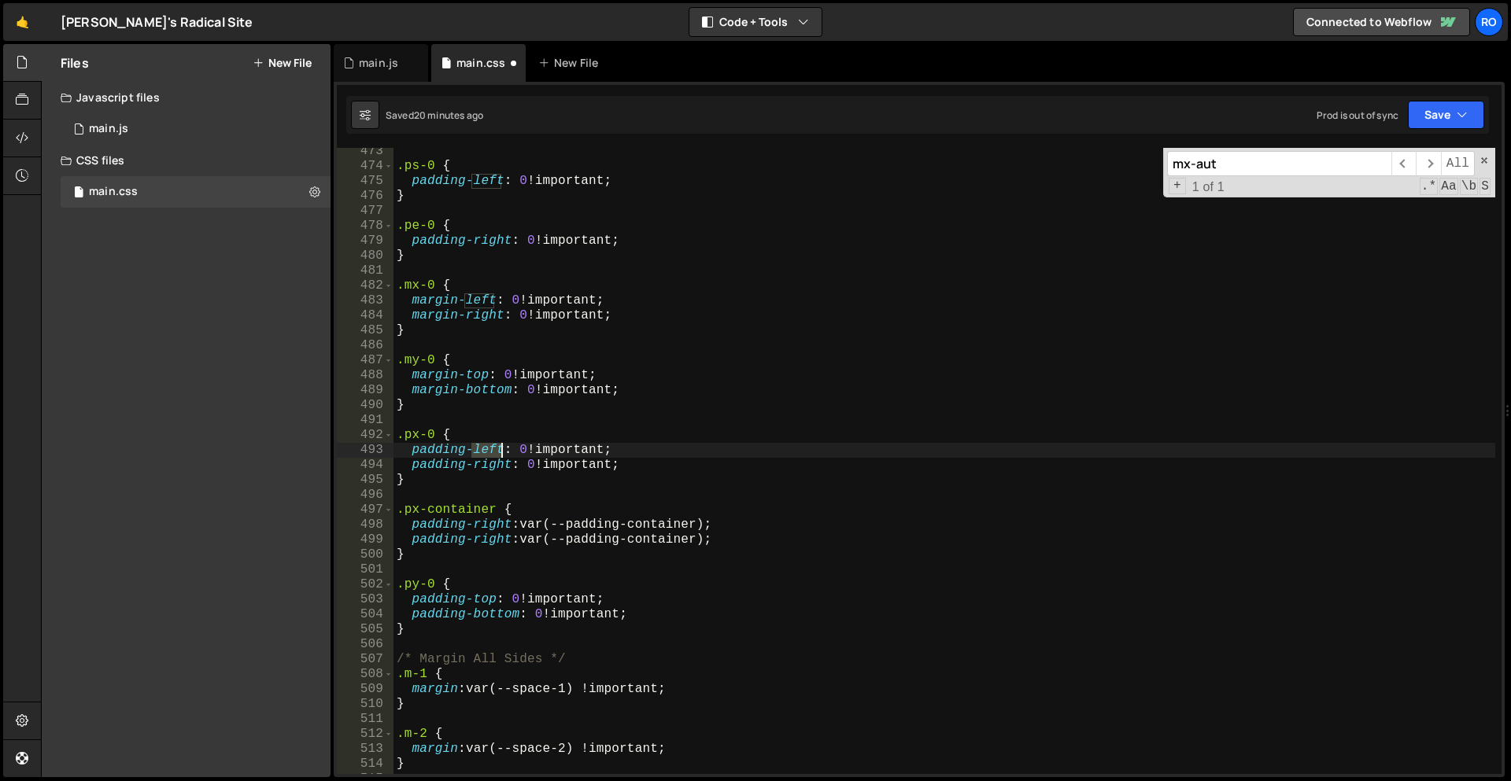
click at [487, 455] on div ".ps-0 { padding-left : 0 !important ; } .pe-0 { padding-right : 0 !important ; …" at bounding box center [944, 472] width 1102 height 656
click at [493, 519] on div ".ps-0 { padding-left : 0 !important ; } .pe-0 { padding-right : 0 !important ; …" at bounding box center [944, 472] width 1102 height 656
paste textarea "lef"
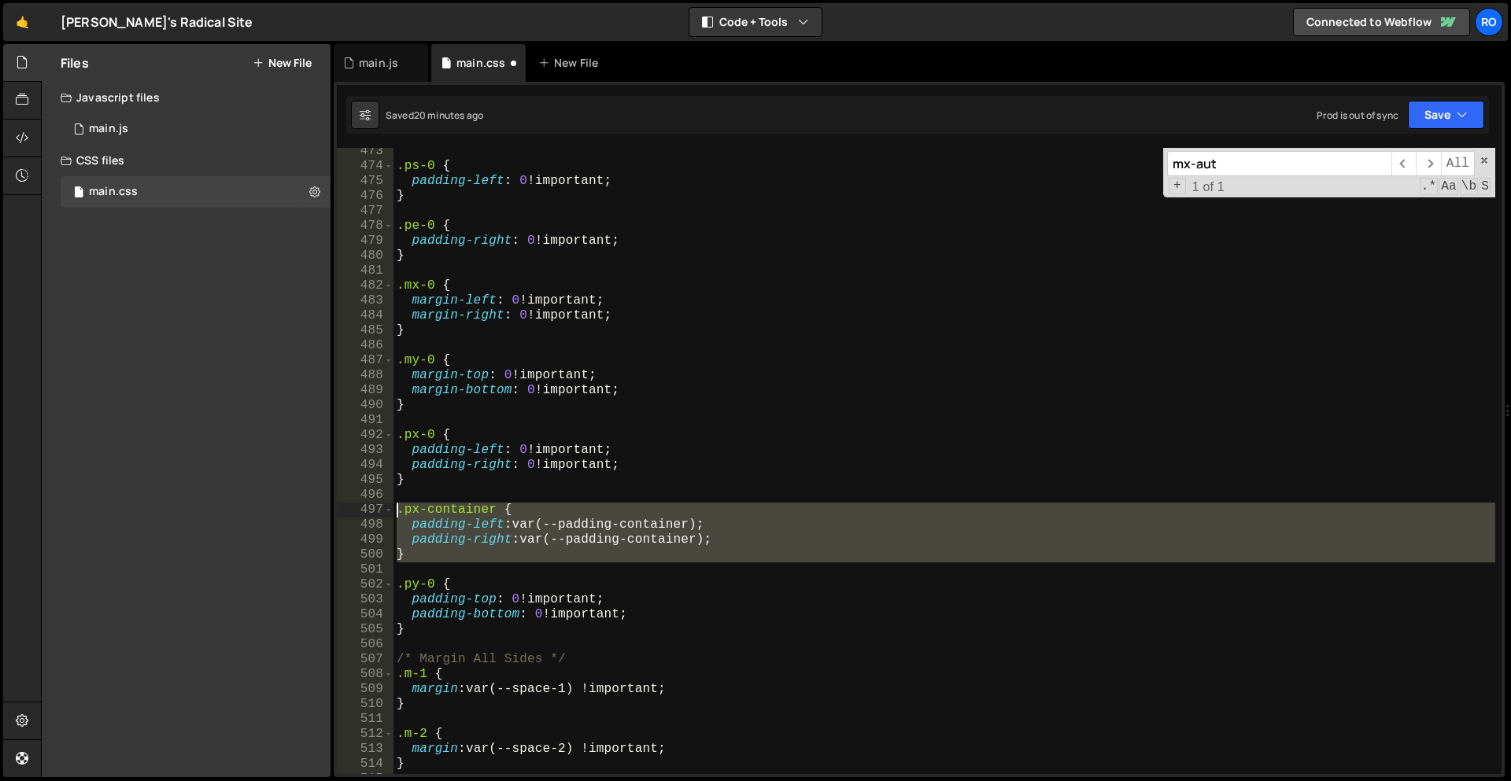
drag, startPoint x: 435, startPoint y: 563, endPoint x: 356, endPoint y: 512, distance: 94.5
click at [356, 512] on div "padding-left: var(--padding-container); 473 474 475 476 477 478 479 480 481 482…" at bounding box center [919, 461] width 1165 height 626
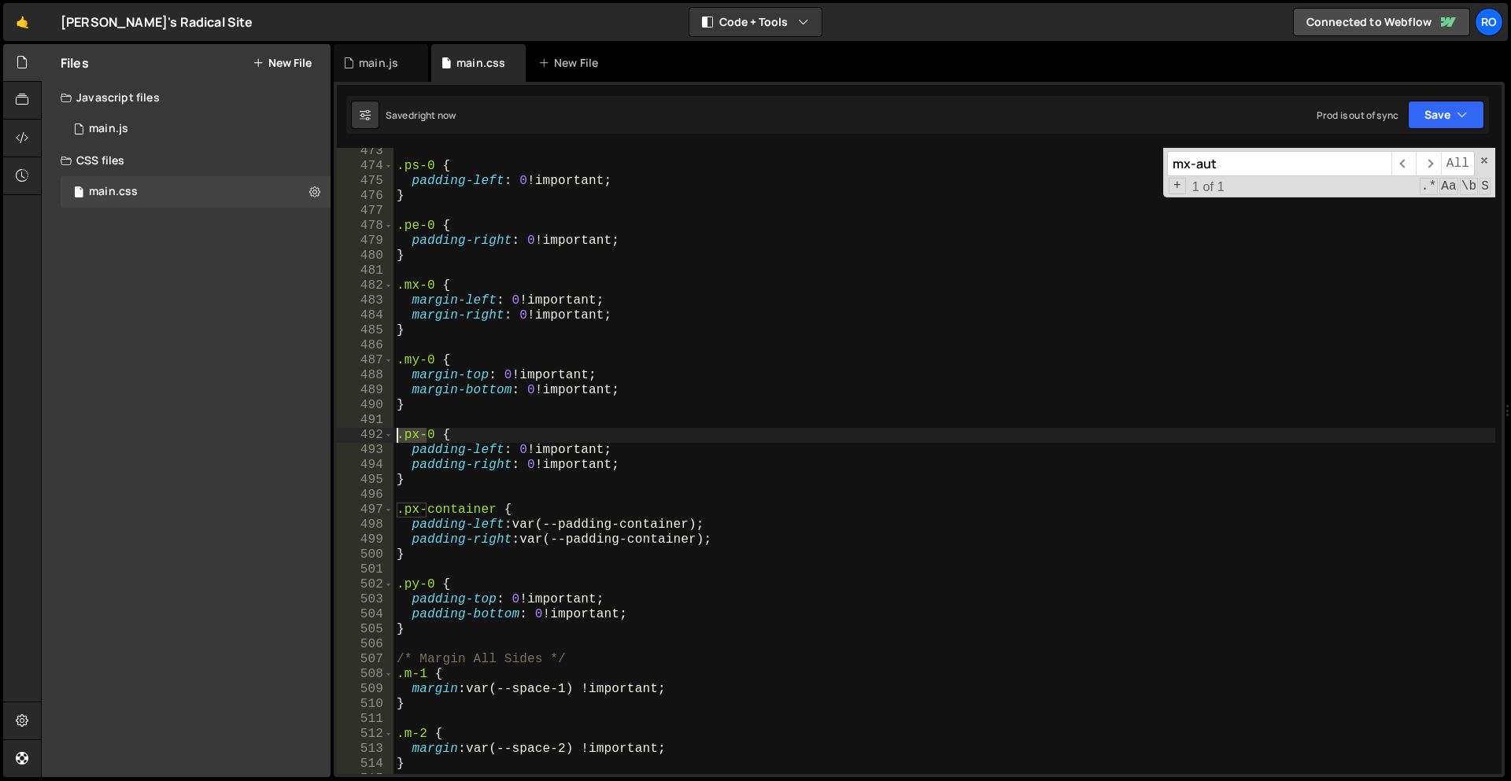
drag, startPoint x: 426, startPoint y: 432, endPoint x: 400, endPoint y: 437, distance: 26.4
click at [400, 437] on div ".ps-0 { padding-left : 0 !important ; } .pe-0 { padding-right : 0 !important ; …" at bounding box center [944, 472] width 1102 height 656
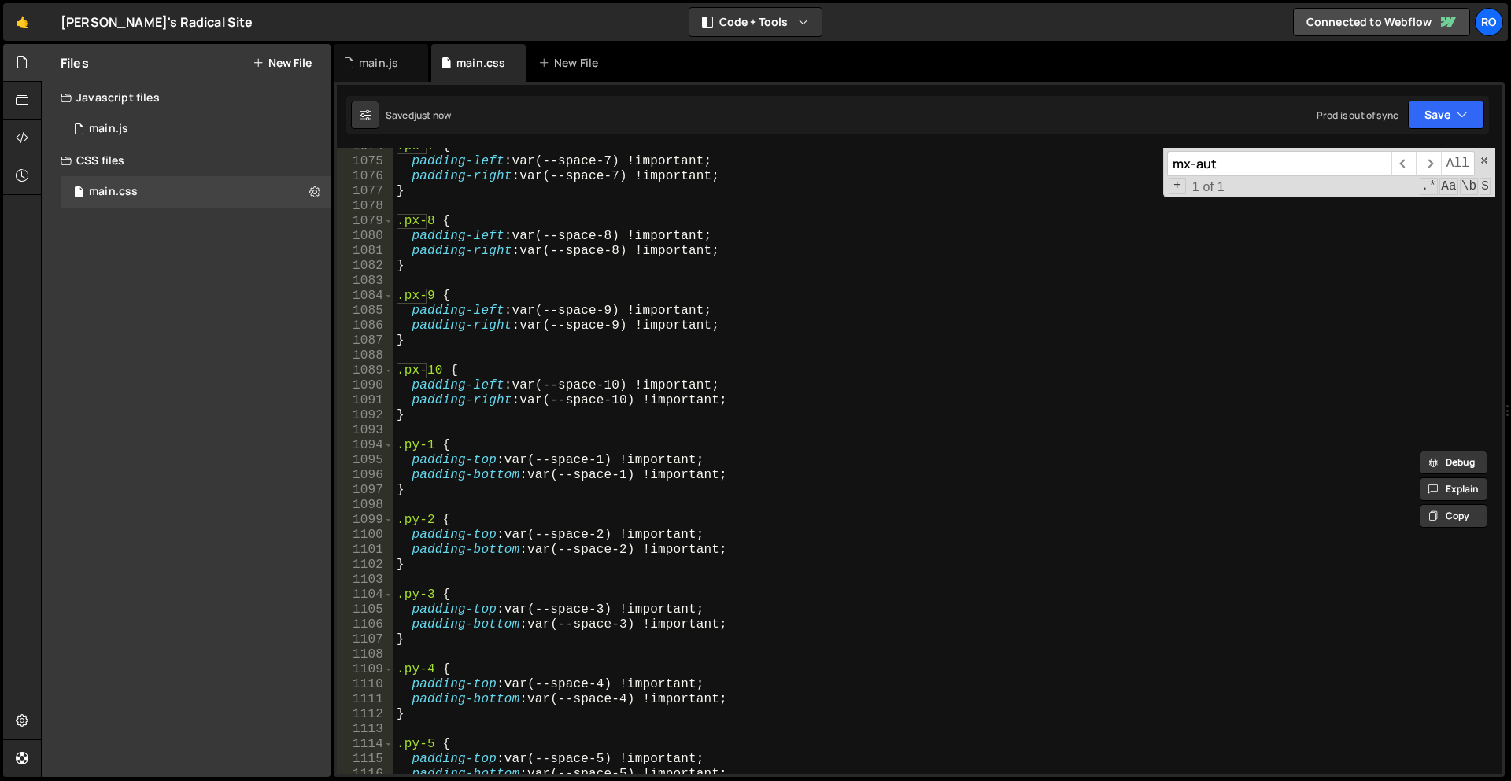
scroll to position [4891, 0]
type textarea "}"
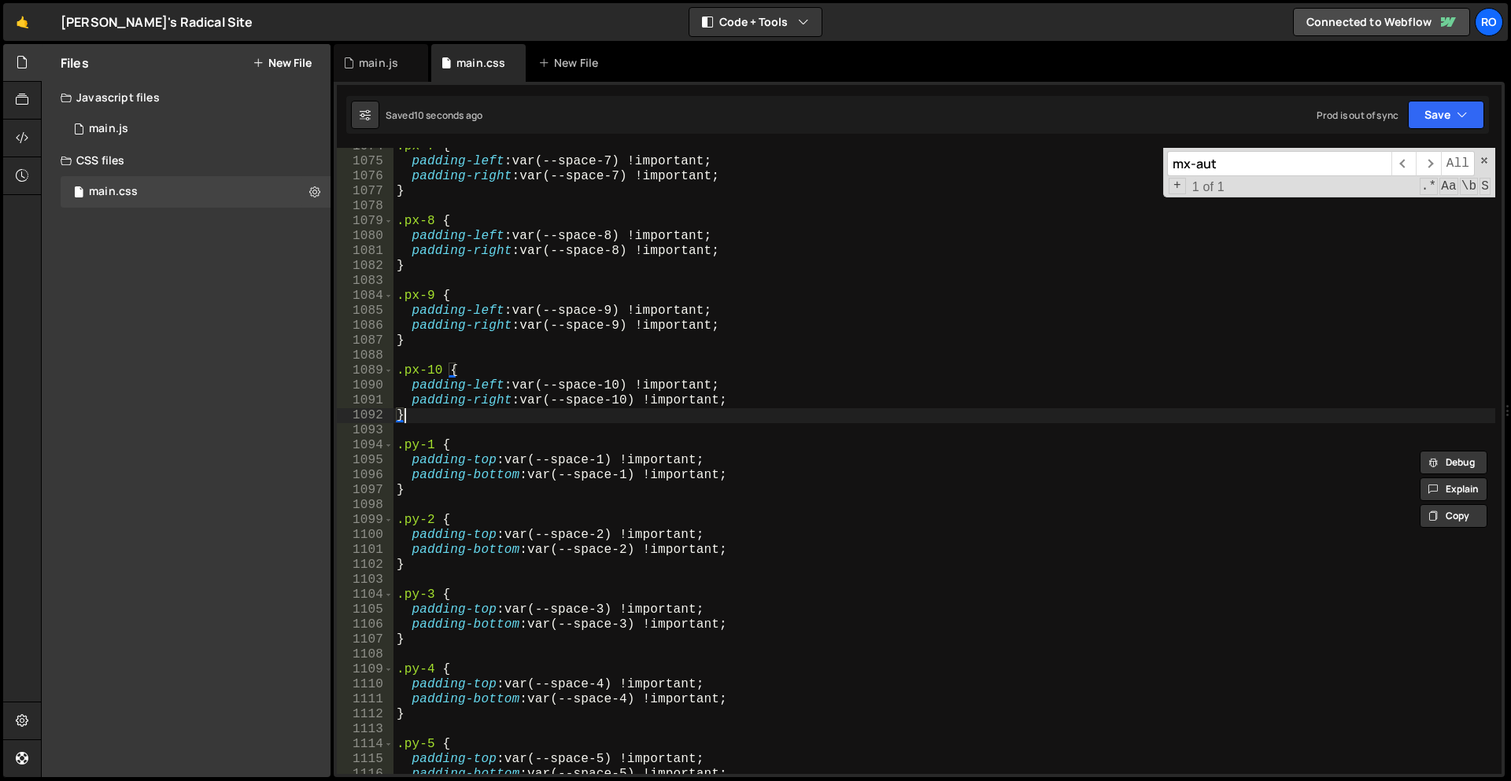
scroll to position [0, 0]
click at [452, 422] on div ".px-7 { padding-left : var(--space-7) !important ; padding-right : var(--space-…" at bounding box center [944, 467] width 1102 height 656
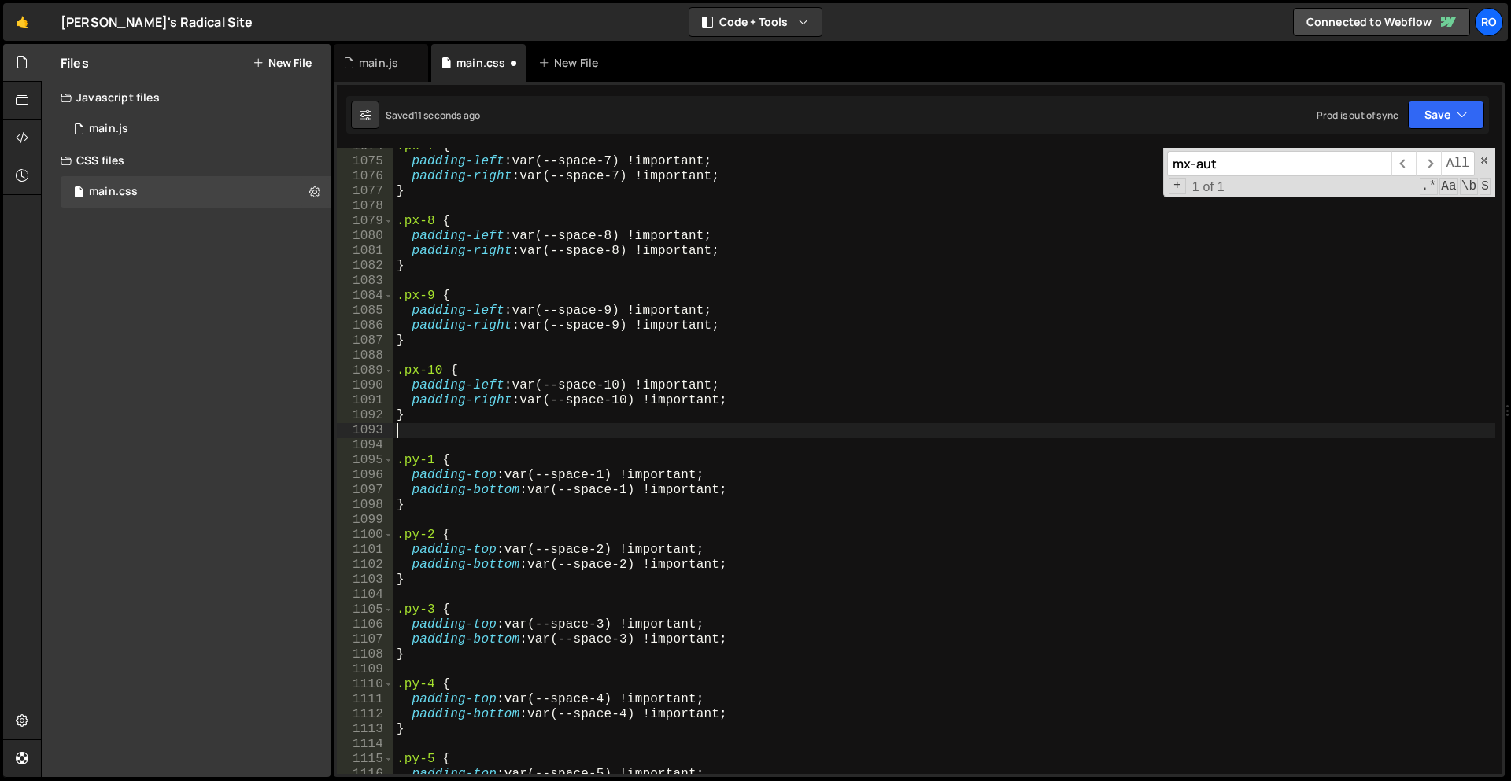
scroll to position [4890, 0]
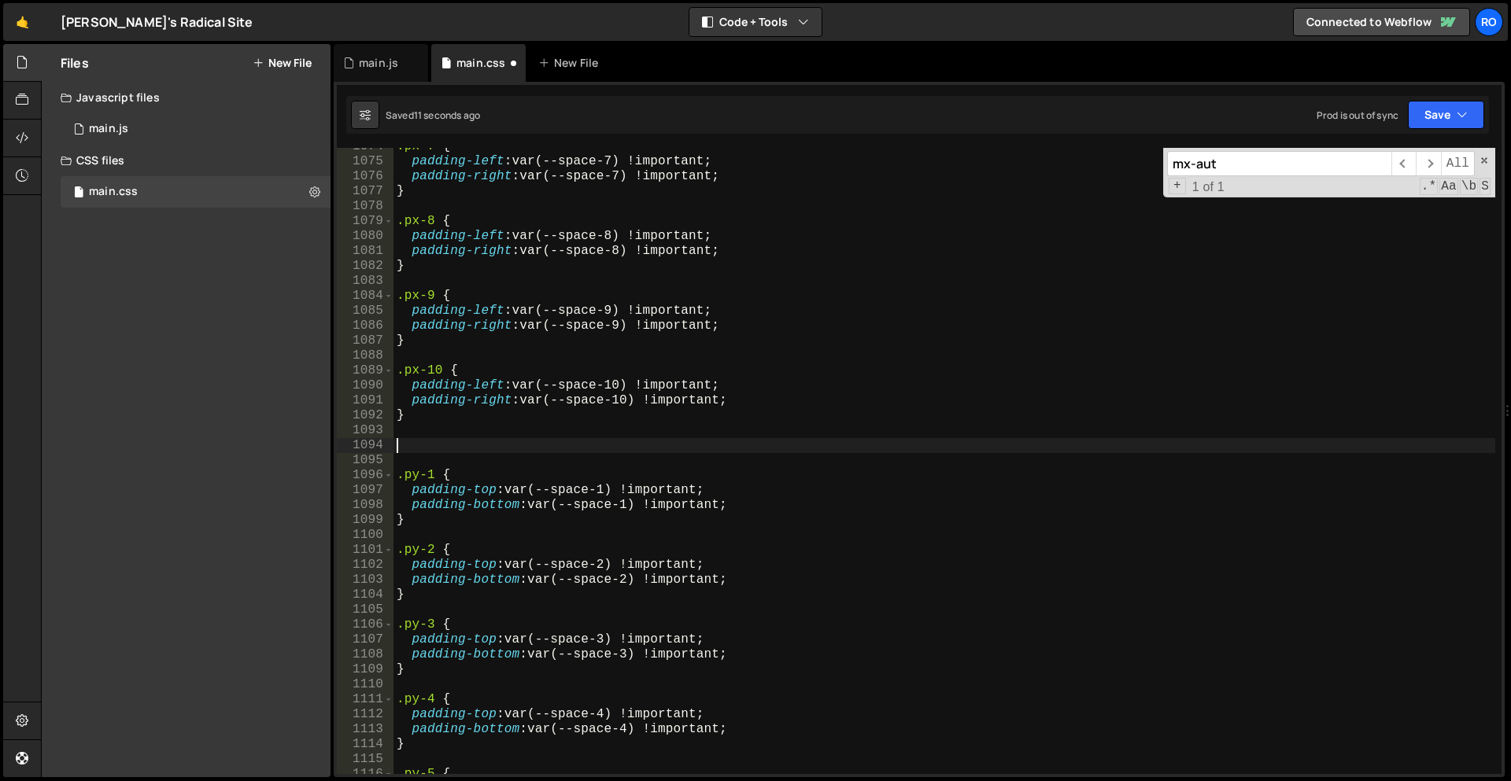
paste textarea ".px-container {"
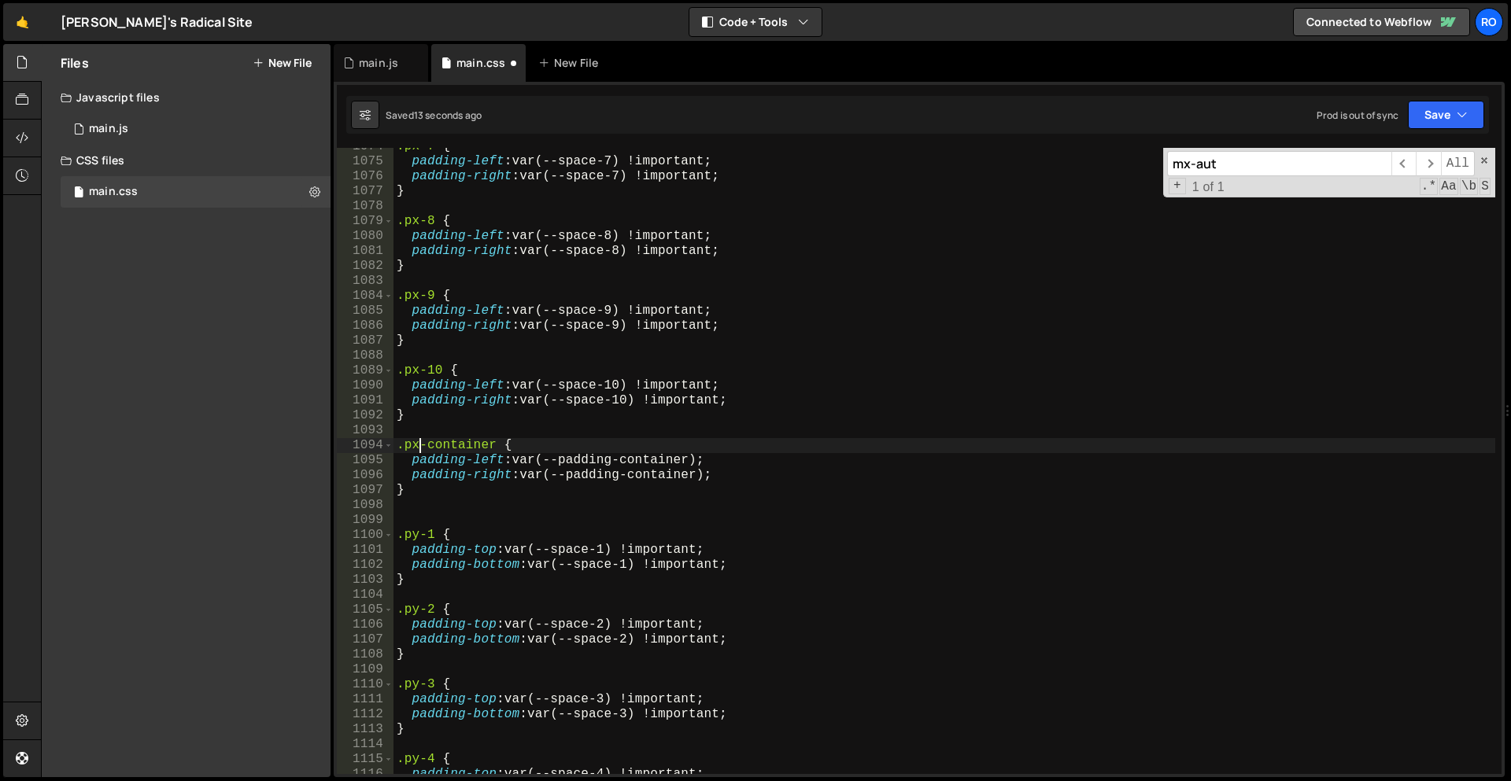
click at [418, 445] on div ".px-7 { padding-left : var(--space-7) !important ; padding-right : var(--space-…" at bounding box center [944, 467] width 1102 height 656
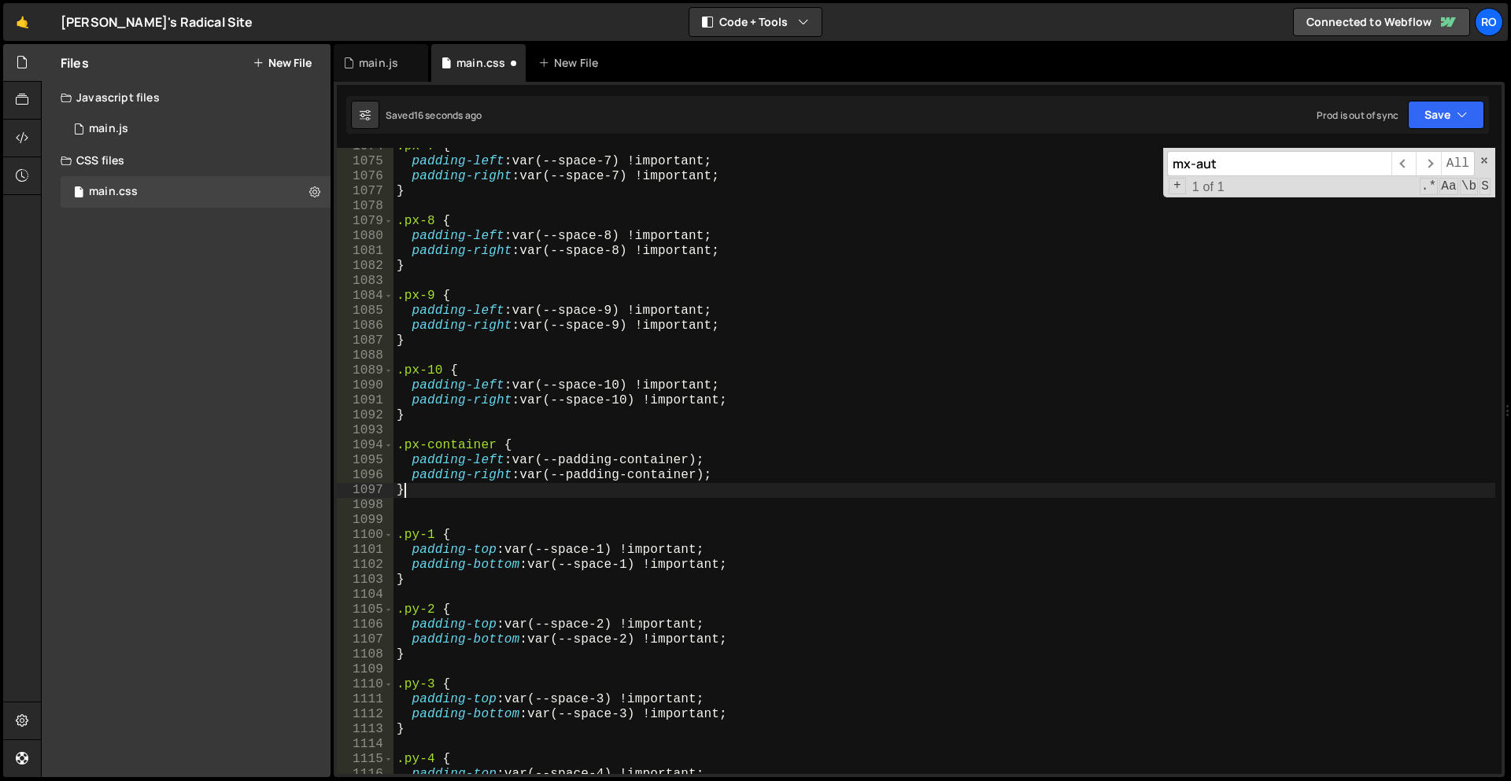
click at [570, 493] on div ".px-7 { padding-left : var(--space-7) !important ; padding-right : var(--space-…" at bounding box center [944, 467] width 1102 height 656
type textarea "}"
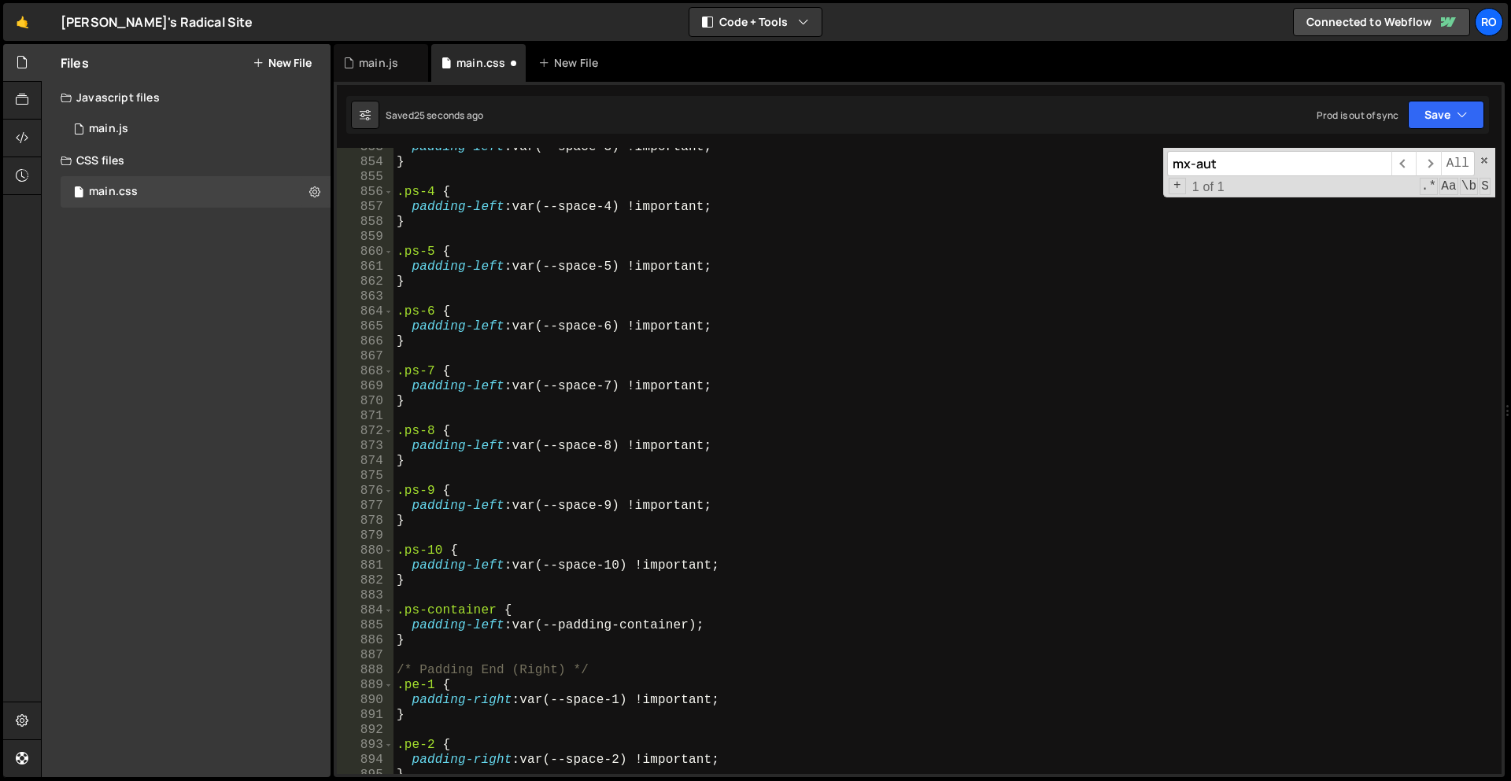
scroll to position [3909, 0]
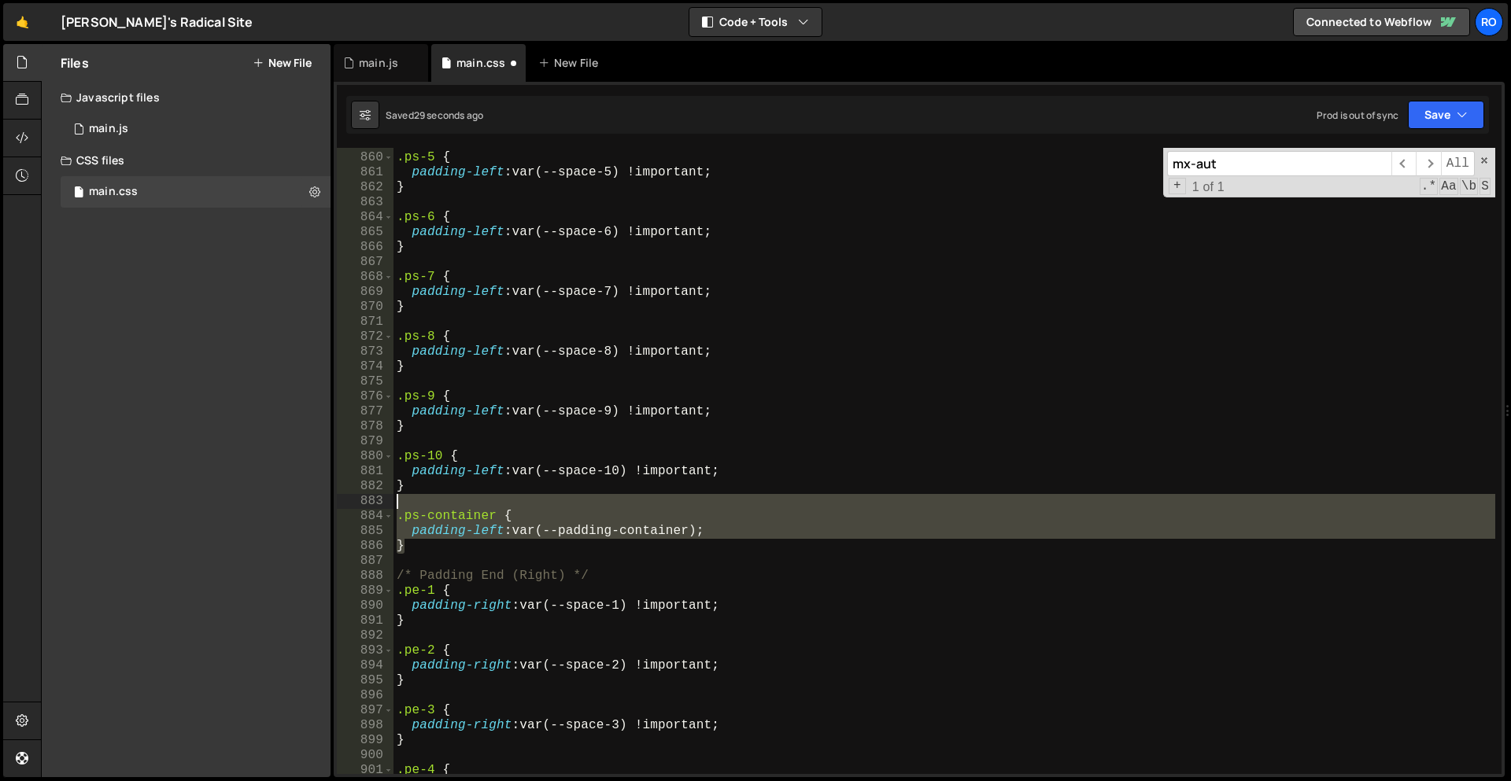
drag, startPoint x: 447, startPoint y: 551, endPoint x: 433, endPoint y: 507, distance: 46.3
click at [433, 507] on div ".ps-5 { padding-left : var(--space-5) !important ; } .ps-6 { padding-left : var…" at bounding box center [944, 463] width 1102 height 656
type textarea ".ps-container {"
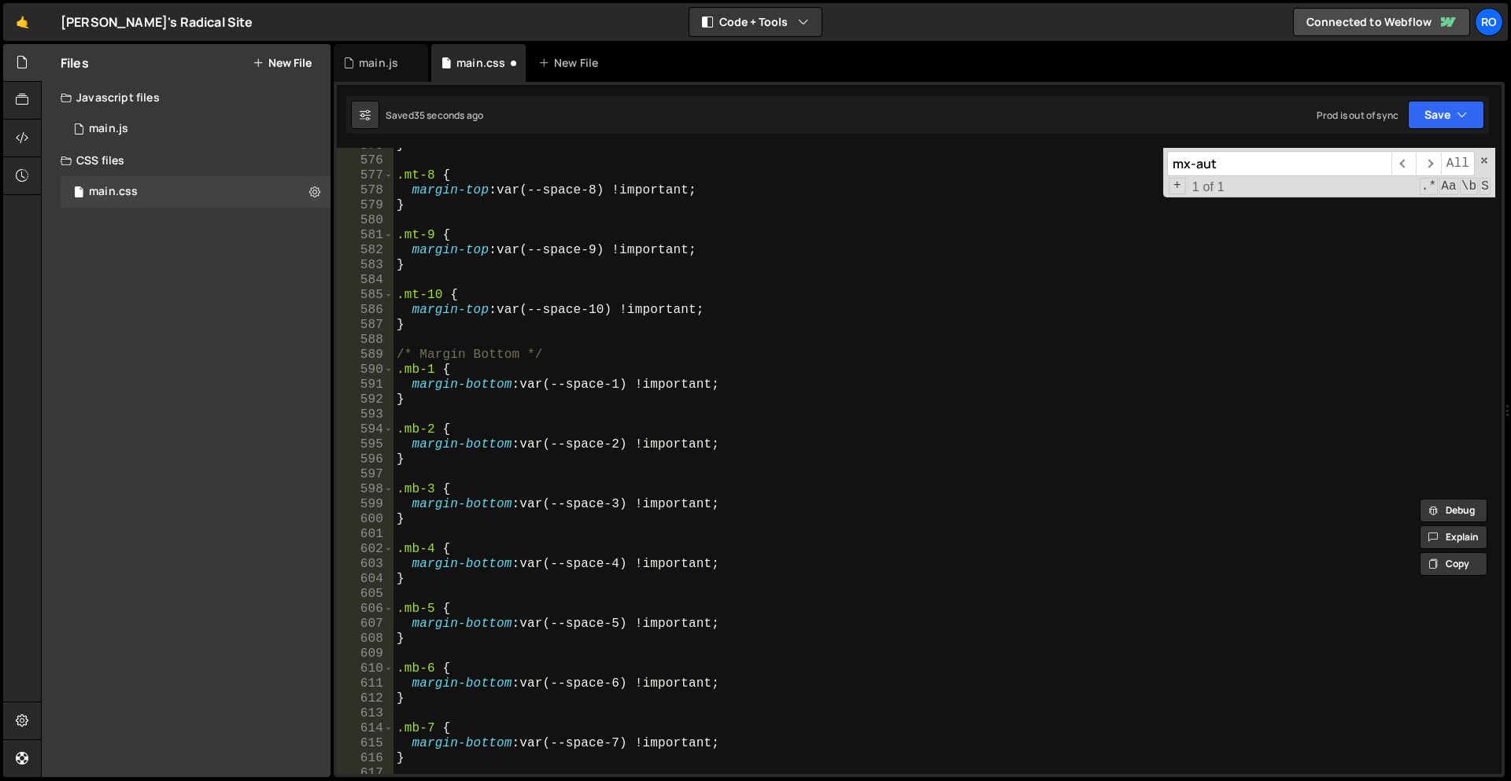
scroll to position [2586, 0]
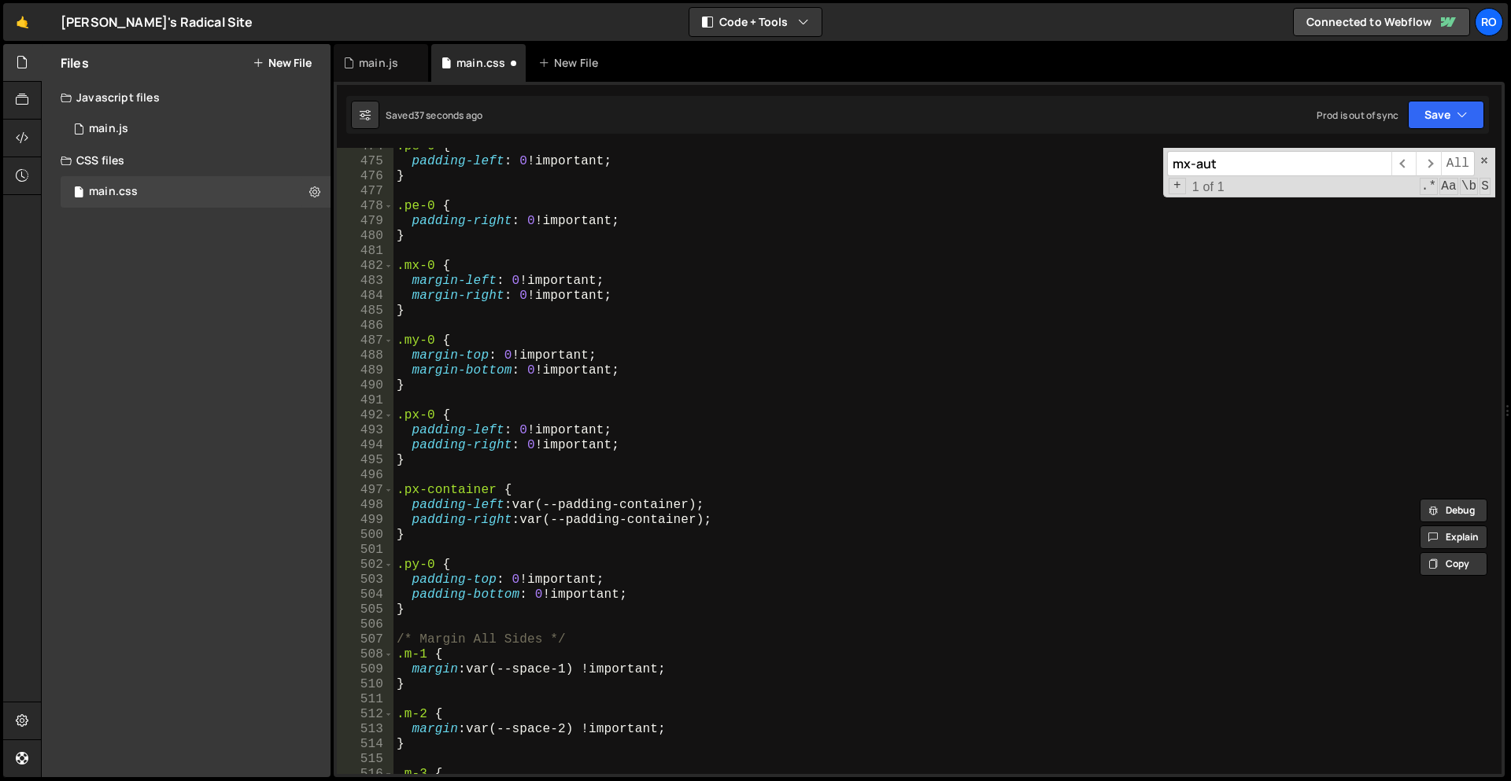
scroll to position [2155, 0]
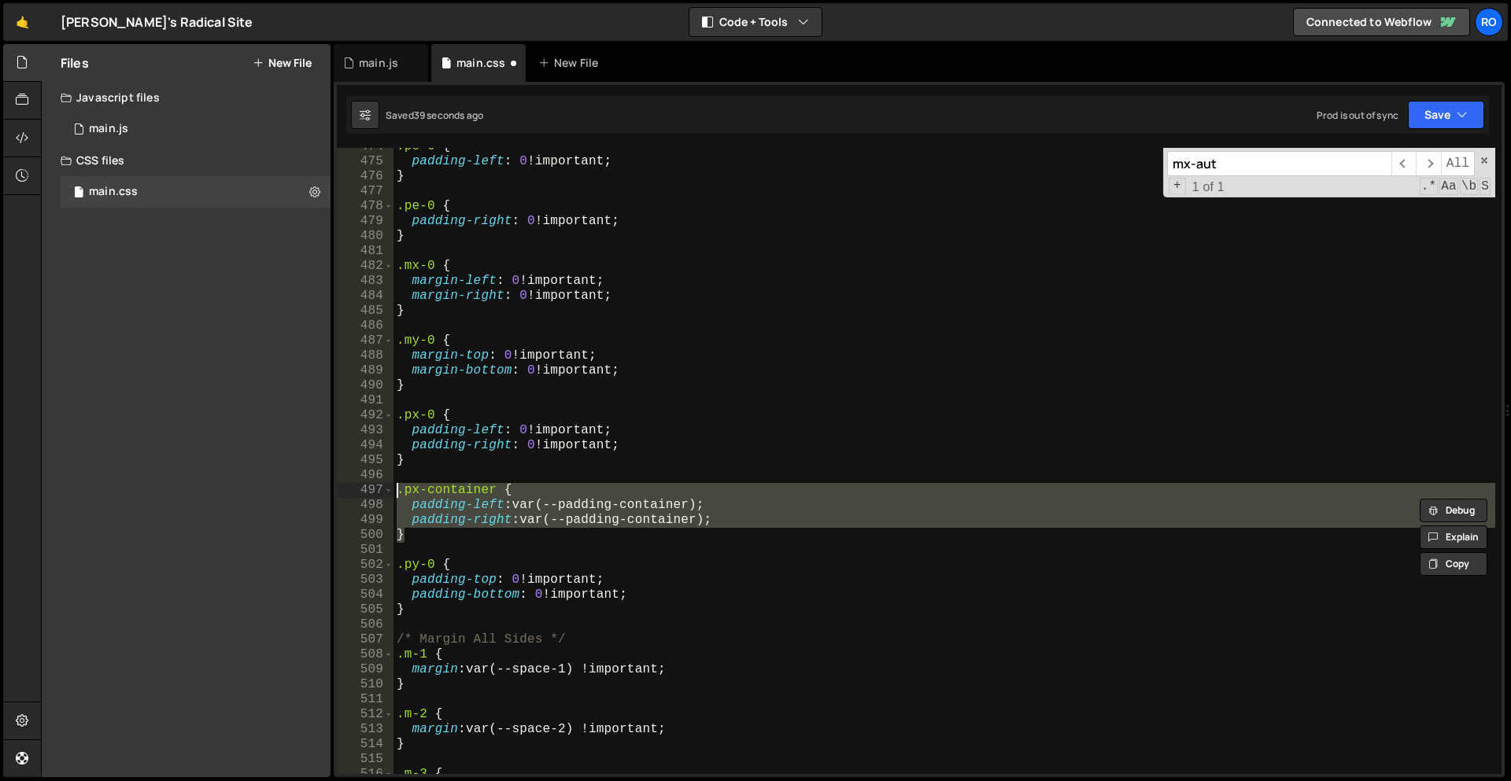
drag, startPoint x: 426, startPoint y: 537, endPoint x: 393, endPoint y: 488, distance: 58.9
click at [393, 488] on div ".ps-0 { padding-left : 0 !important ; } .pe-0 { padding-right : 0 !important ; …" at bounding box center [944, 467] width 1102 height 656
type textarea ".px-container { padding-left: var(--padding-container);"
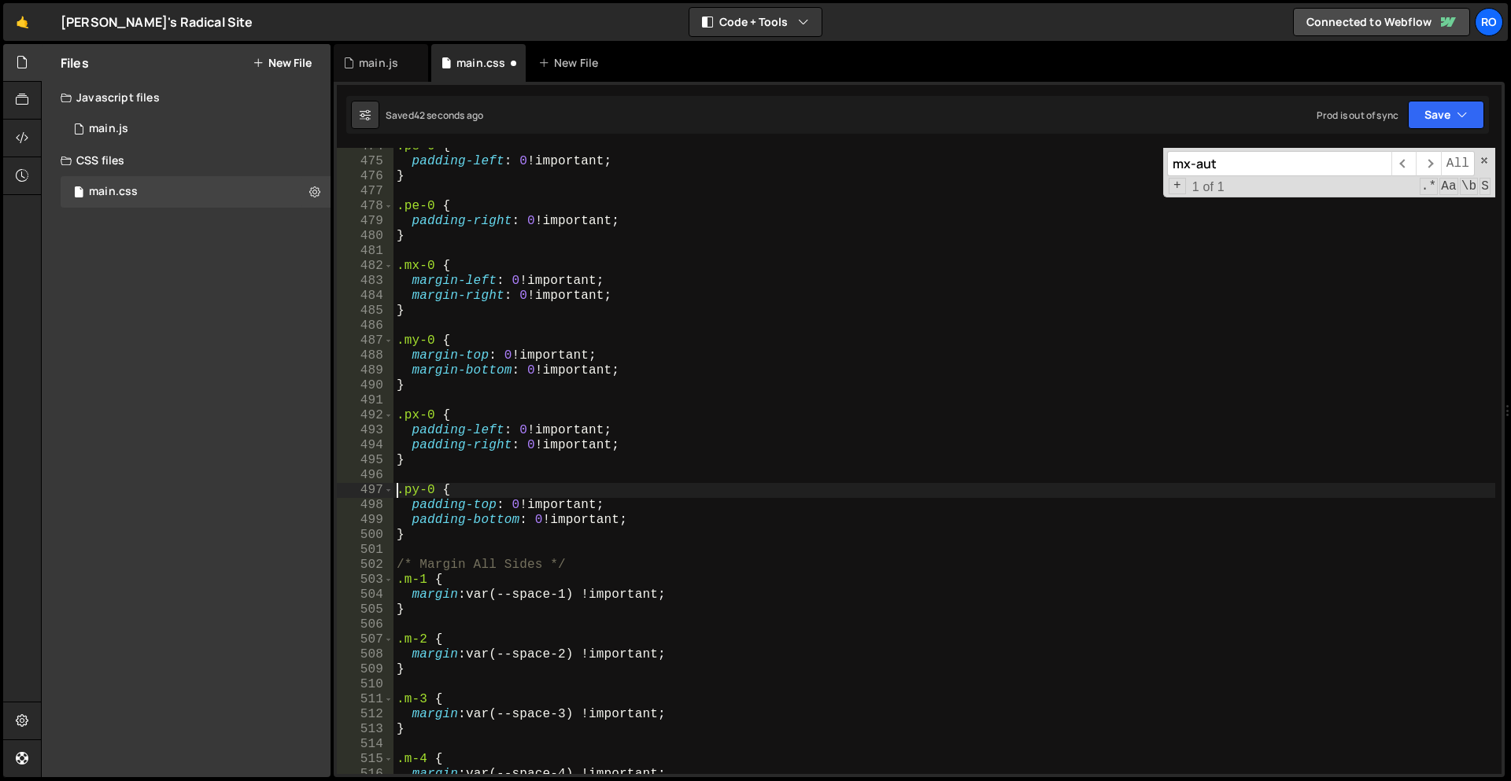
type textarea ".py-0 {"
click at [1273, 167] on input "mx-aut" at bounding box center [1279, 163] width 224 height 25
drag, startPoint x: 1231, startPoint y: 161, endPoint x: 918, endPoint y: 168, distance: 313.2
click at [918, 168] on div ".ps-0 { padding-left : 0 !important ; } .pe-0 { padding-right : 0 !important ; …" at bounding box center [944, 461] width 1102 height 626
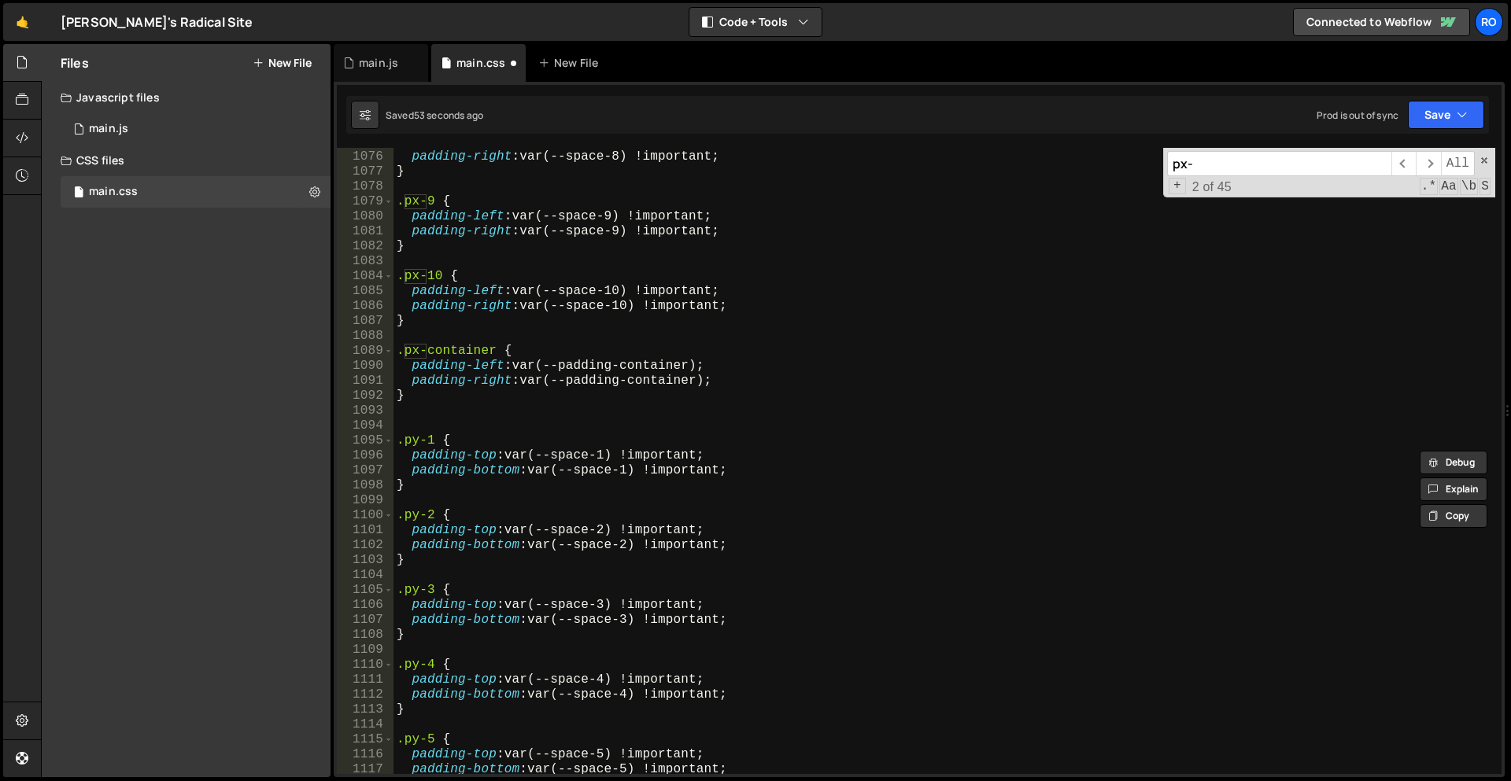
scroll to position [4896, 0]
type input "px-"
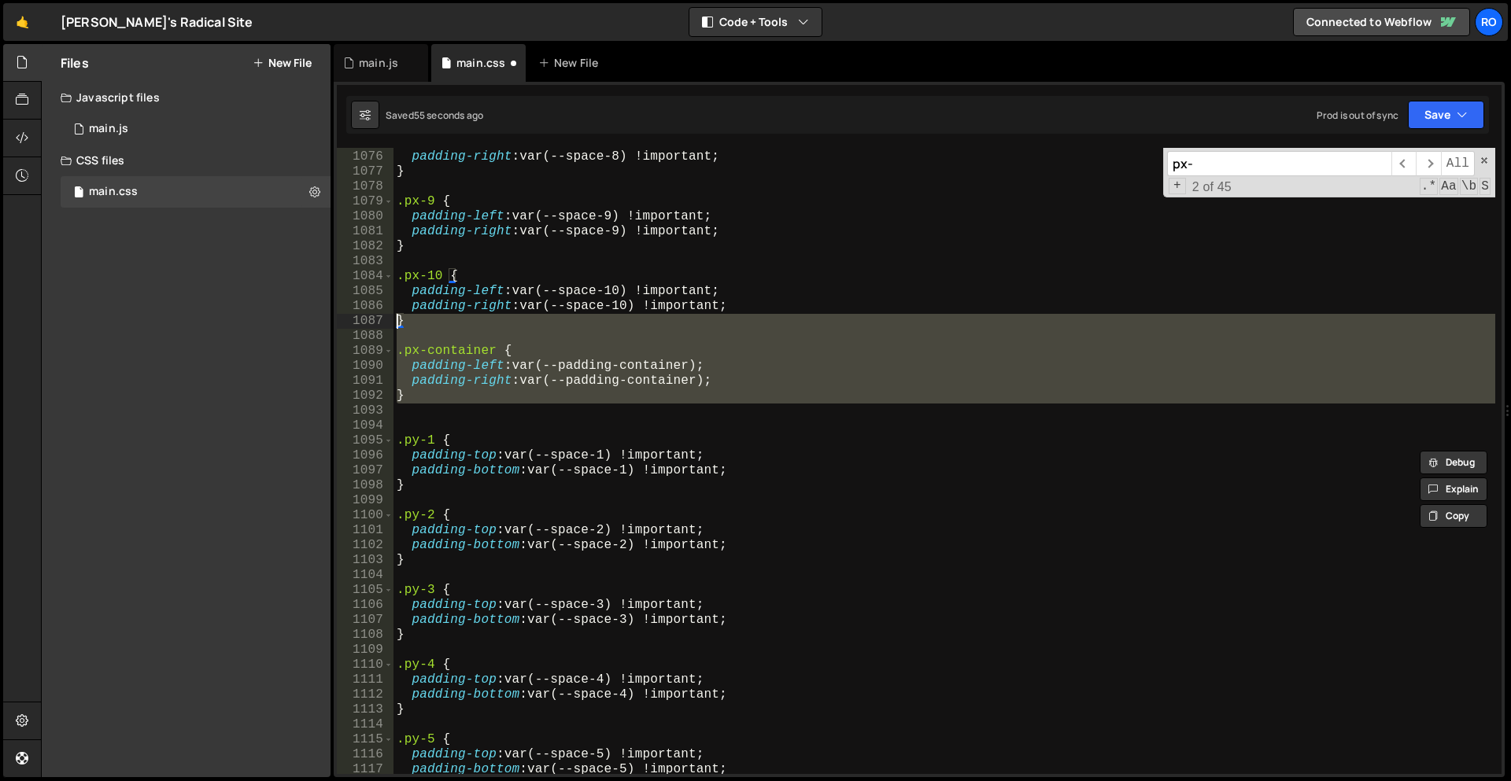
drag, startPoint x: 446, startPoint y: 411, endPoint x: 368, endPoint y: 344, distance: 102.7
click at [340, 338] on div "1075 1076 1077 1078 1079 1080 1081 1082 1083 1084 1085 1086 1087 1088 1089 1090…" at bounding box center [919, 461] width 1165 height 626
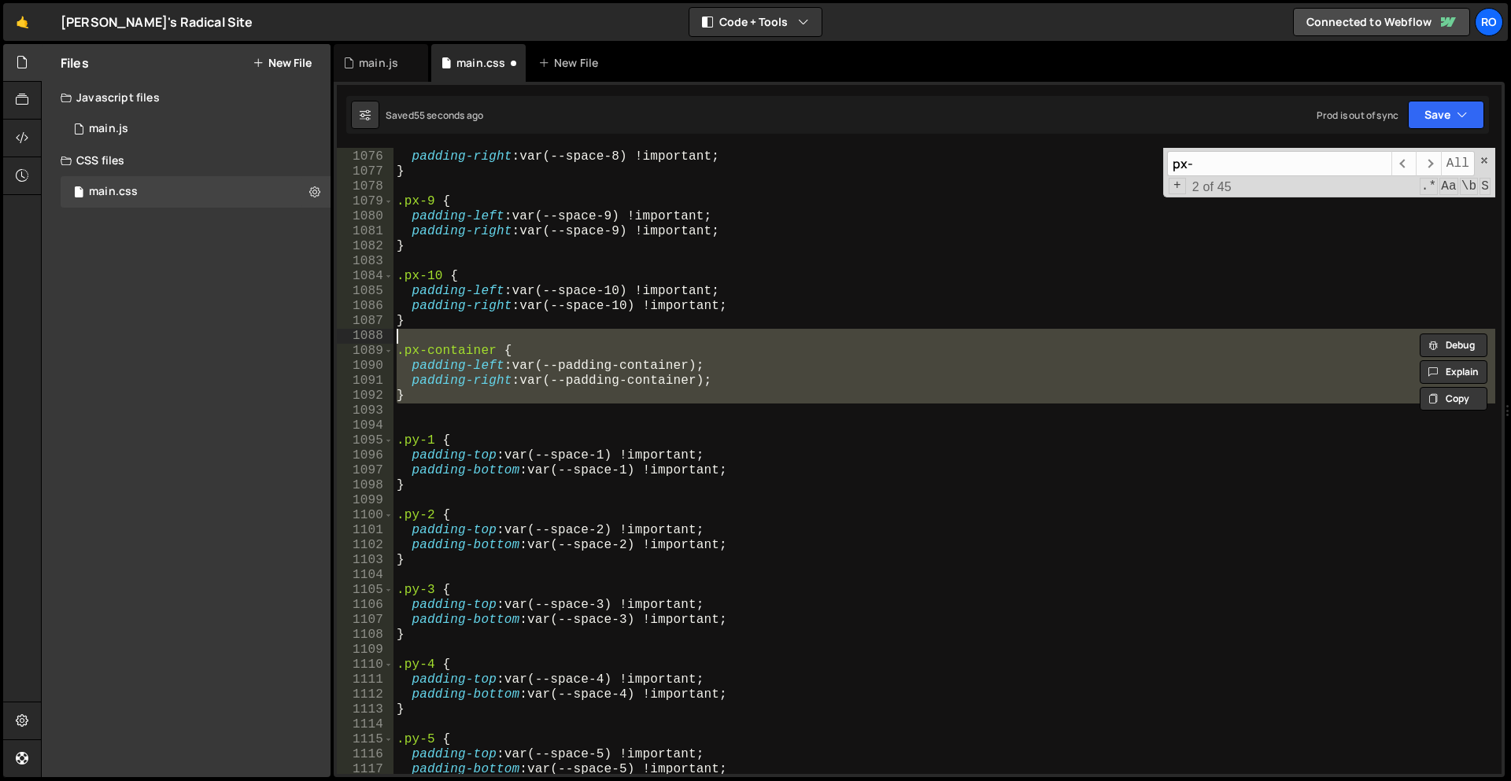
click at [438, 364] on div "padding-left : var(--space-8) !important ; padding-right : var(--space-8) !impo…" at bounding box center [944, 461] width 1102 height 626
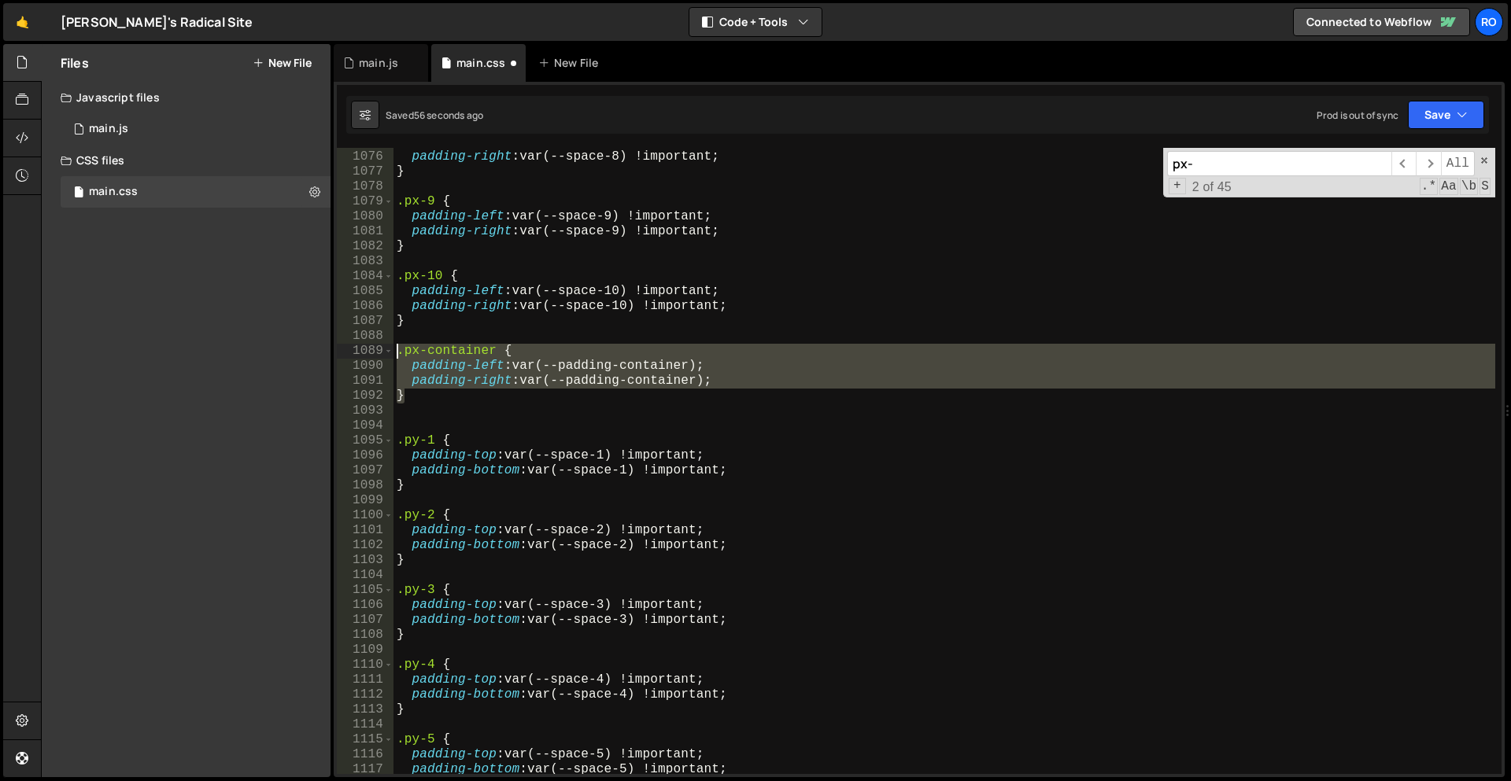
drag, startPoint x: 418, startPoint y: 400, endPoint x: 374, endPoint y: 348, distance: 68.7
click at [374, 348] on div "padding-left: var(--padding-container); 1075 1076 1077 1078 1079 1080 1081 1082…" at bounding box center [919, 461] width 1165 height 626
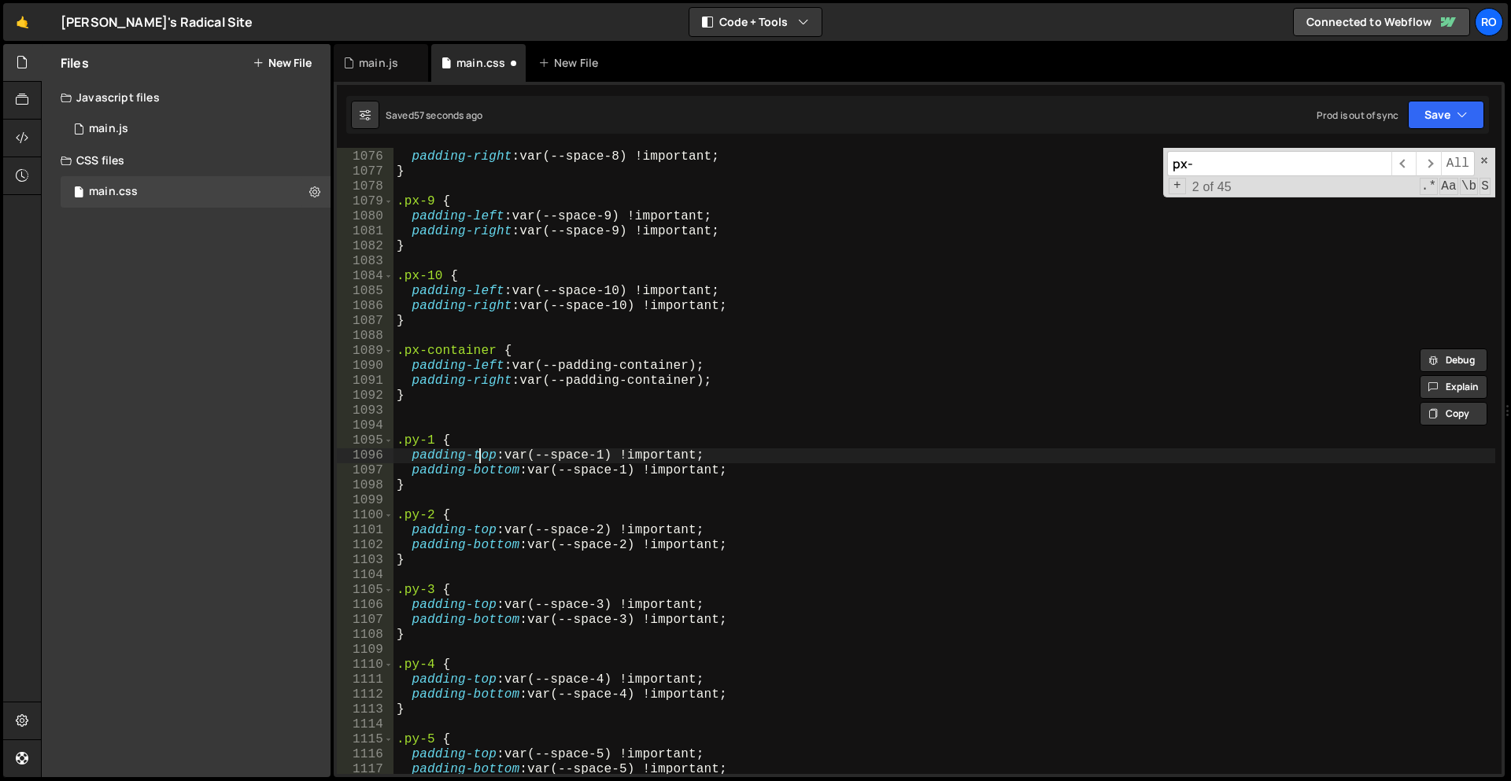
click at [479, 450] on div "padding-left : var(--space-8) !important ; padding-right : var(--space-8) !impo…" at bounding box center [944, 463] width 1102 height 656
type textarea "padding-top: var(--space-1) !important;"
click at [1439, 162] on span "​" at bounding box center [1428, 163] width 24 height 25
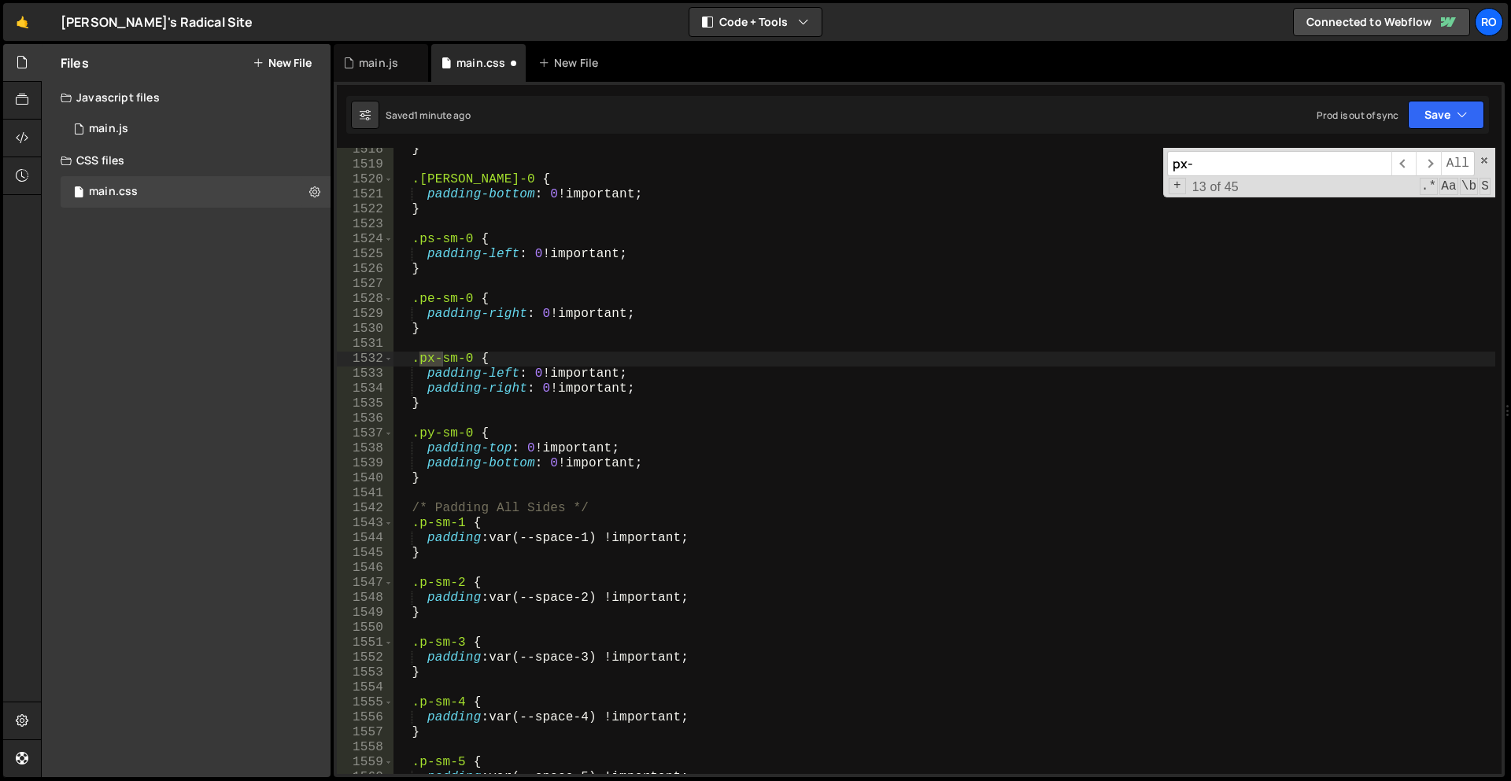
scroll to position [6912, 0]
click at [1434, 170] on span "​" at bounding box center [1428, 163] width 24 height 25
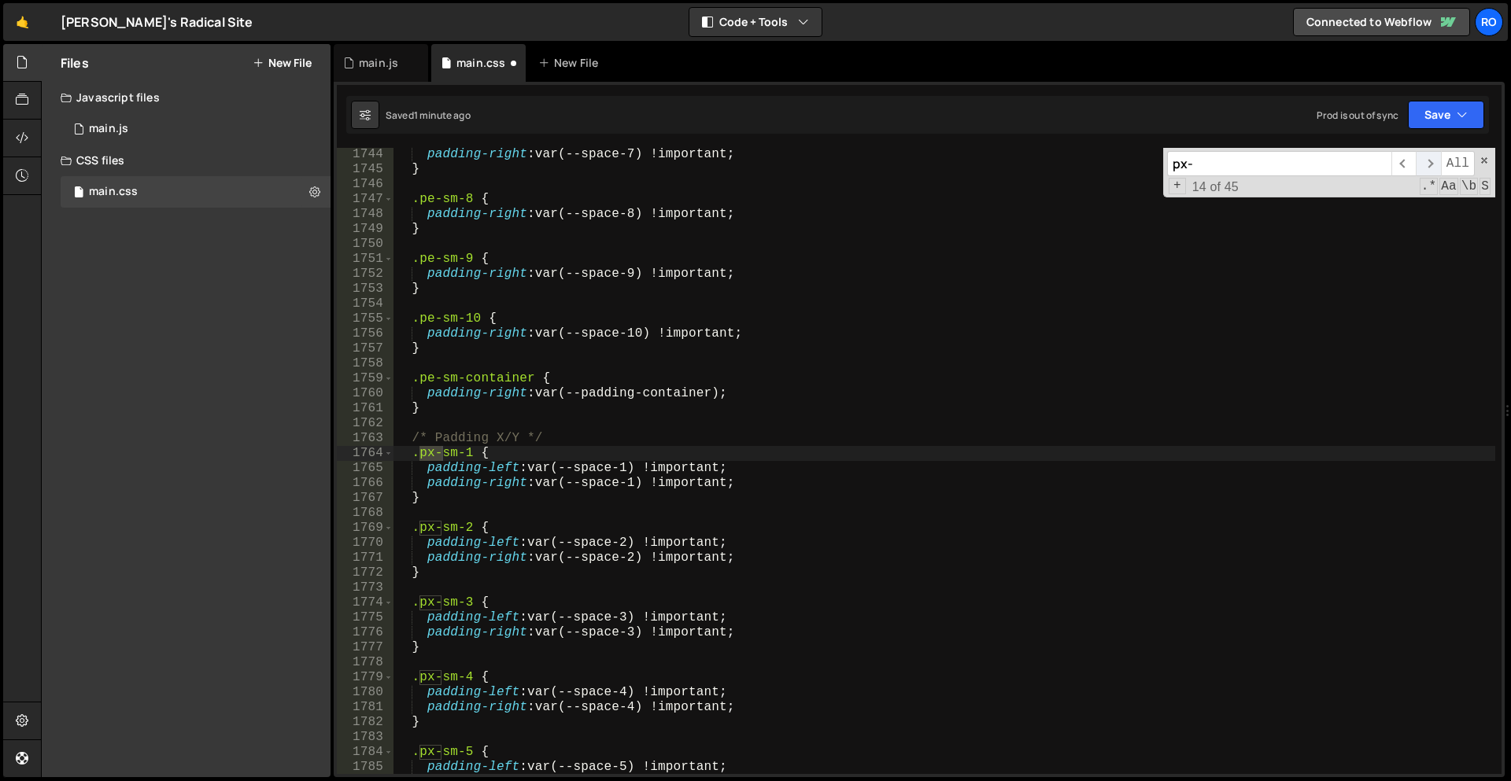
scroll to position [7940, 0]
drag, startPoint x: 1434, startPoint y: 170, endPoint x: 897, endPoint y: 479, distance: 619.3
click at [897, 479] on div "padding-right : var(--space-7) !important ; } .pe-sm-8 { padding-right : var(--…" at bounding box center [944, 461] width 1102 height 626
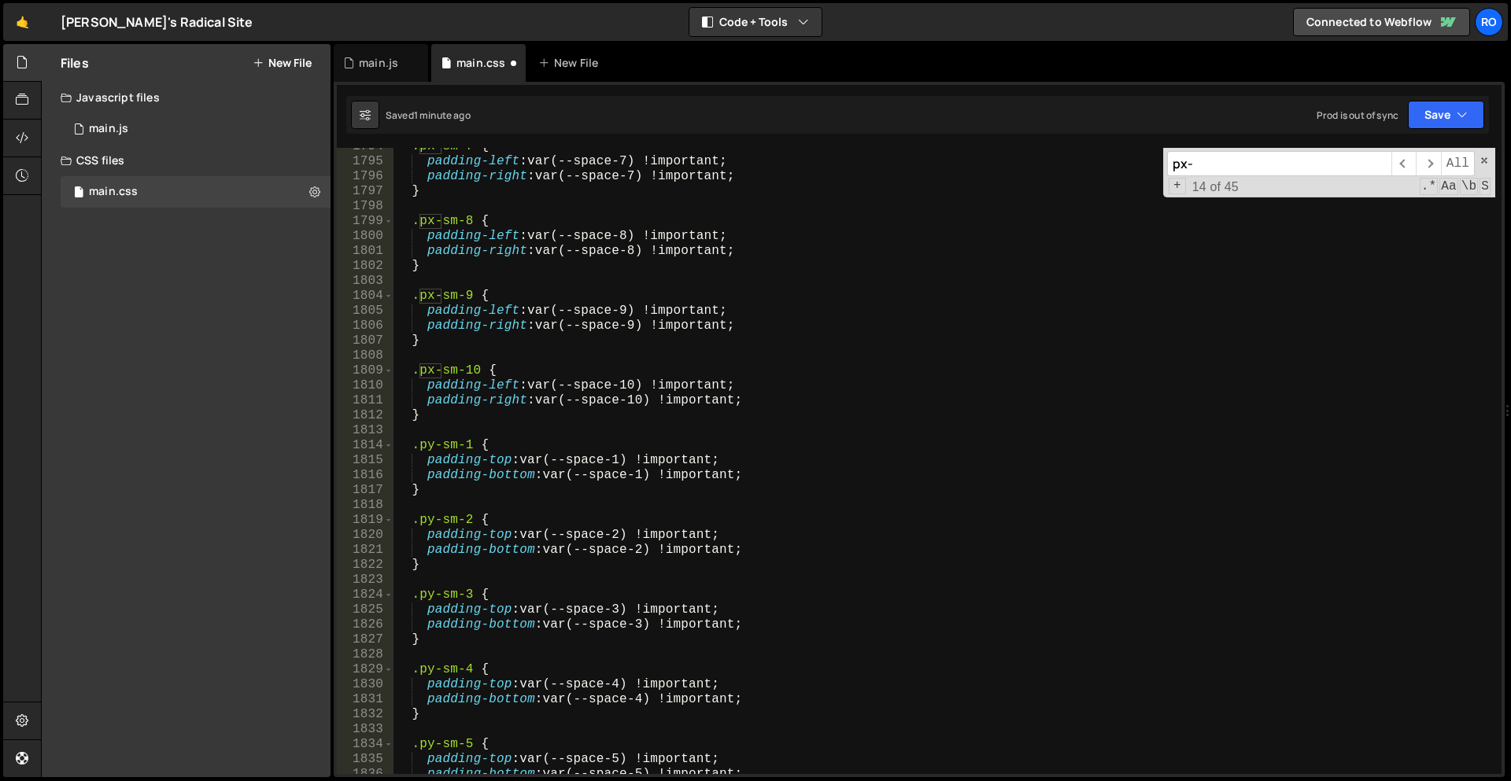
scroll to position [8170, 0]
click at [469, 426] on div ".px-sm-7 { padding-left : var(--space-7) !important ; padding-right : var(--spa…" at bounding box center [944, 467] width 1102 height 656
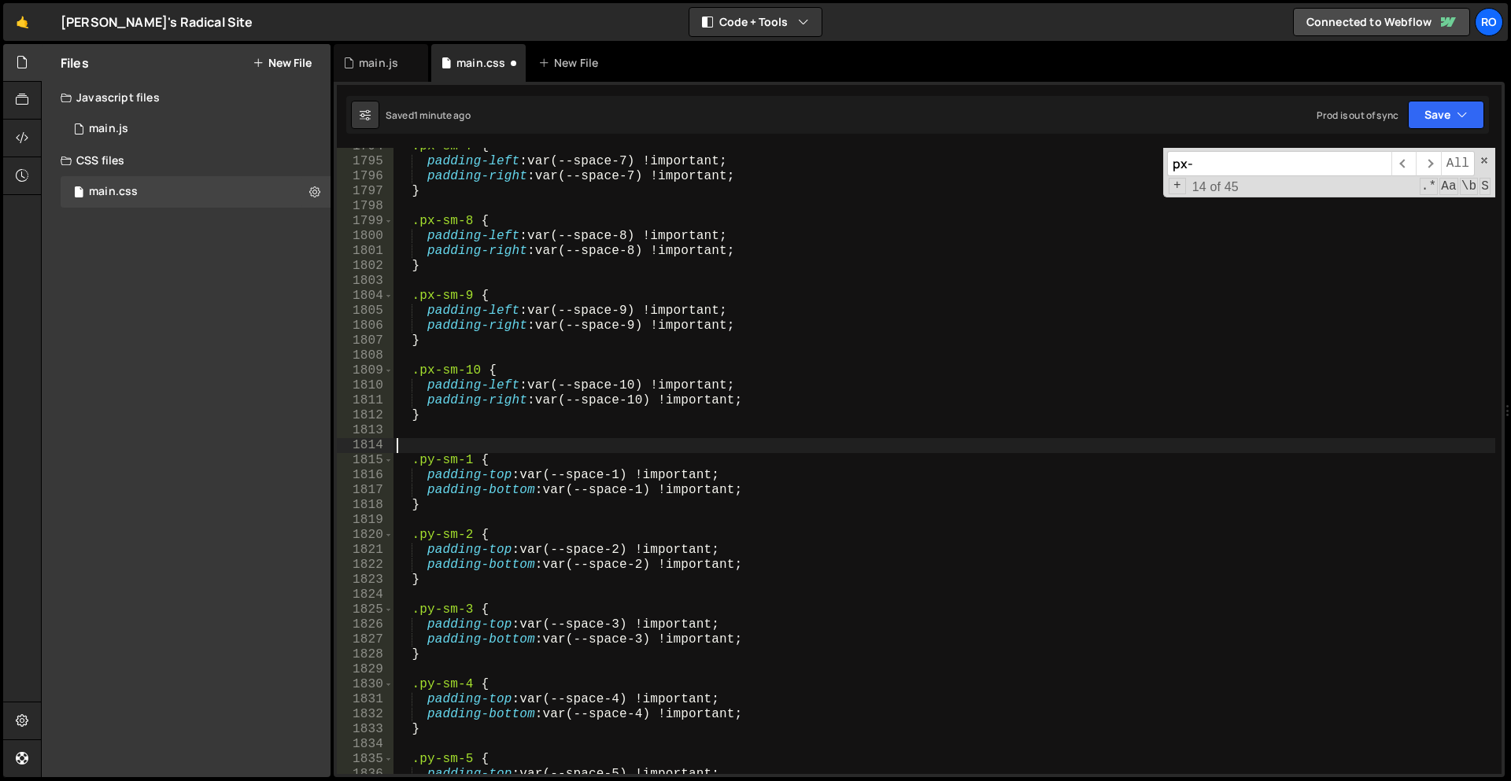
scroll to position [8169, 0]
paste textarea "}"
type textarea "}"
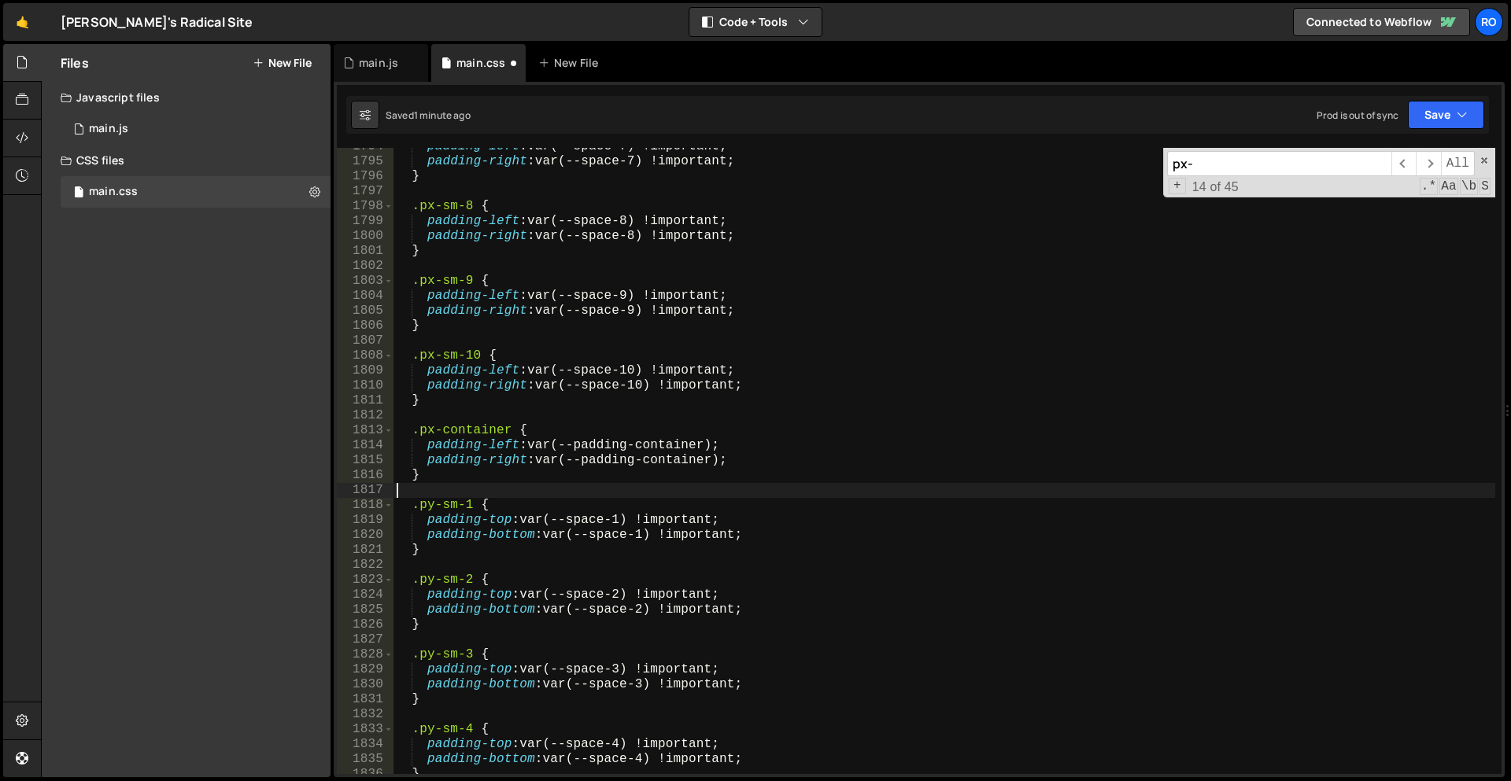
click at [432, 430] on div "padding-left : var(--space-7) !important ; padding-right : var(--space-7) !impo…" at bounding box center [944, 467] width 1102 height 656
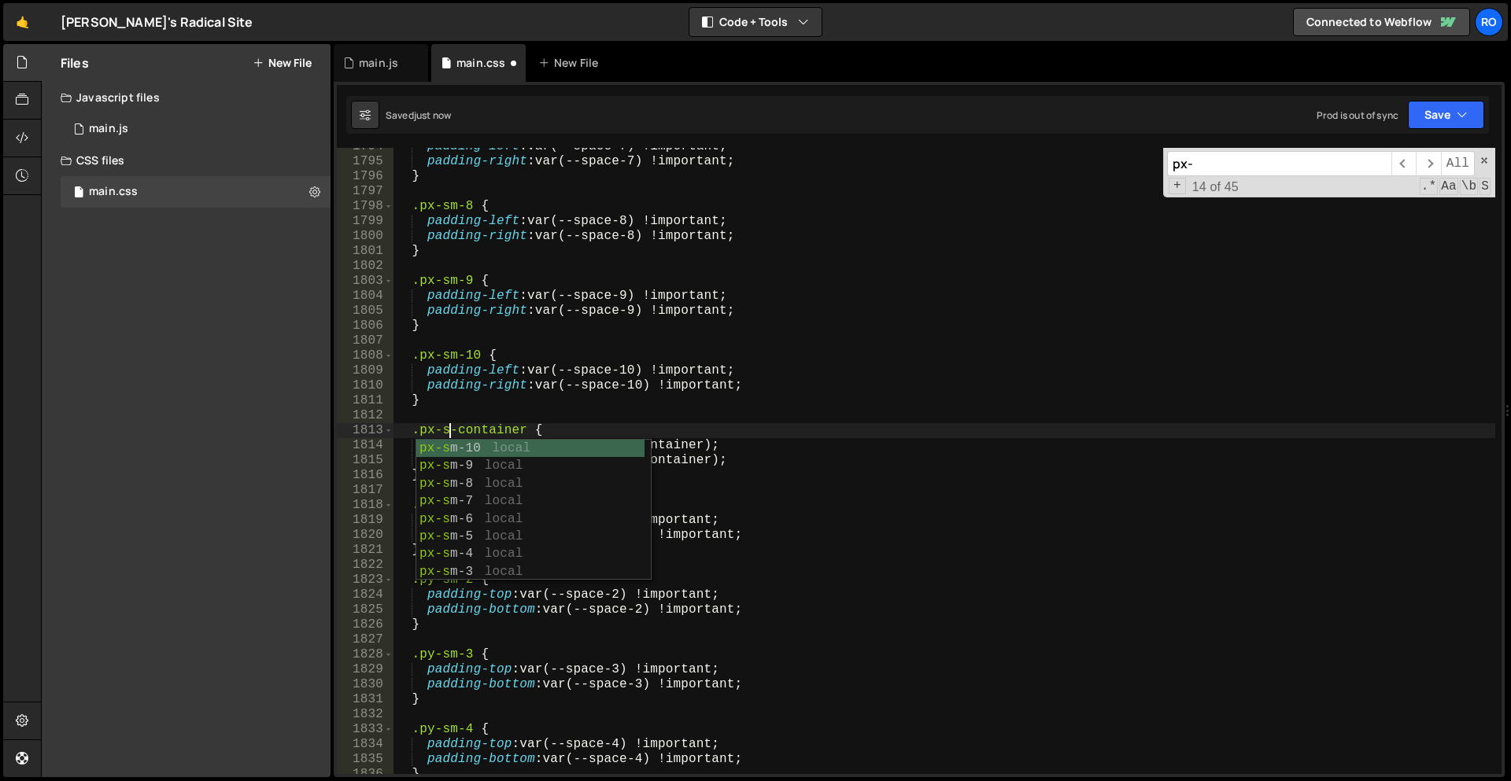
scroll to position [0, 3]
click at [1434, 165] on span "​" at bounding box center [1428, 163] width 24 height 25
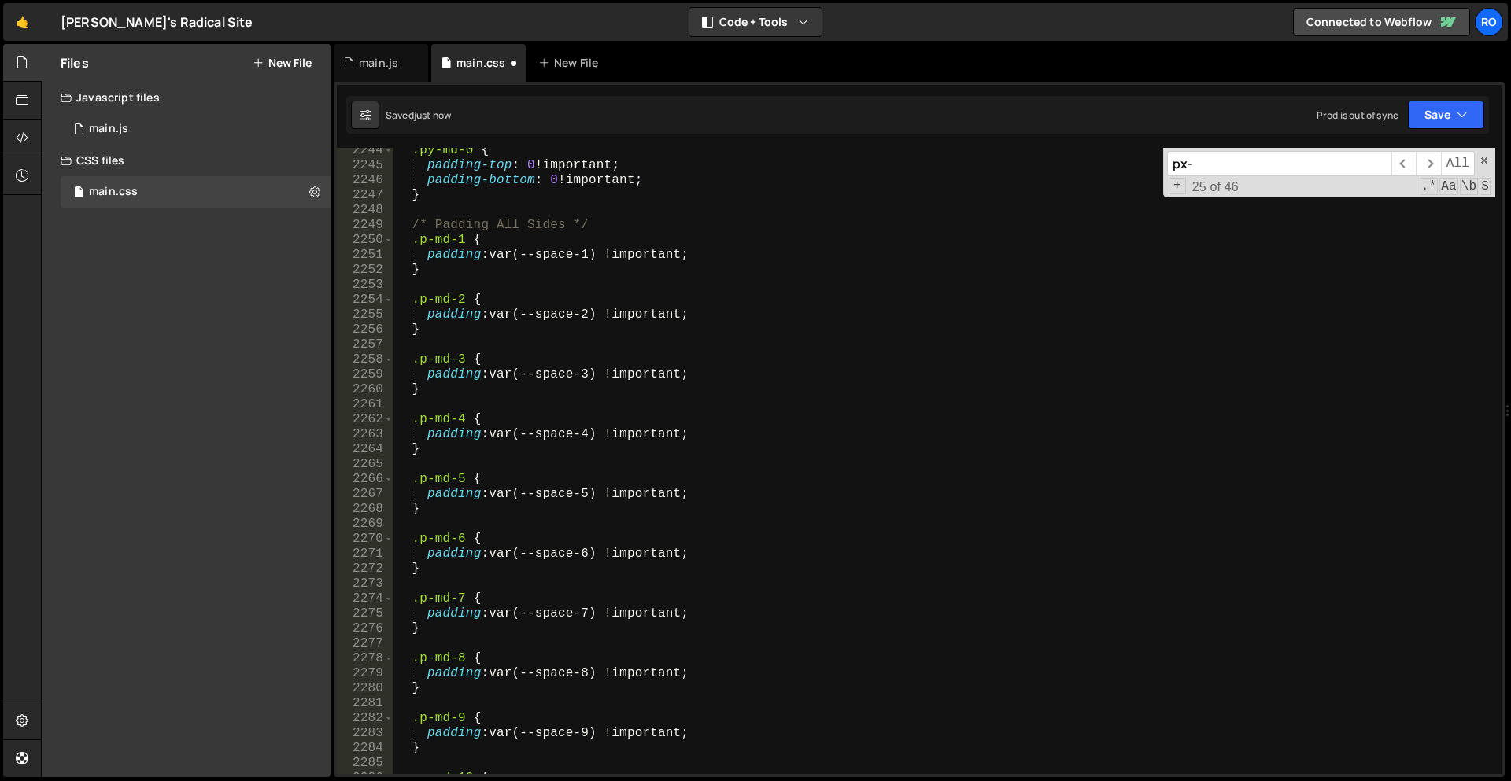
scroll to position [10241, 0]
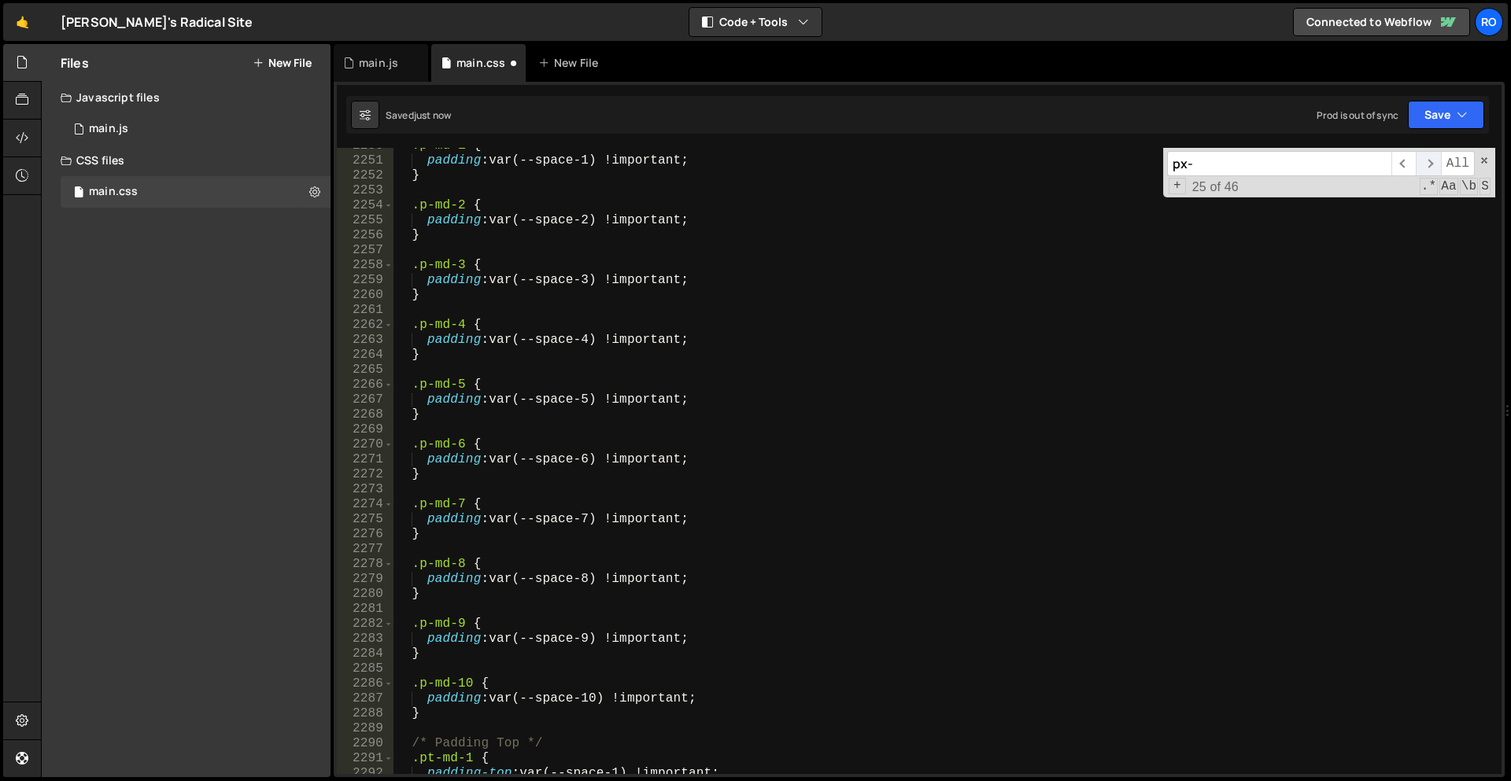
click at [1435, 165] on span "​" at bounding box center [1428, 163] width 24 height 25
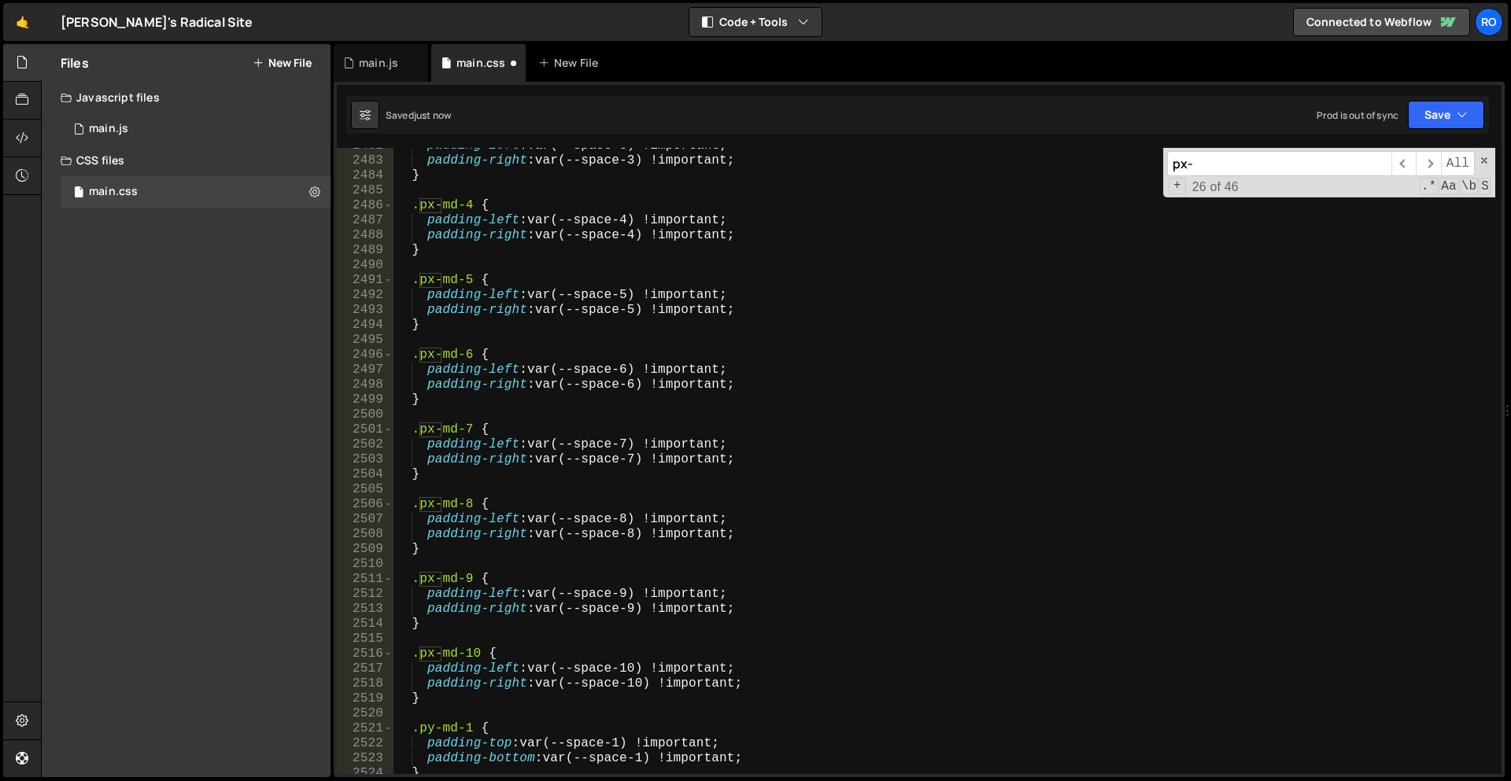
scroll to position [11326, 0]
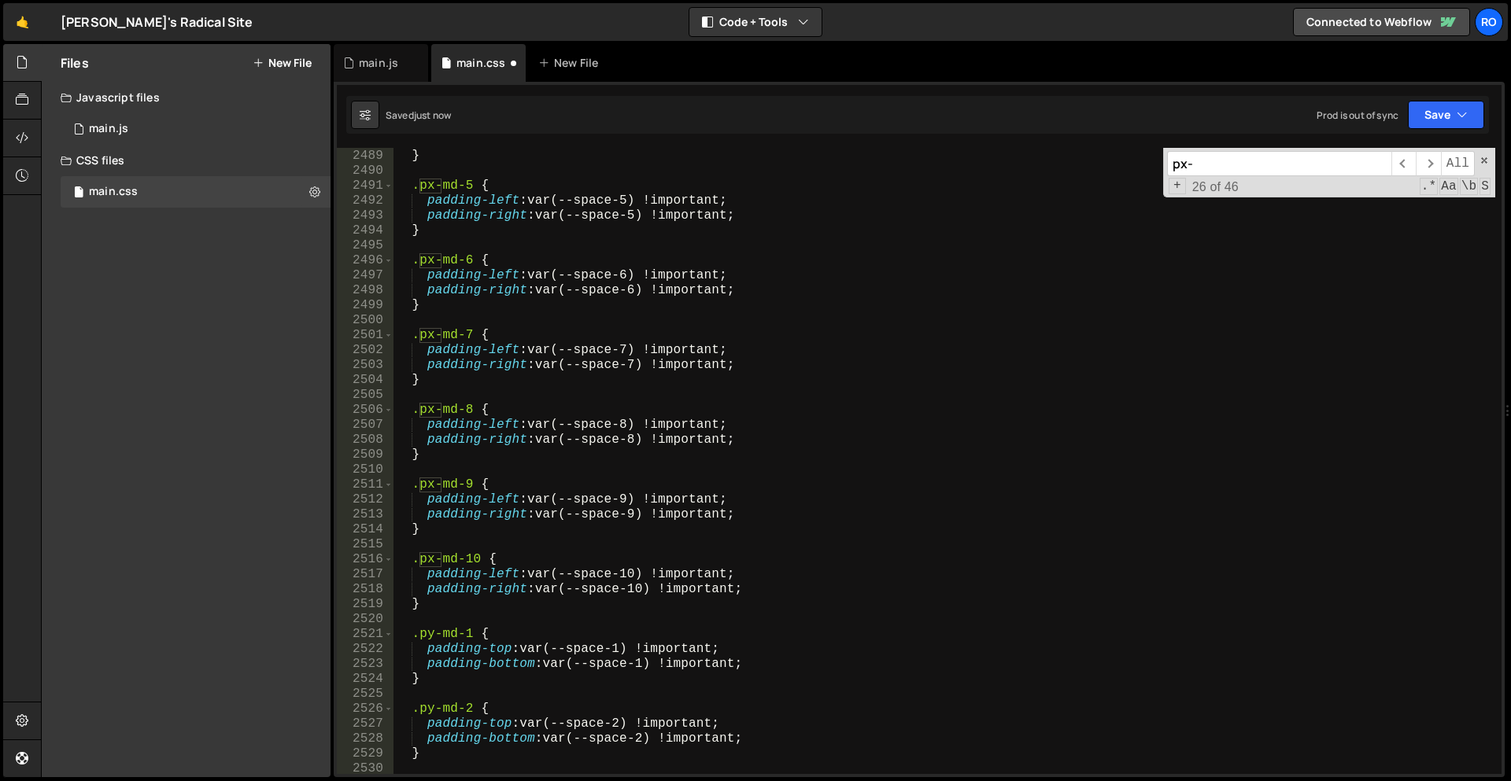
type textarea "}"
click at [475, 610] on div "padding-right : var(--space-4) !important ; } .px-md-5 { padding-left : var(--s…" at bounding box center [944, 462] width 1102 height 656
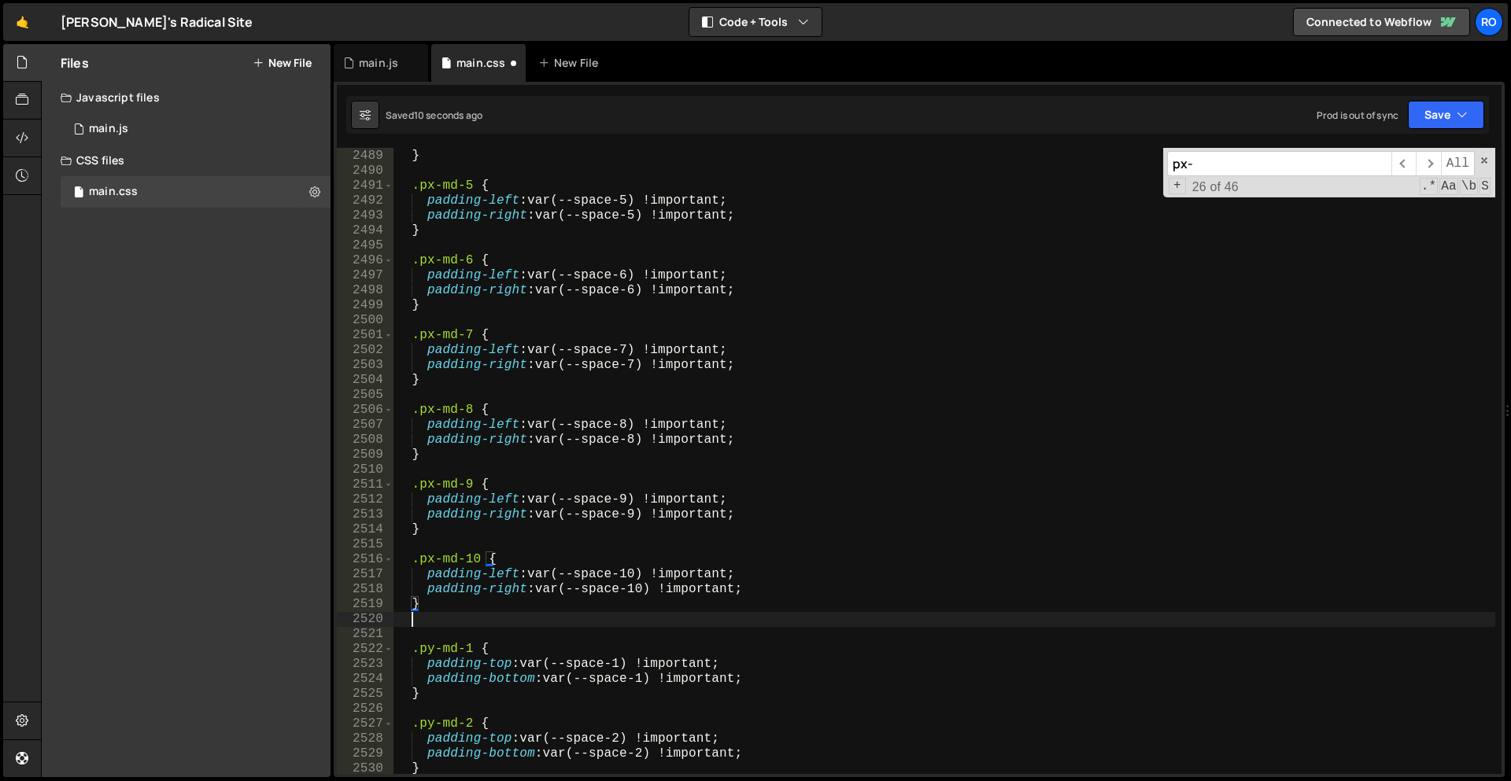
scroll to position [11323, 0]
paste textarea "}"
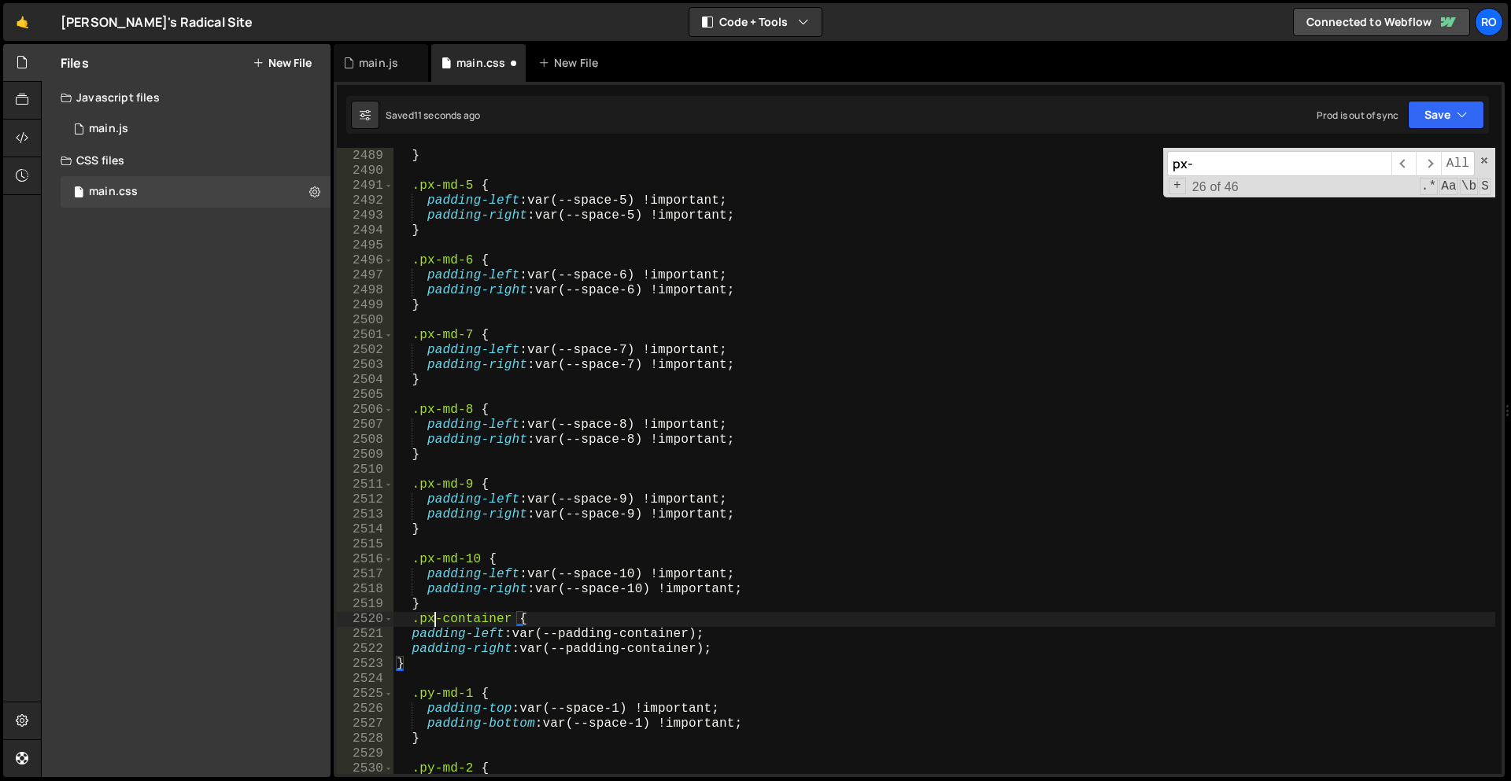
click at [430, 618] on div "padding-right : var(--space-4) !important ; } .px-md-5 { padding-left : var(--s…" at bounding box center [944, 462] width 1102 height 656
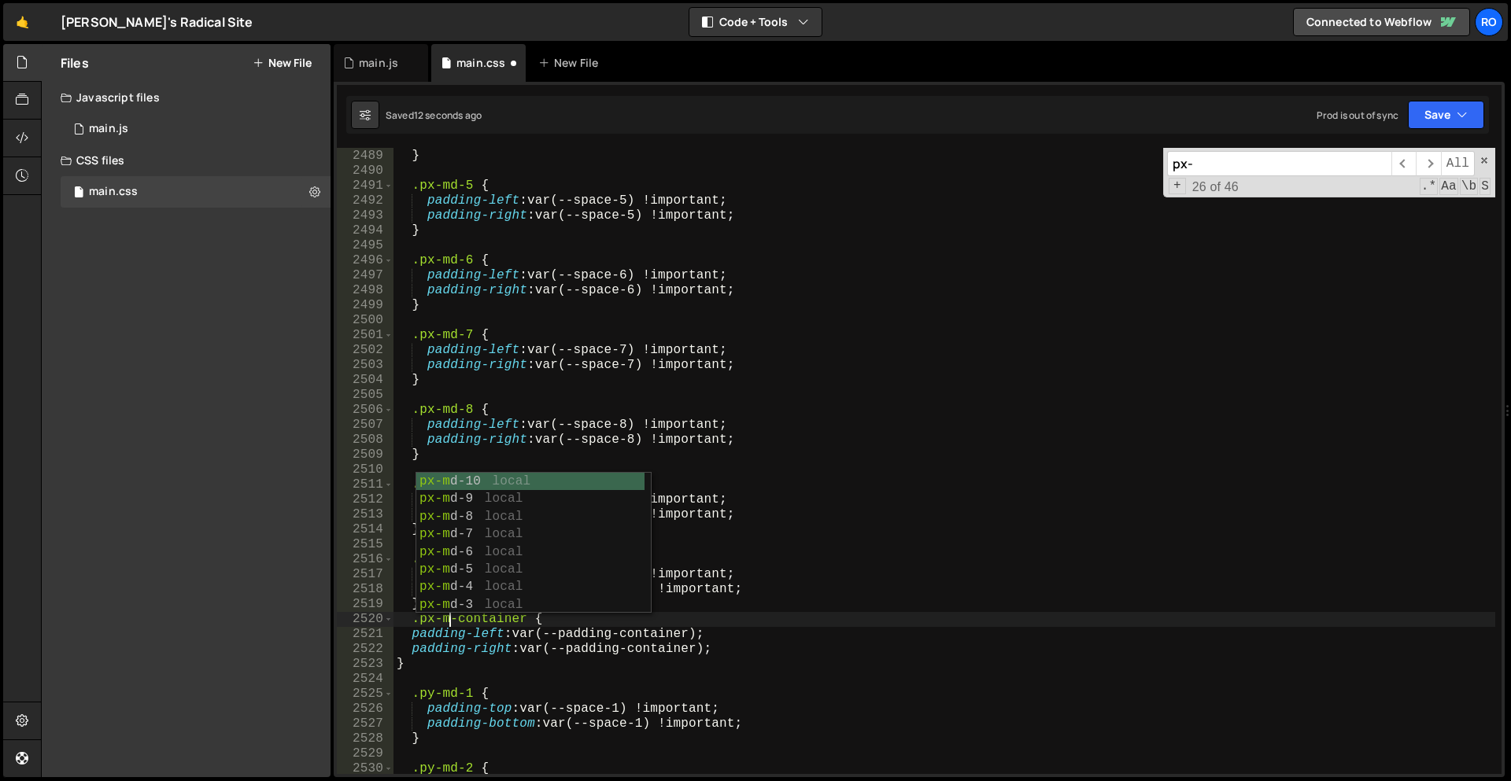
scroll to position [0, 3]
type textarea ".px-md-container {"
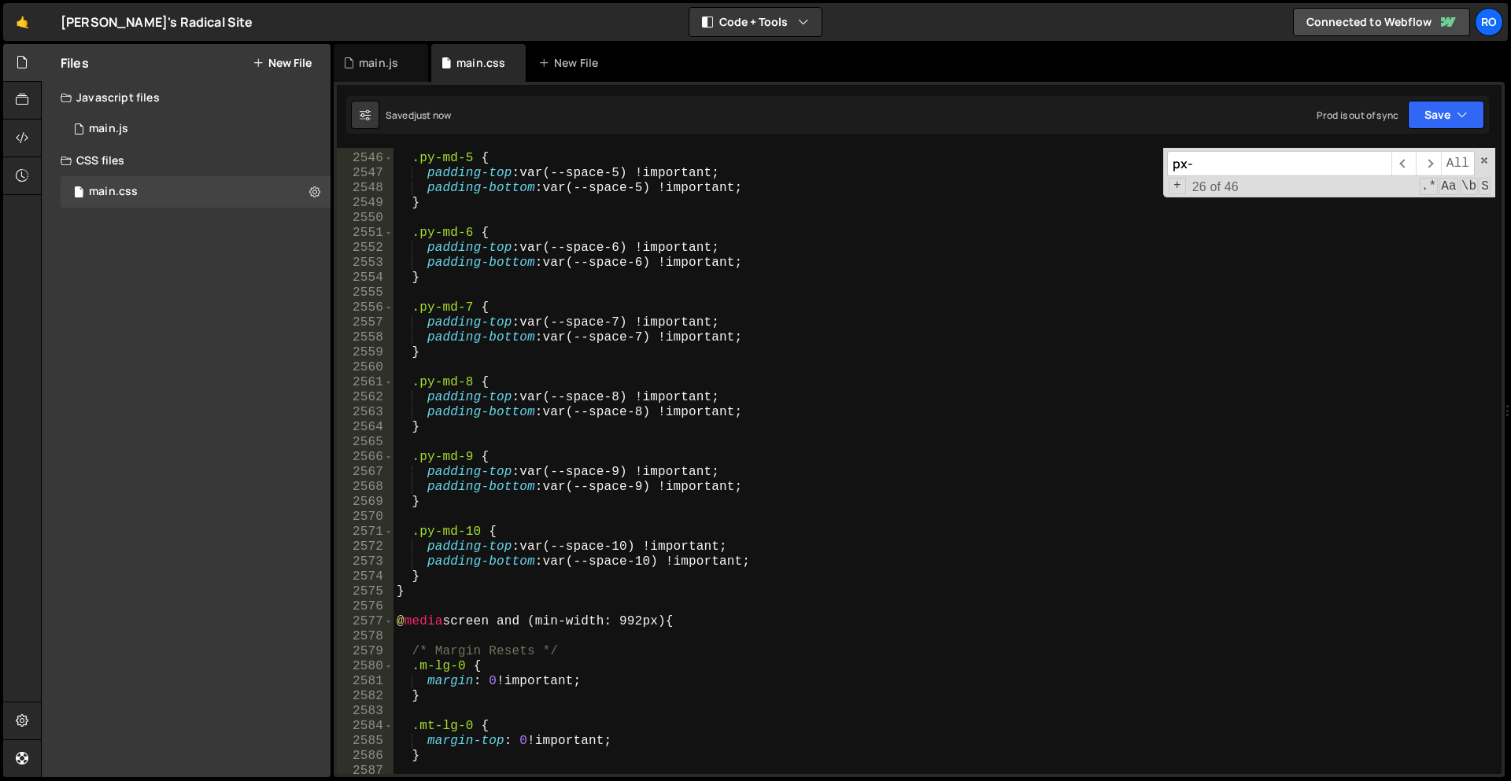
scroll to position [11574, 0]
click at [581, 612] on div ".py-md-5 { padding-top : var(--space-5) !important ; padding-bottom : var(--spa…" at bounding box center [944, 464] width 1102 height 656
click at [1431, 165] on span "​" at bounding box center [1428, 163] width 24 height 25
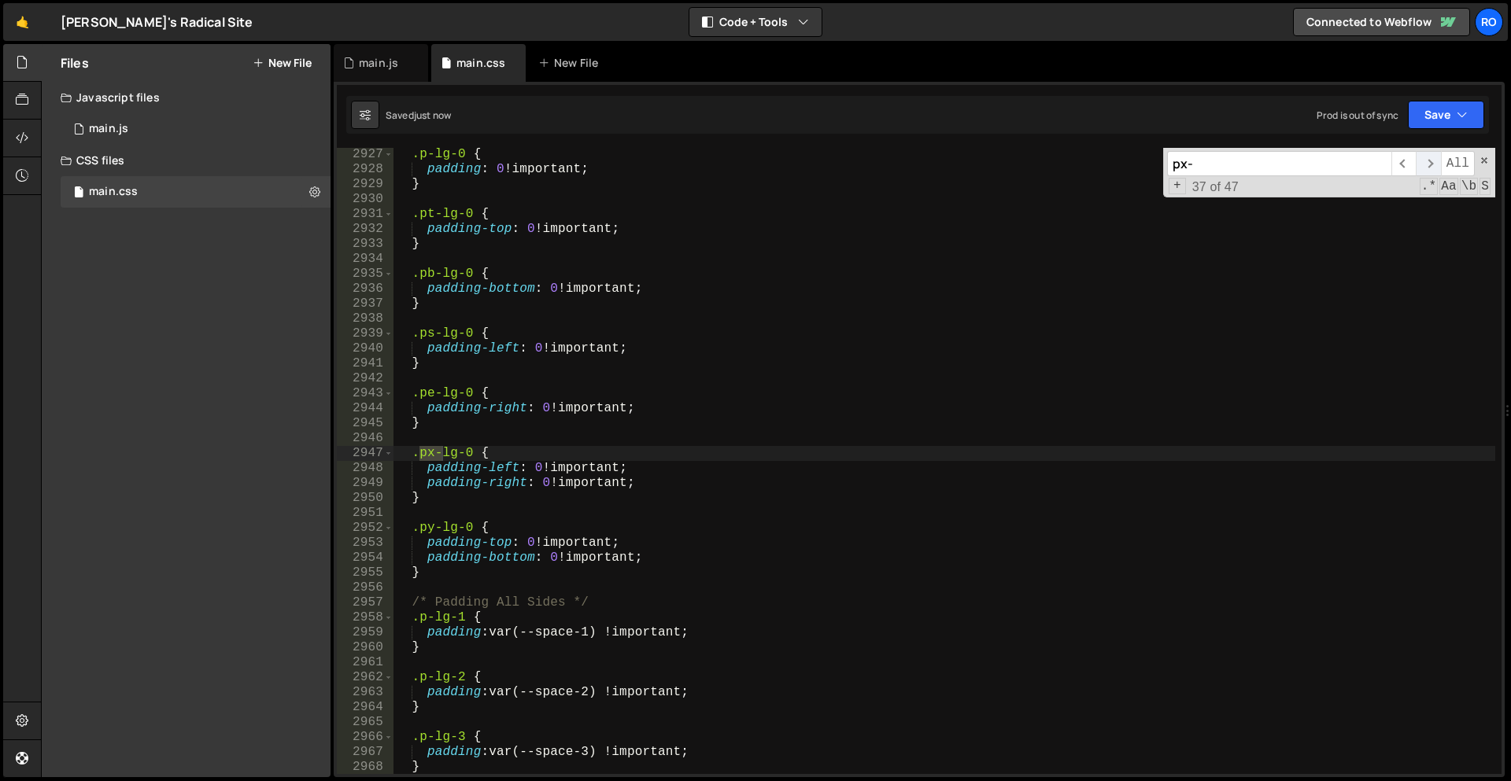
click at [1431, 165] on span "​" at bounding box center [1428, 163] width 24 height 25
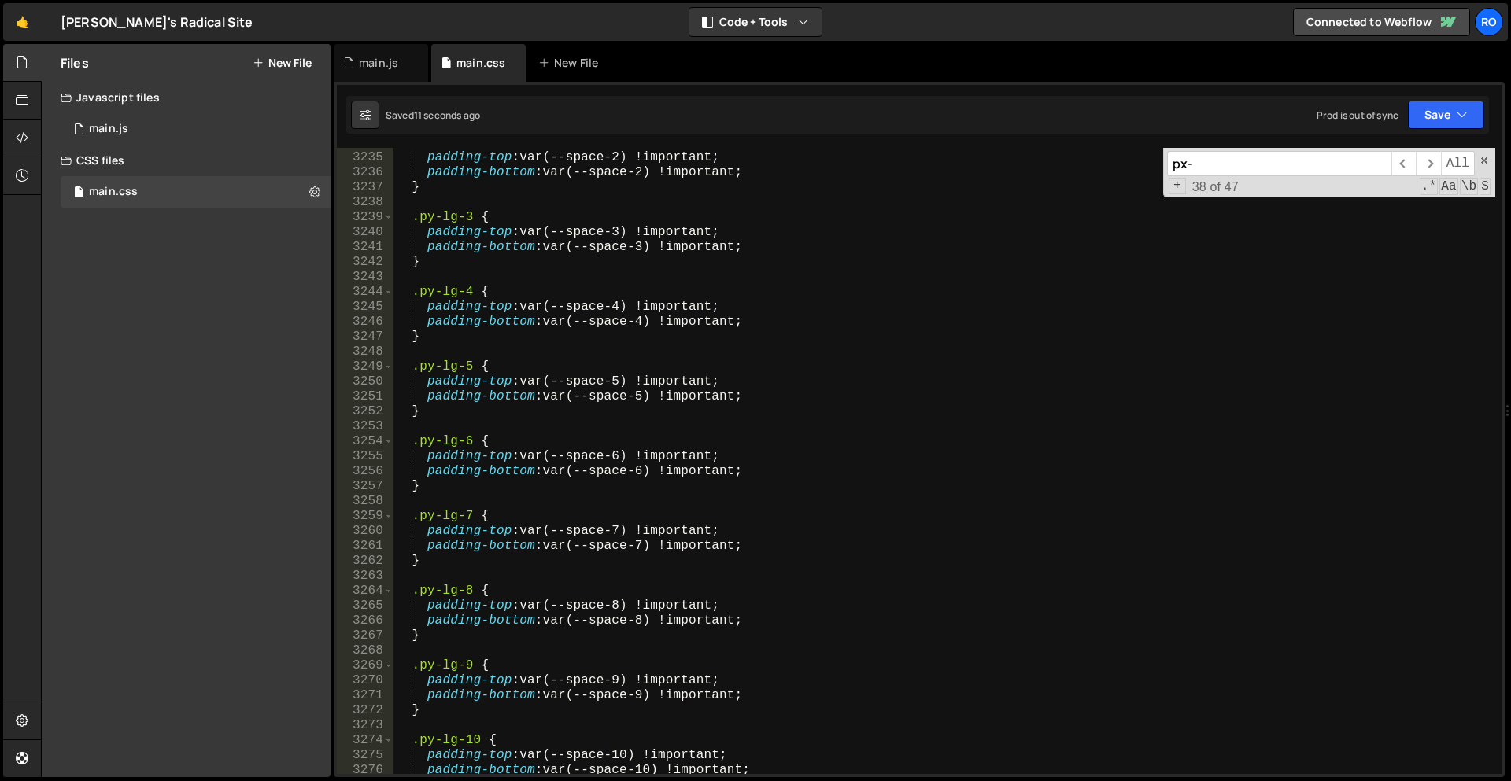
scroll to position [14737, 0]
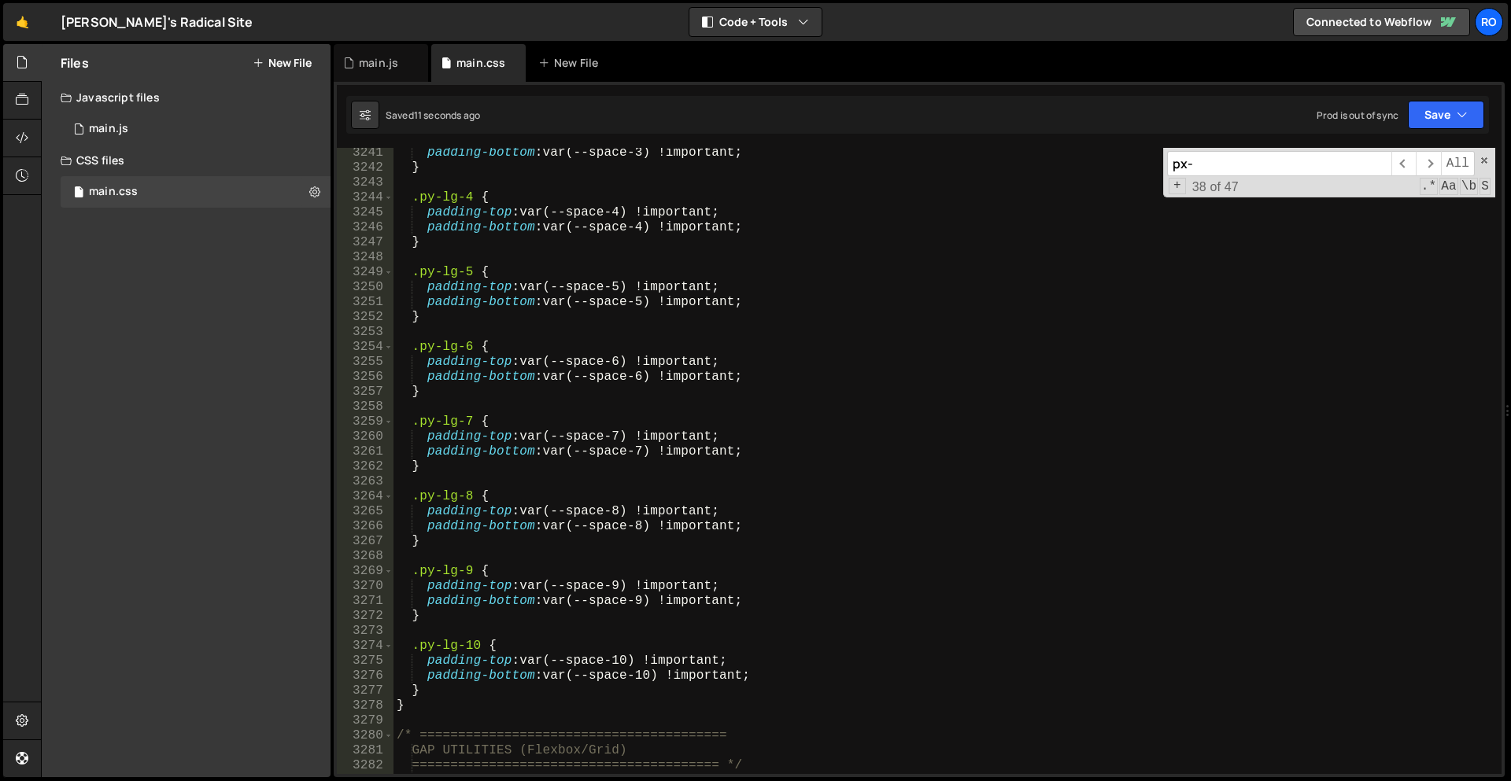
click at [463, 683] on div "padding-bottom : var(--space-3) !important ; } .py-lg-4 { padding-top : var(--s…" at bounding box center [944, 474] width 1102 height 656
type textarea "}"
paste textarea "}"
click at [436, 722] on div "padding-bottom : var(--space-3) !important ; } .py-lg-4 { padding-top : var(--s…" at bounding box center [944, 474] width 1102 height 656
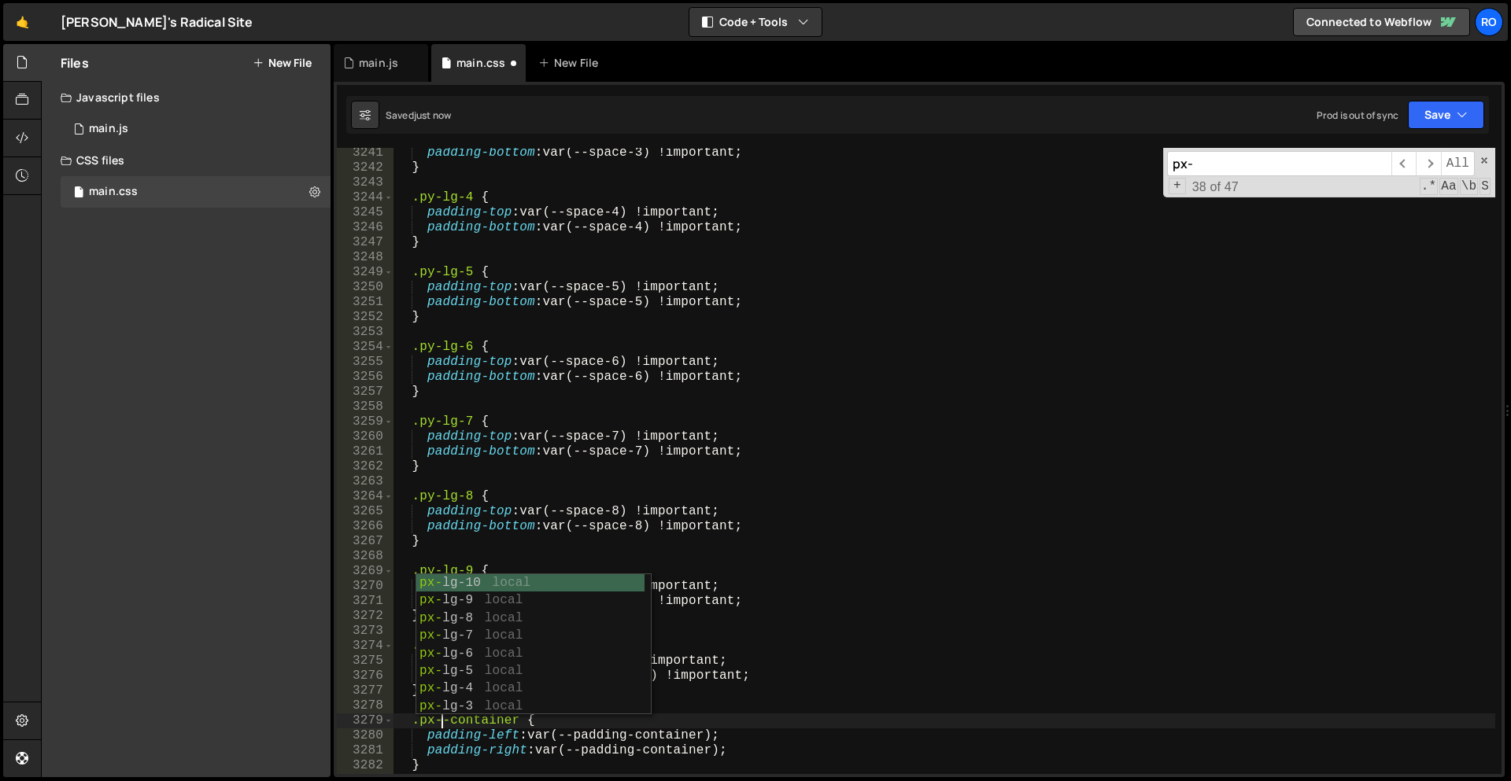
scroll to position [0, 0]
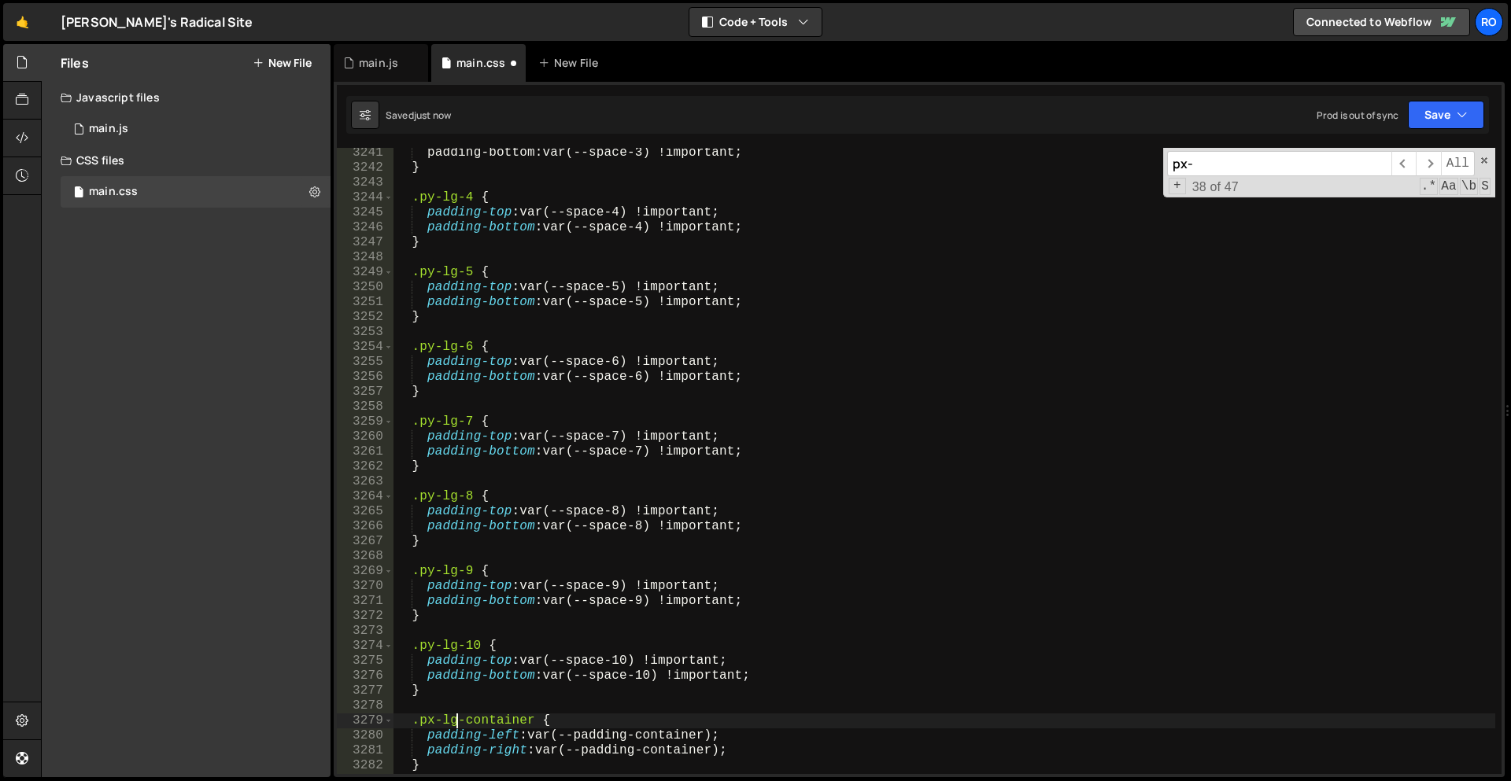
click at [786, 677] on div "padding-bottom : var ( --space-3 ) ! important ; } .py-lg-4 { padding-top : var…" at bounding box center [944, 474] width 1102 height 656
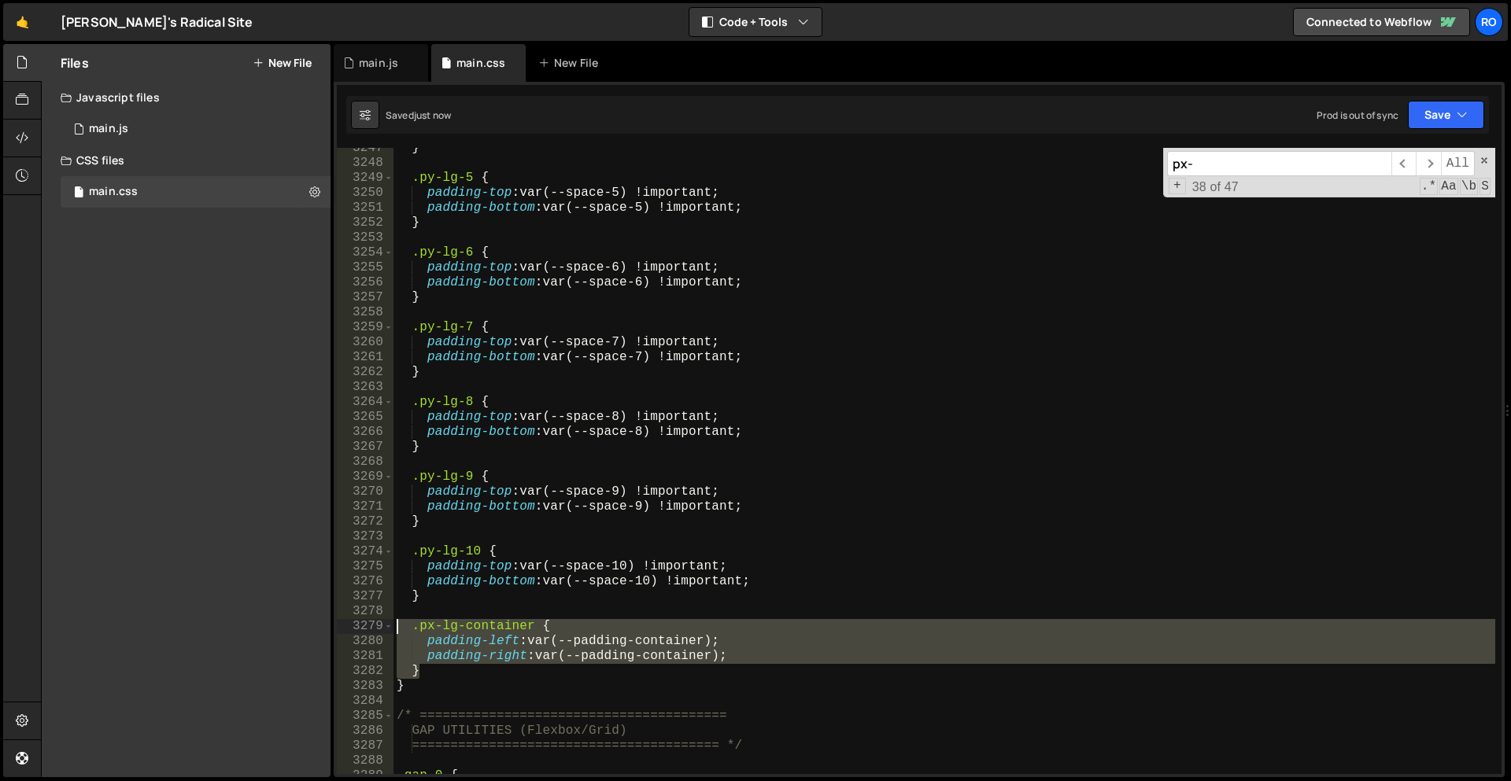
drag, startPoint x: 433, startPoint y: 669, endPoint x: 353, endPoint y: 626, distance: 91.2
click at [353, 626] on div "padding-bottom: var(--space-10) !important; 3247 3248 3249 3250 3251 3252 3253 …" at bounding box center [919, 461] width 1165 height 626
type textarea ".px-lg-container { padding-left: var(--padding-container);"
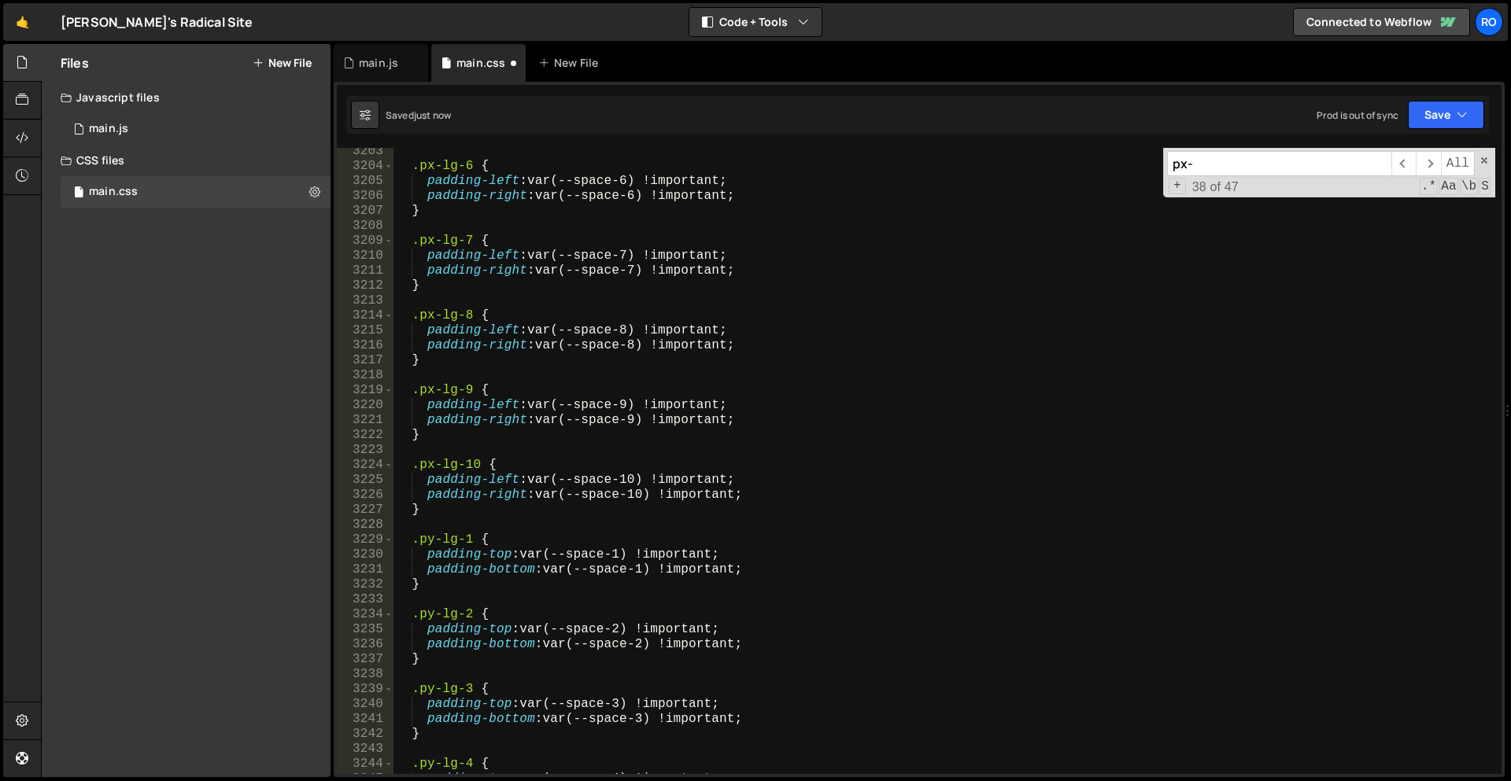
click at [452, 508] on div ".px-lg-6 { padding-left : var(--space-6) !important ; padding-right : var(--spa…" at bounding box center [944, 472] width 1102 height 656
type textarea "}"
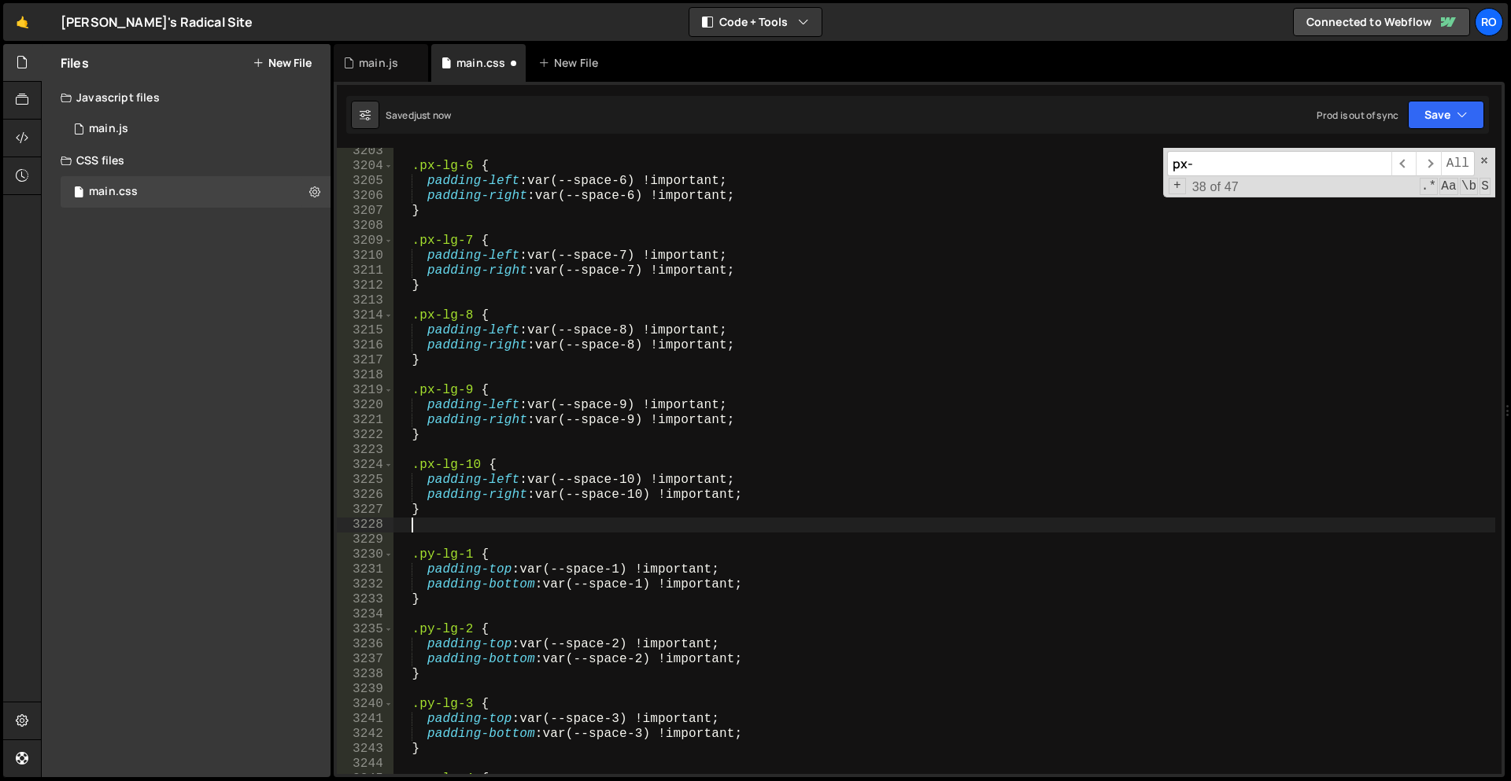
paste textarea "}"
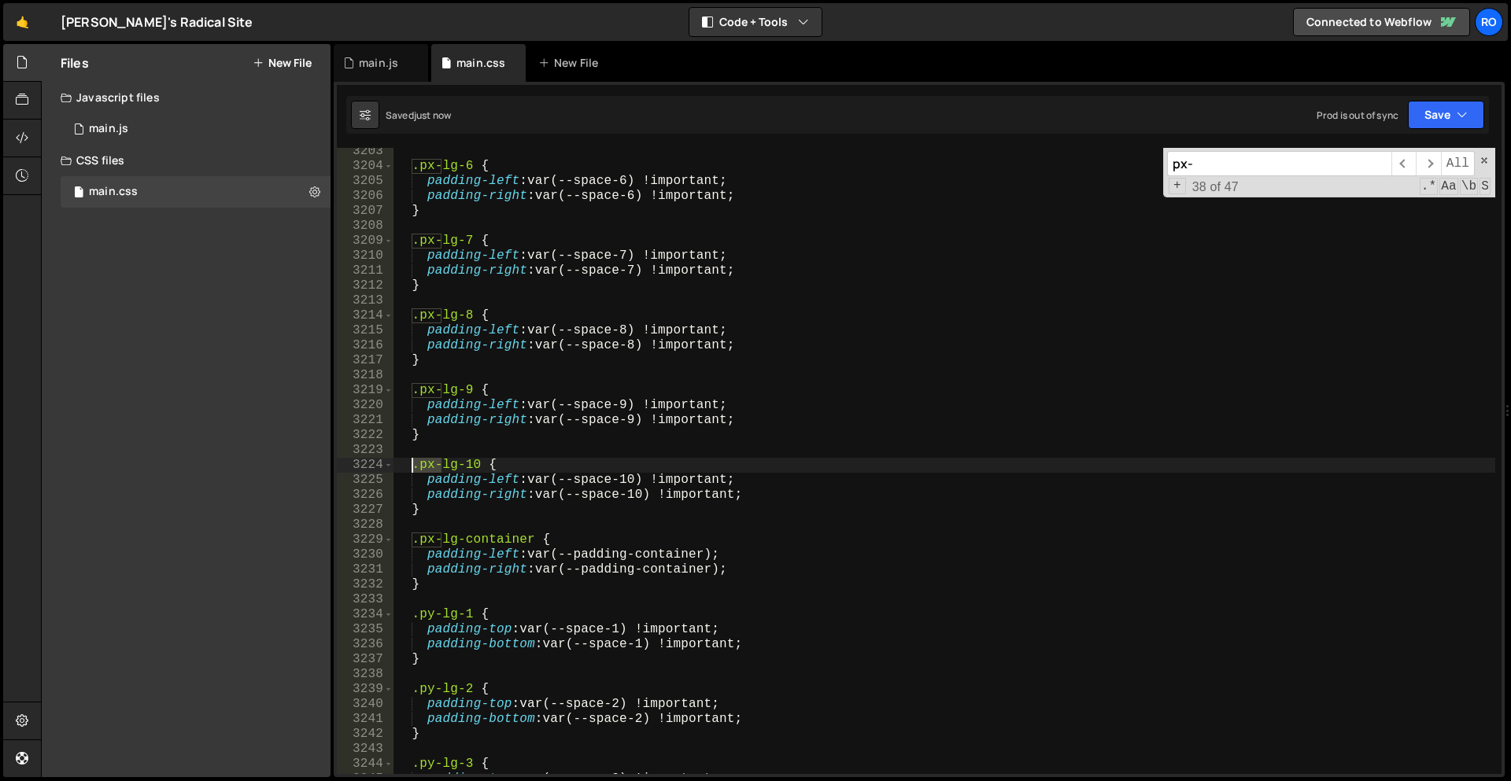
drag, startPoint x: 442, startPoint y: 466, endPoint x: 411, endPoint y: 467, distance: 31.5
click at [411, 467] on div ".px-lg-6 { padding-left : var(--space-6) !important ; padding-right : var(--spa…" at bounding box center [944, 472] width 1102 height 656
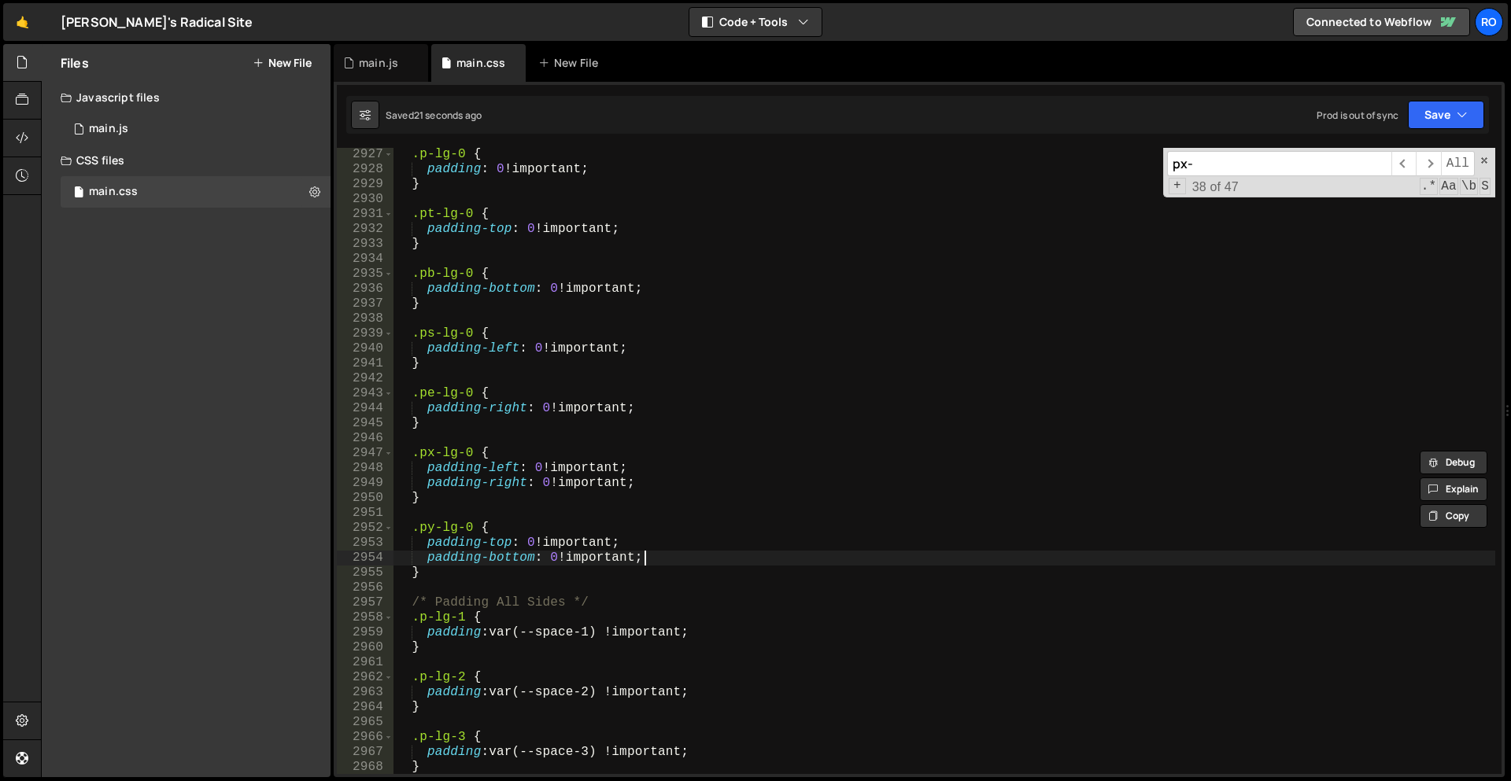
click at [735, 560] on div ".p-lg-0 { padding : 0 !important ; } .pt-lg-0 { padding-top : 0 !important ; } …" at bounding box center [944, 475] width 1102 height 656
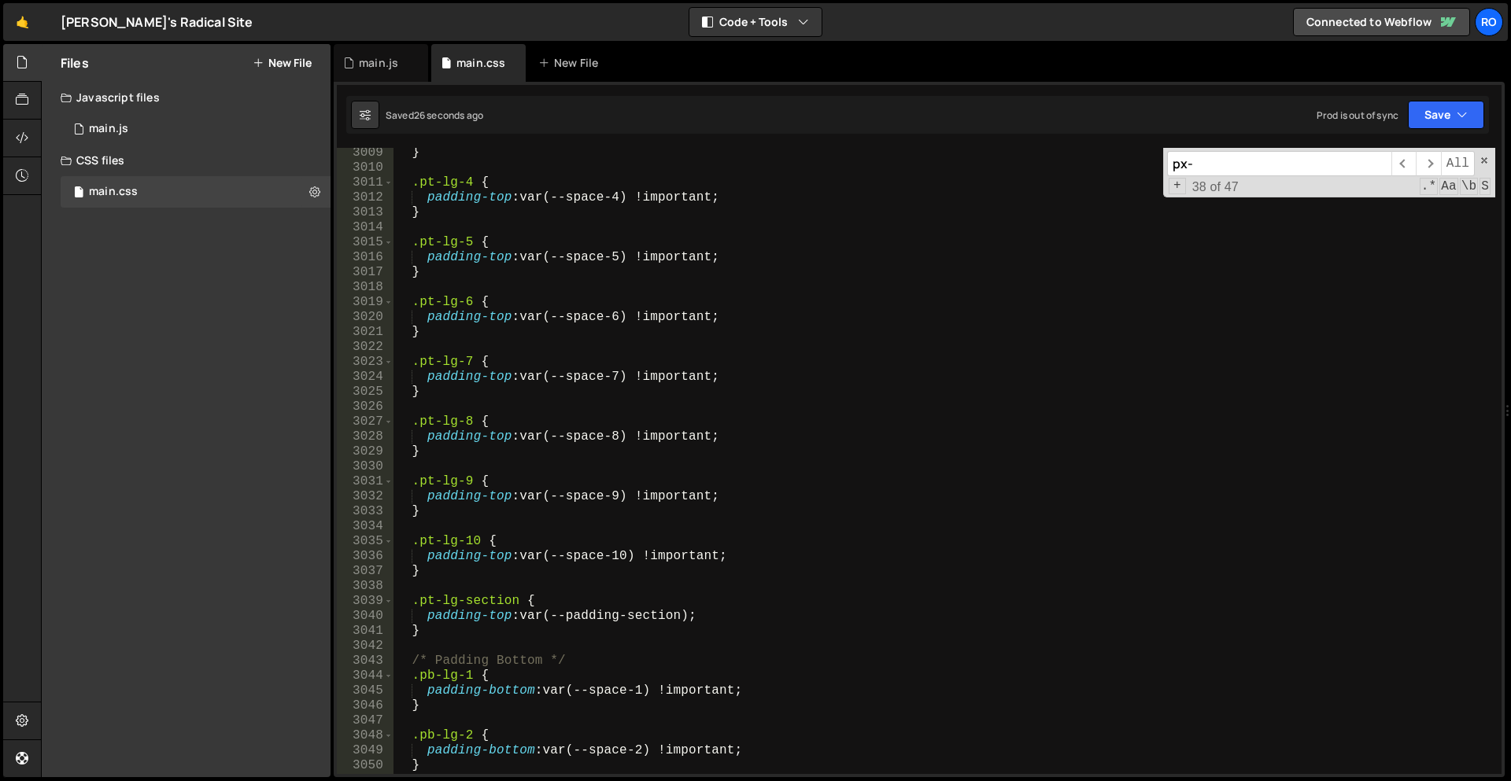
scroll to position [13667, 0]
drag, startPoint x: 451, startPoint y: 620, endPoint x: 419, endPoint y: 612, distance: 33.2
click at [417, 613] on div "} .pt-lg-4 { padding-top : var(--space-4) !important ; } .pt-lg-5 { padding-top…" at bounding box center [944, 474] width 1102 height 656
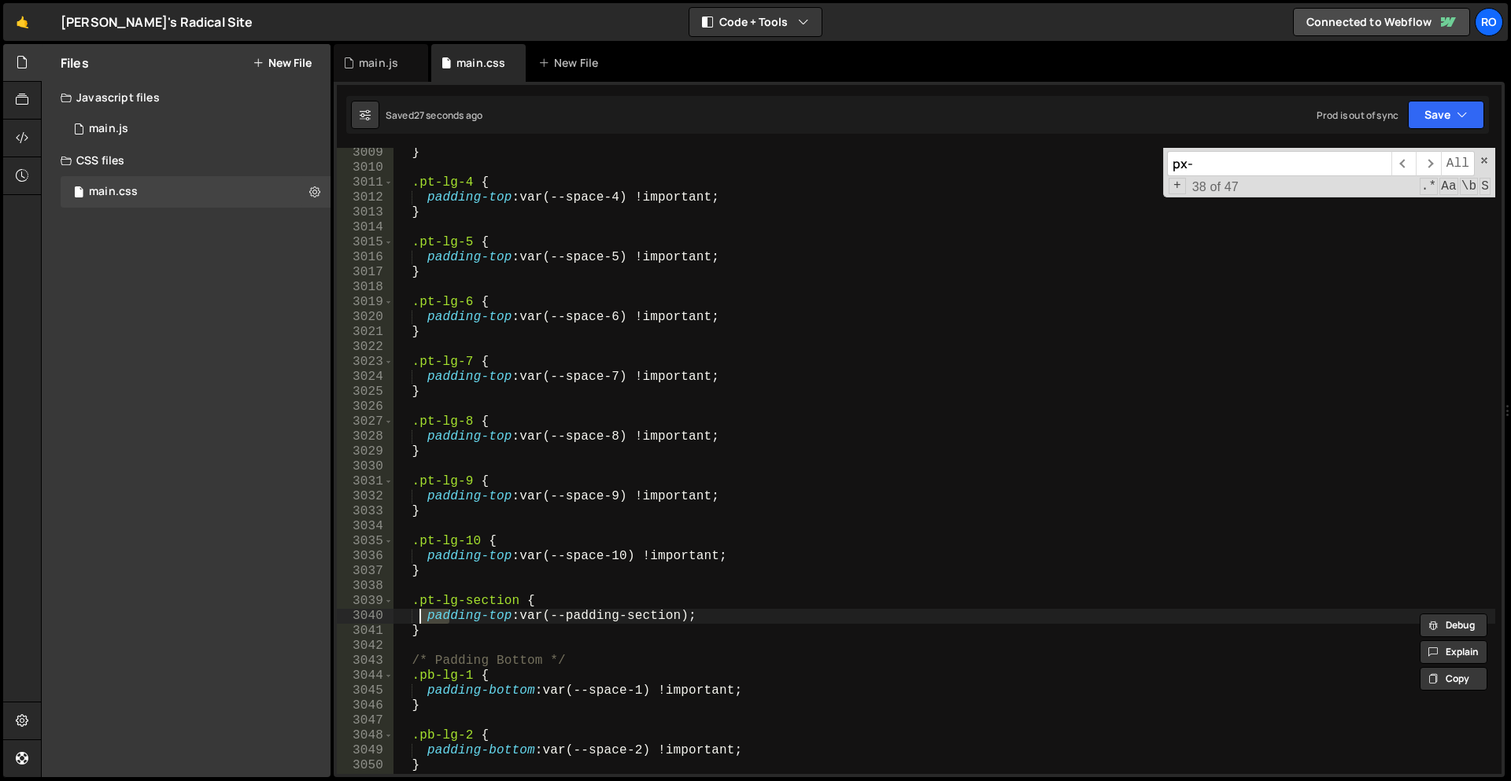
click at [440, 629] on div "} .pt-lg-4 { padding-top : var(--space-4) !important ; } .pt-lg-5 { padding-top…" at bounding box center [944, 474] width 1102 height 656
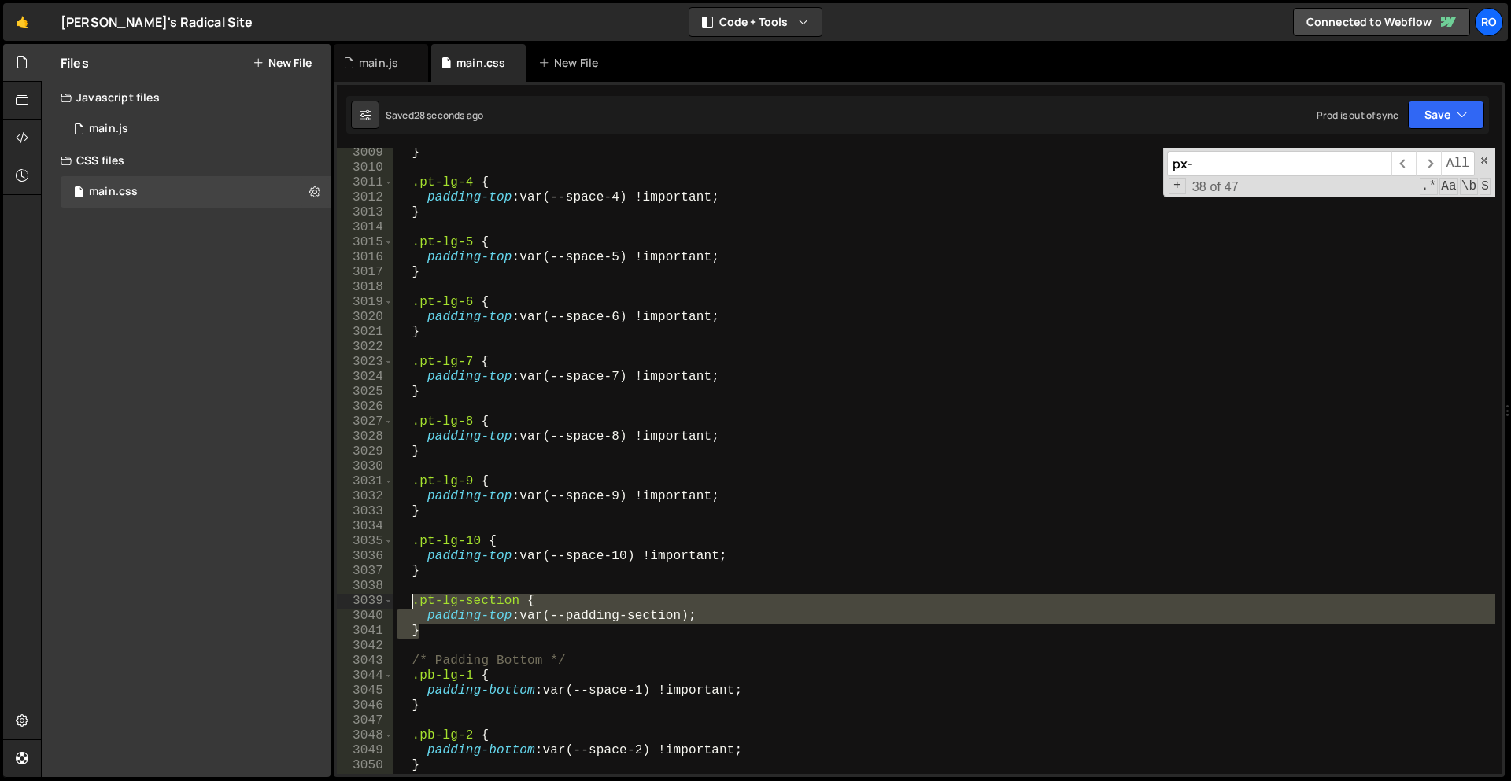
drag, startPoint x: 439, startPoint y: 630, endPoint x: 412, endPoint y: 604, distance: 37.8
click at [412, 604] on div "} .pt-lg-4 { padding-top : var(--space-4) !important ; } .pt-lg-5 { padding-top…" at bounding box center [944, 474] width 1102 height 656
type textarea ".pt-lg-section { padding-top: var(--padding-section);"
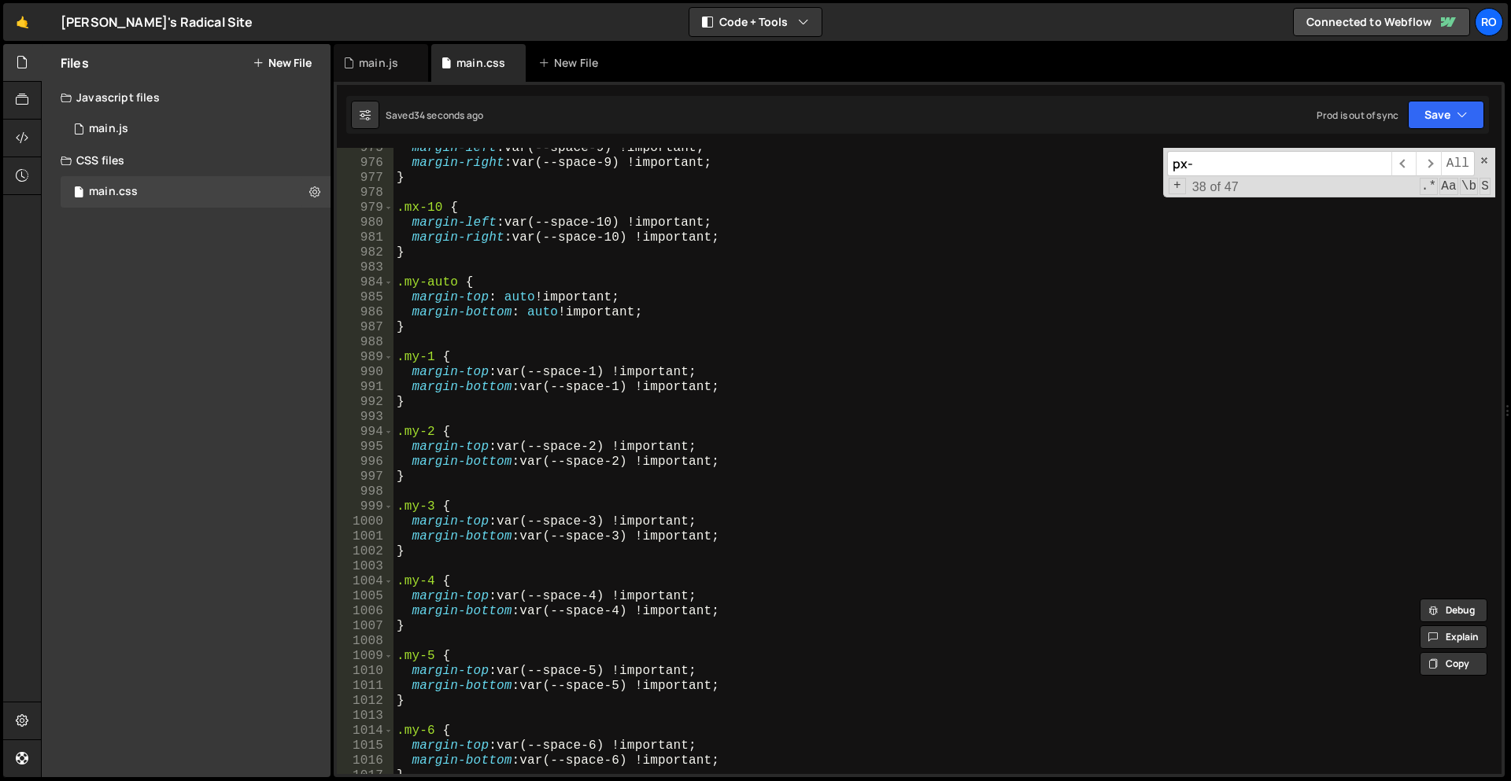
click at [578, 412] on div "margin-left : var(--space-9) !important ; margin-right : var(--space-9) !import…" at bounding box center [944, 469] width 1102 height 656
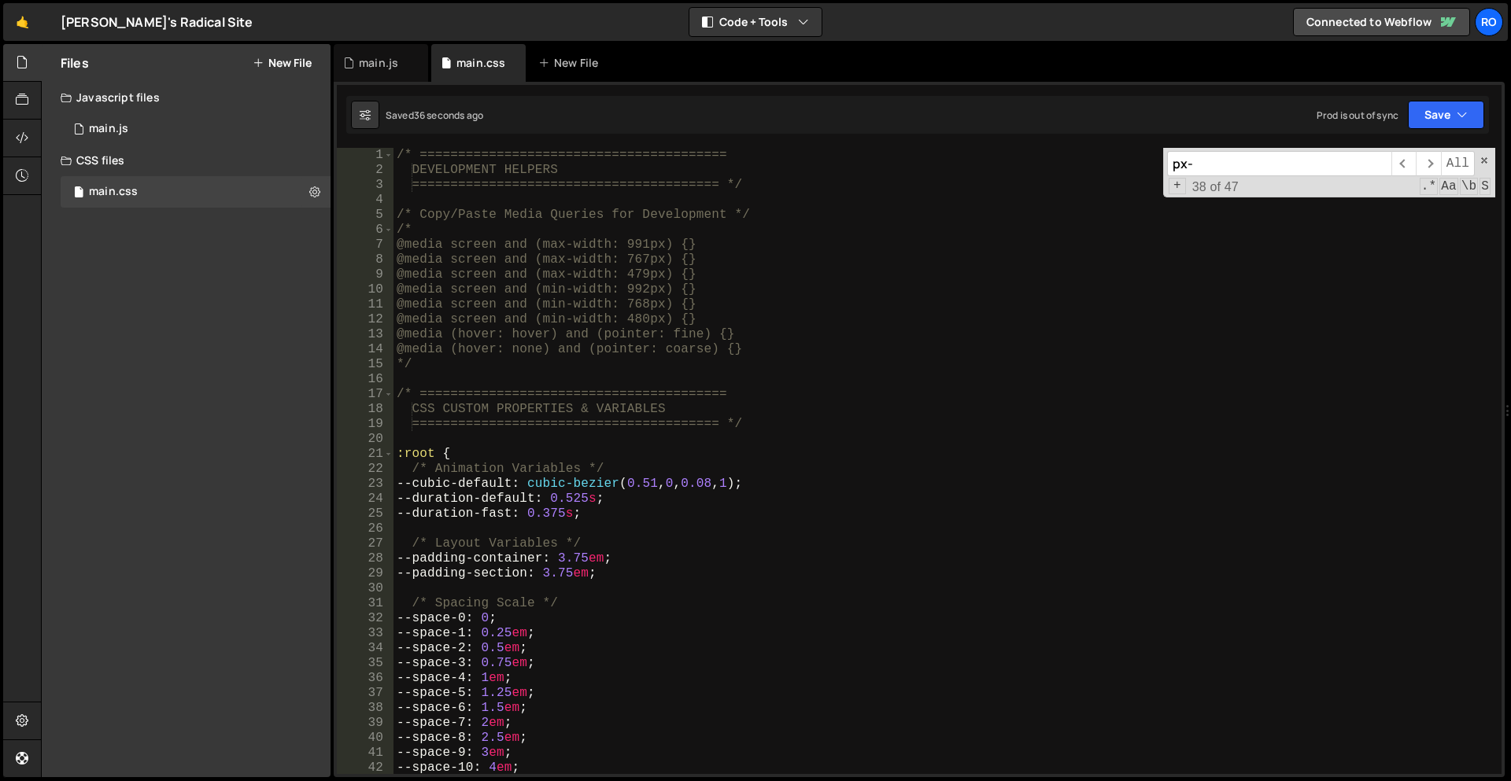
scroll to position [28, 0]
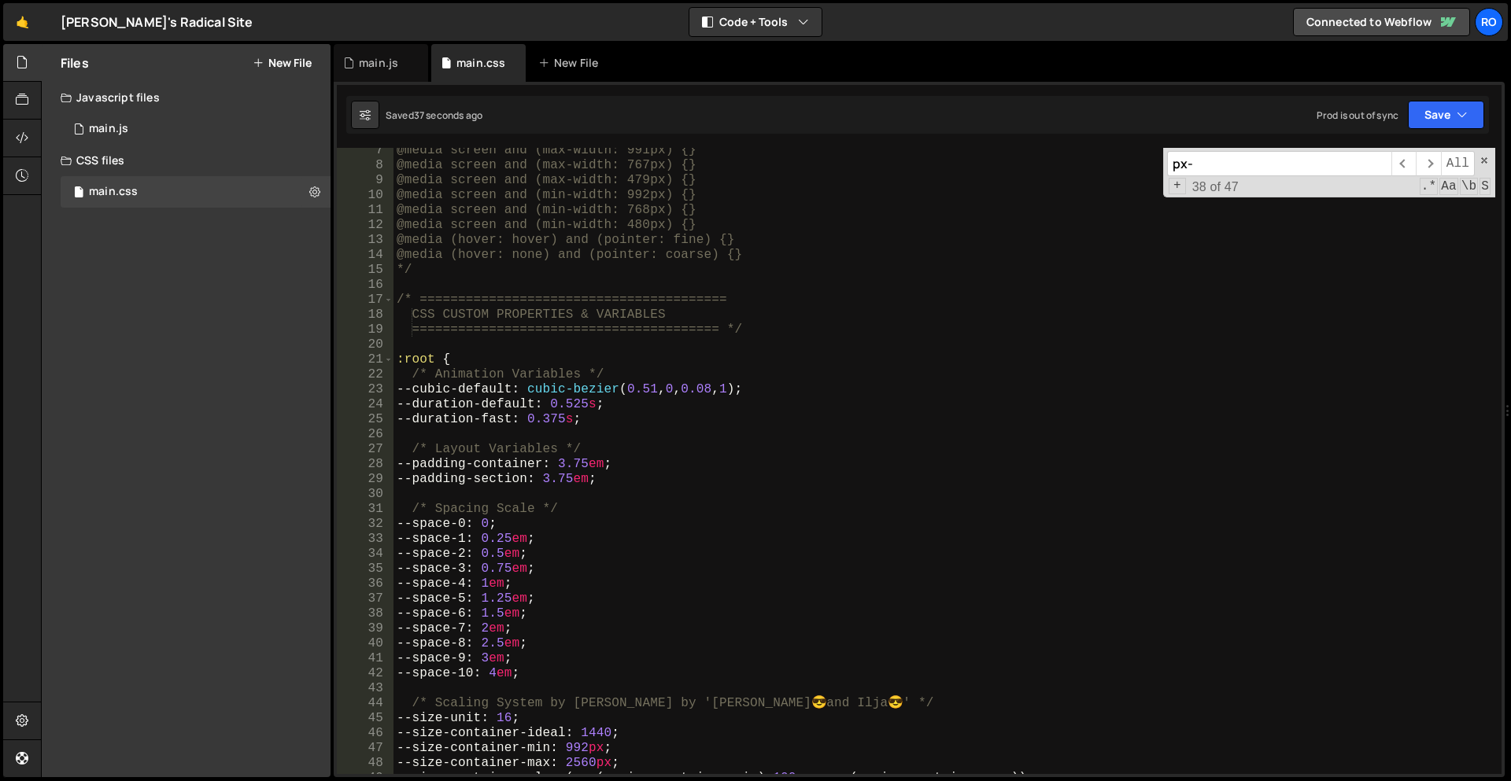
click at [650, 390] on div "@media screen and (max-width: 991px) {} @media screen and (max-width: 767px) {}…" at bounding box center [944, 471] width 1102 height 656
type textarea "--cubic-default: cubic-bezier(0.51, 0, 0.08, 1);"
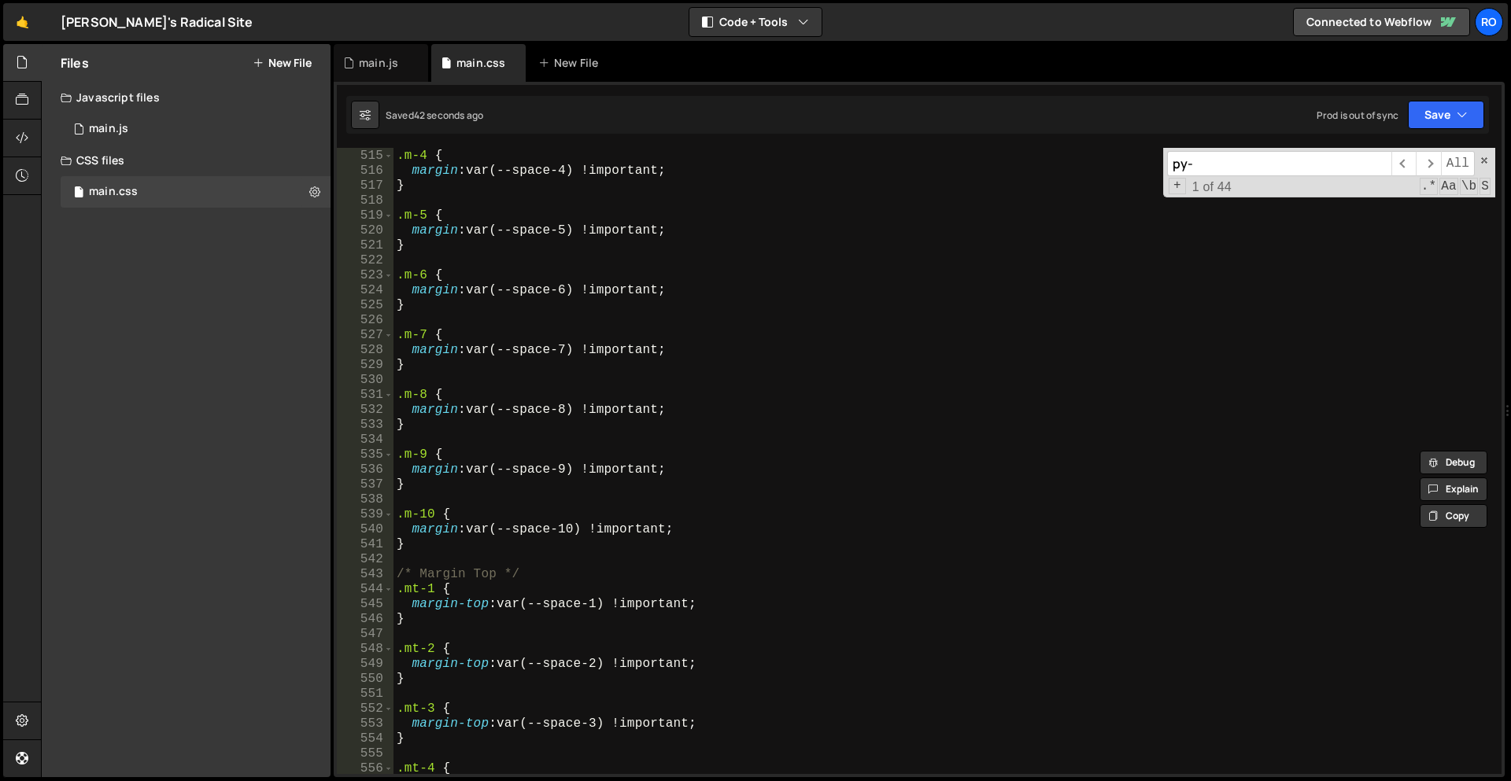
scroll to position [2306, 0]
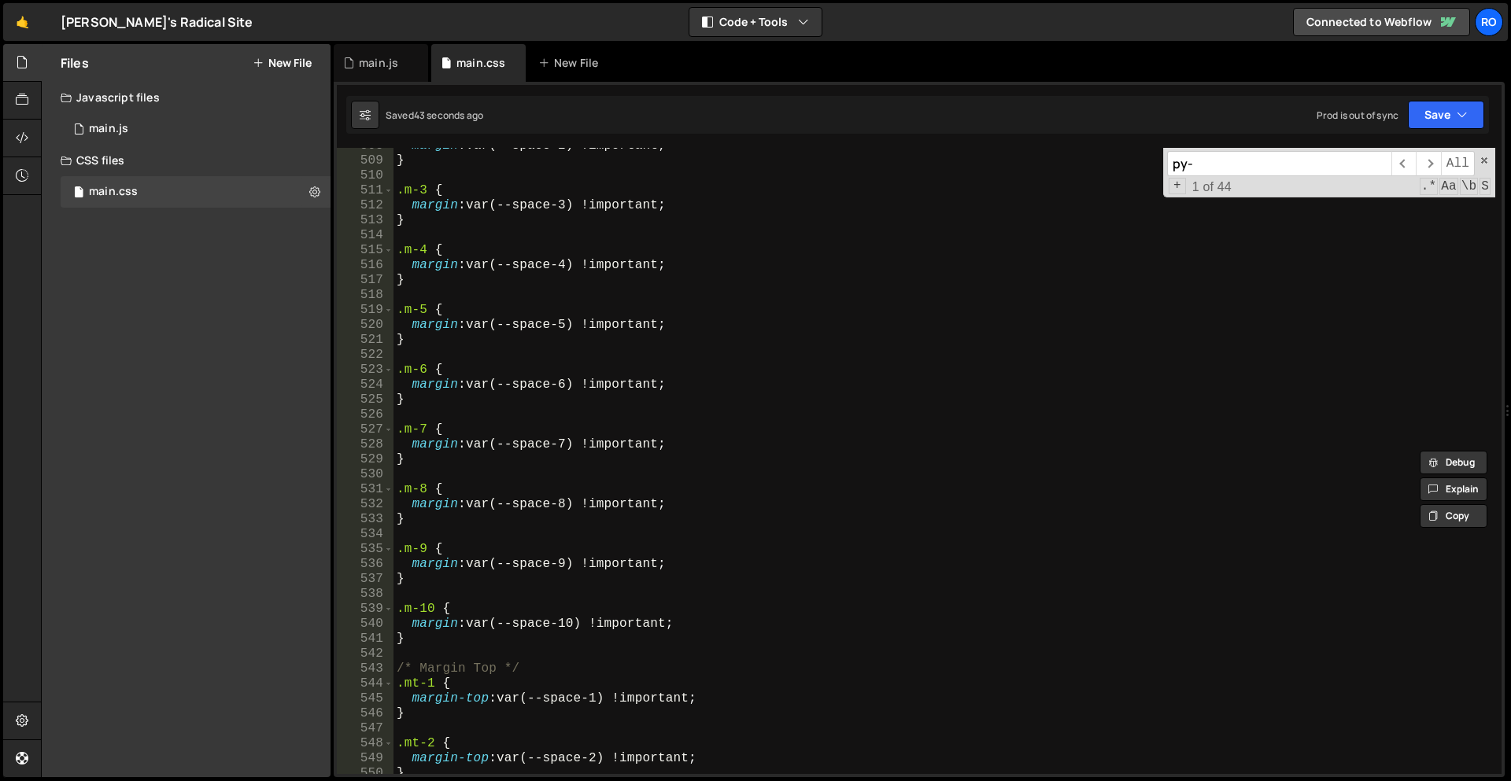
click at [1260, 158] on input "py-" at bounding box center [1279, 163] width 224 height 25
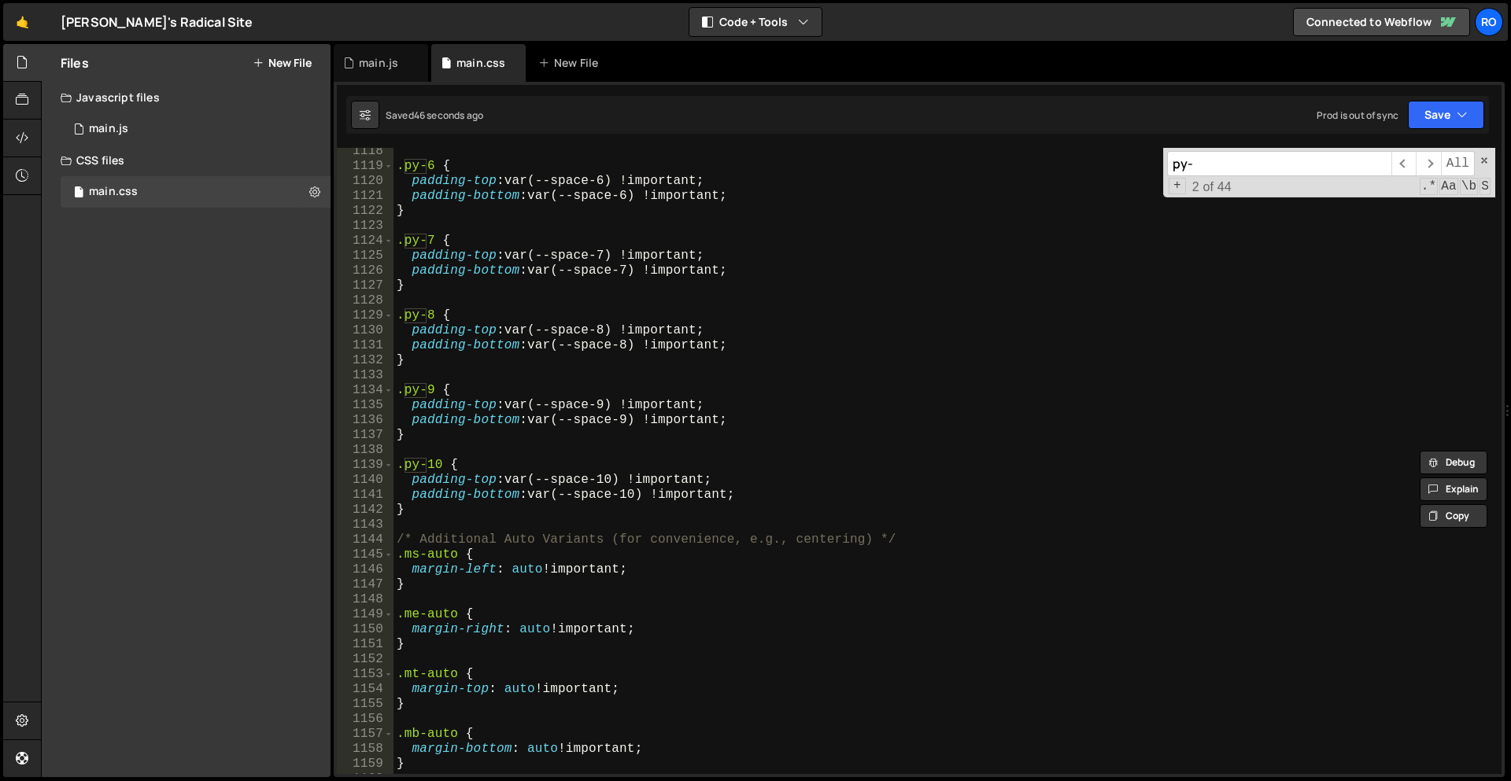
scroll to position [5076, 0]
type input "py-"
type textarea "}"
click at [500, 506] on div ".py-6 { padding-top : var(--space-6) !important ; padding-bottom : var(--space-…" at bounding box center [944, 472] width 1102 height 656
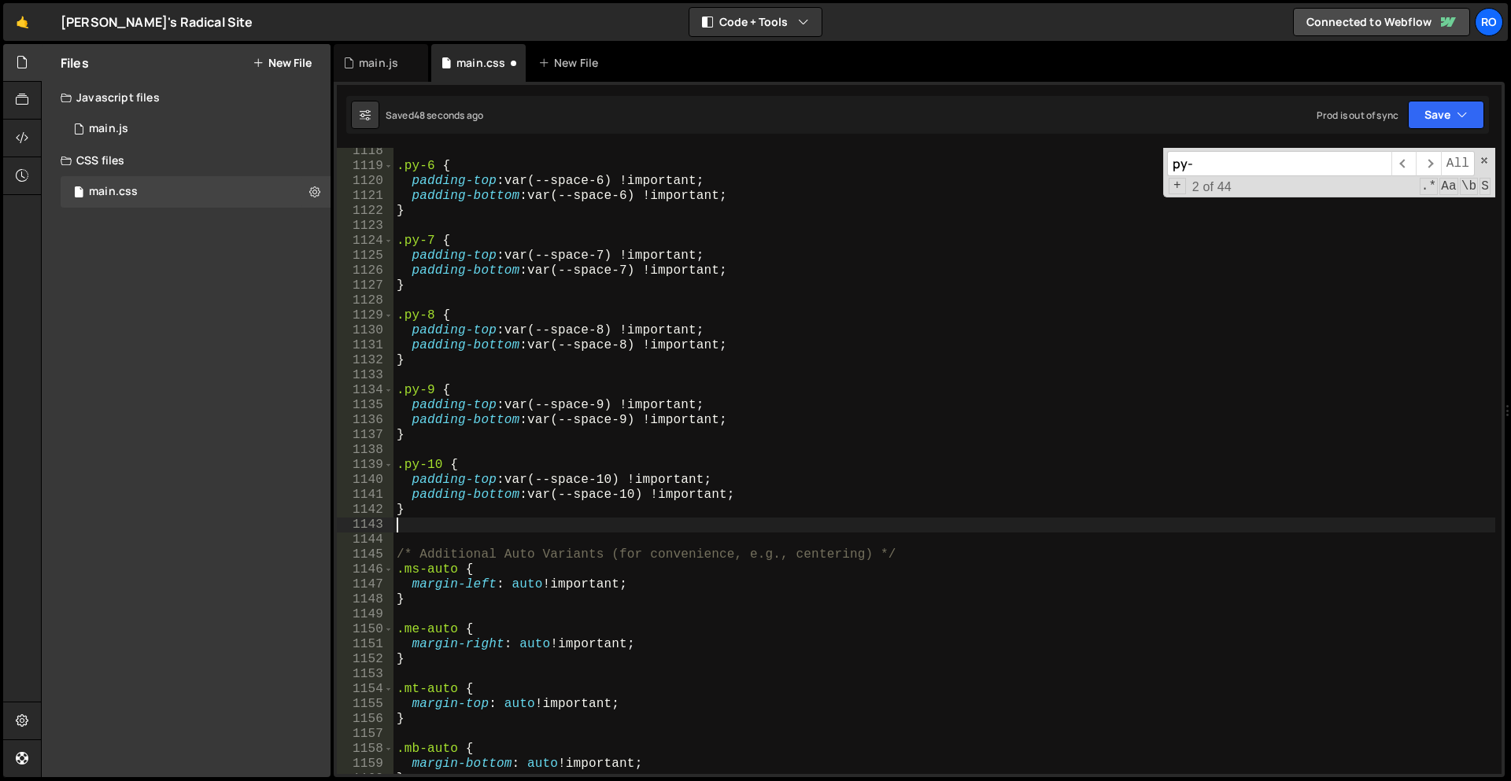
scroll to position [5075, 0]
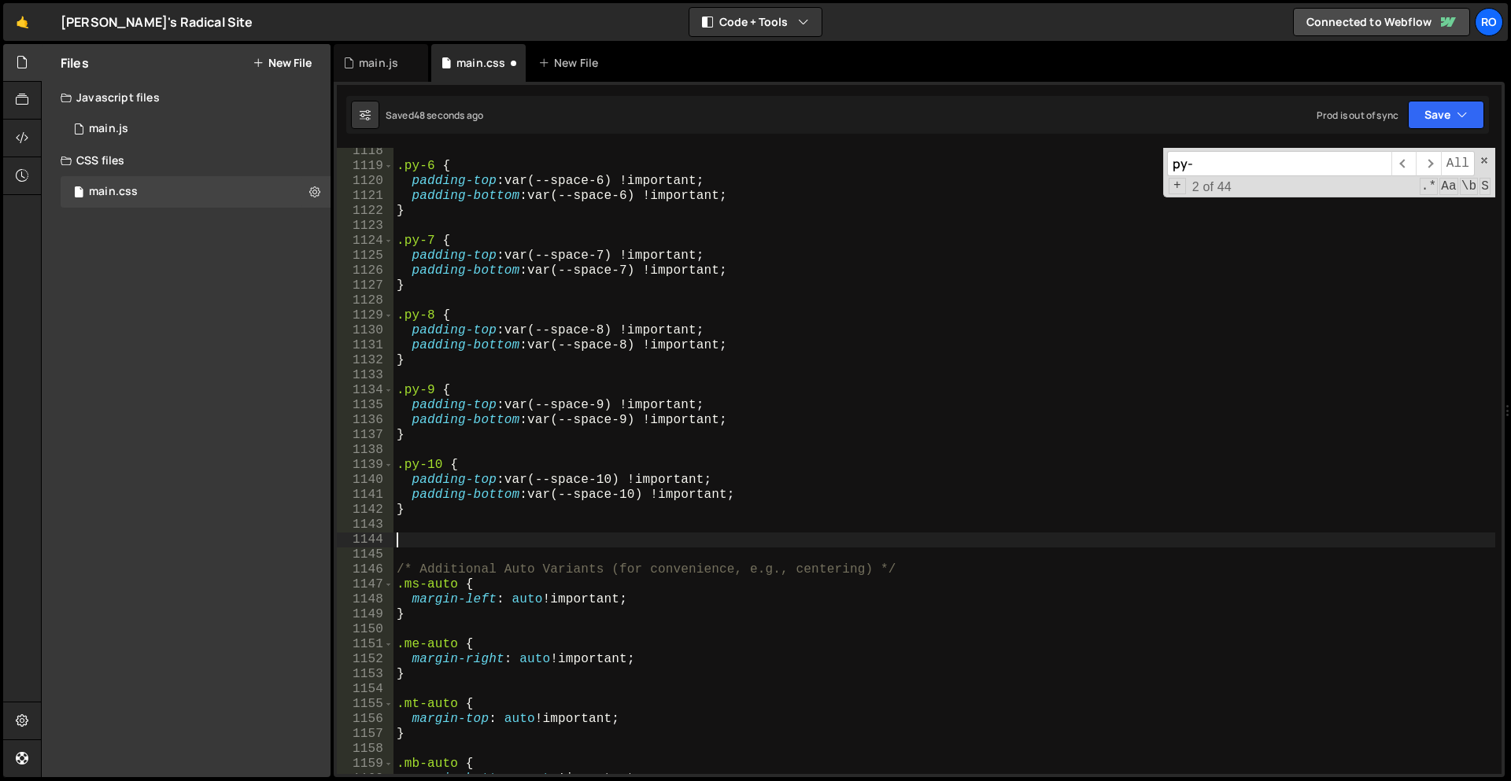
paste textarea "}"
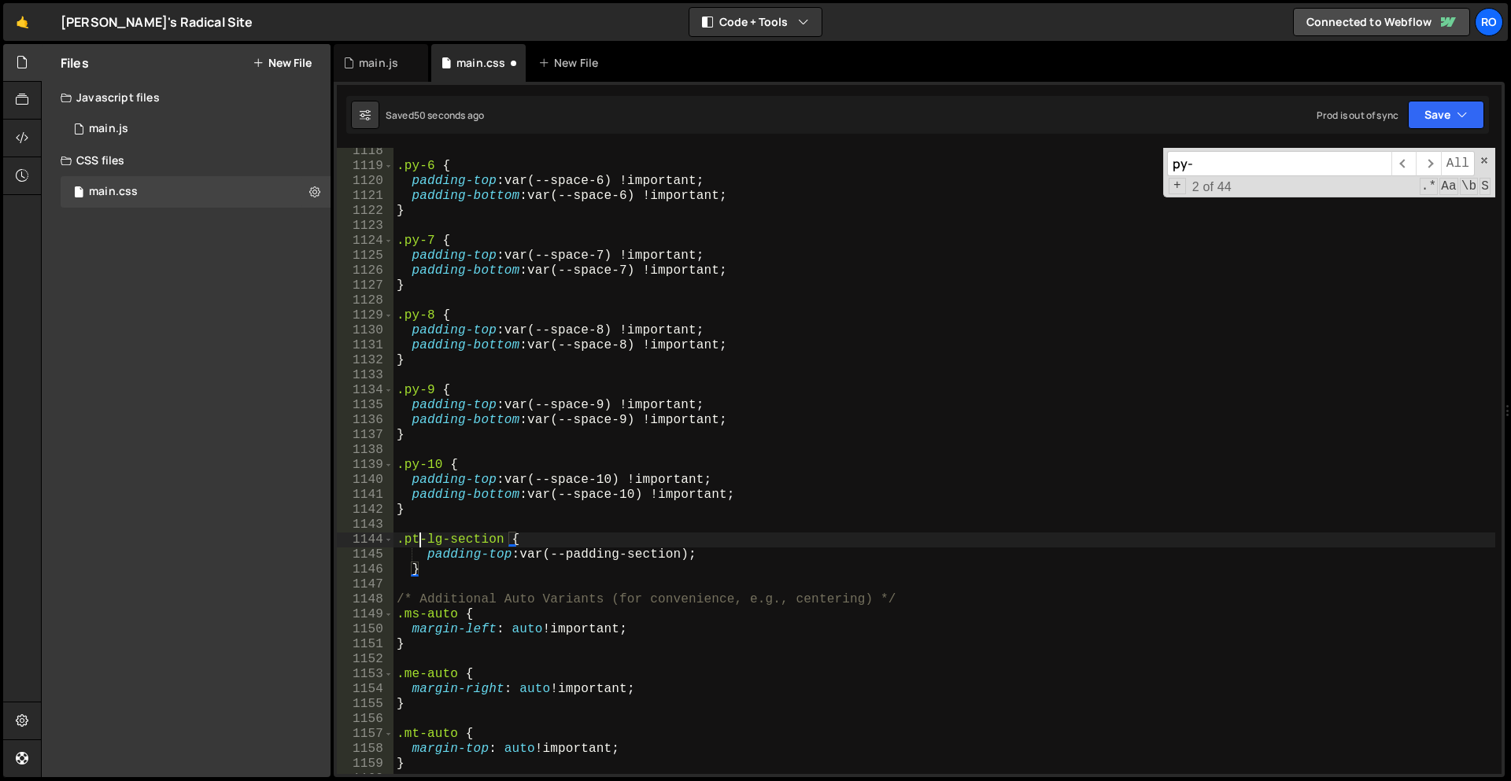
click at [419, 539] on div ".py-6 { padding-top : var(--space-6) !important ; padding-bottom : var(--space-…" at bounding box center [944, 472] width 1102 height 656
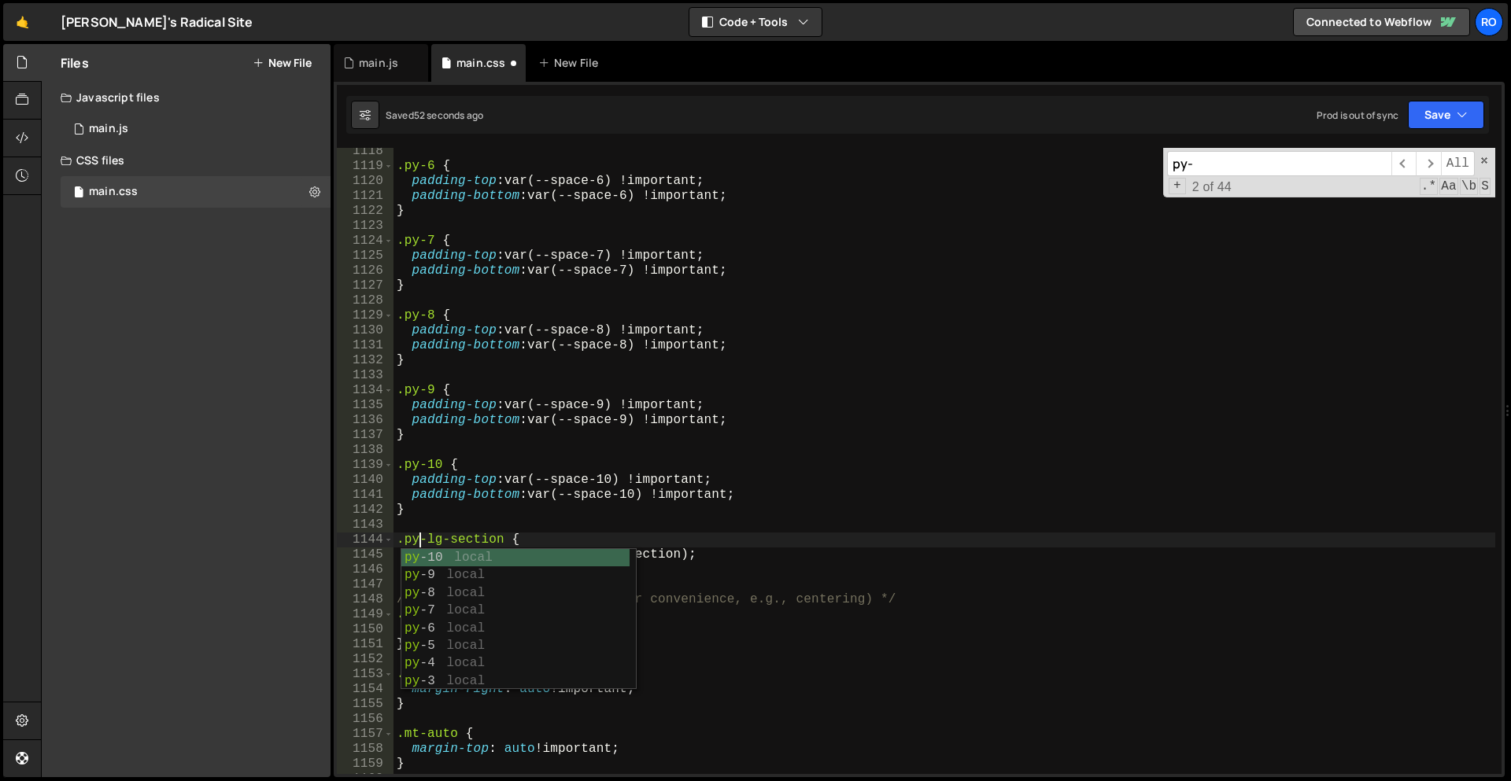
scroll to position [0, 1]
click at [473, 540] on div ".py-6 { padding-top : var(--space-6) !important ; padding-bottom : var(--space-…" at bounding box center [944, 472] width 1102 height 656
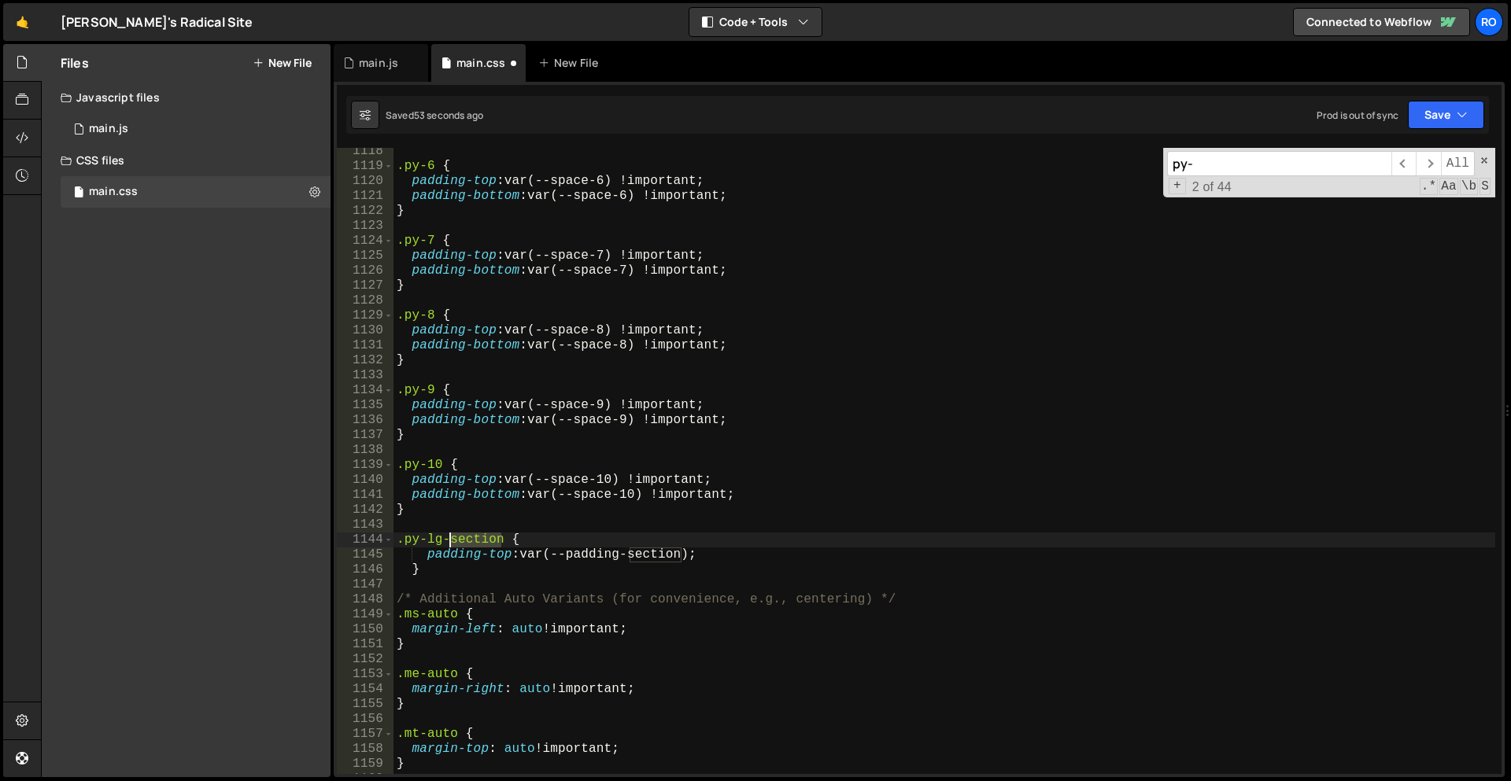
click at [473, 540] on div ".py-6 { padding-top : var(--space-6) !important ; padding-bottom : var(--space-…" at bounding box center [944, 472] width 1102 height 656
click at [559, 551] on div ".py-6 { padding-top : var(--space-6) !important ; padding-bottom : var(--space-…" at bounding box center [944, 472] width 1102 height 656
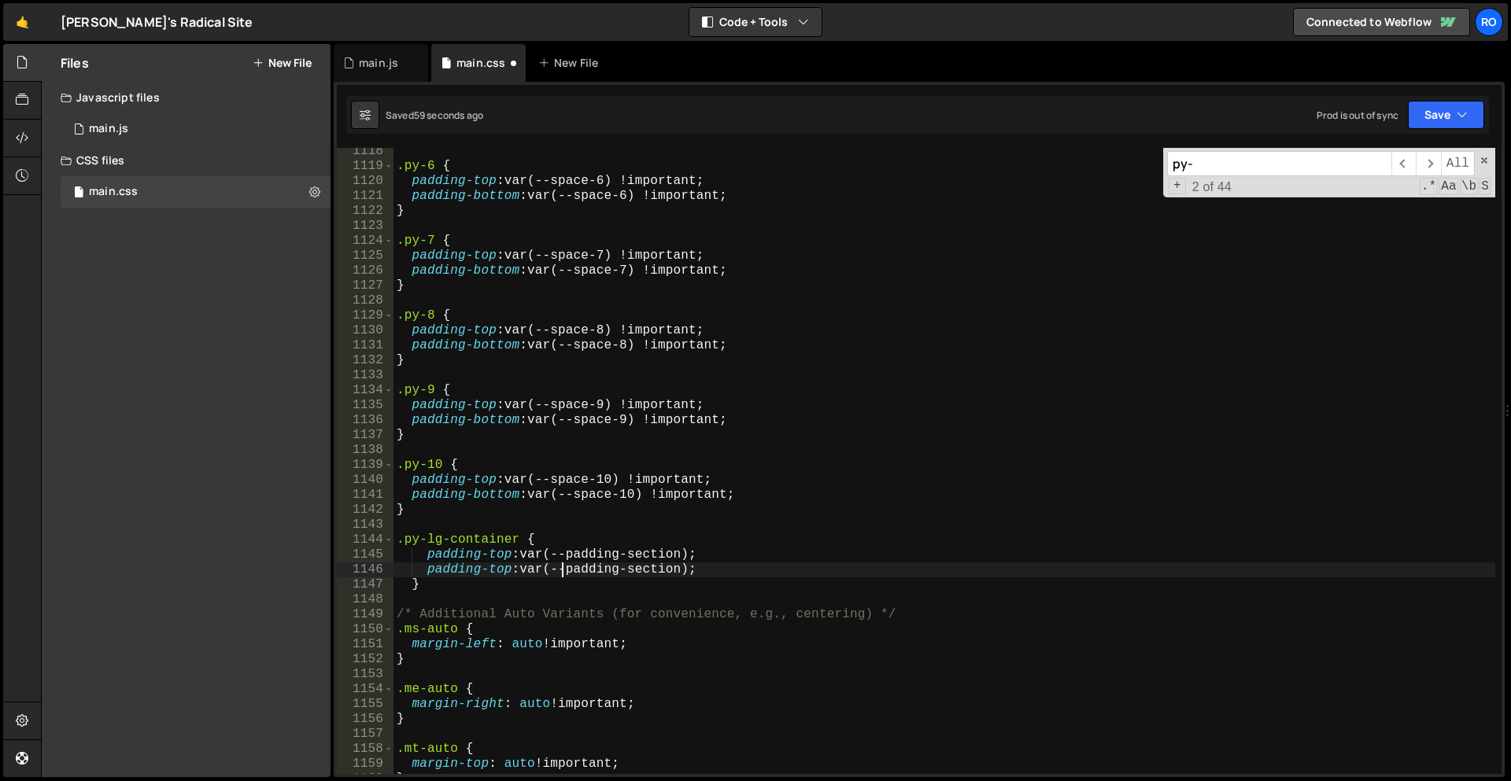
scroll to position [5072, 0]
click at [505, 501] on div ".py-6 { padding-top : var(--space-6) !important ; padding-bottom : var(--space-…" at bounding box center [944, 472] width 1102 height 656
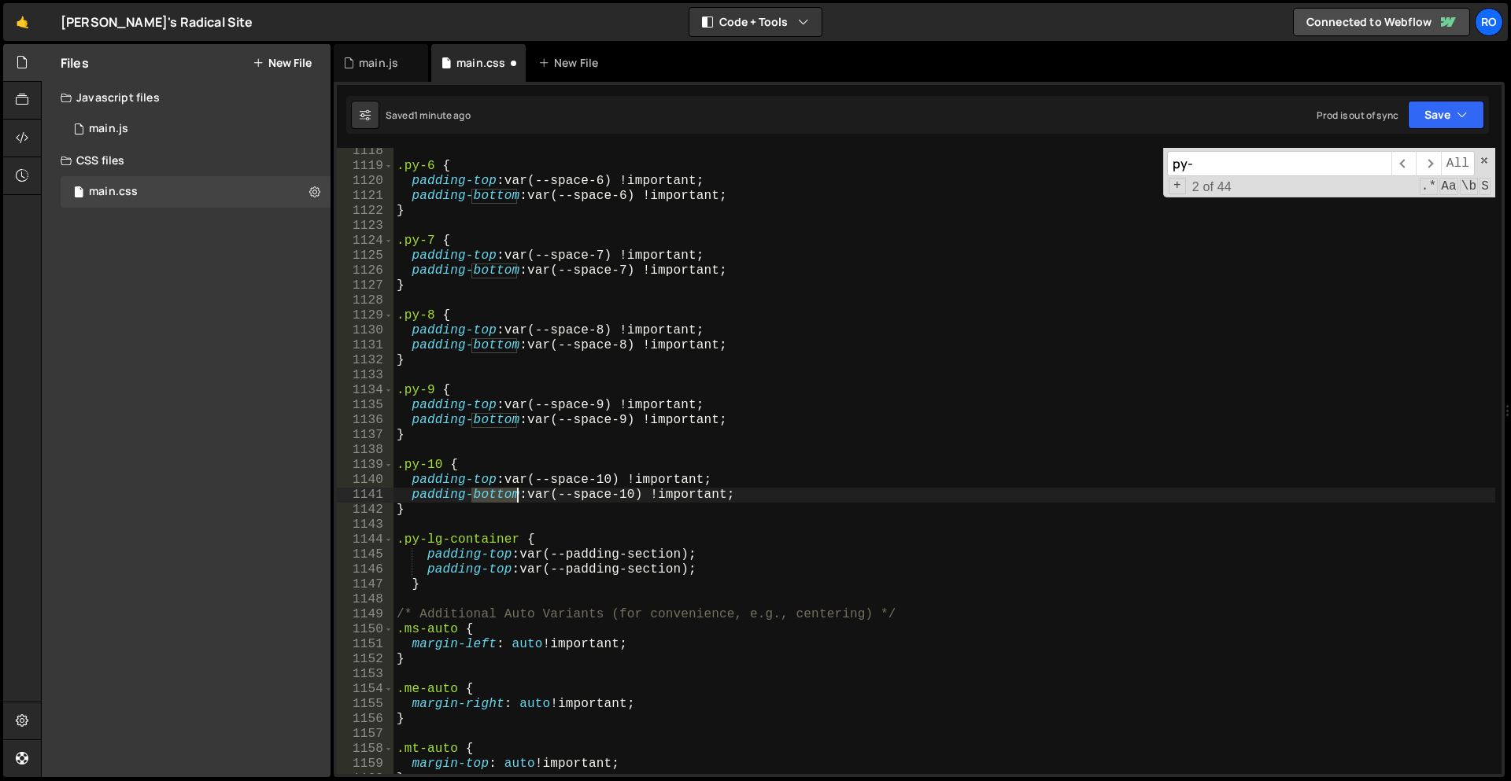
click at [505, 501] on div ".py-6 { padding-top : var(--space-6) !important ; padding-bottom : var(--space-…" at bounding box center [944, 472] width 1102 height 656
click at [494, 569] on div ".py-6 { padding-top : var(--space-6) !important ; padding-bottom : var(--space-…" at bounding box center [944, 472] width 1102 height 656
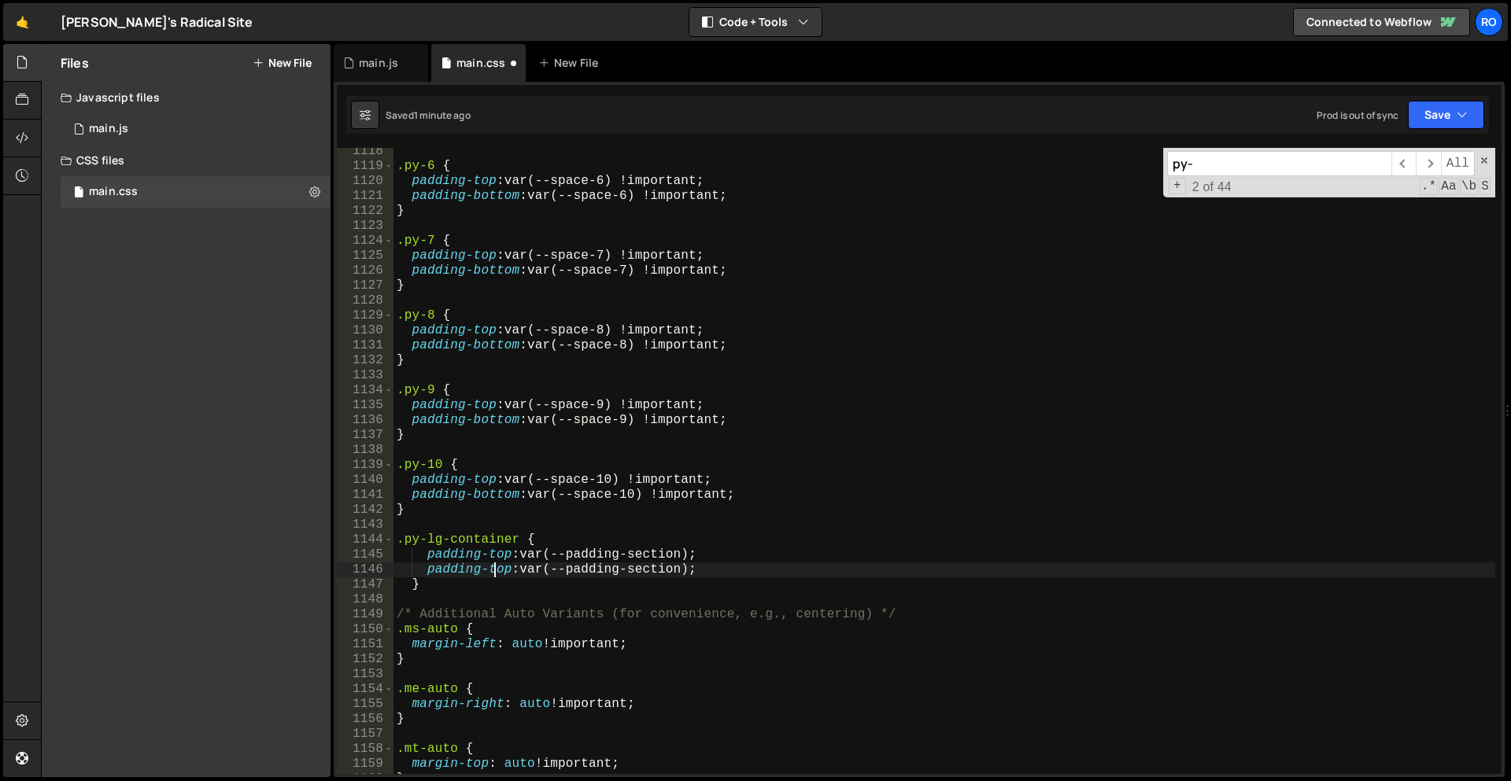
click at [494, 569] on div ".py-6 { padding-top : var(--space-6) !important ; padding-bottom : var(--space-…" at bounding box center [944, 472] width 1102 height 656
paste textarea "bottom"
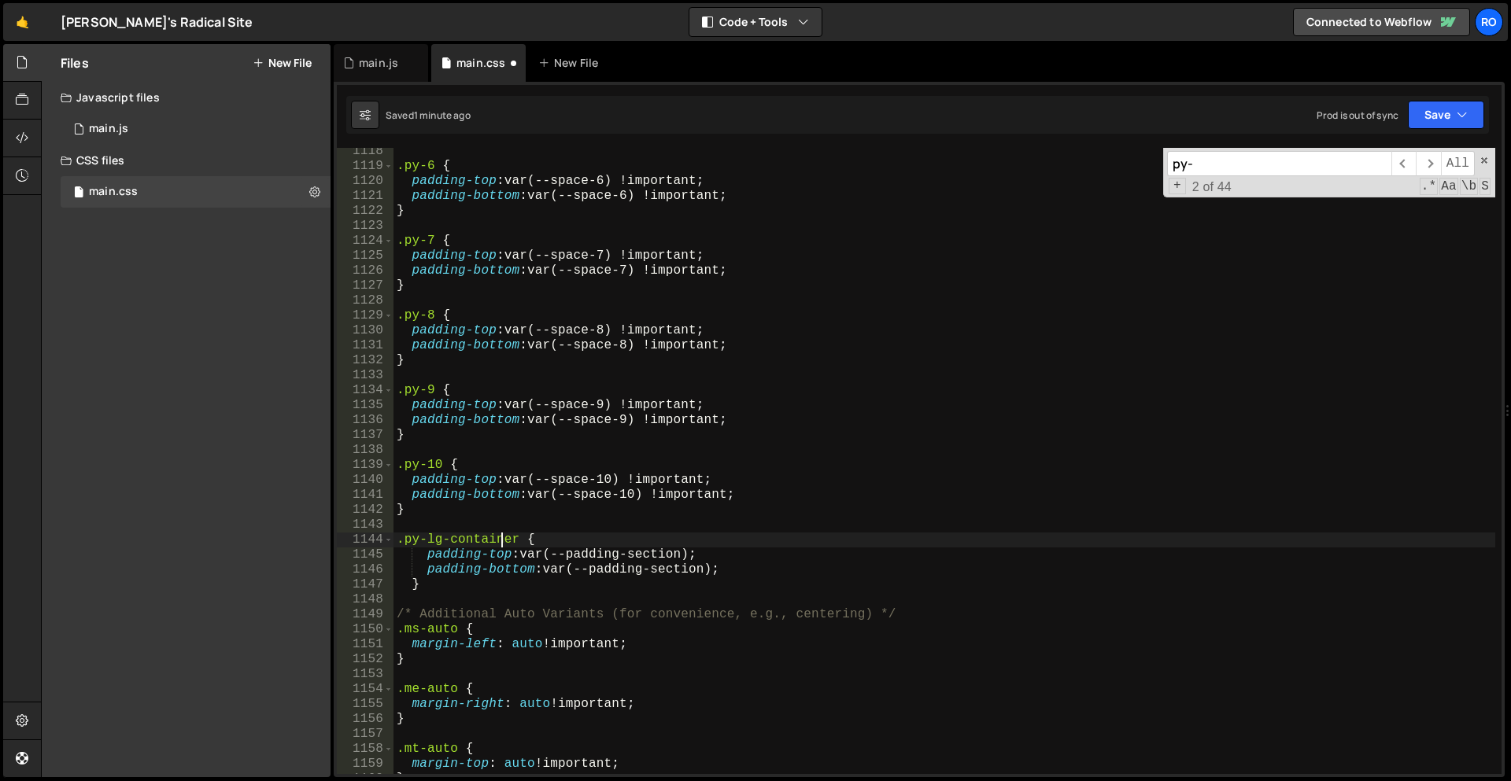
click at [500, 537] on div ".py-6 { padding-top : var(--space-6) !important ; padding-bottom : var(--space-…" at bounding box center [944, 472] width 1102 height 656
click at [658, 553] on div ".py-6 { padding-top : var(--space-6) !important ; padding-bottom : var(--space-…" at bounding box center [944, 472] width 1102 height 656
click at [658, 552] on div ".py-6 { padding-top : var(--space-6) !important ; padding-bottom : var(--space-…" at bounding box center [944, 472] width 1102 height 656
click at [492, 541] on div ".py-6 { padding-top : var(--space-6) !important ; padding-bottom : var(--space-…" at bounding box center [944, 472] width 1102 height 656
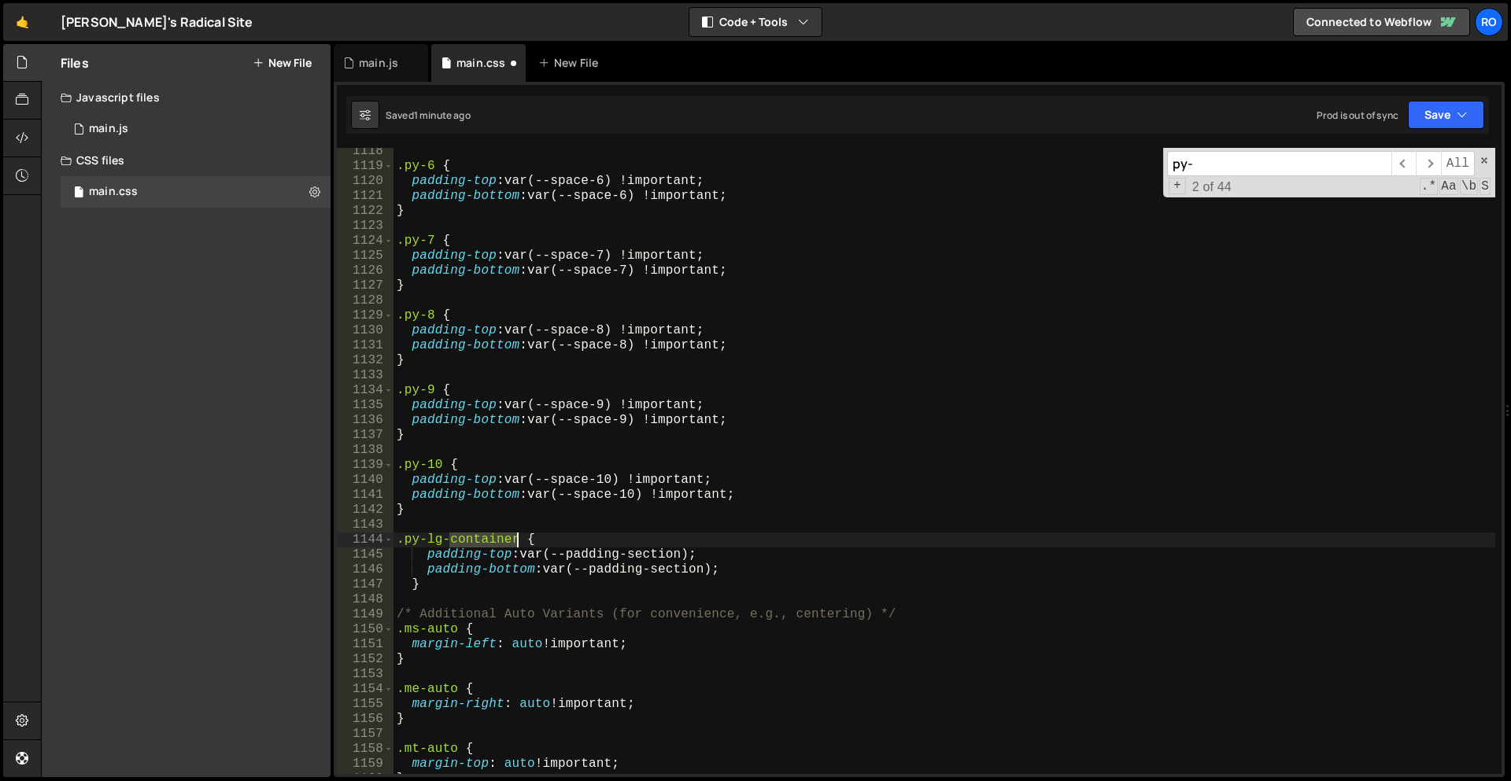
click at [492, 541] on div ".py-6 { padding-top : var(--space-6) !important ; padding-bottom : var(--space-…" at bounding box center [944, 472] width 1102 height 656
paste textarea "section"
click at [464, 573] on div ".py-6 { padding-top : var(--space-6) !important ; padding-bottom : var(--space-…" at bounding box center [944, 472] width 1102 height 656
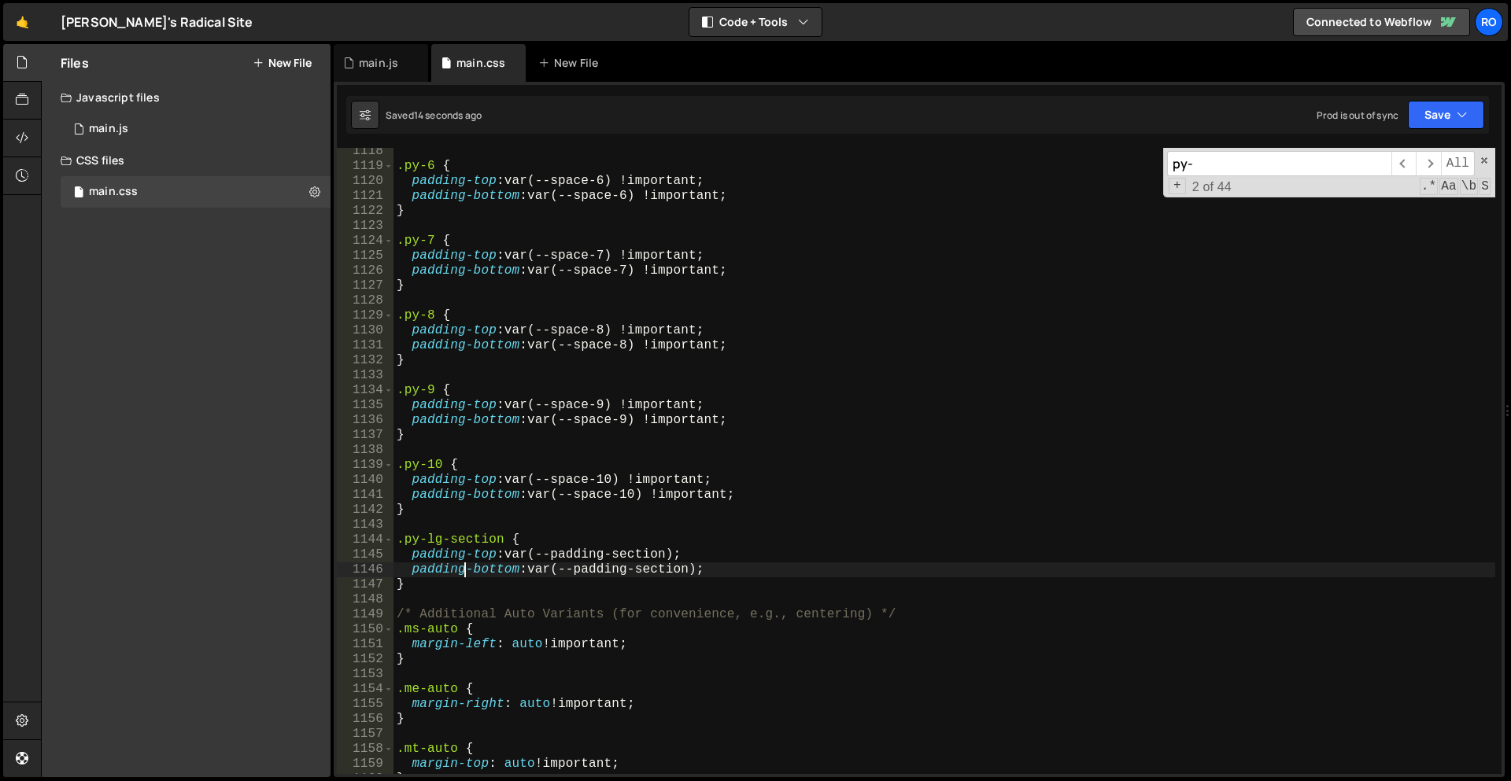
scroll to position [5072, 0]
click at [433, 537] on div ".py-6 { padding-top : var(--space-6) !important ; padding-bottom : var(--space-…" at bounding box center [944, 472] width 1102 height 656
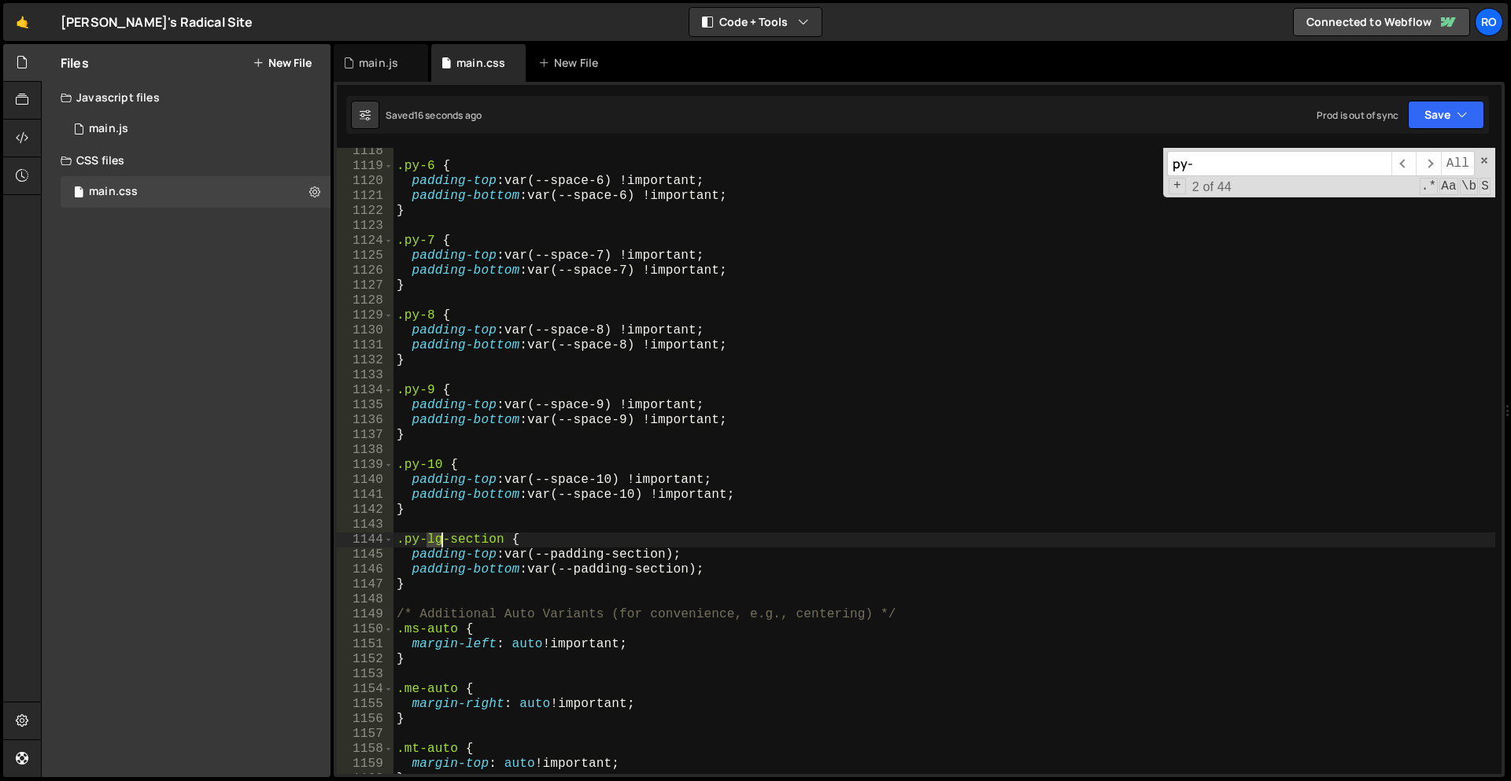
click at [433, 537] on div ".py-6 { padding-top : var(--space-6) !important ; padding-bottom : var(--space-…" at bounding box center [944, 472] width 1102 height 656
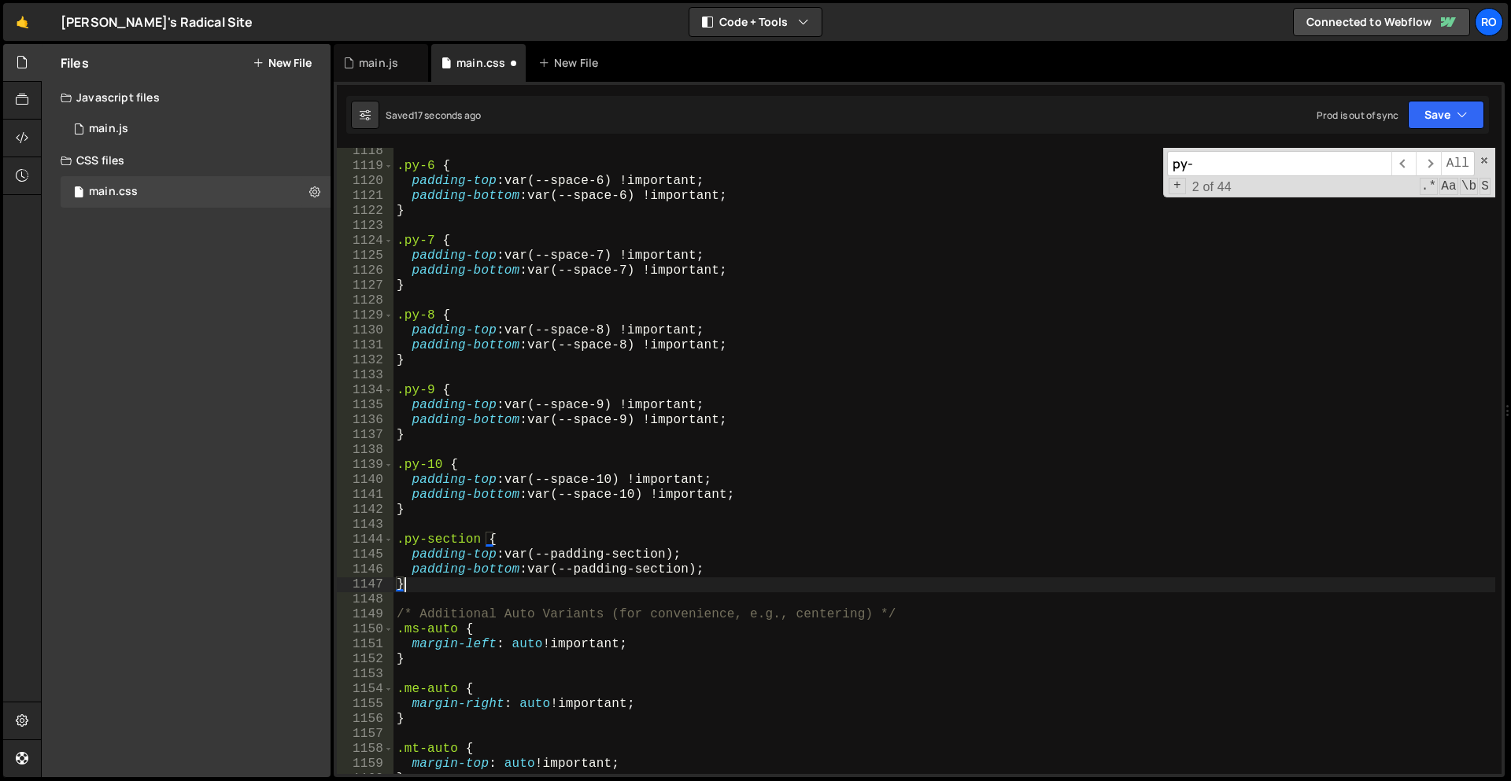
click at [538, 578] on div ".py-6 { padding-top : var(--space-6) !important ; padding-bottom : var(--space-…" at bounding box center [944, 472] width 1102 height 656
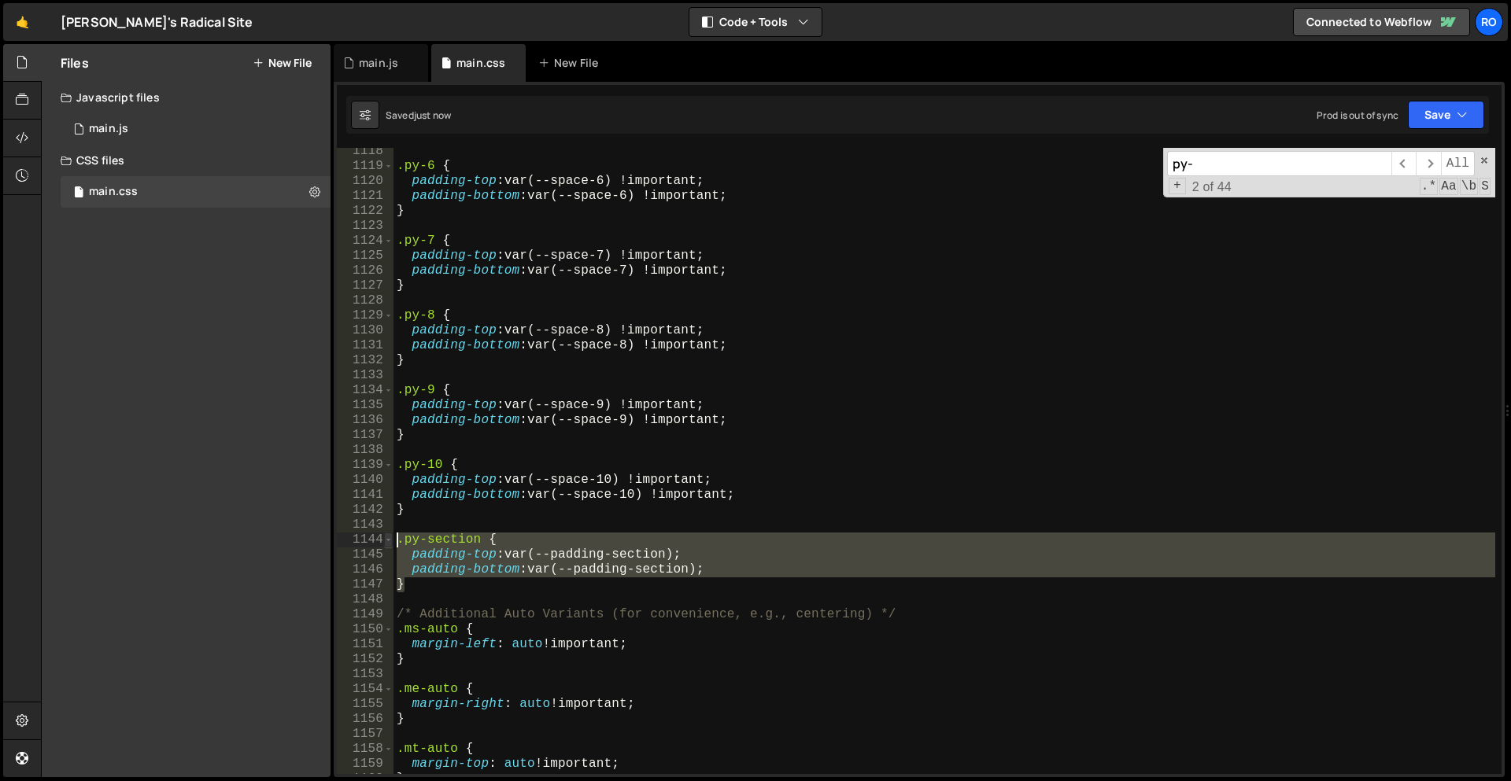
drag, startPoint x: 437, startPoint y: 584, endPoint x: 384, endPoint y: 543, distance: 67.4
click at [384, 543] on div "} 1118 1119 1120 1121 1122 1123 1124 1125 1126 1127 1128 1129 1130 1131 1132 11…" at bounding box center [919, 461] width 1165 height 626
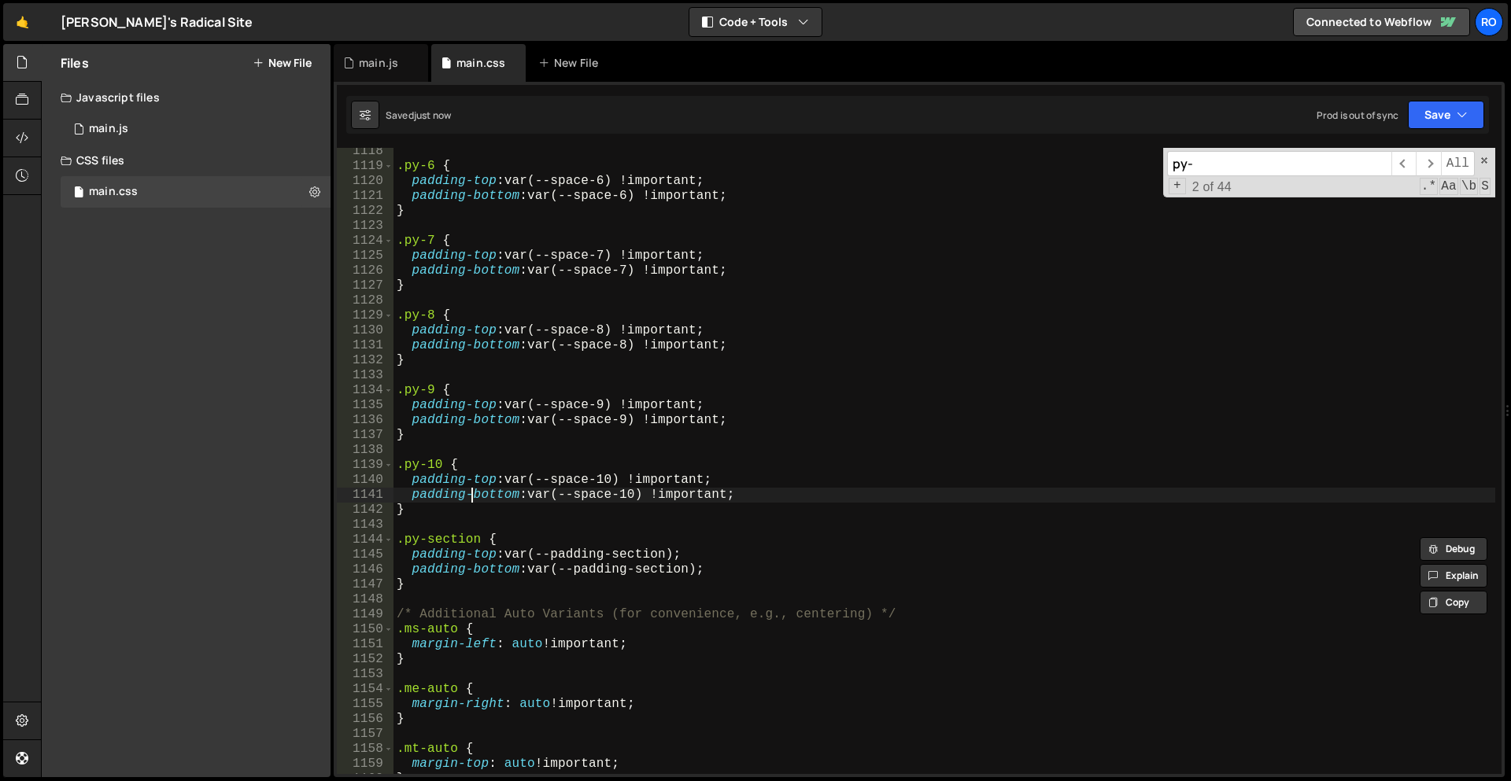
click at [474, 502] on div ".py-6 { padding-top : var(--space-6) !important ; padding-bottom : var(--space-…" at bounding box center [944, 472] width 1102 height 656
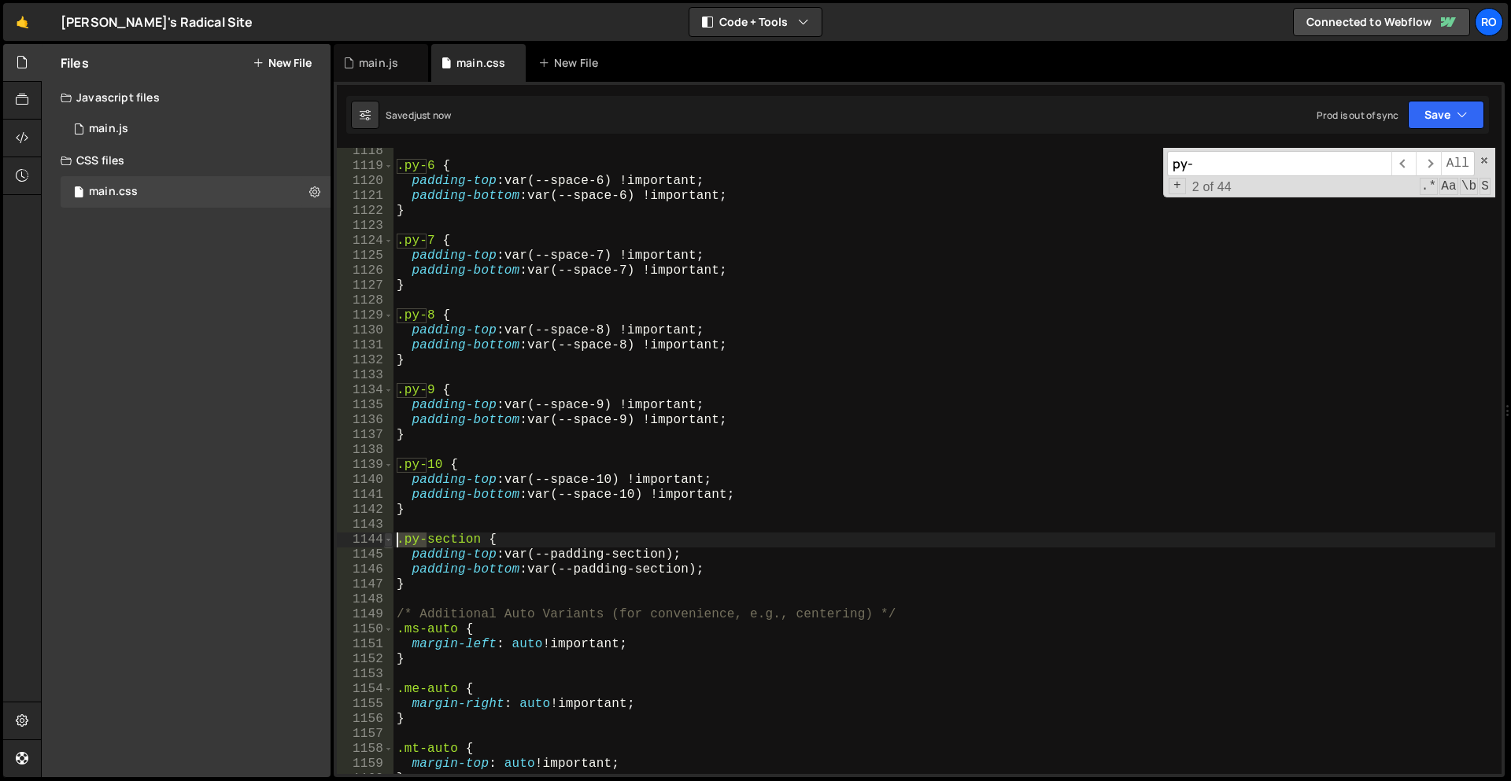
drag, startPoint x: 429, startPoint y: 539, endPoint x: 391, endPoint y: 541, distance: 37.8
click at [391, 541] on div "padding-bottom: var(--space-10) !important; 1118 1119 1120 1121 1122 1123 1124 …" at bounding box center [919, 461] width 1165 height 626
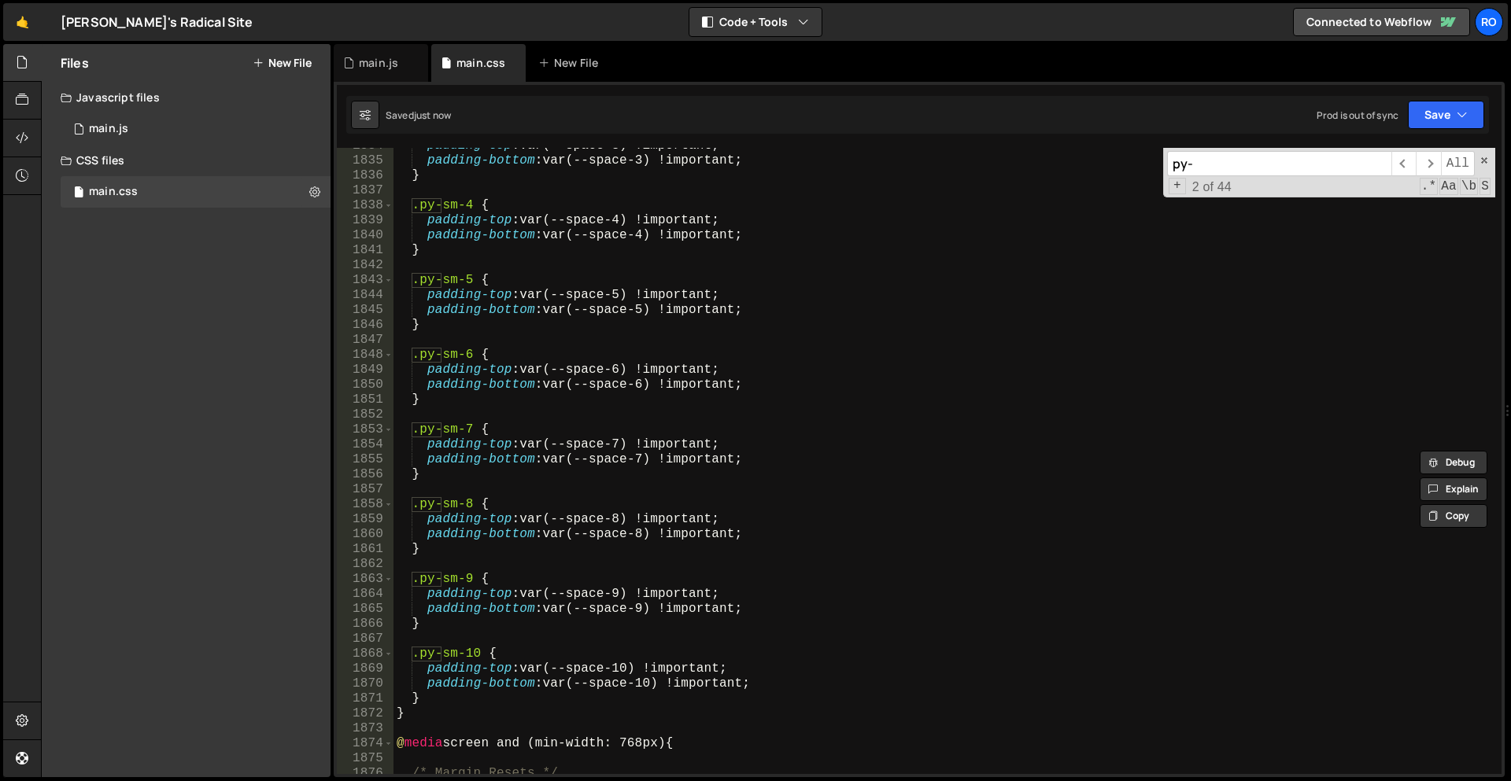
scroll to position [8352, 0]
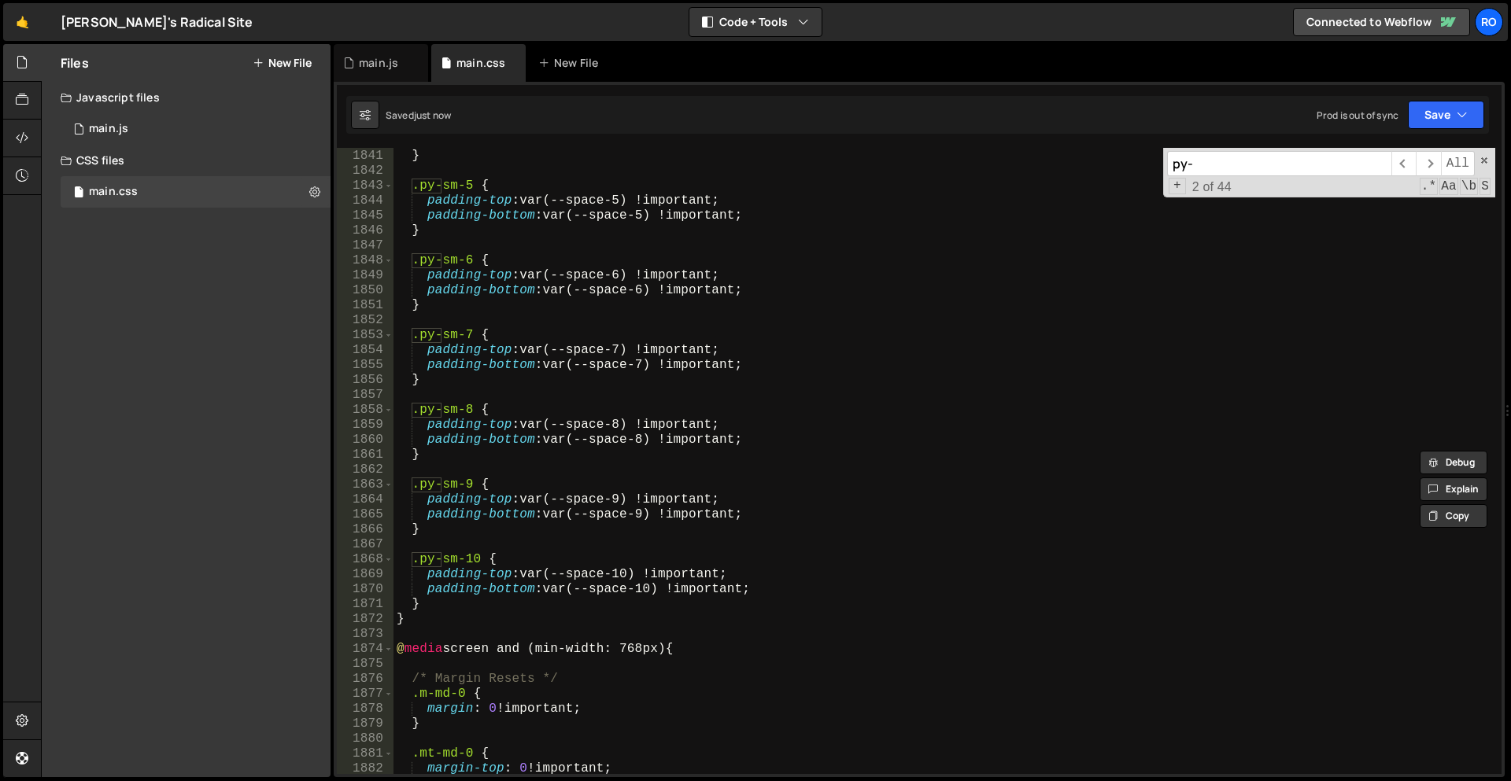
type textarea "}"
click at [460, 604] on div "padding-bottom : var(--space-4) !important ; } .py-sm-5 { padding-top : var(--s…" at bounding box center [944, 462] width 1102 height 656
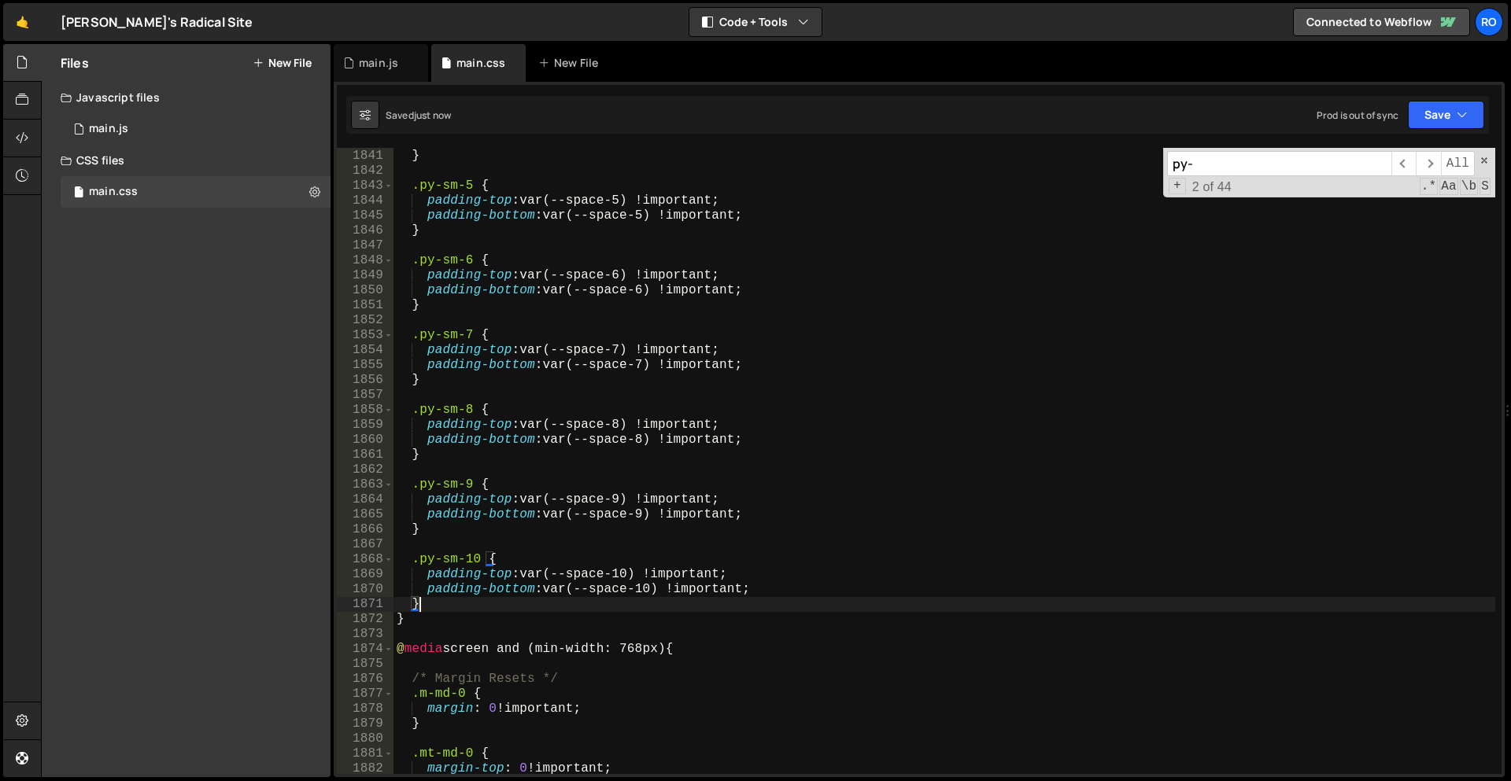
scroll to position [8351, 0]
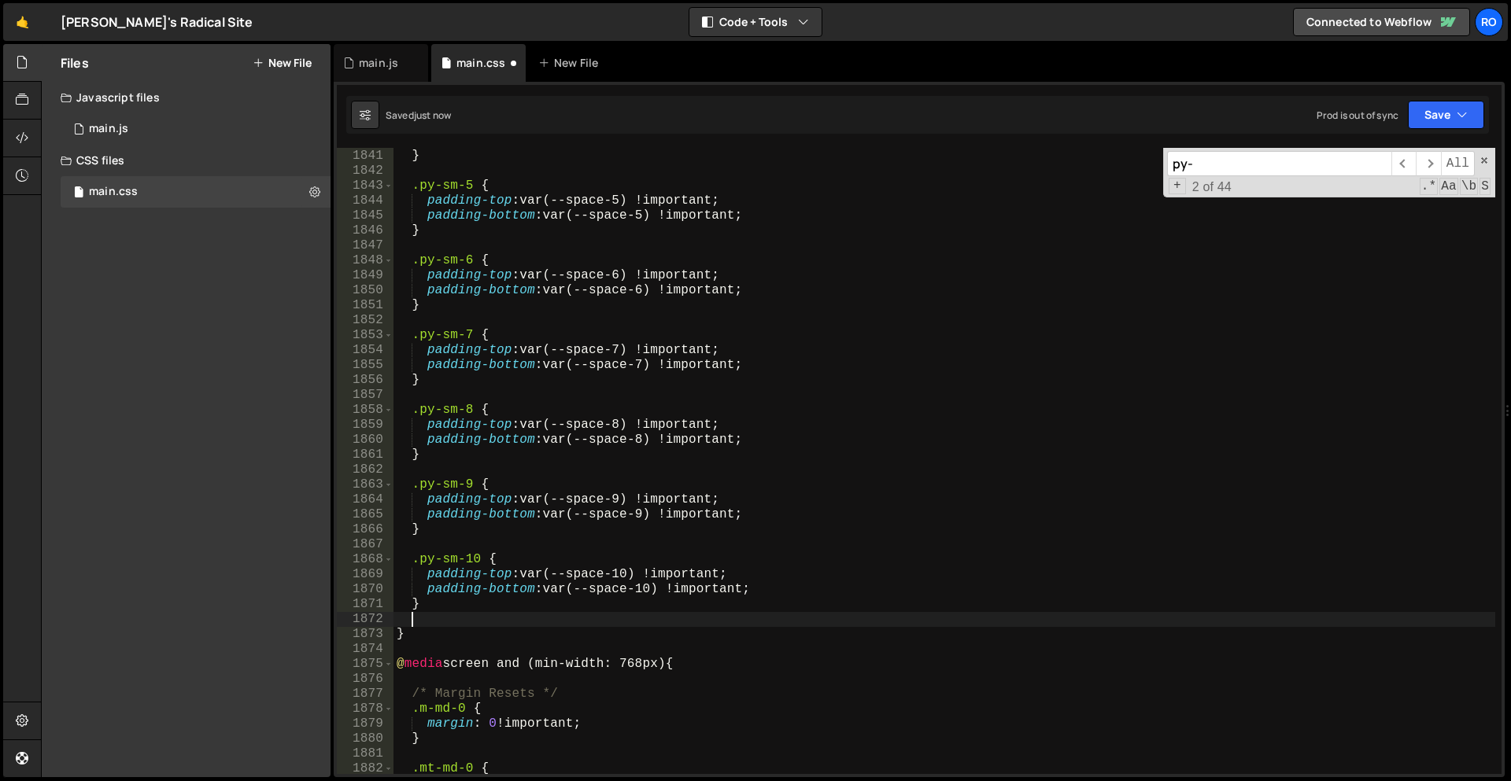
paste textarea "}"
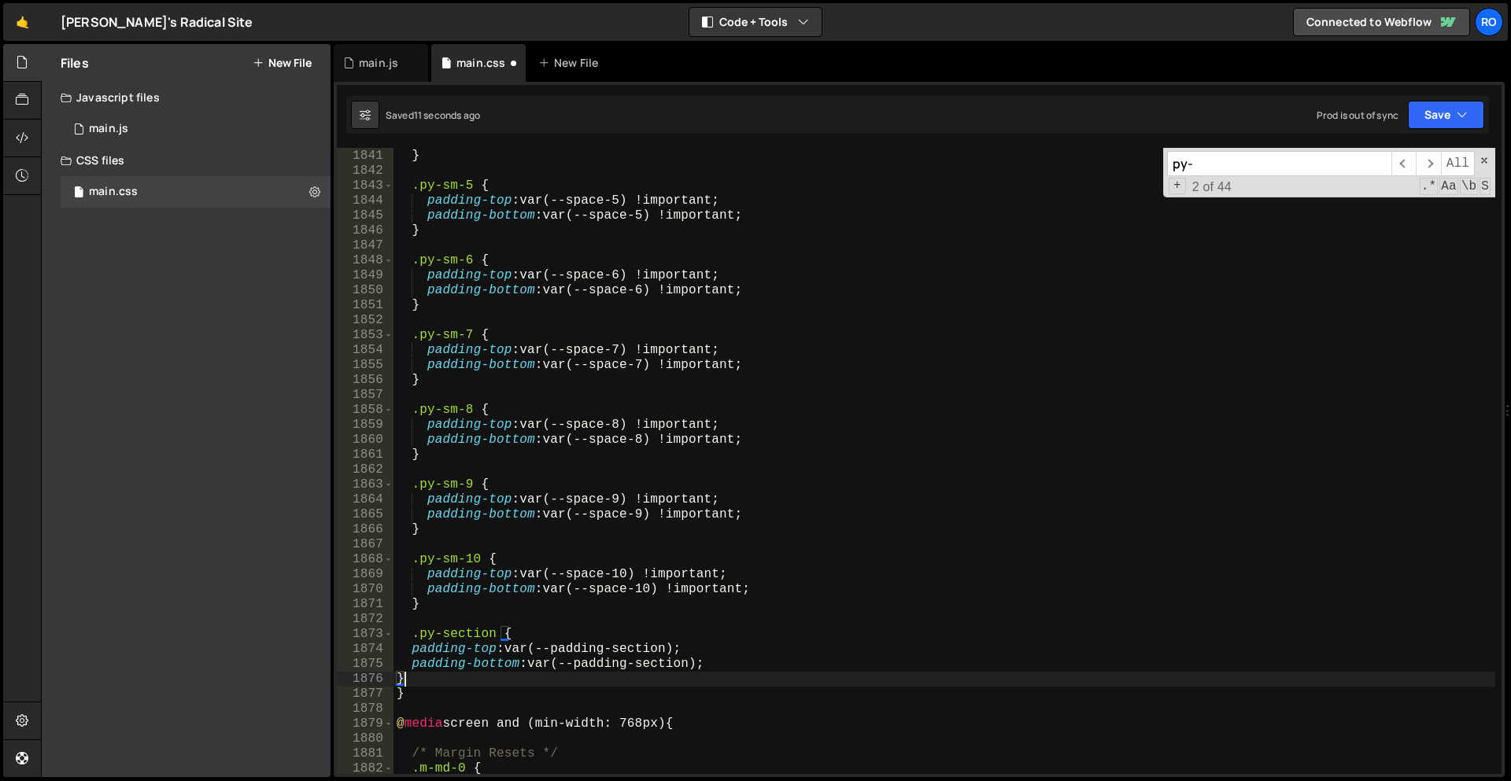
click at [436, 637] on div "padding-bottom : var(--space-4) !important ; } .py-sm-5 { padding-top : var(--s…" at bounding box center [944, 462] width 1102 height 656
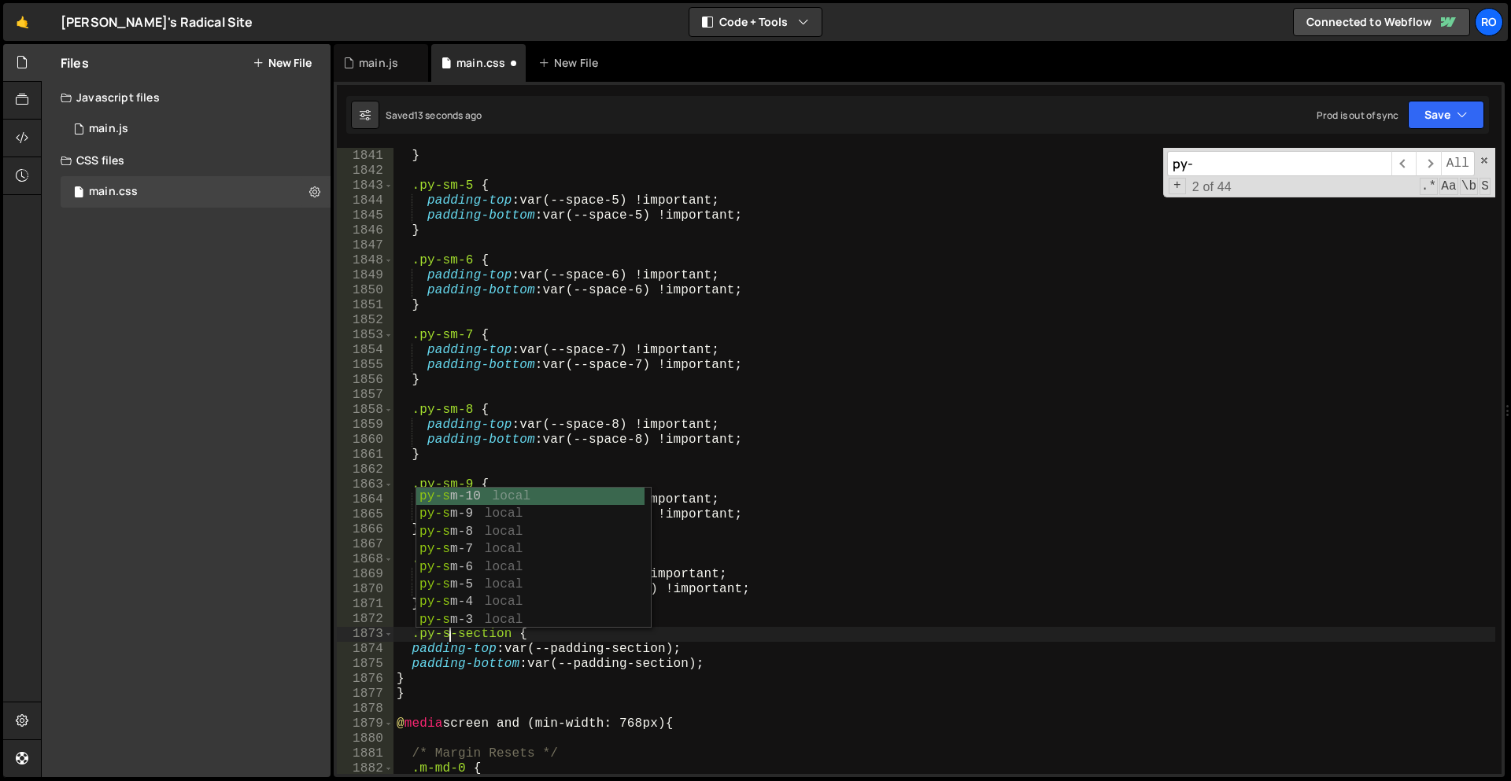
scroll to position [0, 3]
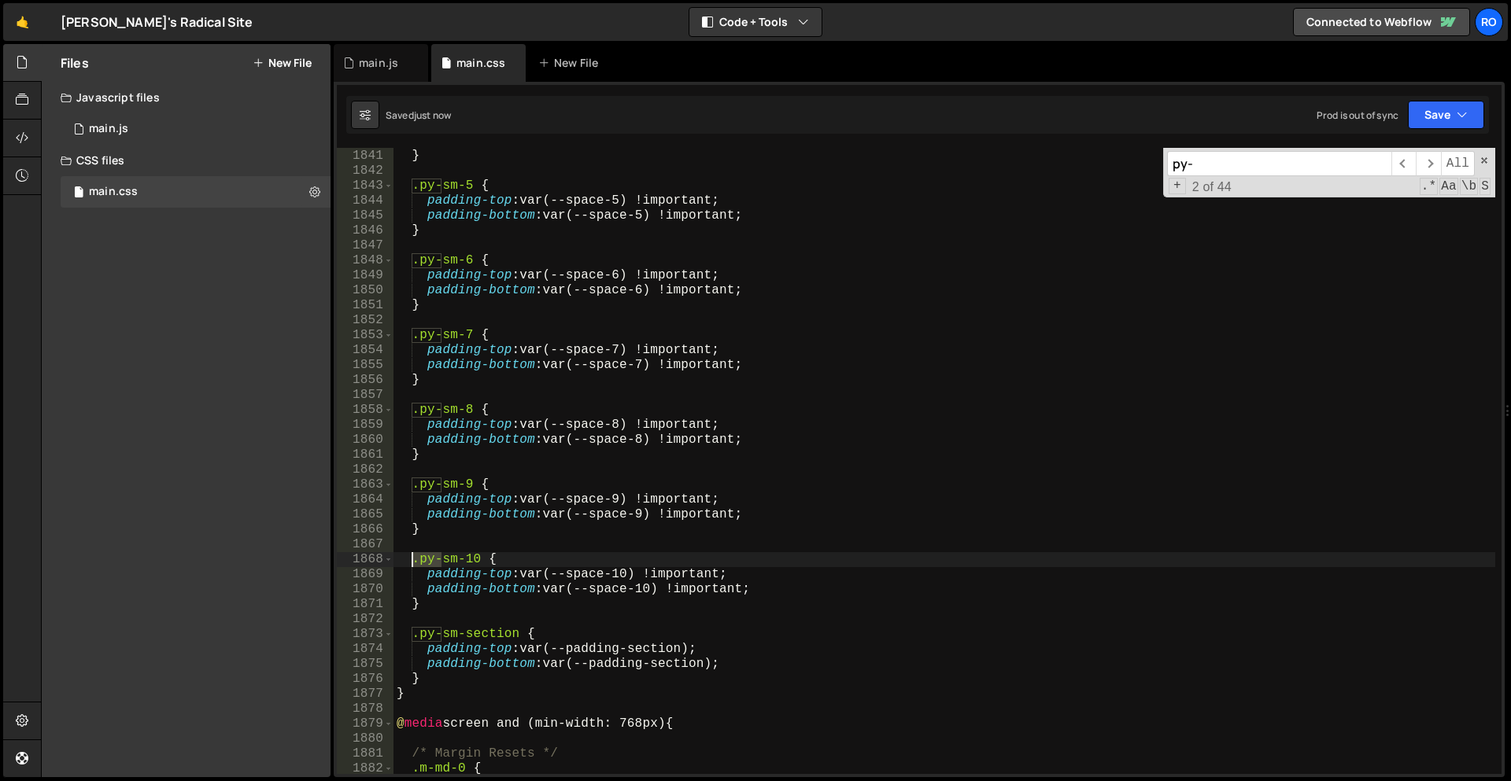
drag, startPoint x: 440, startPoint y: 563, endPoint x: 412, endPoint y: 563, distance: 27.5
click at [412, 563] on div "padding-bottom : var(--space-4) !important ; } .py-sm-5 { padding-top : var(--s…" at bounding box center [944, 462] width 1102 height 656
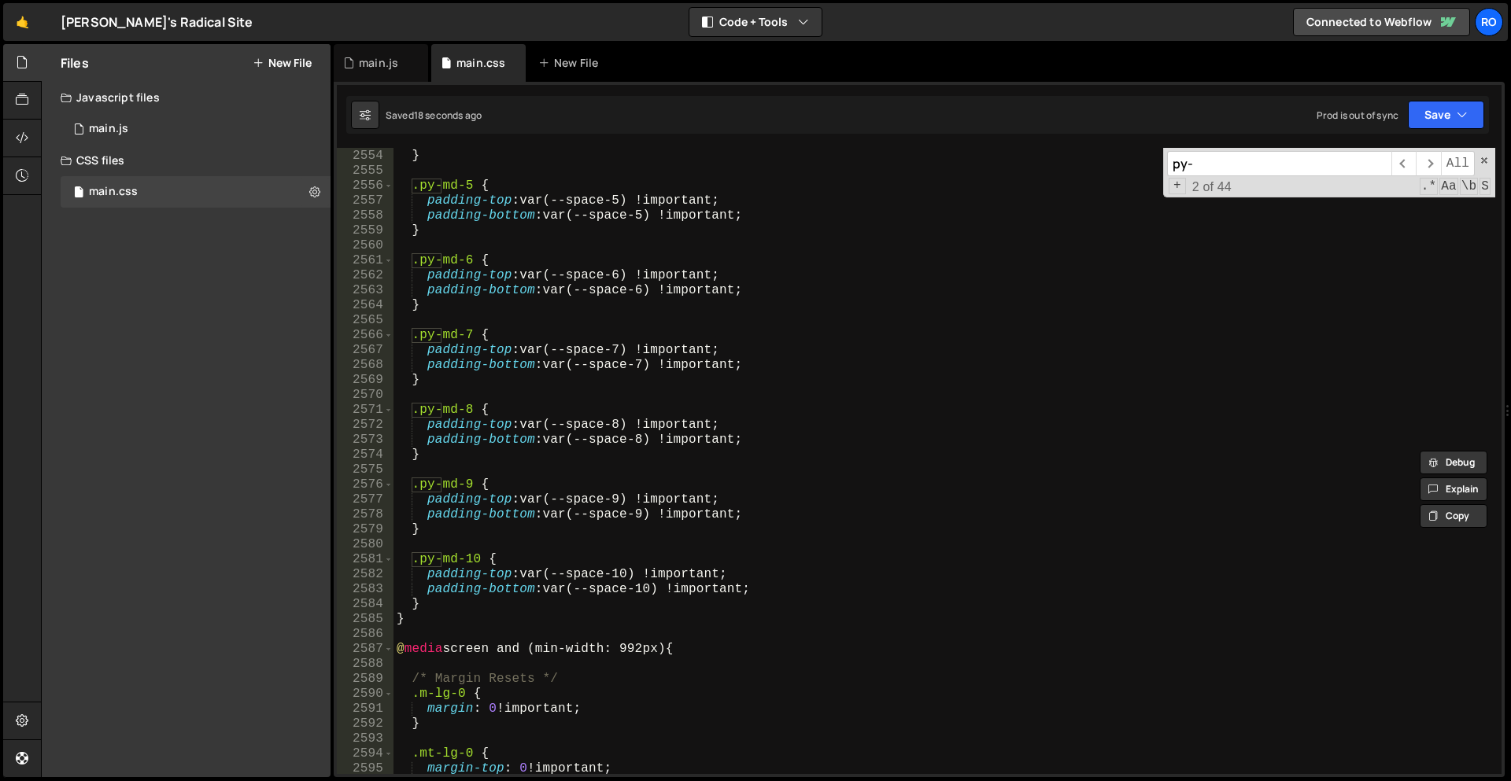
scroll to position [11578, 0]
type textarea "}"
click at [441, 604] on div "padding-bottom : var(--space-4) !important ; } .py-md-5 { padding-top : var(--s…" at bounding box center [944, 462] width 1102 height 656
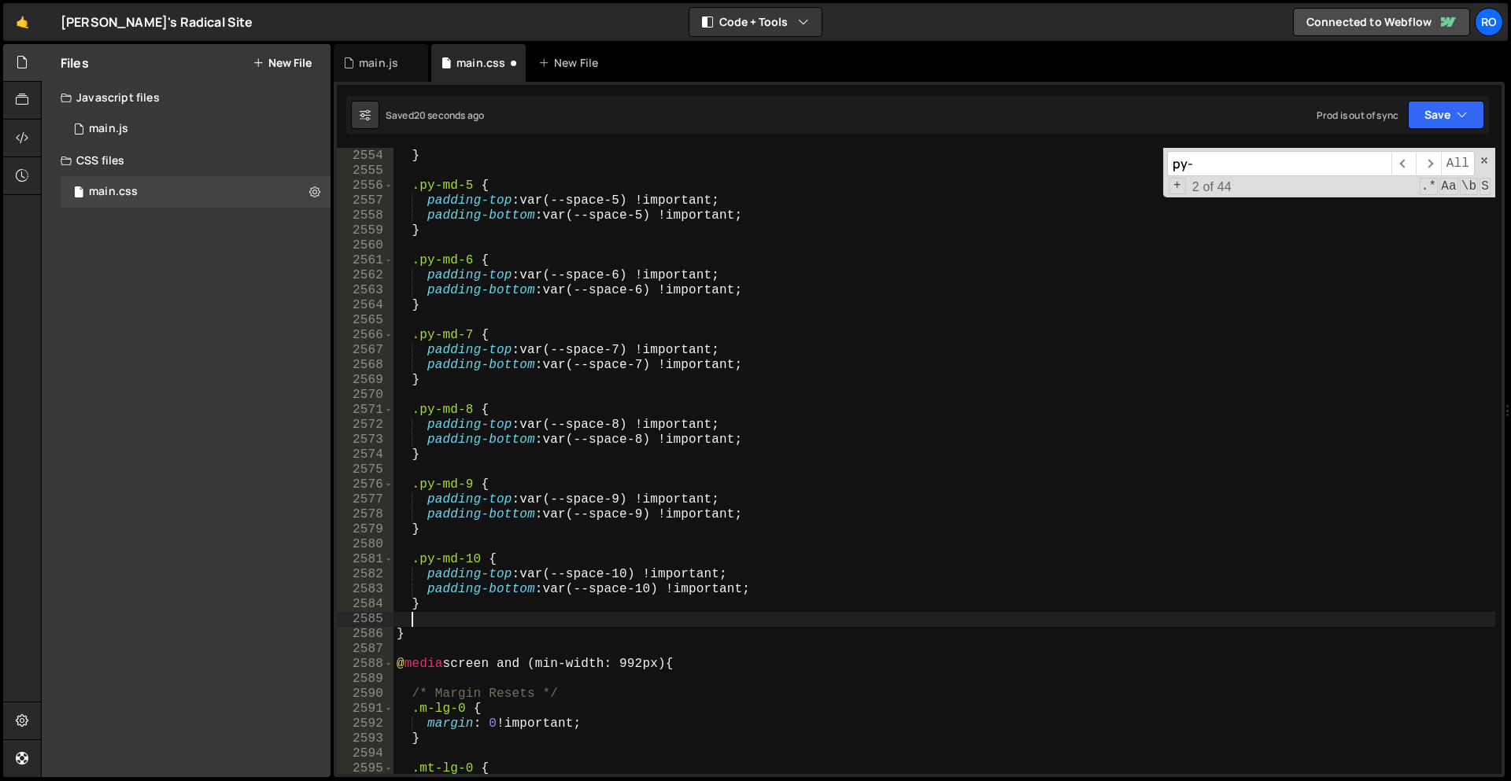
scroll to position [11576, 0]
paste textarea "}"
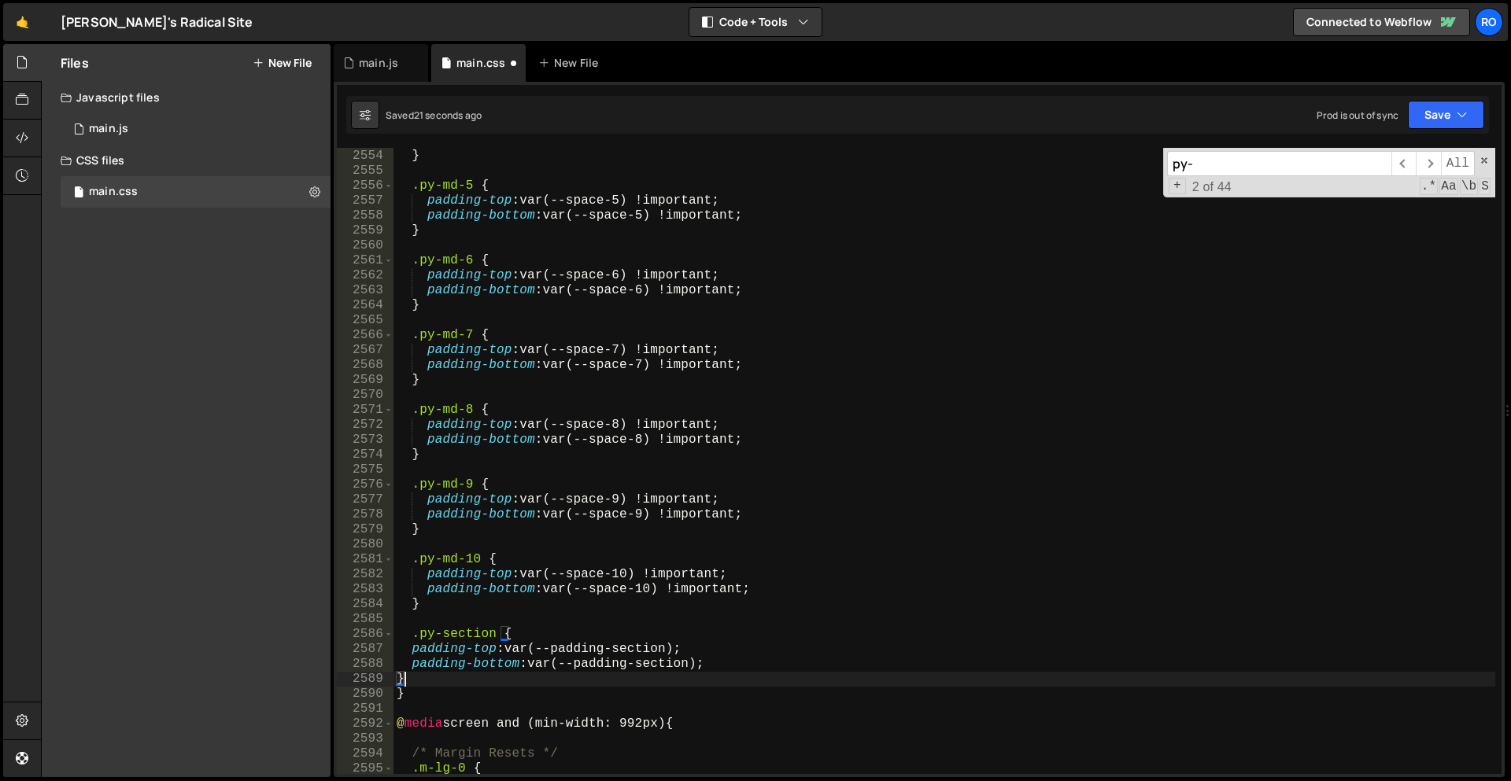
click at [437, 637] on div "padding-bottom : var(--space-4) !important ; } .py-md-5 { padding-top : var(--s…" at bounding box center [944, 462] width 1102 height 656
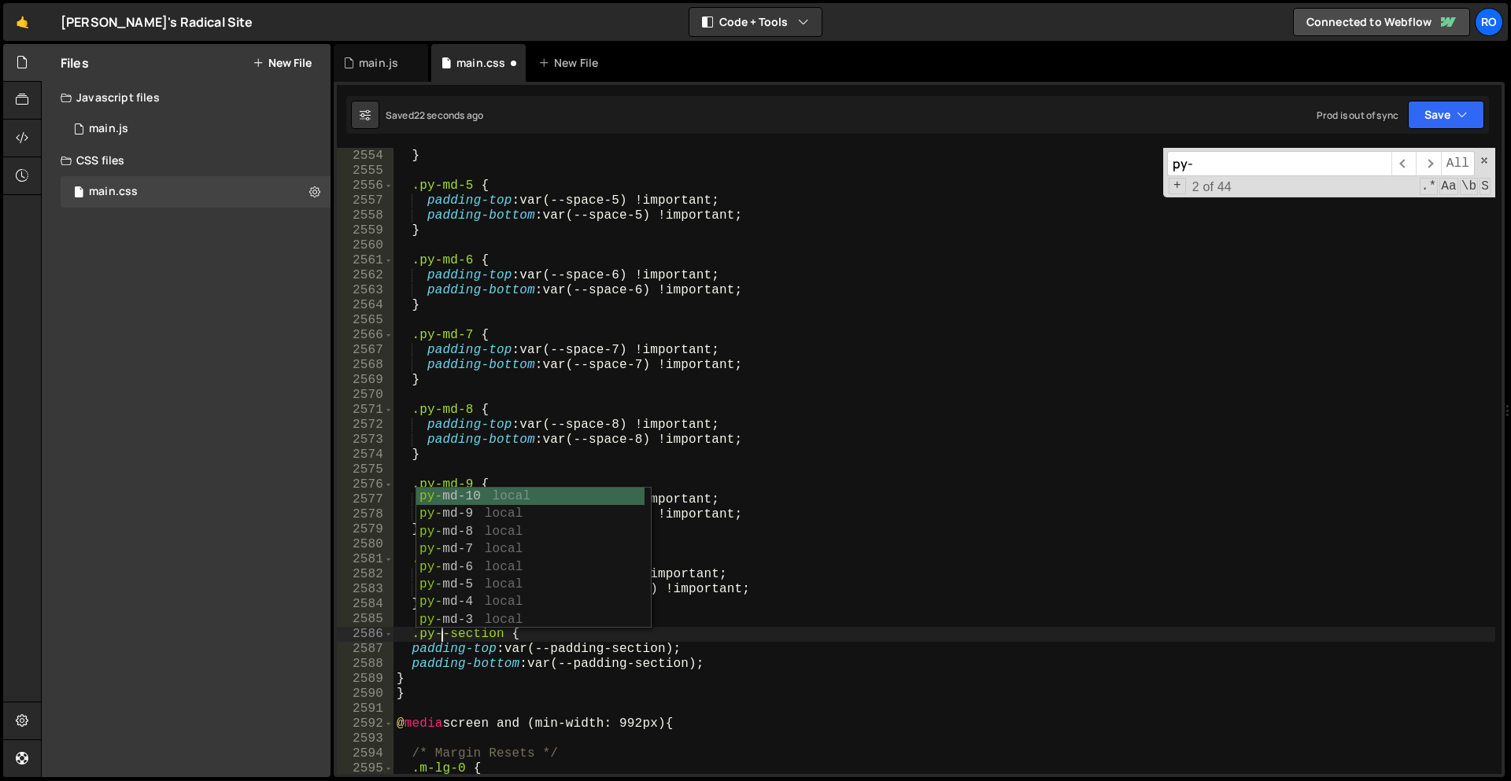
scroll to position [0, 3]
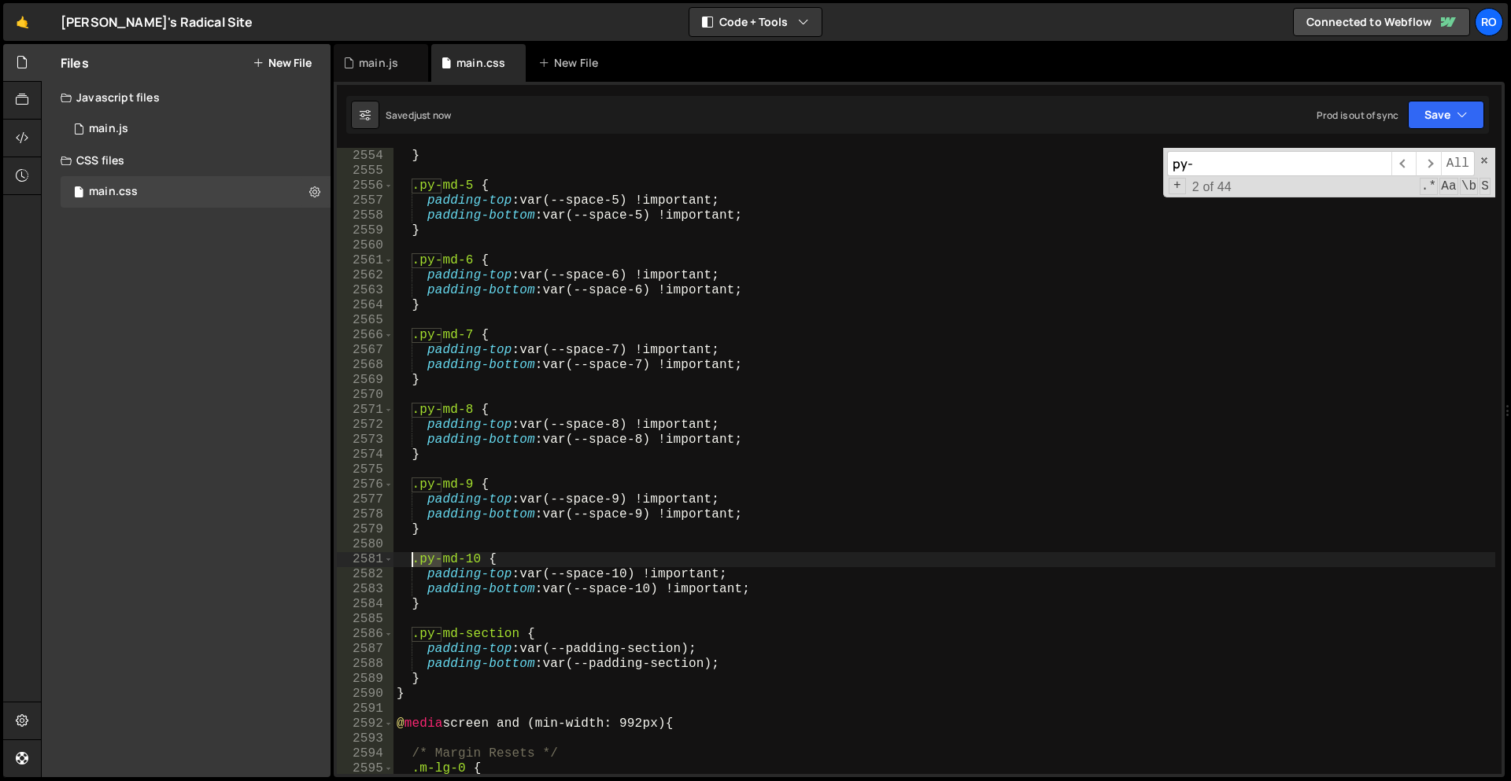
drag, startPoint x: 440, startPoint y: 556, endPoint x: 414, endPoint y: 557, distance: 26.0
click at [414, 557] on div "padding-bottom : var(--space-4) !important ; } .py-md-5 { padding-top : var(--s…" at bounding box center [944, 462] width 1102 height 656
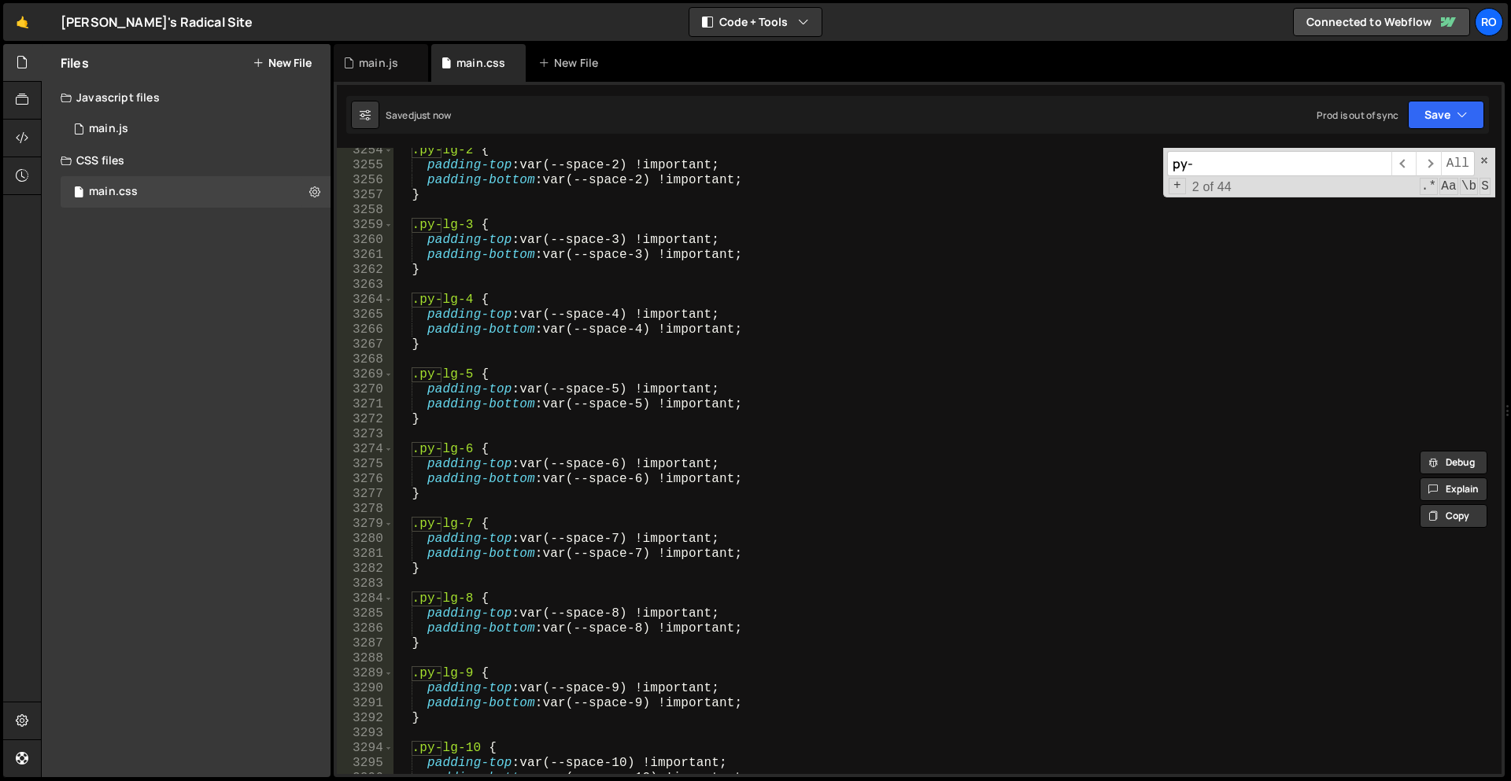
scroll to position [14770, 0]
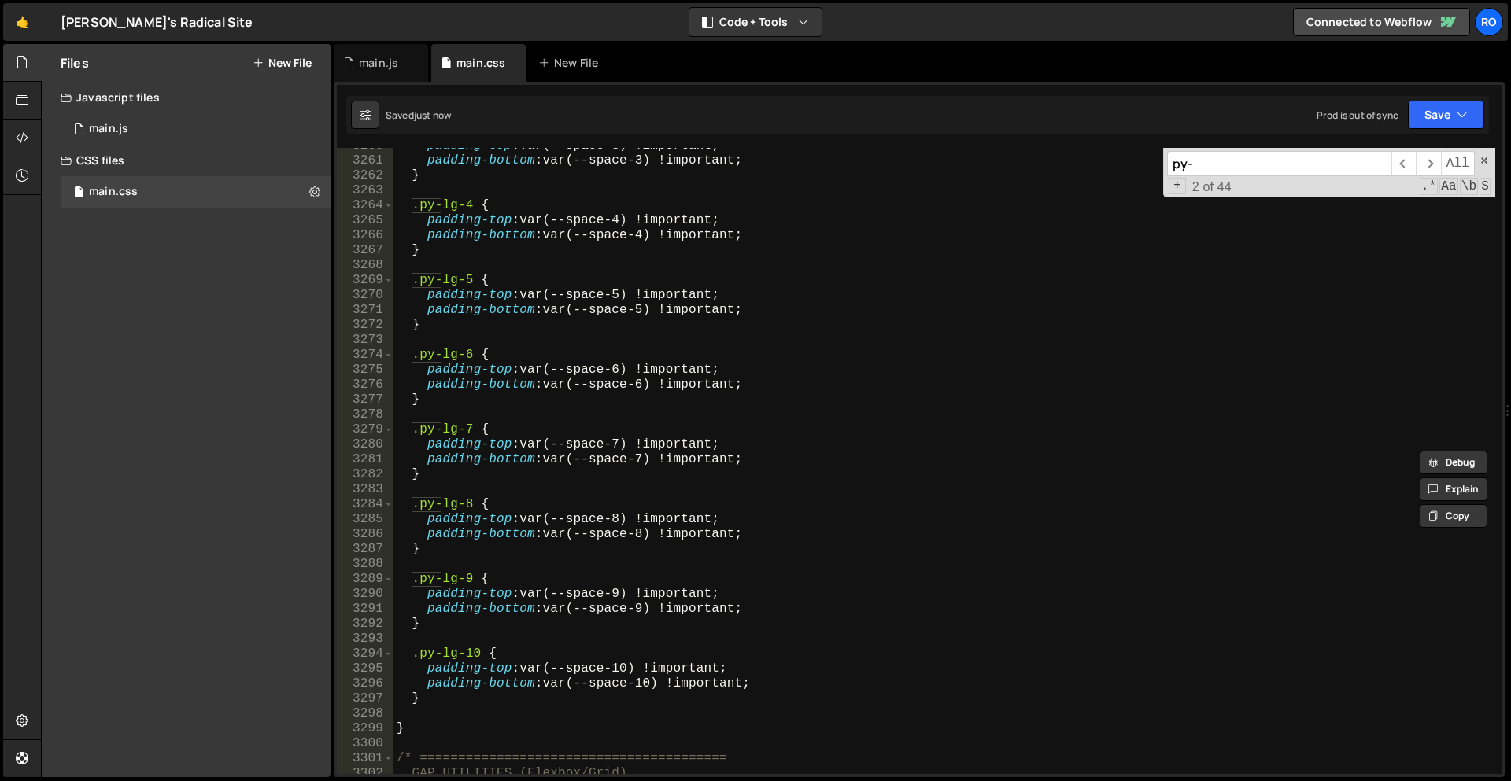
type textarea "}"
click at [445, 699] on div "padding-top : var(--space-3) !important ; padding-bottom : var(--space-3) !impo…" at bounding box center [944, 466] width 1102 height 656
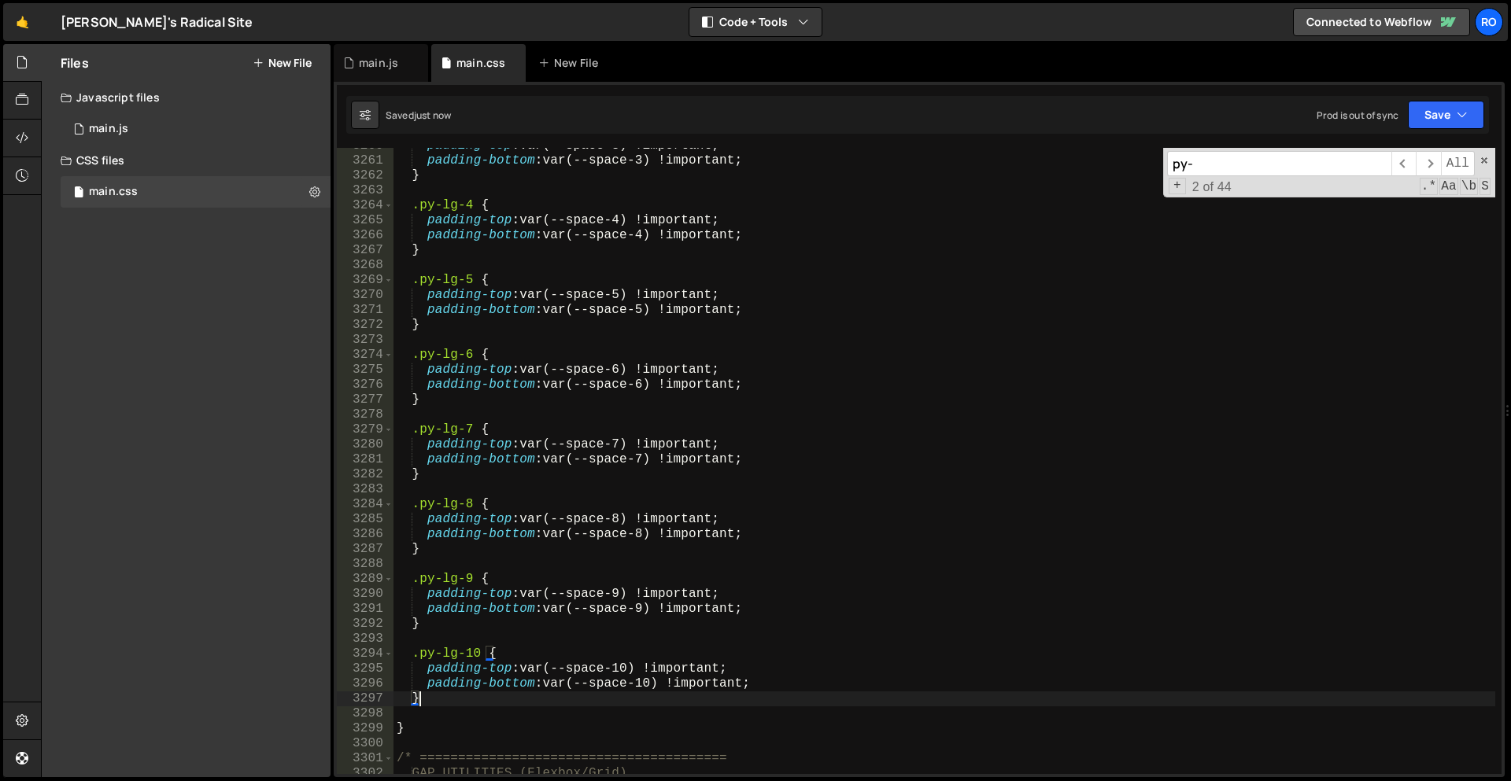
scroll to position [14768, 0]
paste textarea "}"
click at [438, 713] on div "padding-top : var(--space-3) !important ; padding-bottom : var(--space-3) !impo…" at bounding box center [944, 466] width 1102 height 656
click at [434, 713] on div "padding-top : var(--space-3) !important ; padding-bottom : var(--space-3) !impo…" at bounding box center [944, 466] width 1102 height 656
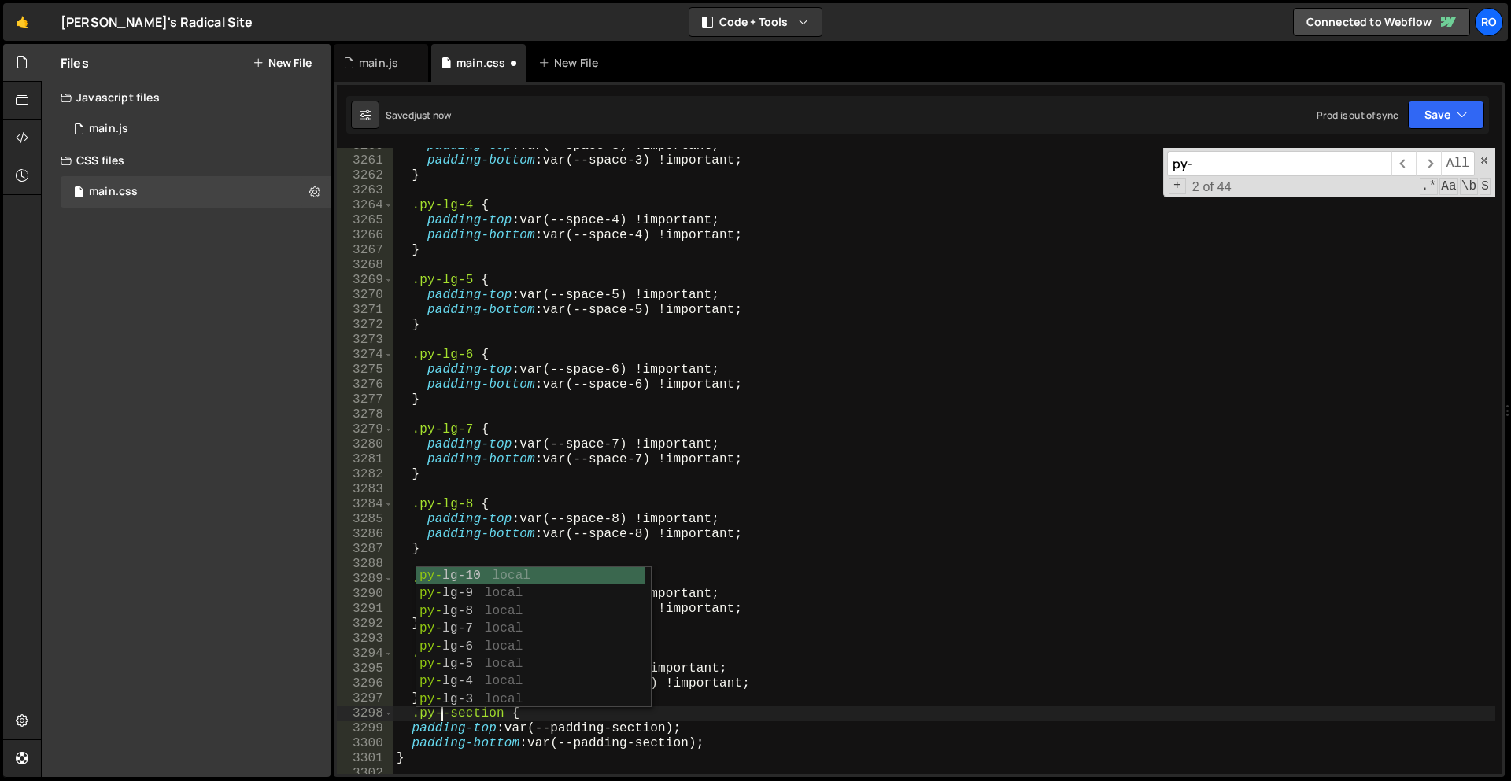
scroll to position [0, 3]
type textarea ".py-lg-section {"
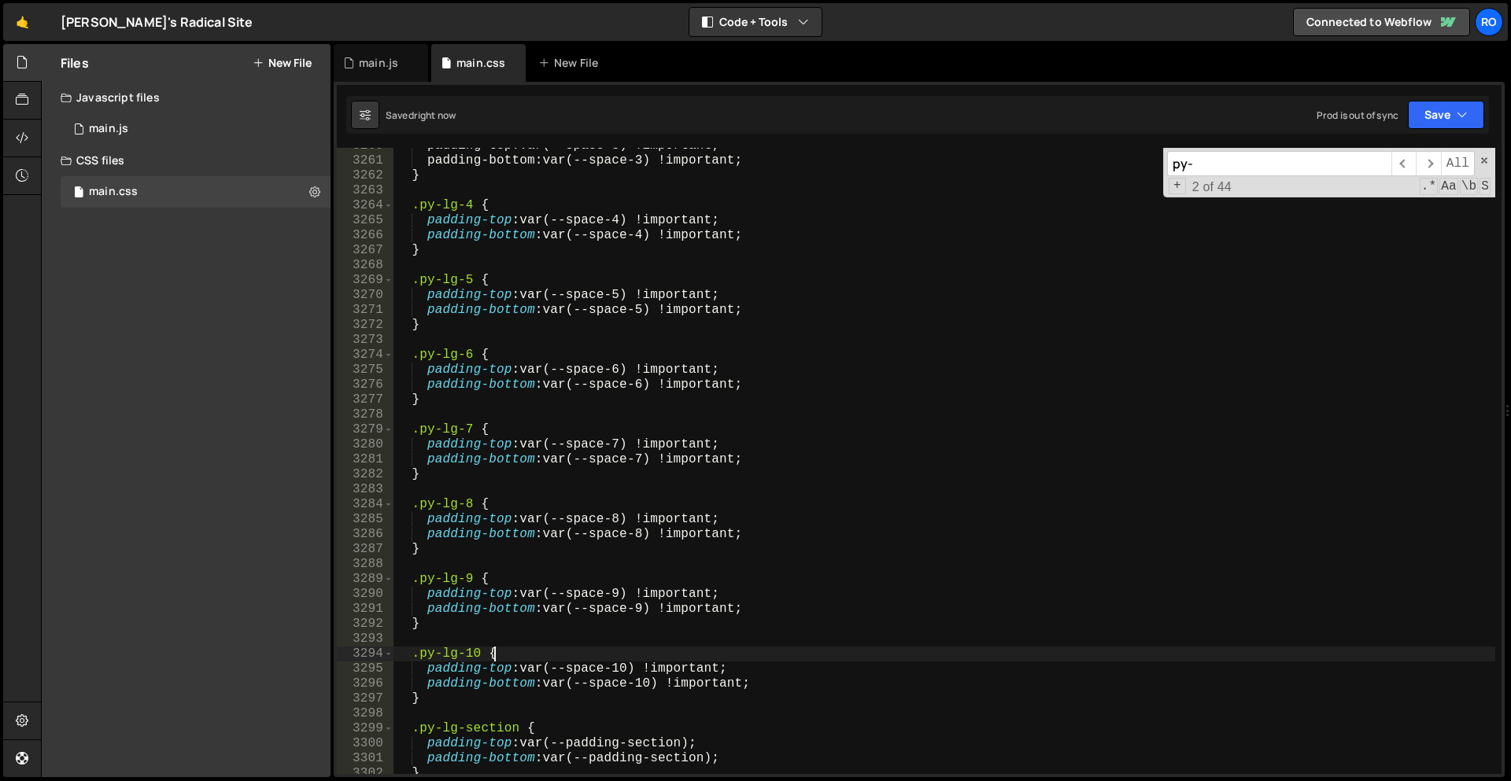
click at [597, 651] on div "padding-top : var ( --space-3 ) ! important ; padding-bottom : var ( --space-3 …" at bounding box center [944, 466] width 1102 height 656
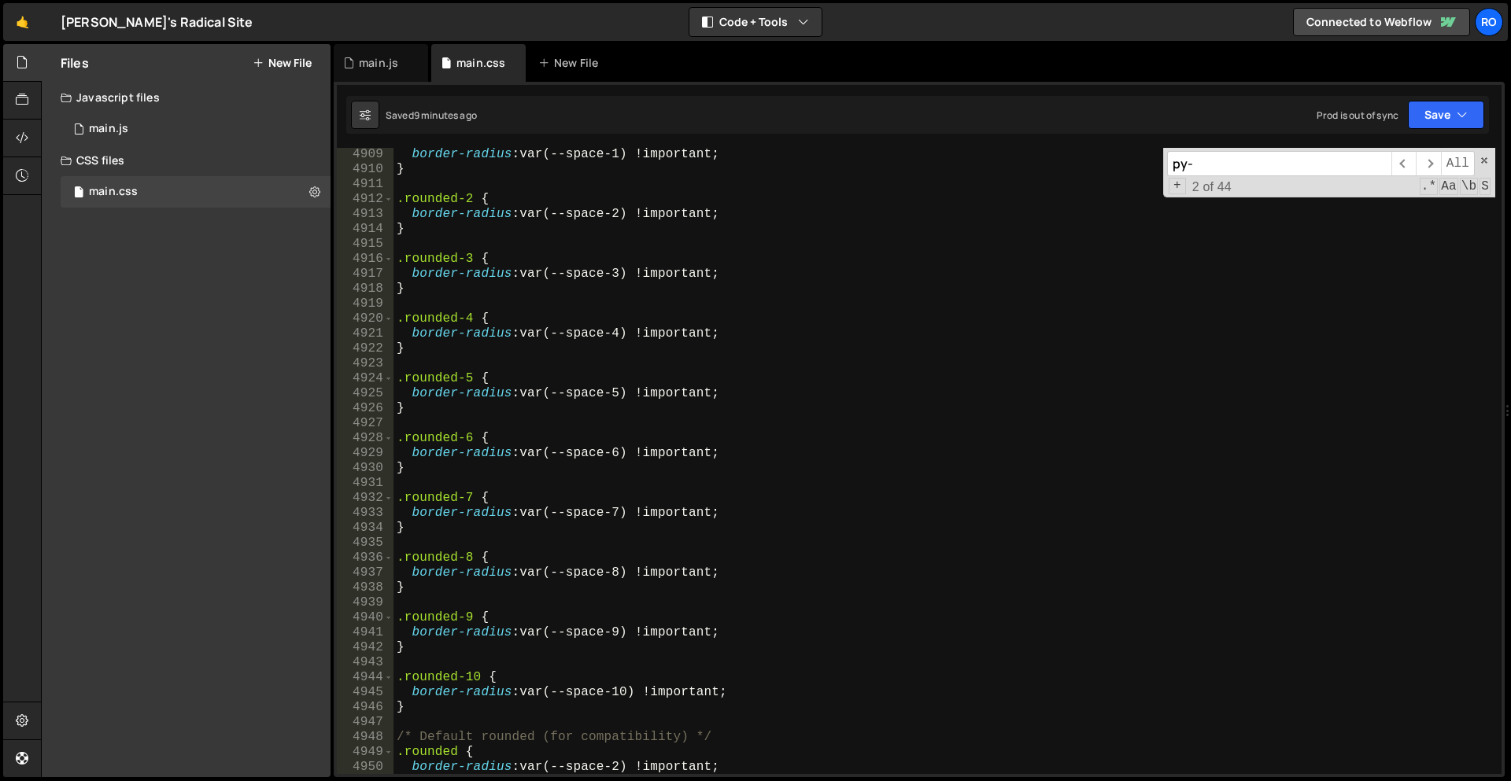
scroll to position [22220, 0]
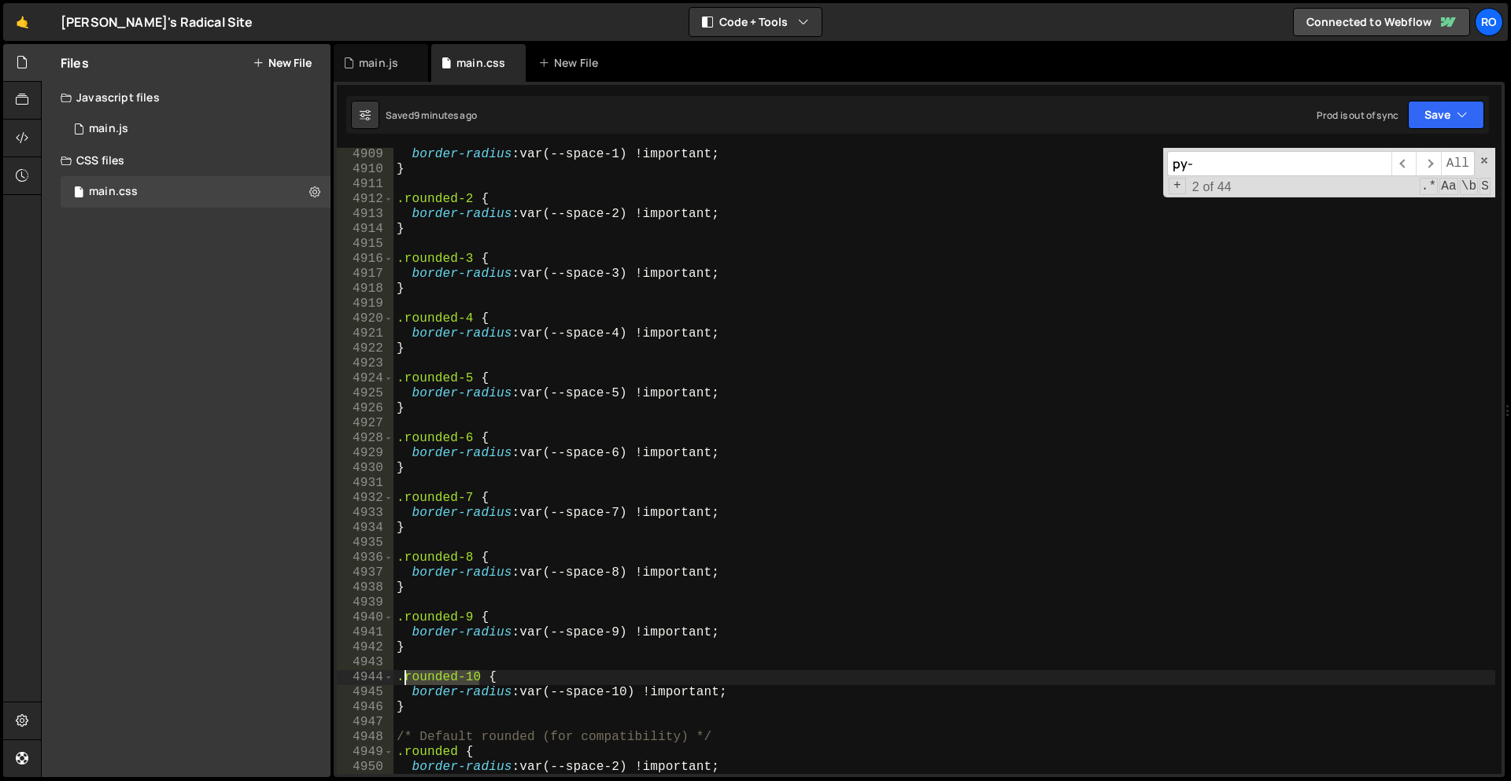
drag, startPoint x: 478, startPoint y: 674, endPoint x: 406, endPoint y: 674, distance: 72.4
click at [406, 674] on div "border-radius : var(--space-1) !important ; } .rounded-2 { border-radius : var(…" at bounding box center [944, 475] width 1102 height 656
type textarea ".rounded-10 {"
